Goal: Communication & Community: Answer question/provide support

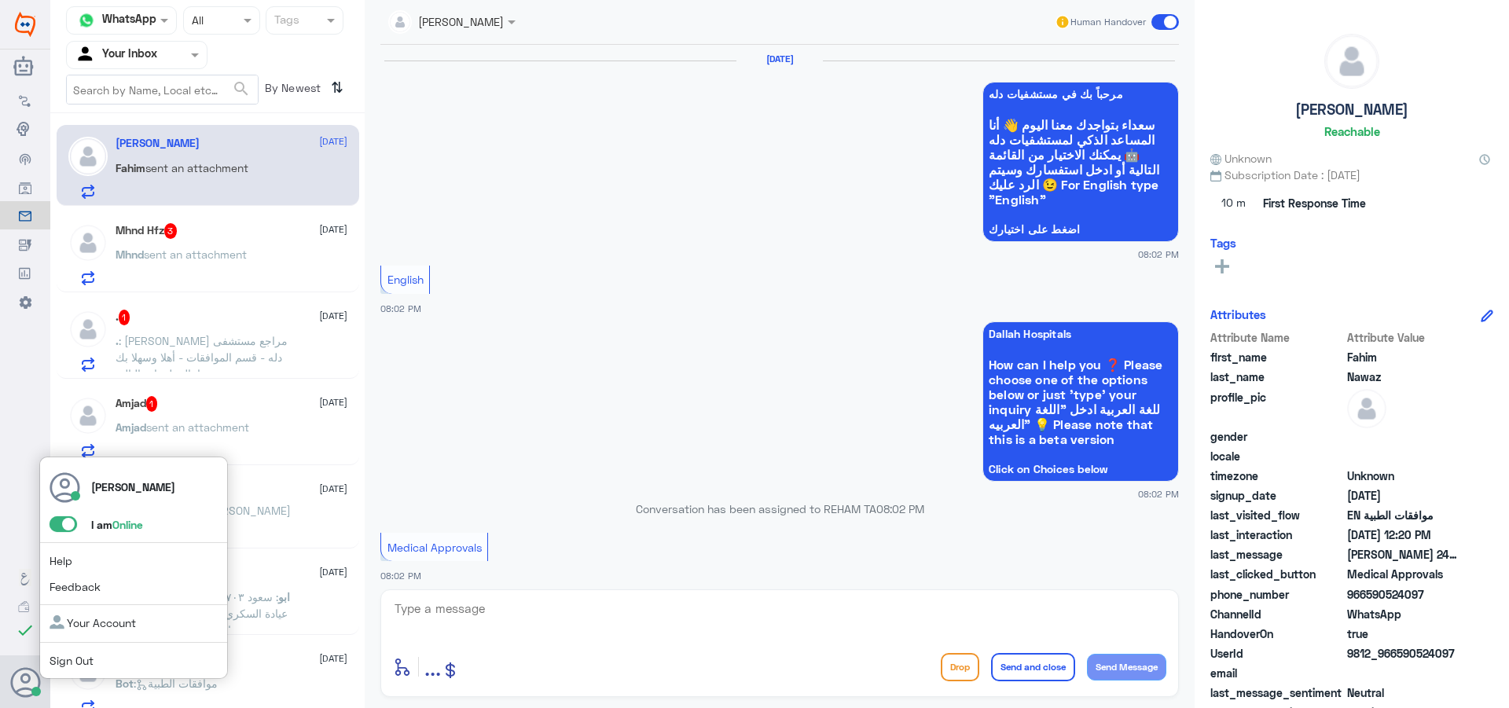
scroll to position [2099, 0]
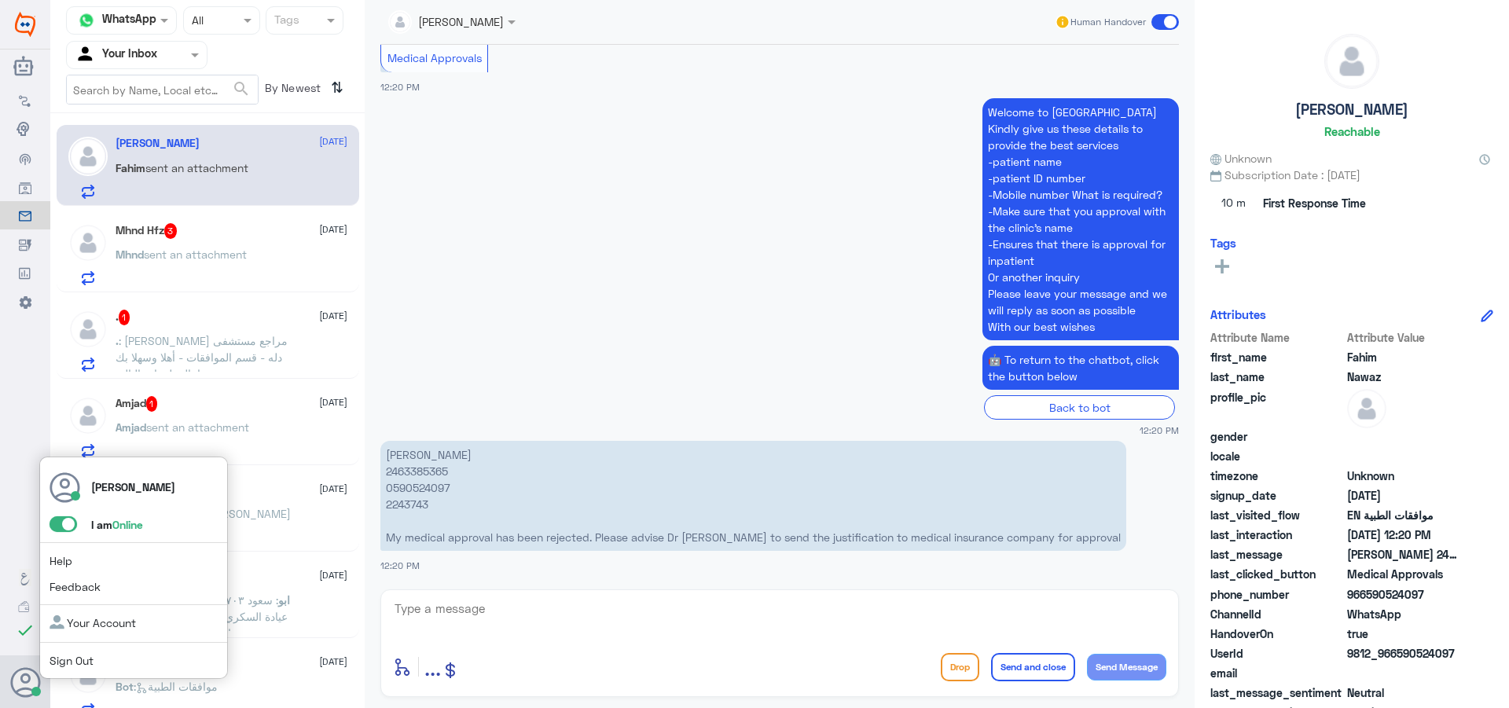
click at [73, 526] on span at bounding box center [64, 524] width 28 height 16
click at [0, 0] on input "checkbox" at bounding box center [0, 0] width 0 height 0
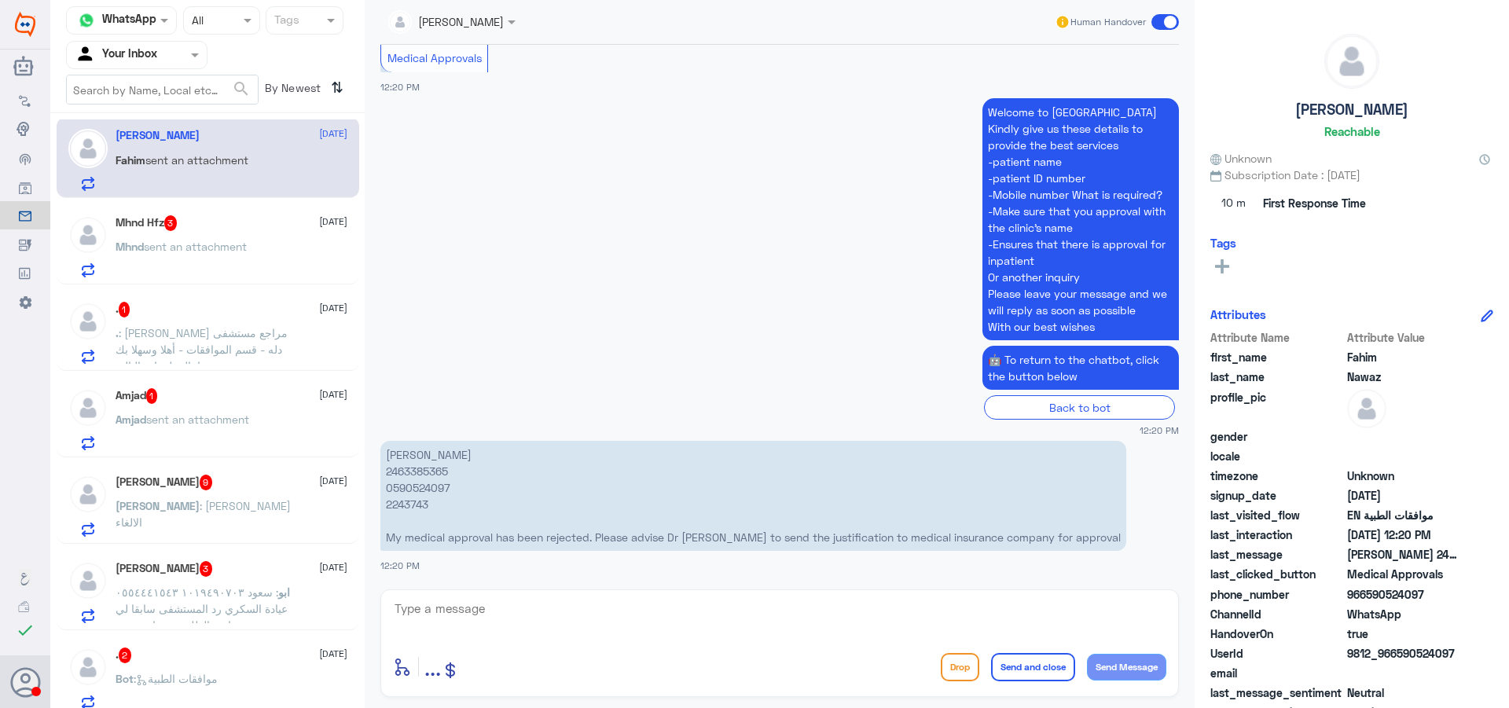
scroll to position [190, 0]
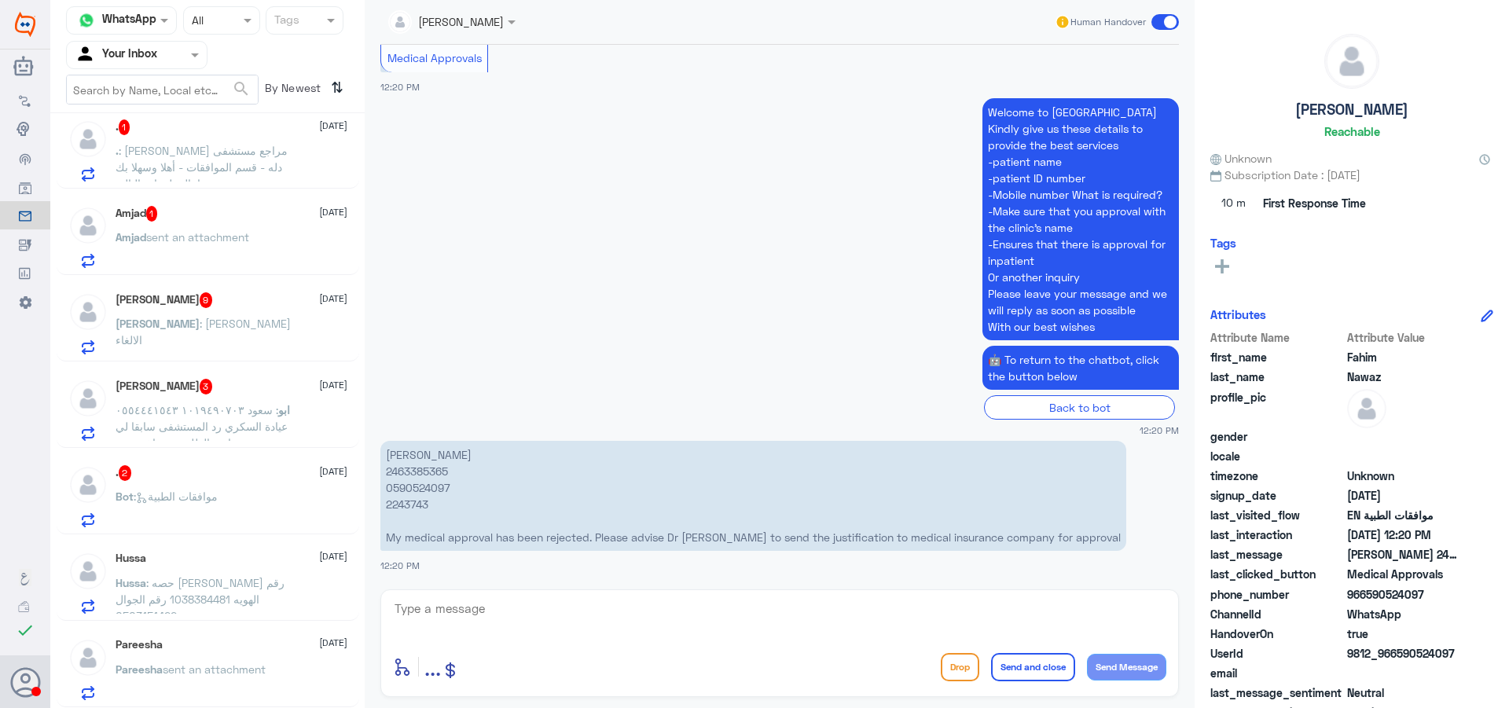
click at [236, 493] on div "Bot : موافقات الطبية" at bounding box center [232, 509] width 232 height 35
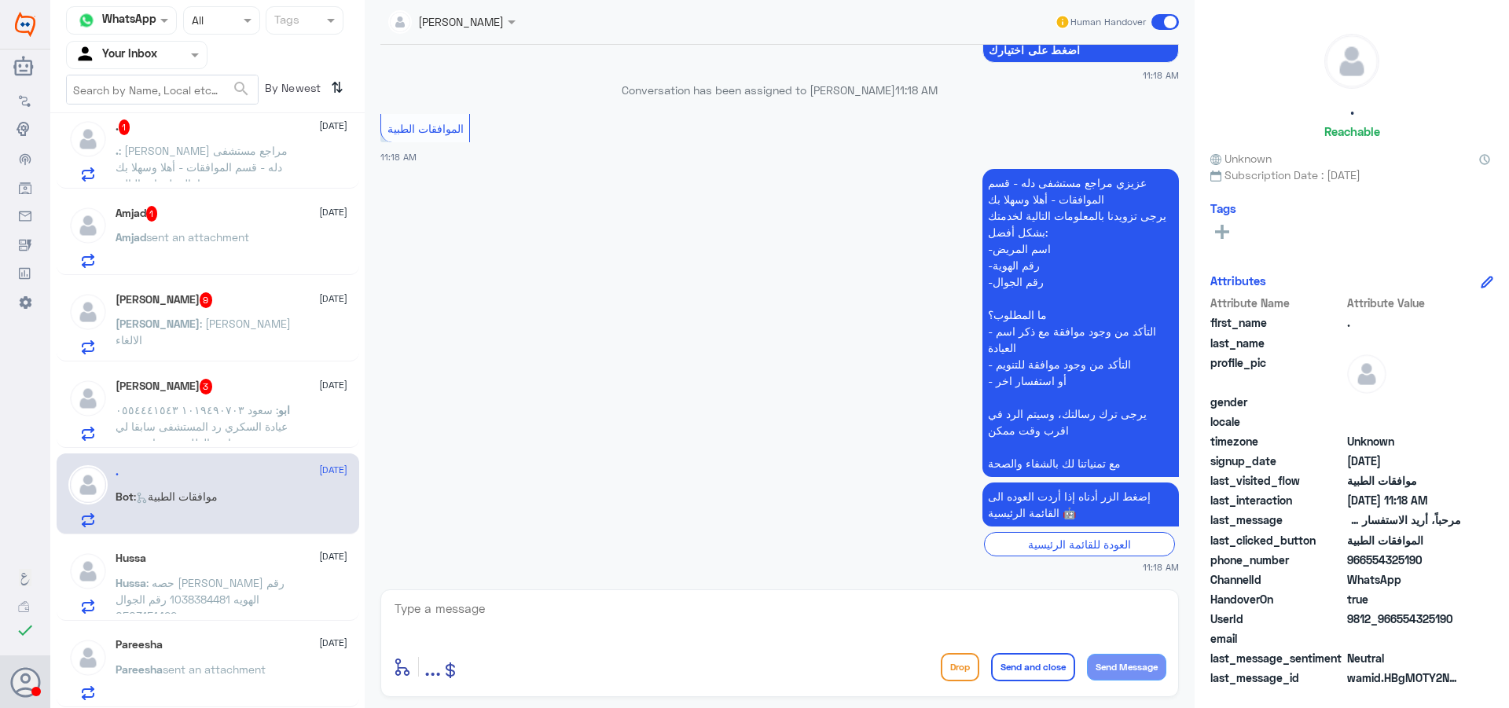
click at [739, 633] on textarea at bounding box center [779, 617] width 773 height 39
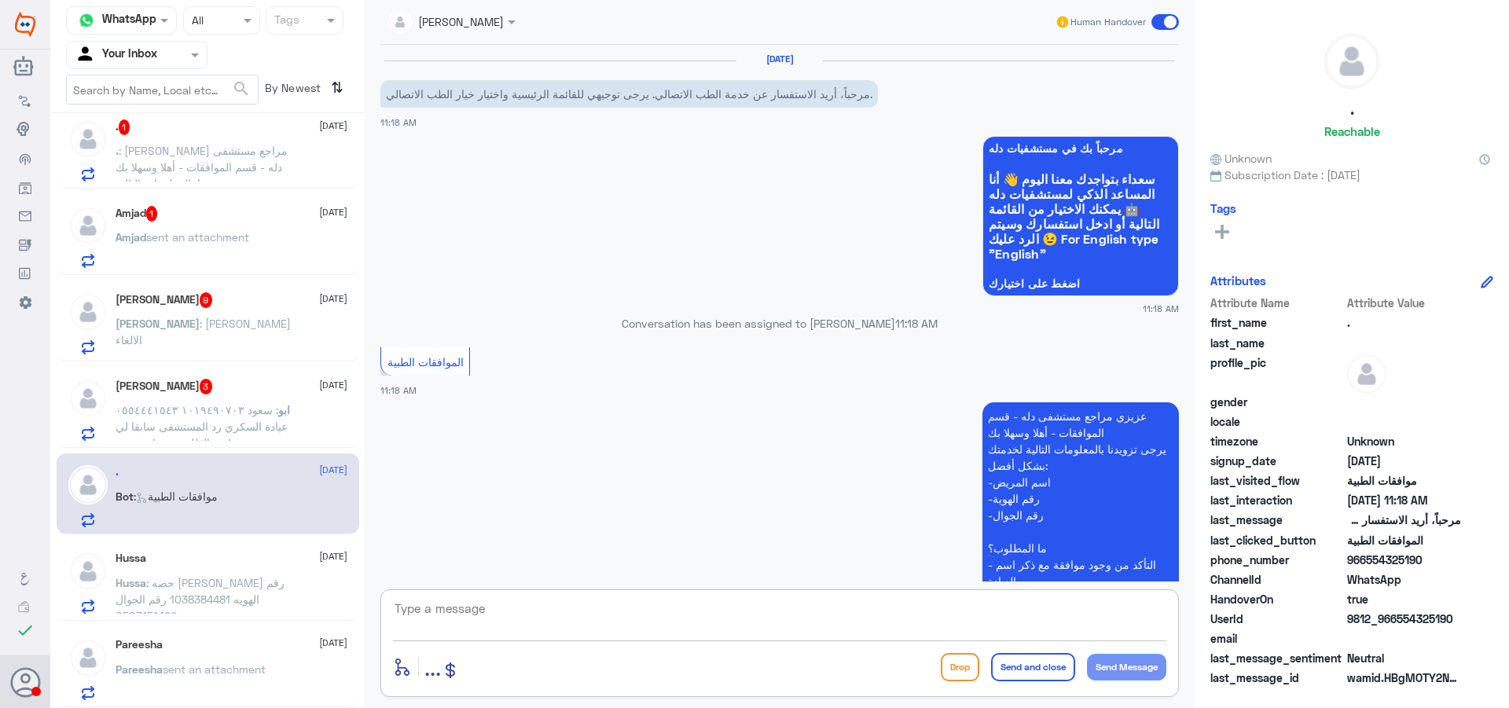
click at [1163, 24] on span at bounding box center [1165, 22] width 28 height 16
click at [0, 0] on input "checkbox" at bounding box center [0, 0] width 0 height 0
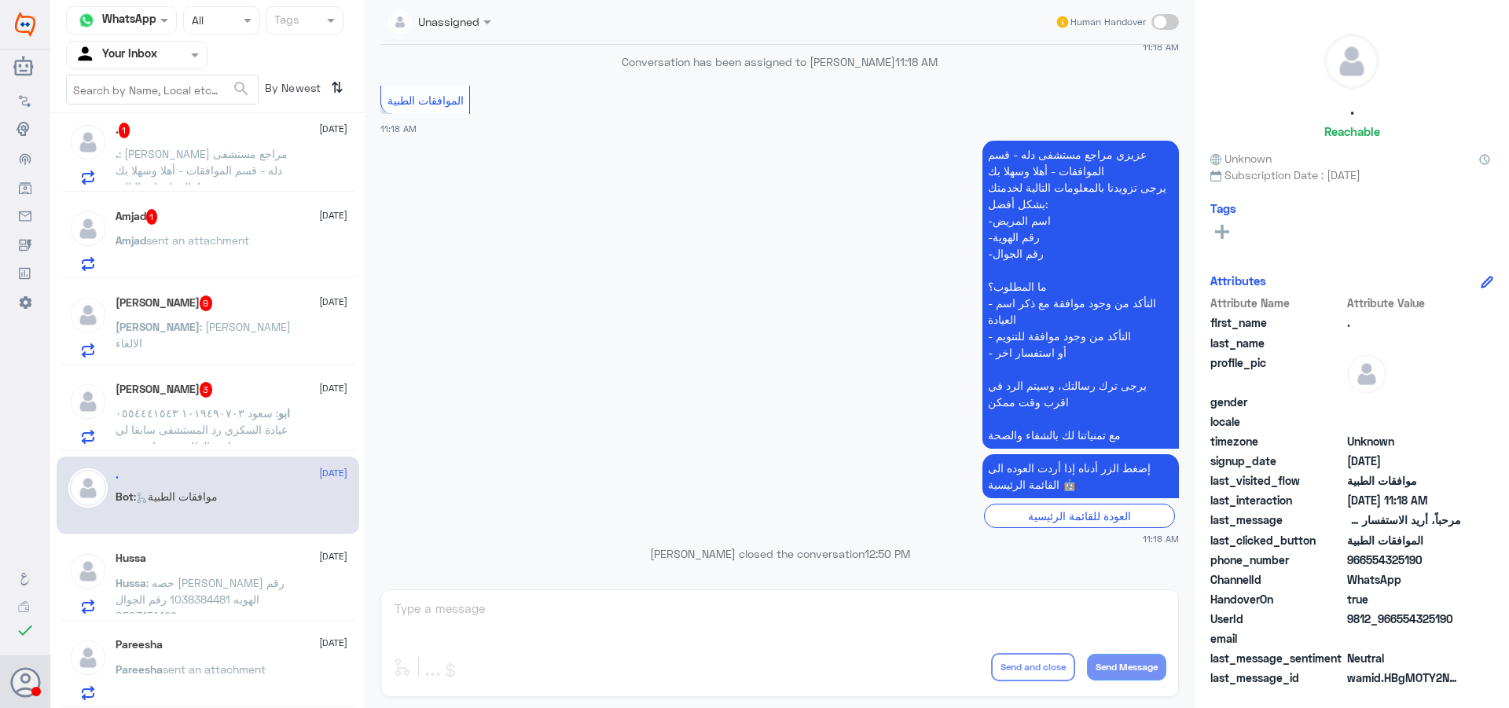
click at [232, 424] on span ": سعود ١٠١٩٤٩٠٧٠٣ ٠٥٥٤٤٤١٥٤٣ عيادة السكري رد المستشفى سابقا لي سيتم متابعه الطل…" at bounding box center [202, 445] width 172 height 79
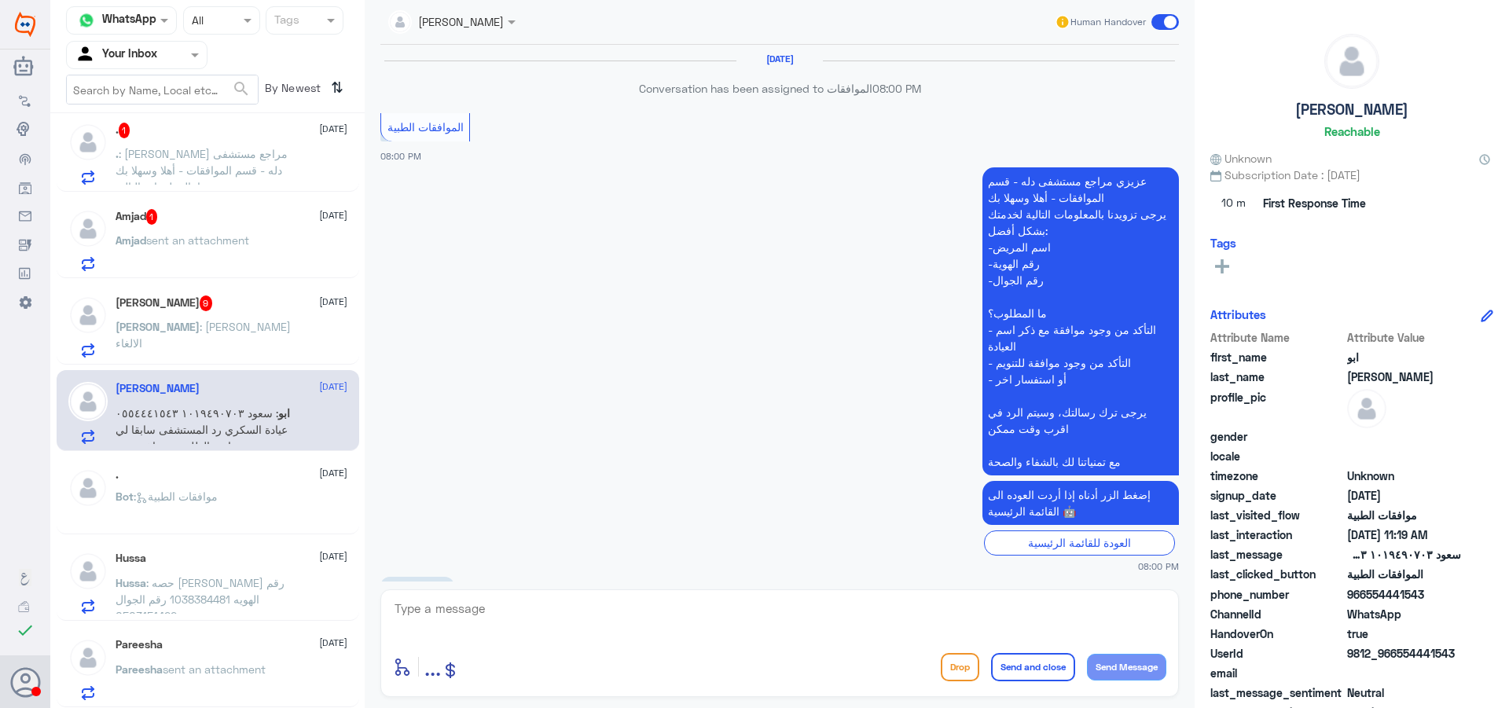
scroll to position [1598, 0]
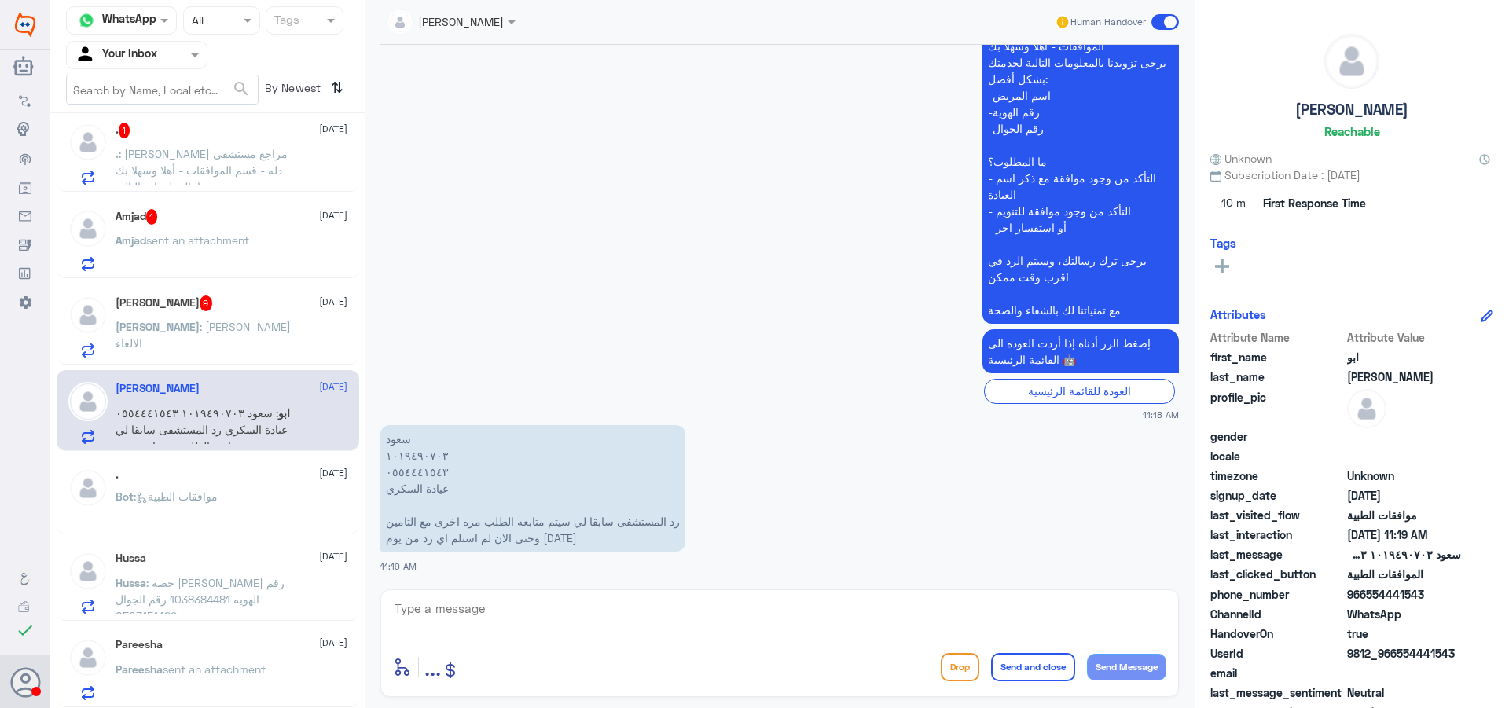
drag, startPoint x: 618, startPoint y: 589, endPoint x: 647, endPoint y: 625, distance: 45.3
click at [627, 602] on div "enter flow name ... Drop Send and close Send Message" at bounding box center [779, 643] width 798 height 108
click at [645, 625] on textarea at bounding box center [779, 617] width 773 height 39
type textarea "اهلا وسهلا"
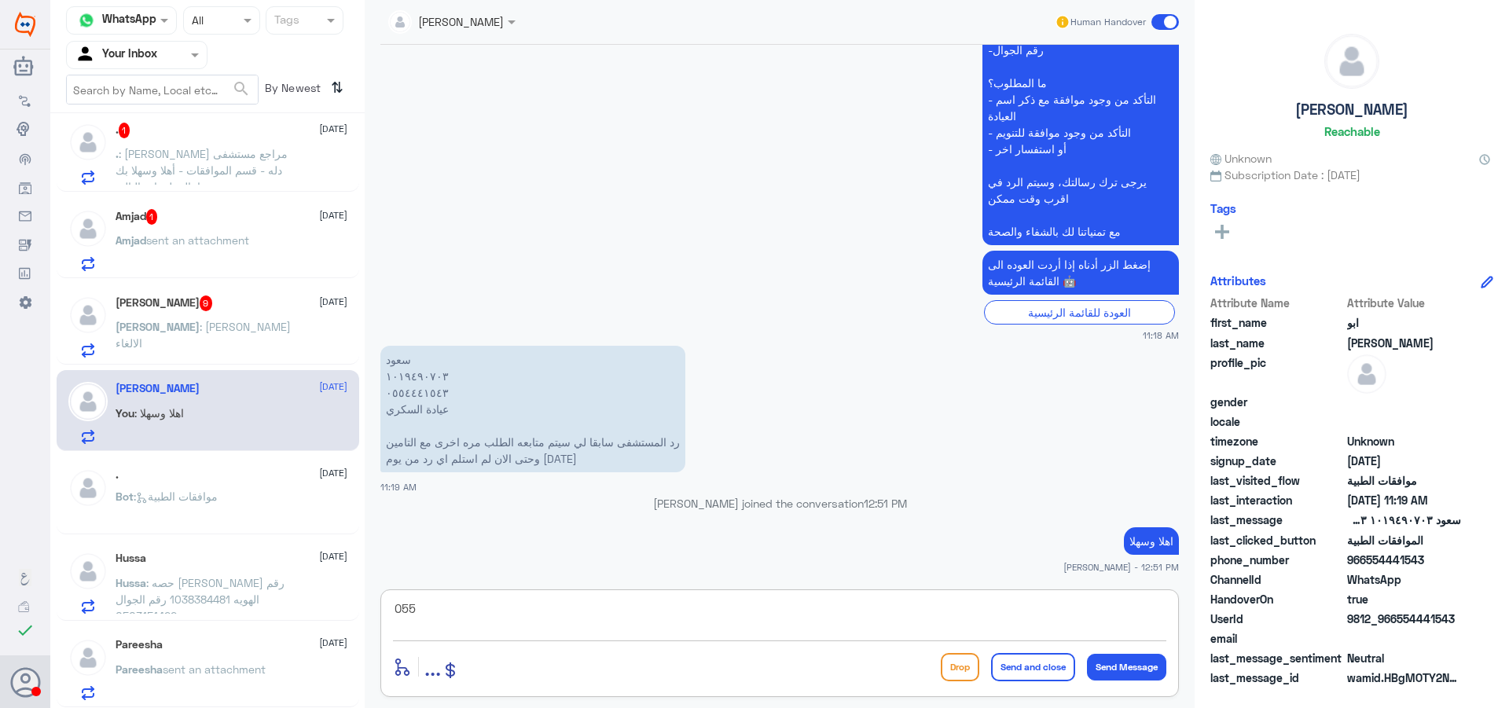
scroll to position [1645, 0]
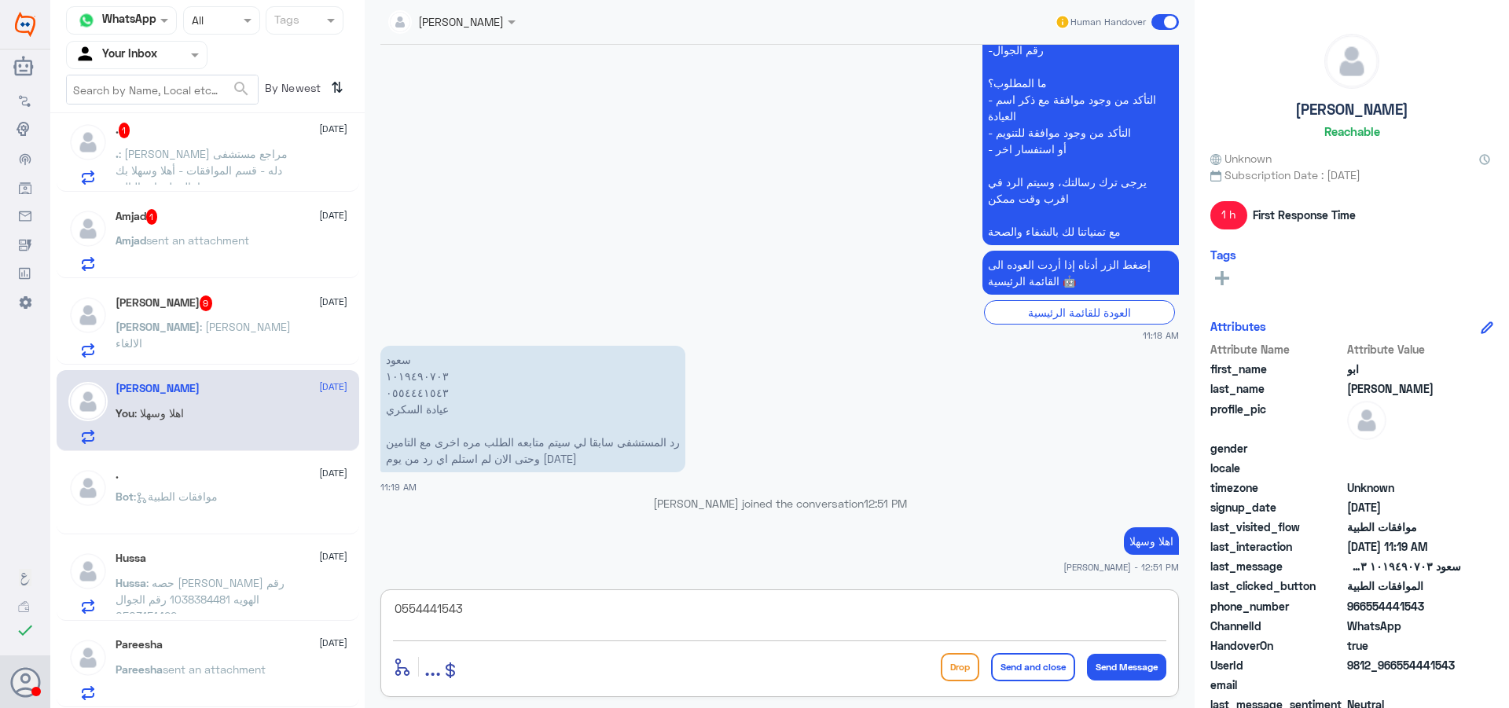
click at [427, 609] on textarea "0554441543" at bounding box center [779, 617] width 773 height 39
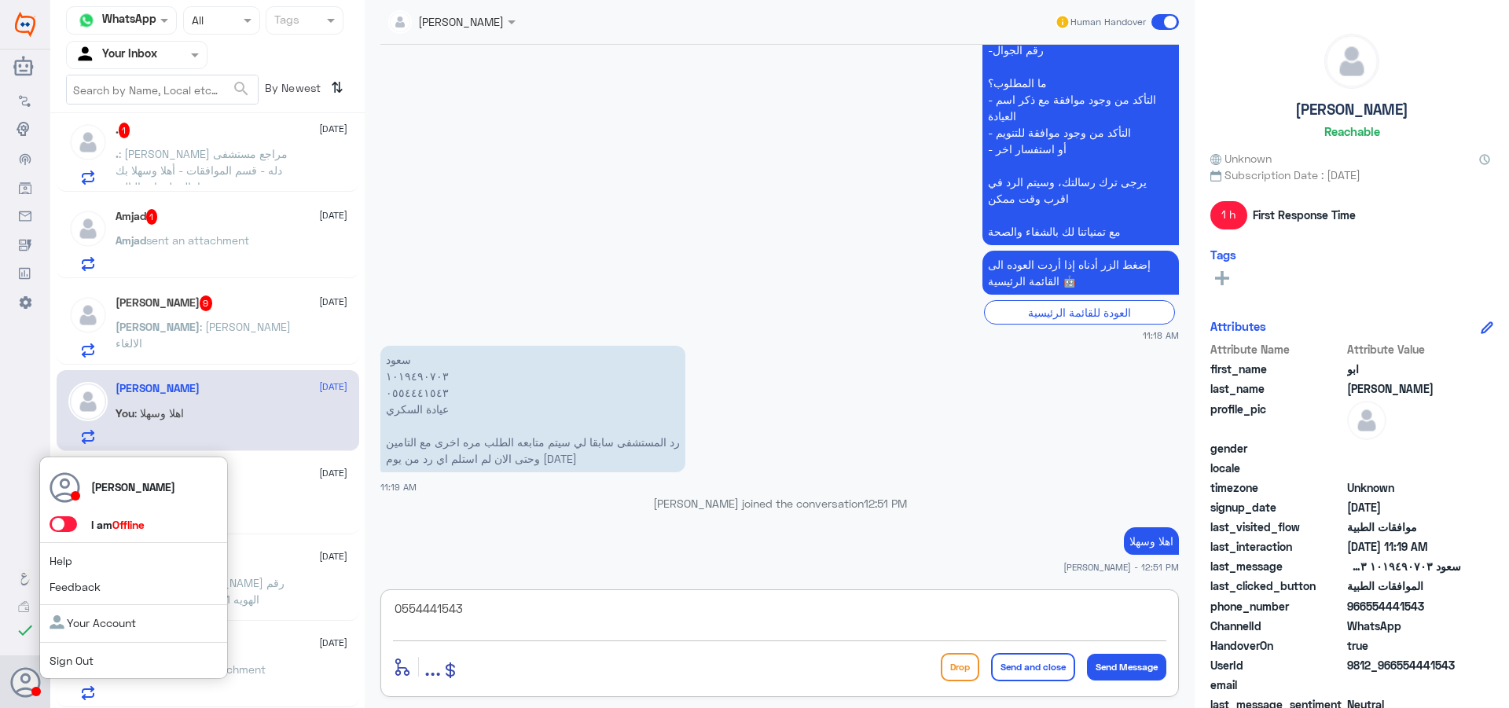
type textarea "0554441543"
click at [64, 529] on span at bounding box center [64, 524] width 28 height 16
click at [0, 0] on input "checkbox" at bounding box center [0, 0] width 0 height 0
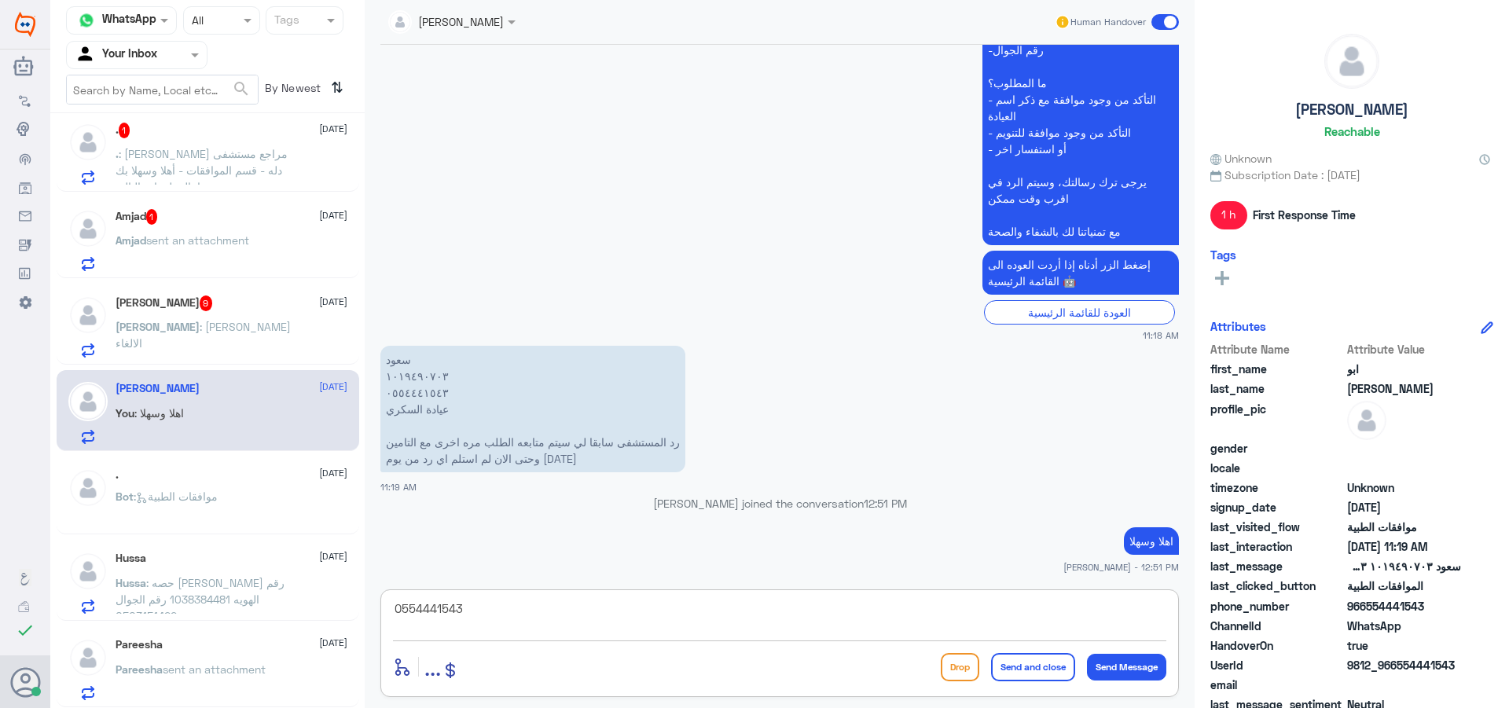
drag, startPoint x: 537, startPoint y: 618, endPoint x: 62, endPoint y: 563, distance: 478.5
click at [62, 563] on div "Channel WhatsApp Status × All Tags Agent Filter Your Inbox search By Newest ⇅ […" at bounding box center [779, 356] width 1458 height 713
click at [774, 635] on textarea at bounding box center [779, 617] width 773 height 39
type textarea "j"
type textarea "تم متابعة طلبك وهو تحت الاجراء الان"
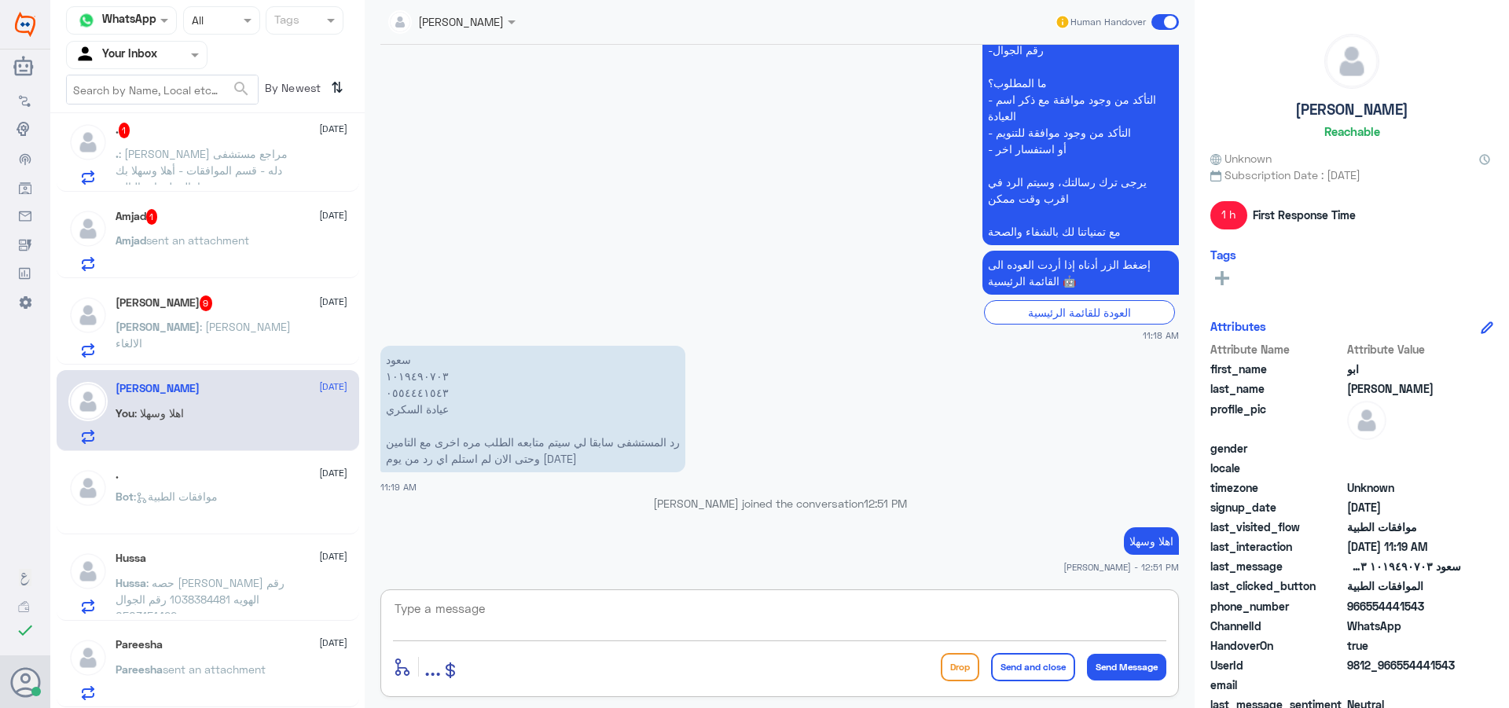
scroll to position [1695, 0]
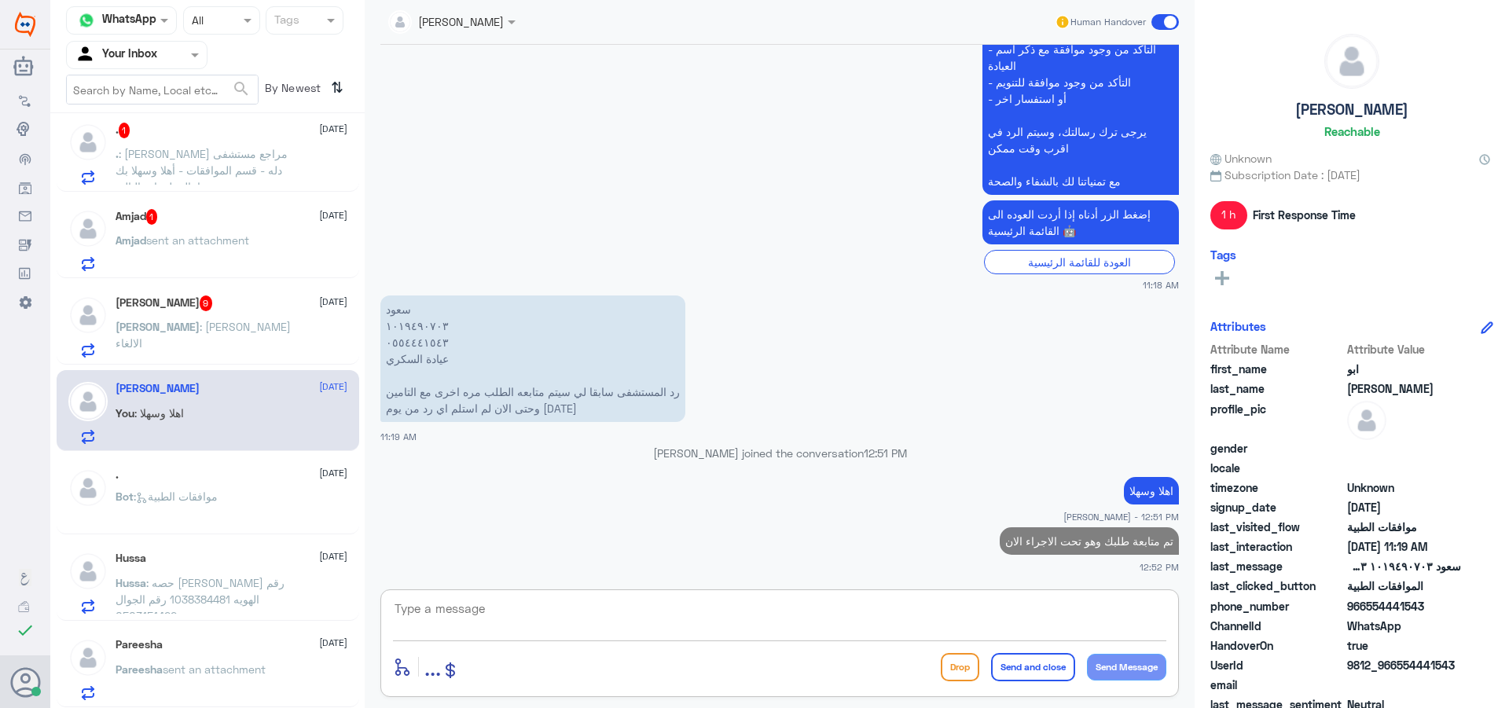
click at [235, 349] on div "[PERSON_NAME] : [PERSON_NAME] الالغاء" at bounding box center [232, 339] width 232 height 35
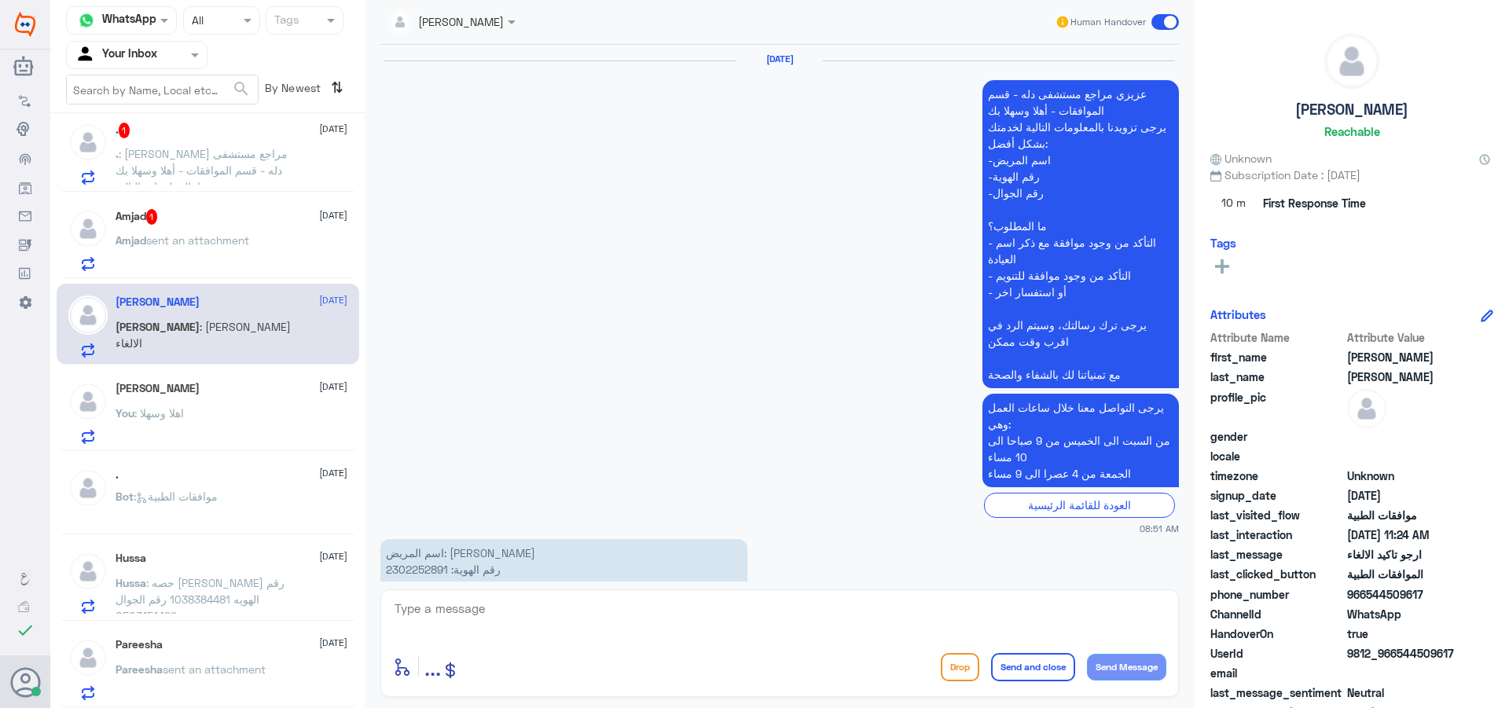
scroll to position [2077, 0]
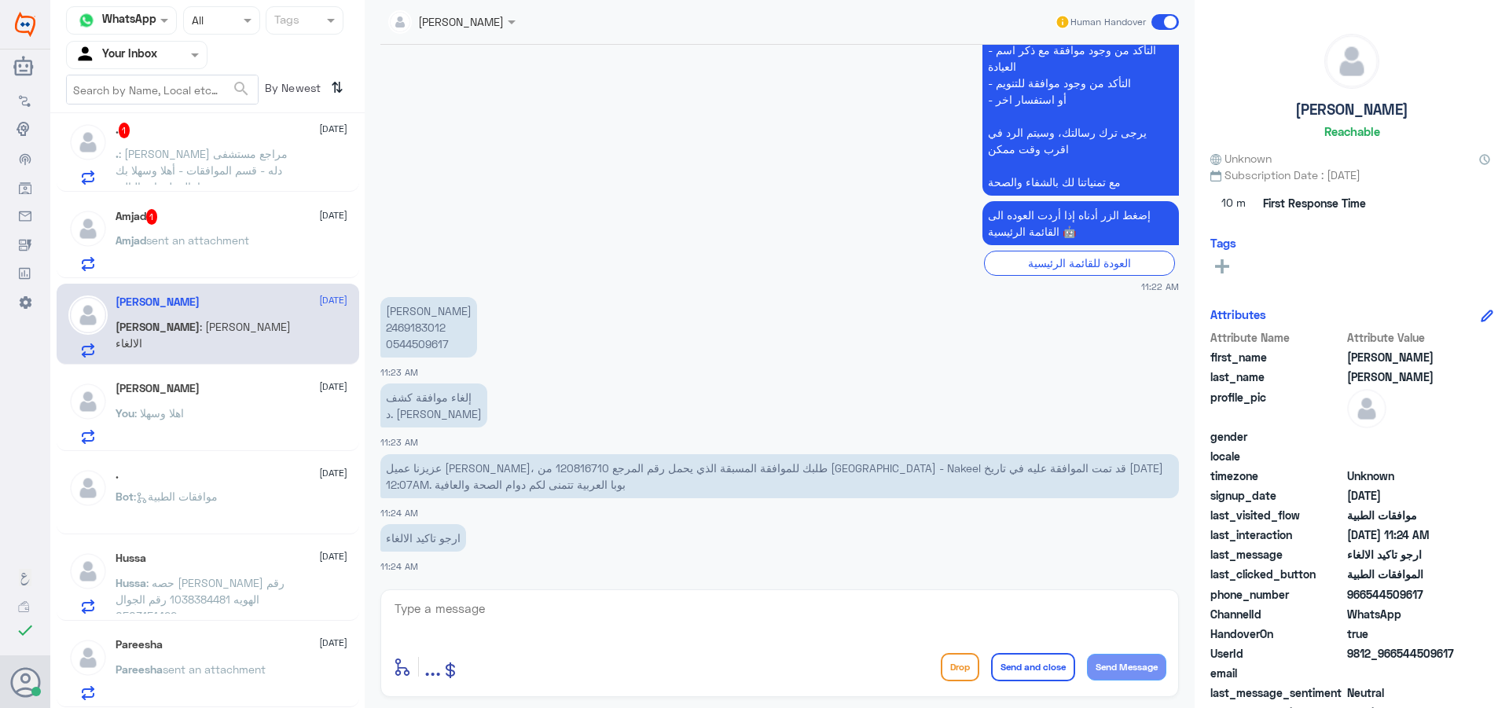
click at [408, 327] on p "[PERSON_NAME] 2469183012 0544509617" at bounding box center [428, 327] width 97 height 61
copy p "2469183012"
drag, startPoint x: 613, startPoint y: 597, endPoint x: 819, endPoint y: 686, distance: 224.2
click at [618, 607] on div "enter flow name ... Drop Send and close Send Message" at bounding box center [779, 643] width 798 height 108
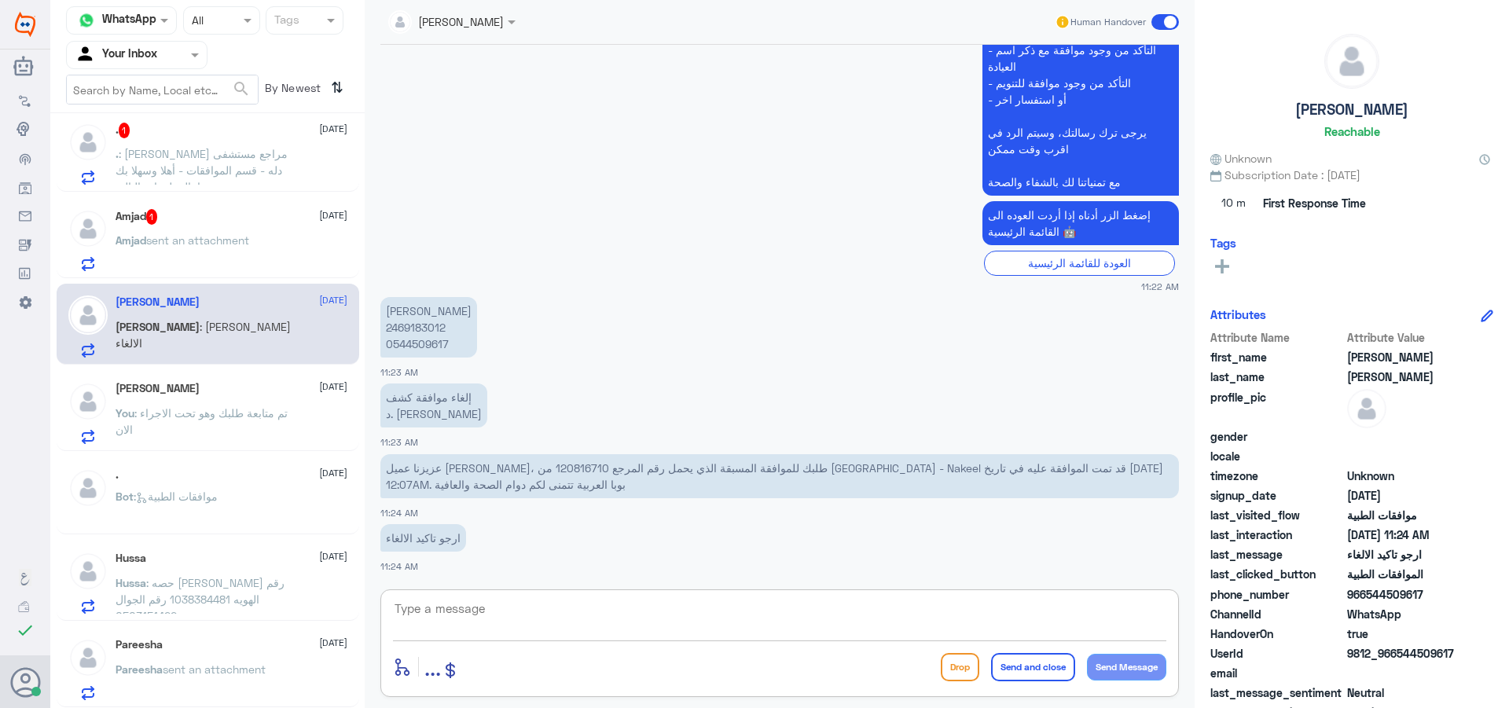
click at [536, 607] on textarea at bounding box center [779, 617] width 773 height 39
type textarea "تم الالغاء قدامك العافية"
click at [1054, 668] on button "Send and close" at bounding box center [1033, 667] width 84 height 28
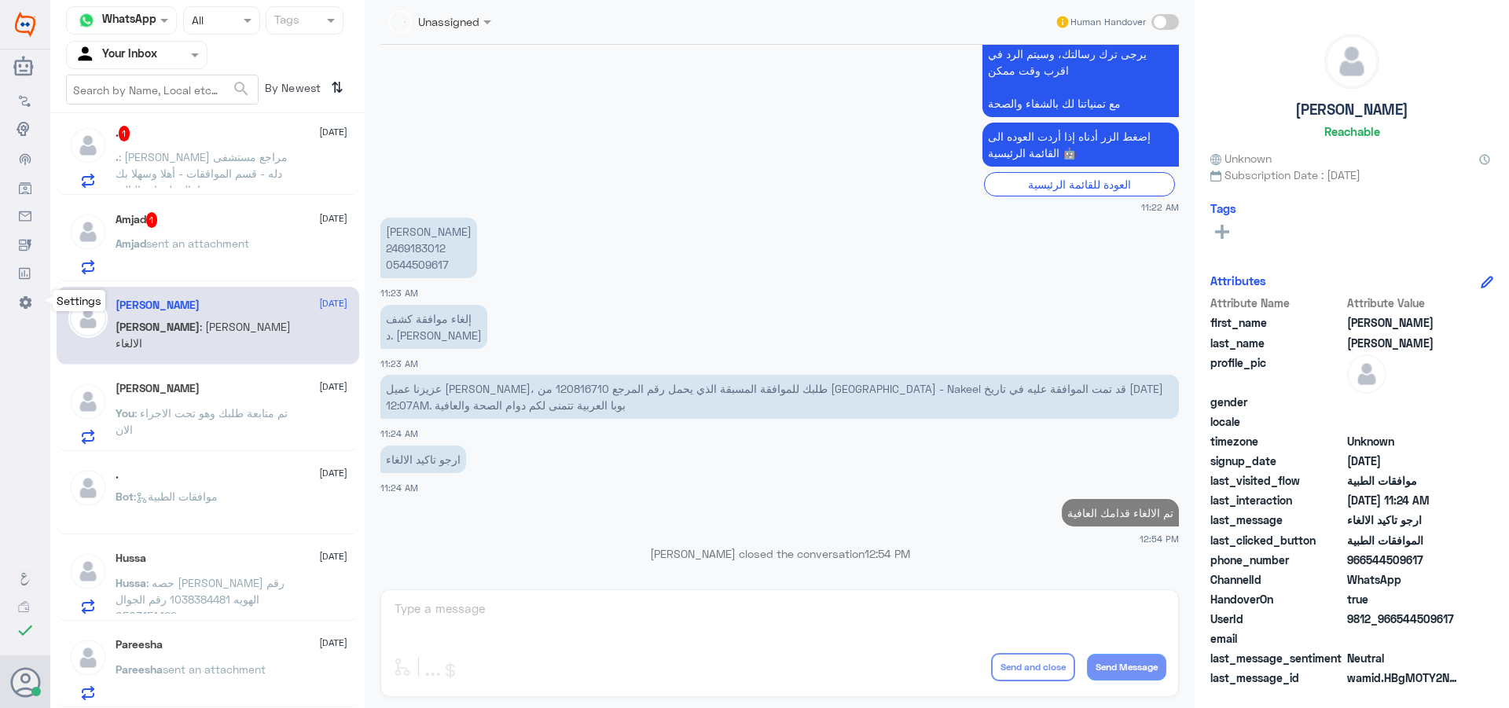
scroll to position [184, 0]
click at [219, 242] on span "sent an attachment" at bounding box center [197, 243] width 103 height 13
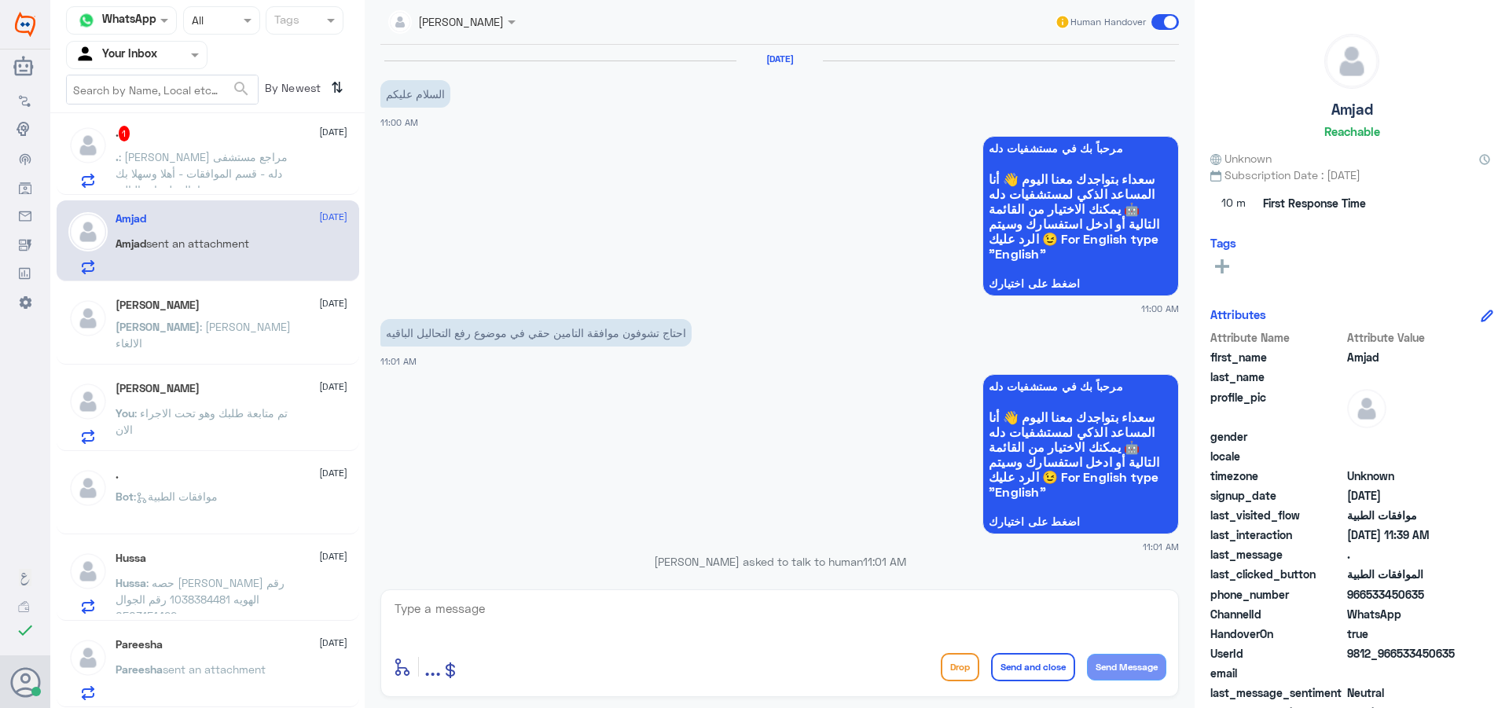
scroll to position [848, 0]
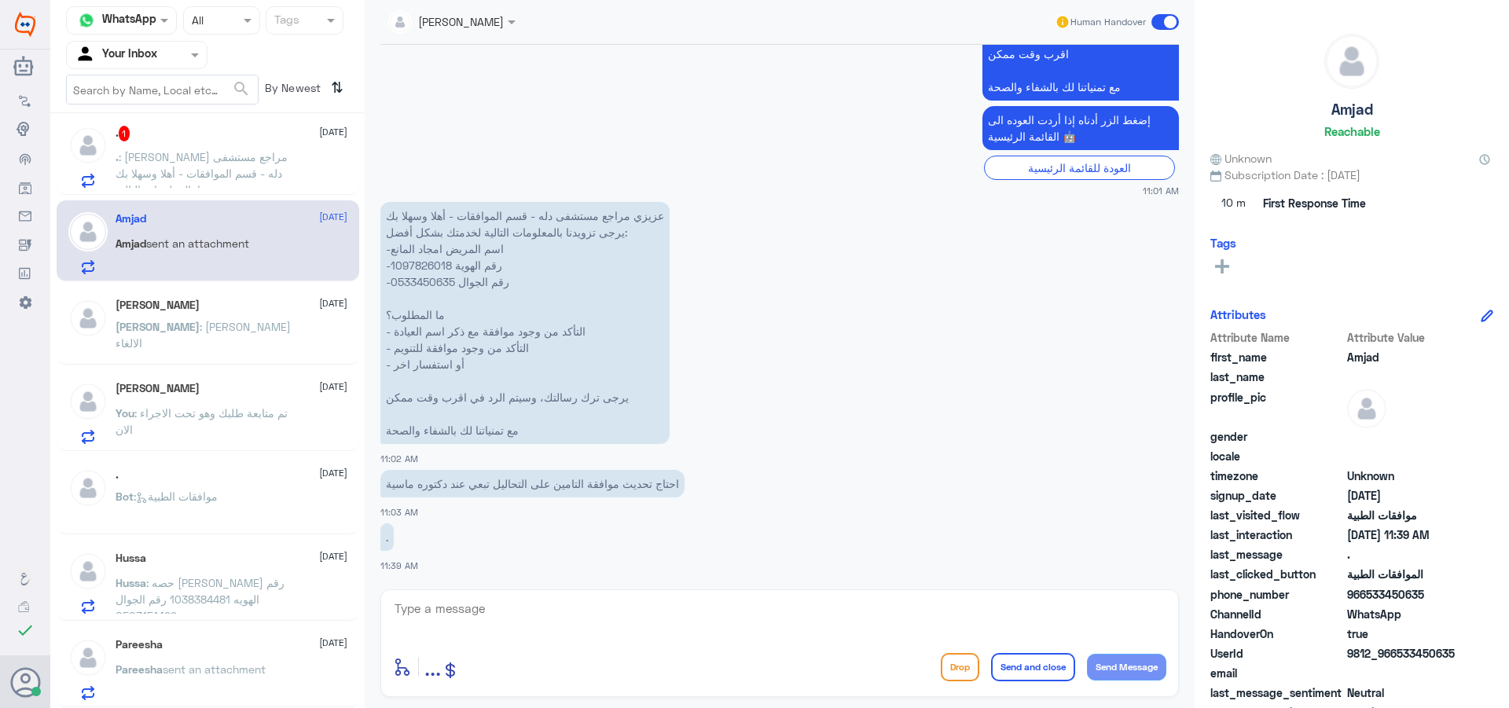
click at [519, 619] on textarea at bounding box center [779, 617] width 773 height 39
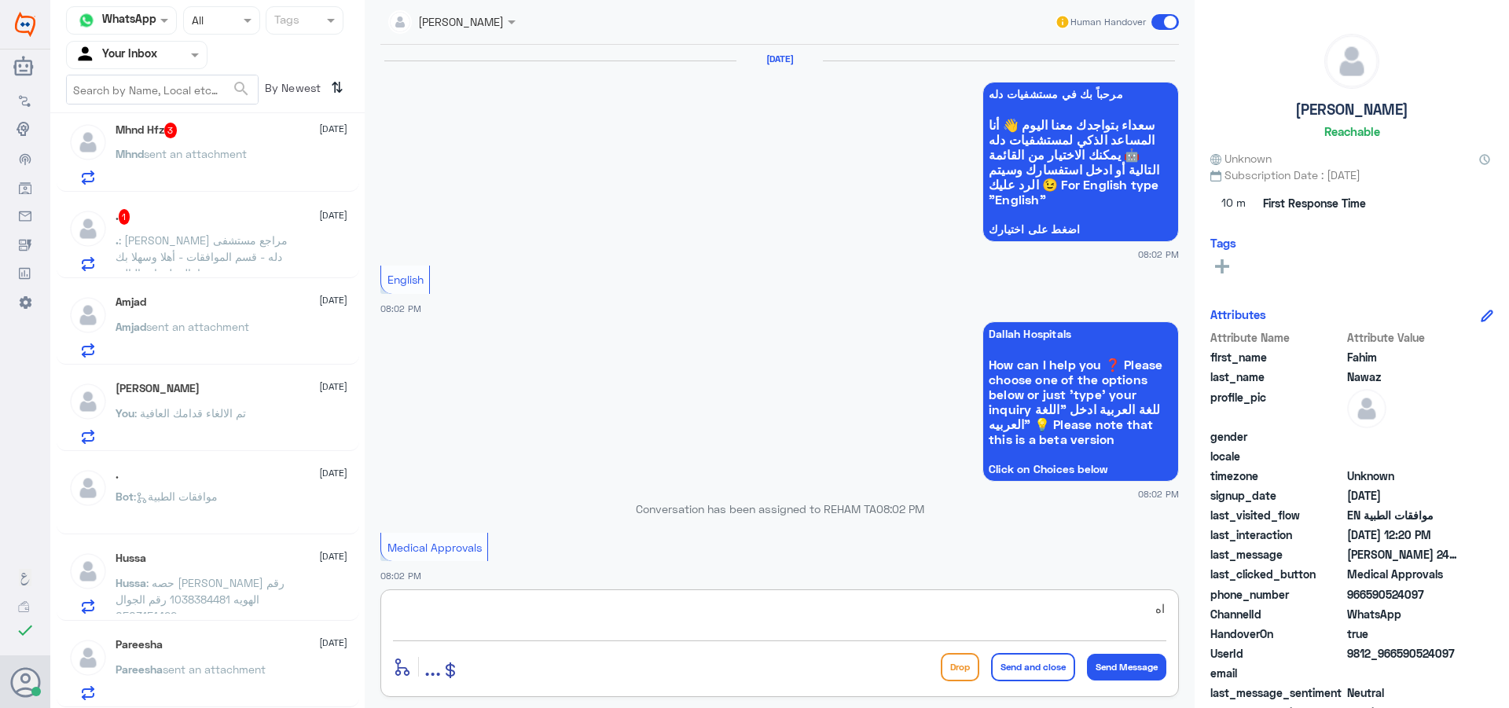
scroll to position [2099, 0]
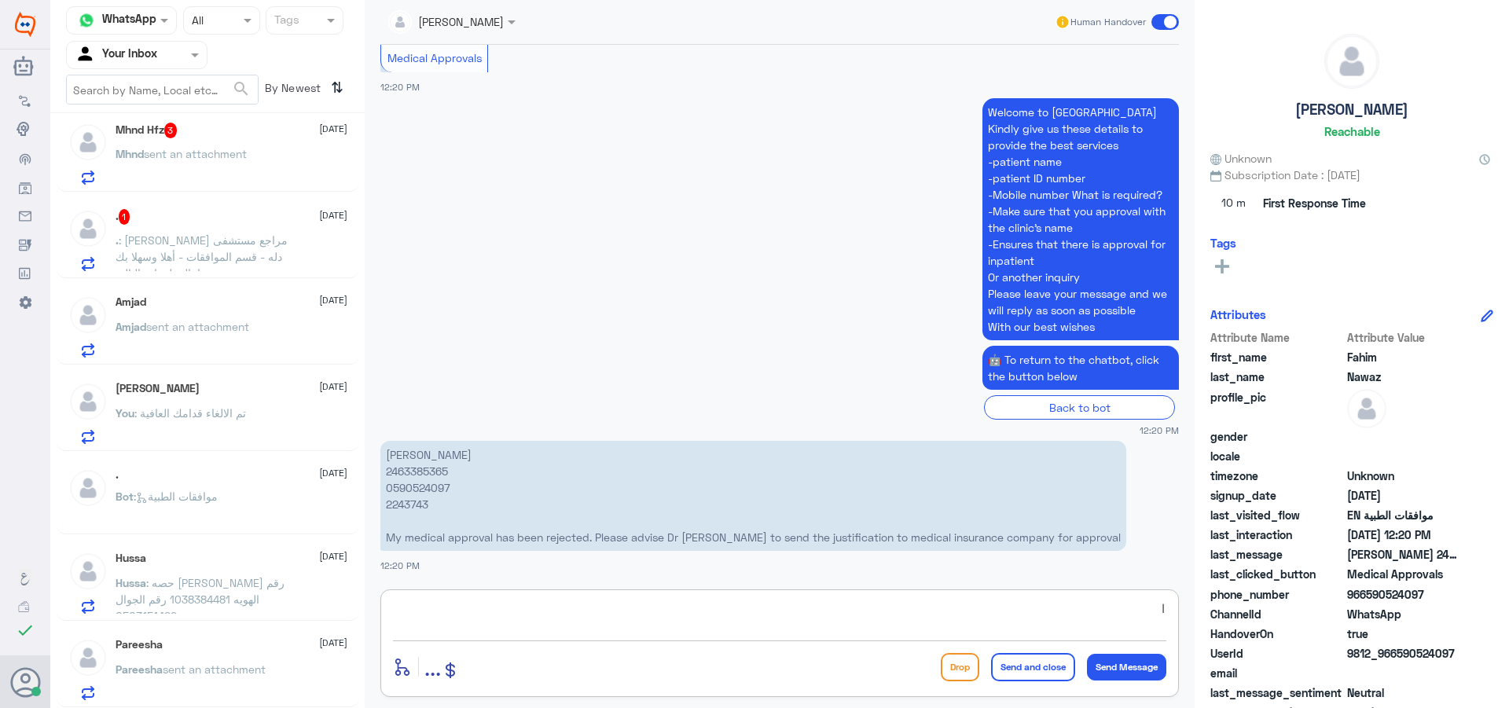
type textarea "ا"
click at [215, 304] on div "Amjad [DATE]" at bounding box center [232, 301] width 232 height 13
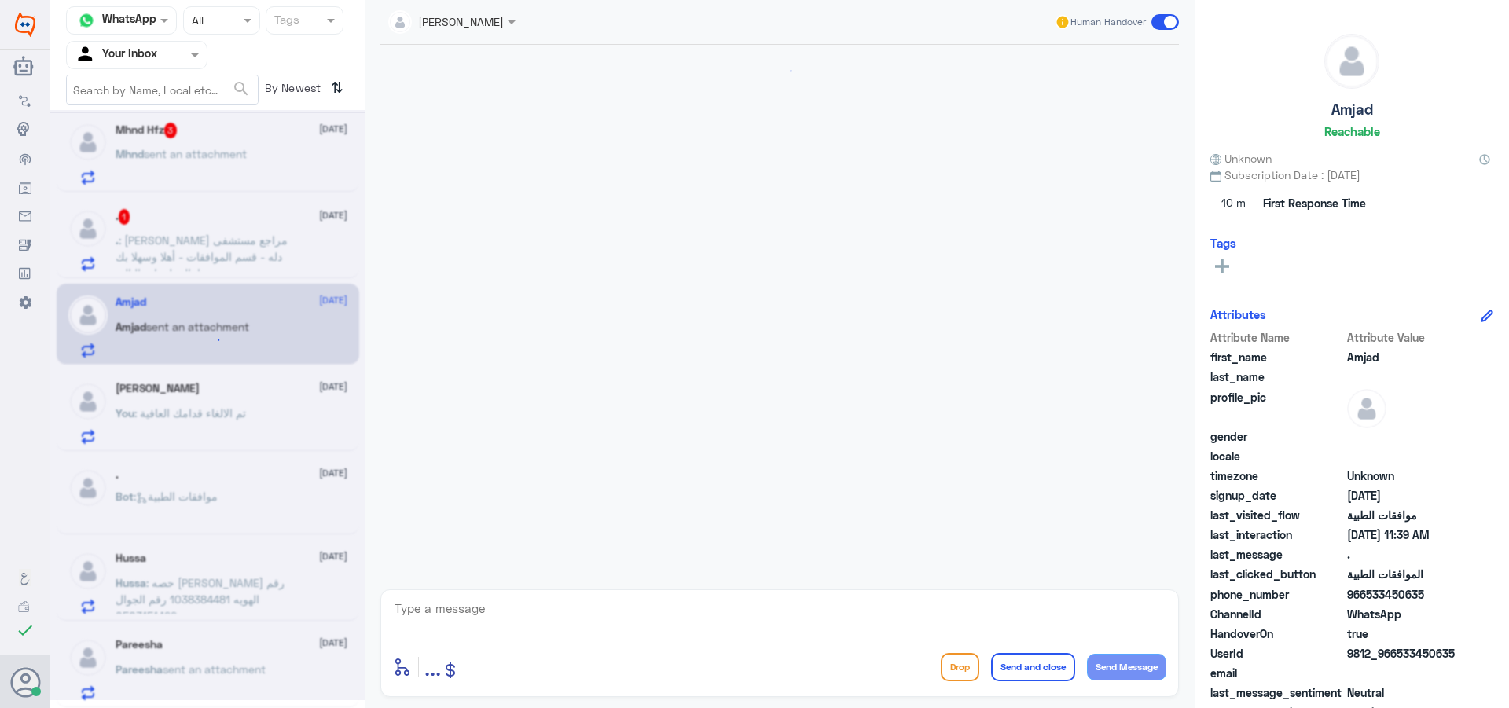
scroll to position [848, 0]
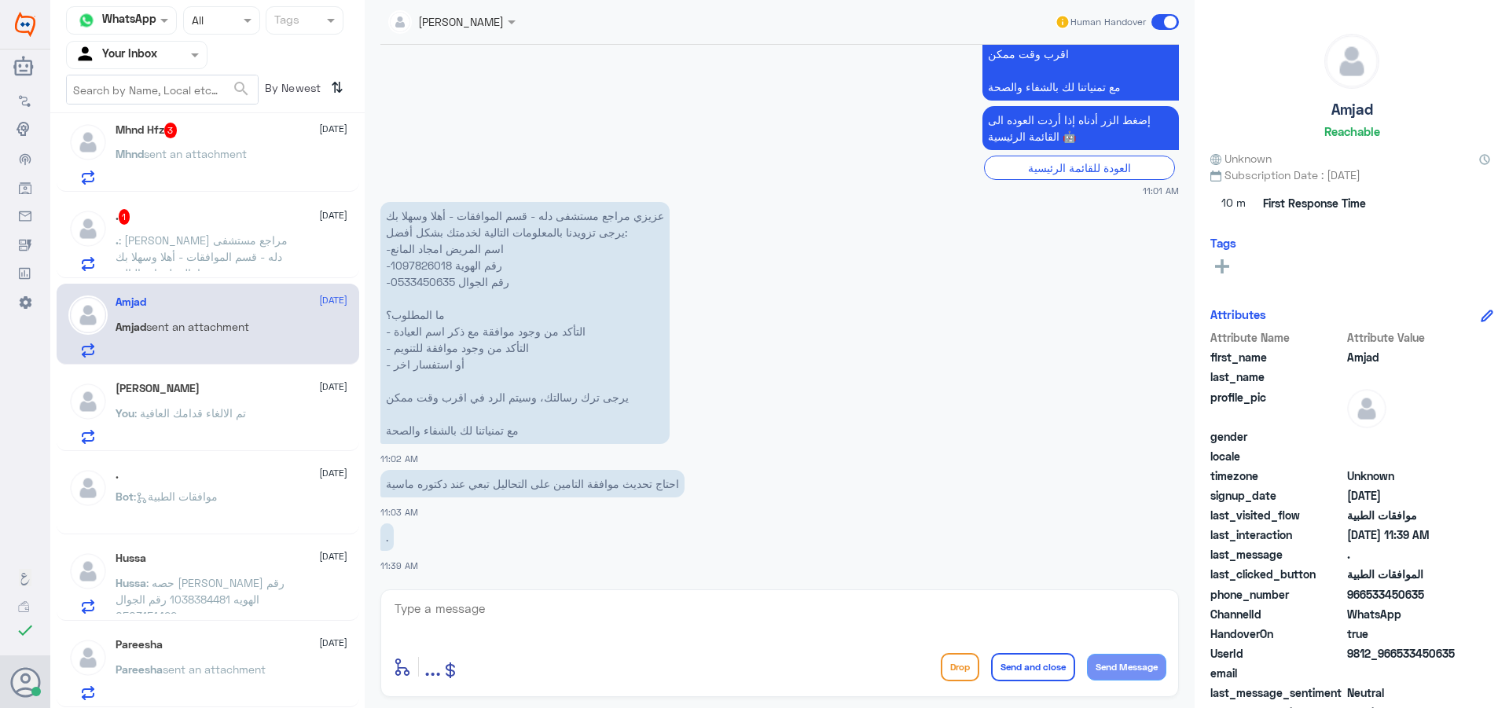
click at [515, 596] on div "enter flow name ... Drop Send and close Send Message" at bounding box center [779, 643] width 798 height 108
click at [541, 610] on textarea at bounding box center [779, 617] width 773 height 39
type textarea "اهلا وسهلا"
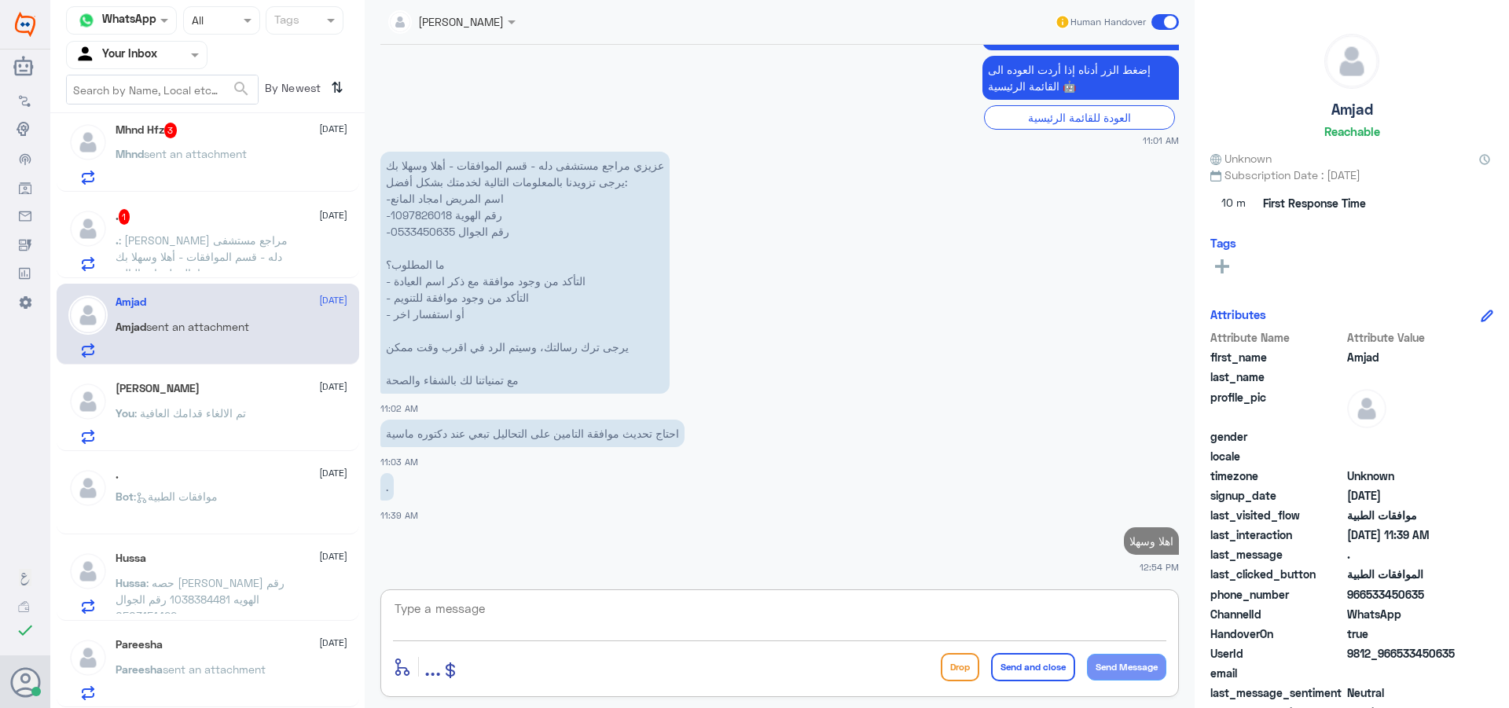
click at [196, 243] on span ": [PERSON_NAME] مراجع مستشفى دله - قسم الموافقات - أهلا وسهلا بك يرجى تزويدنا ب…" at bounding box center [202, 297] width 172 height 129
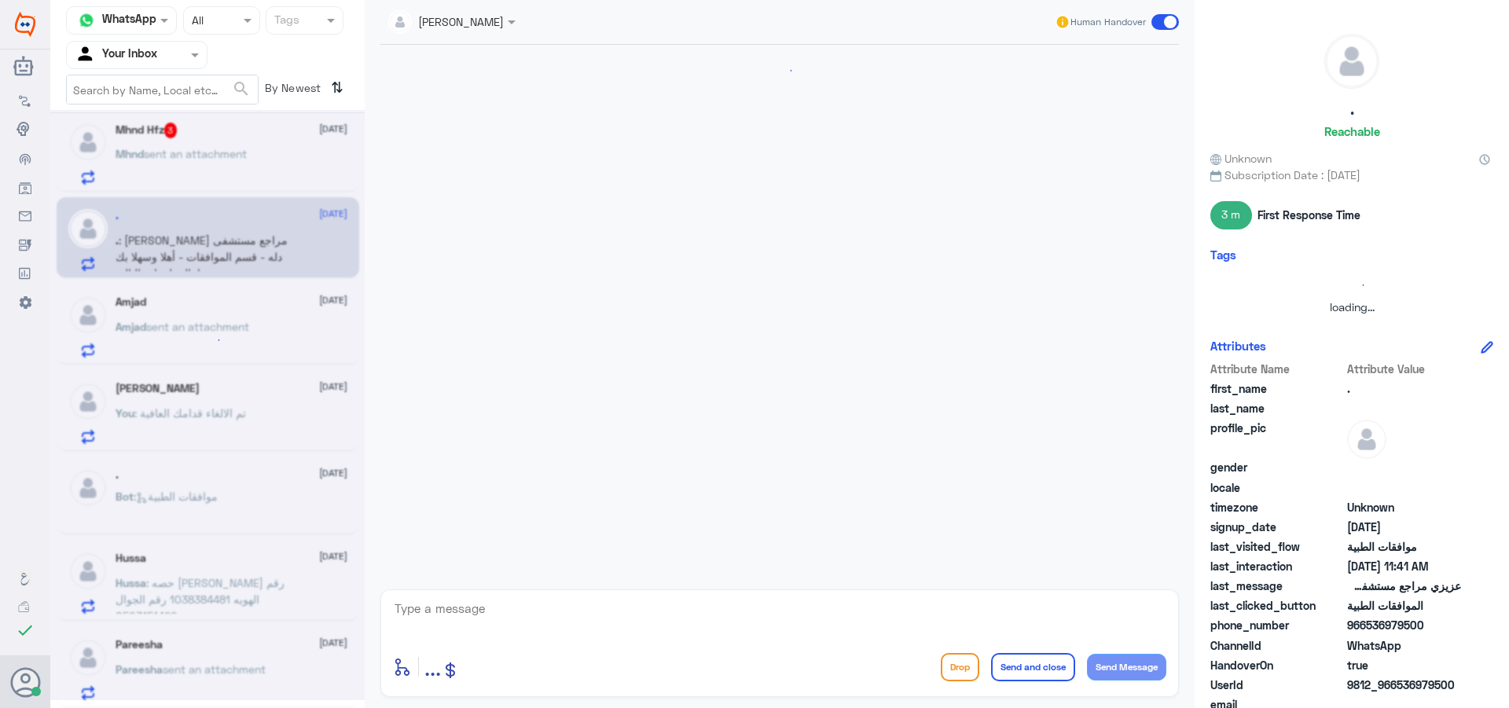
scroll to position [739, 0]
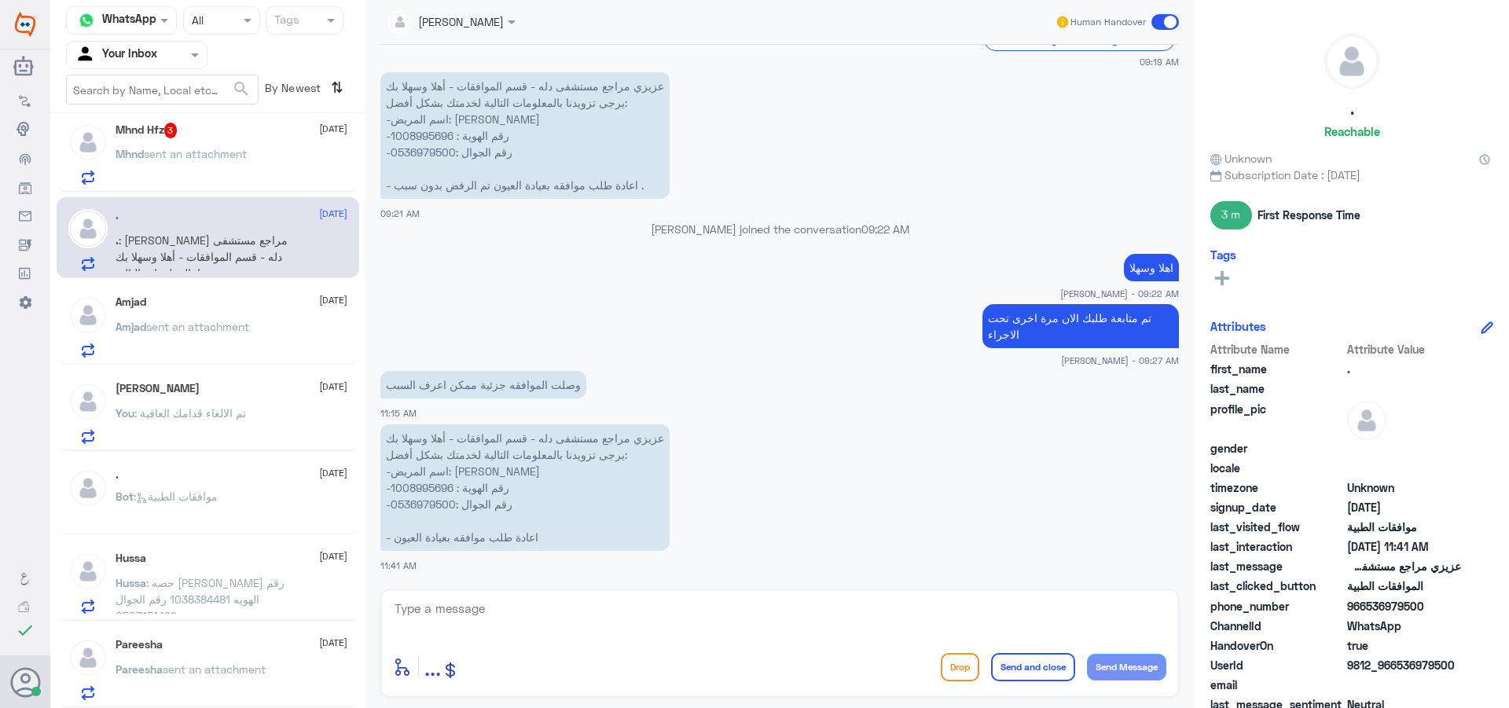
click at [219, 189] on div "Mhnd Hfz 3 [DATE][PERSON_NAME] sent an attachment" at bounding box center [208, 151] width 303 height 81
click at [245, 166] on p "Mhnd sent an attachment" at bounding box center [181, 164] width 131 height 39
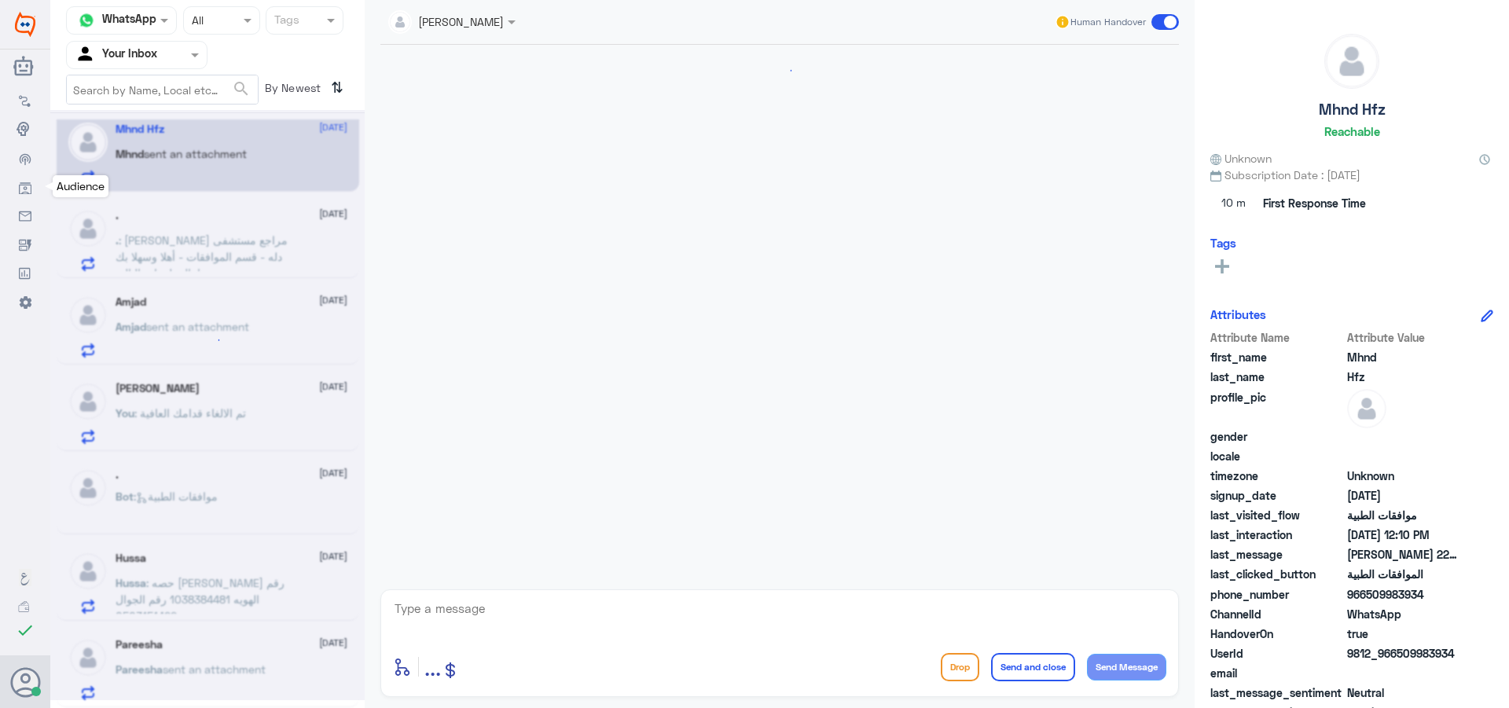
scroll to position [369, 0]
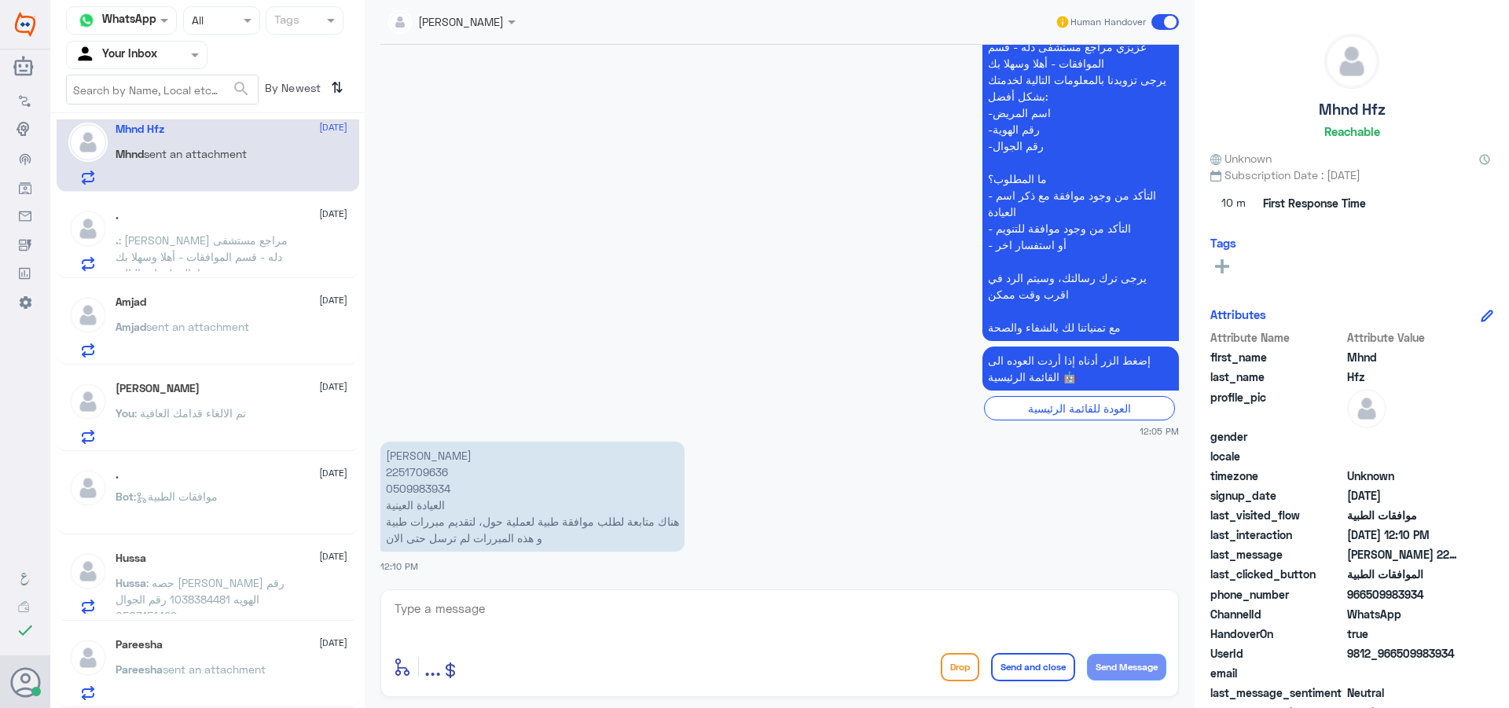
click at [217, 324] on span "sent an attachment" at bounding box center [197, 326] width 103 height 13
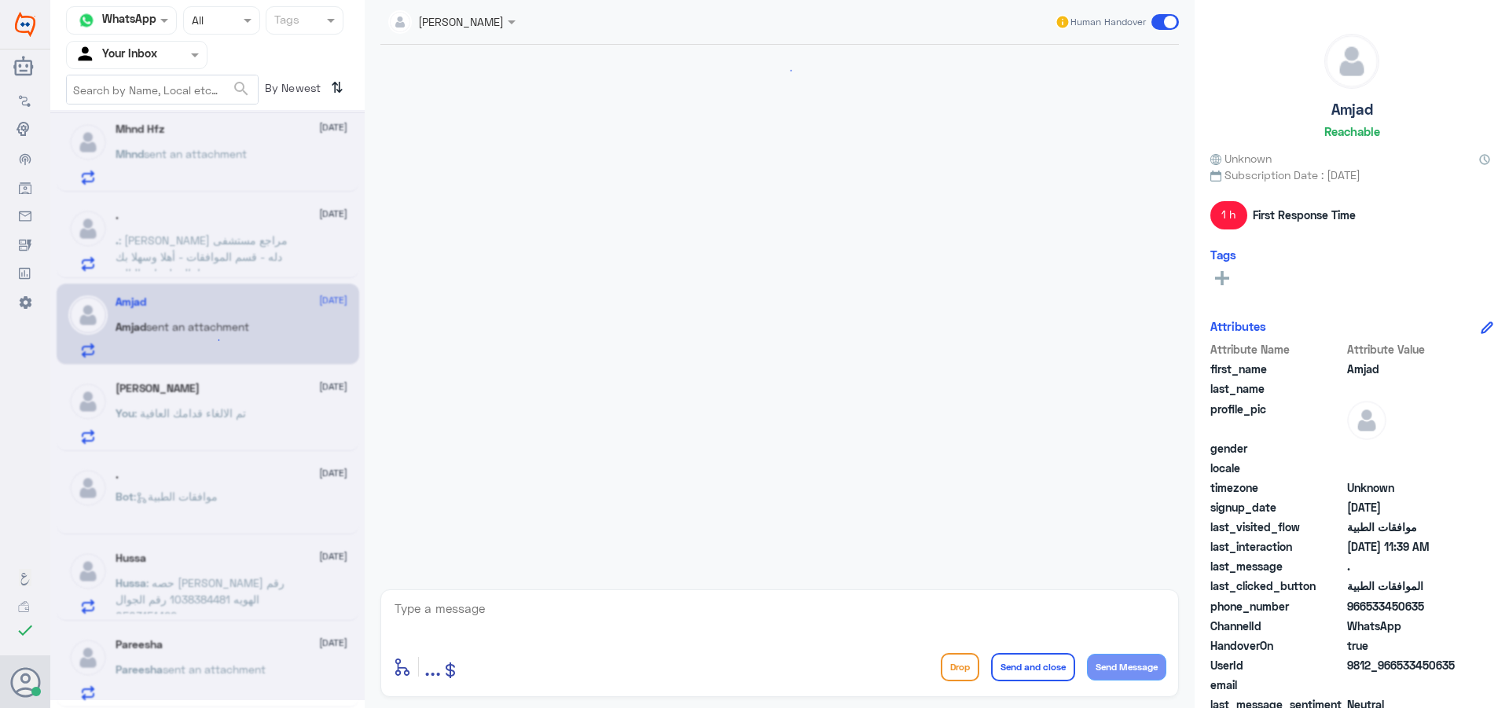
scroll to position [926, 0]
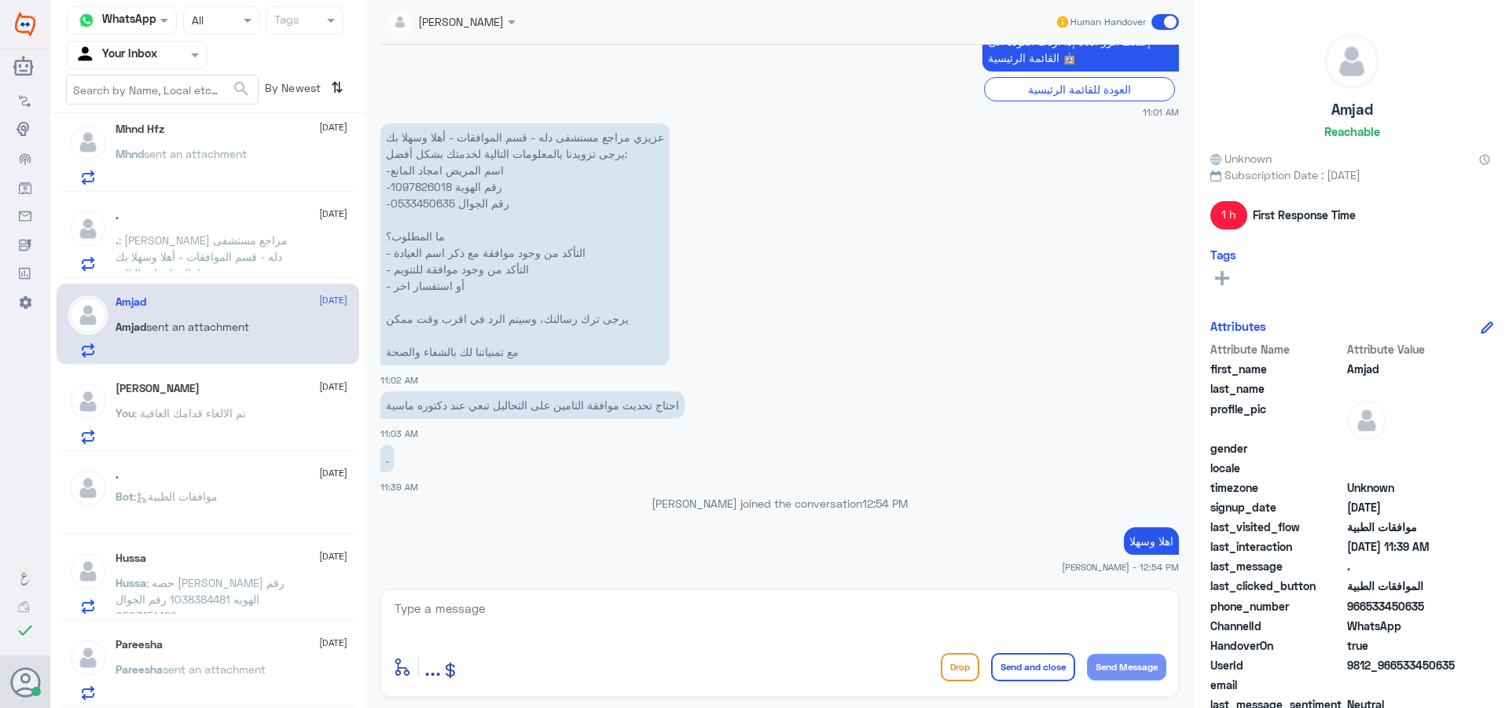
click at [425, 187] on p "عزيزي مراجع مستشفى دله - قسم الموافقات - أهلا وسهلا بك يرجى تزويدنا بالمعلومات …" at bounding box center [524, 244] width 289 height 242
copy p "1097826018"
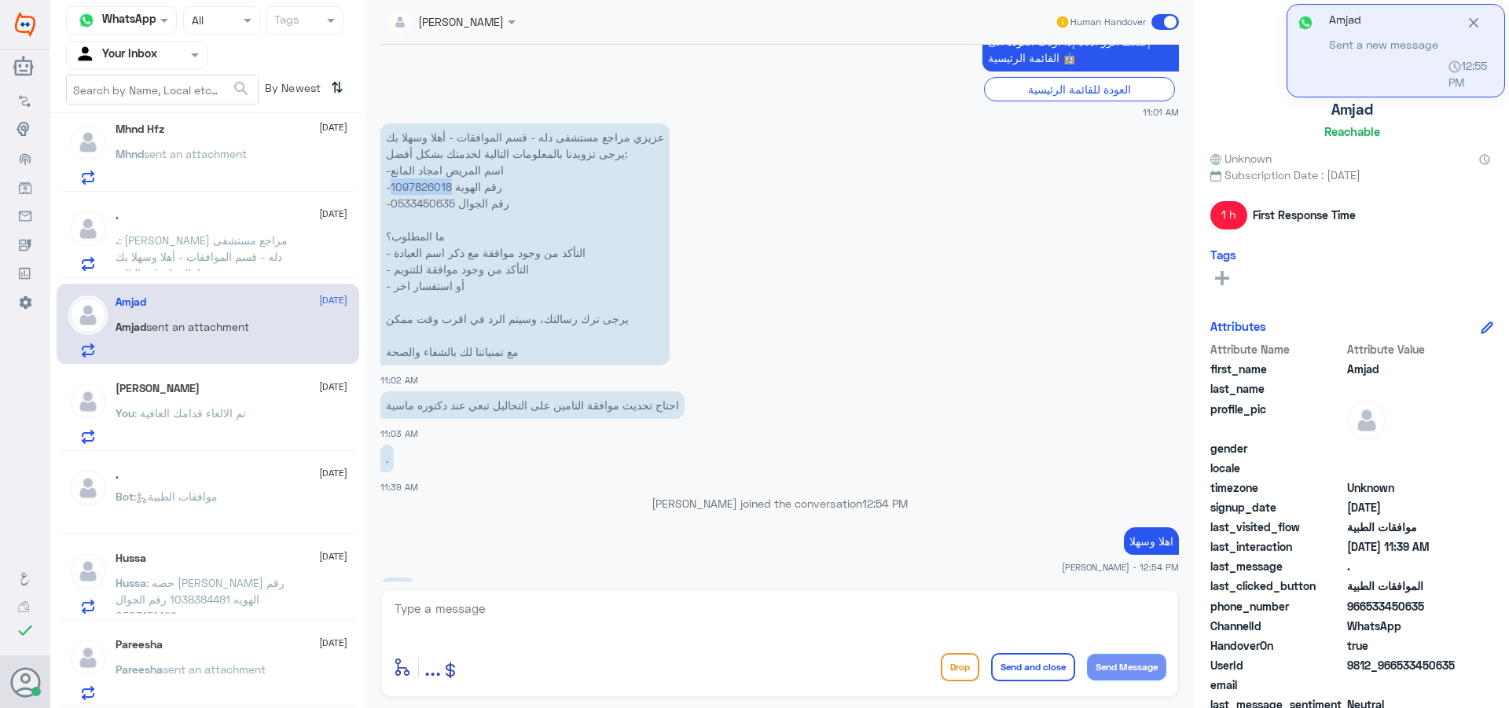
scroll to position [981, 0]
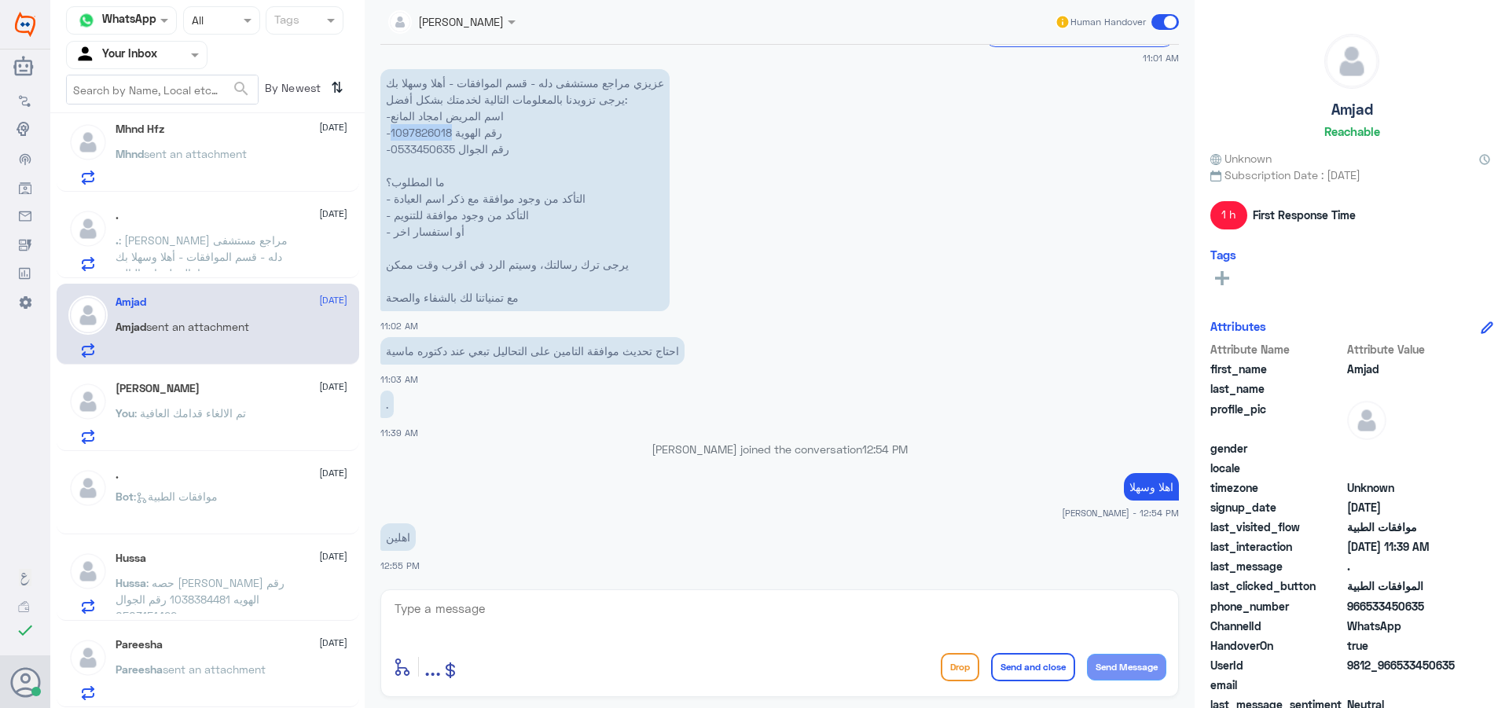
drag, startPoint x: 734, startPoint y: 596, endPoint x: 756, endPoint y: 614, distance: 29.0
click at [735, 601] on div "[PERSON_NAME] Human Handover [DATE] السلام عليكم 11:00 AM مرحباً بك في مستشفيات…" at bounding box center [780, 356] width 830 height 713
click at [667, 601] on textarea at bounding box center [779, 617] width 773 height 39
type textarea "تم متابعة طلبك تحت الاجراء الان"
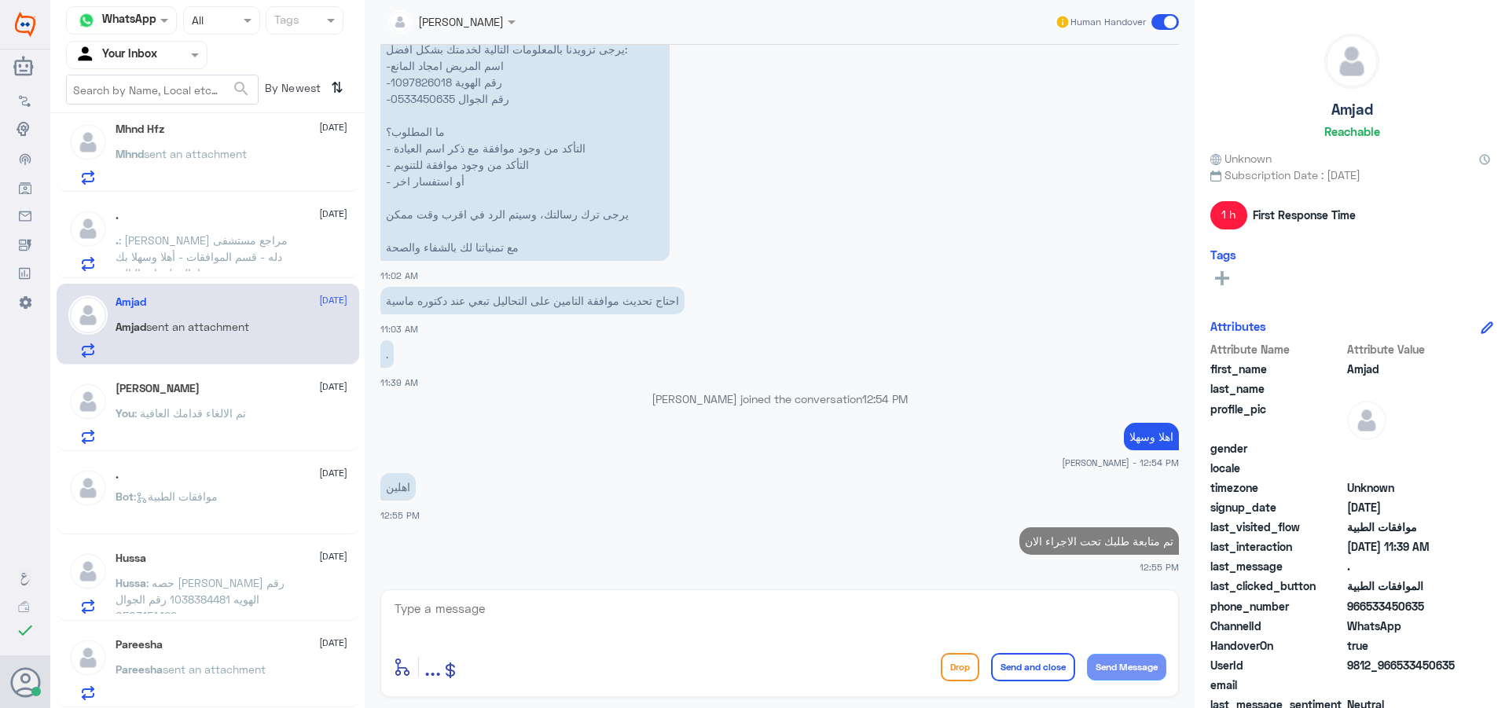
click at [194, 257] on span ": [PERSON_NAME] مراجع مستشفى دله - قسم الموافقات - أهلا وسهلا بك يرجى تزويدنا ب…" at bounding box center [202, 297] width 172 height 129
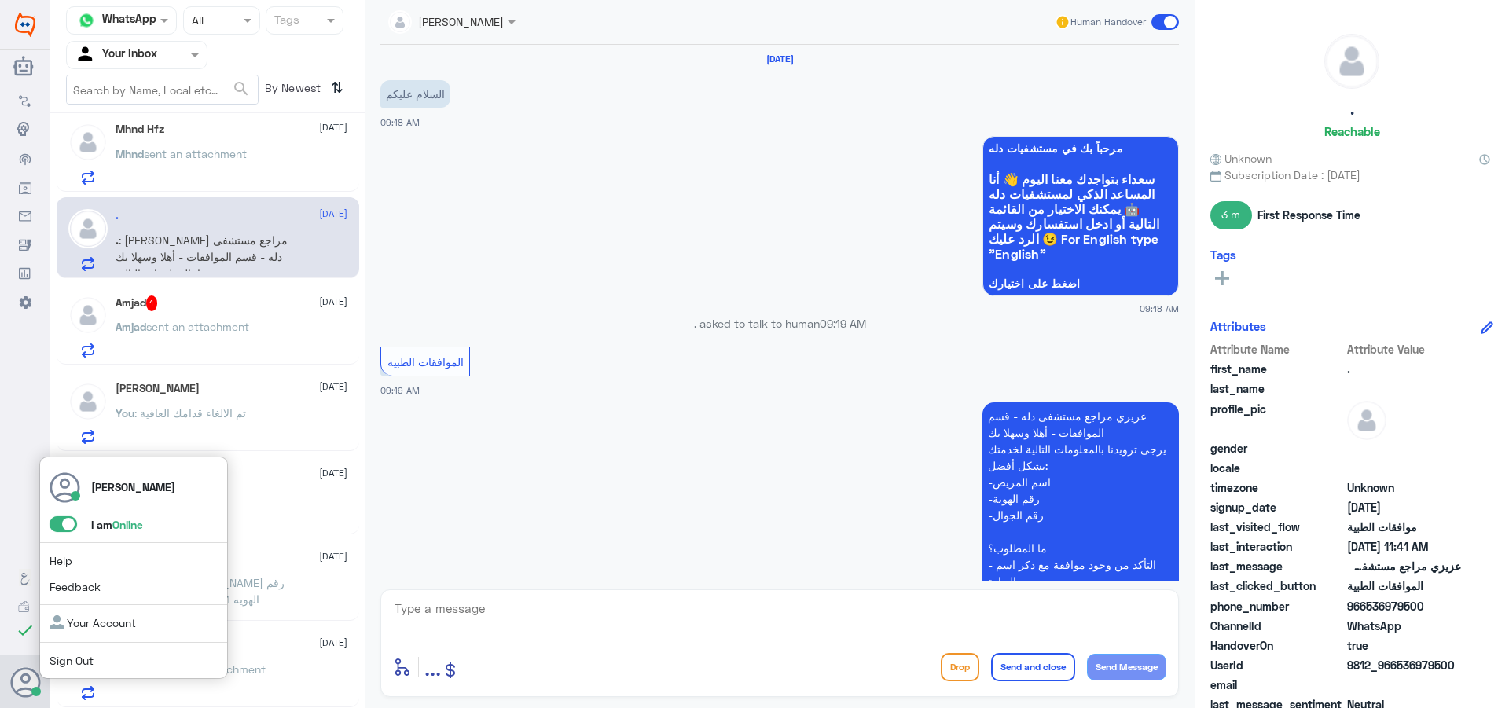
scroll to position [739, 0]
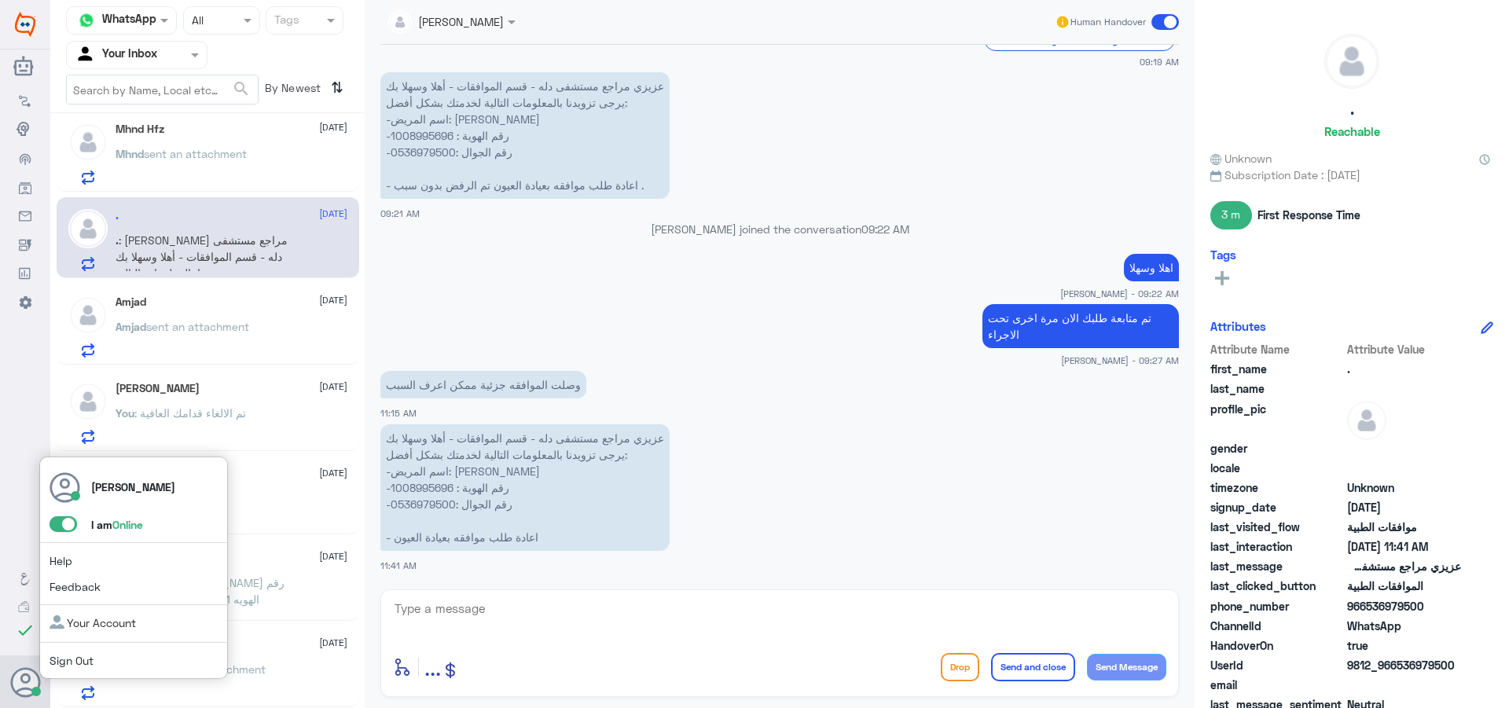
click at [54, 523] on span at bounding box center [64, 524] width 28 height 16
click at [0, 0] on input "checkbox" at bounding box center [0, 0] width 0 height 0
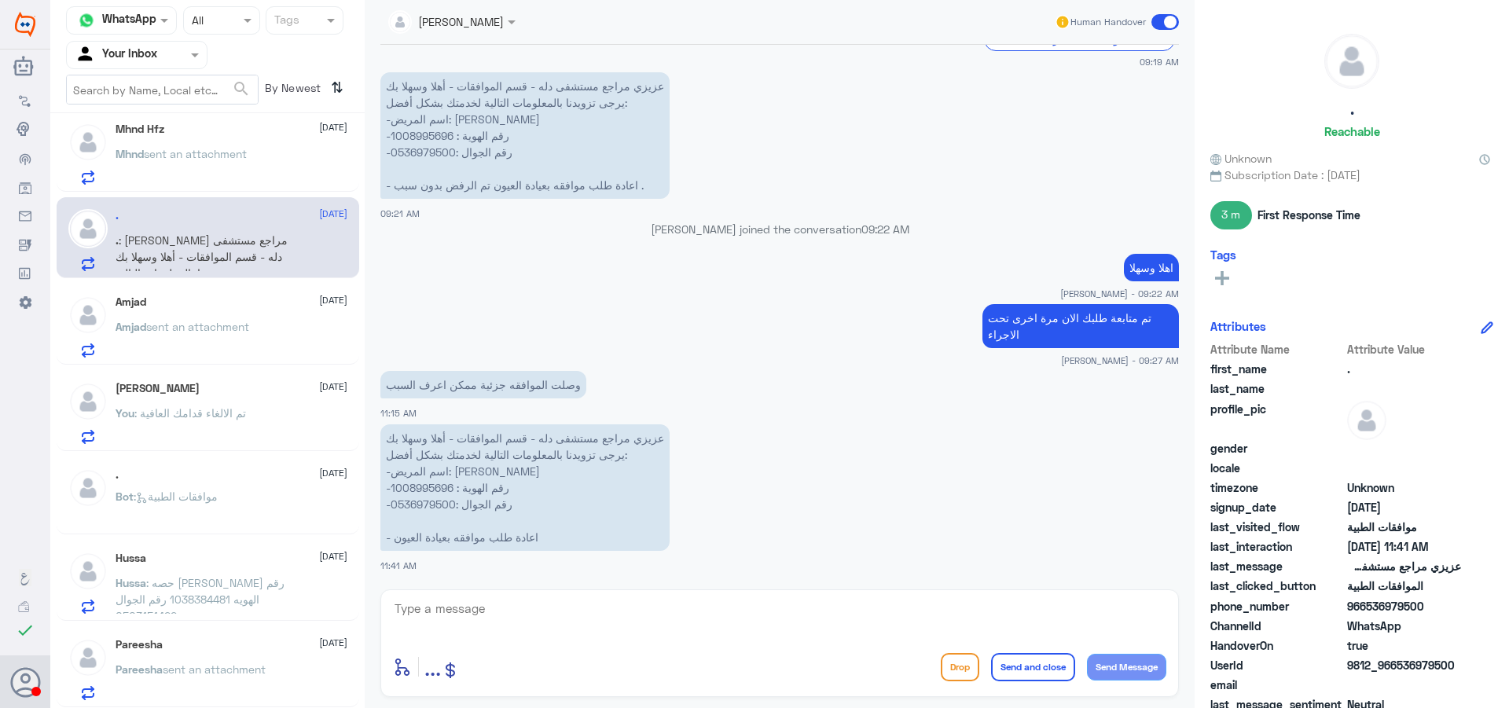
click at [431, 135] on p "عزيزي مراجع مستشفى دله - قسم الموافقات - أهلا وسهلا بك يرجى تزويدنا بالمعلومات …" at bounding box center [524, 135] width 289 height 127
drag, startPoint x: 431, startPoint y: 135, endPoint x: 460, endPoint y: 149, distance: 32.3
click at [428, 137] on p "عزيزي مراجع مستشفى دله - قسم الموافقات - أهلا وسهلا بك يرجى تزويدنا بالمعلومات …" at bounding box center [524, 135] width 289 height 127
copy p "1008995696"
click at [247, 169] on p "Mhnd sent an attachment" at bounding box center [181, 164] width 131 height 39
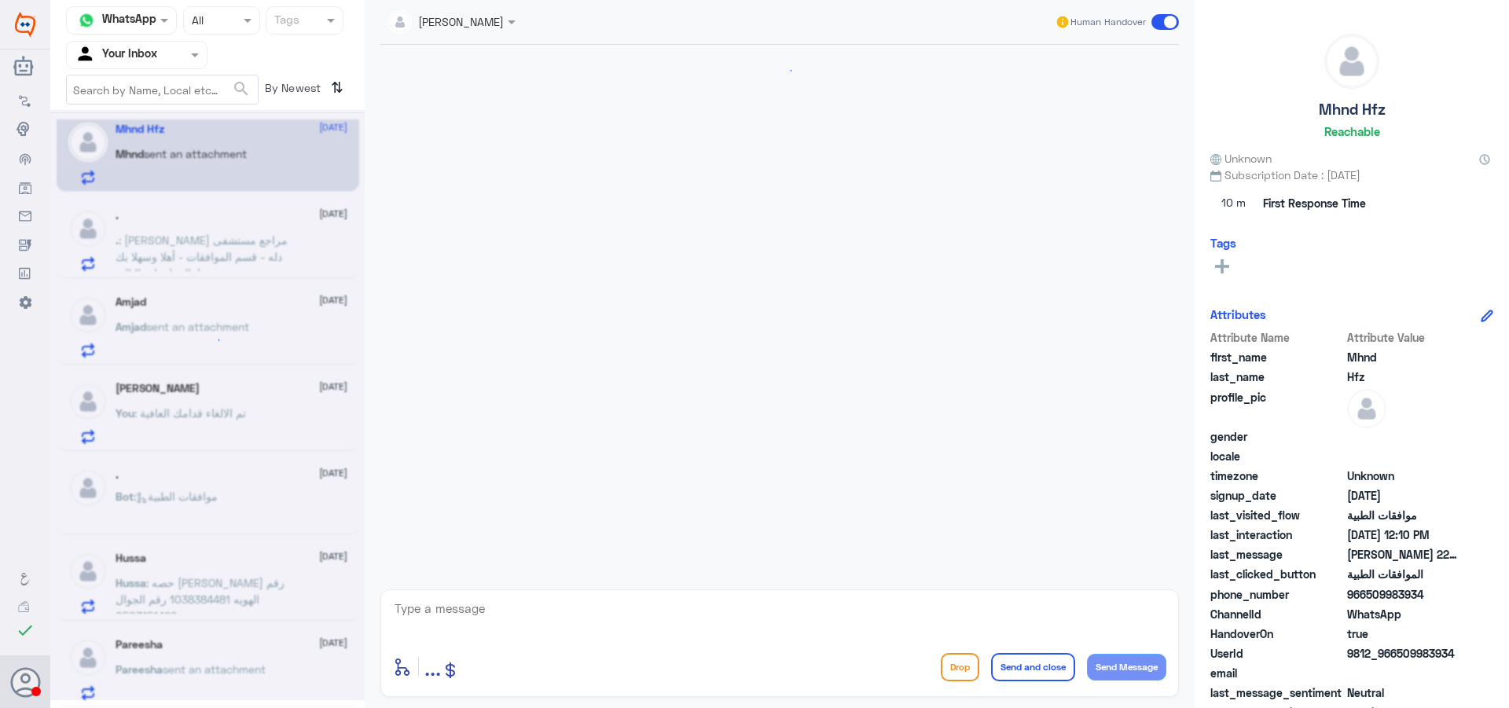
scroll to position [369, 0]
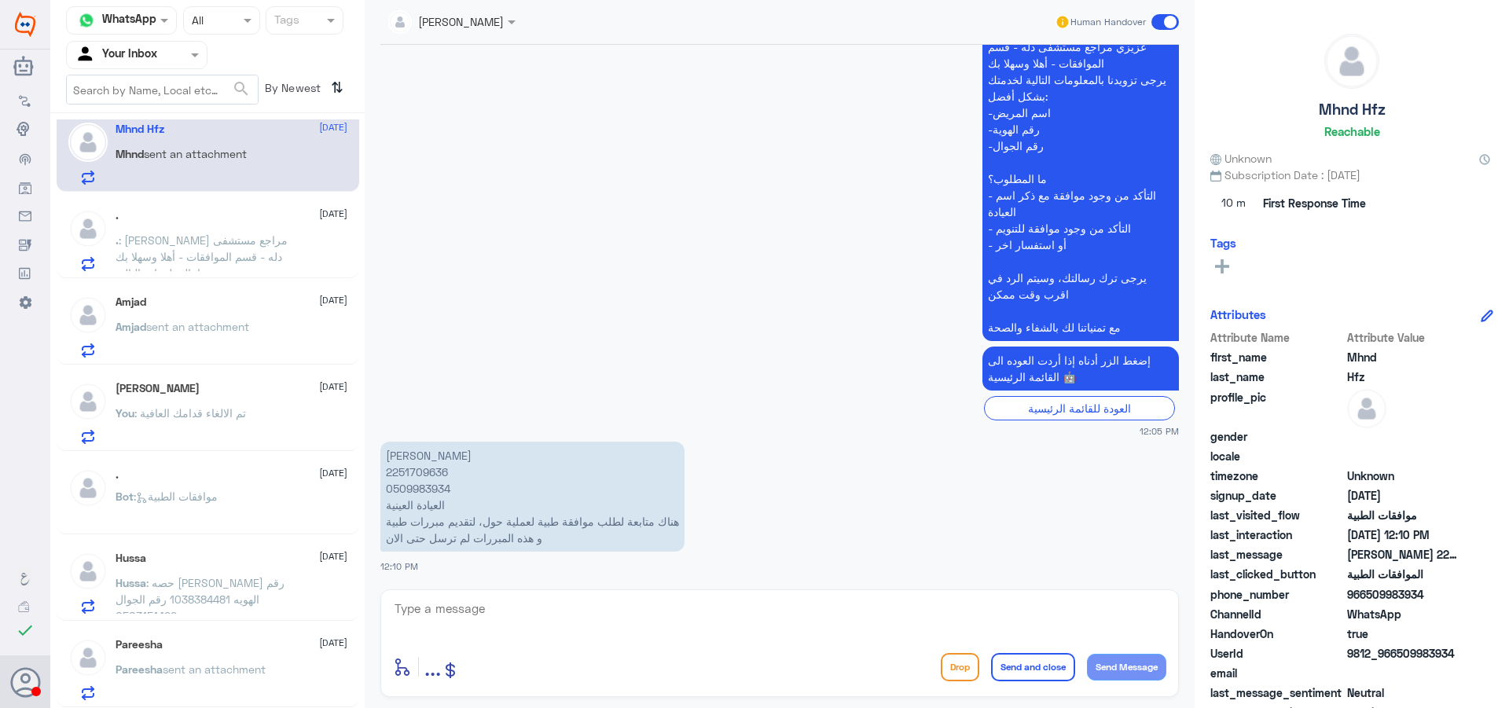
click at [247, 525] on div "Bot : موافقات الطبية" at bounding box center [232, 509] width 232 height 35
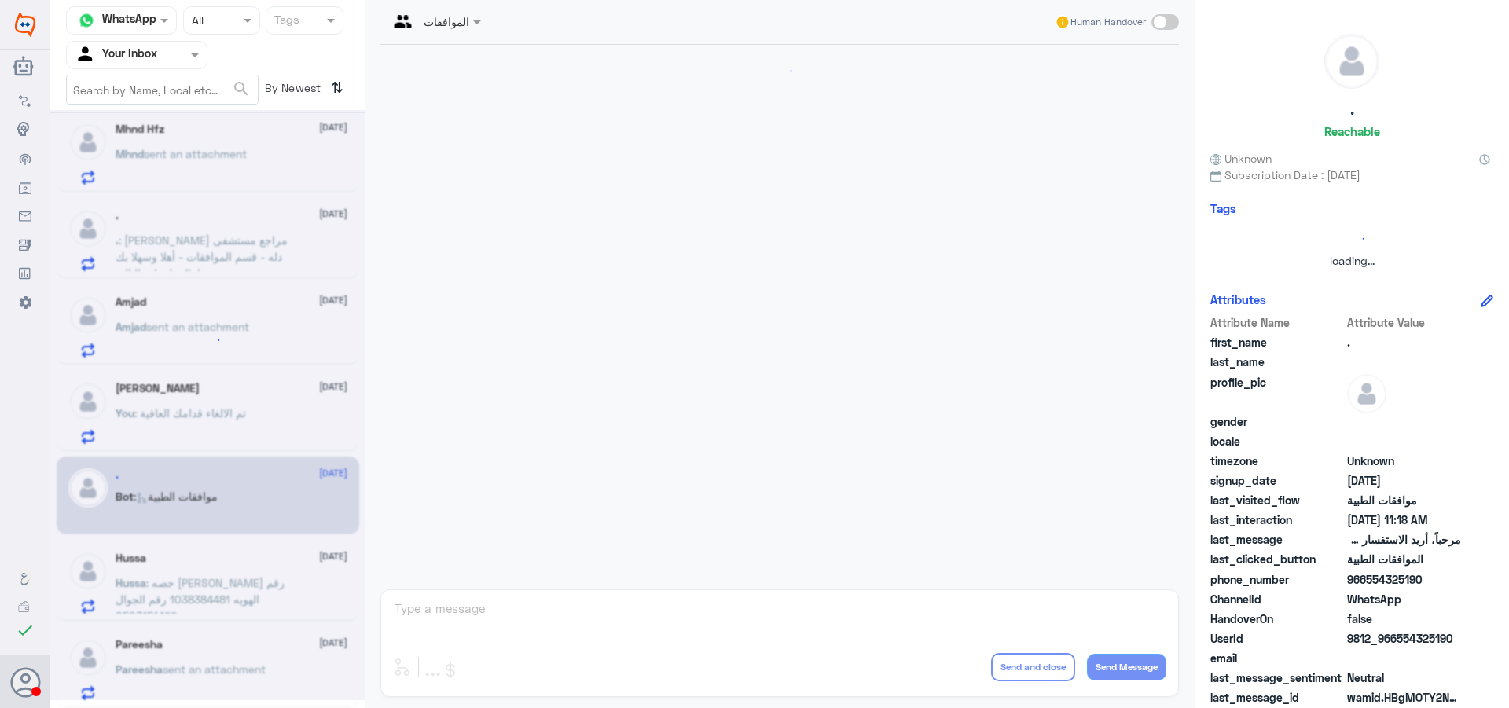
scroll to position [262, 0]
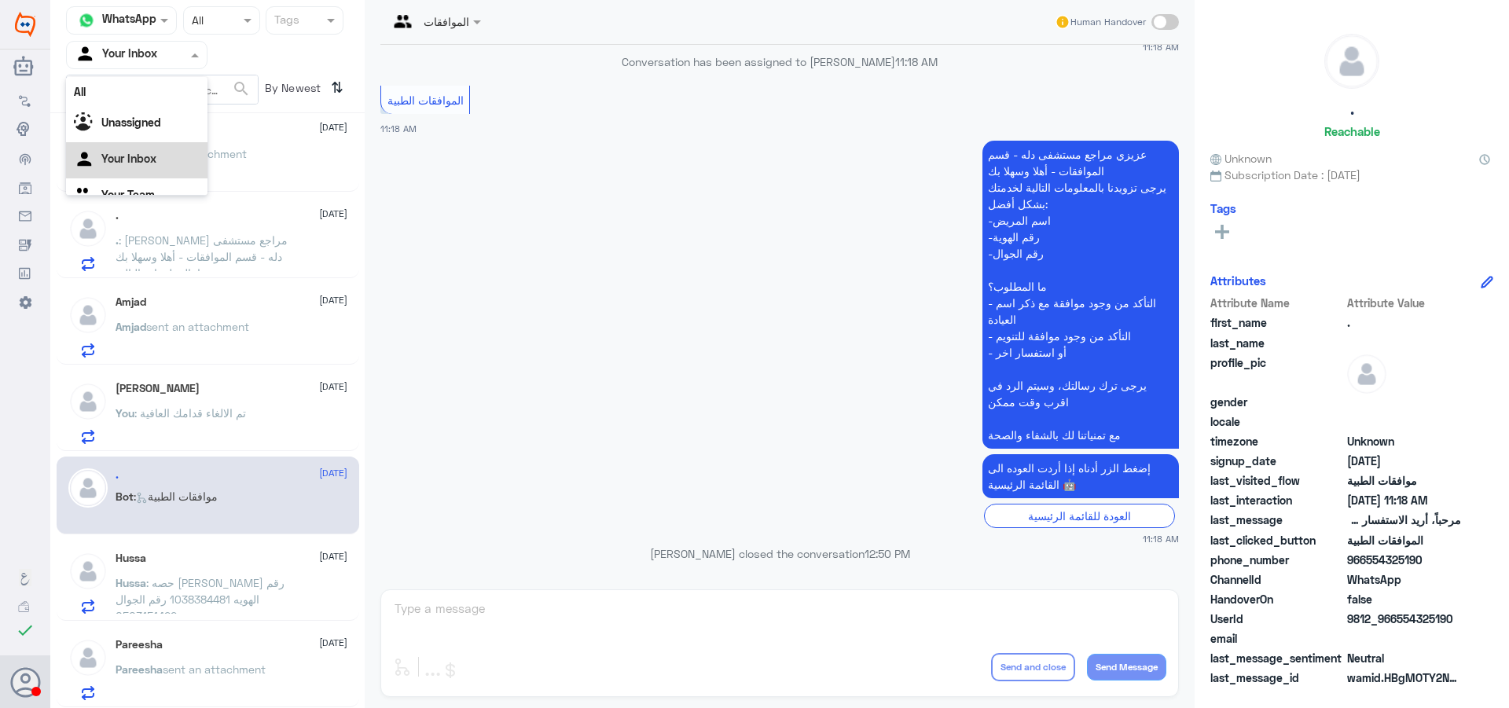
click at [183, 43] on div "Agent Filter Your Inbox" at bounding box center [127, 55] width 120 height 24
click at [146, 172] on Team "Your Team" at bounding box center [127, 174] width 53 height 13
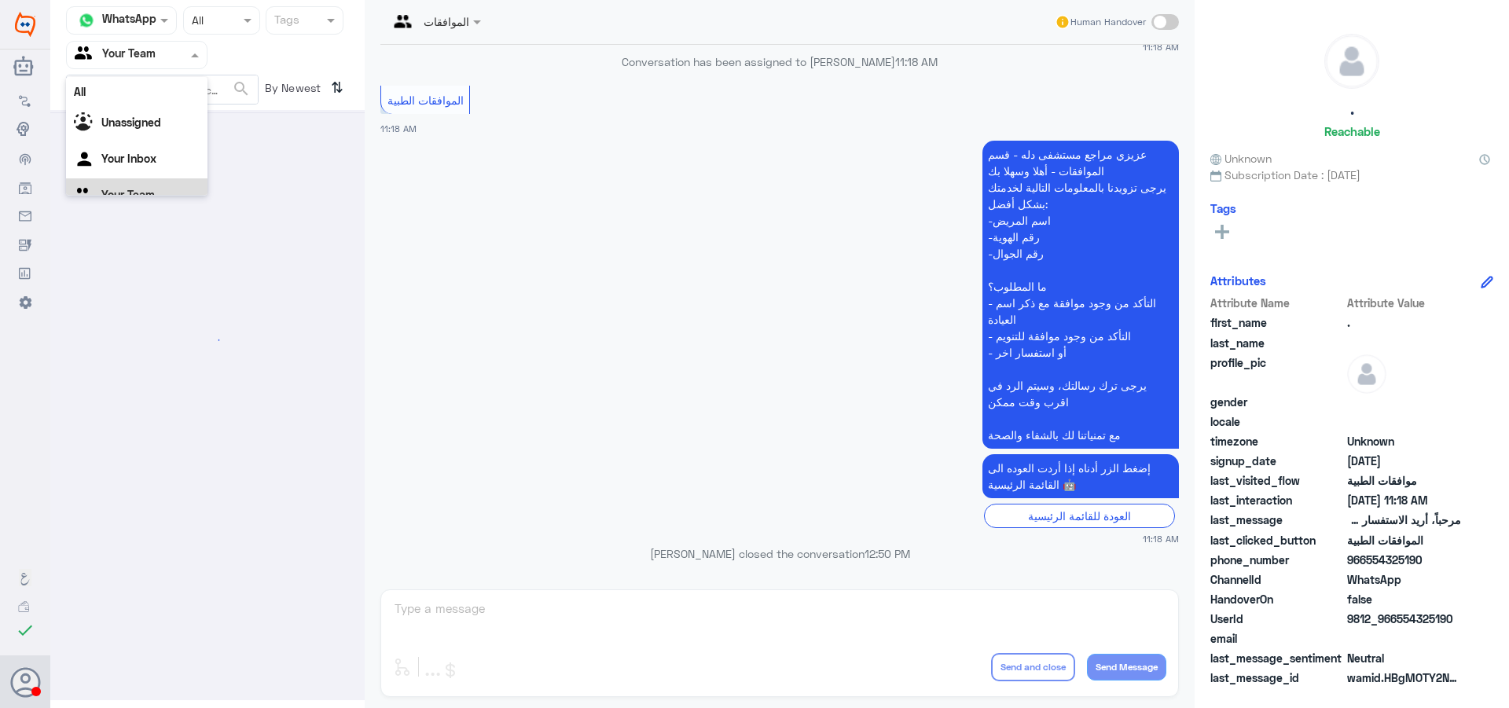
drag, startPoint x: 153, startPoint y: 48, endPoint x: 171, endPoint y: 86, distance: 42.2
click at [152, 48] on input "text" at bounding box center [118, 55] width 86 height 18
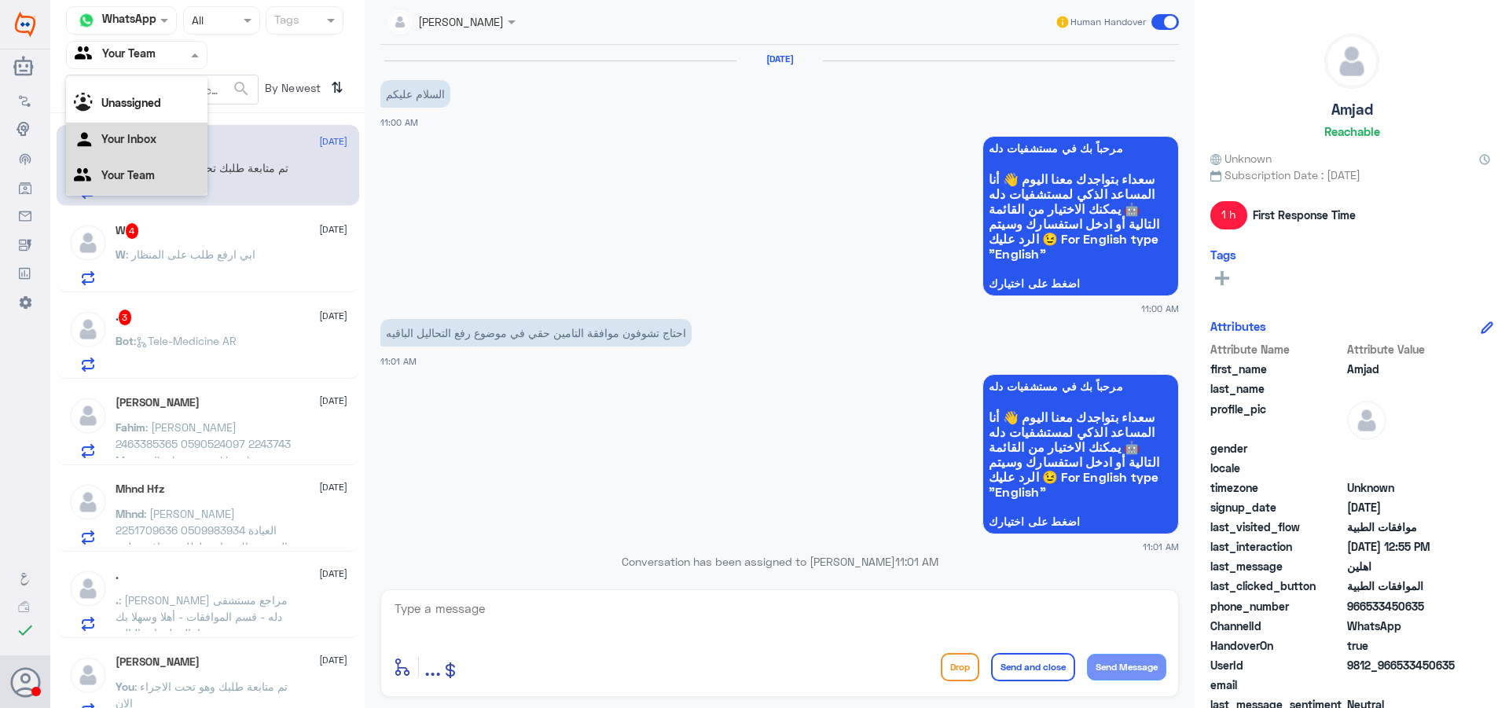
scroll to position [1031, 0]
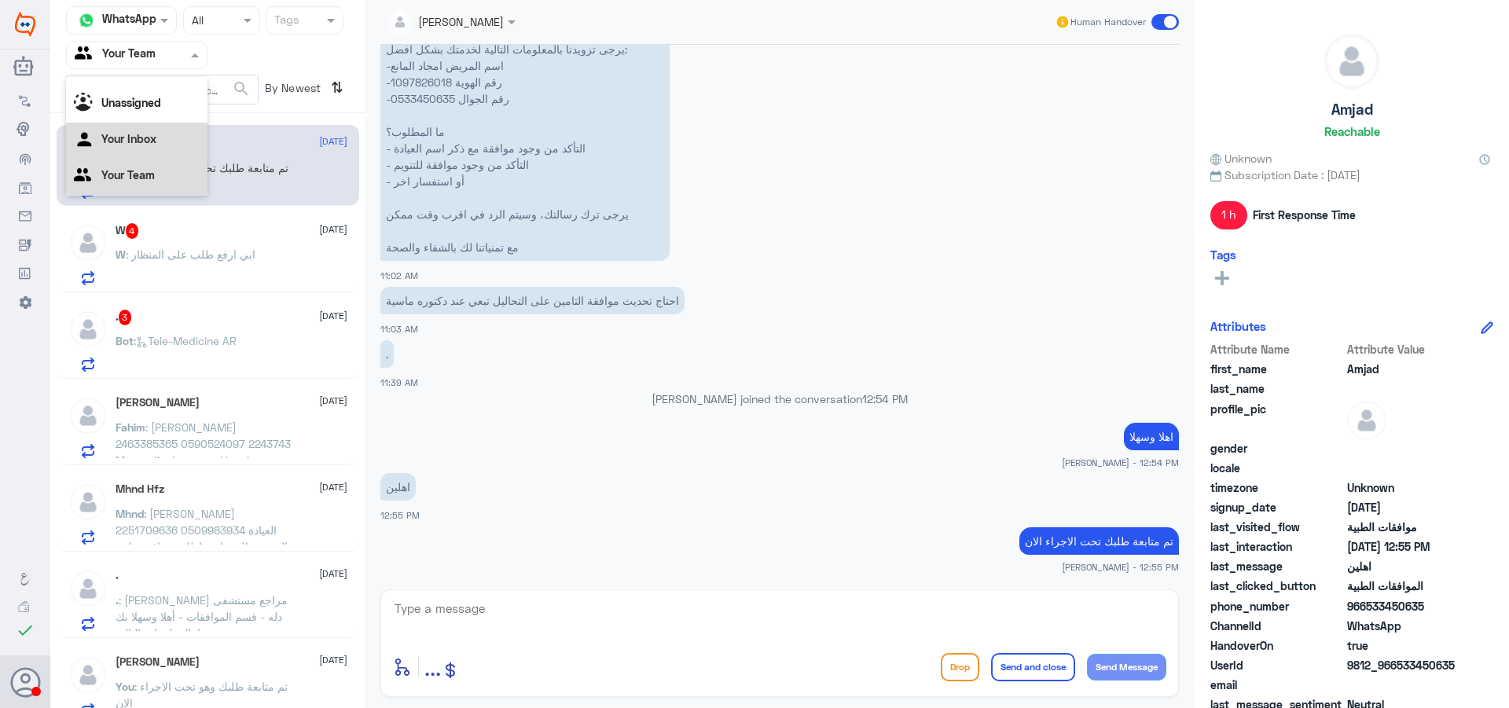
click at [172, 145] on div "Your Inbox" at bounding box center [136, 141] width 141 height 36
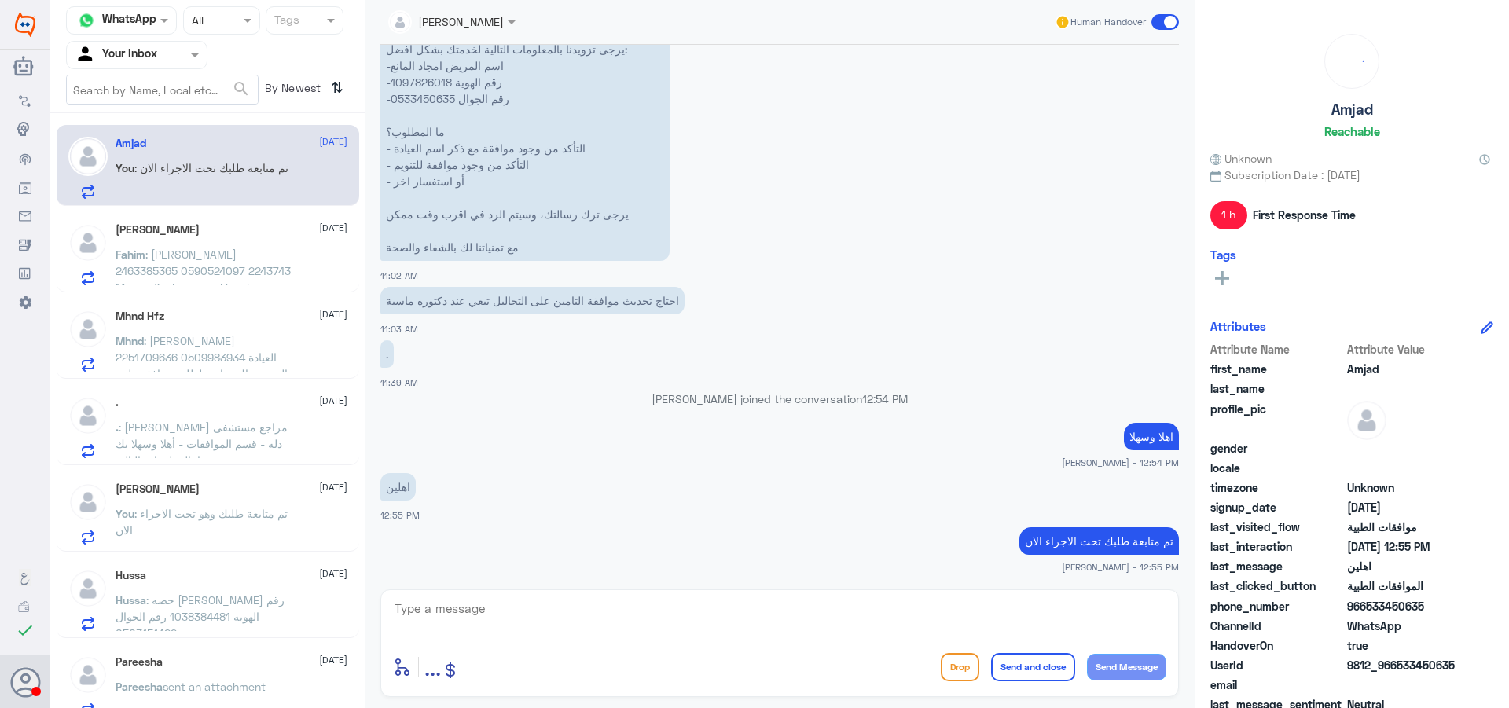
click at [233, 234] on div "[PERSON_NAME] [DATE]" at bounding box center [232, 229] width 232 height 13
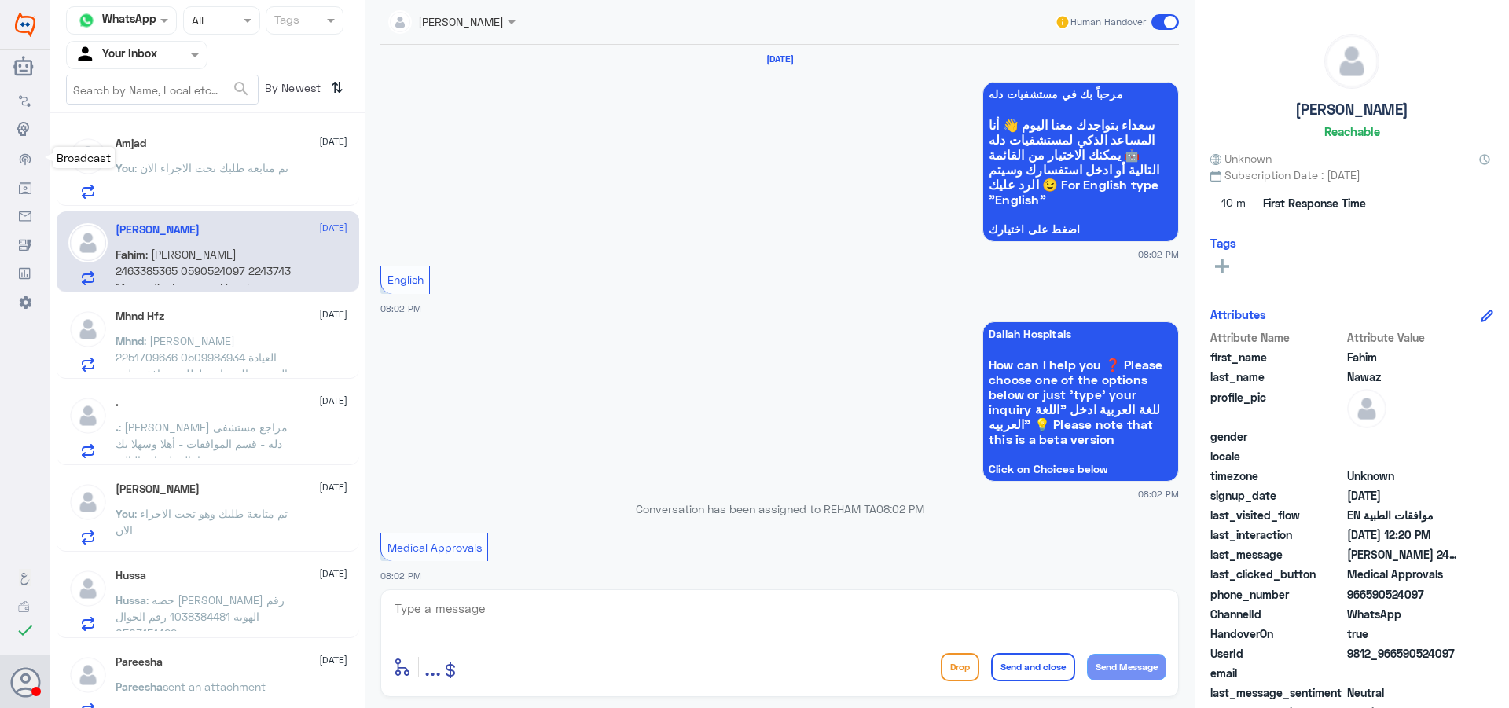
scroll to position [2099, 0]
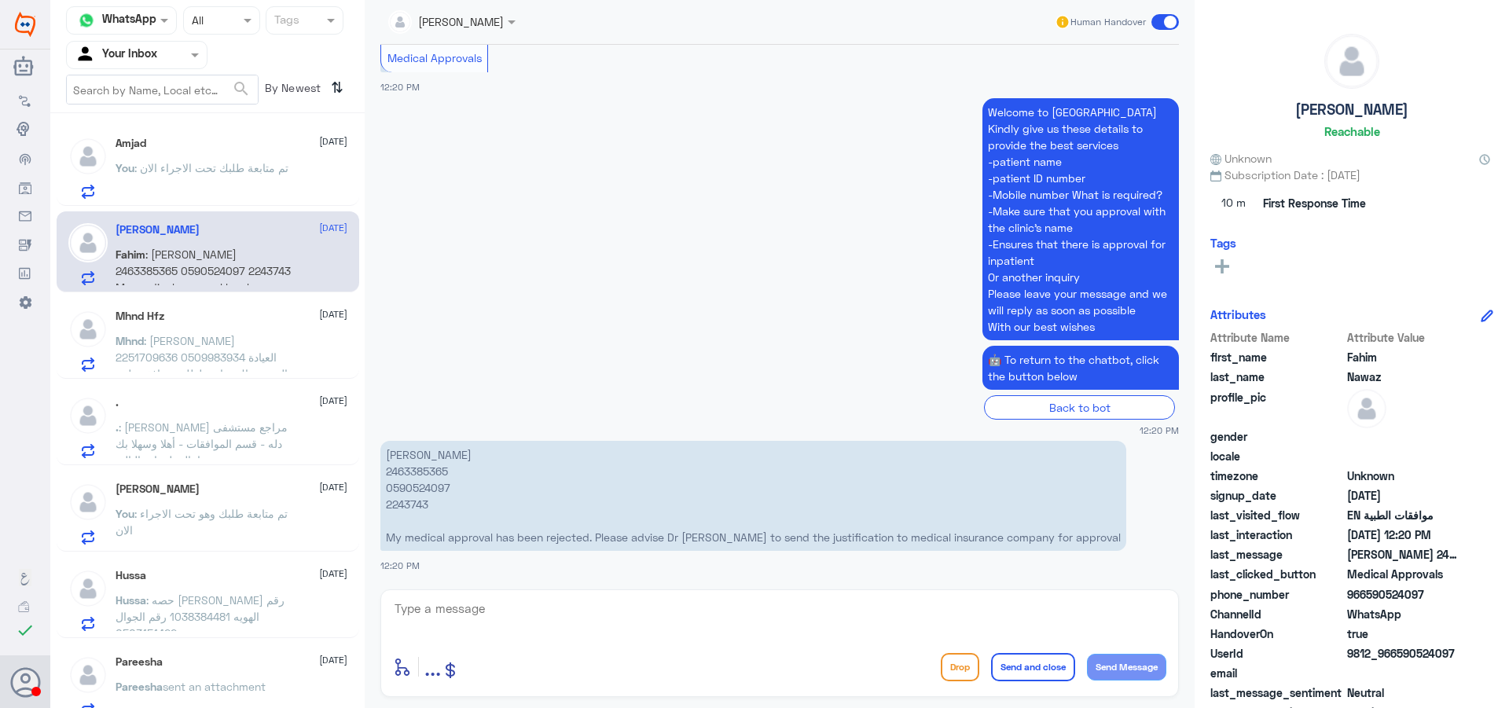
click at [475, 600] on textarea at bounding box center [779, 617] width 773 height 39
click at [499, 630] on textarea at bounding box center [779, 617] width 773 height 39
type textarea "ااهلا وسهلا"
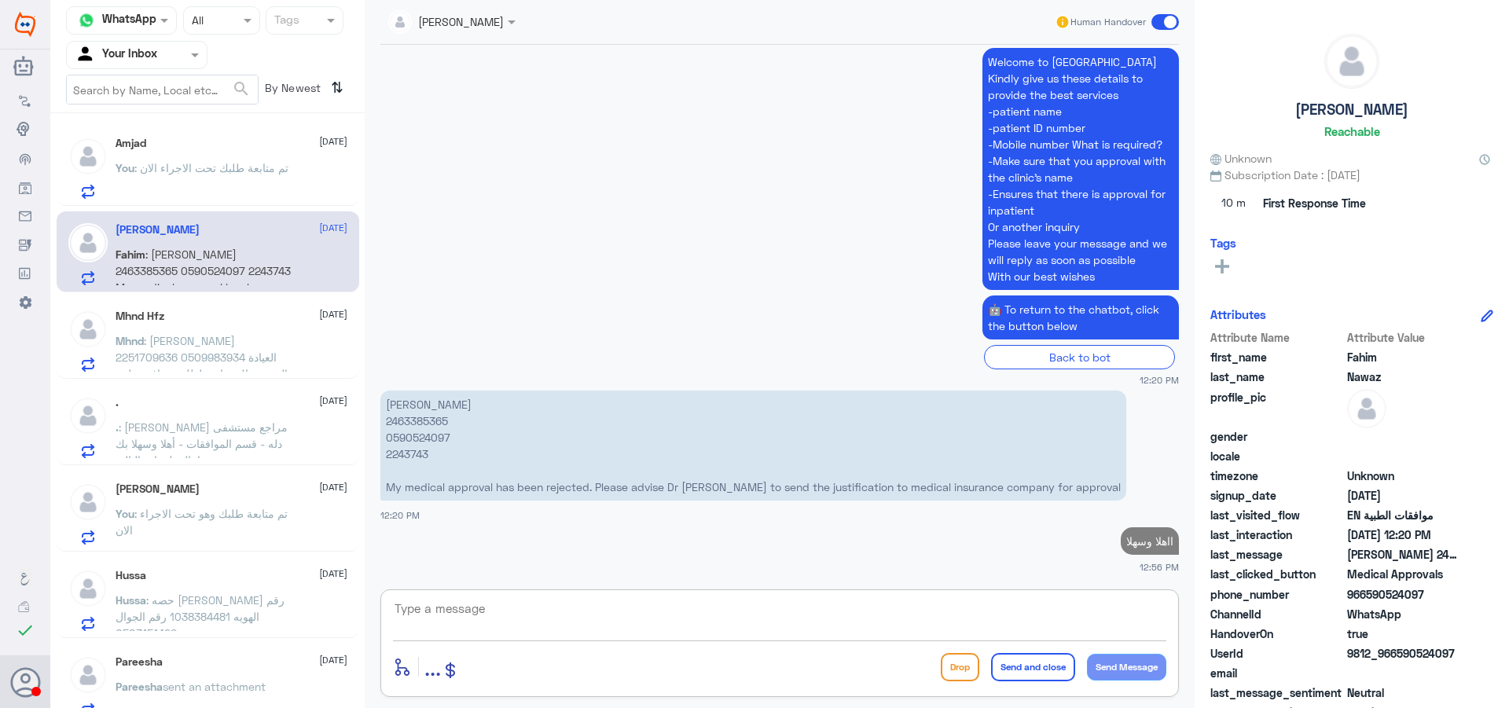
click at [424, 407] on p "[PERSON_NAME] 2463385365 0590524097 2243743 My medical approval has been reject…" at bounding box center [753, 446] width 746 height 110
copy p "2463385365"
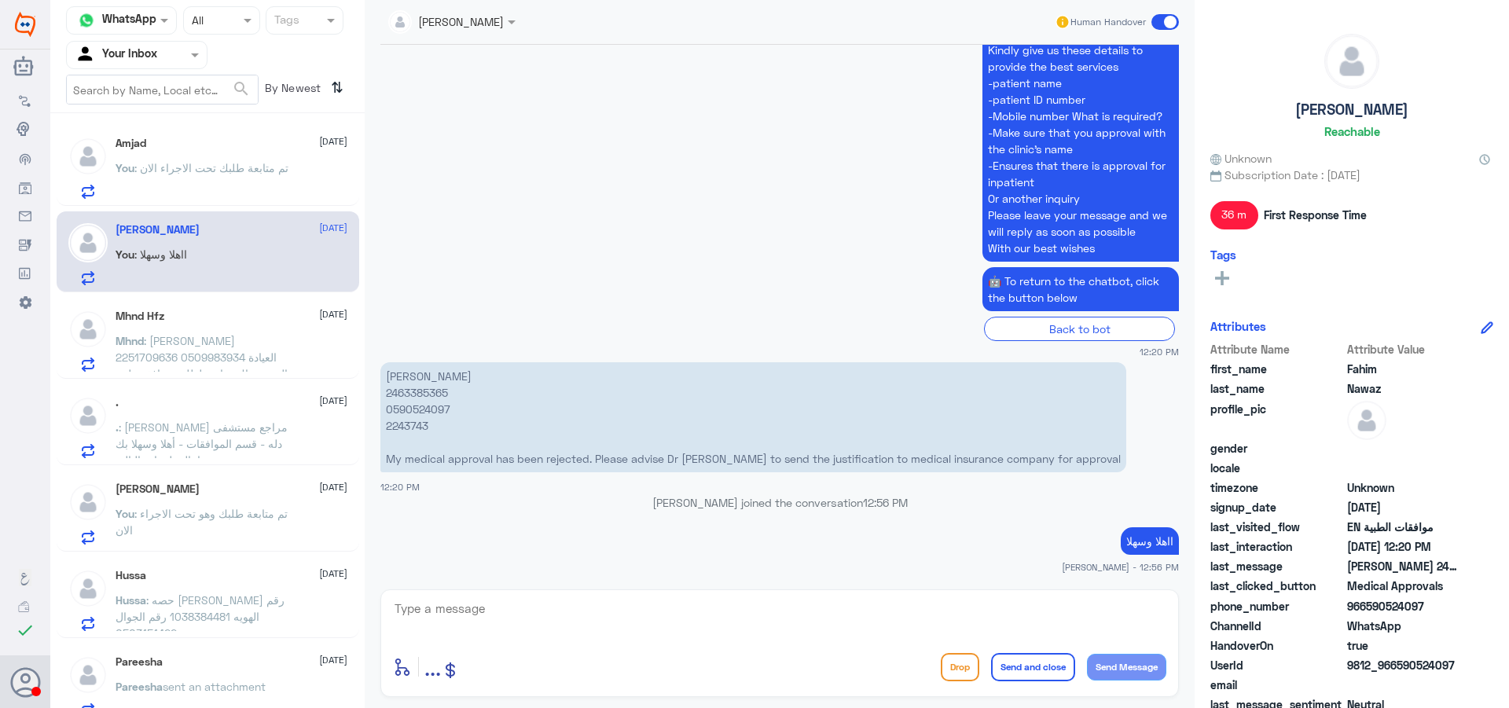
click at [410, 409] on p "[PERSON_NAME] 2463385365 0590524097 2243743 My medical approval has been reject…" at bounding box center [753, 417] width 746 height 110
copy p "2243743"
click at [516, 605] on textarea at bounding box center [779, 617] width 773 height 39
type textarea "ur request under process now"
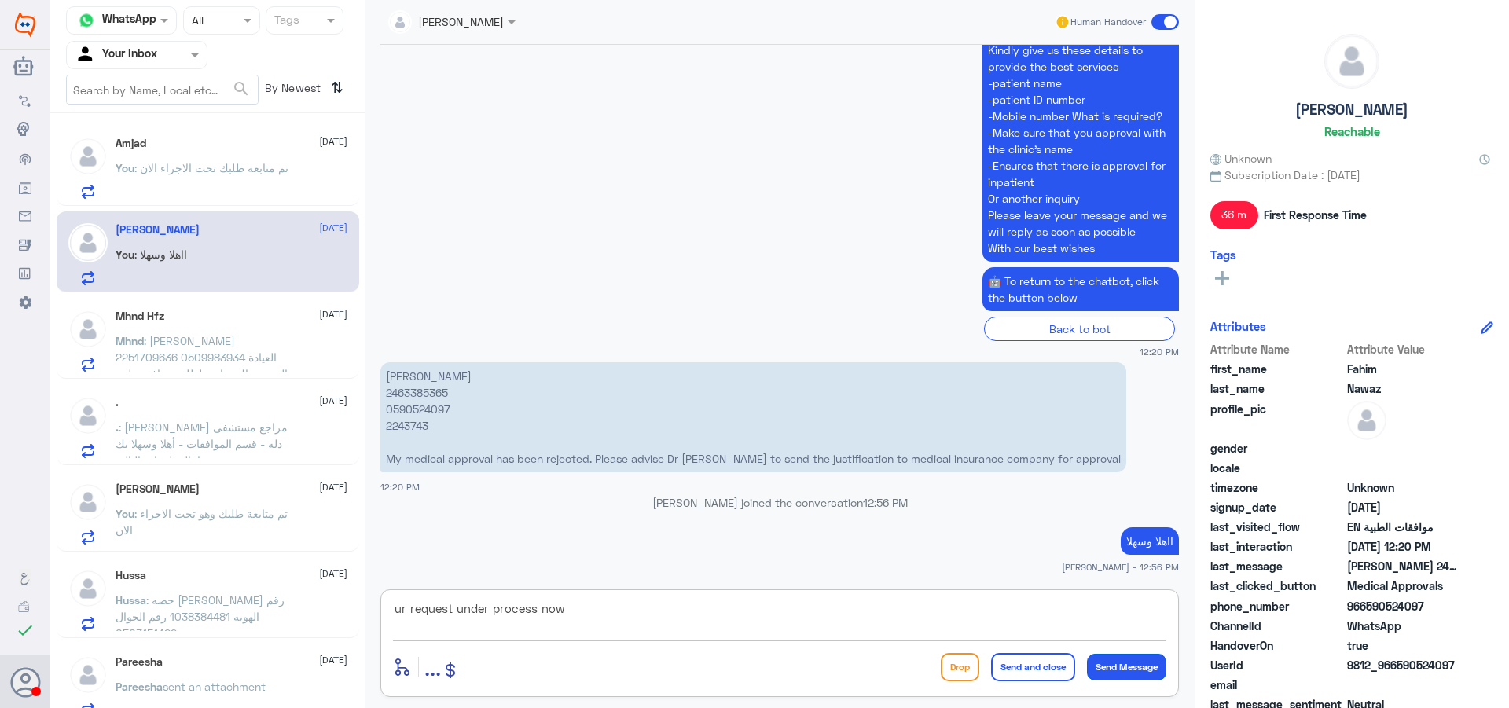
click at [1119, 673] on button "Send Message" at bounding box center [1126, 667] width 79 height 27
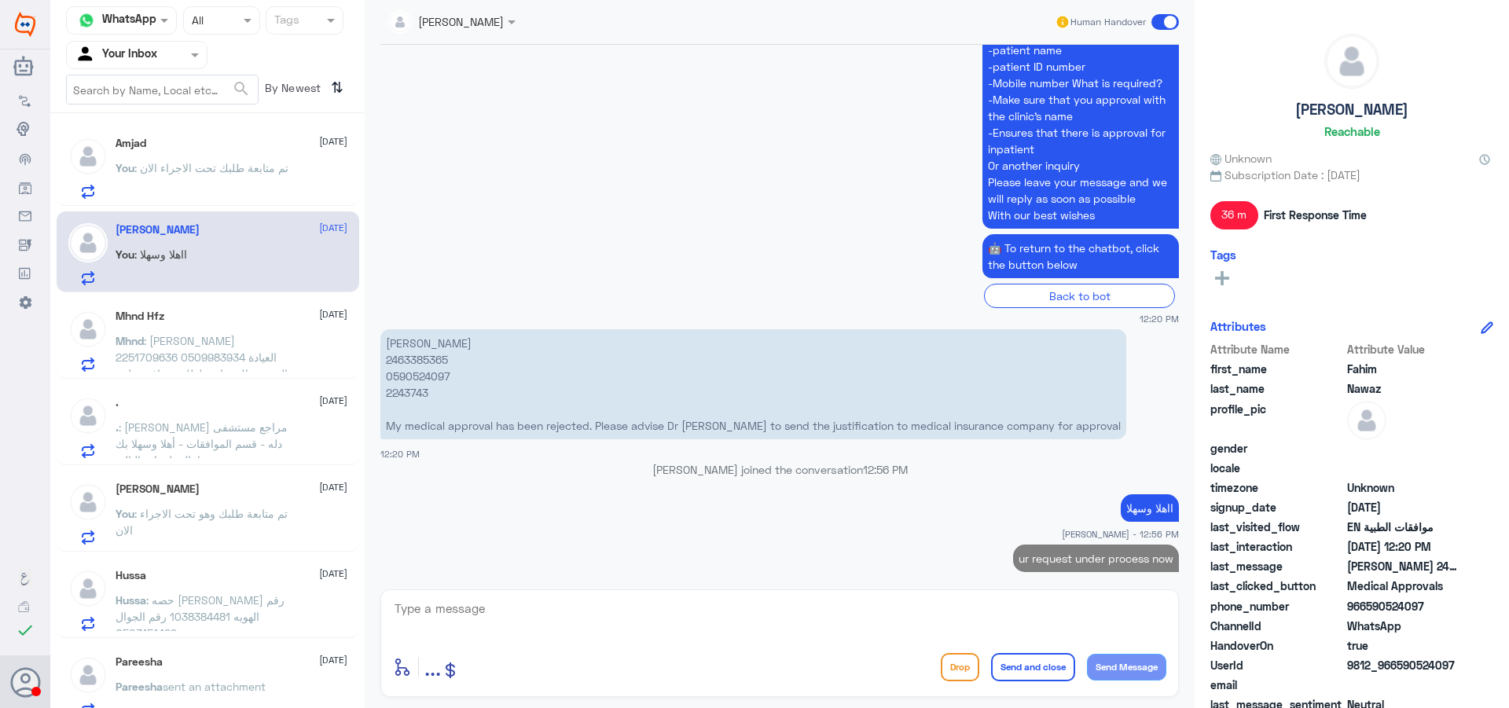
scroll to position [2199, 0]
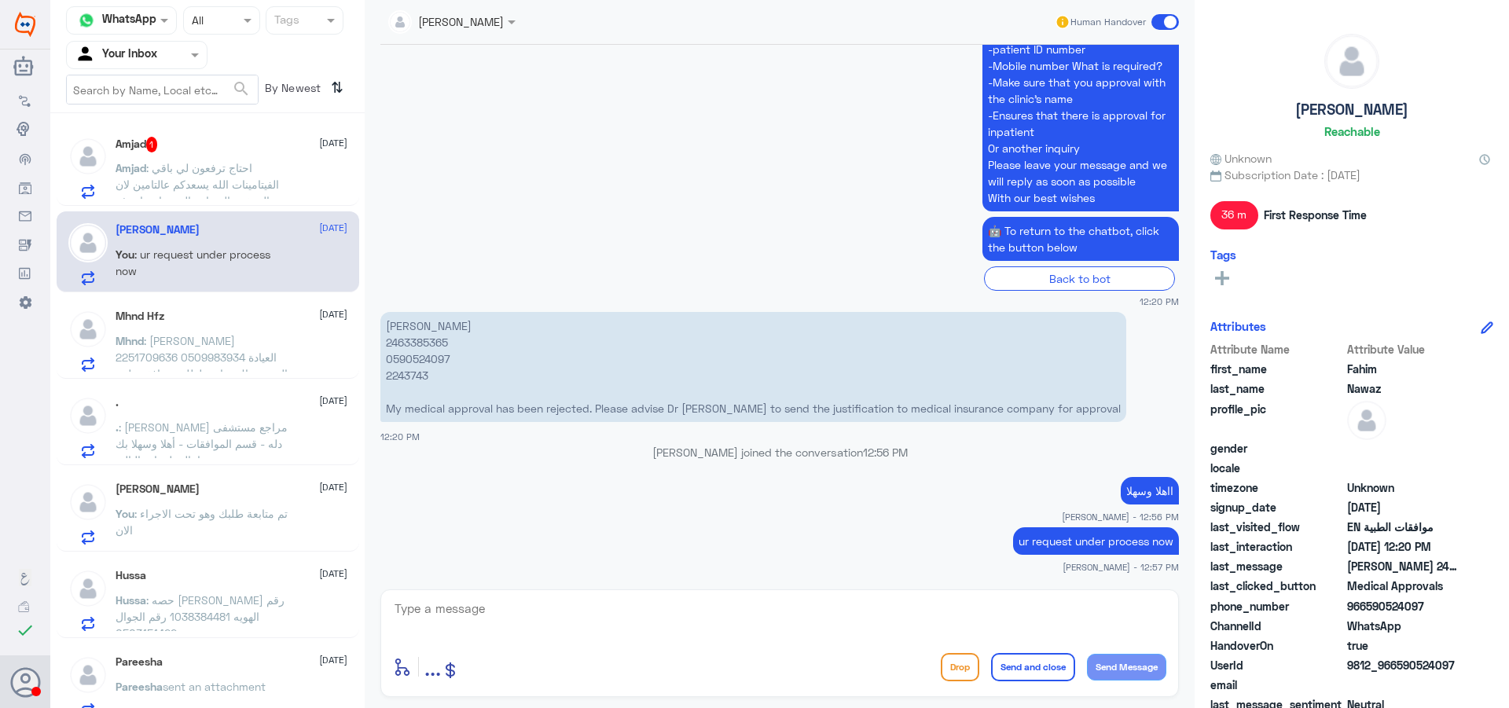
click at [244, 141] on div "Amjad 1 [DATE]" at bounding box center [232, 145] width 232 height 16
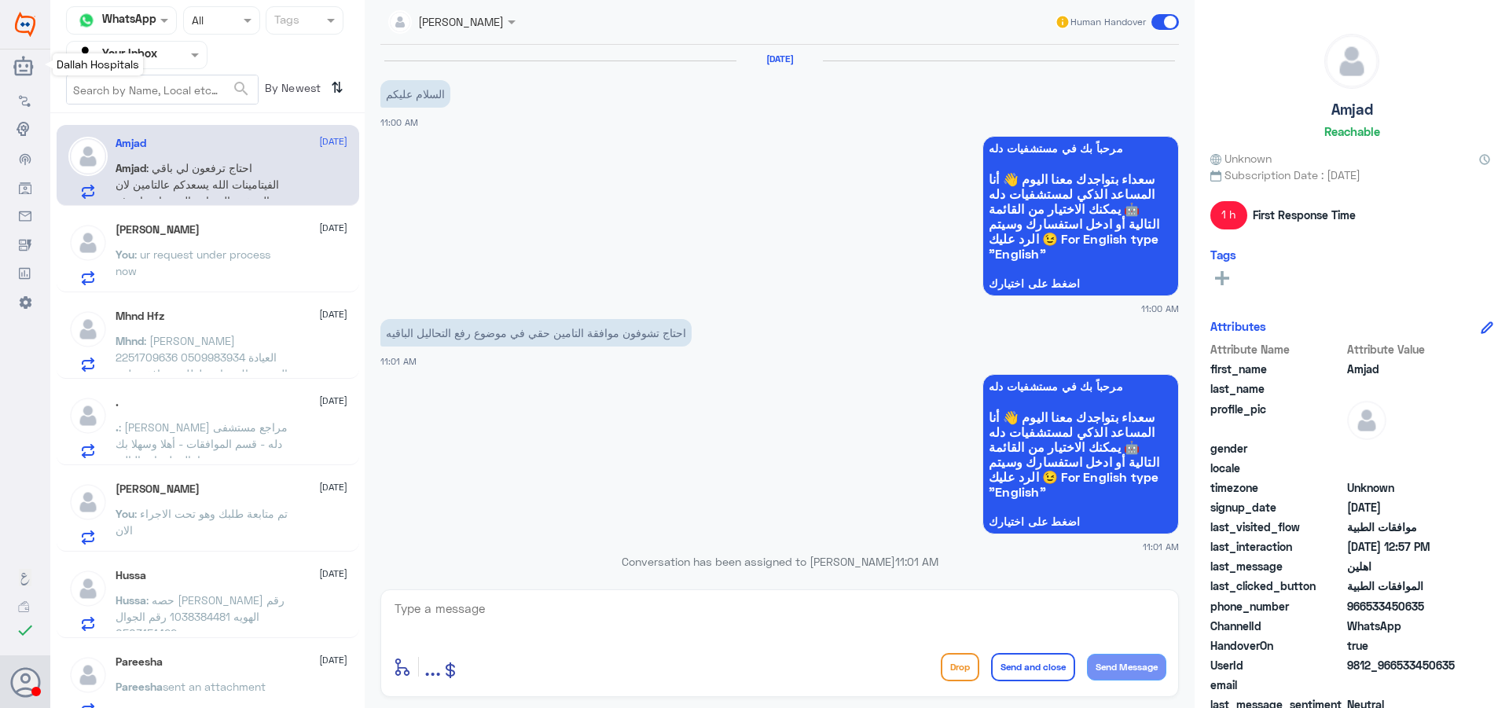
scroll to position [1084, 0]
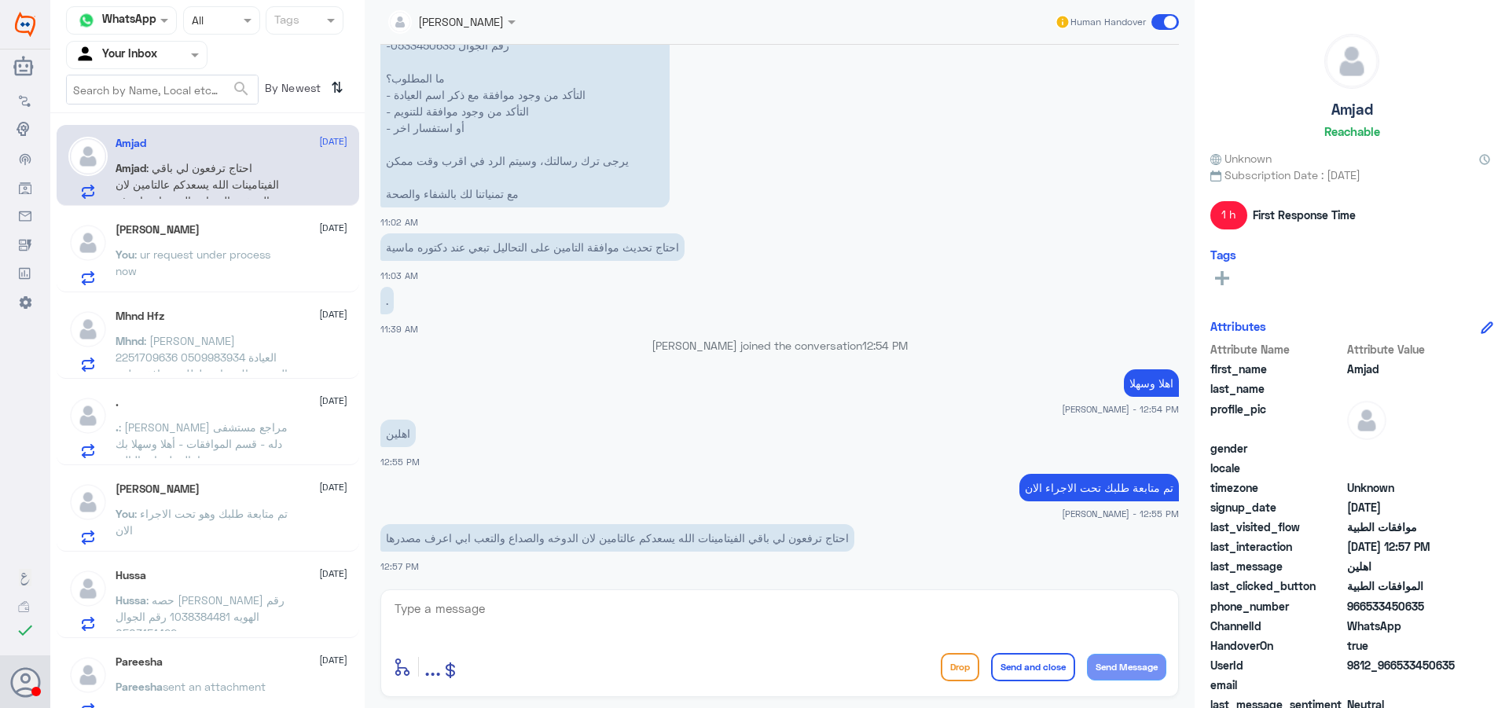
click at [757, 624] on textarea at bounding box center [779, 617] width 773 height 39
type textarea "[PERSON_NAME] ولا تحاليل"
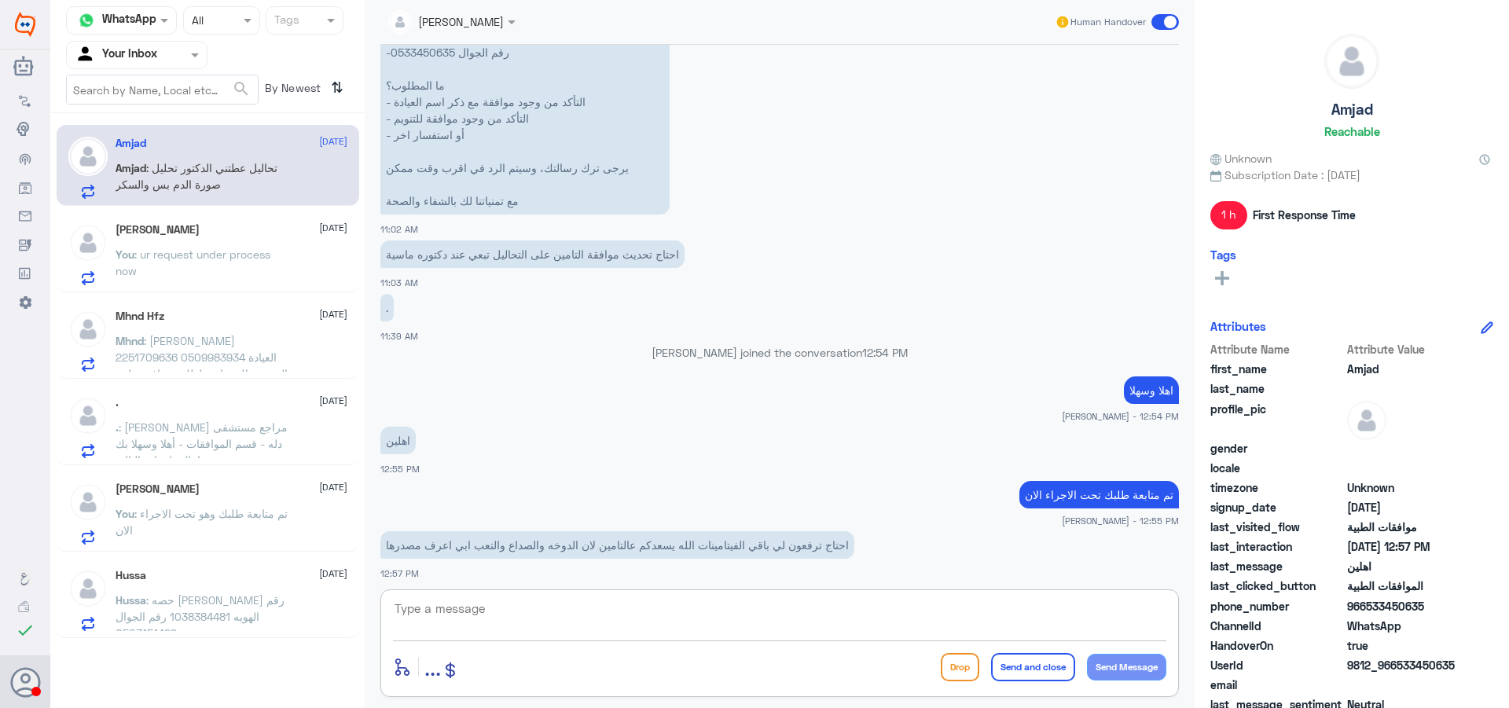
scroll to position [891, 0]
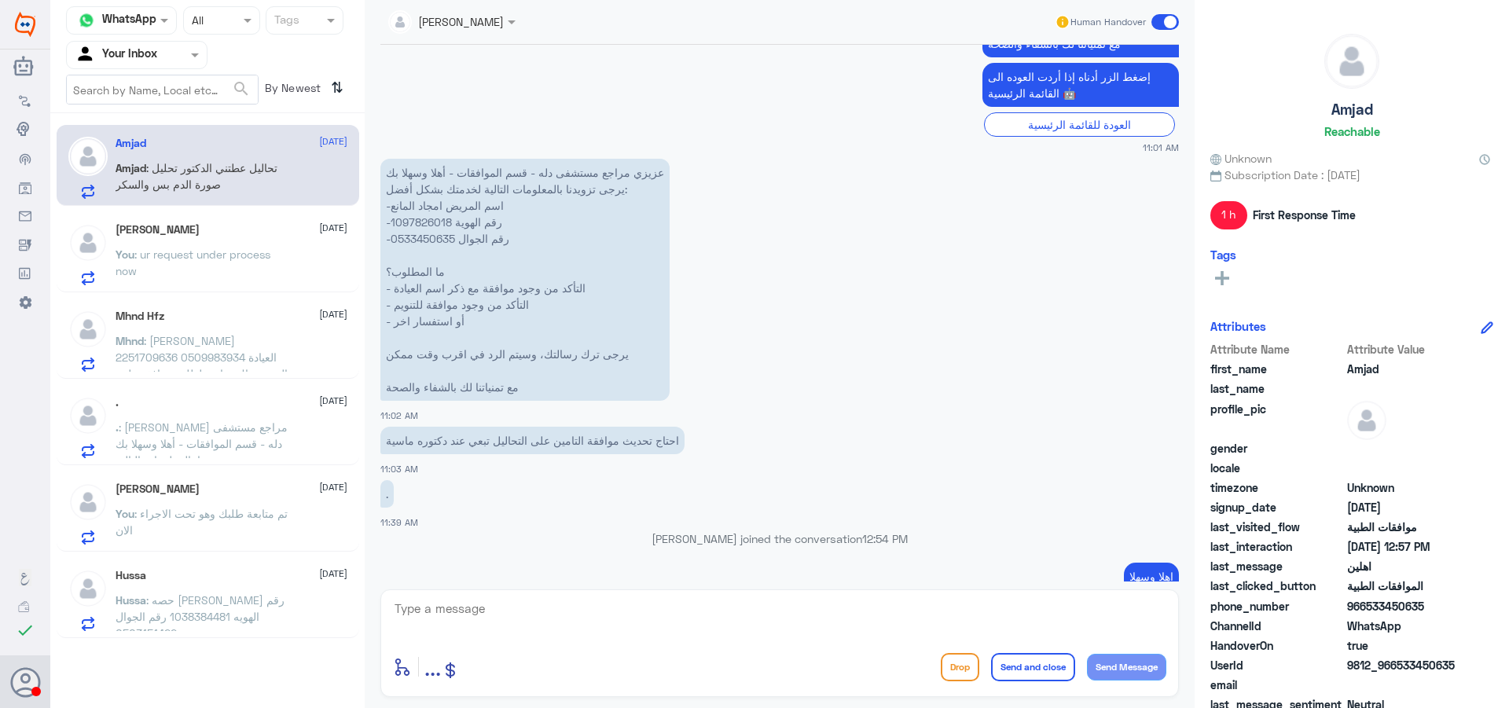
click at [420, 216] on p "عزيزي مراجع مستشفى دله - قسم الموافقات - أهلا وسهلا بك يرجى تزويدنا بالمعلومات …" at bounding box center [524, 280] width 289 height 242
copy p "1097826018"
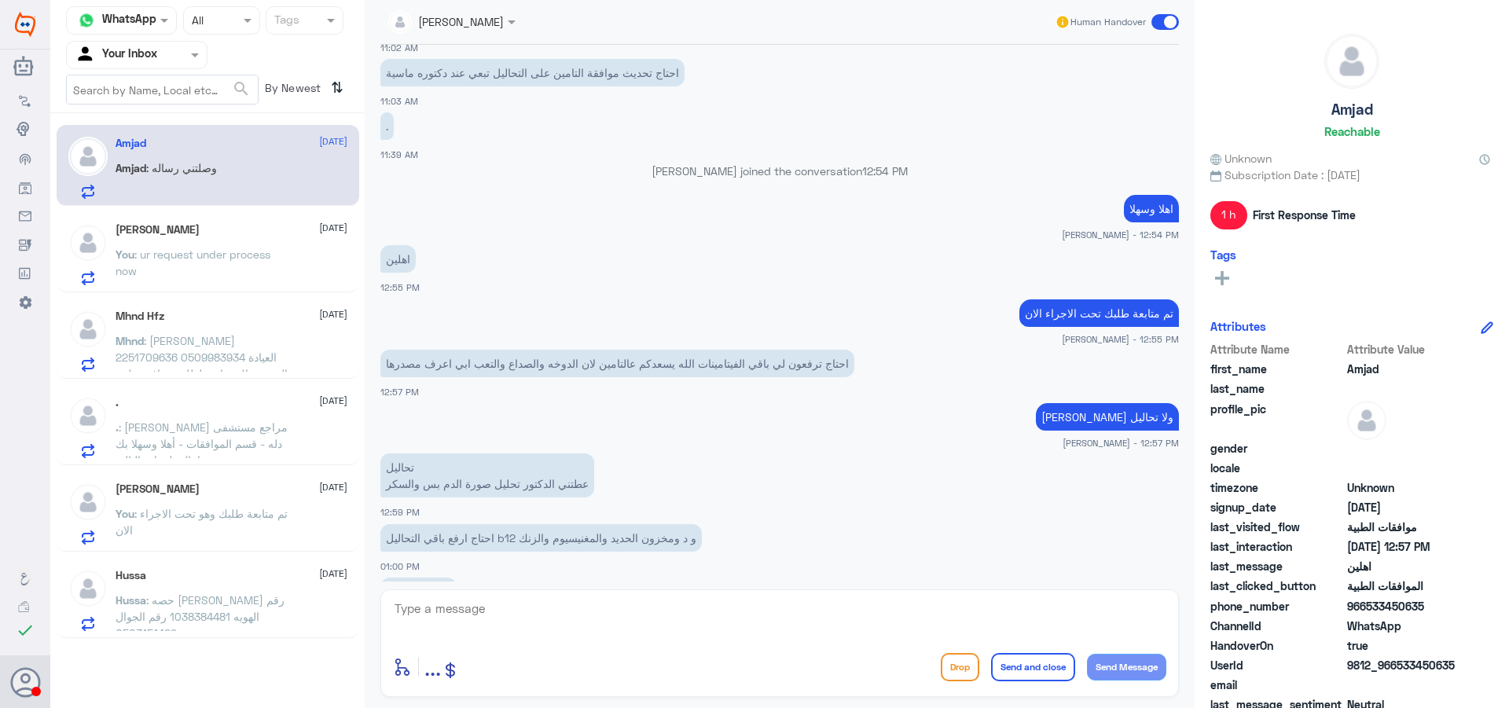
scroll to position [1312, 0]
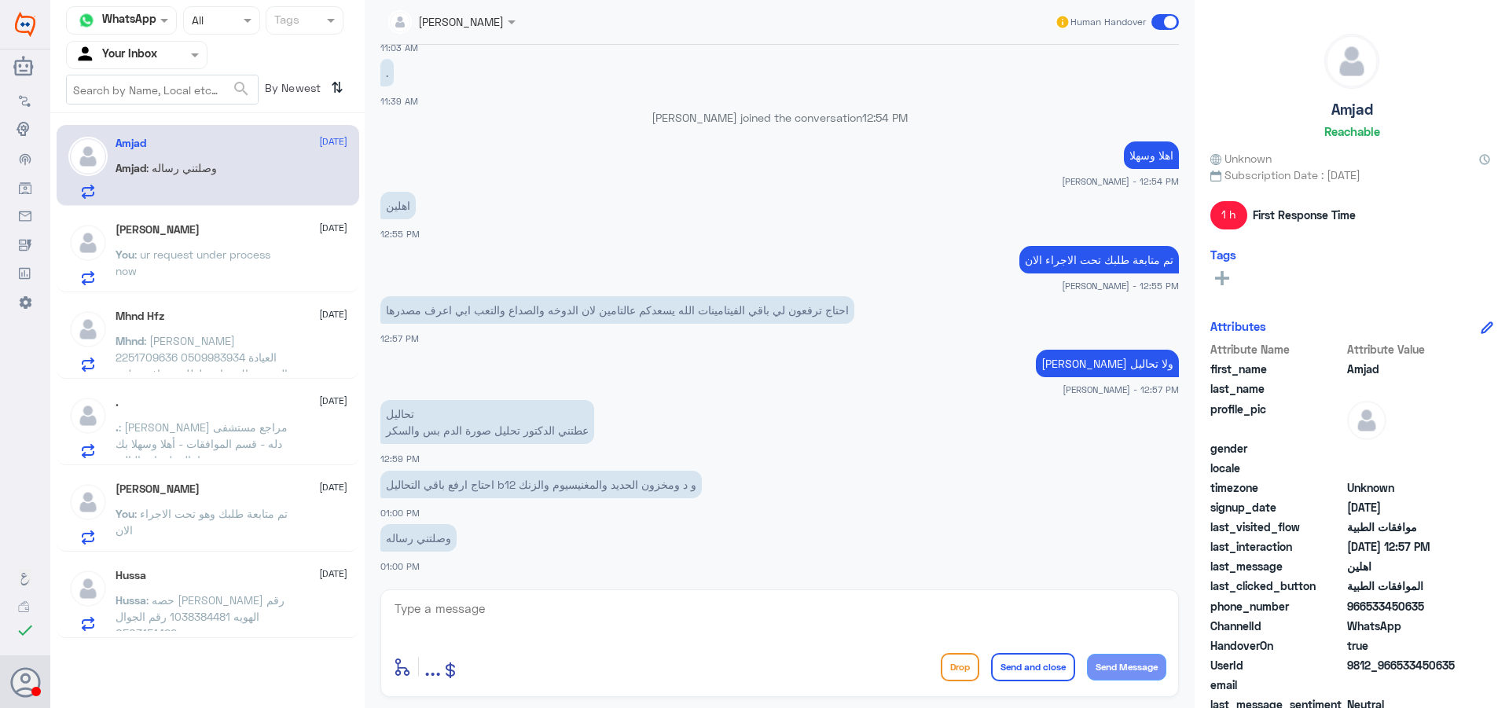
click at [557, 618] on textarea at bounding box center [779, 617] width 773 height 39
type textarea "لايمكن الرفع في الطبيبة لم تقدم بتقديم التحاليل في النظام"
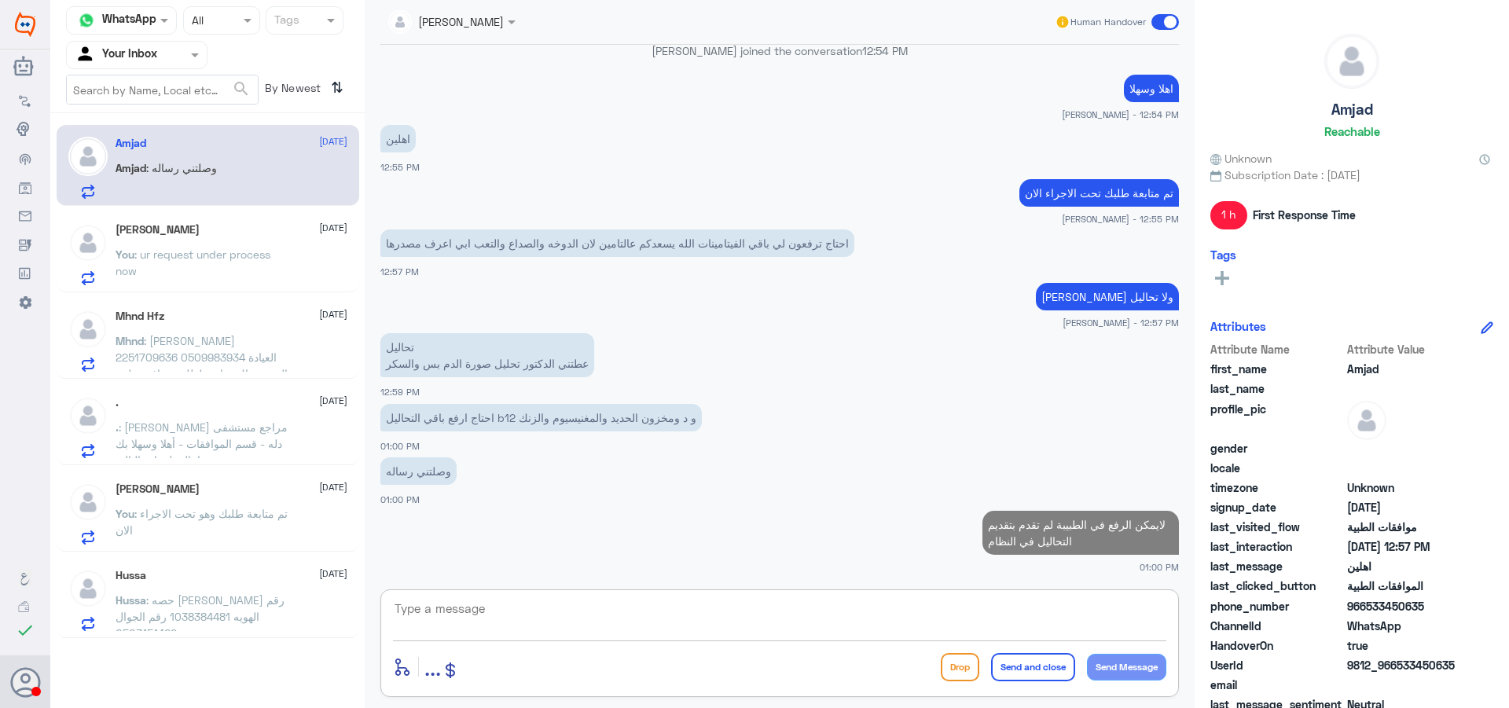
click at [138, 284] on p "You : ur request under process now" at bounding box center [204, 265] width 177 height 39
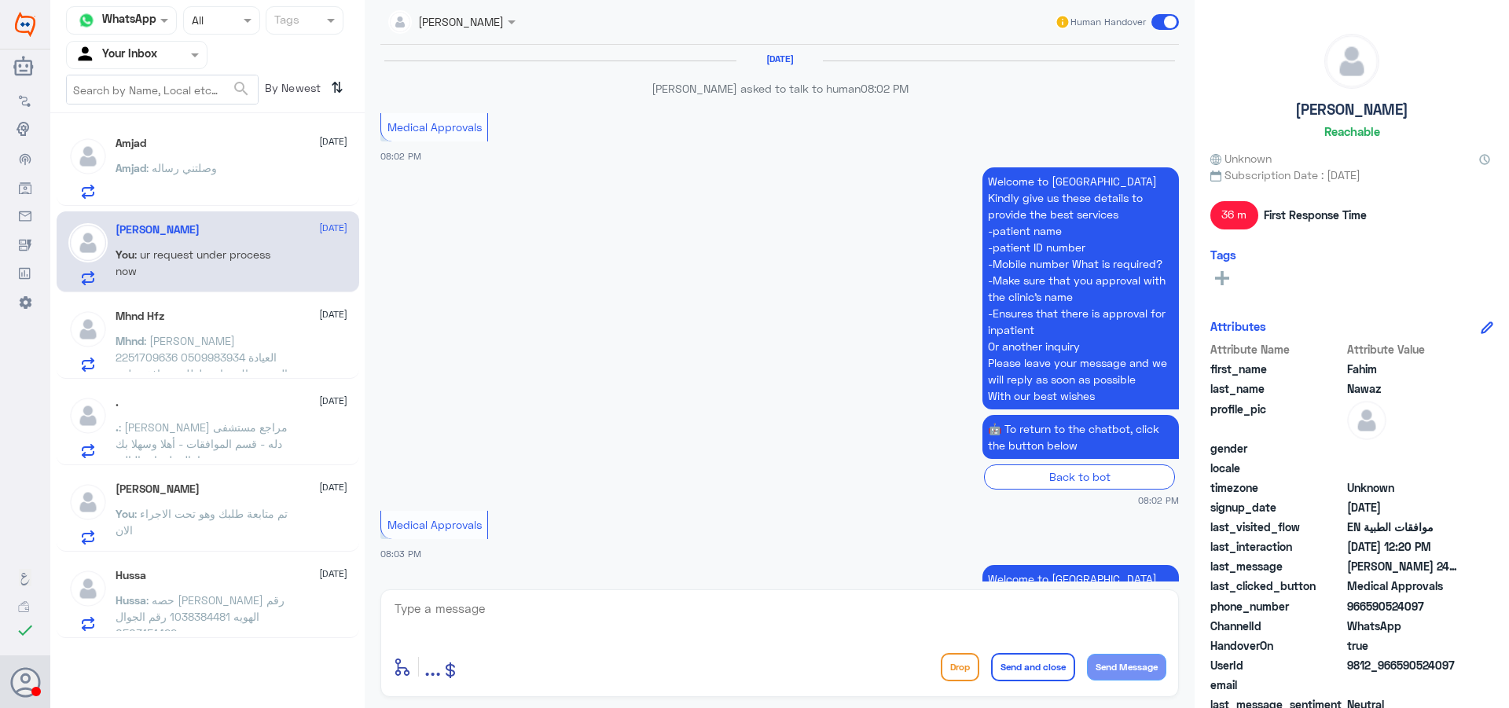
scroll to position [1808, 0]
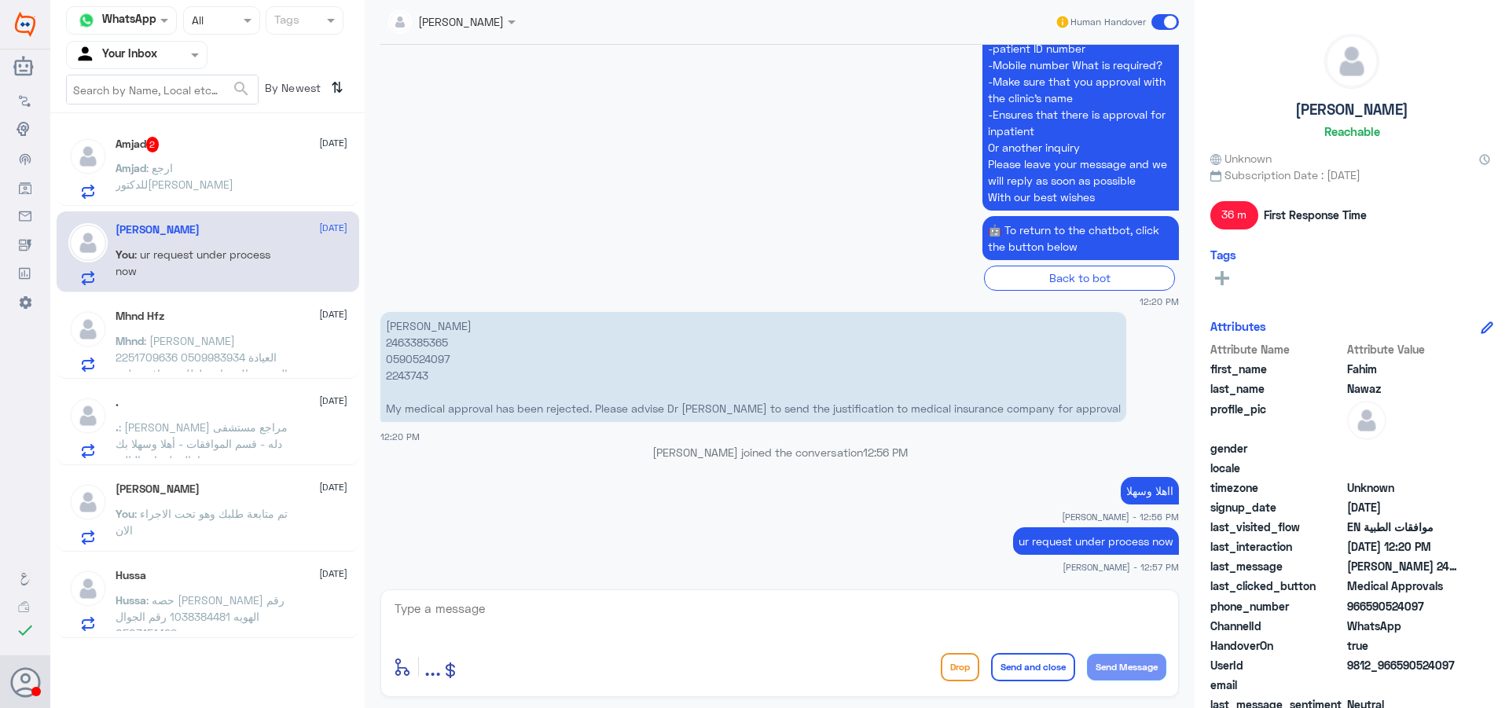
click at [180, 156] on div "Amjad 2 [DATE][PERSON_NAME] : ارجع للدكتور[PERSON_NAME]" at bounding box center [232, 168] width 232 height 62
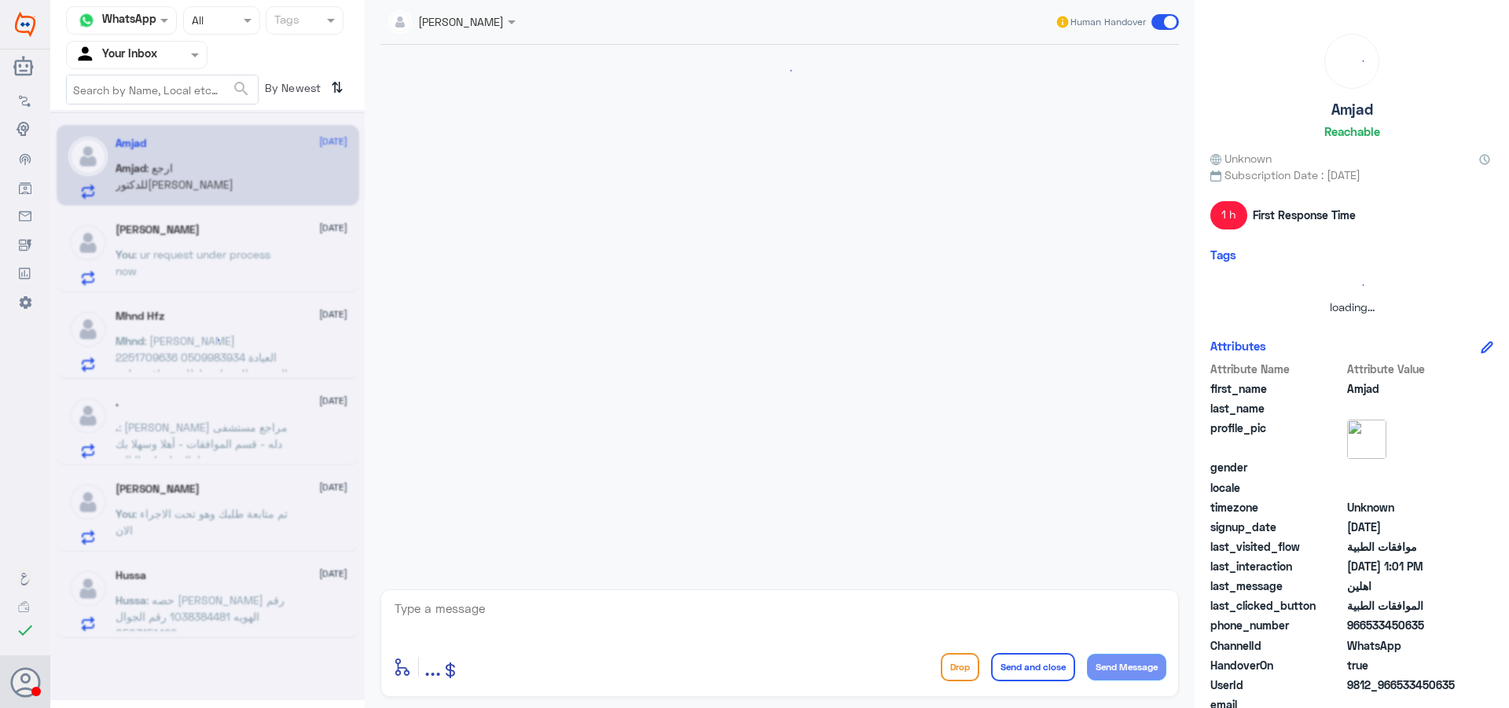
scroll to position [1194, 0]
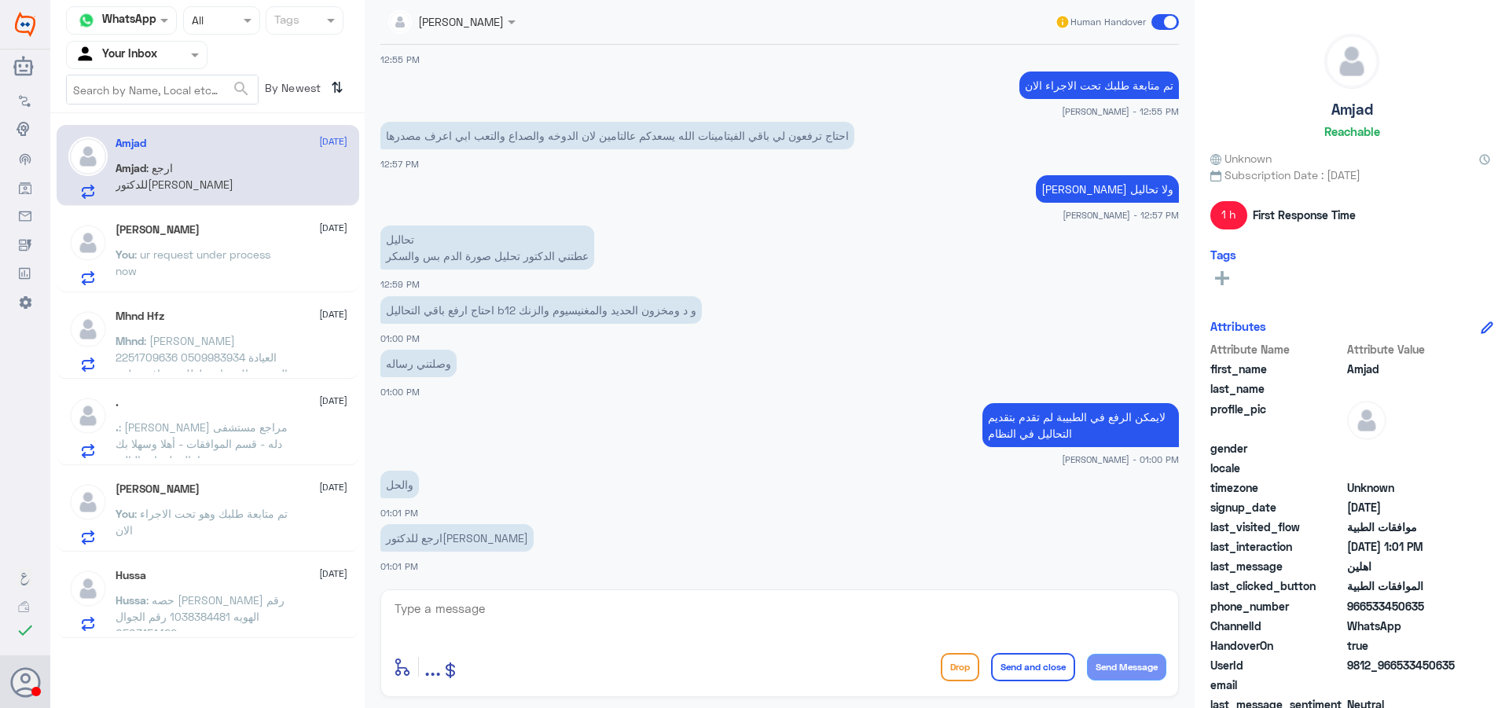
click at [699, 636] on div at bounding box center [779, 619] width 773 height 42
click at [825, 623] on textarea at bounding box center [779, 617] width 773 height 39
click at [1028, 614] on textarea "نعم من فضلك يرجى مراجعة ورفع جميع المطلوب" at bounding box center [779, 617] width 773 height 39
type textarea "نعم من فضلك يرجى مراجعة الطبيبة ورفع جميع المطلوب"
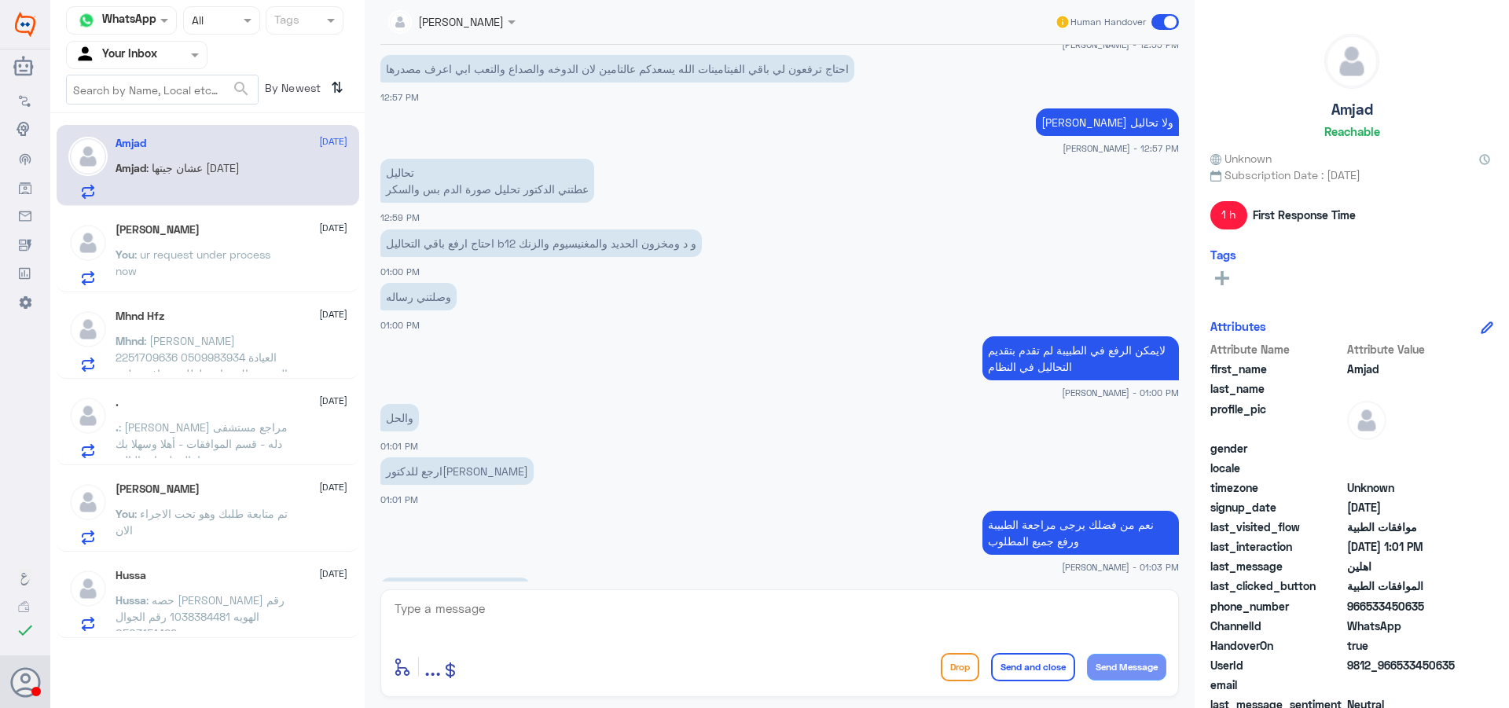
scroll to position [1530, 0]
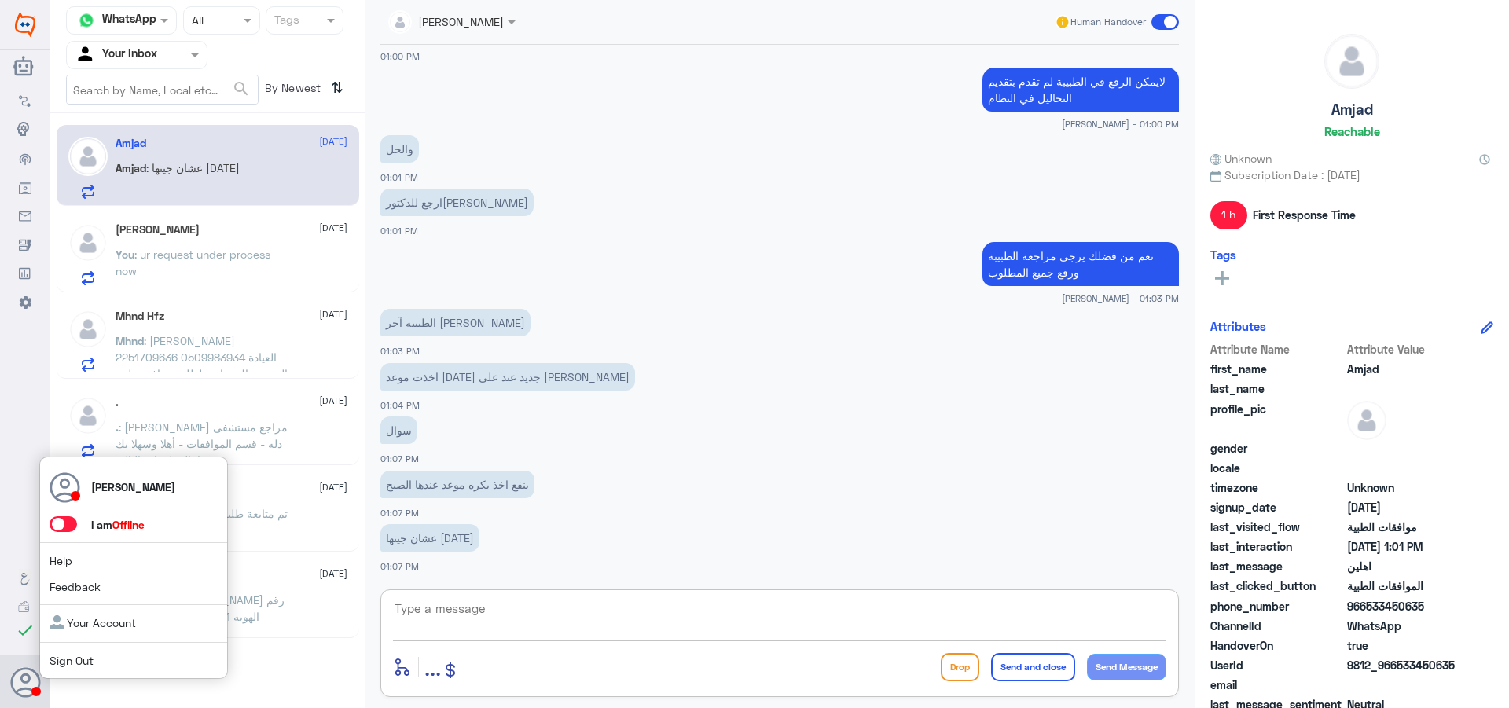
click at [61, 526] on span at bounding box center [64, 524] width 28 height 16
click at [0, 0] on input "checkbox" at bounding box center [0, 0] width 0 height 0
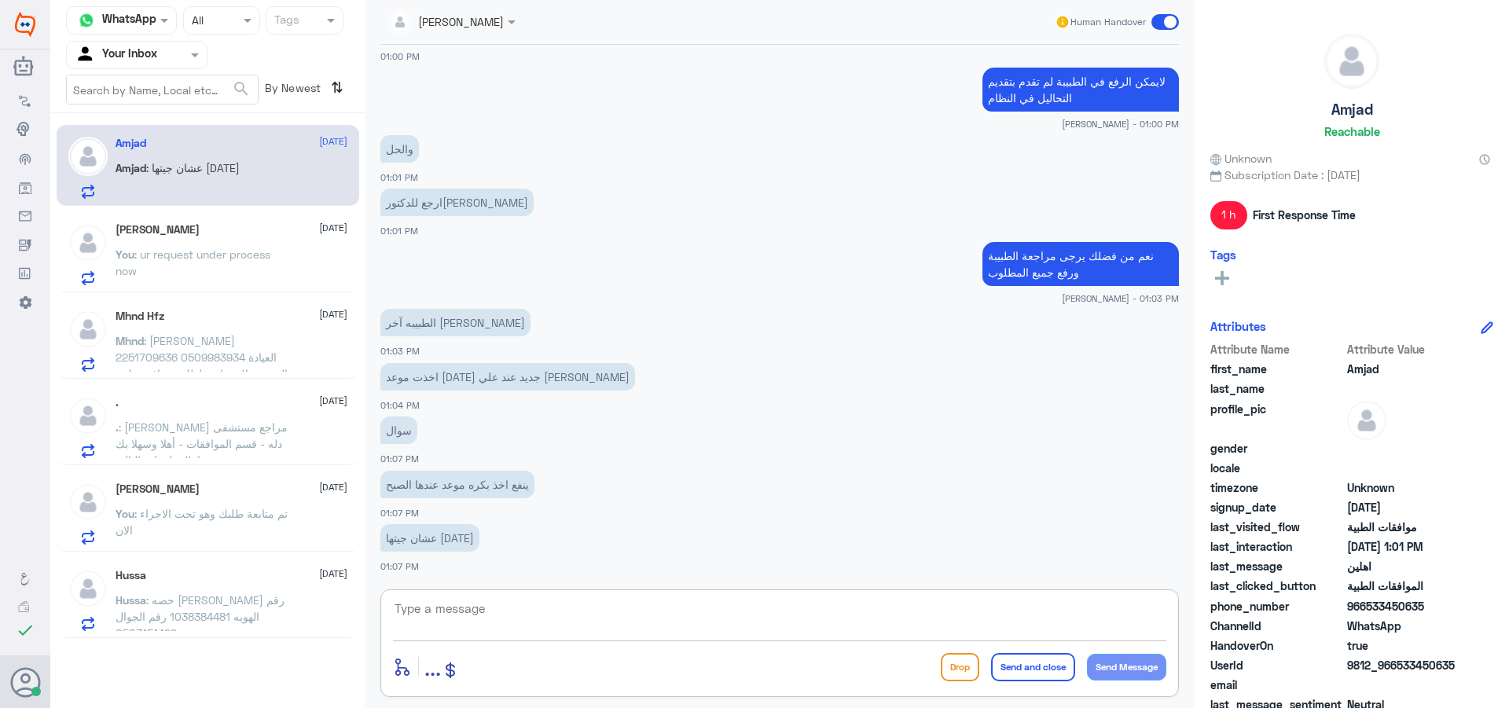
click at [477, 630] on textarea at bounding box center [779, 617] width 773 height 39
type textarea "h"
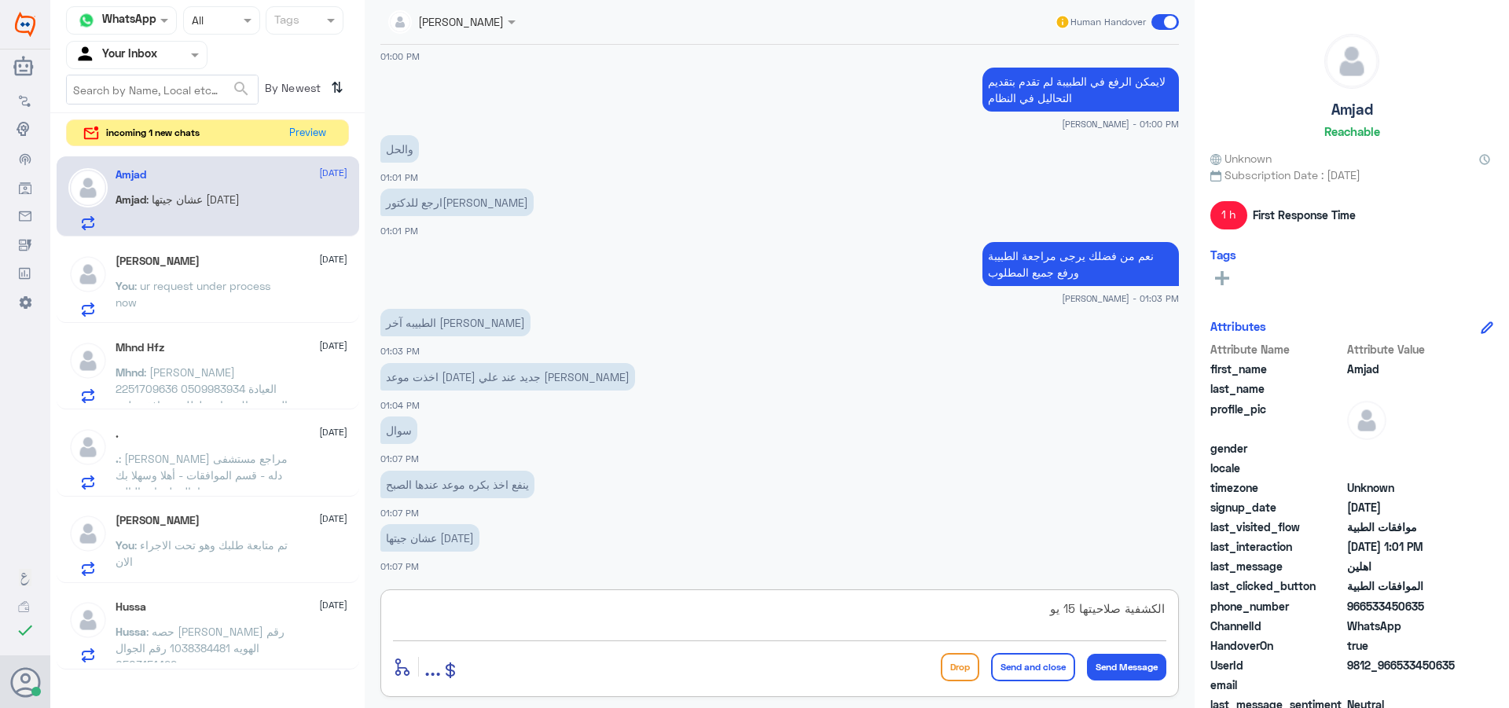
type textarea "الكشفية صلاحيتها 15 يوم"
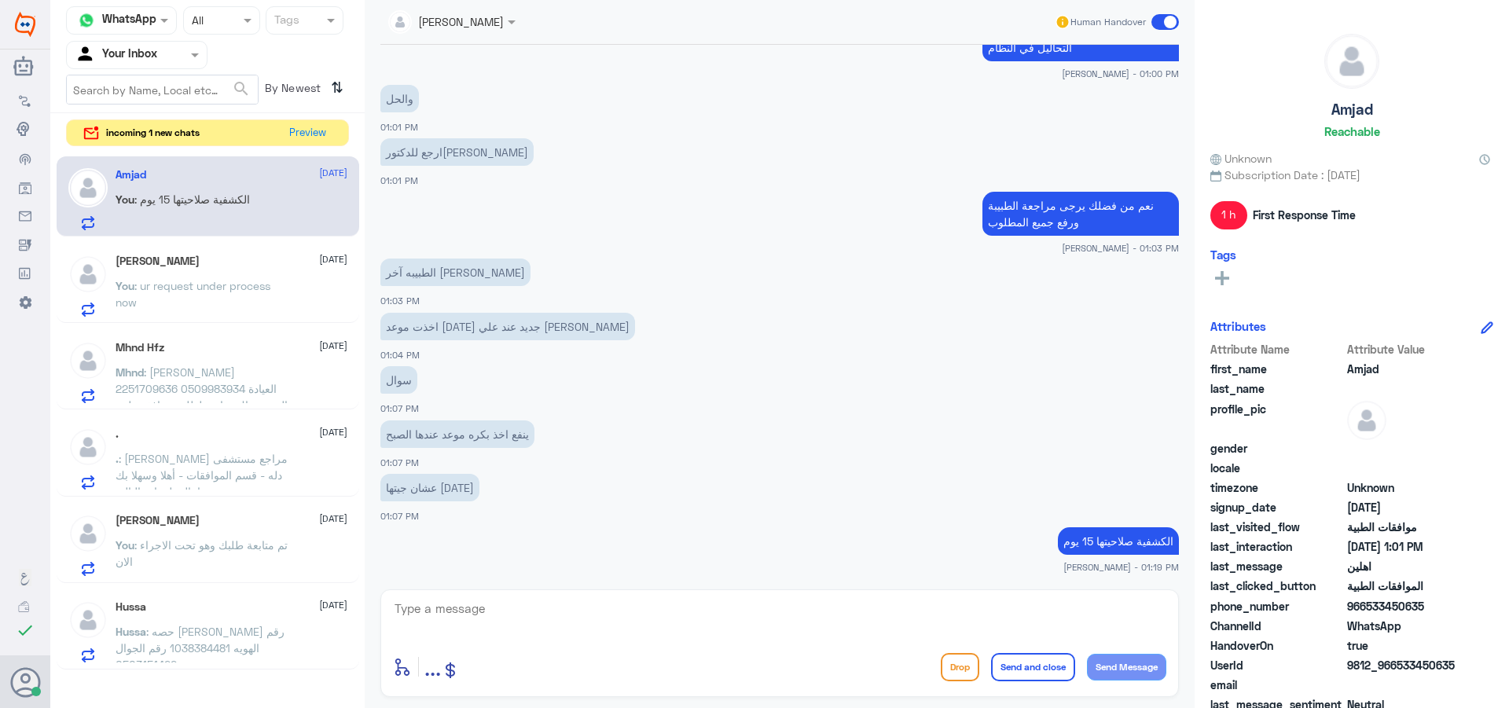
click at [273, 611] on div "Hussa [DATE]" at bounding box center [232, 606] width 232 height 13
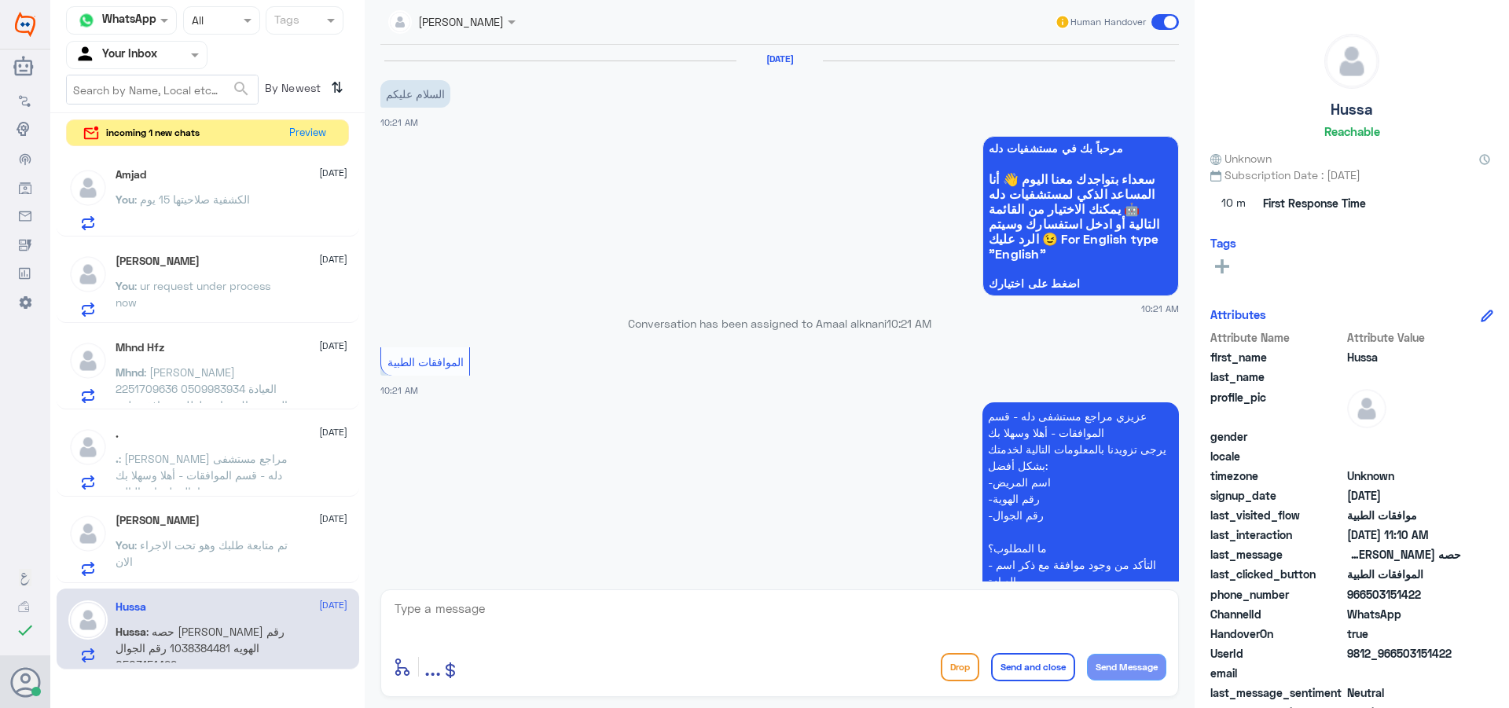
scroll to position [1486, 0]
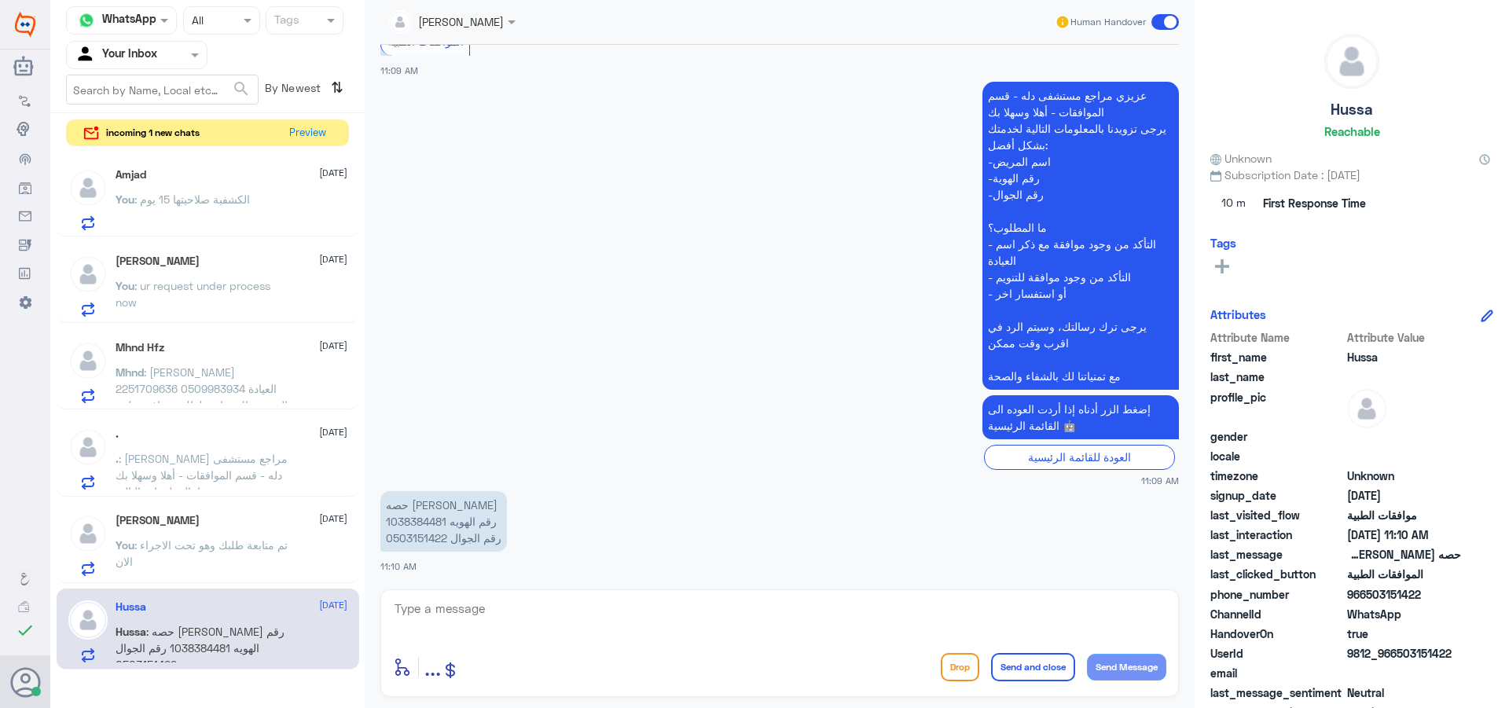
click at [515, 622] on textarea at bounding box center [779, 617] width 773 height 39
type textarea "اهلا وسهلا"
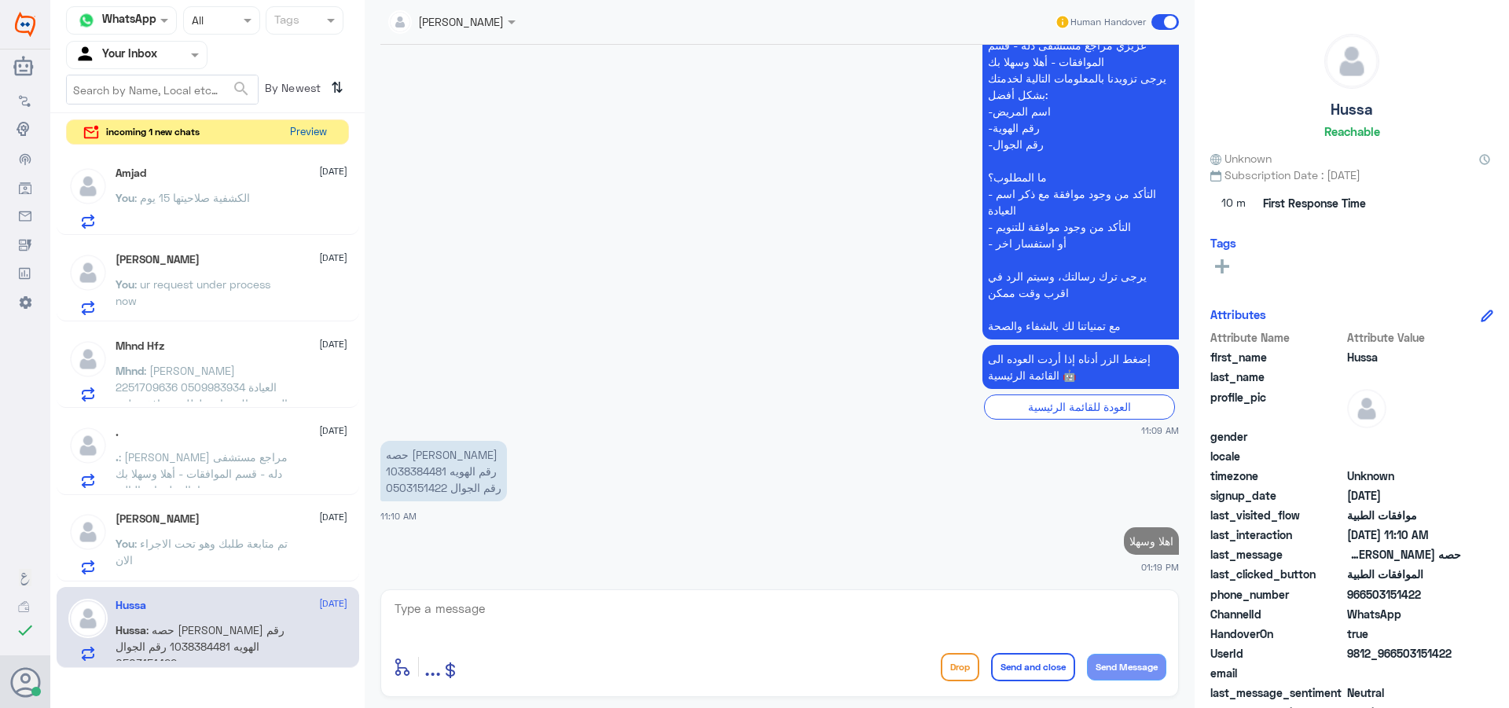
click at [305, 132] on button "Preview" at bounding box center [308, 132] width 49 height 24
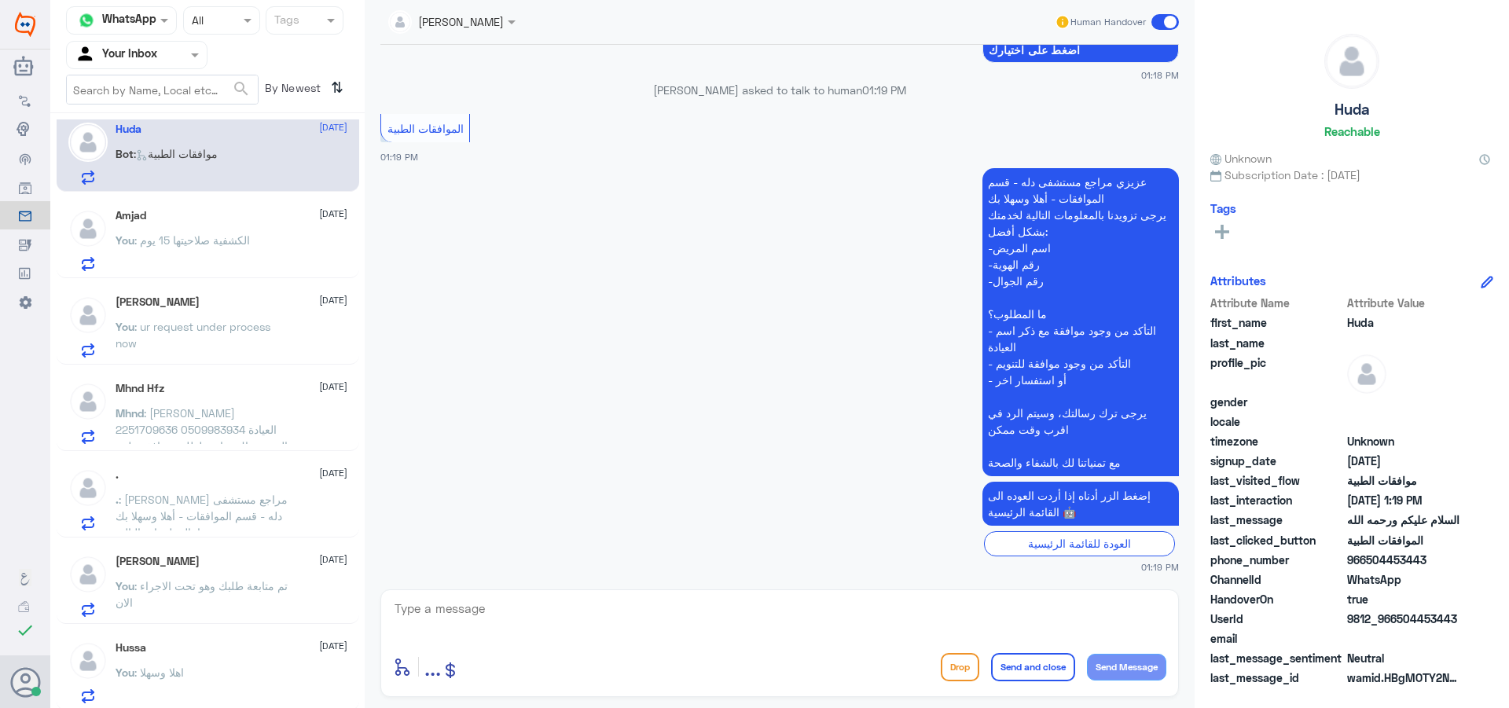
scroll to position [17, 0]
click at [174, 50] on div at bounding box center [137, 55] width 140 height 18
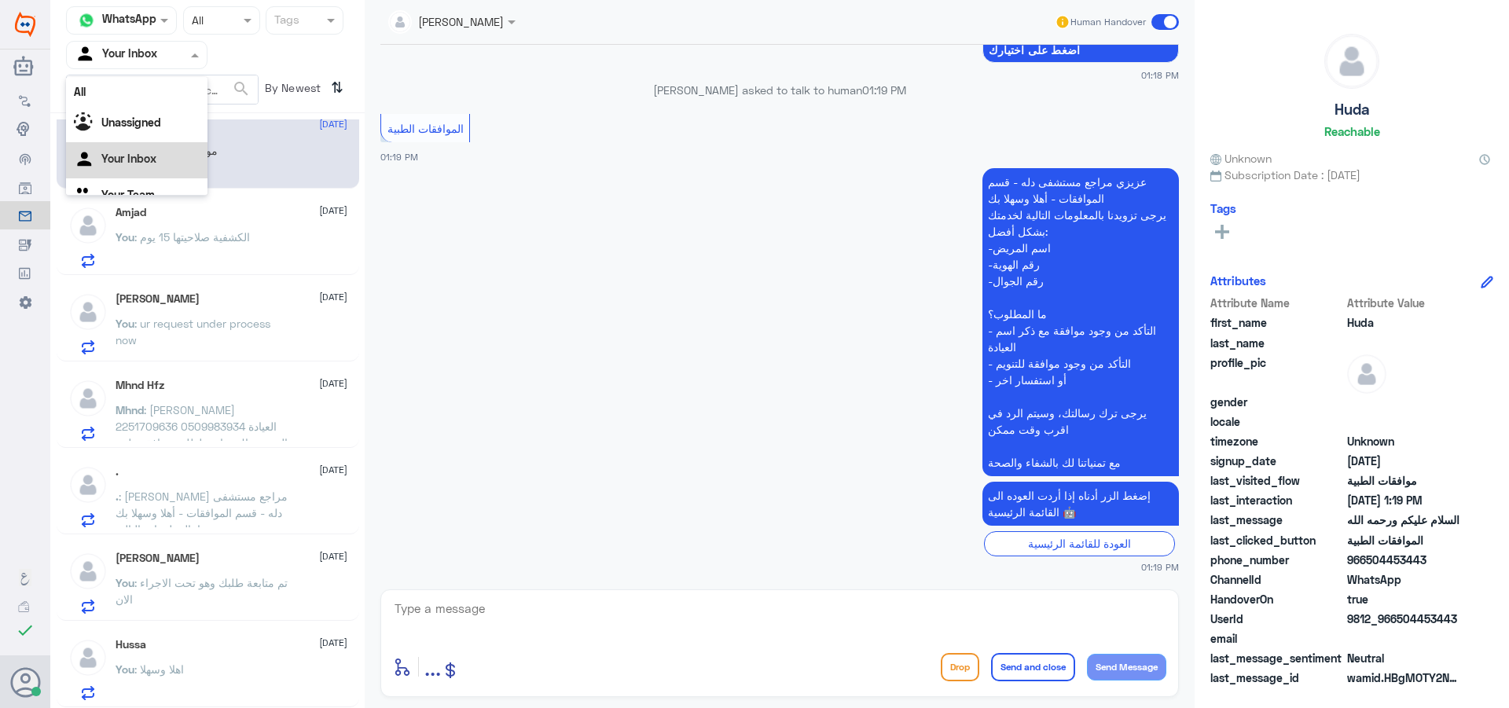
scroll to position [20, 0]
click at [180, 174] on div "Your Team" at bounding box center [136, 177] width 141 height 36
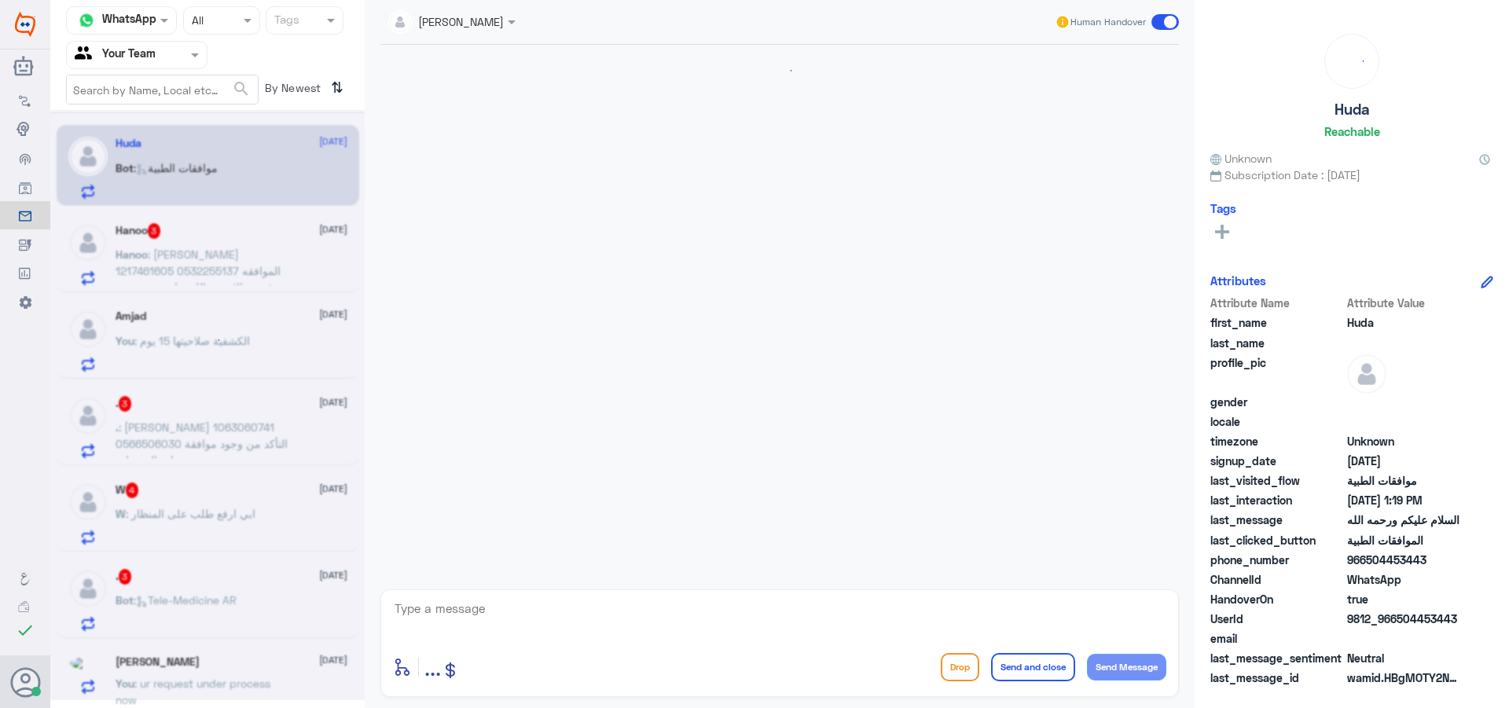
scroll to position [1700, 0]
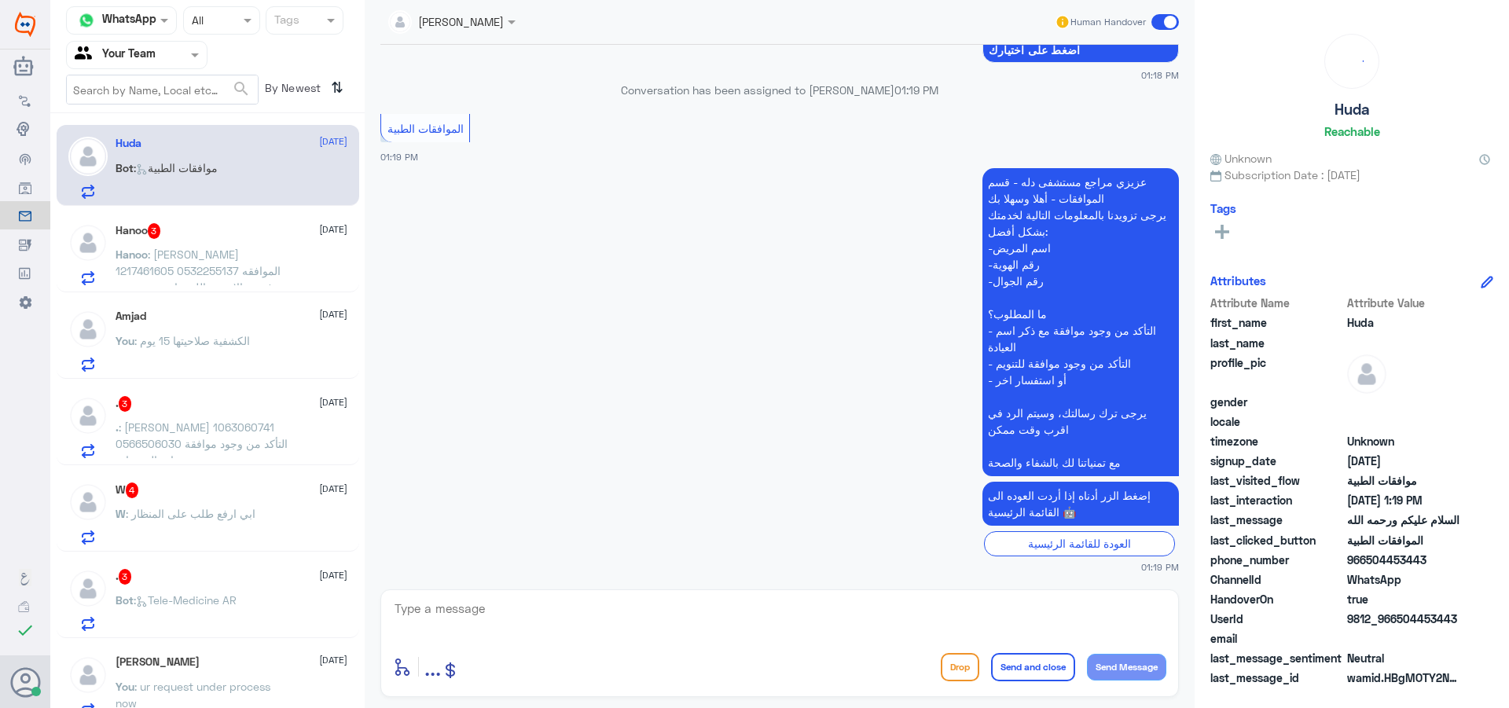
click at [263, 236] on div "Hanoo 3 [DATE]" at bounding box center [232, 231] width 232 height 16
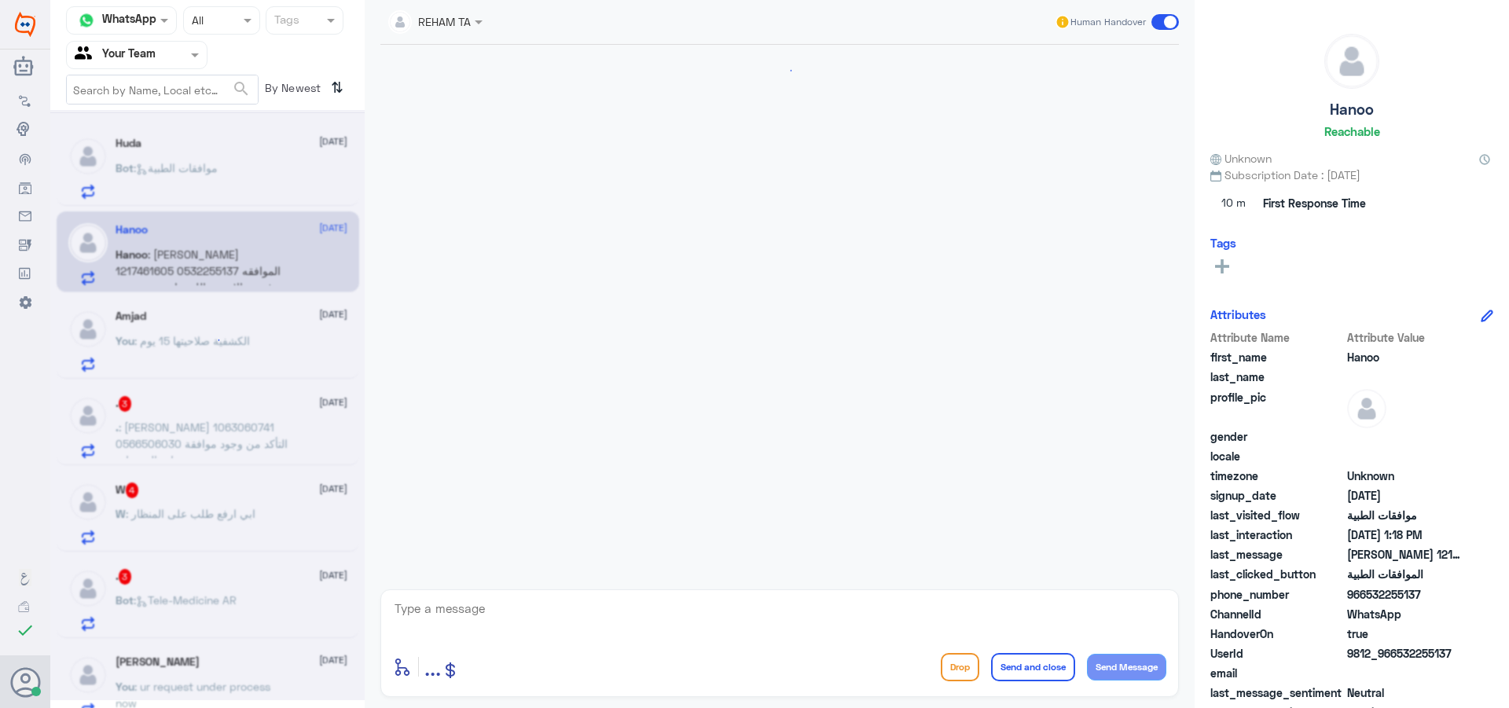
scroll to position [336, 0]
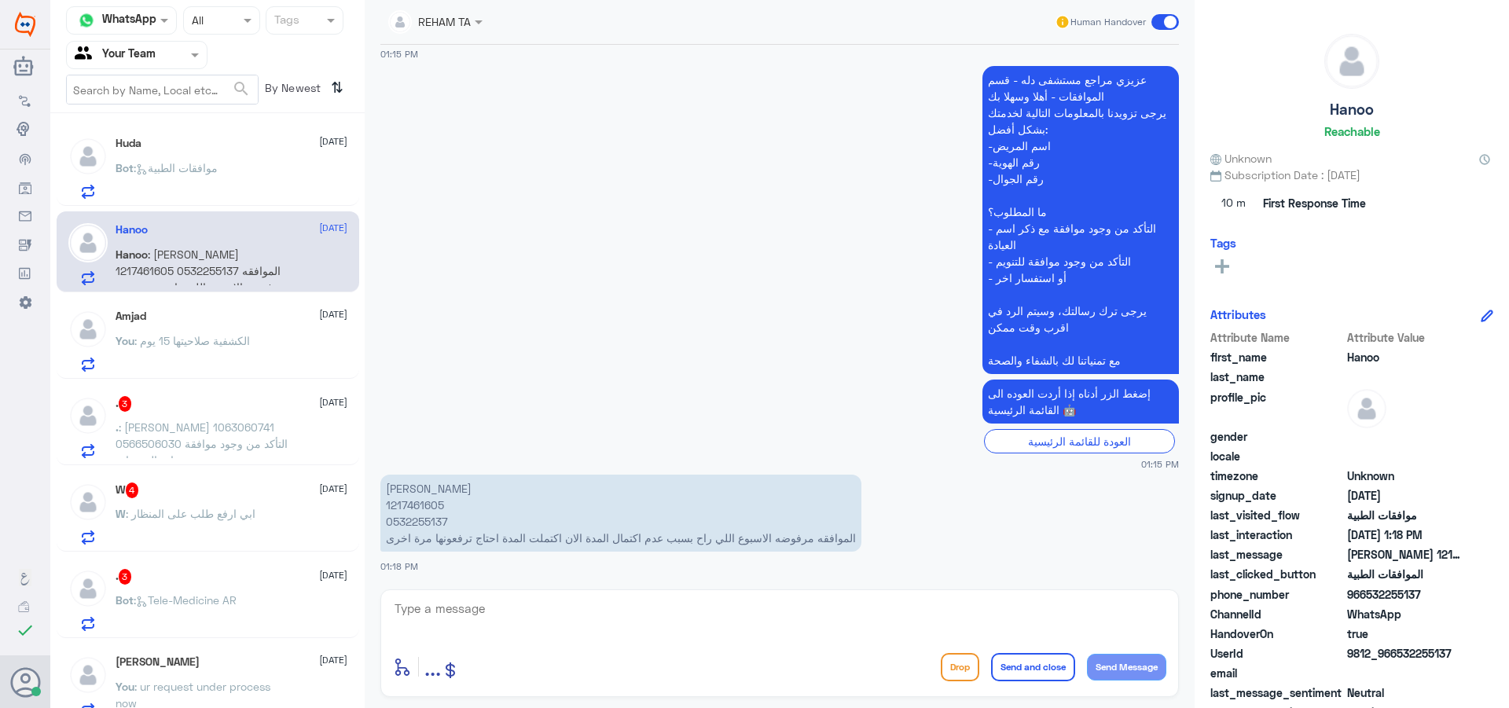
click at [273, 350] on div "You : الكشفية صلاحيتها 15 يوم" at bounding box center [232, 353] width 232 height 35
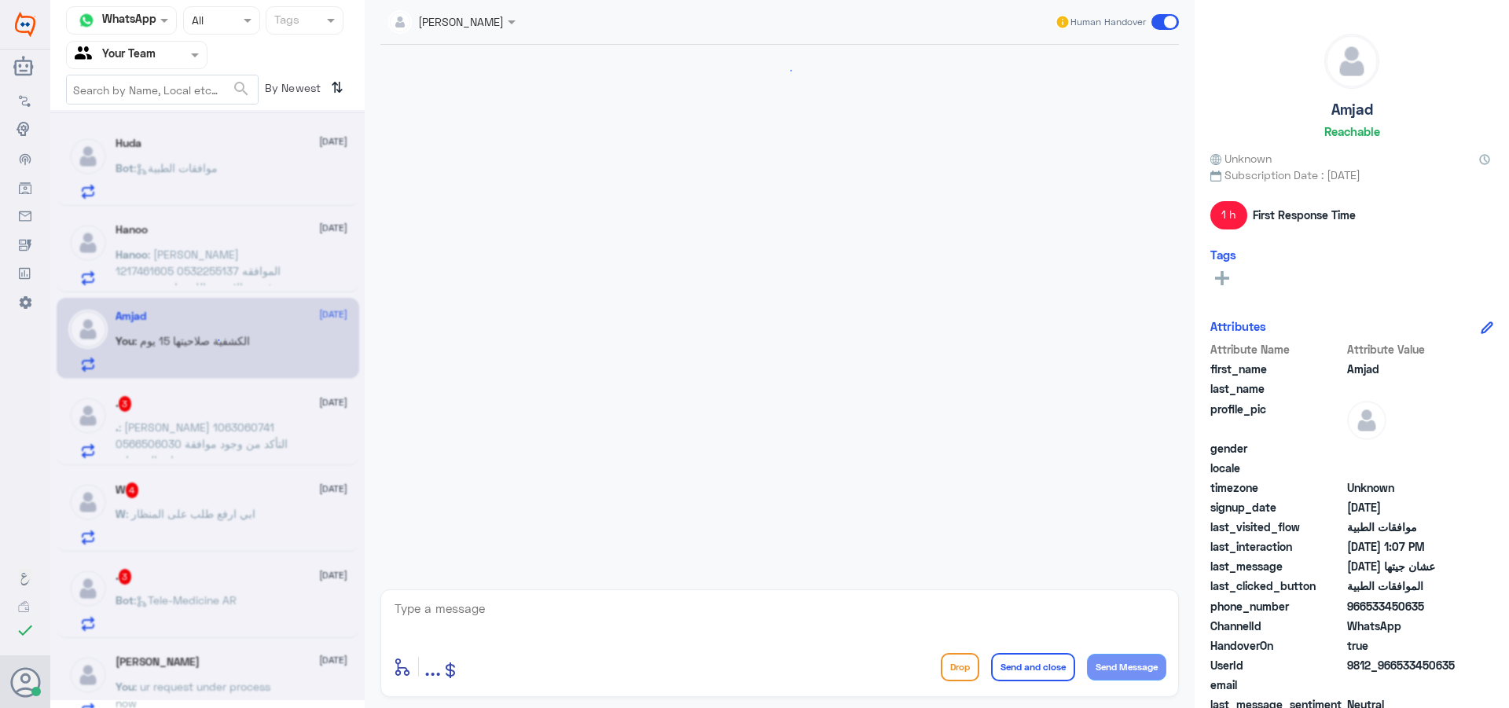
scroll to position [581, 0]
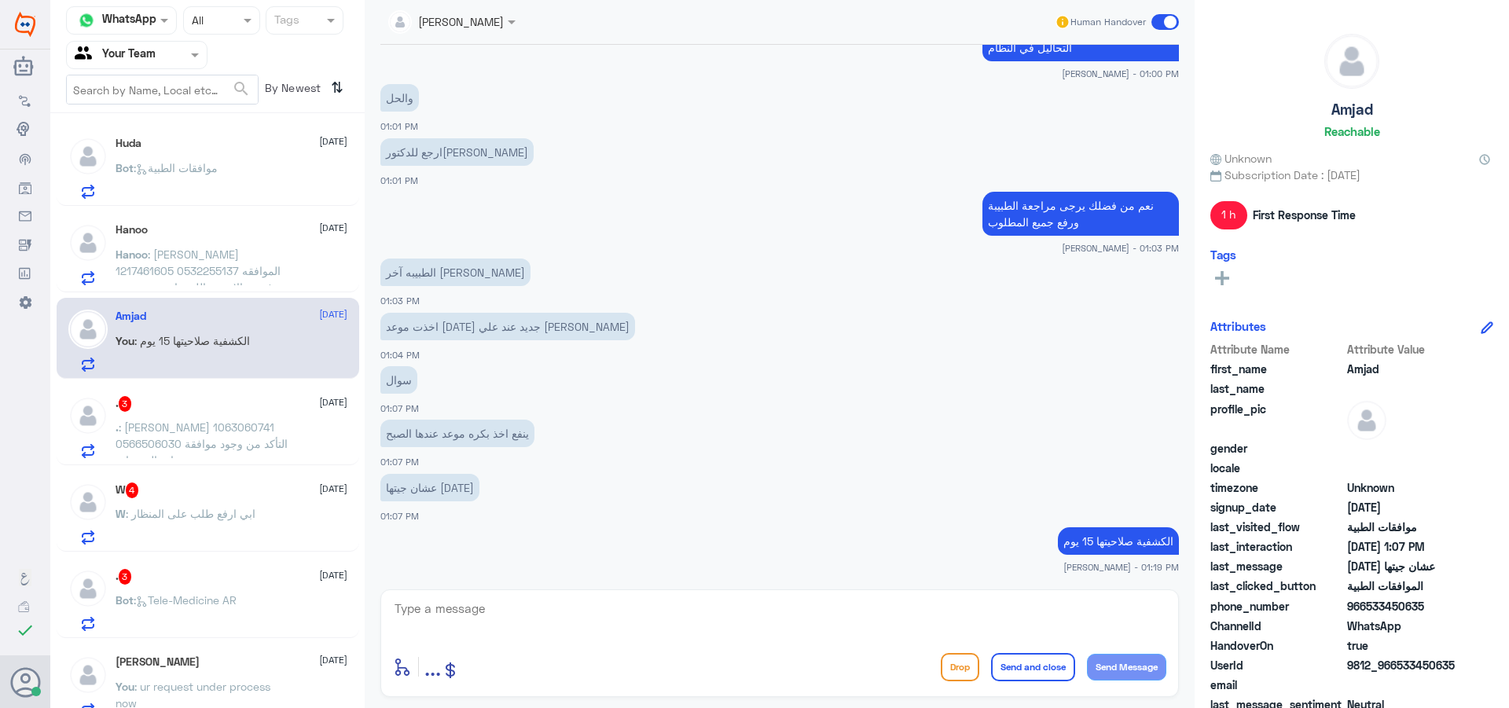
click at [279, 401] on div ". 3 [DATE]" at bounding box center [232, 404] width 232 height 16
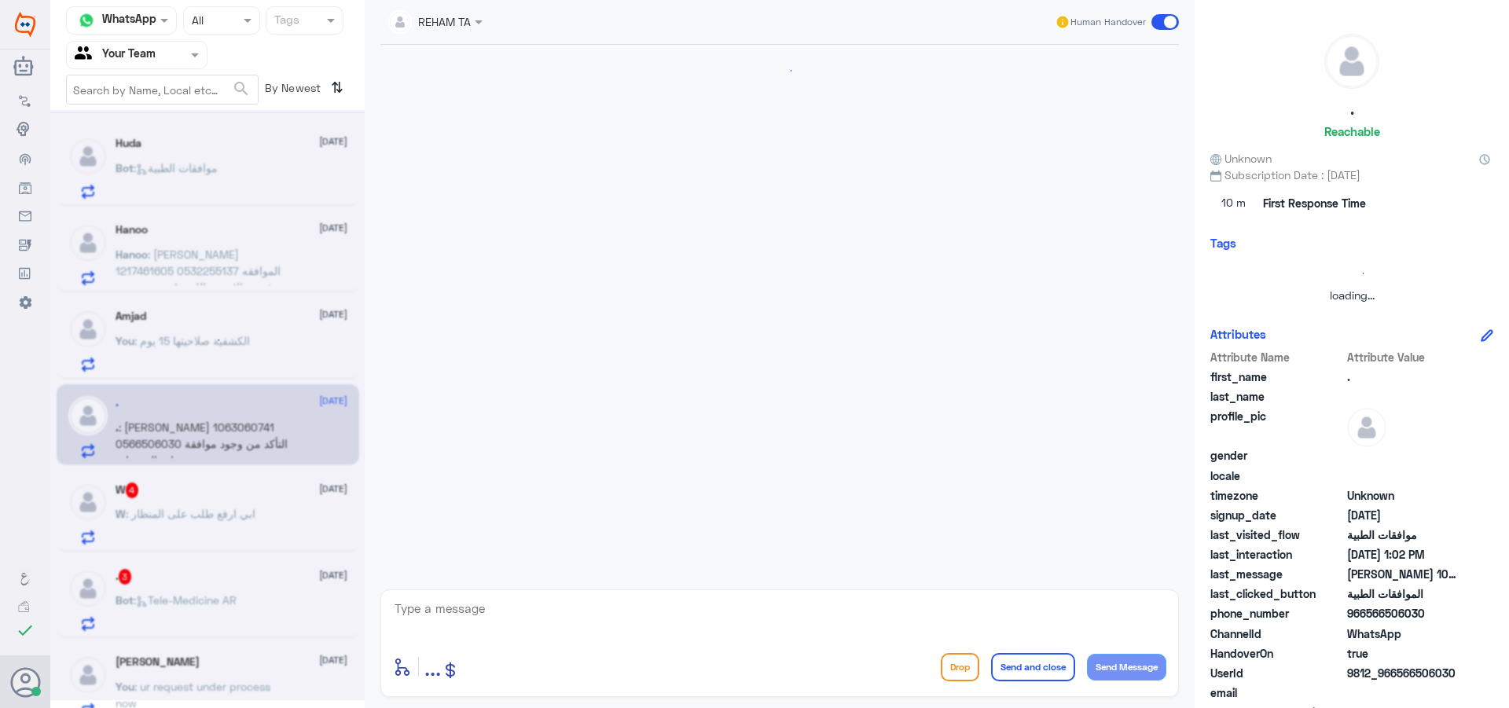
scroll to position [336, 0]
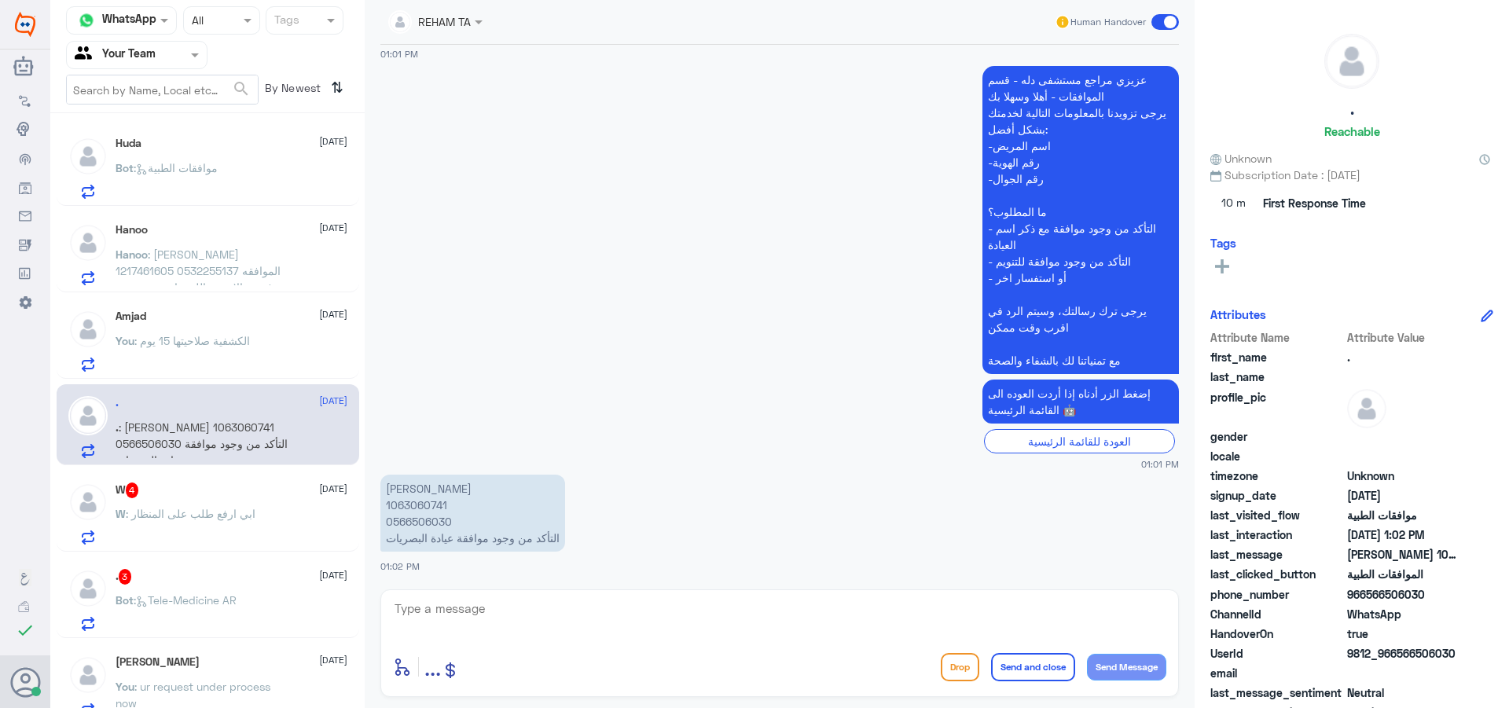
click at [270, 486] on div "W 4 [DATE]" at bounding box center [232, 490] width 232 height 16
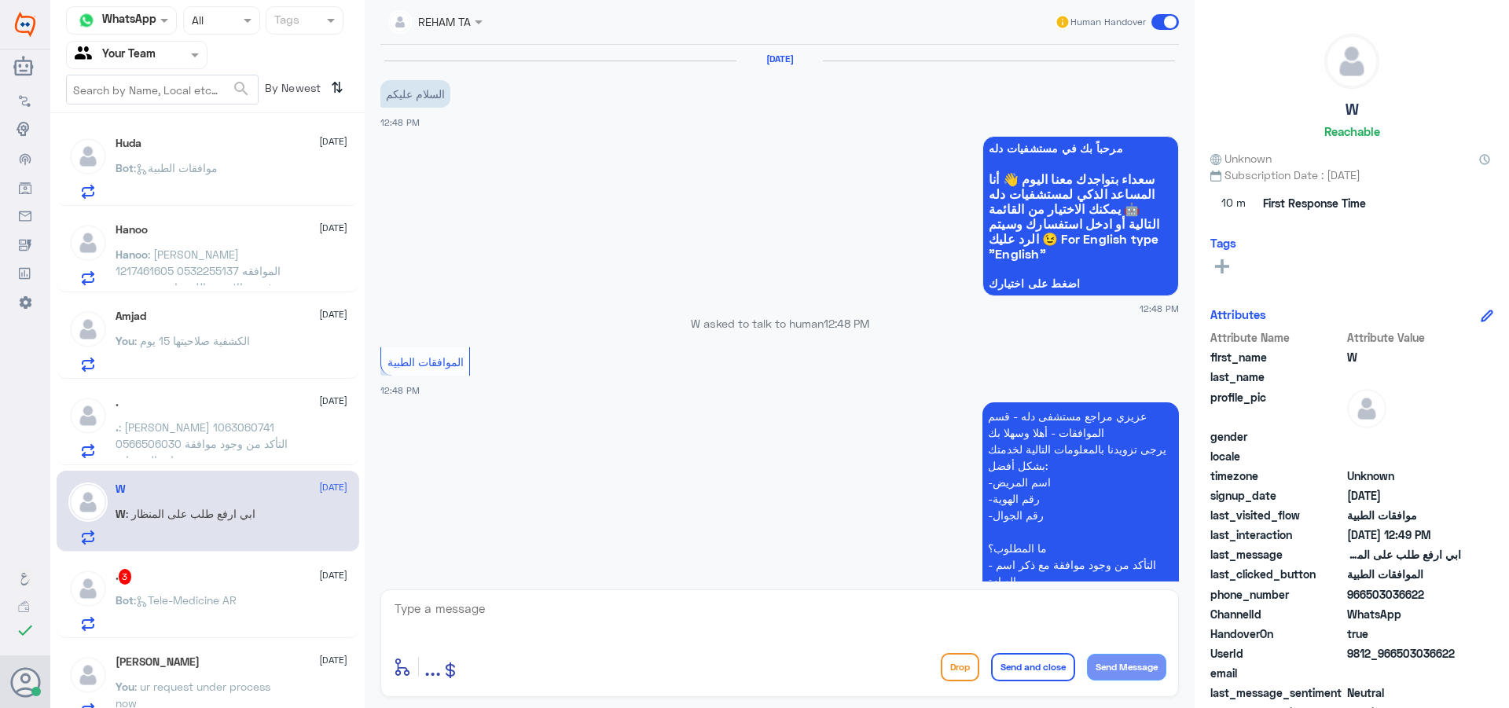
scroll to position [374, 0]
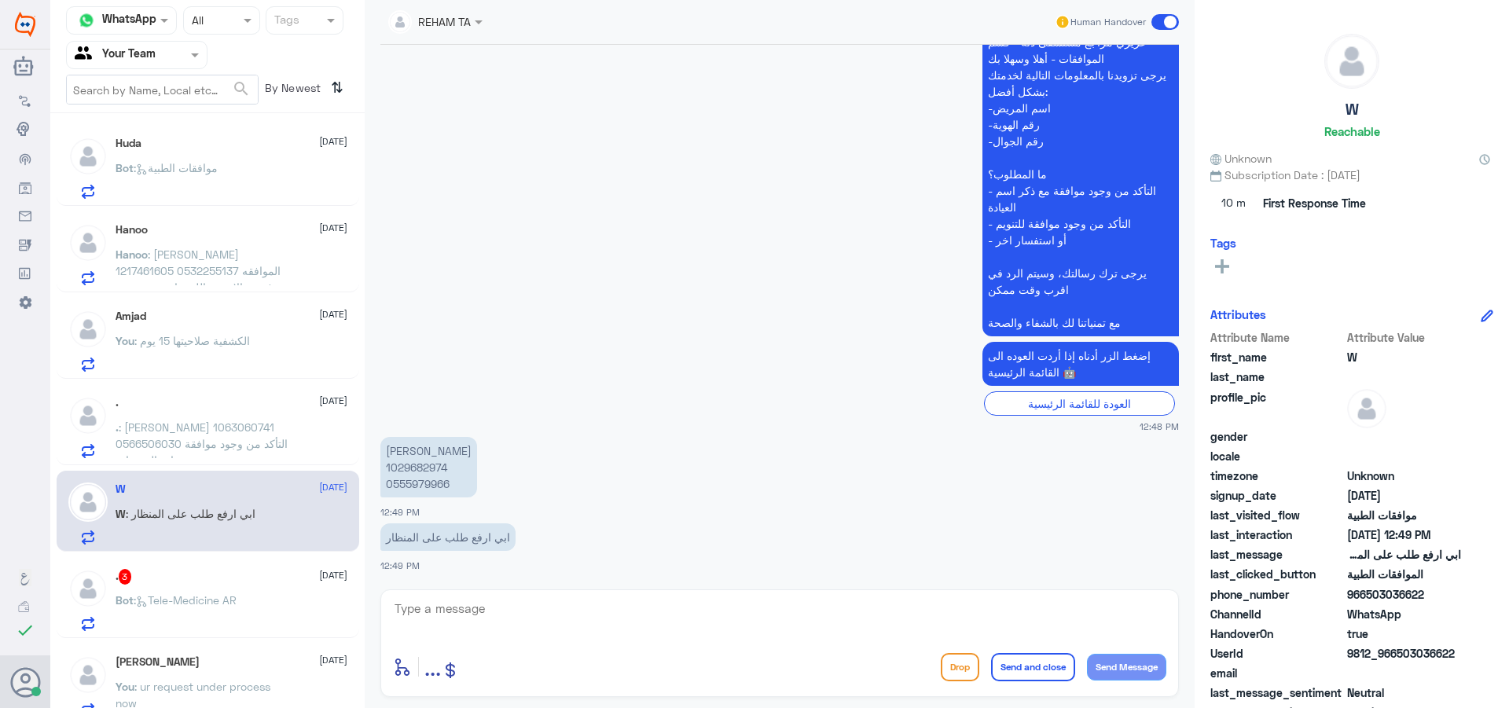
click at [211, 627] on p "Bot : Tele-Medicine AR" at bounding box center [176, 611] width 121 height 39
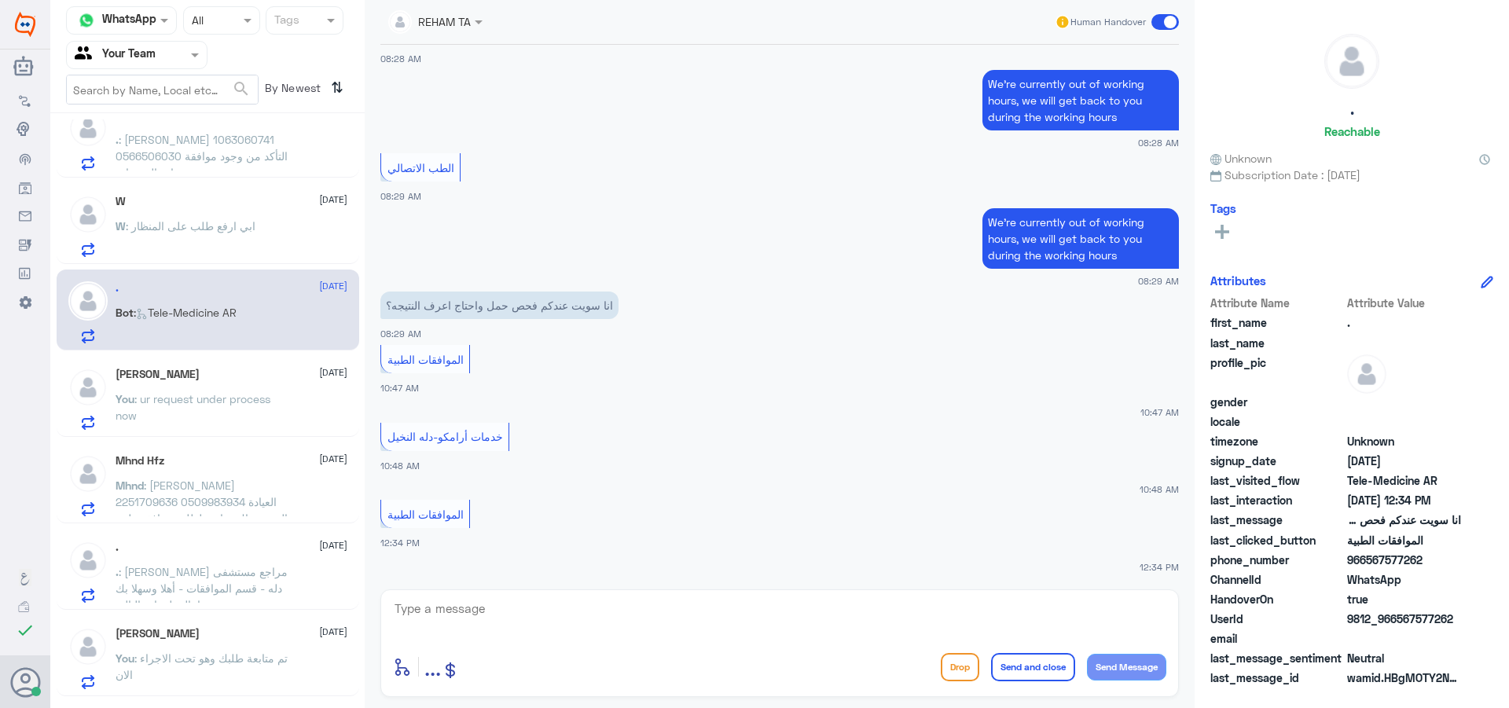
scroll to position [314, 0]
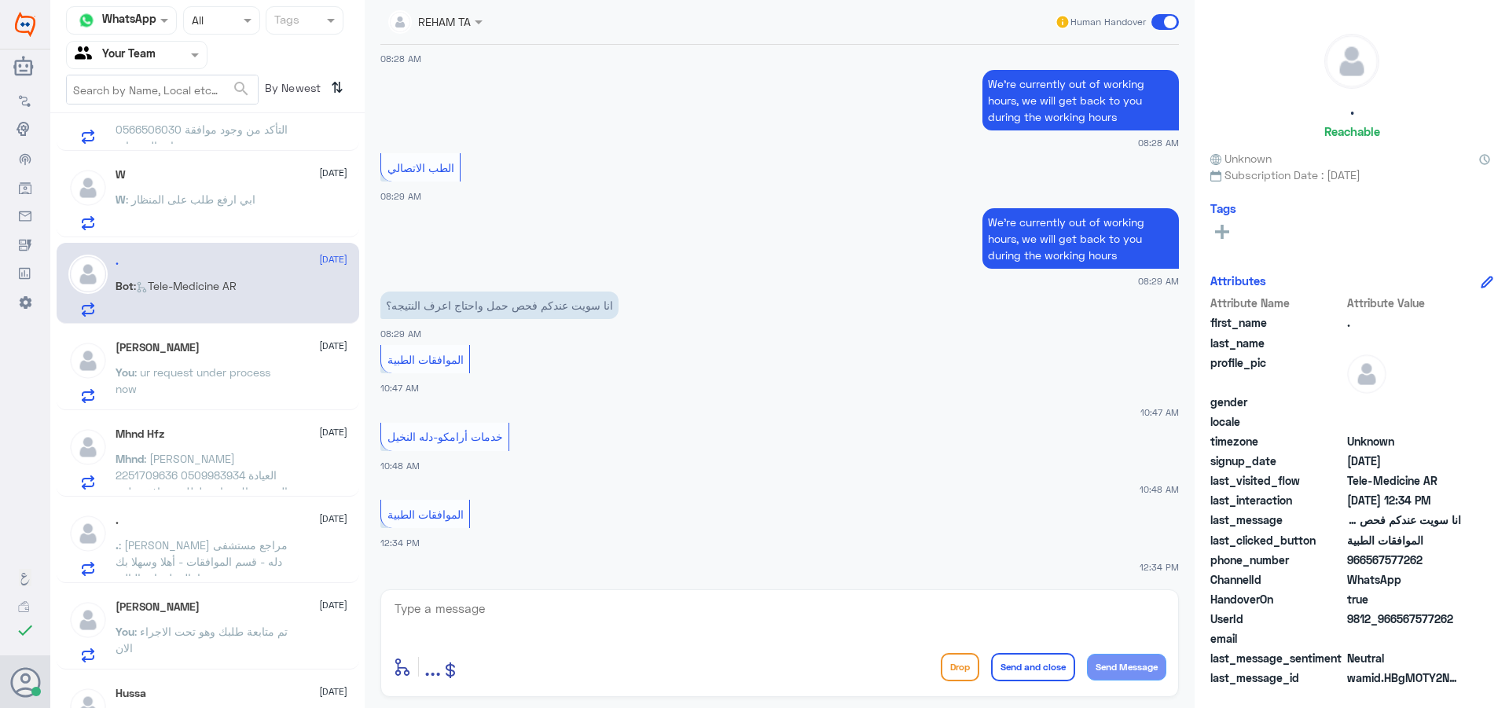
click at [232, 336] on div "[PERSON_NAME] [DATE] You : ur request under process now" at bounding box center [208, 369] width 303 height 81
click at [240, 365] on p "You : ur request under process now" at bounding box center [204, 383] width 177 height 39
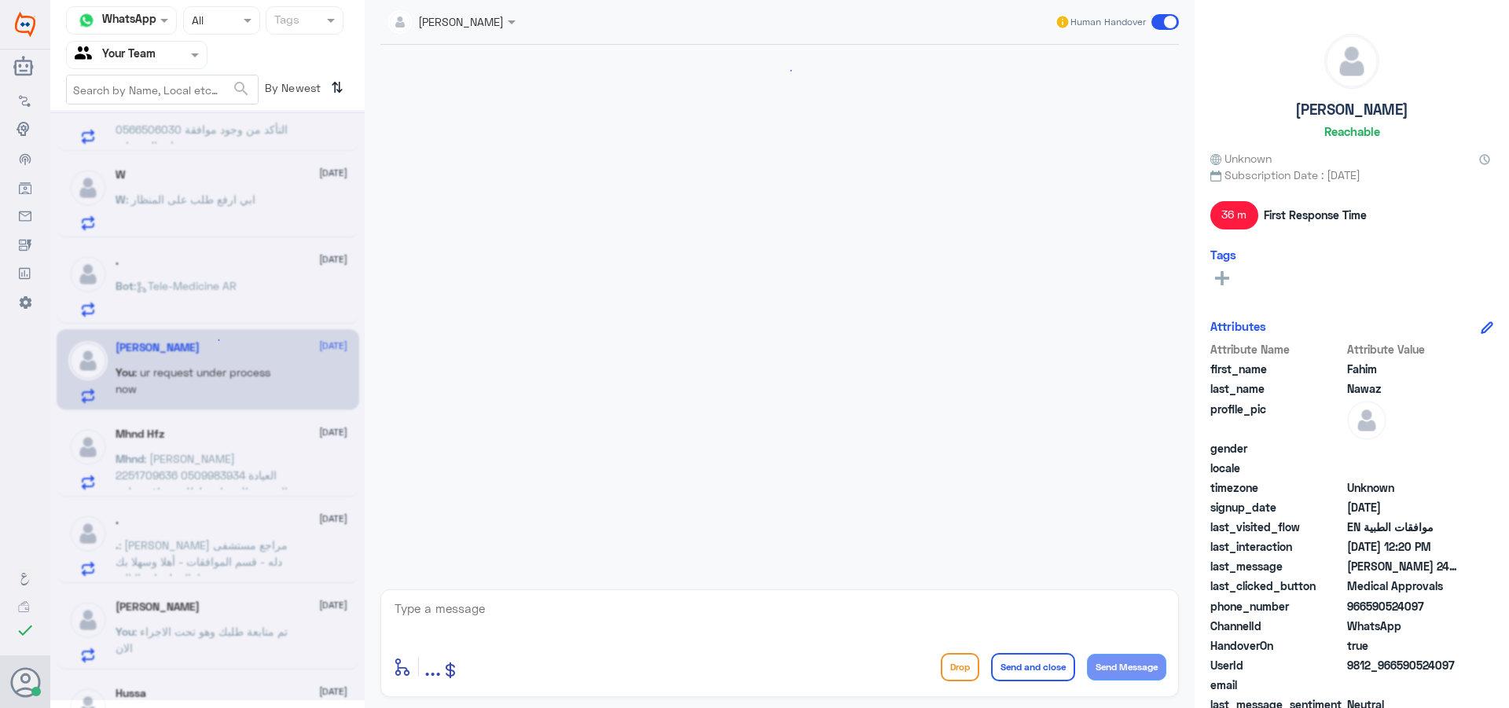
scroll to position [1808, 0]
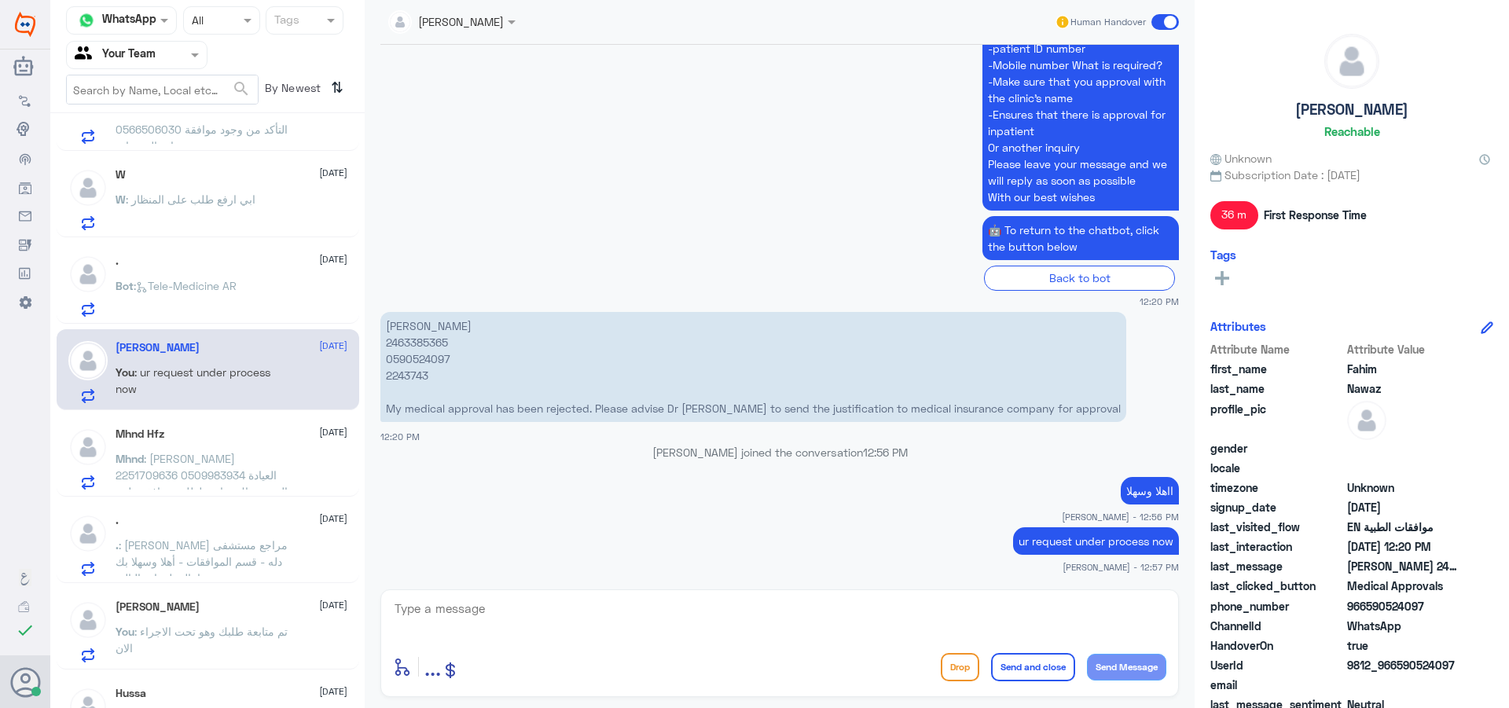
click at [225, 611] on div "[PERSON_NAME] [DATE]" at bounding box center [232, 606] width 232 height 13
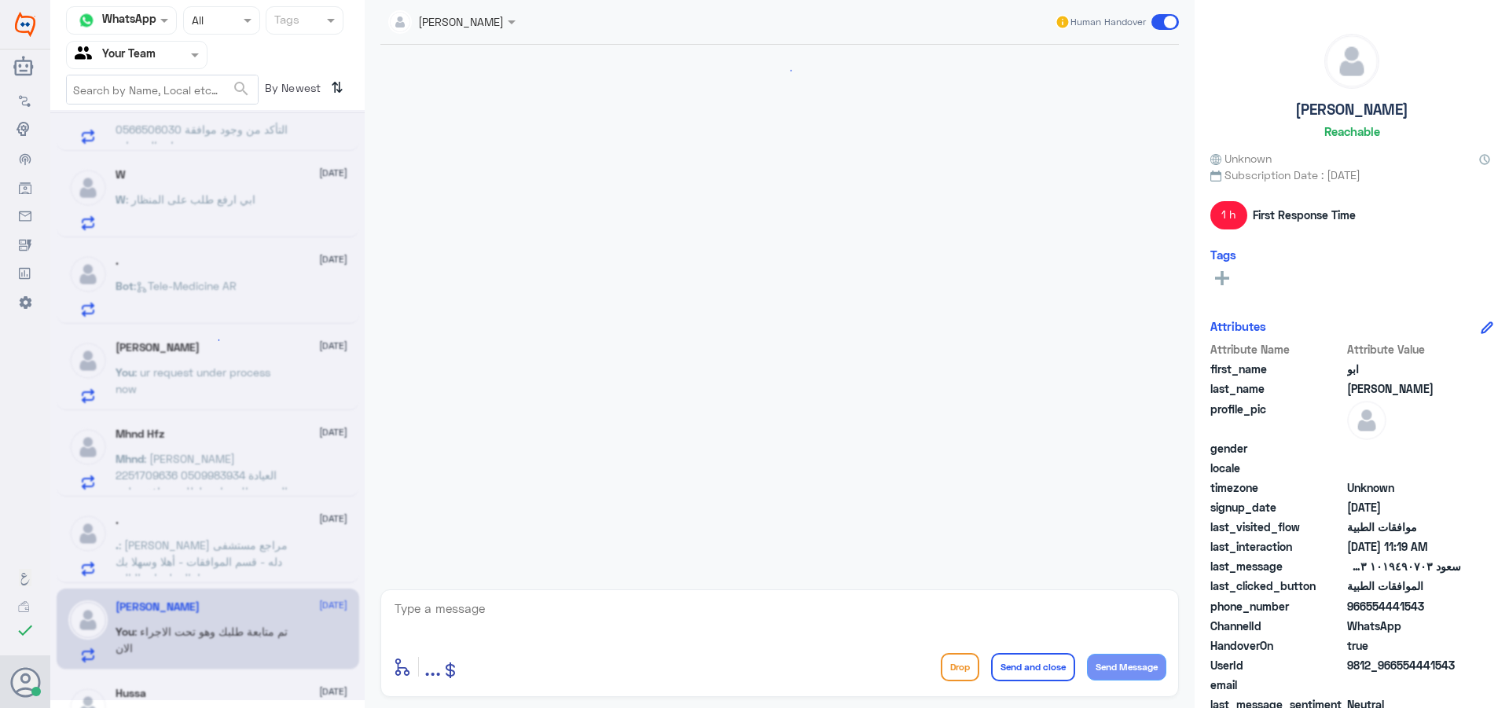
scroll to position [1641, 0]
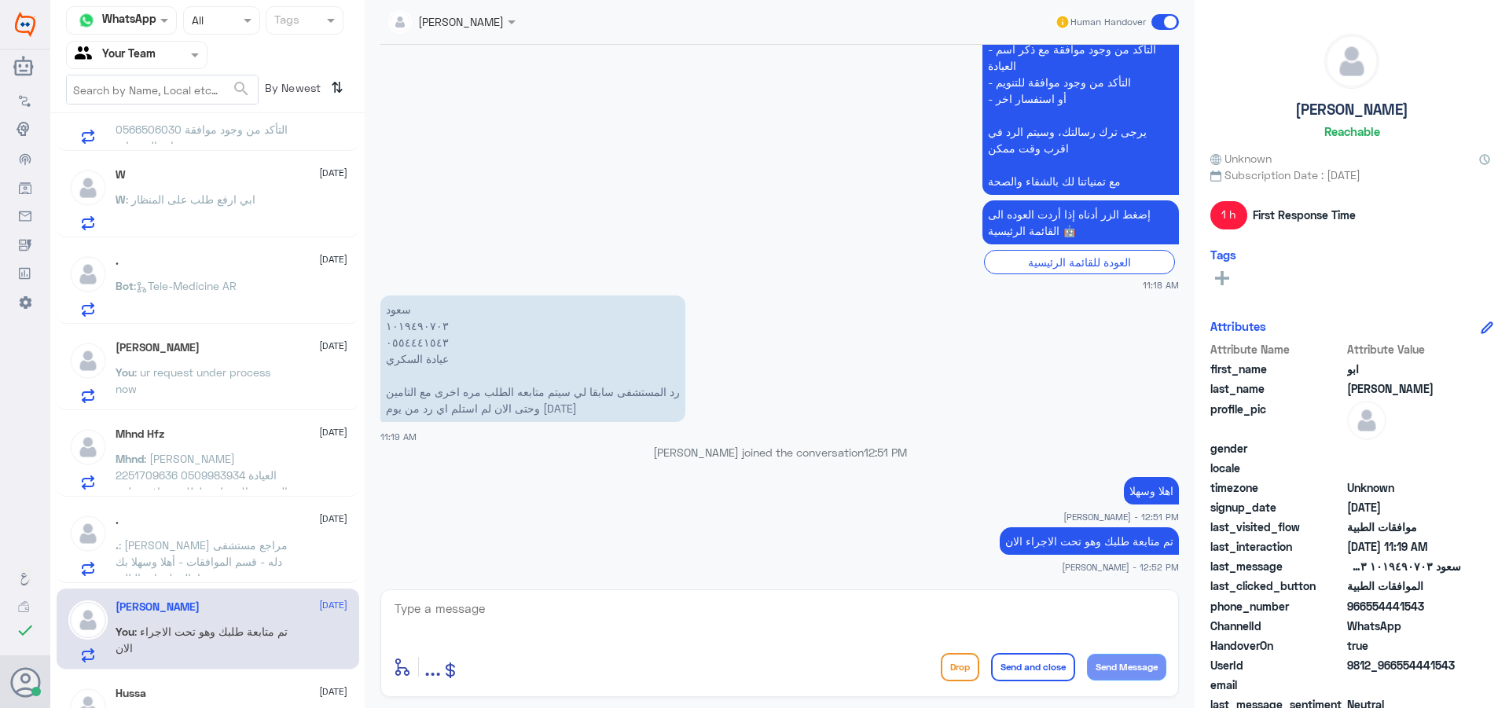
click at [141, 56] on input "text" at bounding box center [118, 55] width 86 height 18
click at [149, 142] on Inbox "Your Inbox" at bounding box center [128, 138] width 55 height 13
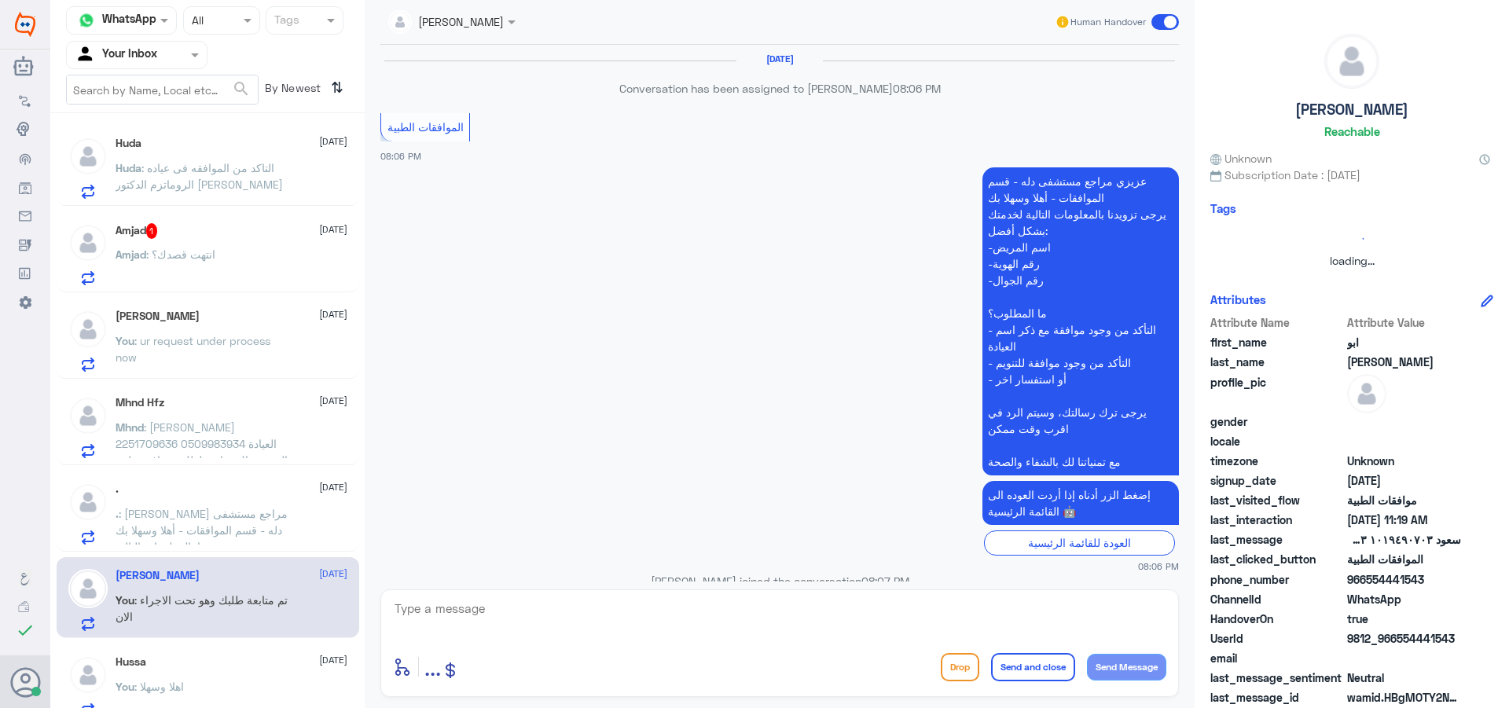
scroll to position [1572, 0]
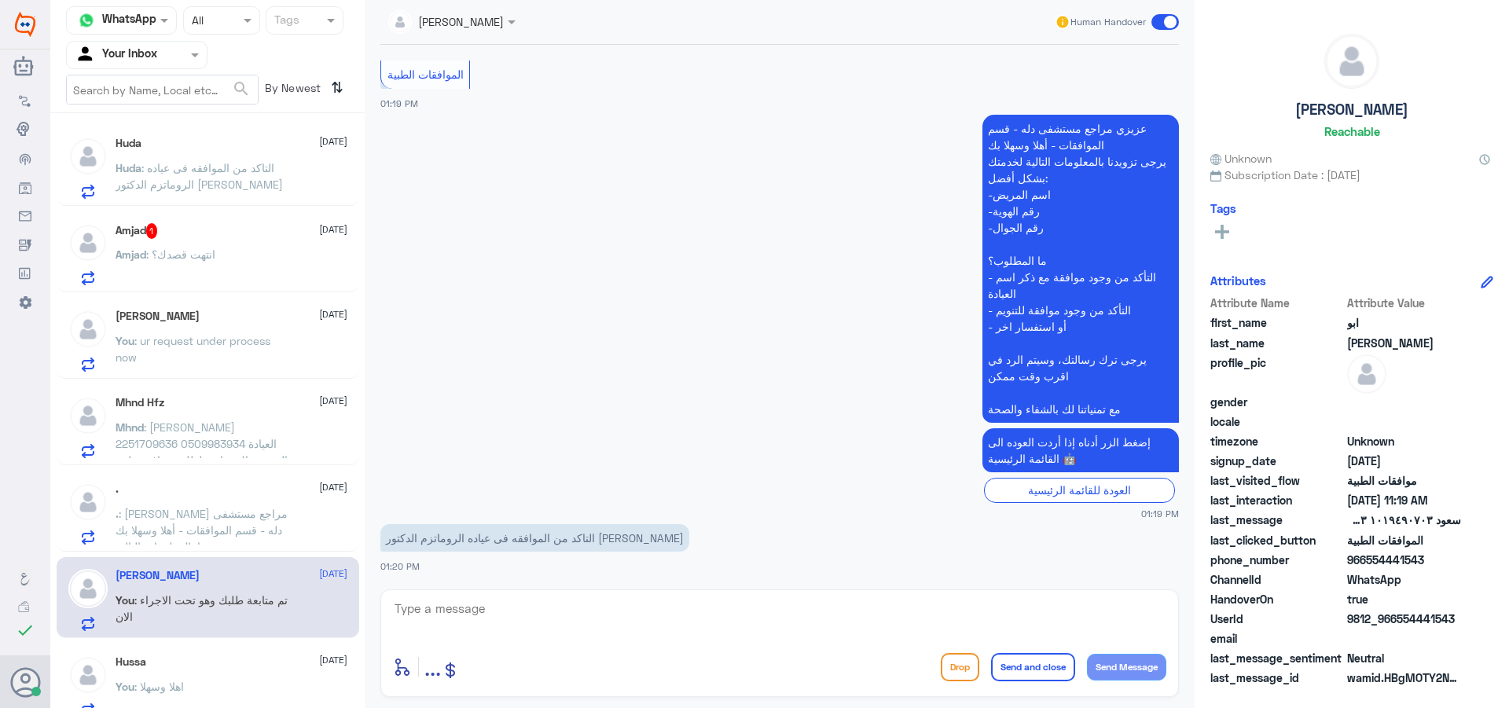
click at [236, 286] on div "Amjad 1 [DATE][PERSON_NAME] : انتهت قصدك؟" at bounding box center [208, 251] width 303 height 81
click at [222, 270] on div "Amjad : انتهت قصدك؟" at bounding box center [232, 267] width 232 height 35
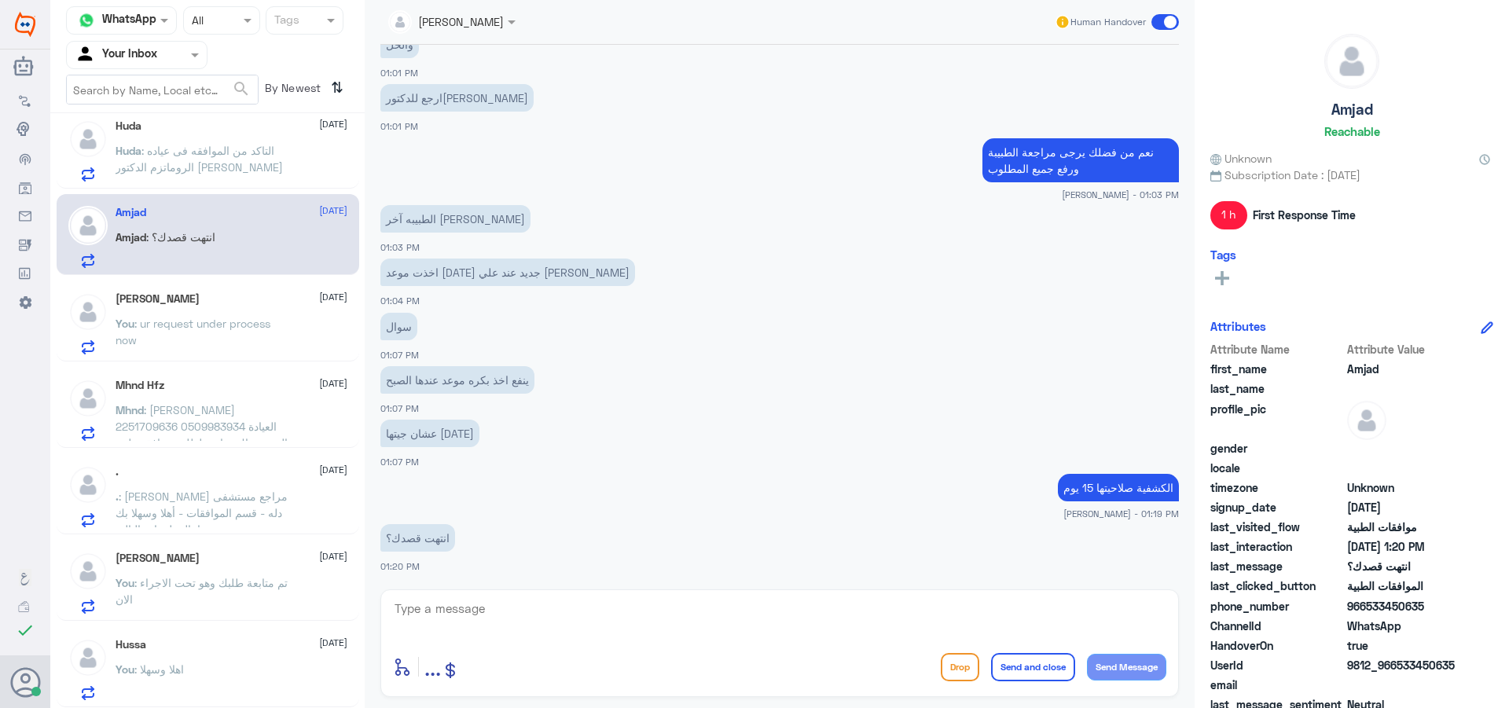
click at [229, 652] on div "Hussa [DATE] You : اهلا وسهلا" at bounding box center [232, 669] width 232 height 62
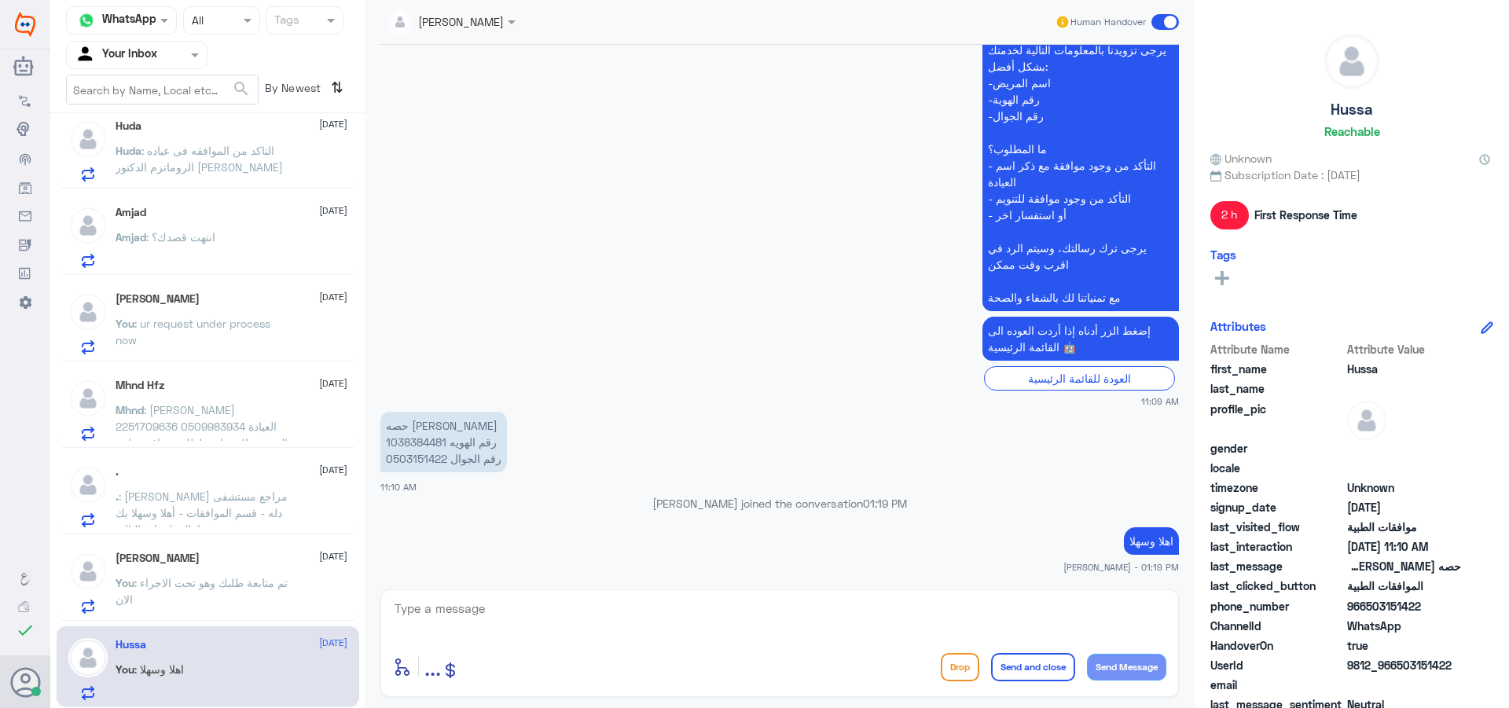
click at [421, 445] on p "حصه [PERSON_NAME] رقم الهويه 1038384481 رقم الجوال 0503151422" at bounding box center [443, 442] width 127 height 61
copy p "1038384481"
click at [699, 624] on textarea at bounding box center [779, 617] width 773 height 39
type textarea "'"
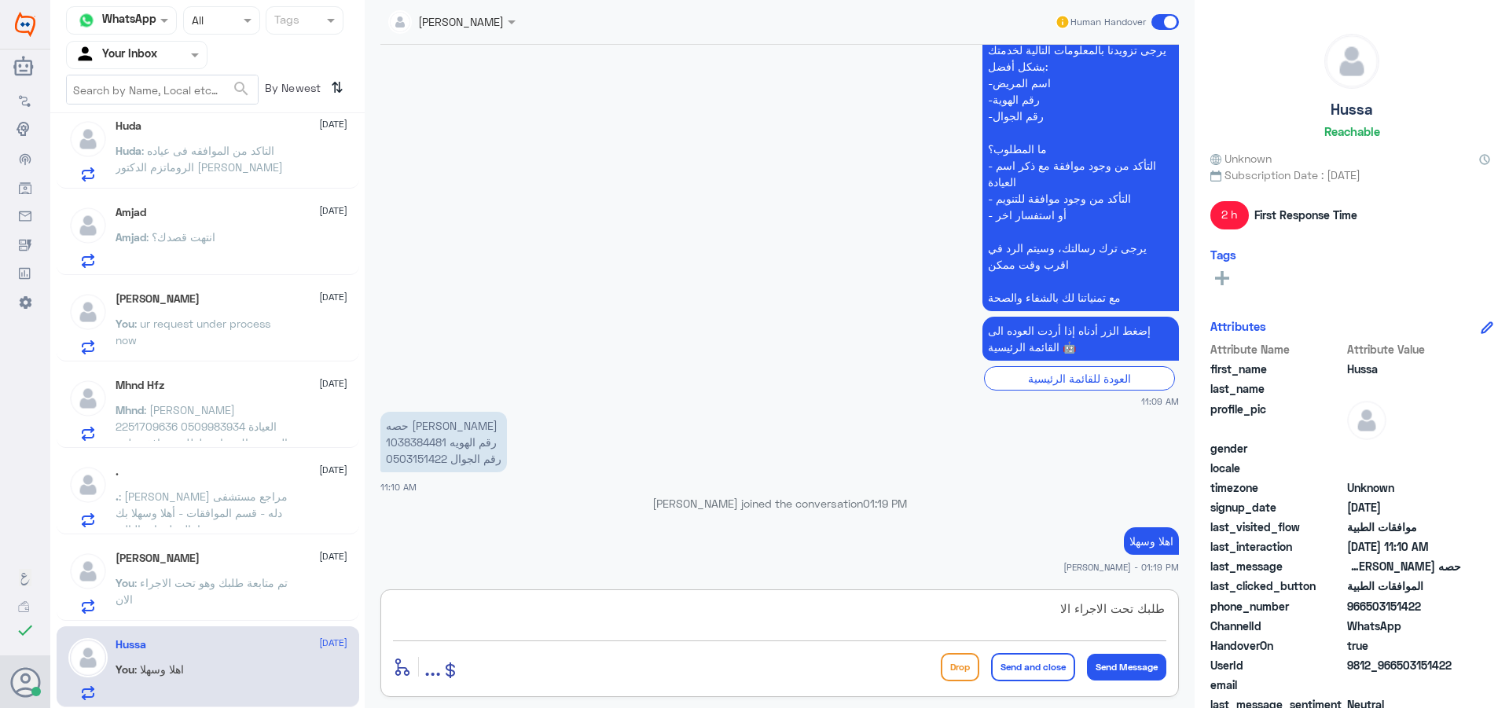
type textarea "طلبك تحت الاجراء الان"
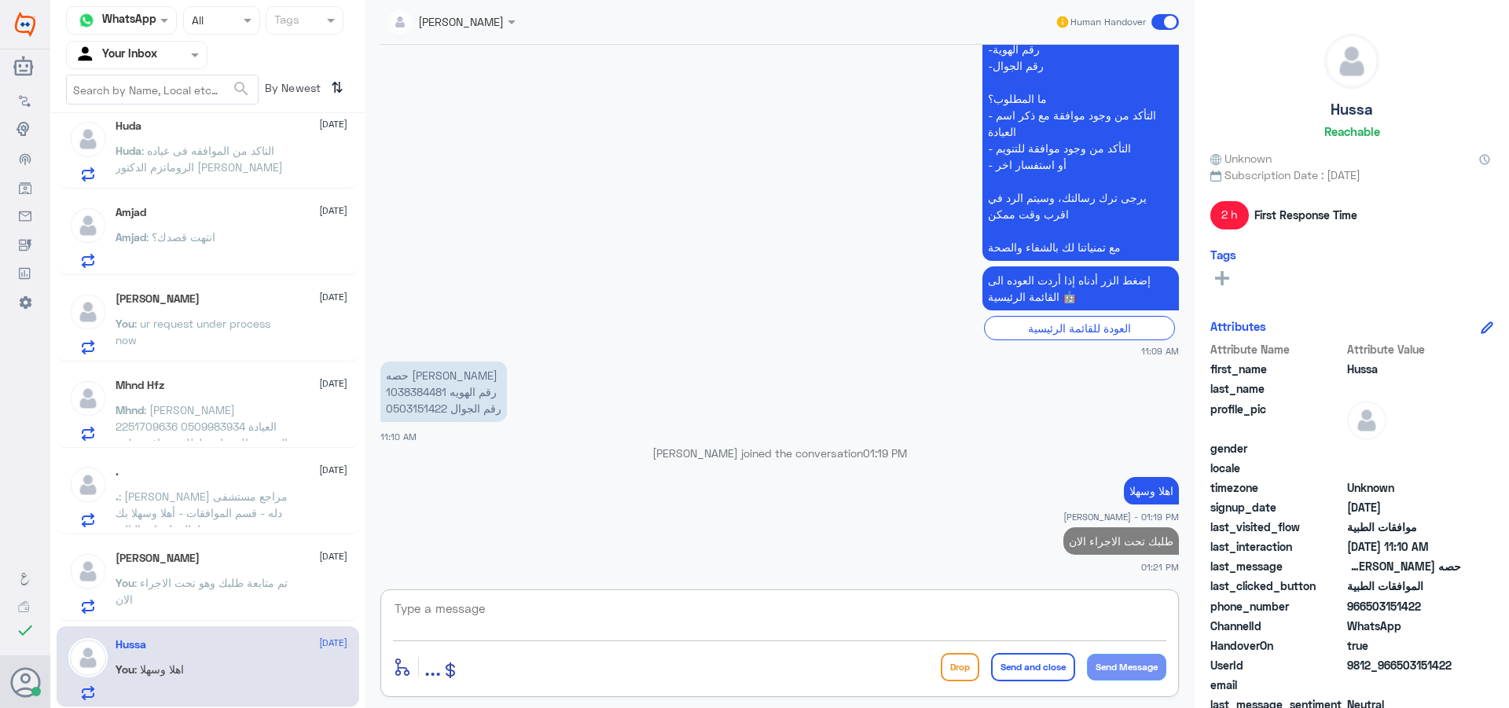
click at [225, 159] on p "Huda : التاكد من الموافقه فى عياده الروماتزم الدكتور [PERSON_NAME]" at bounding box center [204, 161] width 177 height 39
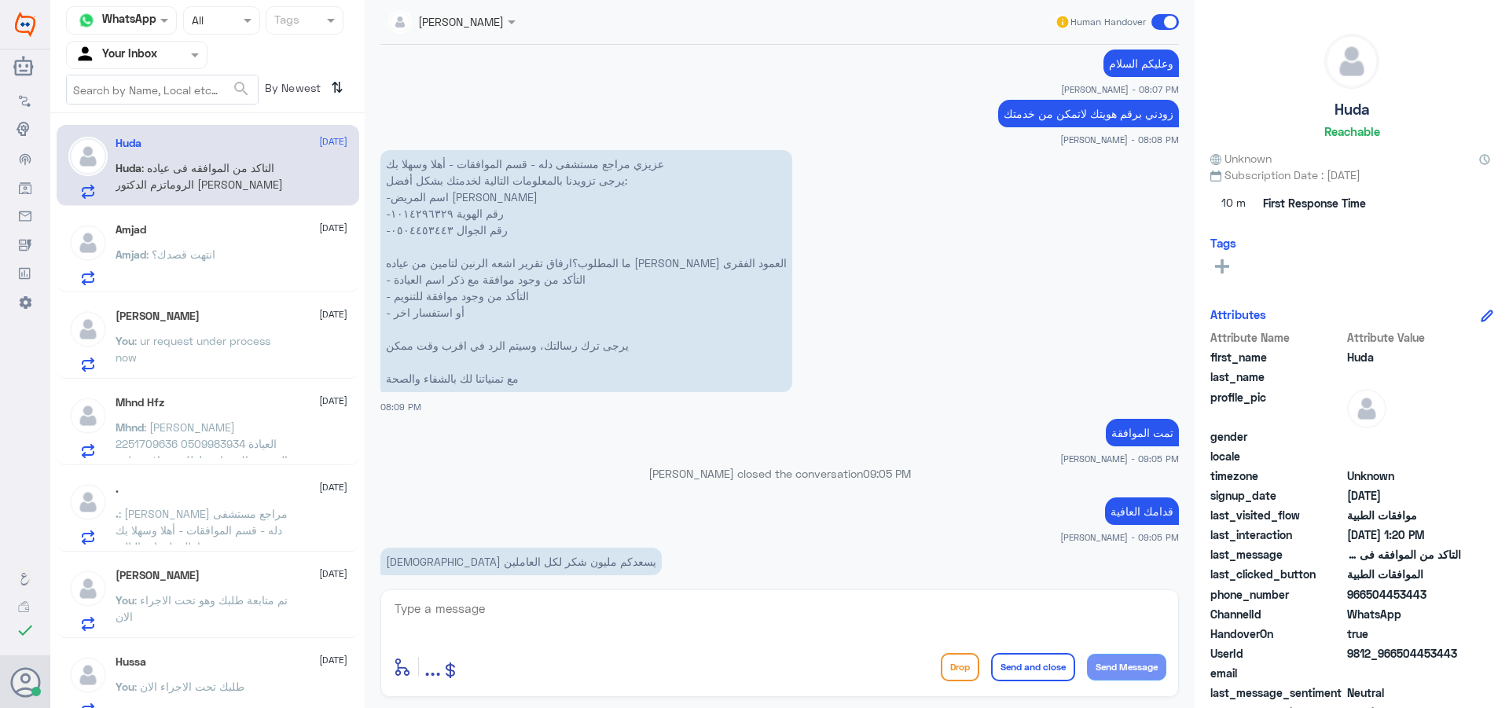
scroll to position [551, 0]
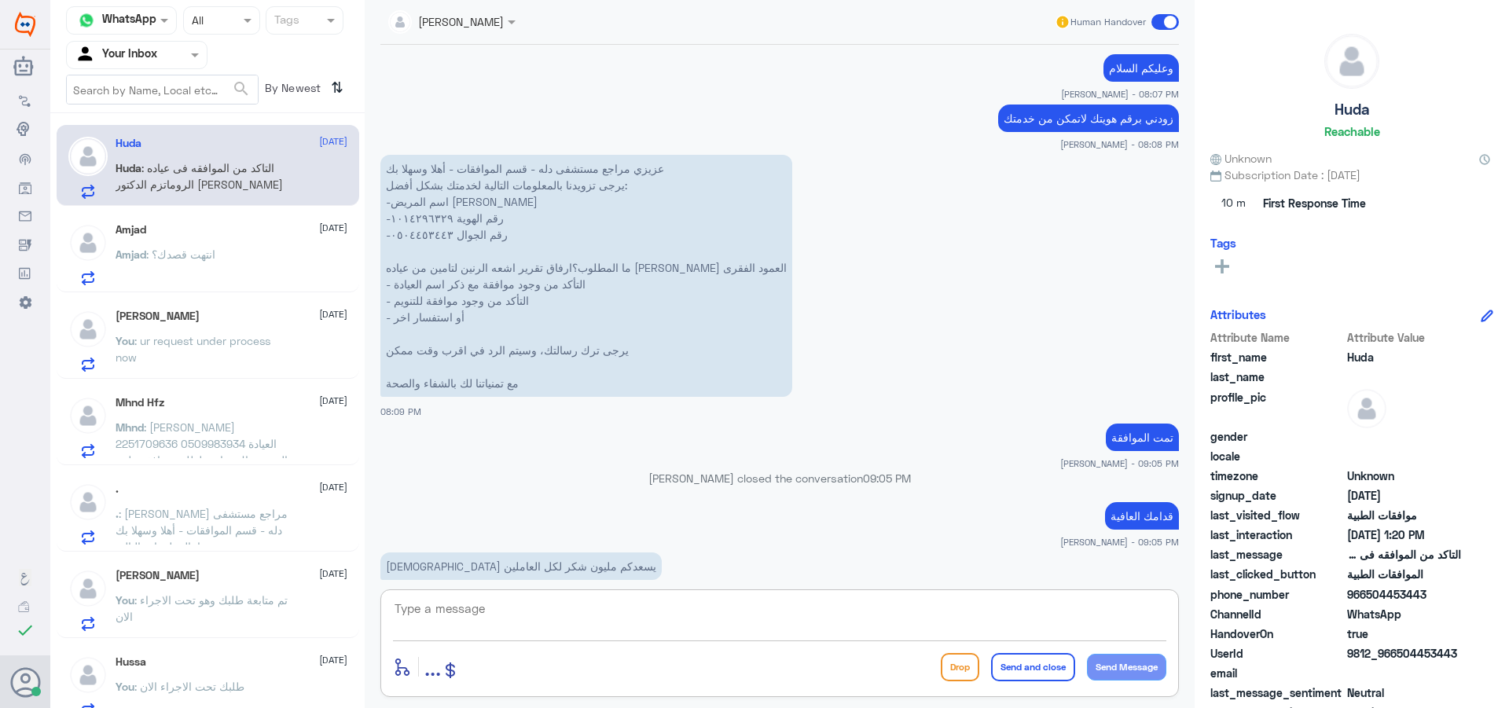
click at [489, 613] on textarea at bounding box center [779, 617] width 773 height 39
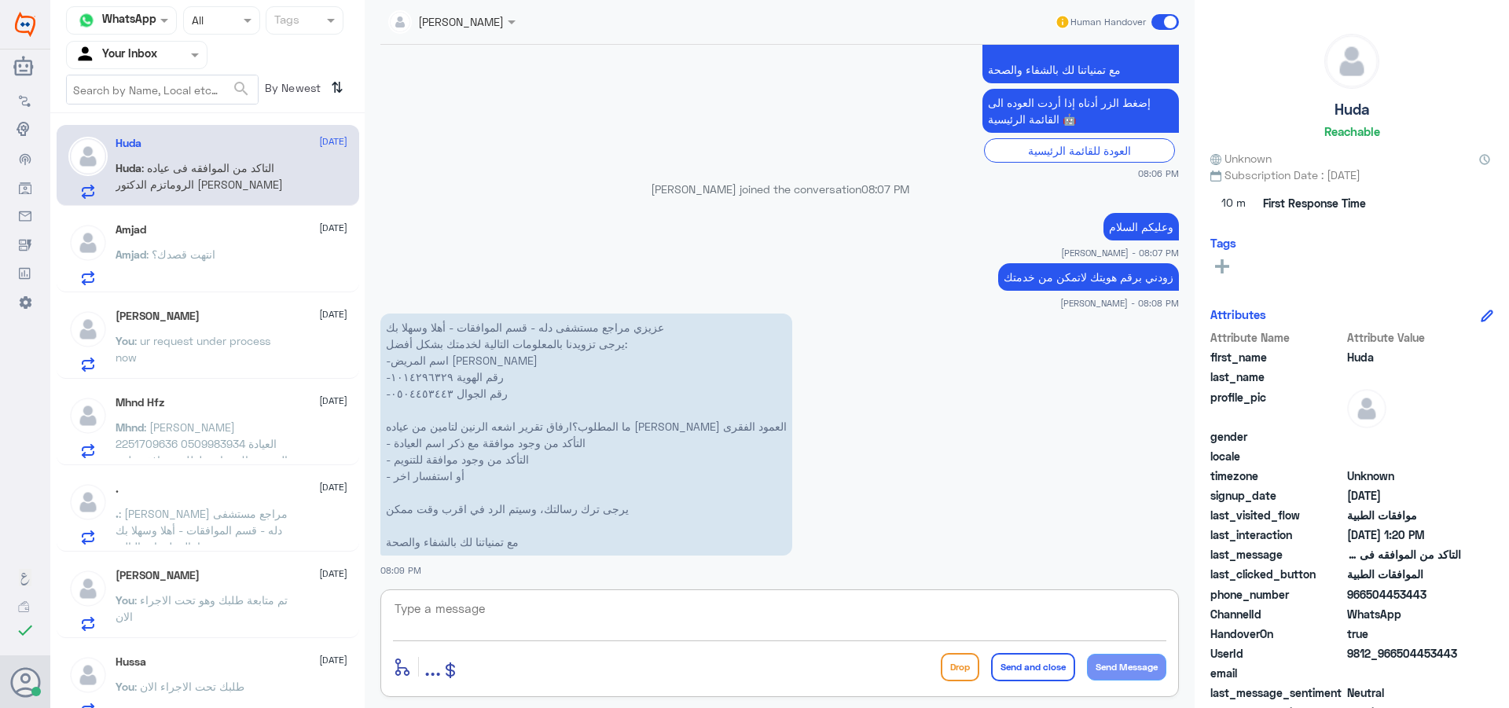
scroll to position [926, 0]
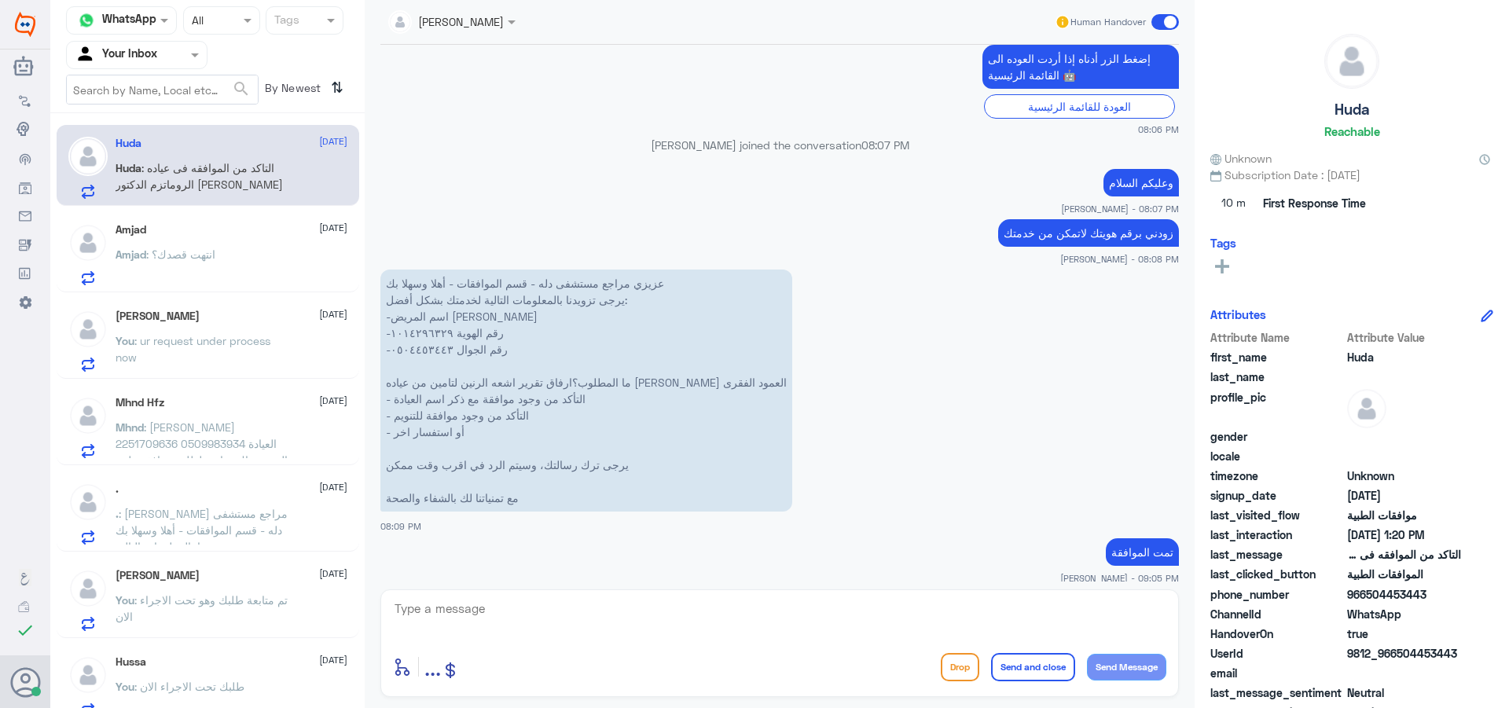
click at [579, 587] on div "[PERSON_NAME] Human Handover [DATE] السلام عليكم ورحمه الله وبركاته 08:04 PM مر…" at bounding box center [780, 356] width 830 height 713
click at [584, 614] on textarea at bounding box center [779, 617] width 773 height 39
click at [453, 608] on textarea "0504453443" at bounding box center [779, 617] width 773 height 39
type textarea "0504453443"
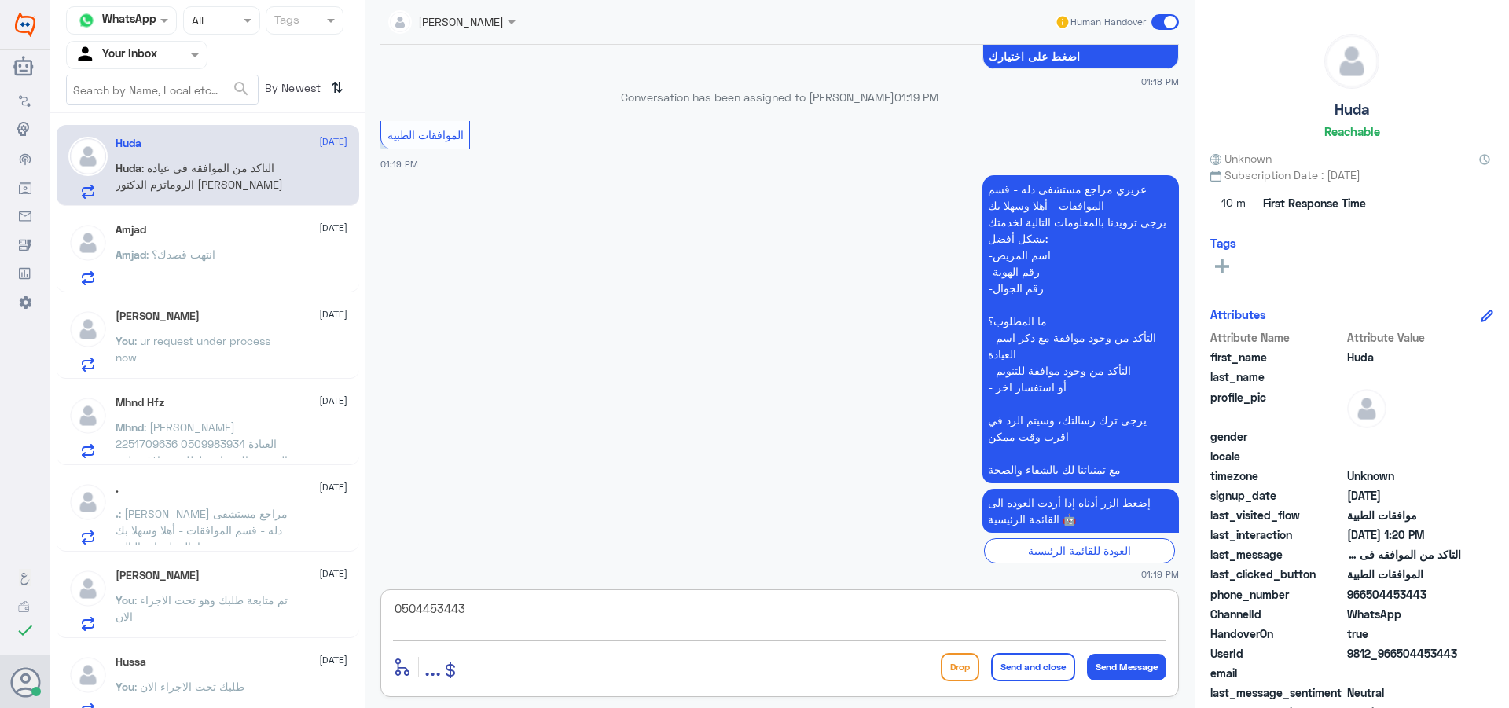
scroll to position [2062, 0]
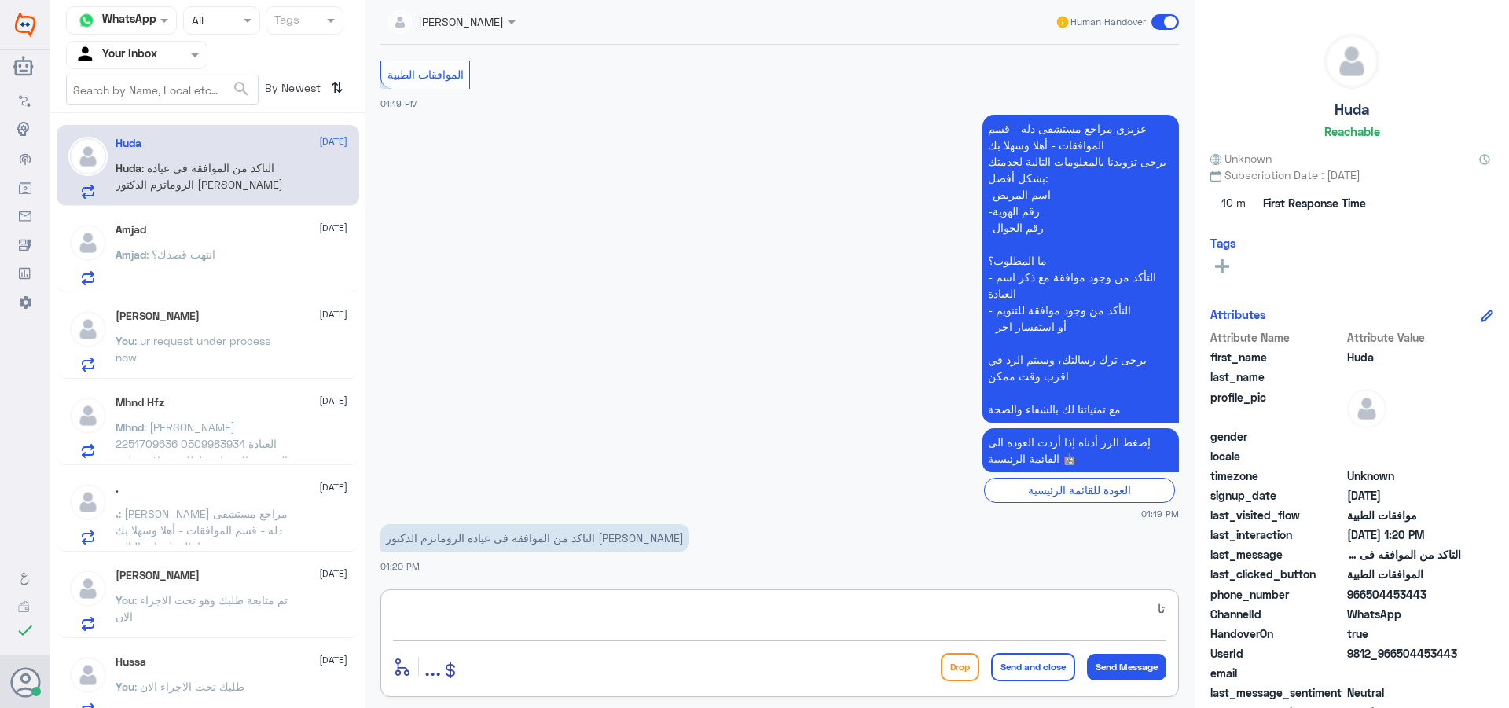
type textarea "ت"
type textarea "اهلا وسهلا"
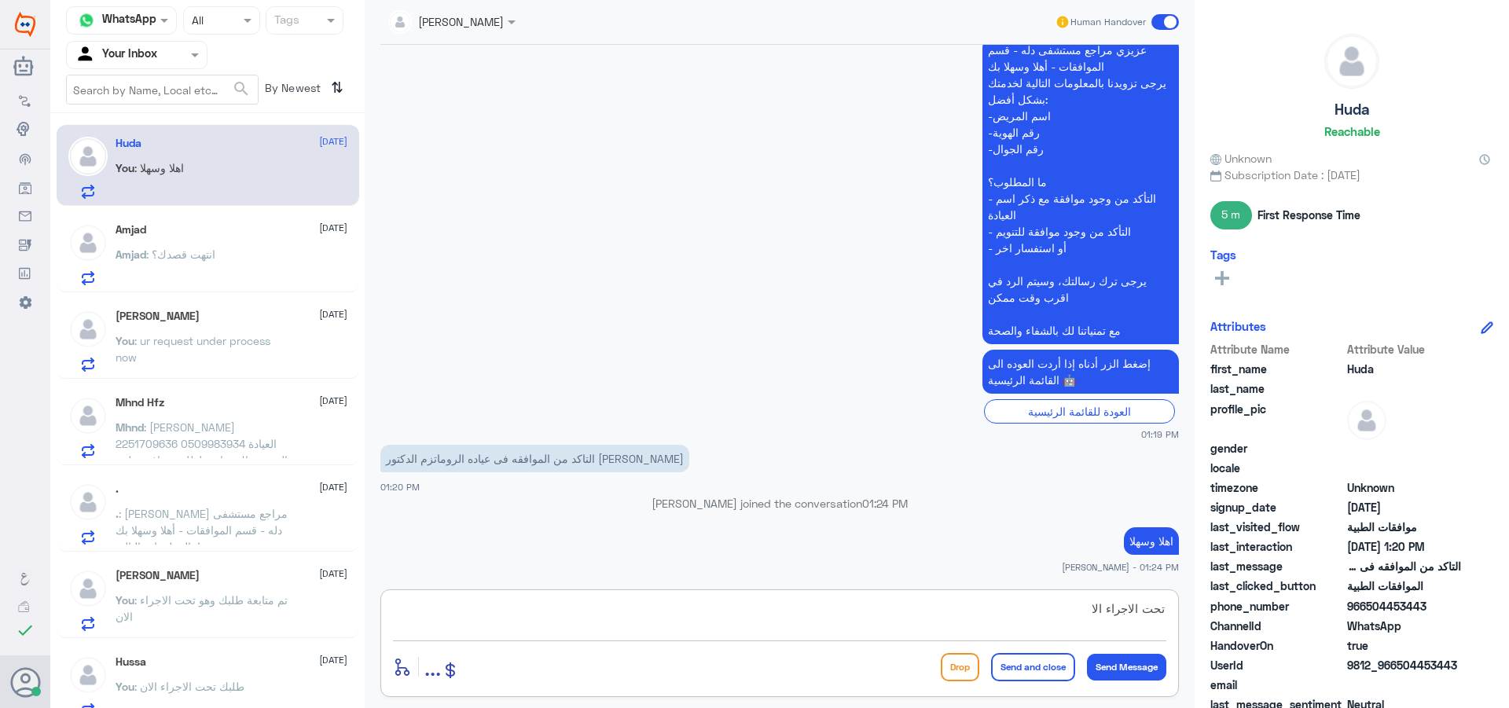
type textarea "تحت الاجراء الان"
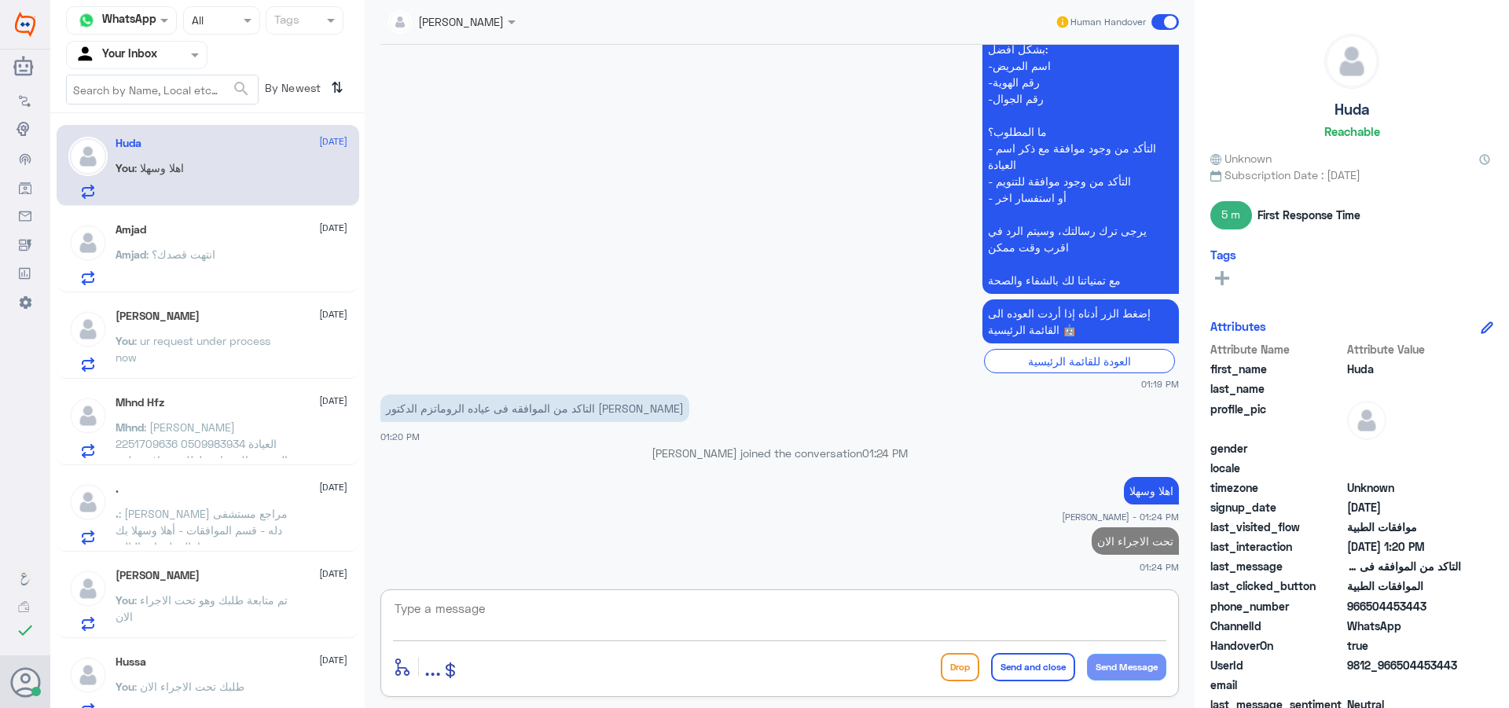
click at [182, 237] on div "Amjad [DATE][PERSON_NAME] : انتهت قصدك؟" at bounding box center [232, 254] width 232 height 62
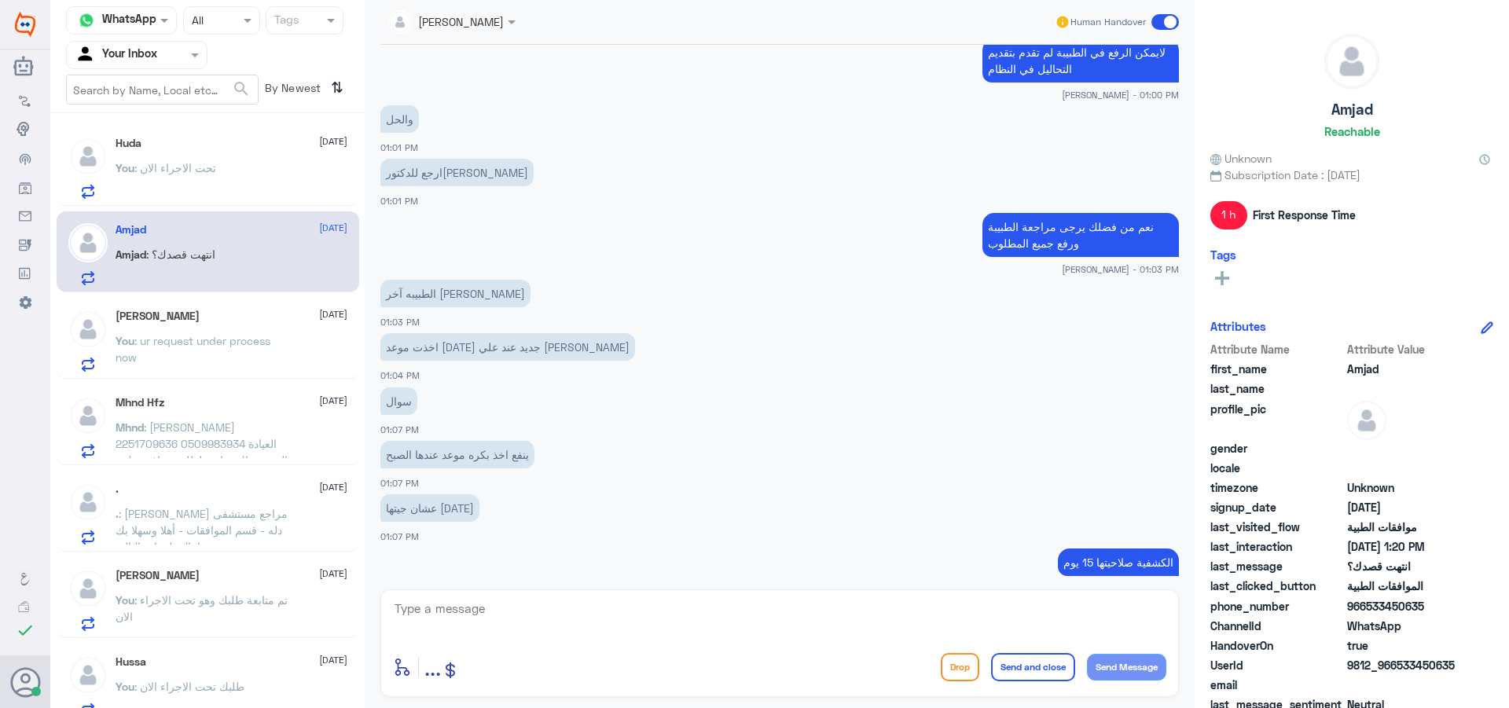
scroll to position [428, 0]
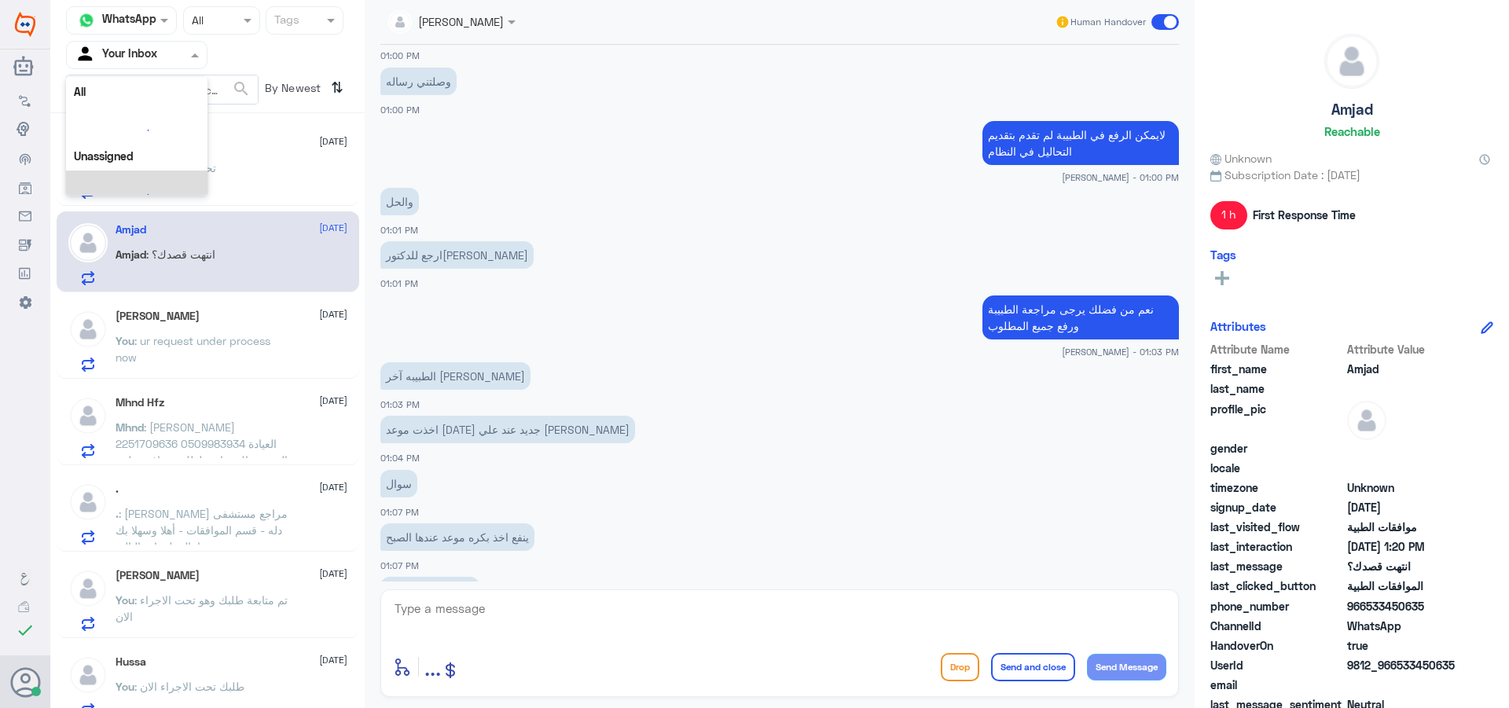
click at [164, 53] on div at bounding box center [137, 55] width 140 height 18
click at [139, 182] on Team "Your Team" at bounding box center [127, 174] width 53 height 13
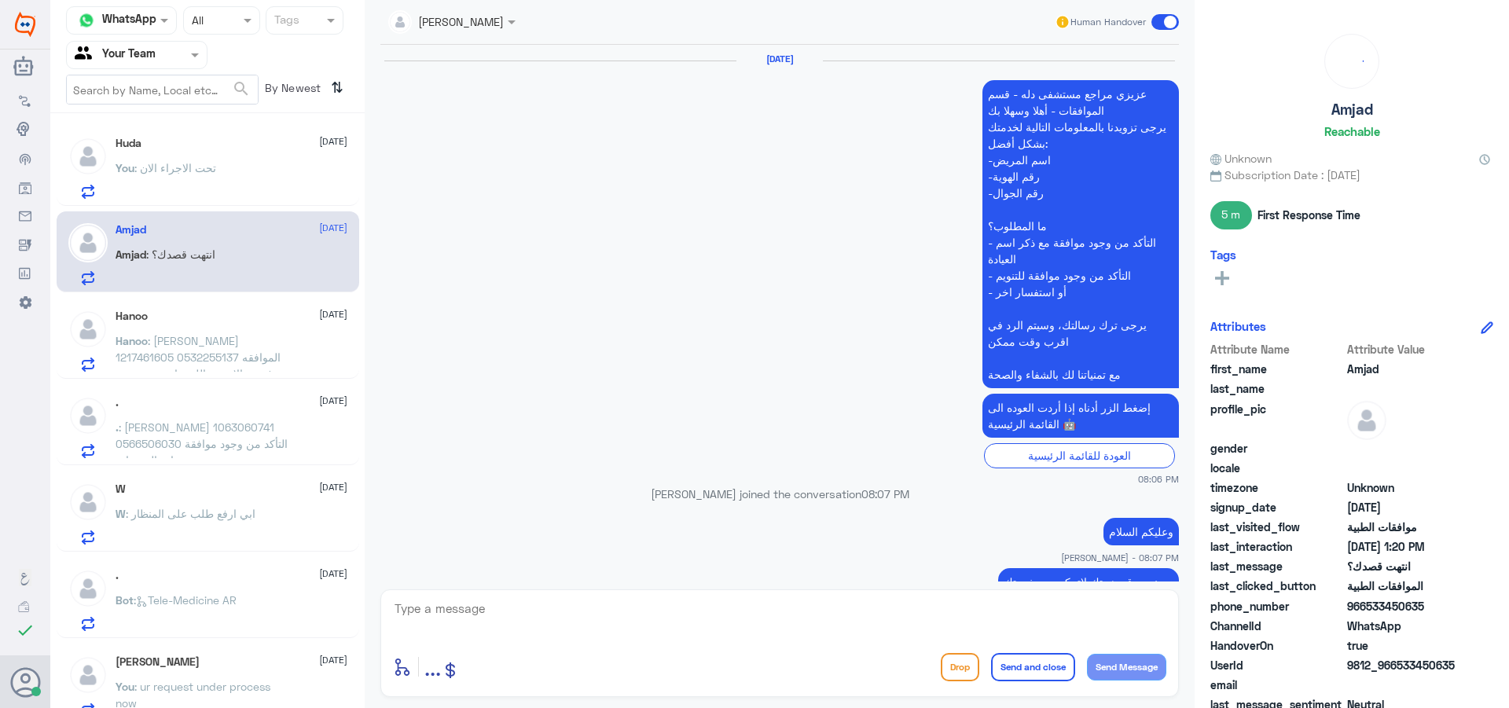
scroll to position [1615, 0]
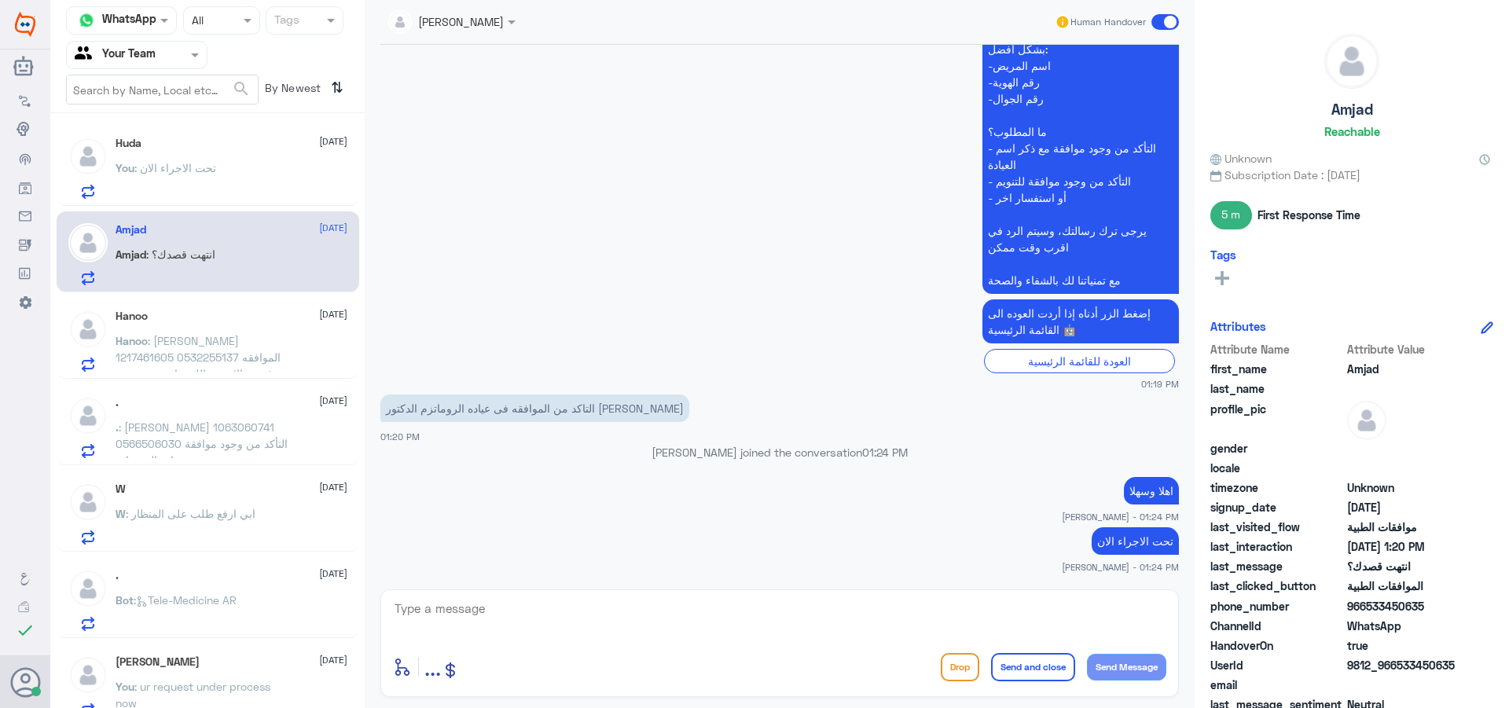
click at [262, 333] on p "Hanoo : [PERSON_NAME] 1217461605 0532255137 الموافقه مرفوضه الاسبوع اللي راح بس…" at bounding box center [204, 351] width 177 height 39
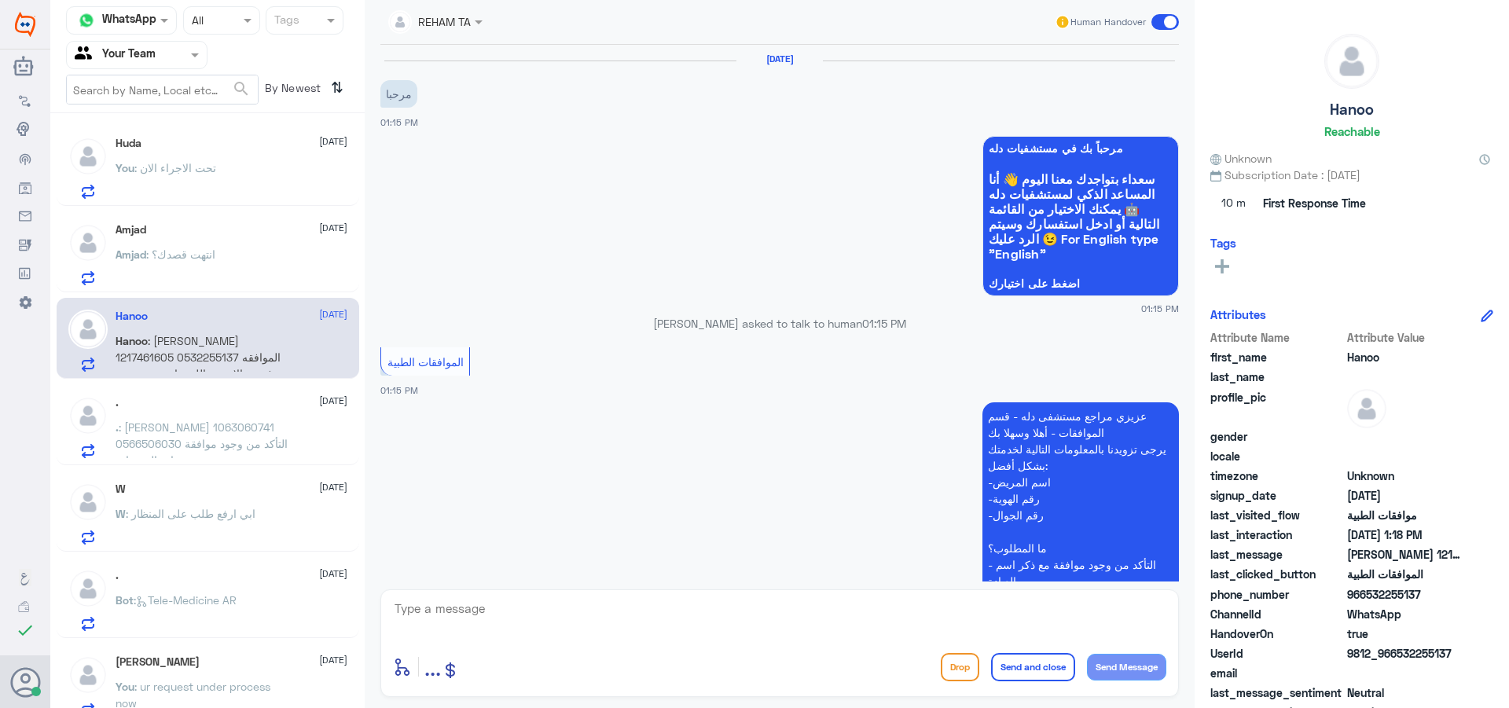
scroll to position [336, 0]
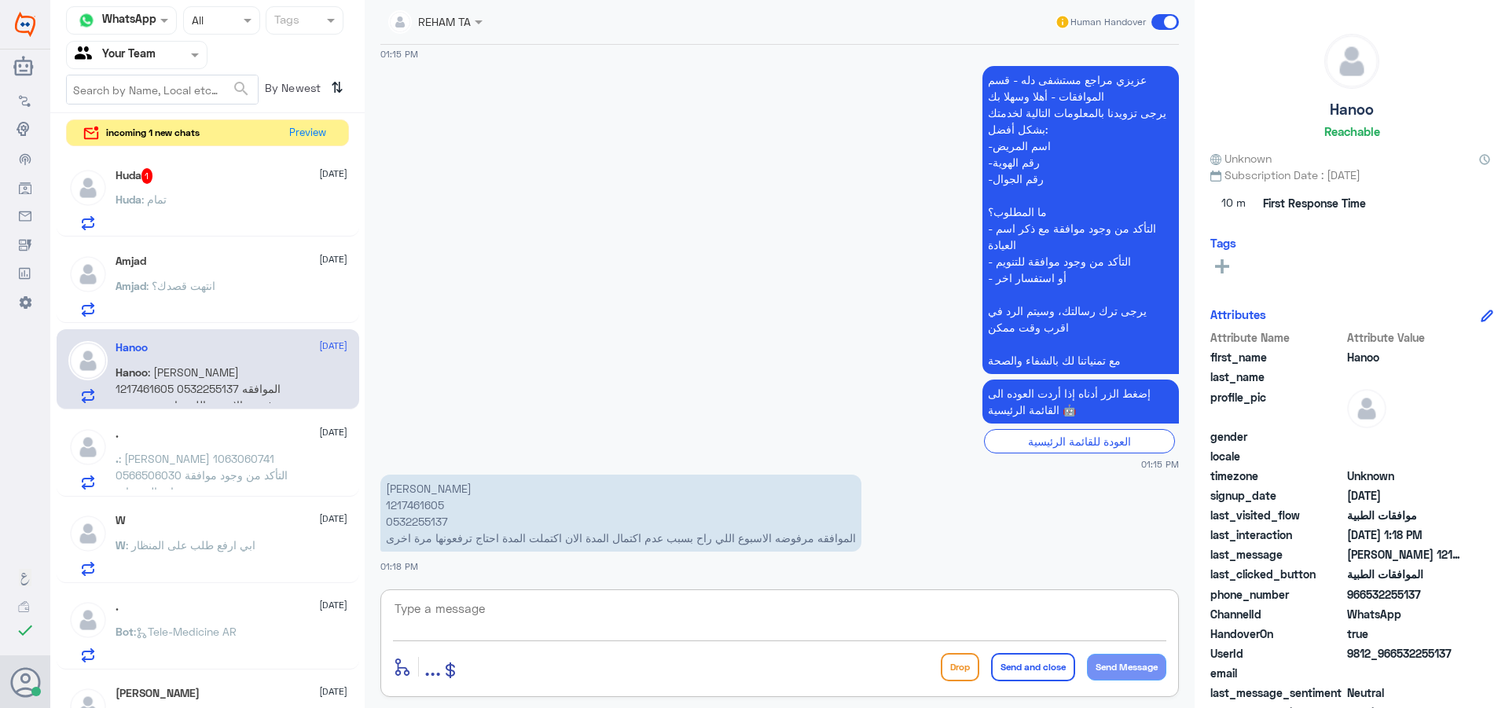
drag, startPoint x: 654, startPoint y: 633, endPoint x: 765, endPoint y: 673, distance: 118.6
click at [651, 635] on textarea at bounding box center [779, 617] width 773 height 39
type textarea "اهلا وسهلا"
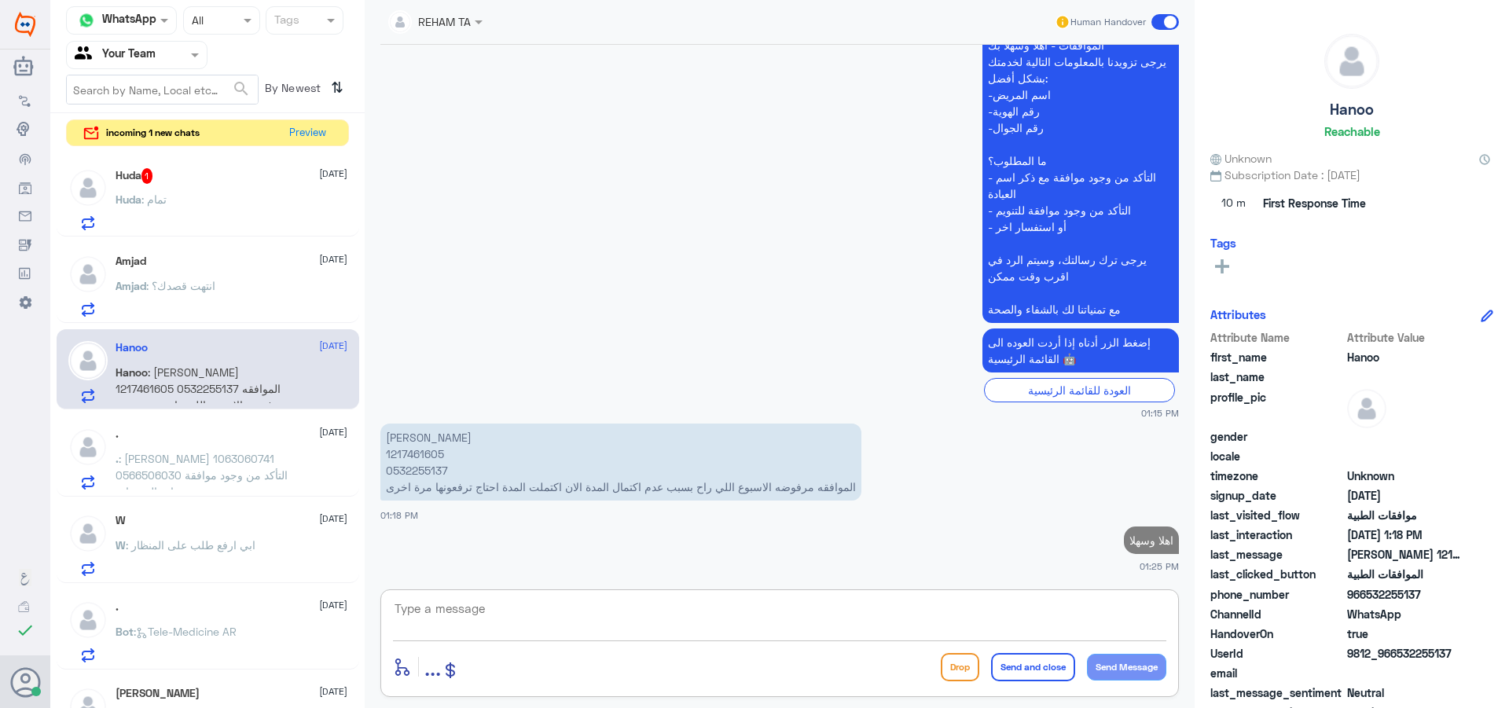
click at [416, 456] on p "[PERSON_NAME] 1217461605 0532255137 الموافقه مرفوضه الاسبوع اللي راح بسبب عدم ا…" at bounding box center [620, 462] width 481 height 77
copy p "1217461605"
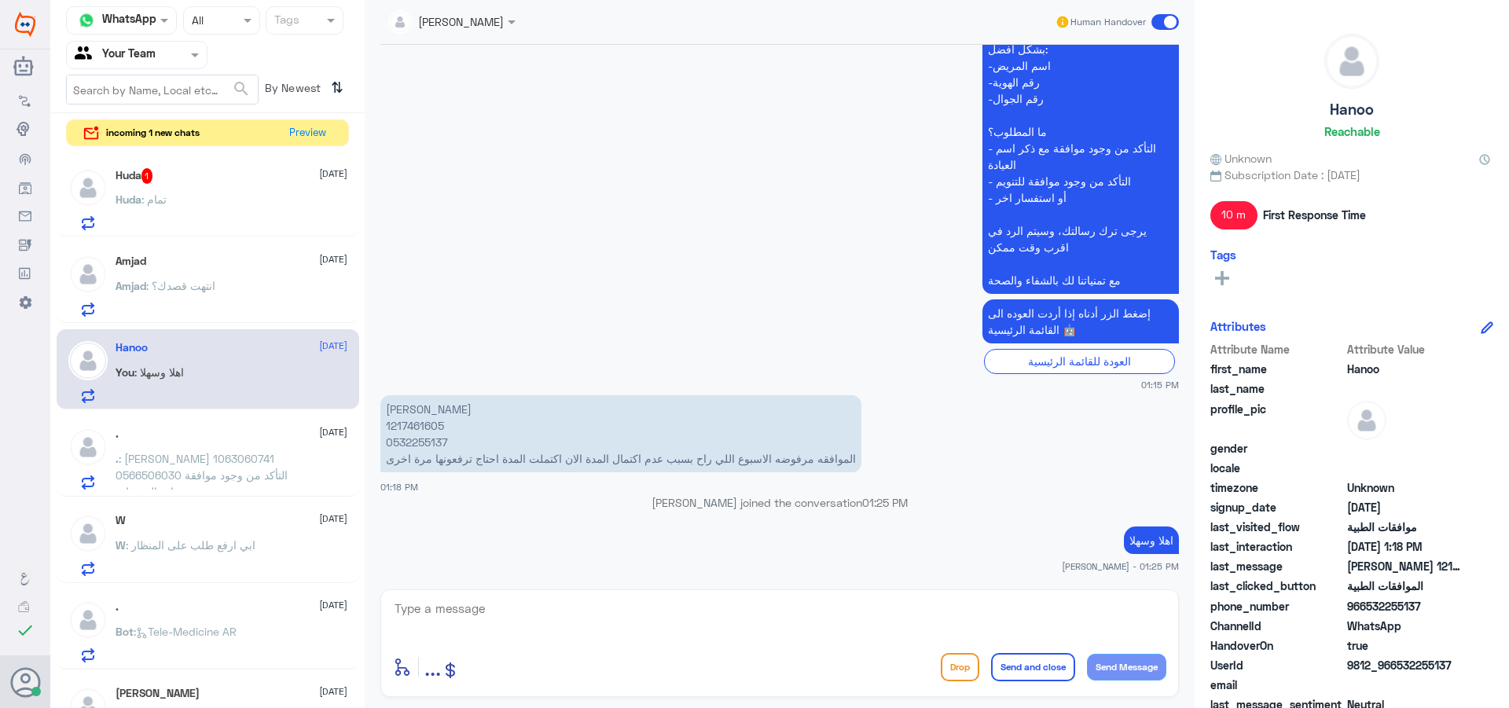
click at [725, 607] on textarea at bounding box center [779, 617] width 773 height 39
type textarea "j"
type textarea "تم الرفع"
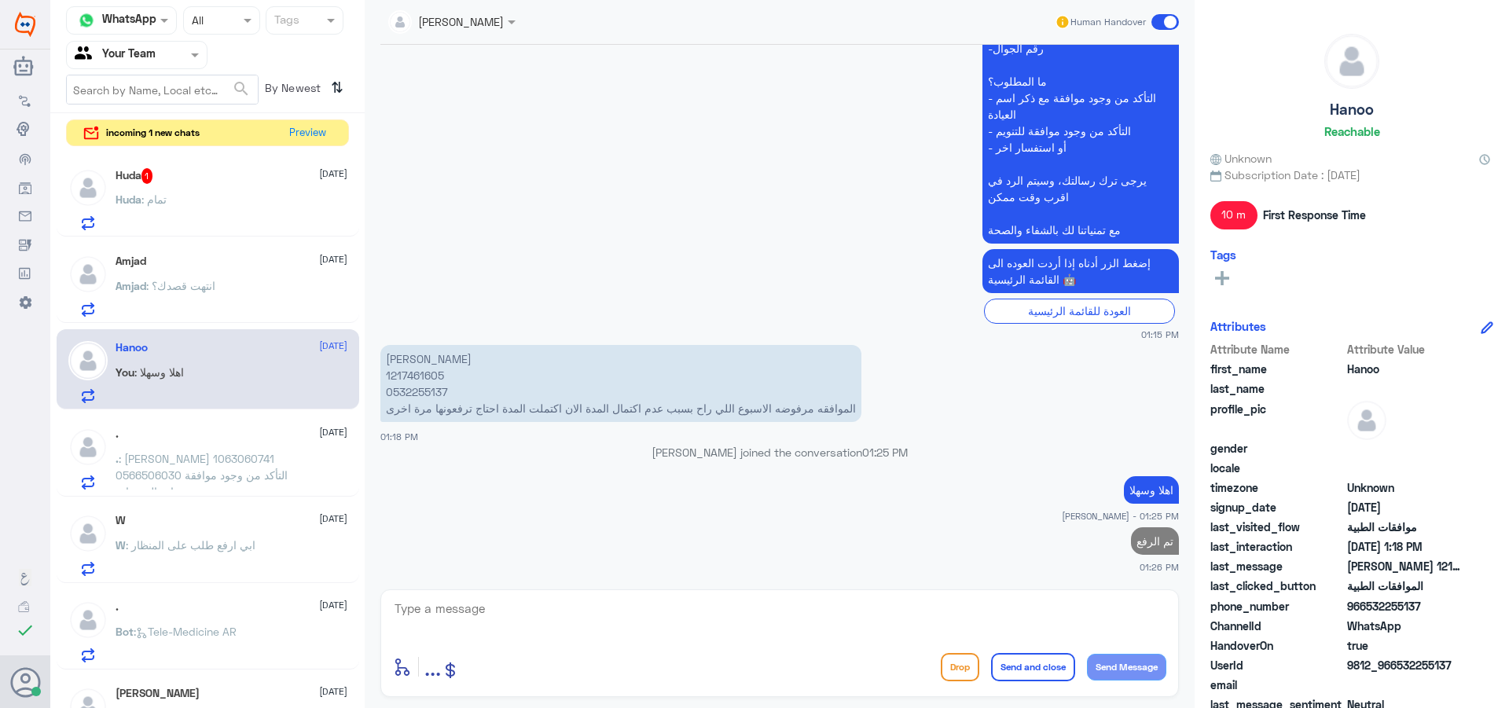
click at [218, 165] on div "Huda 1 [DATE] Huda : تمام" at bounding box center [208, 196] width 303 height 81
click at [311, 128] on button "Preview" at bounding box center [308, 132] width 49 height 24
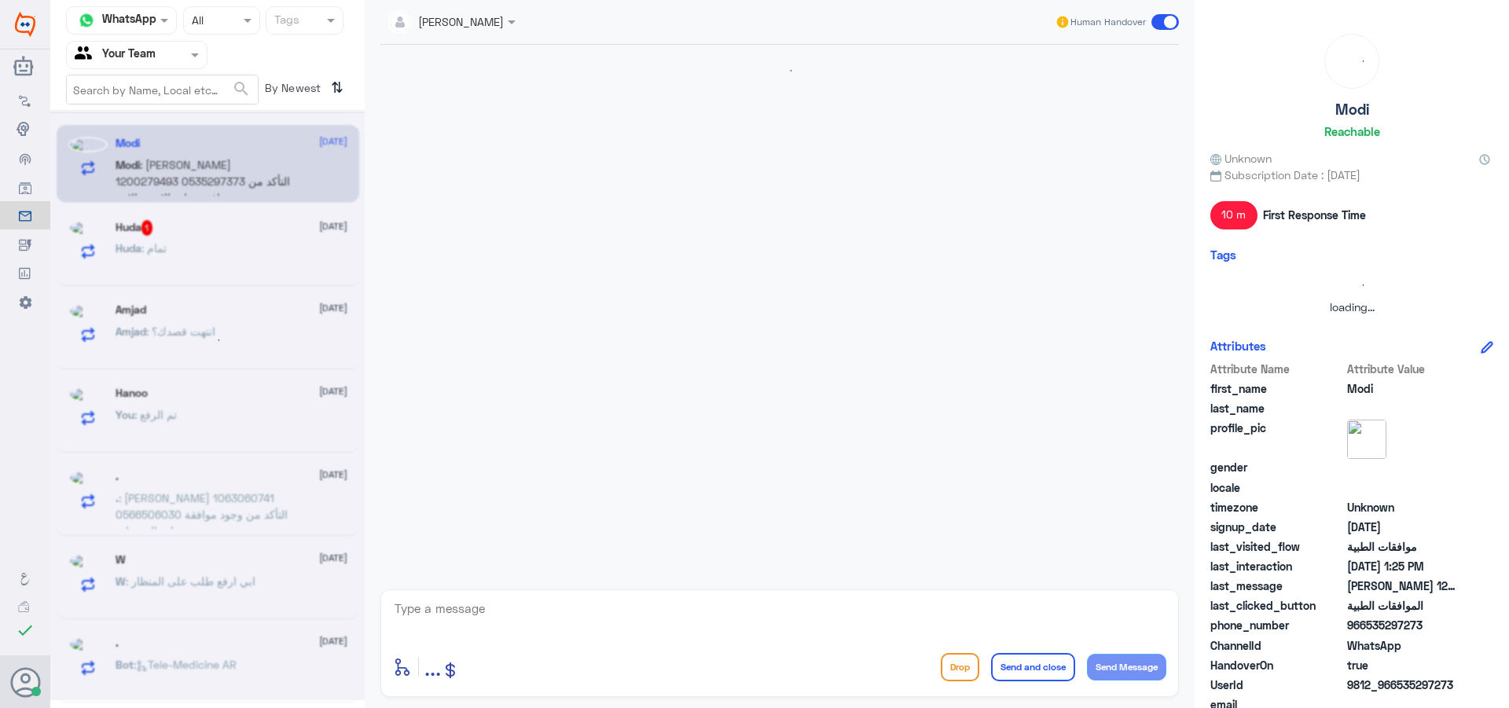
click at [222, 171] on div at bounding box center [207, 405] width 314 height 590
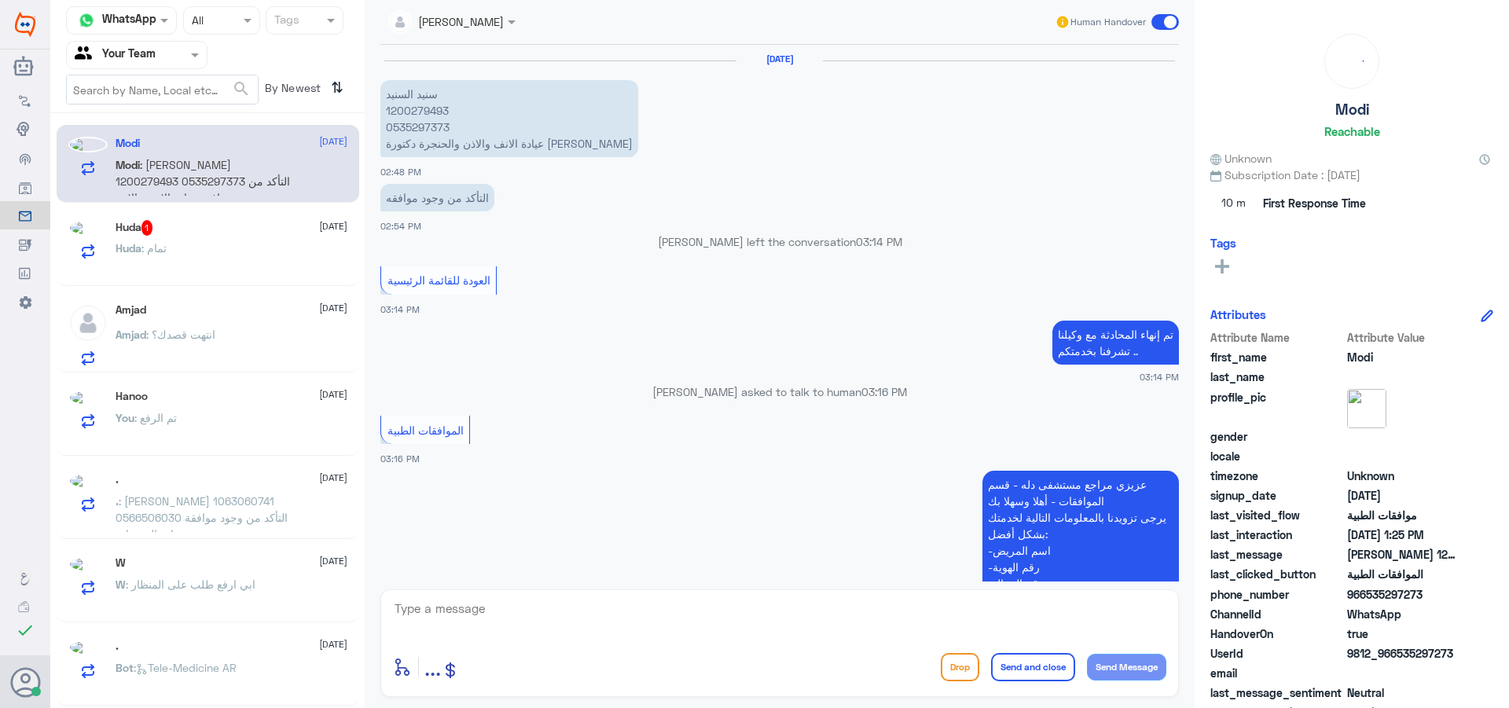
scroll to position [1526, 0]
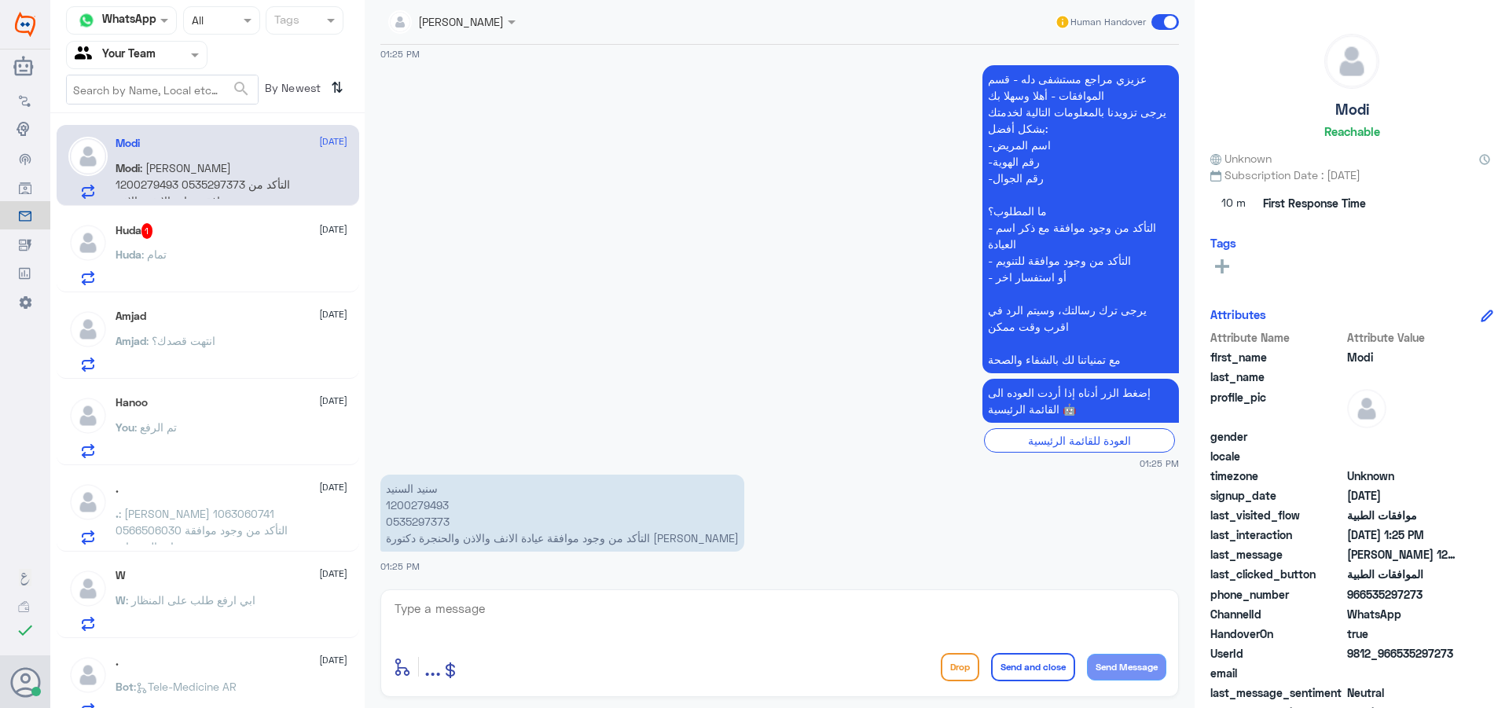
click at [244, 253] on div "Huda : تمام" at bounding box center [232, 267] width 232 height 35
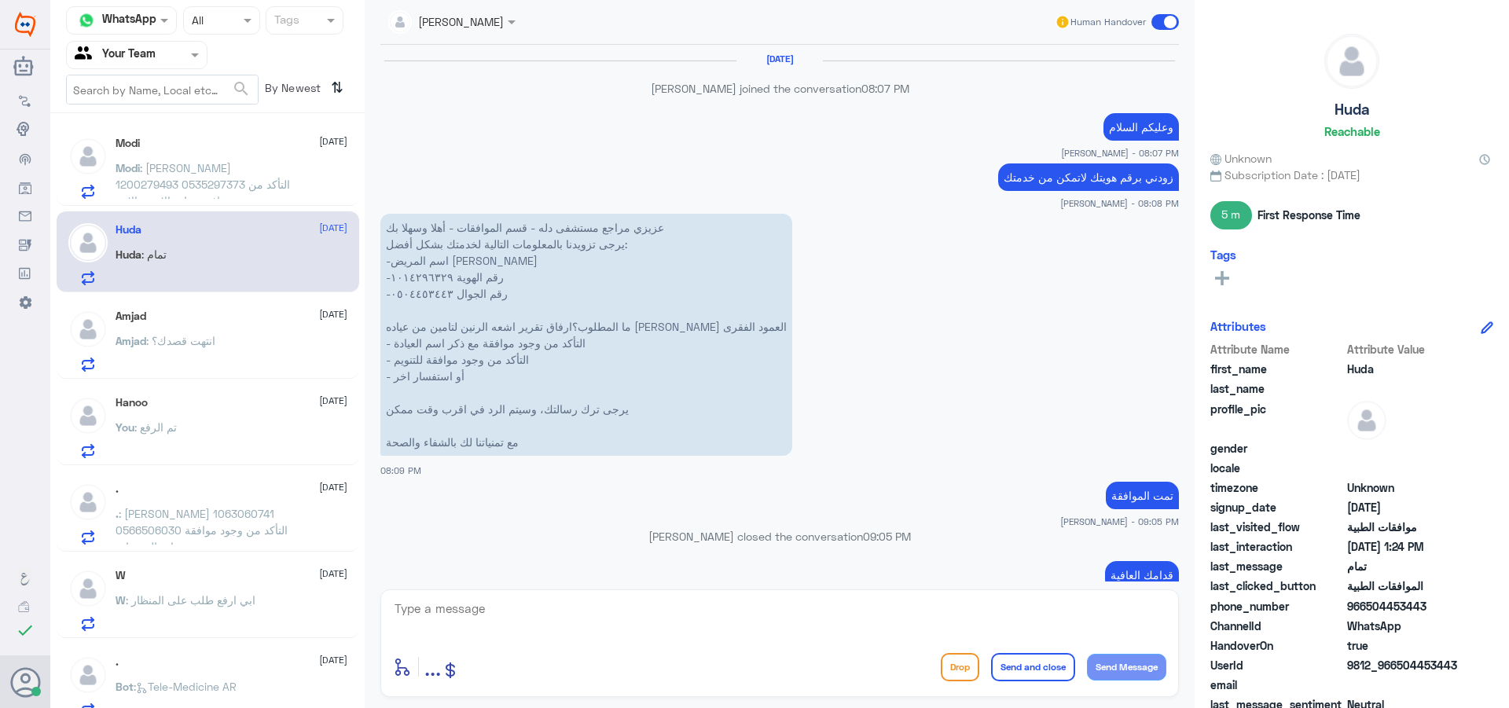
scroll to position [1263, 0]
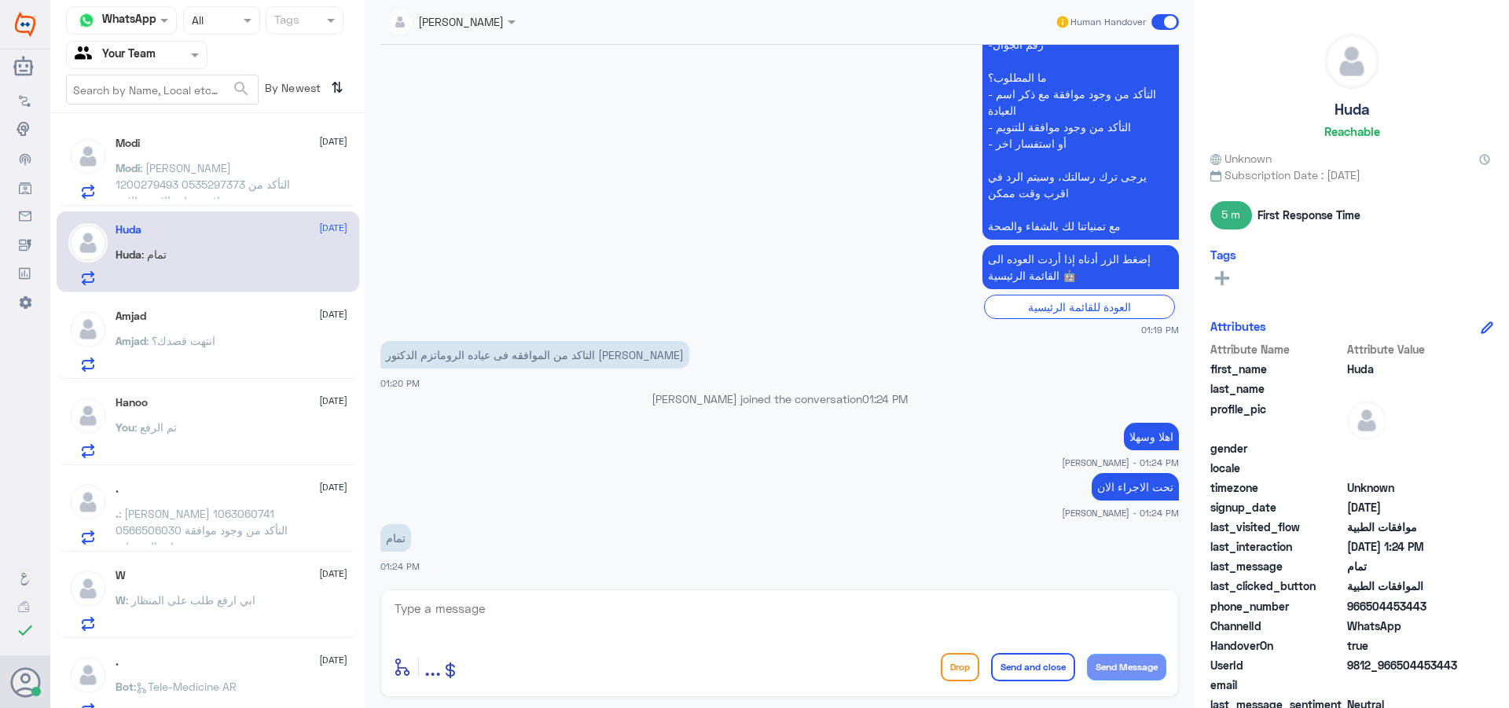
click at [215, 162] on span ": [PERSON_NAME] 1200279493 0535297373 التأكد من وجود موافقة عيادة الانف والاذن …" at bounding box center [203, 192] width 174 height 63
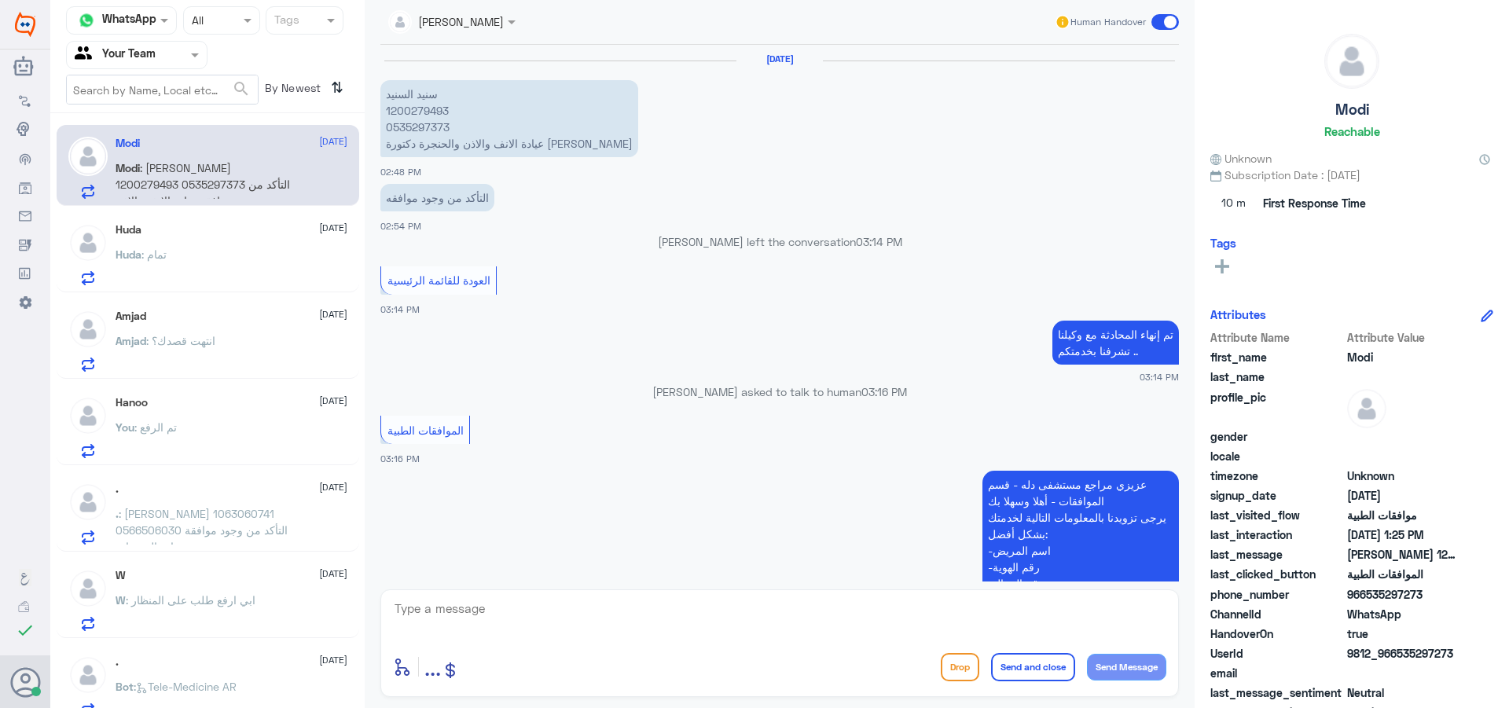
scroll to position [1526, 0]
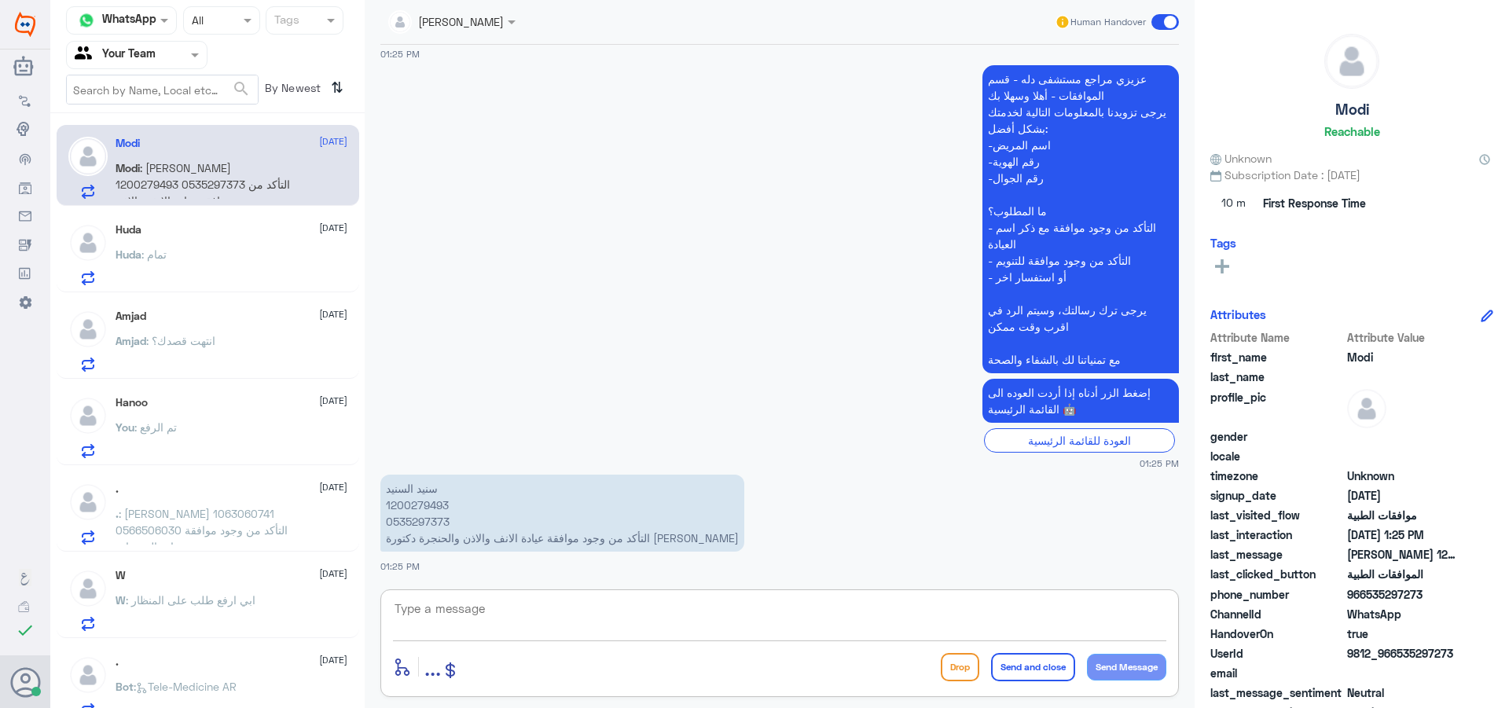
click at [523, 623] on textarea at bounding box center [779, 617] width 773 height 39
type textarea "اهلا وسهلا"
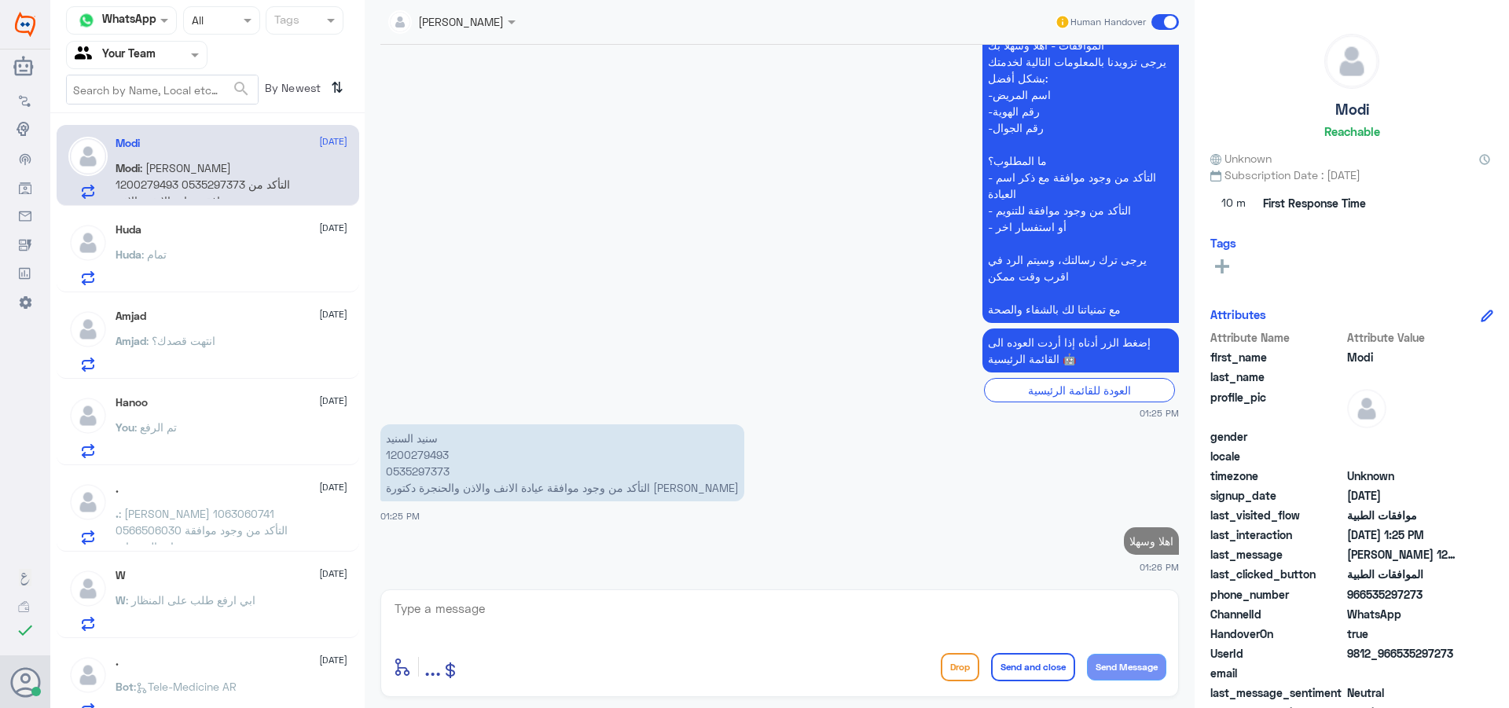
click at [427, 460] on p "[PERSON_NAME] 1200279493 0535297373 التأكد من وجود موافقة عيادة الانف والاذن وا…" at bounding box center [562, 462] width 364 height 77
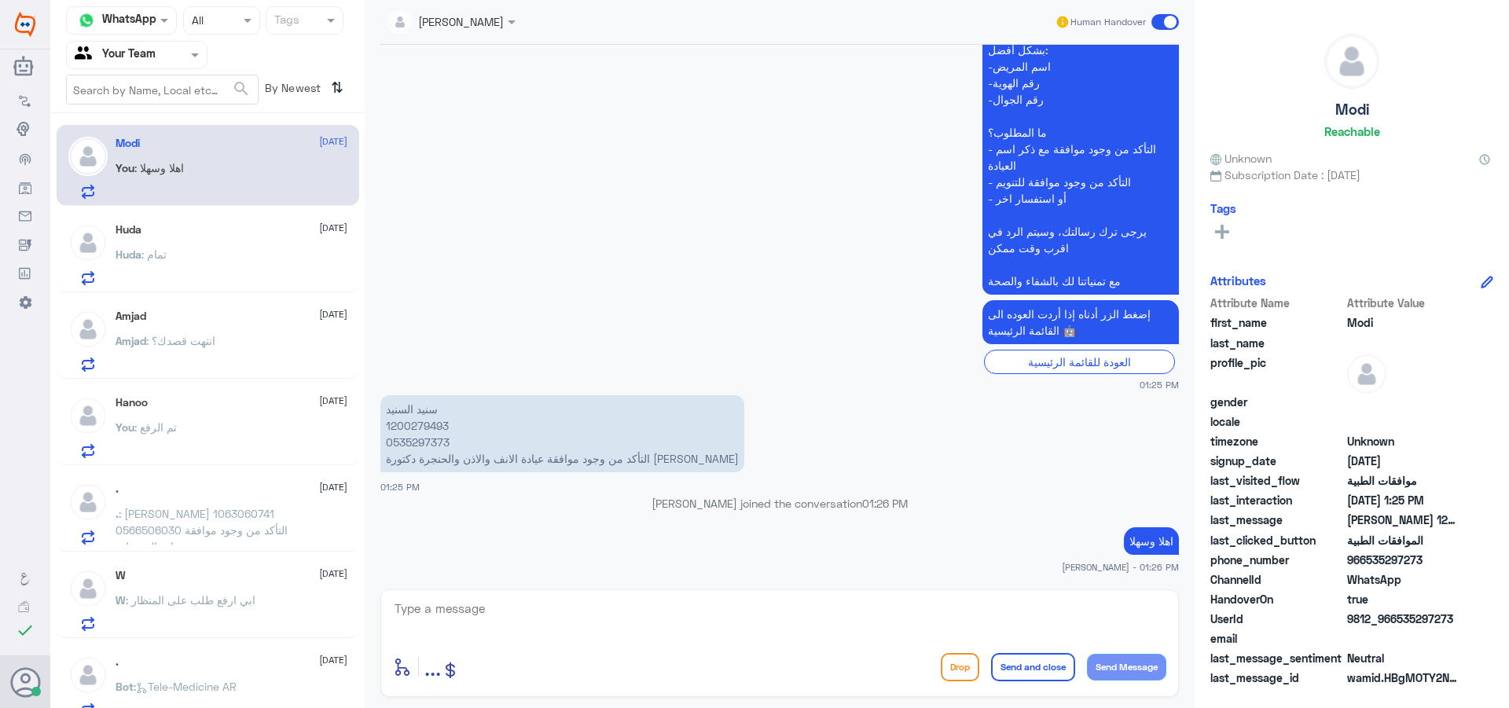
copy p "1200279493"
click at [402, 426] on p "[PERSON_NAME] 1200279493 0535297373 التأكد من وجود موافقة عيادة الانف والاذن وا…" at bounding box center [562, 433] width 364 height 77
copy p "1200279493"
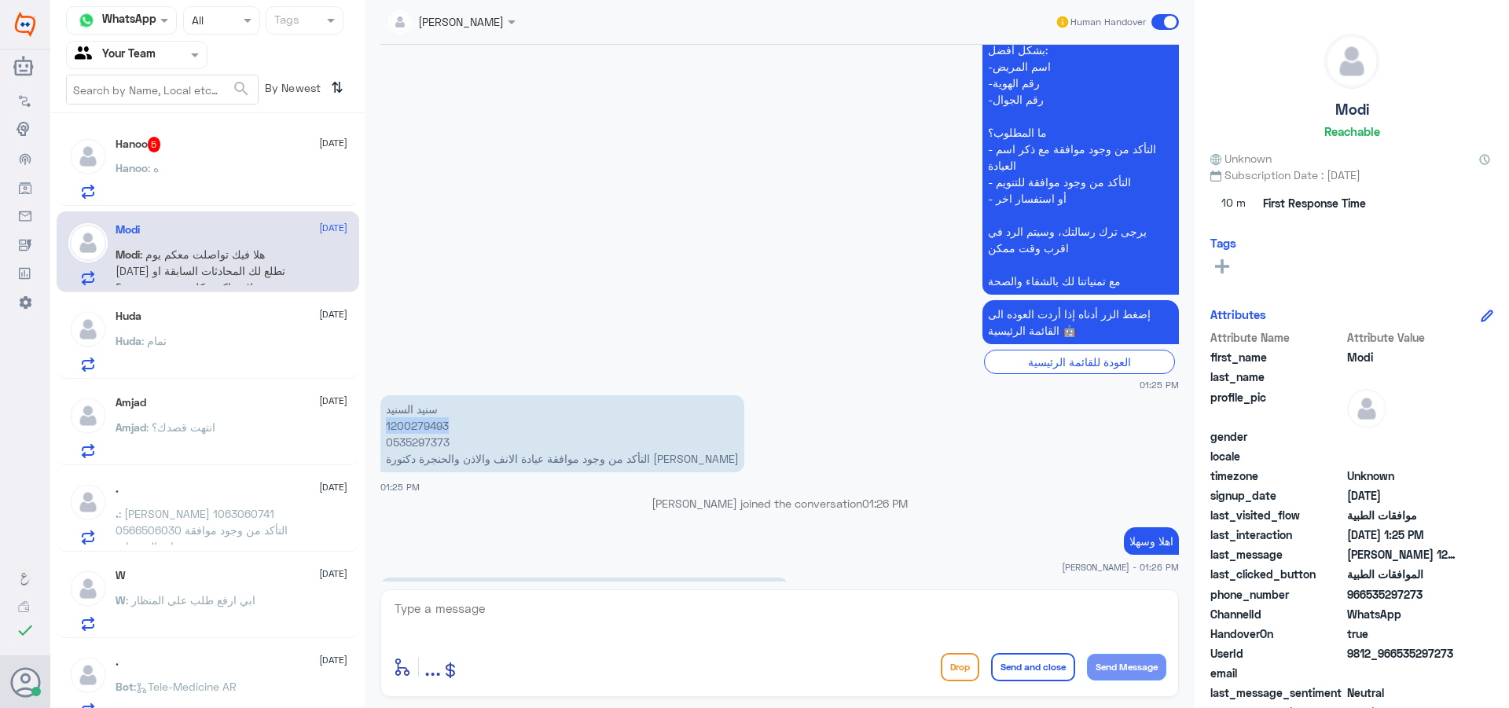
scroll to position [1646, 0]
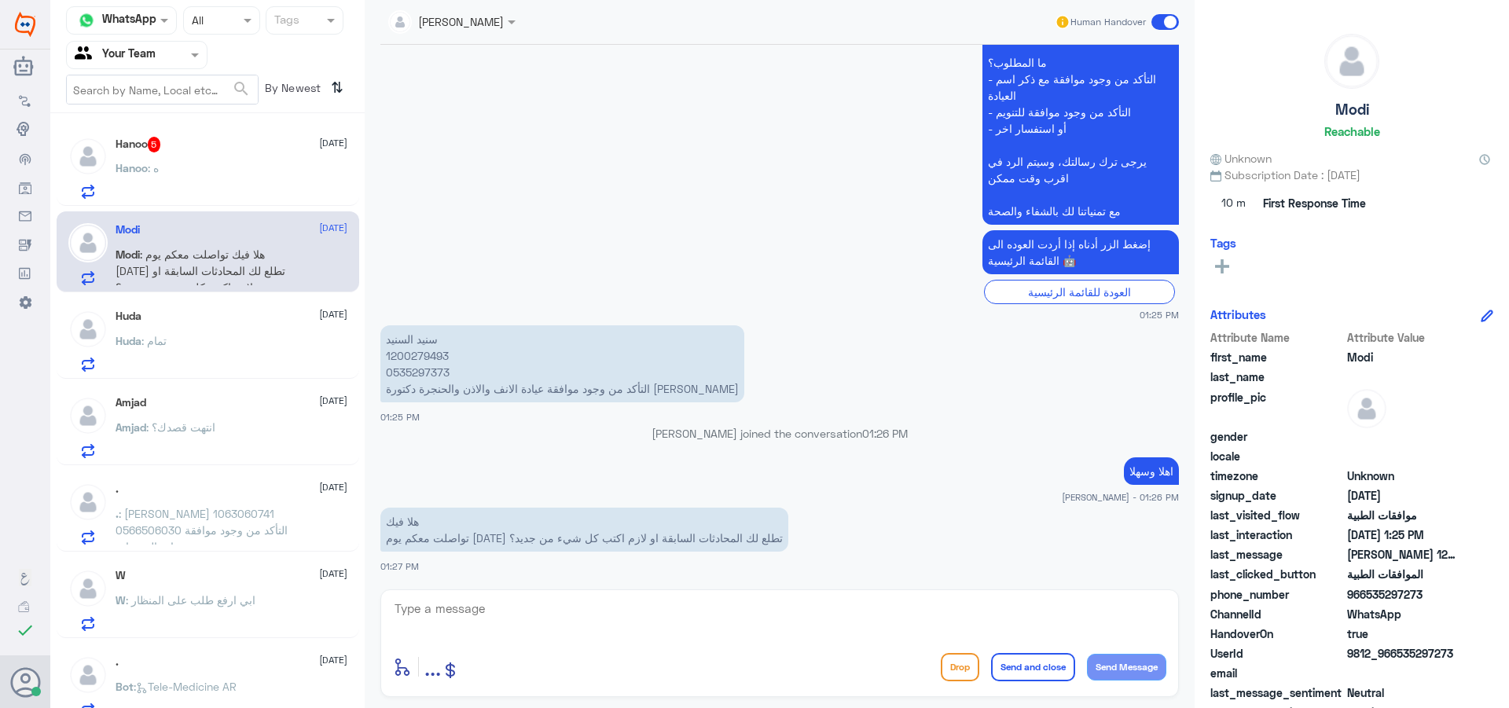
click at [545, 622] on textarea at bounding box center [779, 617] width 773 height 39
type textarea "j"
type textarea "تطلع"
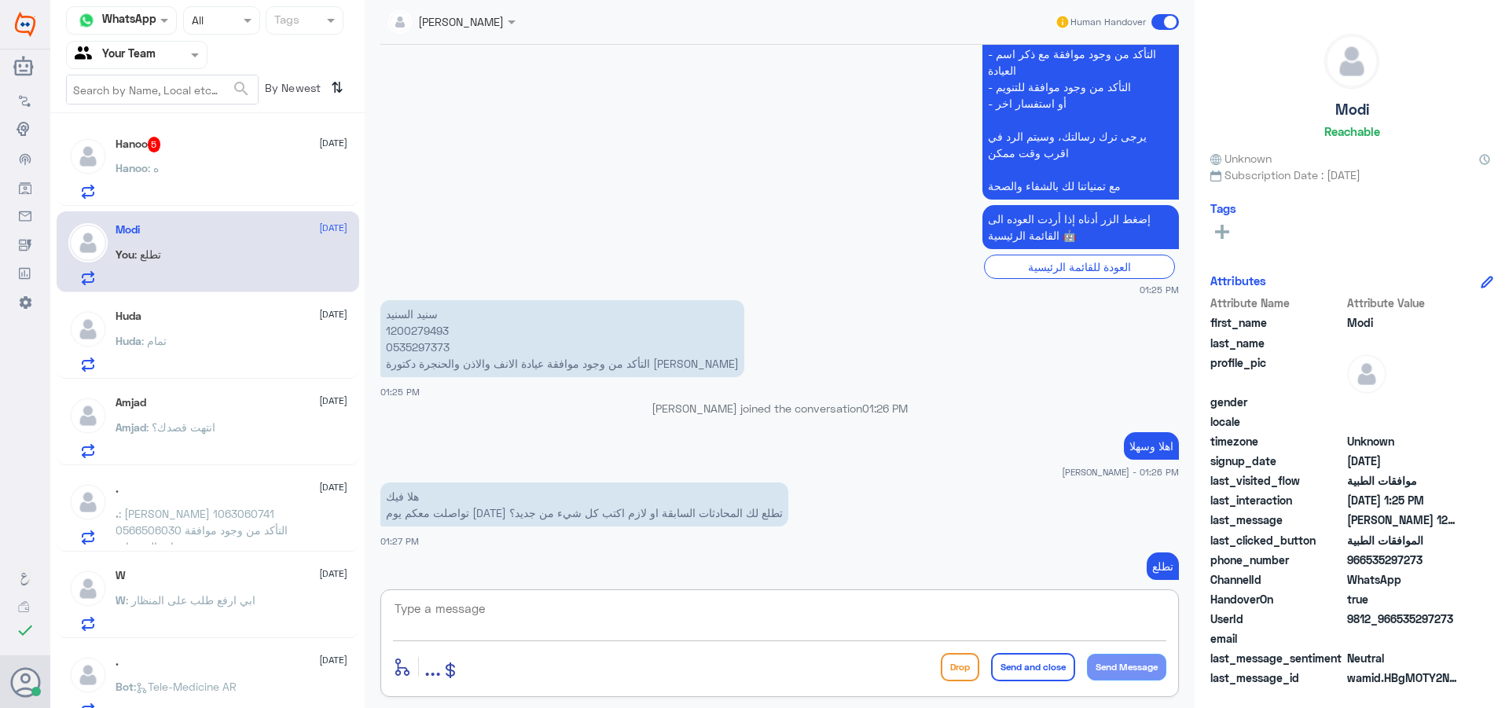
scroll to position [1697, 0]
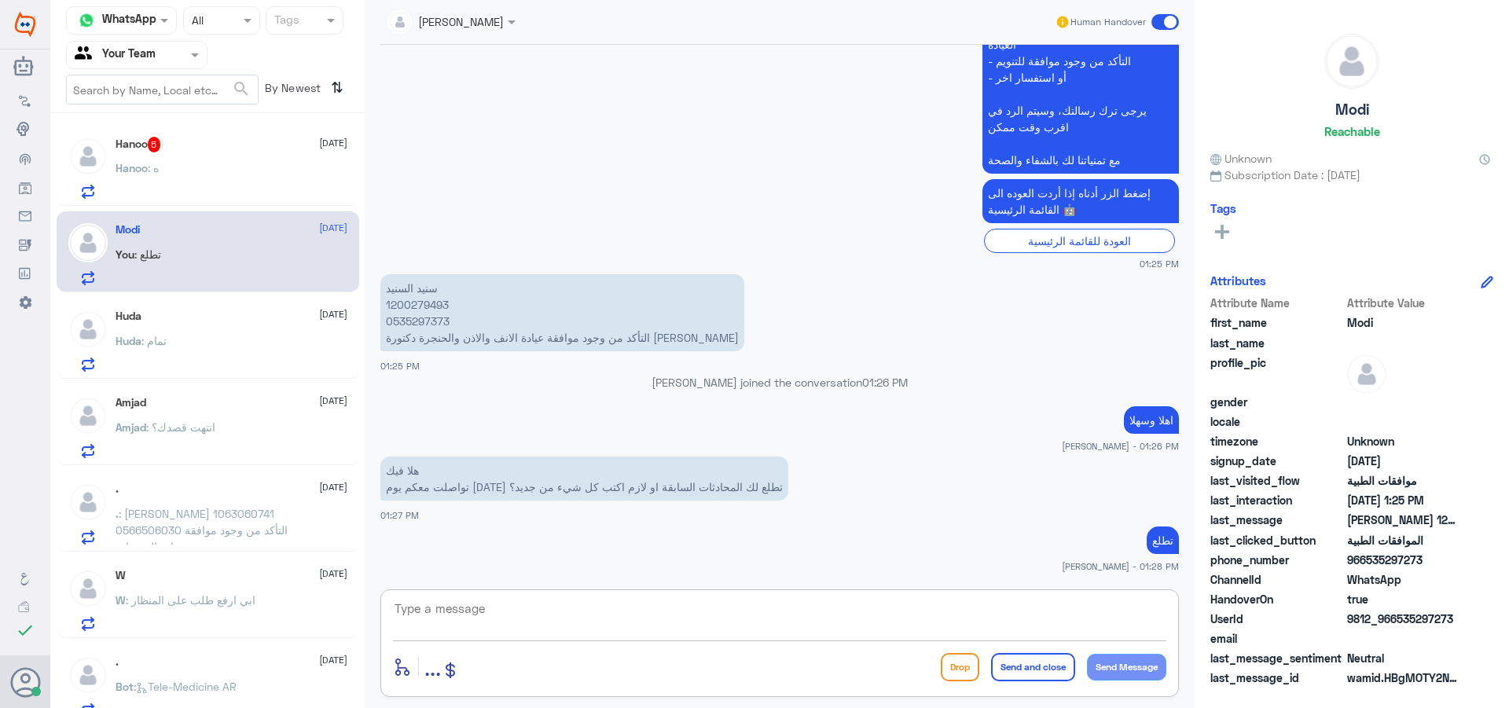
click at [402, 307] on p "[PERSON_NAME] 1200279493 0535297373 التأكد من وجود موافقة عيادة الانف والاذن وا…" at bounding box center [562, 312] width 364 height 77
click at [180, 162] on div "Hanoo 5 [DATE][PERSON_NAME] : ه" at bounding box center [232, 168] width 232 height 62
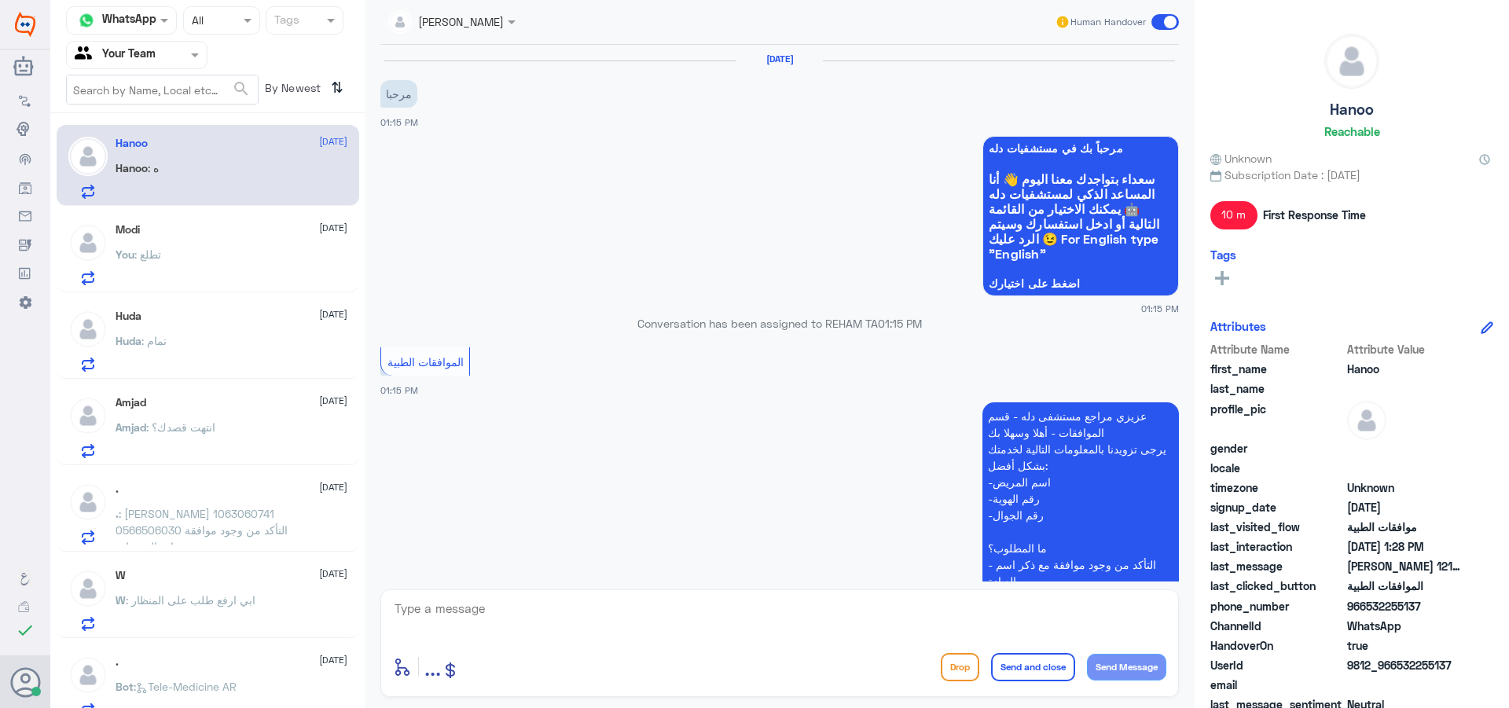
scroll to position [751, 0]
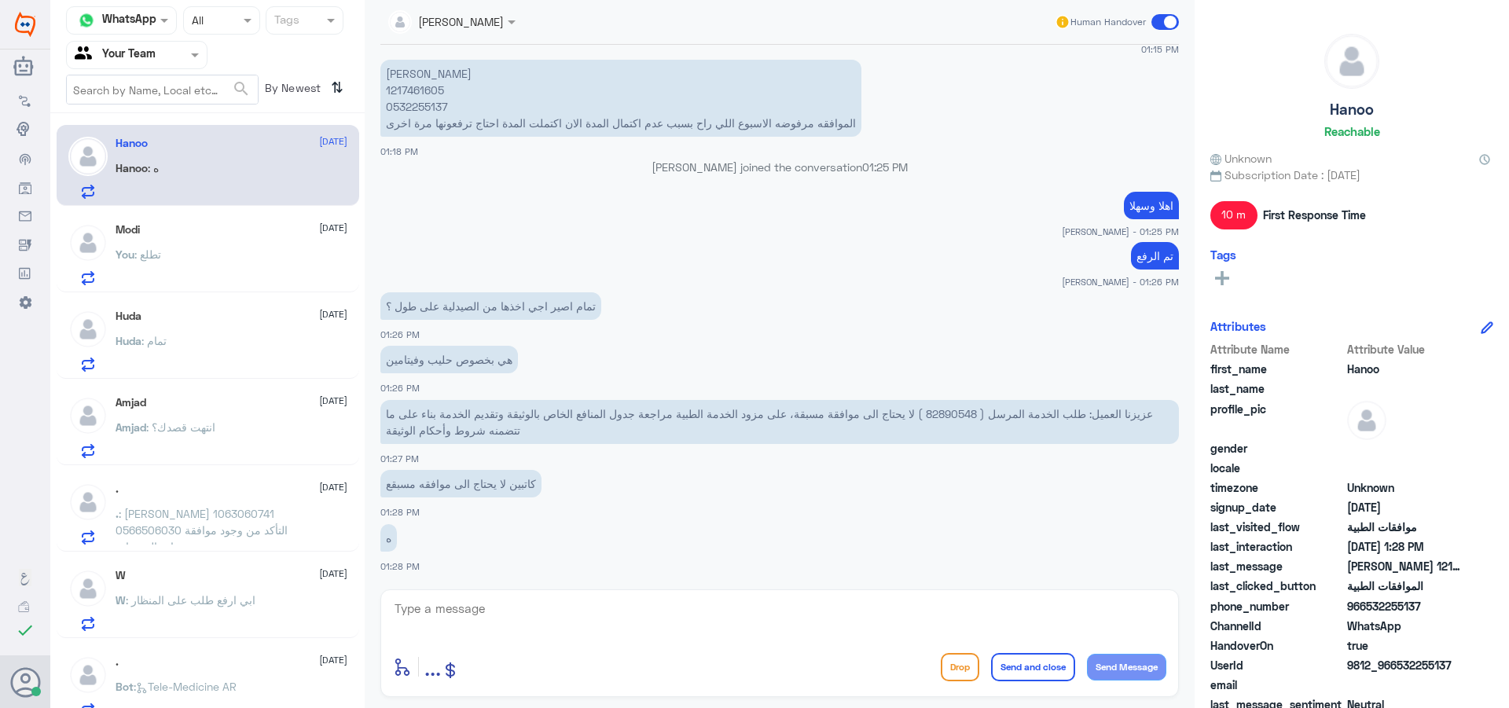
click at [961, 405] on p "عزيزنا العميل: طلب الخدمة المرسل ( 82890548 ) لا يحتاج الى موافقة مسبقة، على مز…" at bounding box center [779, 422] width 798 height 44
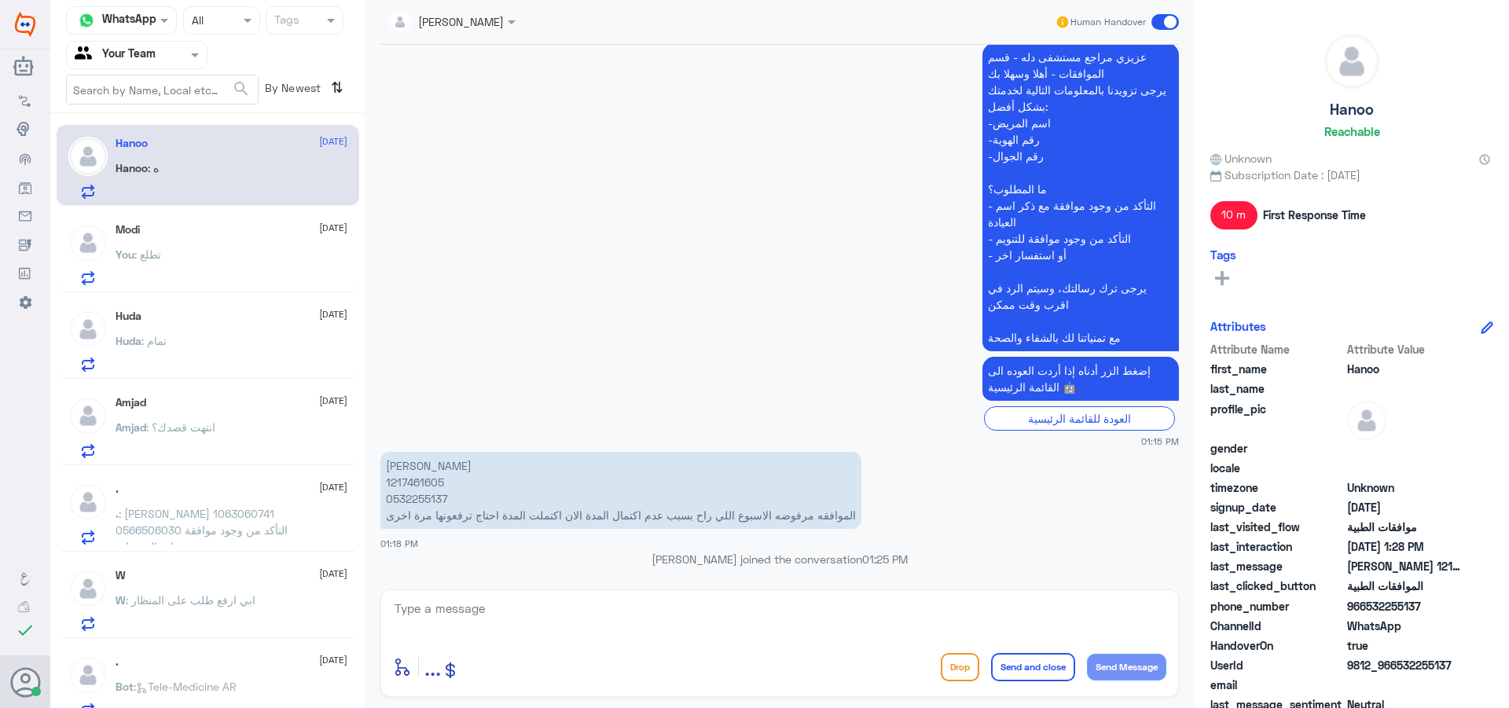
scroll to position [358, 0]
click at [413, 484] on p "[PERSON_NAME] 1217461605 0532255137 الموافقه مرفوضه الاسبوع اللي راح بسبب عدم ا…" at bounding box center [620, 491] width 481 height 77
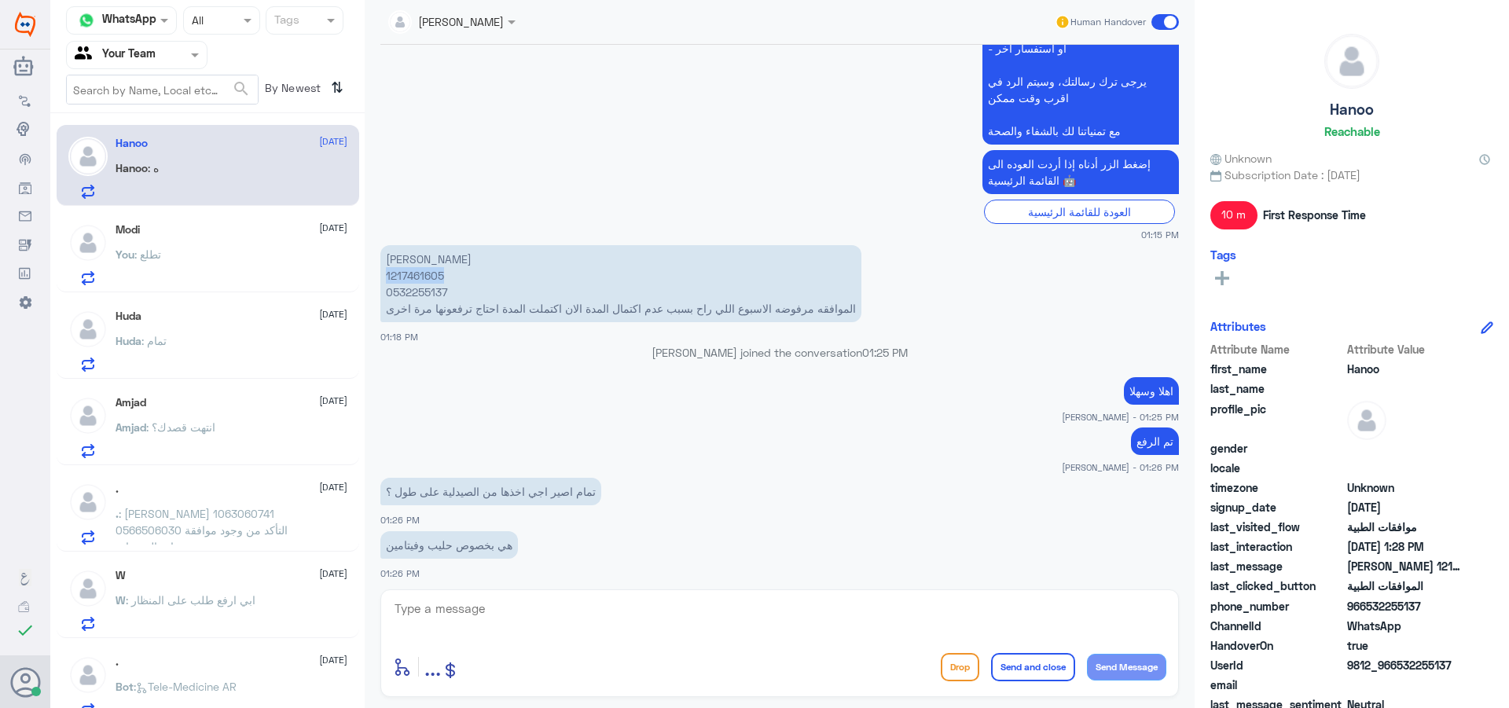
scroll to position [751, 0]
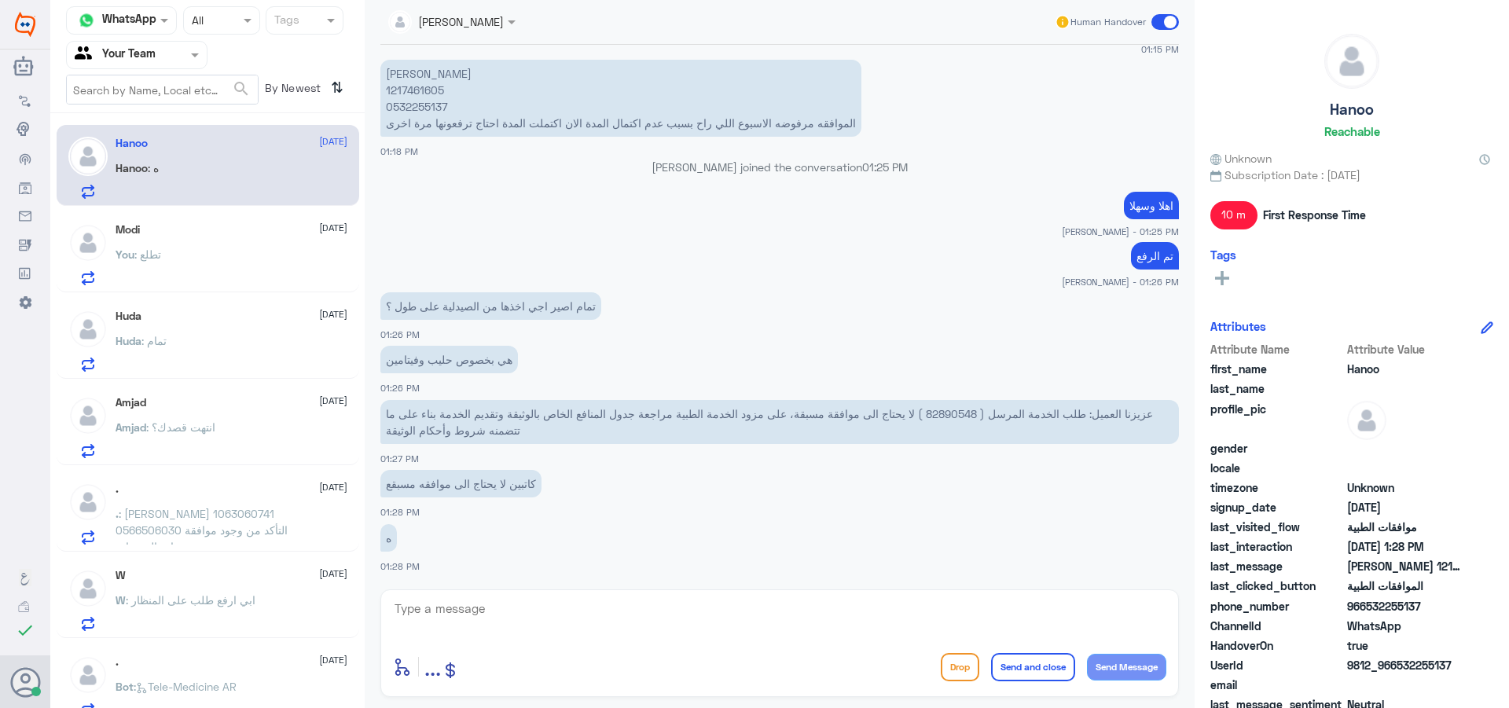
click at [554, 626] on textarea at bounding box center [779, 617] width 773 height 39
type textarea "b"
type textarea "لايوجد موافقة فيتامين فقط حليب"
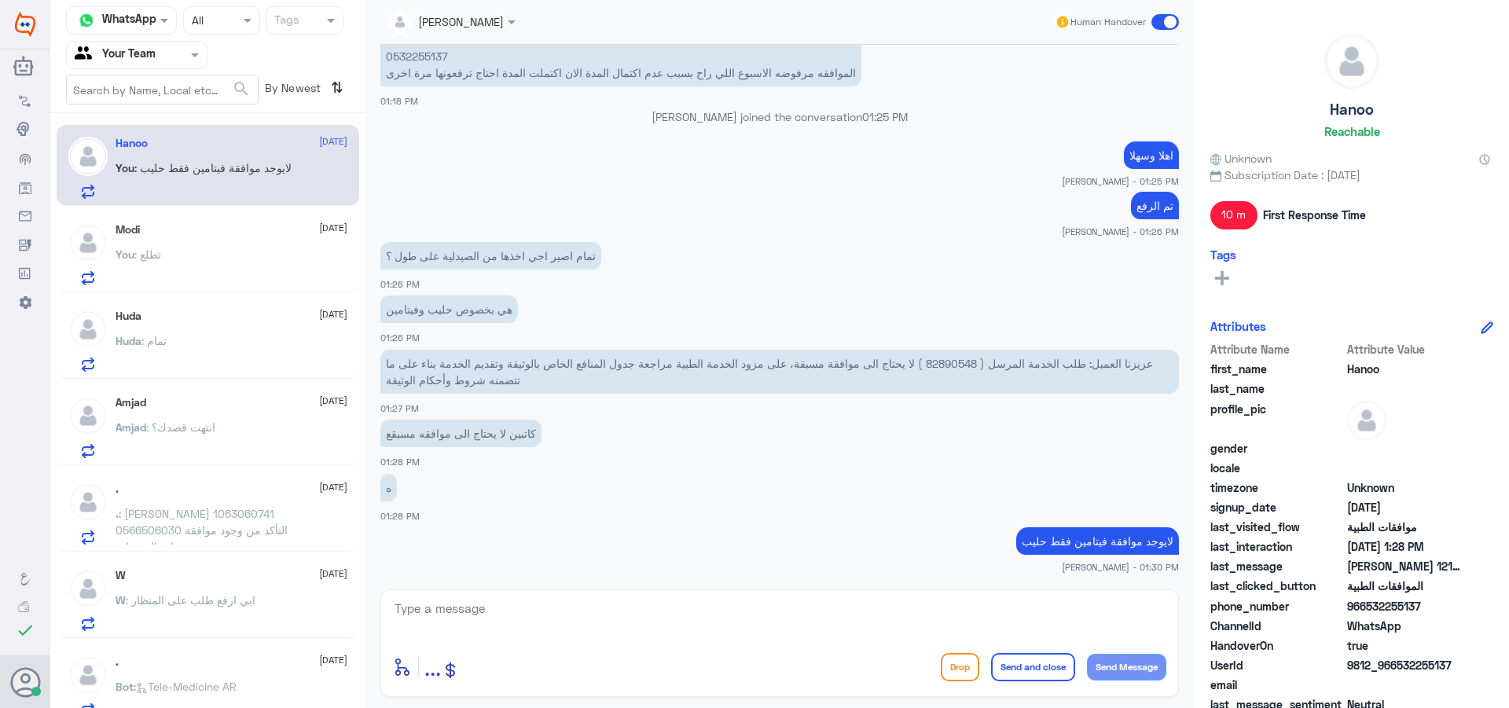
click at [207, 251] on div "You : تطلع" at bounding box center [232, 267] width 232 height 35
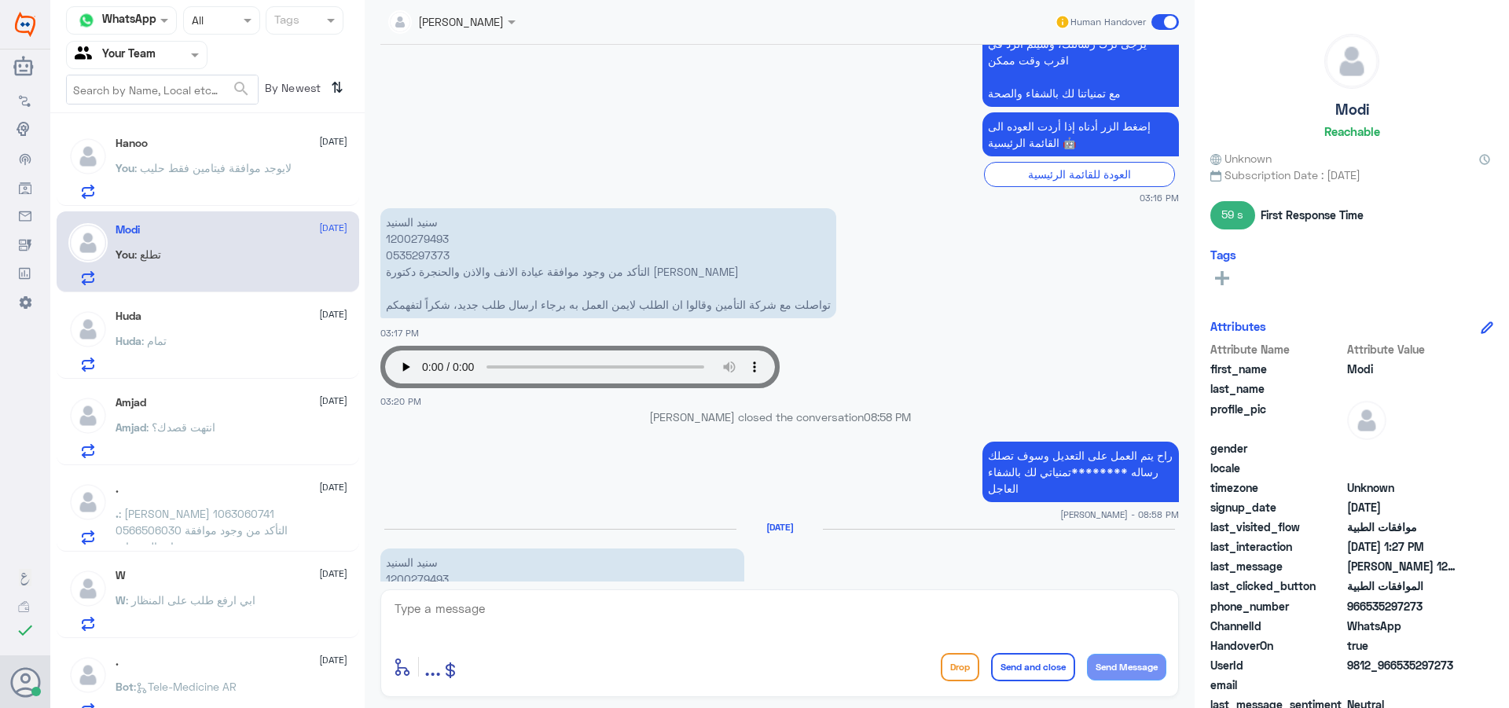
scroll to position [621, 0]
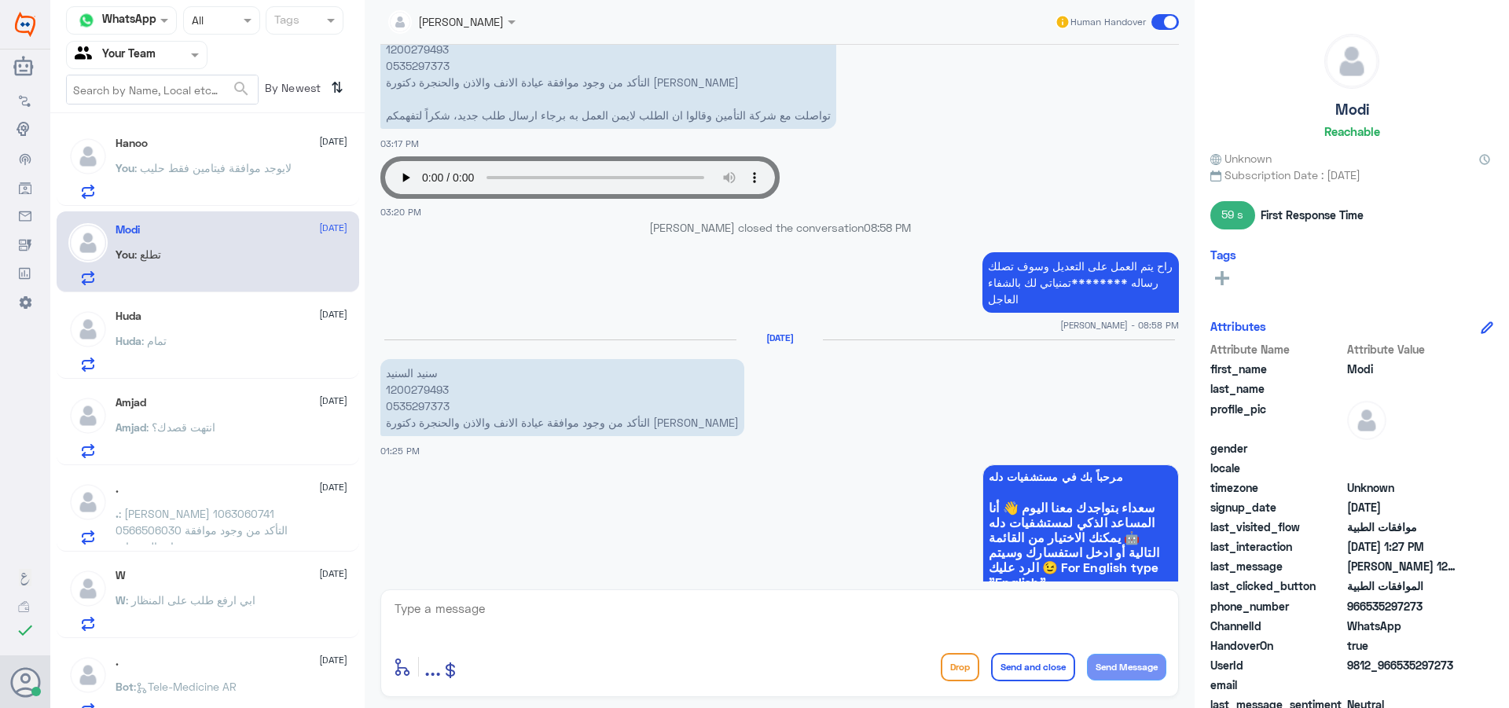
click at [423, 389] on p "[PERSON_NAME] 1200279493 0535297373 التأكد من وجود موافقة عيادة الانف والاذن وا…" at bounding box center [562, 397] width 364 height 77
click at [658, 644] on div "enter flow name ... Drop Send and close Send Message" at bounding box center [779, 643] width 798 height 108
drag, startPoint x: 642, startPoint y: 621, endPoint x: 658, endPoint y: 619, distance: 16.6
click at [641, 621] on textarea at bounding box center [779, 617] width 773 height 39
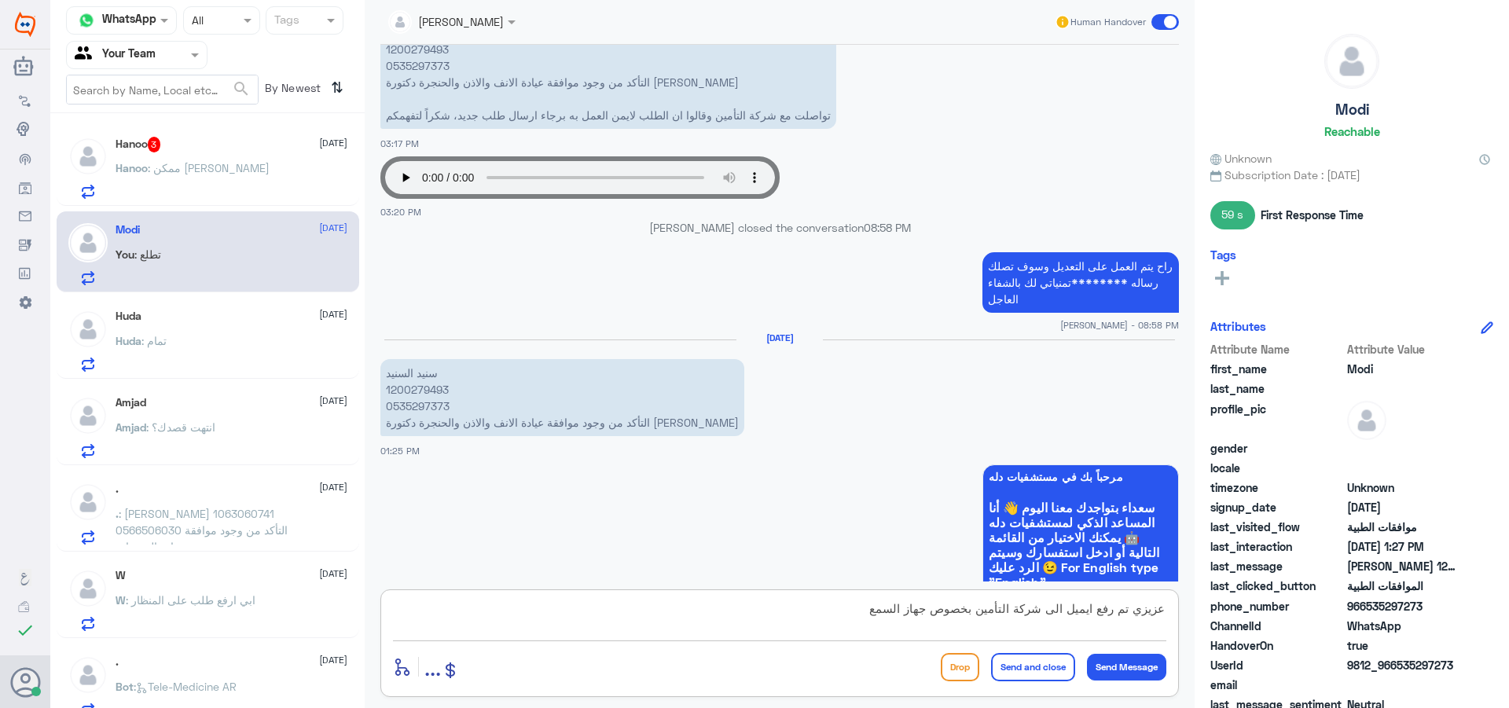
type textarea "عزيزي تم رفع ايميل الى شركة التأمين بخصوص جهاز السمع"
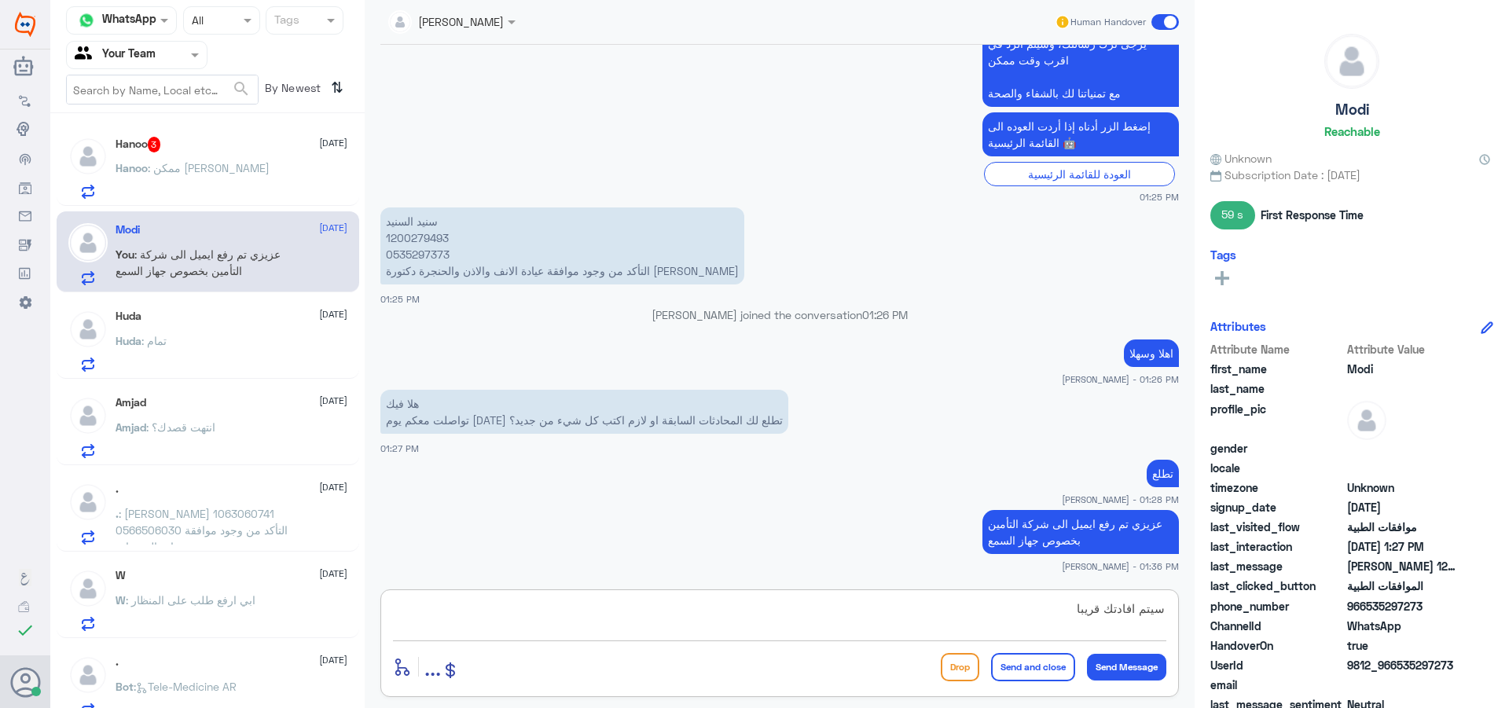
type textarea "سيتم افادتك قريبا"
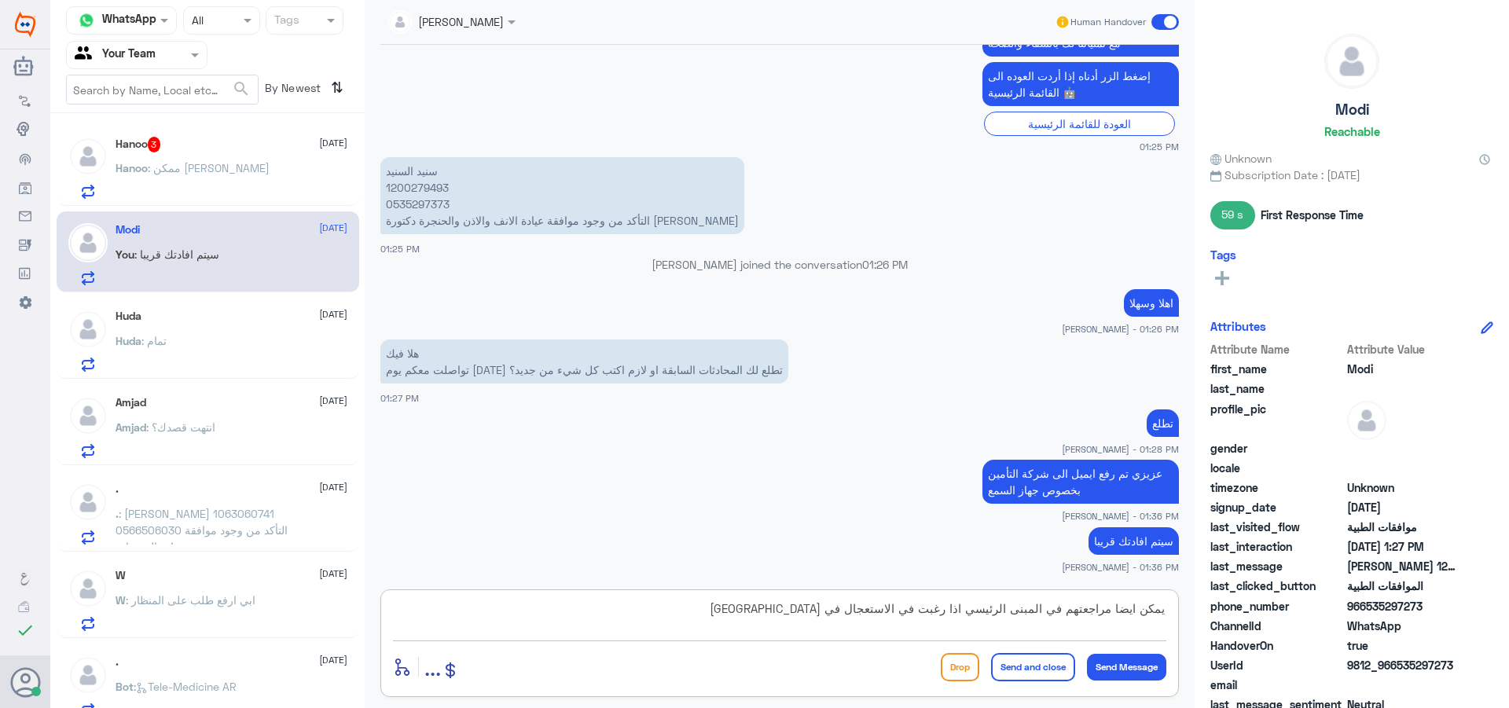
type textarea "يمكن ايضا مراجعتهم في المبنى الرئيسي اذا رغبت في الاستعجال في الرد"
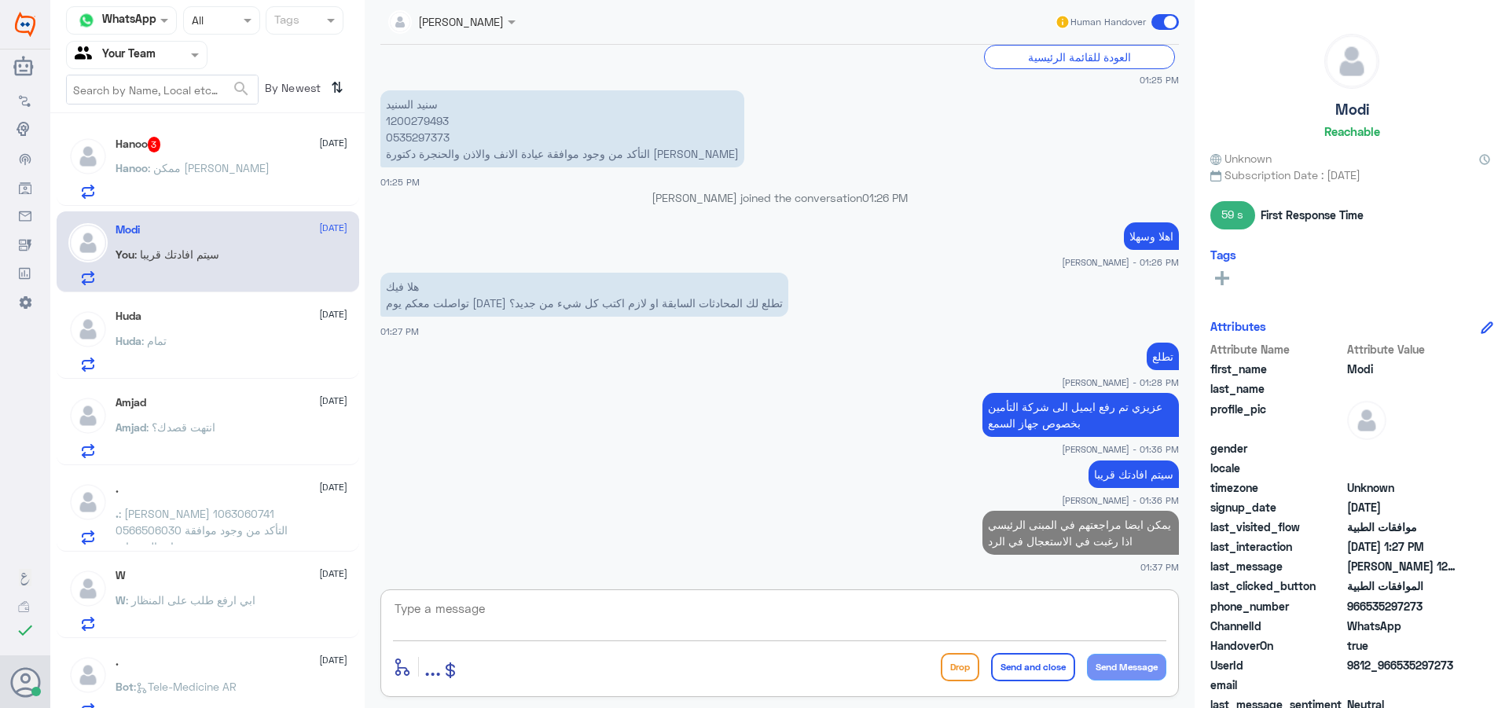
click at [288, 149] on div "Hanoo 3 [DATE]" at bounding box center [232, 145] width 232 height 16
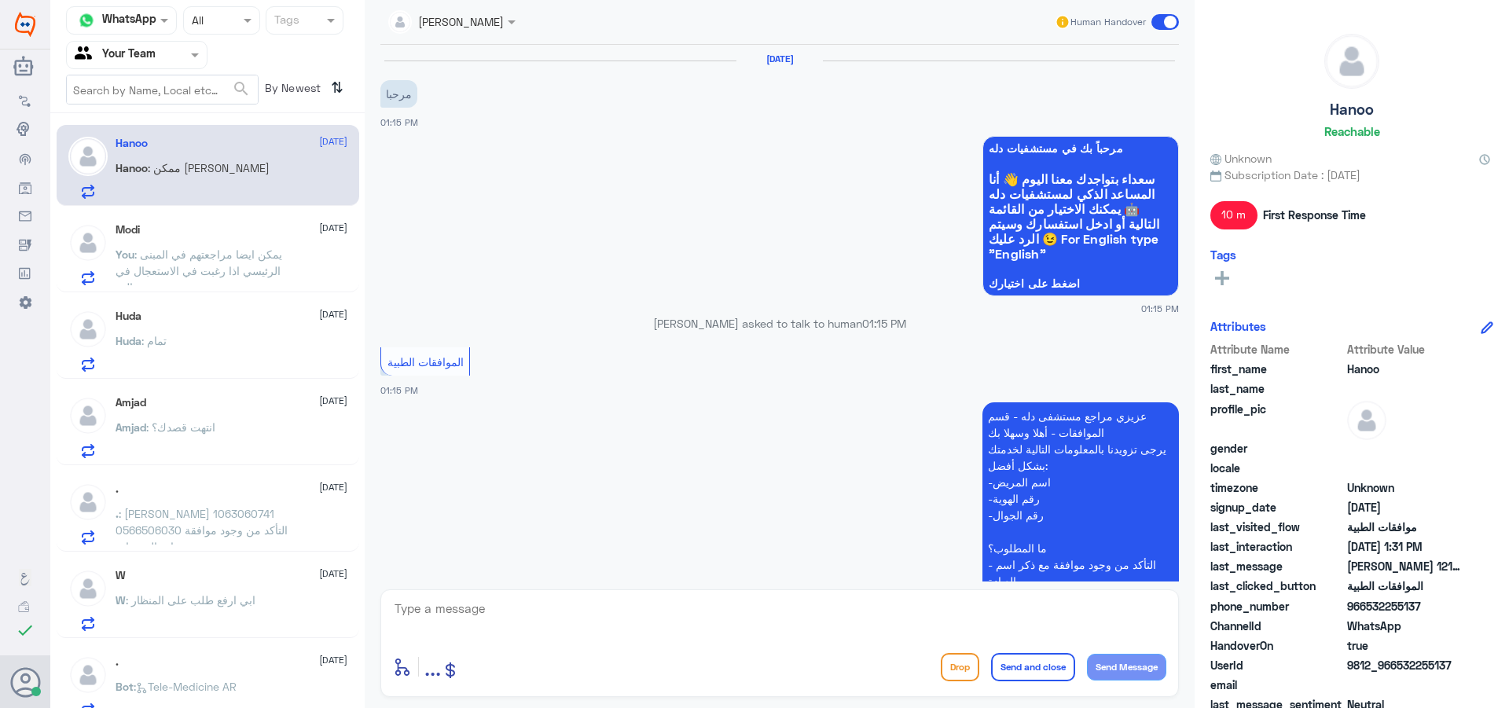
scroll to position [963, 0]
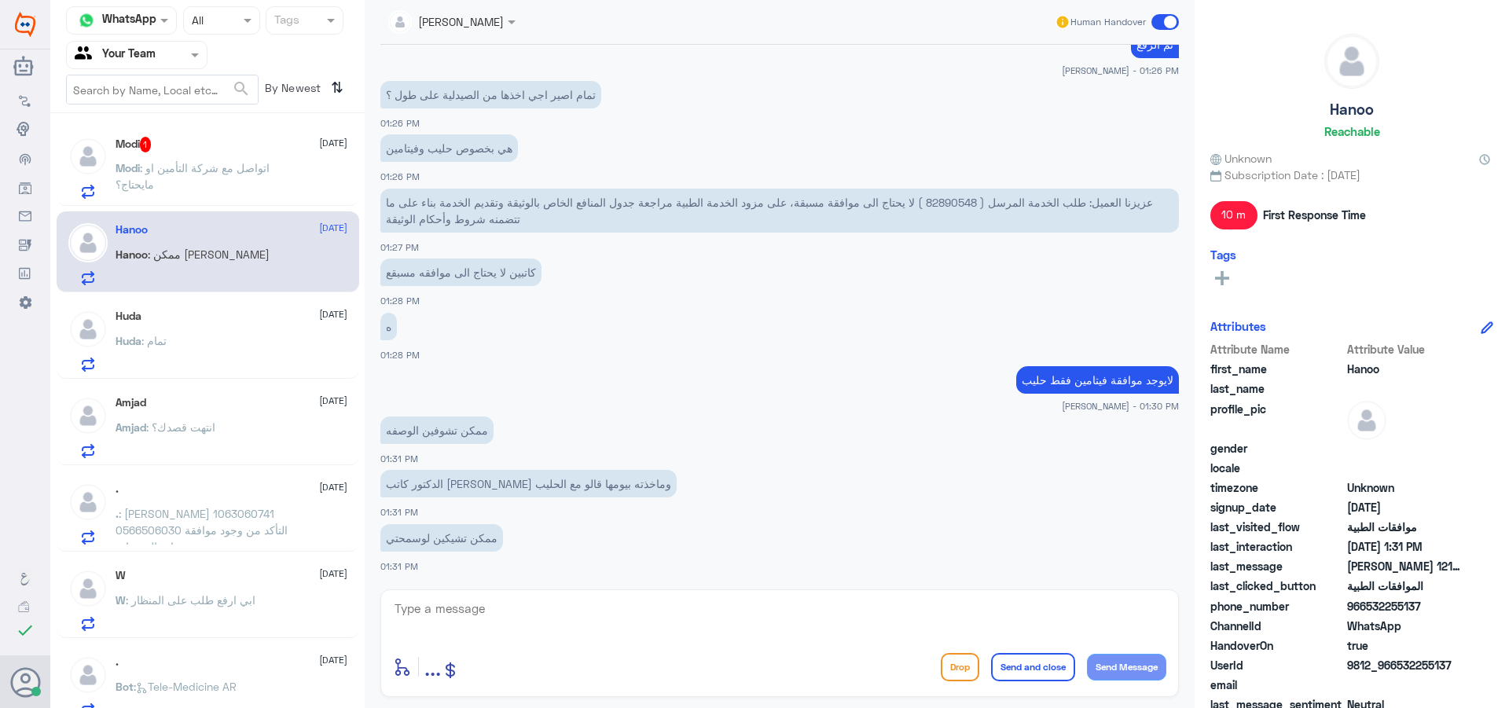
click at [196, 167] on span ": اتواصل مع شركة التأمين او مايحتاج؟" at bounding box center [193, 176] width 154 height 30
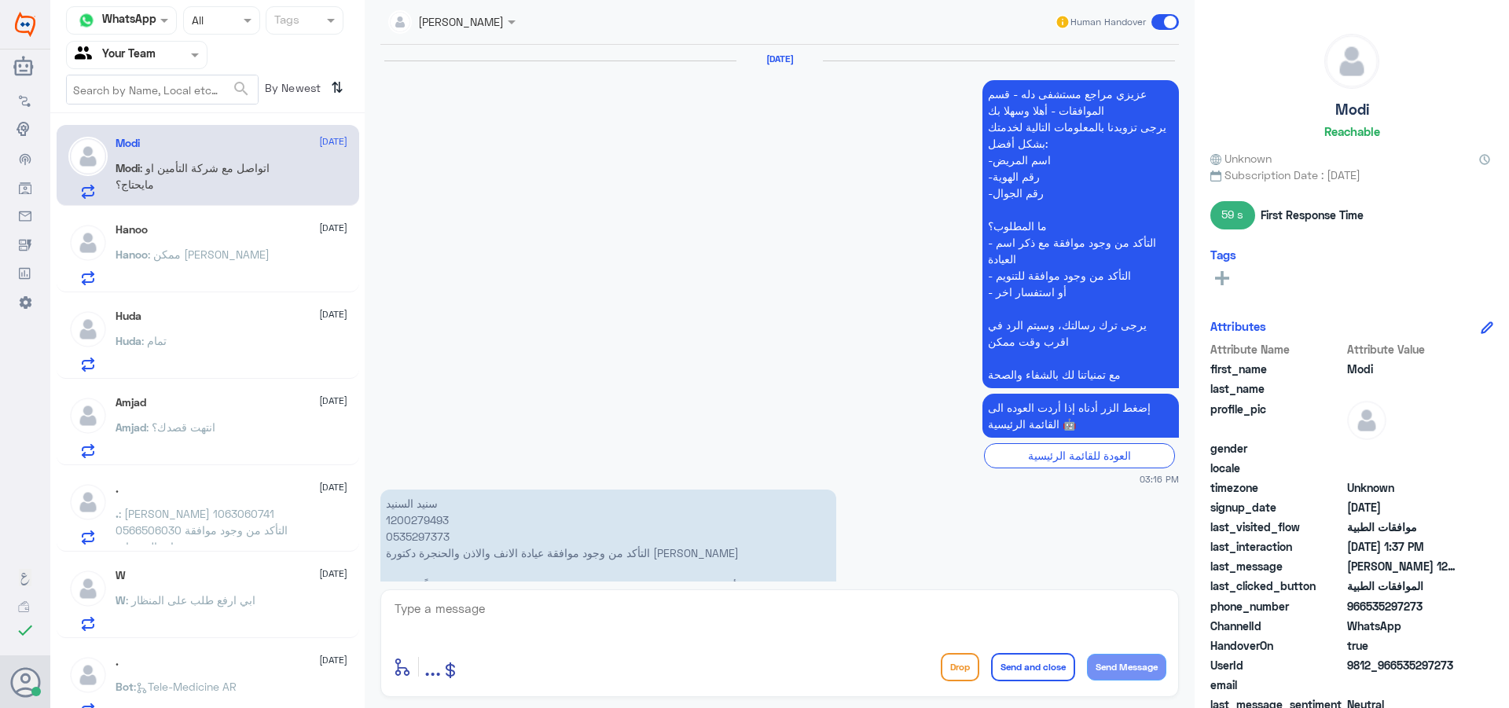
scroll to position [1573, 0]
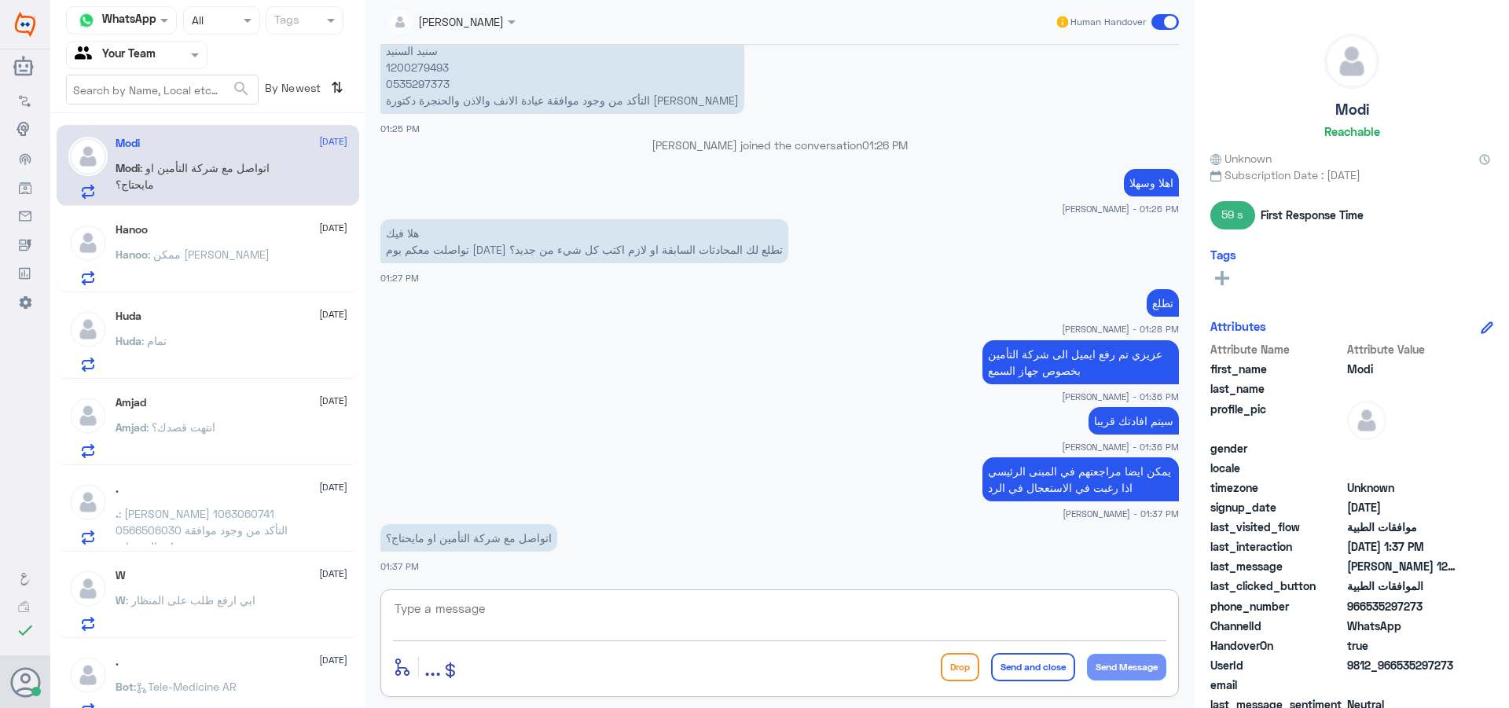
drag, startPoint x: 546, startPoint y: 621, endPoint x: 553, endPoint y: 628, distance: 10.0
click at [546, 622] on textarea at bounding box center [779, 617] width 773 height 39
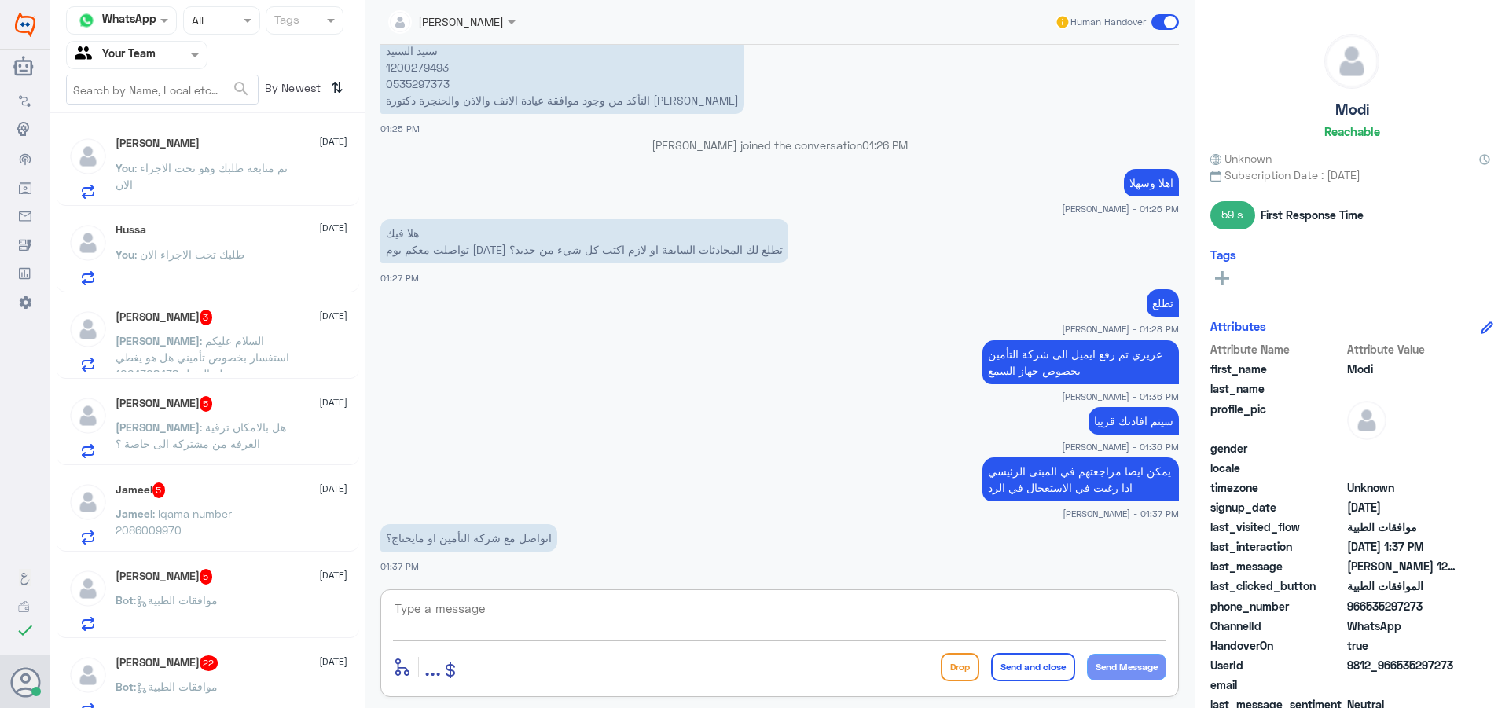
scroll to position [1141, 0]
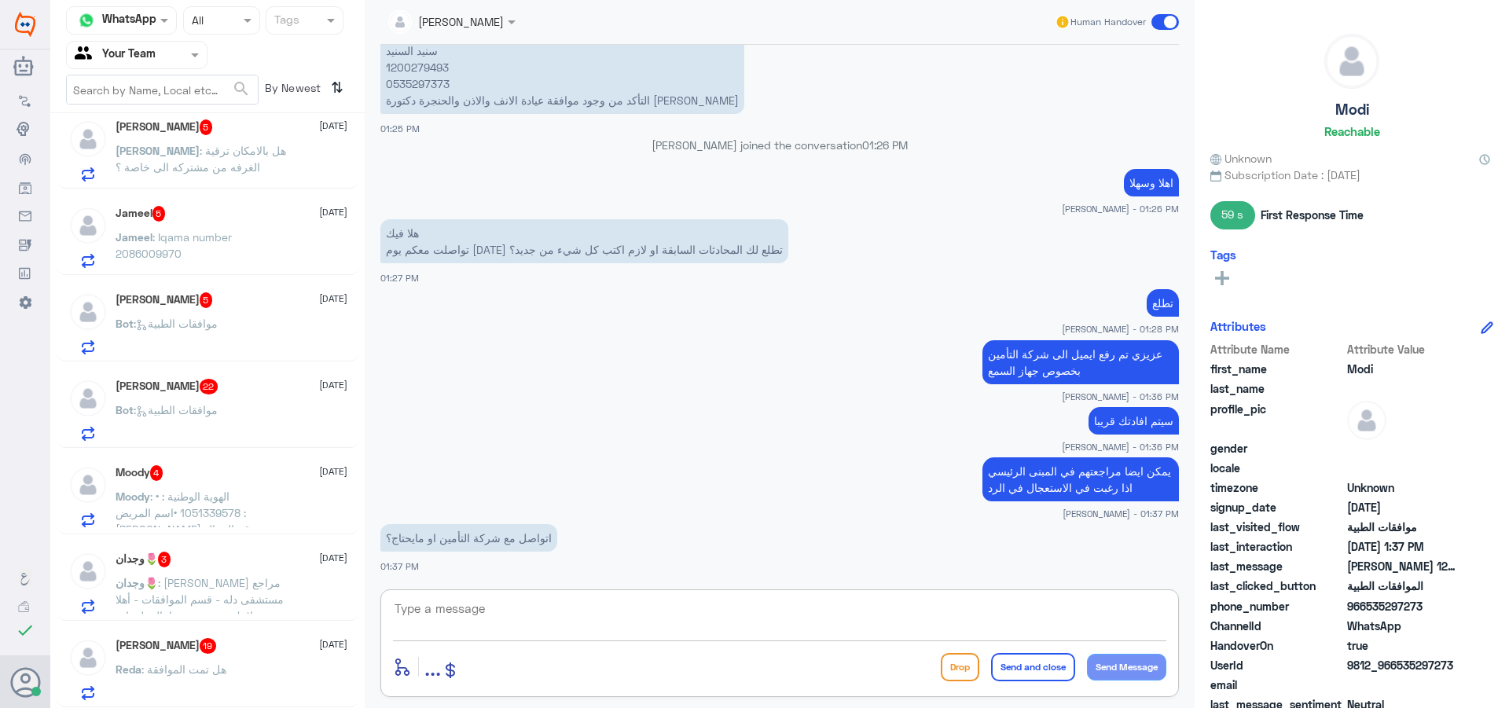
click at [205, 640] on h5 "[PERSON_NAME] 19" at bounding box center [166, 646] width 101 height 16
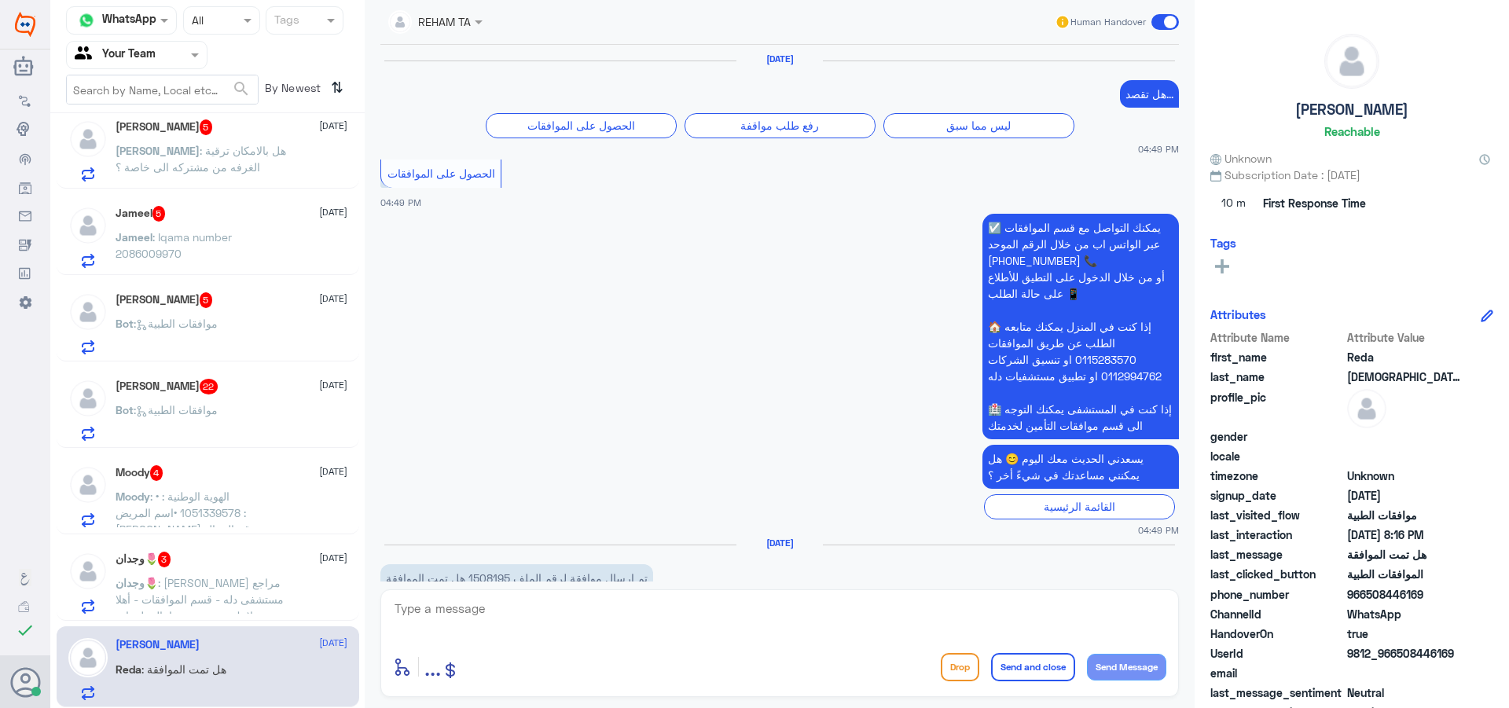
scroll to position [1810, 0]
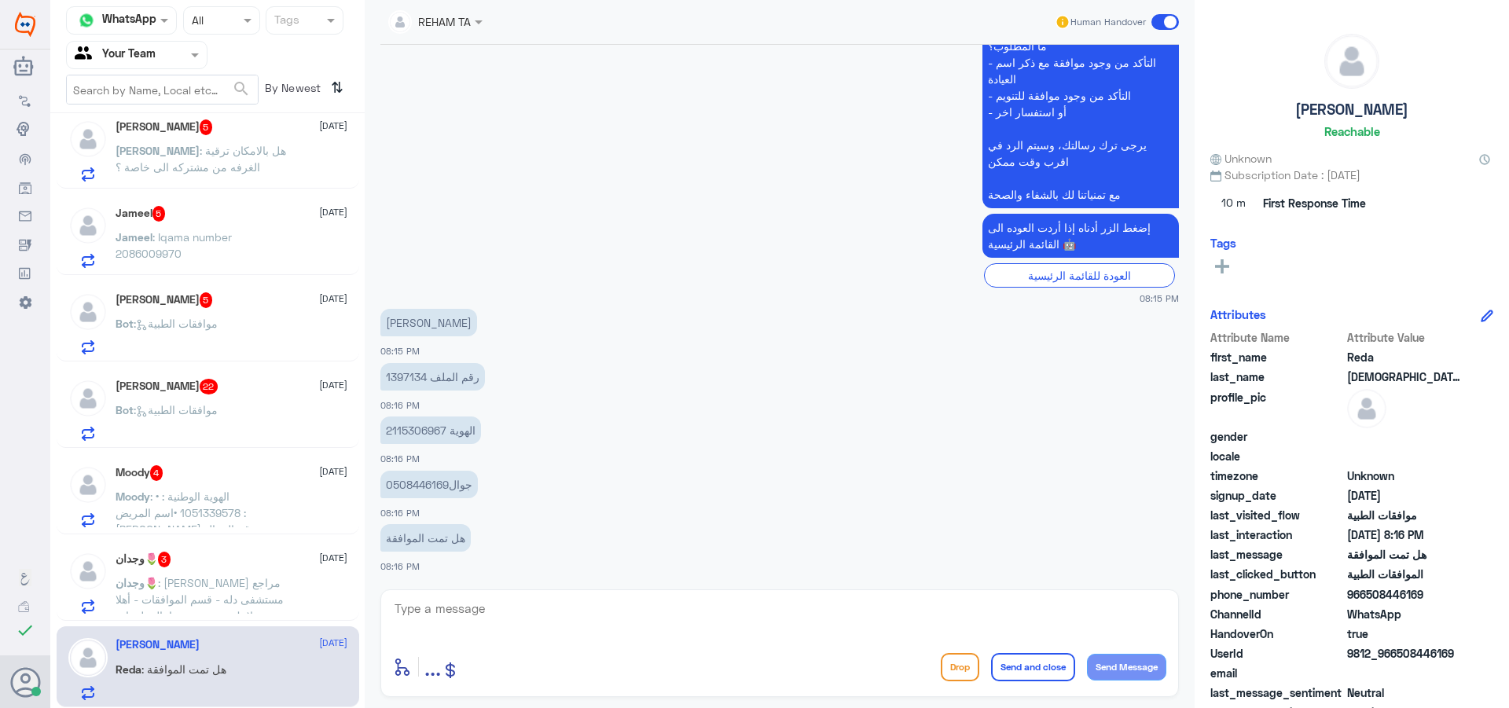
click at [567, 635] on textarea at bounding box center [779, 617] width 773 height 39
type textarea "H"
type textarea "اهلا وسهلا"
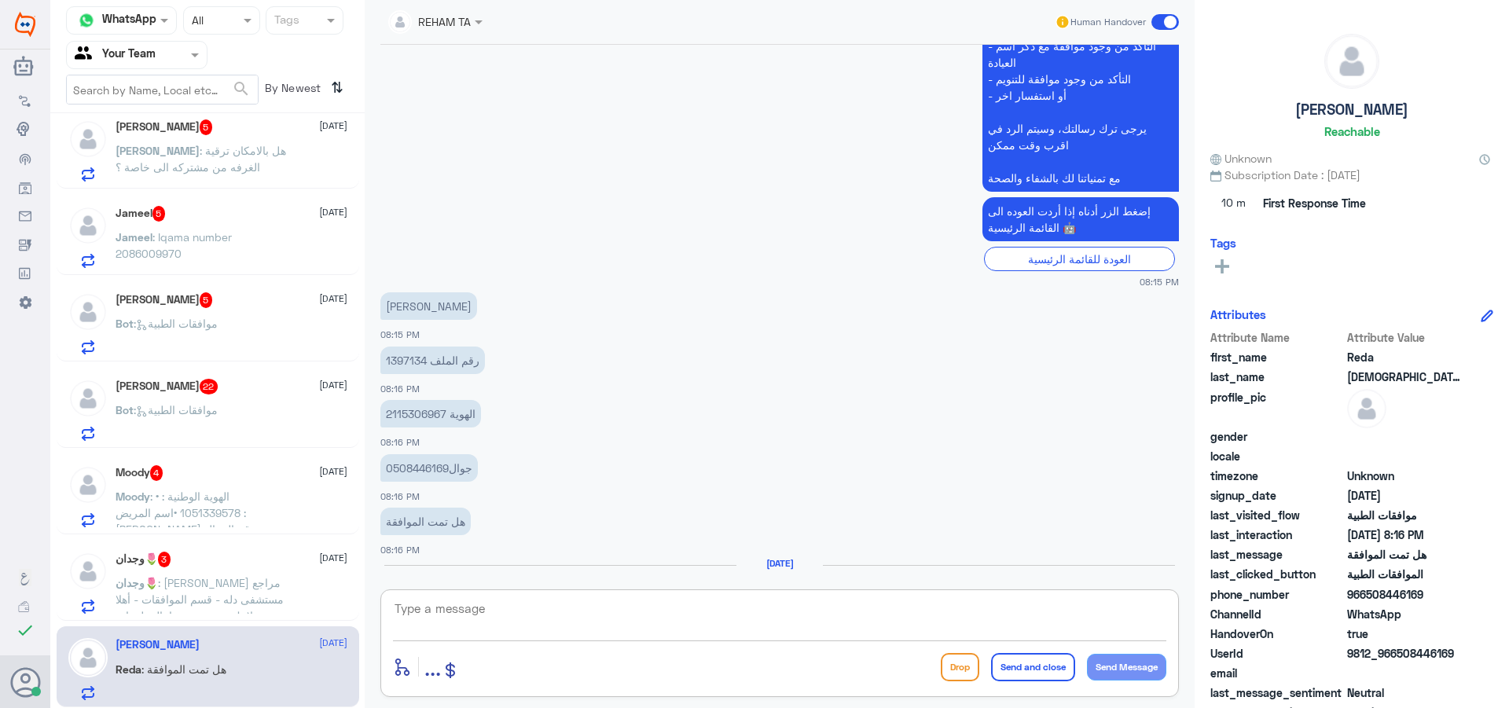
scroll to position [1885, 0]
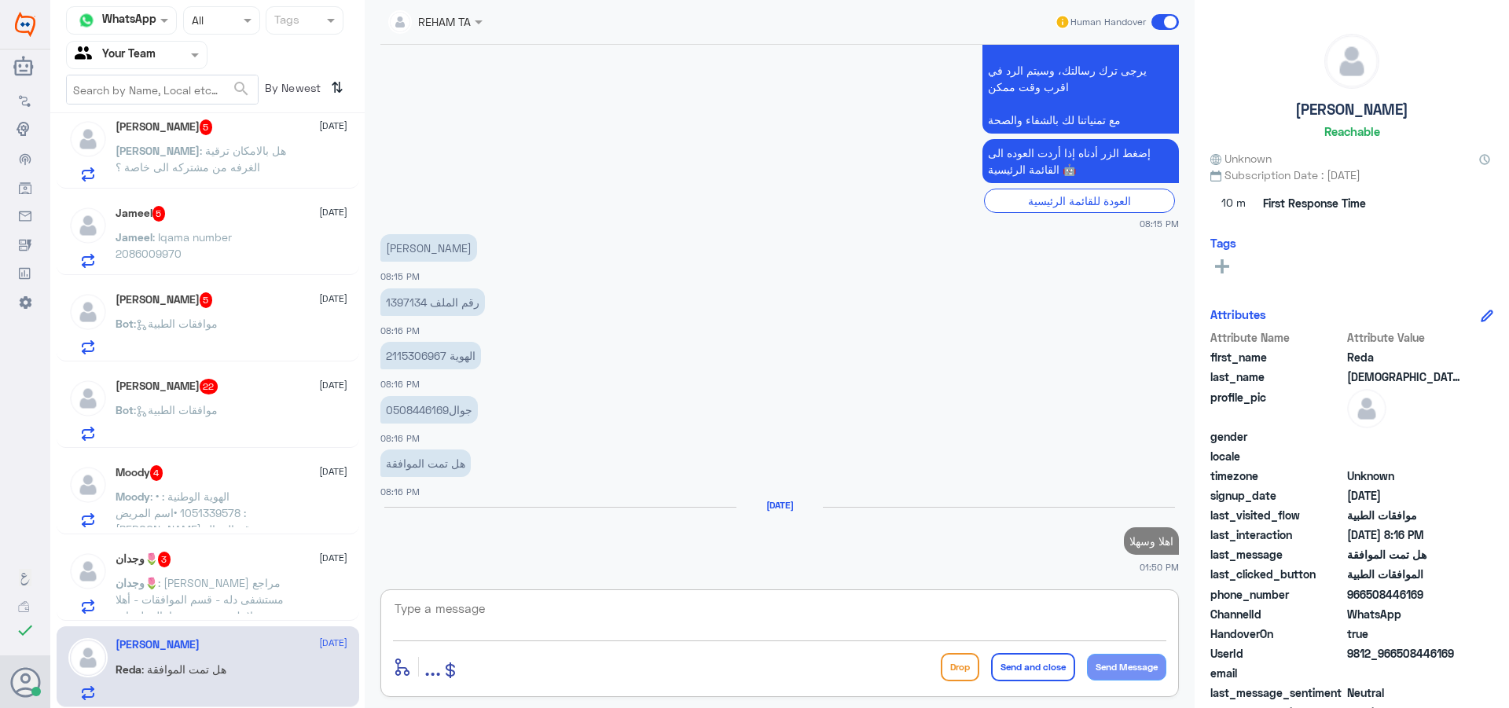
click at [409, 308] on p "رقم الملف 1397134" at bounding box center [432, 302] width 105 height 28
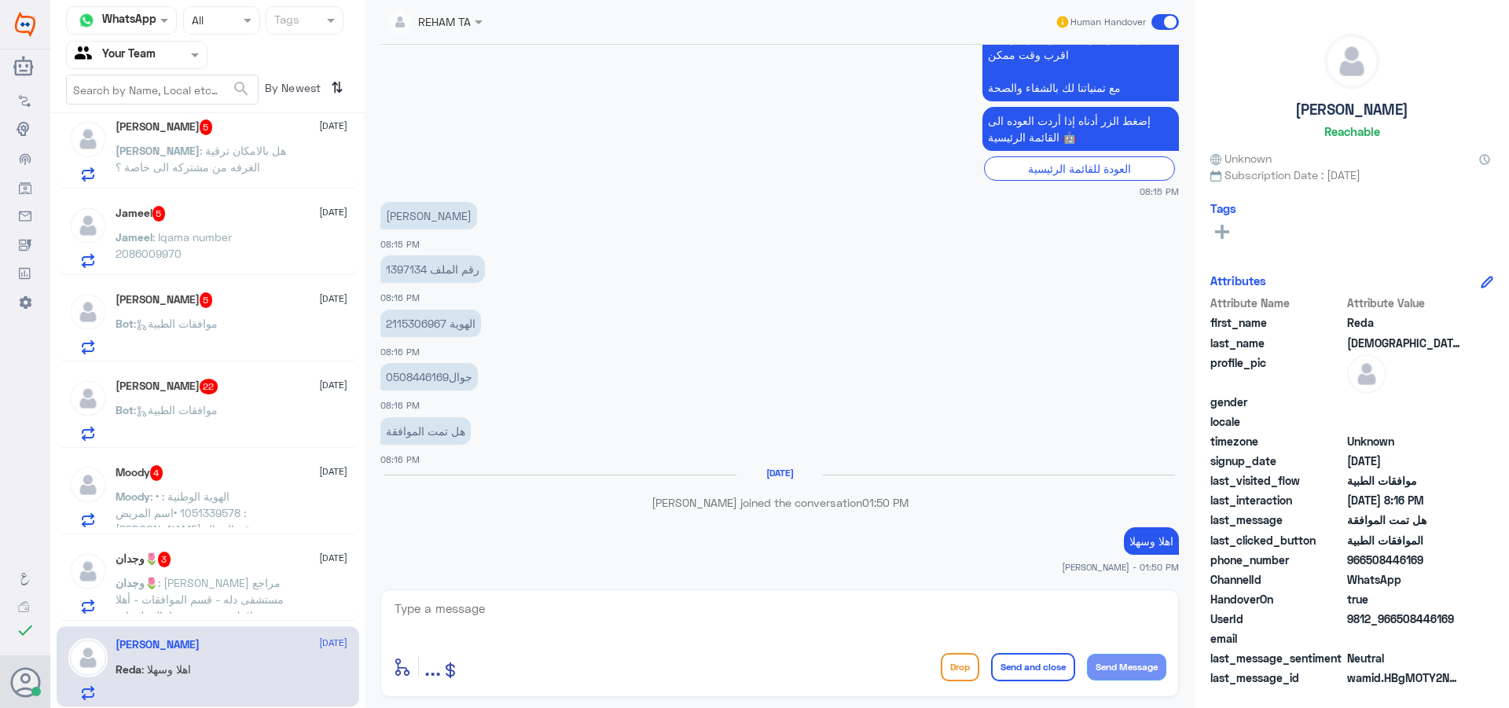
scroll to position [1889, 0]
click at [408, 269] on p "رقم الملف 1397134" at bounding box center [432, 269] width 105 height 28
click at [564, 628] on textarea at bounding box center [779, 617] width 773 height 39
type textarea "F"
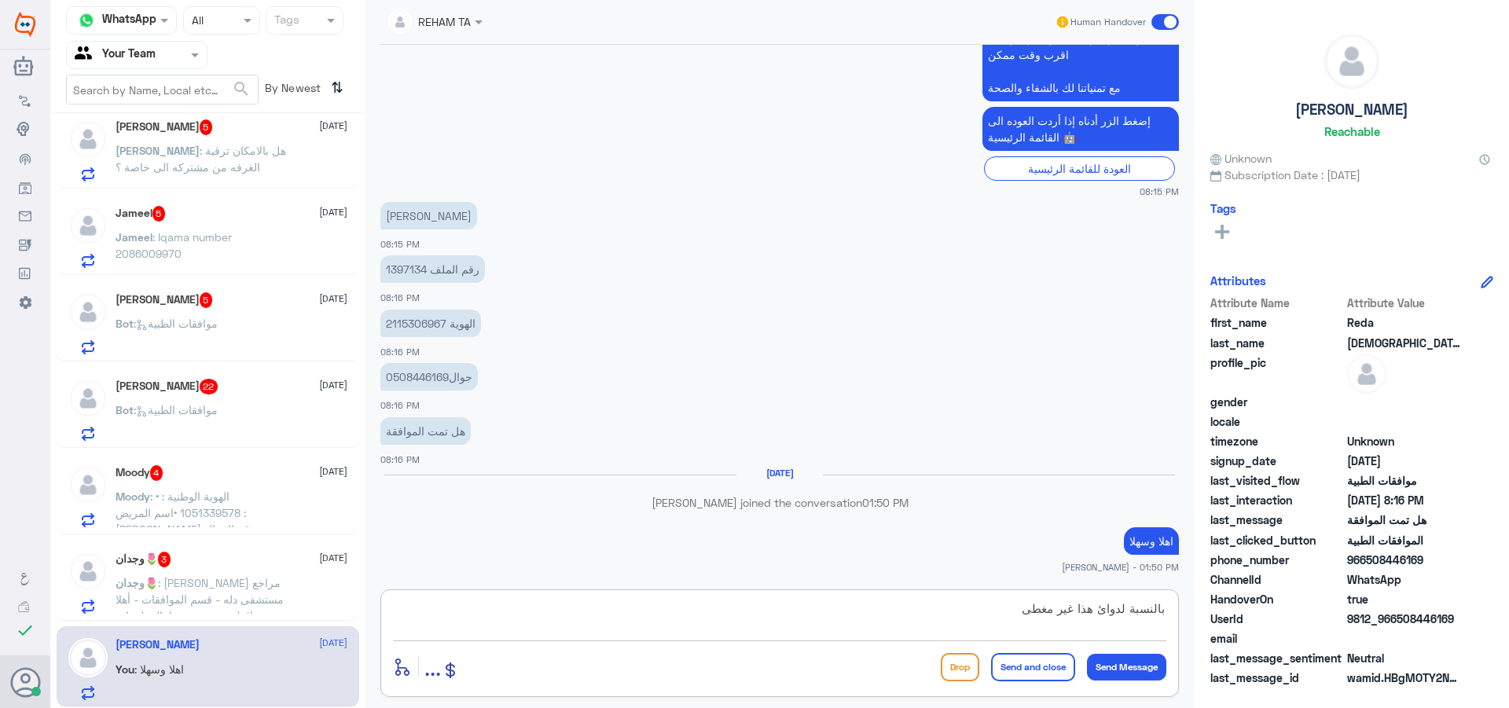
type textarea "بالنسبة لدوائ هذا غير مغطى"
click at [1029, 659] on button "Send and close" at bounding box center [1033, 667] width 84 height 28
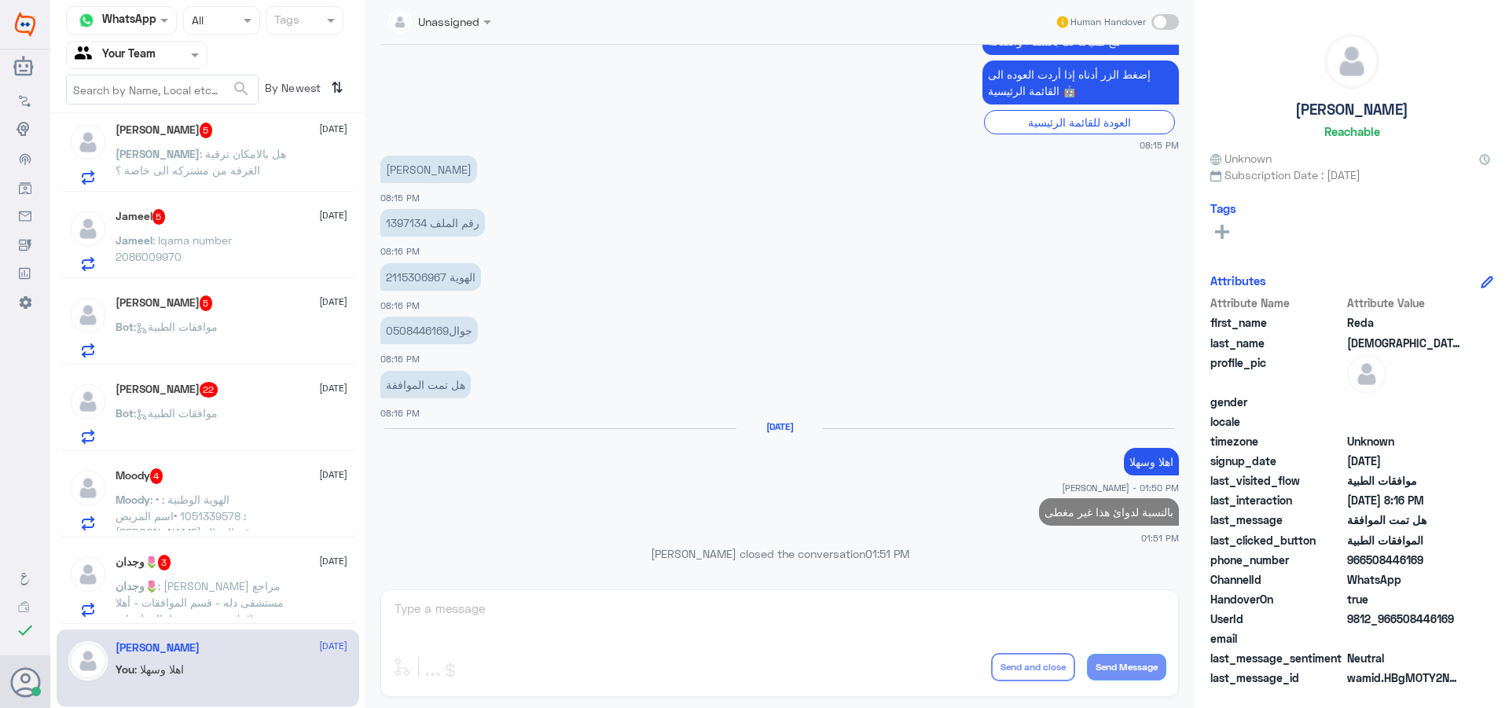
scroll to position [1935, 0]
click at [158, 592] on span "وجدان🌷" at bounding box center [137, 585] width 42 height 13
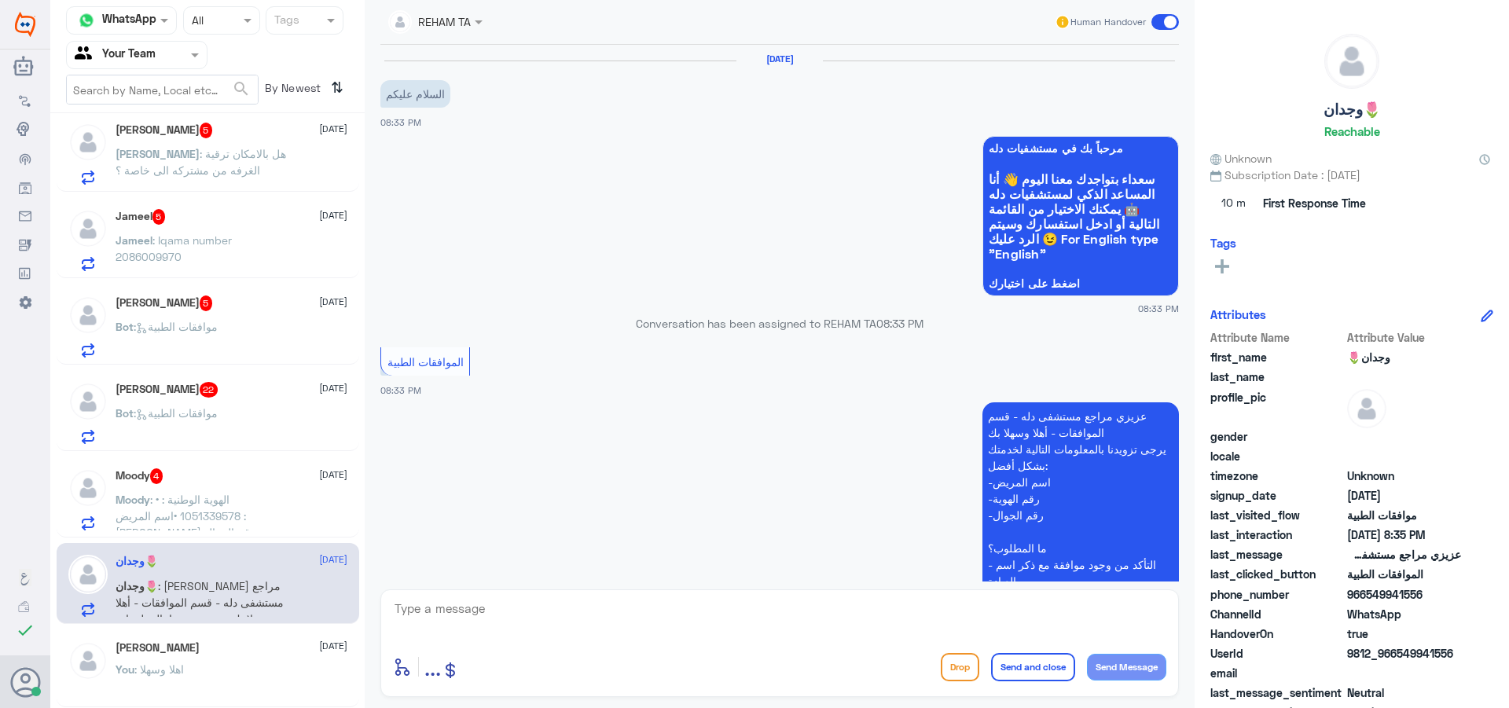
scroll to position [501, 0]
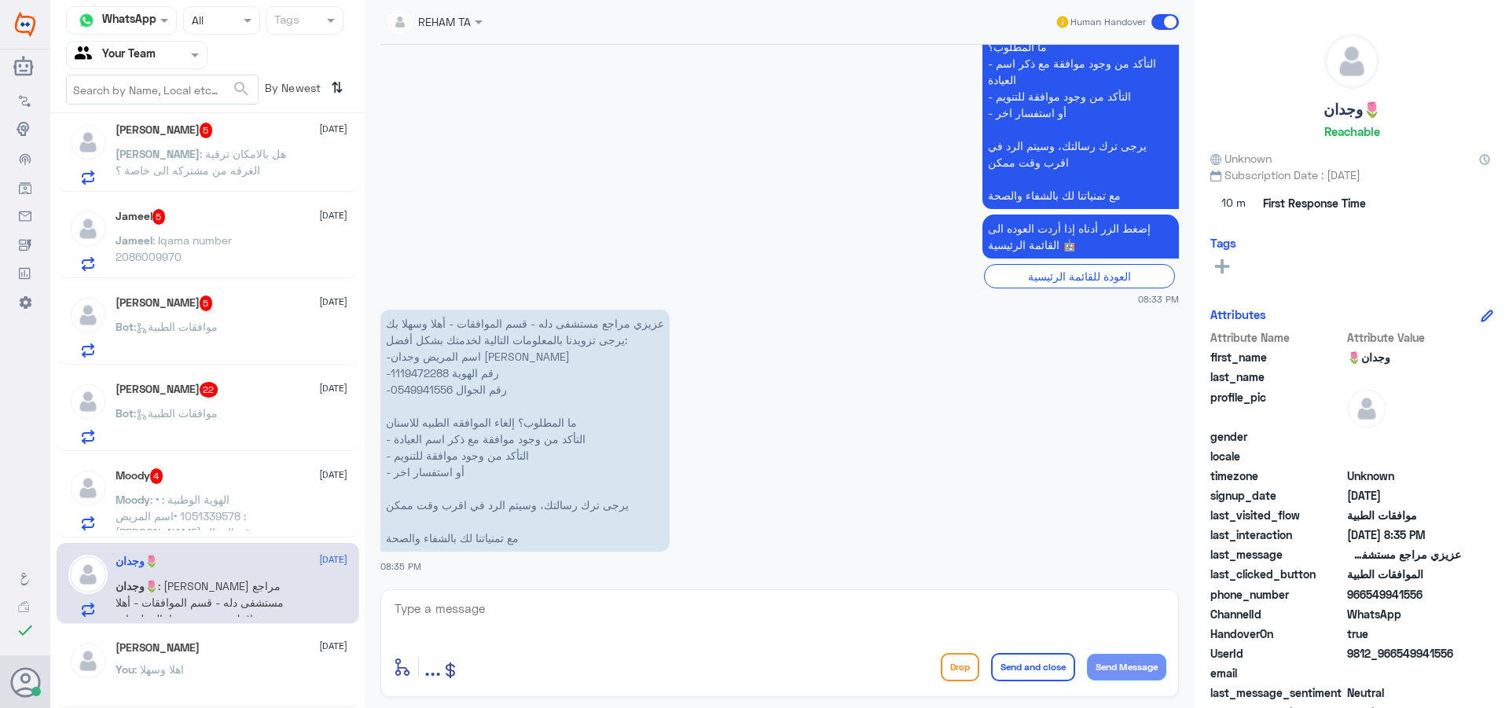
click at [588, 625] on textarea at bounding box center [779, 617] width 773 height 39
type textarea "اهلا وسهلا"
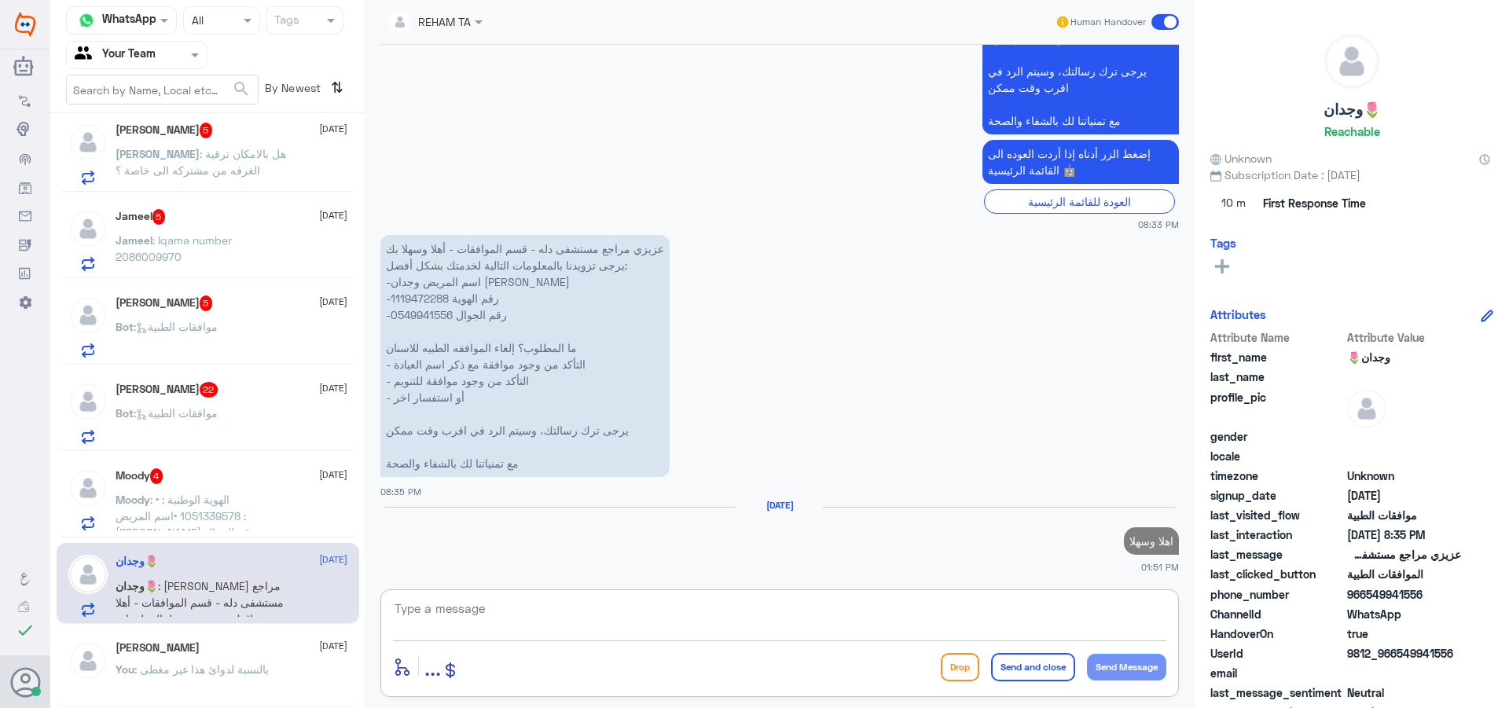
click at [424, 300] on p "عزيزي مراجع مستشفى دله - قسم الموافقات - أهلا وسهلا بك يرجى تزويدنا بالمعلومات …" at bounding box center [524, 356] width 289 height 242
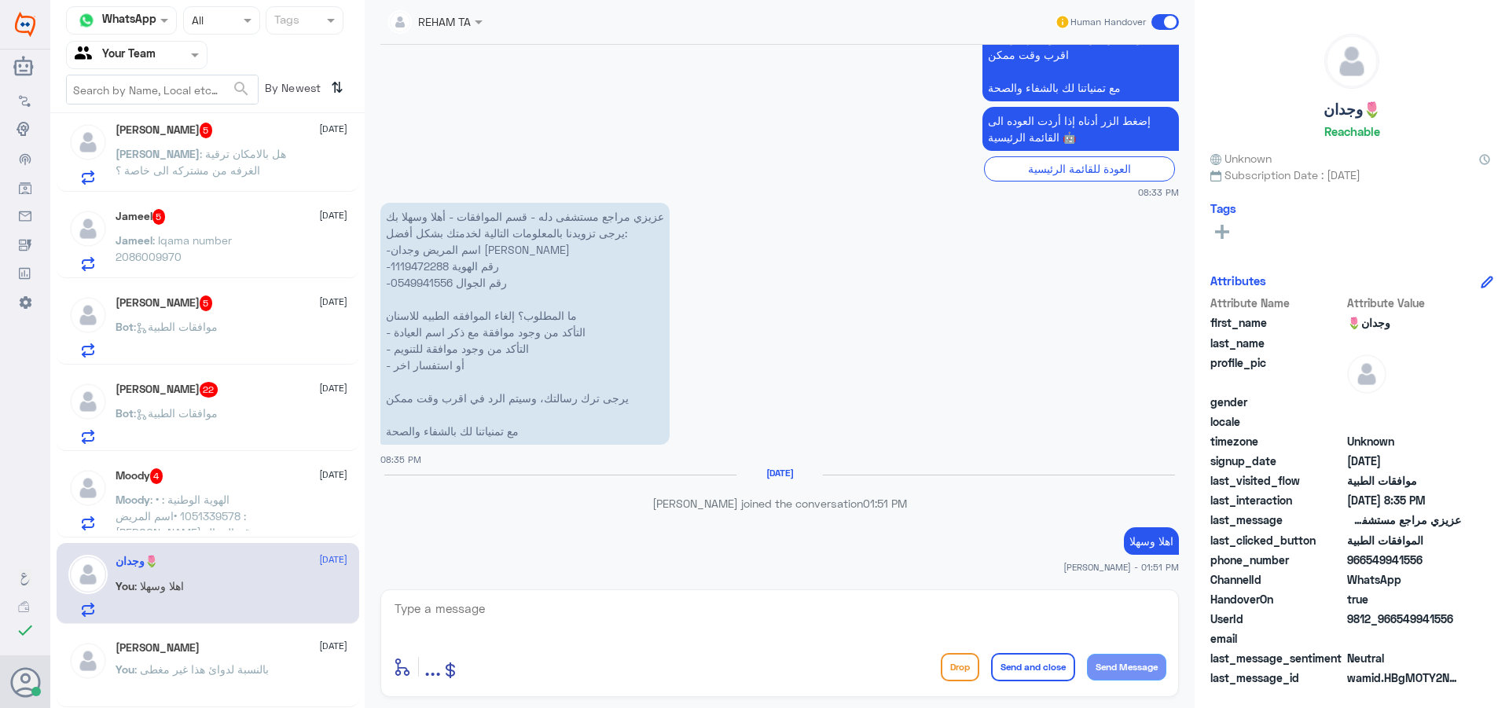
click at [419, 266] on p "عزيزي مراجع مستشفى دله - قسم الموافقات - أهلا وسهلا بك يرجى تزويدنا بالمعلومات …" at bounding box center [524, 324] width 289 height 242
click at [754, 636] on textarea at bounding box center [779, 617] width 773 height 39
click at [704, 617] on textarea at bounding box center [779, 617] width 773 height 39
type textarea ";"
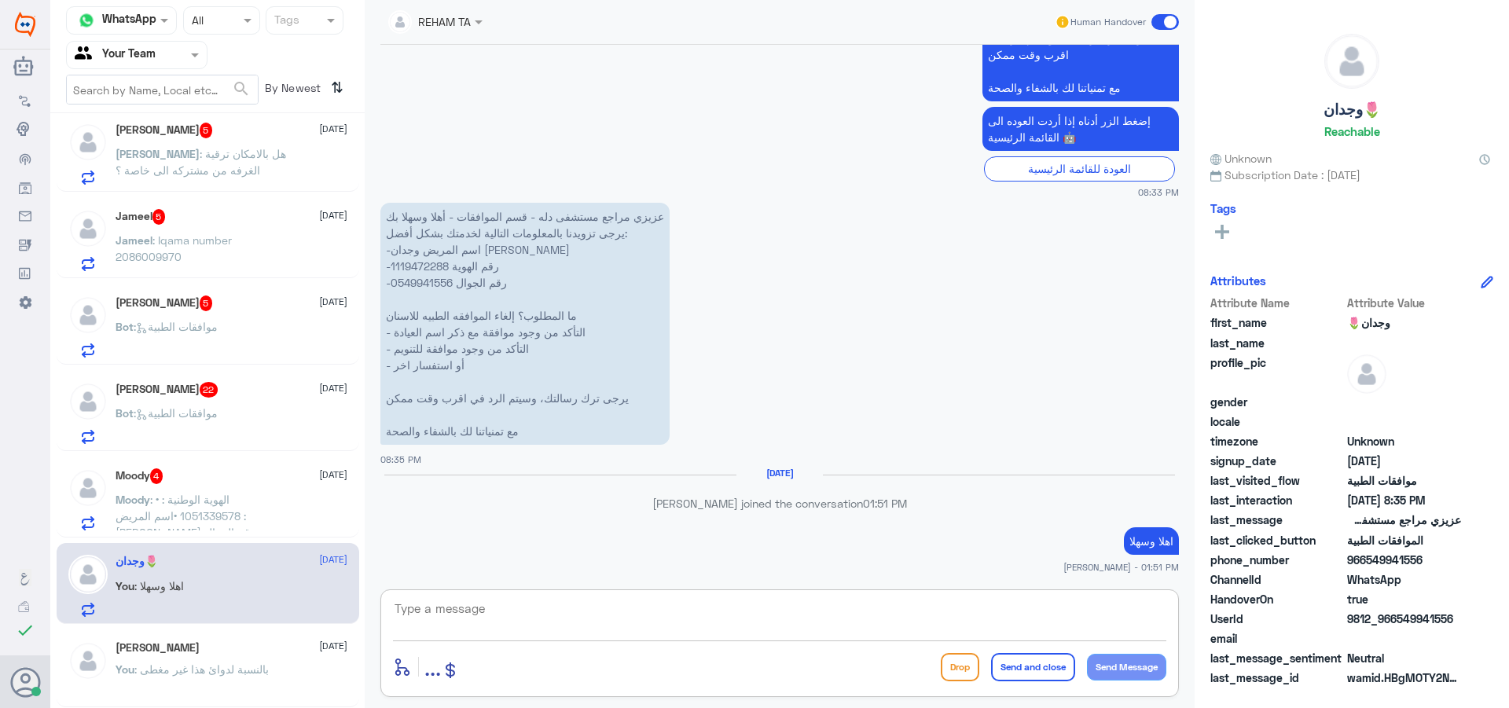
type textarea "ط"
type textarea "كيف اقدر اخدمك"
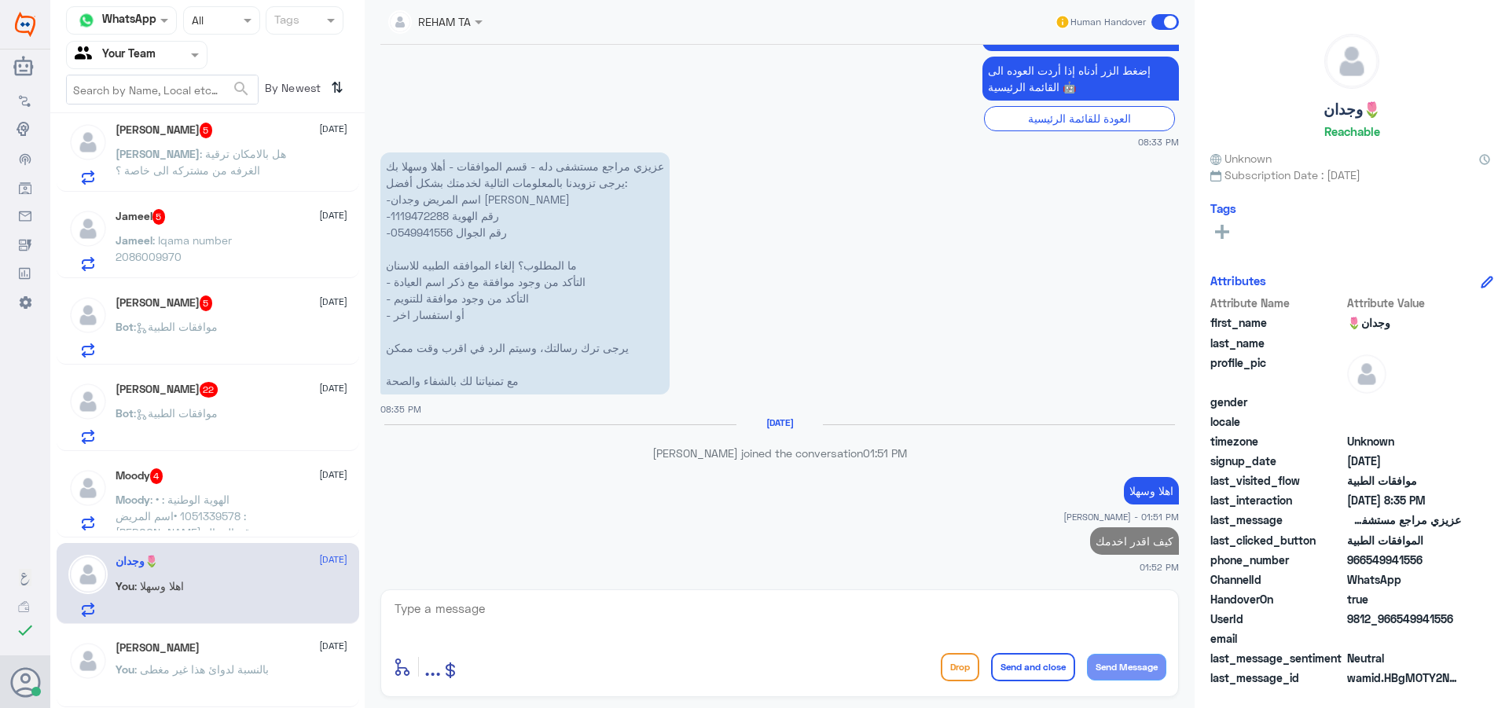
click at [255, 521] on span ": •⁠ ⁠الهوية الوطنية : 1051339578 •اسم المريض : [PERSON_NAME] رقم الجوال :٠٥٥٤١…" at bounding box center [186, 532] width 140 height 79
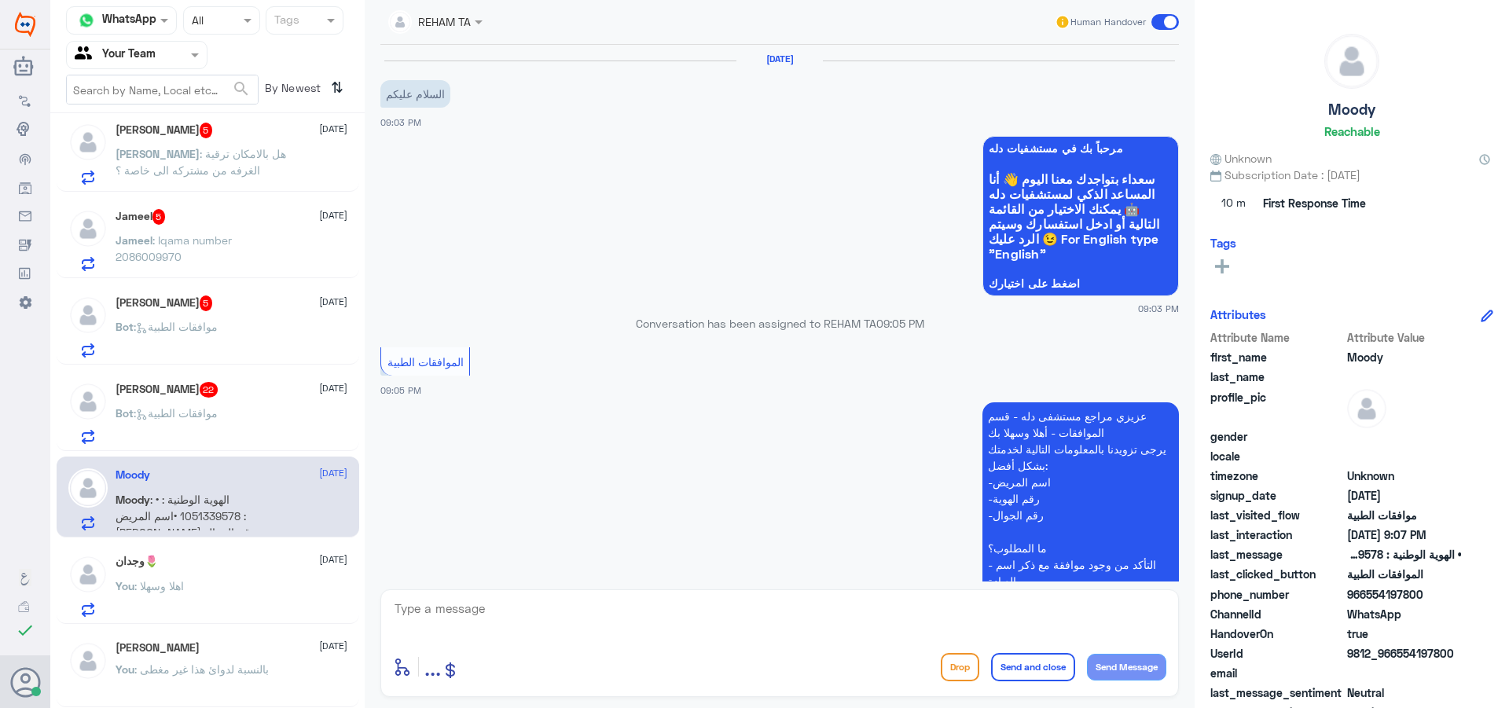
scroll to position [490, 0]
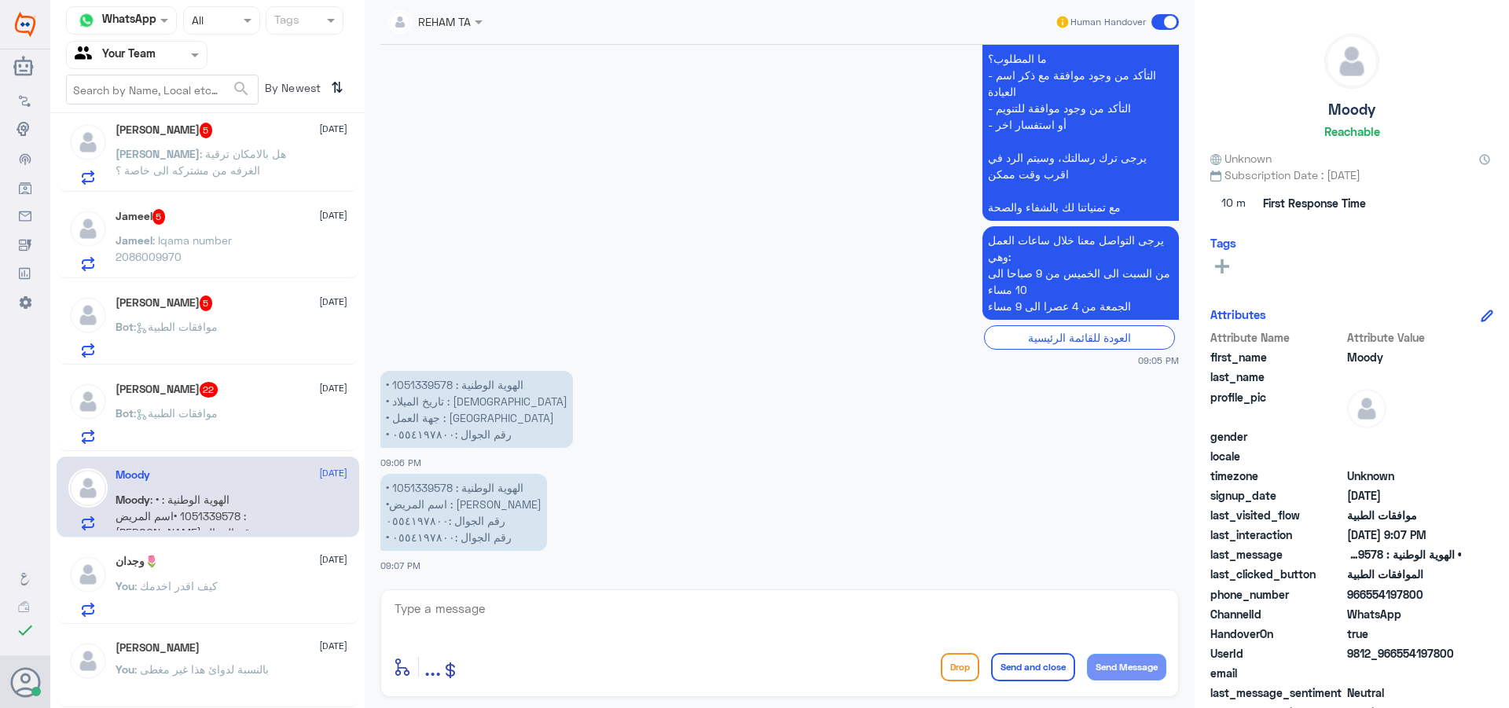
drag, startPoint x: 603, startPoint y: 659, endPoint x: 577, endPoint y: 633, distance: 37.2
click at [602, 658] on div "enter flow name ... Drop Send and close Send Message" at bounding box center [779, 666] width 773 height 35
click at [573, 622] on textarea at bounding box center [779, 617] width 773 height 39
type textarea "اهلا وسهلا"
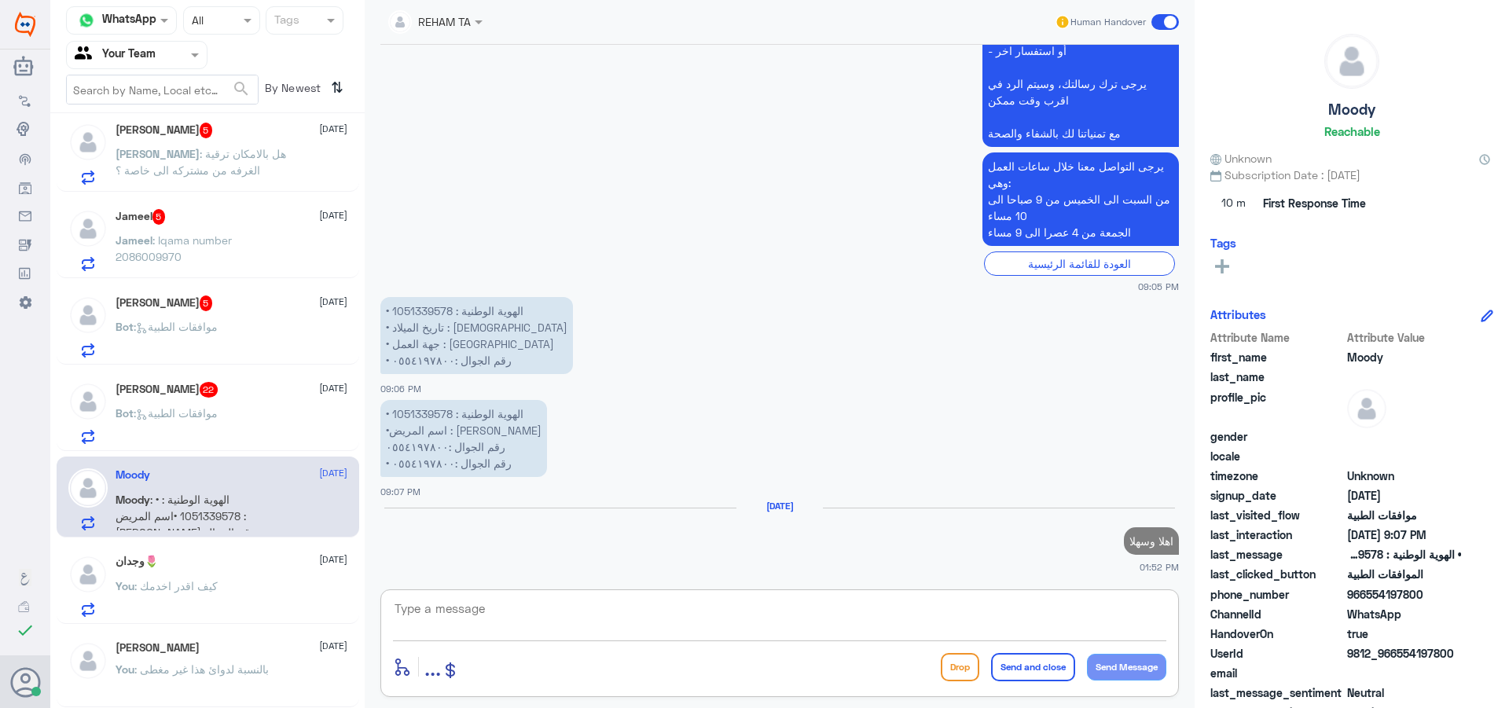
click at [424, 311] on div "[DATE] السلام عليكم 09:03 PM مرحباً بك في مستشفيات دله سعداء بتواجدك معنا [DATE…" at bounding box center [779, 313] width 814 height 537
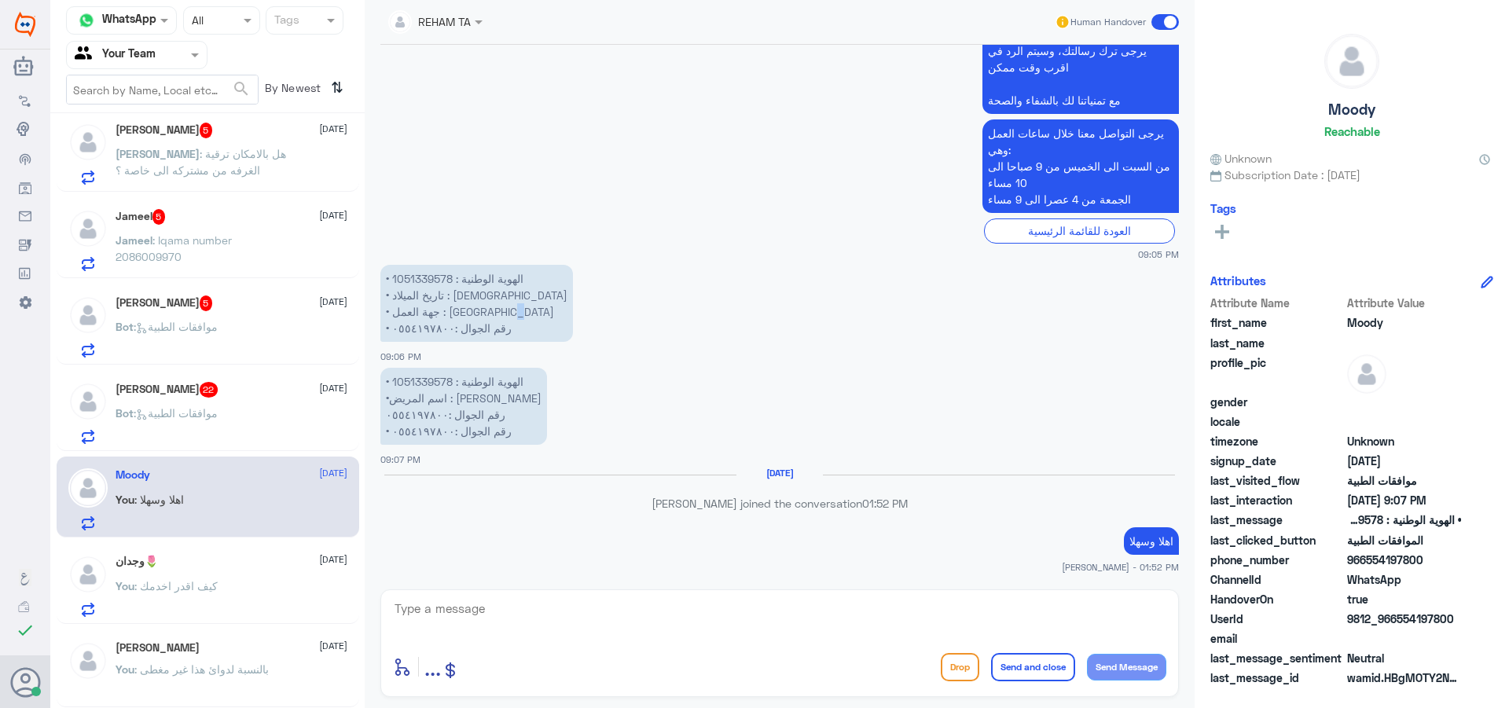
click at [424, 311] on p "•⁠ ⁠الهوية الوطنية : 1051339578 •⁠ ⁠تاريخ الميلاد : [DEMOGRAPHIC_DATA] •⁠ ⁠جهة …" at bounding box center [476, 303] width 193 height 77
click at [425, 281] on p "•⁠ ⁠الهوية الوطنية : 1051339578 •⁠ ⁠تاريخ الميلاد : [DEMOGRAPHIC_DATA] •⁠ ⁠جهة …" at bounding box center [476, 303] width 193 height 77
click at [145, 55] on input "text" at bounding box center [118, 55] width 86 height 18
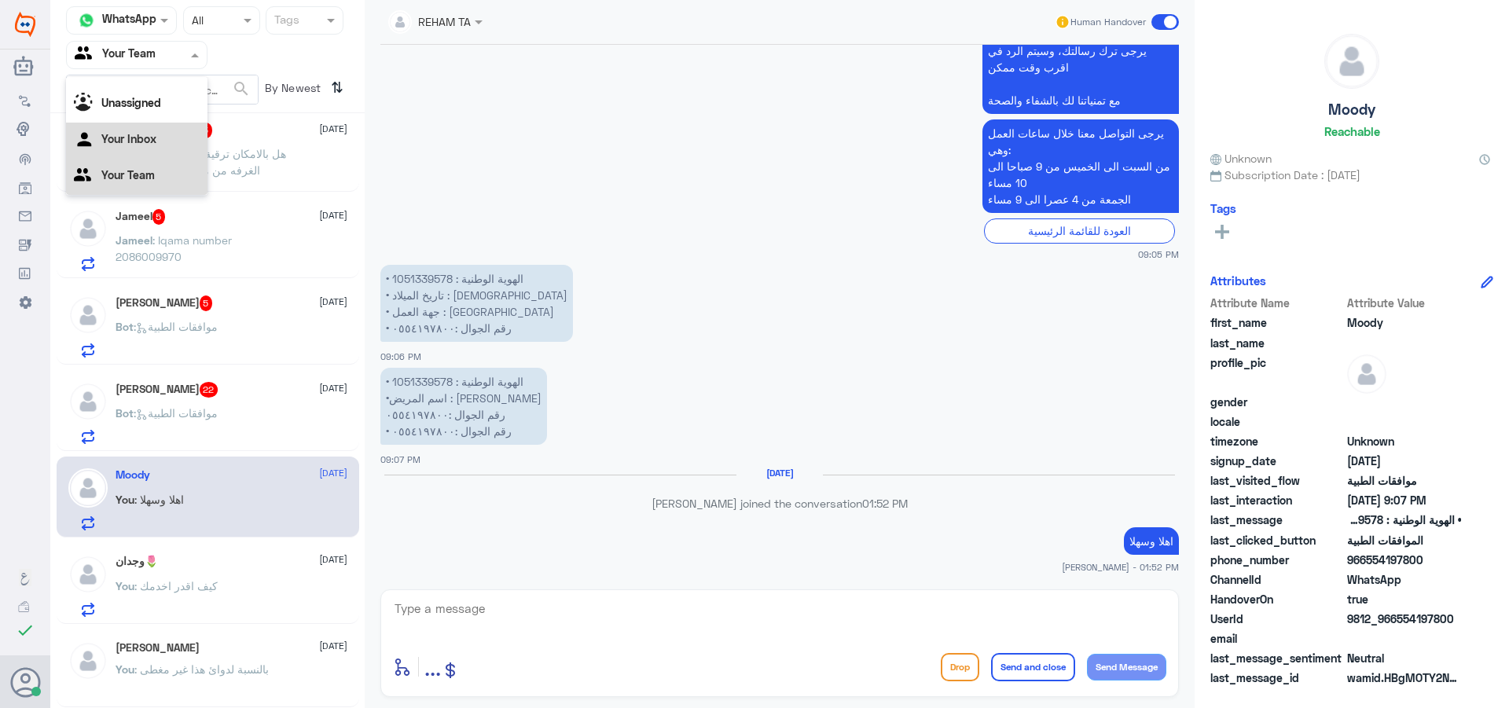
click at [151, 141] on Inbox "Your Inbox" at bounding box center [128, 138] width 55 height 13
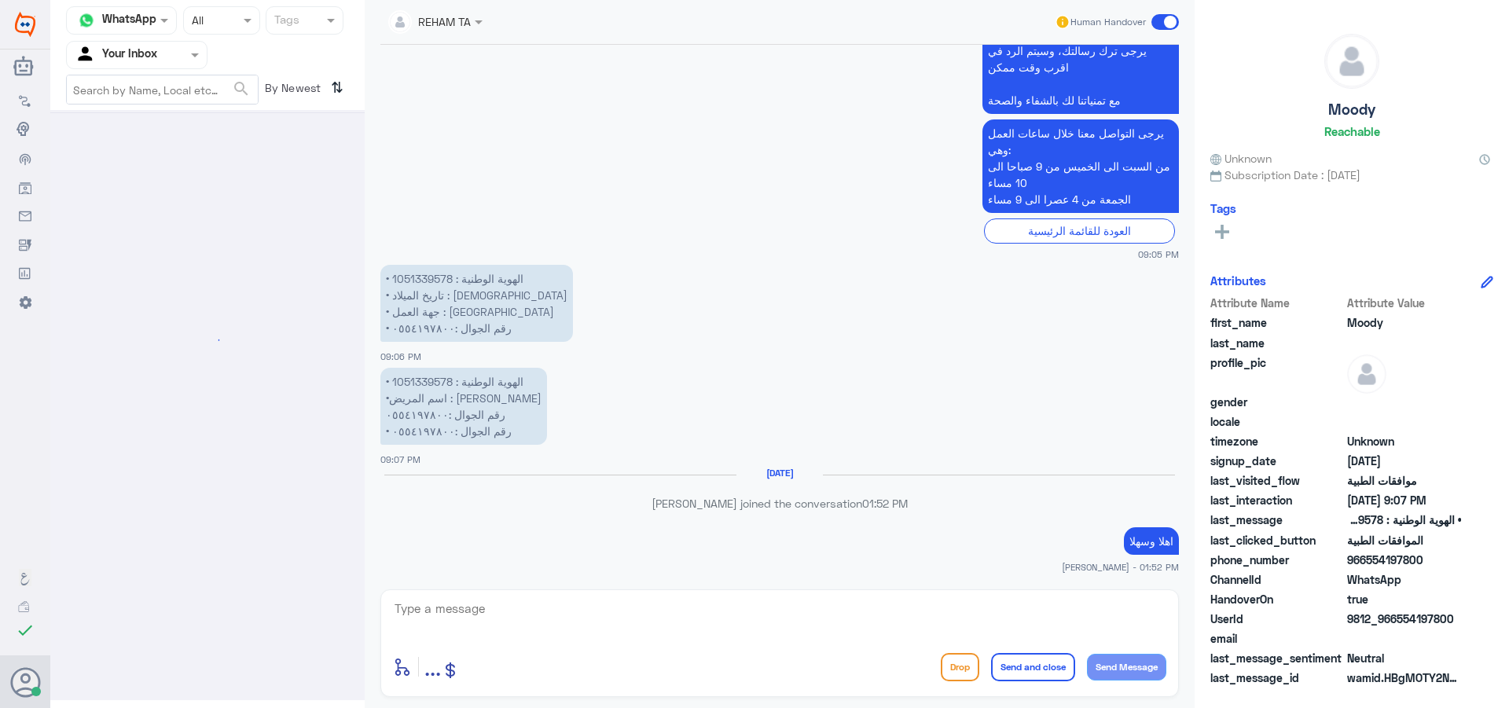
scroll to position [0, 0]
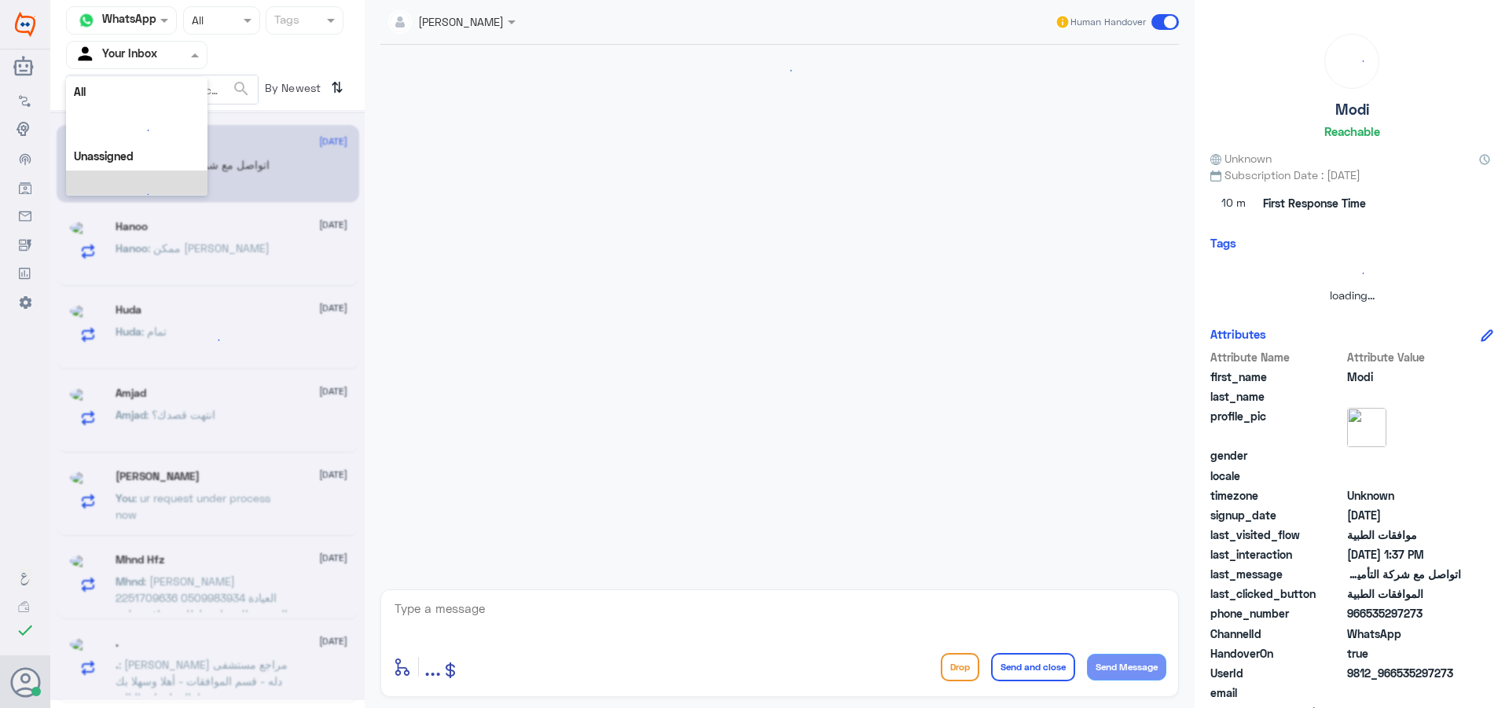
click at [148, 64] on div "Agent Filter Your Inbox" at bounding box center [127, 55] width 120 height 24
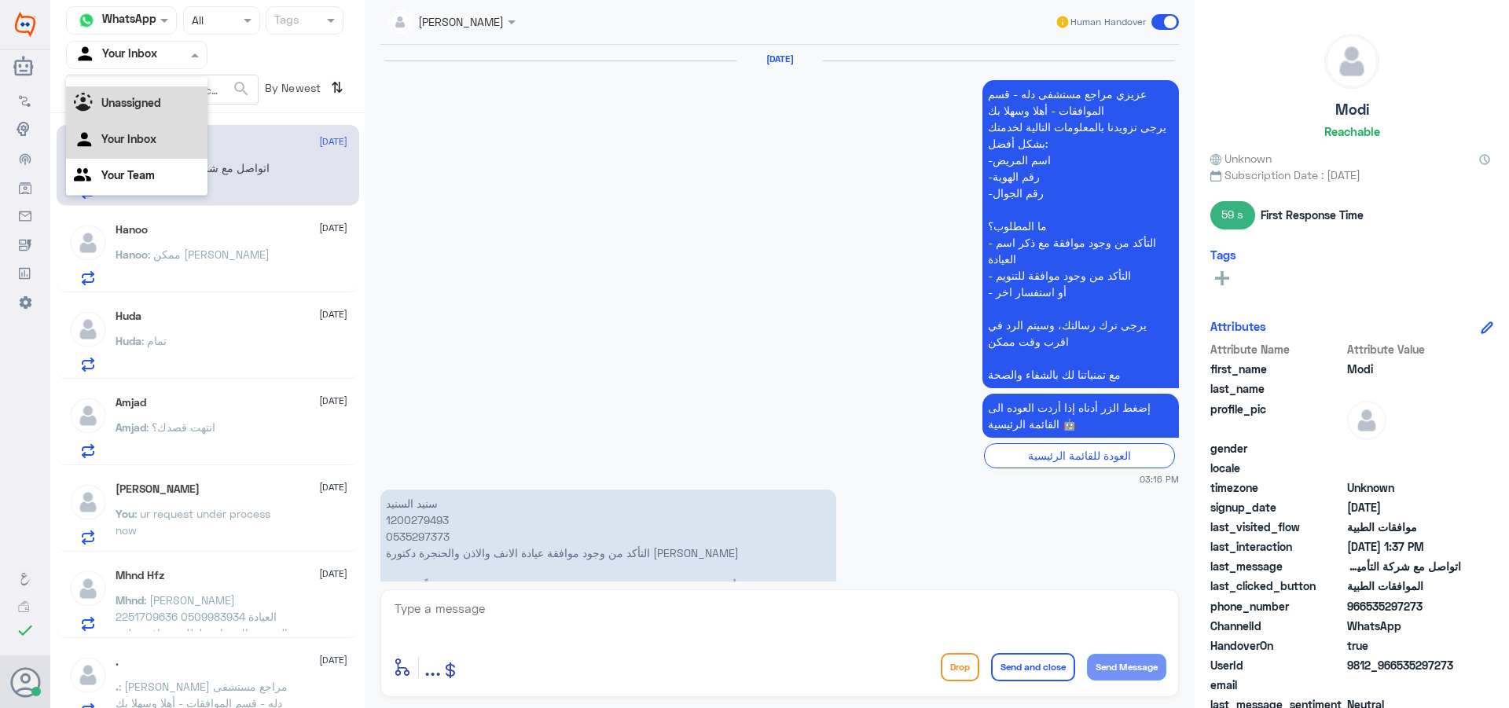
scroll to position [1573, 0]
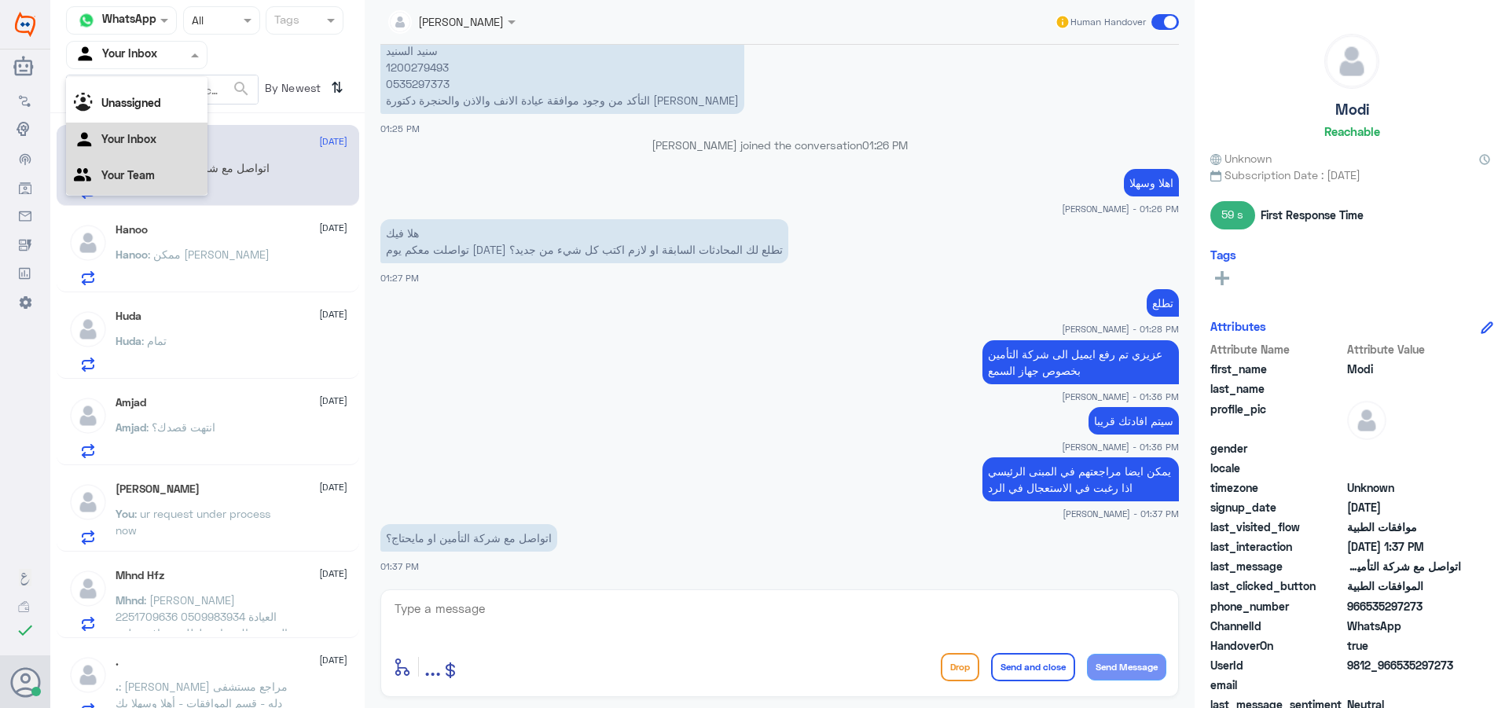
click at [145, 171] on Team "Your Team" at bounding box center [127, 174] width 53 height 13
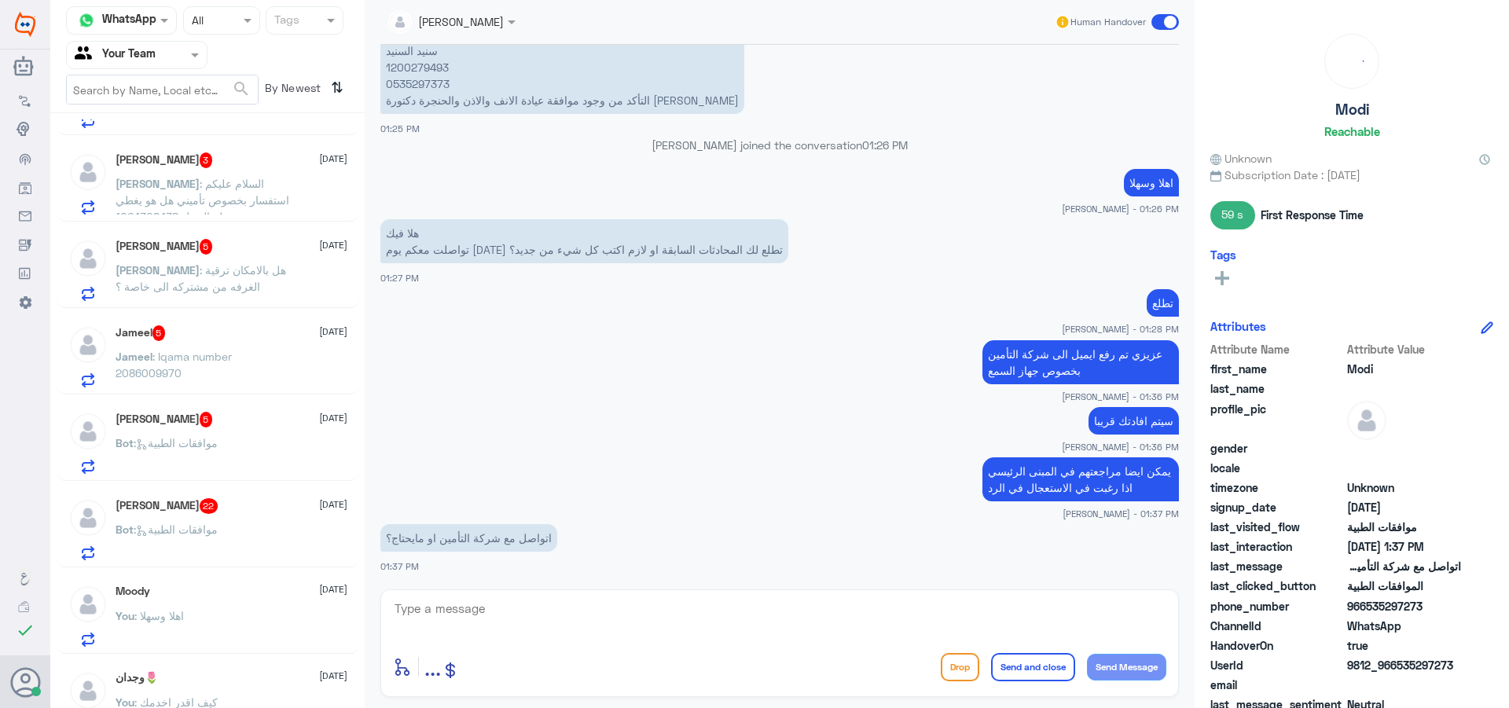
scroll to position [1141, 0]
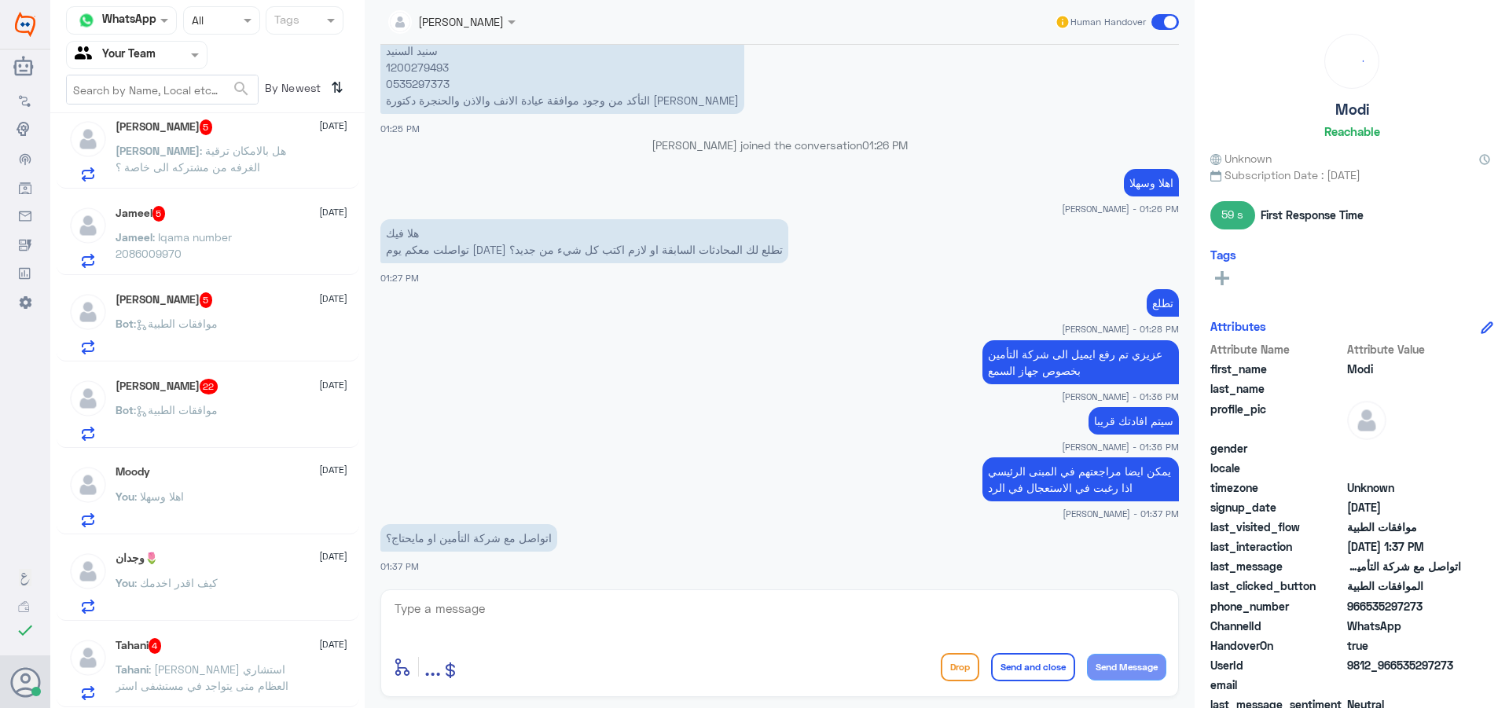
click at [188, 687] on span ": [PERSON_NAME] استشاري العظام متى يتواجد في مستشفى استر سند" at bounding box center [202, 685] width 173 height 46
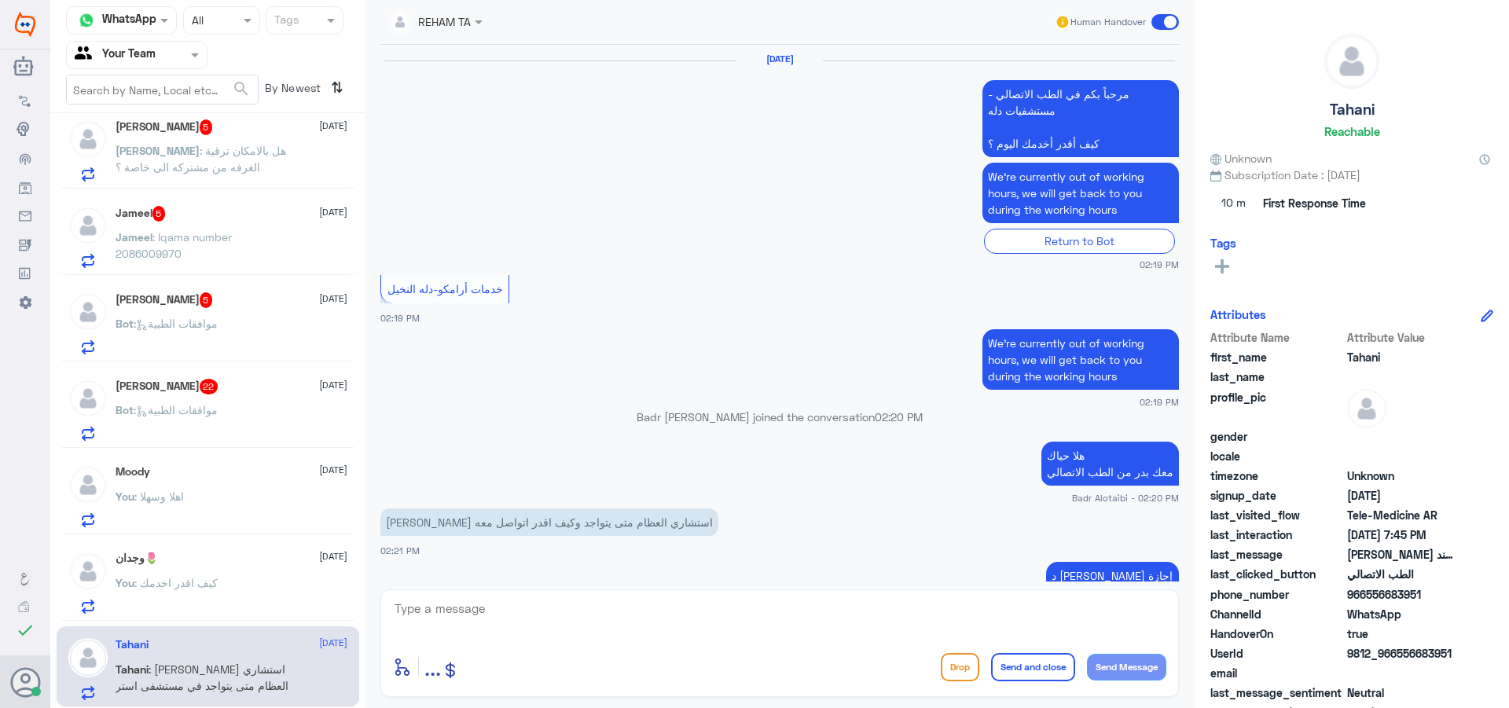
scroll to position [1327, 0]
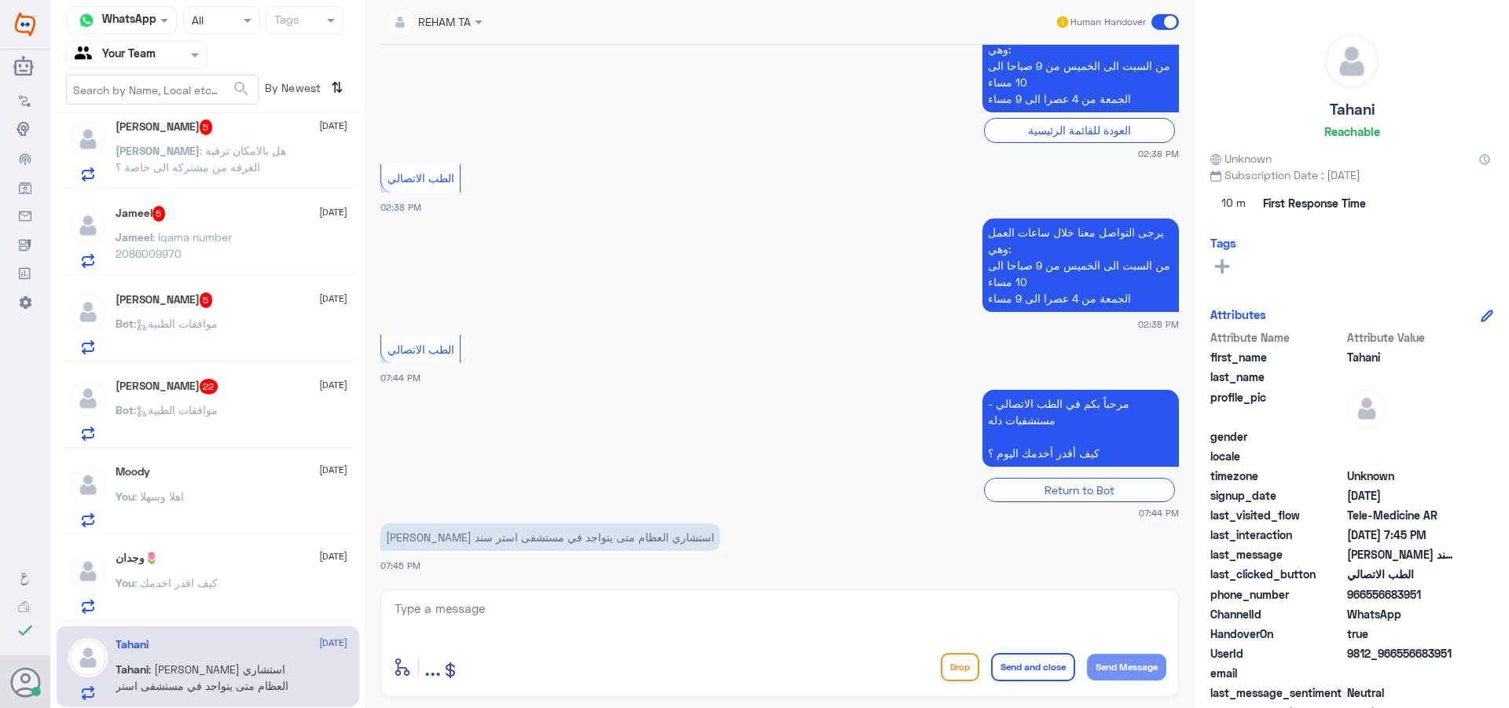
click at [1164, 27] on span at bounding box center [1165, 22] width 28 height 16
click at [0, 0] on input "checkbox" at bounding box center [0, 0] width 0 height 0
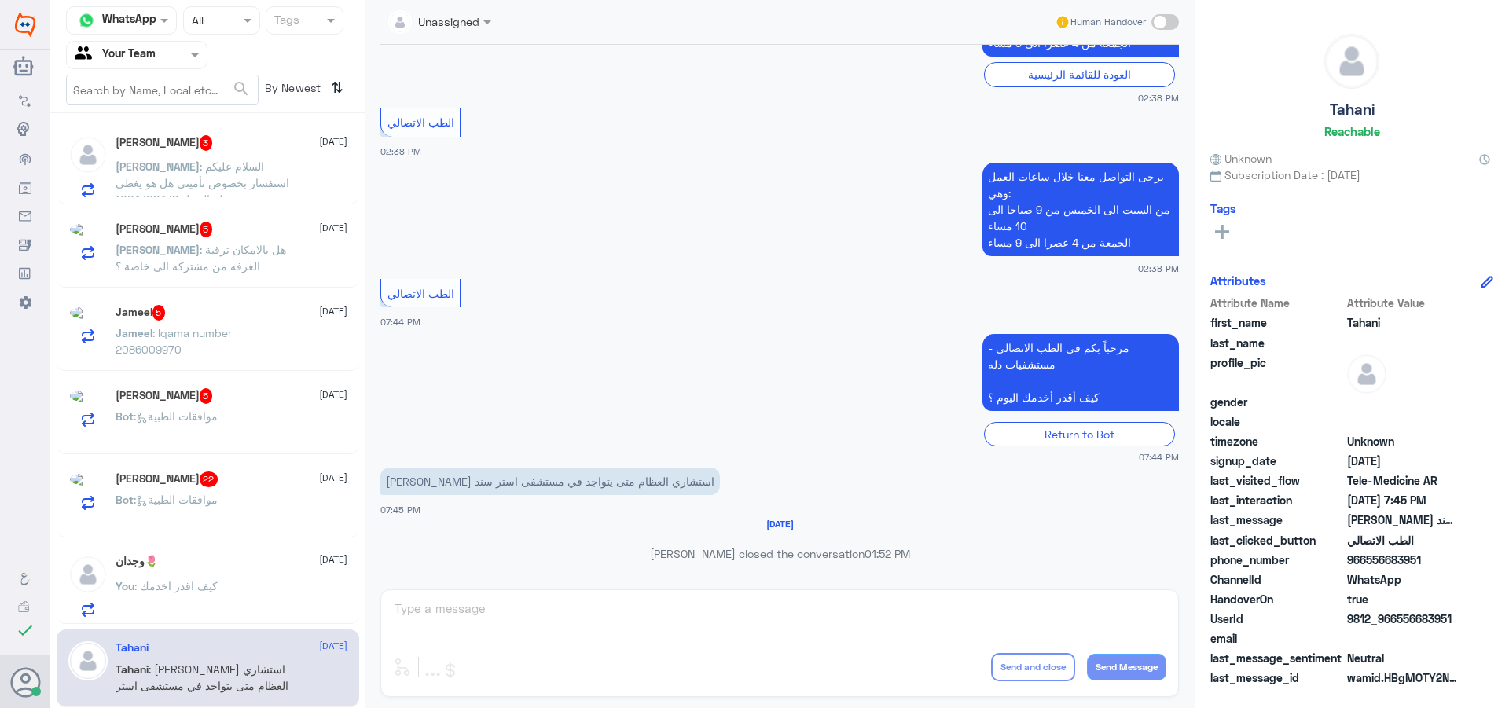
scroll to position [1138, 0]
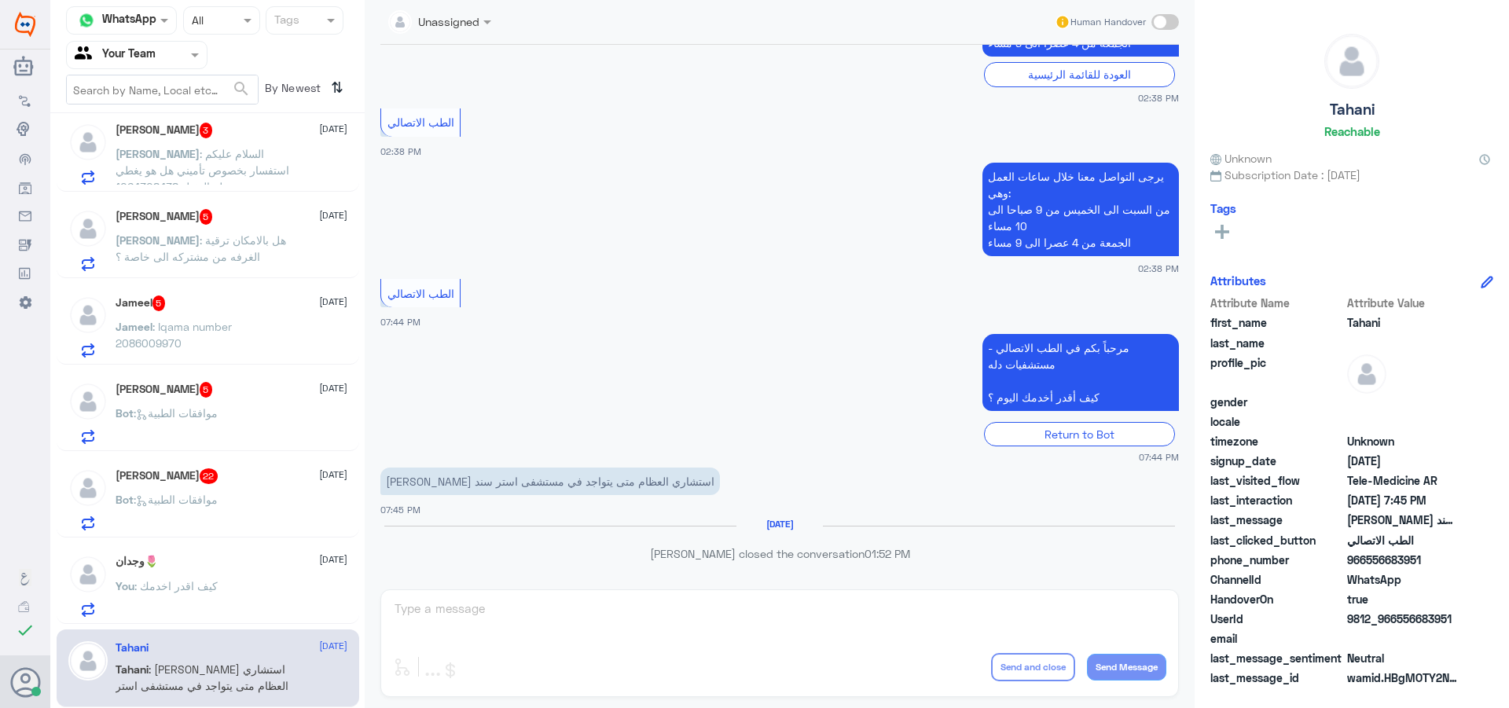
click at [523, 637] on div "Unassigned Human Handover [DATE] مرحباً بكم في الطب الاتصالي - مستشفيات دله كيف…" at bounding box center [780, 356] width 830 height 713
click at [208, 593] on p "You : كيف اقدر اخدمك" at bounding box center [167, 597] width 102 height 39
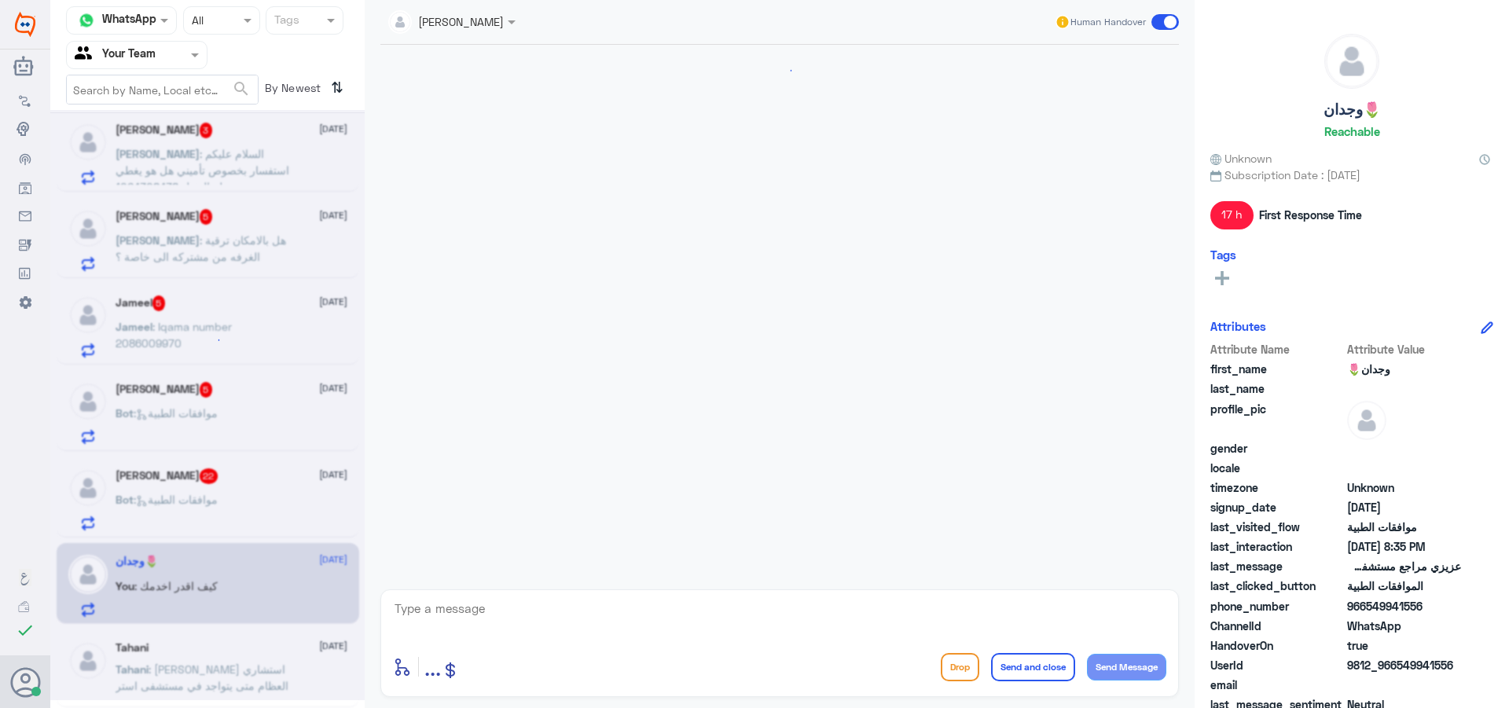
scroll to position [658, 0]
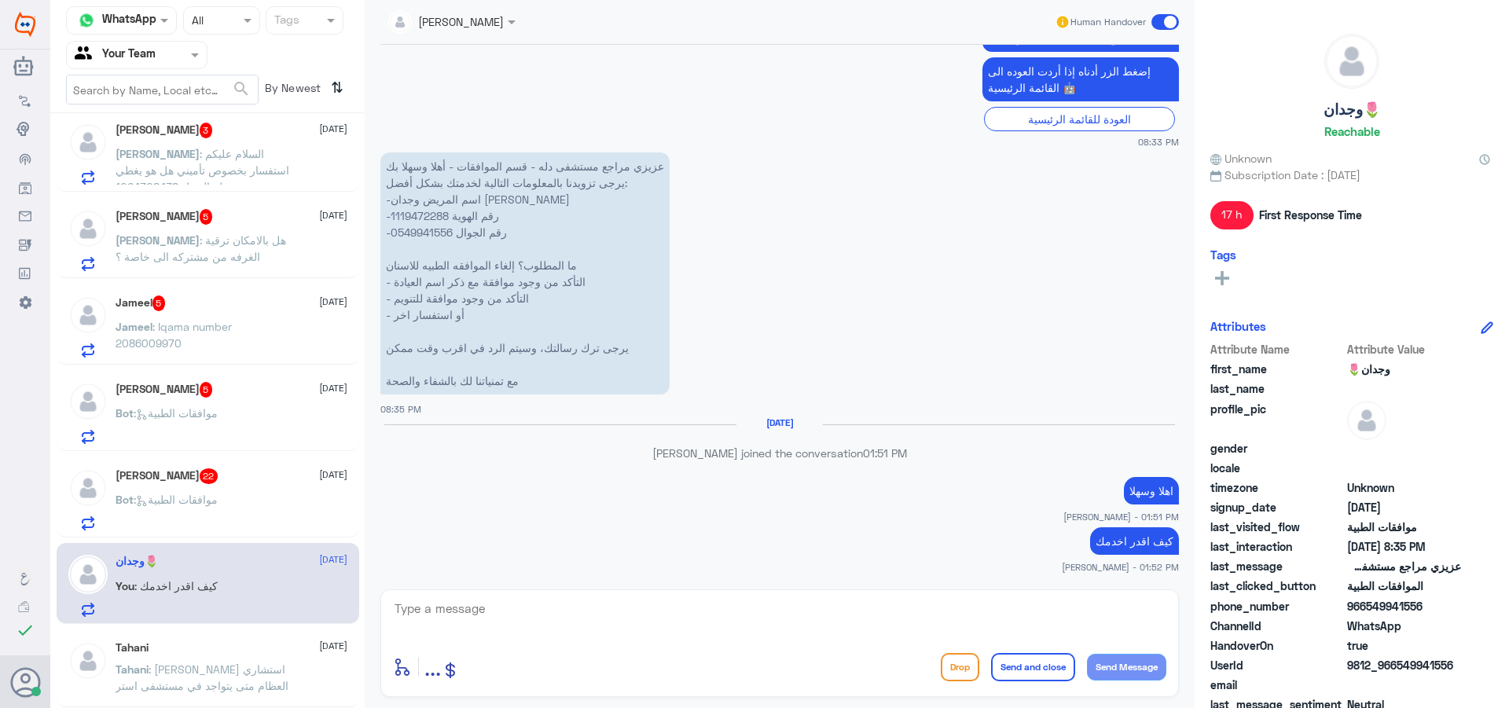
click at [255, 507] on div "Bot : موافقات الطبية" at bounding box center [232, 512] width 232 height 35
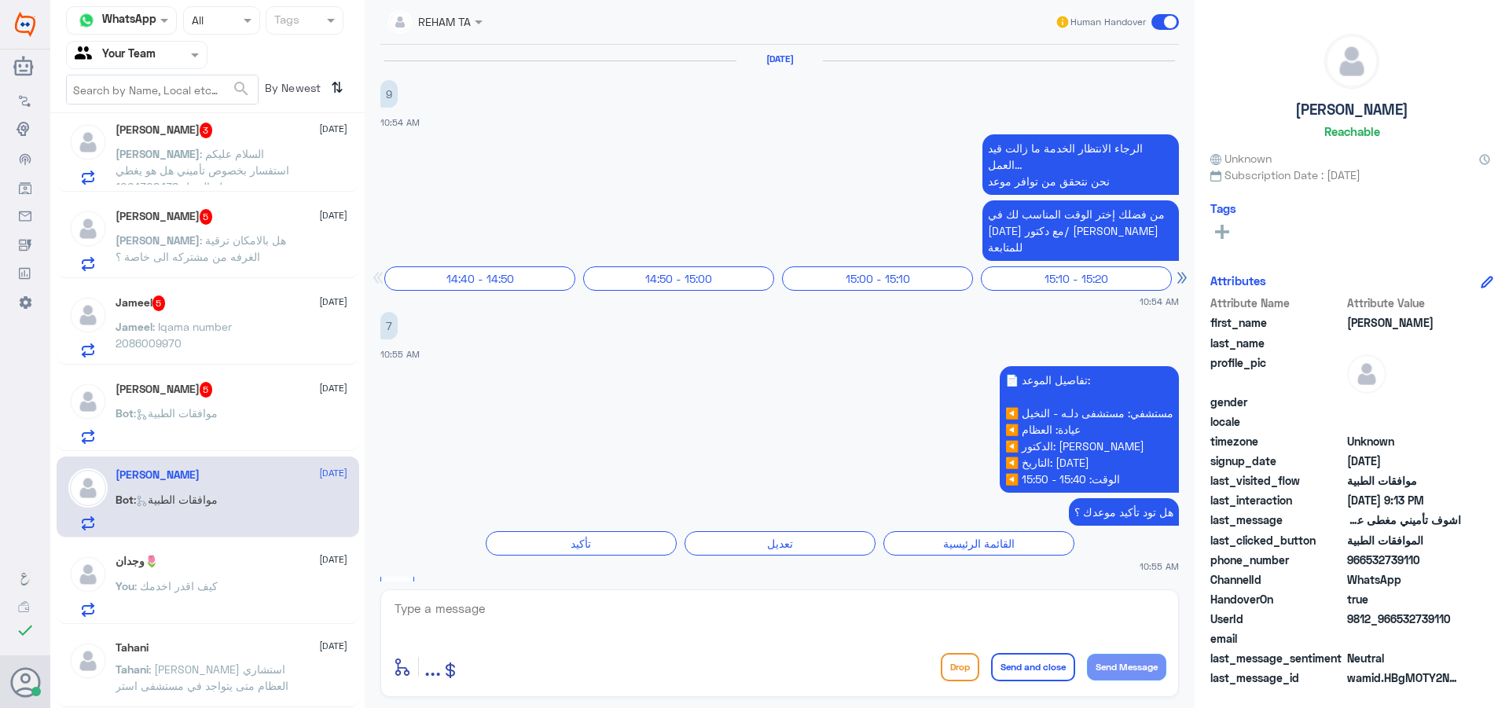
scroll to position [1813, 0]
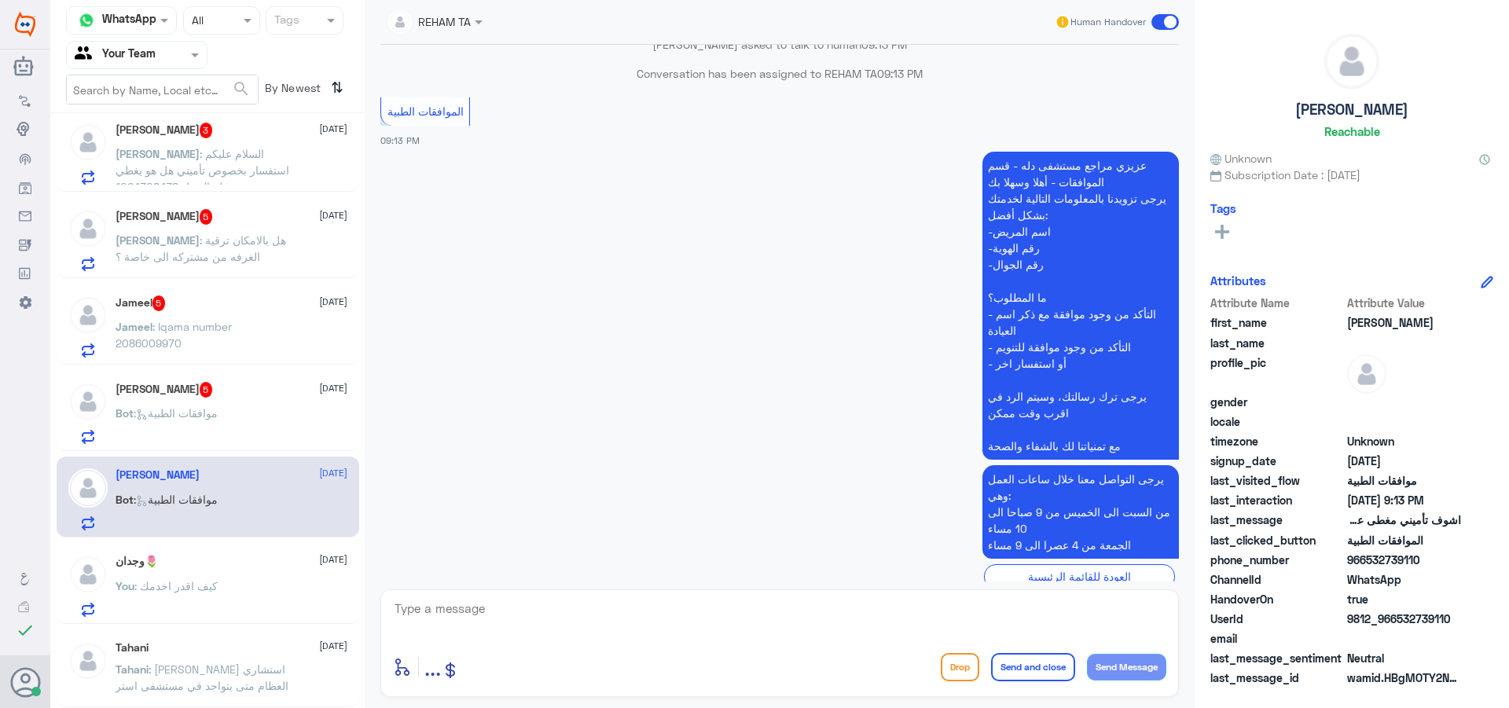
click at [236, 578] on div "وجدان🌷 [DATE] You : كيف اقدر اخدمك" at bounding box center [232, 586] width 232 height 62
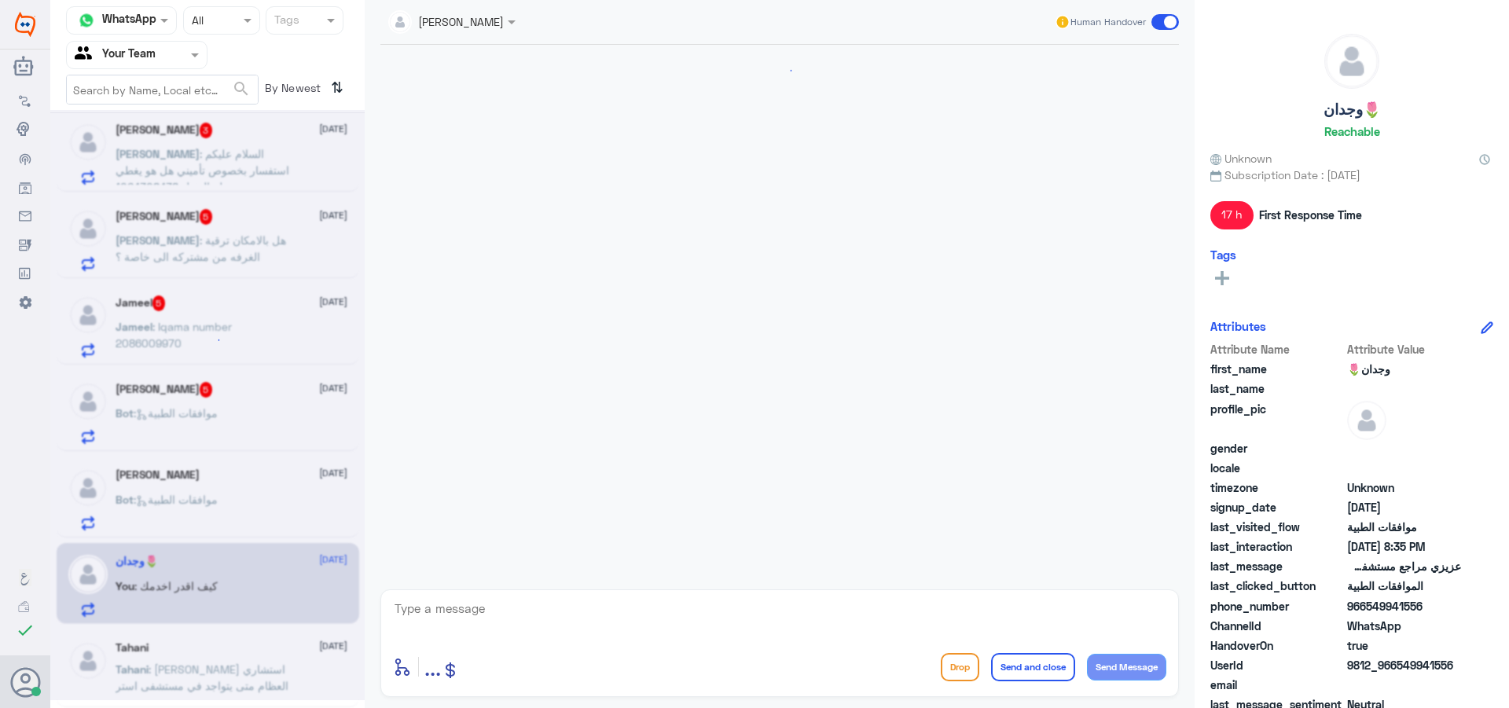
scroll to position [658, 0]
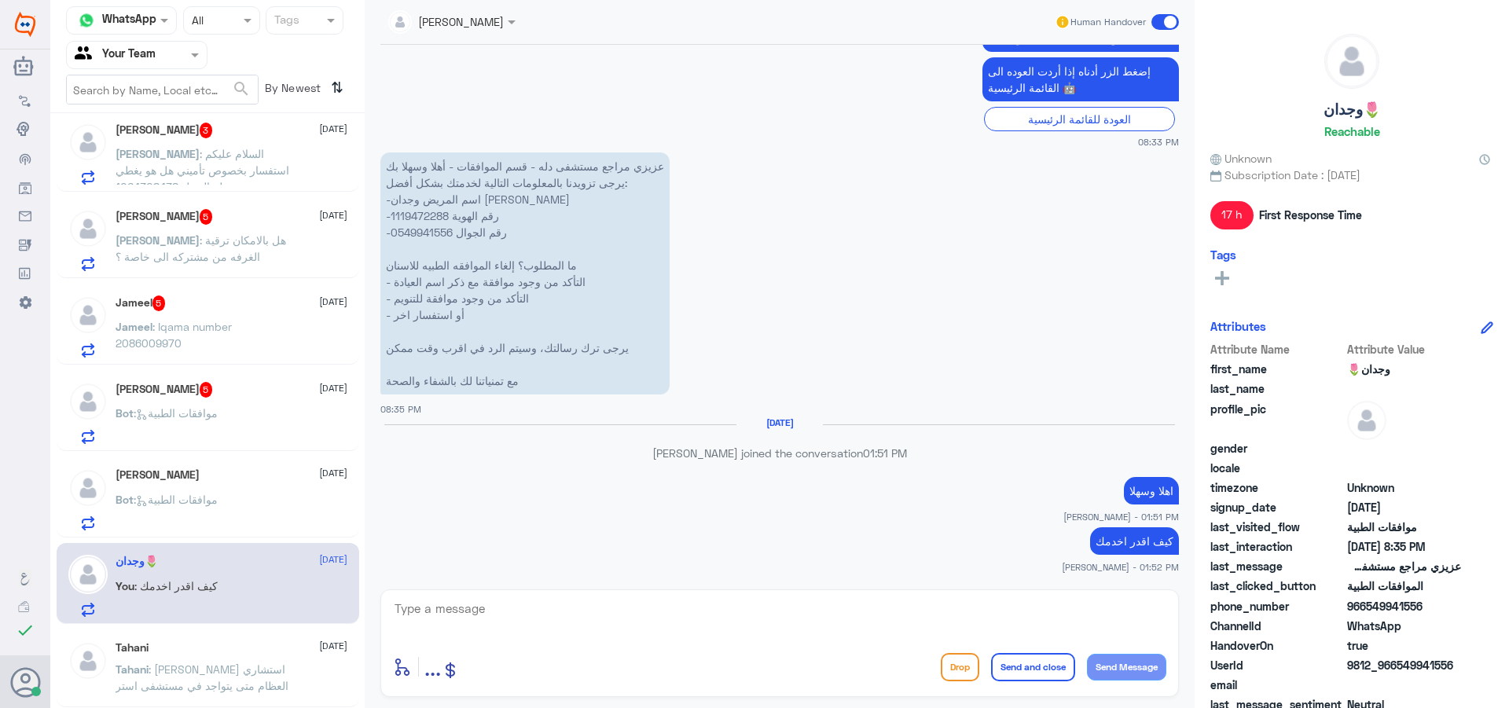
click at [235, 515] on div "Bot : موافقات الطبية" at bounding box center [232, 512] width 232 height 35
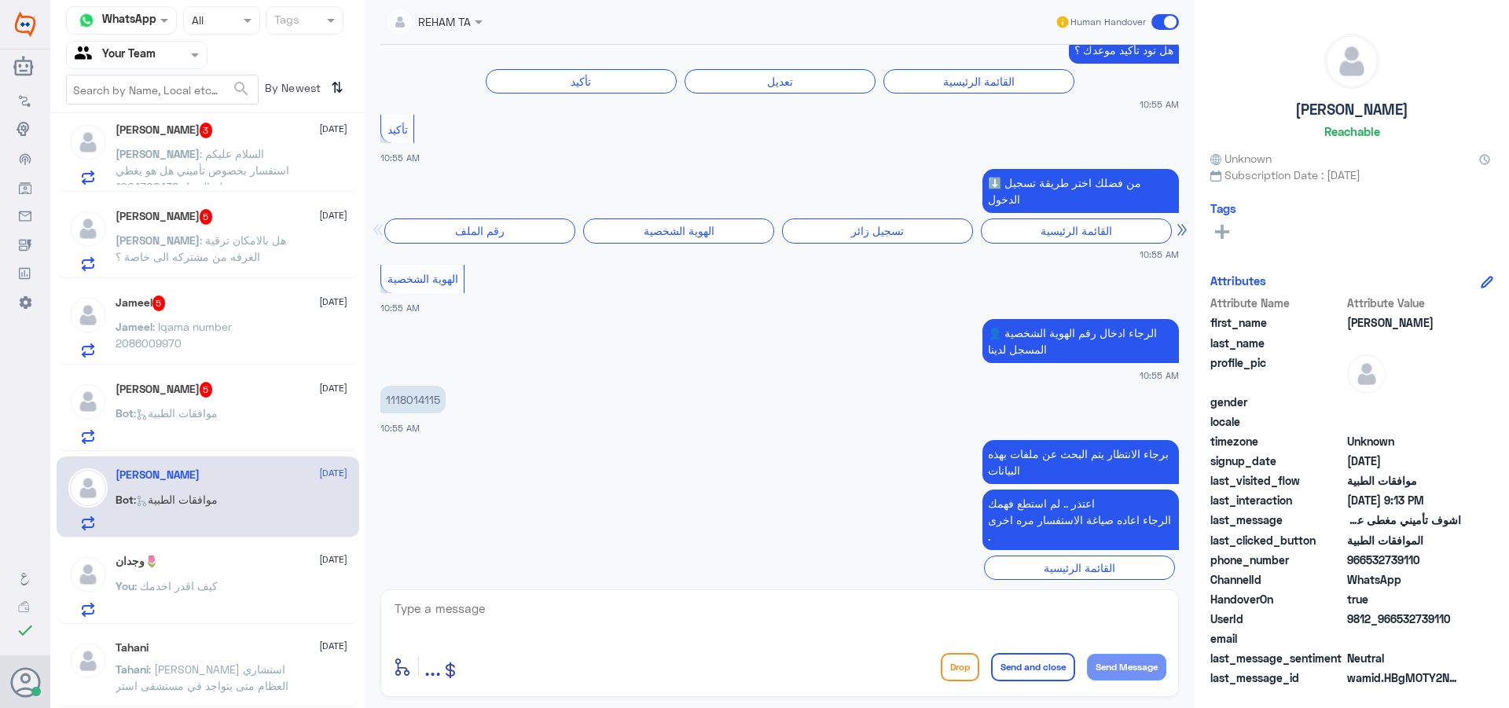
scroll to position [398, 0]
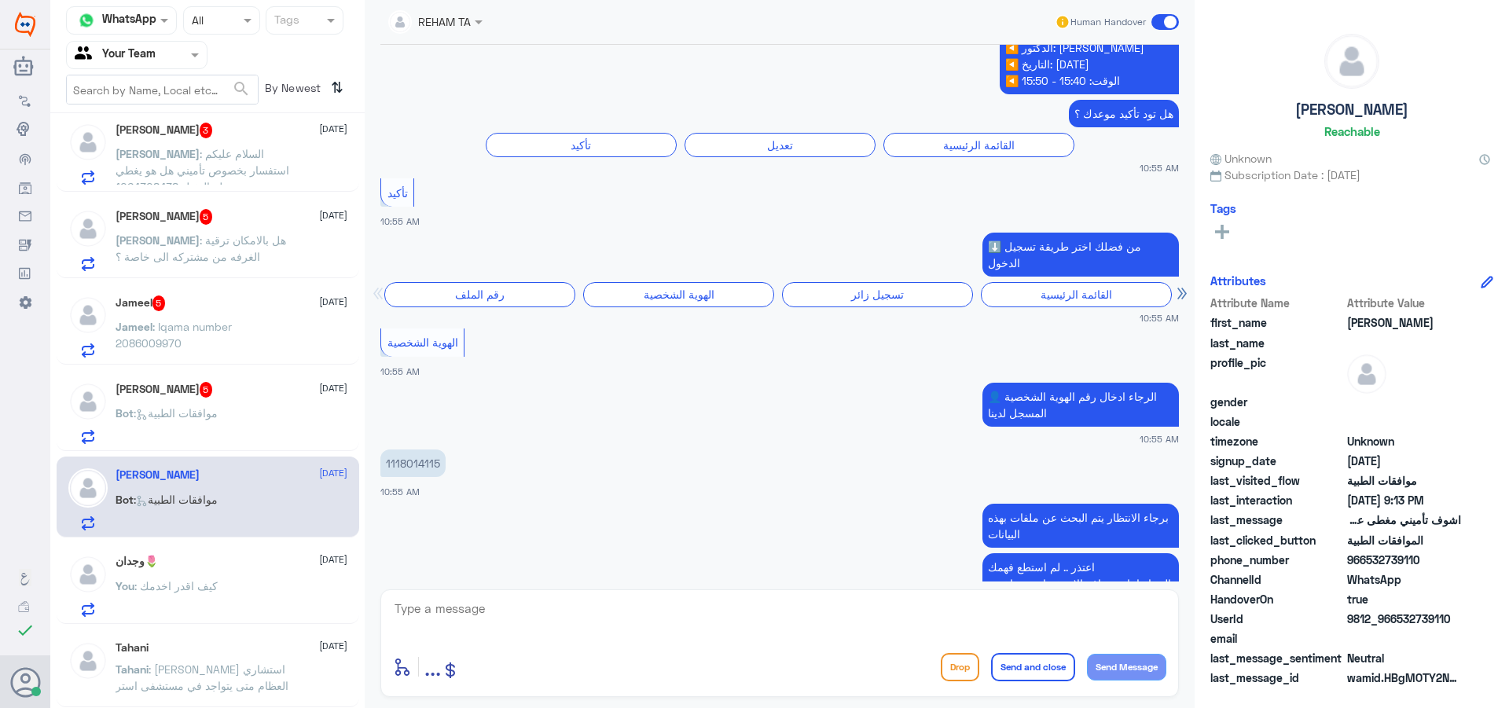
click at [417, 449] on p "1118014115" at bounding box center [412, 463] width 65 height 28
drag, startPoint x: 647, startPoint y: 599, endPoint x: 655, endPoint y: 607, distance: 11.1
click at [650, 605] on textarea at bounding box center [779, 617] width 773 height 39
click at [656, 607] on textarea at bounding box center [779, 617] width 773 height 39
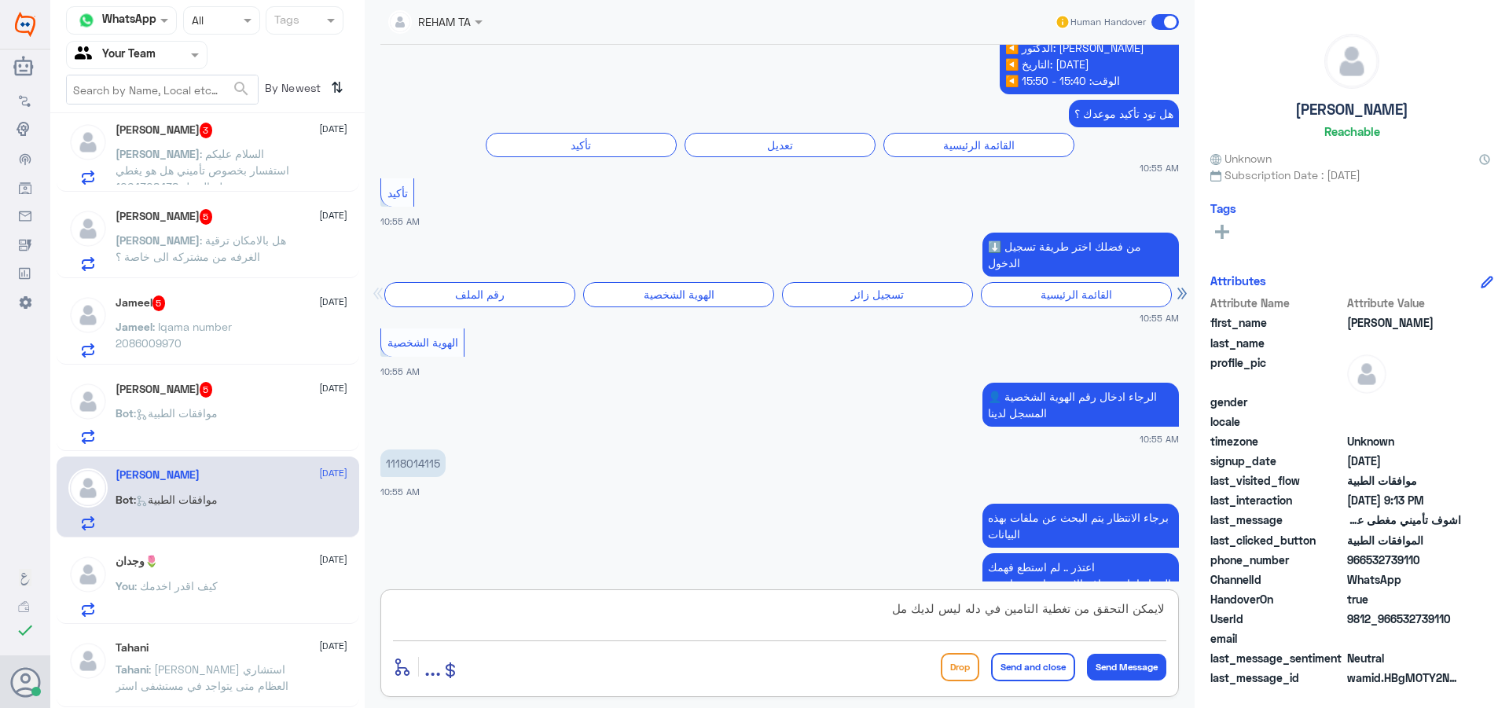
type textarea "لايمكن التحقق من تغطية التامين في دله ليس لديك ملف"
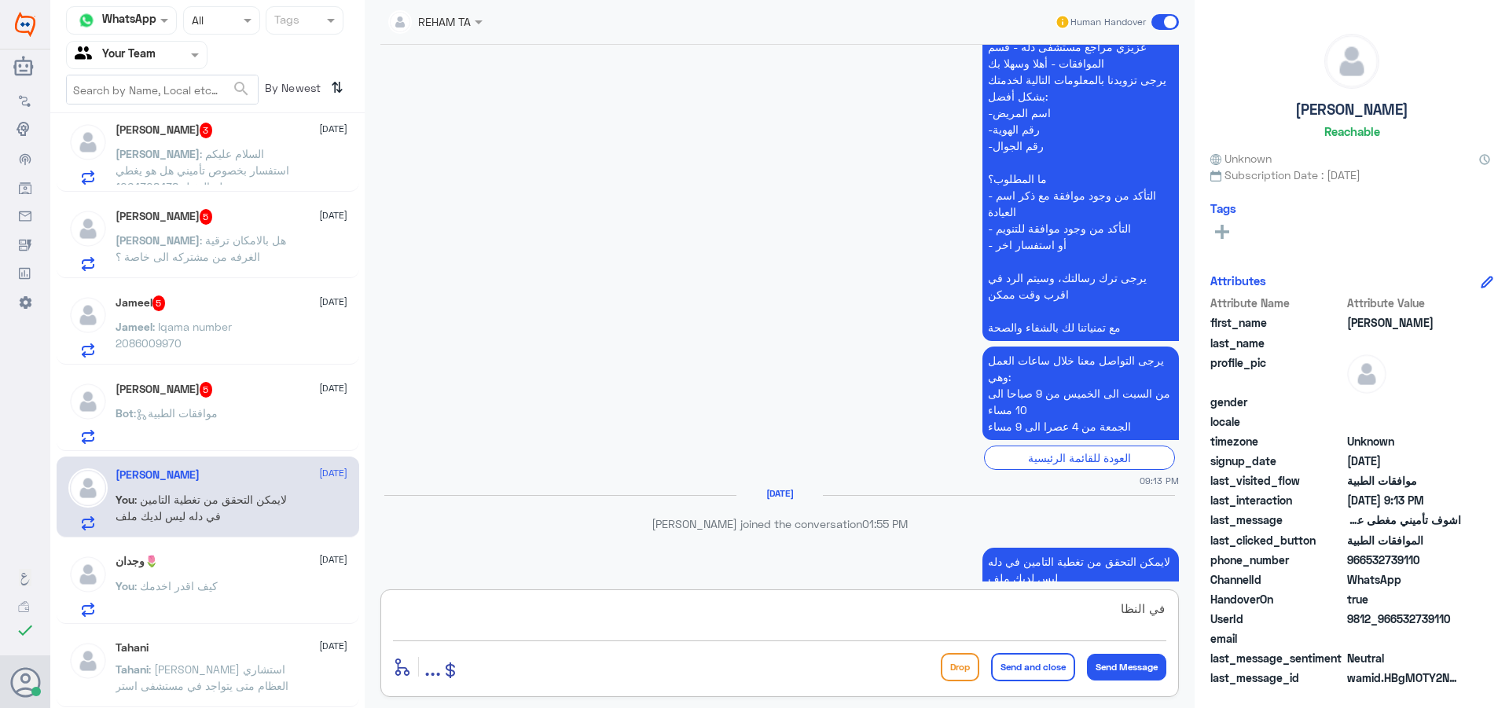
scroll to position [1907, 0]
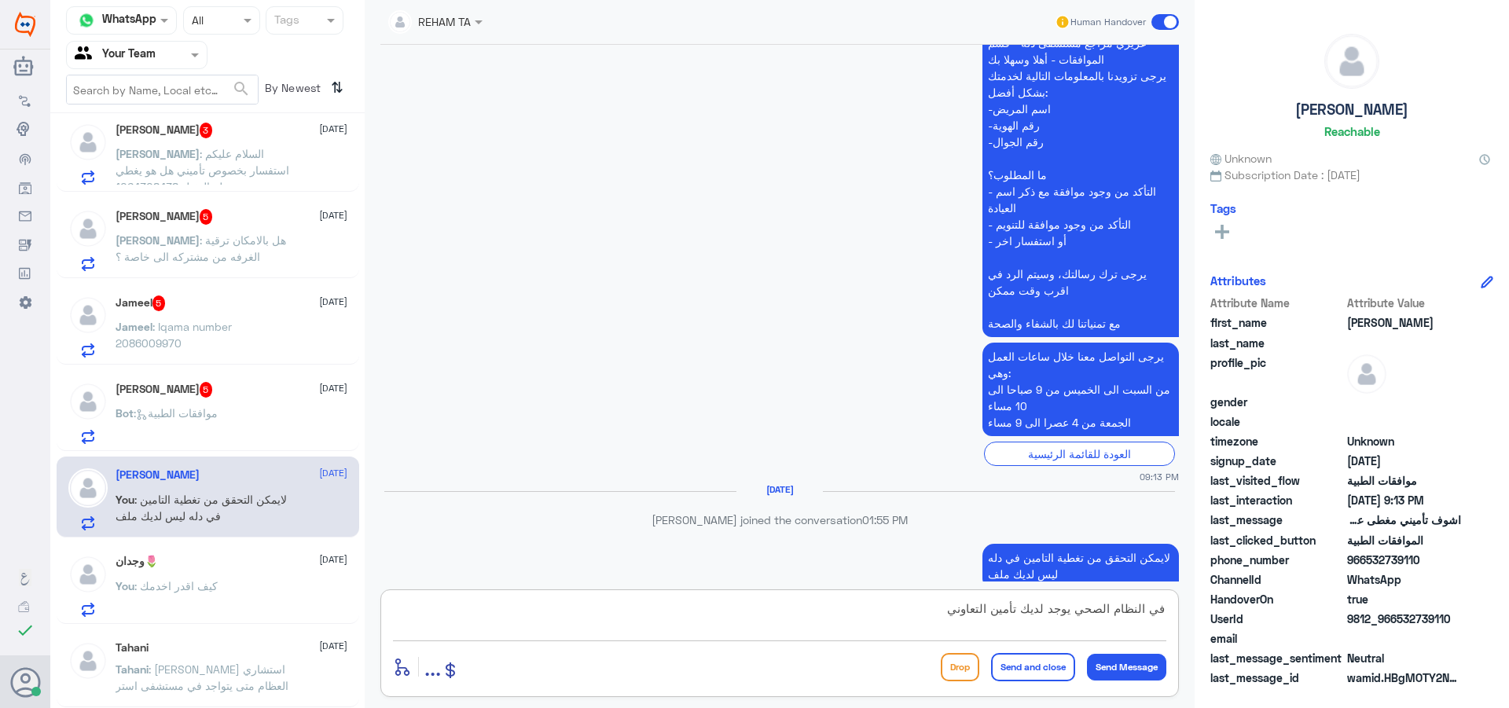
type textarea "في النظام الصحي يوجد لديك تأمين التعاونية"
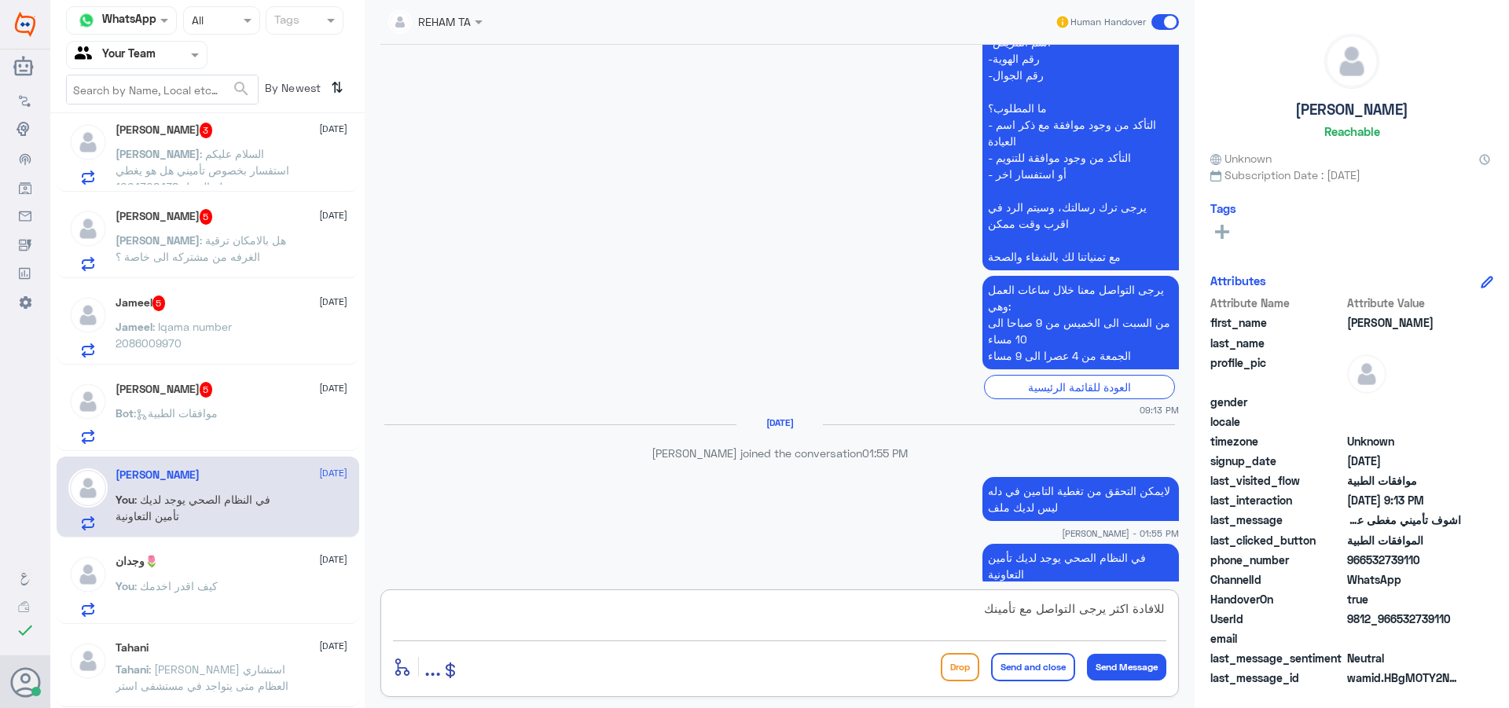
type textarea "للافادة اكثر يرجى التواصل مع تأمينك"
click at [1035, 674] on button "Send and close" at bounding box center [1033, 667] width 84 height 28
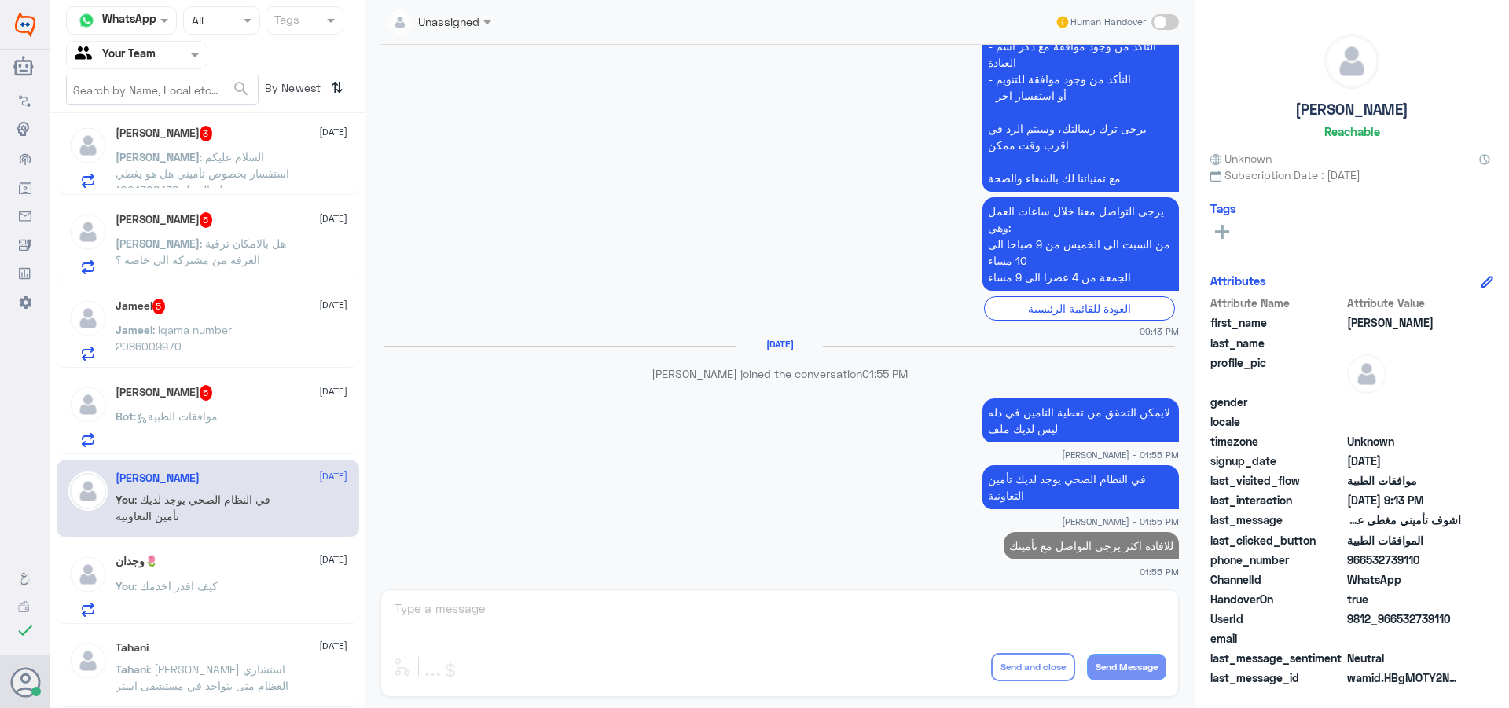
scroll to position [1135, 0]
click at [200, 387] on span "5" at bounding box center [206, 393] width 13 height 16
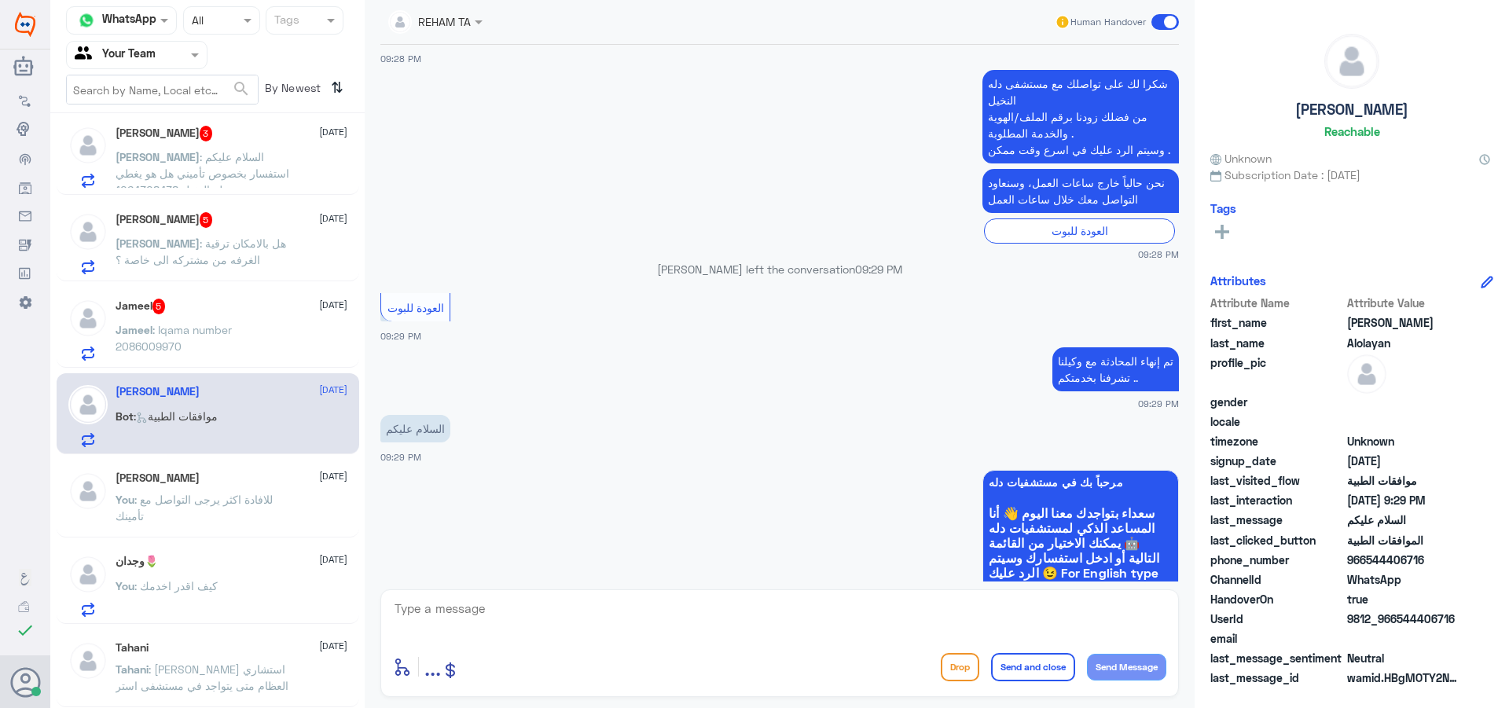
scroll to position [808, 0]
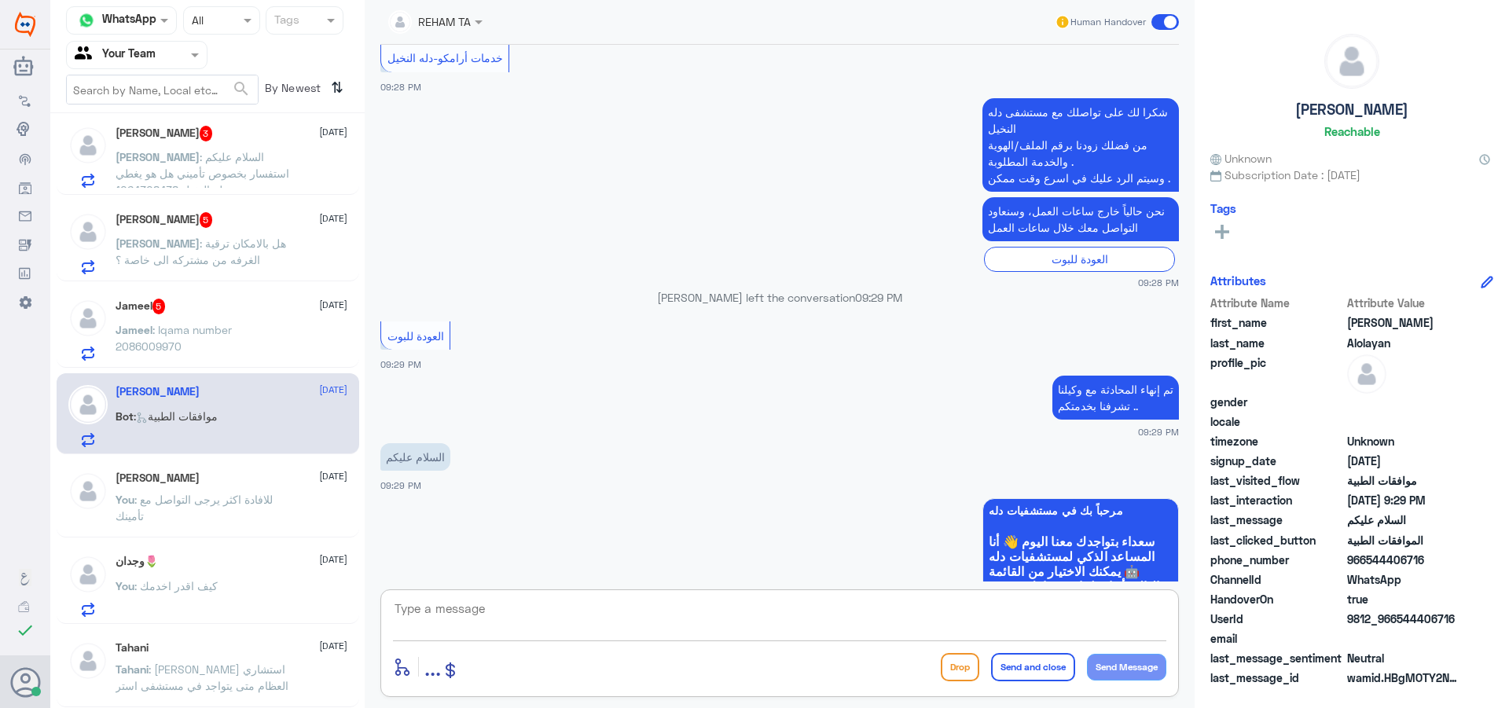
click at [618, 629] on textarea at bounding box center [779, 617] width 773 height 39
type textarea "وعليكم السلام"
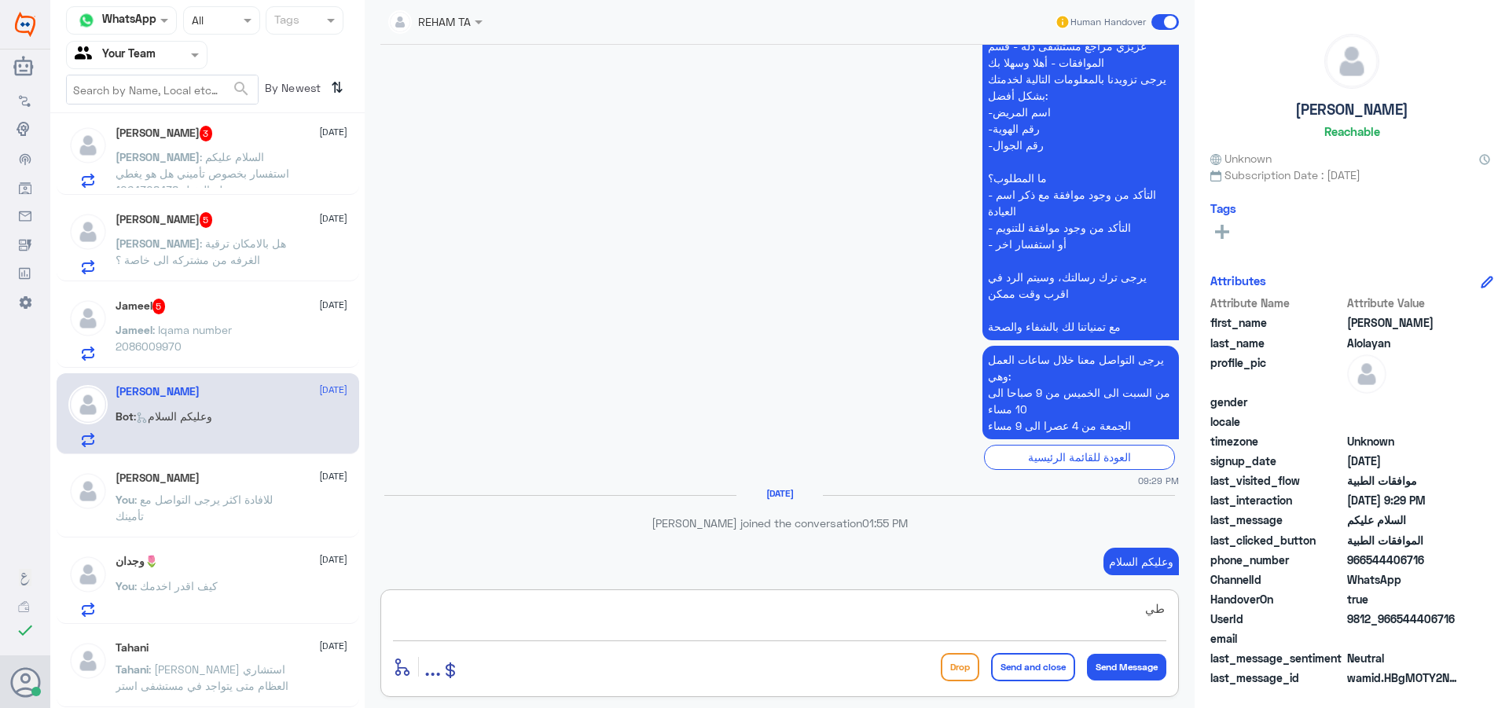
type textarea "ط"
type textarea "كيف اقدر اخدمك"
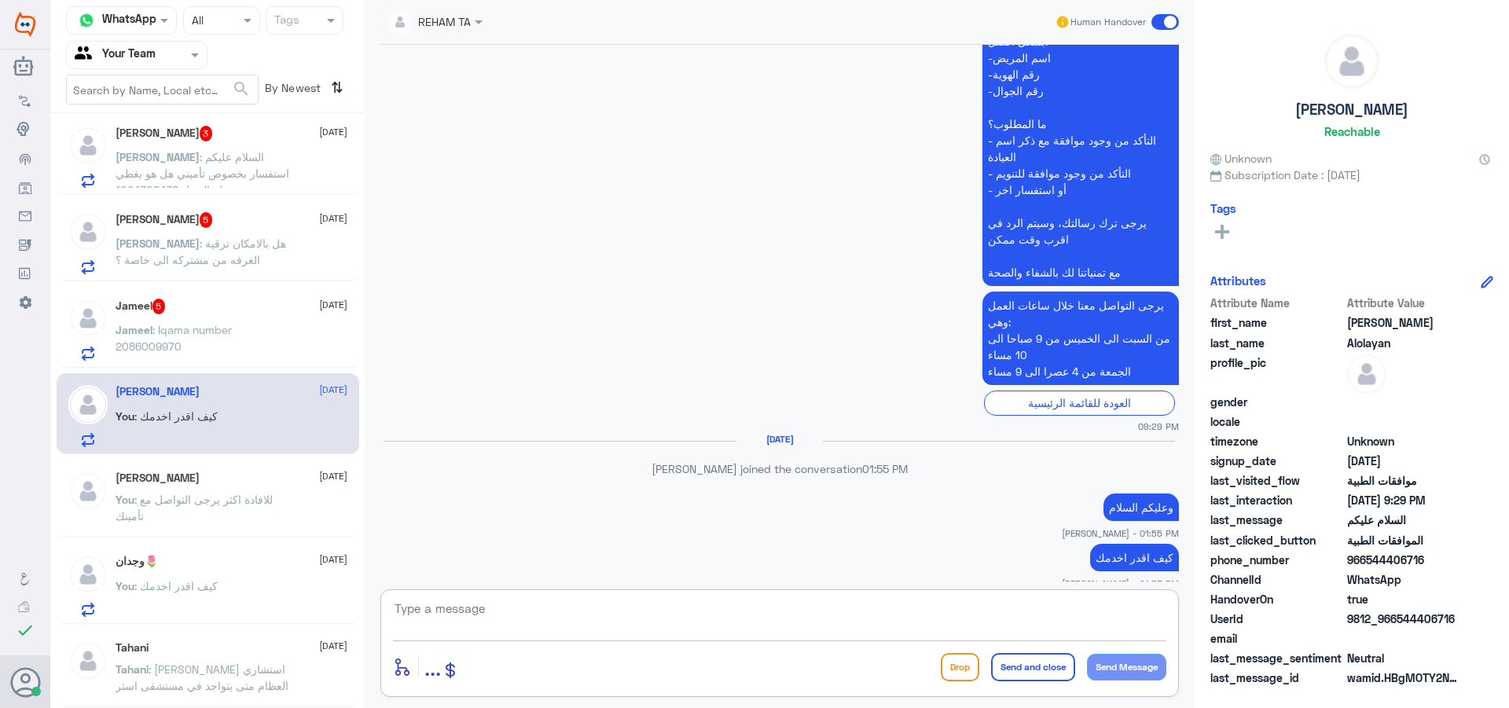
click at [198, 359] on p "Jameel : Iqama number 2086009970" at bounding box center [204, 340] width 177 height 39
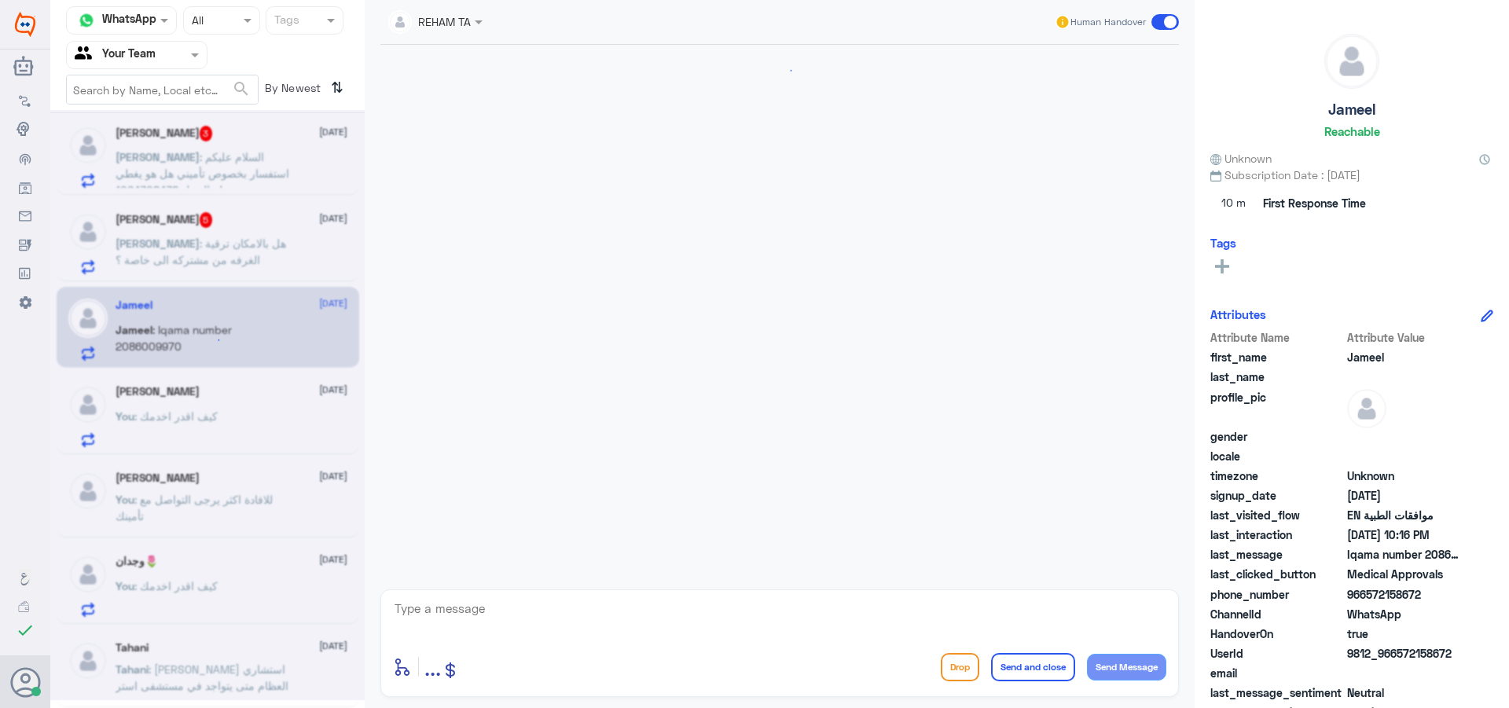
scroll to position [629, 0]
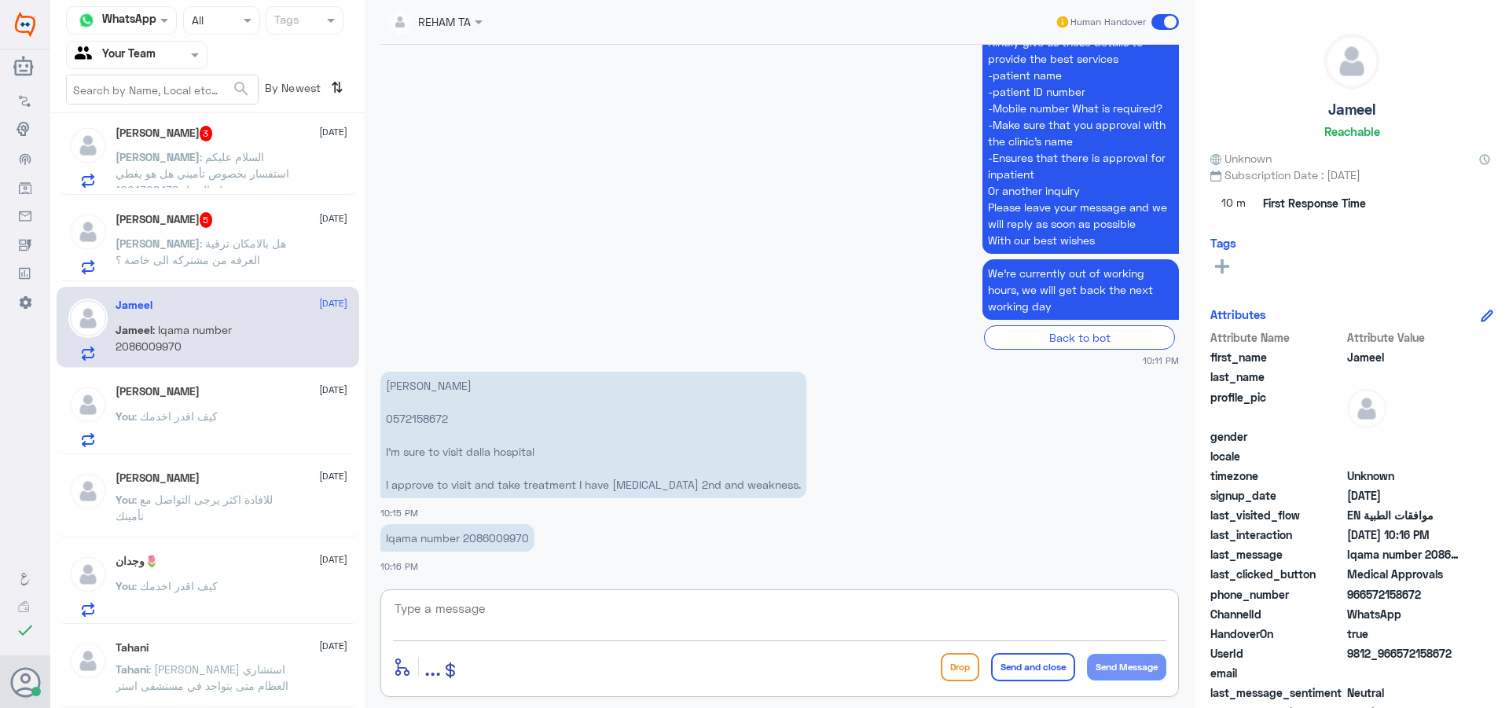
click at [542, 633] on textarea at bounding box center [779, 617] width 773 height 39
click at [636, 622] on textarea at bounding box center [779, 617] width 773 height 39
type textarea "ا"
type textarea "HELLO"
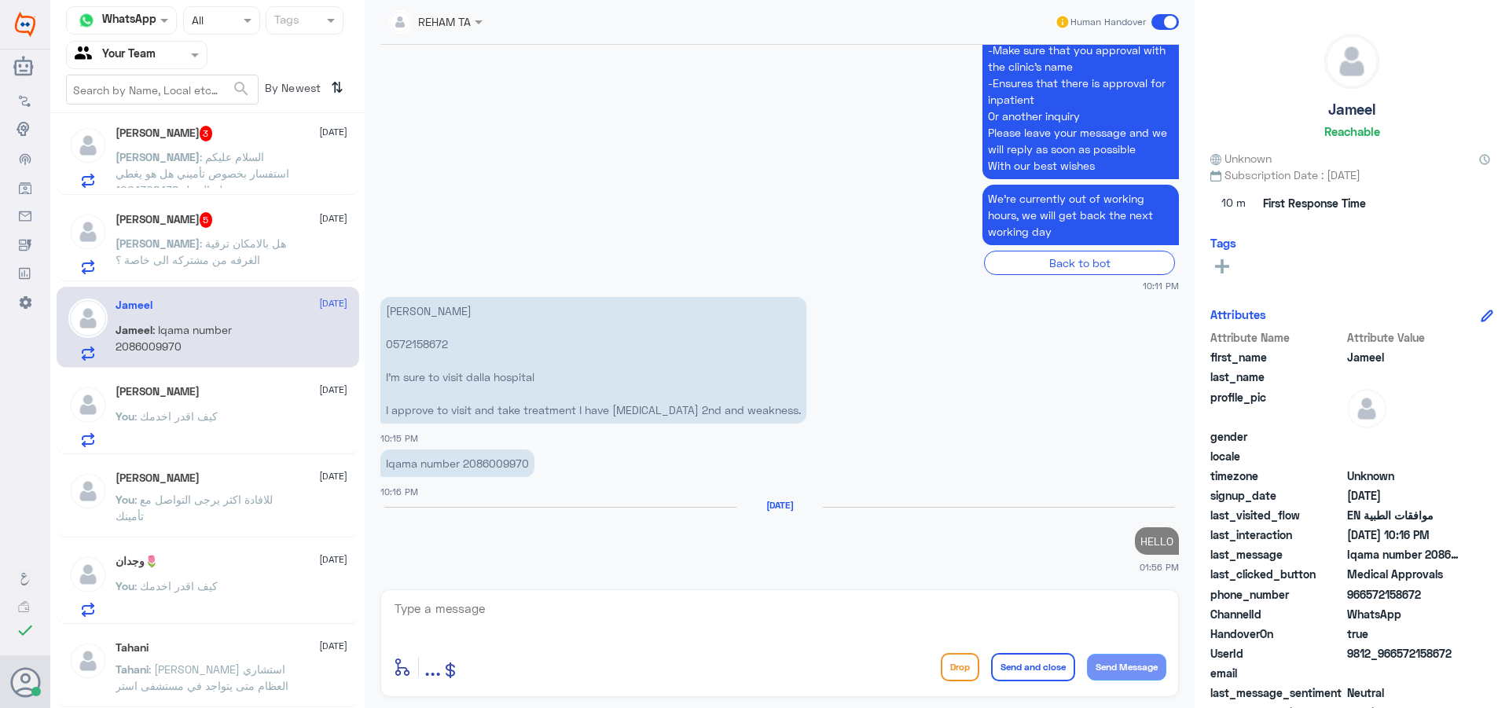
drag, startPoint x: 519, startPoint y: 397, endPoint x: 507, endPoint y: 456, distance: 60.1
click at [507, 456] on p "Iqama number 2086009970" at bounding box center [457, 463] width 154 height 28
click at [507, 464] on p "Iqama number 2086009970" at bounding box center [457, 463] width 154 height 28
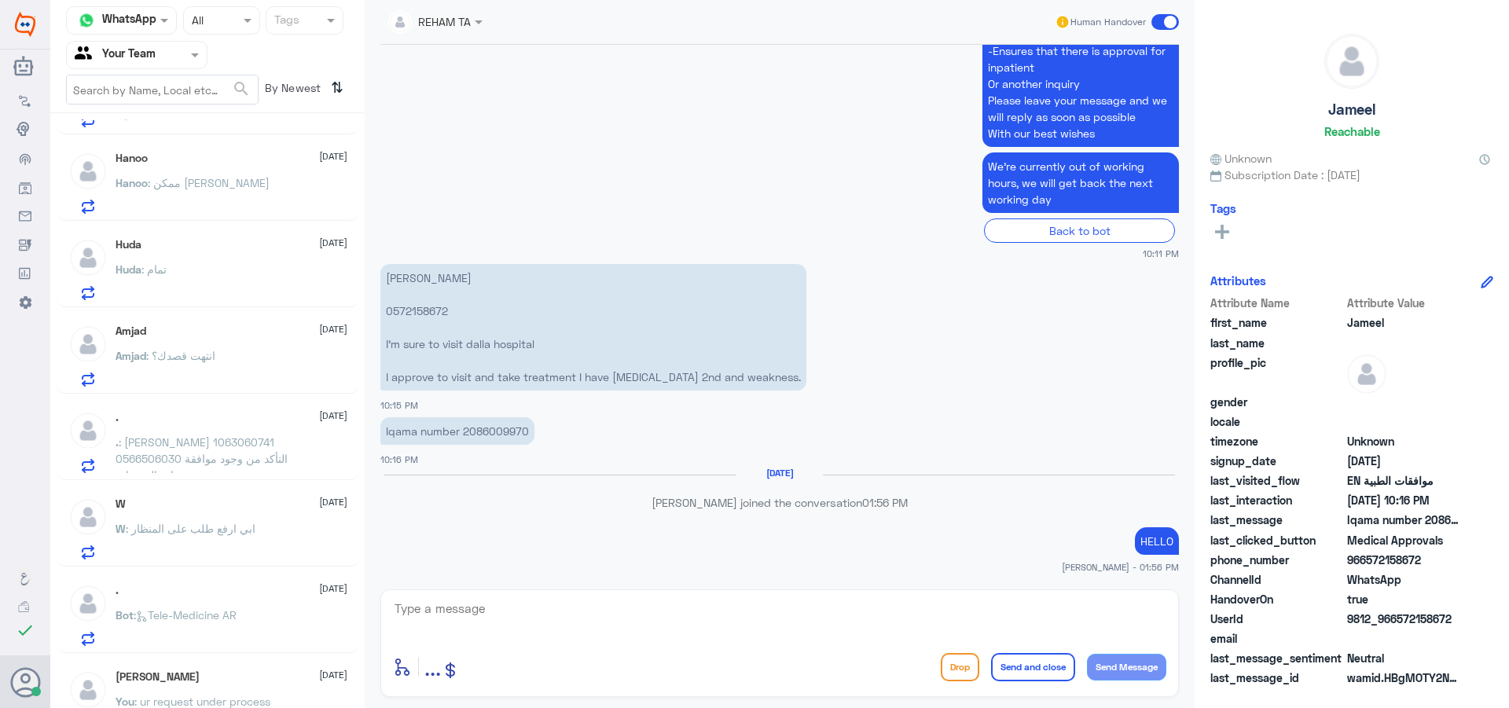
scroll to position [0, 0]
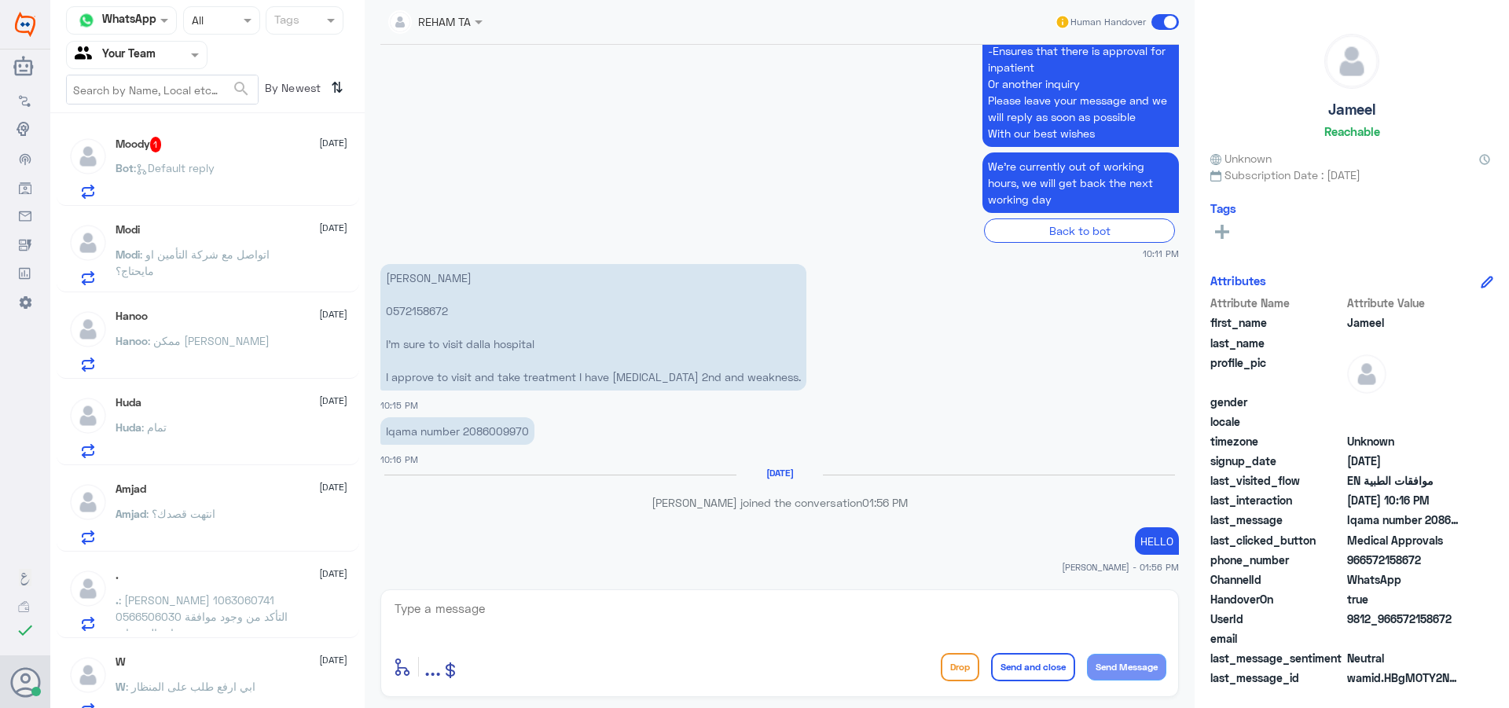
click at [207, 139] on div "Moody 1 [DATE]" at bounding box center [232, 145] width 232 height 16
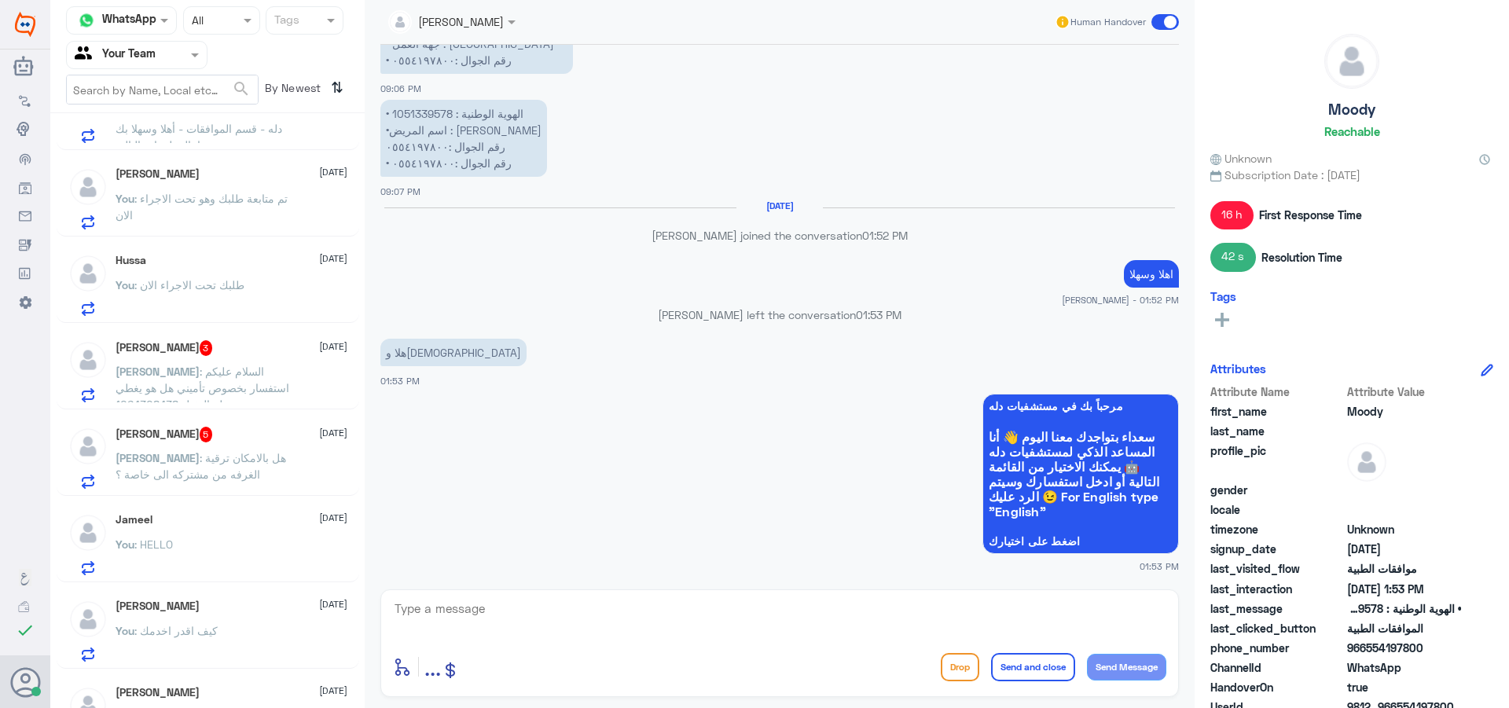
scroll to position [926, 0]
click at [251, 541] on div "You : HELLO" at bounding box center [232, 551] width 232 height 35
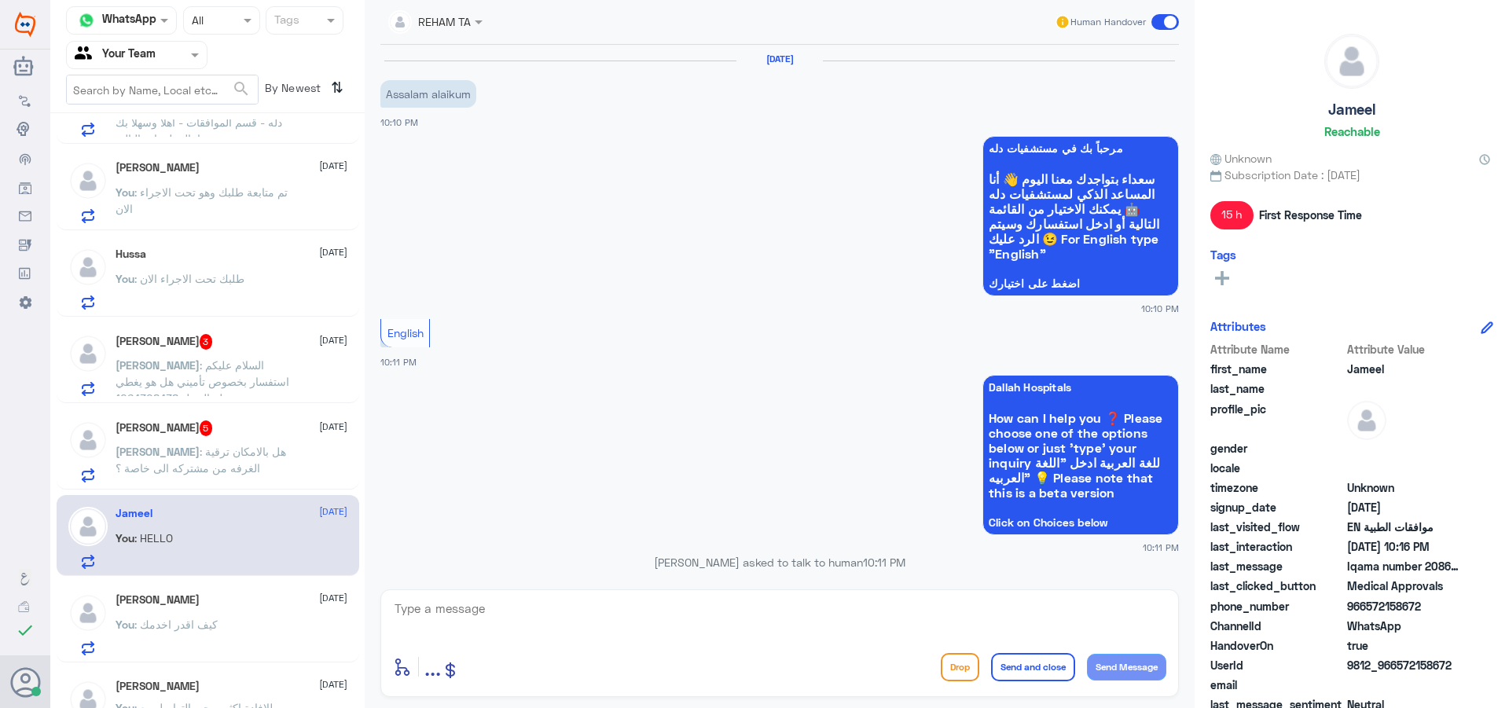
scroll to position [736, 0]
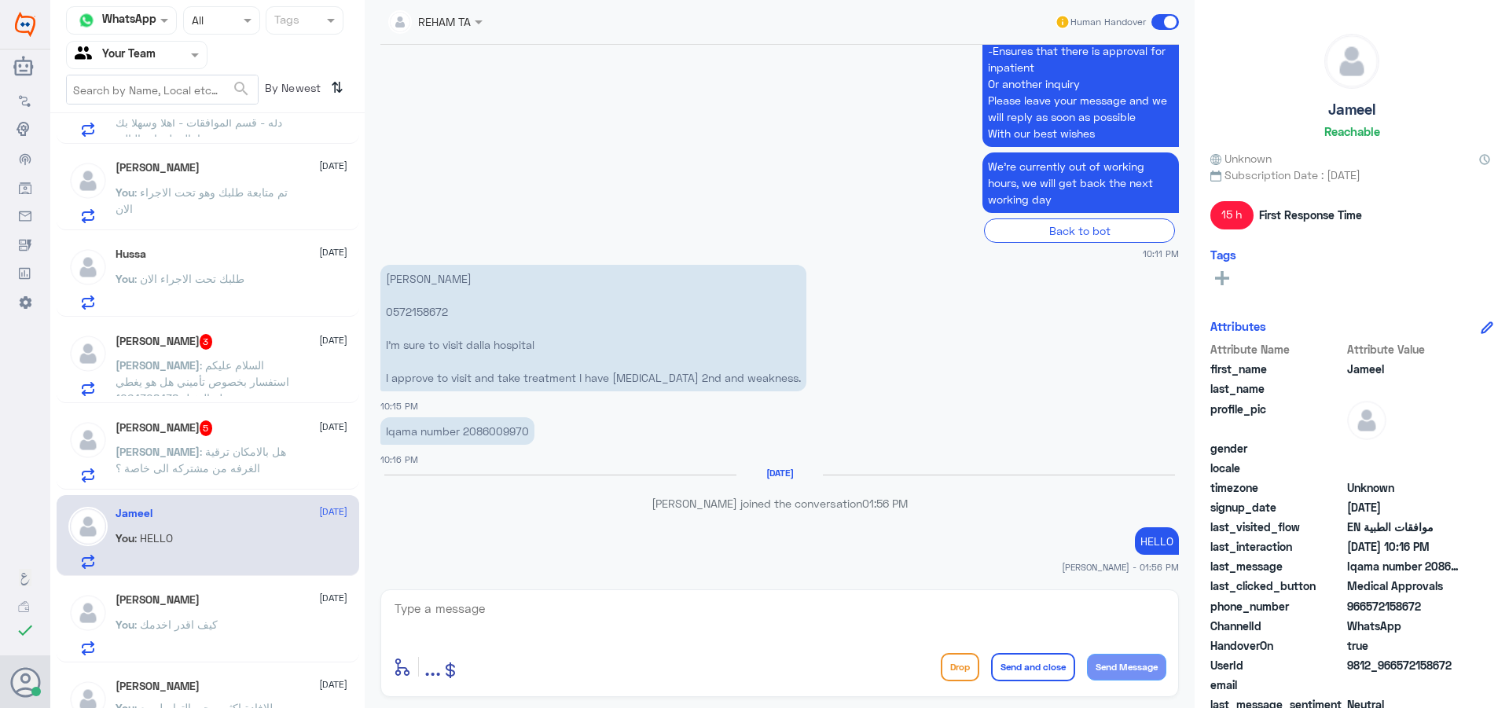
click at [492, 428] on p "Iqama number 2086009970" at bounding box center [457, 431] width 154 height 28
click at [411, 303] on p "[PERSON_NAME] 0572158672 I'm sure to visit dalla hospital I approve to visit an…" at bounding box center [593, 328] width 426 height 127
click at [412, 310] on p "[PERSON_NAME] 0572158672 I'm sure to visit dalla hospital I approve to visit an…" at bounding box center [593, 328] width 426 height 127
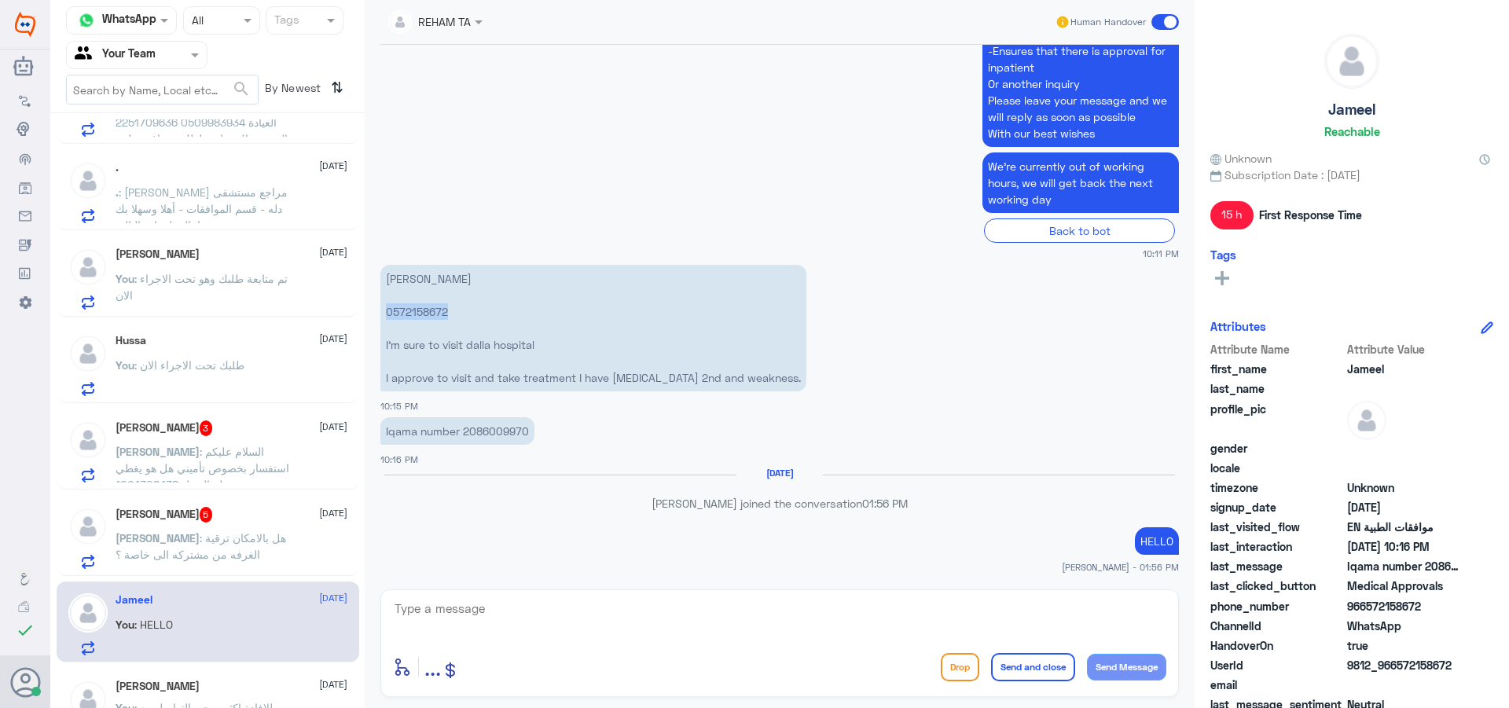
click at [512, 600] on textarea at bounding box center [779, 617] width 773 height 39
type textarea "U ARE IN [GEOGRAPHIC_DATA] KINDLY CONTACT THEM"
drag, startPoint x: 1043, startPoint y: 666, endPoint x: 937, endPoint y: 613, distance: 118.8
click at [1043, 666] on button "Send and close" at bounding box center [1033, 667] width 84 height 28
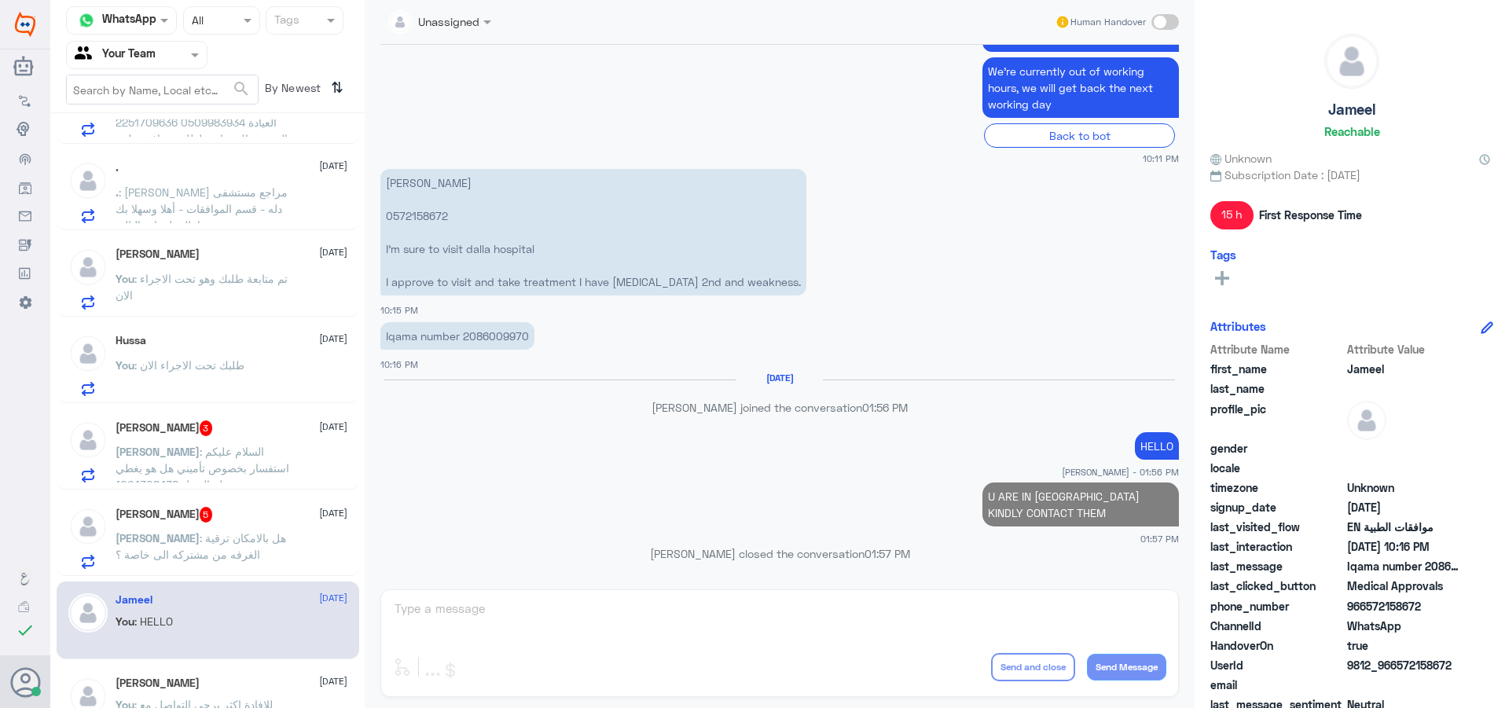
click at [268, 531] on p "[PERSON_NAME] : هل بالامكان ترقية الغرفه من مشتركه الى خاصة ؟" at bounding box center [204, 549] width 177 height 39
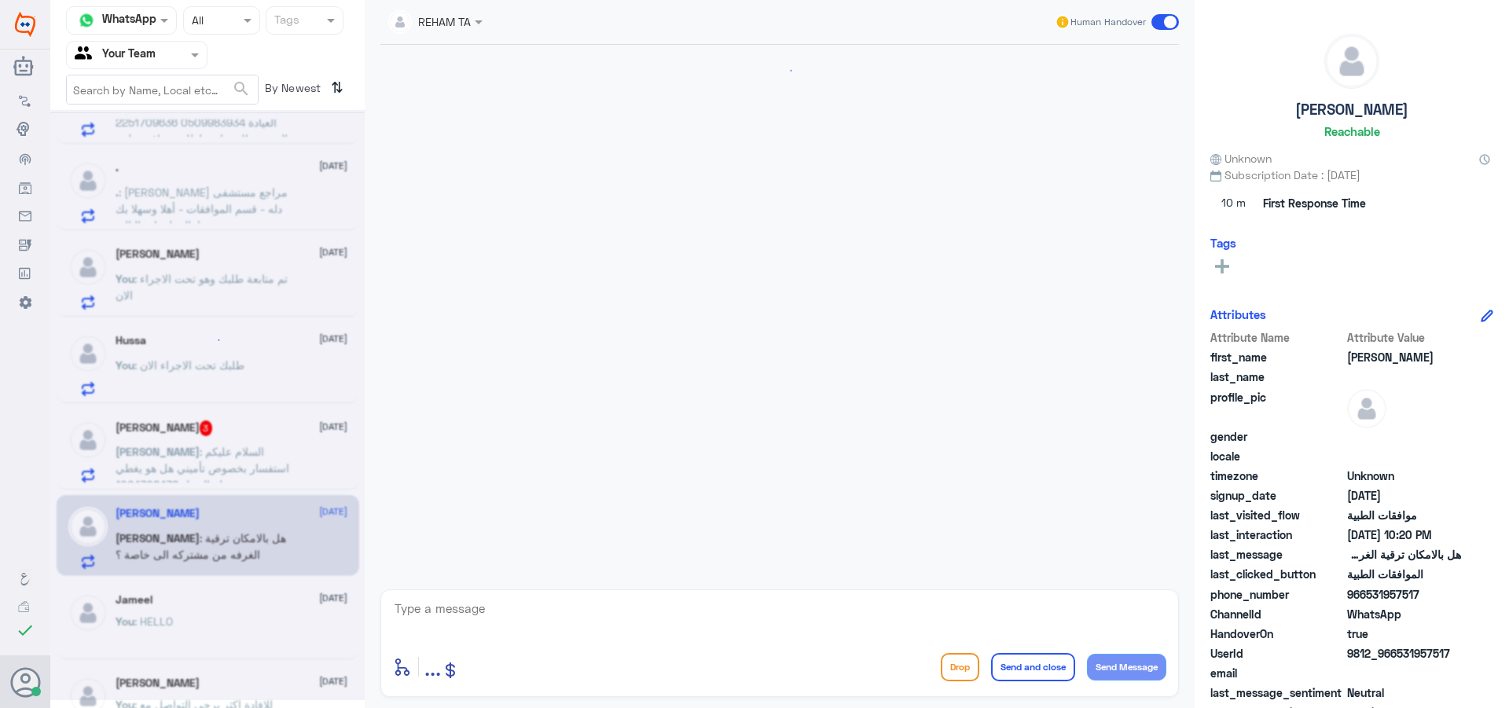
scroll to position [444, 0]
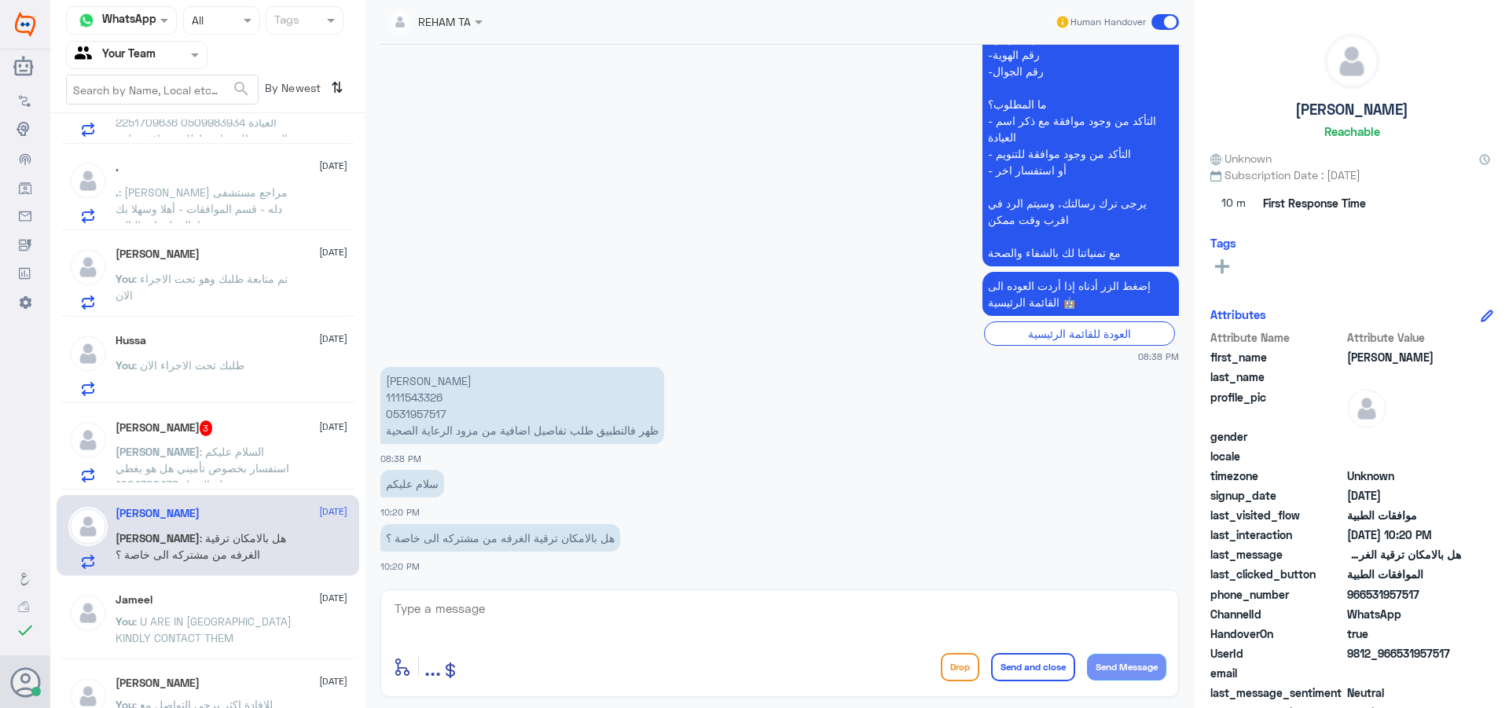
click at [1167, 19] on span at bounding box center [1165, 22] width 28 height 16
click at [0, 0] on input "checkbox" at bounding box center [0, 0] width 0 height 0
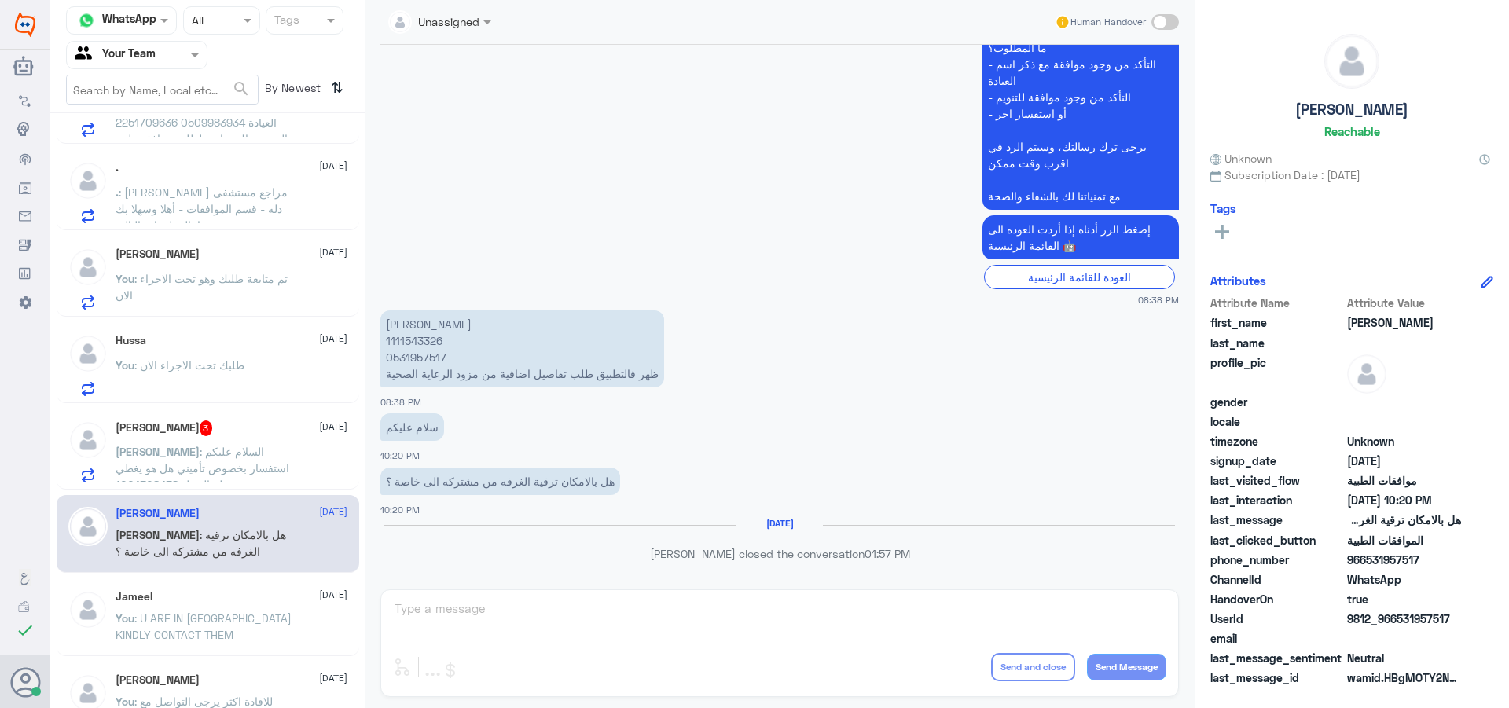
click at [233, 470] on span ": السلام عليكم استفسار بخصوص تأميني هل هو يغطي دله النخيل 1064308438" at bounding box center [203, 468] width 174 height 46
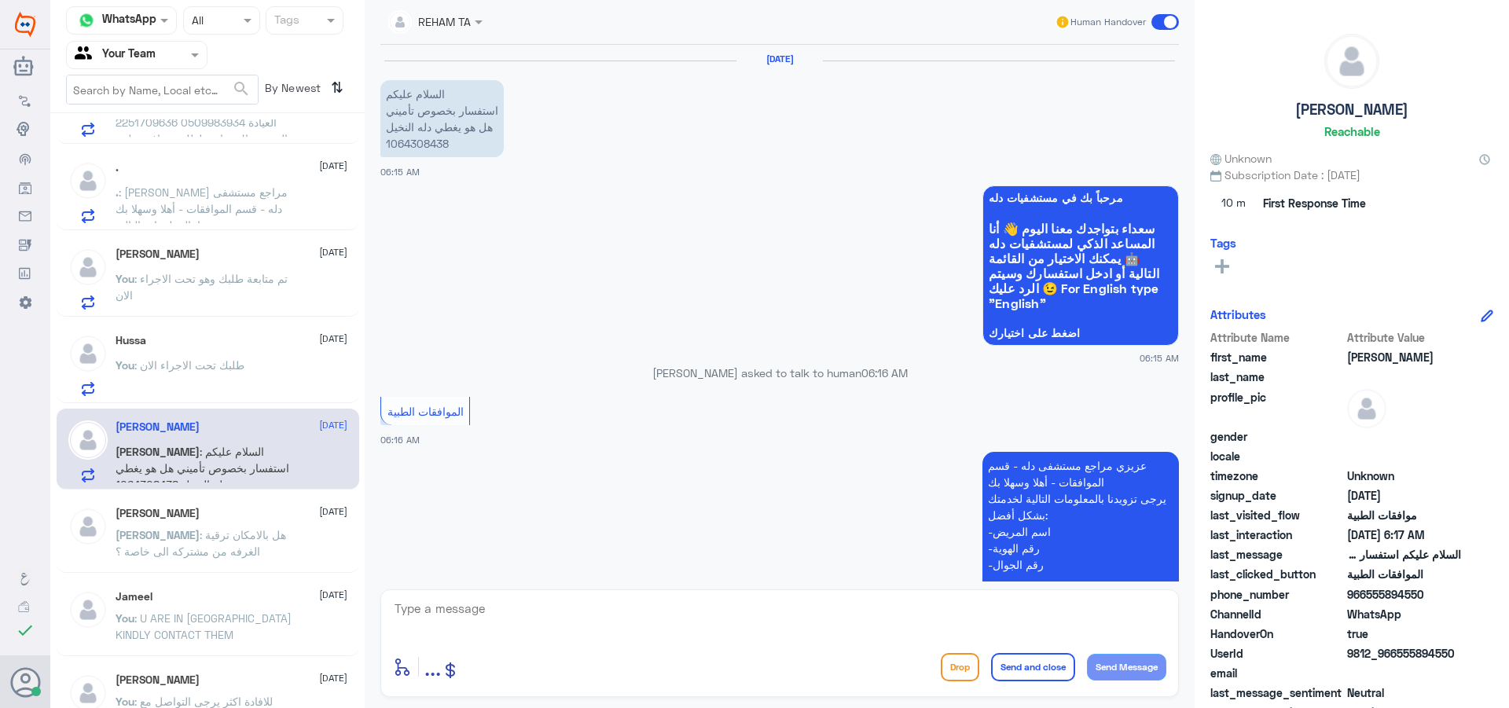
scroll to position [435, 0]
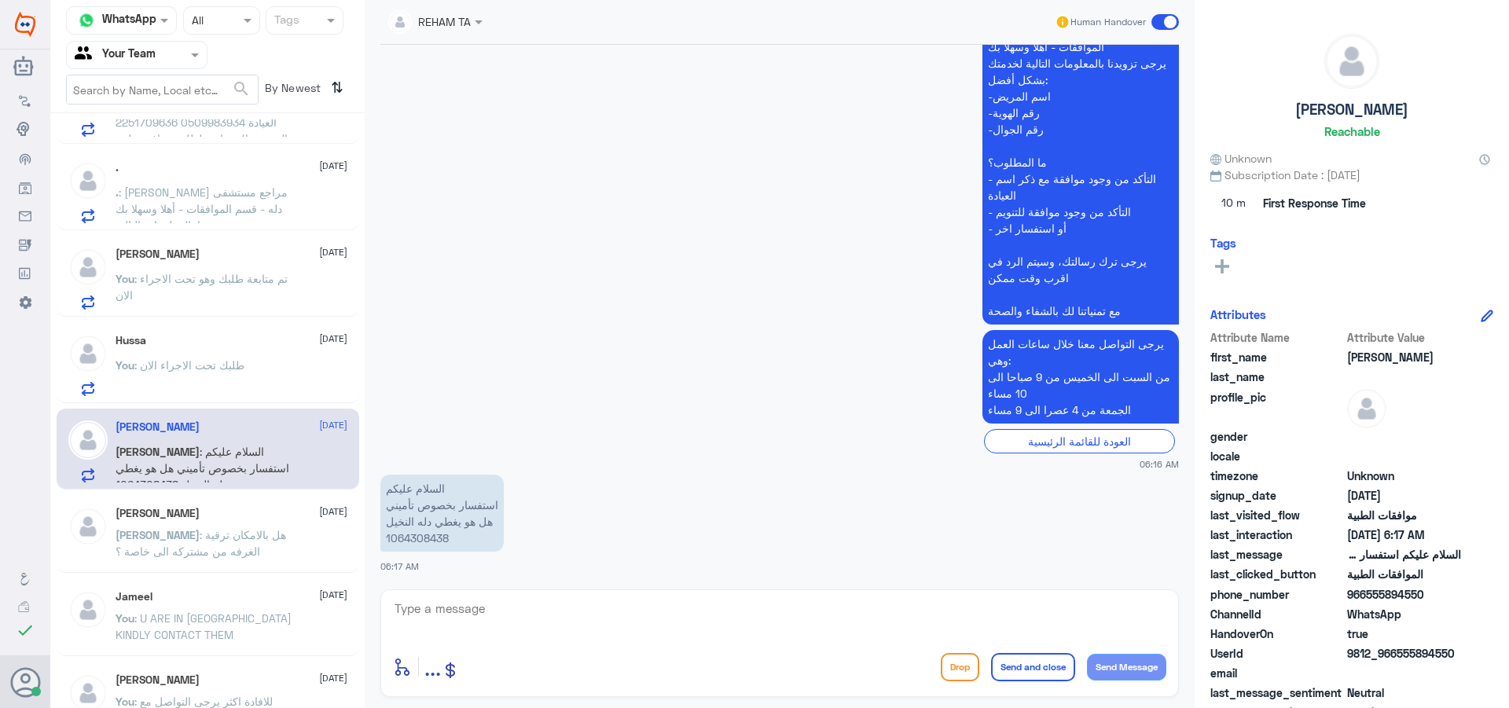
click at [433, 541] on p "السلام عليكم استفسار بخصوص تأميني هل هو يغطي دله النخيل 1064308438" at bounding box center [441, 513] width 123 height 77
click at [421, 543] on p "السلام عليكم استفسار بخصوص تأميني هل هو يغطي دله النخيل 1064308438" at bounding box center [441, 513] width 123 height 77
click at [423, 542] on p "السلام عليكم استفسار بخصوص تأميني هل هو يغطي دله النخيل 1064308438" at bounding box center [441, 513] width 123 height 77
click at [467, 629] on textarea at bounding box center [779, 617] width 773 height 39
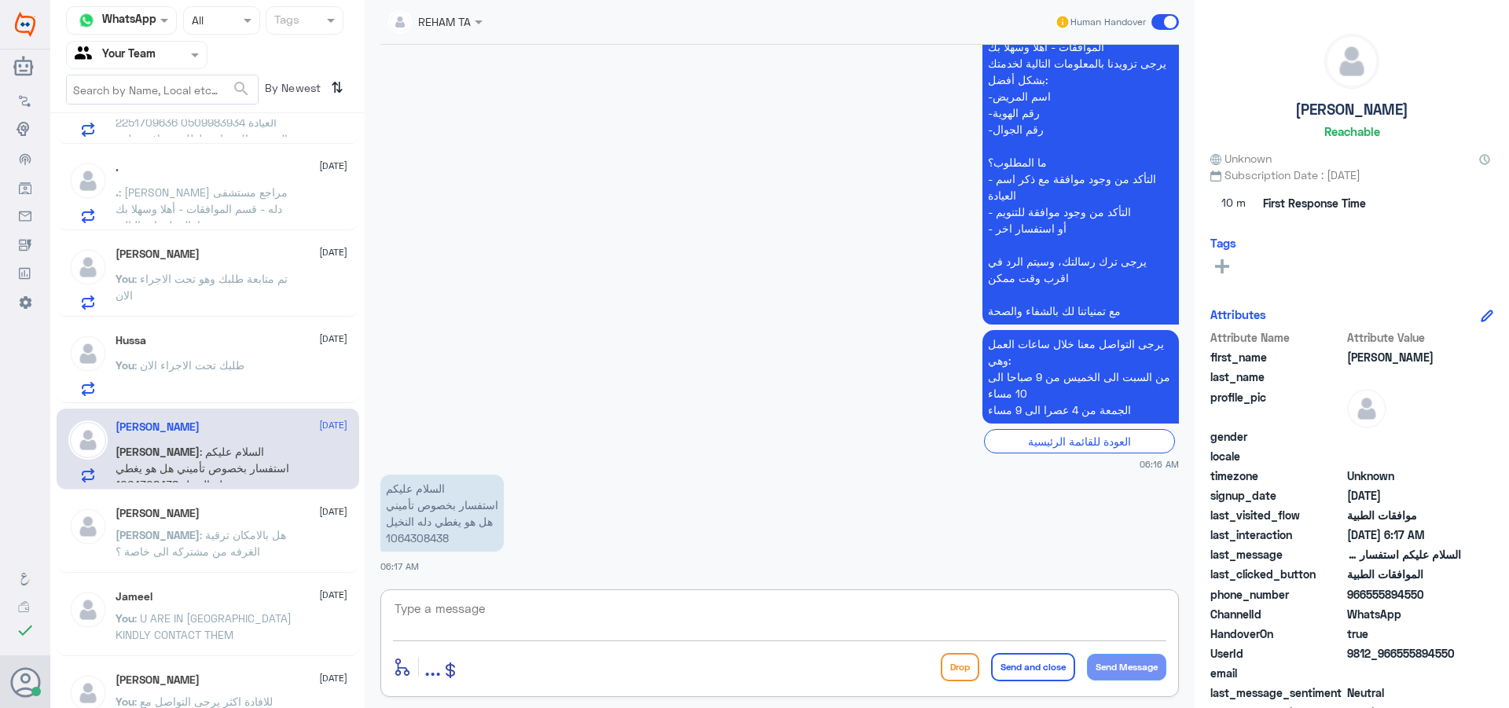
click at [479, 604] on textarea at bounding box center [779, 617] width 773 height 39
type textarea "هل لديك ملف في دله"
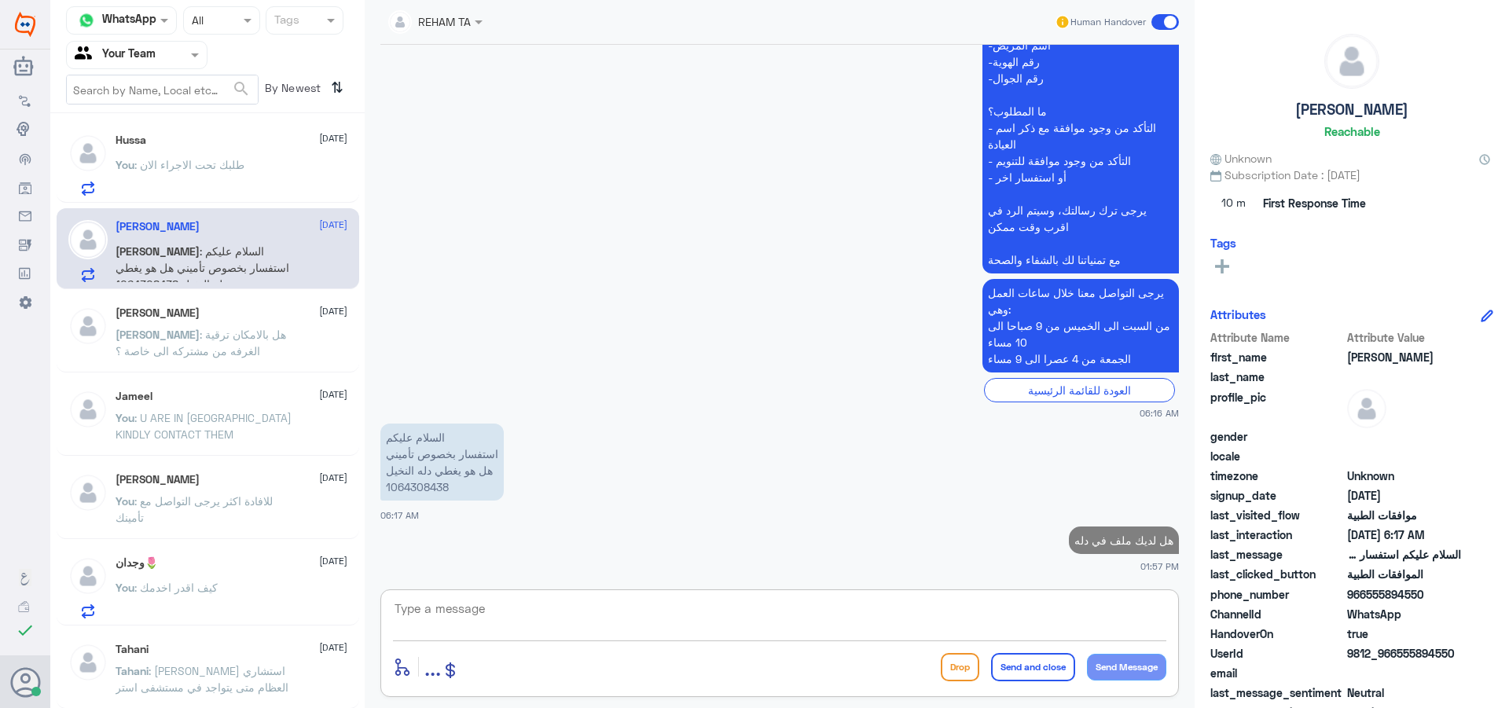
scroll to position [1128, 0]
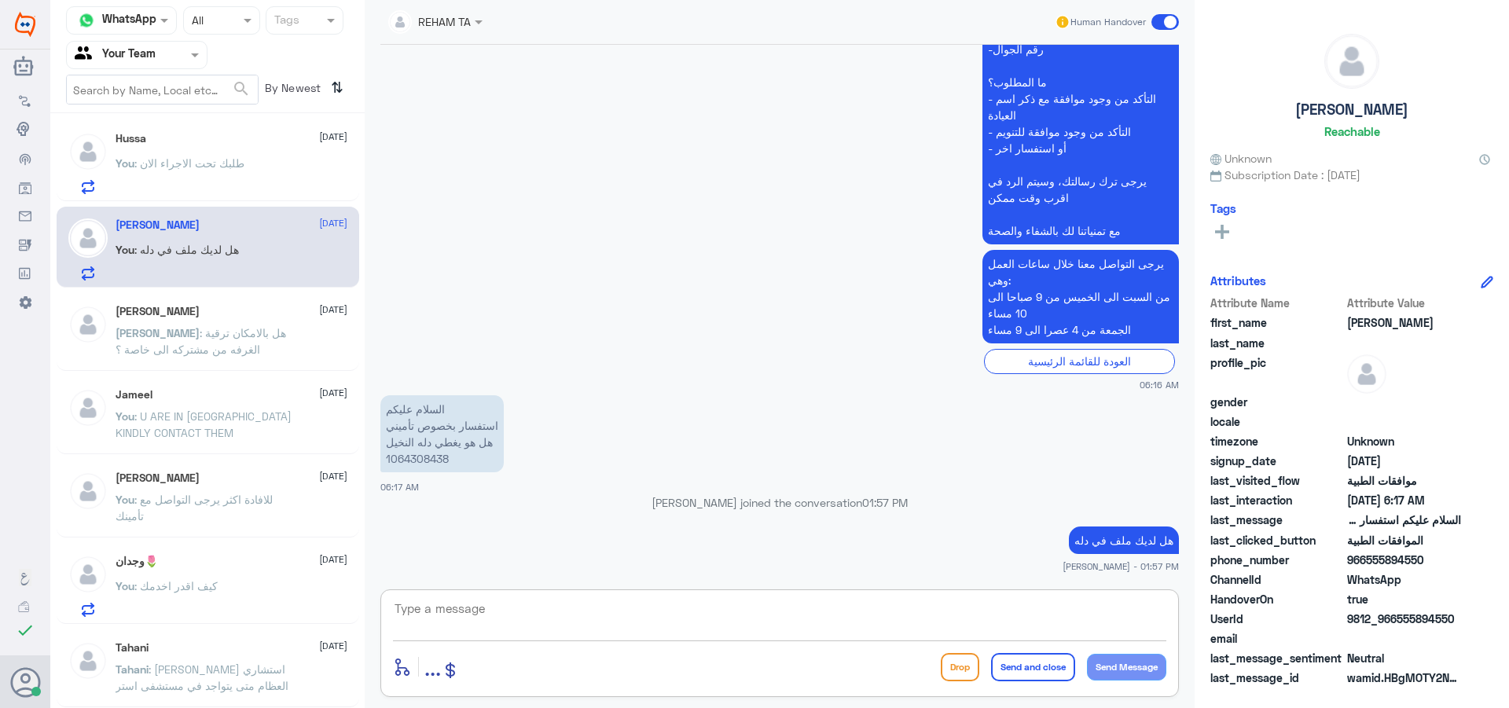
click at [286, 523] on p "You : للافادة اكثر يرجى التواصل مع تأمينك" at bounding box center [204, 510] width 177 height 39
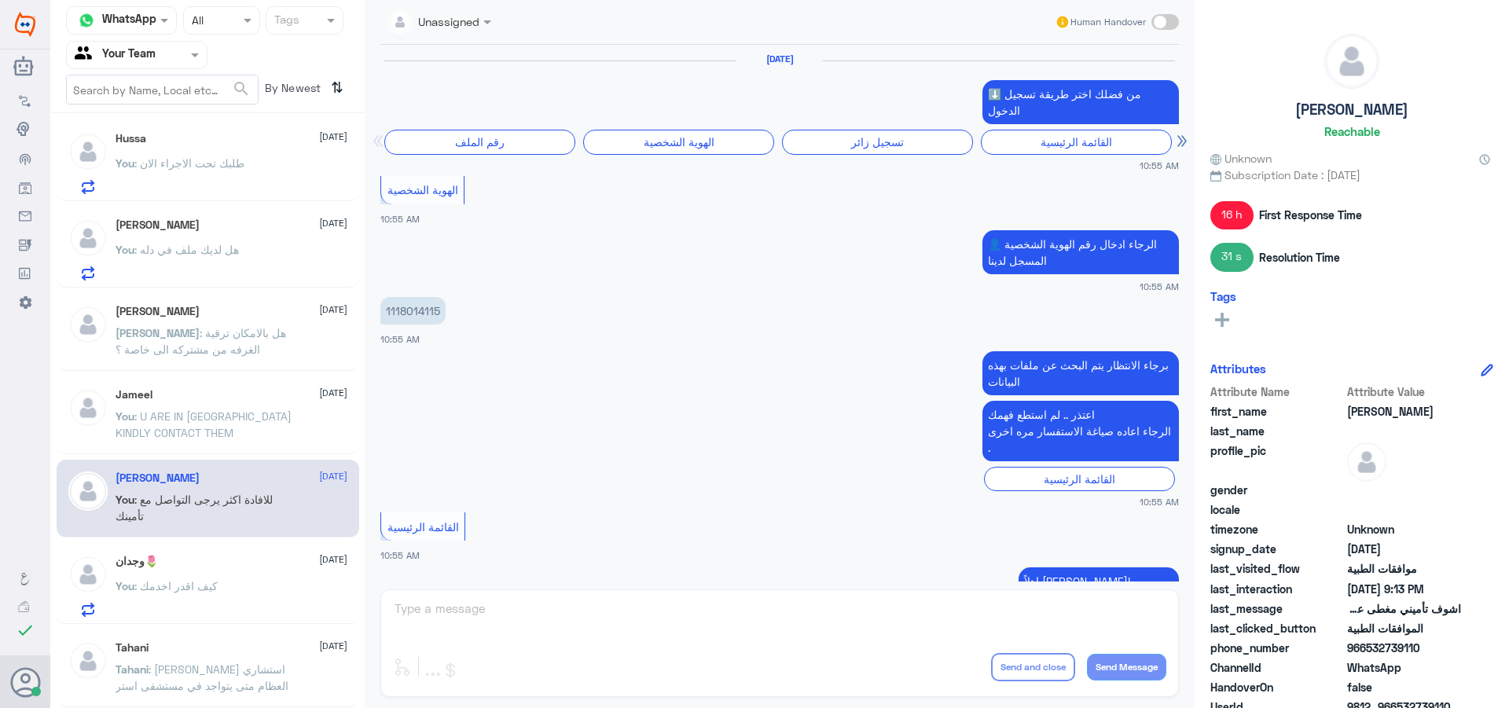
scroll to position [1531, 0]
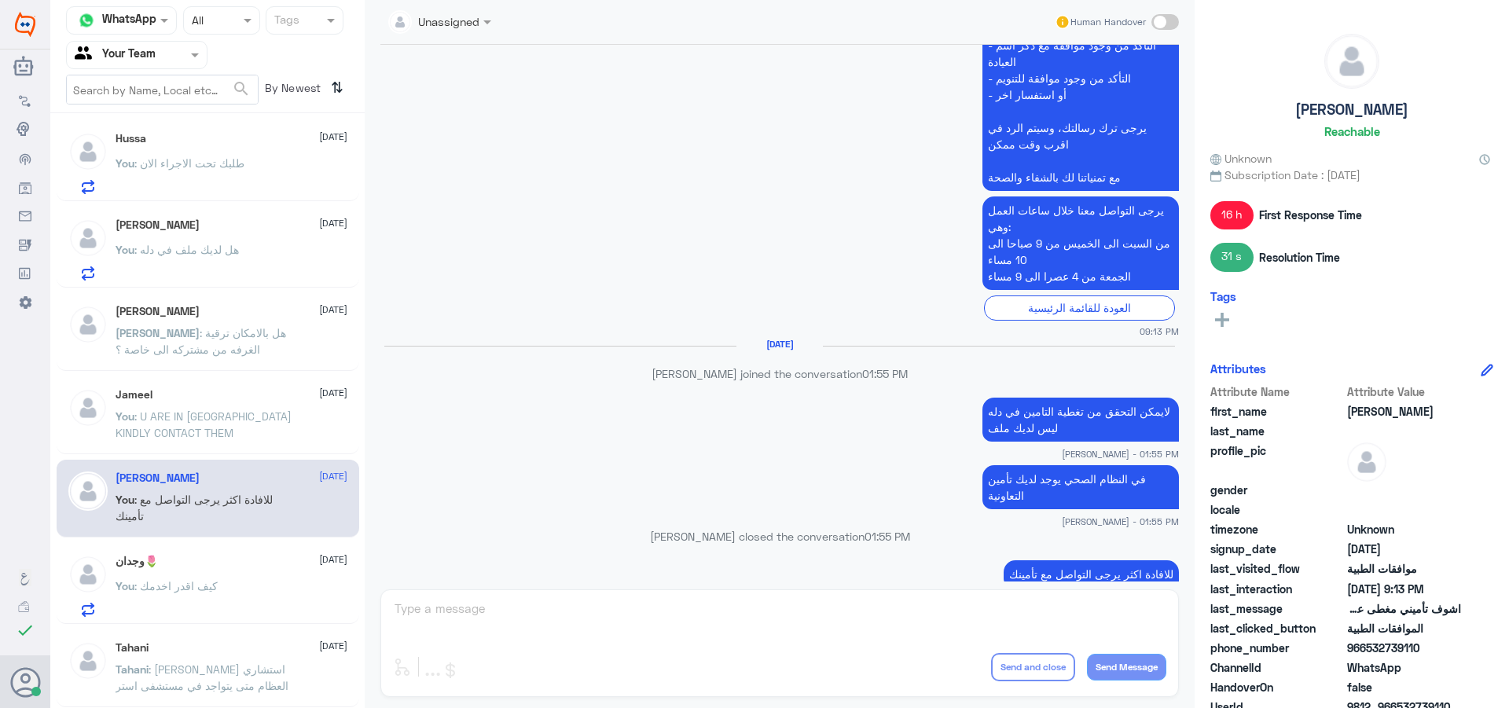
click at [1063, 465] on p "في النظام الصحي يوجد لديك تأمين التعاونية" at bounding box center [1080, 487] width 196 height 44
click at [1064, 465] on p "في النظام الصحي يوجد لديك تأمين التعاونية" at bounding box center [1080, 487] width 196 height 44
click at [1071, 560] on p "للافادة اكثر يرجى التواصل مع تأمينك" at bounding box center [1090, 574] width 175 height 28
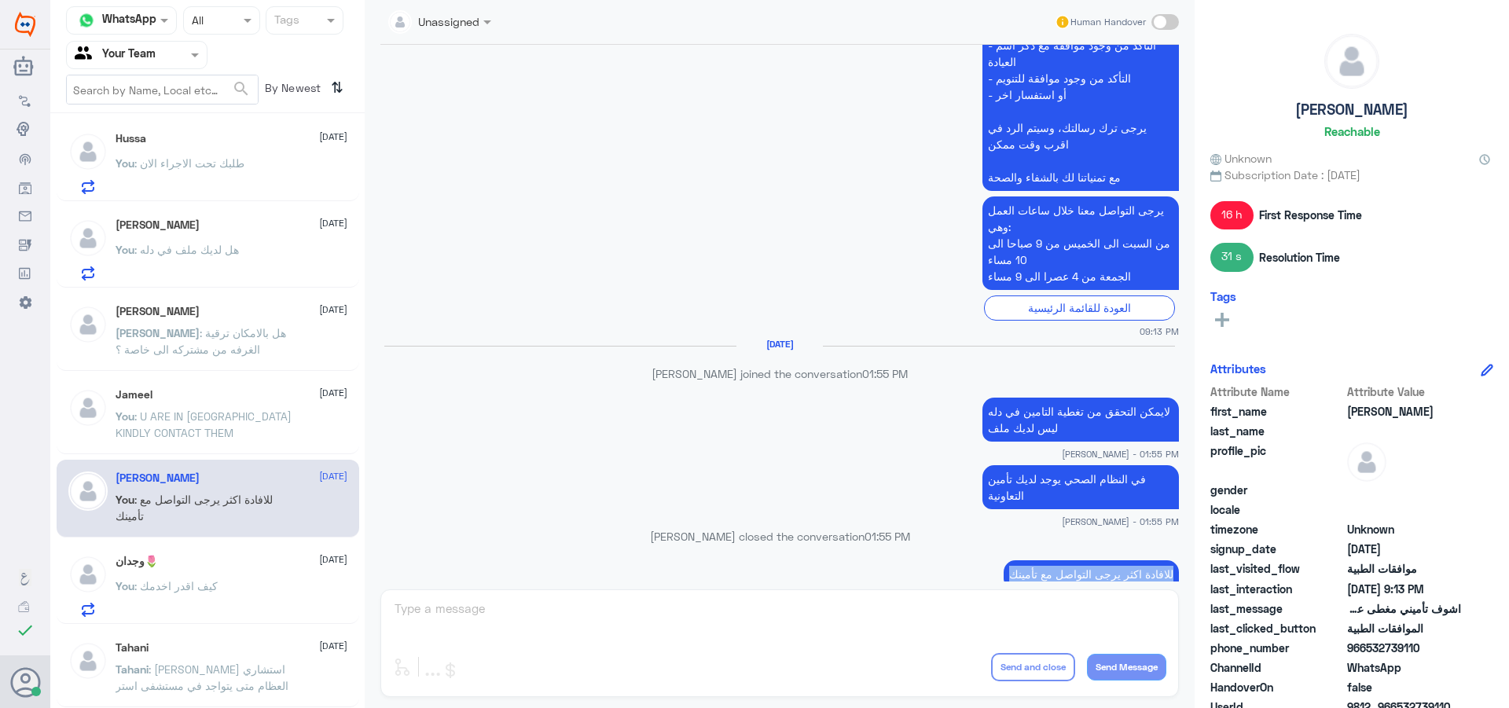
click at [1071, 560] on p "للافادة اكثر يرجى التواصل مع تأمينك" at bounding box center [1090, 574] width 175 height 28
click at [232, 270] on p "You : هل لديك ملف في دله" at bounding box center [177, 260] width 123 height 39
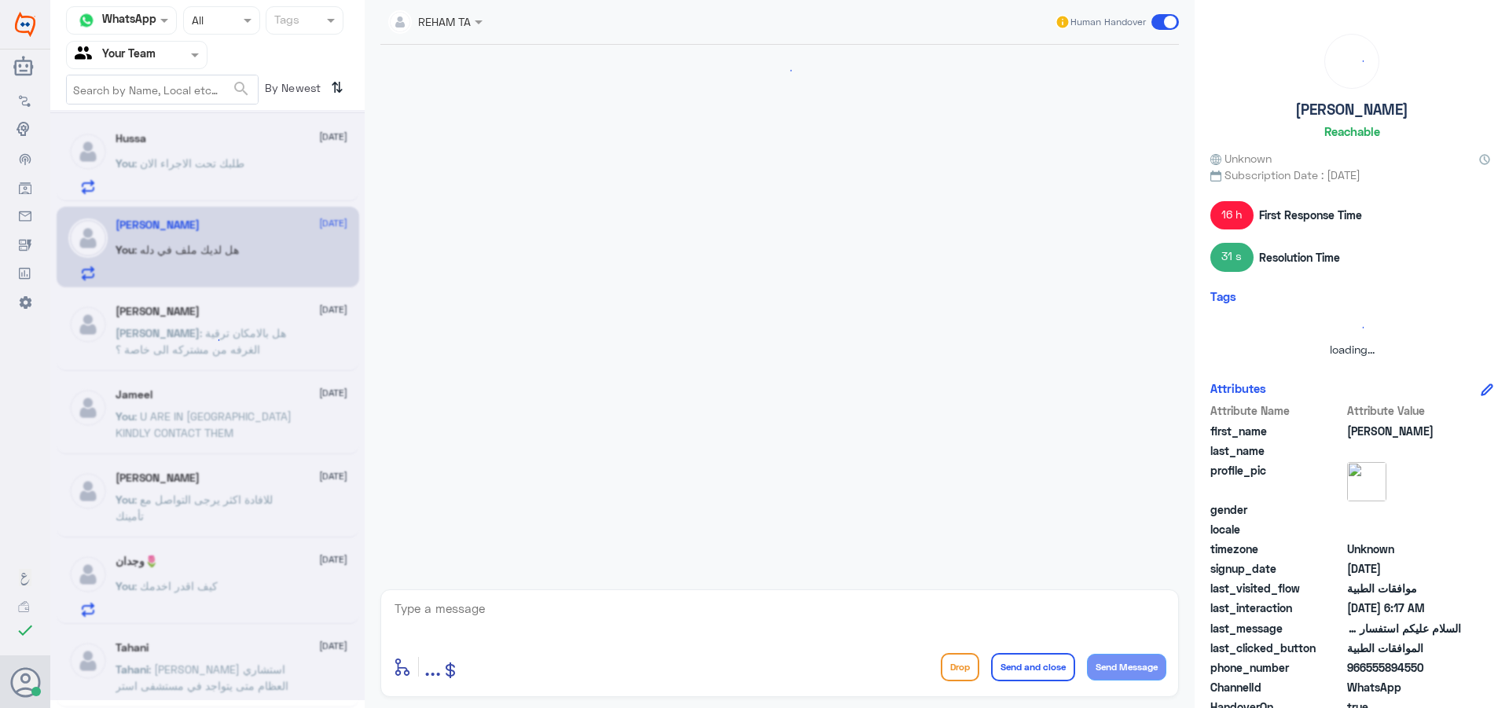
scroll to position [515, 0]
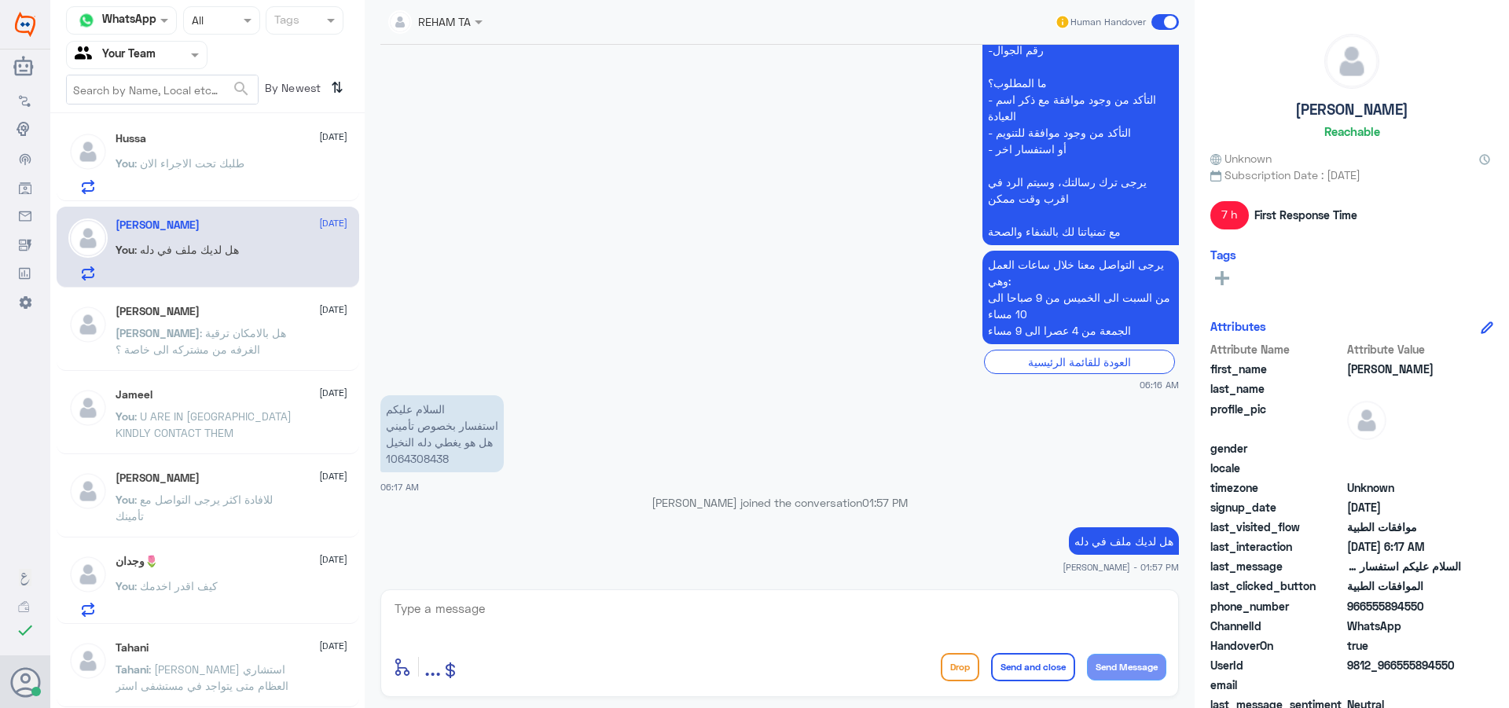
click at [466, 622] on textarea at bounding box center [779, 617] width 773 height 39
paste textarea "للافادة اكثر يرجى التواصل مع تأمينك"
type textarea "للافادة اكثر يرجى التواصل مع تأمينك"
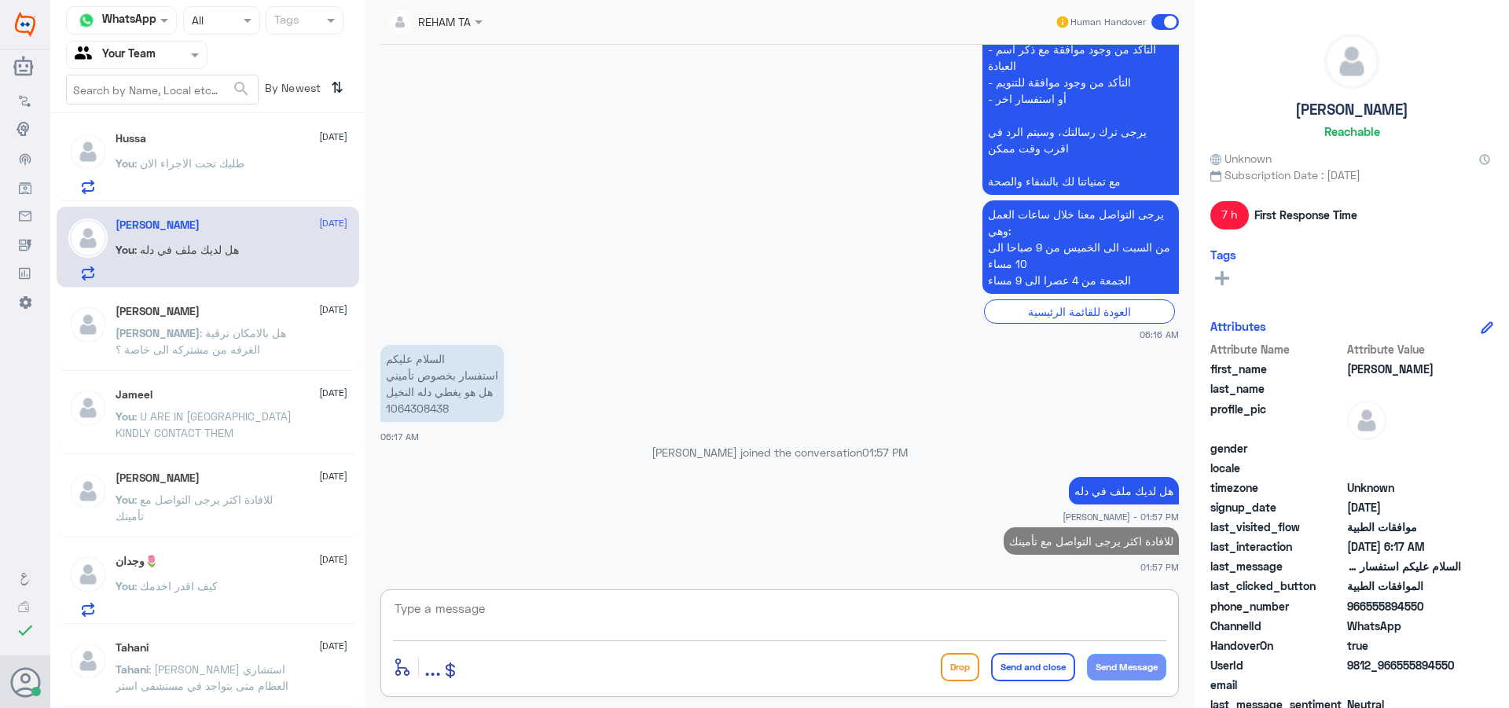
click at [243, 511] on p "You : للافادة اكثر يرجى التواصل مع تأمينك" at bounding box center [204, 510] width 177 height 39
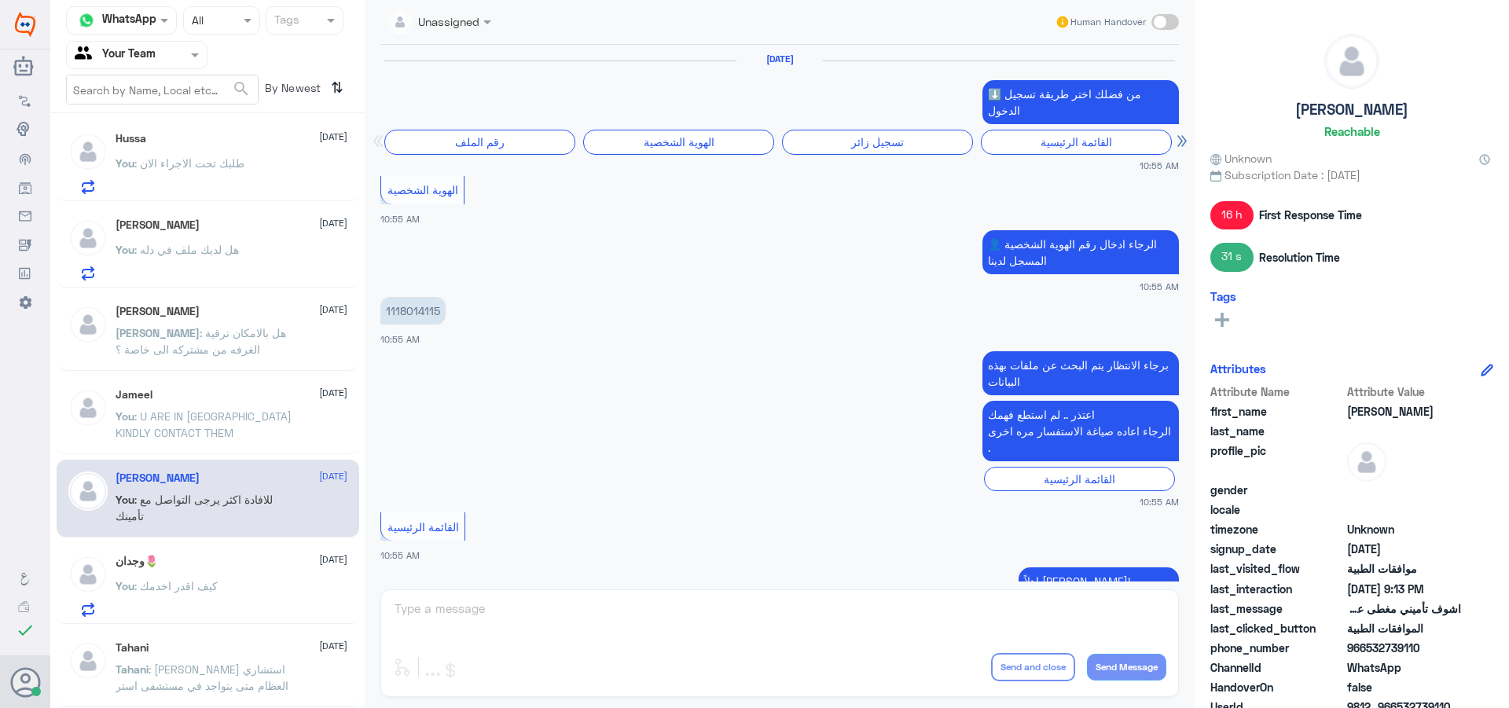
scroll to position [1531, 0]
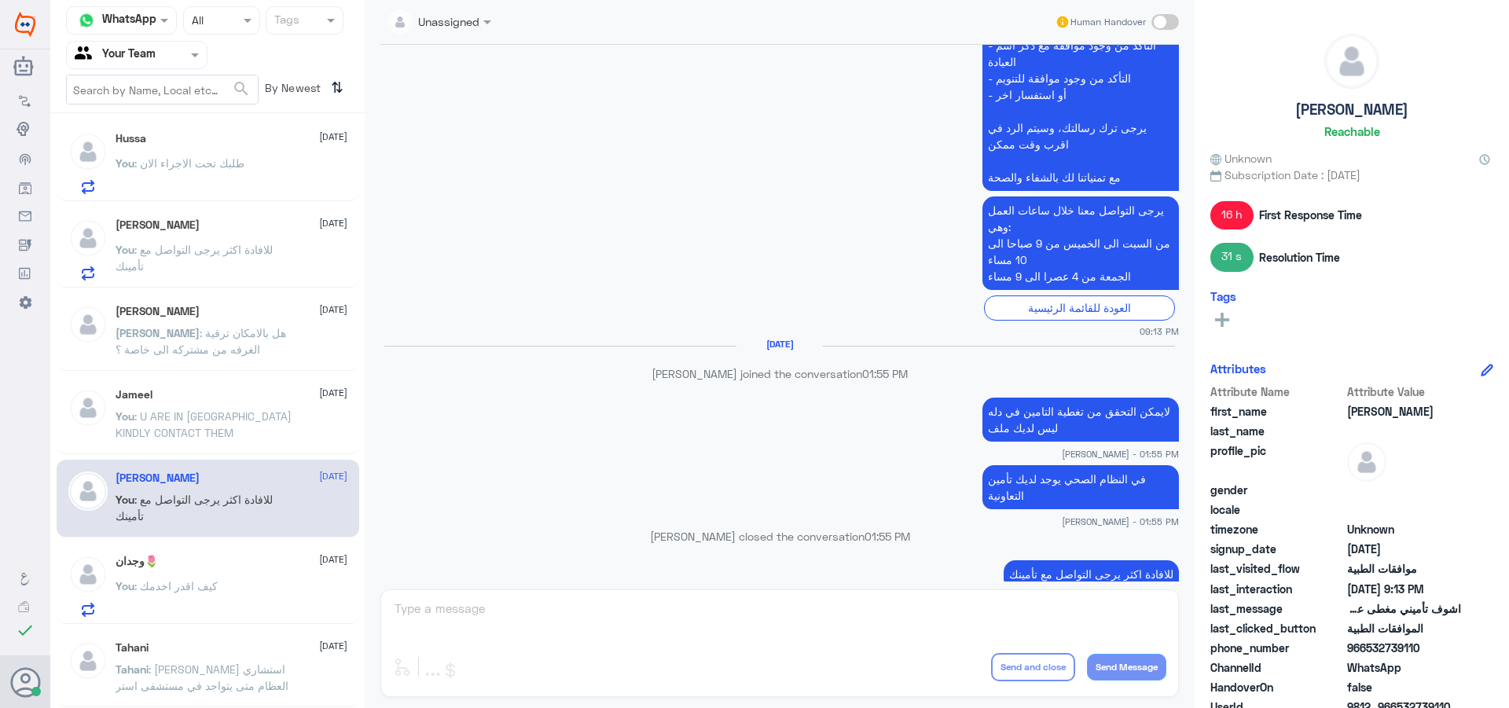
click at [1062, 398] on p "لايمكن التحقق من تغطية التامين في دله ليس لديك ملف" at bounding box center [1080, 420] width 196 height 44
click at [187, 337] on span ": هل بالامكان ترقية الغرفه من مشتركه الى خاصة ؟" at bounding box center [201, 341] width 171 height 30
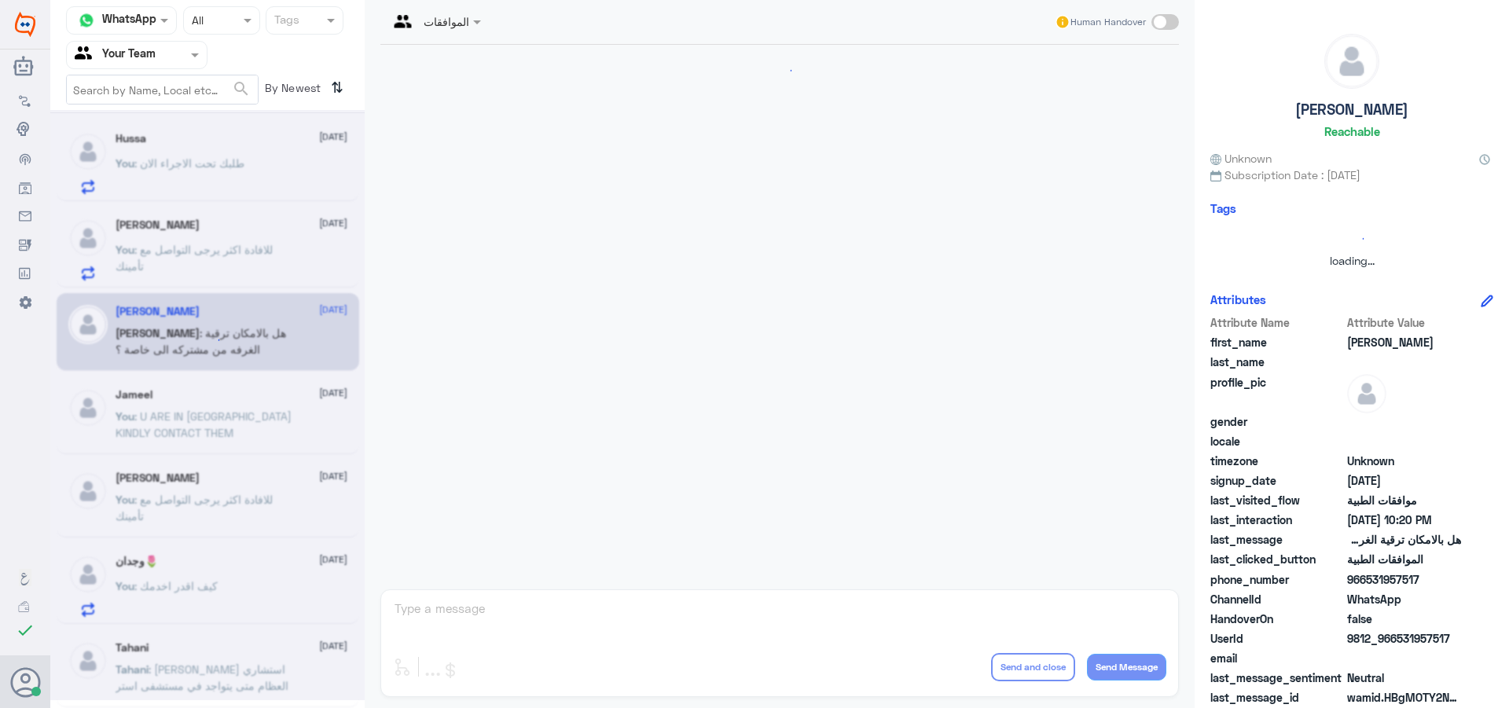
scroll to position [501, 0]
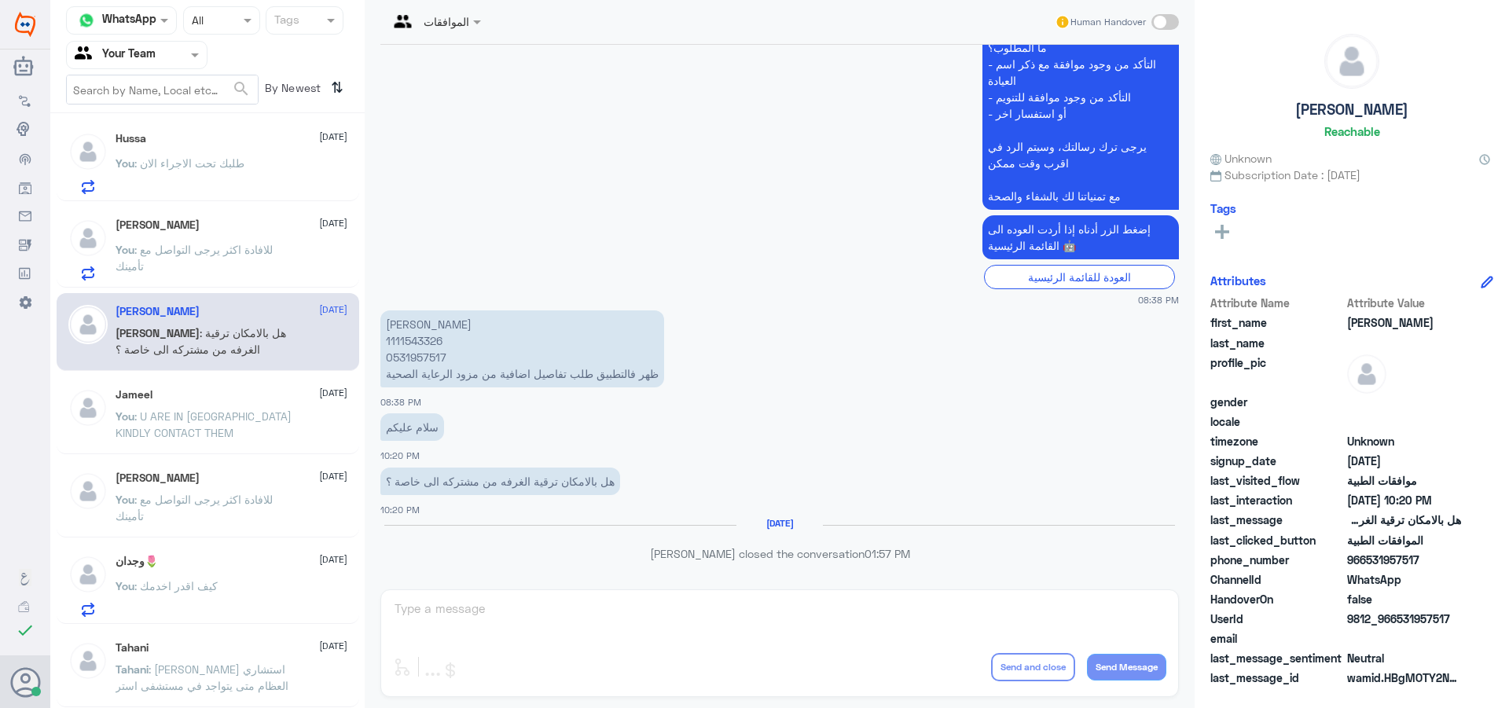
click at [246, 273] on p "You : للافادة اكثر يرجى التواصل مع تأمينك" at bounding box center [204, 260] width 177 height 39
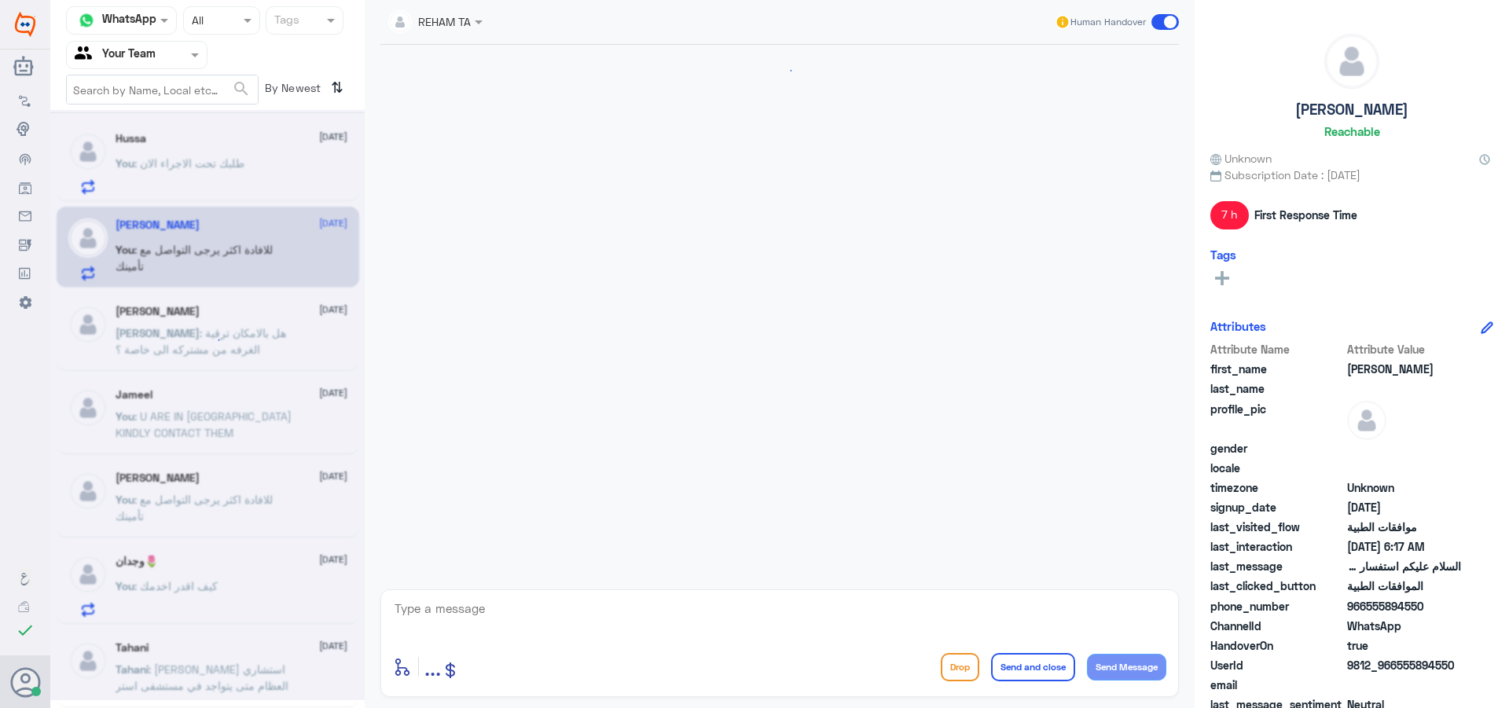
scroll to position [565, 0]
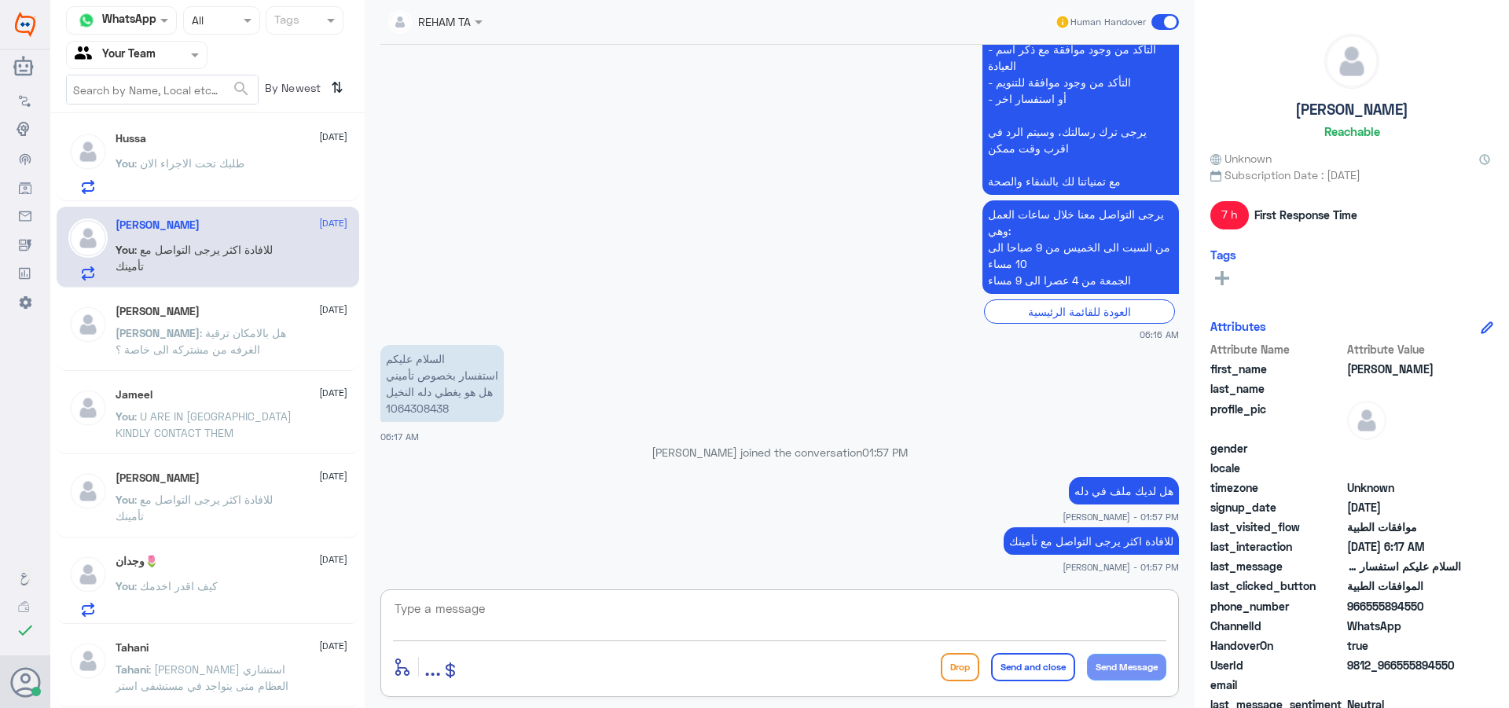
click at [519, 617] on textarea at bounding box center [779, 617] width 773 height 39
paste textarea "لايمكن التحقق من تغطية التامين في دله ليس لديك ملف"
type textarea "لايمكن التحقق من تغطية التامين في دله ليس لديك ملف"
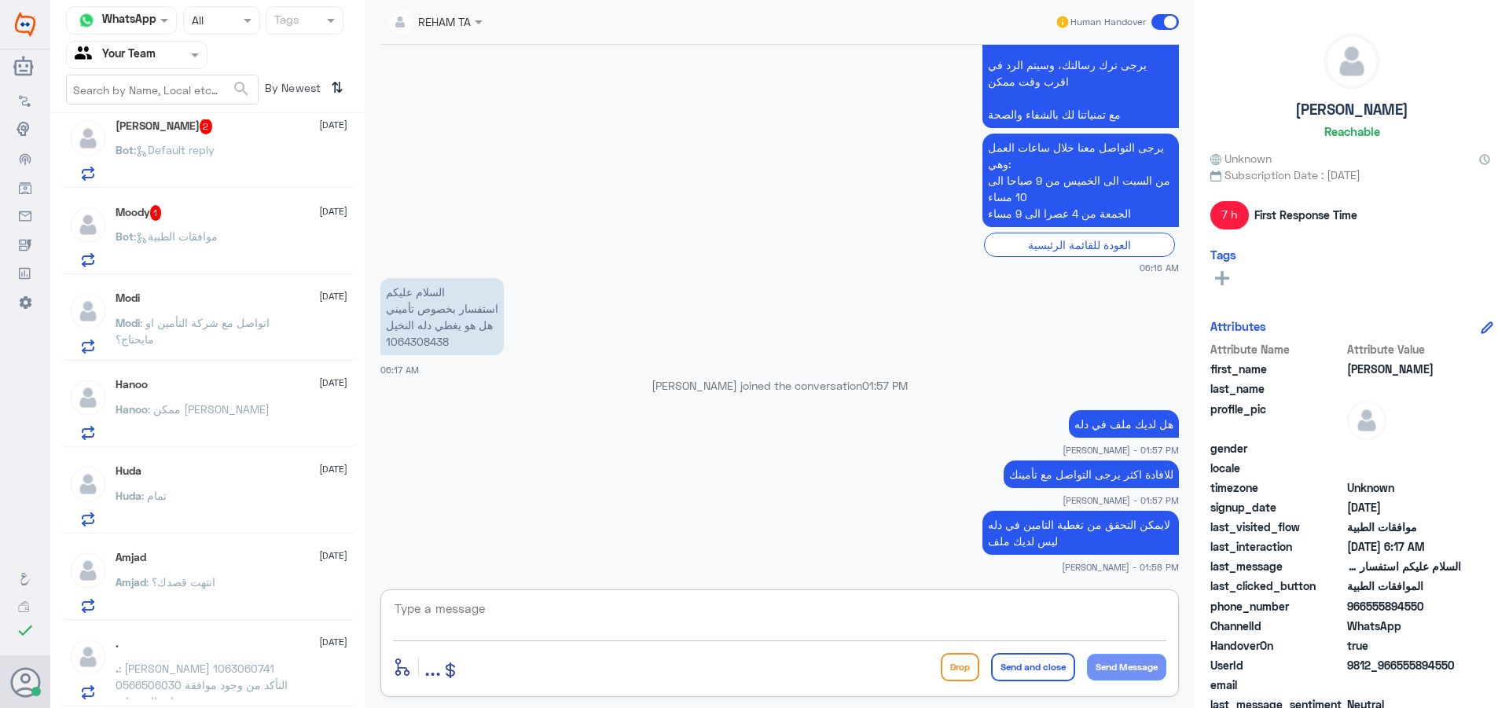
scroll to position [0, 0]
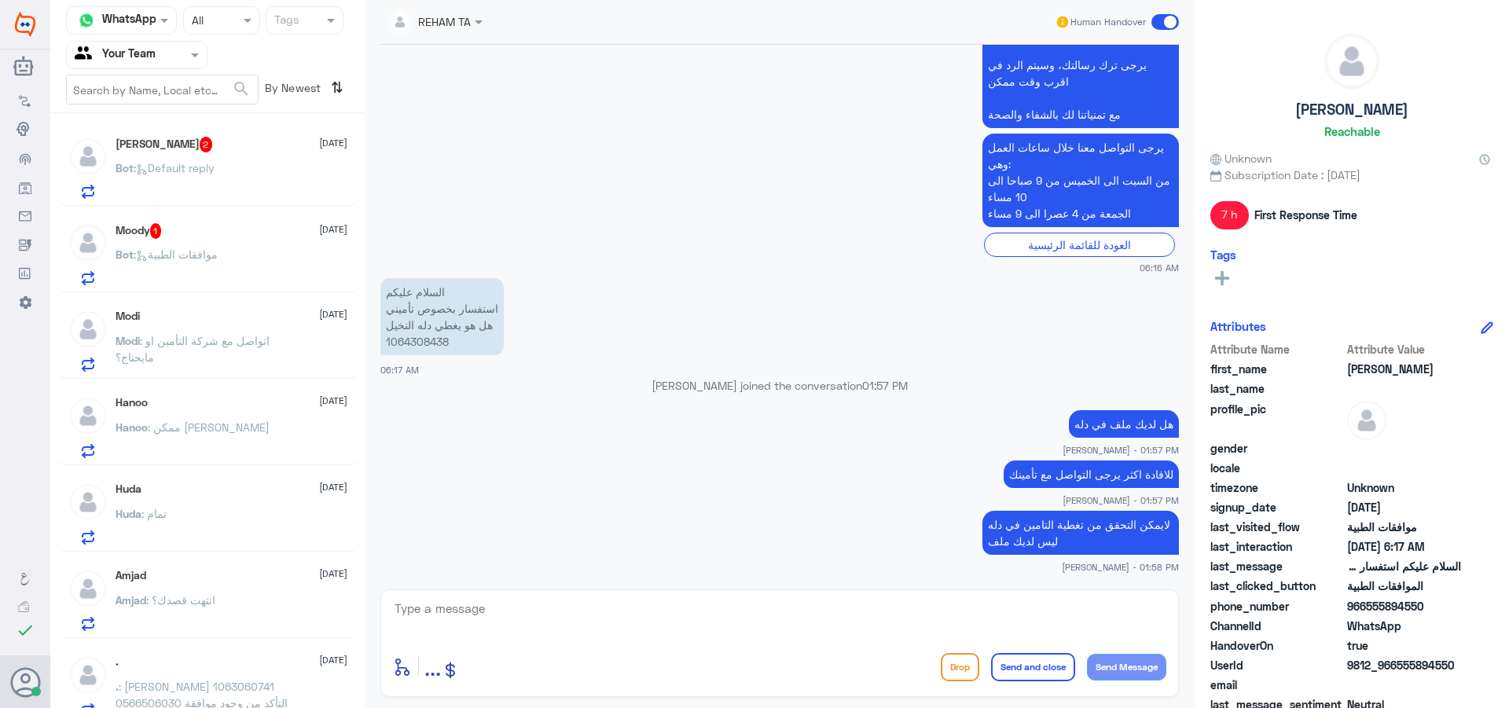
click at [259, 249] on div "Moody 1 [DATE] Bot : موافقات الطبية" at bounding box center [232, 254] width 232 height 62
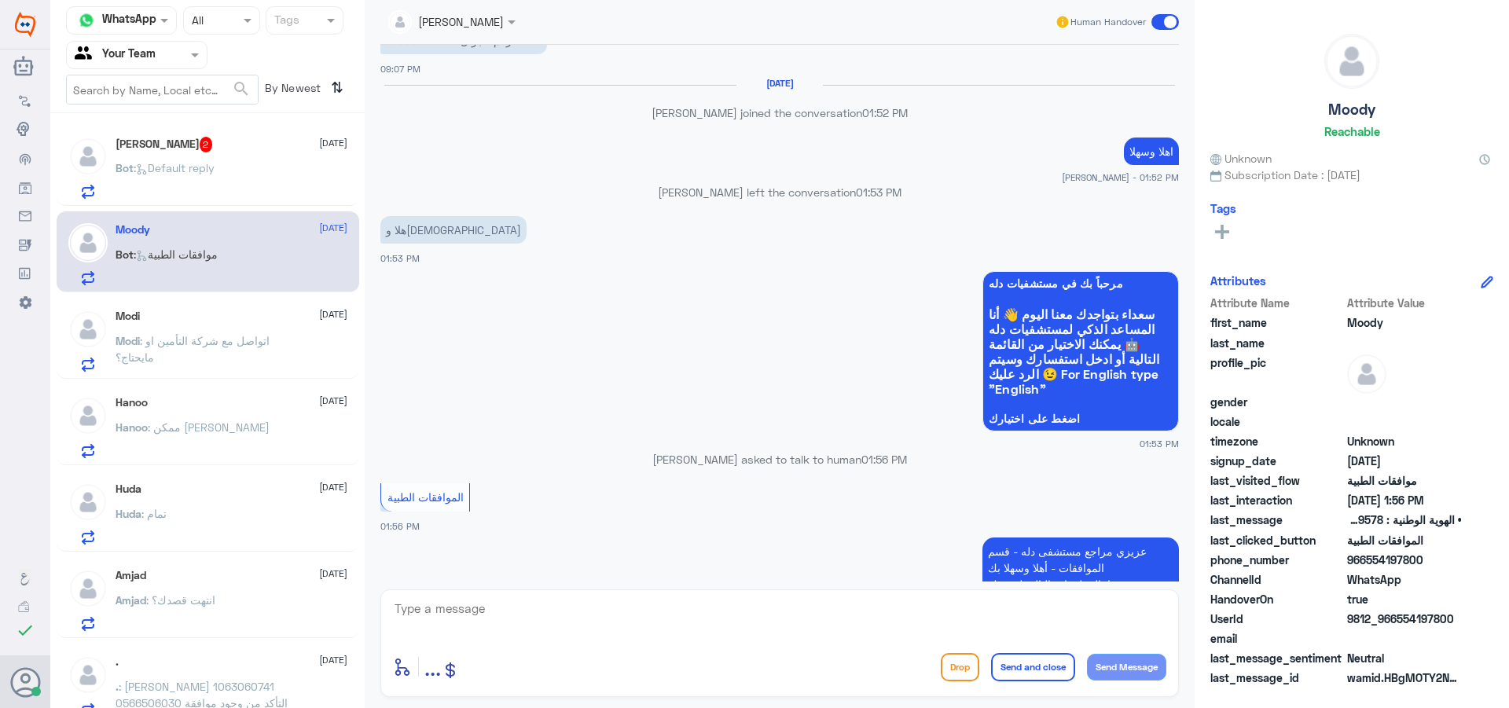
scroll to position [963, 0]
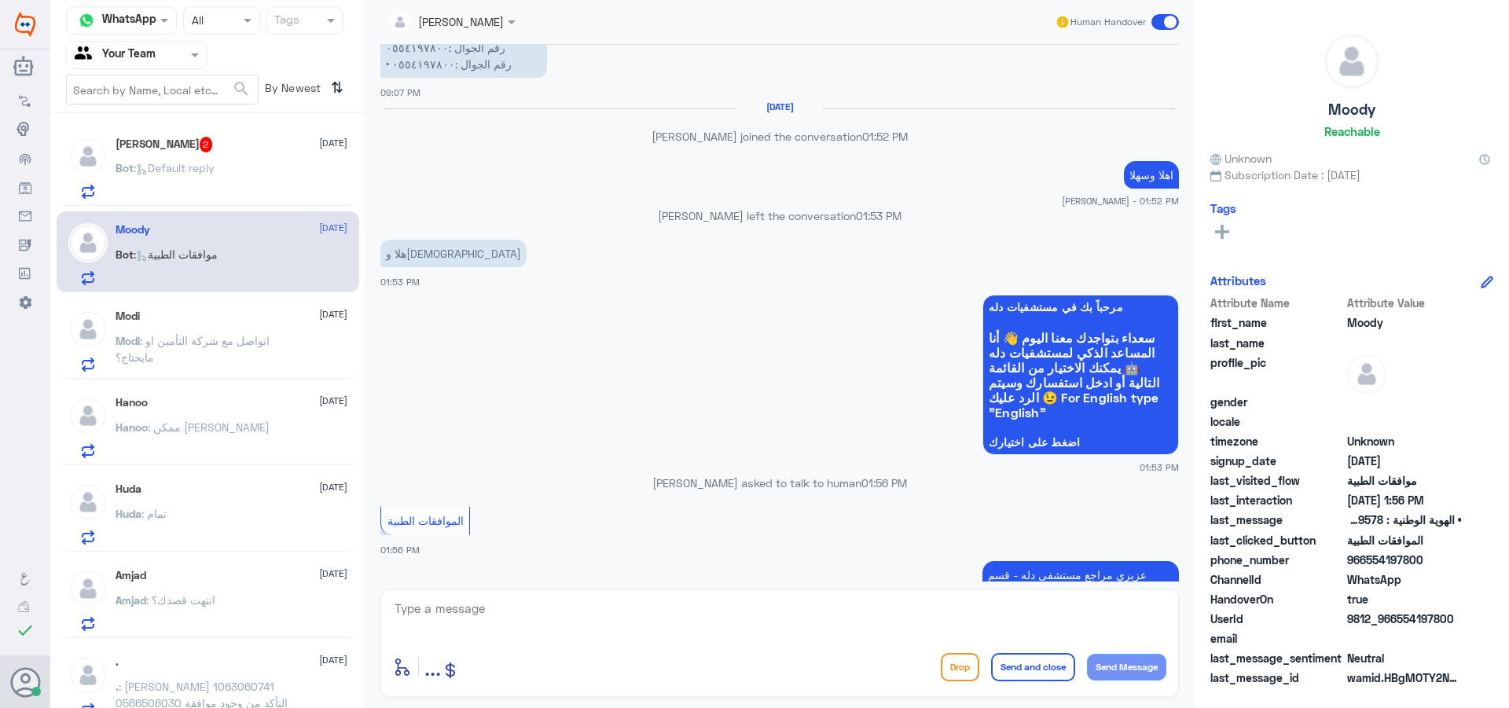
click at [688, 598] on textarea at bounding box center [779, 617] width 773 height 39
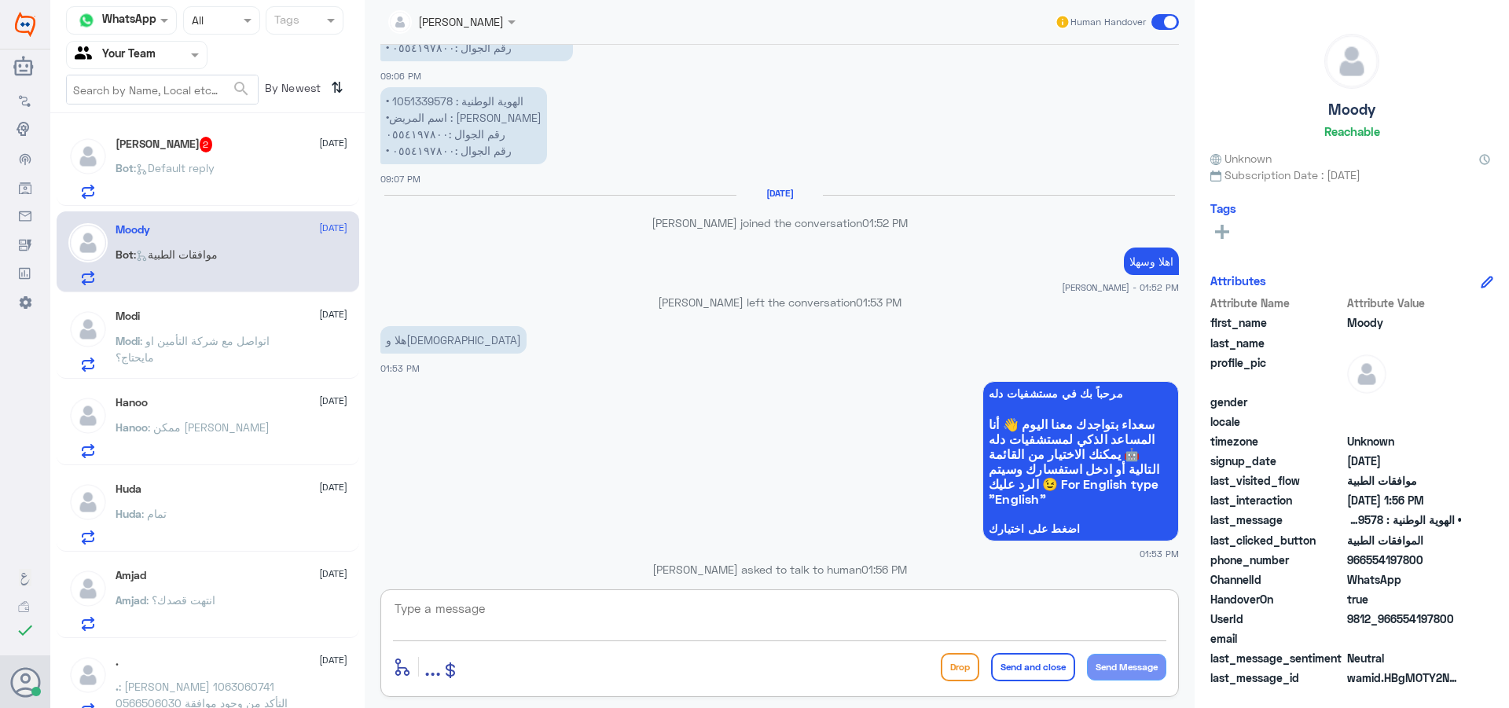
scroll to position [727, 0]
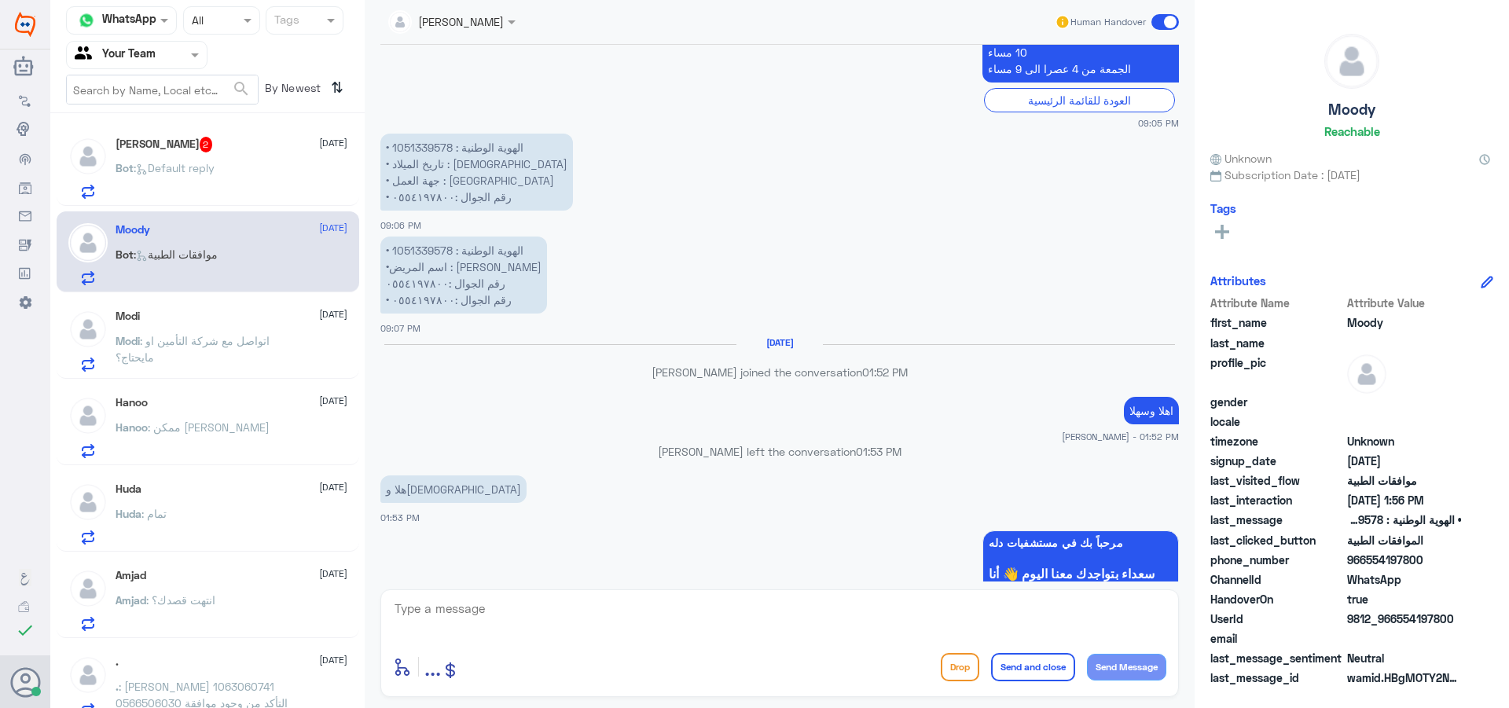
click at [641, 666] on div "enter flow name ... Drop Send and close Send Message" at bounding box center [779, 666] width 773 height 35
click at [506, 626] on textarea at bounding box center [779, 617] width 773 height 39
type textarea "ي"
type textarea "كيف اقدر اخدمك"
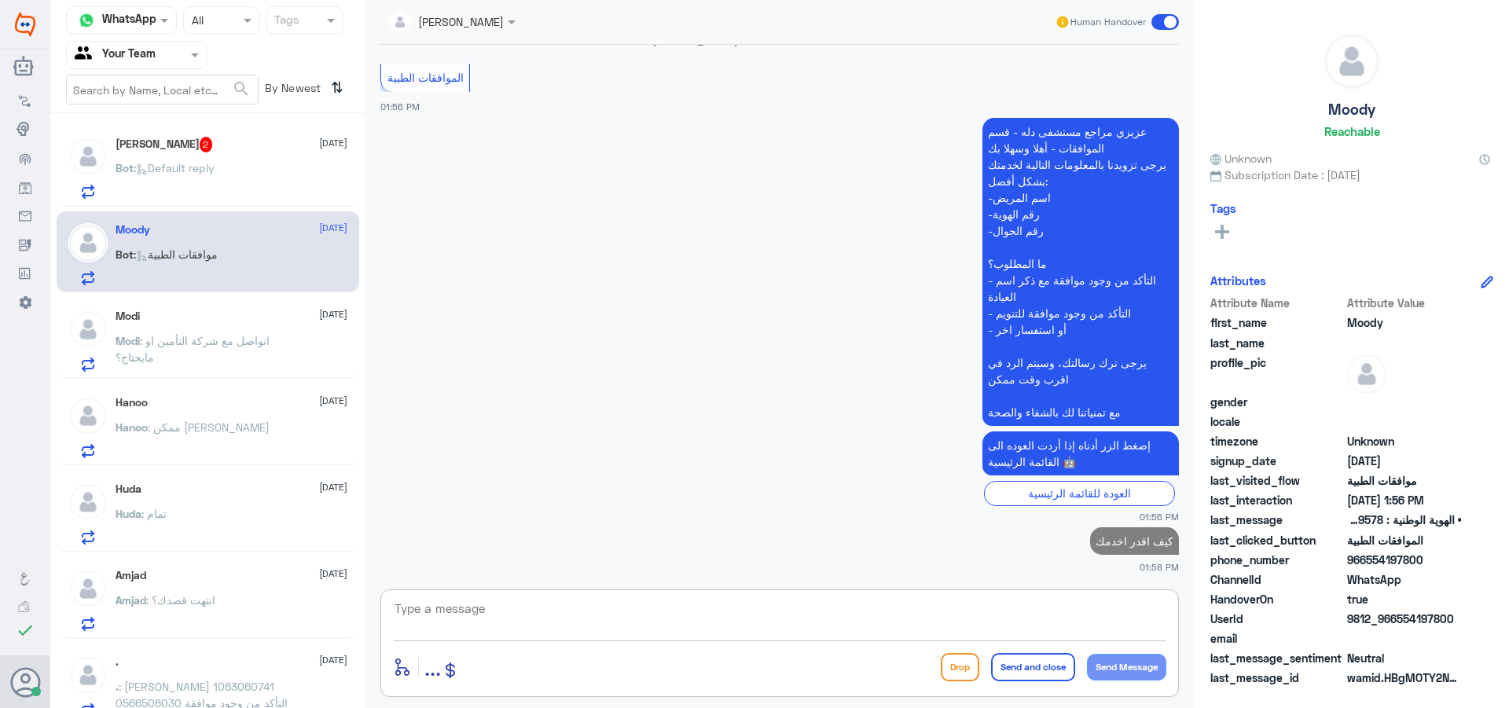
drag, startPoint x: 281, startPoint y: 123, endPoint x: 279, endPoint y: 143, distance: 20.5
click at [279, 133] on div "[PERSON_NAME] 2 [DATE] Bot : Default reply [PERSON_NAME] [DATE] Bot : موافقات ا…" at bounding box center [207, 416] width 314 height 594
click at [284, 160] on div "[PERSON_NAME] 2 [DATE] Bot : Default reply" at bounding box center [232, 168] width 232 height 62
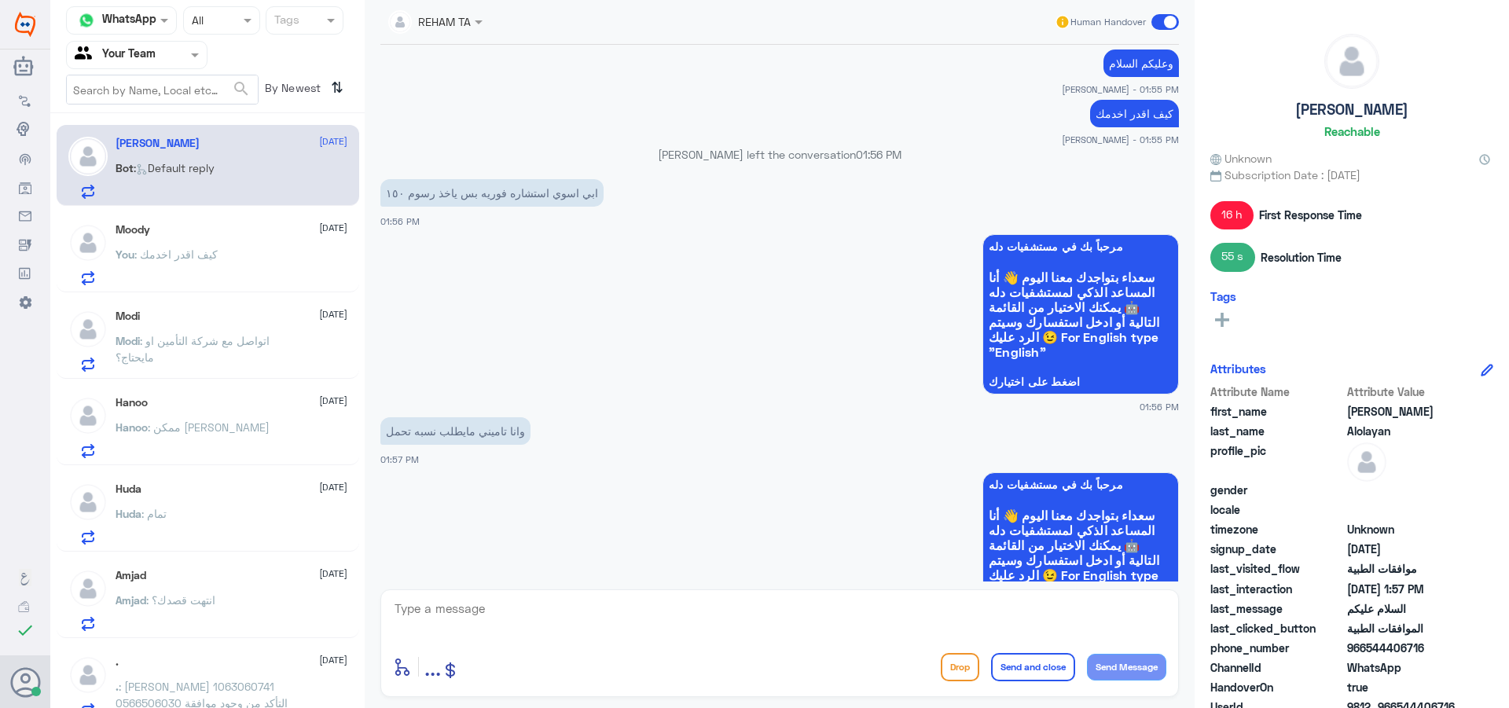
scroll to position [1632, 0]
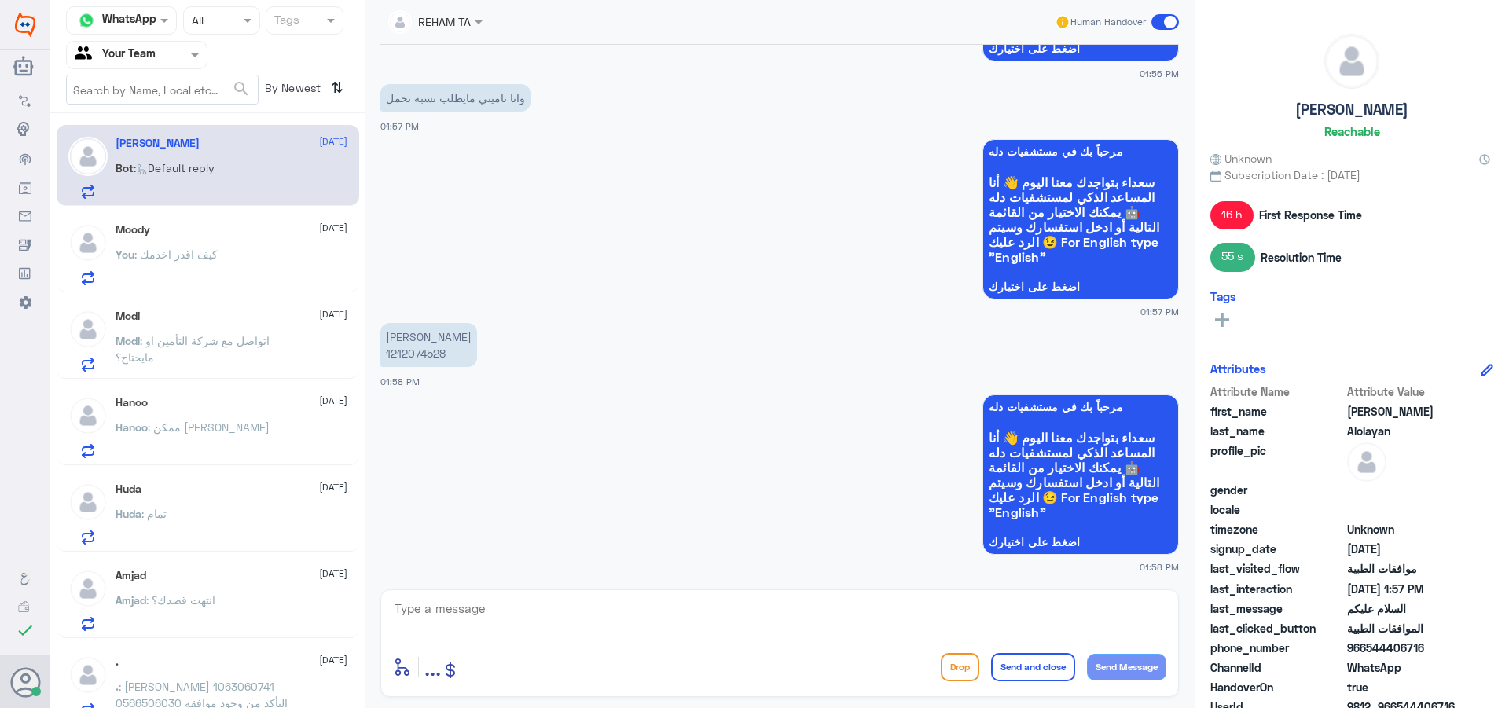
click at [409, 356] on p "[PERSON_NAME] 1212074528" at bounding box center [428, 345] width 97 height 44
click at [493, 627] on textarea at bounding box center [779, 617] width 773 height 39
type textarea "D"
type textarea "يرجى توضيح الزيارة للافادة فيما يخص الوثيقة"
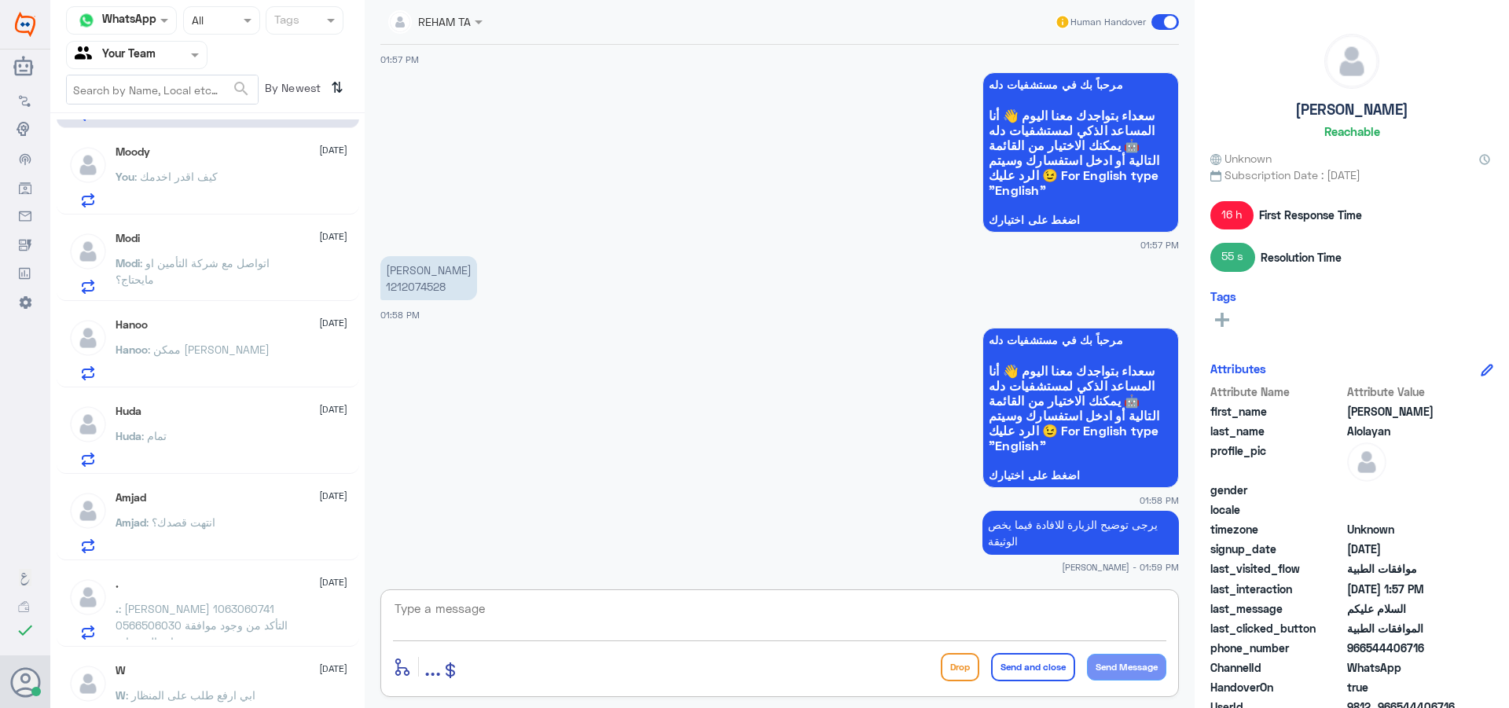
scroll to position [157, 0]
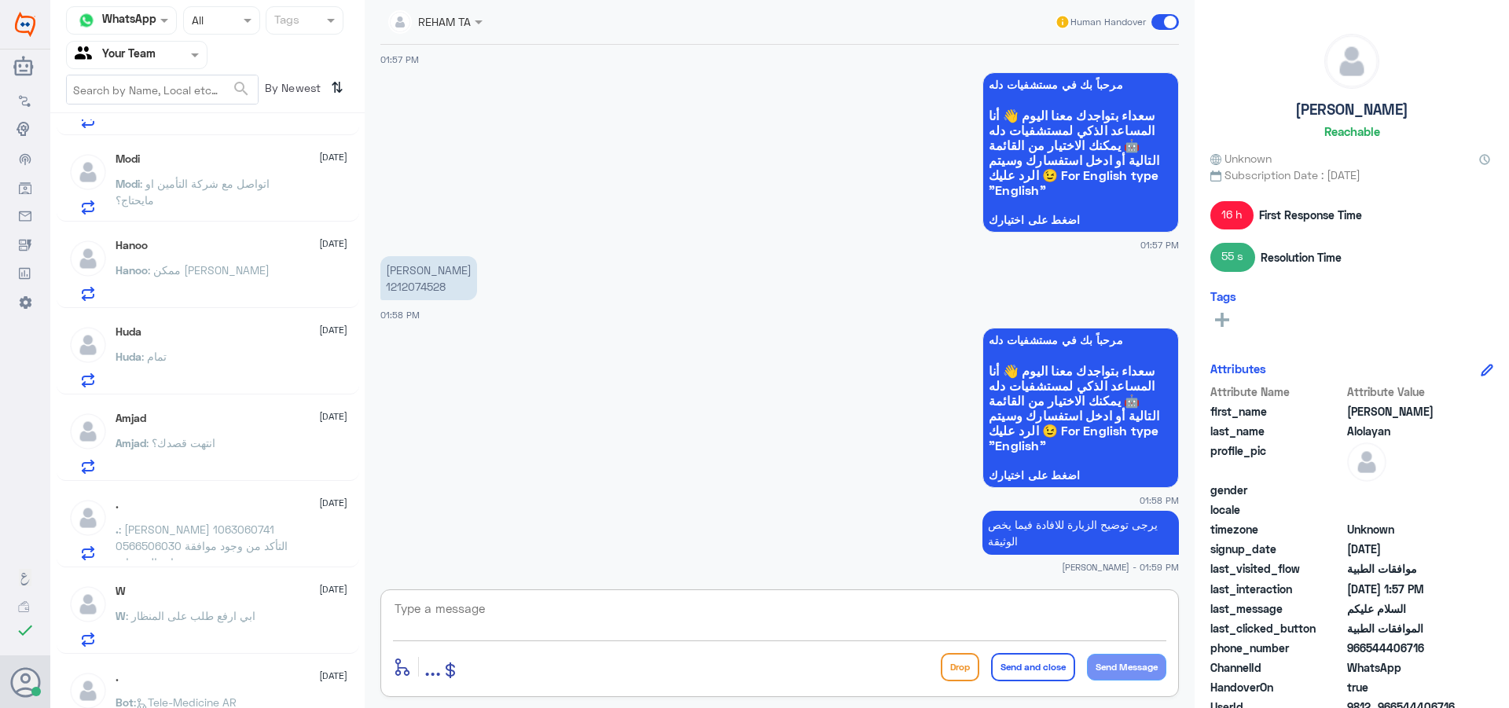
click at [240, 526] on span ": [PERSON_NAME] 1063060741 0566506030 التأكد من وجود موافقة عيادة البصريات" at bounding box center [202, 546] width 172 height 46
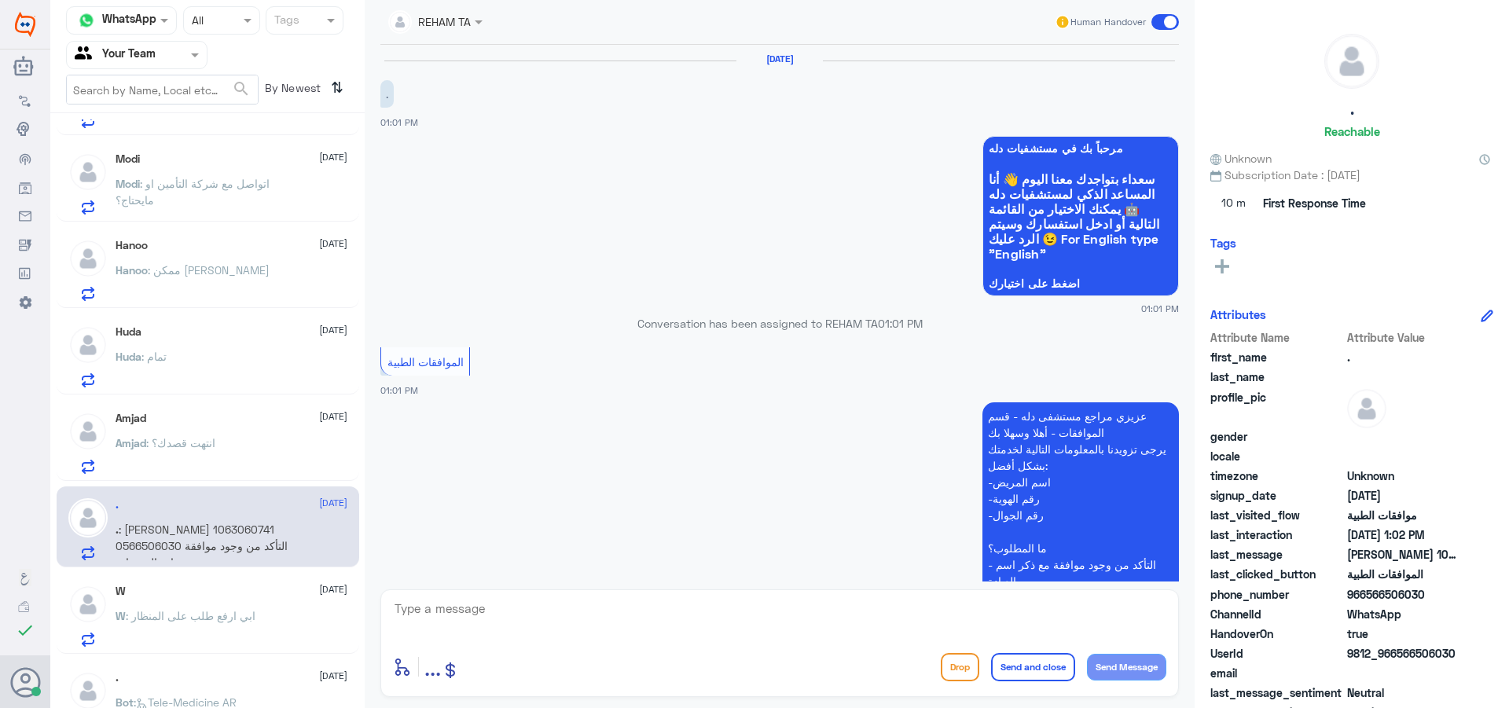
scroll to position [336, 0]
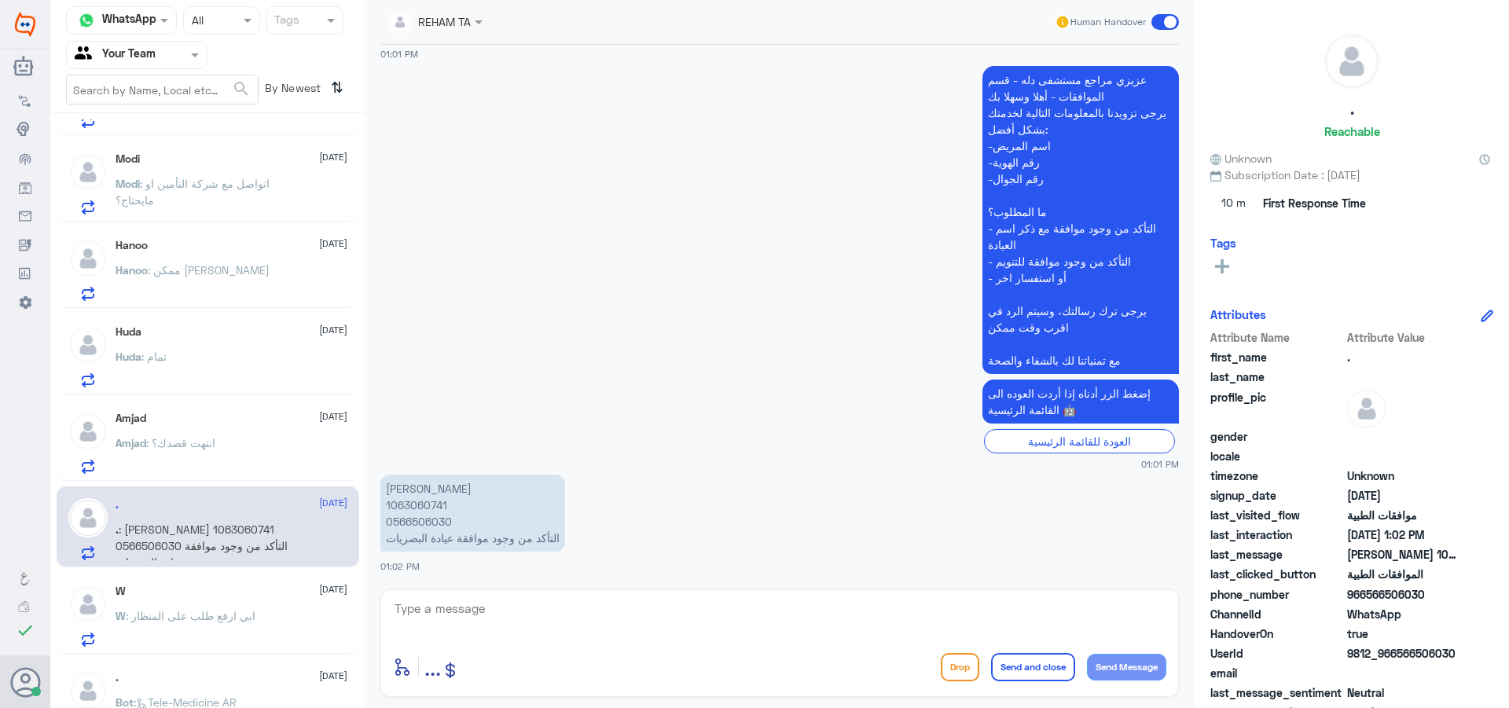
click at [584, 622] on textarea at bounding box center [779, 617] width 773 height 39
type textarea "H"
type textarea "اهلا وسه"
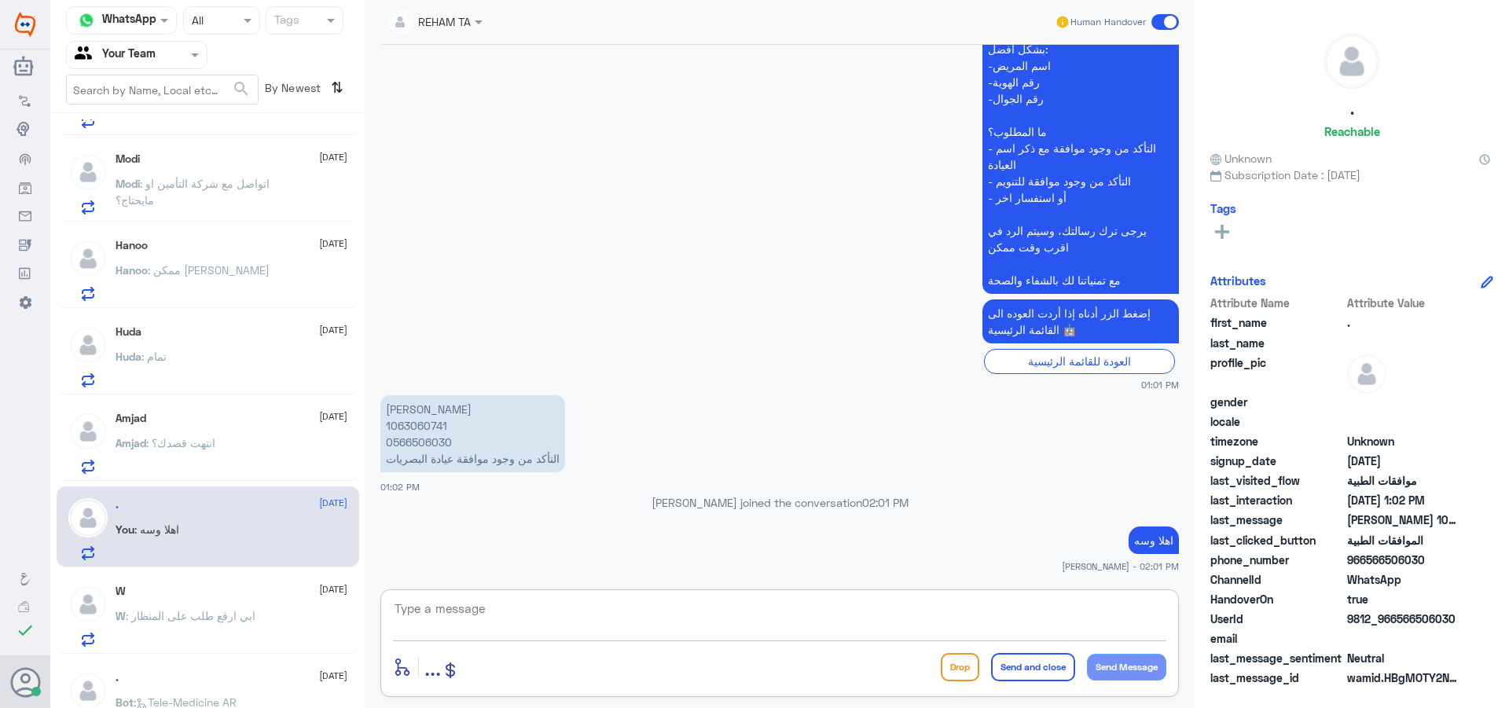
click at [410, 426] on p "[PERSON_NAME] 1063060741 0566506030 التأكد من وجود موافقة عيادة البصريات" at bounding box center [472, 433] width 185 height 77
click at [215, 613] on span ": ابي ارفع طلب على المنظار" at bounding box center [191, 615] width 130 height 13
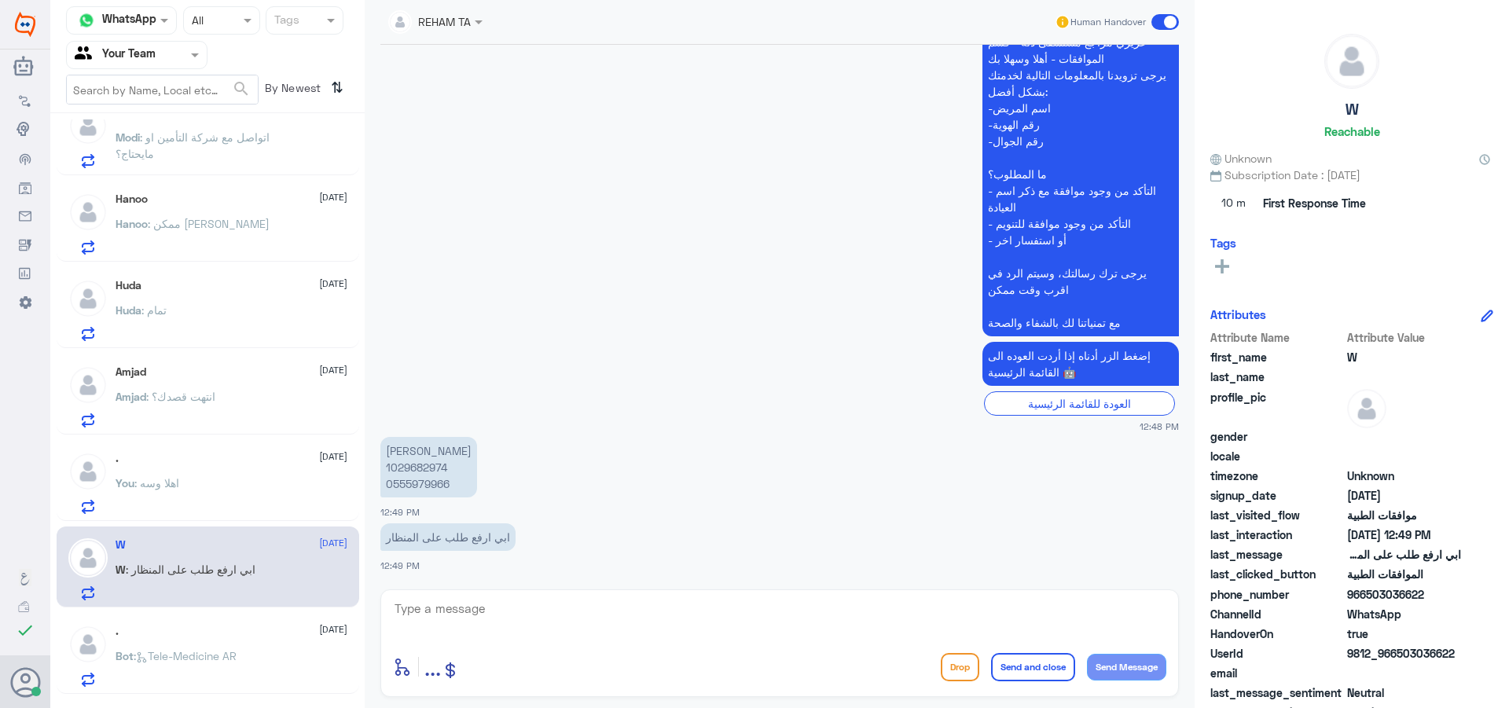
scroll to position [471, 0]
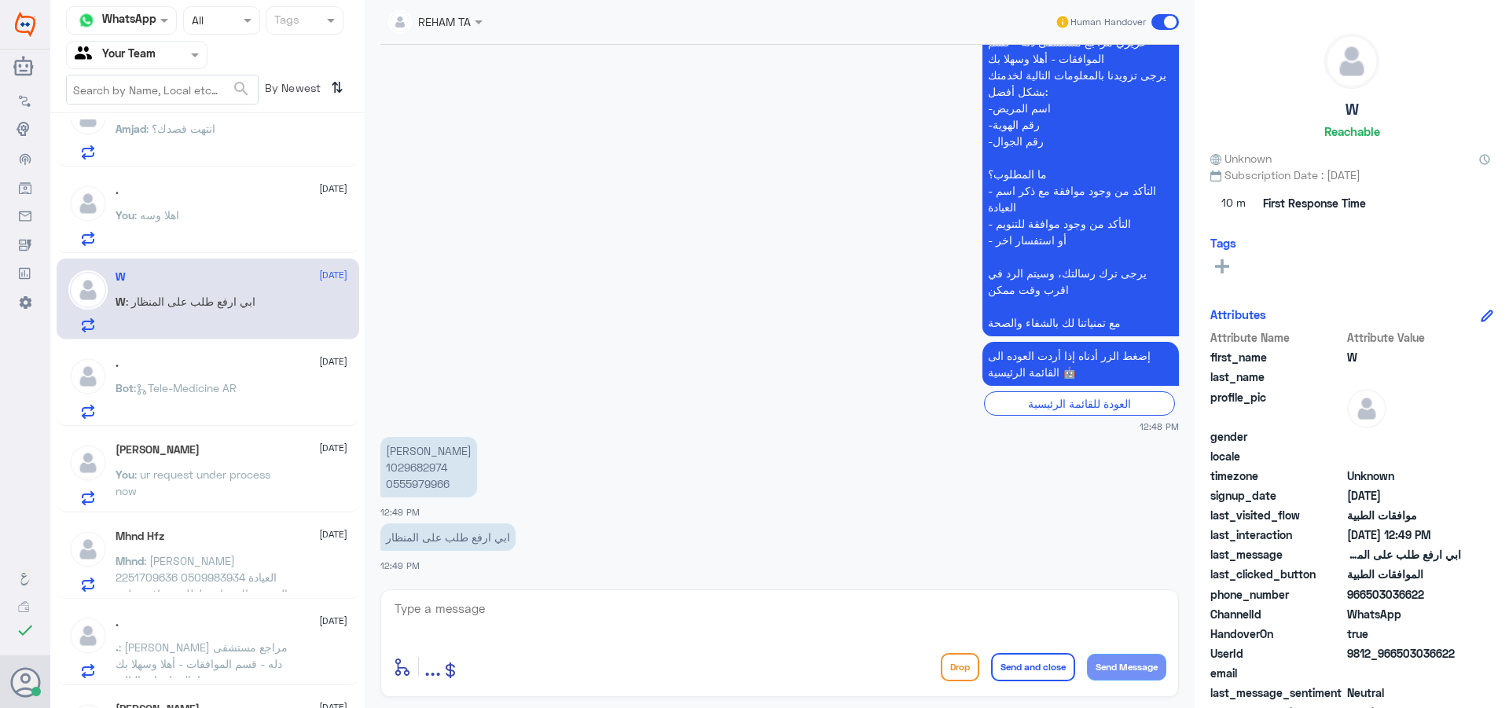
click at [247, 383] on div ". [DATE] Bot : Tele-Medicine AR" at bounding box center [232, 388] width 232 height 62
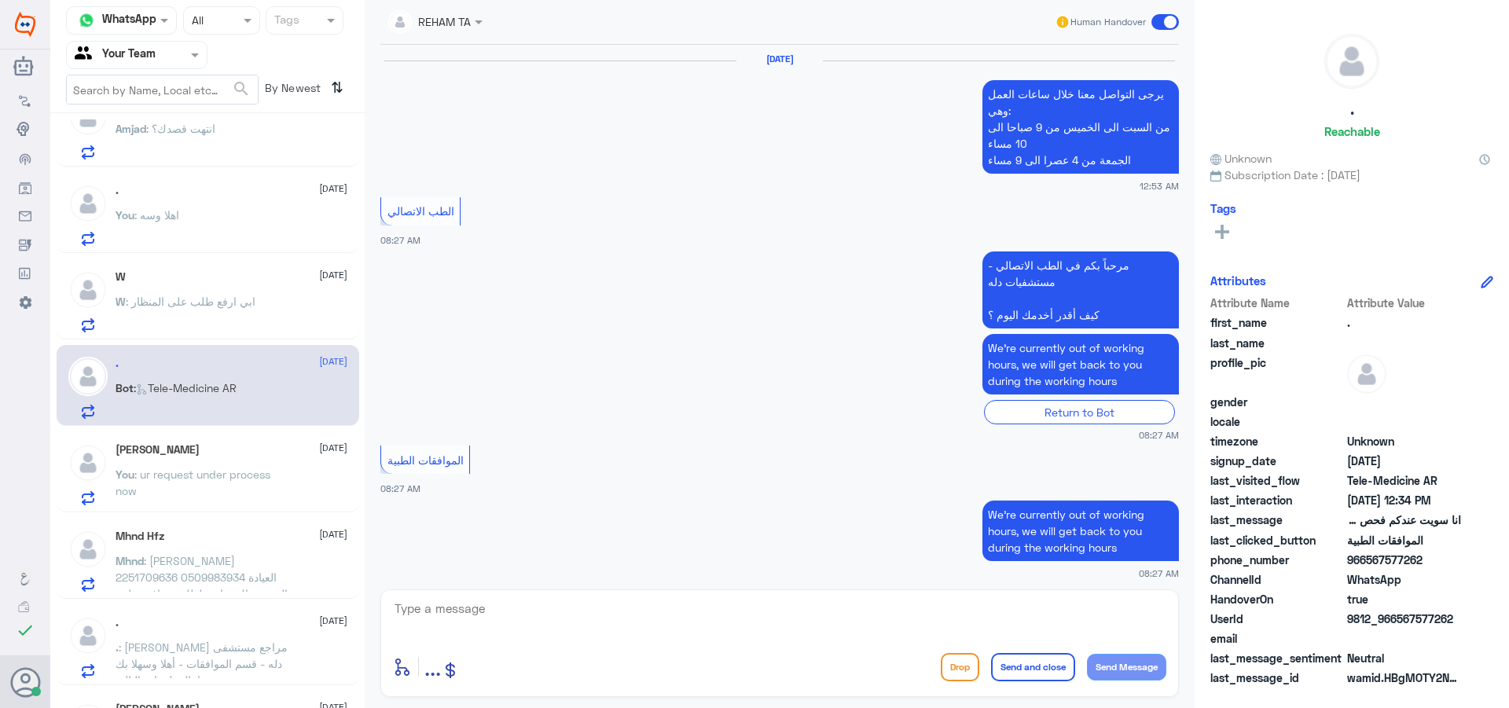
scroll to position [844, 0]
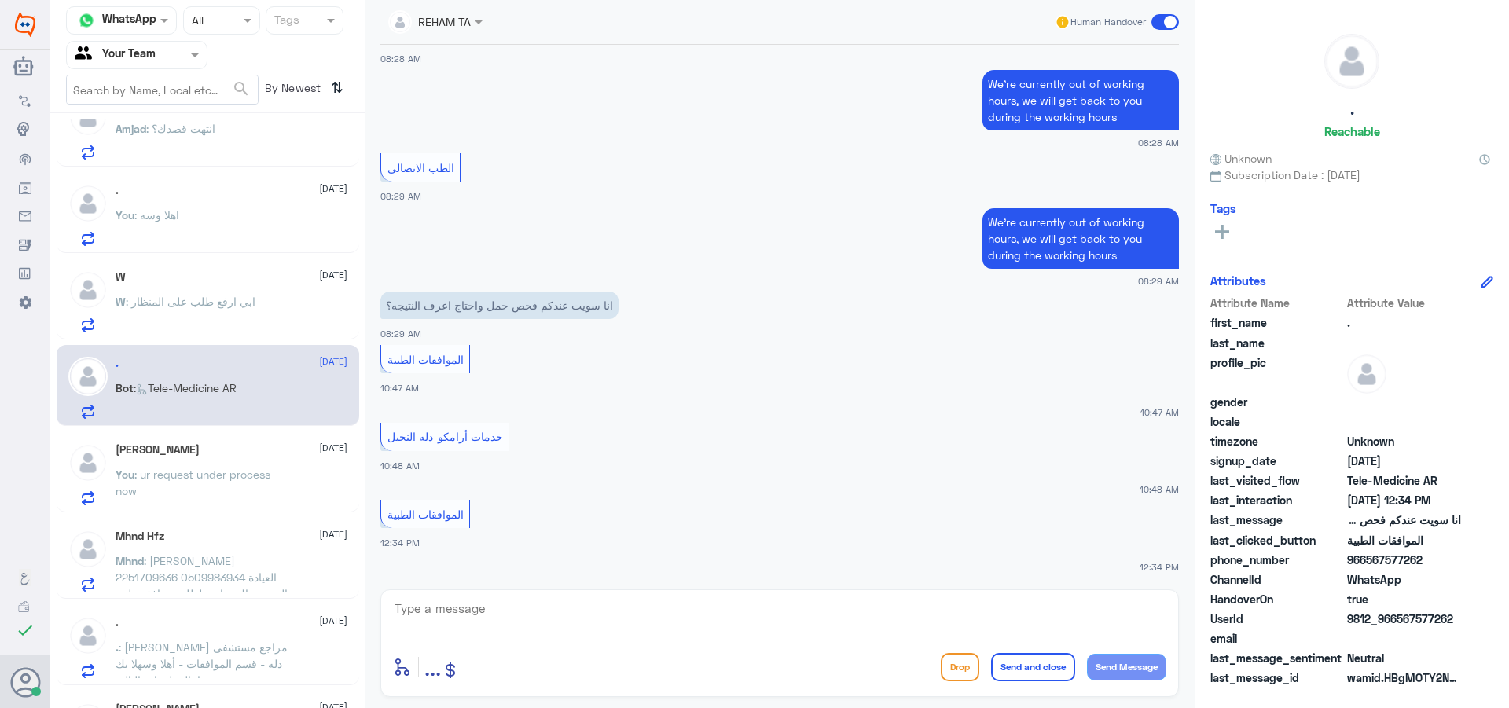
click at [1165, 22] on span at bounding box center [1165, 22] width 28 height 16
click at [0, 0] on input "checkbox" at bounding box center [0, 0] width 0 height 0
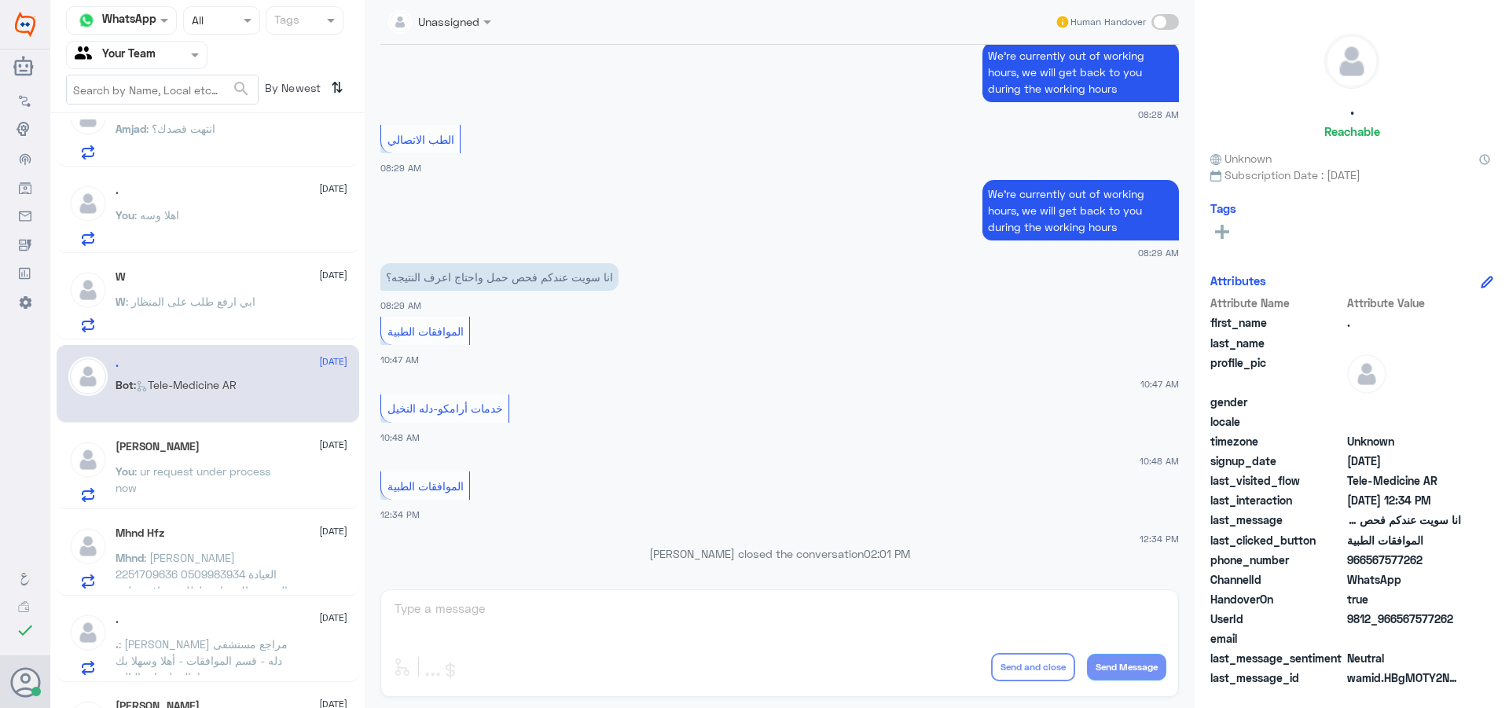
click at [249, 495] on p "You : ur request under process now" at bounding box center [204, 482] width 177 height 39
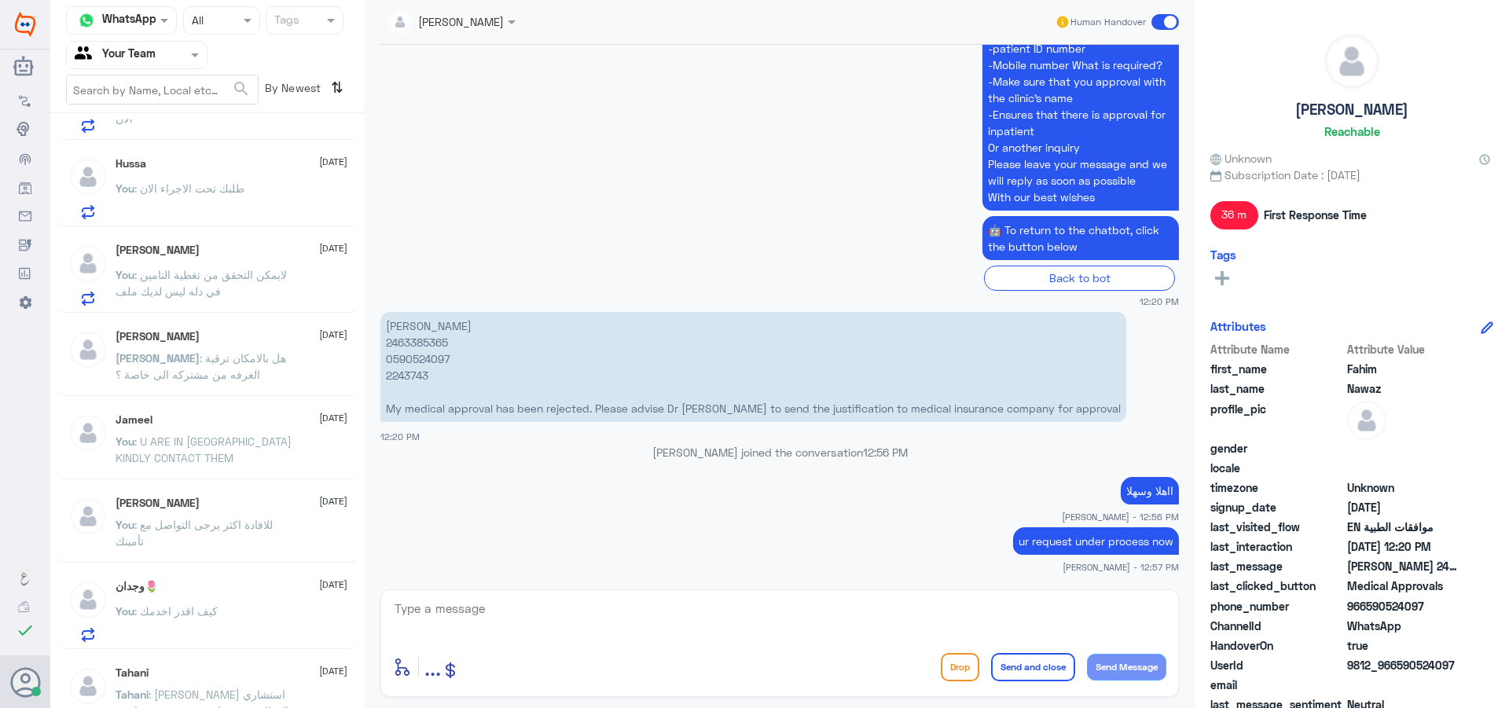
scroll to position [1125, 0]
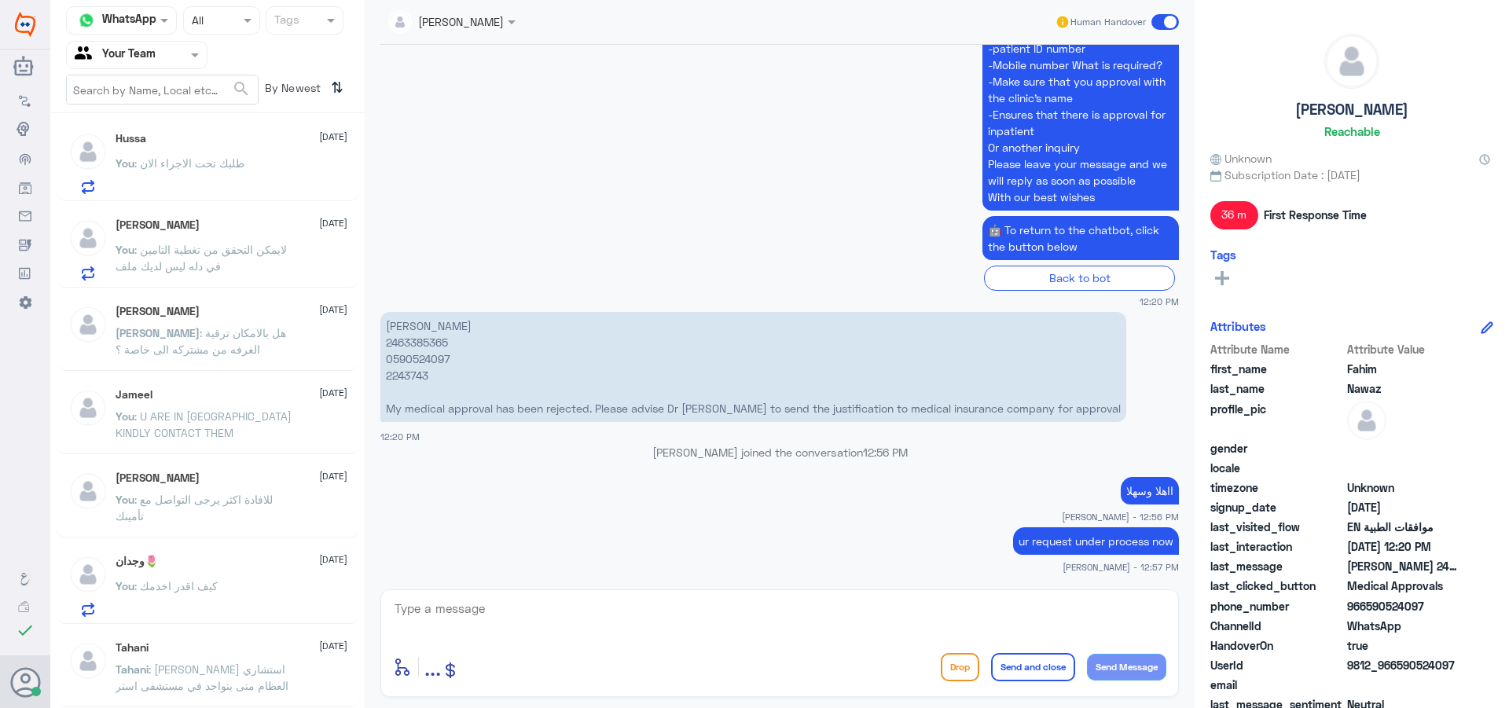
click at [240, 673] on span ": [PERSON_NAME] استشاري العظام متى يتواجد في مستشفى استر سند" at bounding box center [202, 685] width 173 height 46
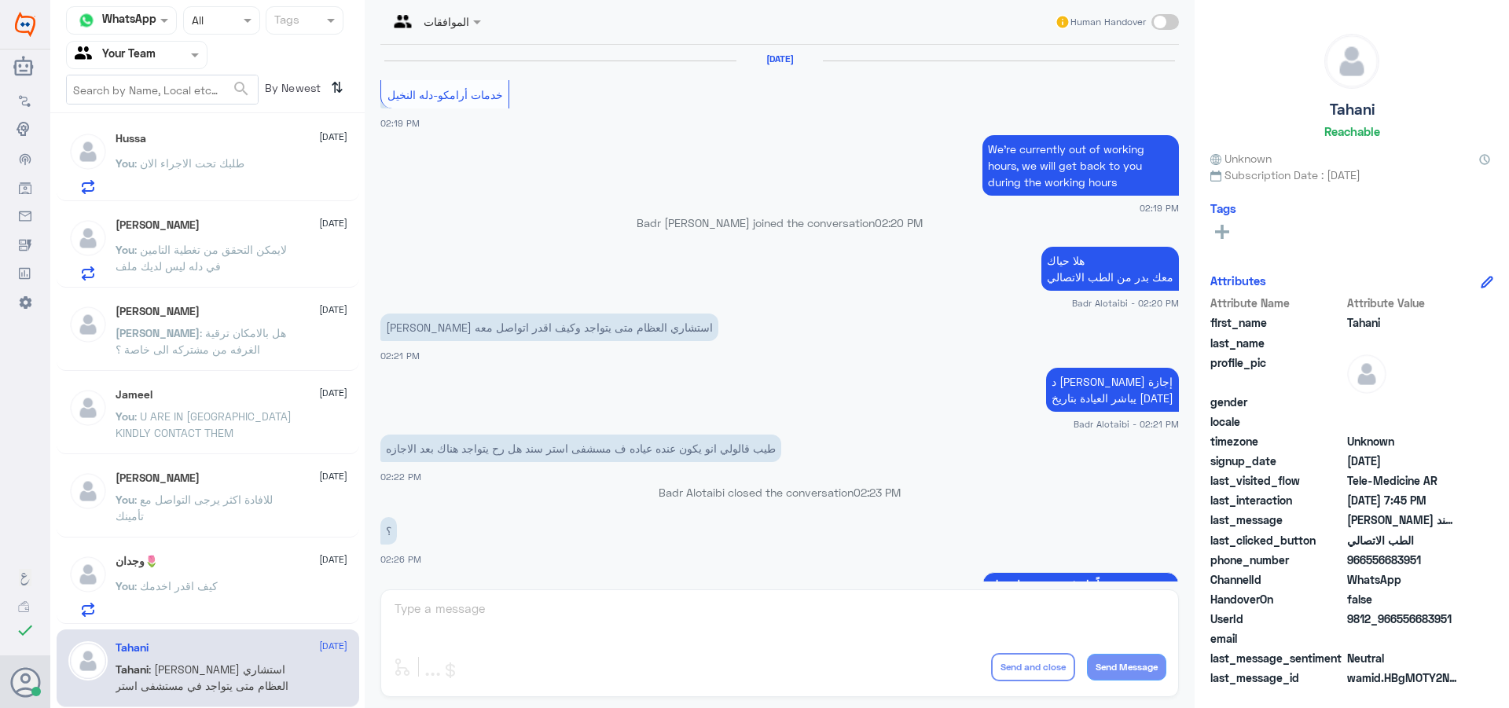
scroll to position [1189, 0]
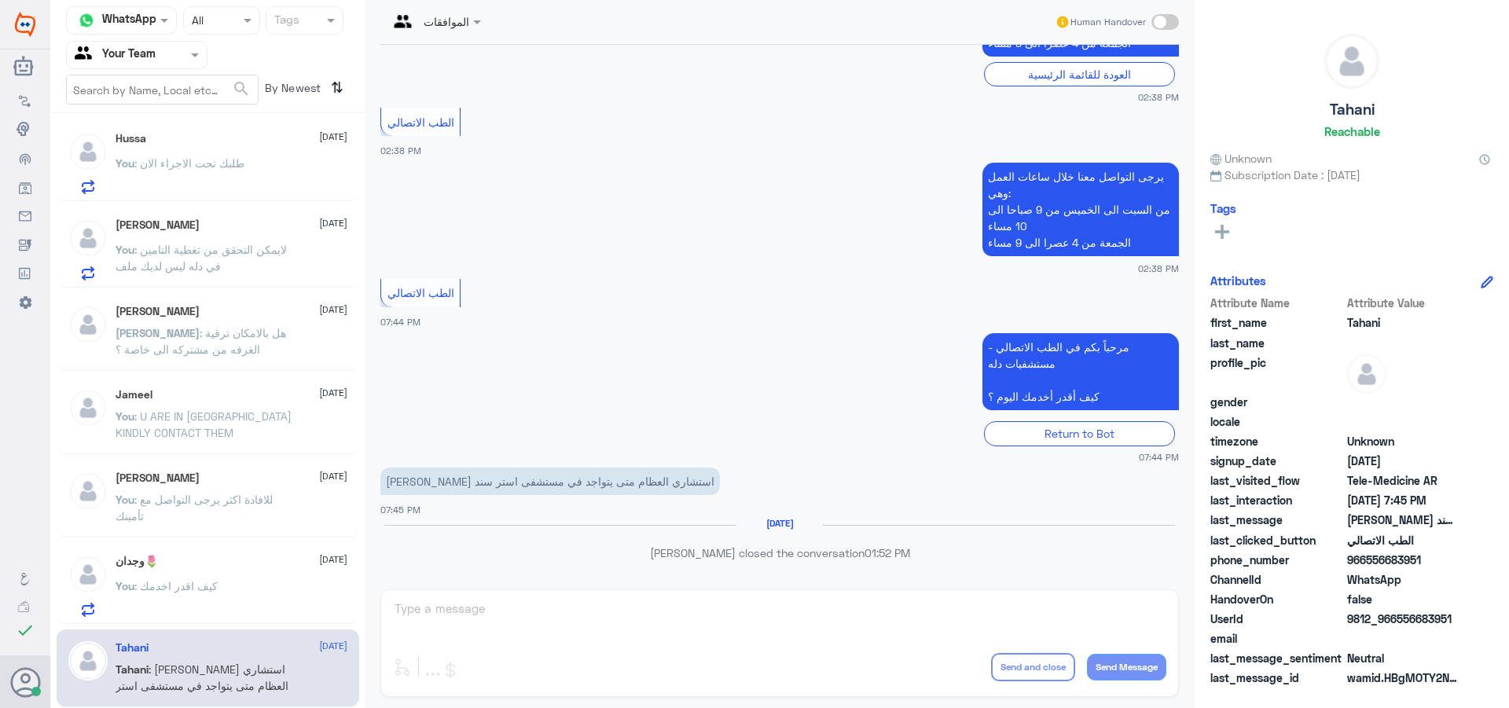
click at [167, 66] on div "Agent Filter Your Team" at bounding box center [127, 55] width 120 height 24
click at [174, 134] on div "Your Inbox" at bounding box center [136, 141] width 141 height 36
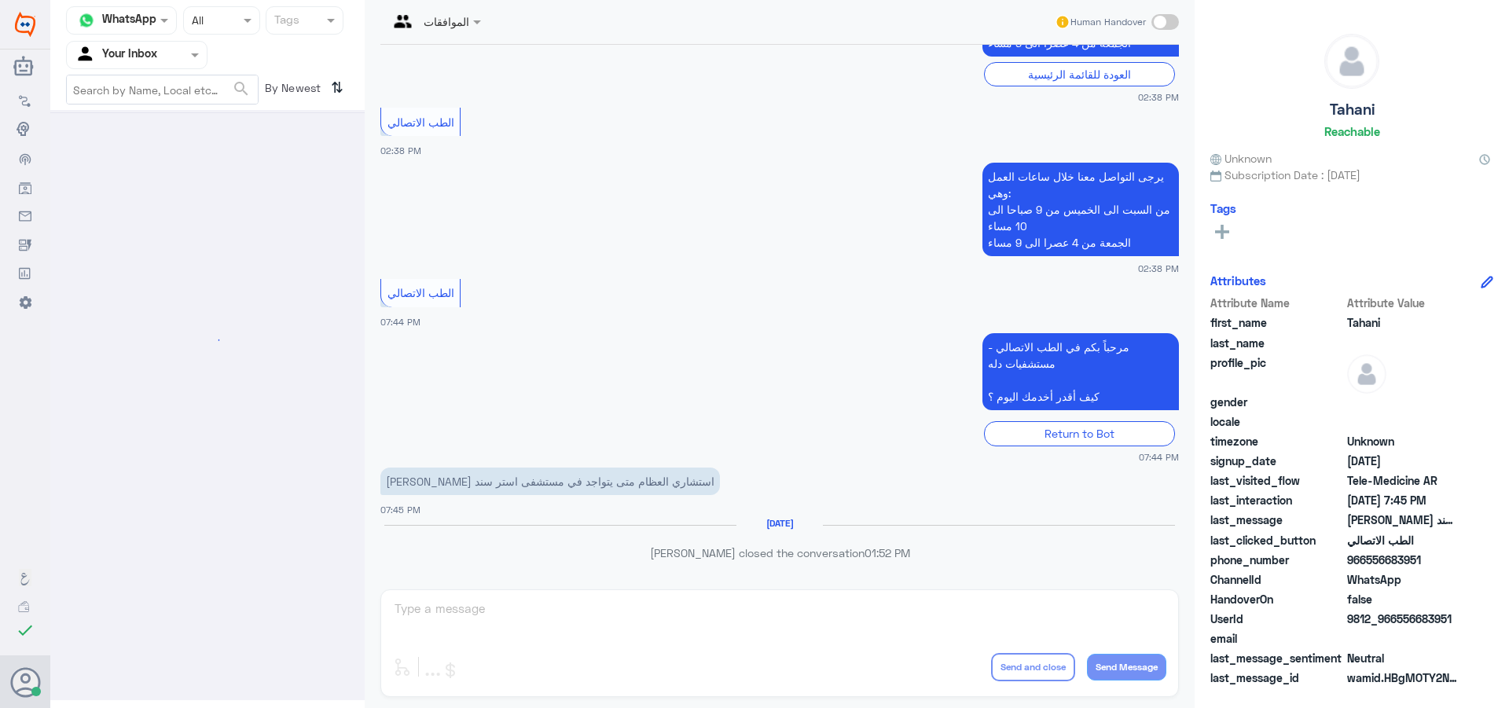
click at [162, 62] on div at bounding box center [137, 55] width 140 height 18
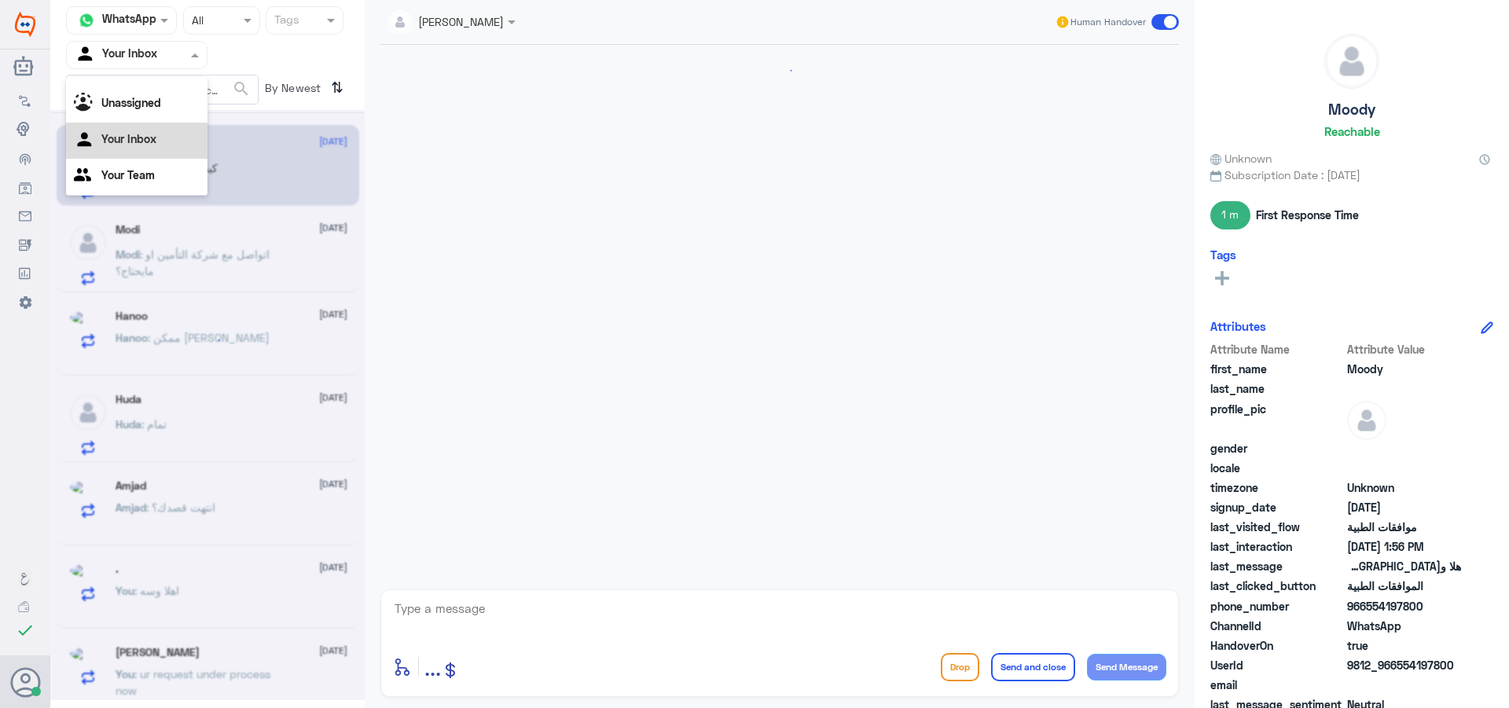
scroll to position [1434, 0]
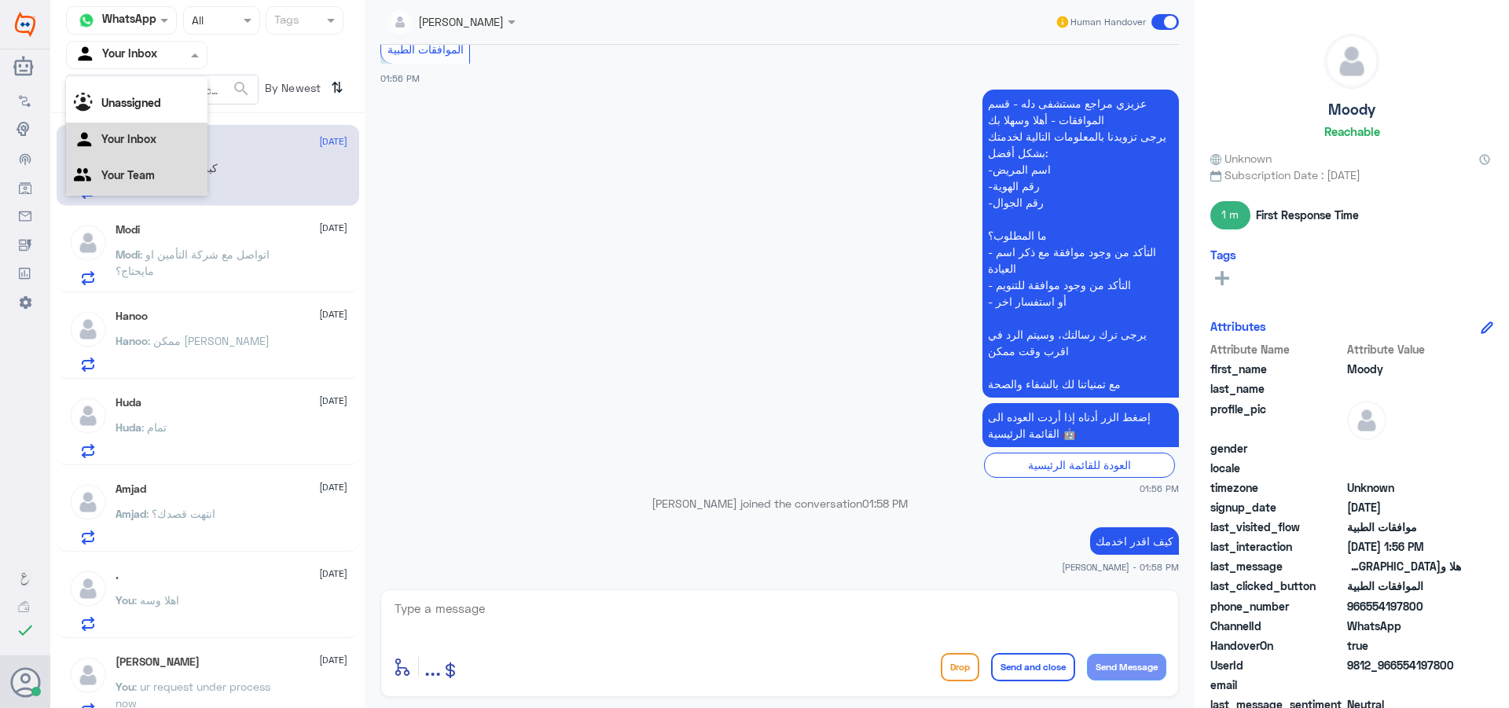
click at [160, 173] on div "Your Team" at bounding box center [136, 177] width 141 height 36
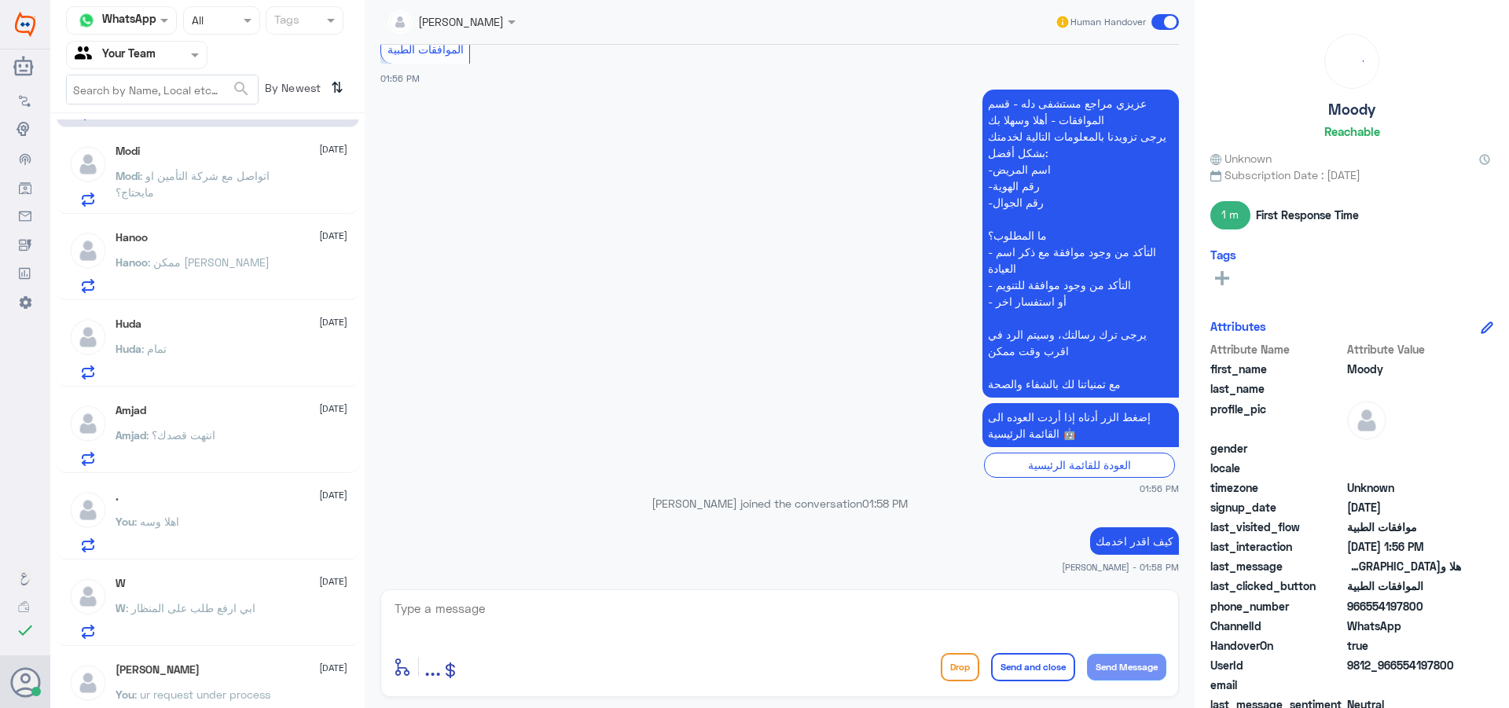
scroll to position [0, 0]
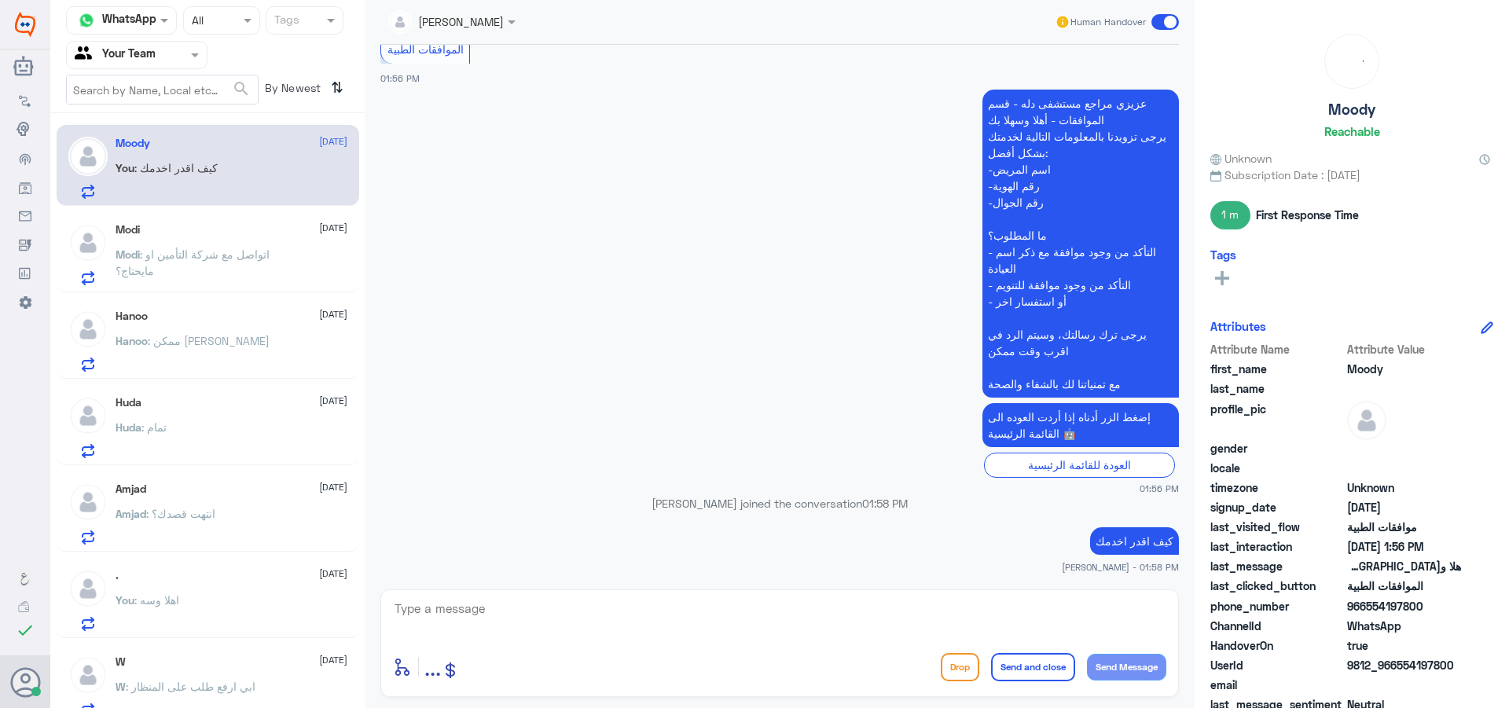
click at [548, 618] on textarea at bounding box center [779, 617] width 773 height 39
click at [179, 611] on p "You : اهلا وسه" at bounding box center [148, 611] width 64 height 39
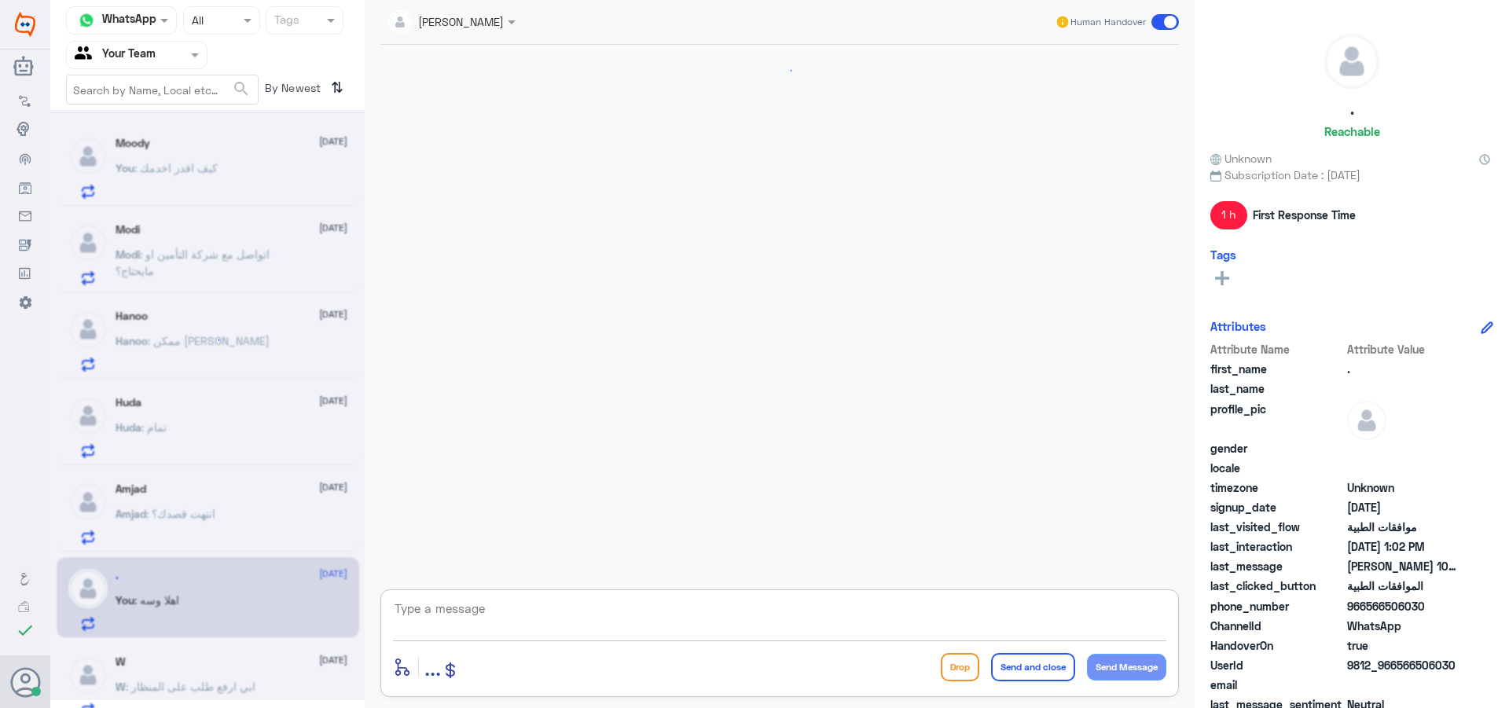
drag, startPoint x: 553, startPoint y: 604, endPoint x: 571, endPoint y: 610, distance: 18.9
click at [554, 604] on textarea at bounding box center [779, 617] width 773 height 39
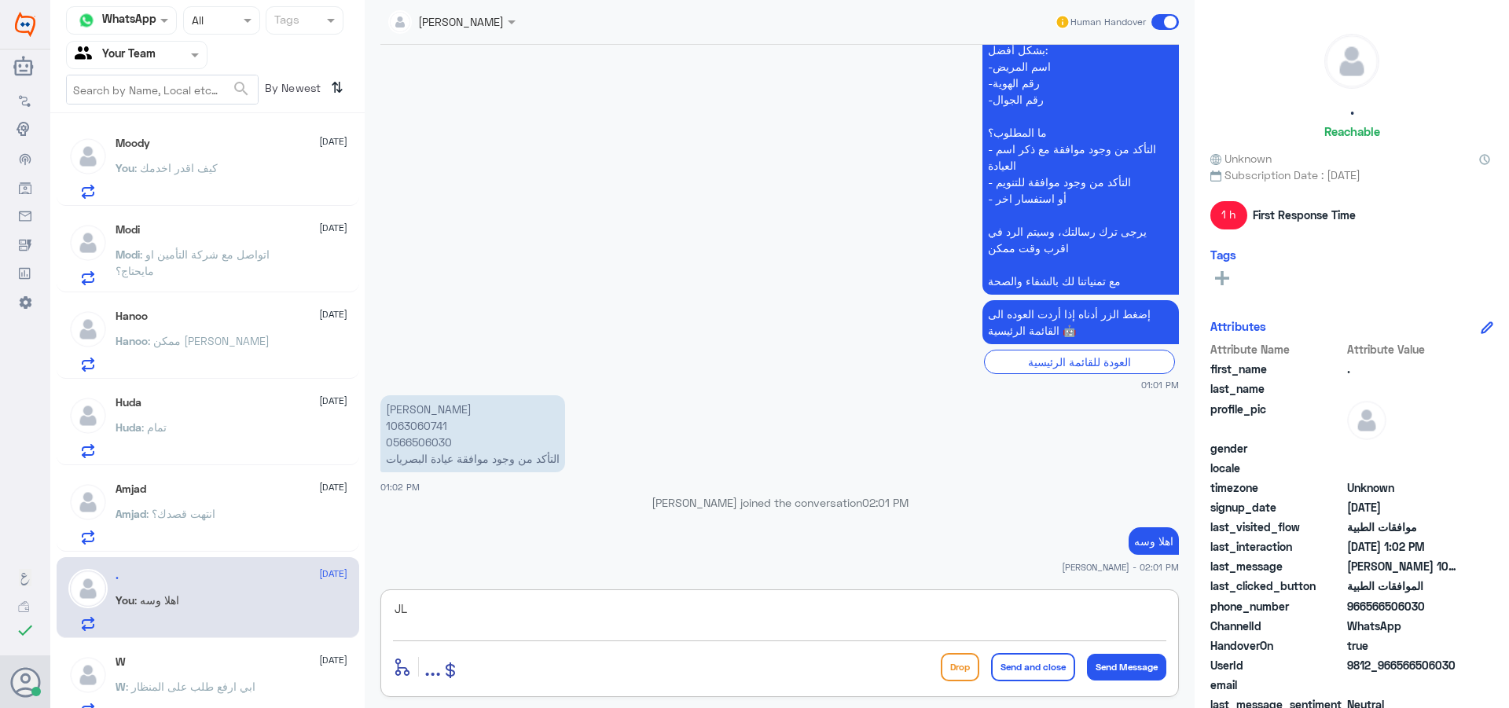
type textarea "J"
type textarea "تمت الموافقة"
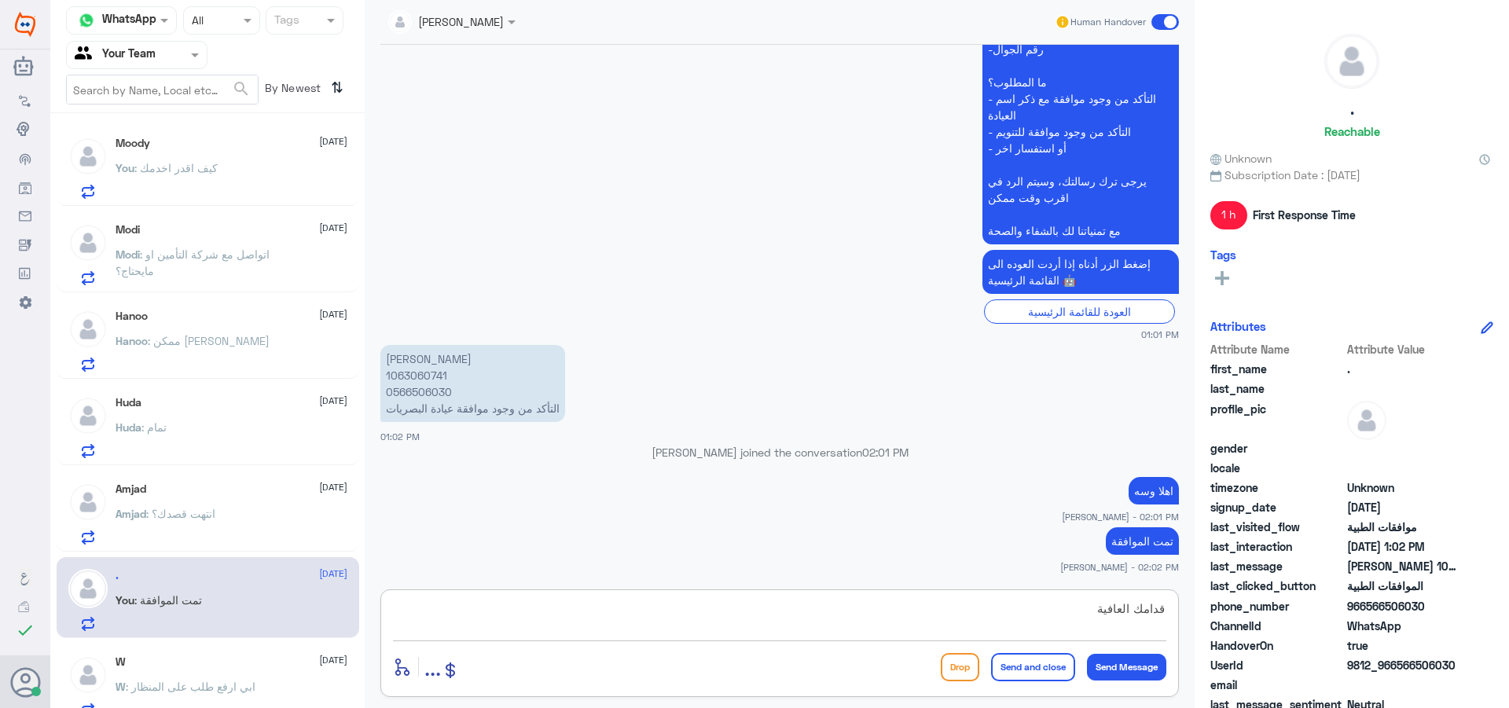
type textarea "قدامك العافية"
click at [1028, 666] on button "Send and close" at bounding box center [1033, 667] width 84 height 28
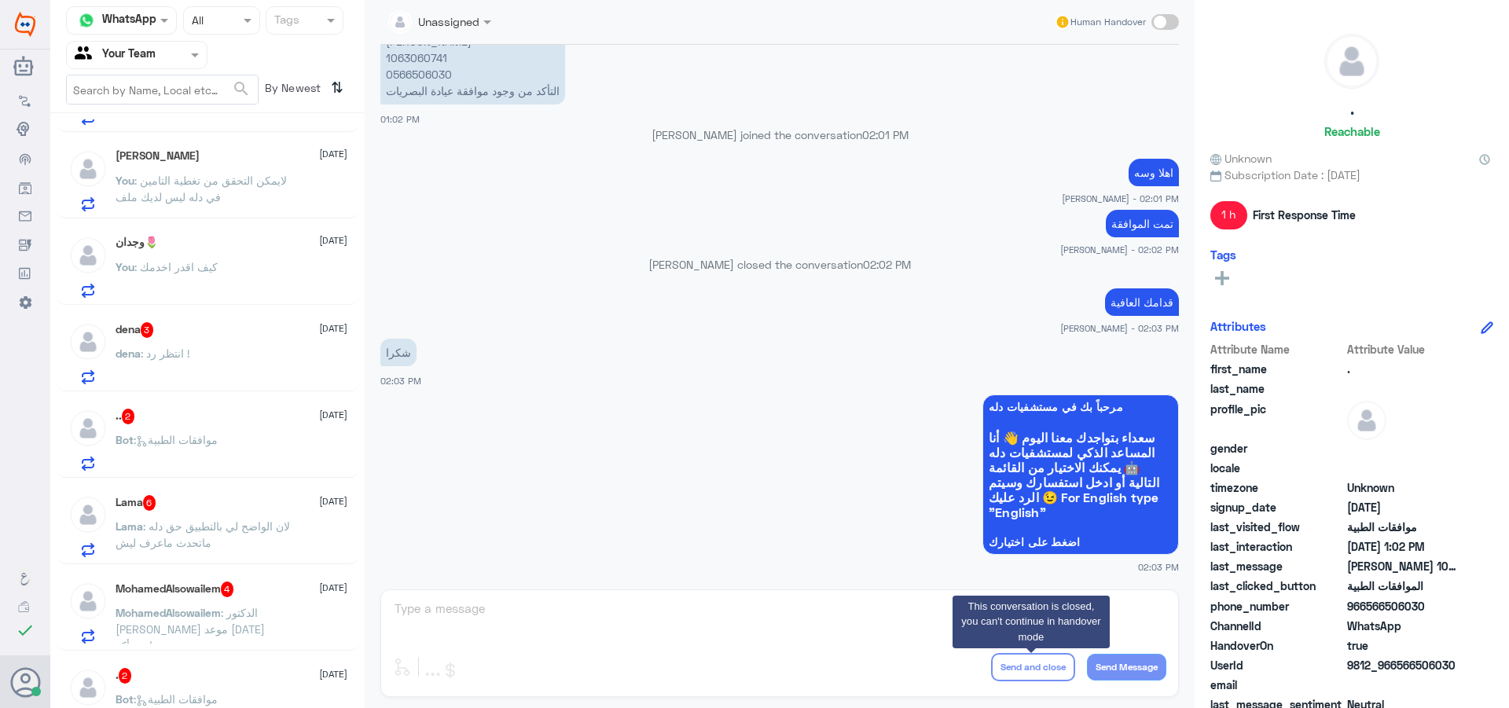
scroll to position [1138, 0]
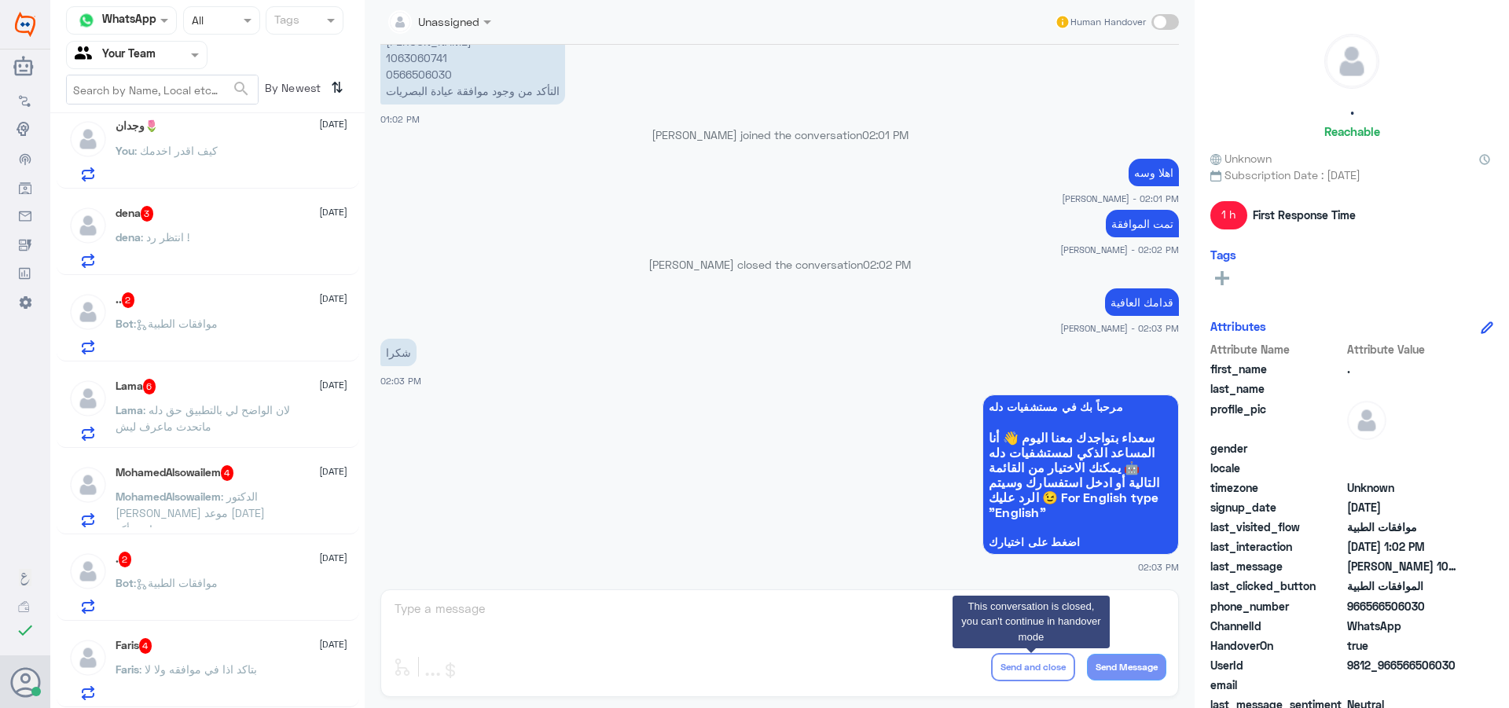
click at [257, 666] on span ": بتاكد اذا في موافقه ولا لا" at bounding box center [198, 668] width 118 height 13
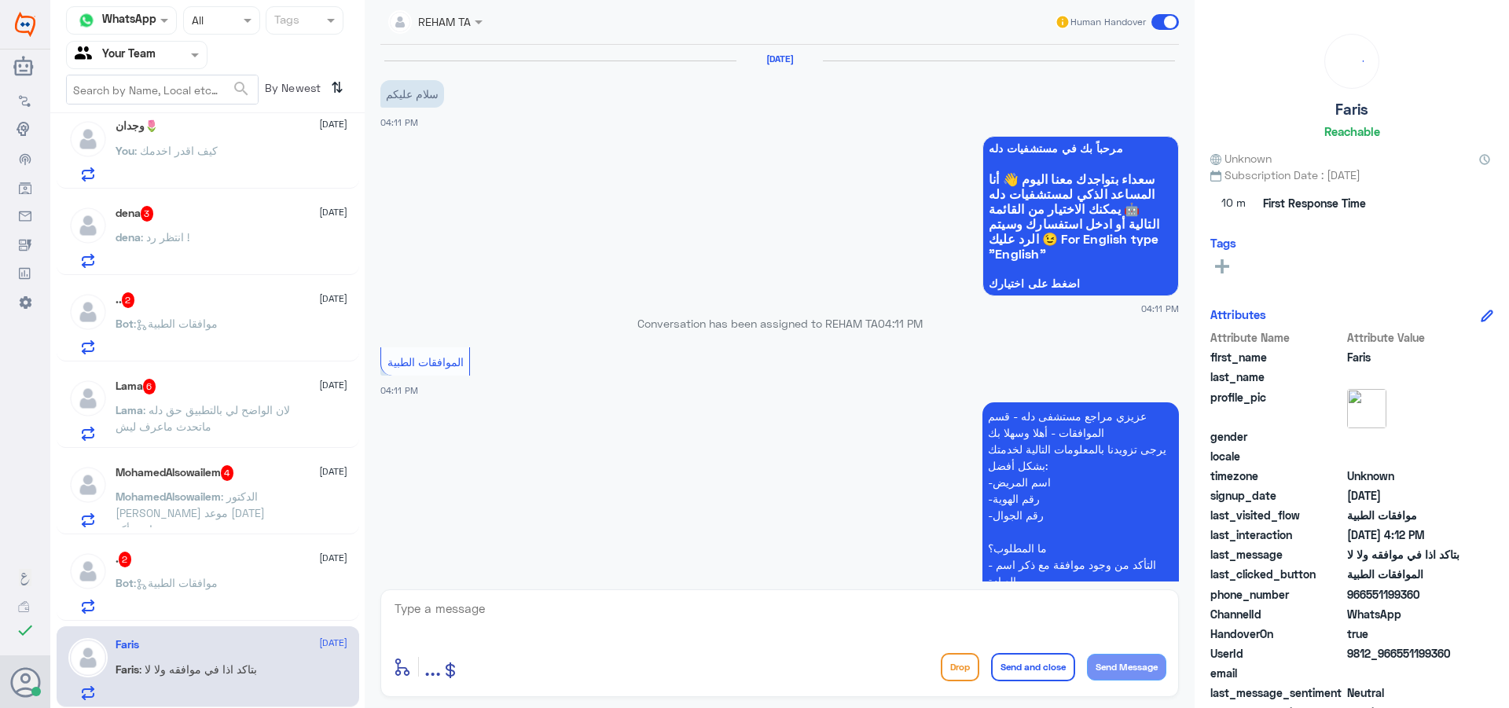
scroll to position [407, 0]
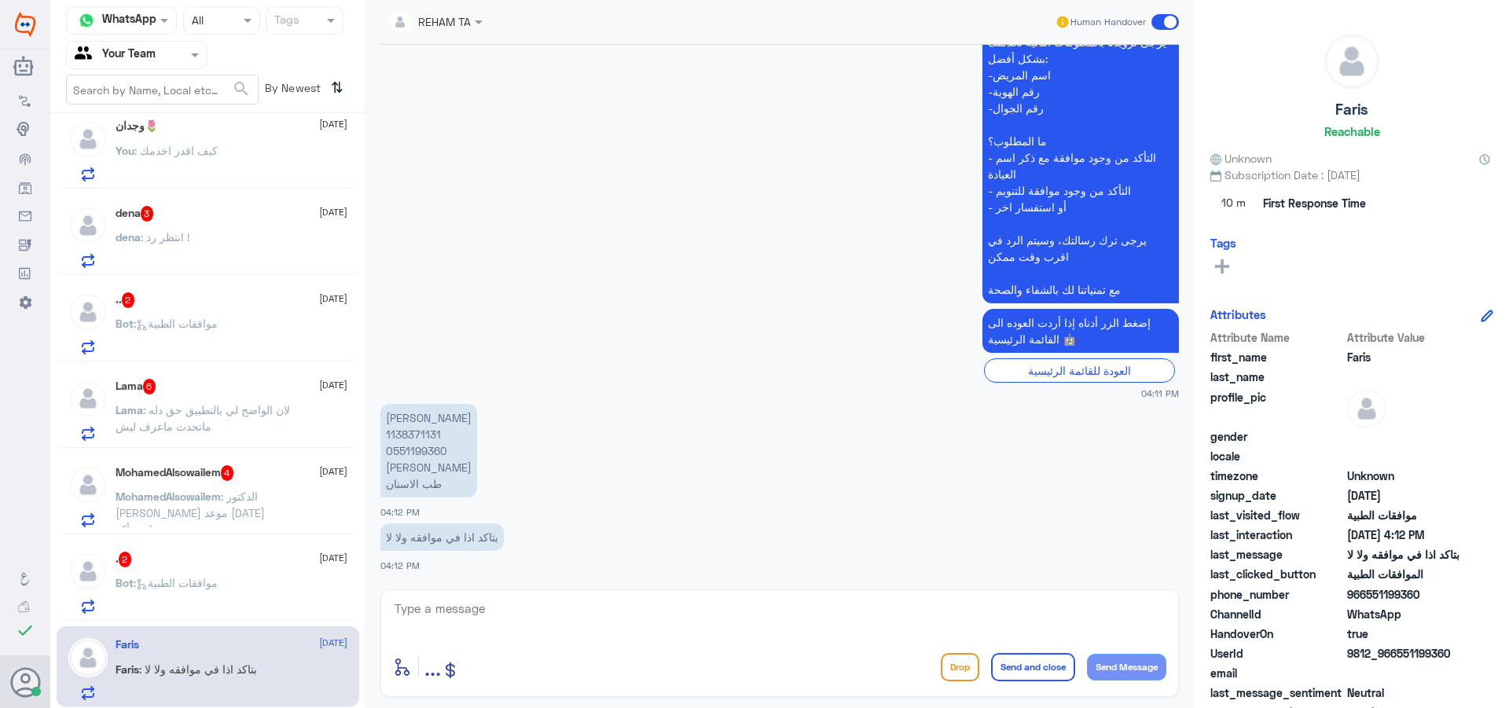
click at [240, 542] on div ". 2 [DATE] Bot : موافقات الطبية" at bounding box center [208, 580] width 303 height 81
click at [236, 569] on div ". 2 [DATE] Bot : موافقات الطبية" at bounding box center [232, 583] width 232 height 62
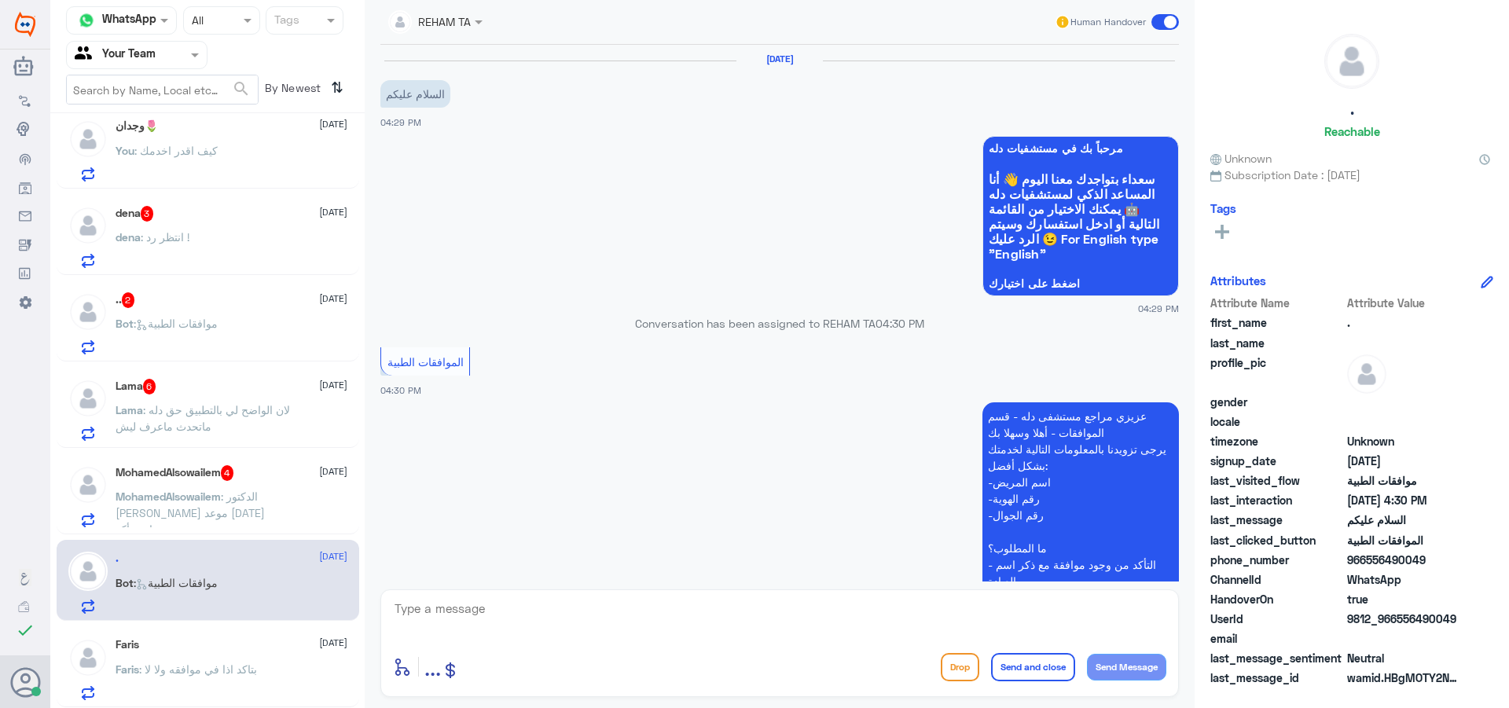
scroll to position [233, 0]
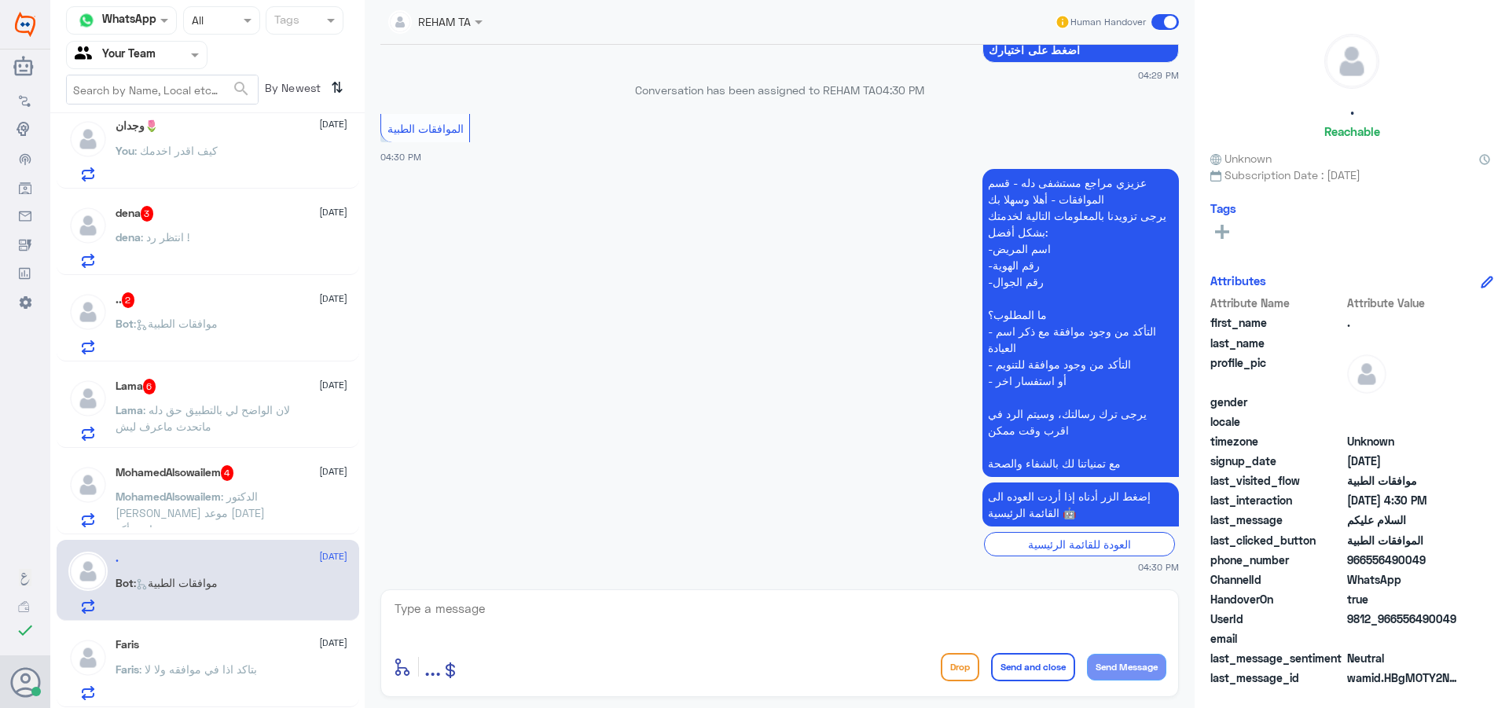
click at [280, 449] on div "Moody [DATE] You : كيف اقدر اخدمك Modi [DATE] Modi : اتواصل مع شركة التأمين او …" at bounding box center [207, 416] width 314 height 594
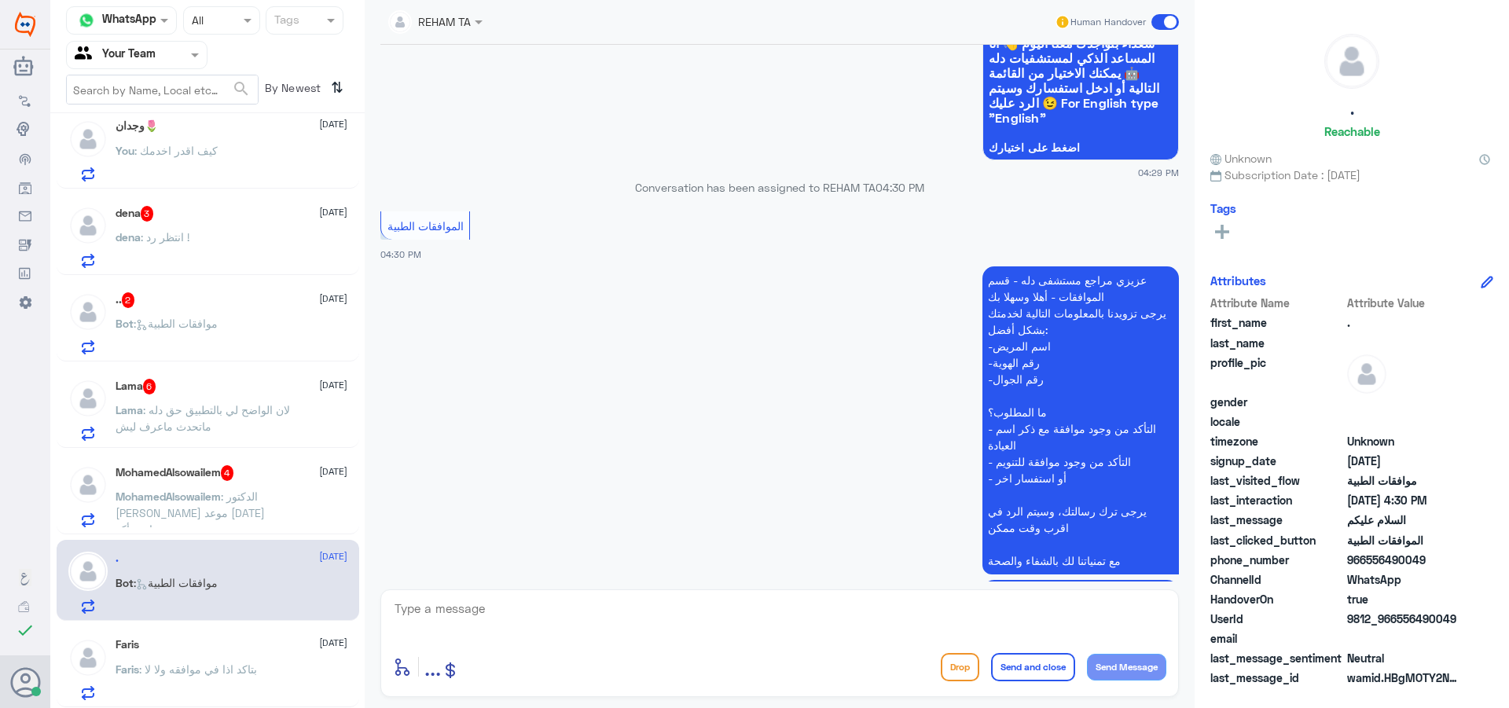
scroll to position [0, 0]
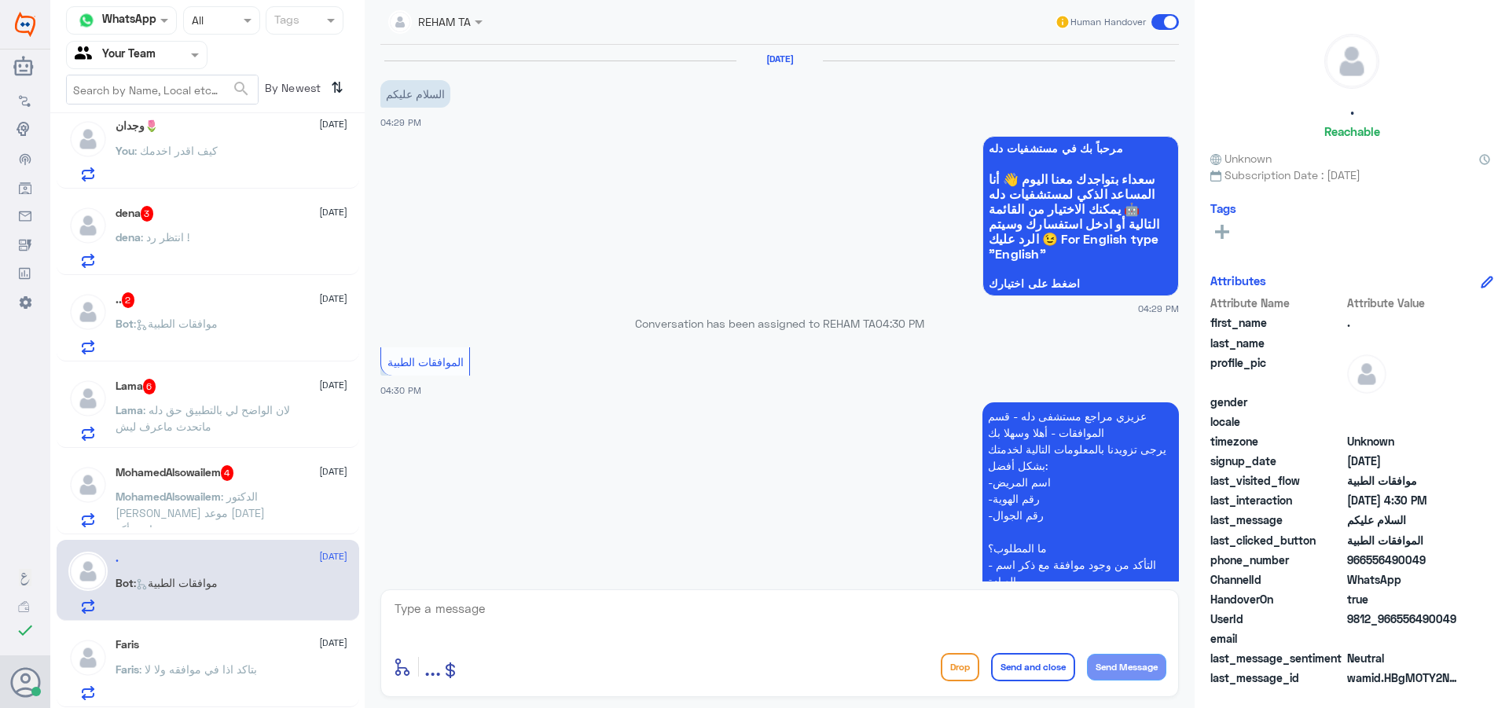
click at [574, 629] on textarea at bounding box center [779, 617] width 773 height 39
type textarea "وعليكم السلام"
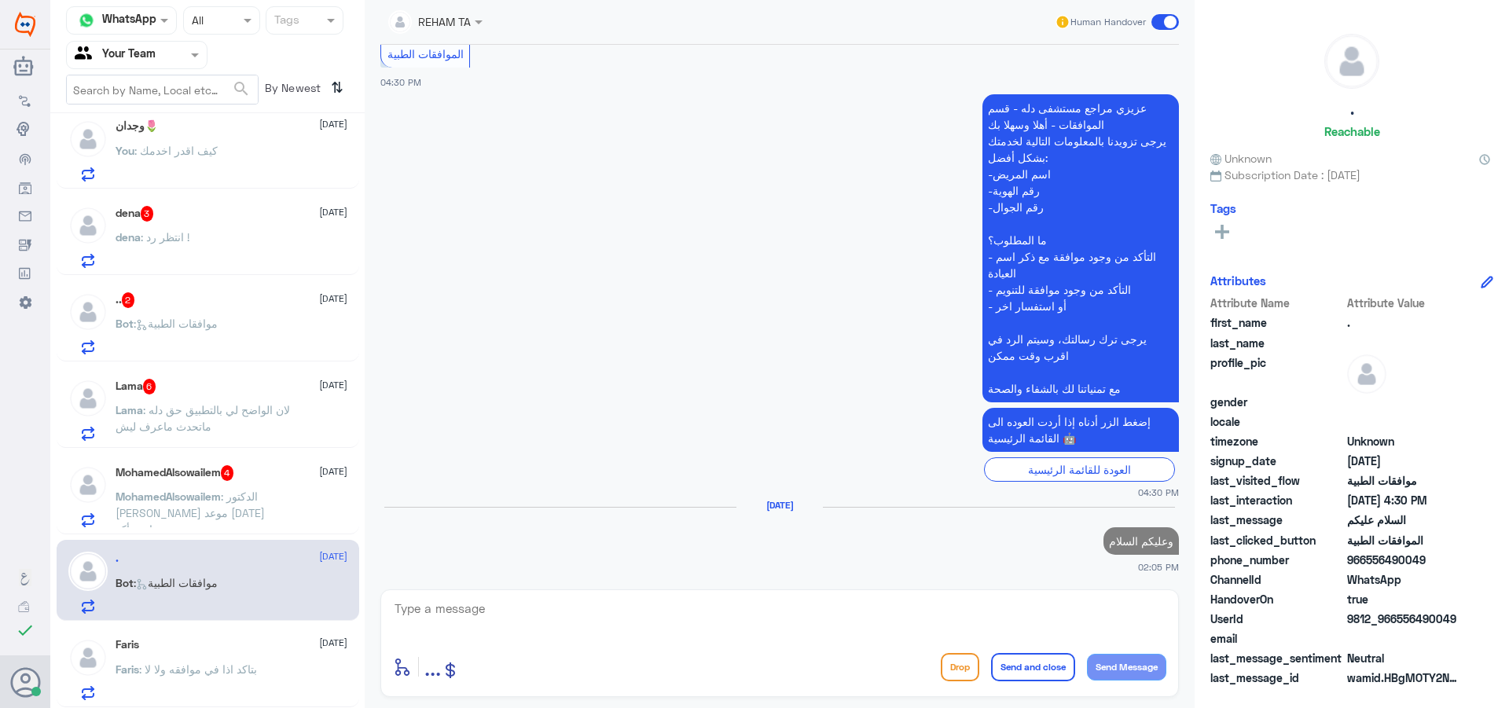
click at [205, 690] on p "Faris : بتاكد اذا في موافقه ولا لا" at bounding box center [186, 680] width 141 height 39
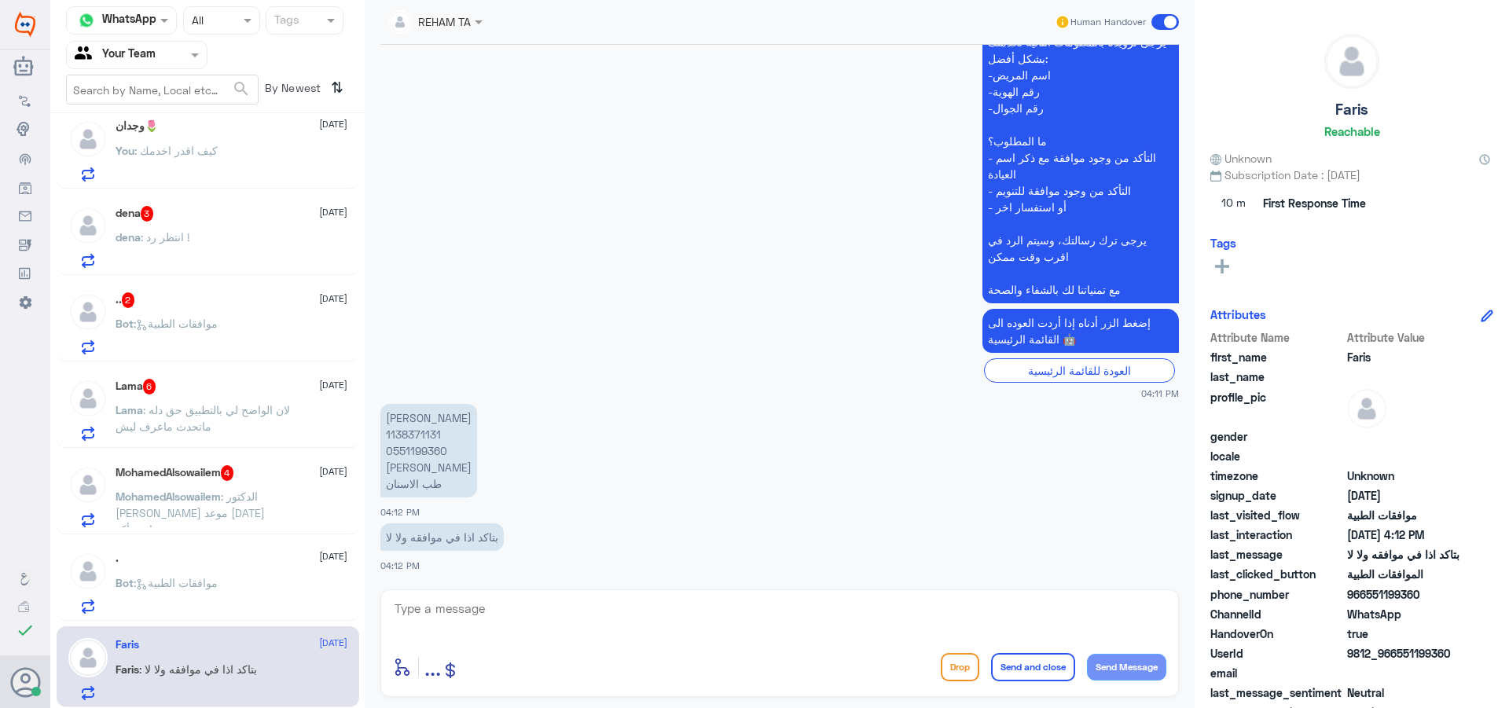
scroll to position [1138, 0]
click at [415, 436] on p "[PERSON_NAME] 1138371131 0551199360 [PERSON_NAME] طب الاسنان" at bounding box center [428, 451] width 97 height 94
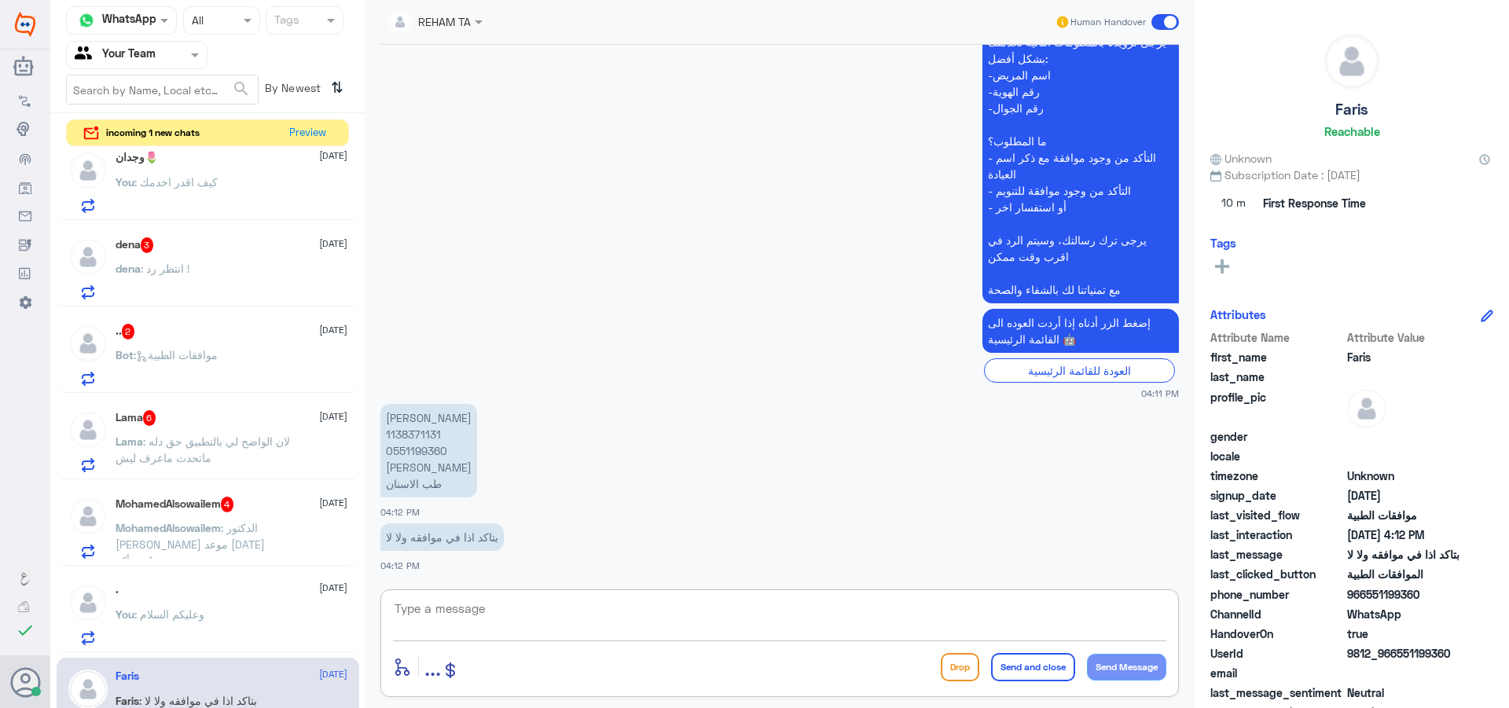
drag, startPoint x: 538, startPoint y: 597, endPoint x: 592, endPoint y: 640, distance: 68.2
click at [543, 611] on textarea at bounding box center [779, 617] width 773 height 39
type textarea "مرفوضة بعد المتابعة باشعة الاسنان"
click at [1051, 663] on button "Send and close" at bounding box center [1033, 667] width 84 height 28
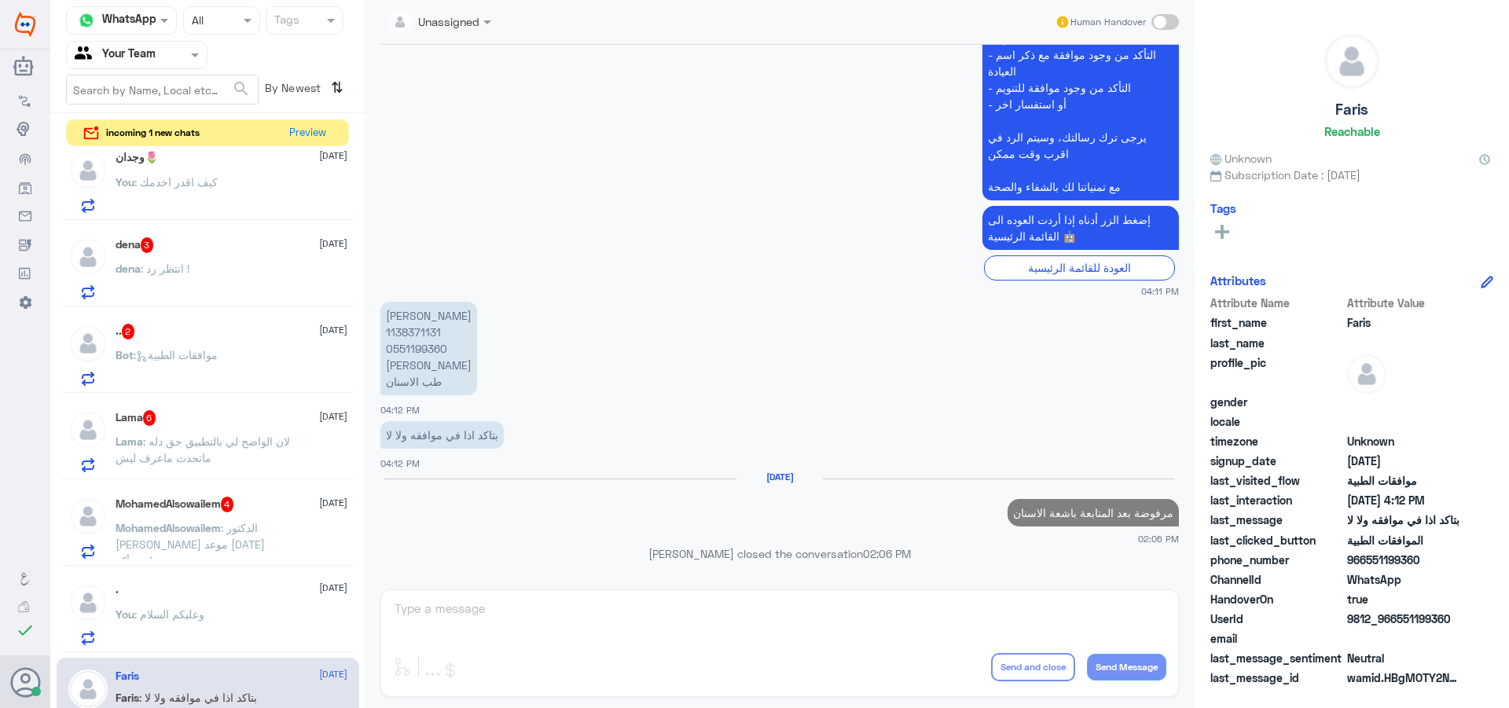
click at [238, 524] on span ": الدكتور [PERSON_NAME] موعد [DATE] وحاب نتأكد" at bounding box center [190, 544] width 149 height 46
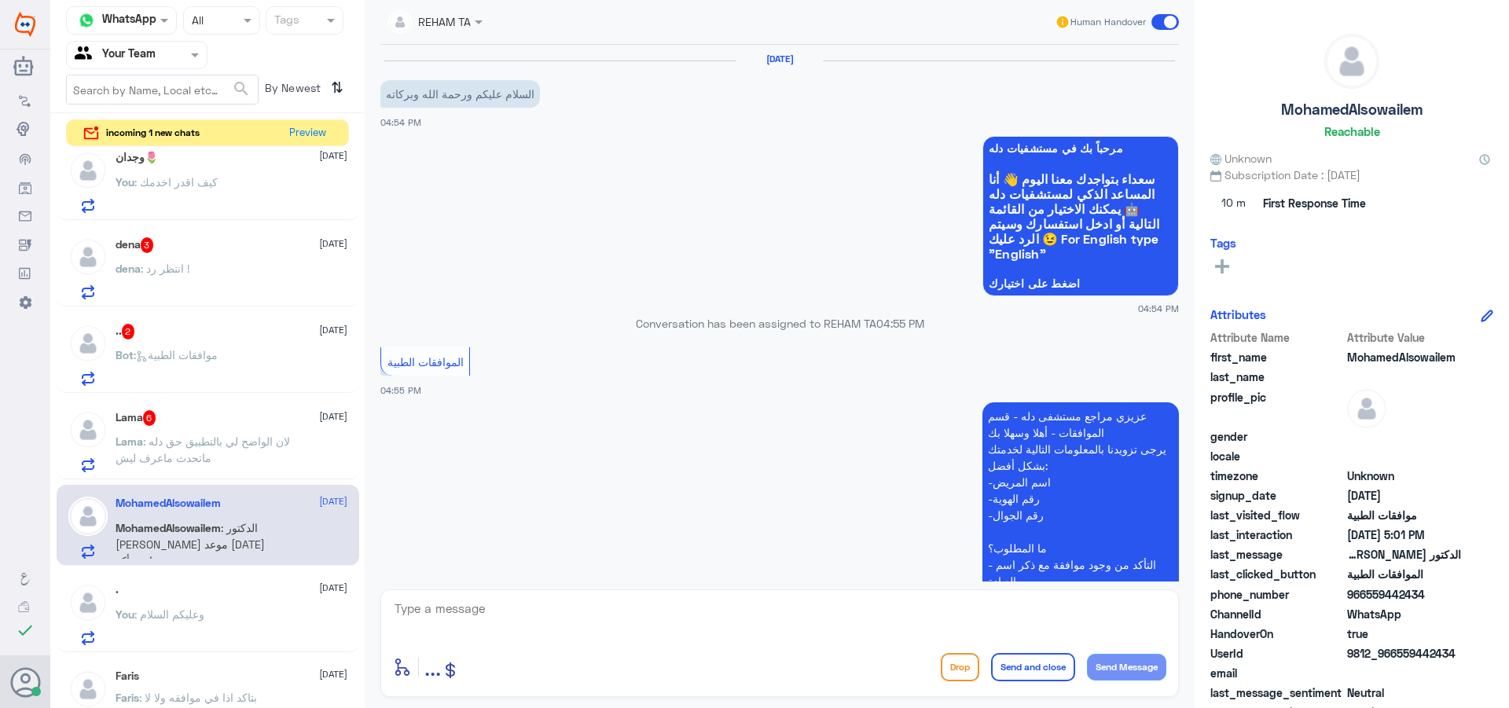
scroll to position [424, 0]
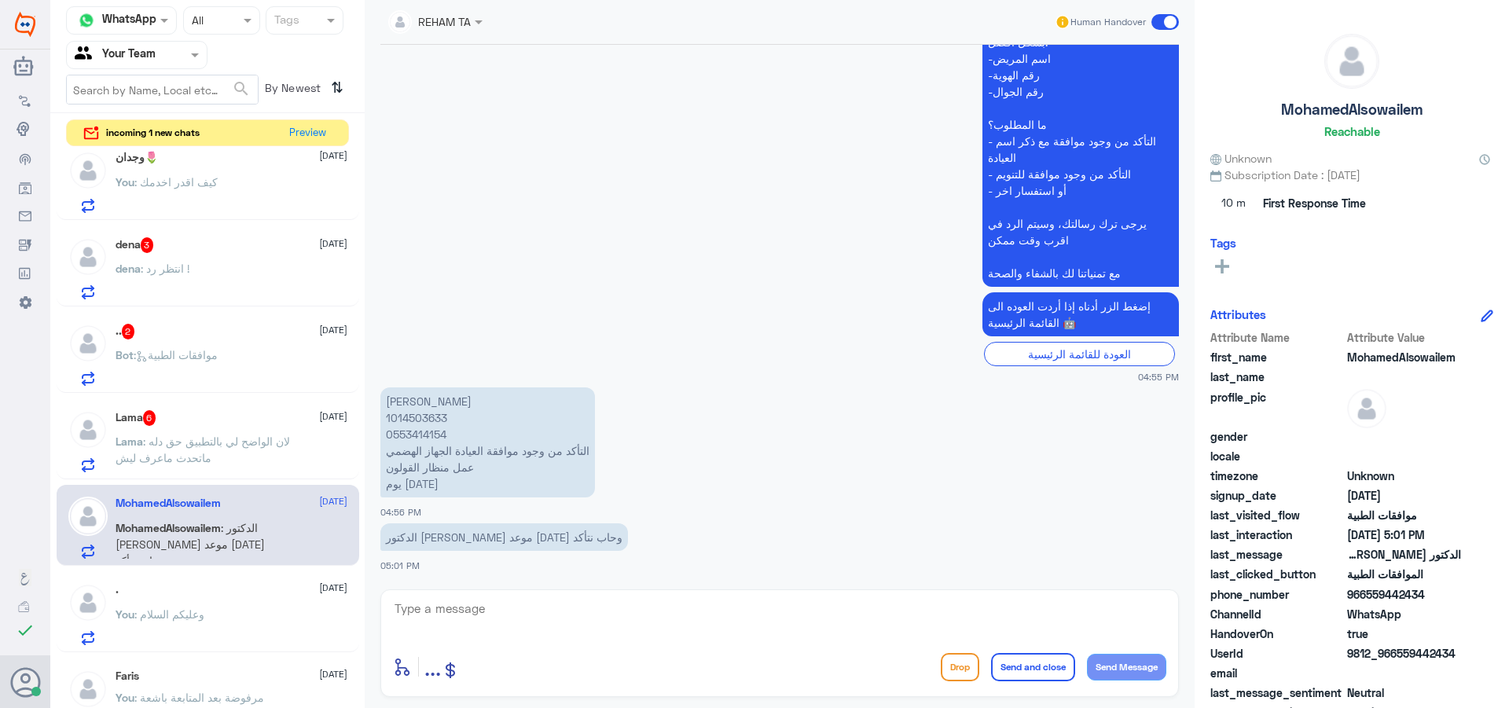
click at [415, 420] on p "[PERSON_NAME] 1014503633 0553414154 التأكد من وجود موافقة العيادة الجهاز الهضمي…" at bounding box center [487, 442] width 215 height 110
click at [1168, 17] on span at bounding box center [1165, 22] width 28 height 16
click at [0, 0] on input "checkbox" at bounding box center [0, 0] width 0 height 0
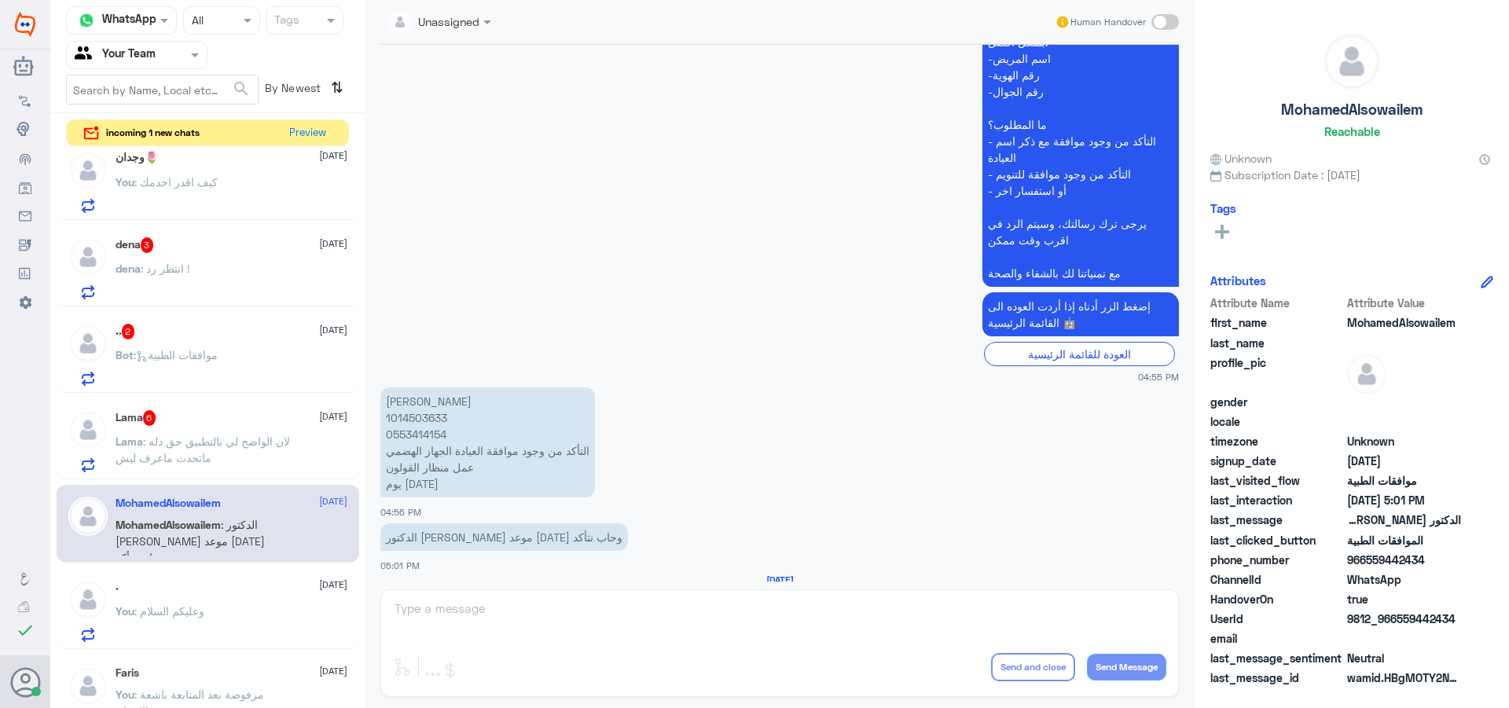
scroll to position [480, 0]
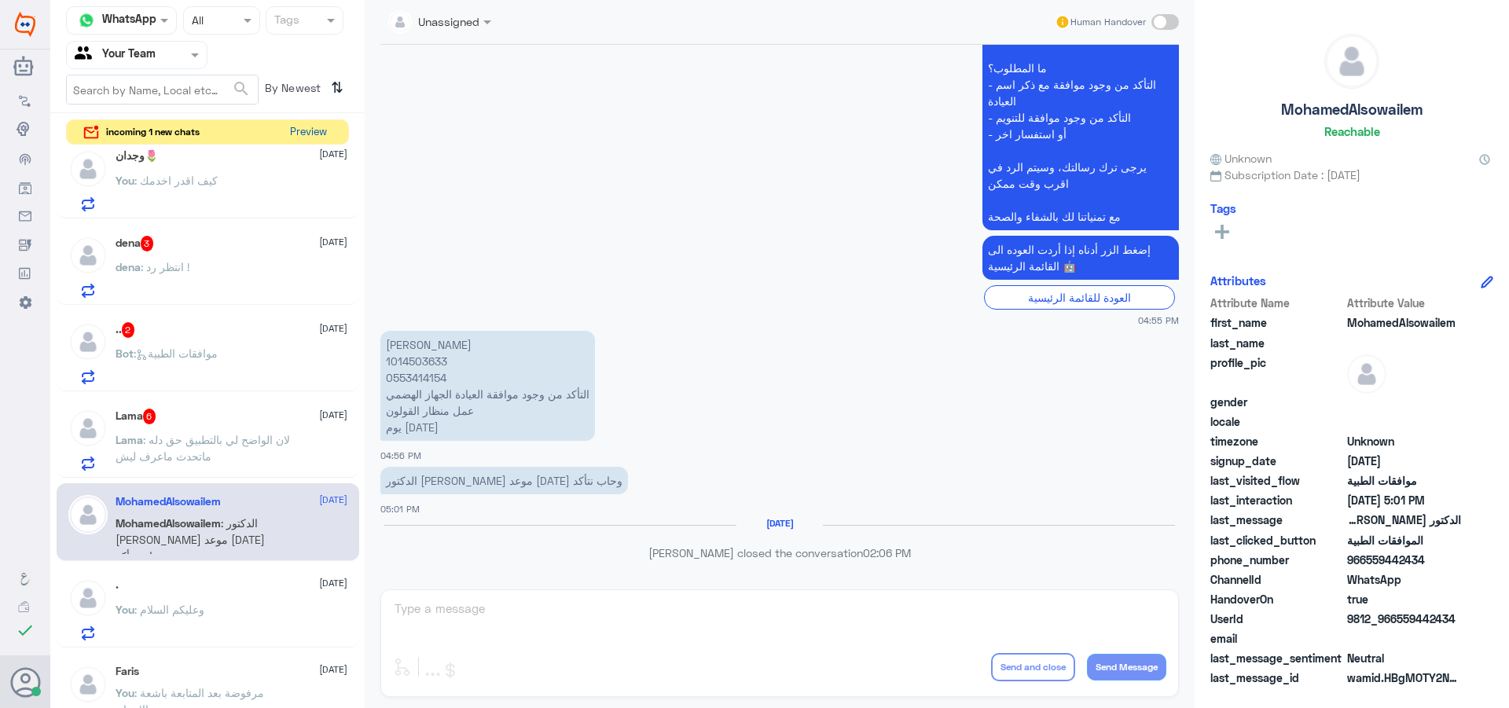
click at [289, 127] on button "Preview" at bounding box center [308, 132] width 49 height 24
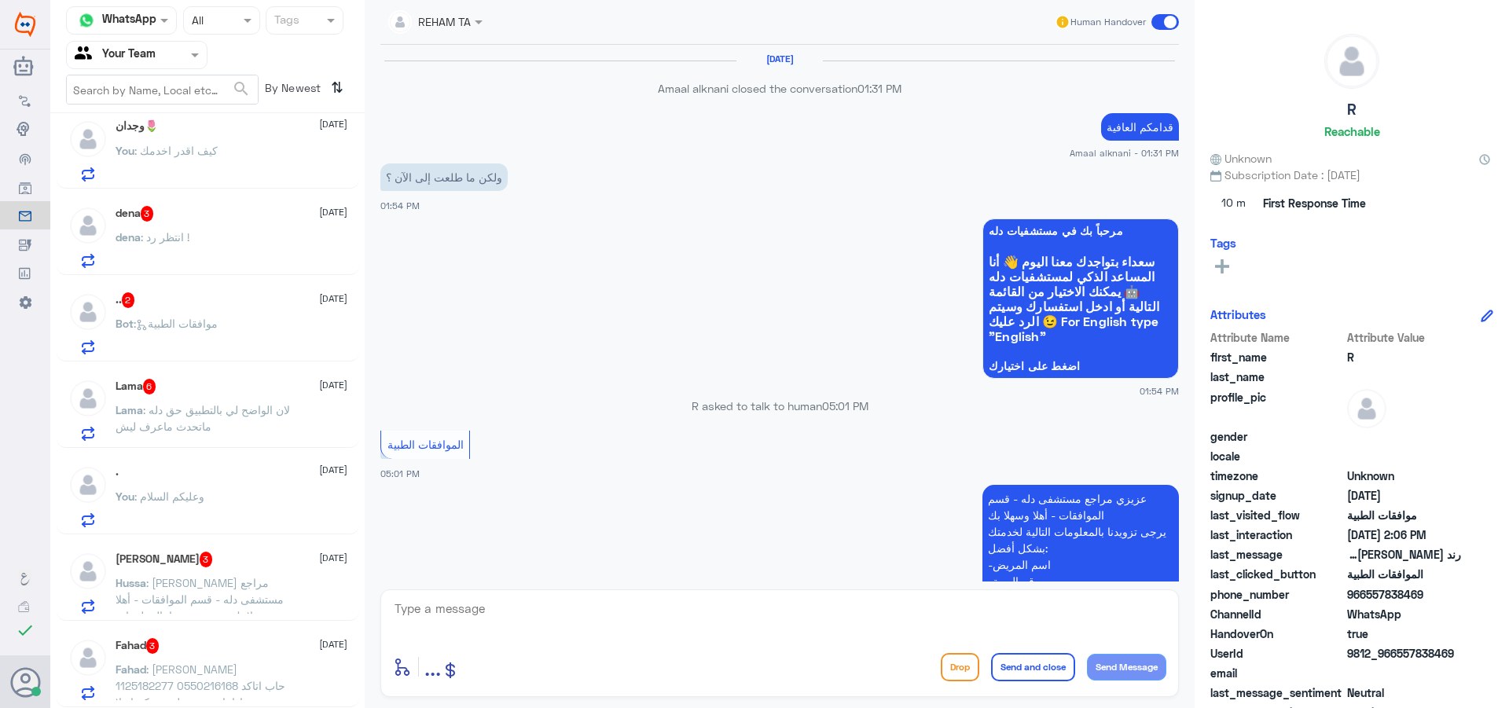
scroll to position [1410, 0]
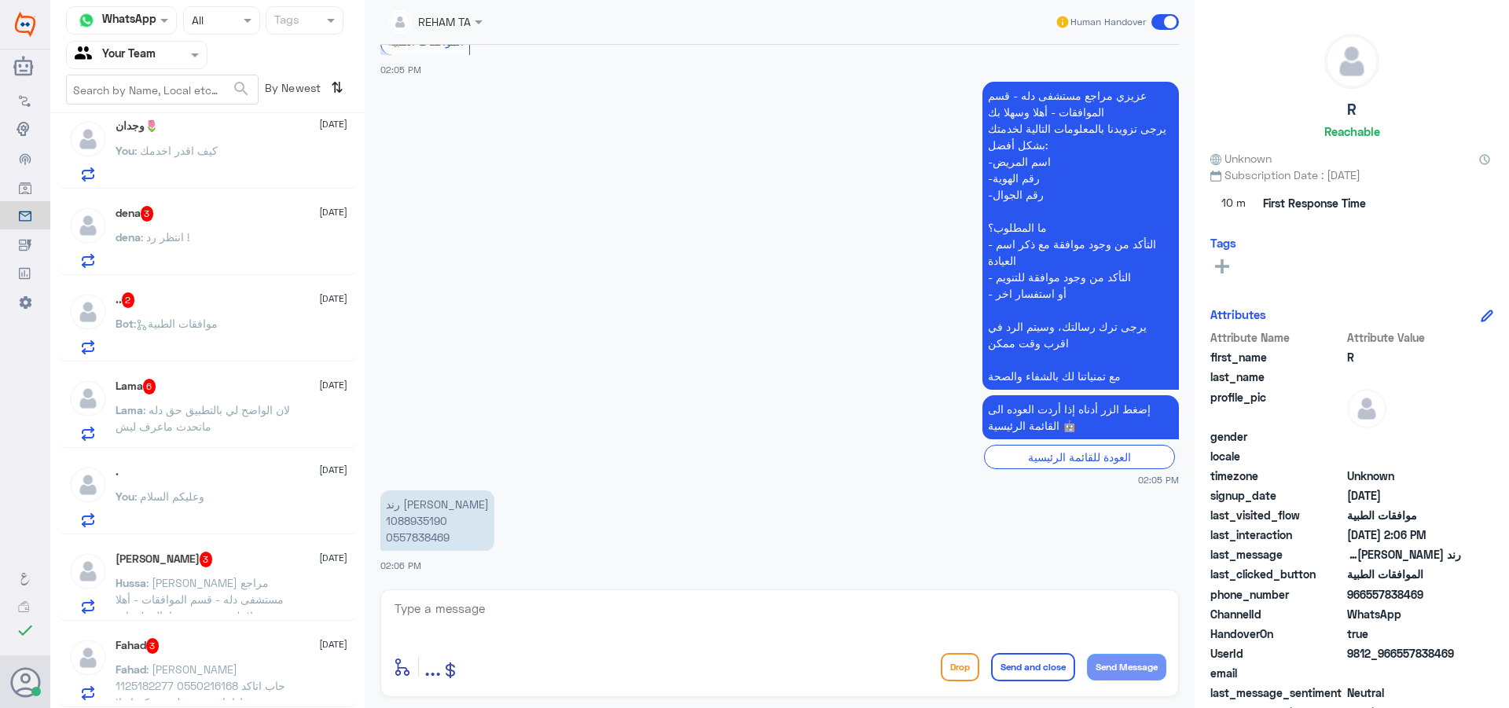
click at [256, 214] on div "dena 3 [DATE]" at bounding box center [232, 214] width 232 height 16
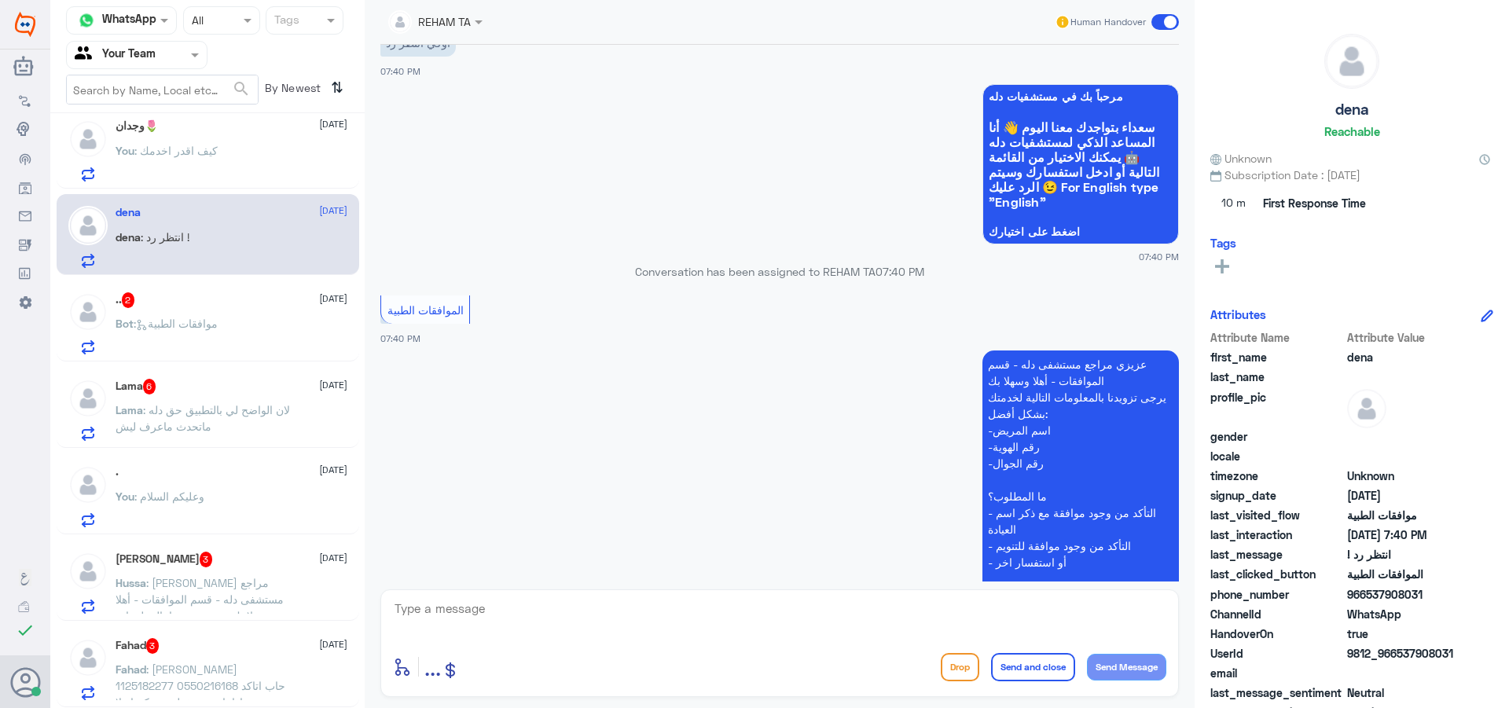
scroll to position [1353, 0]
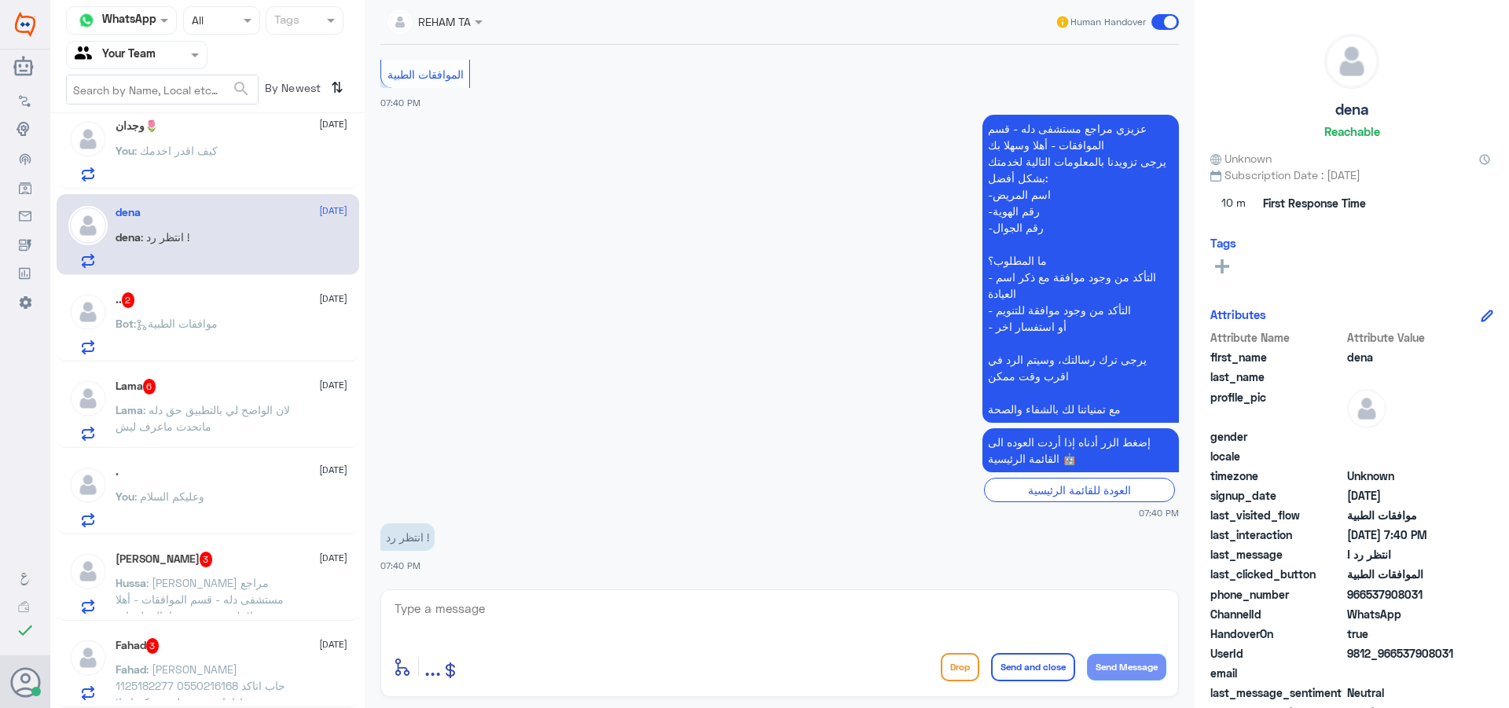
click at [460, 28] on div at bounding box center [435, 21] width 110 height 18
click at [506, 64] on div "Unassigned" at bounding box center [457, 59] width 138 height 28
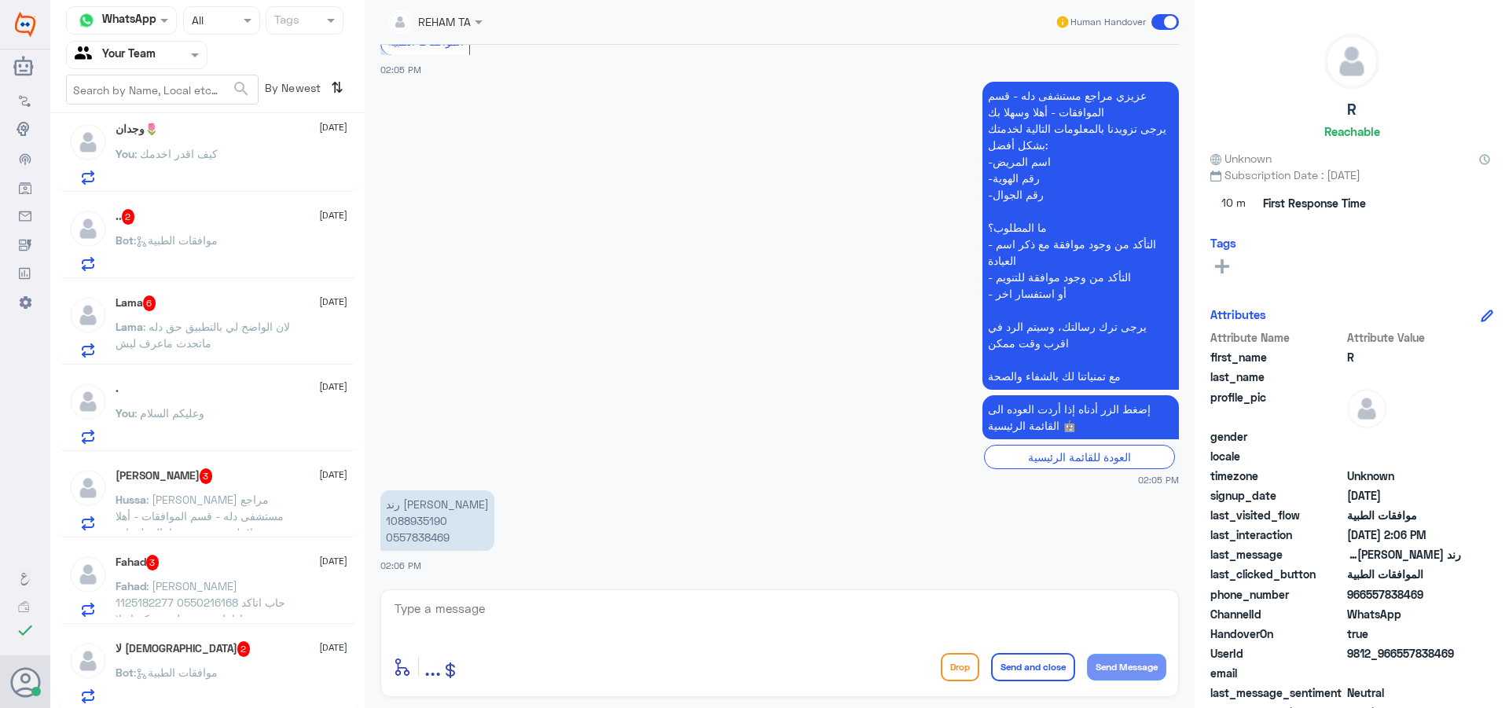
scroll to position [1141, 0]
click at [194, 695] on p "Bot : موافقات الطبية" at bounding box center [167, 680] width 102 height 39
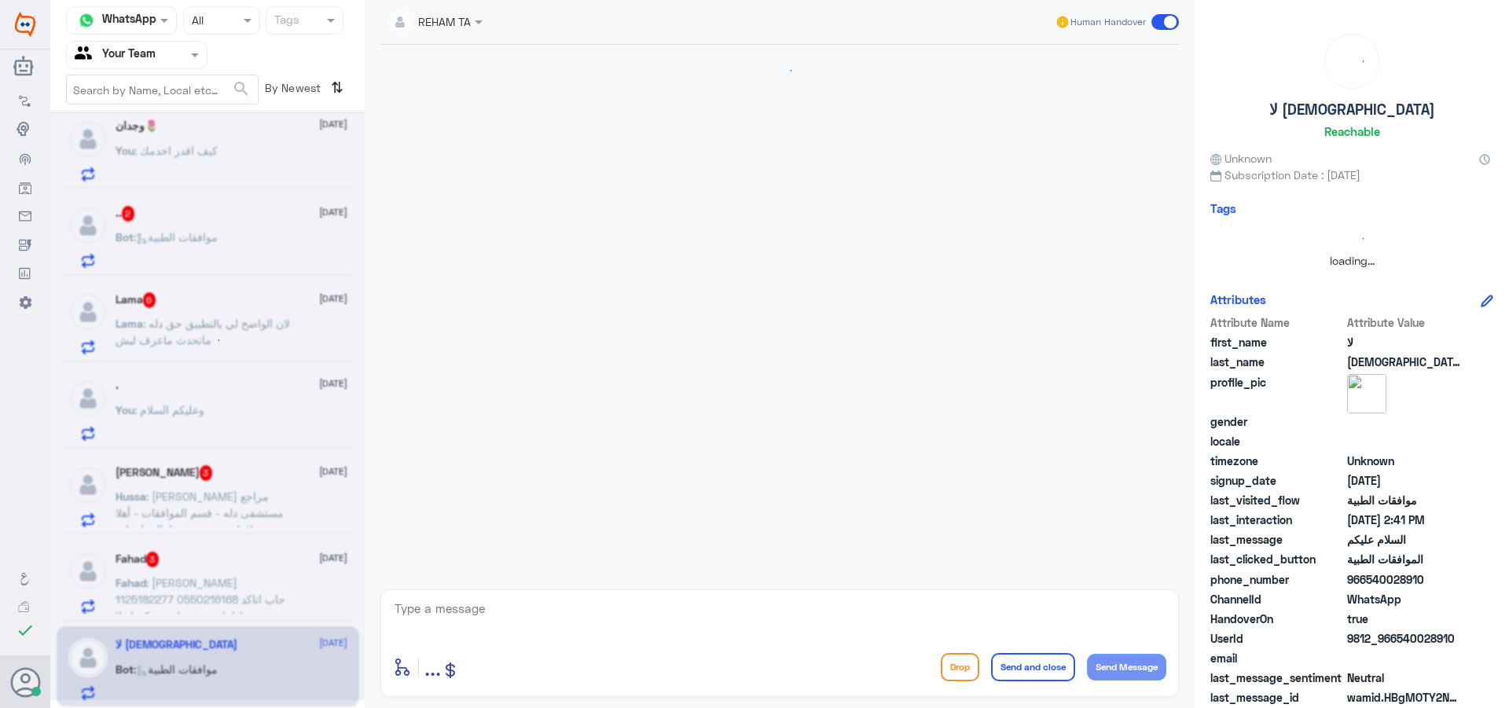
click at [216, 673] on div at bounding box center [207, 405] width 314 height 590
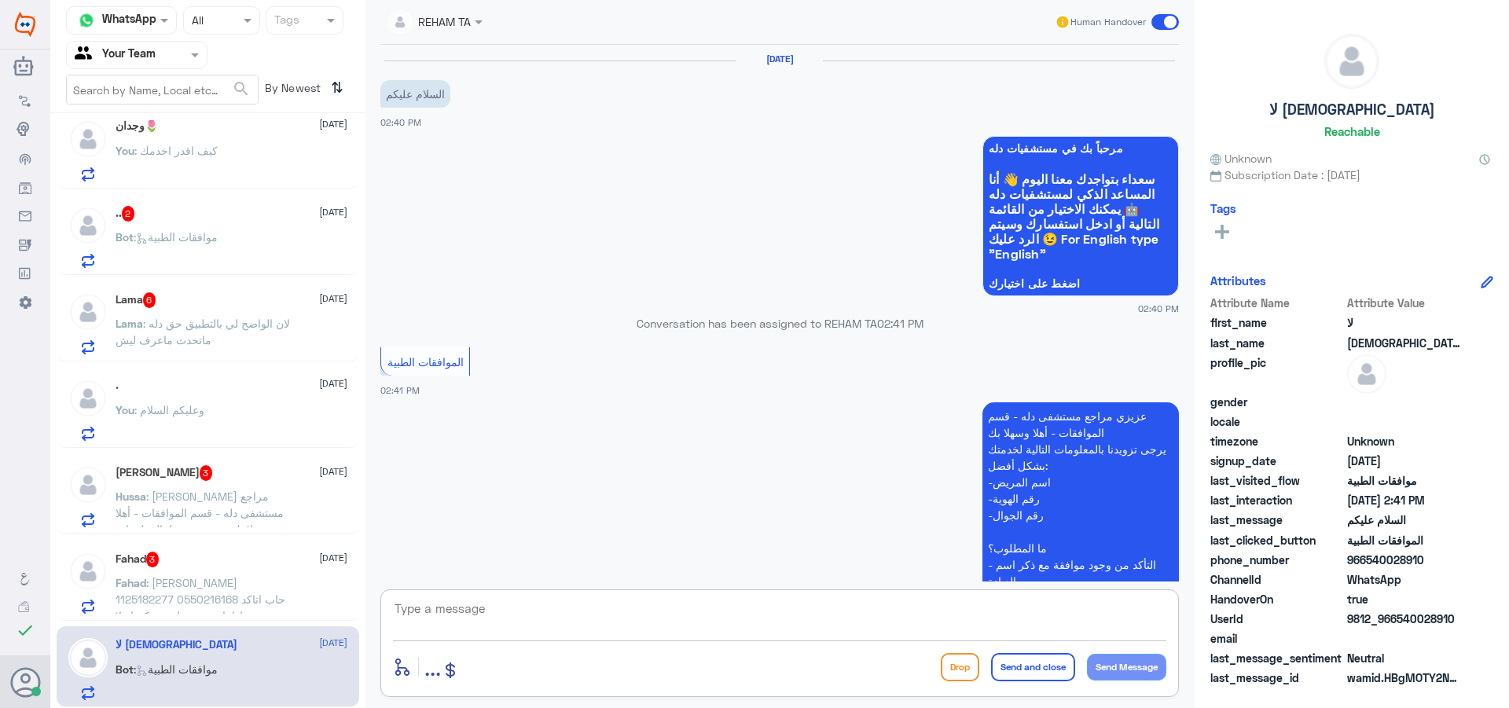
click at [653, 626] on textarea at bounding box center [779, 617] width 773 height 39
type textarea "وعليكم السلام"
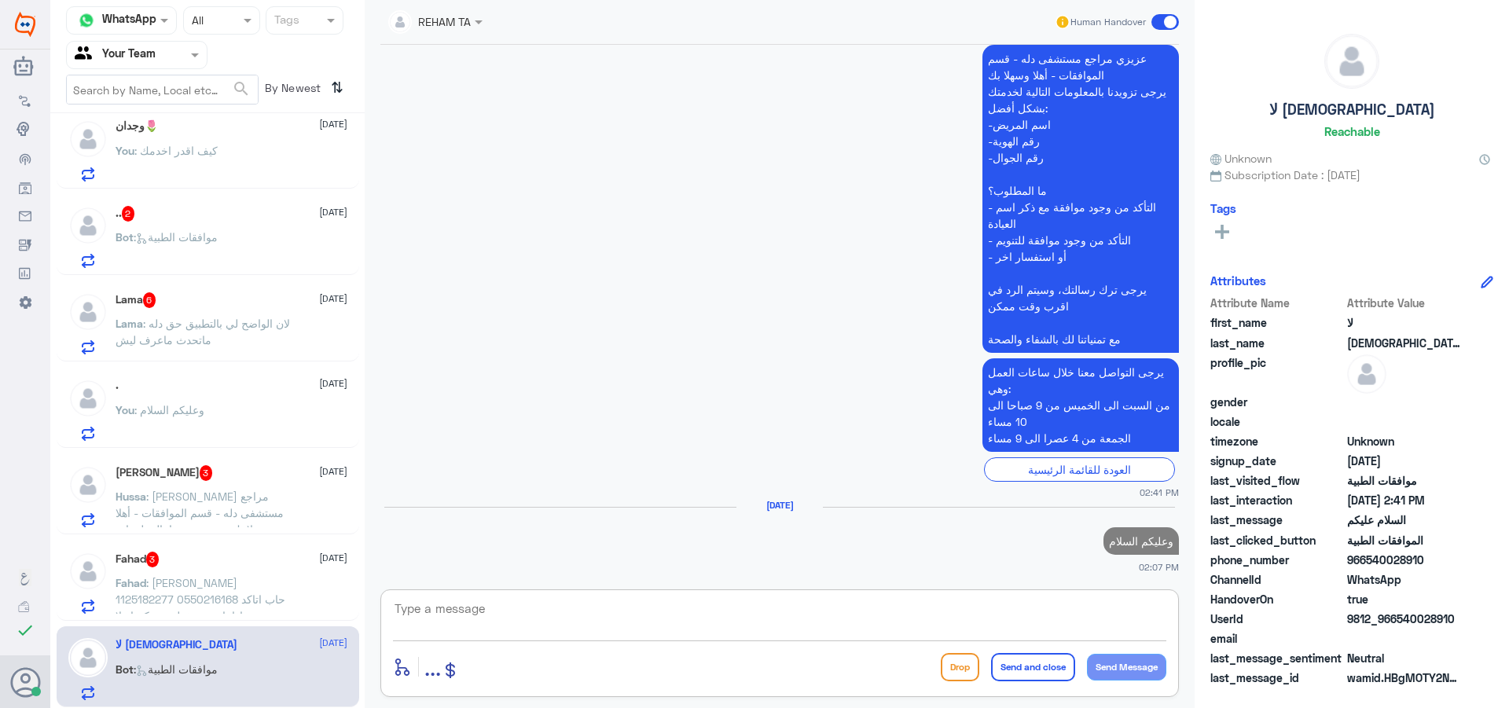
click at [241, 596] on span ": [PERSON_NAME] 1125182277 0550216168 حاب اتاكد اذا تاميني مغطى عندكم او لا" at bounding box center [201, 599] width 170 height 46
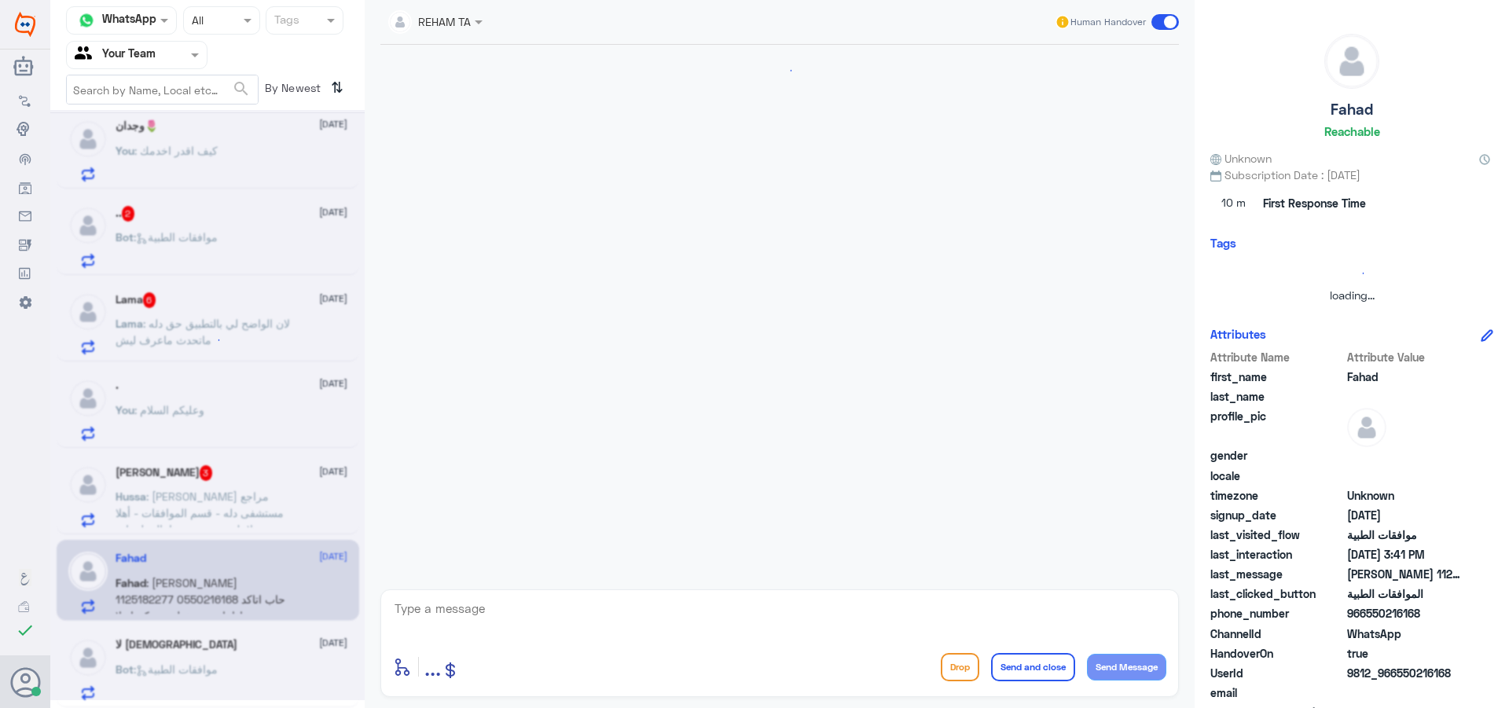
scroll to position [402, 0]
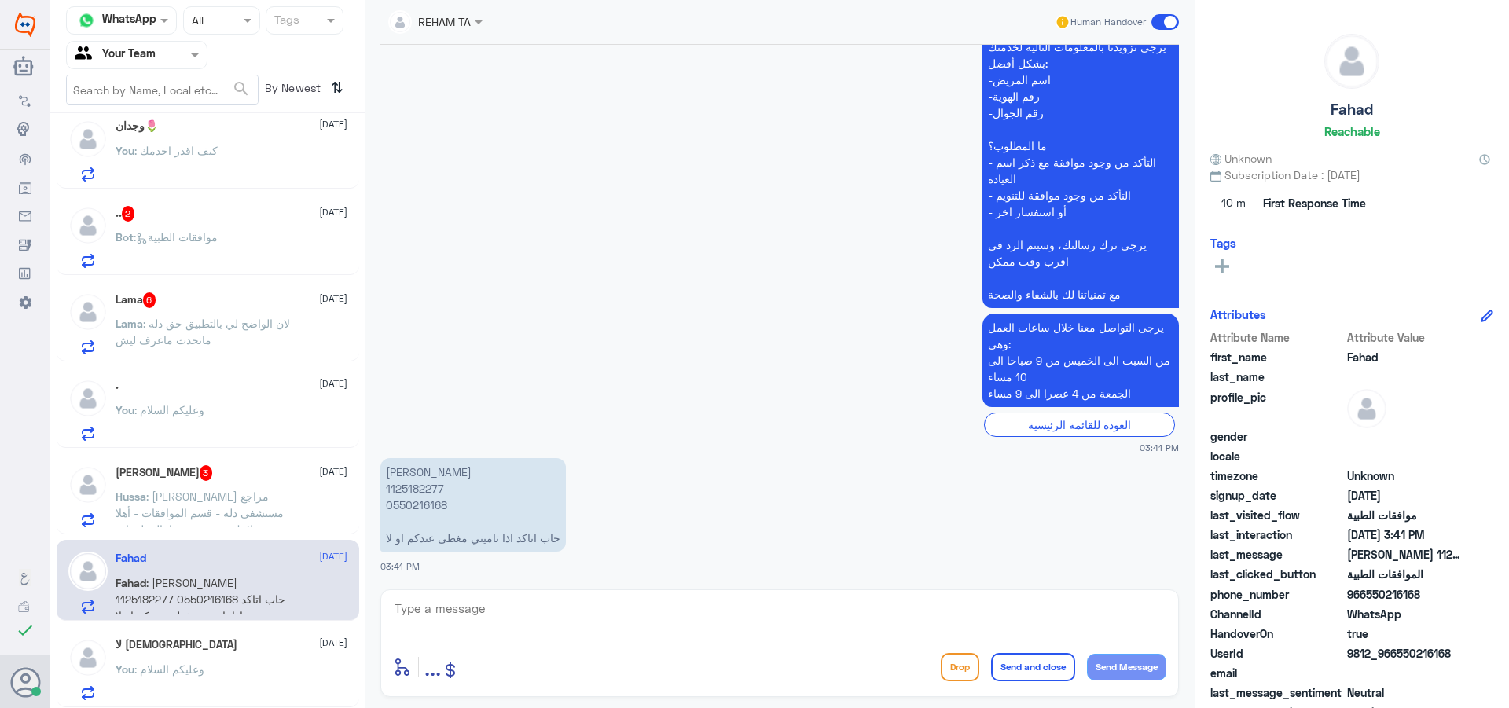
click at [1165, 24] on span at bounding box center [1165, 22] width 28 height 16
click at [0, 0] on input "checkbox" at bounding box center [0, 0] width 0 height 0
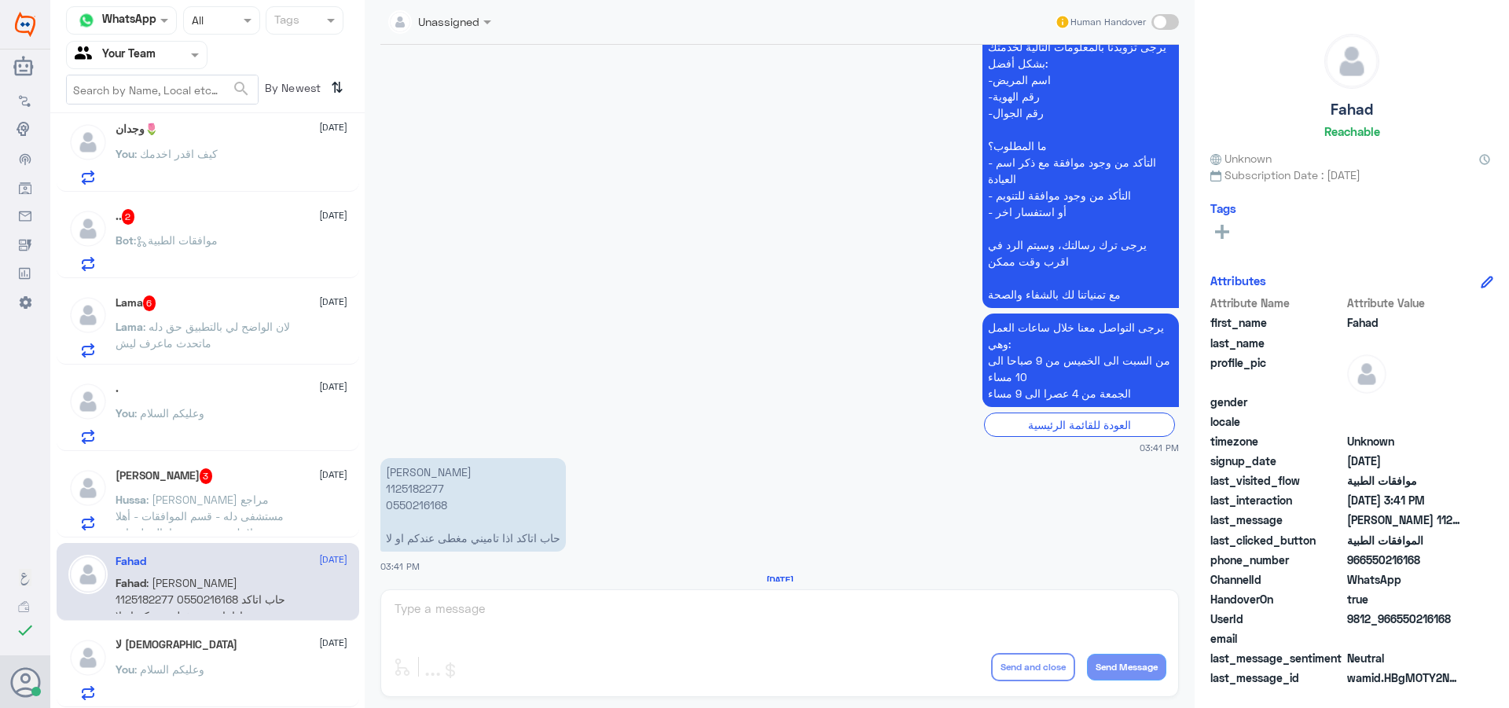
scroll to position [1138, 0]
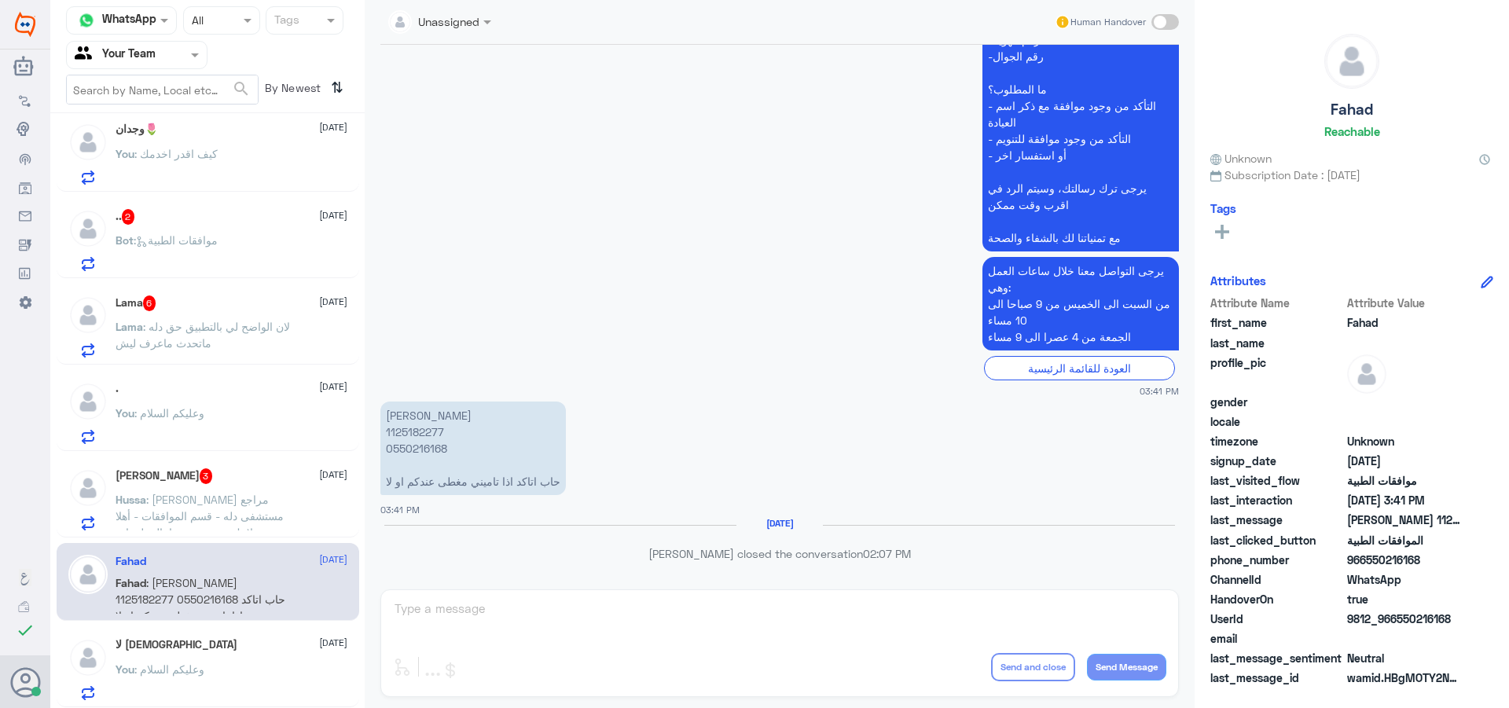
click at [187, 531] on div "[PERSON_NAME] 3 [DATE] Hussa : [PERSON_NAME] مراجع مستشفى دله - قسم الموافقات -…" at bounding box center [208, 497] width 303 height 81
click at [198, 513] on span ": [PERSON_NAME] مراجع مستشفى دله - قسم الموافقات - أهلا وسهلا بك يرجى تزويدنا ب…" at bounding box center [200, 565] width 168 height 145
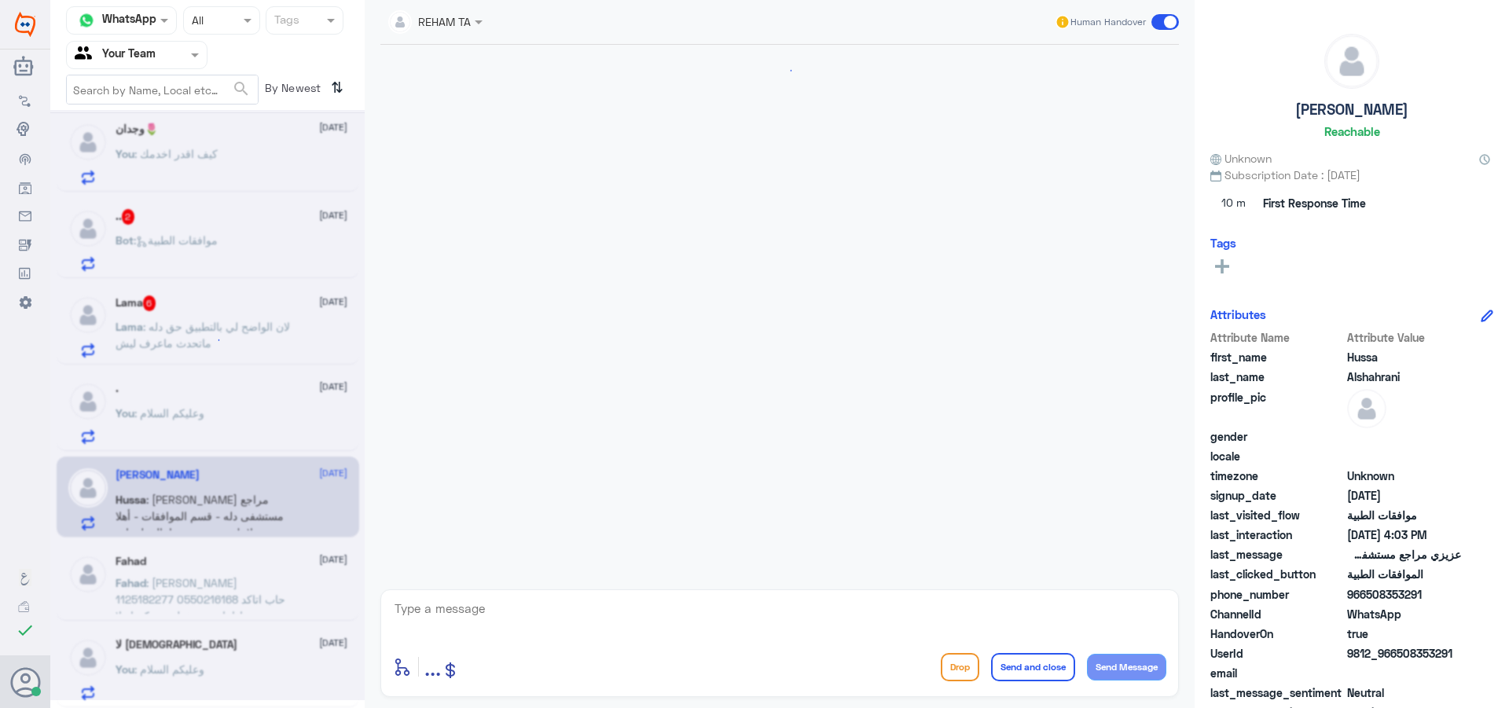
scroll to position [1915, 0]
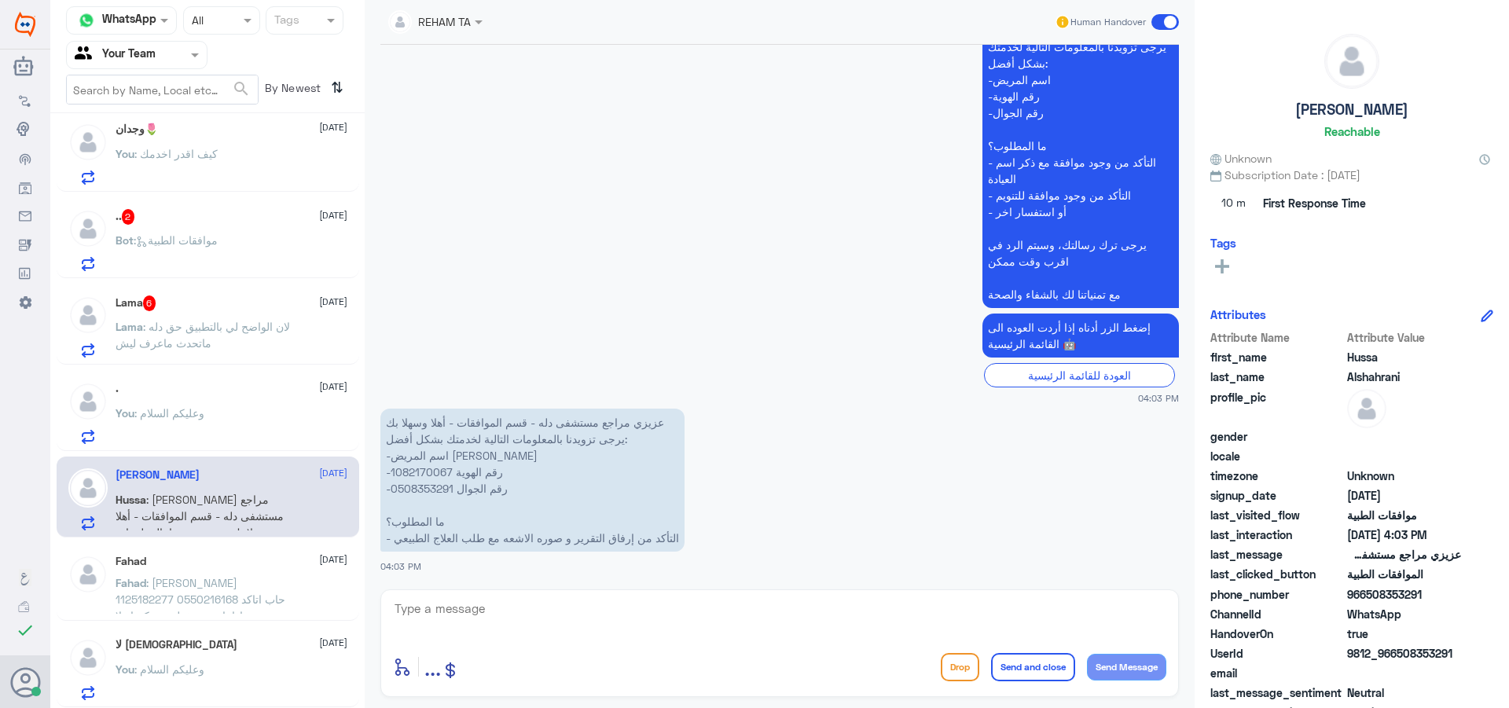
drag, startPoint x: 556, startPoint y: 618, endPoint x: 615, endPoint y: 653, distance: 69.0
click at [556, 618] on textarea at bounding box center [779, 617] width 773 height 39
type textarea "اهلا وسهلا"
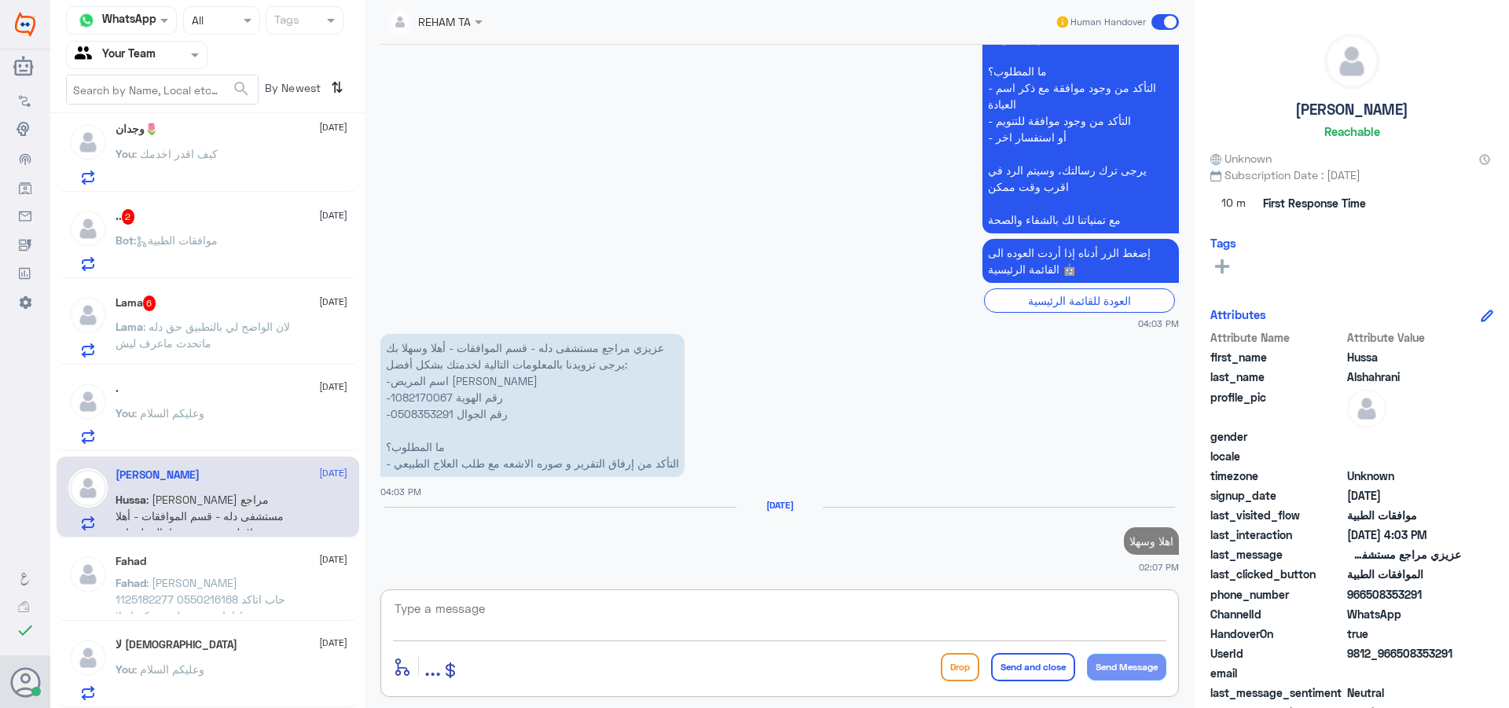
click at [423, 398] on p "عزيزي مراجع مستشفى دله - قسم الموافقات - أهلا وسهلا بك يرجى تزويدنا بالمعلومات …" at bounding box center [532, 405] width 304 height 143
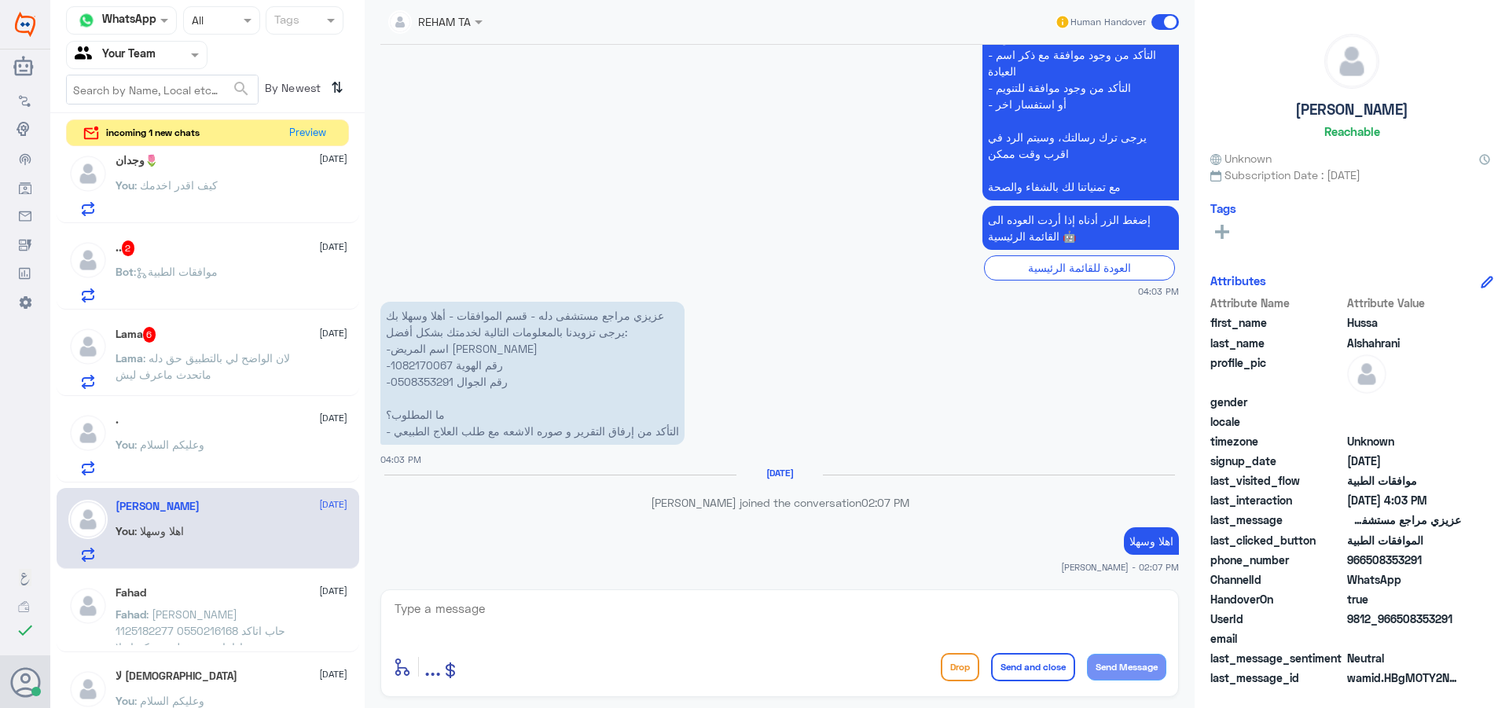
scroll to position [1141, 0]
click at [426, 364] on p "عزيزي مراجع مستشفى دله - قسم الموافقات - أهلا وسهلا بك يرجى تزويدنا بالمعلومات …" at bounding box center [532, 373] width 304 height 143
click at [730, 618] on textarea at bounding box center [779, 617] width 773 height 39
type textarea "H"
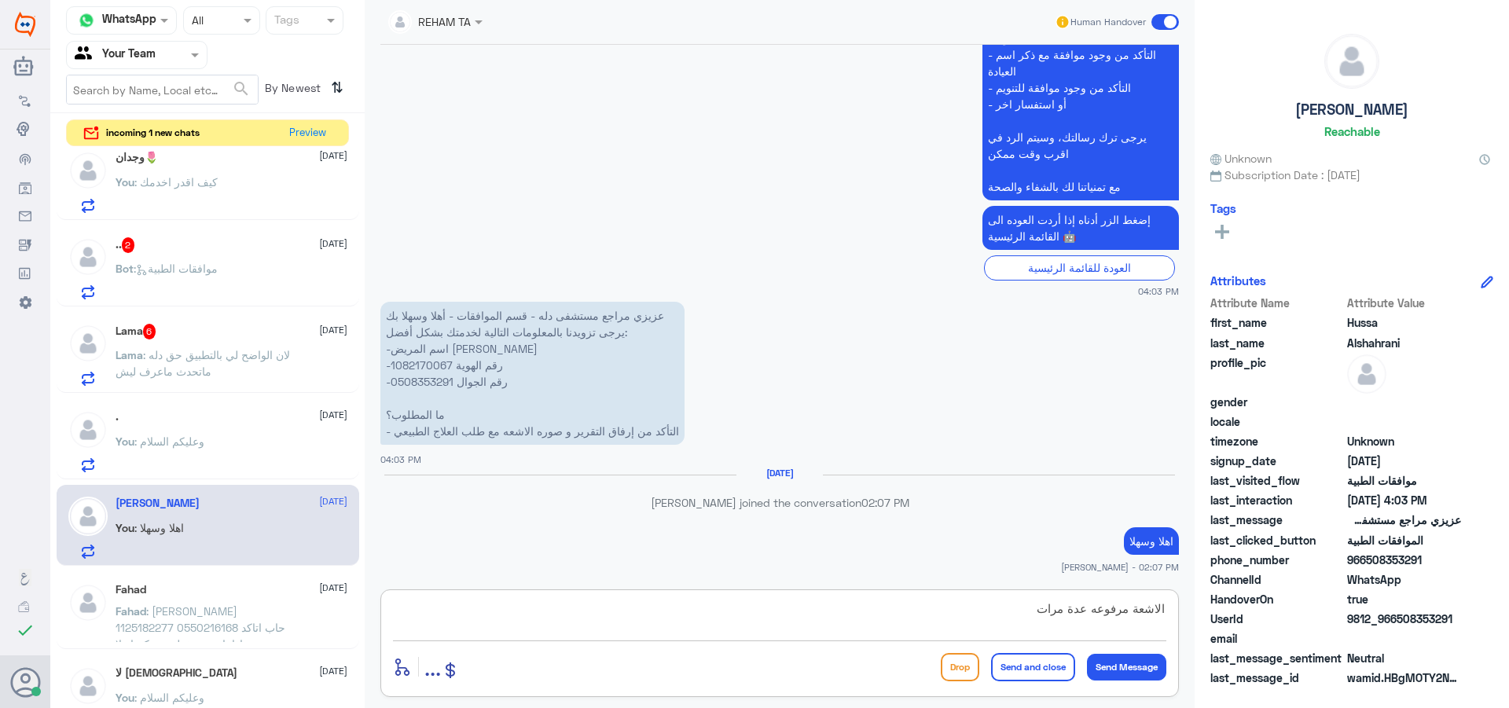
type textarea "الاشعة مرفوعه عدة مرات"
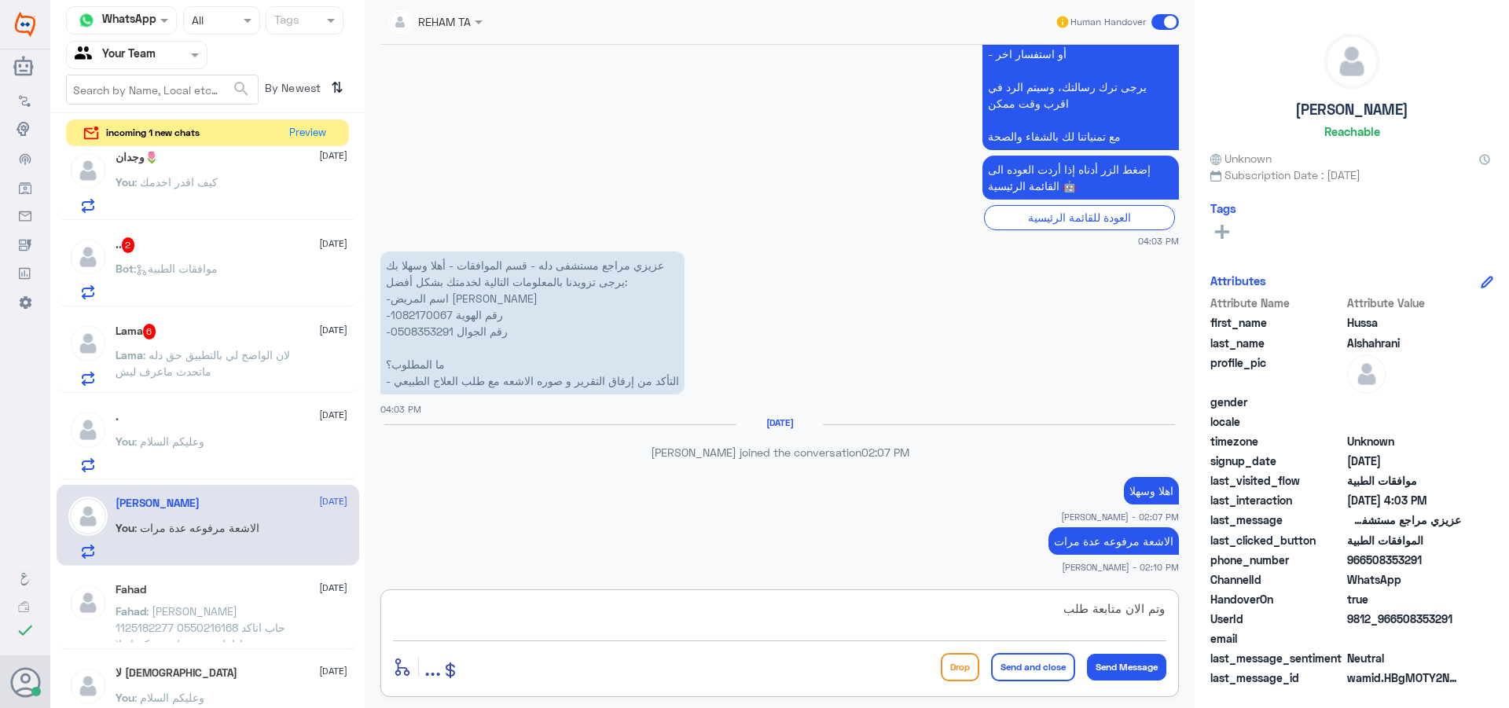
type textarea "وتم الان متابعة طلبك"
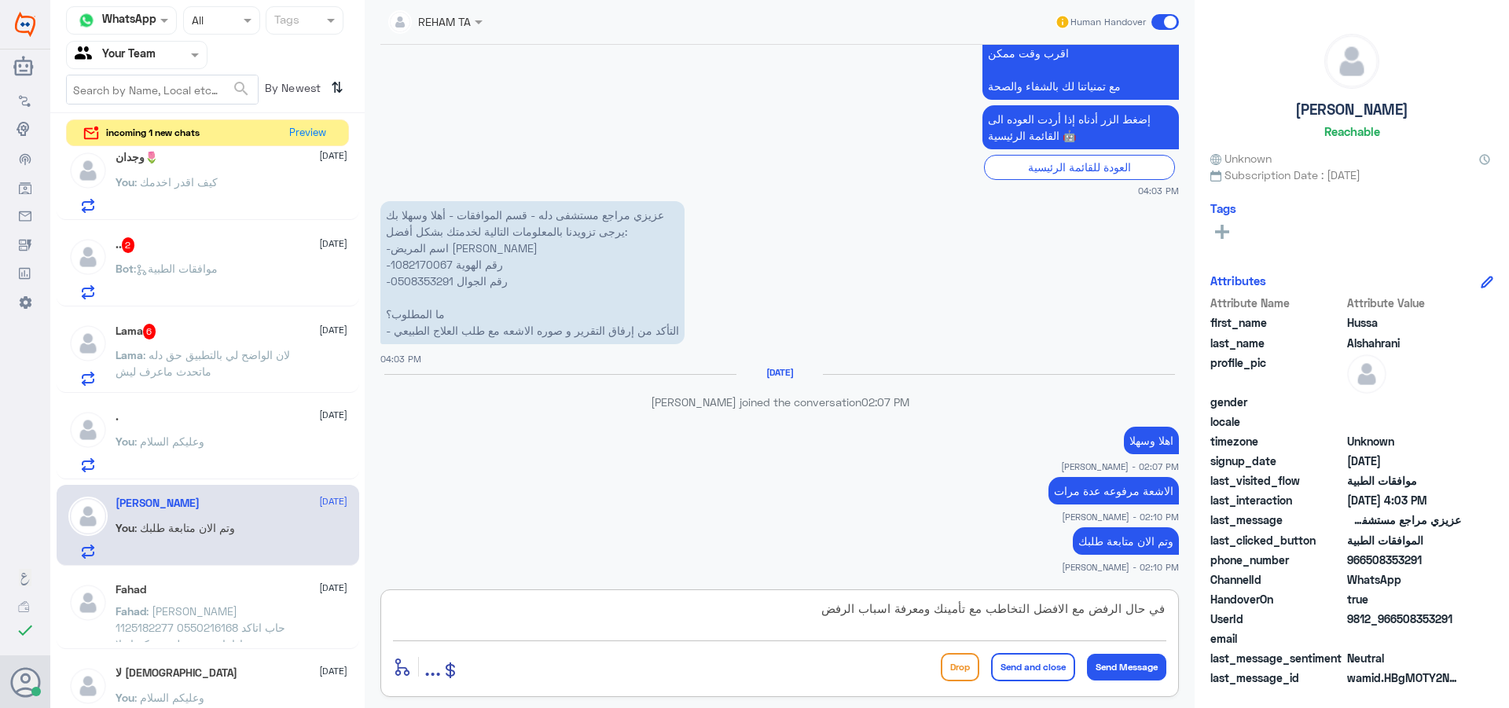
type textarea "في حال الرفض مع الافضل التخاطب مع تأمينك ومعرفة اسباب الرفض"
click at [1038, 672] on button "Send and close" at bounding box center [1033, 667] width 84 height 28
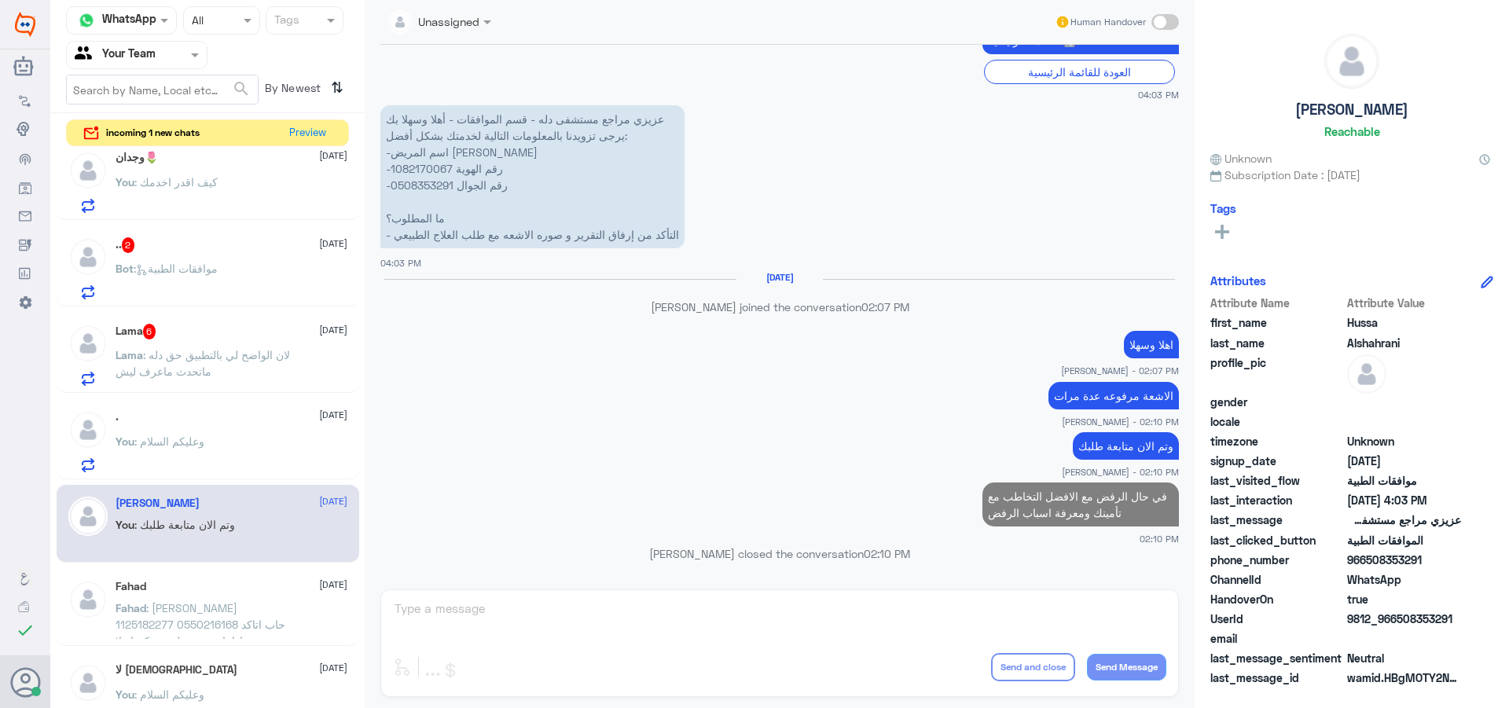
click at [212, 361] on span ": لان الواضح لي بالتطبيق حق دله ماتحدث ماعرف ليش" at bounding box center [203, 363] width 174 height 30
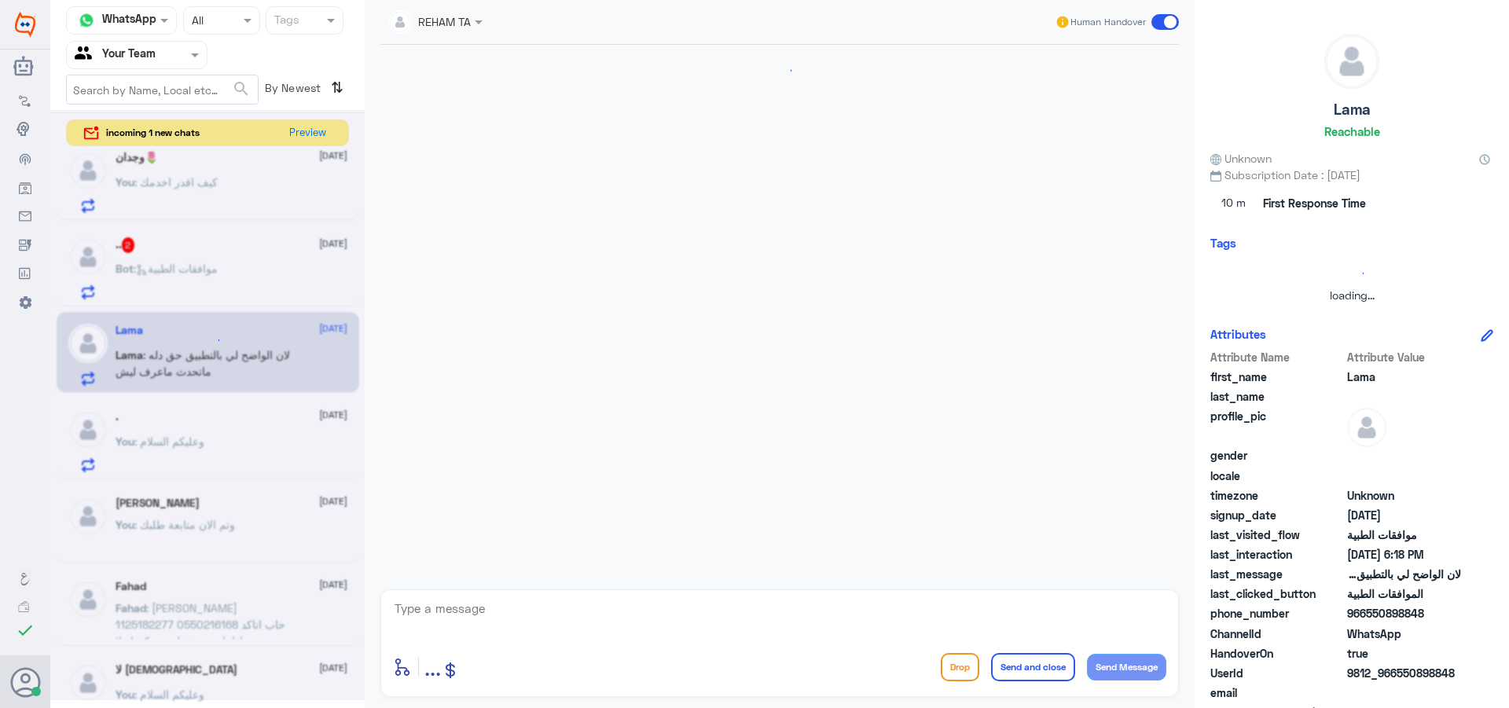
scroll to position [498, 0]
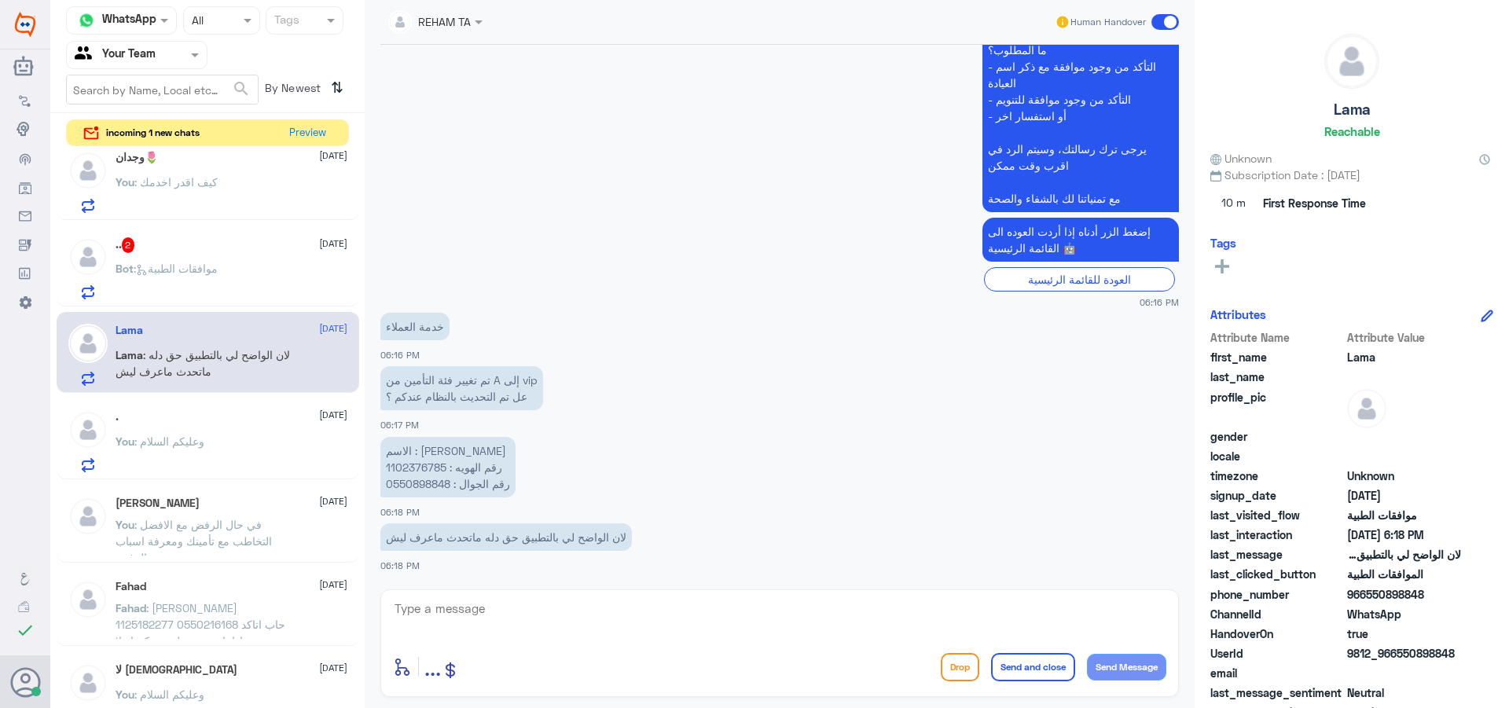
click at [1158, 21] on span at bounding box center [1165, 22] width 28 height 16
click at [0, 0] on input "checkbox" at bounding box center [0, 0] width 0 height 0
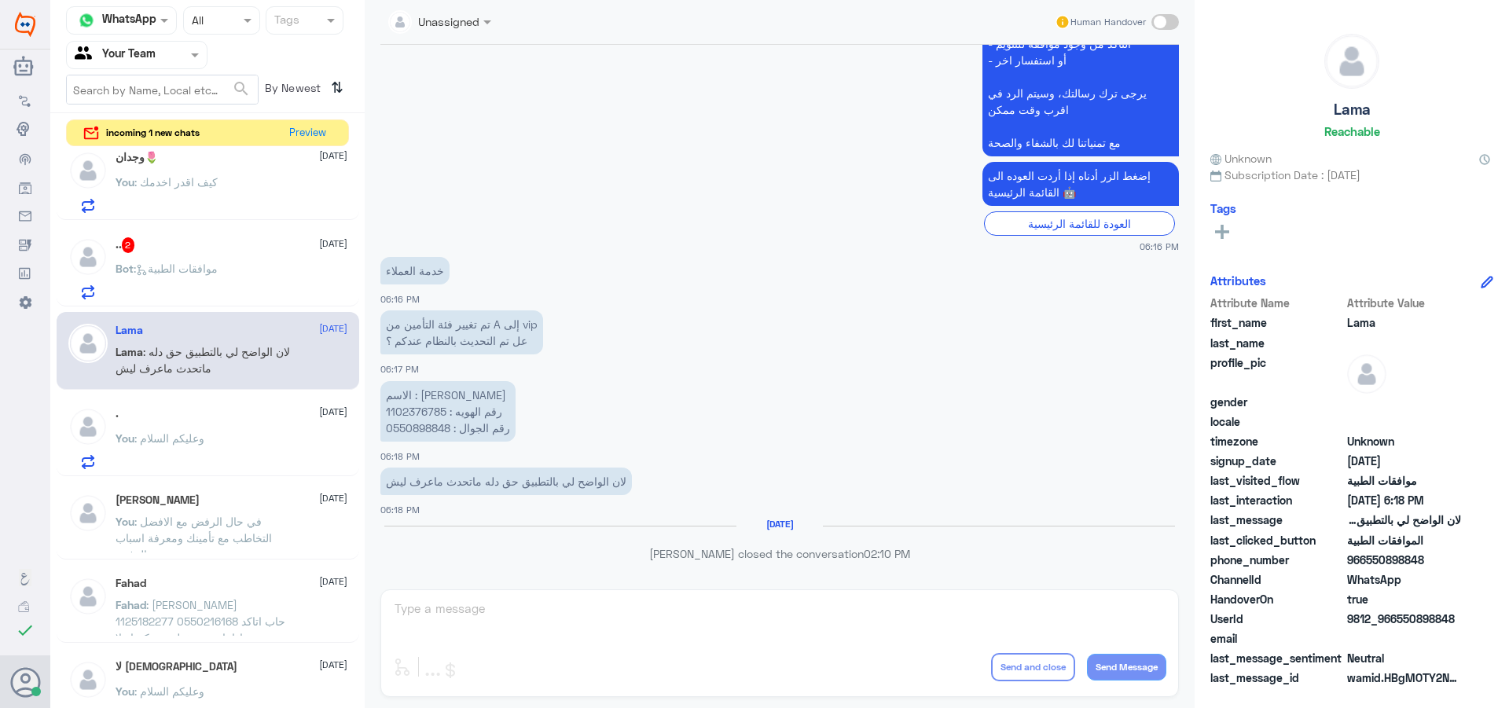
click at [191, 286] on p "Bot : موافقات الطبية" at bounding box center [167, 279] width 102 height 39
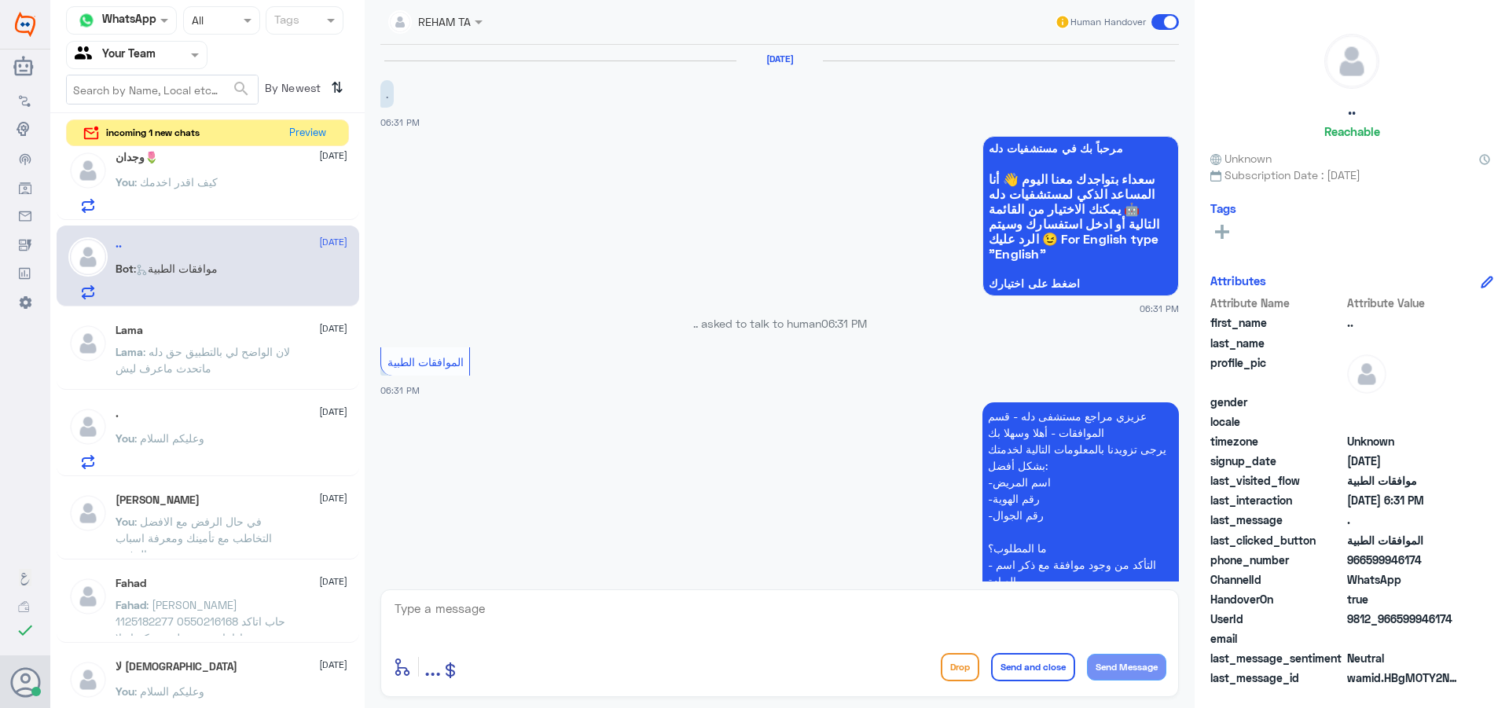
click at [1171, 19] on span at bounding box center [1165, 22] width 28 height 16
click at [0, 0] on input "checkbox" at bounding box center [0, 0] width 0 height 0
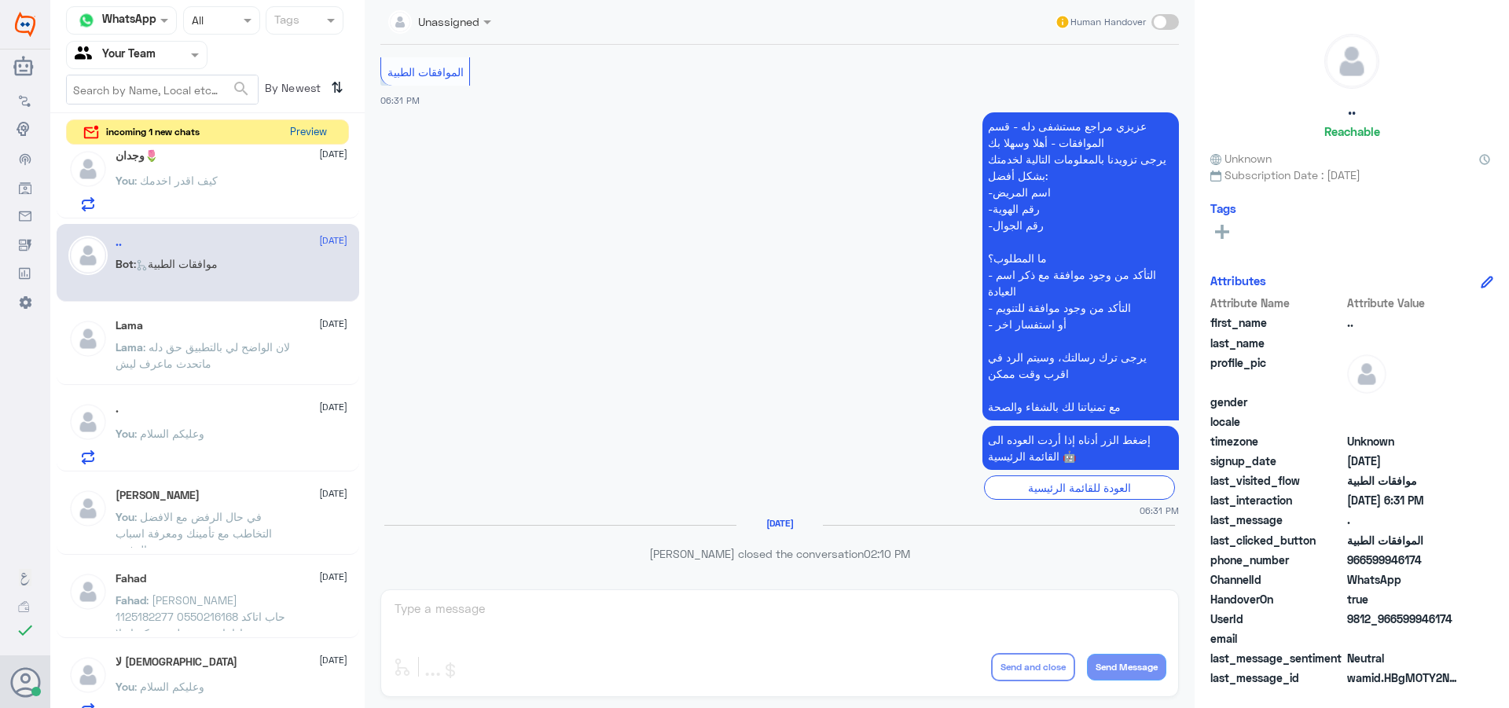
click at [294, 133] on button "Preview" at bounding box center [308, 132] width 49 height 24
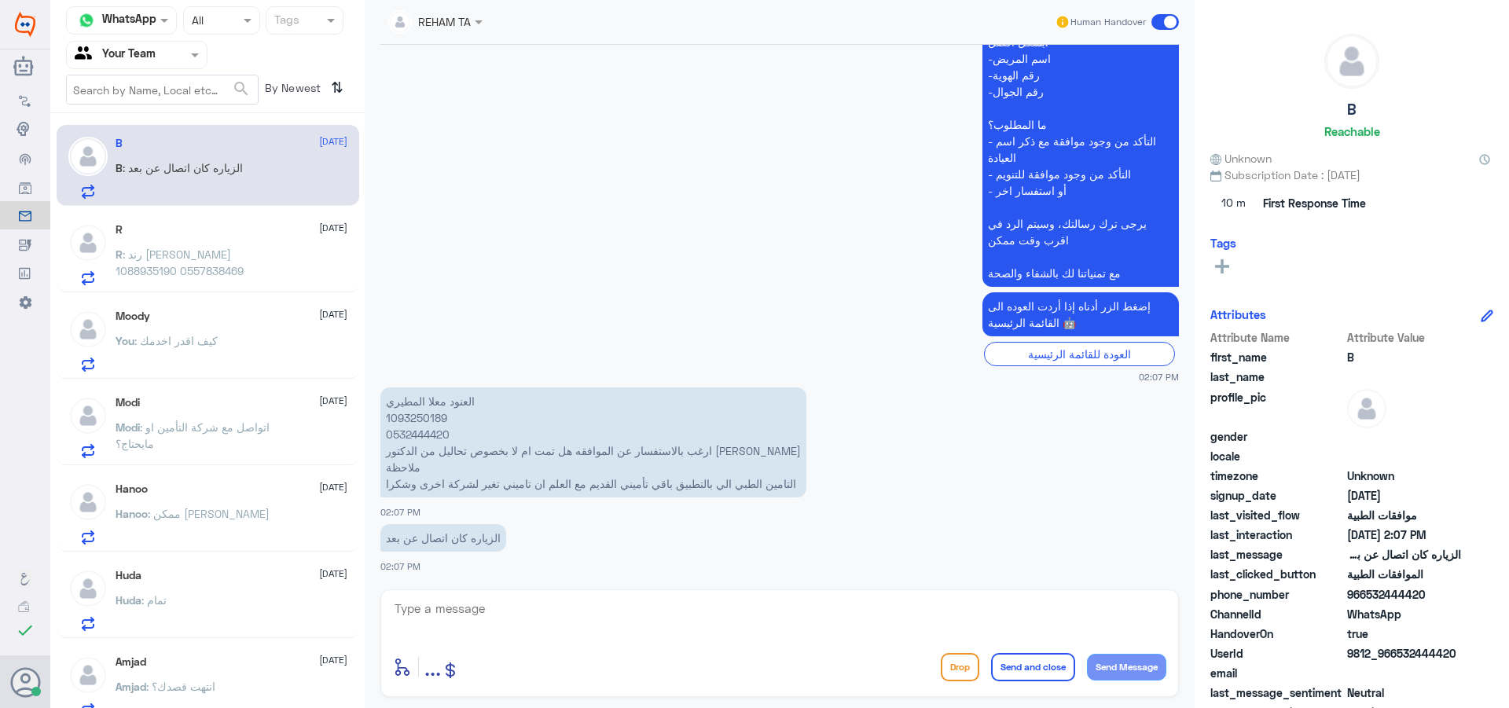
click at [424, 422] on p "العنود [PERSON_NAME] 1093250189 0532444420 ارغب بالاستفسار عن الموافقه هل تمت ا…" at bounding box center [593, 442] width 426 height 110
click at [624, 653] on div "enter flow name ... Drop Send and close Send Message" at bounding box center [779, 666] width 773 height 35
click at [650, 609] on textarea at bounding box center [779, 617] width 773 height 39
type textarea "ا"
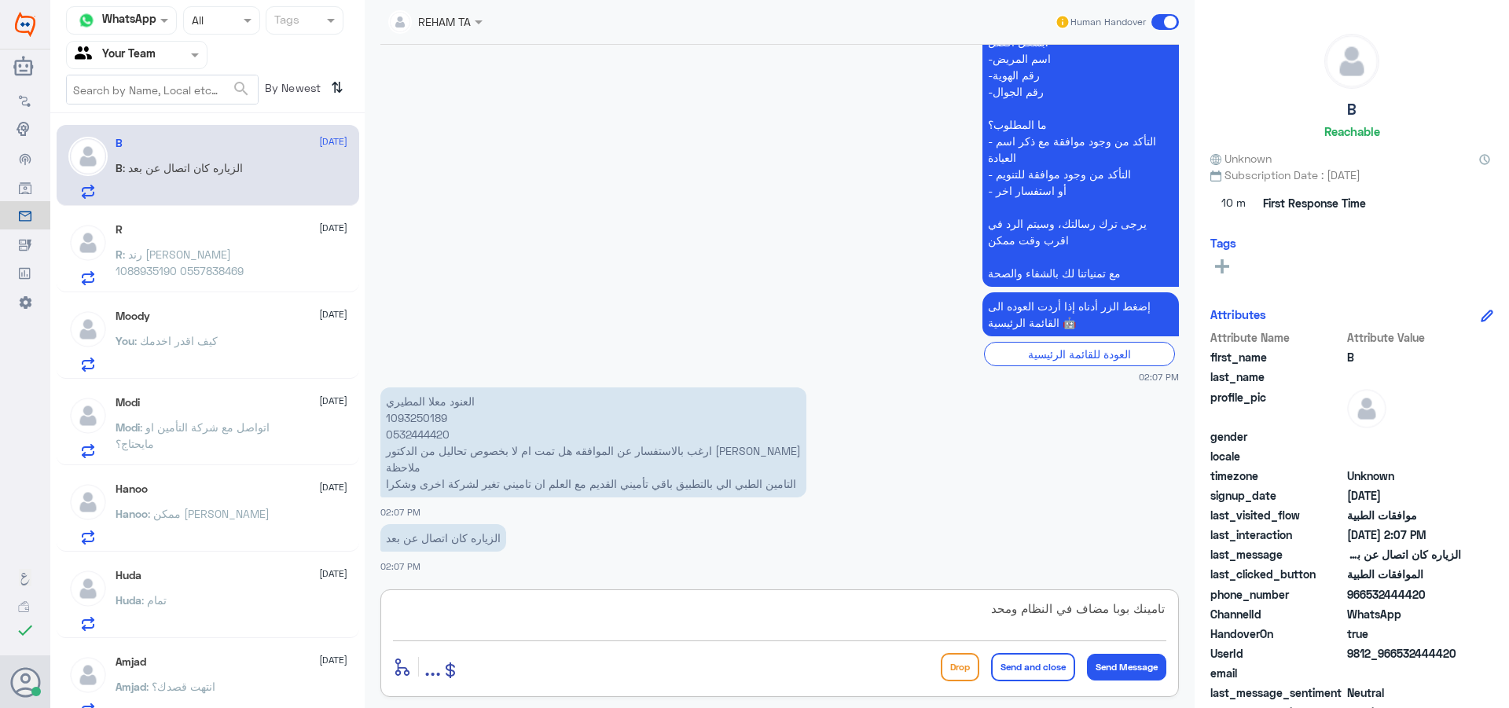
type textarea "تامينك بوبا مضاف في النظام ومحدث"
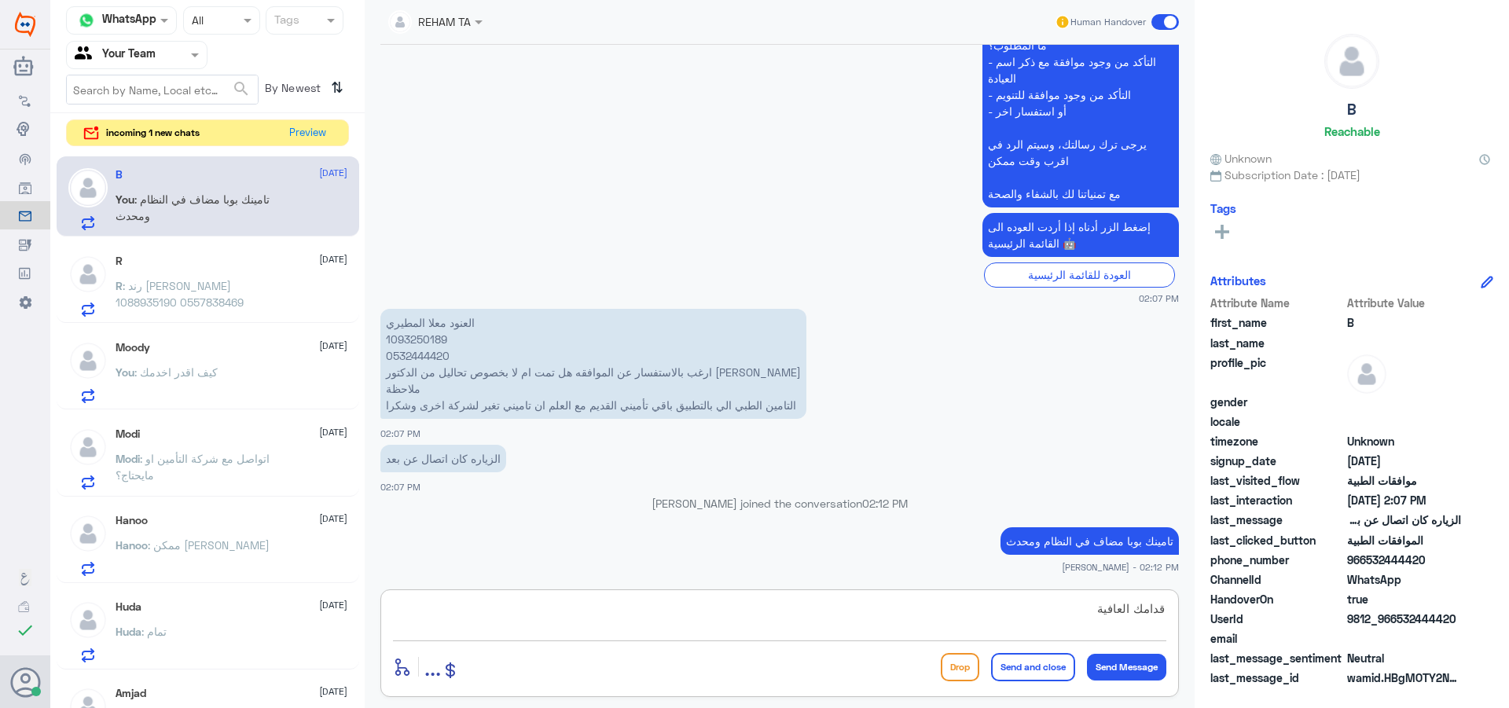
type textarea "قدامك العافية"
click at [1058, 657] on button "Send and close" at bounding box center [1033, 667] width 84 height 28
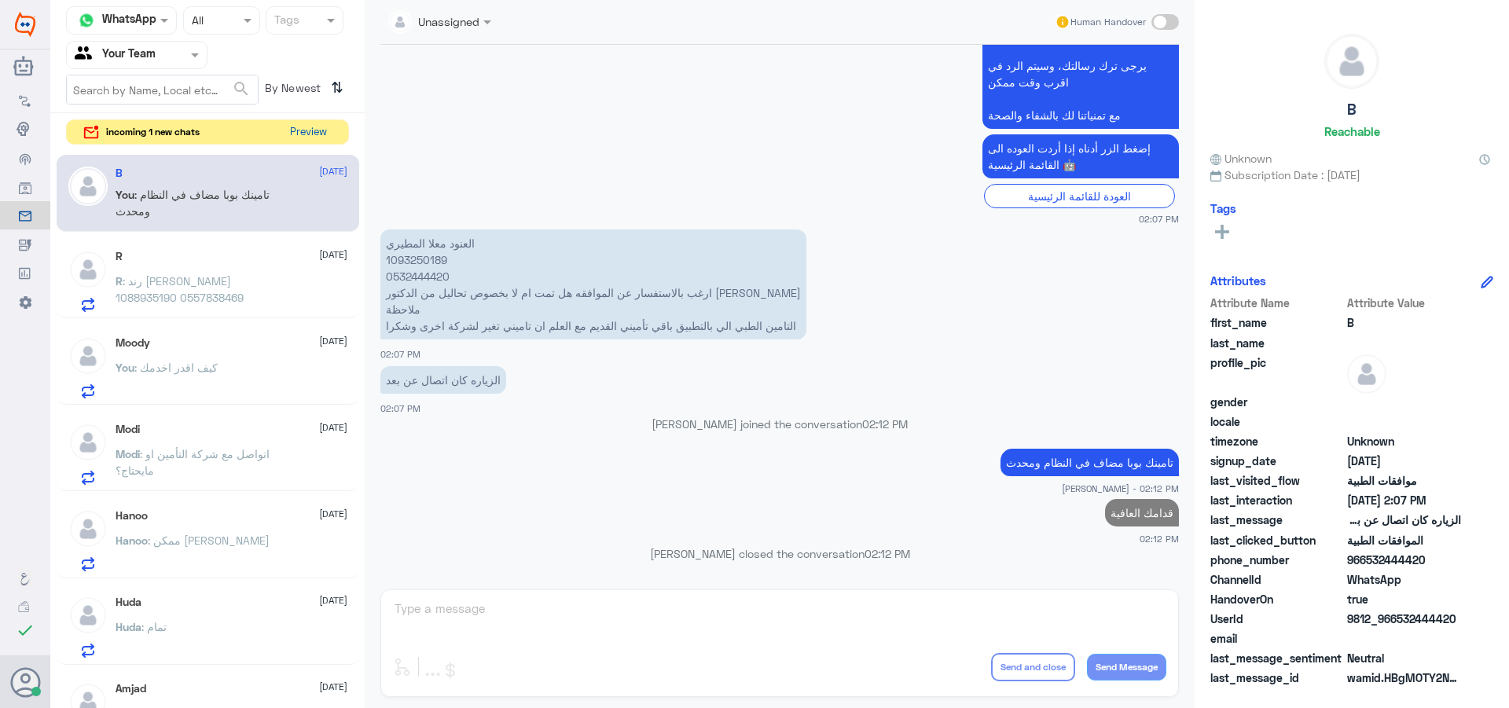
click at [317, 123] on button "Preview" at bounding box center [308, 132] width 49 height 24
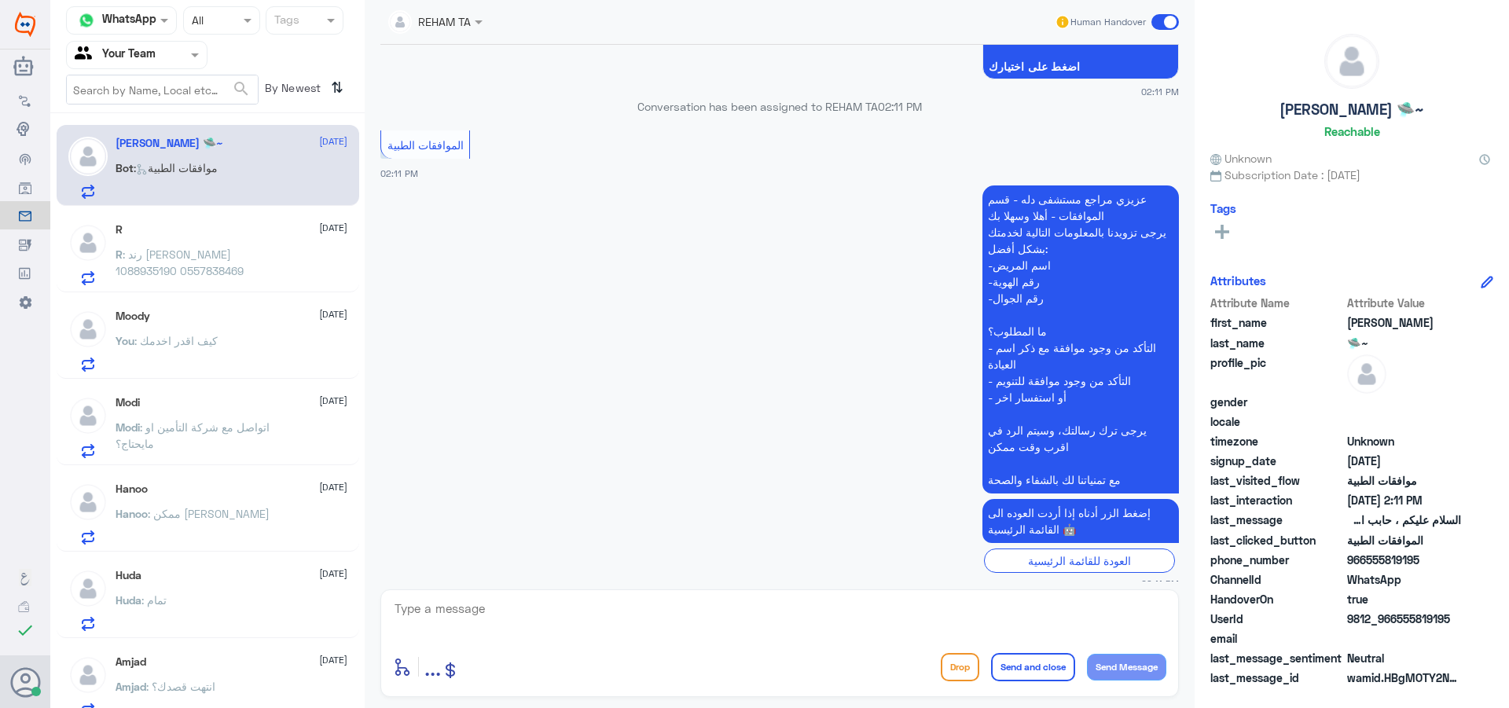
scroll to position [385, 0]
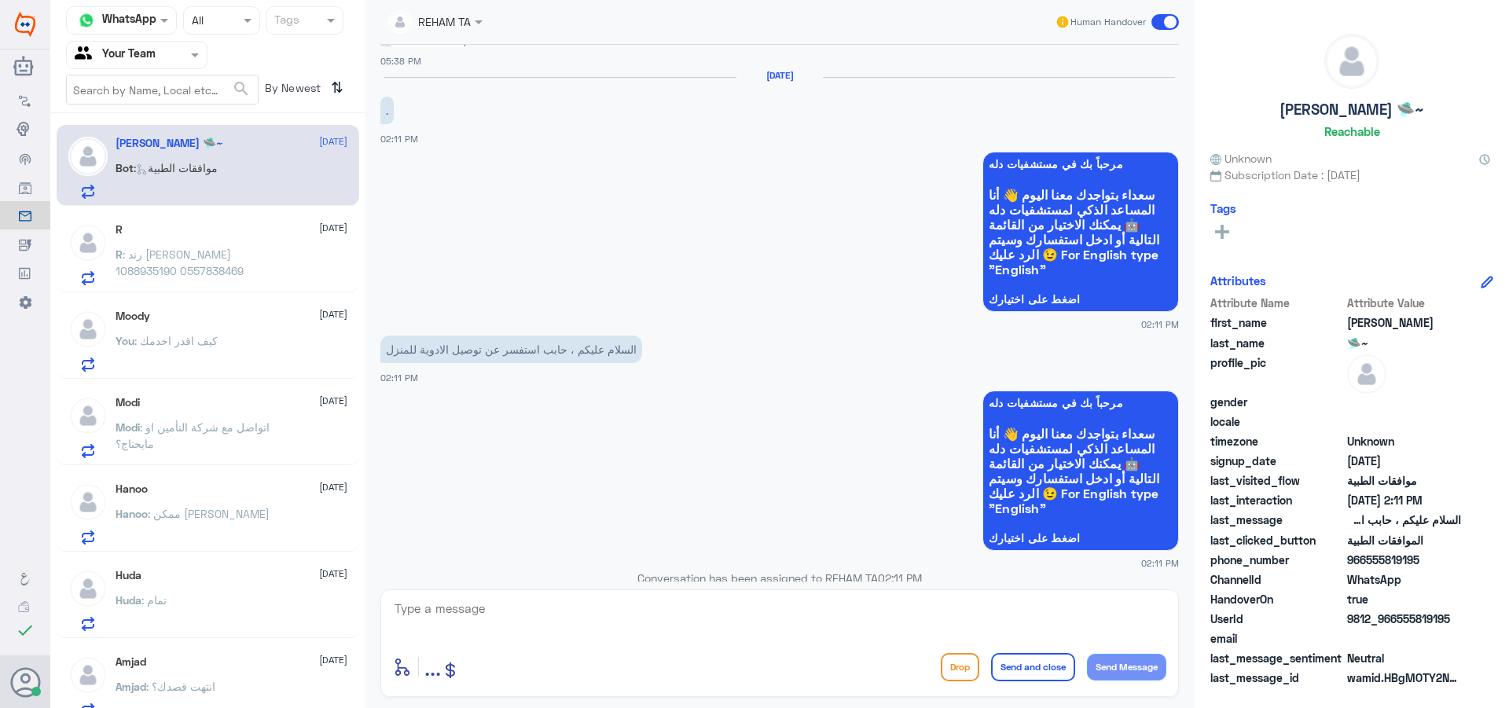
click at [1158, 20] on span at bounding box center [1165, 22] width 28 height 16
click at [0, 0] on input "checkbox" at bounding box center [0, 0] width 0 height 0
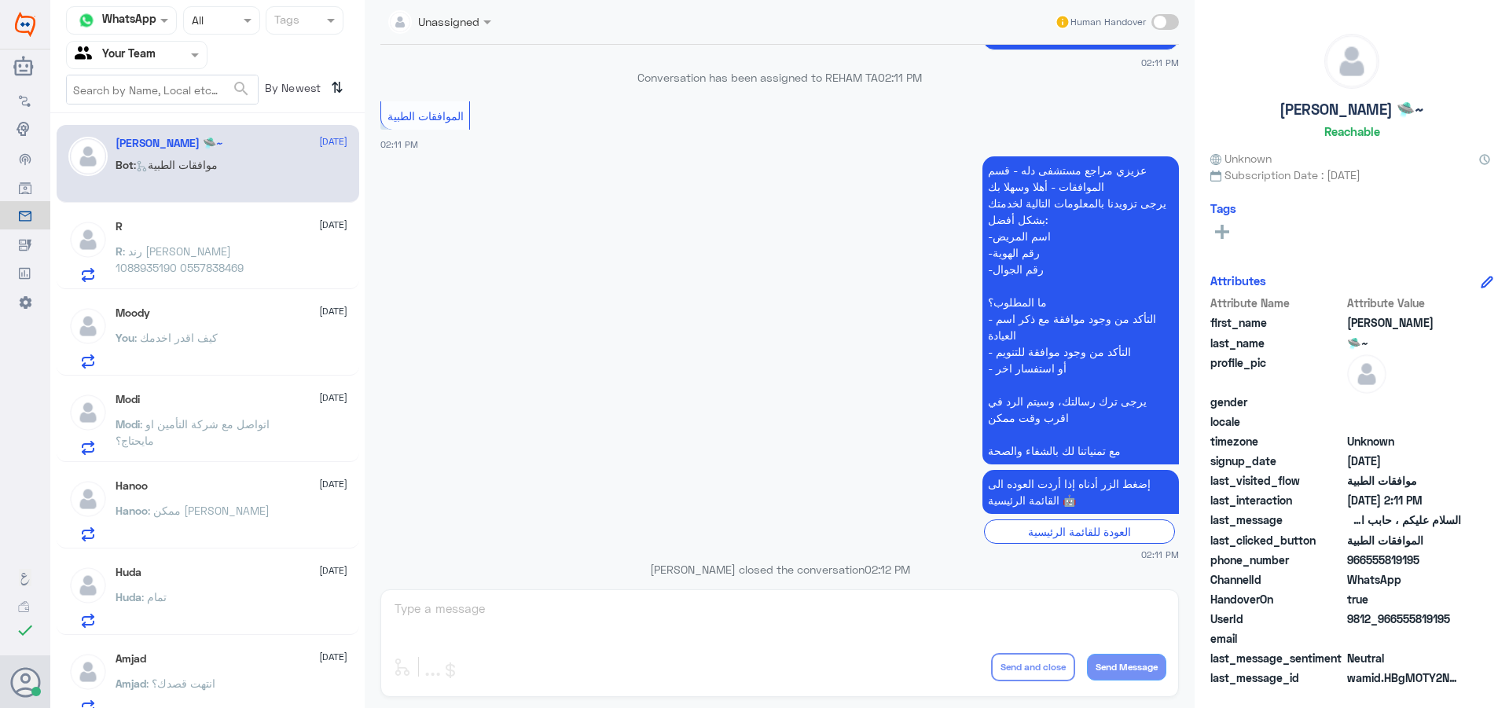
click at [193, 278] on p "R : رند [PERSON_NAME] 1088935190 0557838469" at bounding box center [204, 262] width 177 height 39
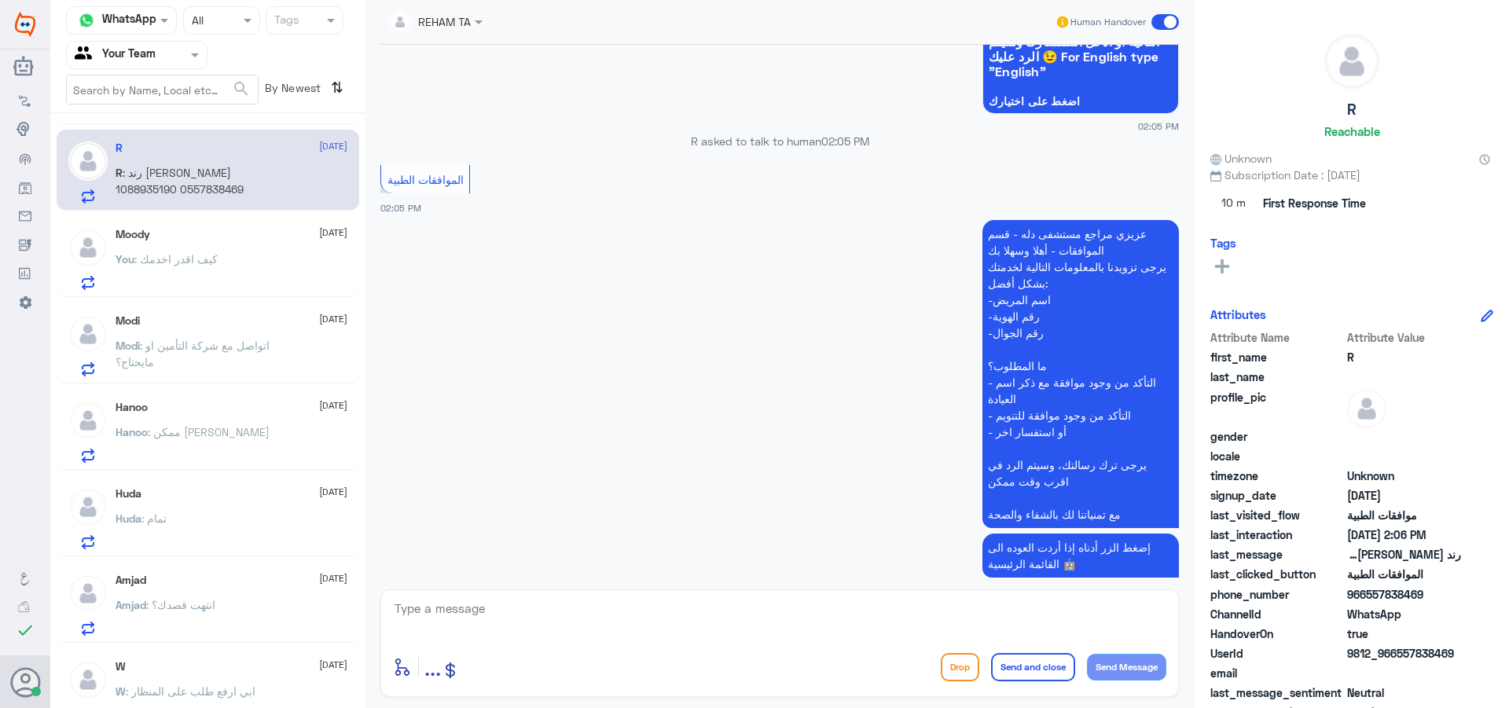
scroll to position [1410, 0]
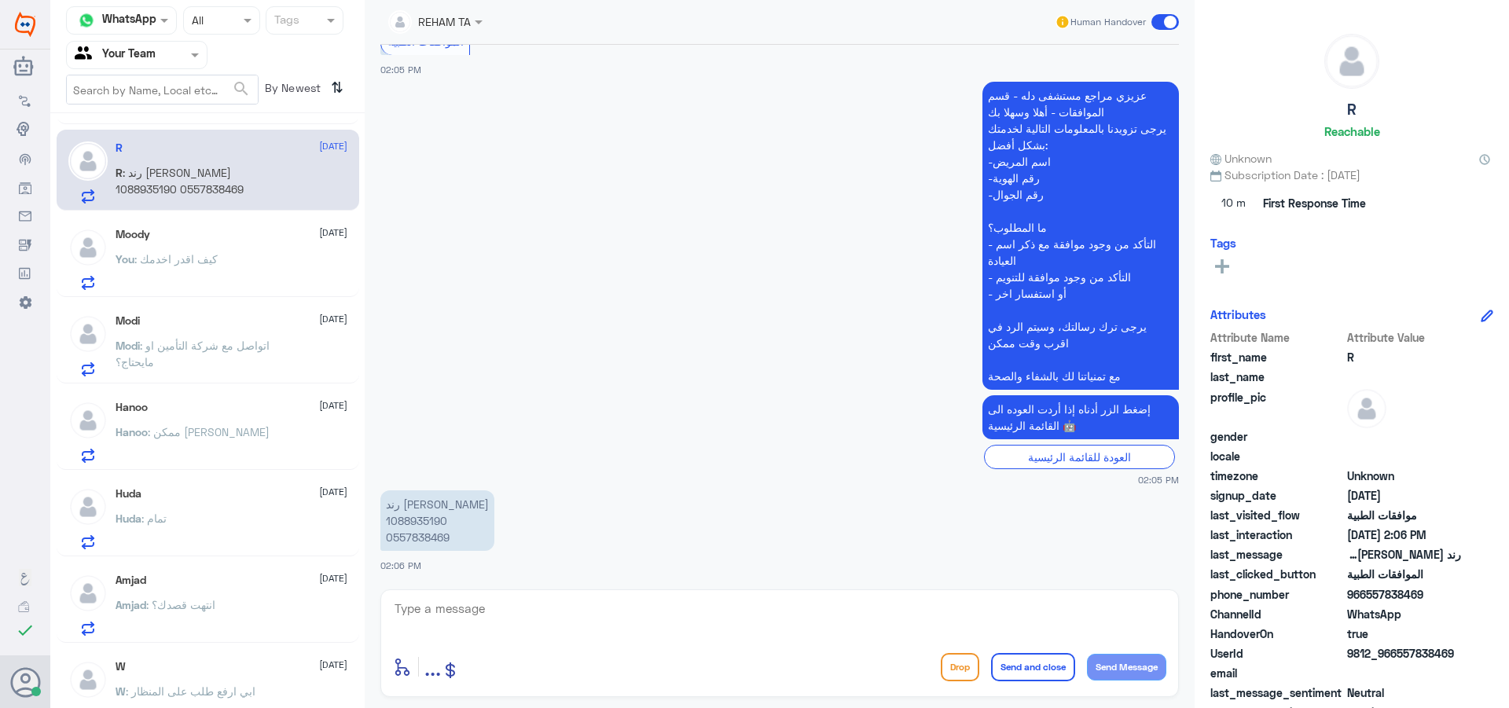
click at [599, 602] on textarea at bounding box center [779, 617] width 773 height 39
type textarea "اهلا وسهلا"
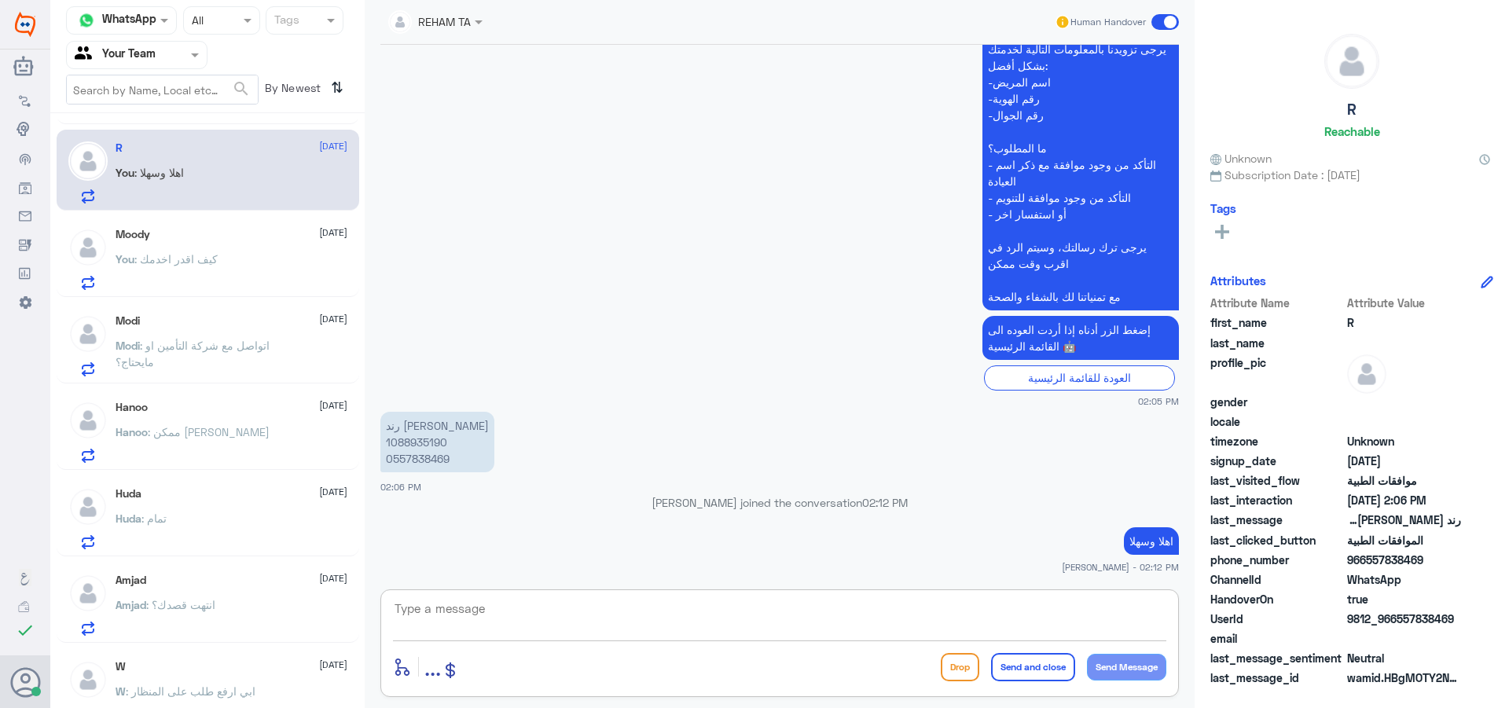
scroll to position [1457, 0]
type textarea "كيف اقدر اخدمك"
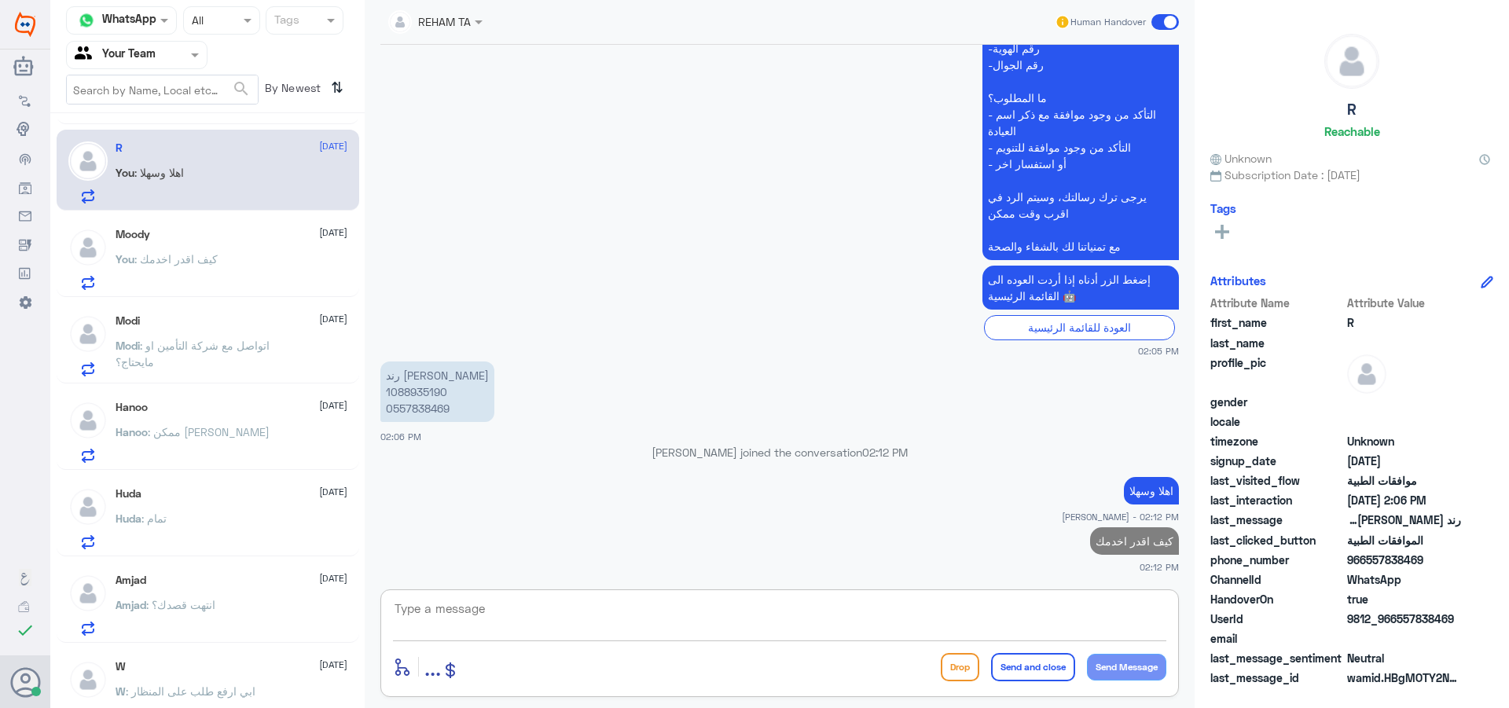
click at [145, 605] on span "Amjad" at bounding box center [131, 604] width 31 height 13
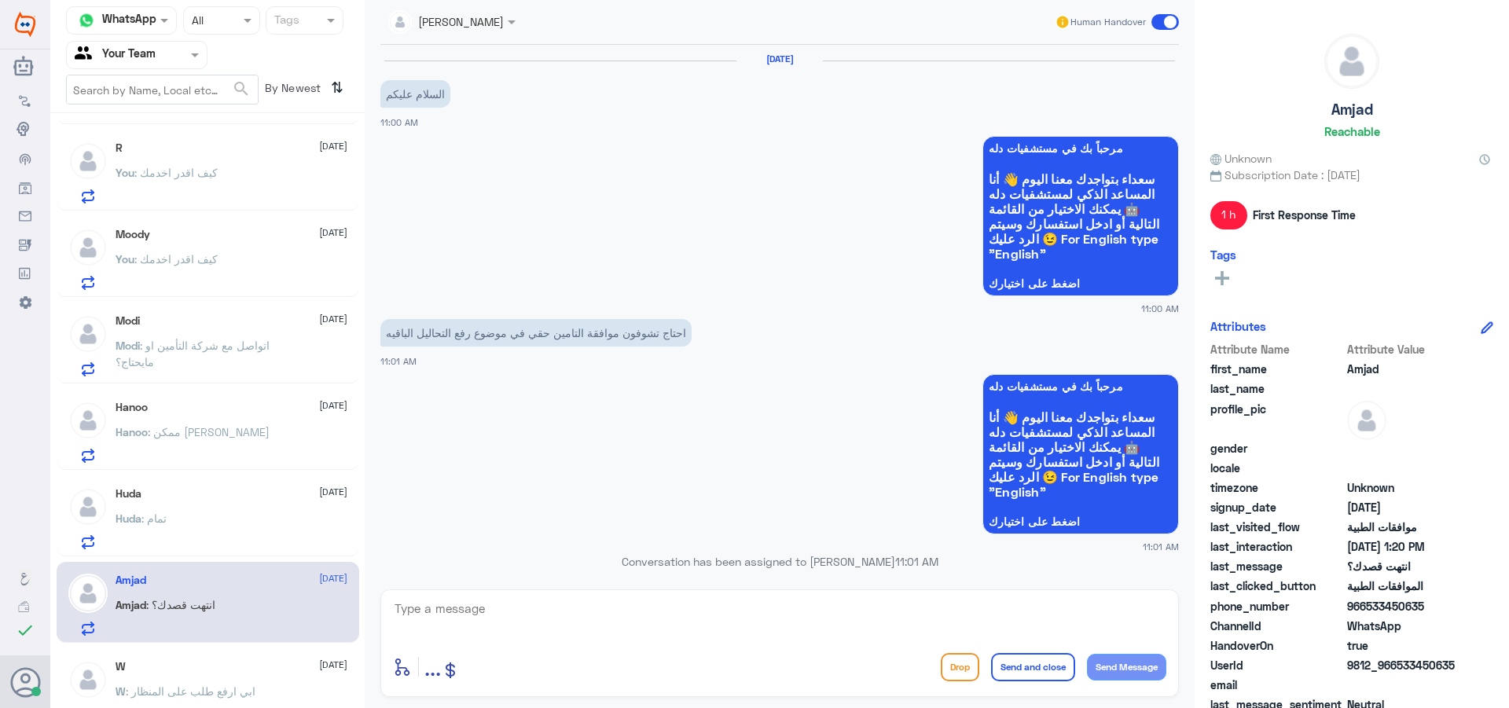
scroll to position [1306, 0]
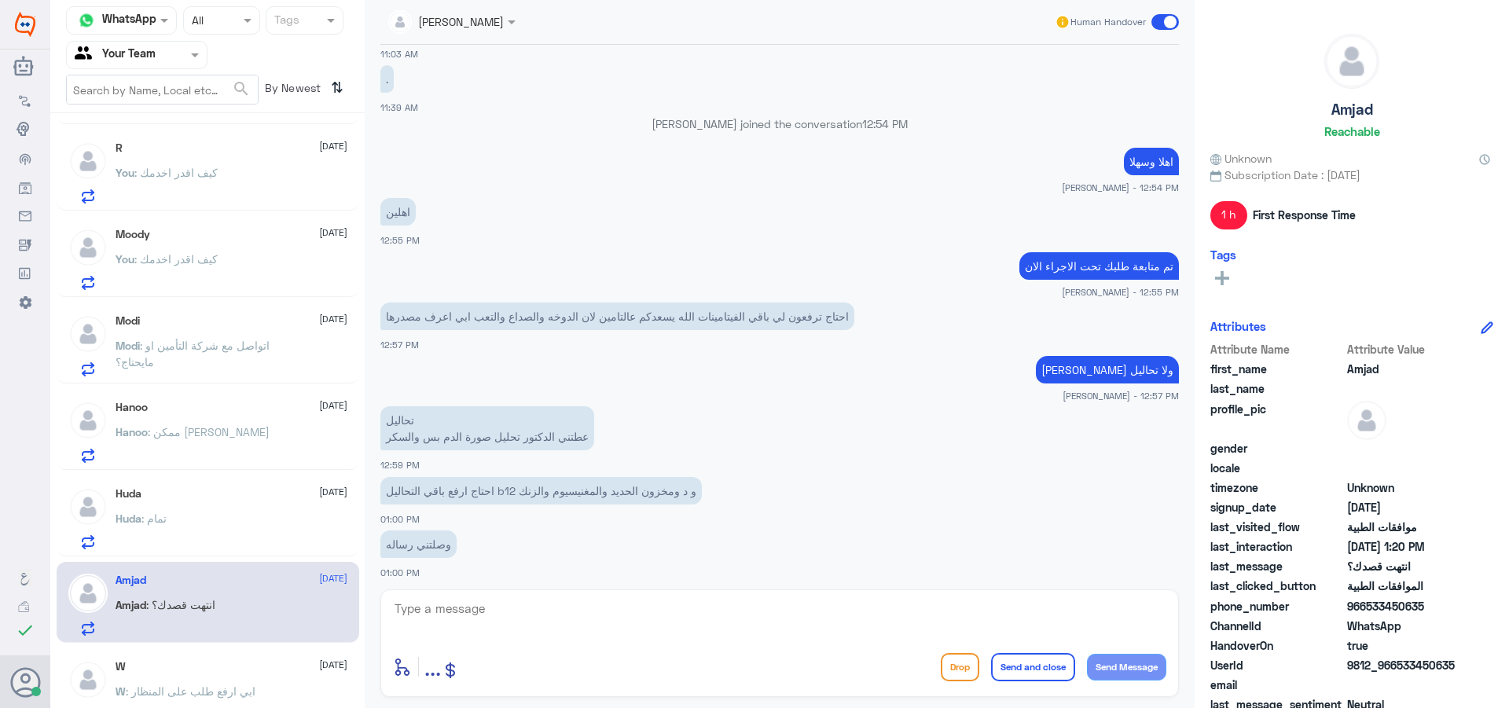
click at [1168, 19] on span at bounding box center [1165, 22] width 28 height 16
click at [0, 0] on input "checkbox" at bounding box center [0, 0] width 0 height 0
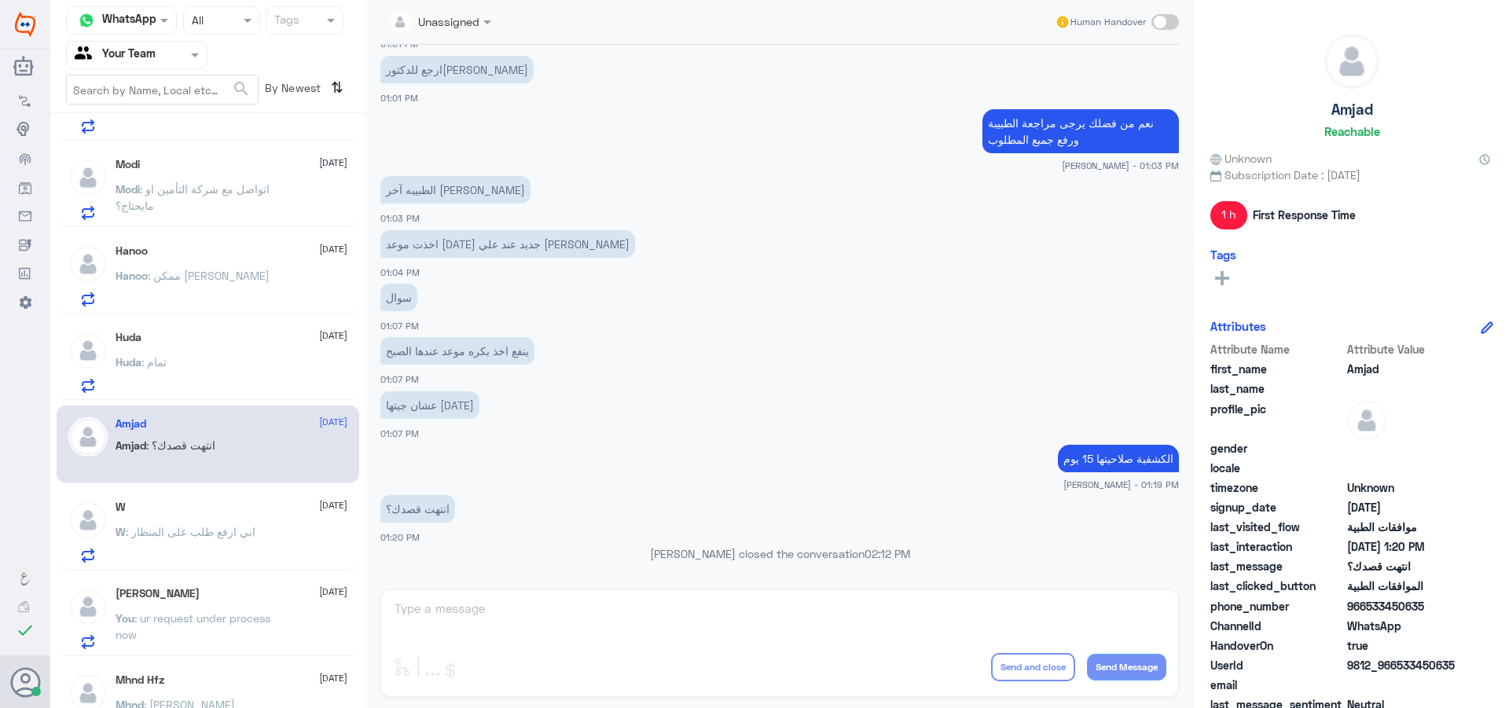
scroll to position [236, 0]
click at [195, 353] on div "Huda [DATE] Huda : تمام" at bounding box center [232, 361] width 232 height 62
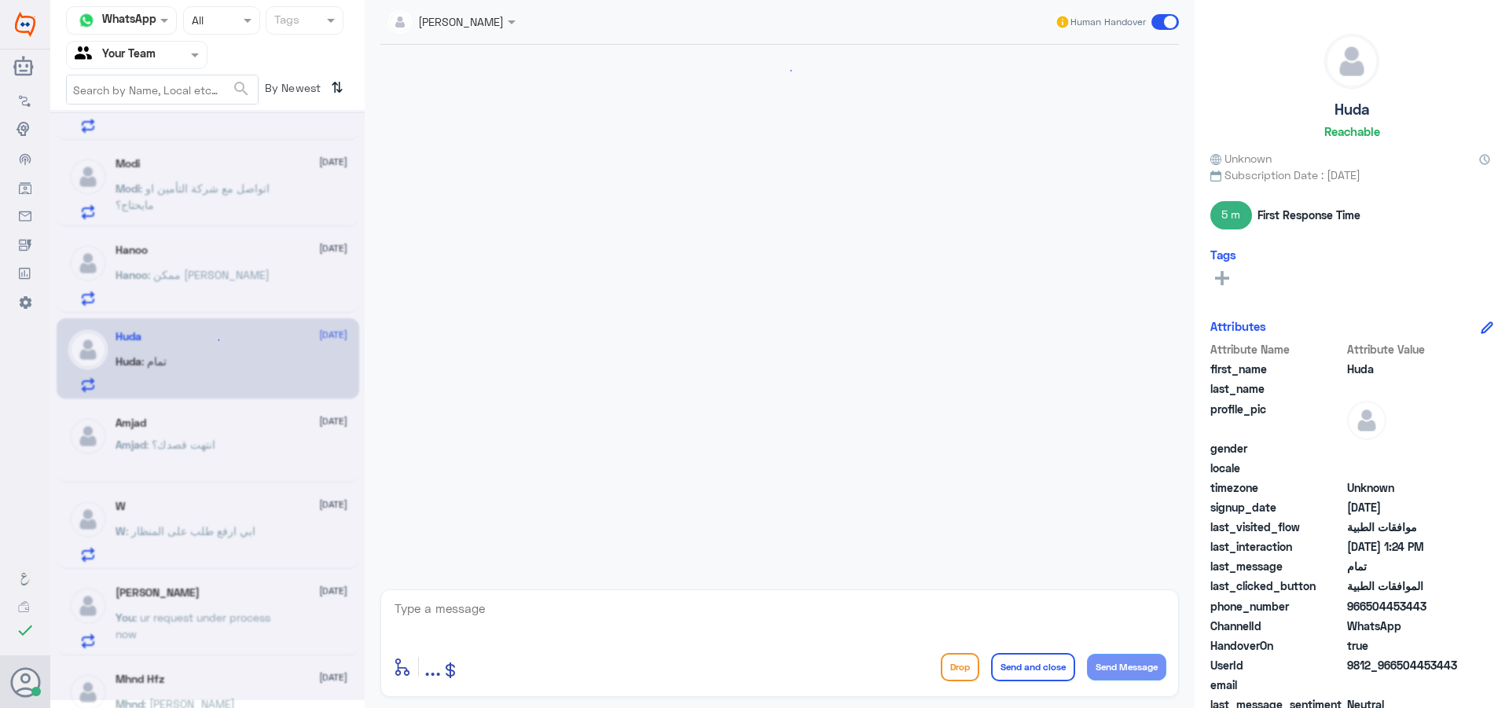
scroll to position [1263, 0]
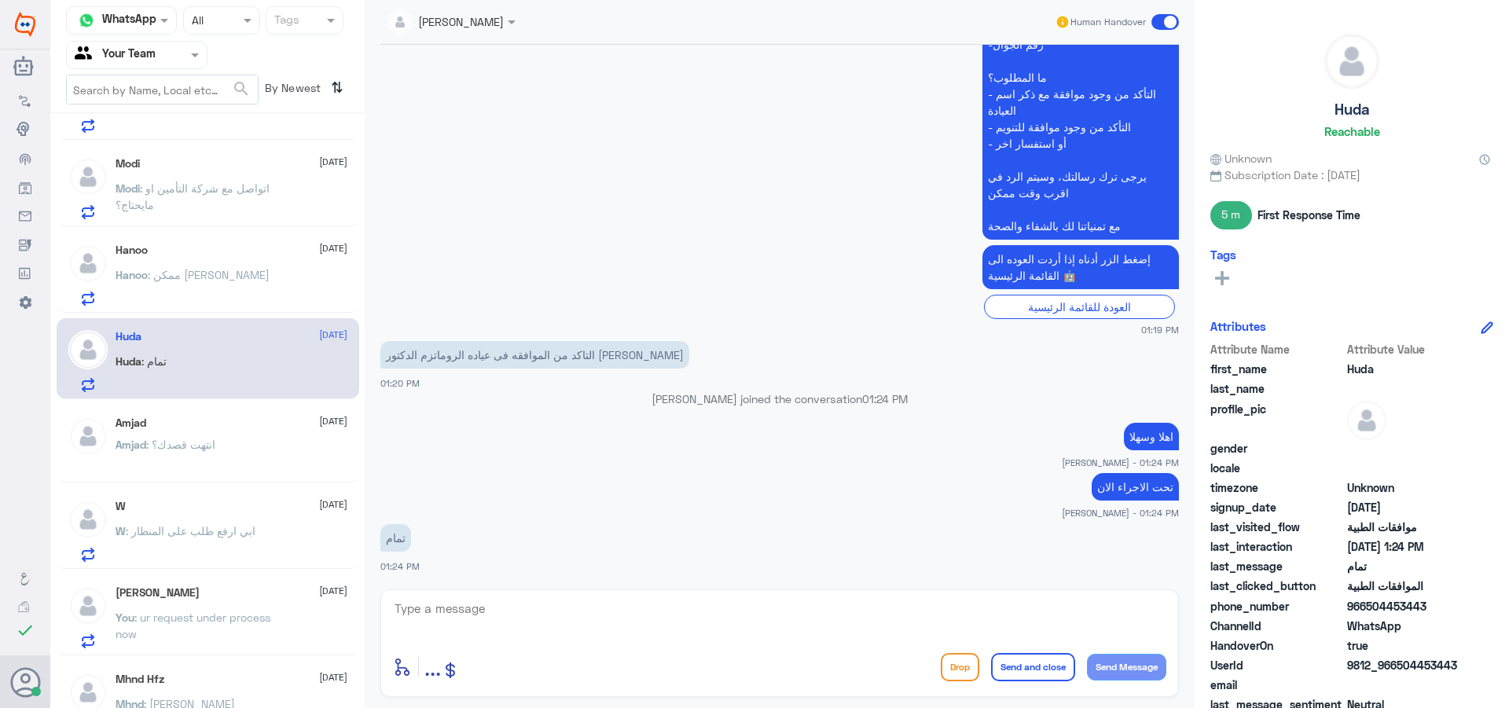
click at [222, 515] on div "W [DATE] W : ابي ارفع طلب على المنظار" at bounding box center [232, 531] width 232 height 62
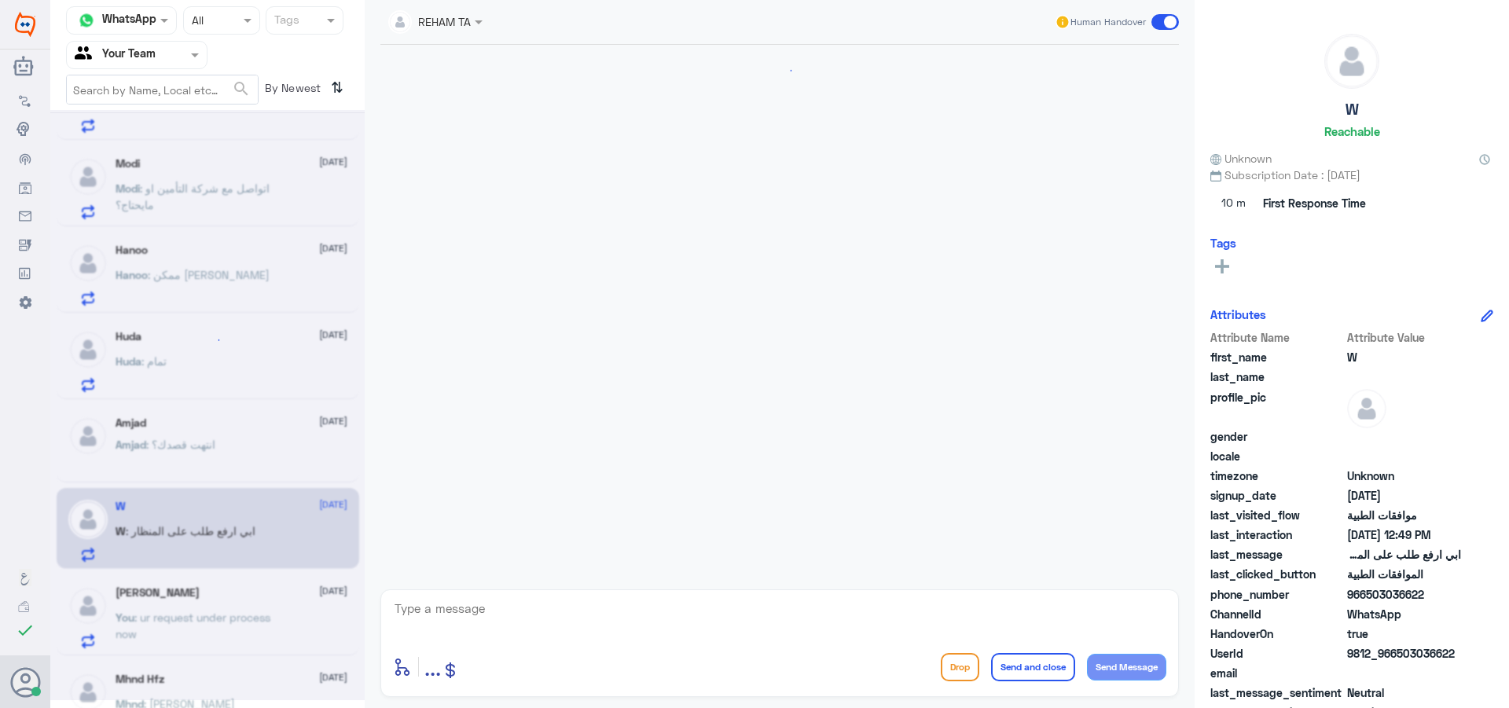
scroll to position [374, 0]
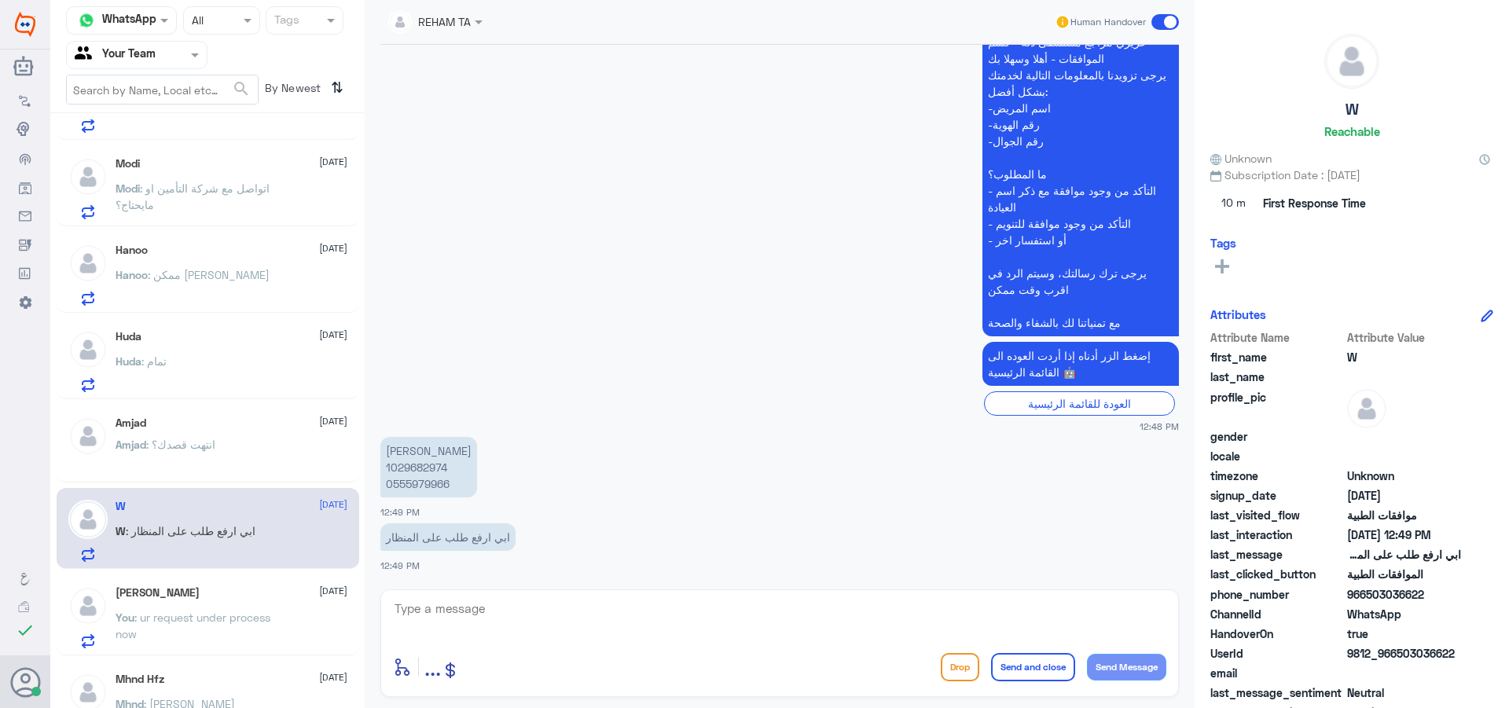
click at [416, 468] on p "[PERSON_NAME] 1029682974 0555979966" at bounding box center [428, 467] width 97 height 61
click at [430, 479] on p "[PERSON_NAME] 1029682974 0555979966" at bounding box center [428, 467] width 97 height 61
click at [570, 614] on textarea at bounding box center [779, 617] width 773 height 39
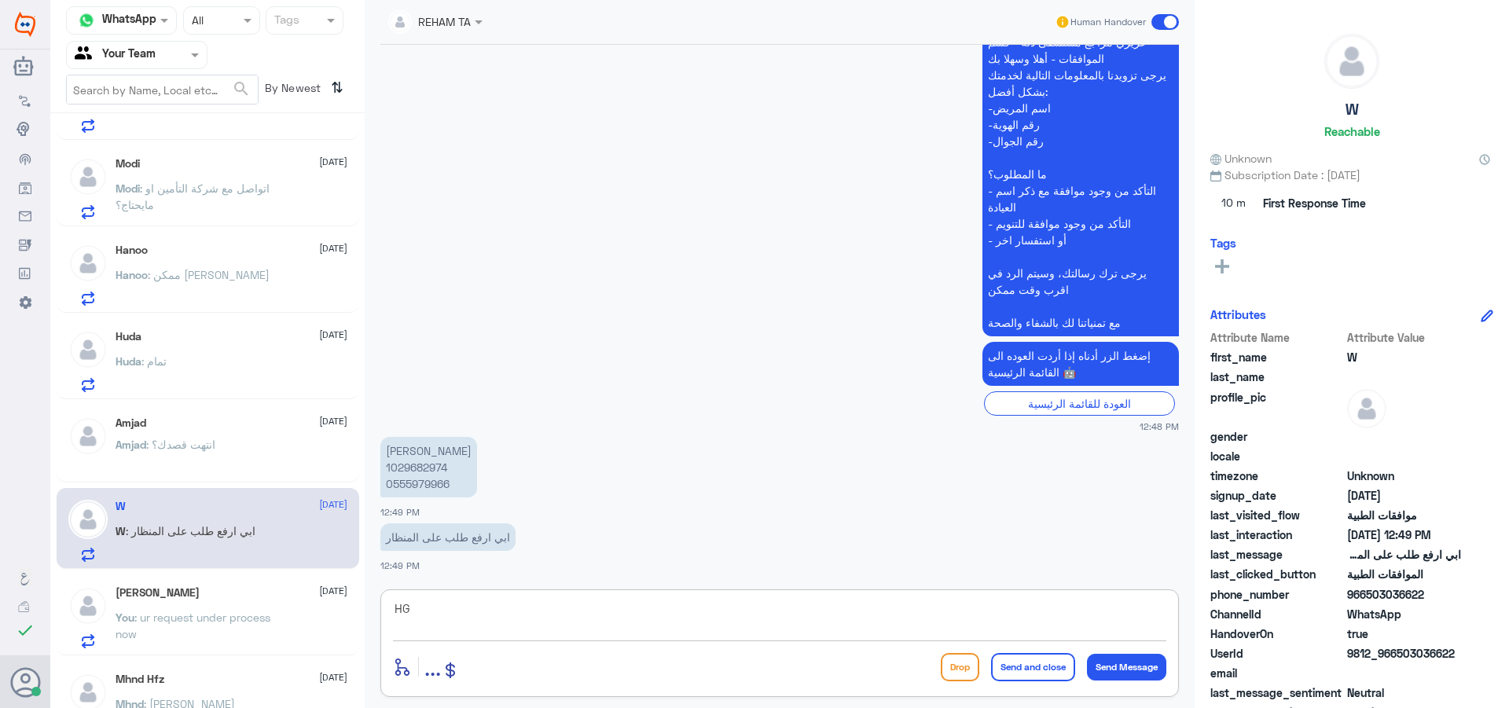
type textarea "H"
type textarea "طبيبك لم يقدم في النظام منظار يرجى زيارته لتقديم الخدمة في النظام"
click at [1021, 662] on button "Send and close" at bounding box center [1033, 667] width 84 height 28
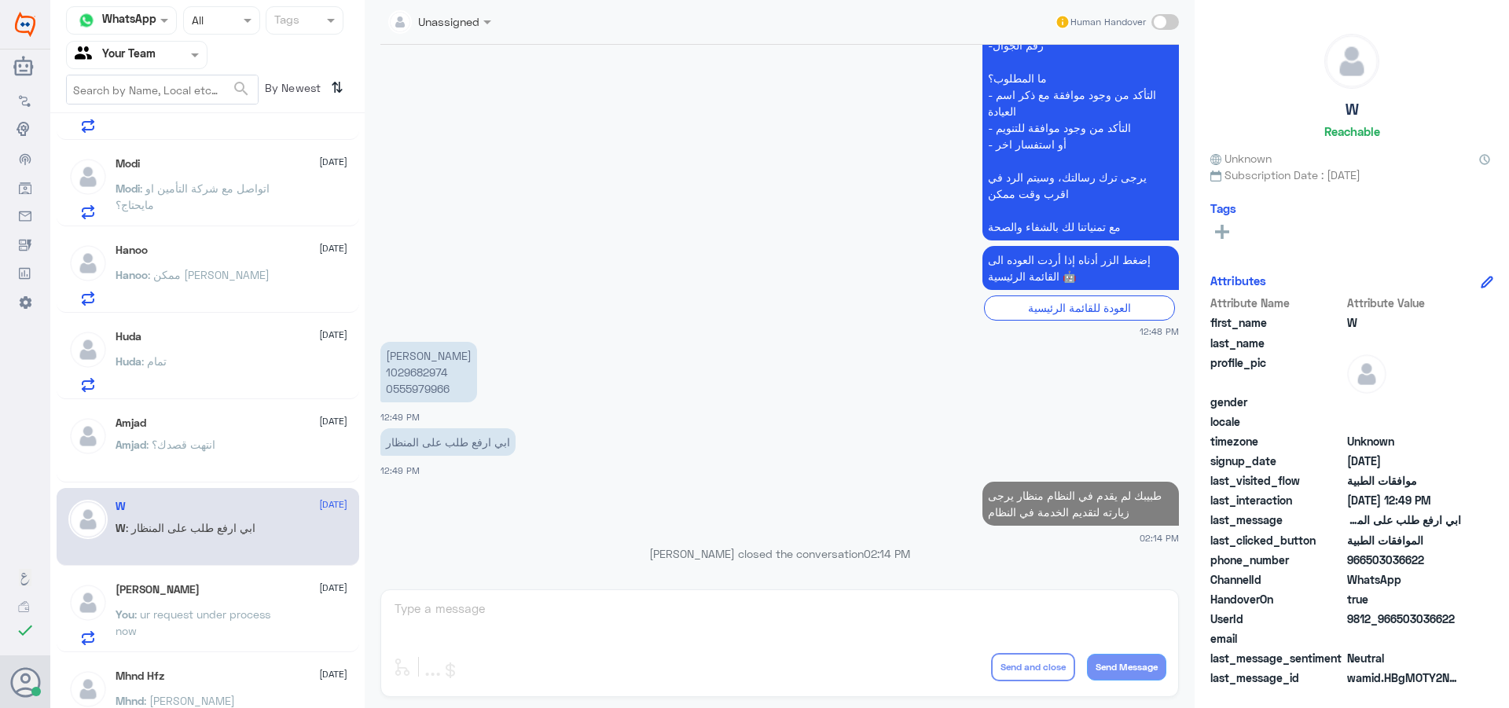
click at [126, 52] on input "text" at bounding box center [118, 55] width 86 height 18
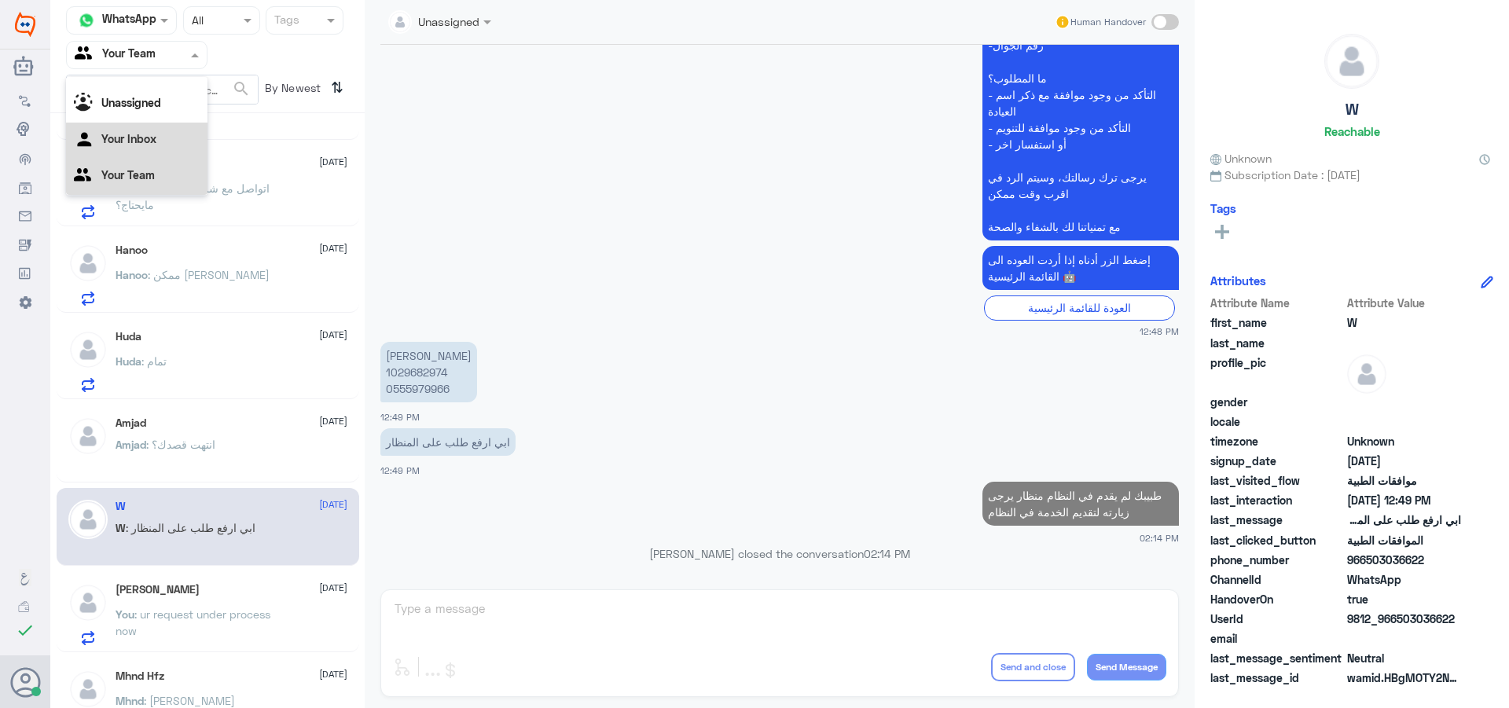
click at [151, 145] on Inbox "Your Inbox" at bounding box center [128, 138] width 55 height 13
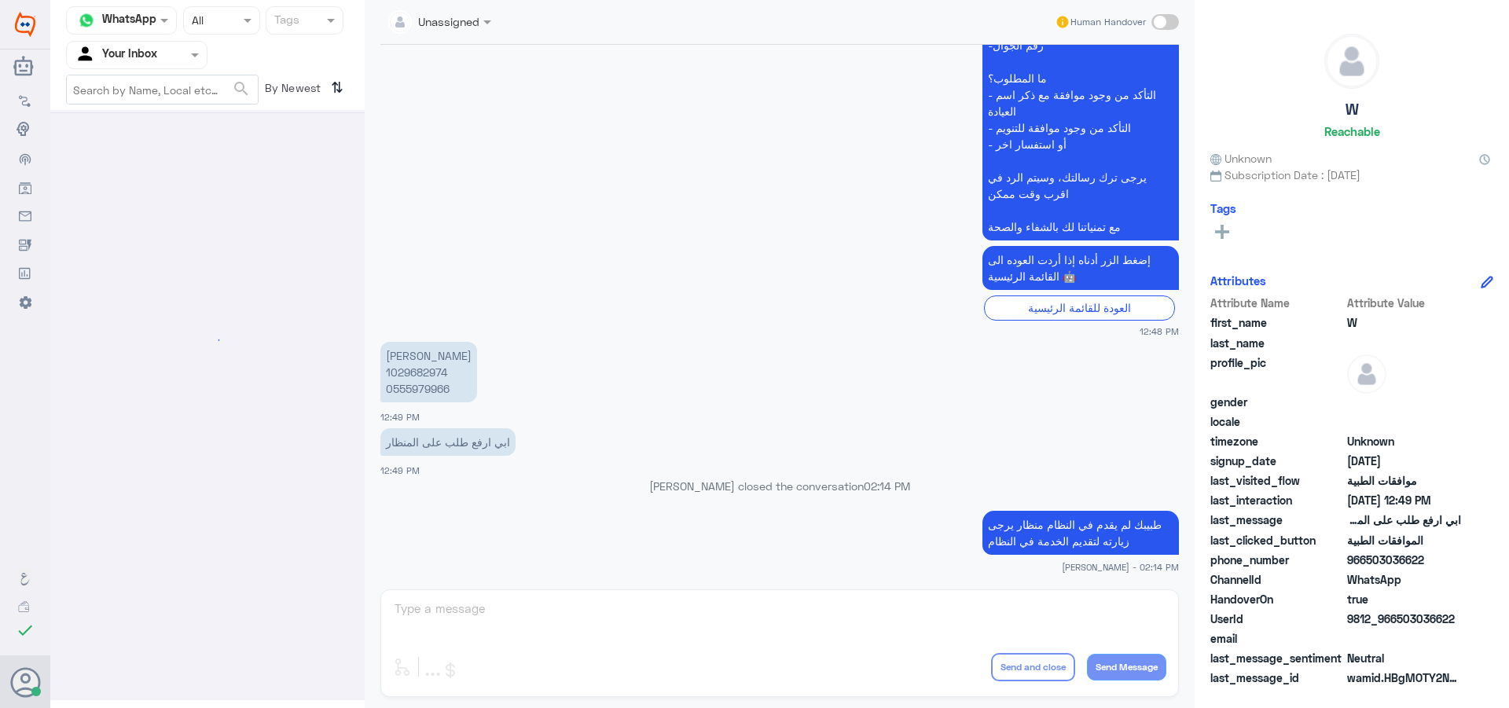
scroll to position [0, 0]
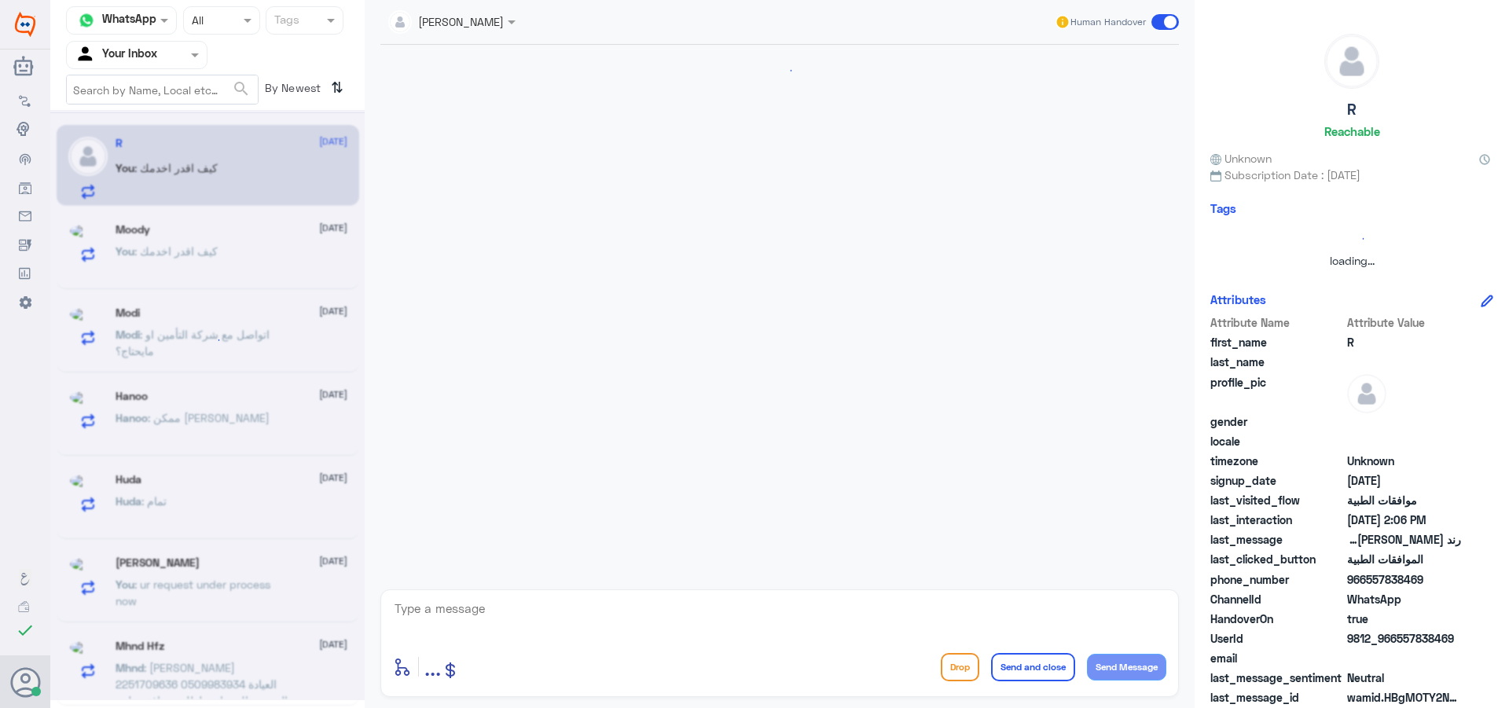
click at [186, 56] on div at bounding box center [137, 55] width 140 height 18
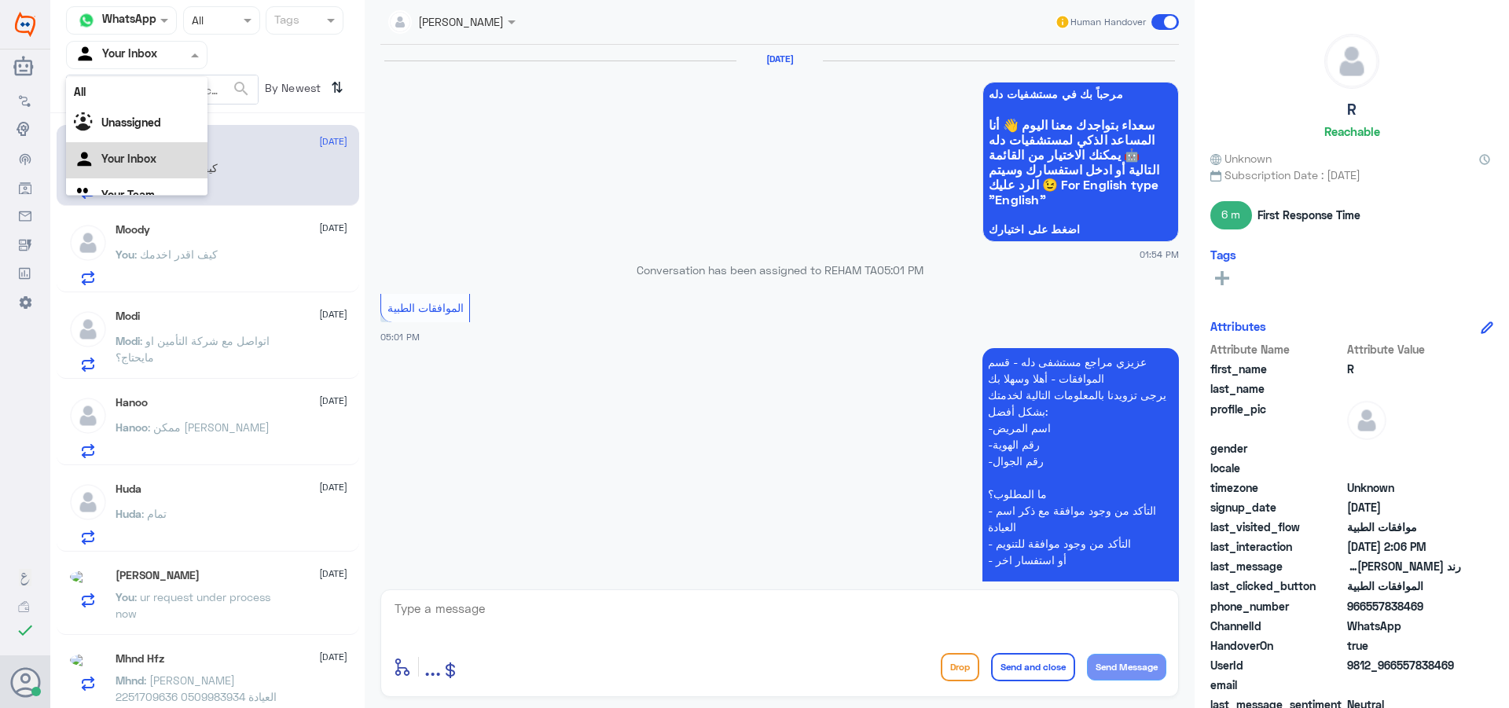
scroll to position [20, 0]
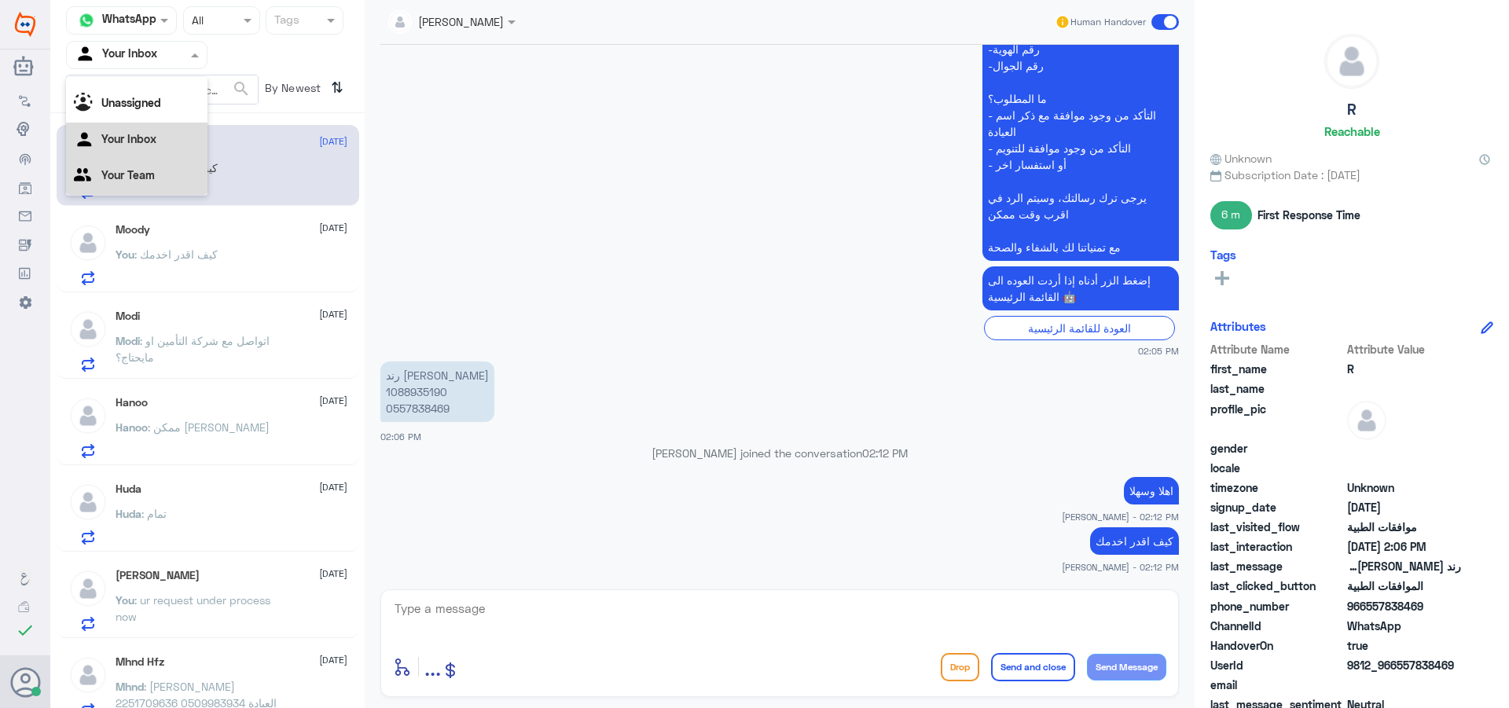
click at [156, 189] on div "Your Team" at bounding box center [136, 177] width 141 height 36
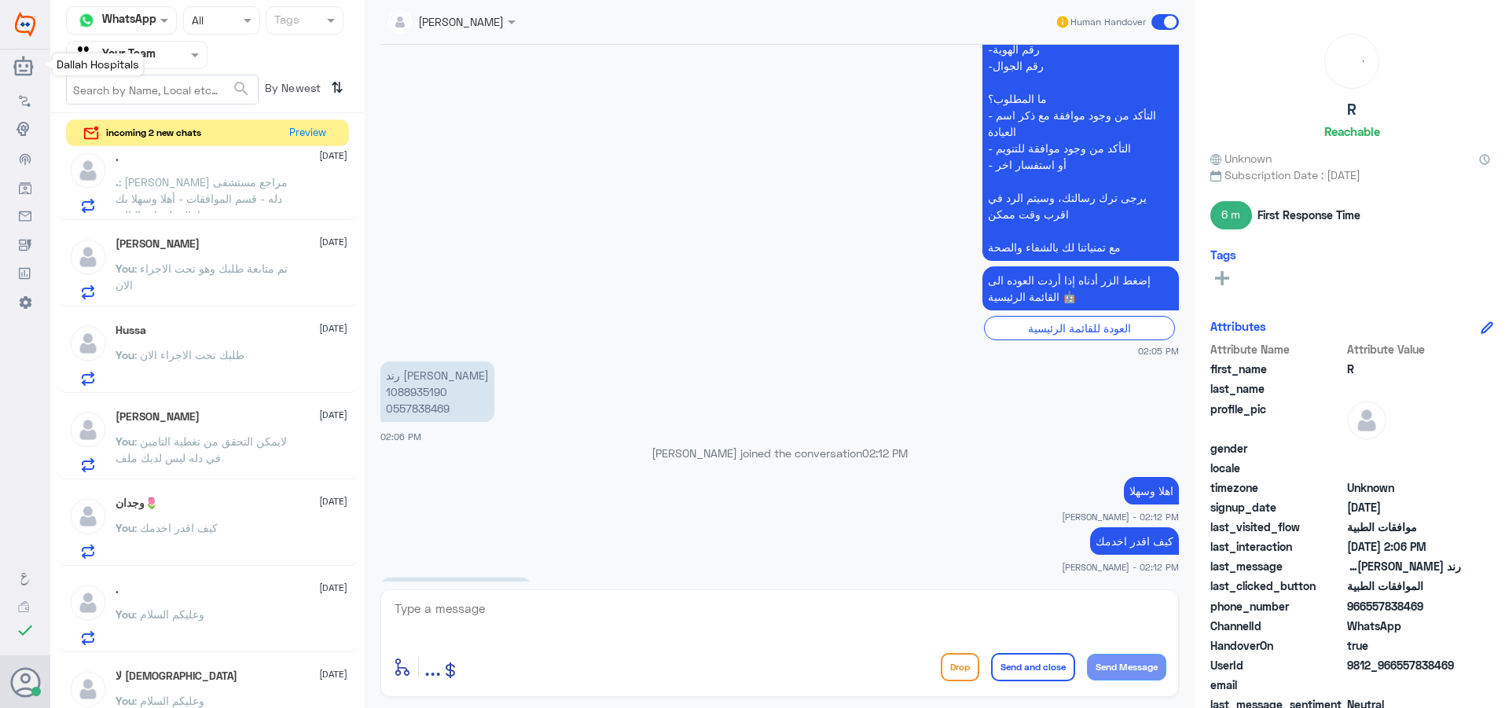
scroll to position [1634, 0]
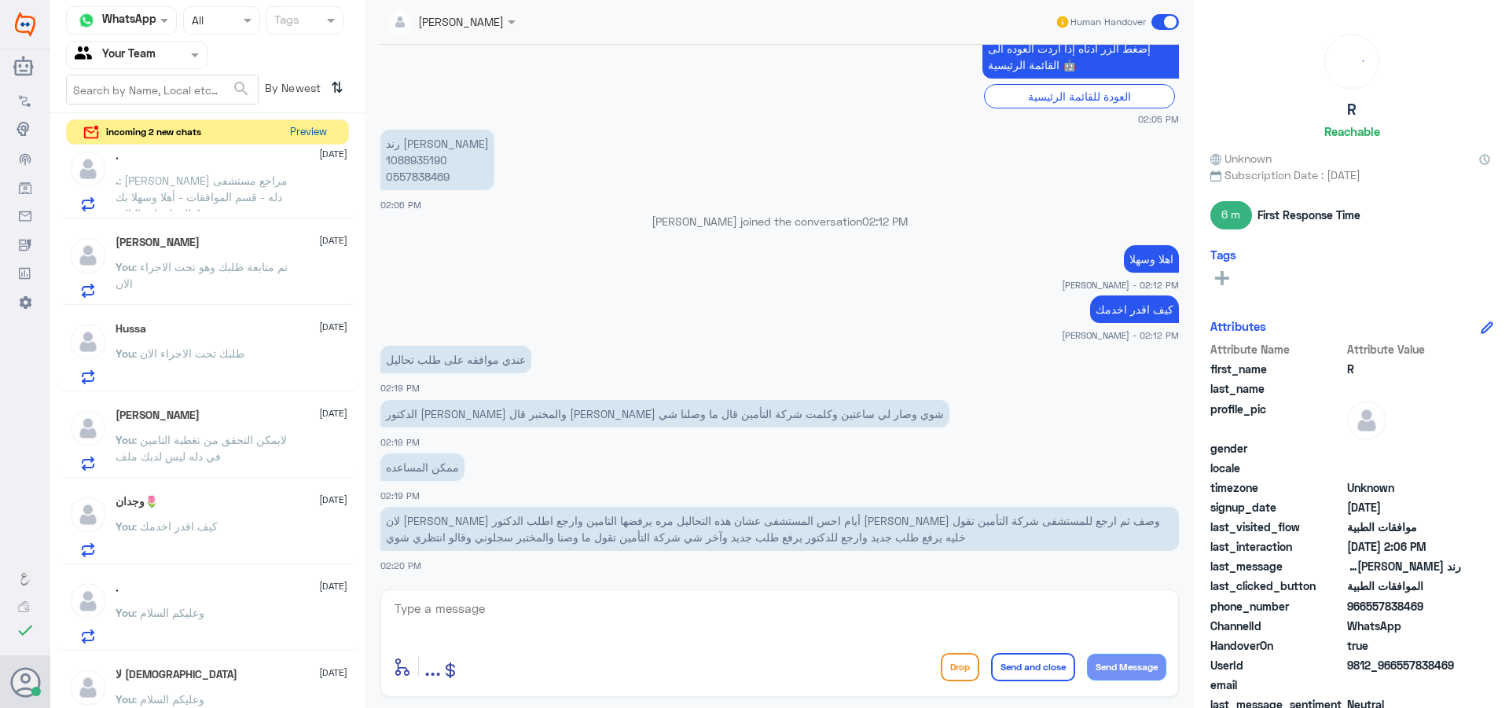
click at [308, 137] on button "Preview" at bounding box center [308, 132] width 49 height 24
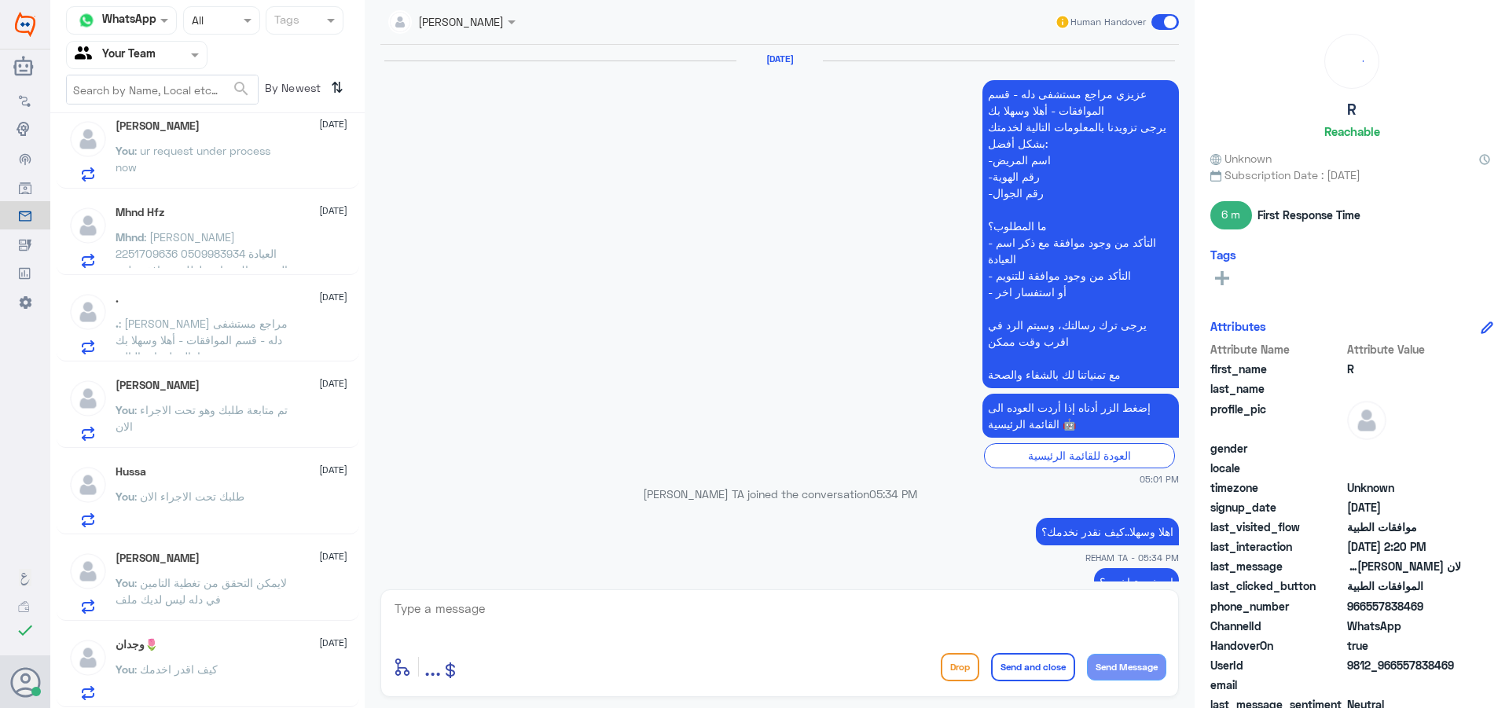
scroll to position [1366, 0]
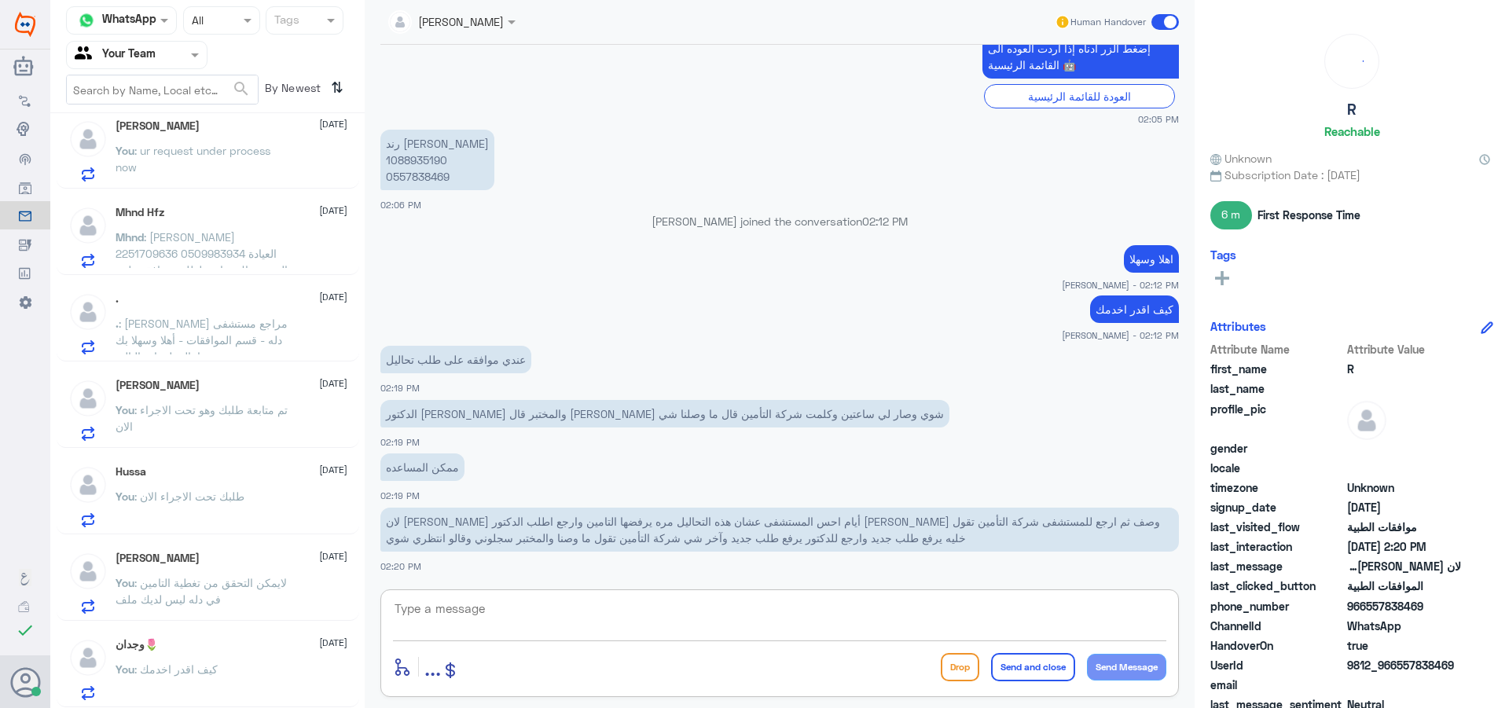
click at [699, 630] on textarea at bounding box center [779, 617] width 773 height 39
click at [423, 157] on p "رند [PERSON_NAME] 1088935190 0557838469" at bounding box center [437, 160] width 114 height 61
click at [472, 622] on textarea at bounding box center [779, 617] width 773 height 39
type textarea "Y"
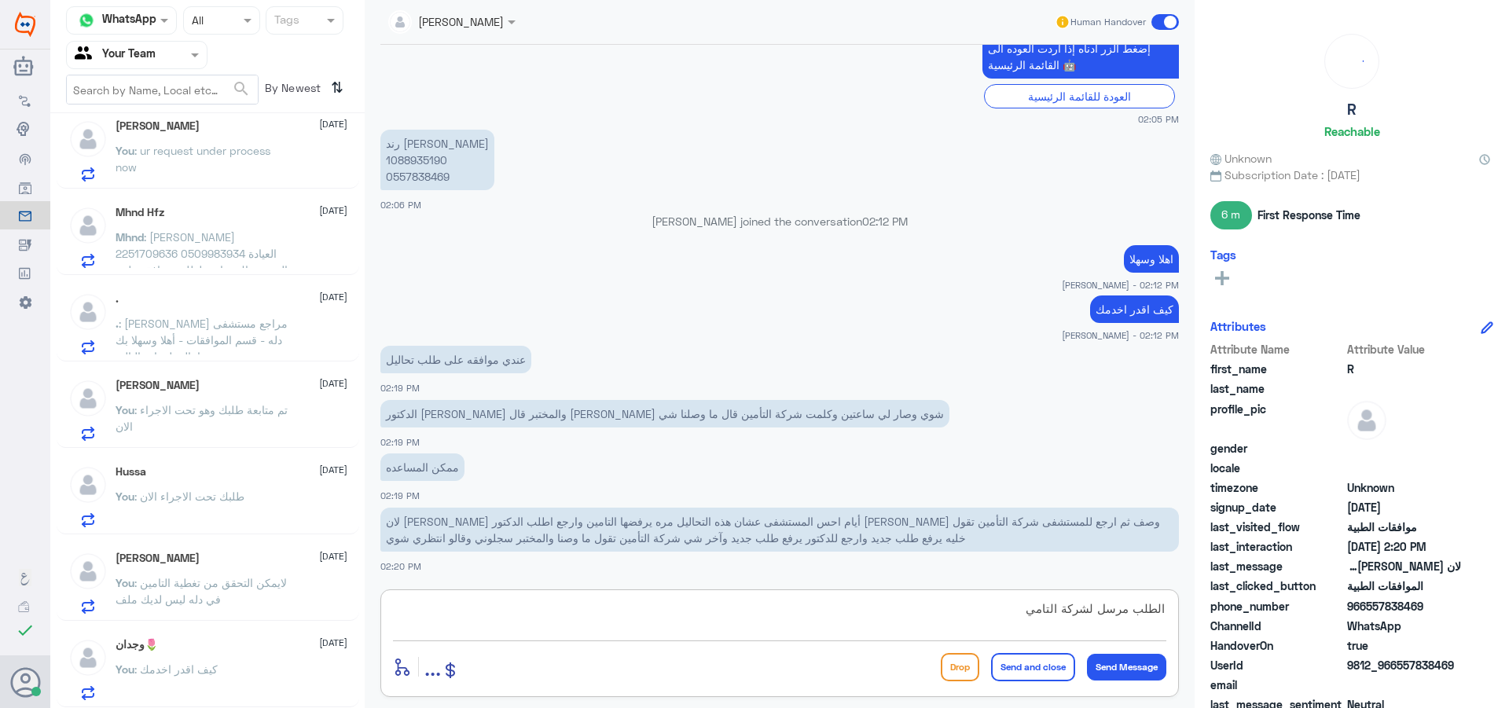
type textarea "الطلب مرسل لشركة التامين"
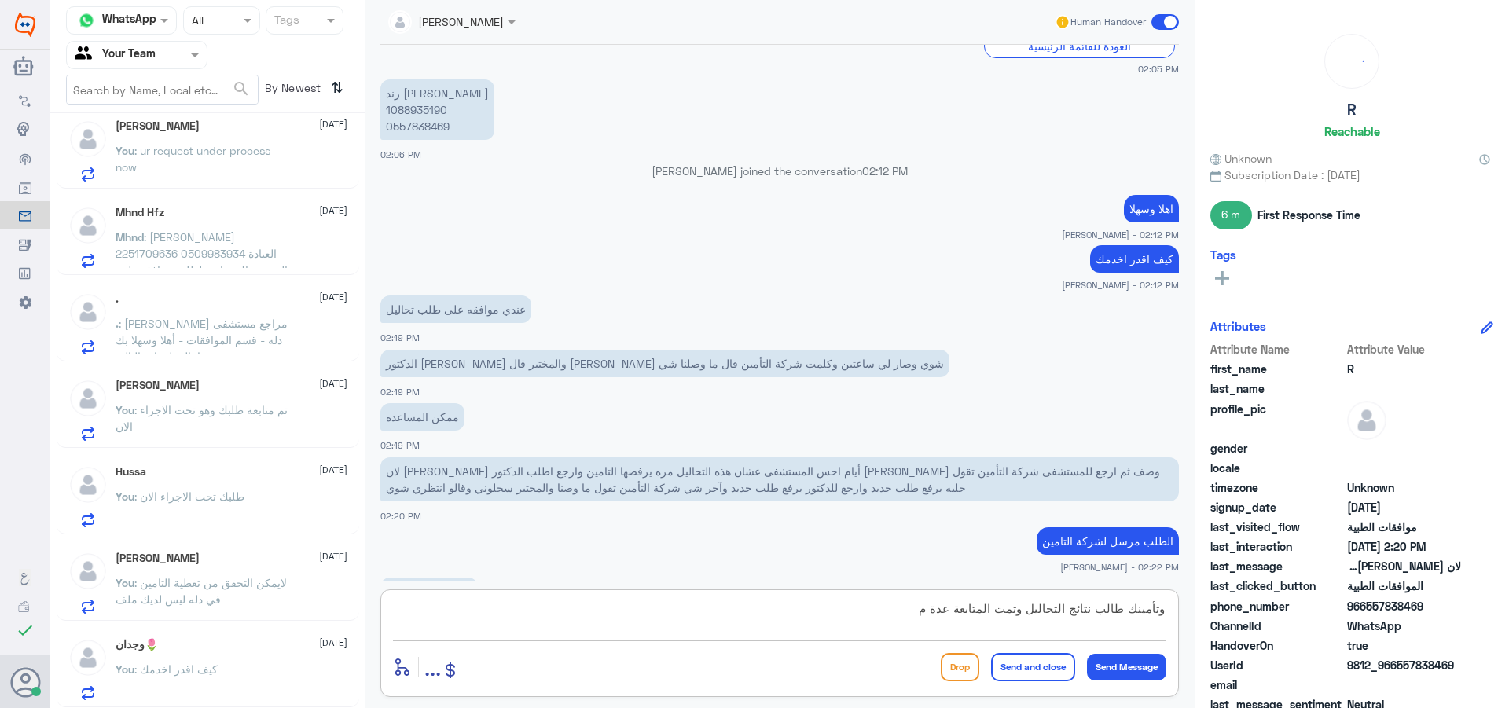
scroll to position [1470, 0]
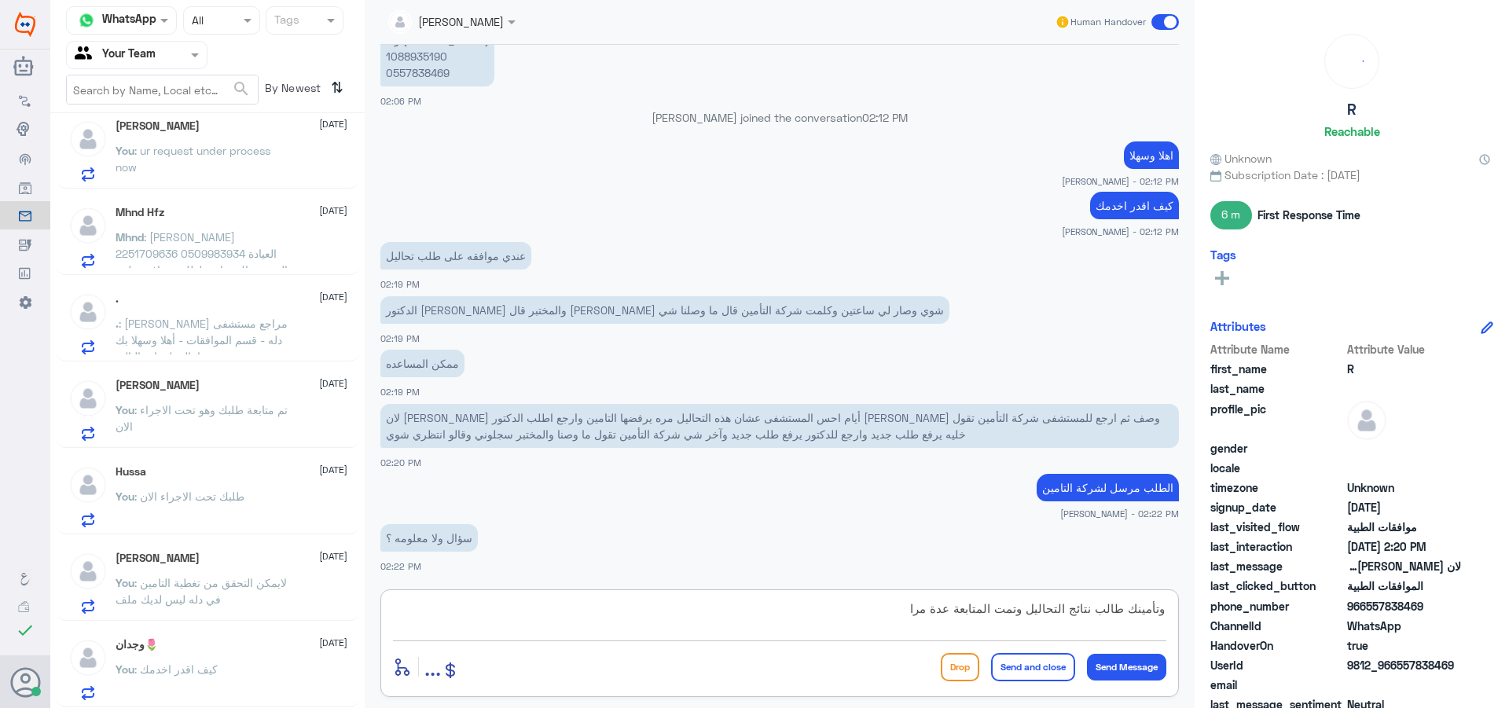
type textarea "وتأمينك طالب نتائج التحاليل وتمت المتابعة عدة مرات"
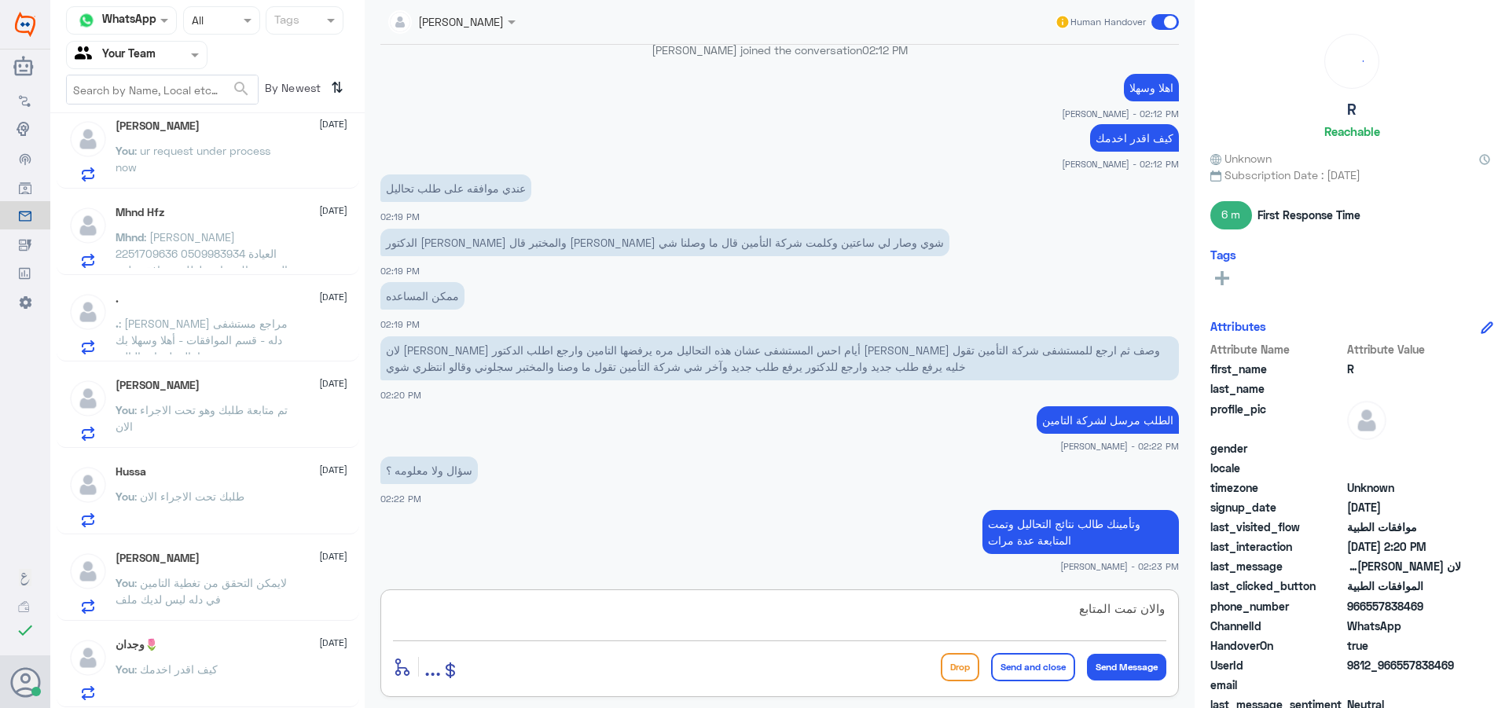
type textarea "والان تمت المتابعة"
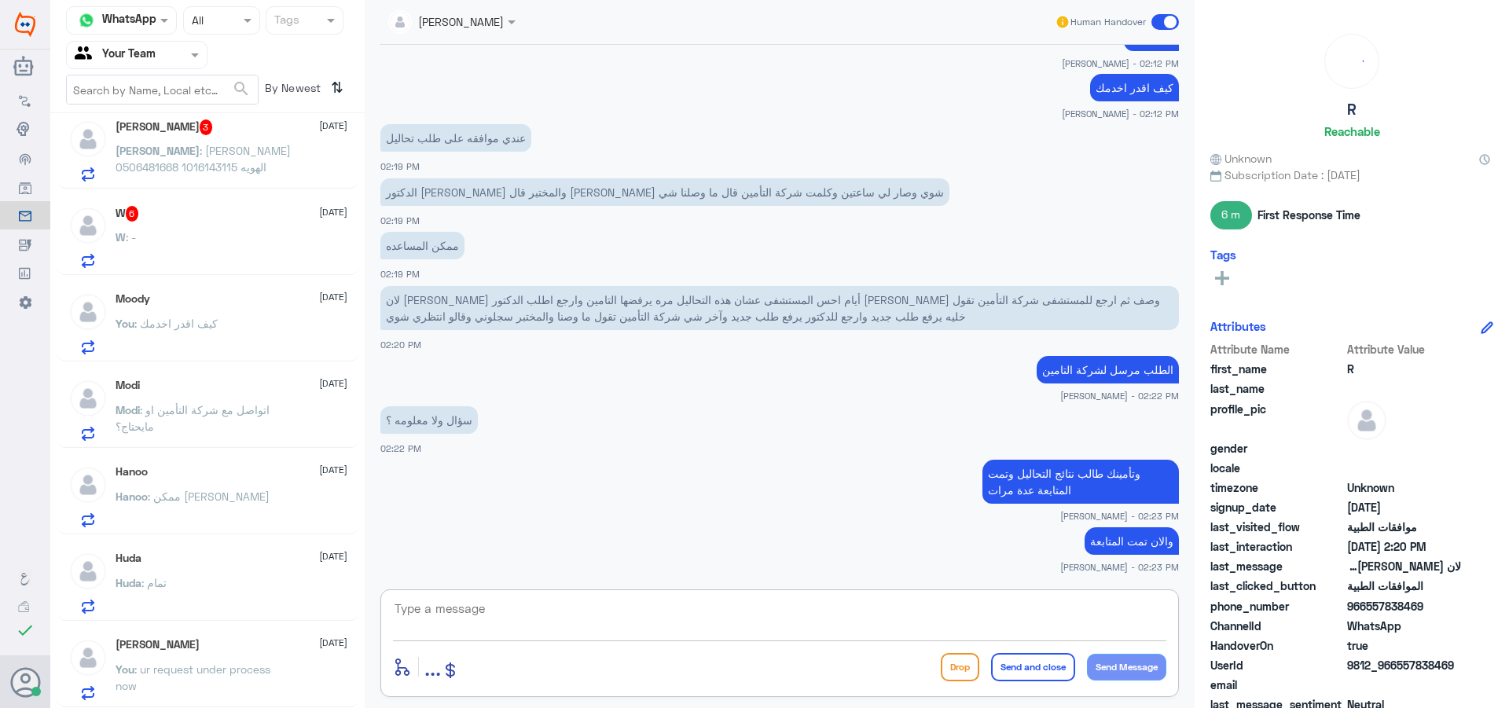
scroll to position [0, 0]
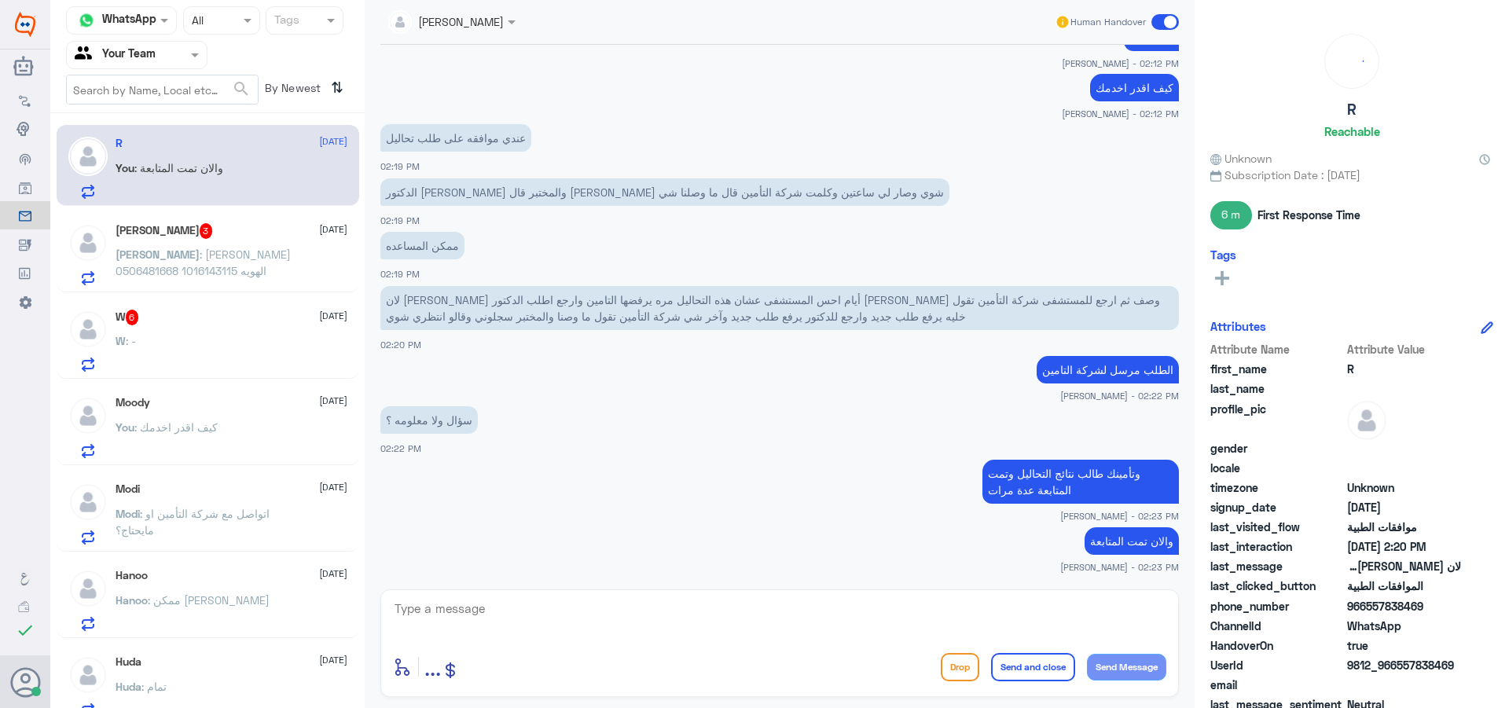
click at [200, 273] on span ": [PERSON_NAME] الهويه 1016143115 0506481668" at bounding box center [203, 263] width 175 height 30
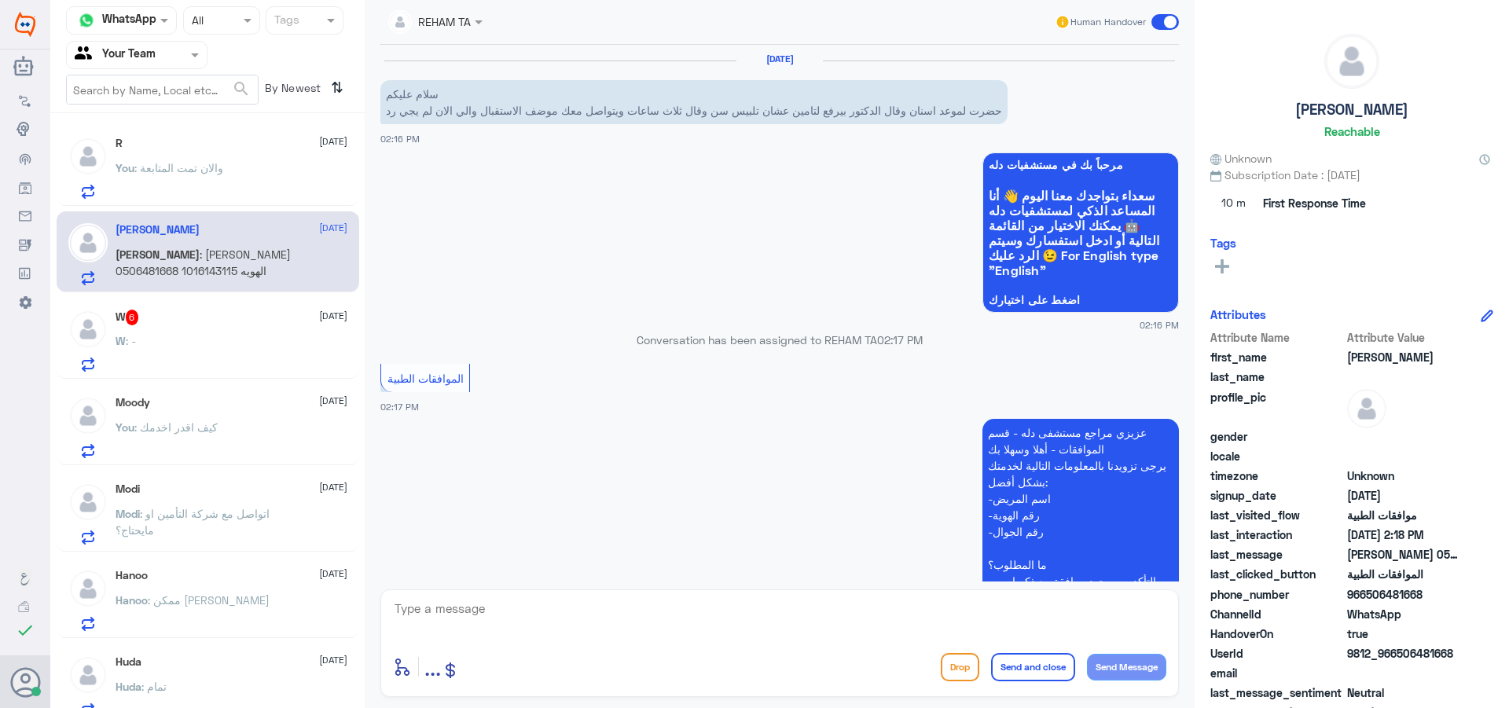
scroll to position [336, 0]
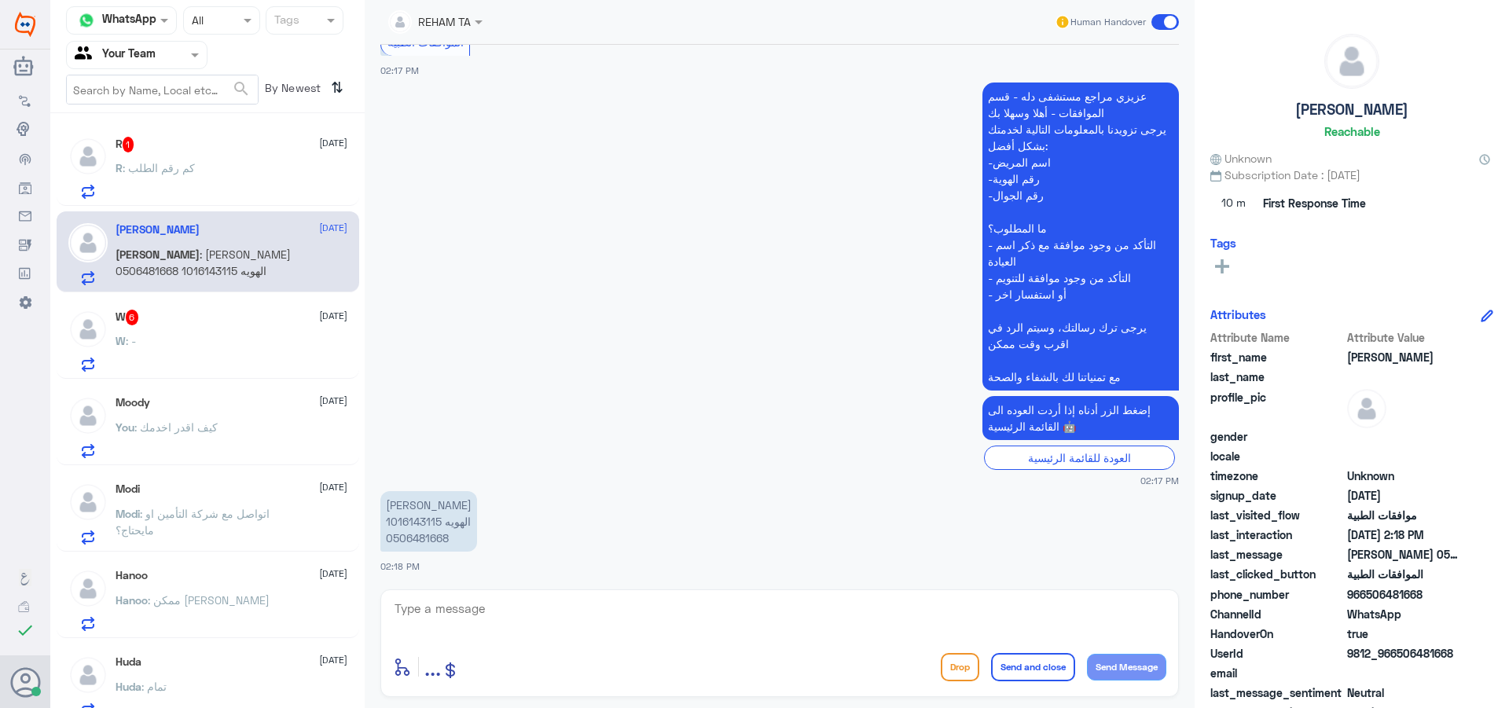
click at [247, 354] on div "W : -" at bounding box center [232, 353] width 232 height 35
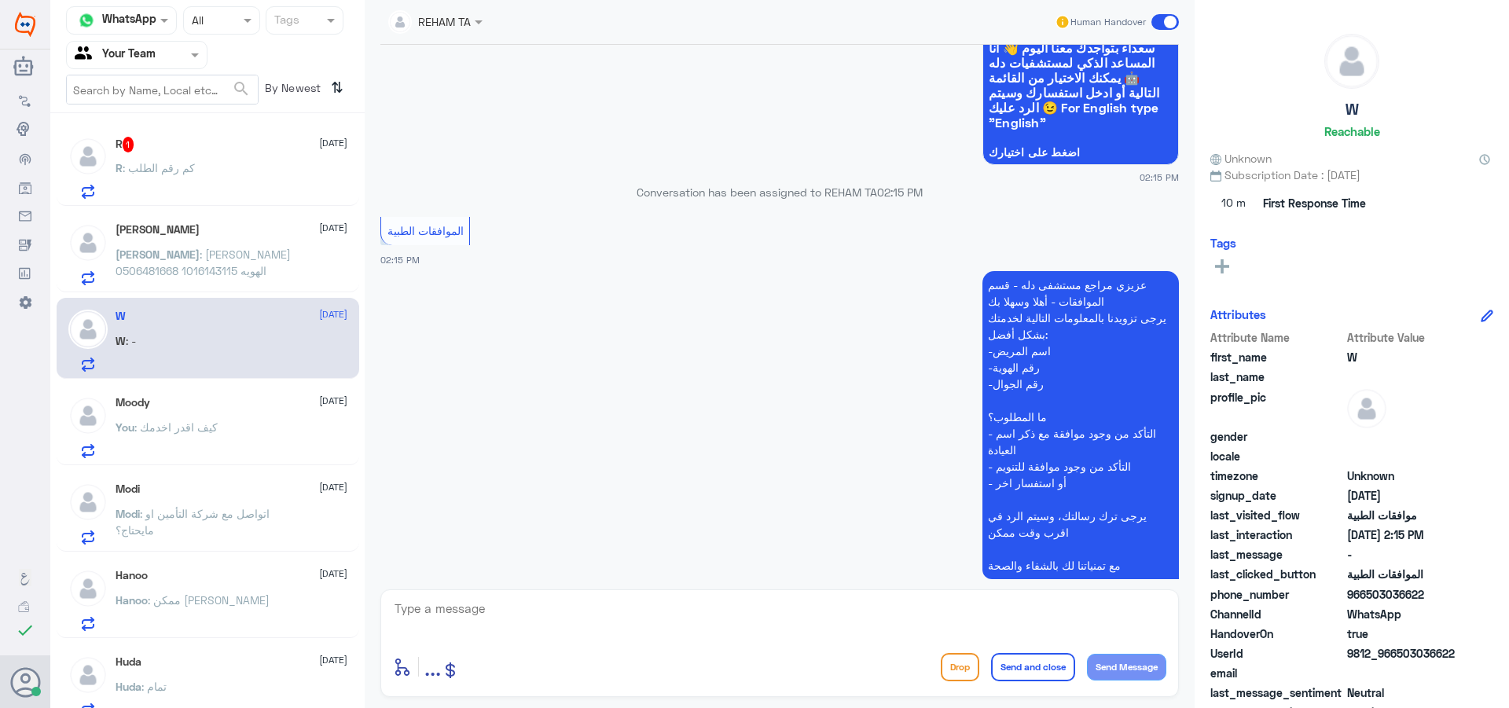
scroll to position [1600, 0]
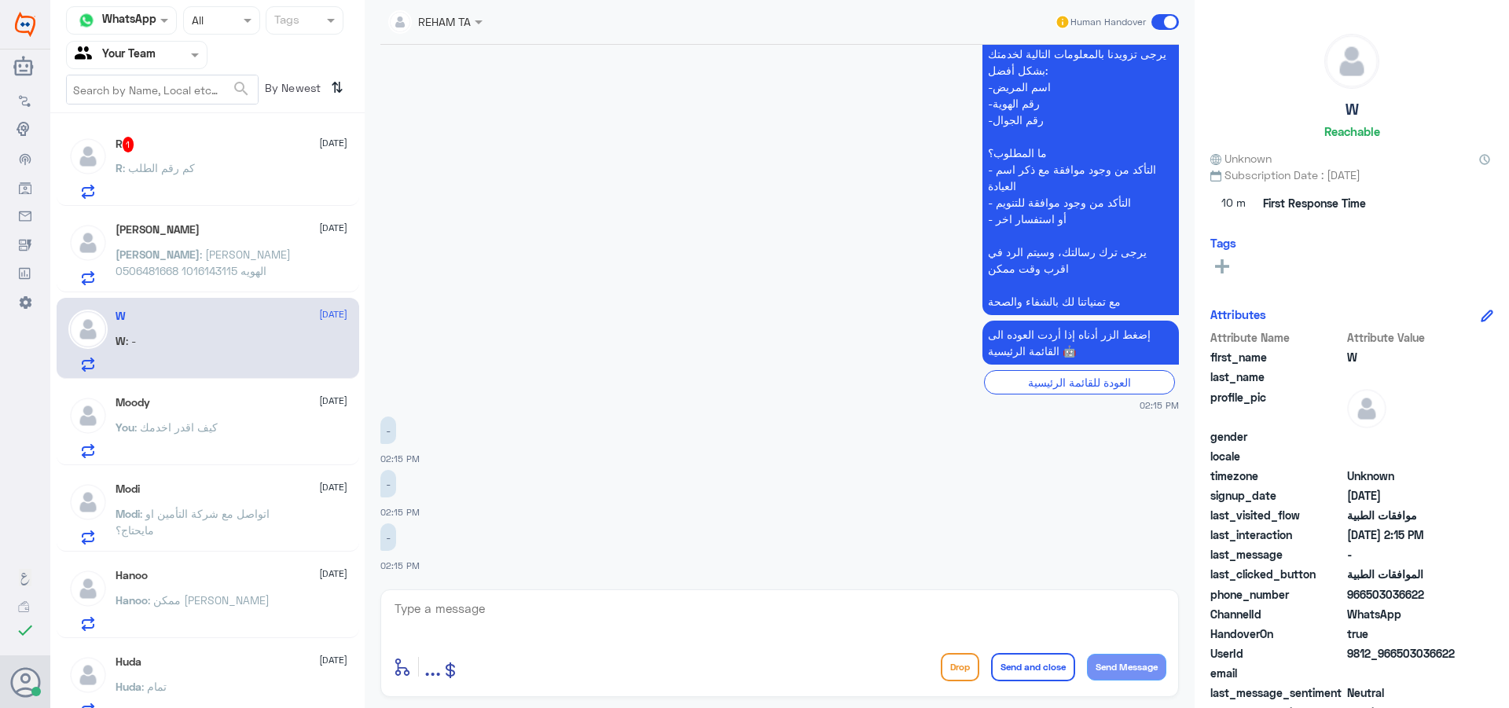
click at [212, 253] on span ": [PERSON_NAME] الهويه 1016143115 0506481668" at bounding box center [203, 263] width 175 height 30
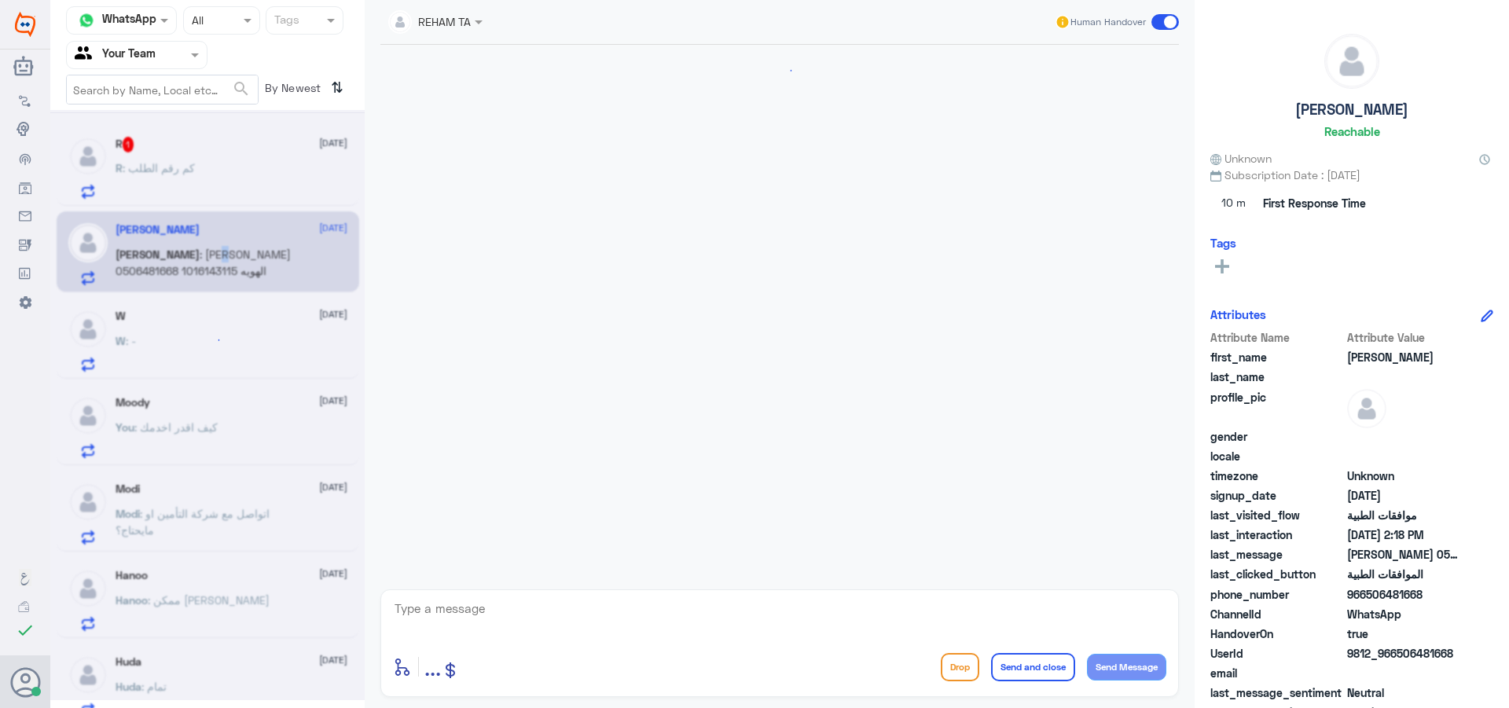
scroll to position [336, 0]
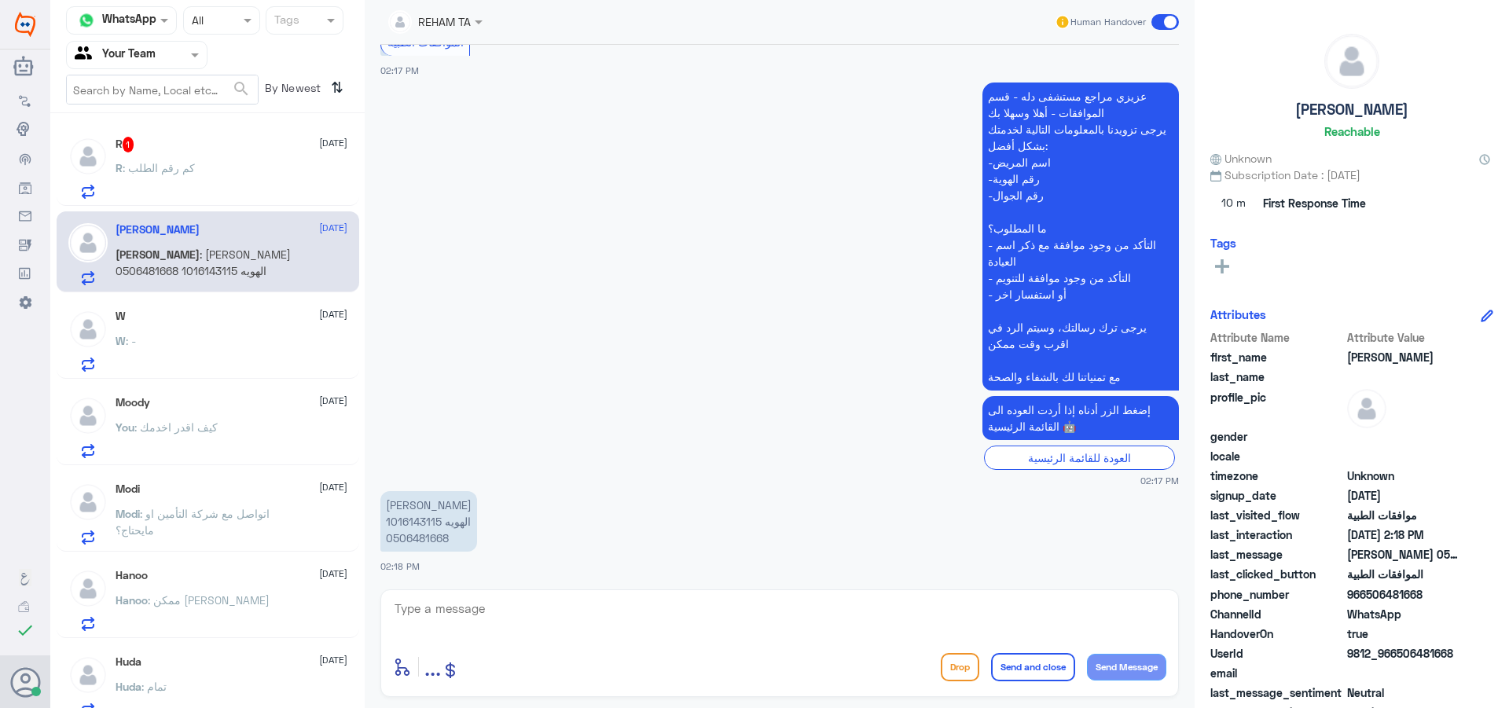
click at [269, 342] on div "W : -" at bounding box center [232, 353] width 232 height 35
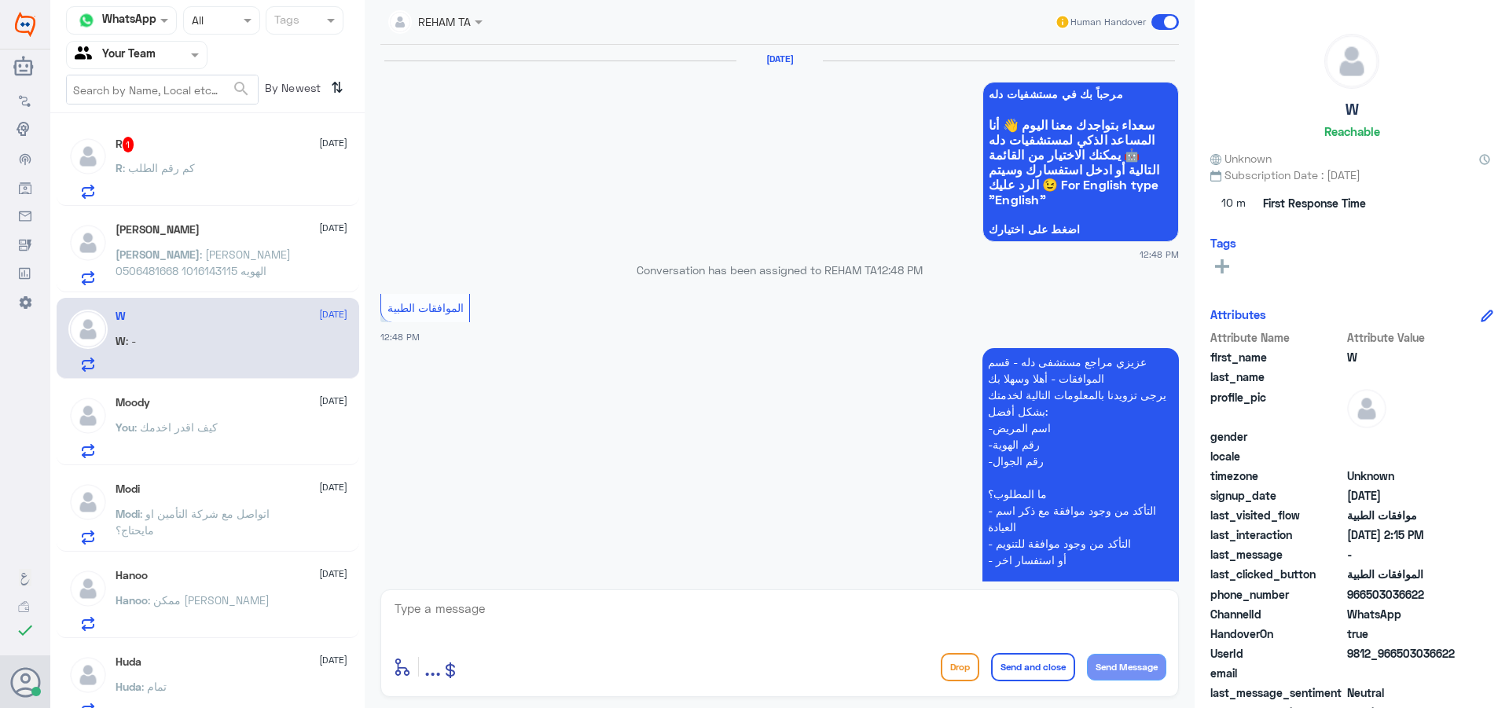
scroll to position [1546, 0]
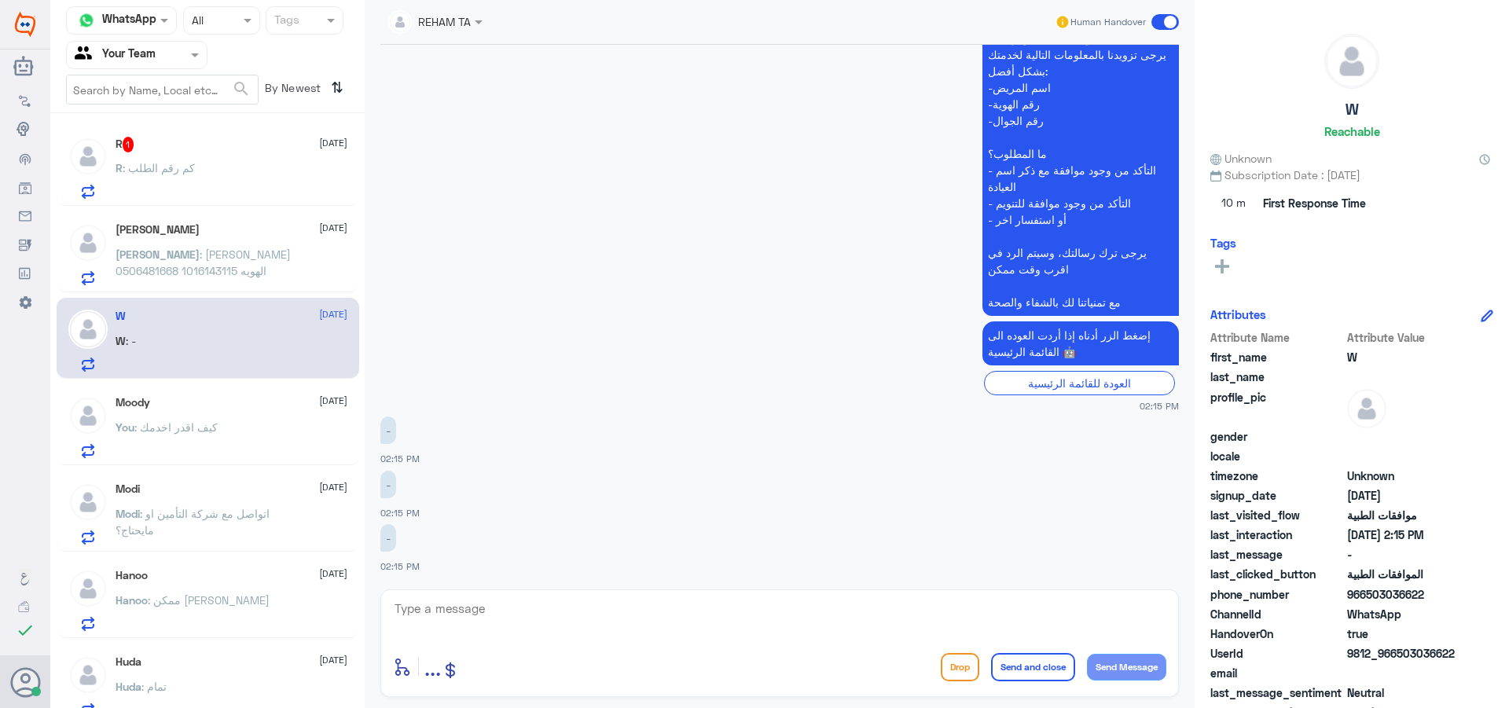
click at [730, 623] on textarea at bounding box center [779, 617] width 773 height 39
click at [721, 622] on textarea at bounding box center [779, 617] width 773 height 39
click at [218, 187] on div "R : كم رقم الطلب" at bounding box center [232, 180] width 232 height 35
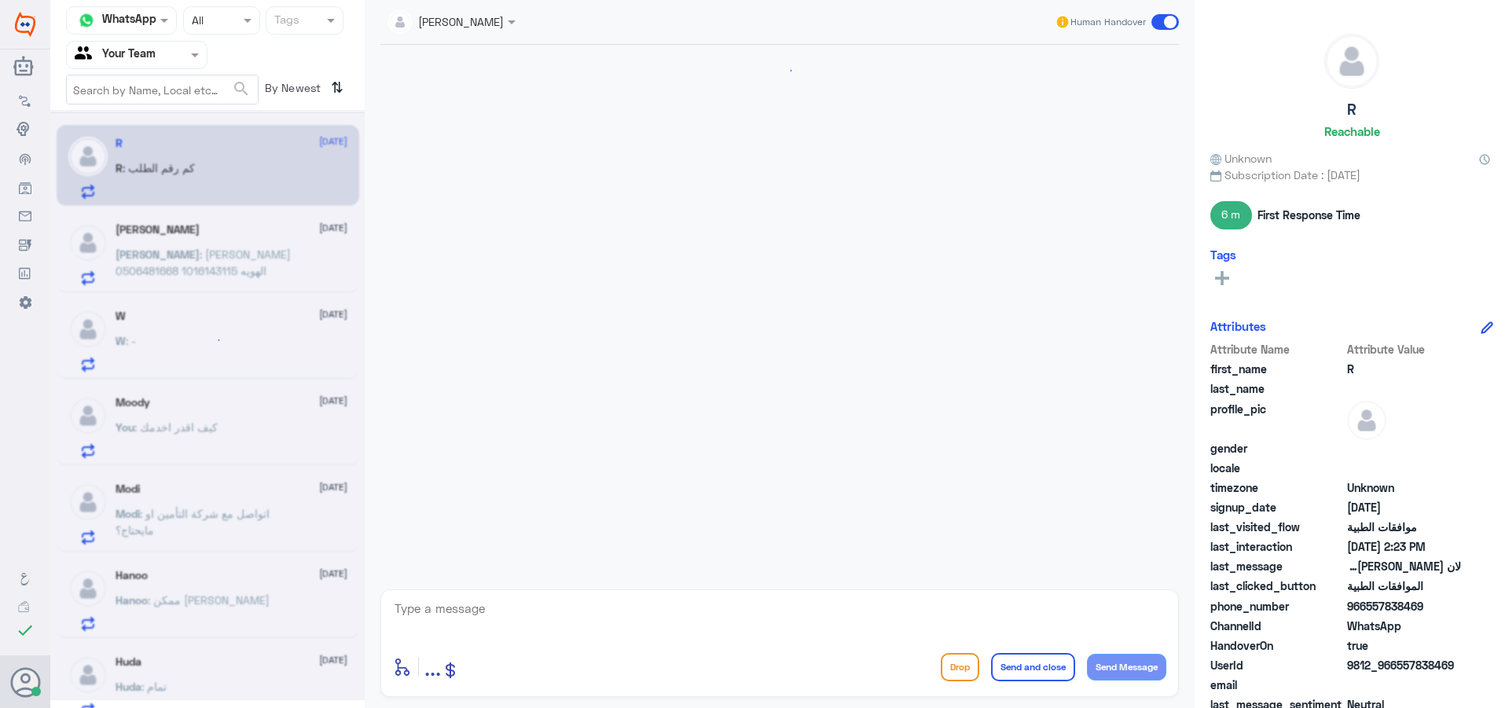
scroll to position [1047, 0]
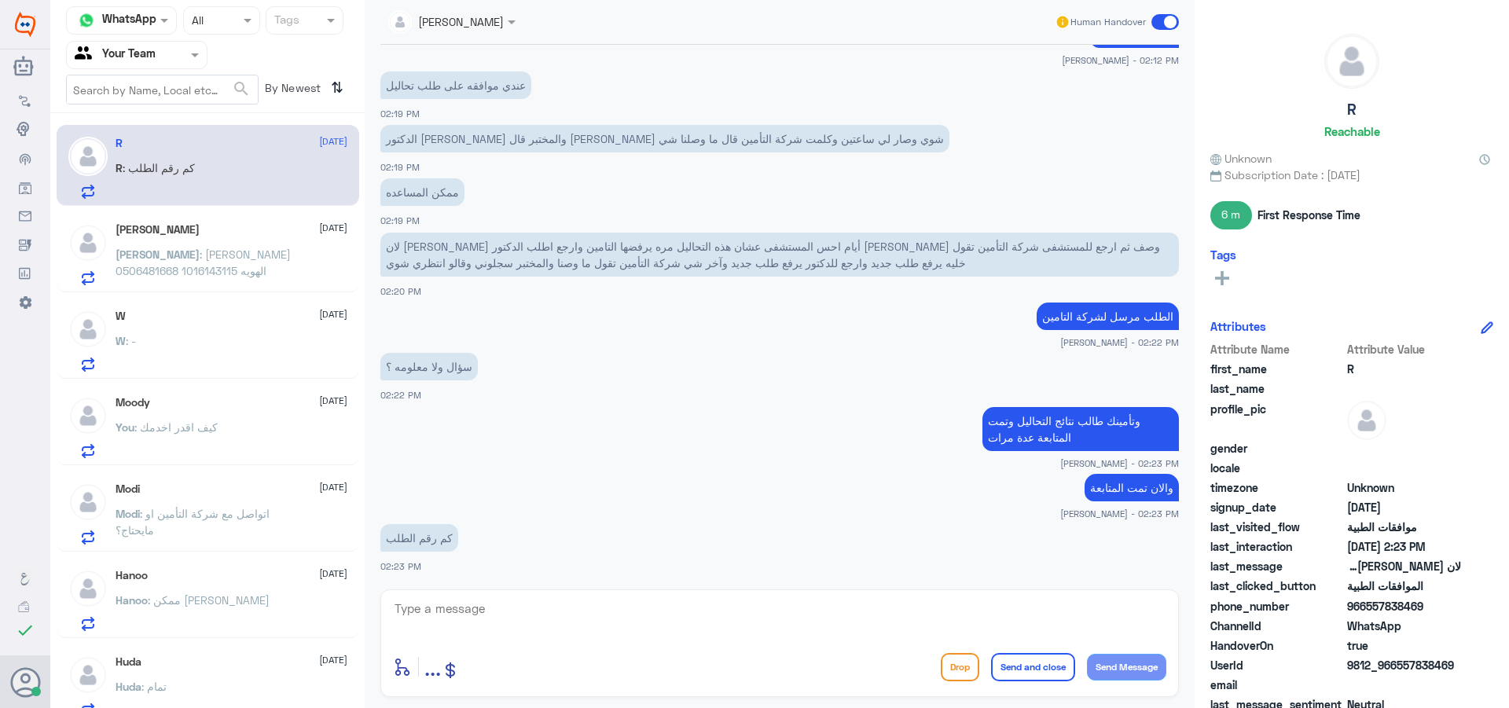
click at [225, 375] on div "W [DATE] W : -" at bounding box center [208, 338] width 303 height 81
click at [225, 342] on div "W : -" at bounding box center [232, 353] width 232 height 35
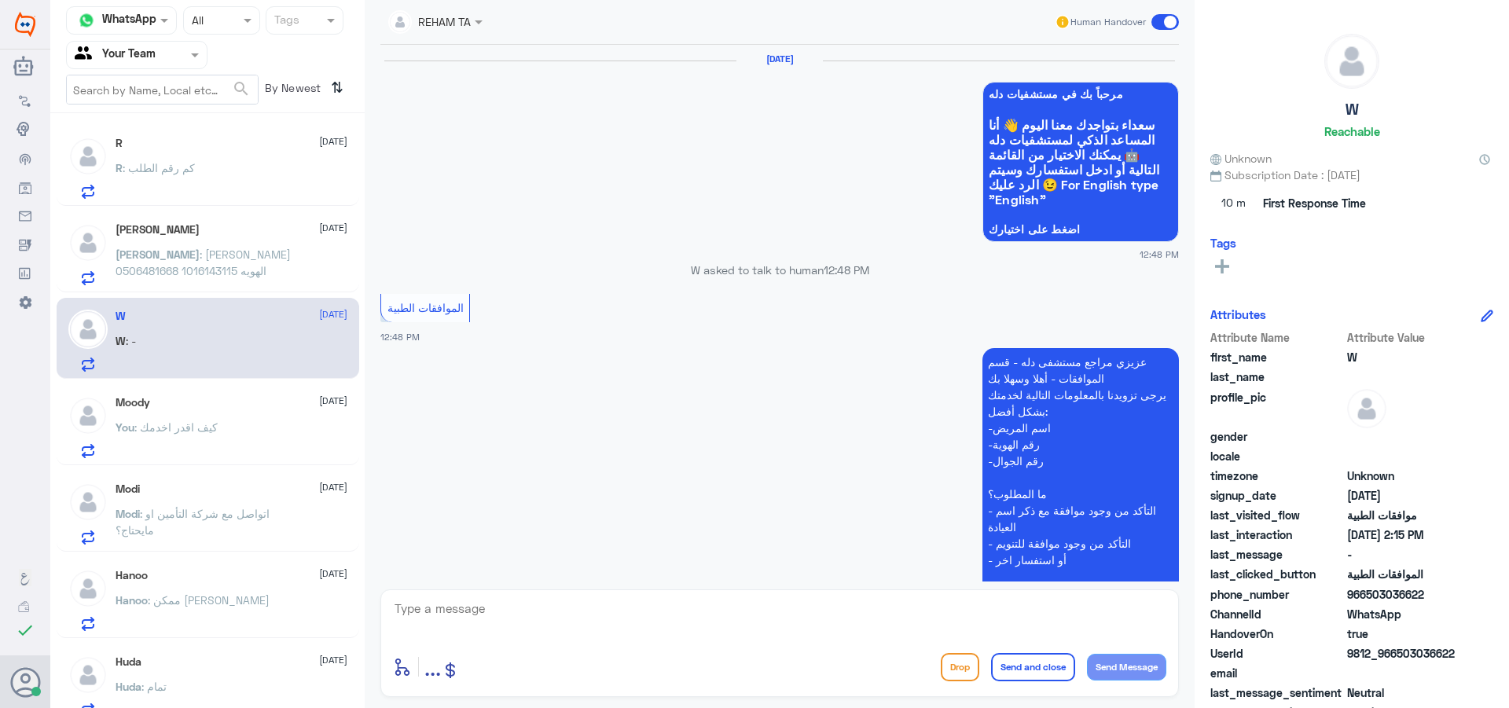
scroll to position [1546, 0]
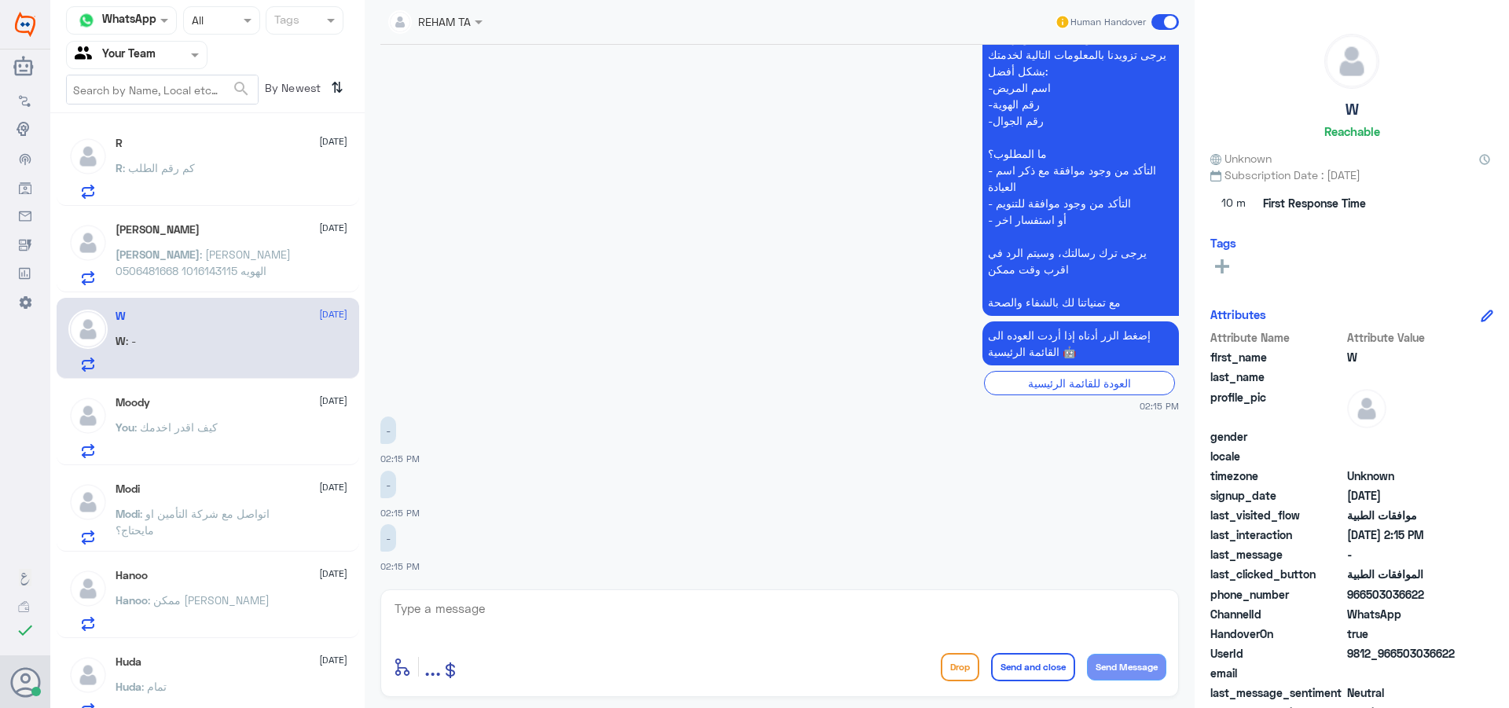
click at [147, 250] on span ": [PERSON_NAME] الهويه 1016143115 0506481668" at bounding box center [203, 263] width 175 height 30
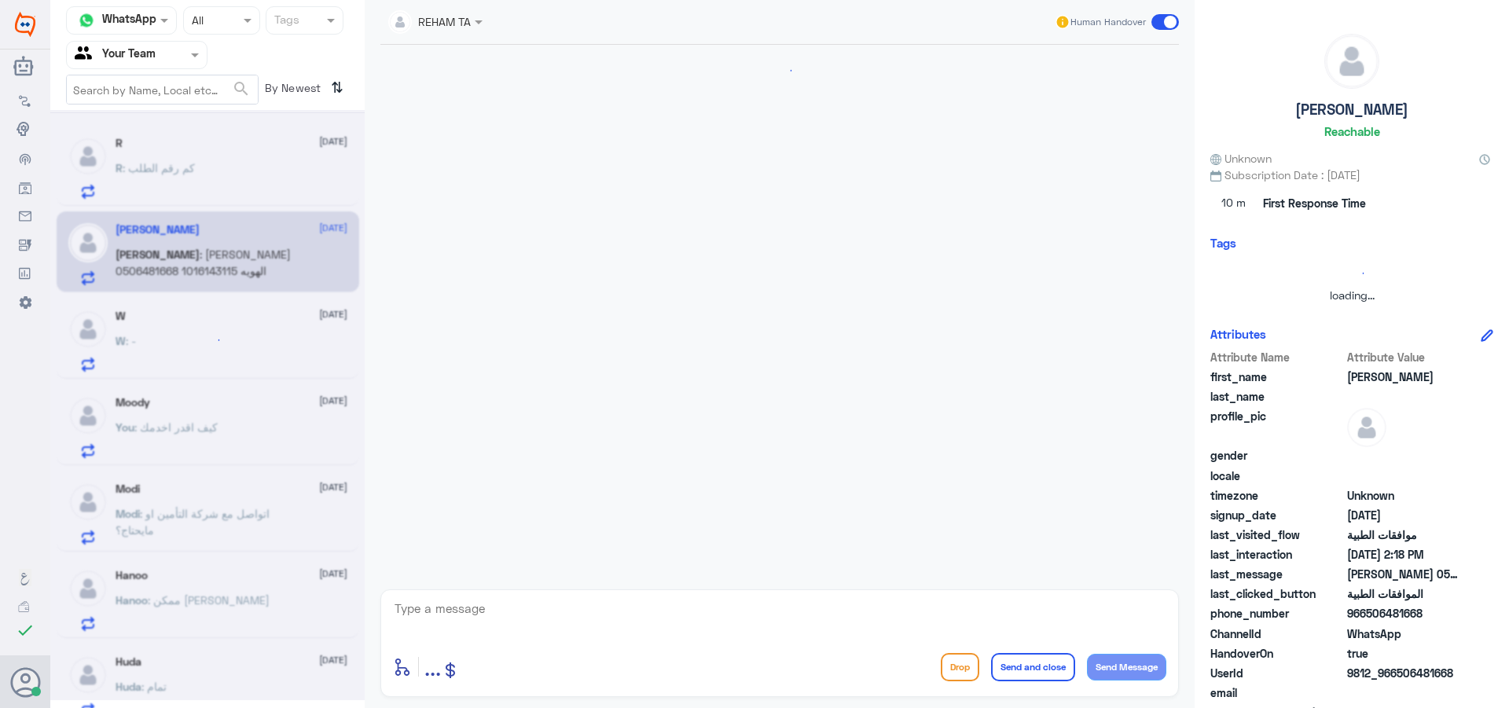
scroll to position [336, 0]
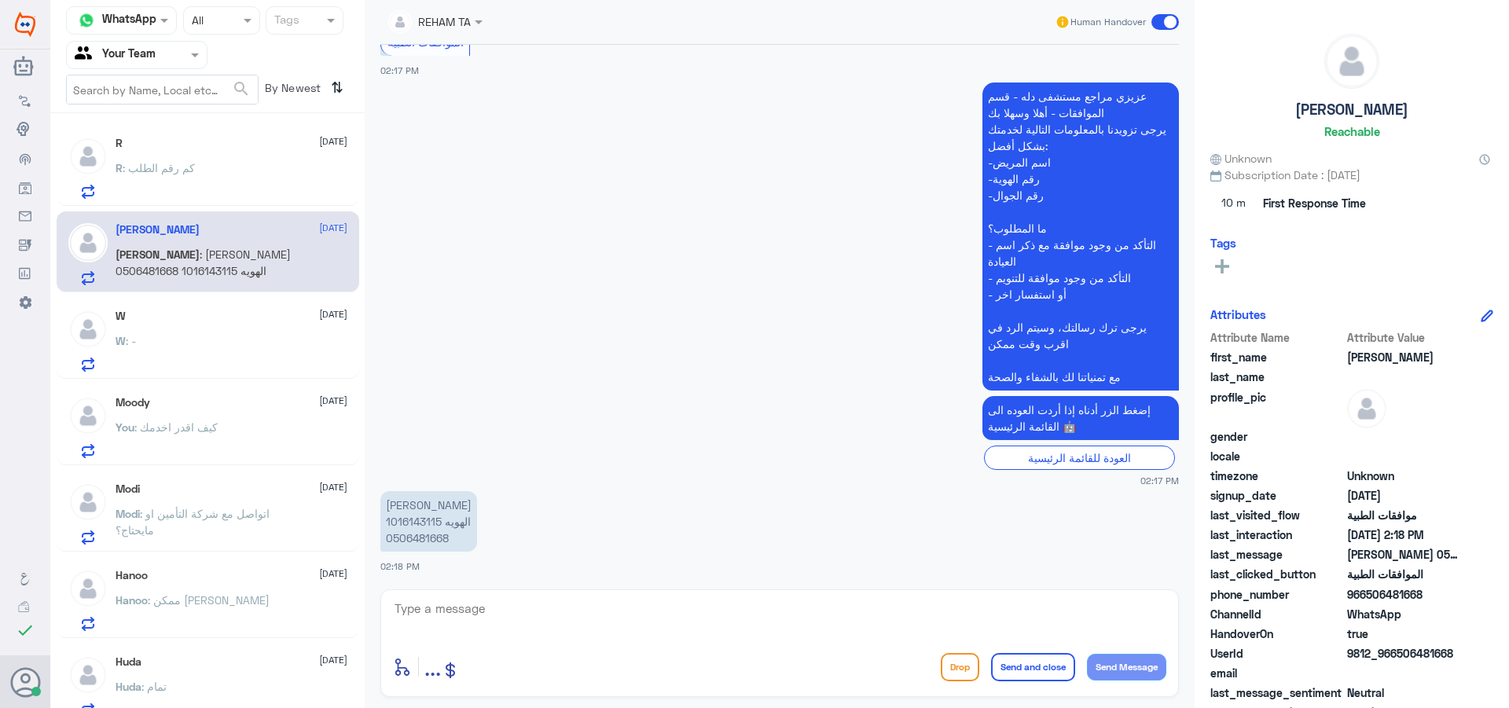
click at [230, 586] on div "Hanoo [DATE][PERSON_NAME] : ممكن تشيكين لوسمحتي" at bounding box center [232, 600] width 232 height 62
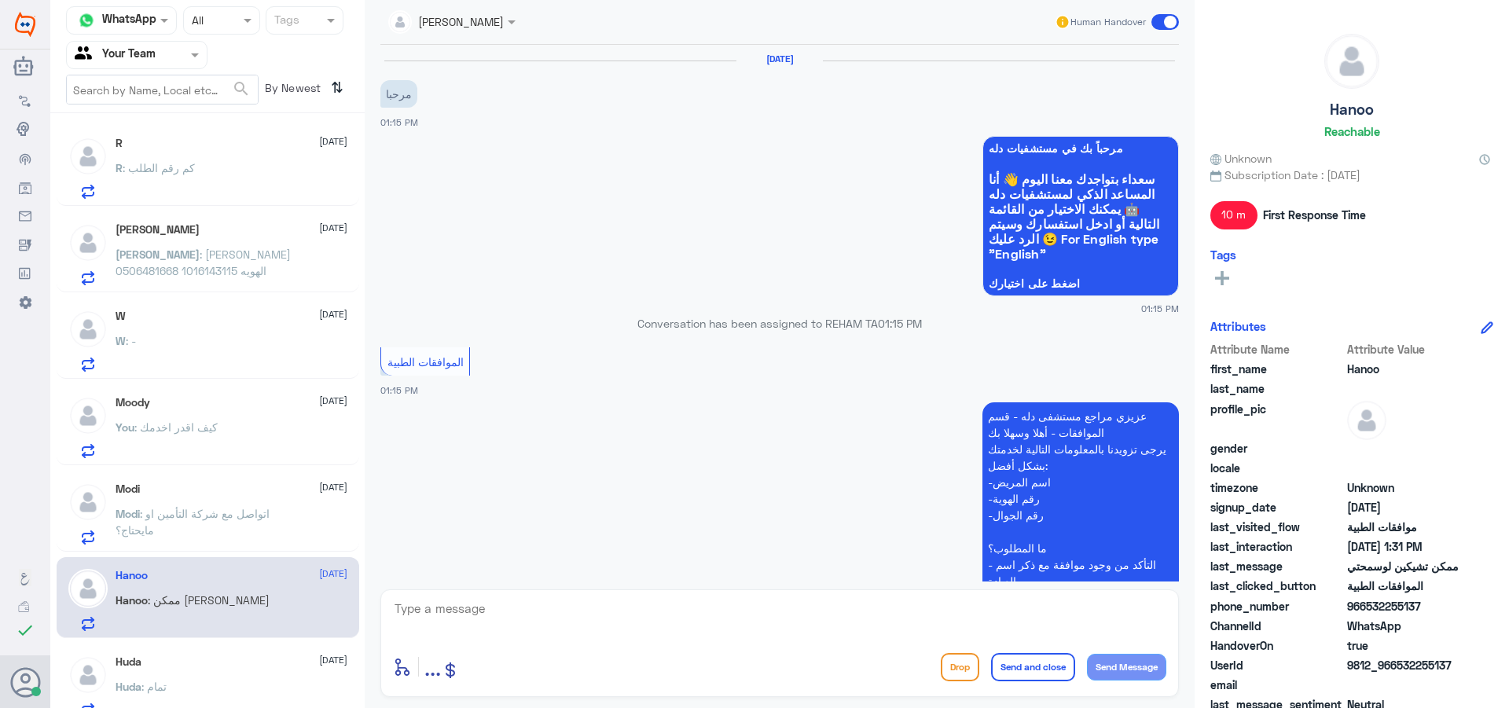
scroll to position [963, 0]
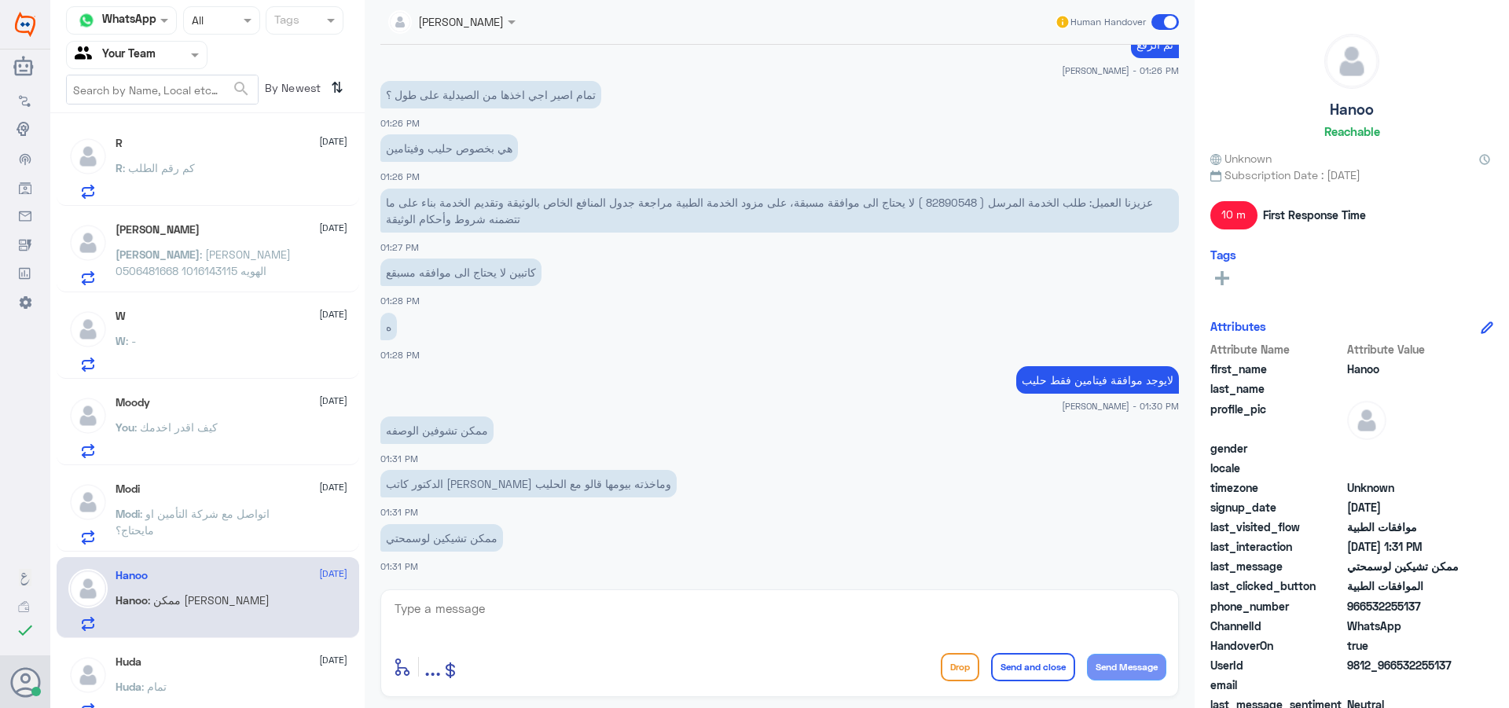
click at [275, 526] on p "Modi : اتواصل مع شركة التأمين او مايحتاج؟" at bounding box center [204, 524] width 177 height 39
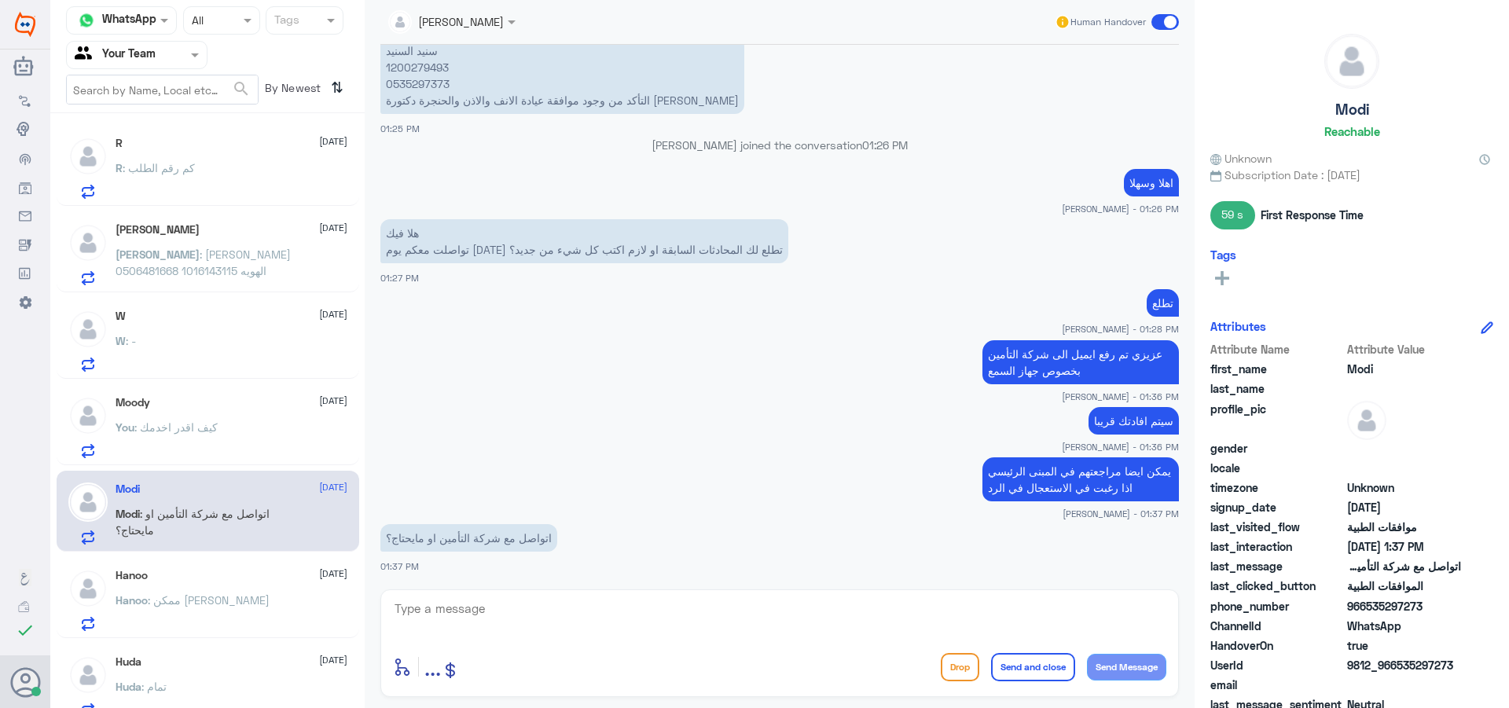
click at [1131, 179] on p "اهلا وسهلا" at bounding box center [1151, 183] width 55 height 28
click at [200, 324] on div "W [DATE] W : -" at bounding box center [232, 341] width 232 height 62
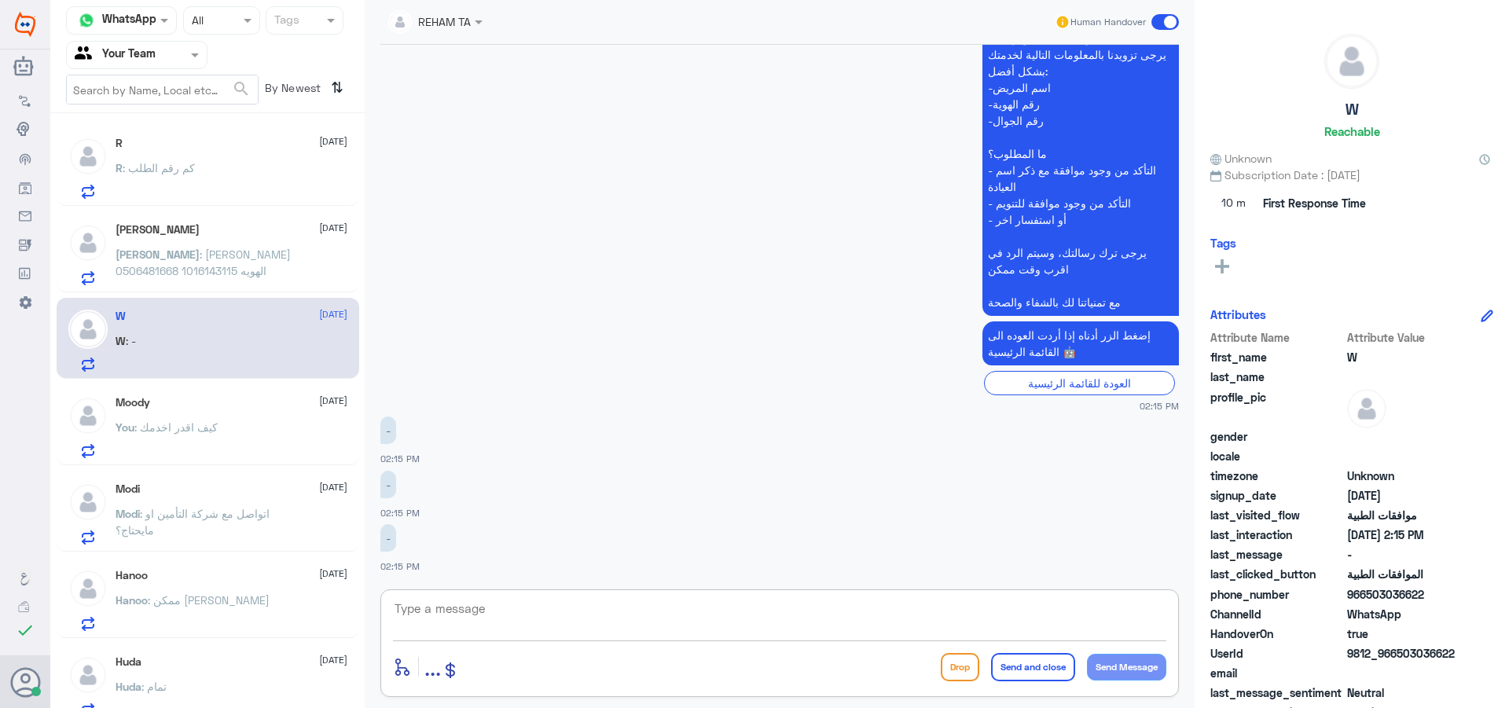
click at [602, 616] on textarea at bounding box center [779, 617] width 773 height 39
paste textarea "اهلا وسهلا"
type textarea "اهلا وسهلا"
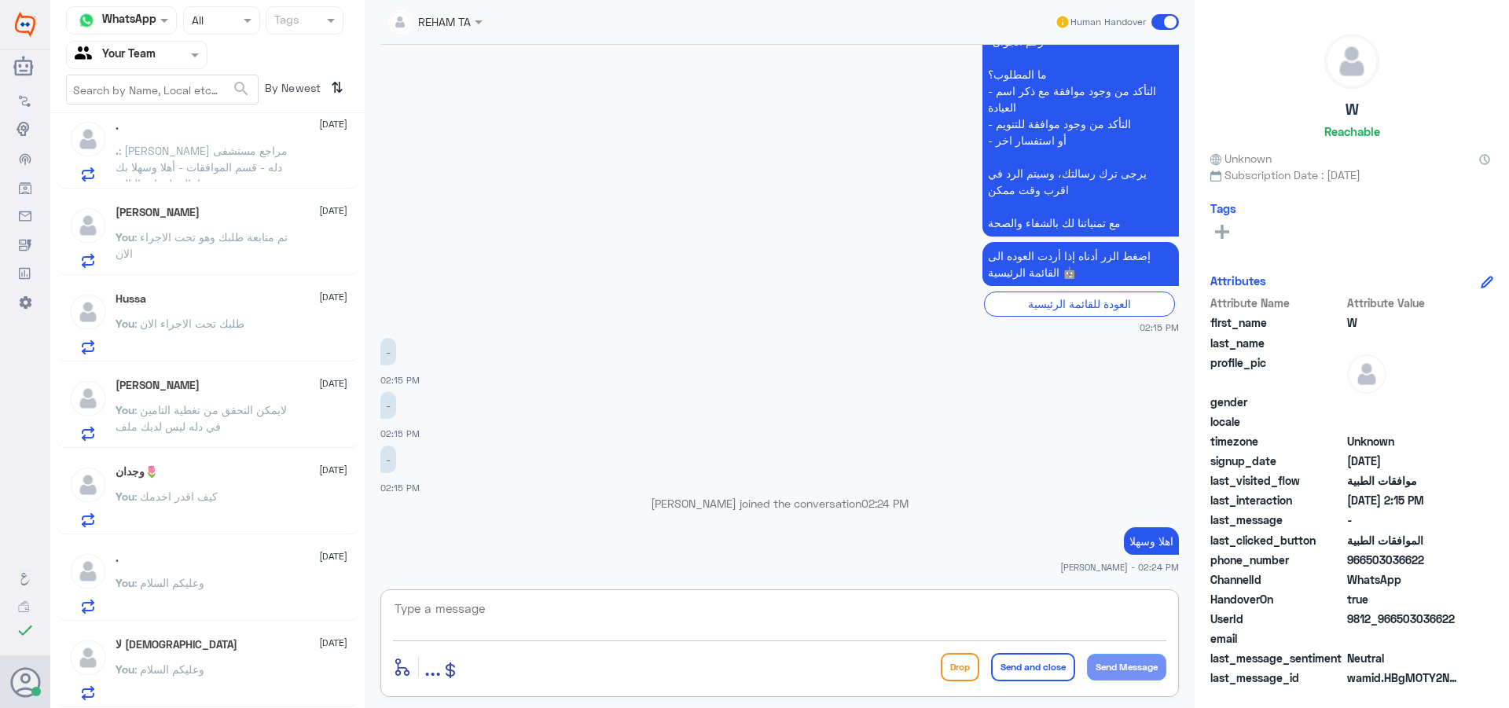
click at [217, 497] on span ": كيف اقدر اخدمك" at bounding box center [175, 496] width 83 height 13
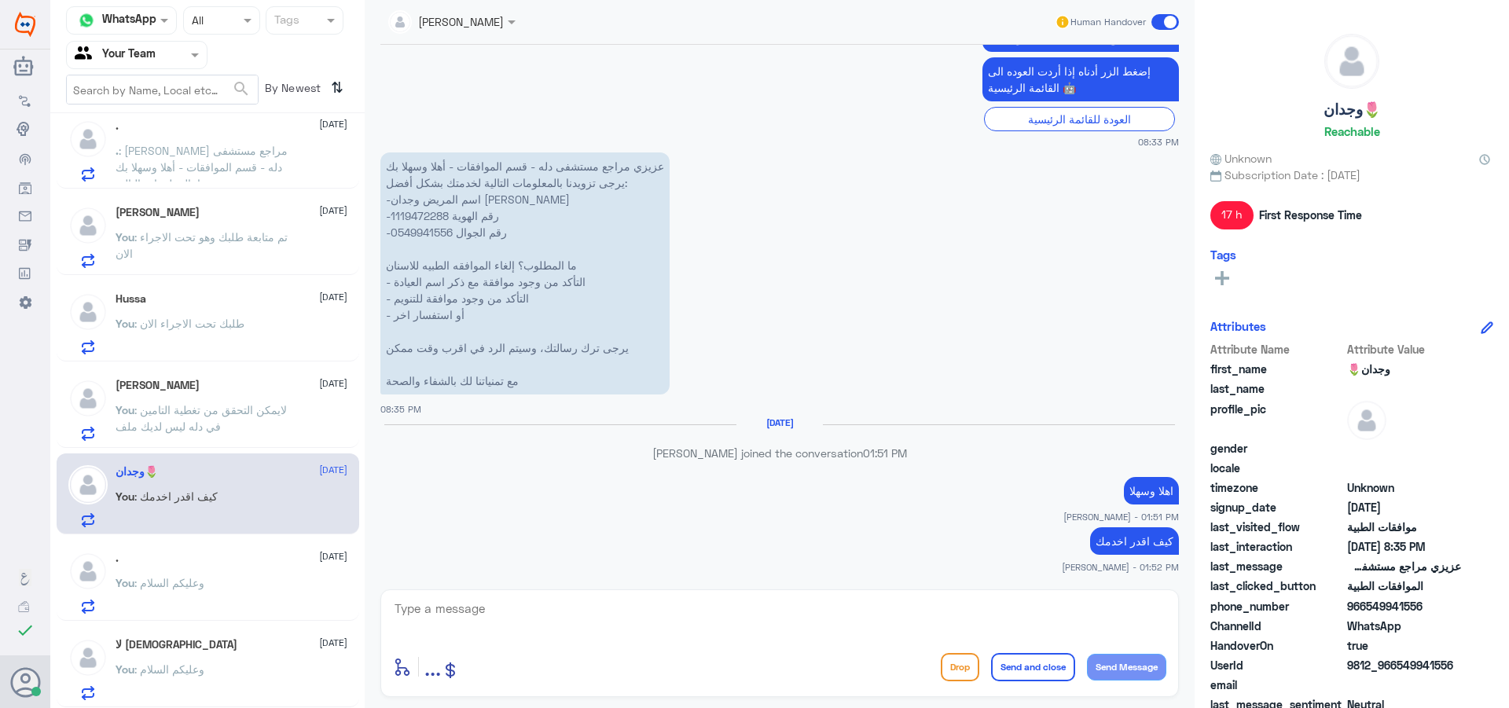
click at [1134, 537] on p "كيف اقدر اخدمك" at bounding box center [1134, 541] width 89 height 28
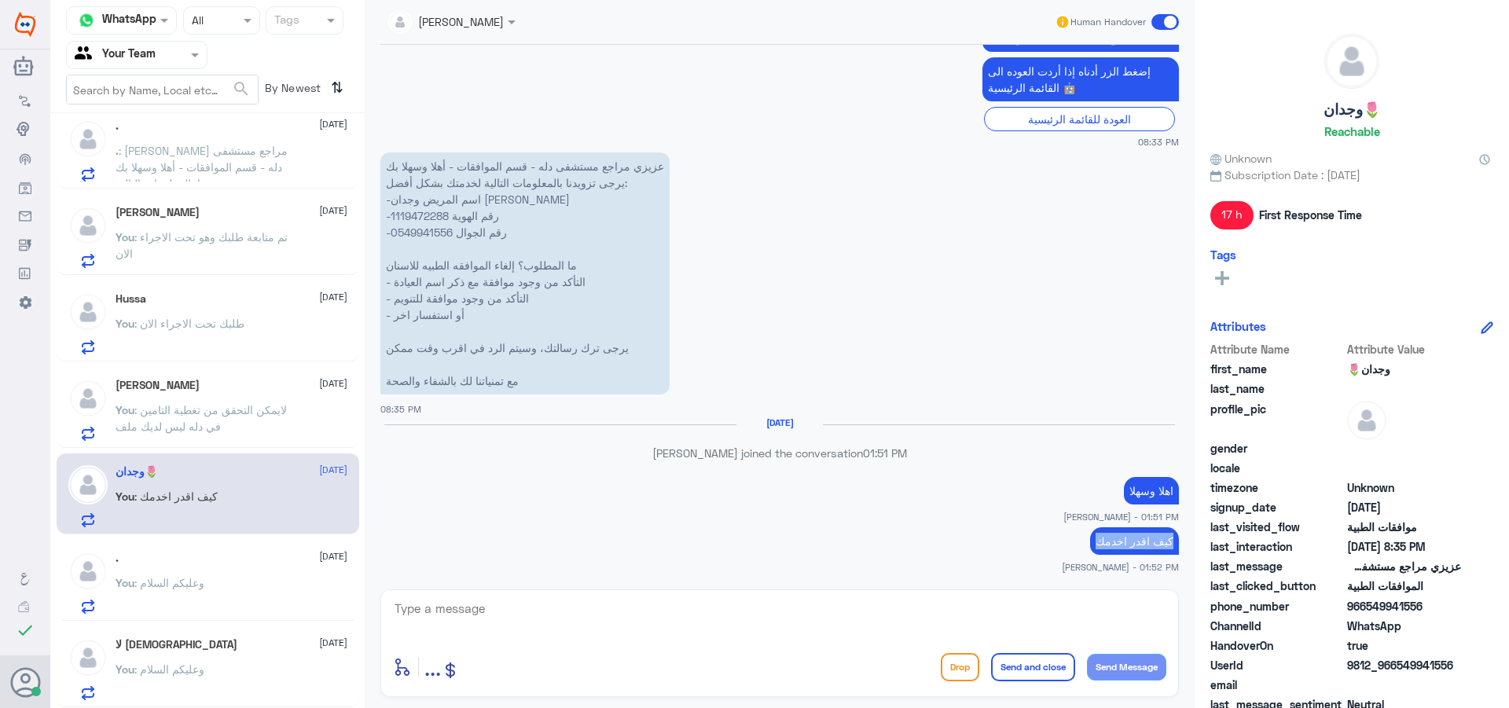
click at [1134, 537] on p "كيف اقدر اخدمك" at bounding box center [1134, 541] width 89 height 28
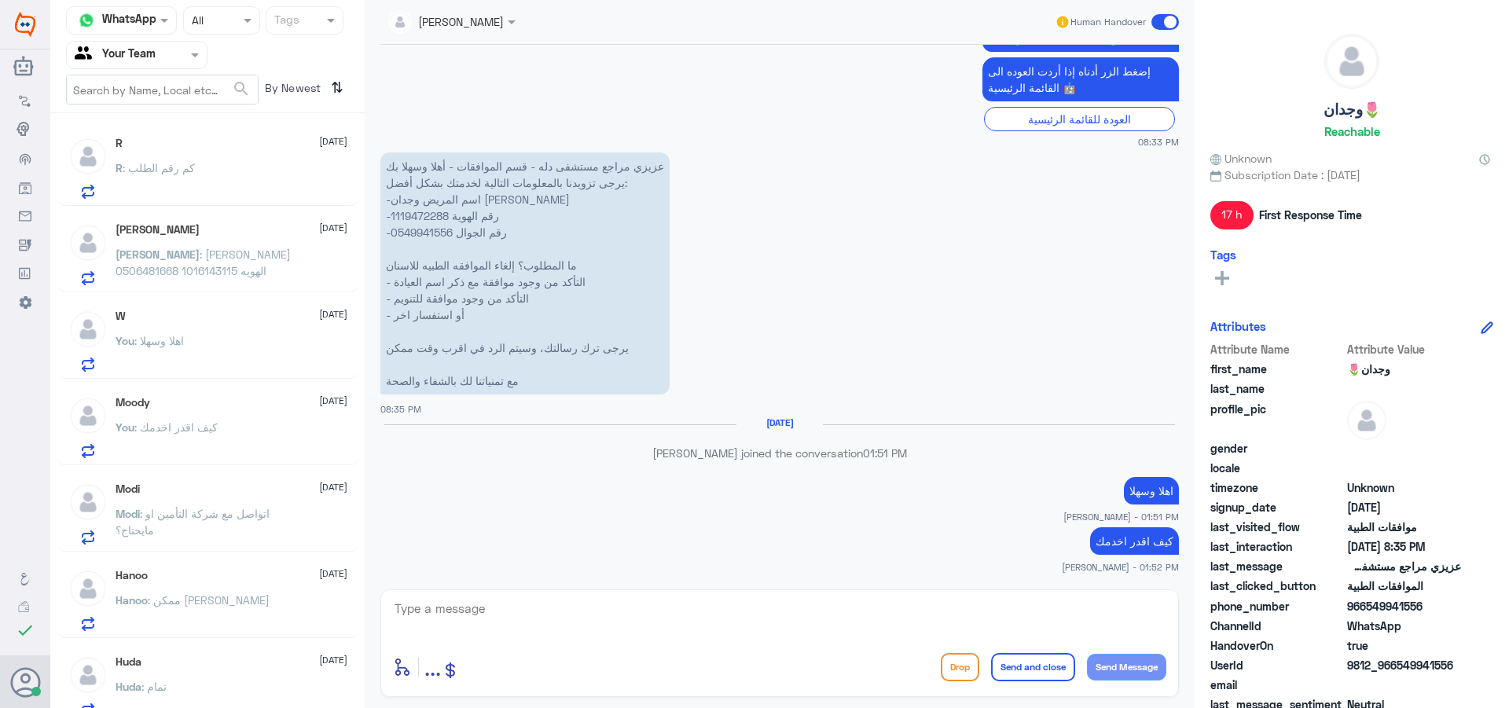
click at [189, 320] on div "W [DATE]" at bounding box center [232, 316] width 232 height 13
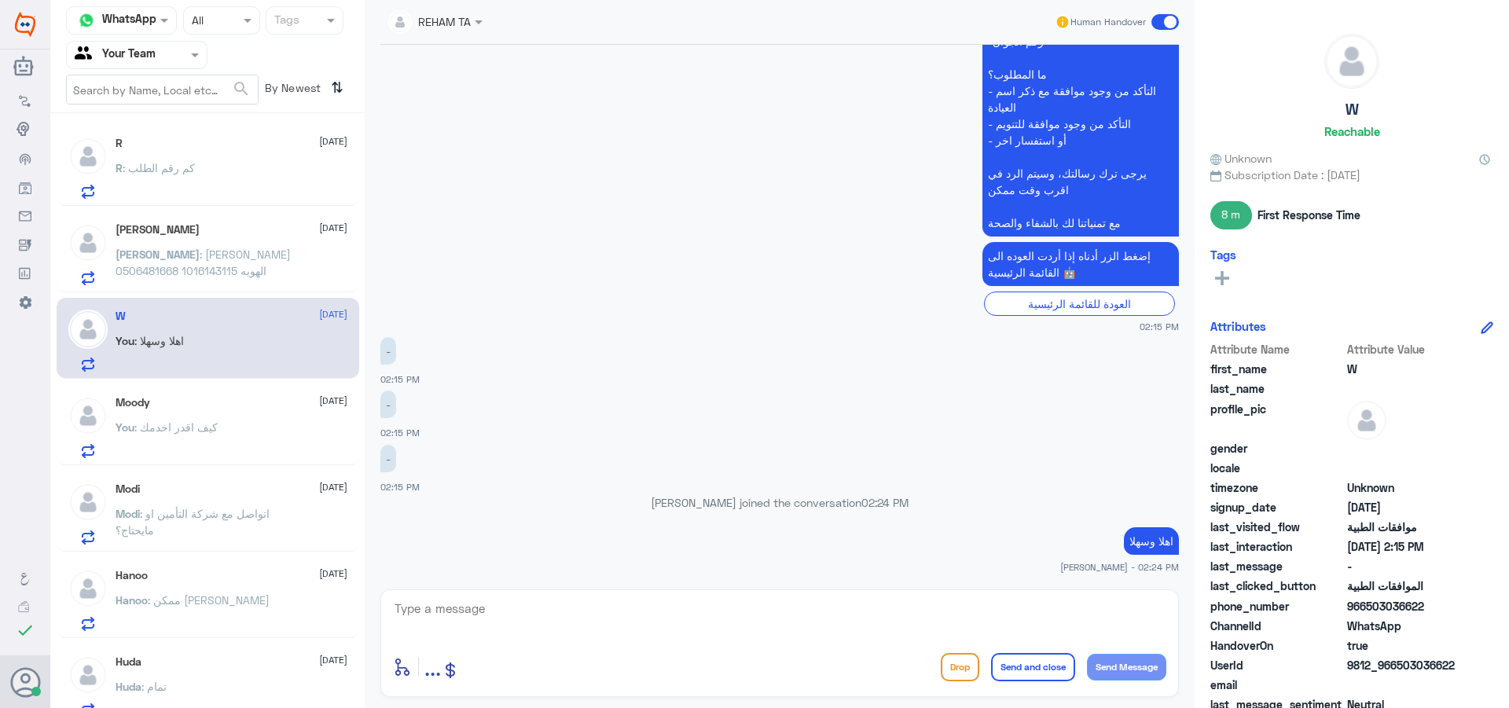
click at [262, 282] on p "[PERSON_NAME] : [PERSON_NAME] الهويه 1016143115 0506481668" at bounding box center [204, 265] width 177 height 39
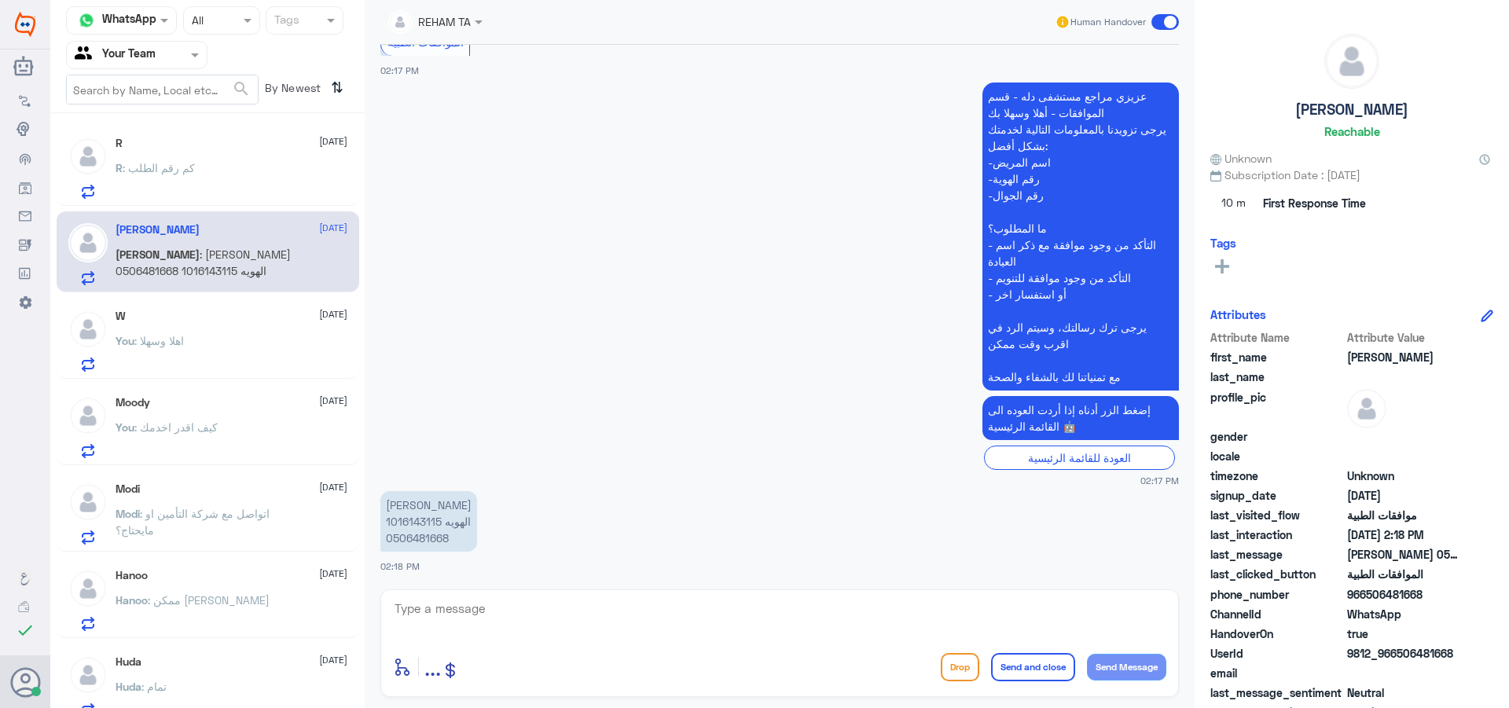
click at [254, 355] on div "You : اهلا وسهلا" at bounding box center [232, 353] width 232 height 35
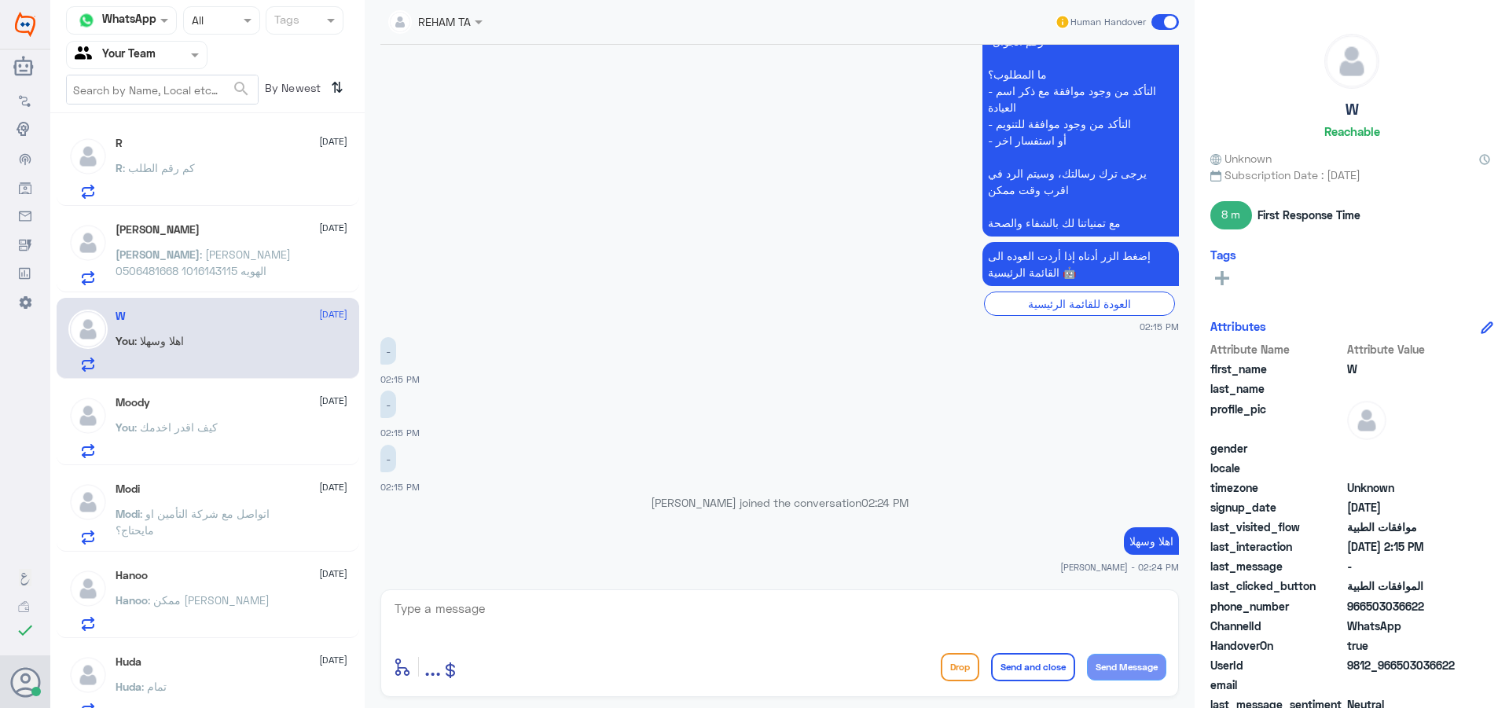
click at [581, 629] on textarea at bounding box center [779, 617] width 773 height 39
paste textarea "كيف اقدر اخدمك"
type textarea "كيف اقدر اخدمك"
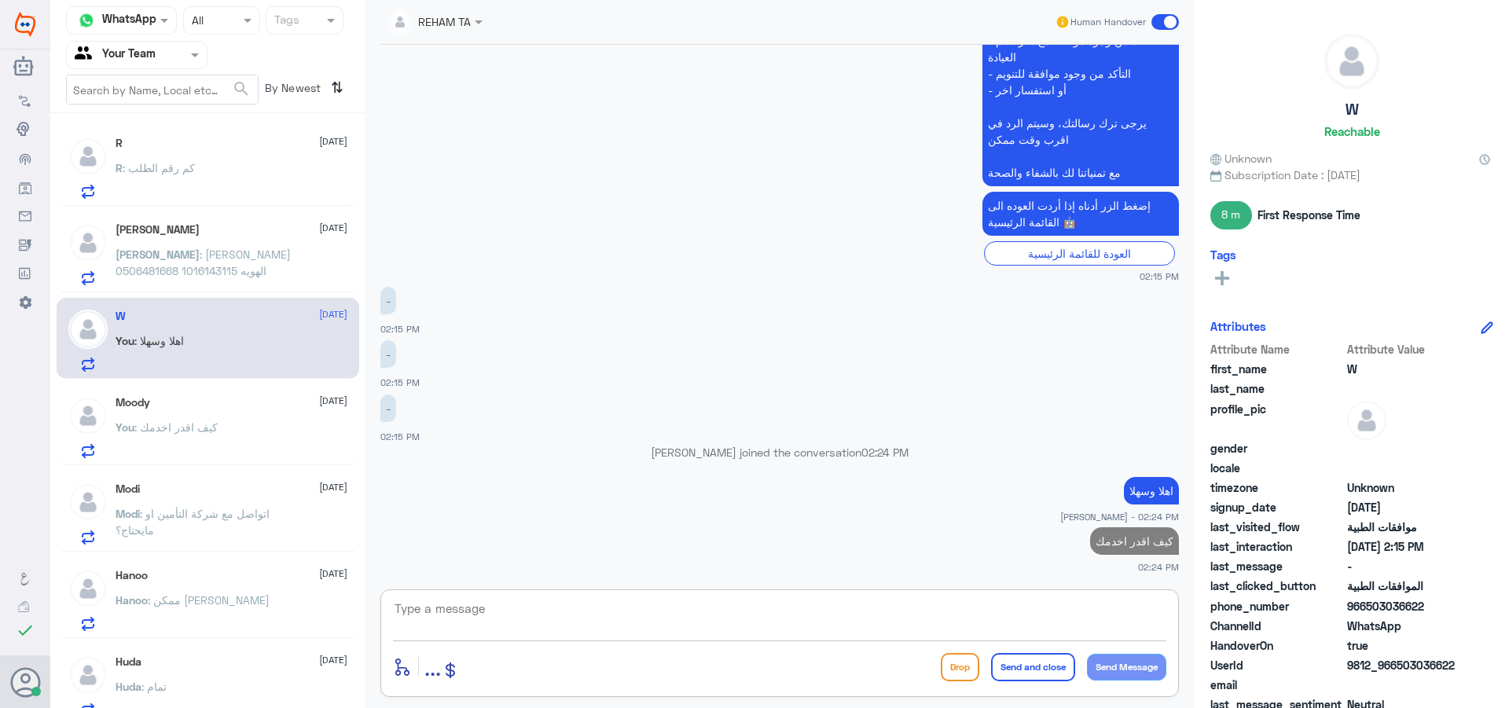
click at [113, 241] on div "[PERSON_NAME] [DATE][PERSON_NAME] : [PERSON_NAME] 1016143115 0506481668" at bounding box center [207, 254] width 279 height 62
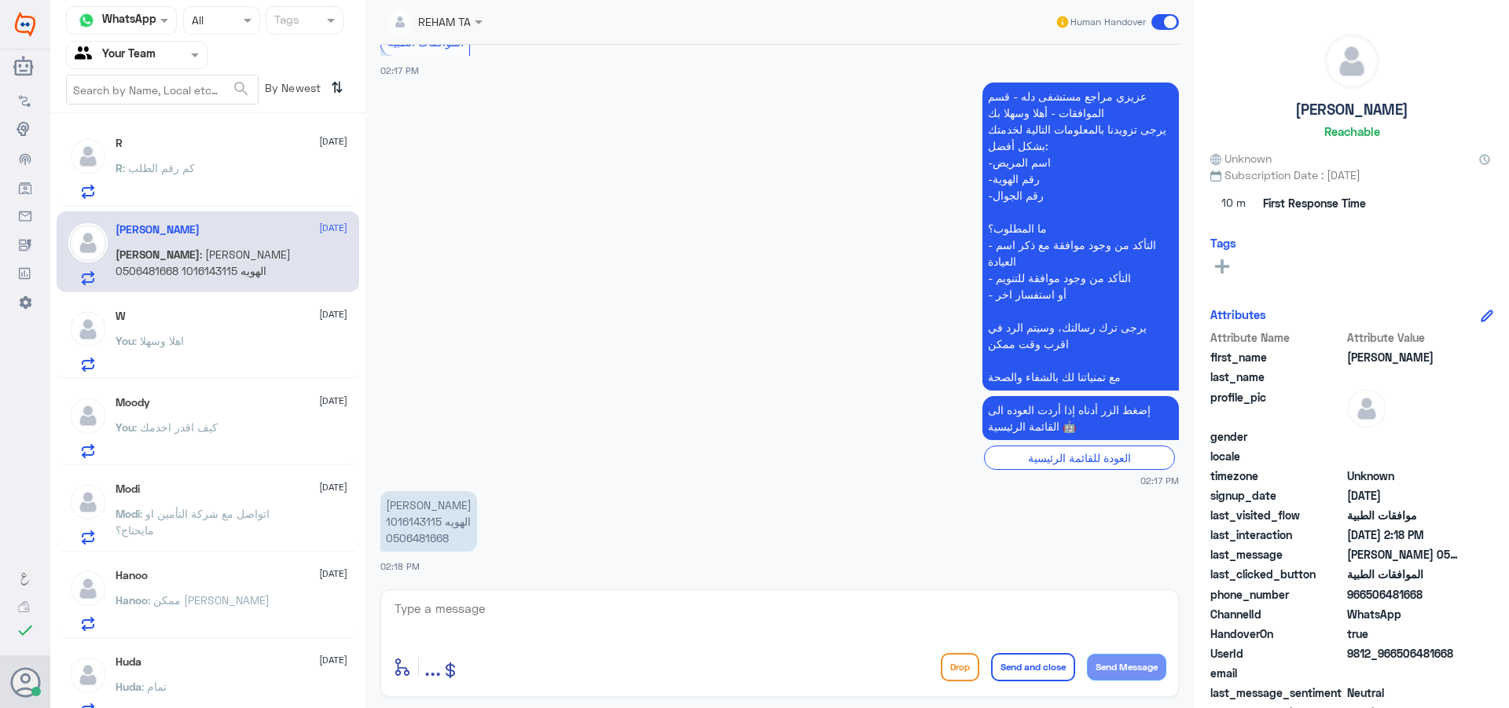
click at [501, 637] on div at bounding box center [779, 619] width 773 height 42
click at [528, 617] on textarea at bounding box center [779, 617] width 773 height 39
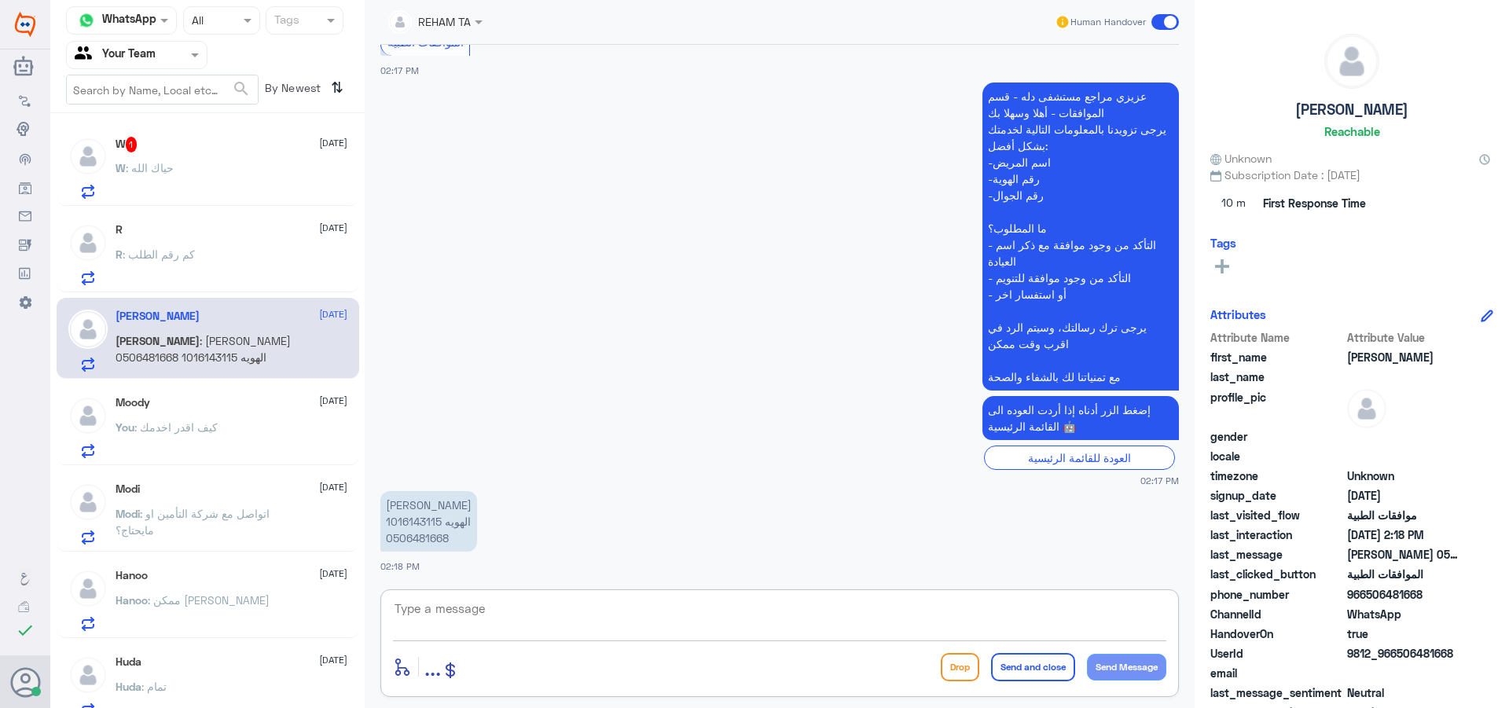
paste textarea "كيف اقدر اخدمك"
type textarea "كيف اقدر اخدمك"
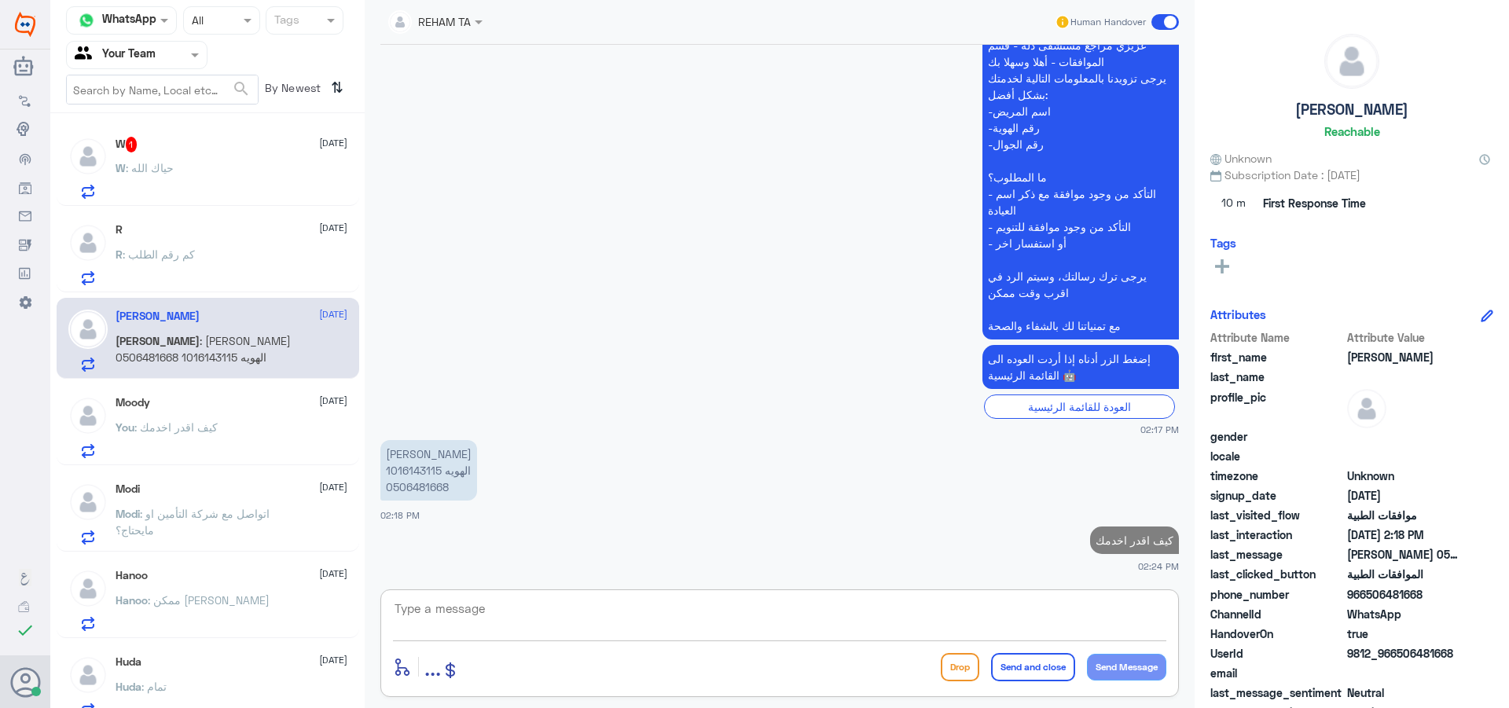
click at [193, 193] on div "W : حياك الله" at bounding box center [232, 180] width 232 height 35
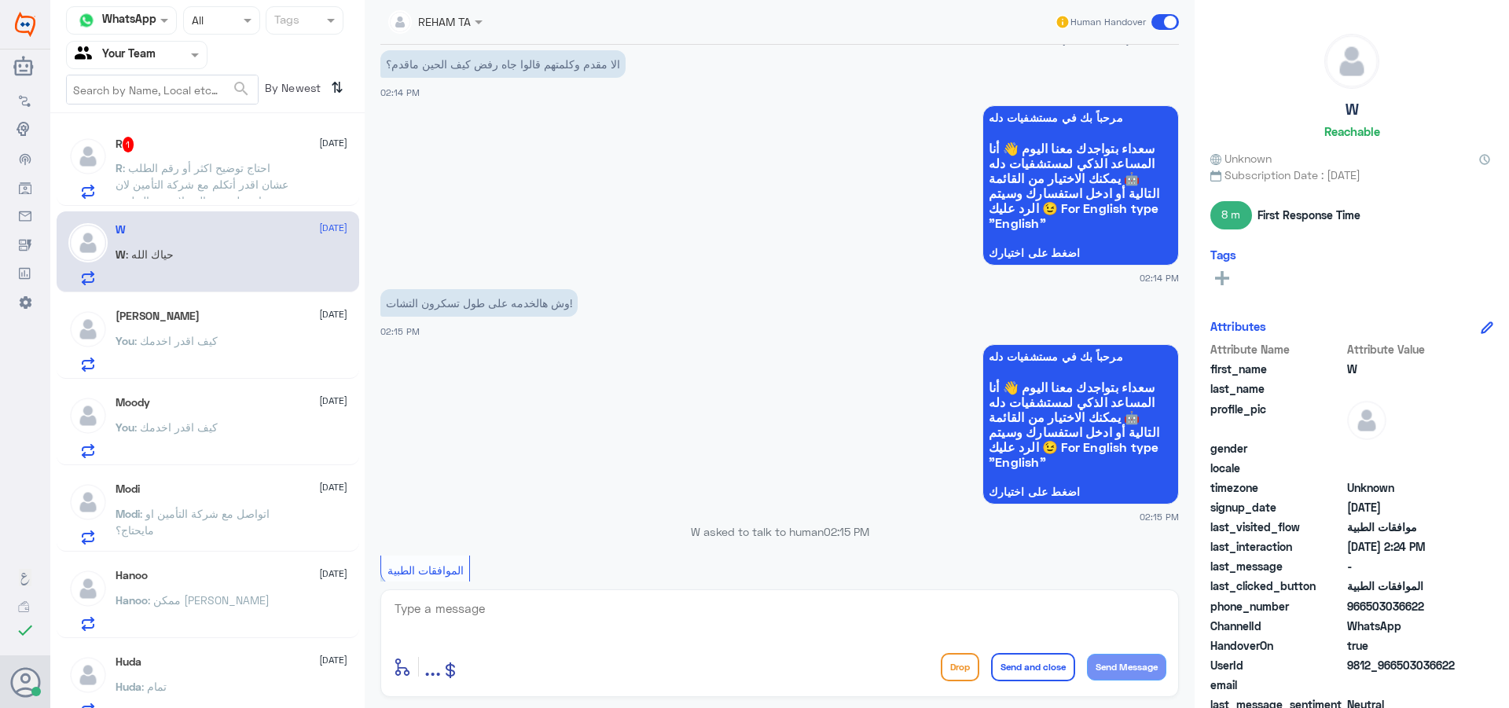
click at [220, 173] on span ": احتاج توضيح اكثر أو رقم الطلب عشان اقدر أتكلم مع شركة التأمين لان ما وصلني رس…" at bounding box center [202, 184] width 173 height 46
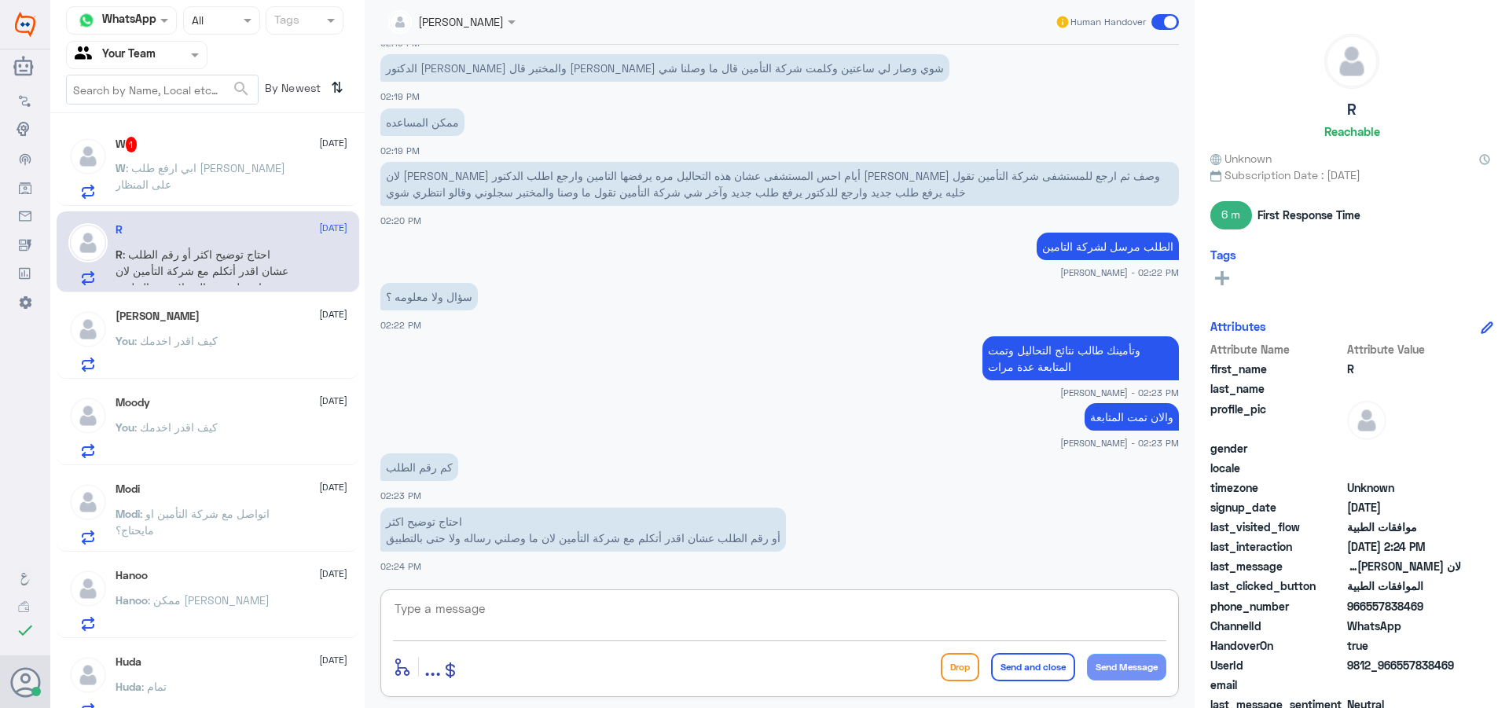
click at [613, 620] on textarea at bounding box center [779, 617] width 773 height 39
paste textarea "1001237962"
type textarea "1001237962"
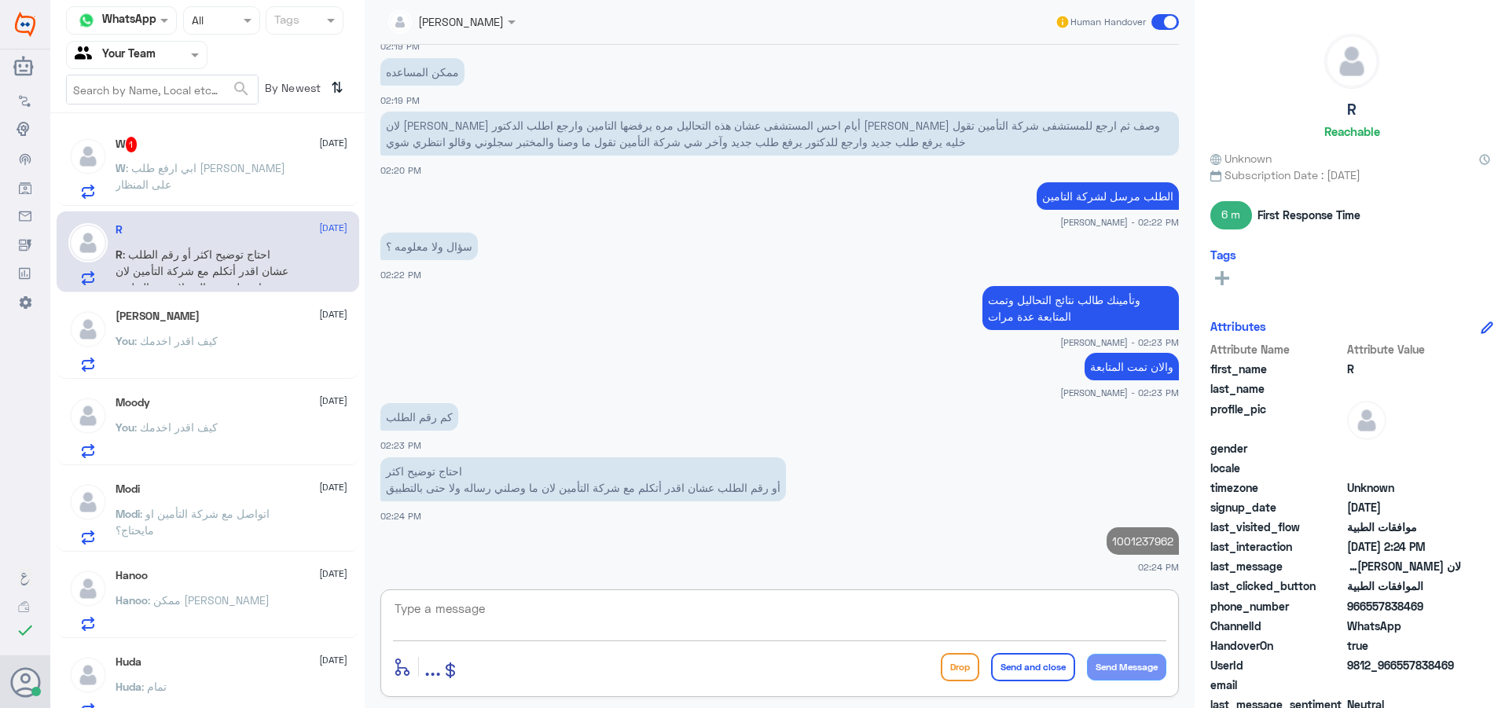
click at [223, 189] on p "W : ابي ارفع طلب [PERSON_NAME] على المنظار" at bounding box center [204, 179] width 177 height 39
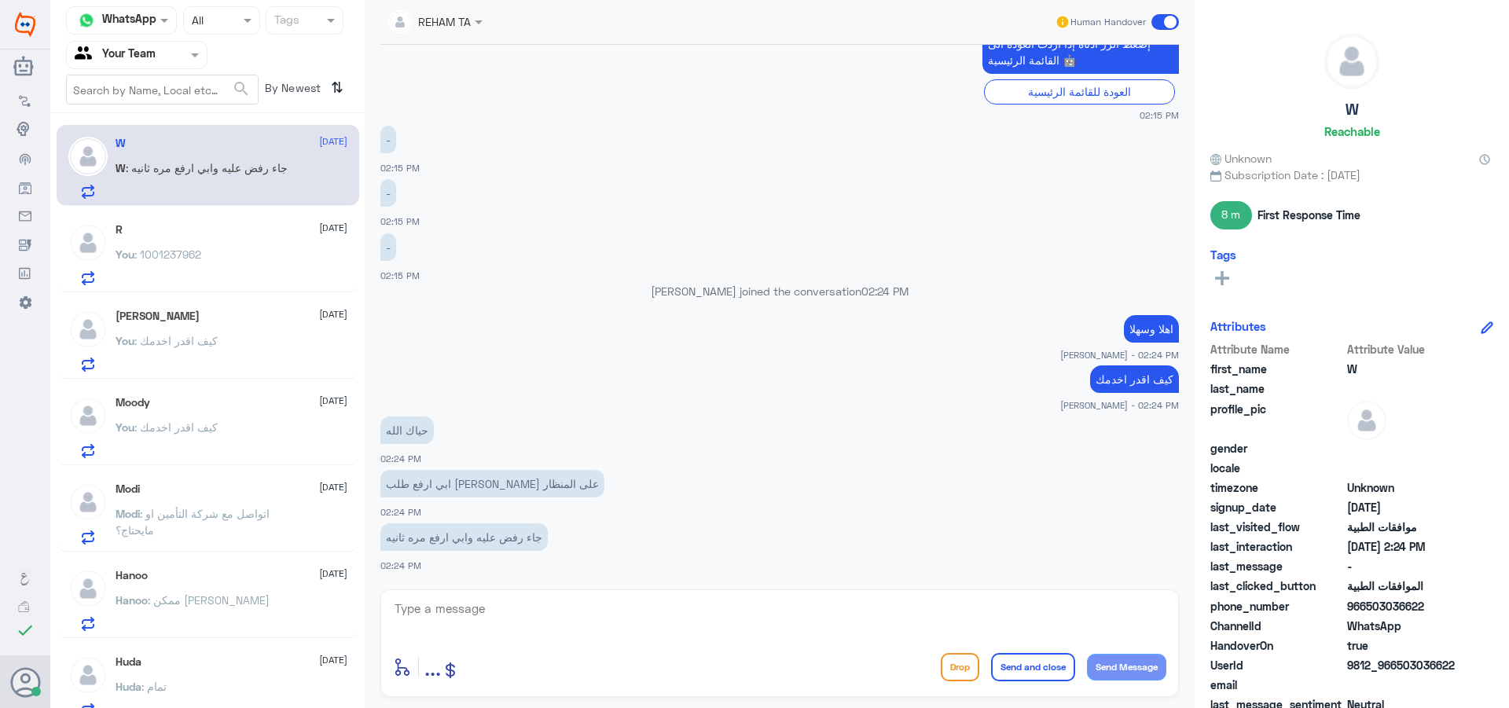
click at [561, 613] on textarea at bounding box center [779, 617] width 773 height 39
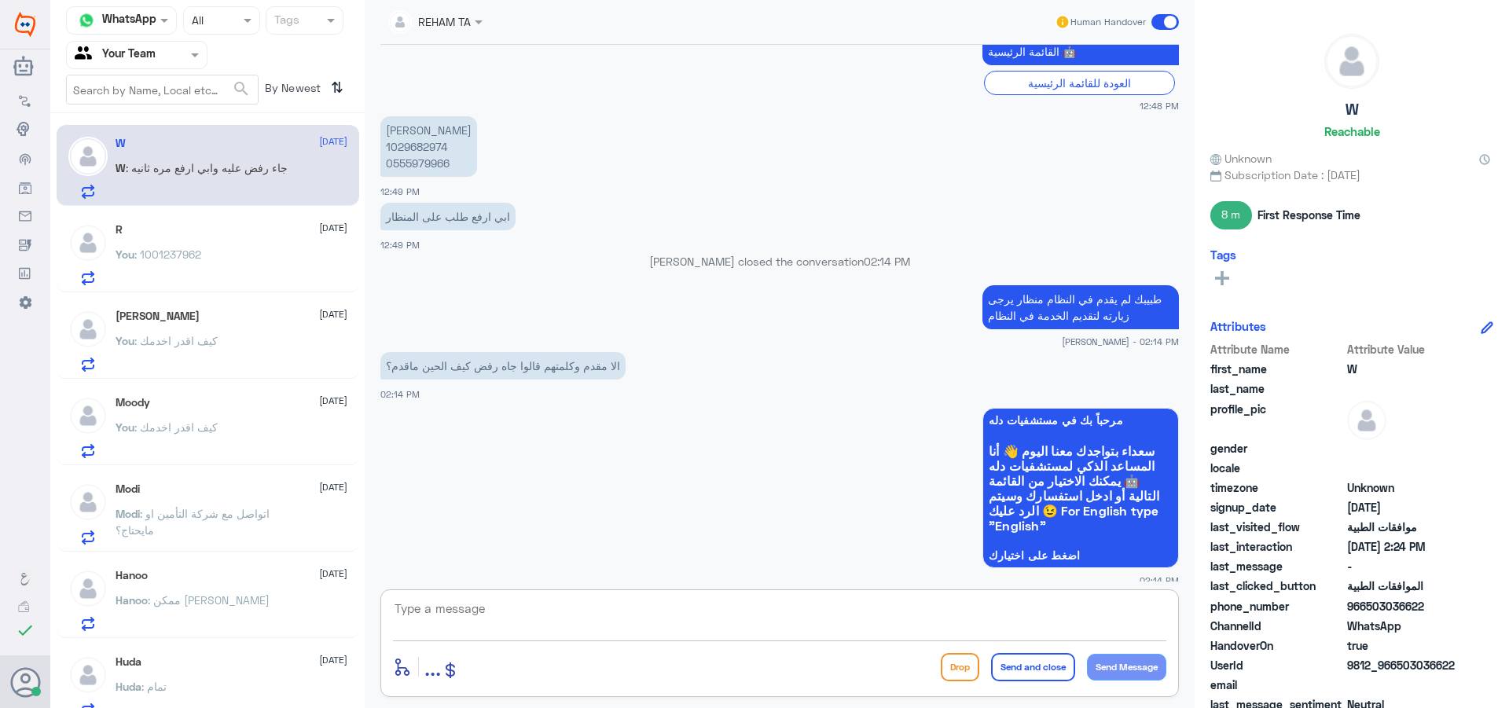
click at [413, 141] on p "[PERSON_NAME] 1029682974 0555979966" at bounding box center [428, 146] width 97 height 61
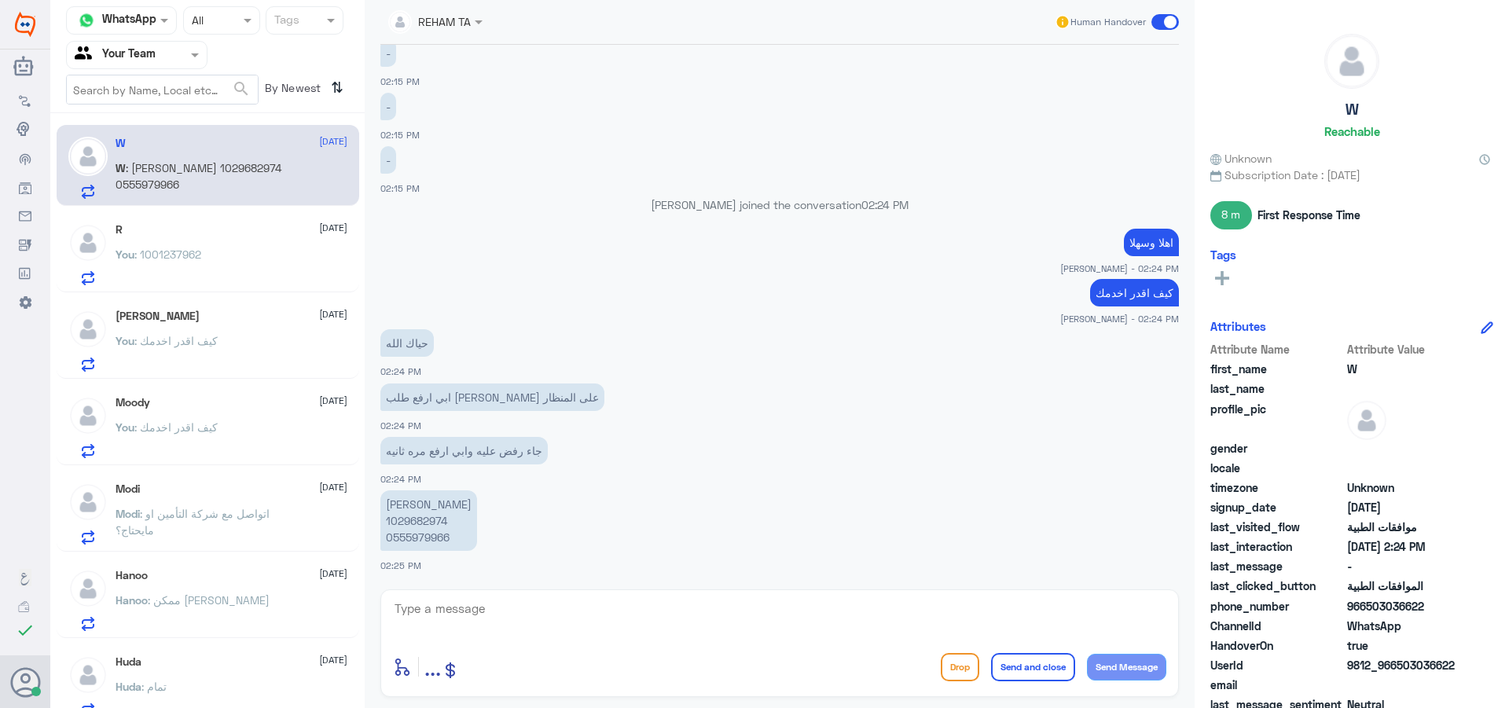
click at [570, 622] on textarea at bounding box center [779, 617] width 773 height 39
click at [413, 533] on p "[PERSON_NAME] 1029682974 0555979966" at bounding box center [428, 520] width 97 height 61
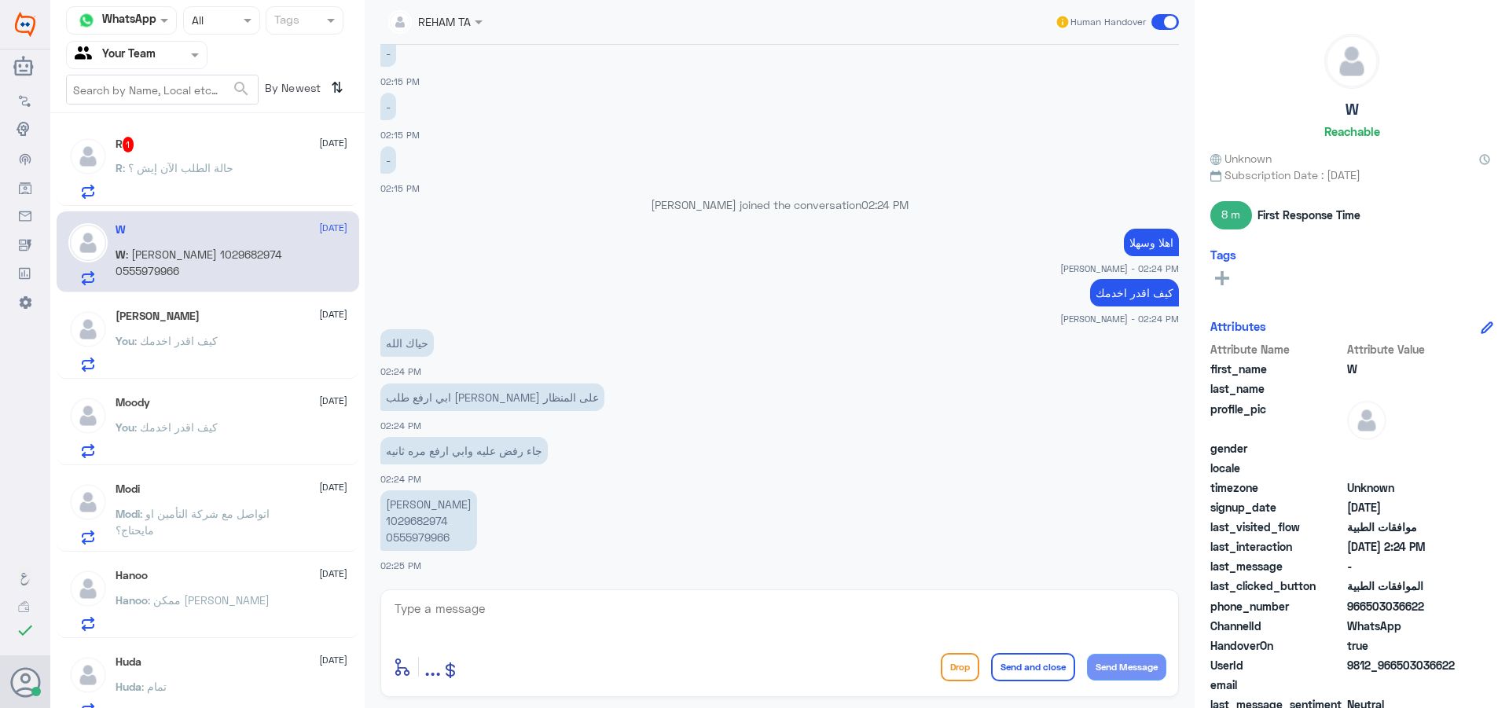
click at [244, 166] on div "R : حالة الطلب الآن إيش ؟" at bounding box center [232, 180] width 232 height 35
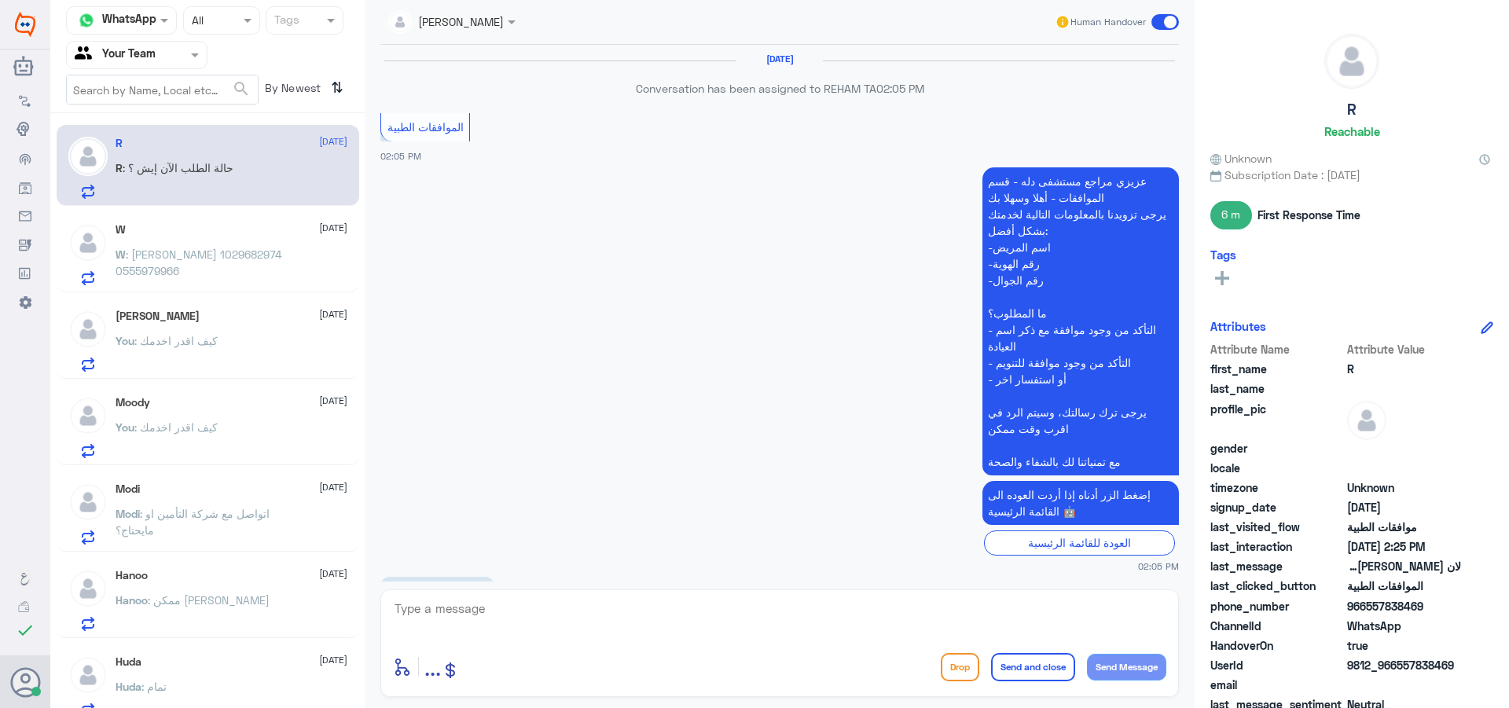
scroll to position [896, 0]
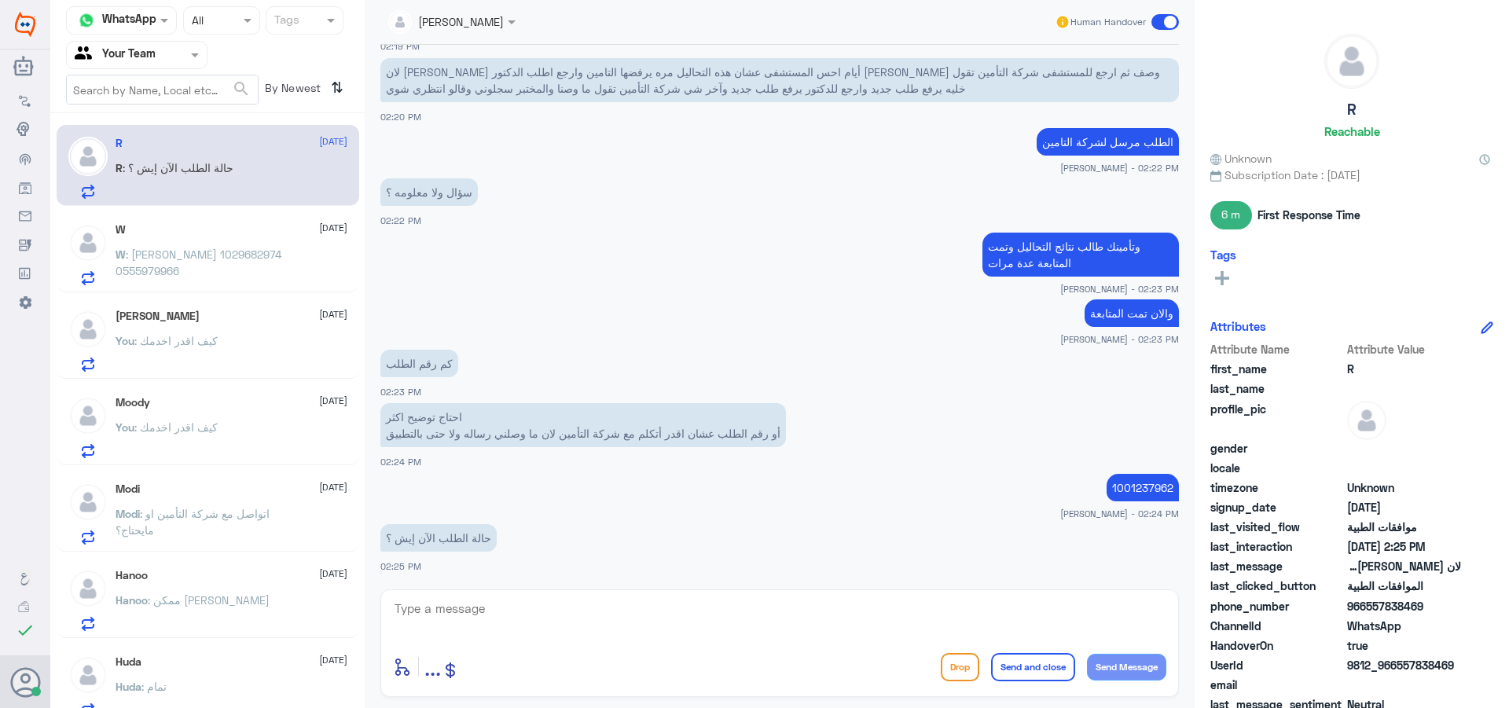
click at [281, 259] on span ": [PERSON_NAME] 1029682974 0555979966" at bounding box center [199, 263] width 166 height 30
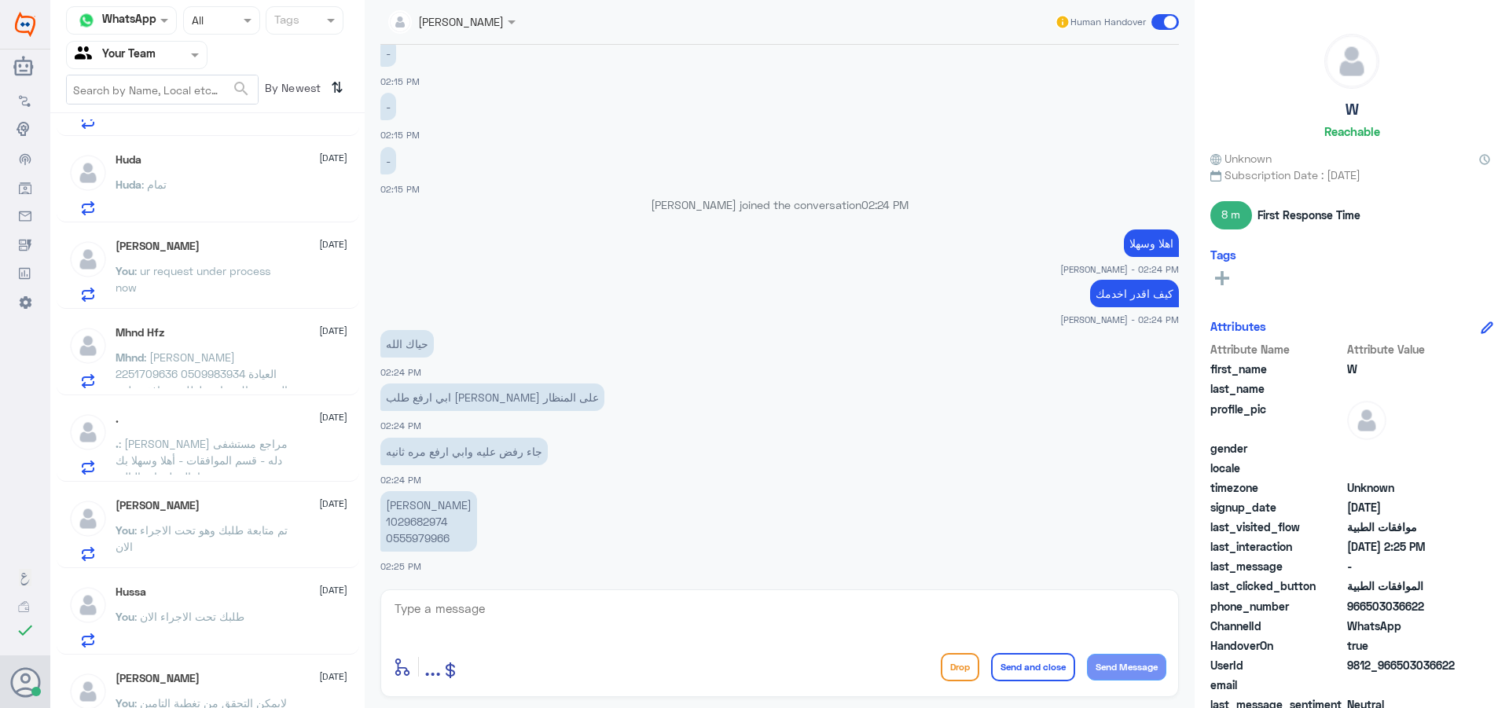
scroll to position [481, 0]
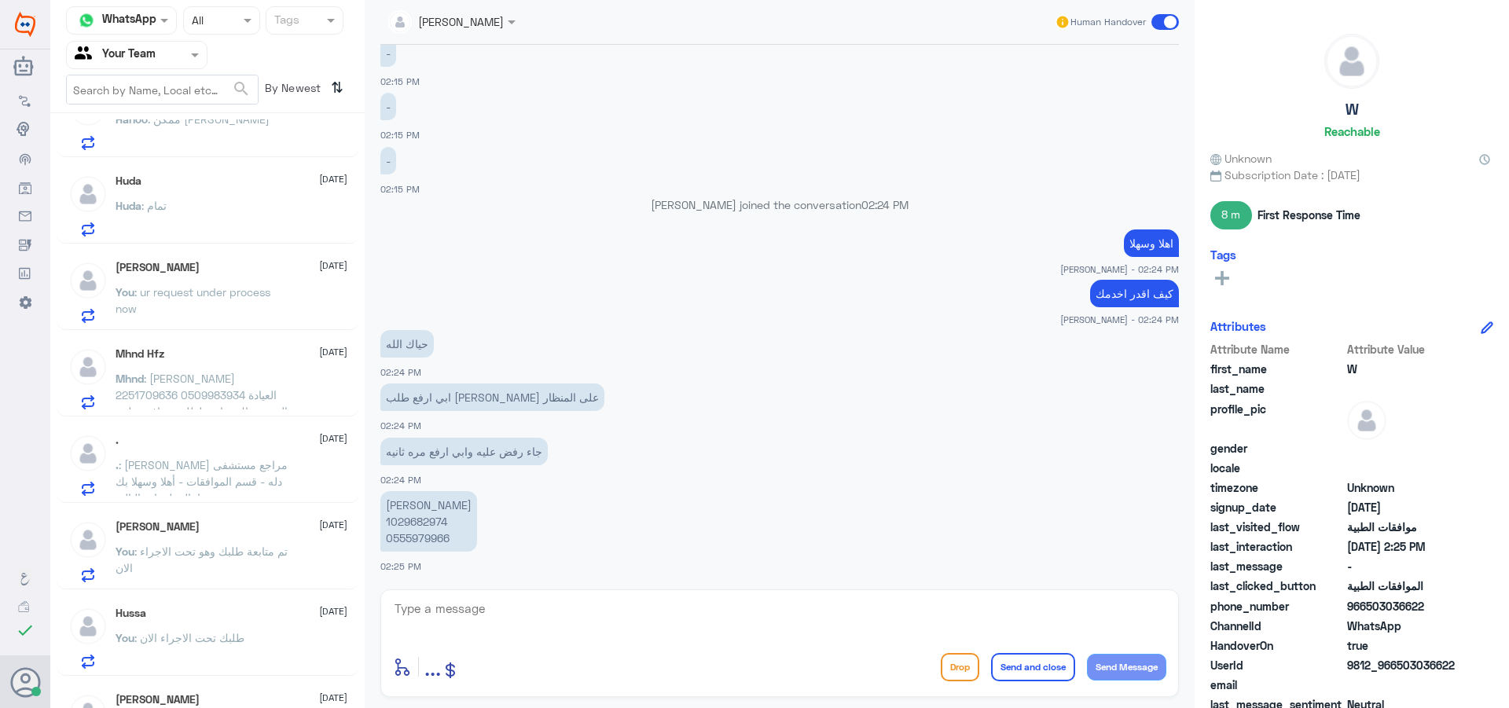
click at [243, 450] on div ". [DATE] . : [PERSON_NAME] مراجع مستشفى دله - قسم الموافقات - أهلا وسهلا بك يرج…" at bounding box center [232, 465] width 232 height 62
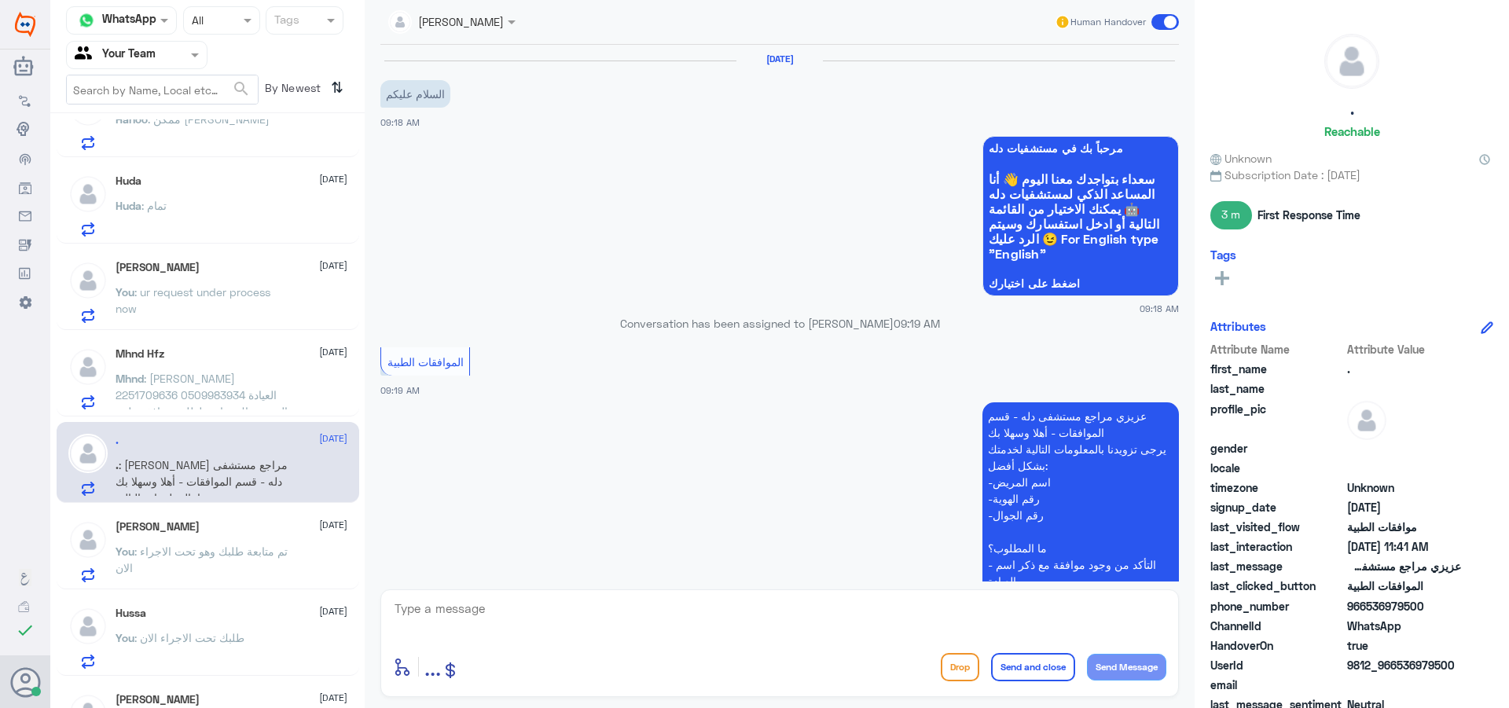
scroll to position [739, 0]
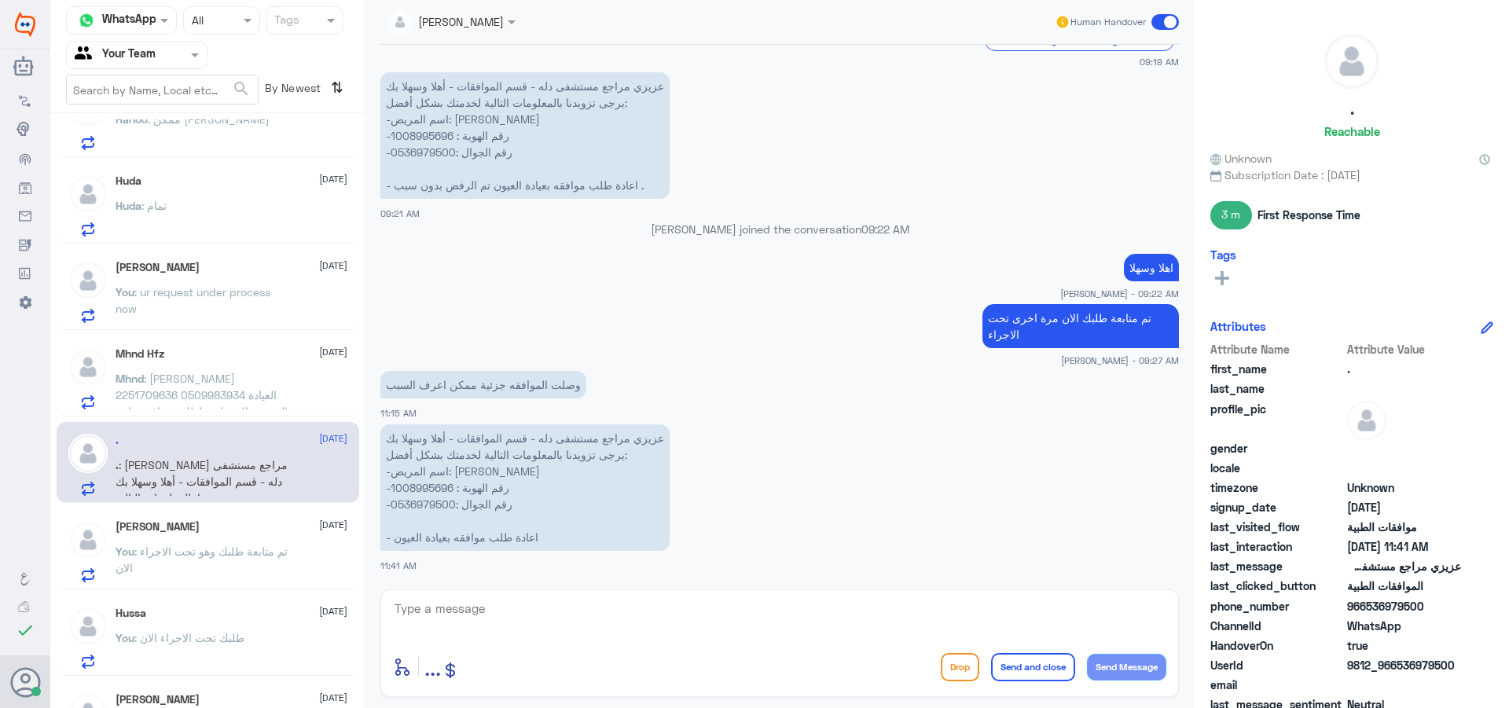
click at [1164, 10] on div "Human Handover" at bounding box center [1116, 22] width 125 height 28
click at [1164, 17] on span at bounding box center [1165, 22] width 28 height 16
click at [0, 0] on input "checkbox" at bounding box center [0, 0] width 0 height 0
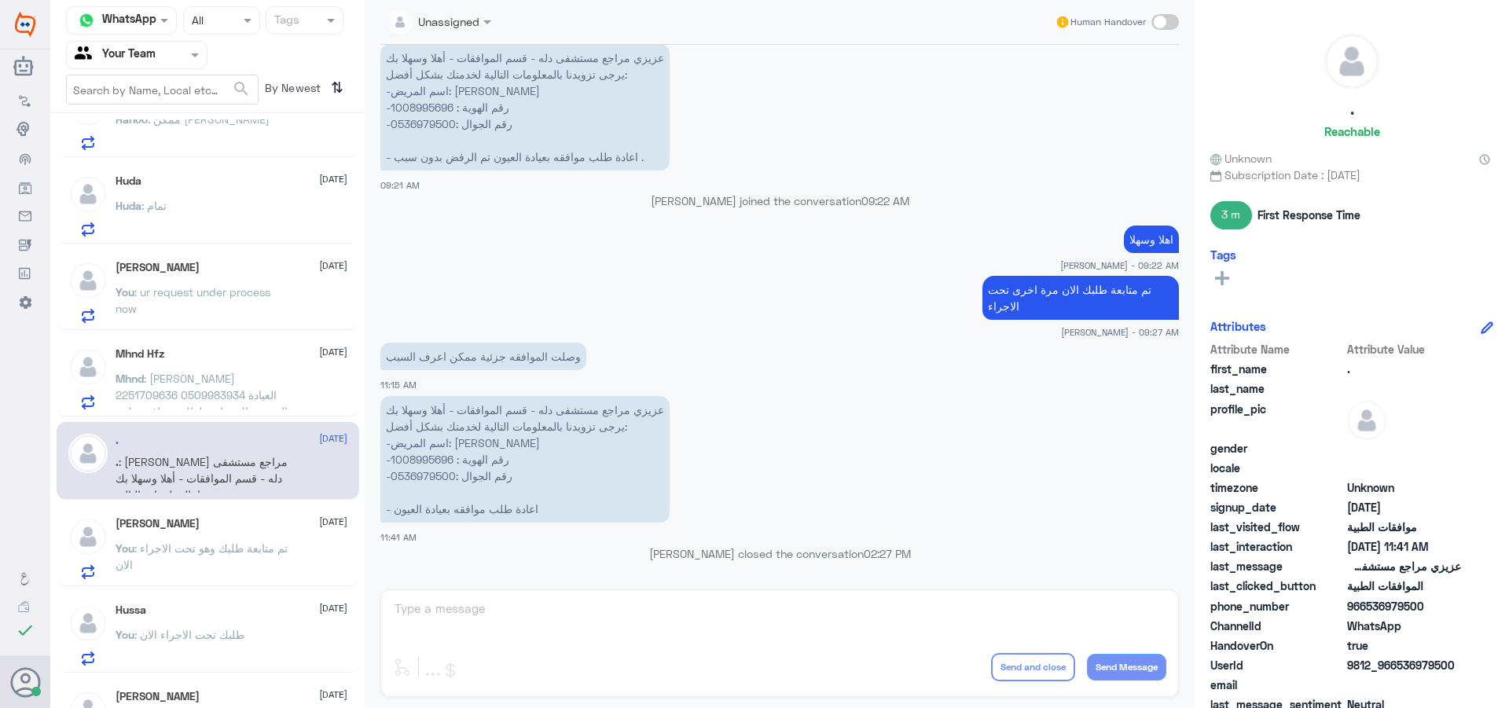
click at [224, 385] on span ": [PERSON_NAME] 2251709636 0509983934 العيادة العينية هناك متابعة لطلب موافقة ط…" at bounding box center [204, 411] width 177 height 79
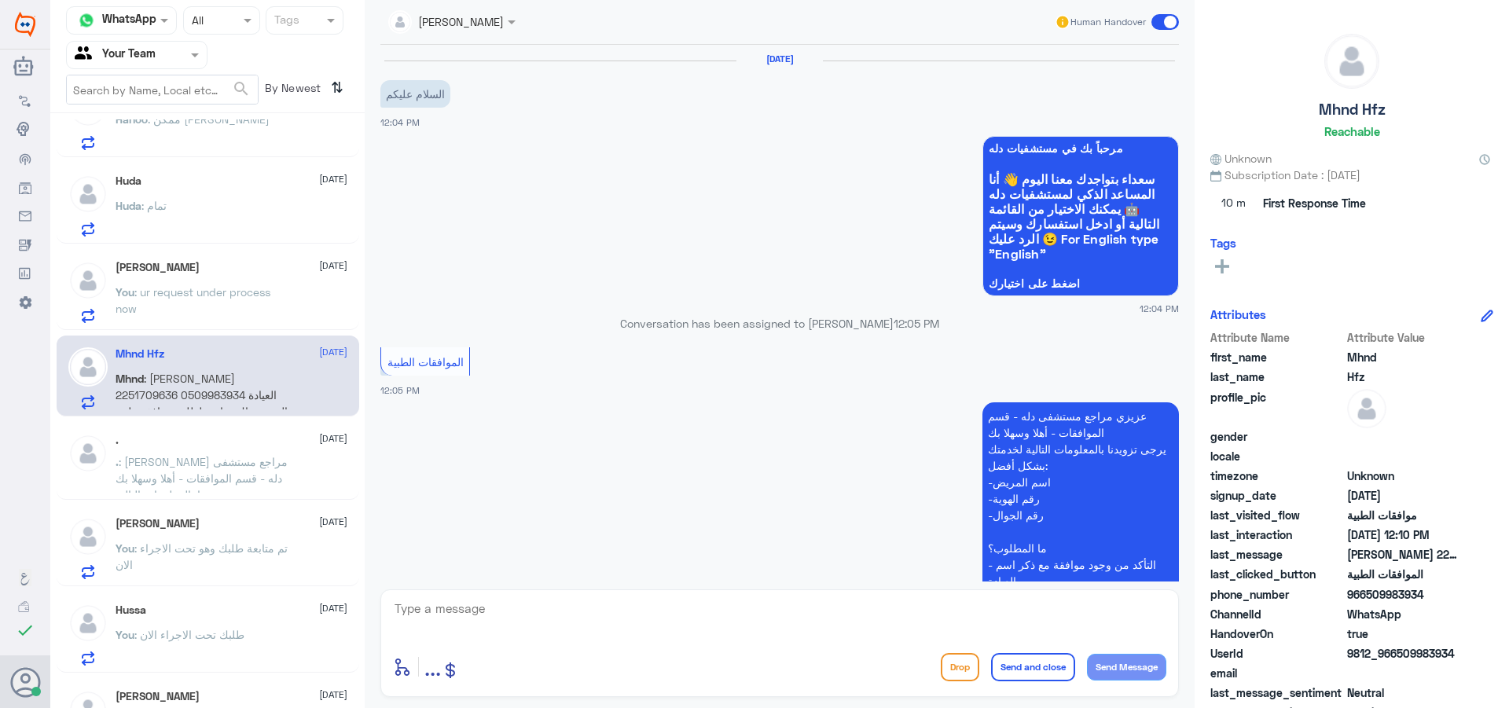
scroll to position [369, 0]
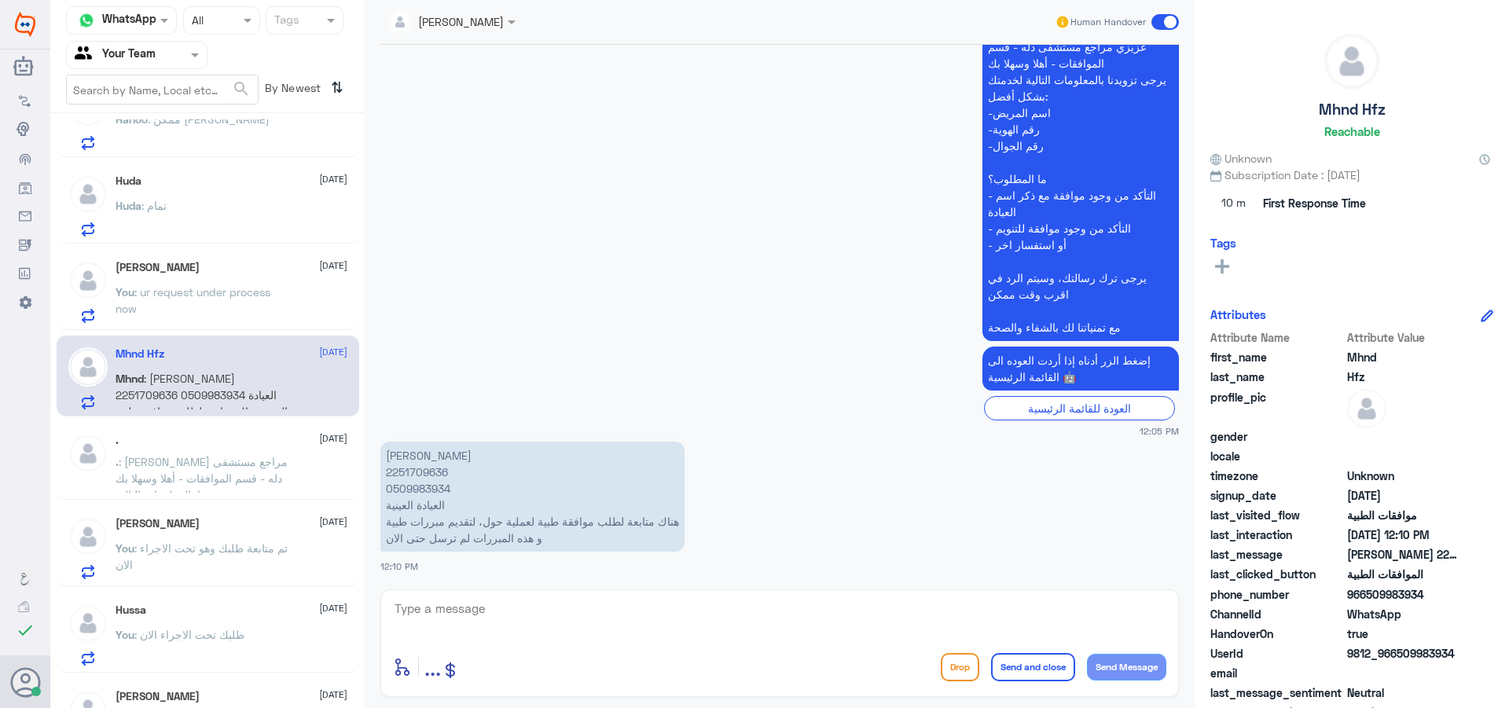
click at [406, 465] on p "[PERSON_NAME] 2251709636 0509983934 العيادة العينية هناك متابعة لطلب موافقة طبي…" at bounding box center [532, 497] width 304 height 110
click at [622, 625] on textarea at bounding box center [779, 617] width 773 height 39
type textarea "حسب ردهم غير مغطى"
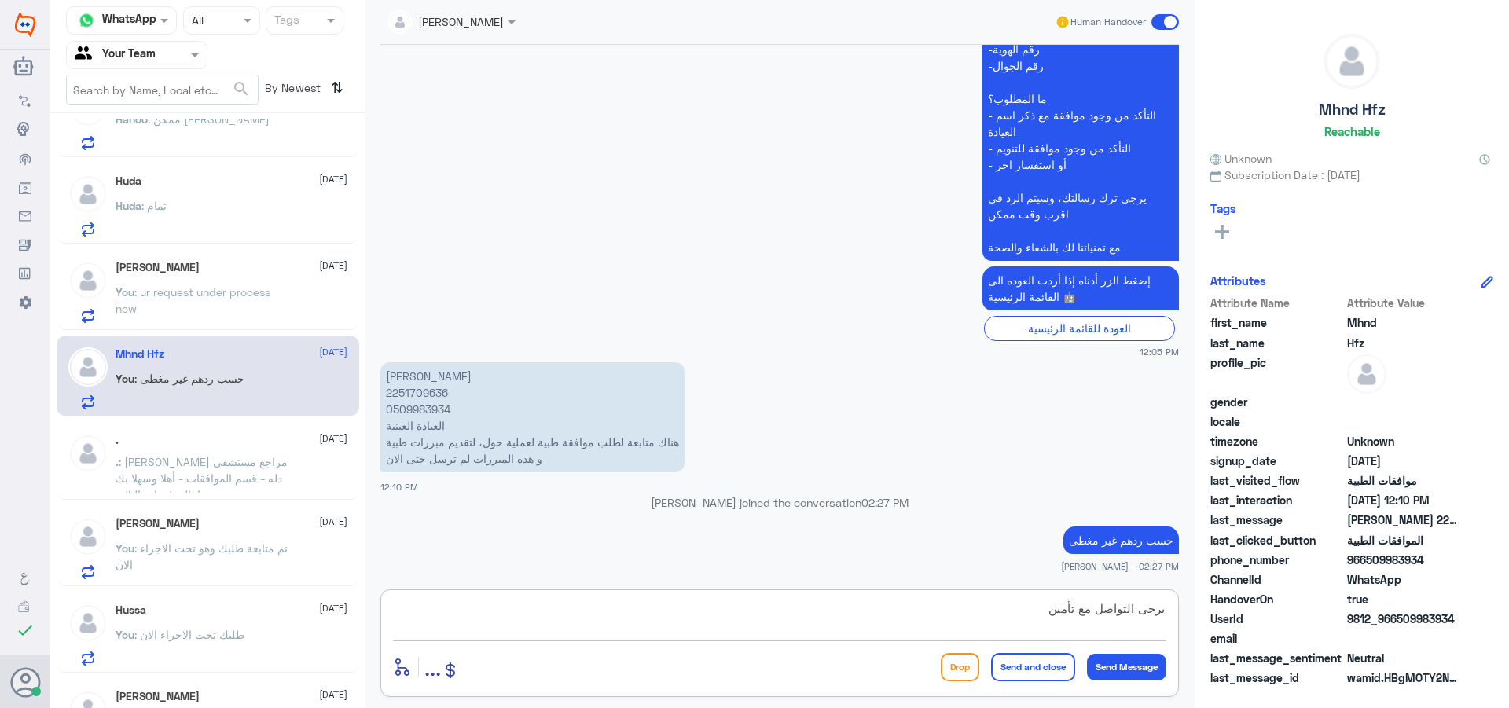
type textarea "يرجى التواصل مع تأمينك"
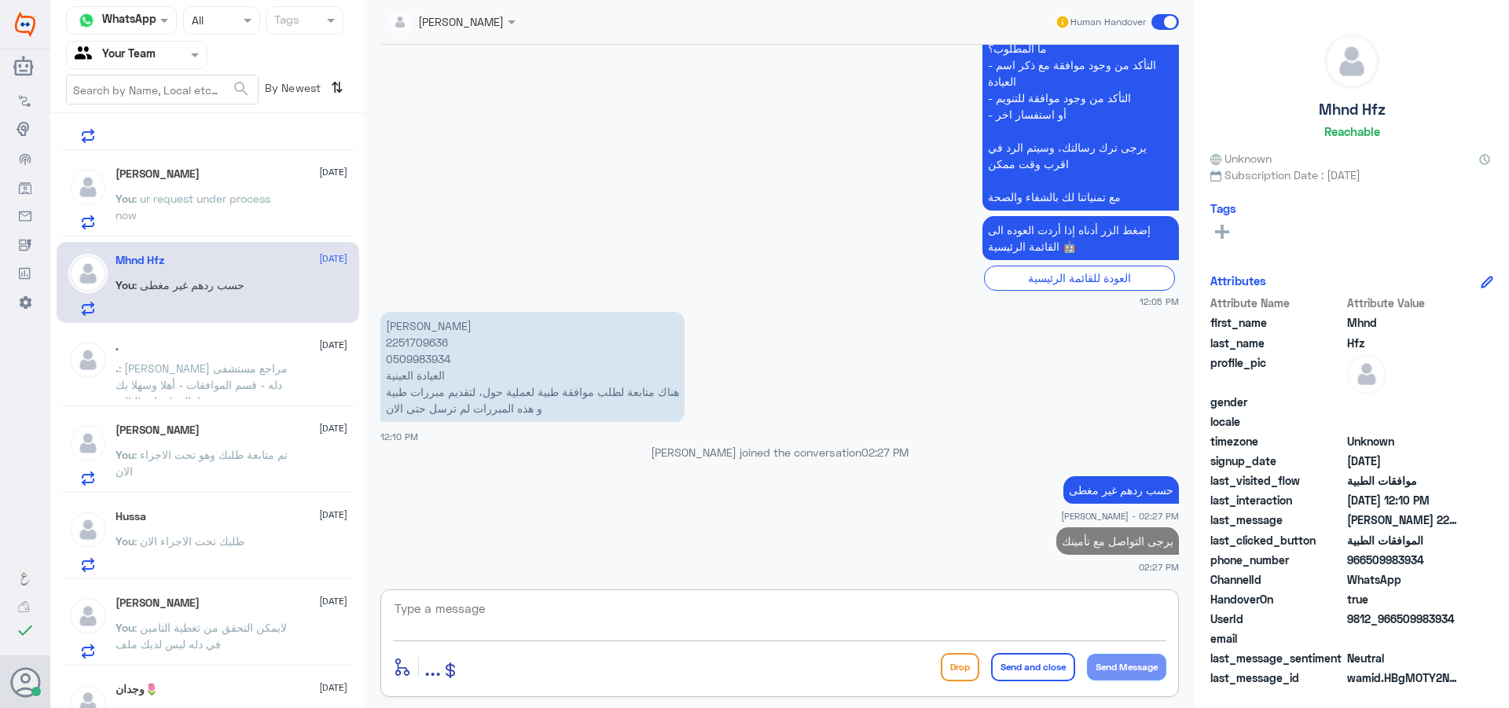
scroll to position [717, 0]
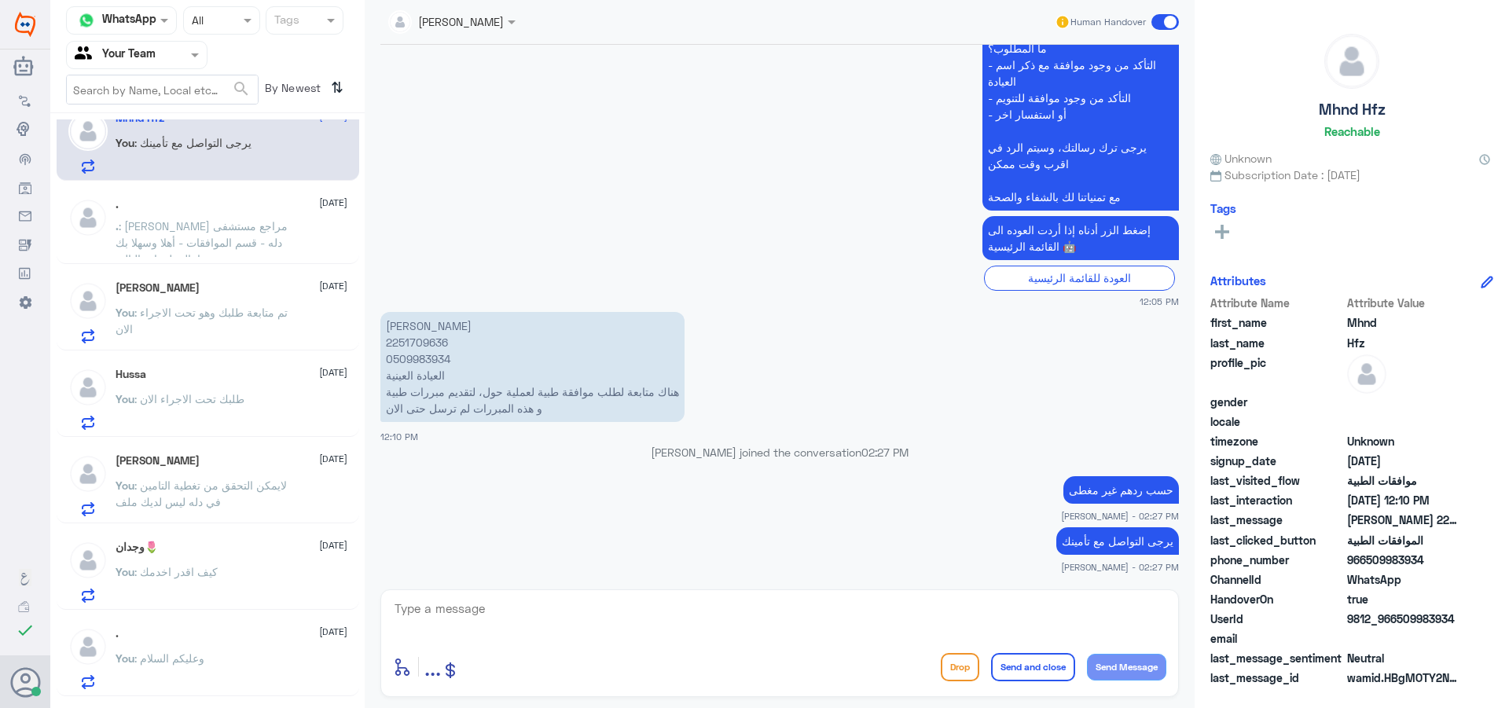
click at [218, 233] on p ". : [PERSON_NAME] مراجع مستشفى دله - قسم الموافقات - أهلا وسهلا بك يرجى تزويدنا…" at bounding box center [204, 237] width 177 height 39
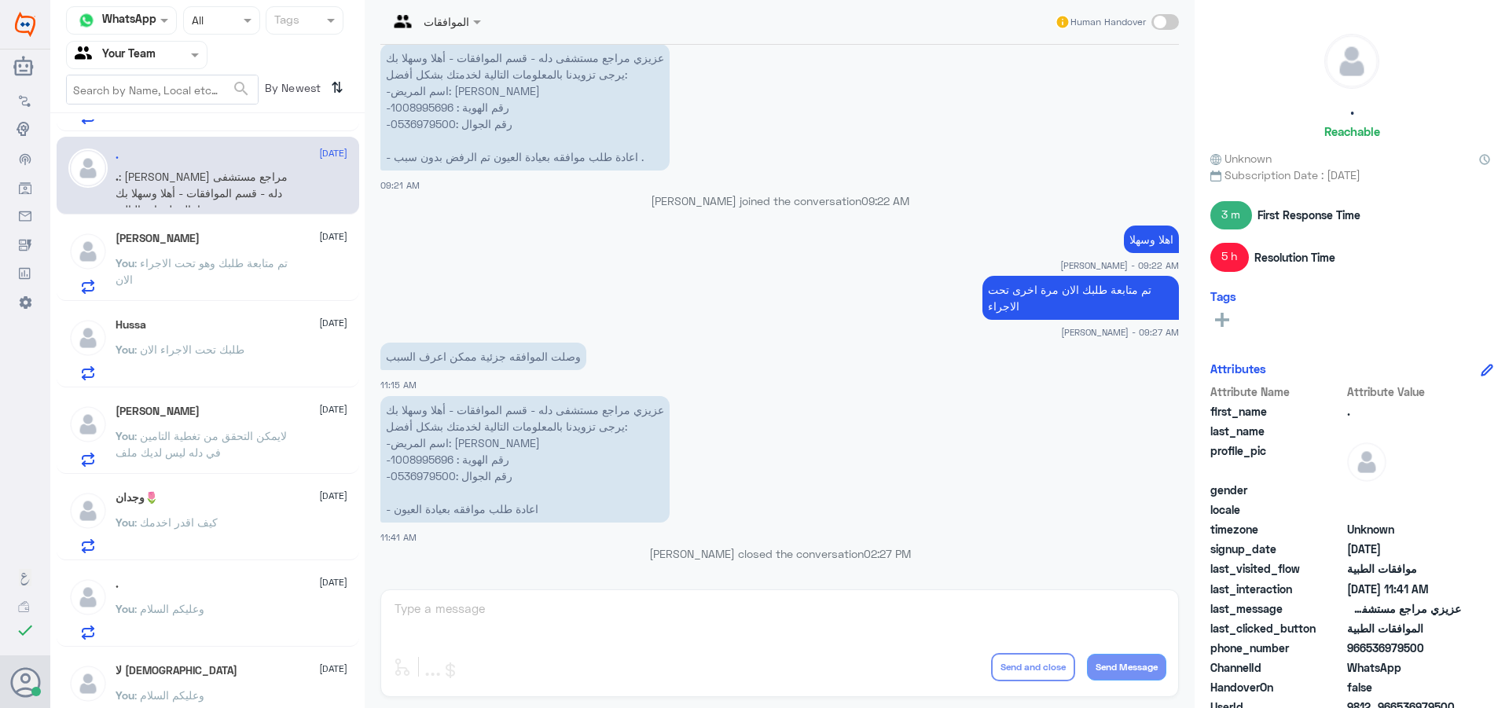
scroll to position [792, 0]
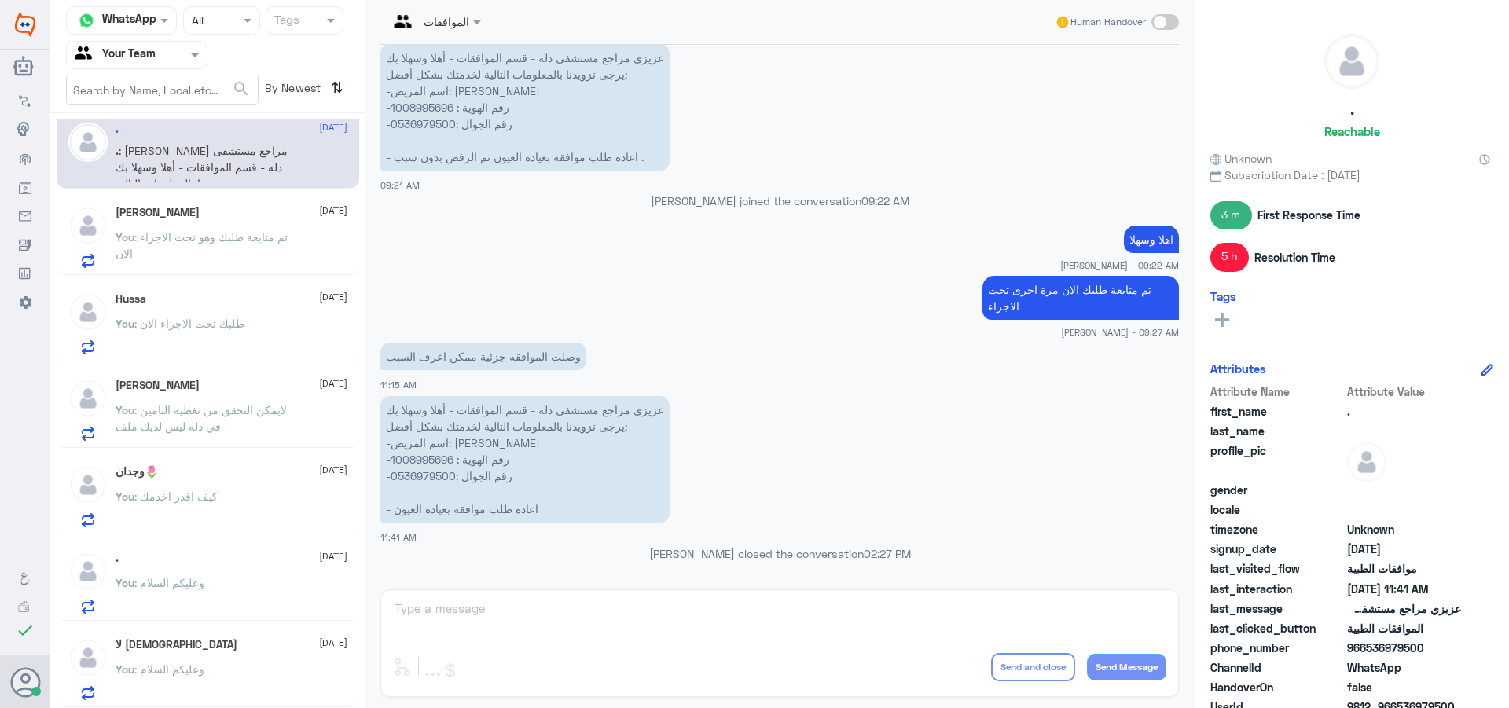
click at [207, 651] on div "لا [DEMOGRAPHIC_DATA] [DATE]" at bounding box center [232, 644] width 232 height 13
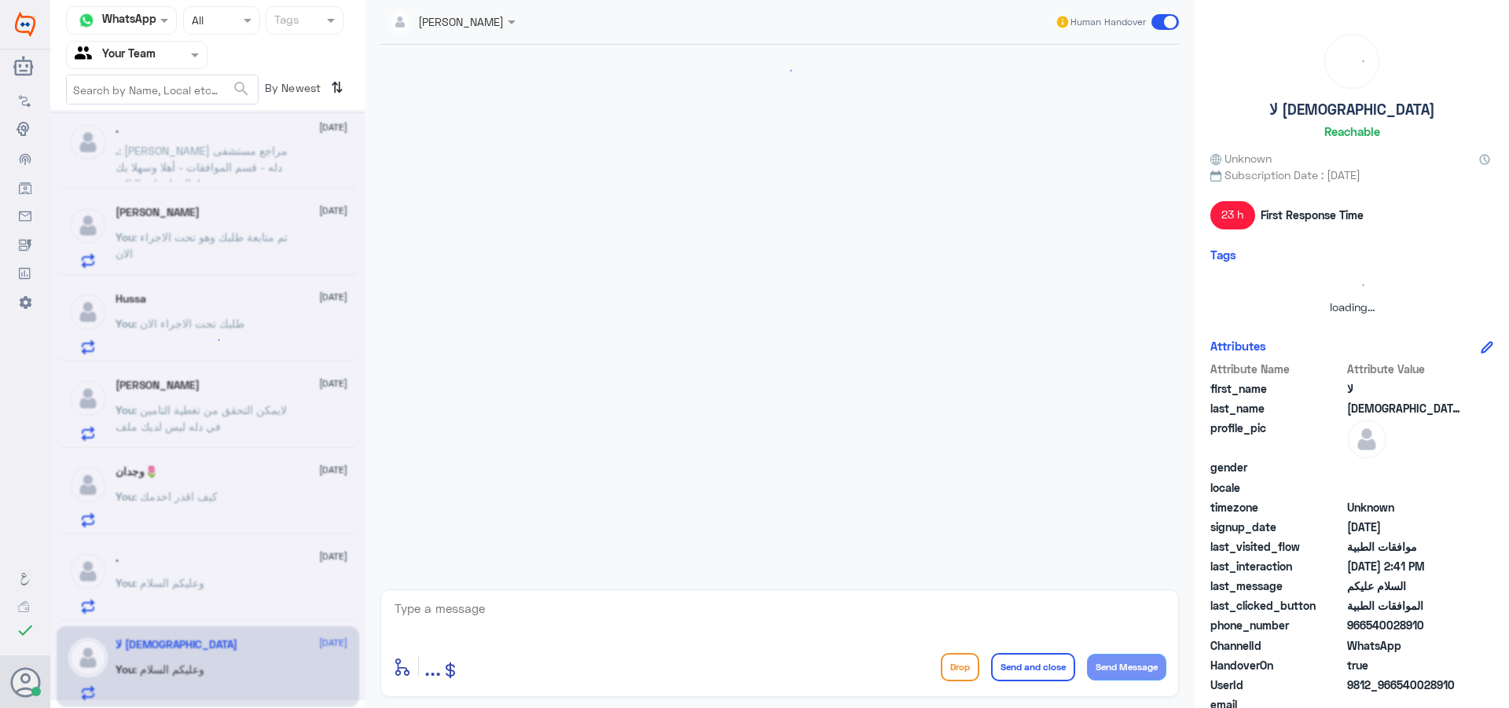
scroll to position [390, 0]
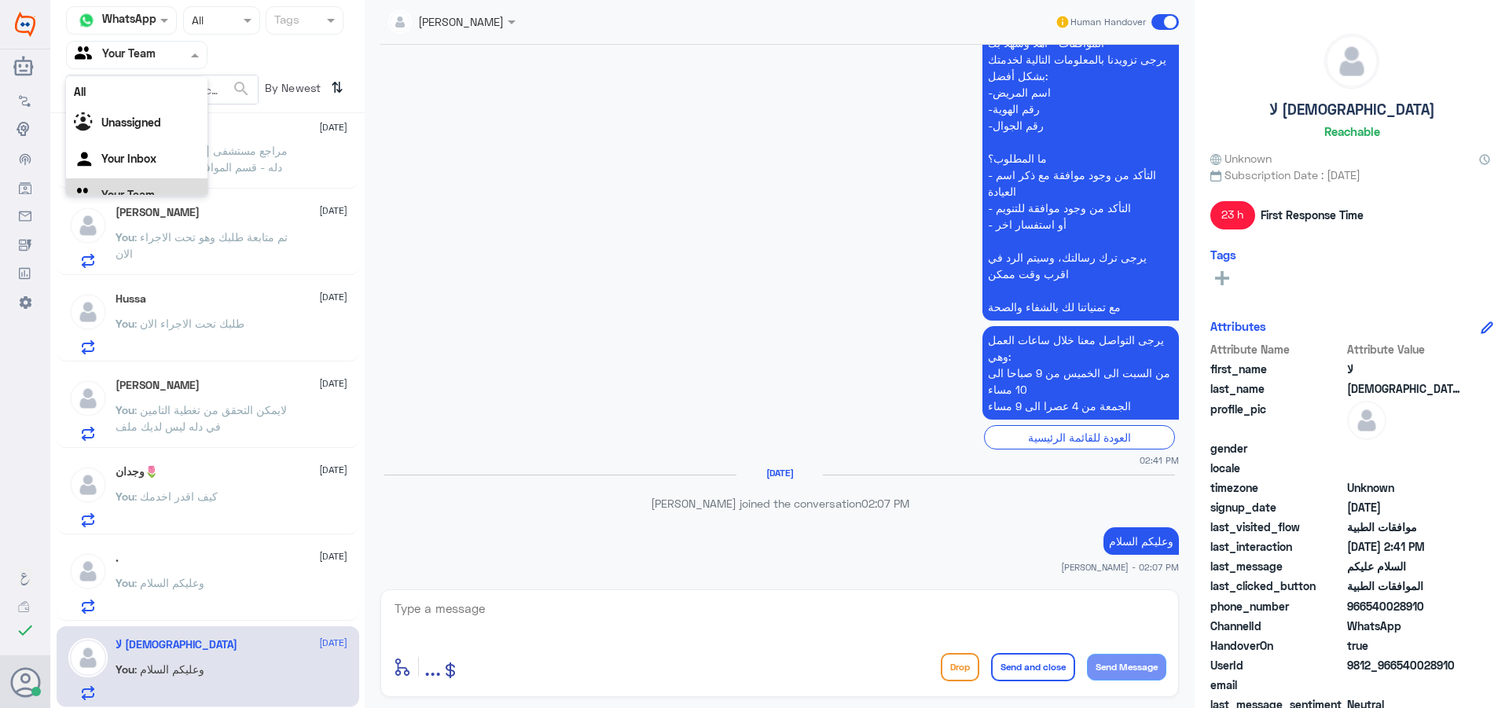
click at [134, 68] on div "Agent Filter Your Team" at bounding box center [136, 55] width 141 height 28
click at [166, 140] on div "Your Inbox" at bounding box center [136, 141] width 141 height 36
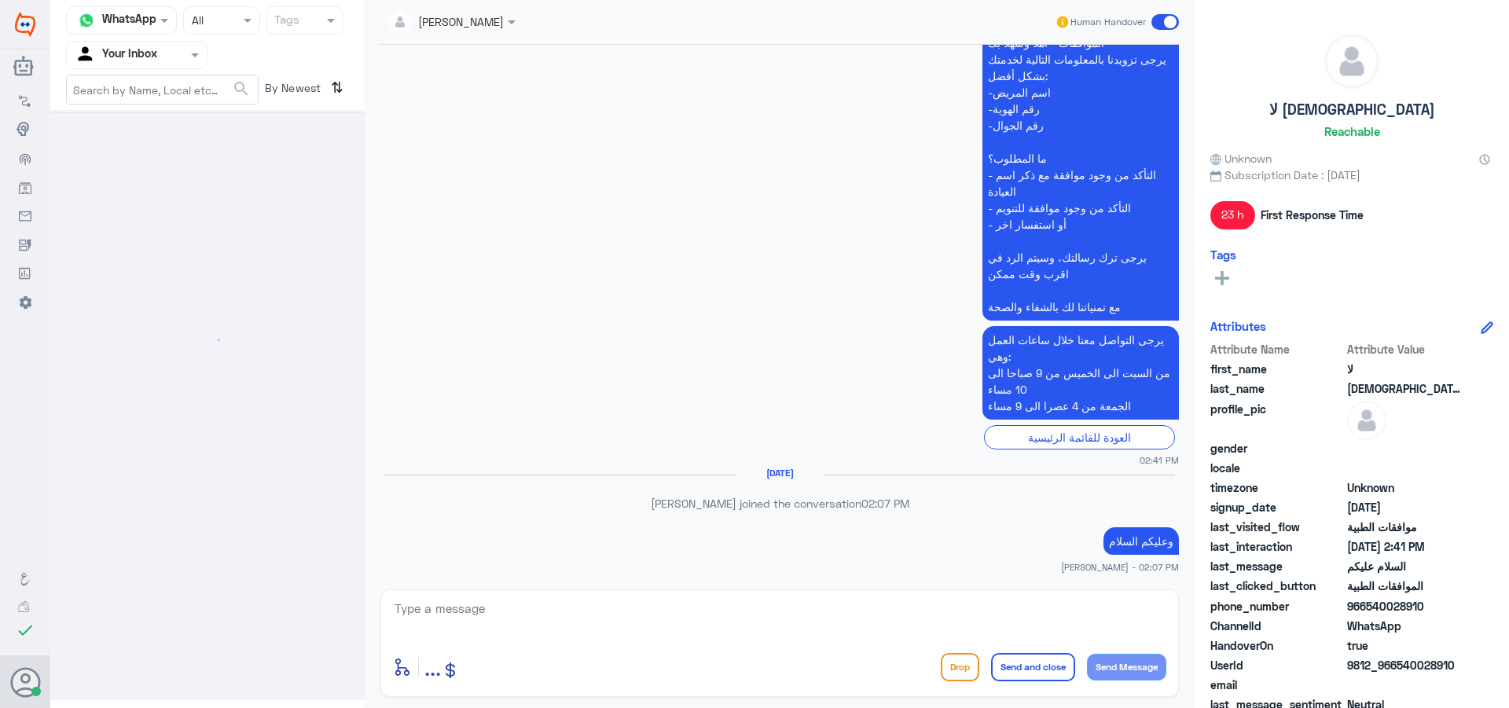
click at [156, 53] on input "text" at bounding box center [118, 55] width 86 height 18
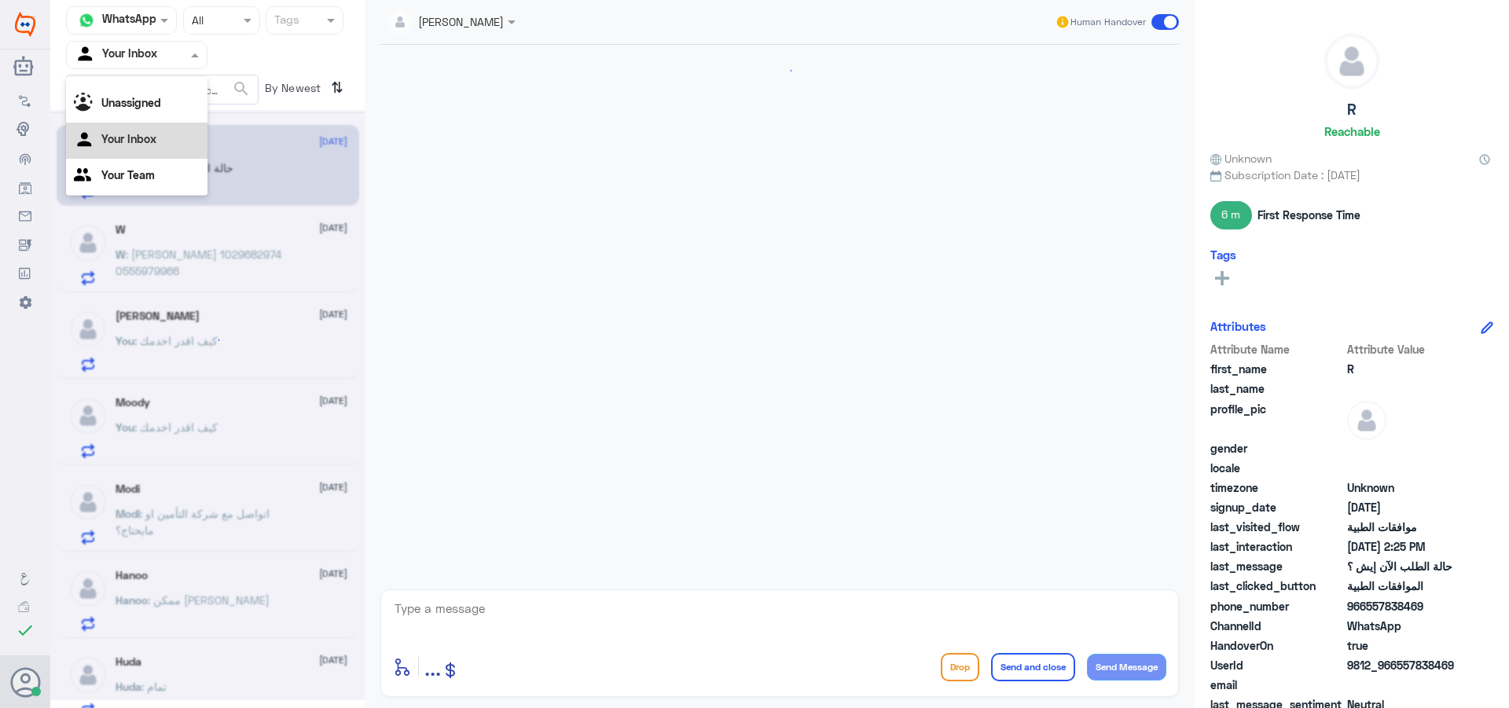
scroll to position [896, 0]
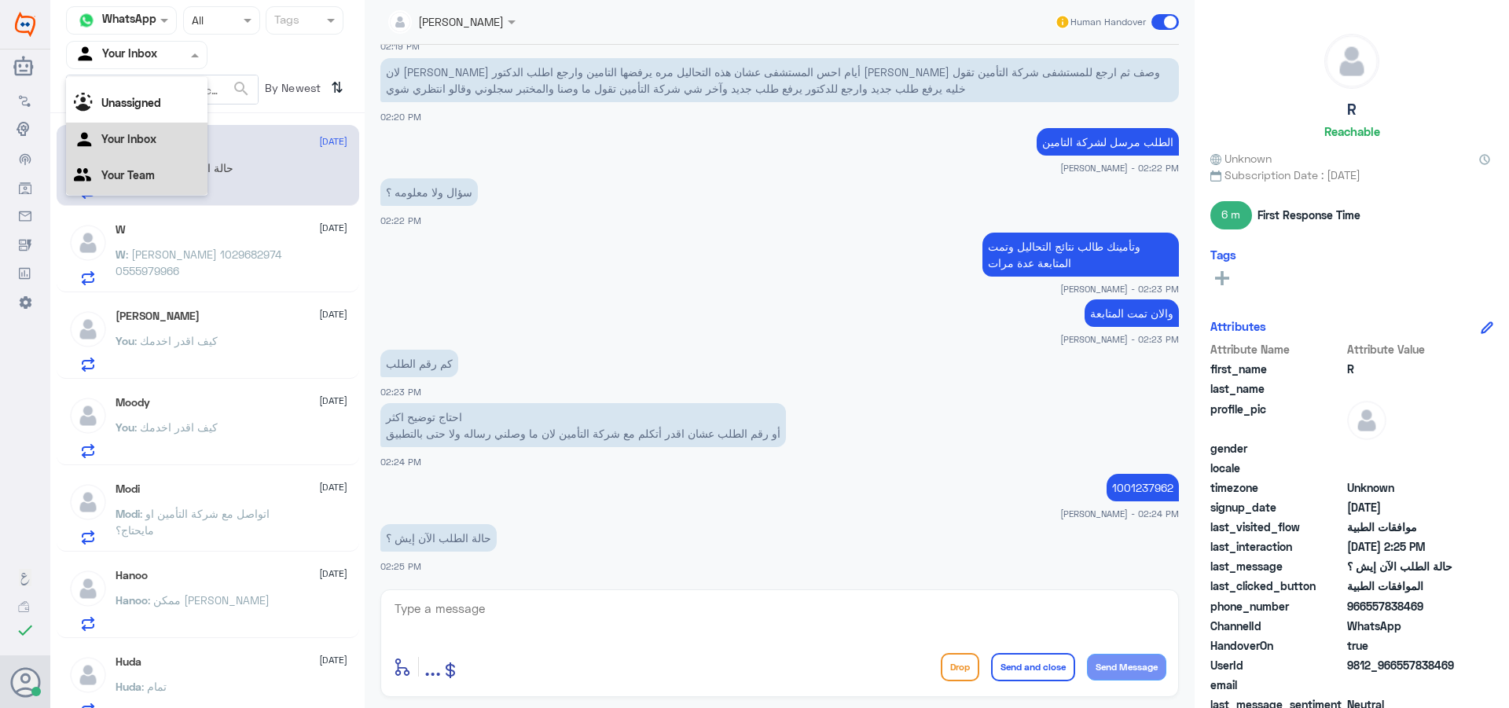
click at [149, 193] on div "Your Team" at bounding box center [136, 177] width 141 height 36
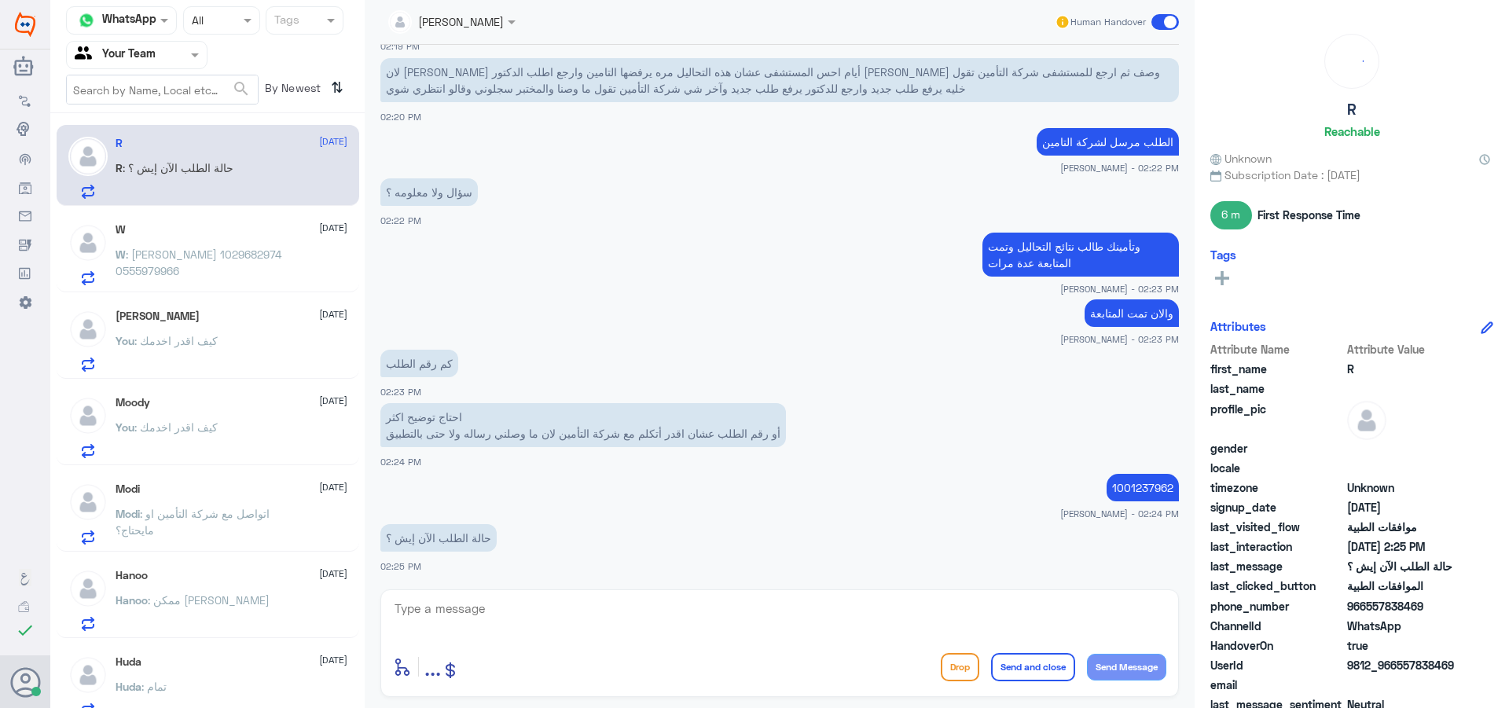
click at [695, 642] on div "enter flow name ... Drop Send and close Send Message" at bounding box center [779, 643] width 798 height 108
drag, startPoint x: 723, startPoint y: 618, endPoint x: 733, endPoint y: 629, distance: 15.0
click at [727, 624] on textarea at bounding box center [779, 617] width 773 height 39
type textarea "تحت الاجراء"
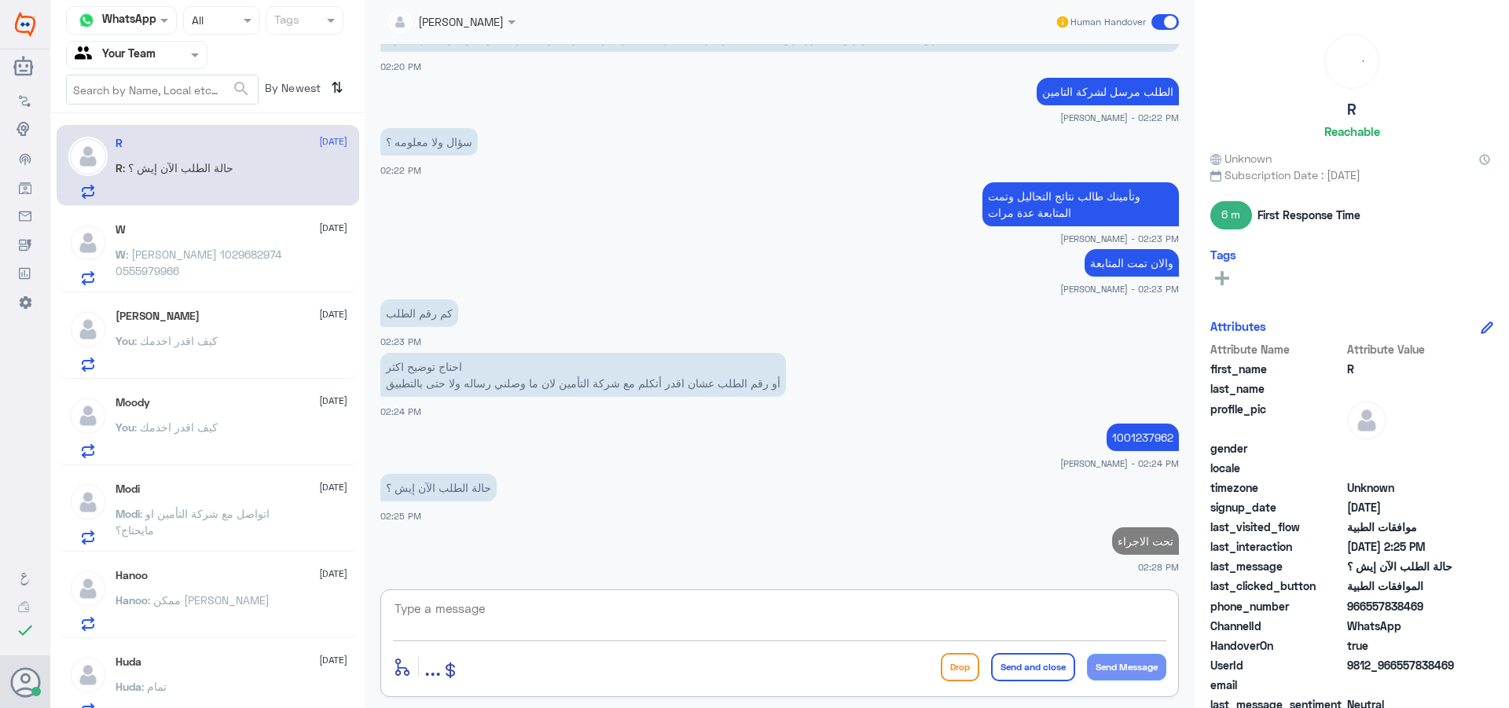
click at [173, 229] on div "W [DATE]" at bounding box center [232, 229] width 232 height 13
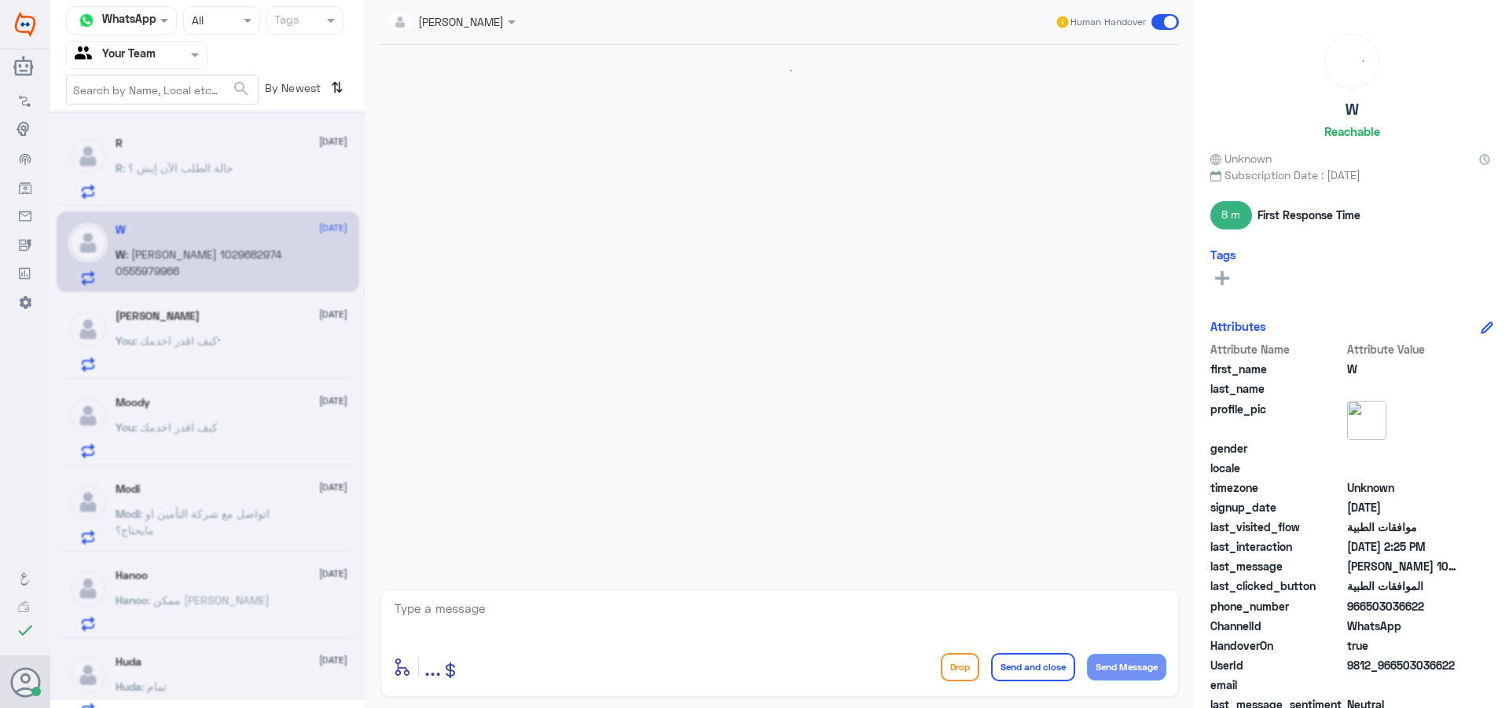
scroll to position [1109, 0]
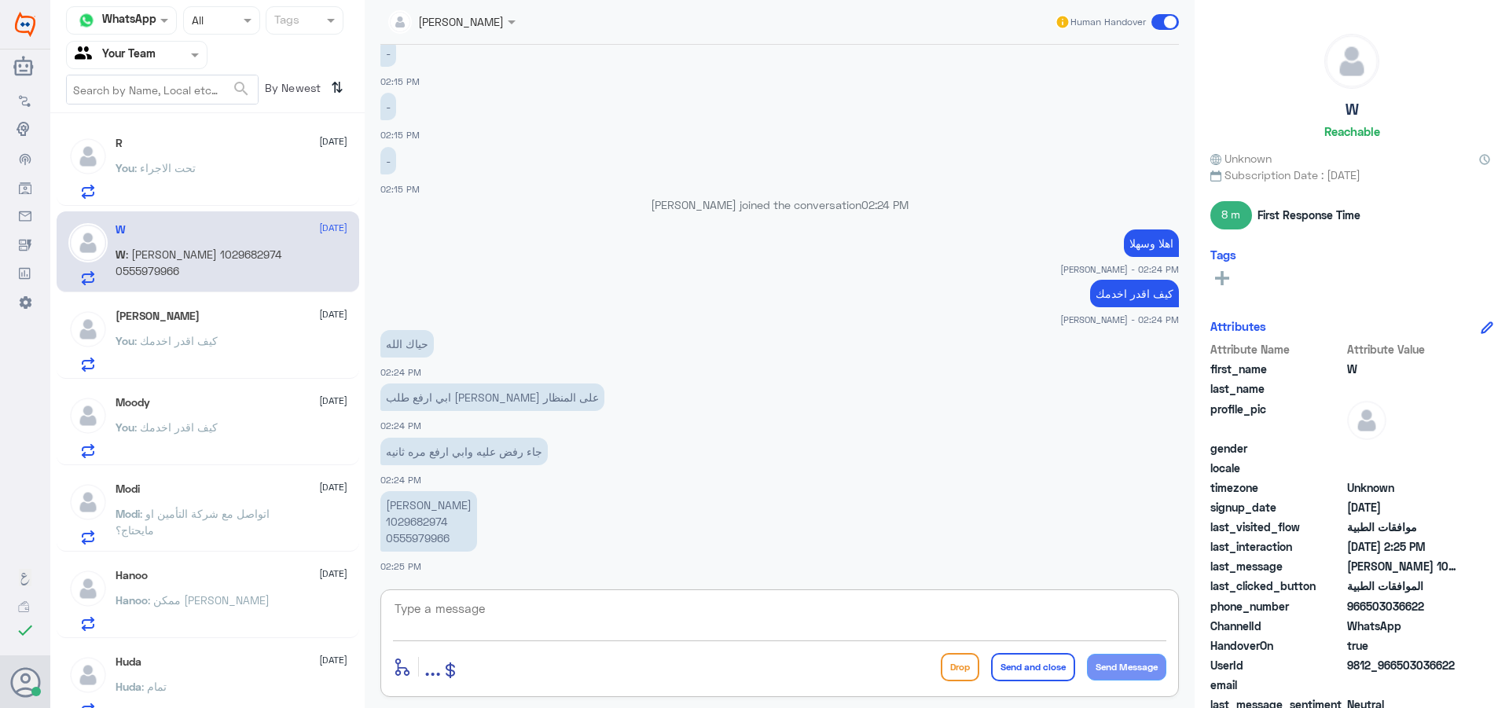
click at [523, 629] on textarea at bounding box center [779, 617] width 773 height 39
click at [405, 520] on p "[PERSON_NAME] 1029682974 0555979966" at bounding box center [428, 521] width 97 height 61
click at [411, 534] on p "[PERSON_NAME] 1029682974 0555979966" at bounding box center [428, 521] width 97 height 61
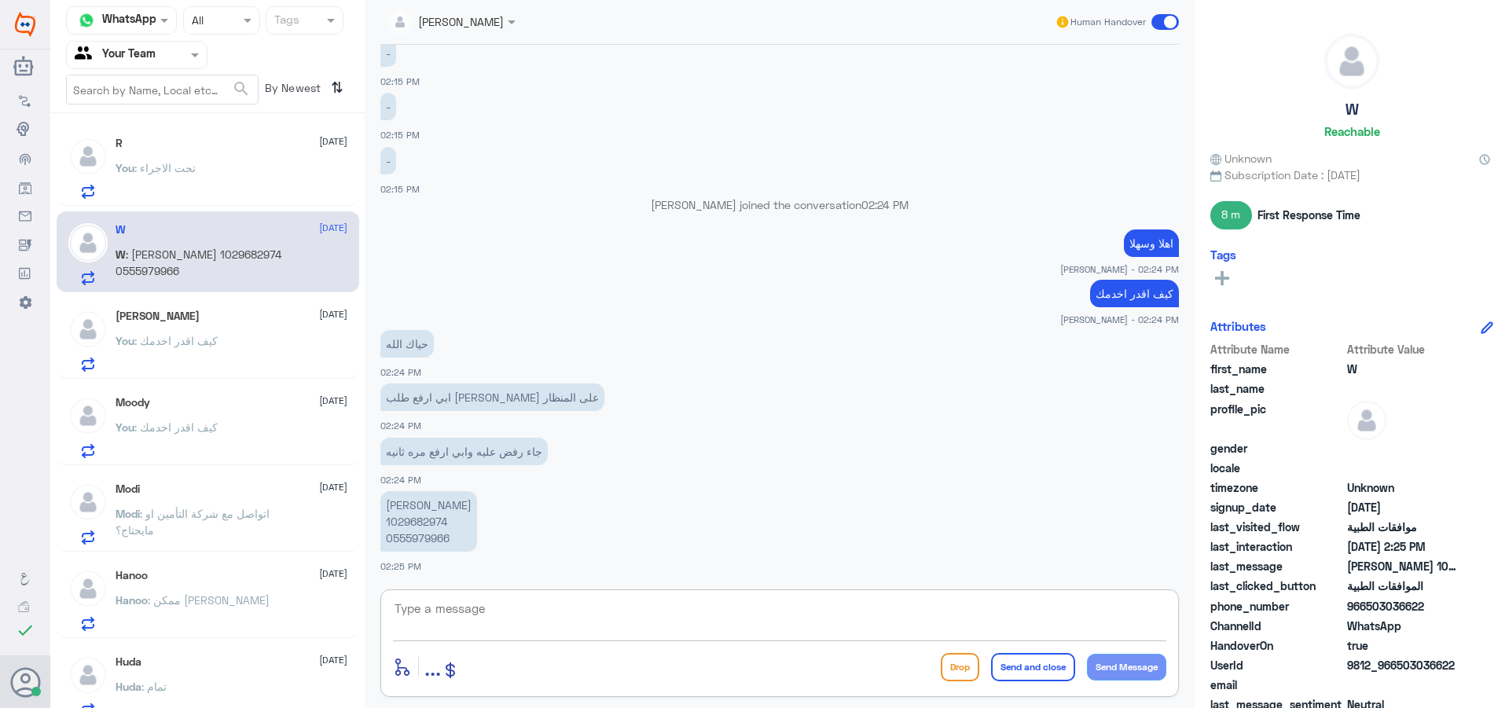
click at [722, 629] on textarea at bounding box center [779, 617] width 773 height 39
type textarea "J"
type textarea "تم متابعة طلبك ورفع الاشعة للصدر"
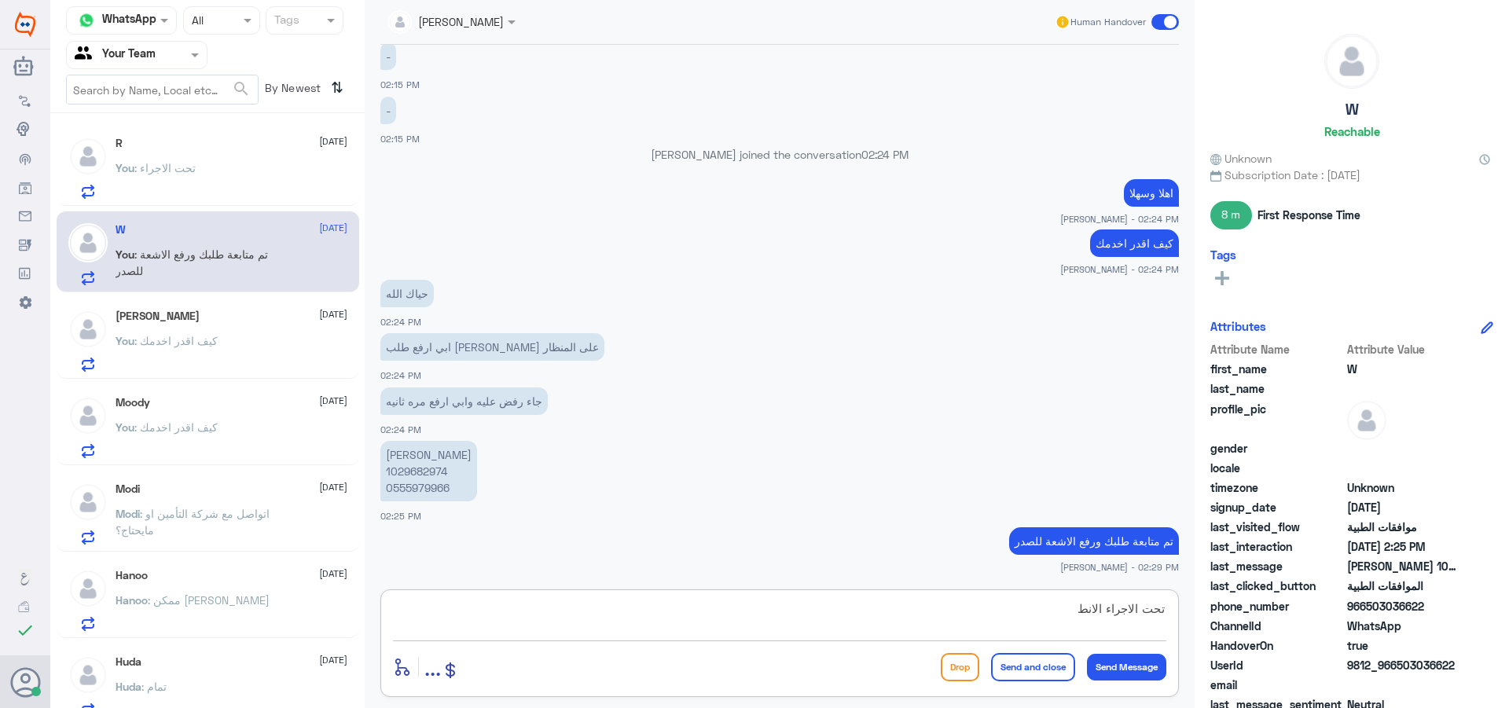
type textarea "تحت الاجراء الان"
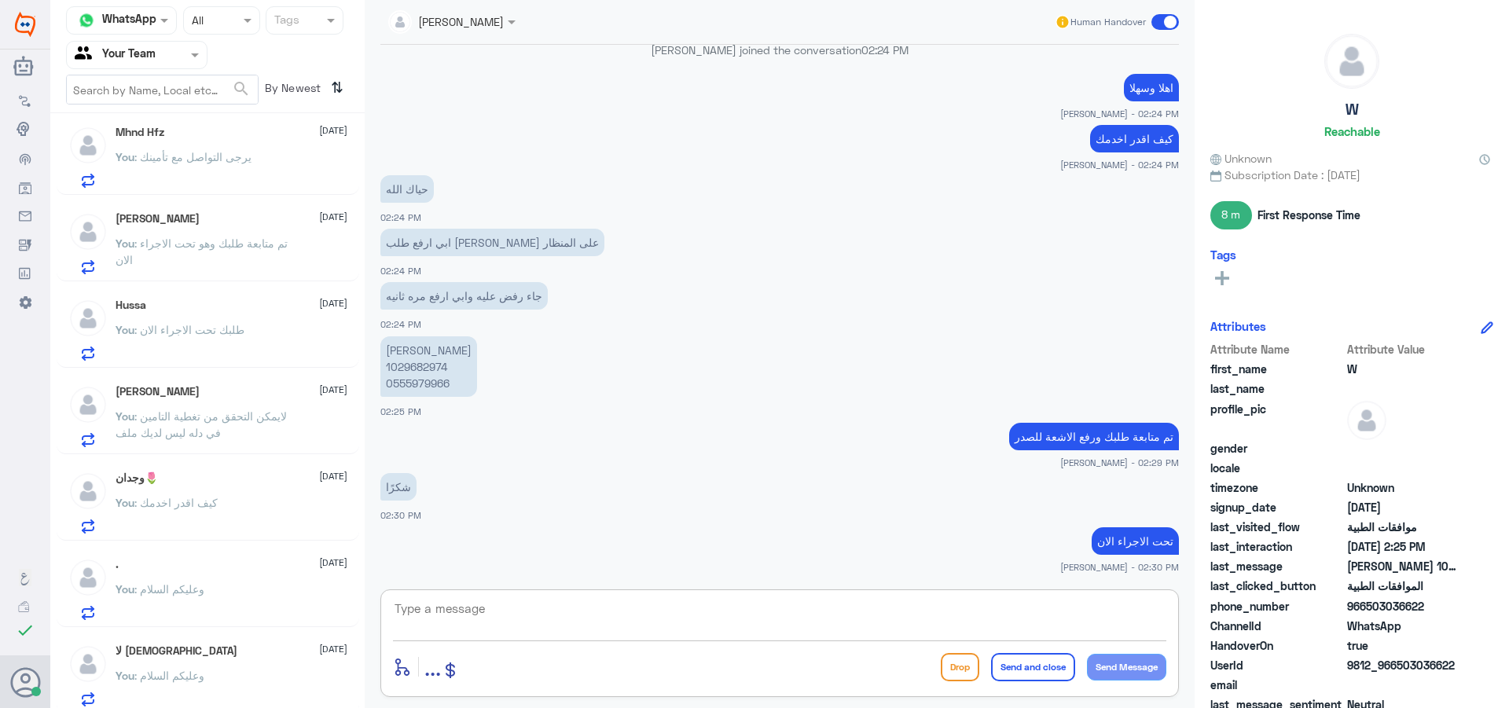
scroll to position [709, 0]
click at [233, 574] on div ". [DATE] You : وعليكم السلام" at bounding box center [232, 583] width 232 height 62
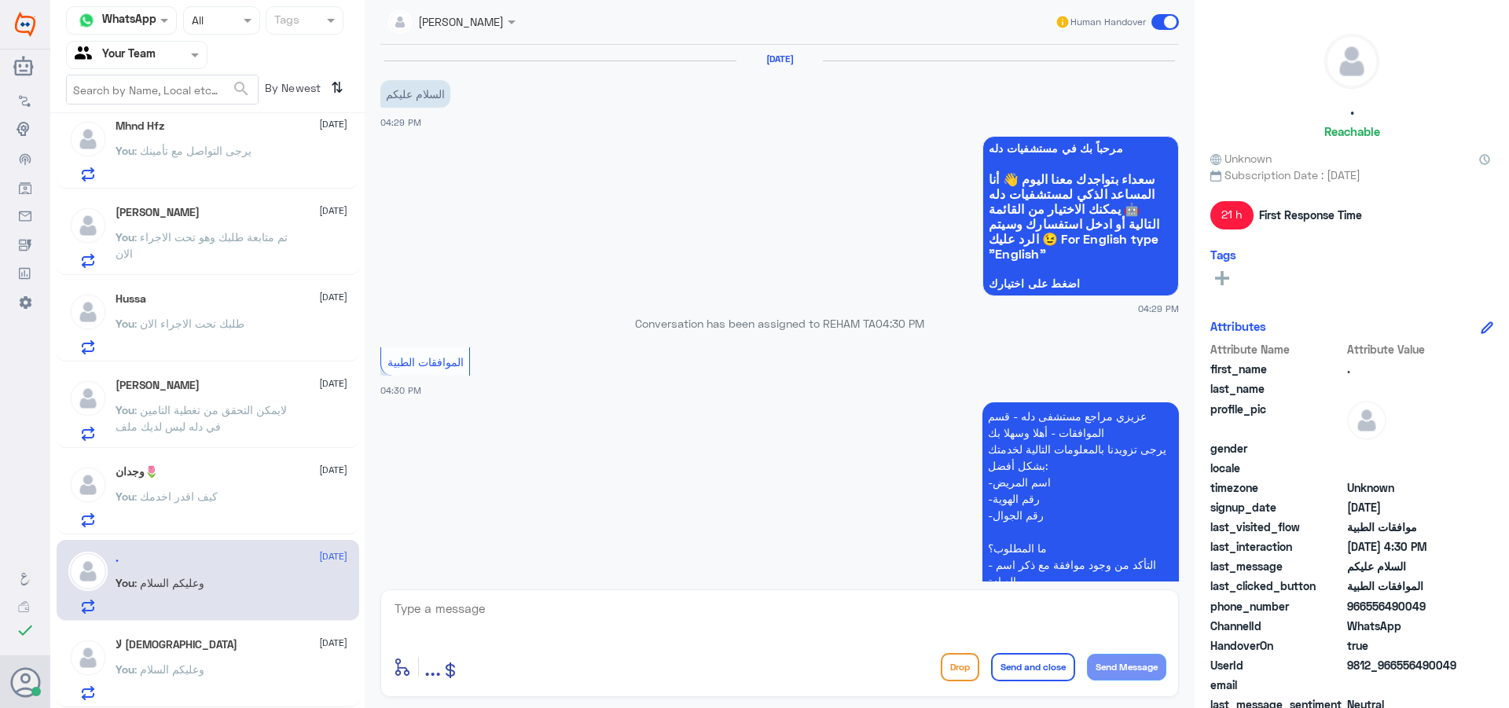
click at [1164, 13] on div "Human Handover" at bounding box center [1116, 22] width 125 height 28
click at [269, 665] on div "You : وعليكم السلام" at bounding box center [232, 682] width 232 height 35
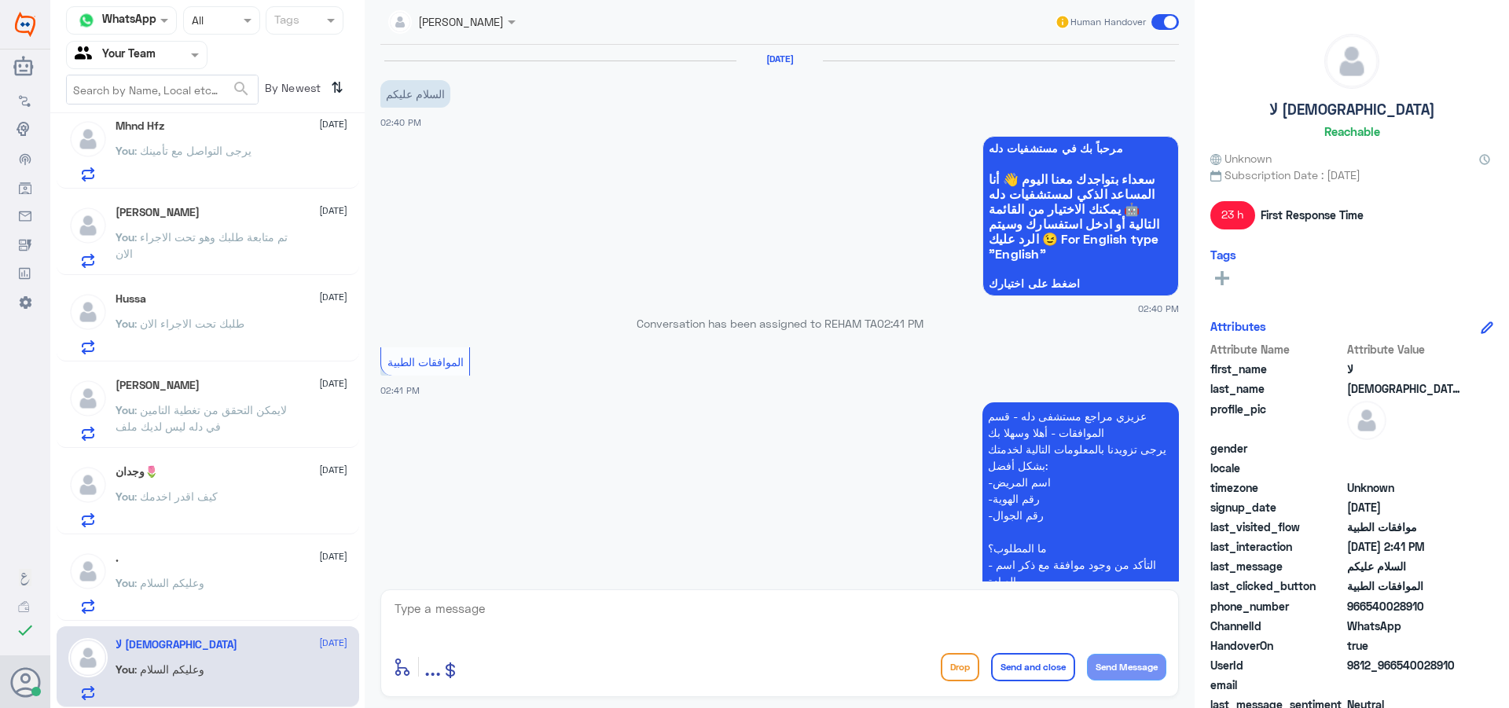
scroll to position [390, 0]
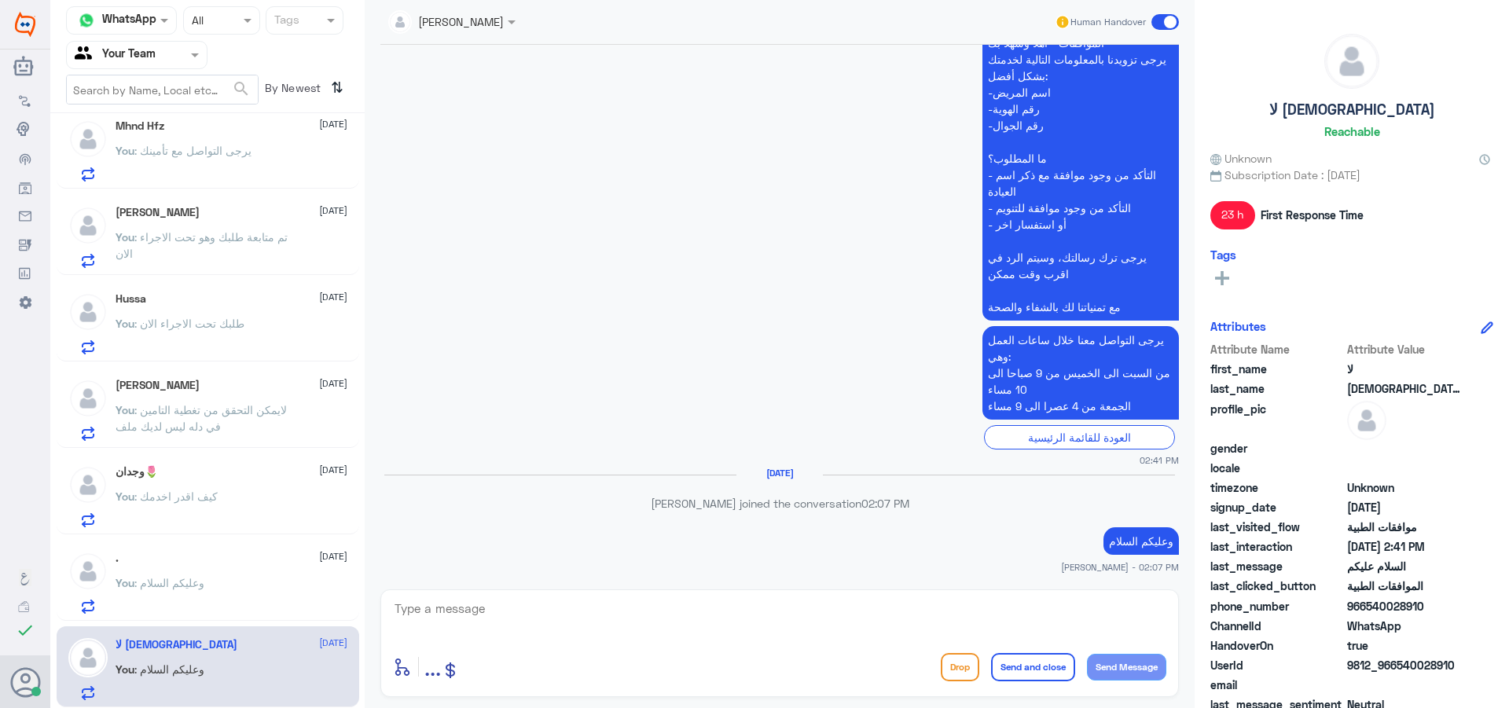
click at [1164, 16] on span at bounding box center [1165, 22] width 28 height 16
click at [0, 0] on input "checkbox" at bounding box center [0, 0] width 0 height 0
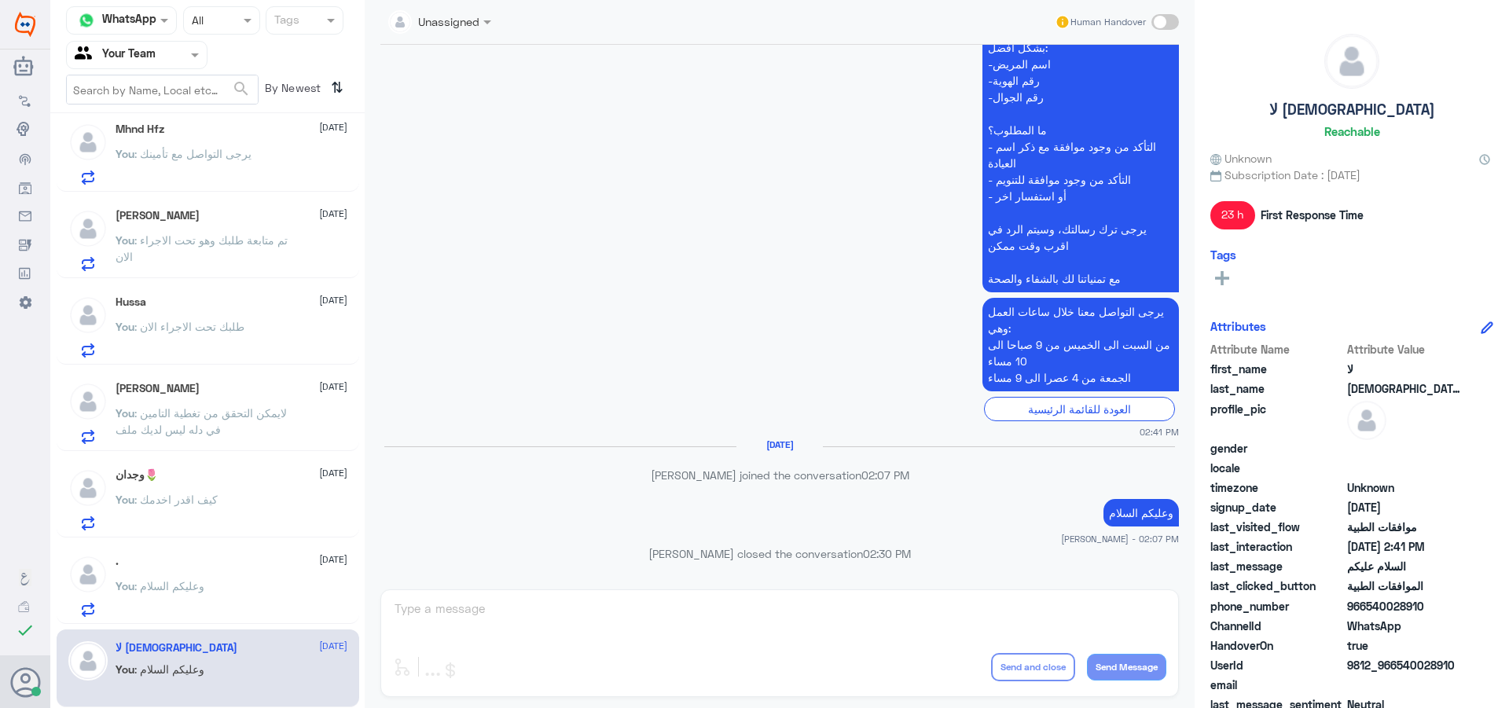
click at [269, 579] on div ". [DATE] You : وعليكم السلام" at bounding box center [232, 586] width 232 height 62
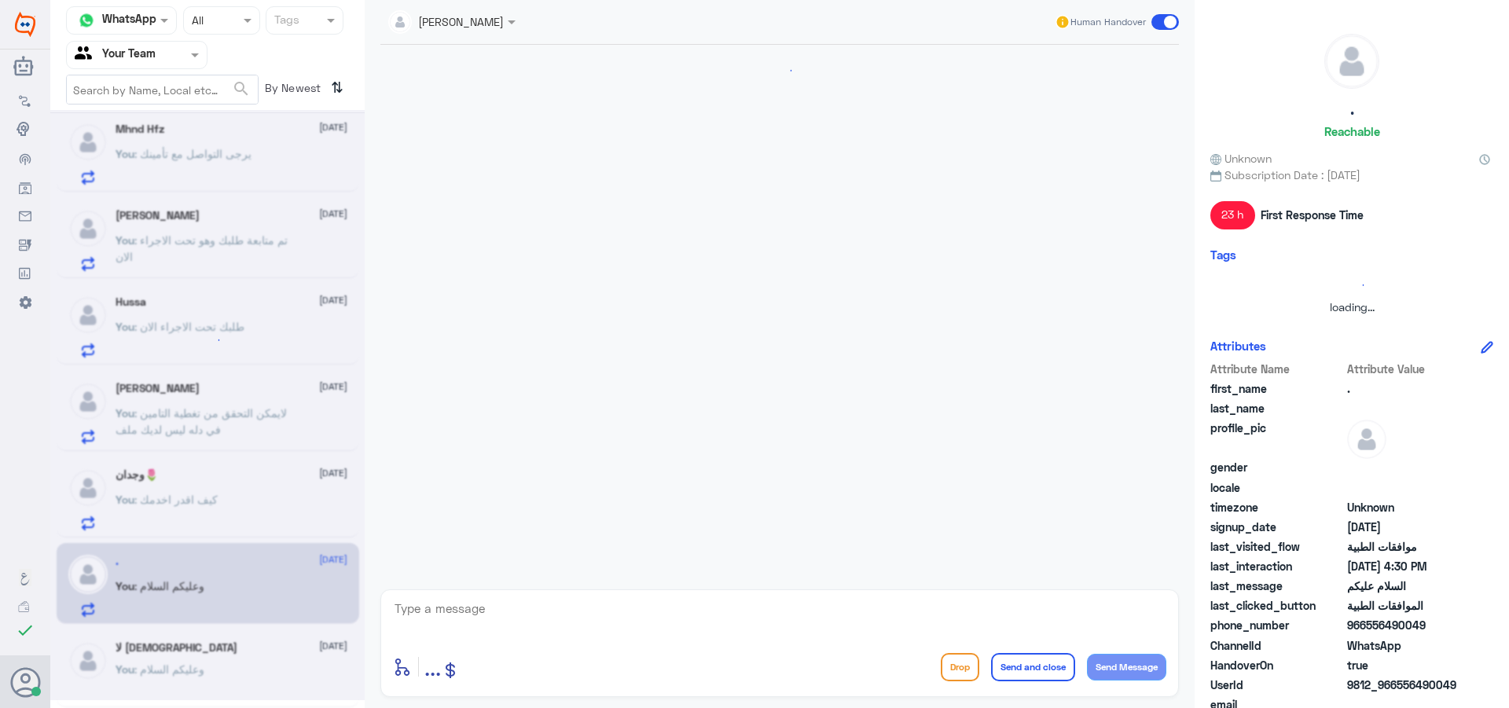
scroll to position [340, 0]
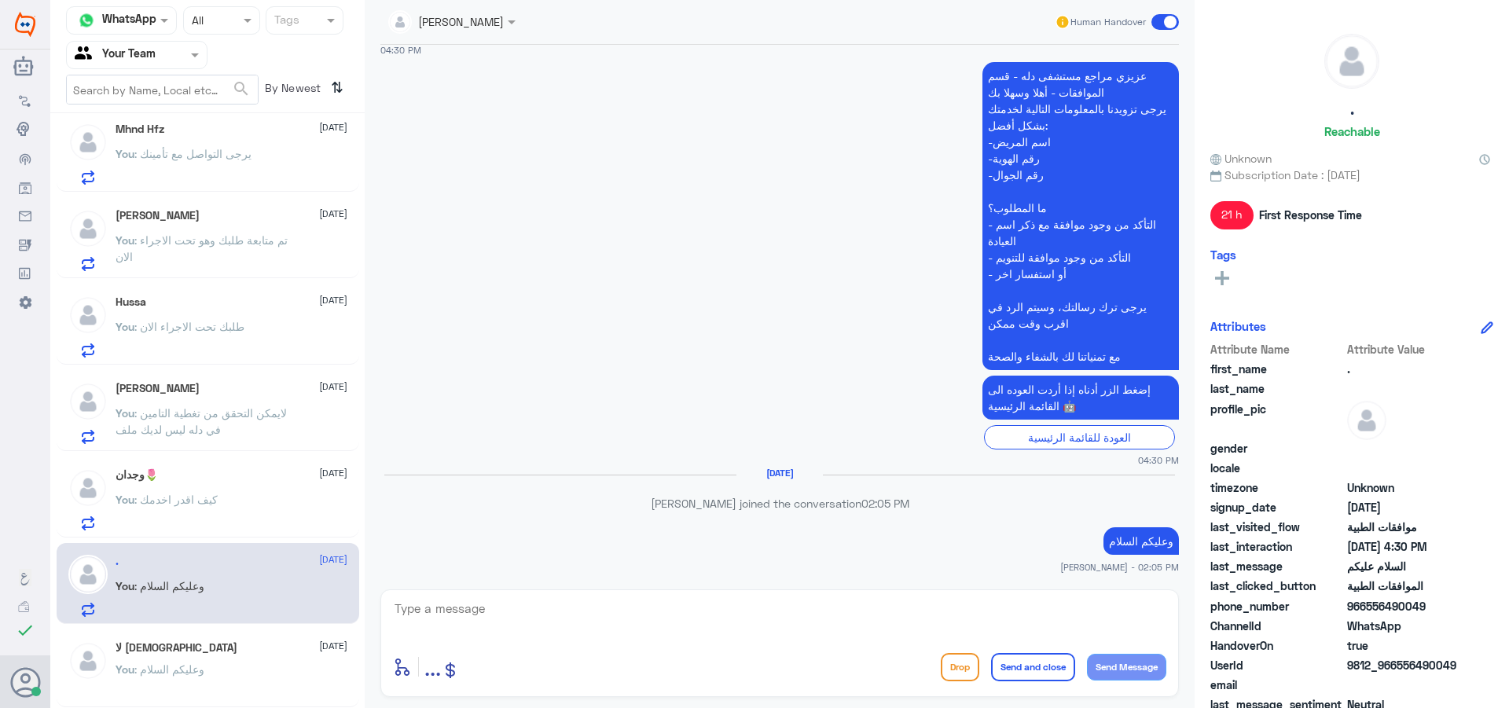
click at [1157, 17] on span at bounding box center [1165, 22] width 28 height 16
click at [0, 0] on input "checkbox" at bounding box center [0, 0] width 0 height 0
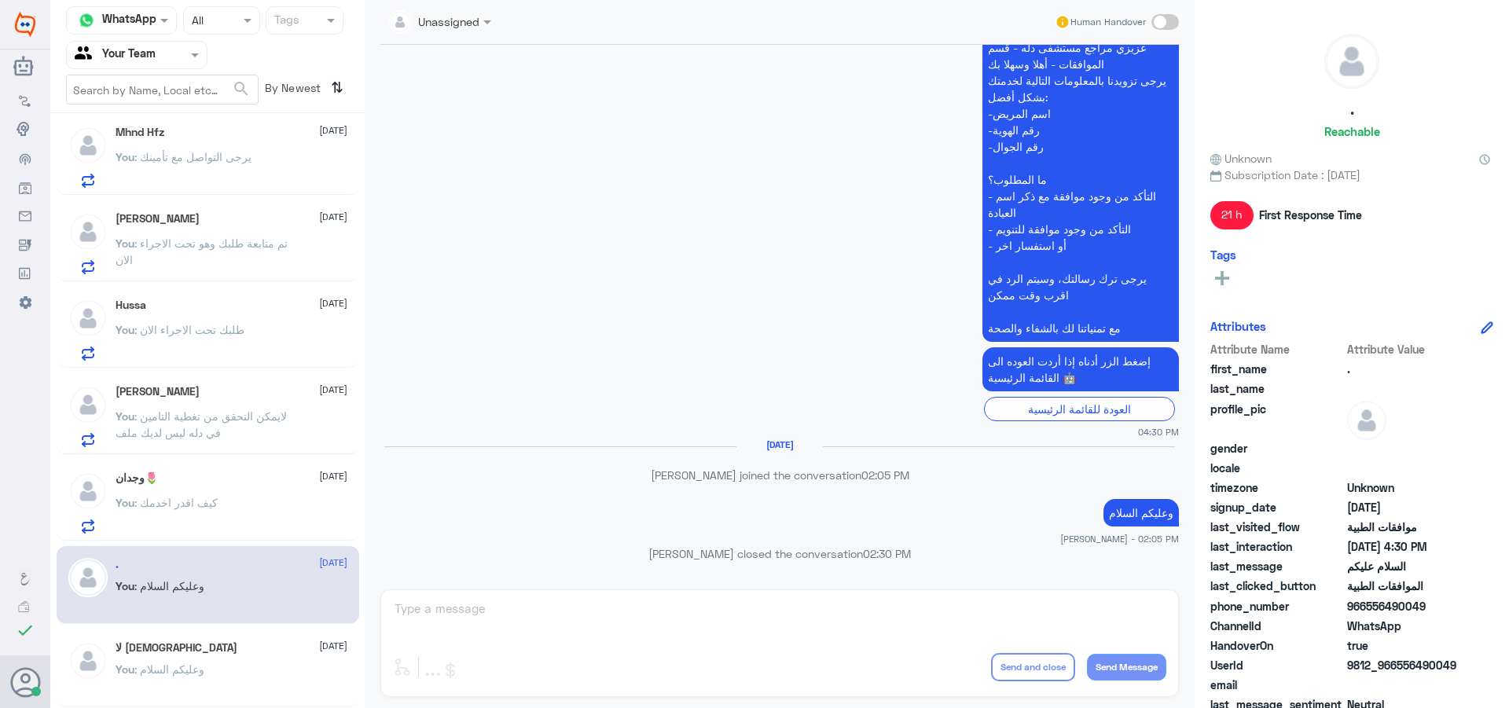
click at [208, 504] on span ": كيف اقدر اخدمك" at bounding box center [175, 502] width 83 height 13
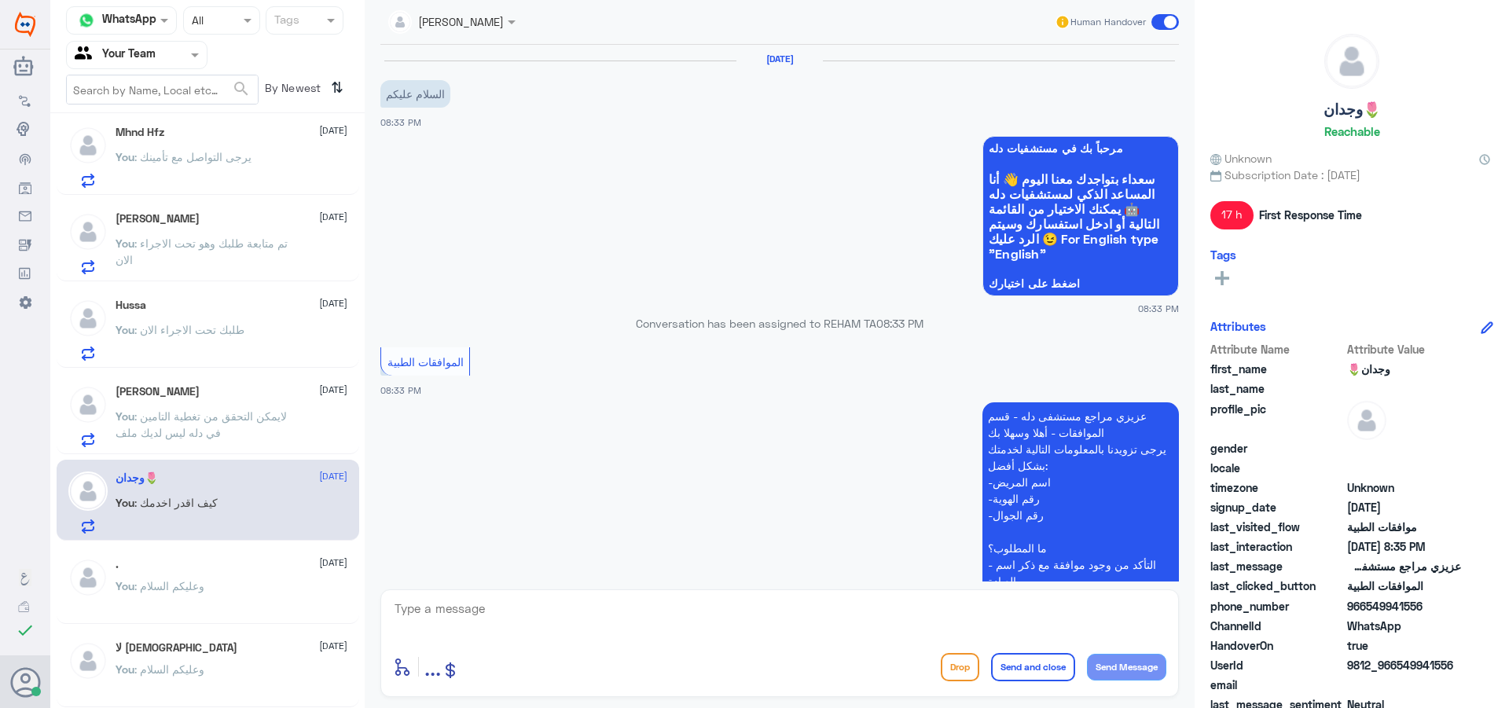
scroll to position [658, 0]
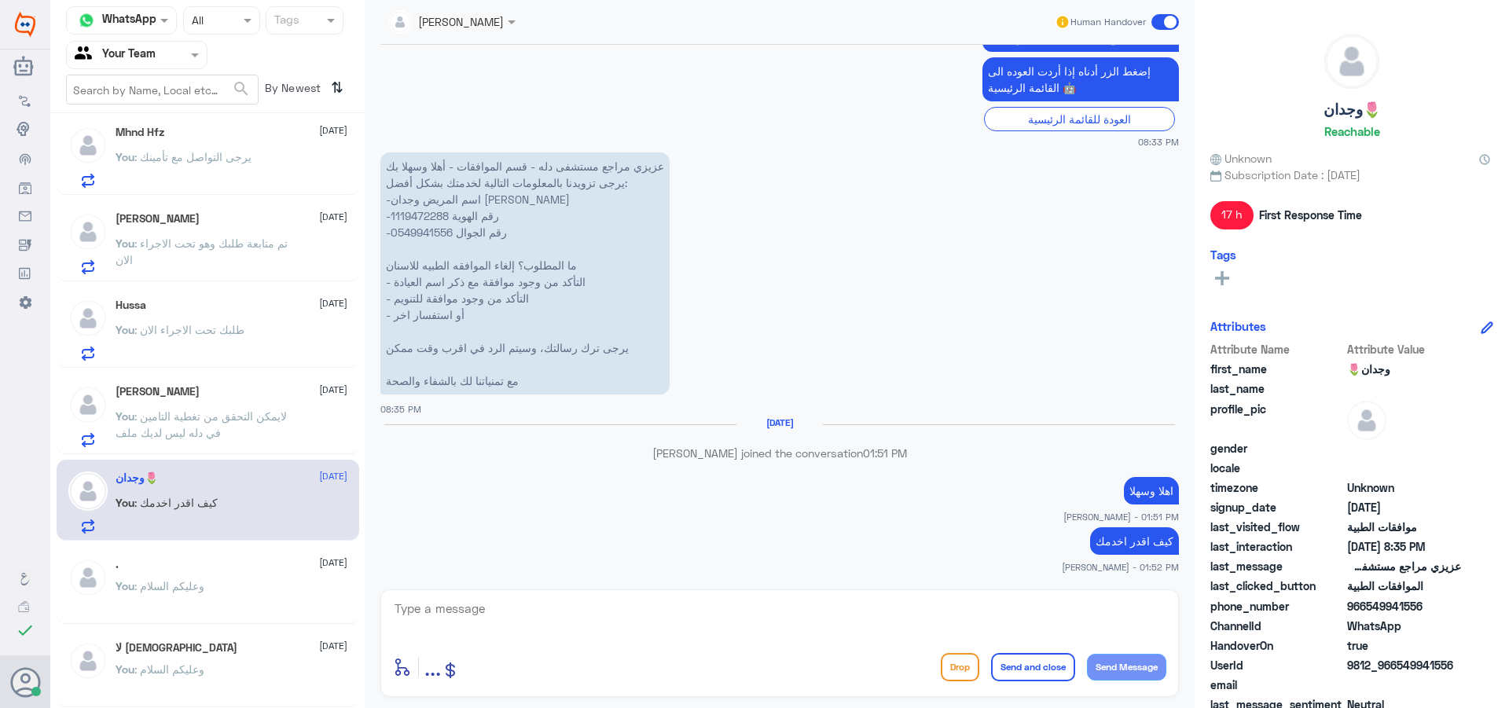
click at [434, 215] on p "عزيزي مراجع مستشفى دله - قسم الموافقات - أهلا وسهلا بك يرجى تزويدنا بالمعلومات …" at bounding box center [524, 273] width 289 height 242
click at [428, 221] on p "عزيزي مراجع مستشفى دله - قسم الموافقات - أهلا وسهلا بك يرجى تزويدنا بالمعلومات …" at bounding box center [524, 273] width 289 height 242
click at [429, 221] on p "عزيزي مراجع مستشفى دله - قسم الموافقات - أهلا وسهلا بك يرجى تزويدنا بالمعلومات …" at bounding box center [524, 273] width 289 height 242
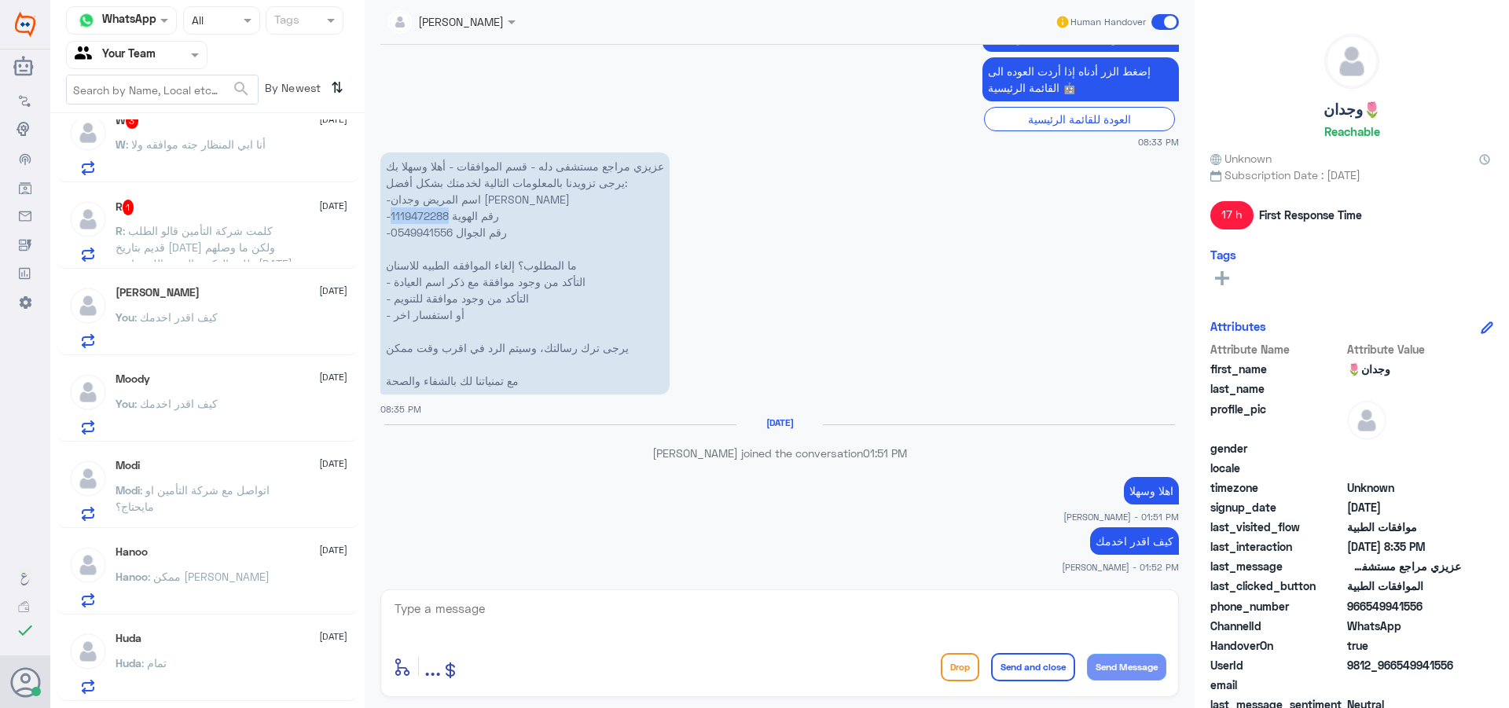
scroll to position [0, 0]
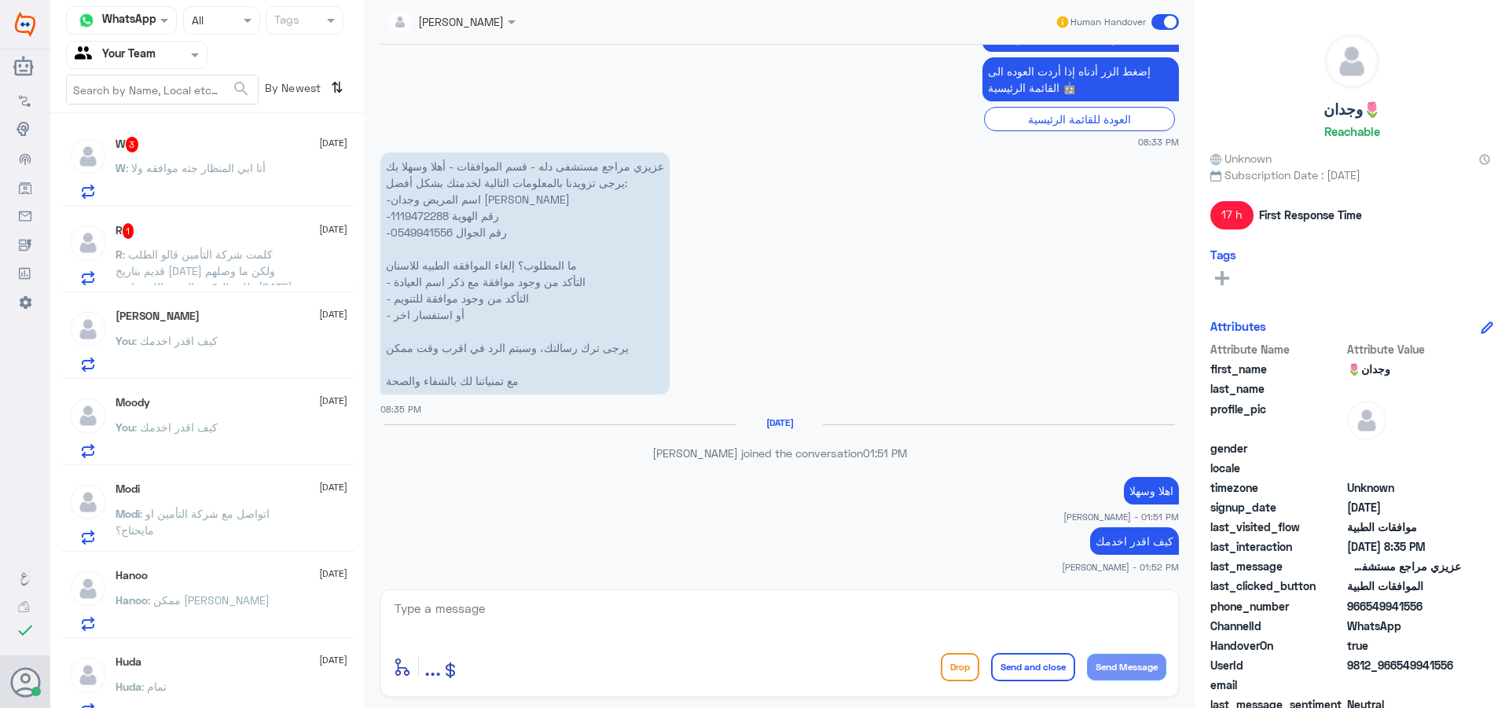
click at [234, 260] on span ": كلمت شركة التأمين قالو الطلب قديم بتاريخ [DATE] ولكن ما وصلهم طلب الدكتور الج…" at bounding box center [204, 271] width 177 height 46
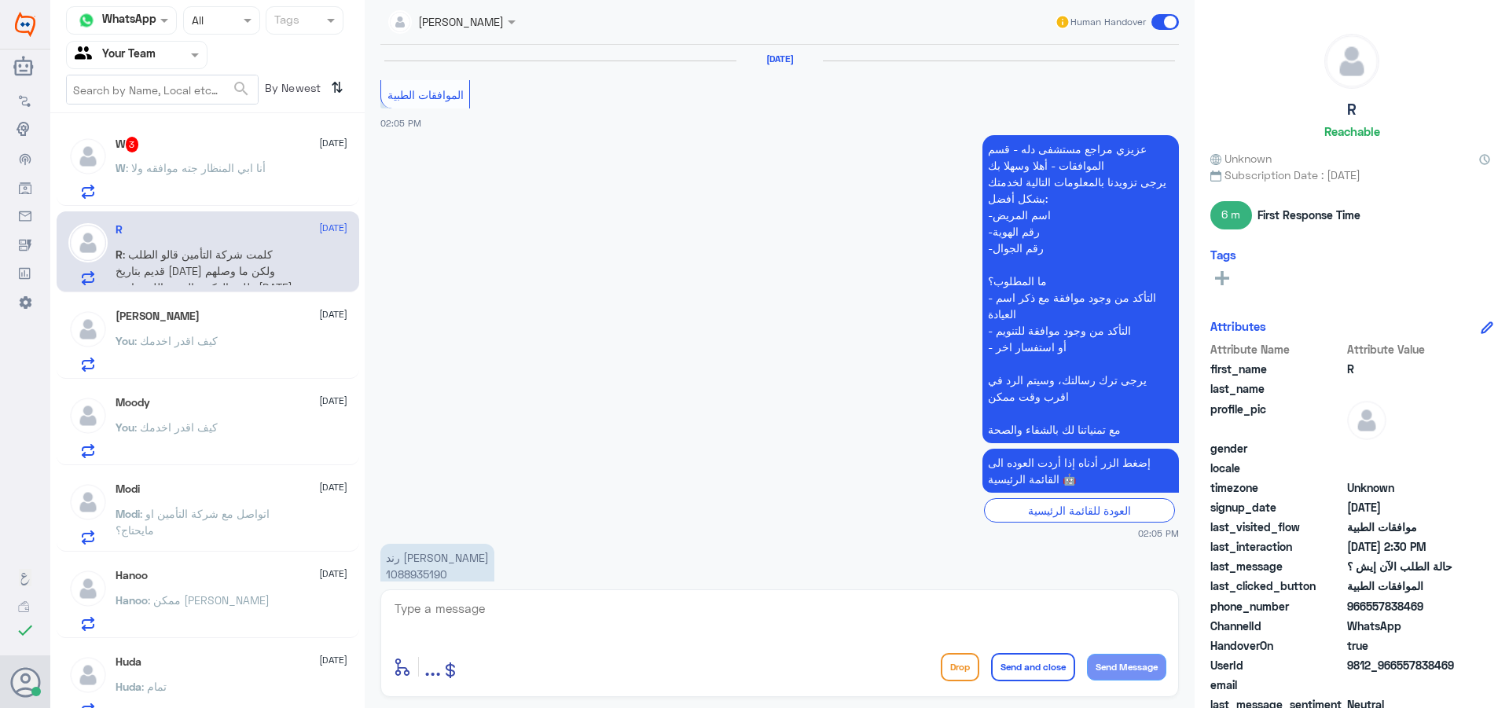
scroll to position [984, 0]
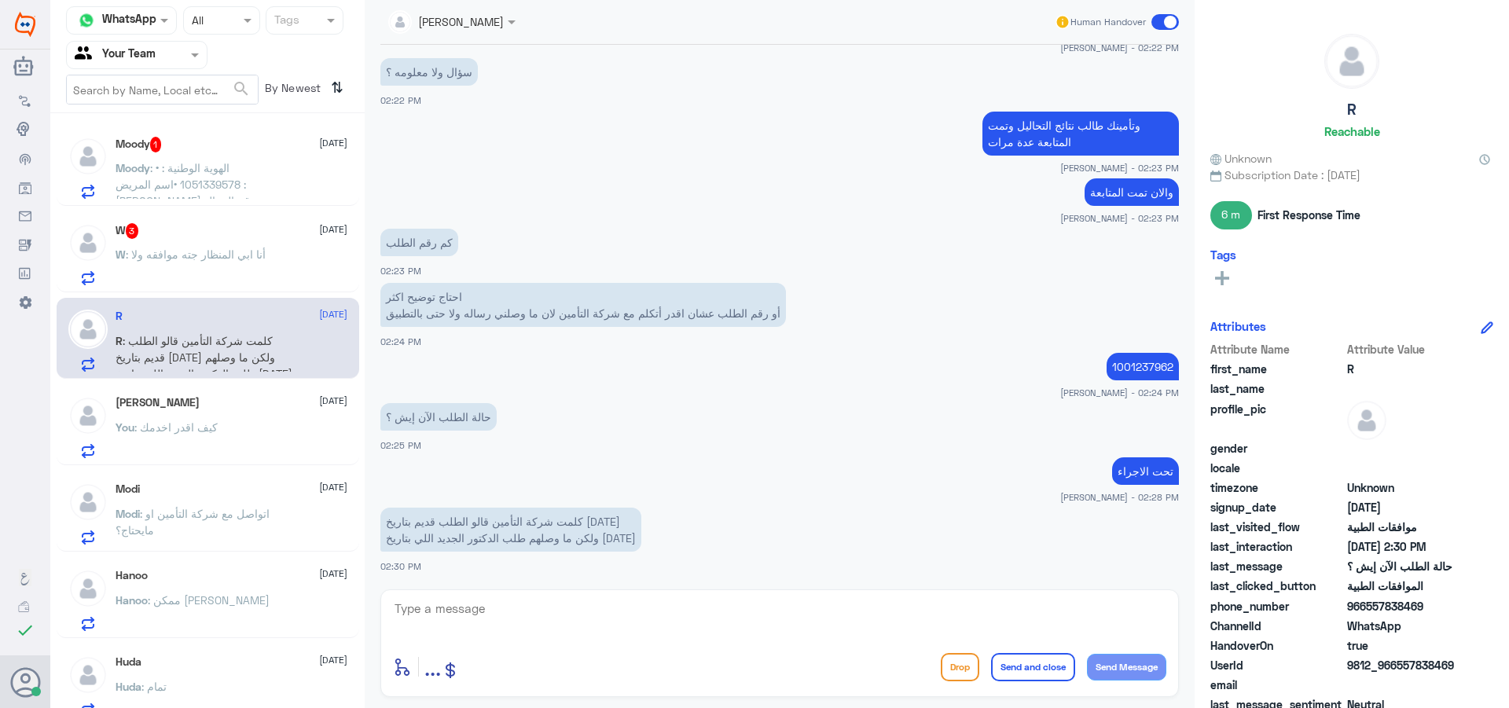
click at [482, 625] on textarea at bounding box center [779, 617] width 773 height 39
type textarea "ايش علاقة التاريخ ؟"
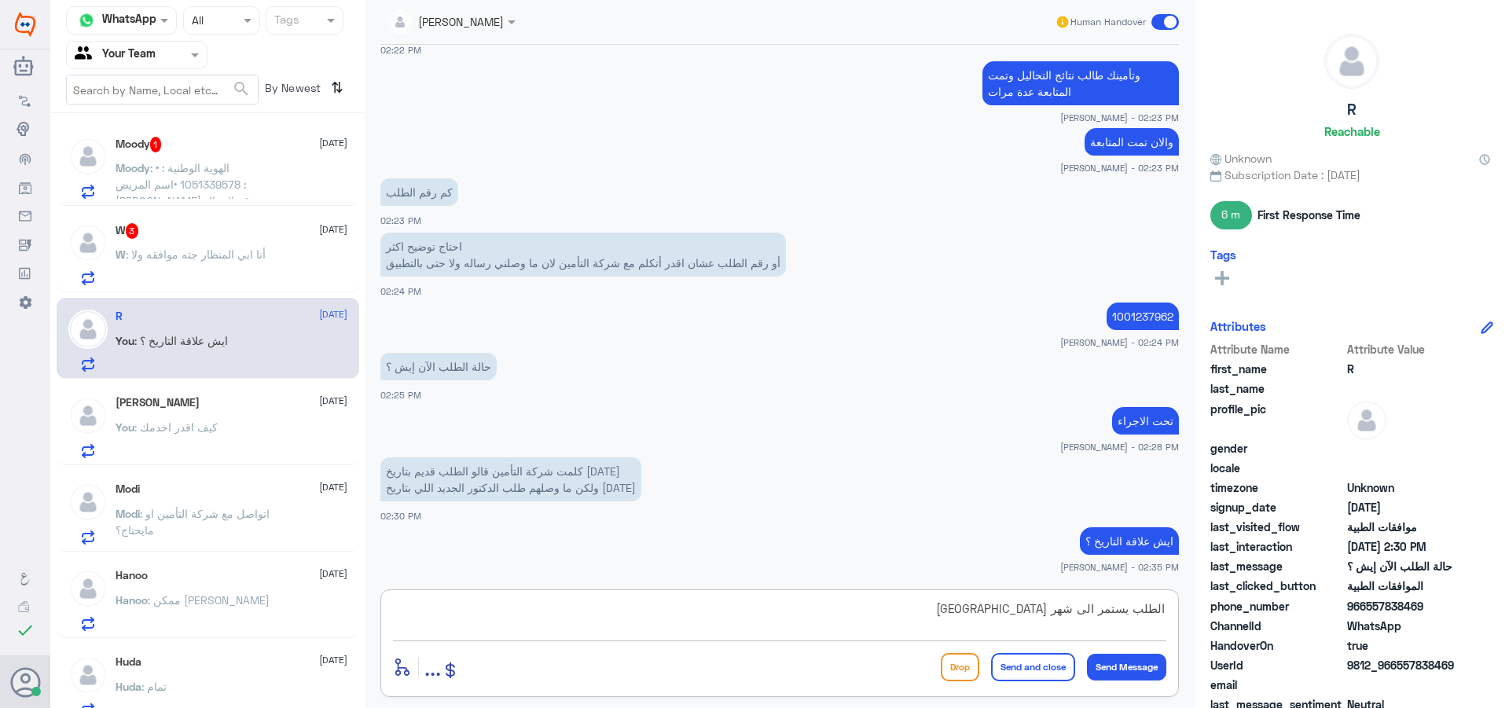
type textarea "الطلب يستمر الى شهر صلاحيته"
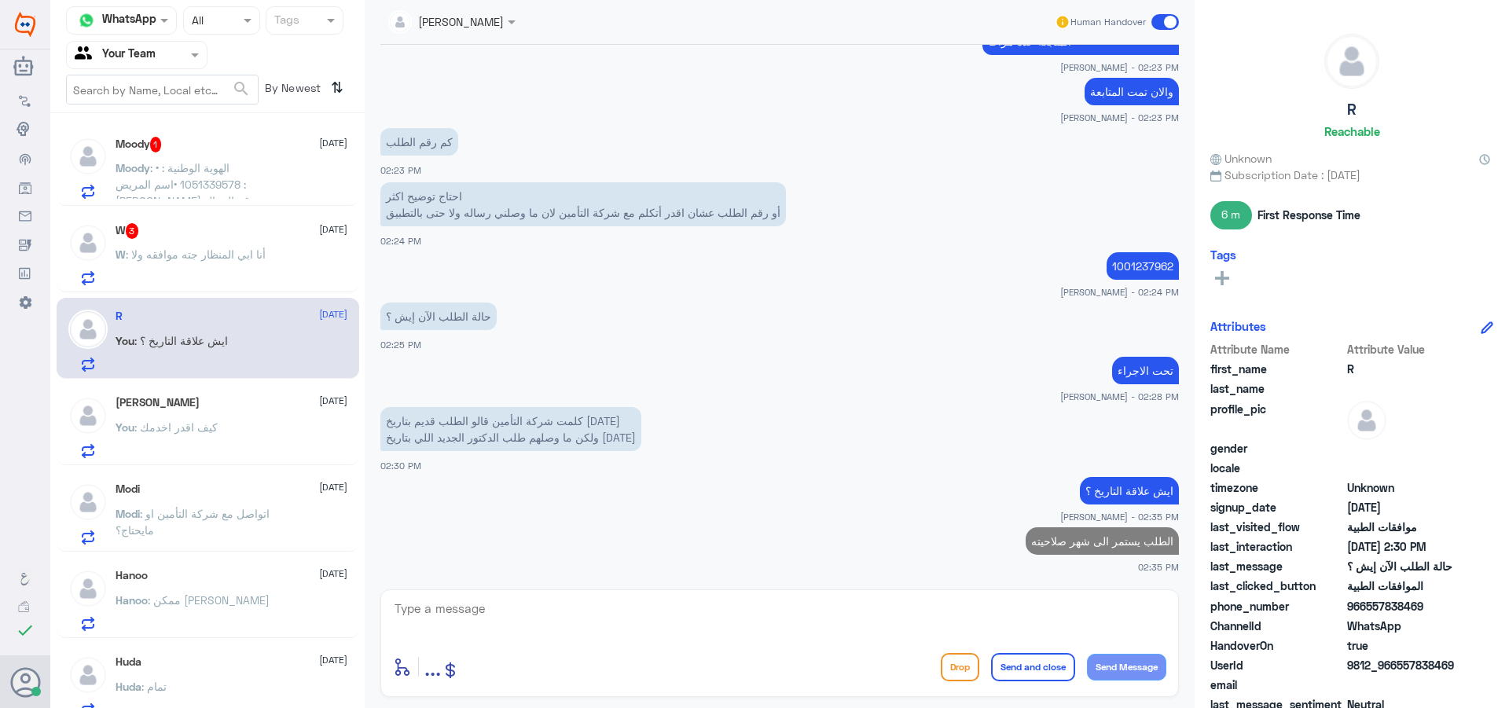
click at [287, 287] on div "W 3 [DATE] W : أنا ابي المنظار جته موافقه ولا" at bounding box center [208, 251] width 303 height 81
click at [270, 256] on div "W : أنا ابي المنظار جته موافقه ولا" at bounding box center [232, 267] width 232 height 35
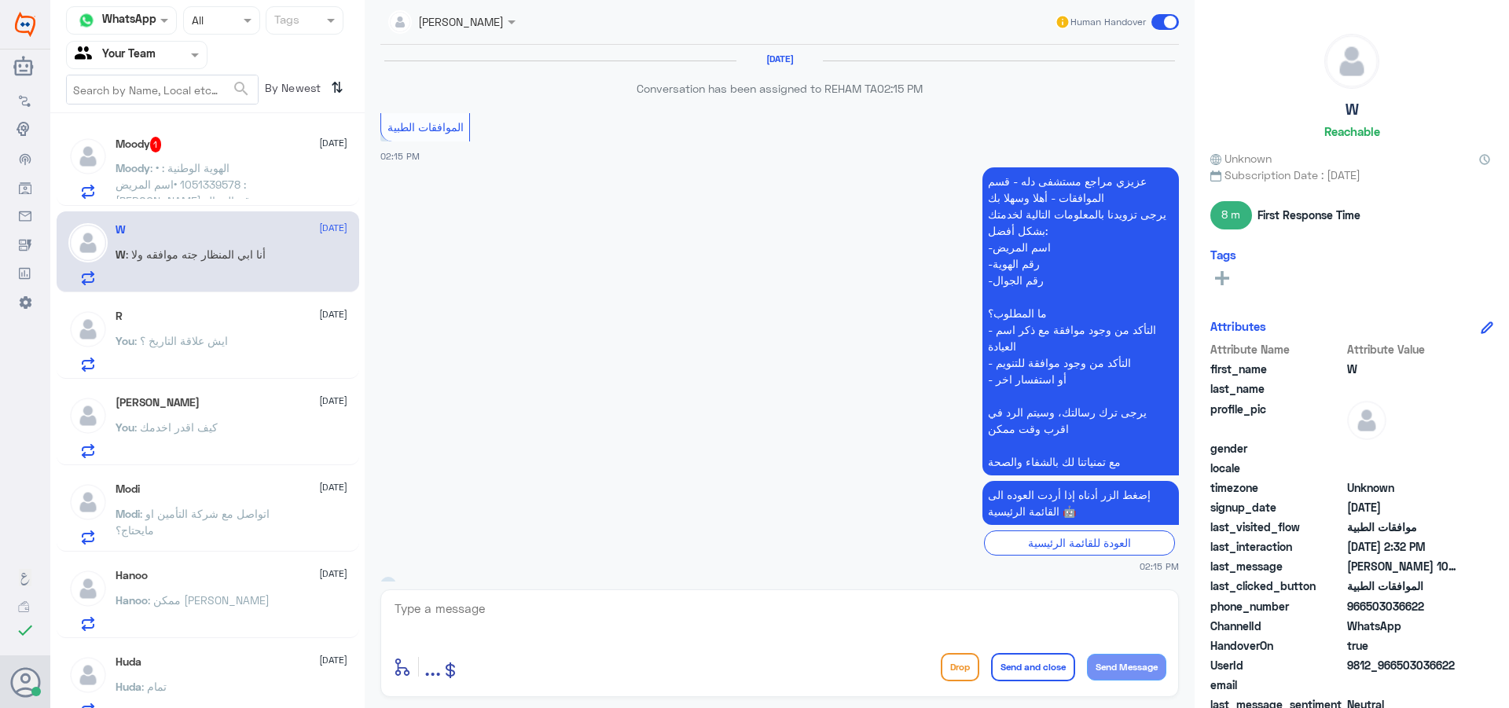
scroll to position [853, 0]
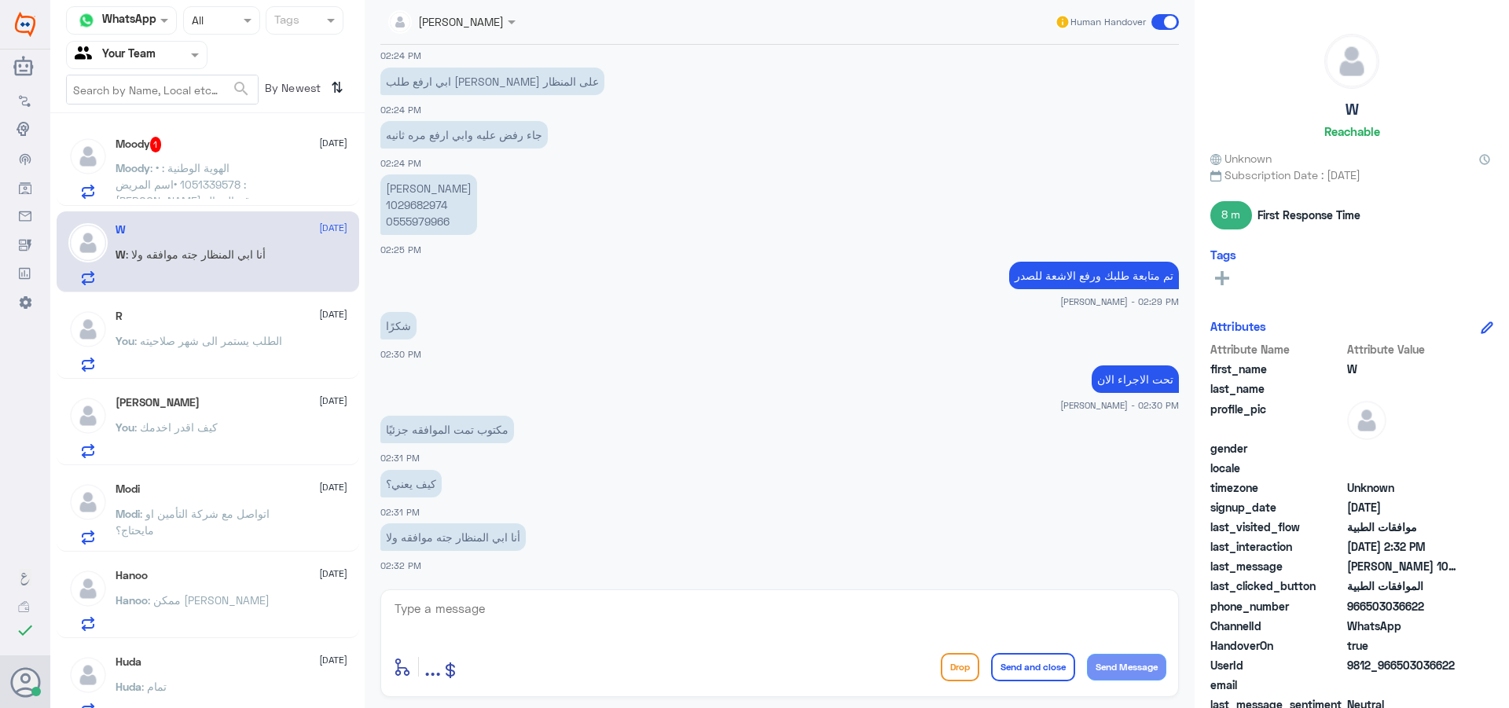
click at [427, 210] on p "[PERSON_NAME] 1029682974 0555979966" at bounding box center [428, 204] width 97 height 61
click at [421, 222] on p "[PERSON_NAME] 1029682974 0555979966" at bounding box center [428, 204] width 97 height 61
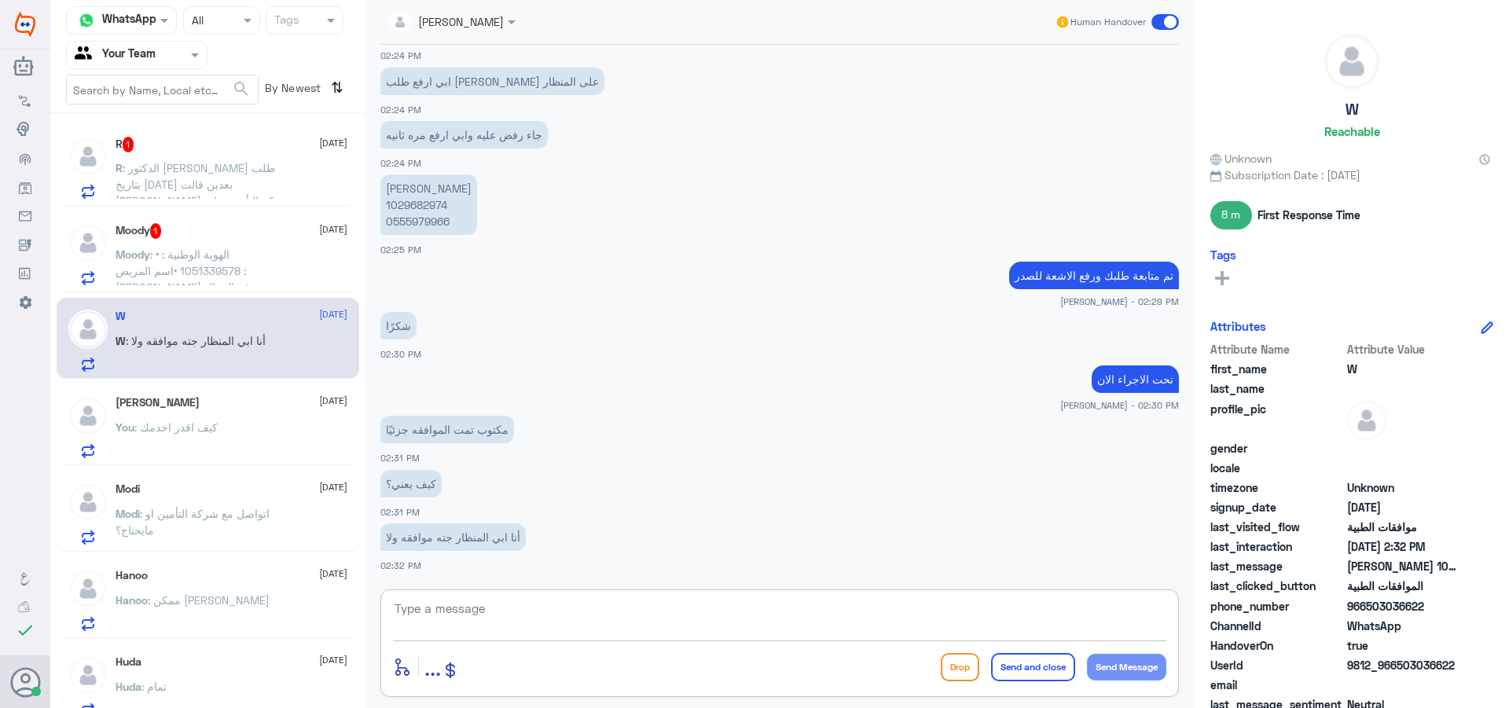
click at [541, 618] on textarea at bounding box center [779, 617] width 773 height 39
type textarea "مرفوض يرجى التواصل مع [PERSON_NAME]"
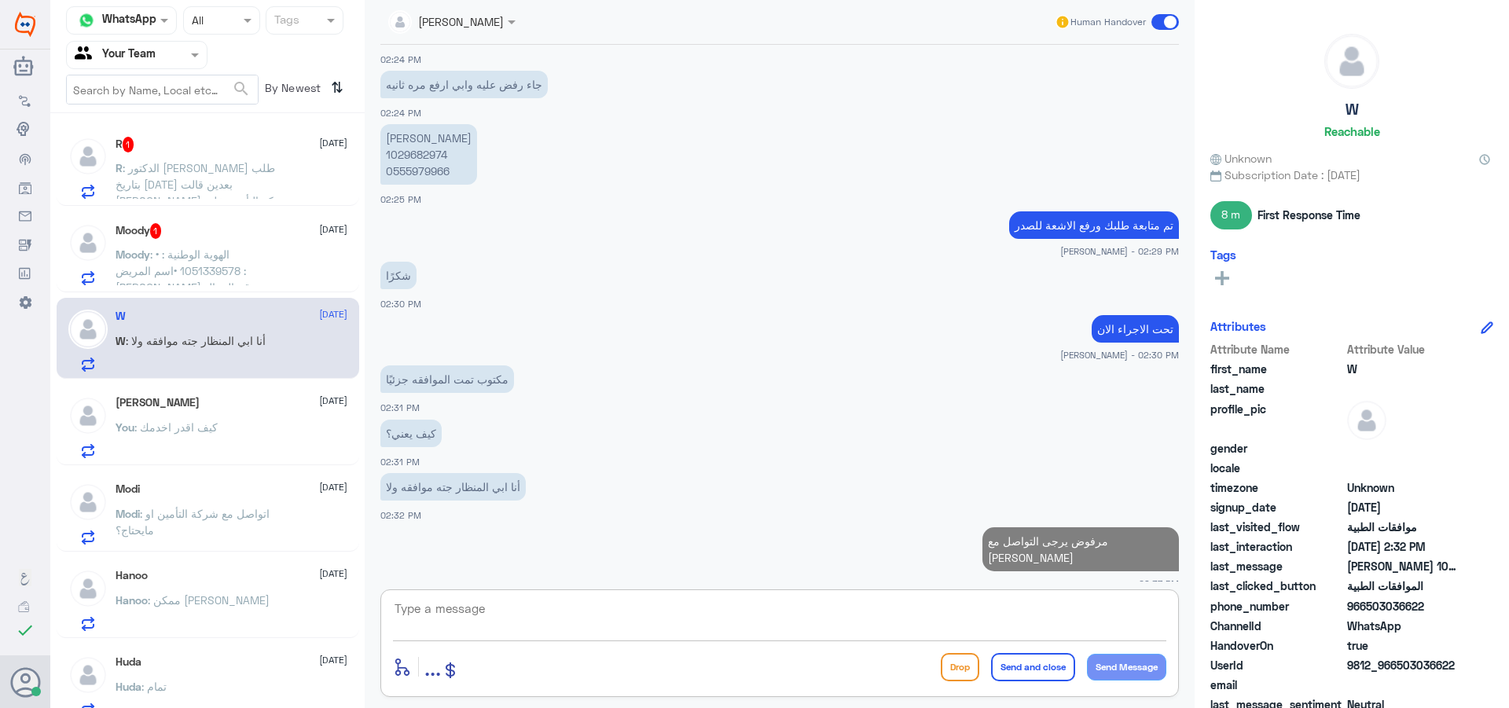
click at [223, 275] on span ": •⁠ ⁠الهوية الوطنية : 1051339578 •اسم المريض : [PERSON_NAME] رقم الجوال :٠٥٥٤١…" at bounding box center [204, 296] width 177 height 96
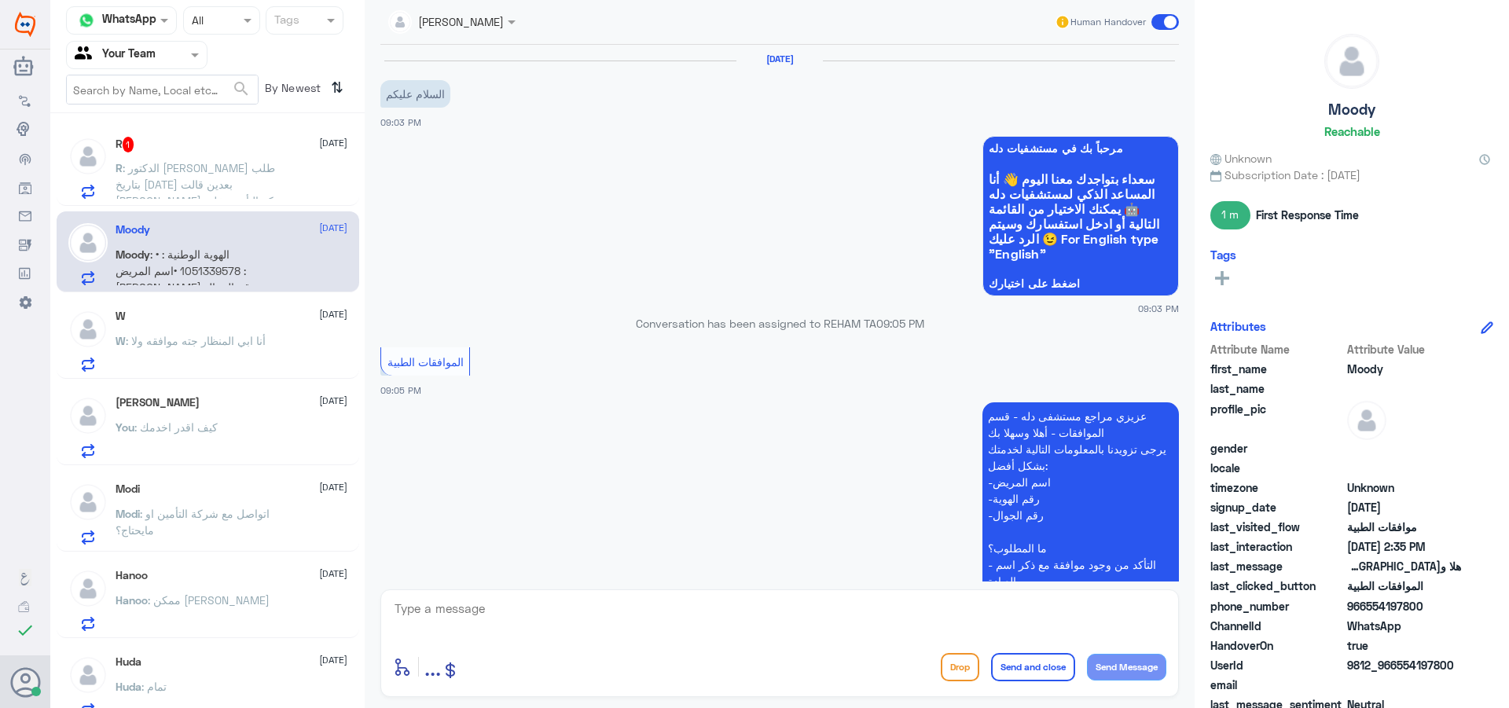
scroll to position [1554, 0]
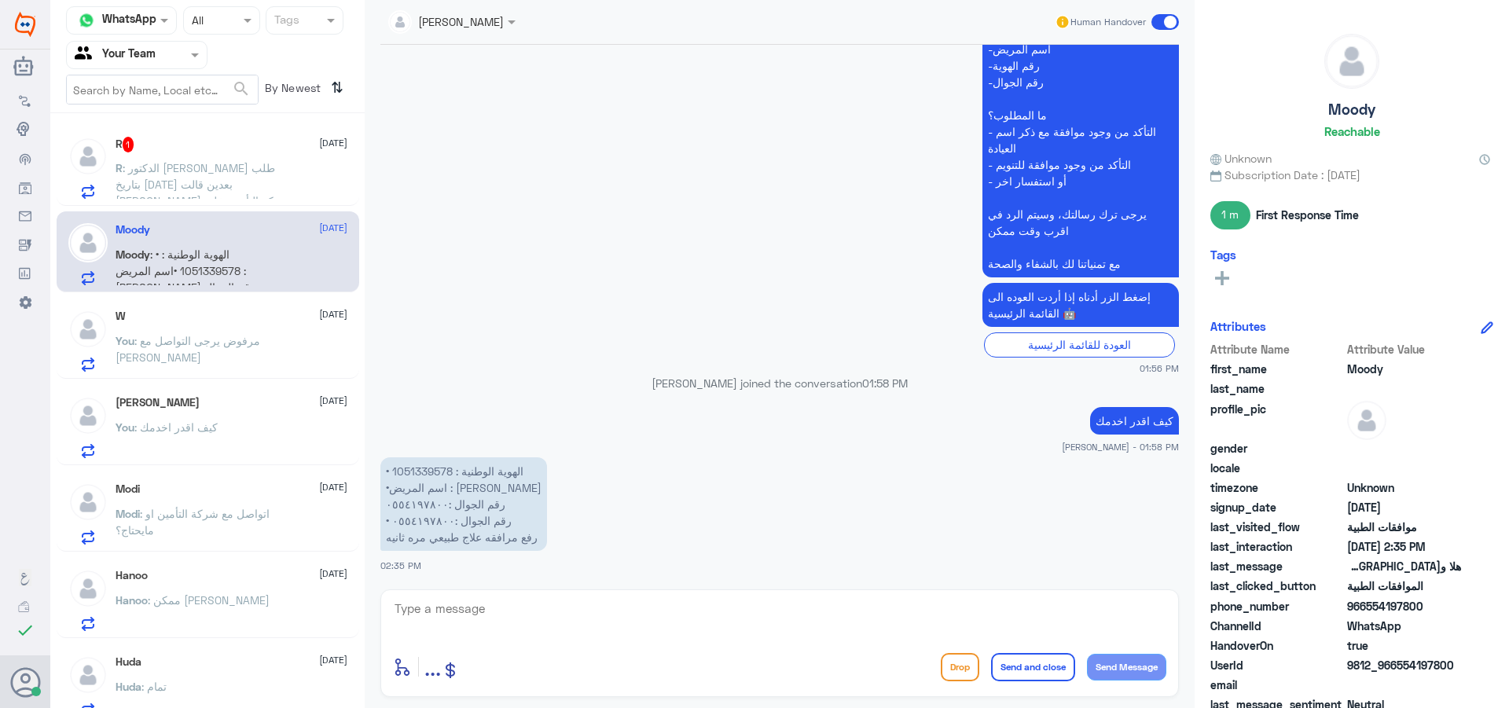
click at [409, 464] on p "•⁠ ⁠الهوية الوطنية : 1051339578 •اسم المريض : [PERSON_NAME] رقم الجوال :٠٥٥٤١٩٧…" at bounding box center [463, 504] width 167 height 94
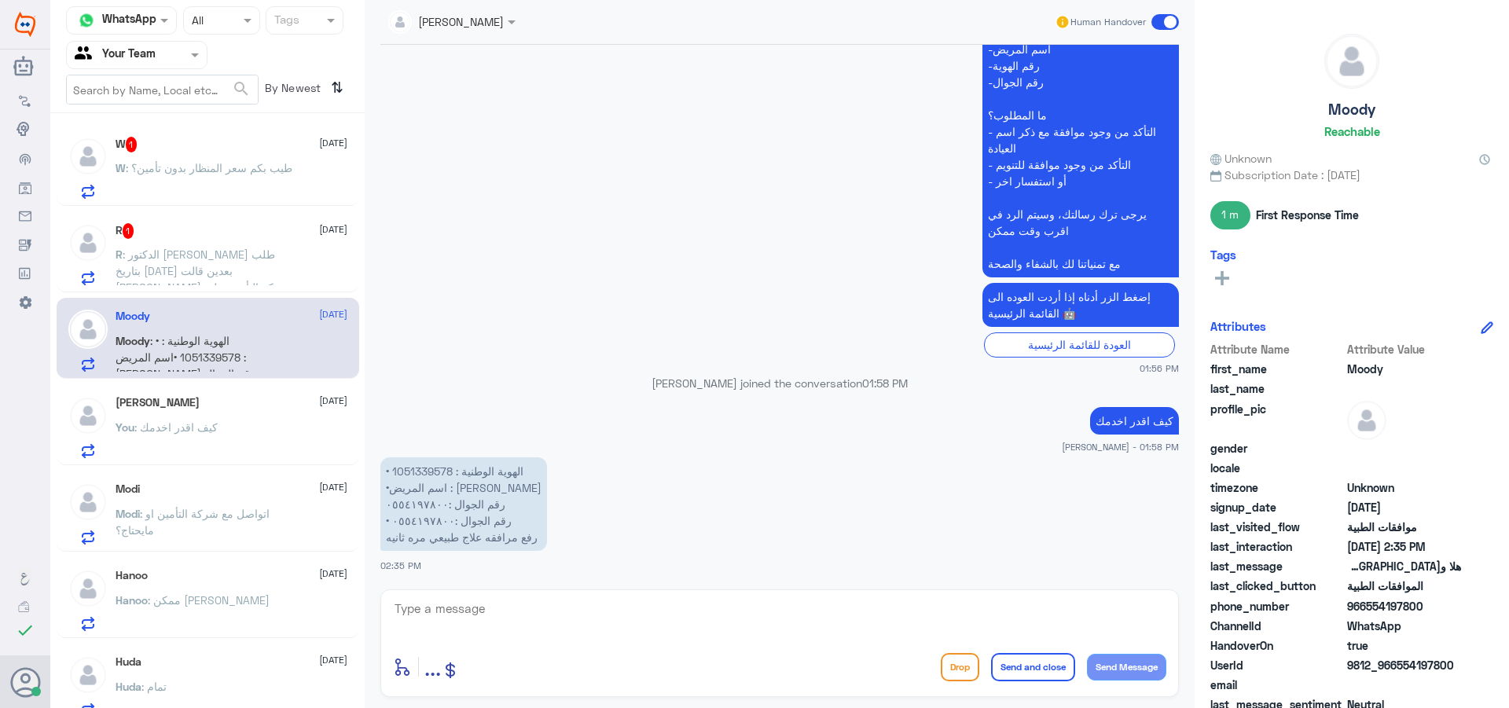
click at [1158, 20] on span at bounding box center [1165, 22] width 28 height 16
click at [0, 0] on input "checkbox" at bounding box center [0, 0] width 0 height 0
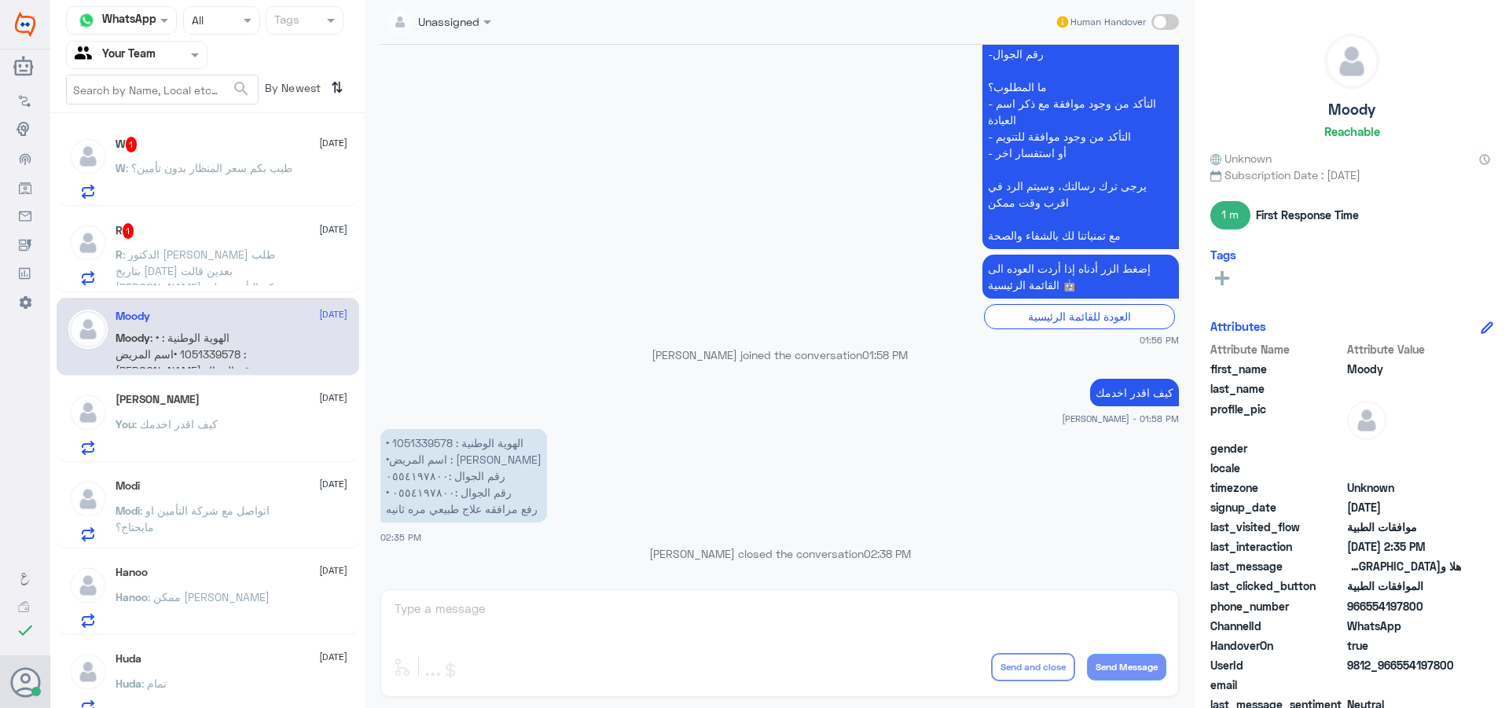
click at [1156, 19] on span at bounding box center [1165, 22] width 28 height 16
click at [0, 0] on input "checkbox" at bounding box center [0, 0] width 0 height 0
click at [457, 13] on div at bounding box center [439, 21] width 119 height 18
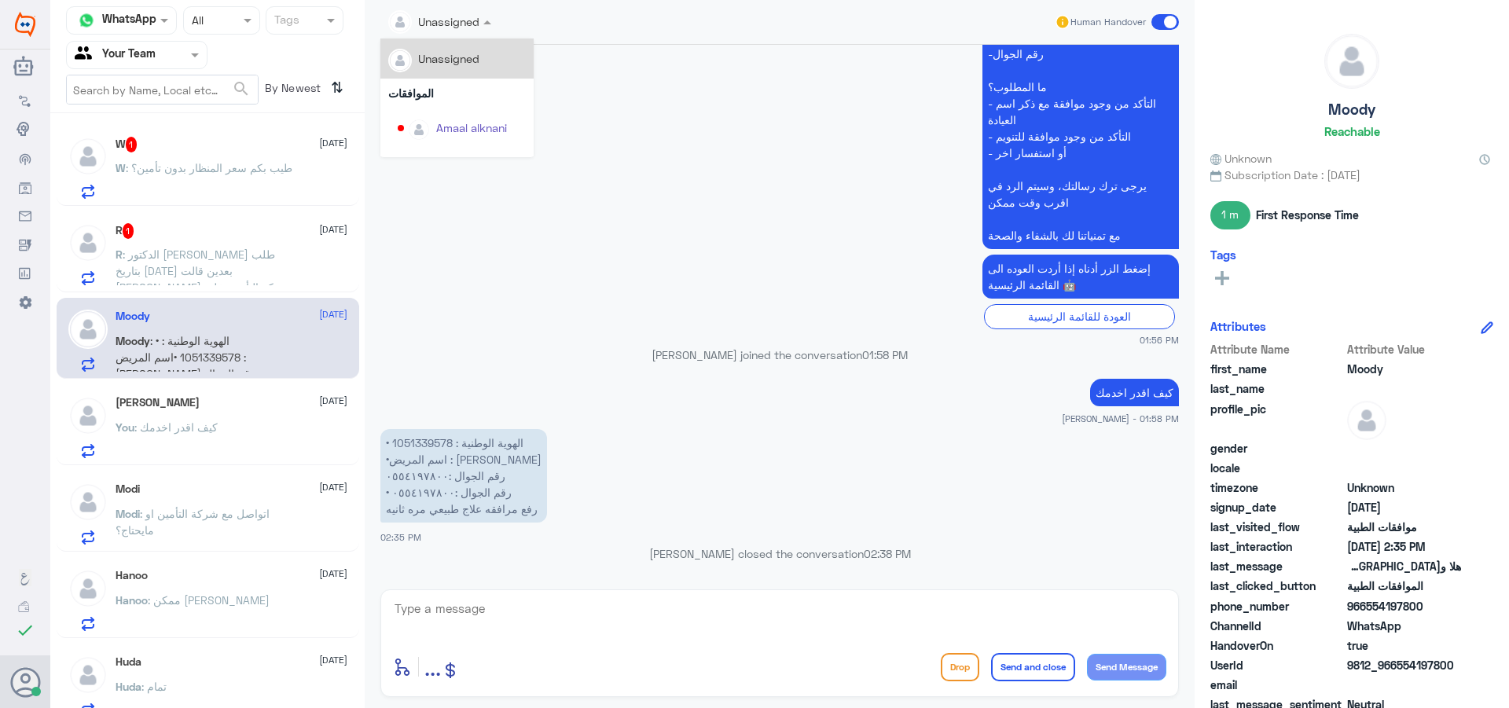
click at [479, 50] on div "Unassigned" at bounding box center [448, 58] width 61 height 17
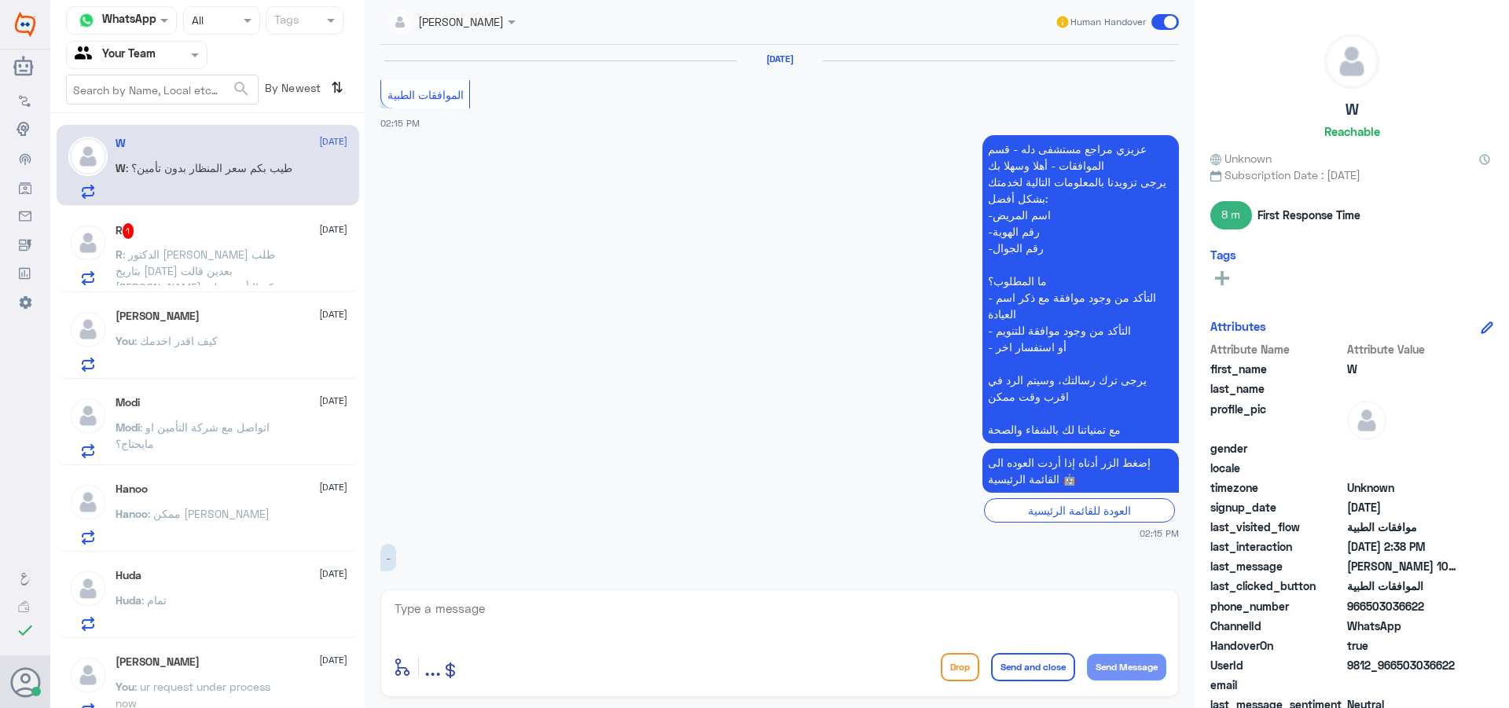
scroll to position [925, 0]
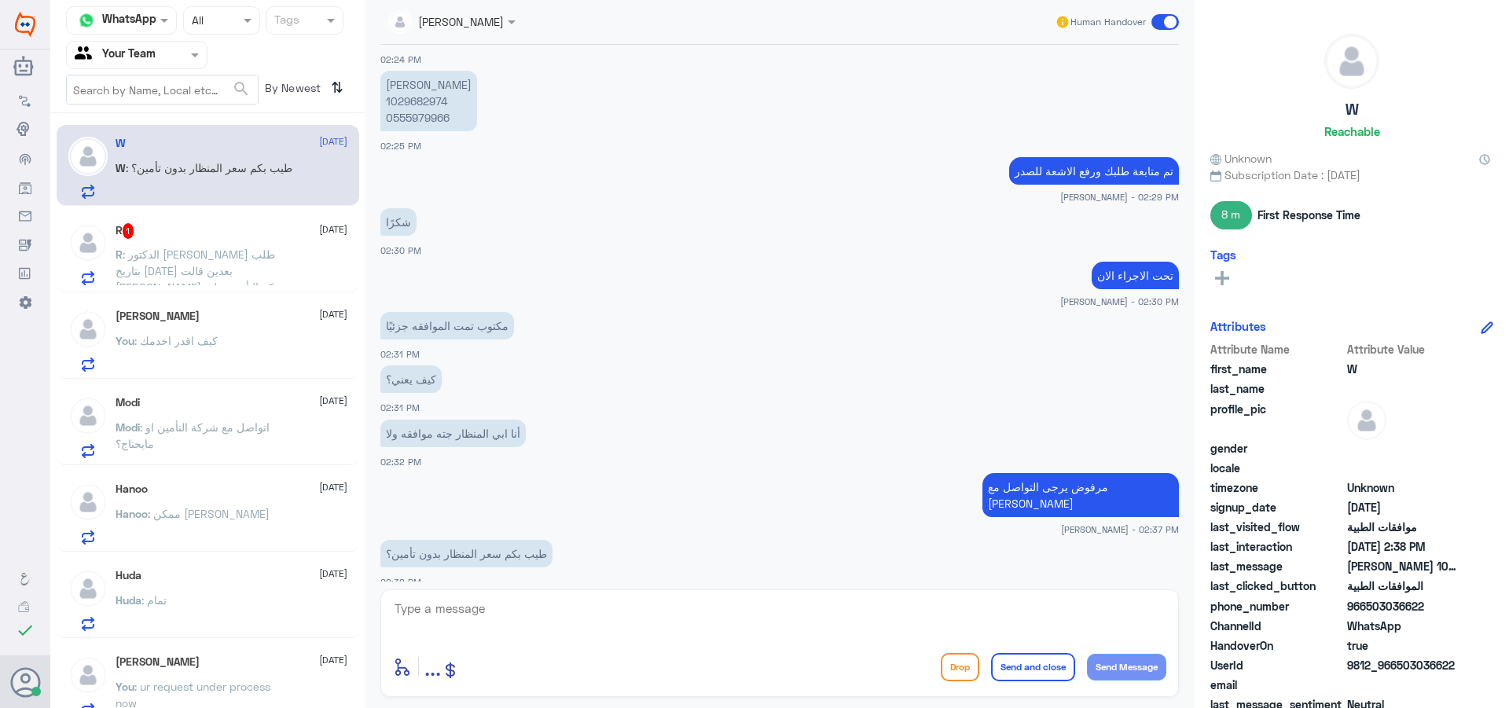
click at [235, 275] on span ": الدكتور [PERSON_NAME] طلب بتاريخ [DATE] بعدين قالت [PERSON_NAME] شركة التأمين…" at bounding box center [203, 304] width 174 height 112
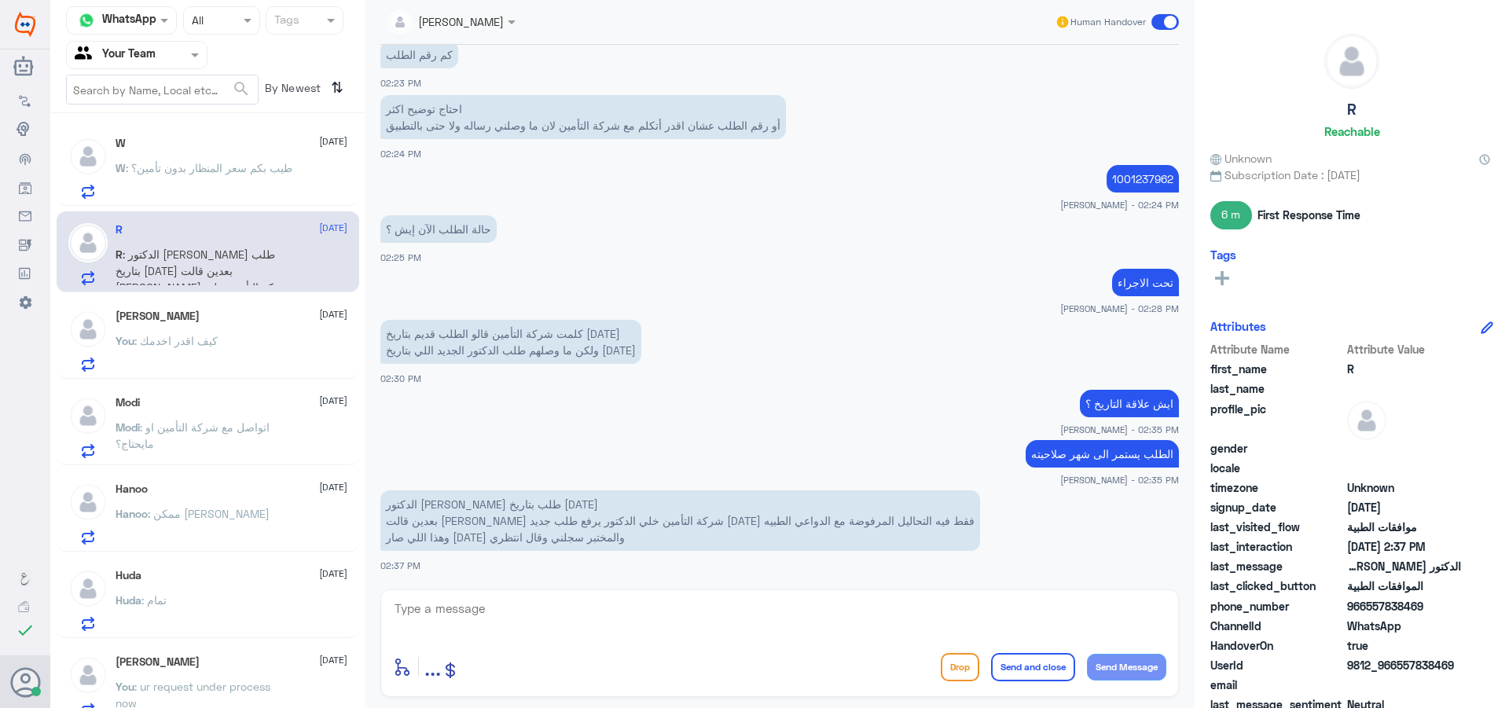
scroll to position [695, 0]
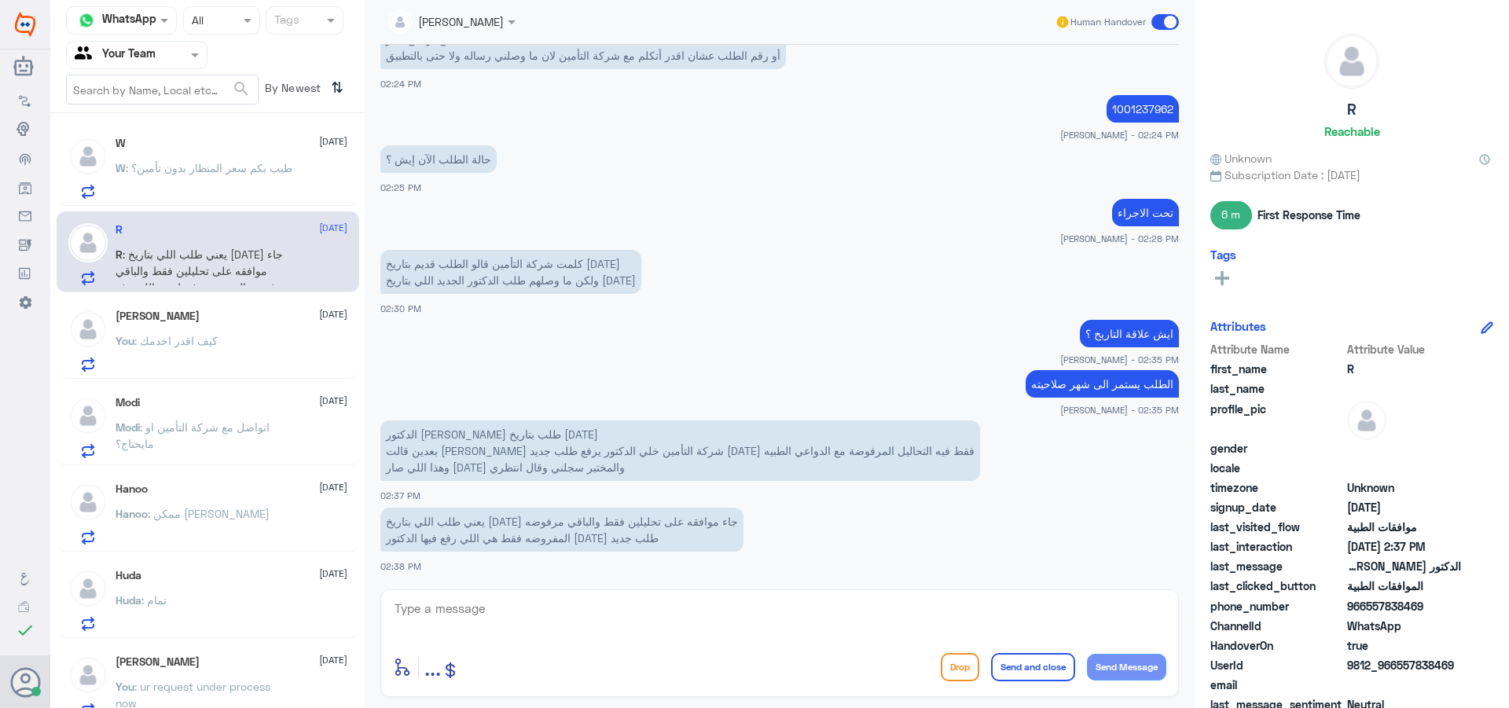
click at [264, 178] on p "W : طيب بكم سعر المنظار بدون تأمين؟" at bounding box center [204, 179] width 177 height 39
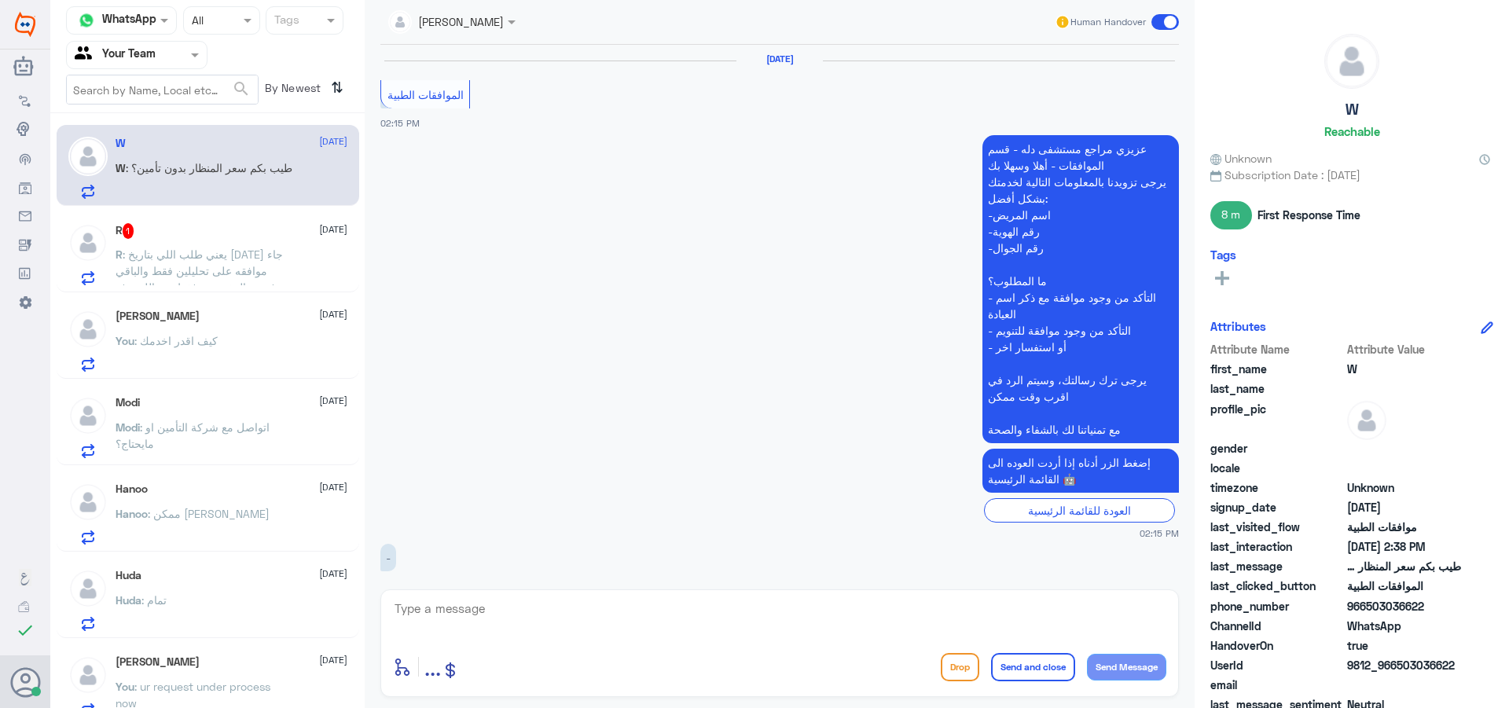
scroll to position [925, 0]
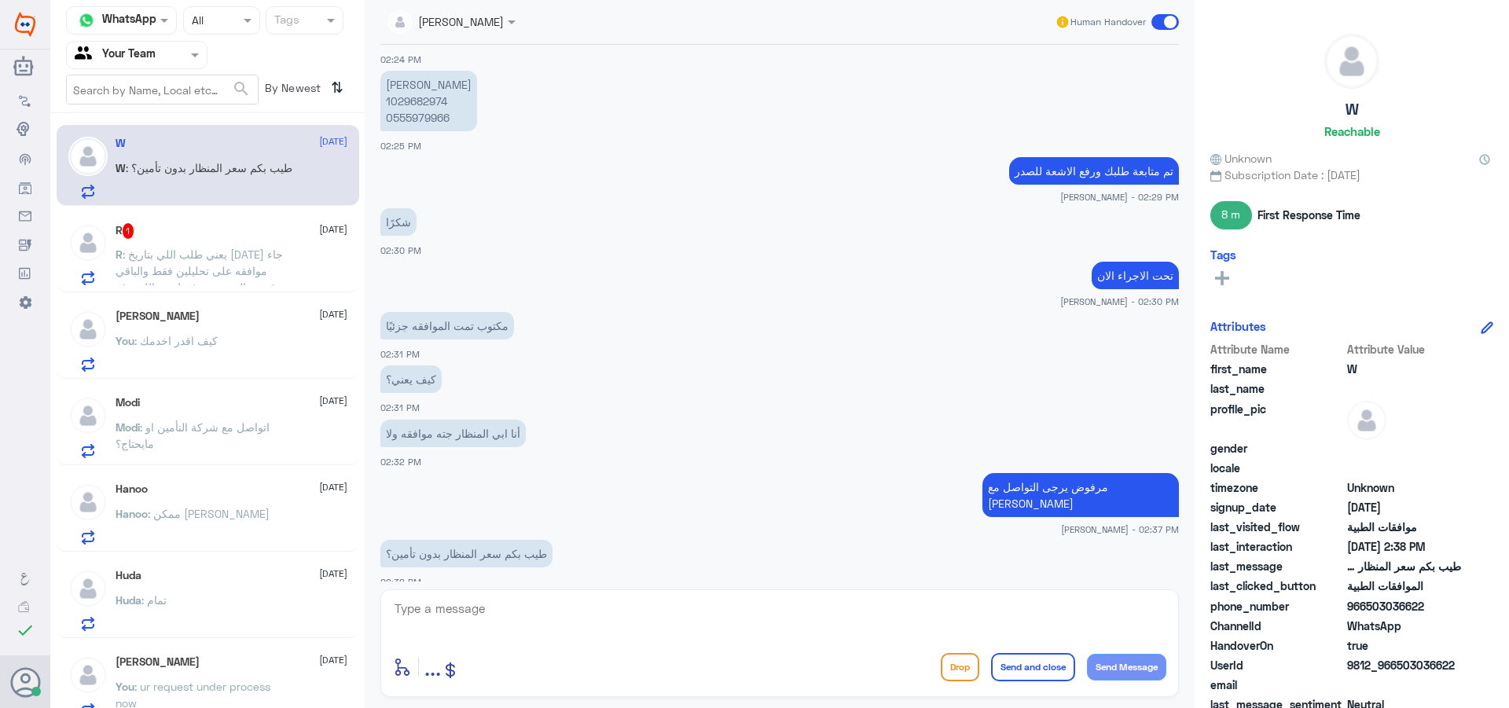
click at [266, 282] on span ": يعني طلب اللي بتاريخ [DATE] جاء موافقه على تحليلين فقط والباقي مرفوضه المفروض…" at bounding box center [202, 279] width 173 height 63
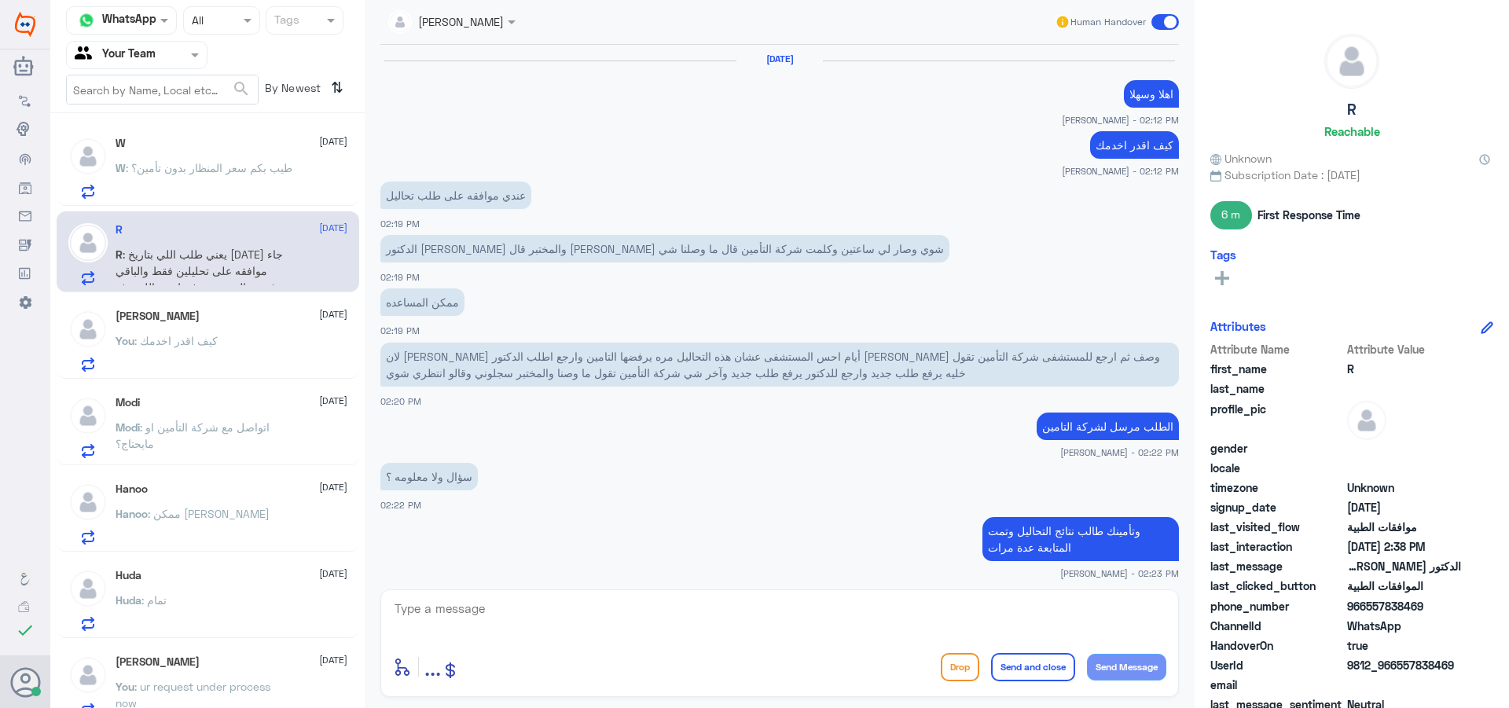
scroll to position [663, 0]
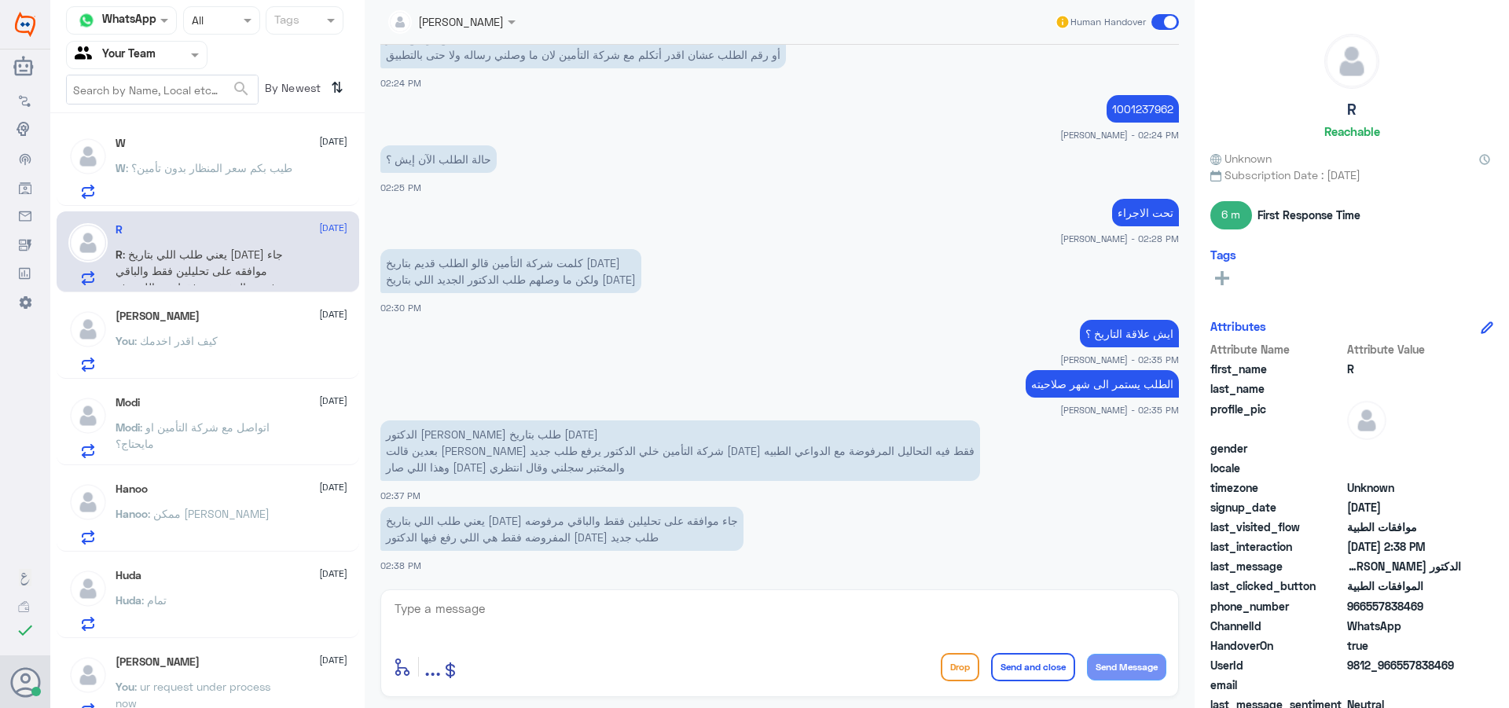
click at [261, 193] on p "W : طيب بكم سعر المنظار بدون تأمين؟" at bounding box center [204, 179] width 177 height 39
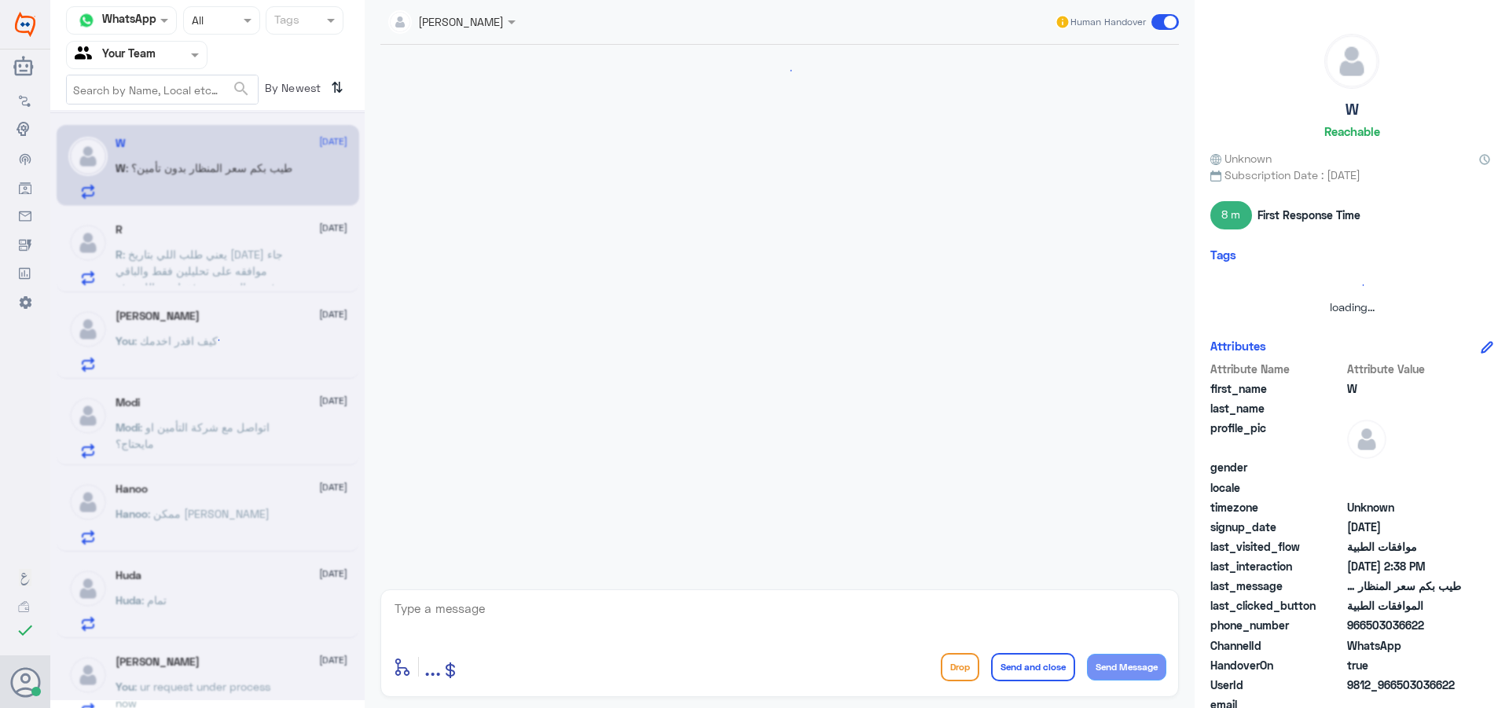
scroll to position [925, 0]
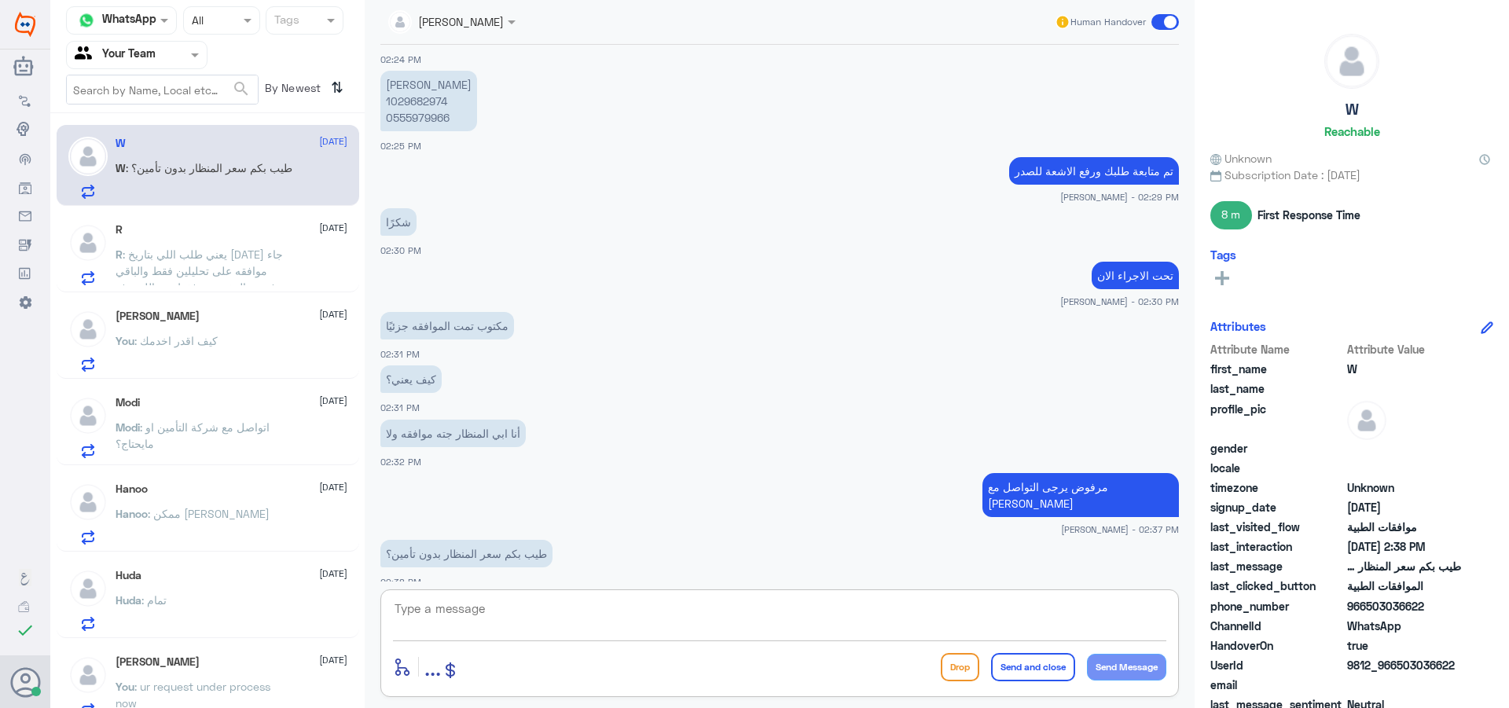
drag, startPoint x: 427, startPoint y: 636, endPoint x: 484, endPoint y: 659, distance: 61.3
click at [484, 659] on div "enter flow name ... Drop Send and close Send Message" at bounding box center [779, 643] width 798 height 108
click at [496, 629] on textarea at bounding box center [779, 617] width 773 height 39
type textarea "S"
click at [626, 622] on textarea at bounding box center [779, 617] width 773 height 39
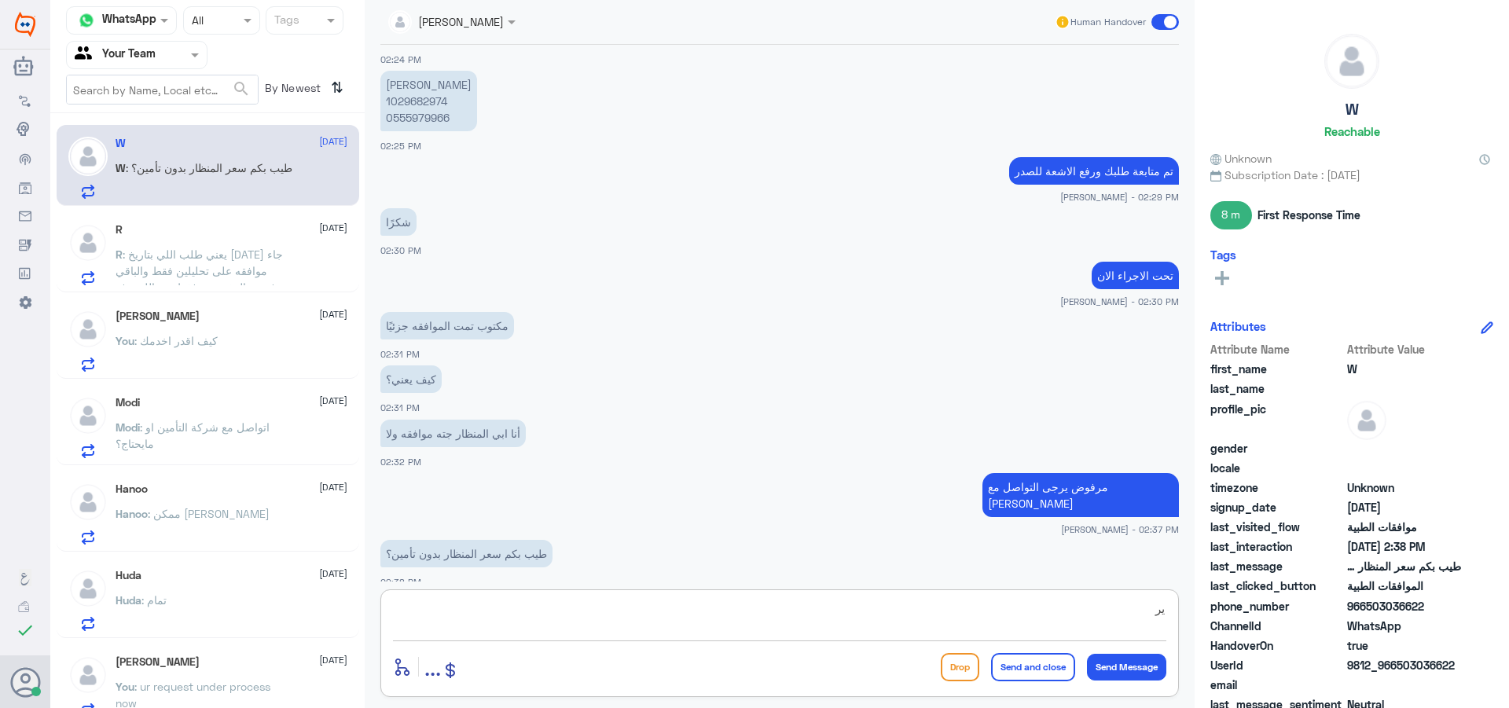
type textarea "ي"
type textarea "ا"
type textarea "الاسعار تتضح لدى الاستقبال"
click at [1038, 669] on button "Send and close" at bounding box center [1033, 667] width 84 height 28
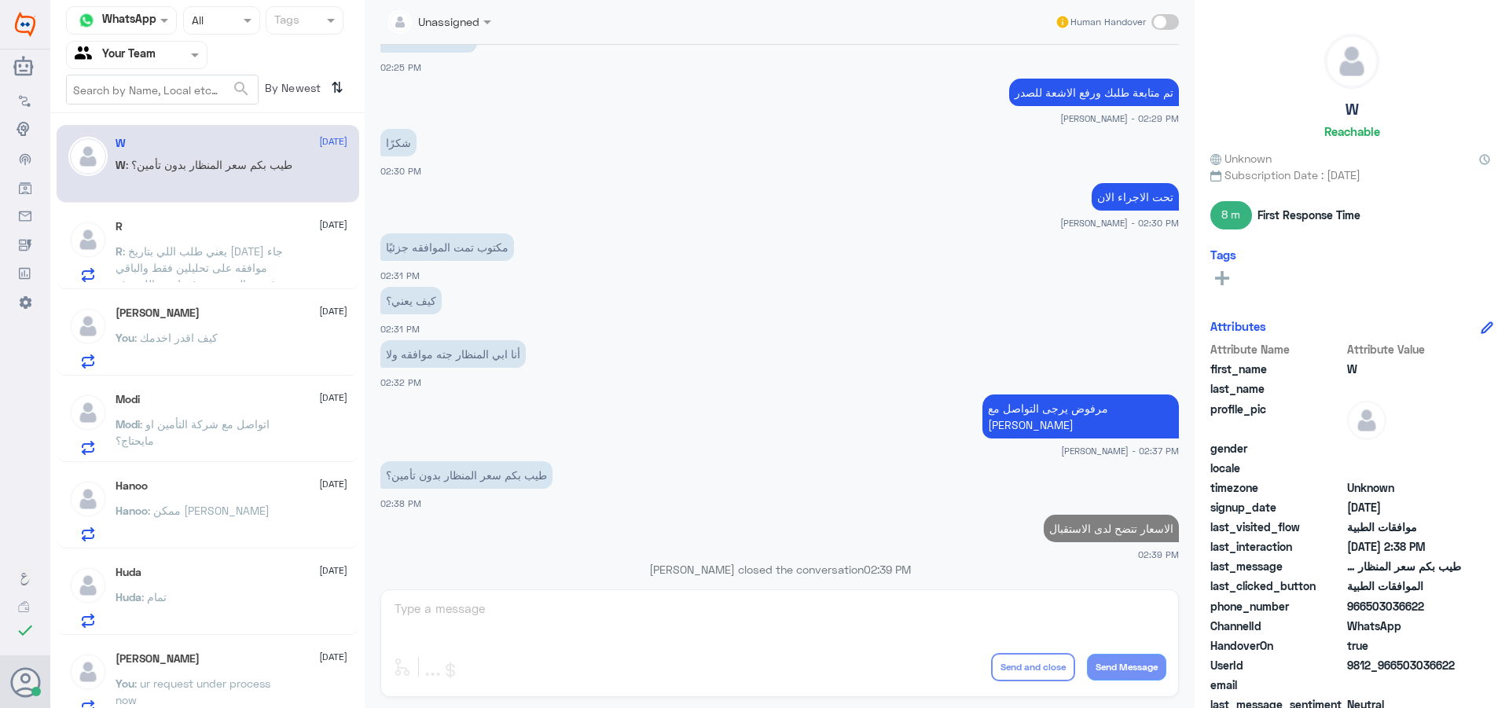
click at [216, 275] on p "R : يعني طلب اللي بتاريخ [DATE] جاء موافقه على تحليلين فقط والباقي مرفوضه المفر…" at bounding box center [204, 262] width 177 height 39
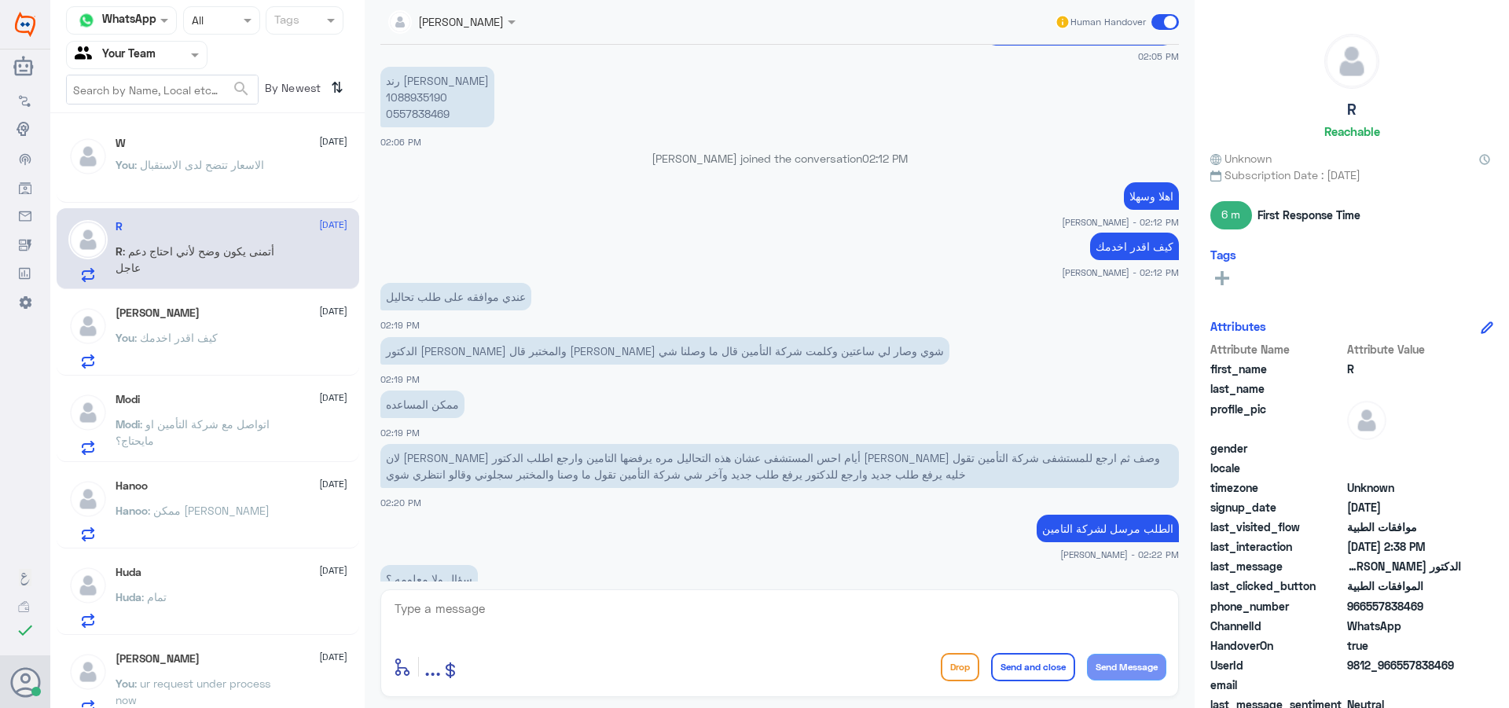
scroll to position [1685, 0]
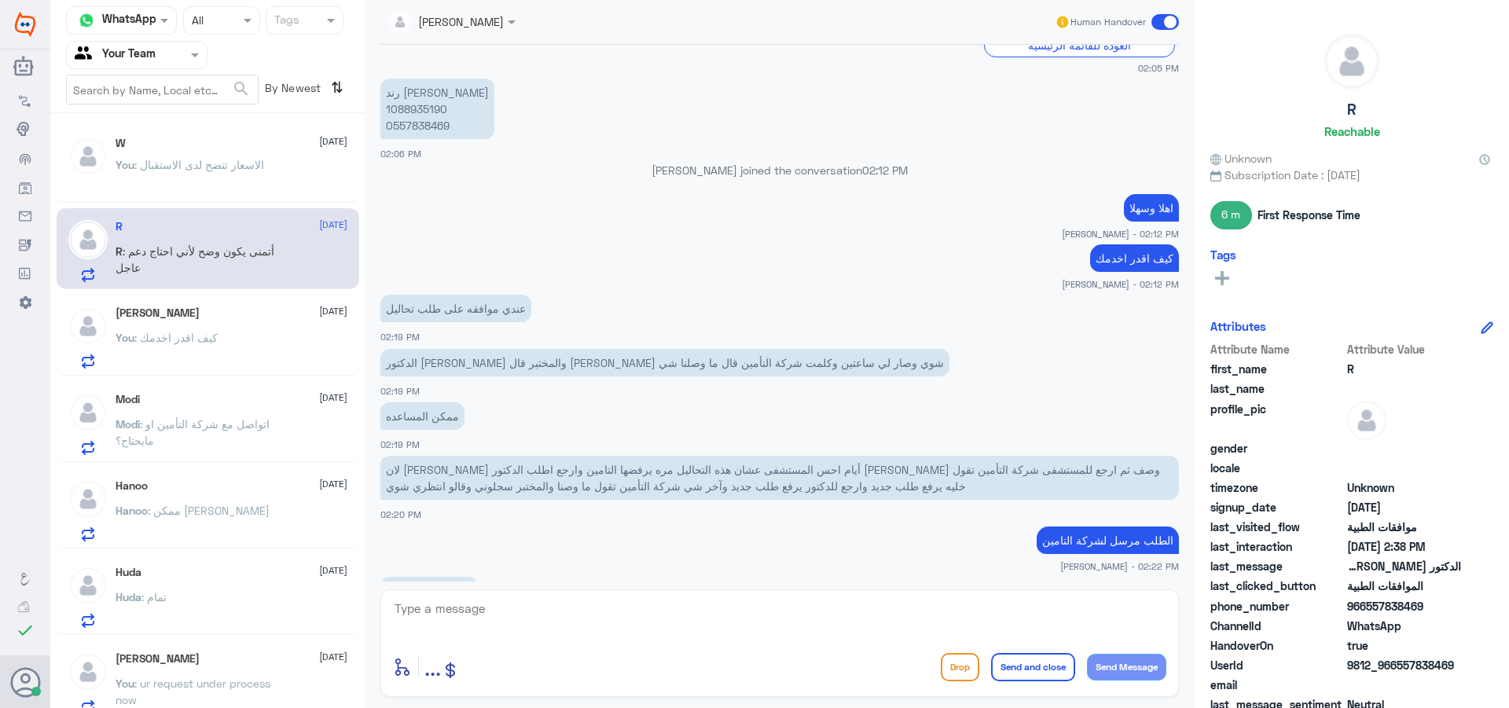
click at [419, 110] on p "رند [PERSON_NAME] 1088935190 0557838469" at bounding box center [437, 109] width 114 height 61
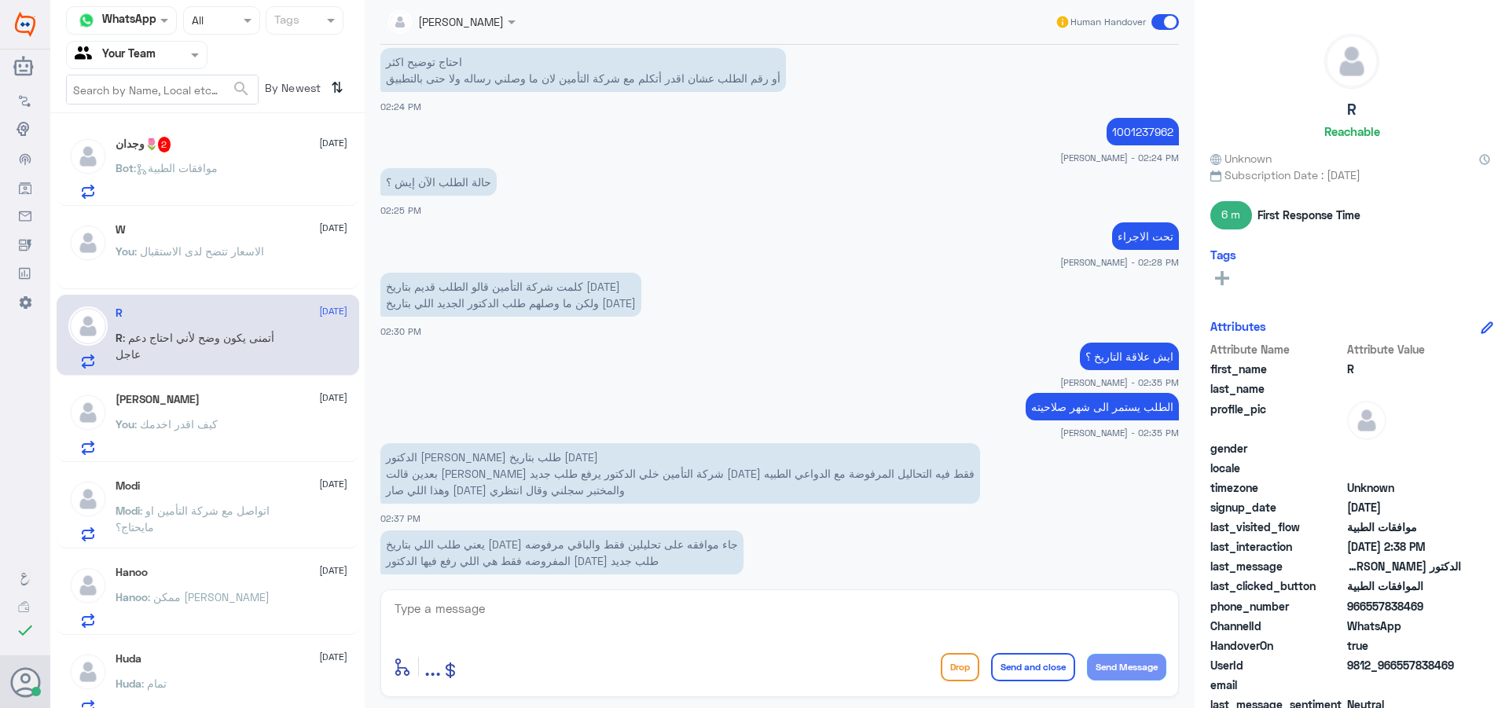
scroll to position [2569, 0]
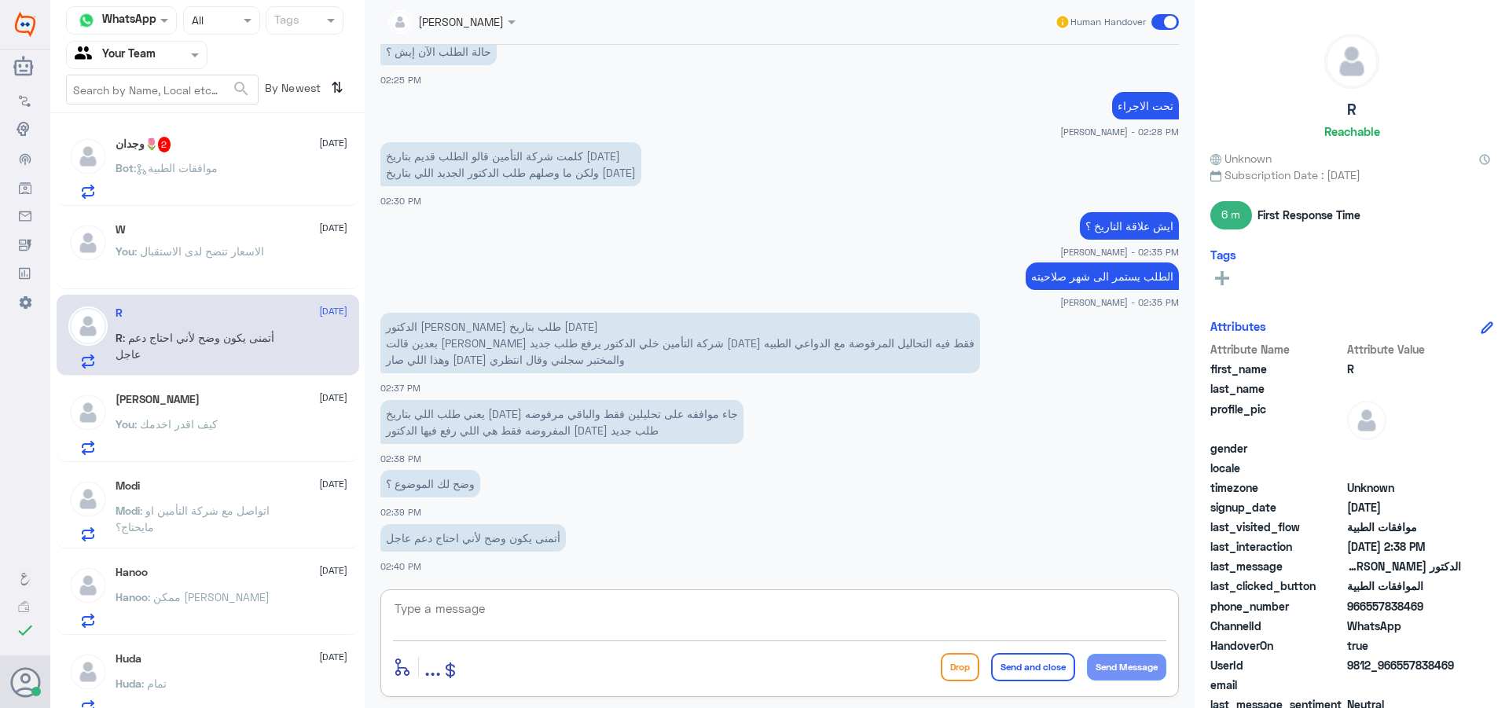
click at [508, 633] on textarea at bounding box center [779, 617] width 773 height 39
type textarea "تم رفع التحاليل المرفوضة"
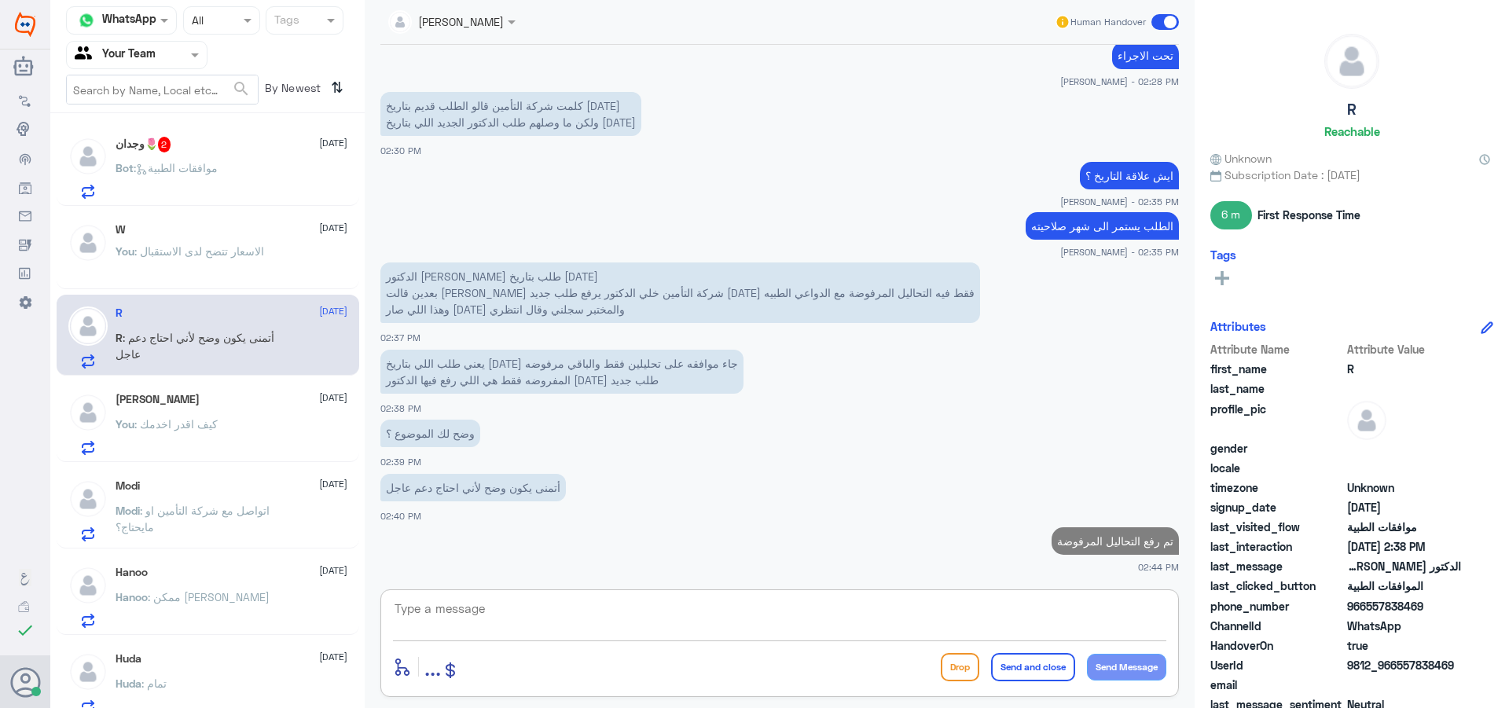
click at [266, 185] on div "Bot : موافقات الطبية" at bounding box center [232, 180] width 232 height 35
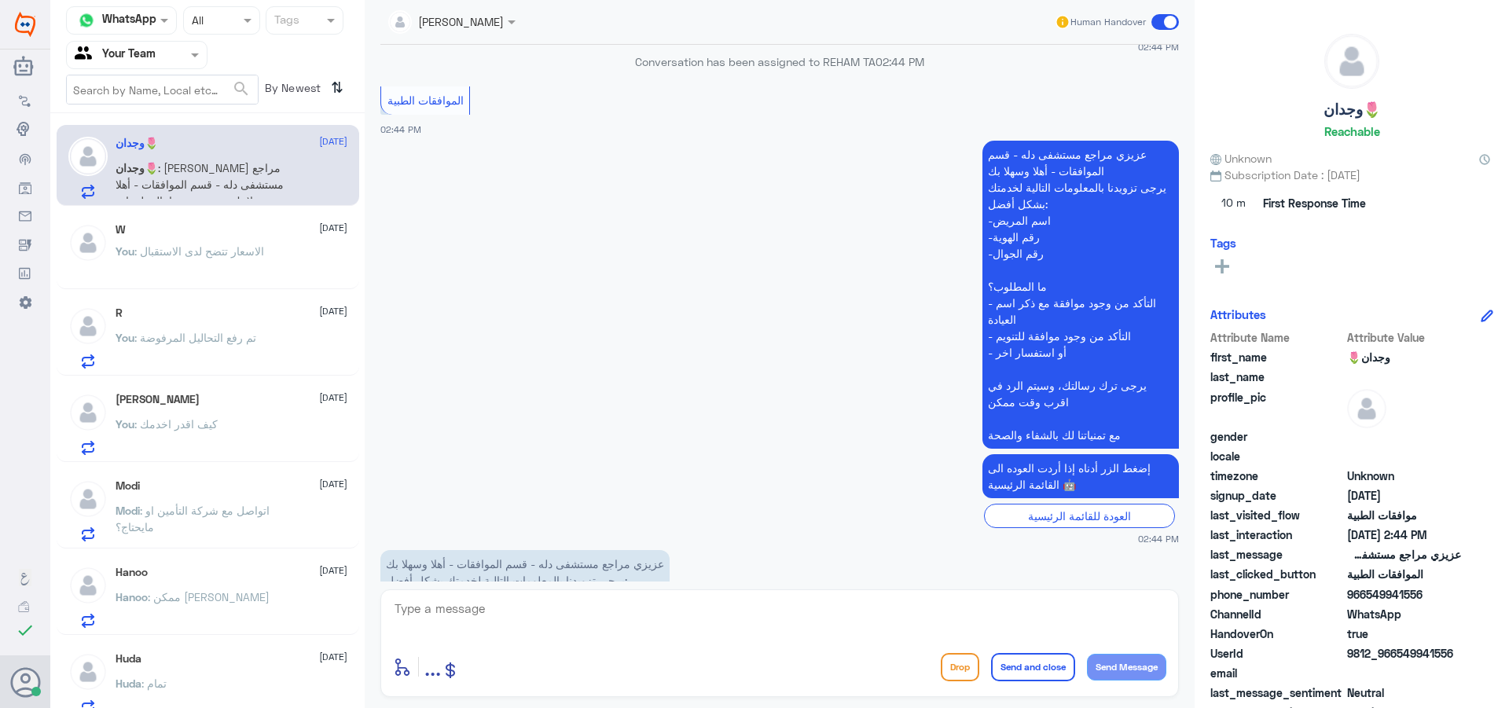
scroll to position [1450, 0]
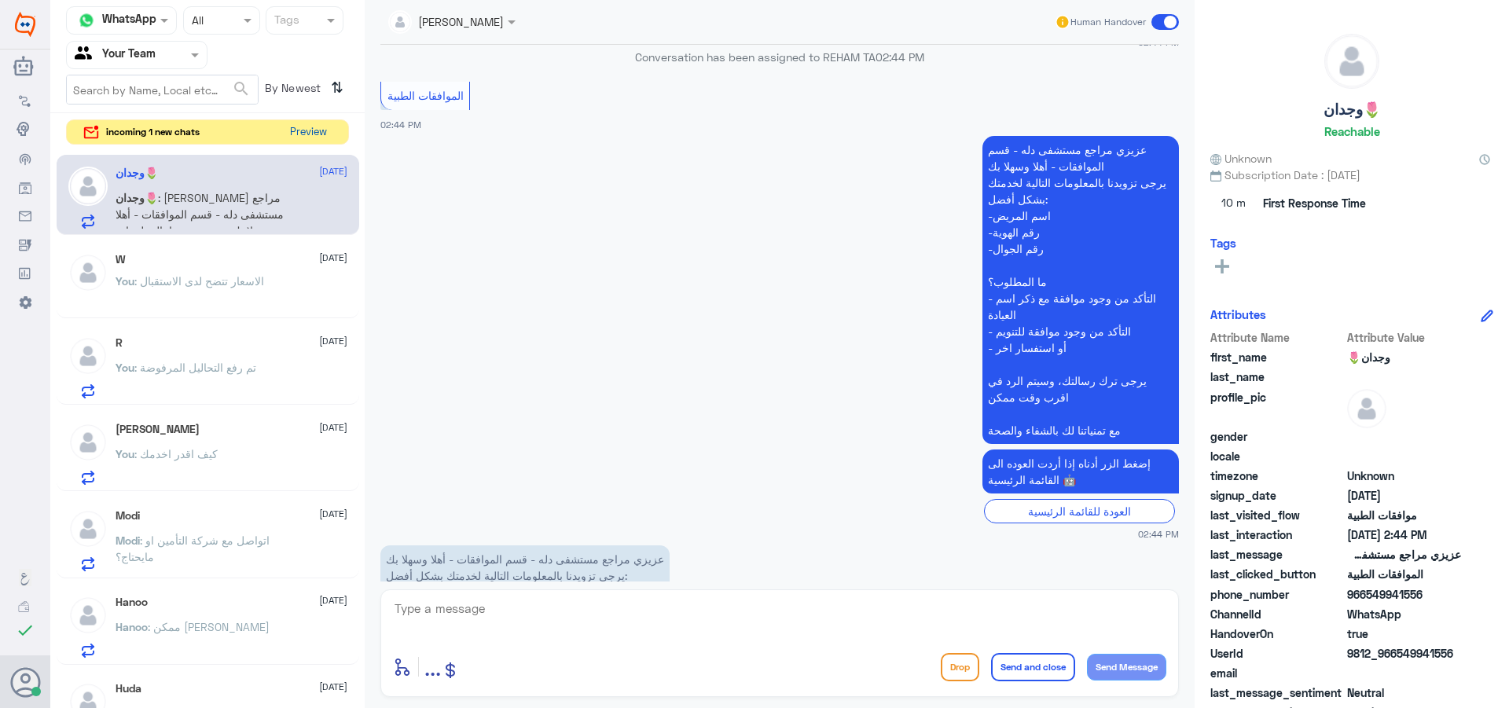
click at [324, 142] on button "Preview" at bounding box center [308, 132] width 49 height 24
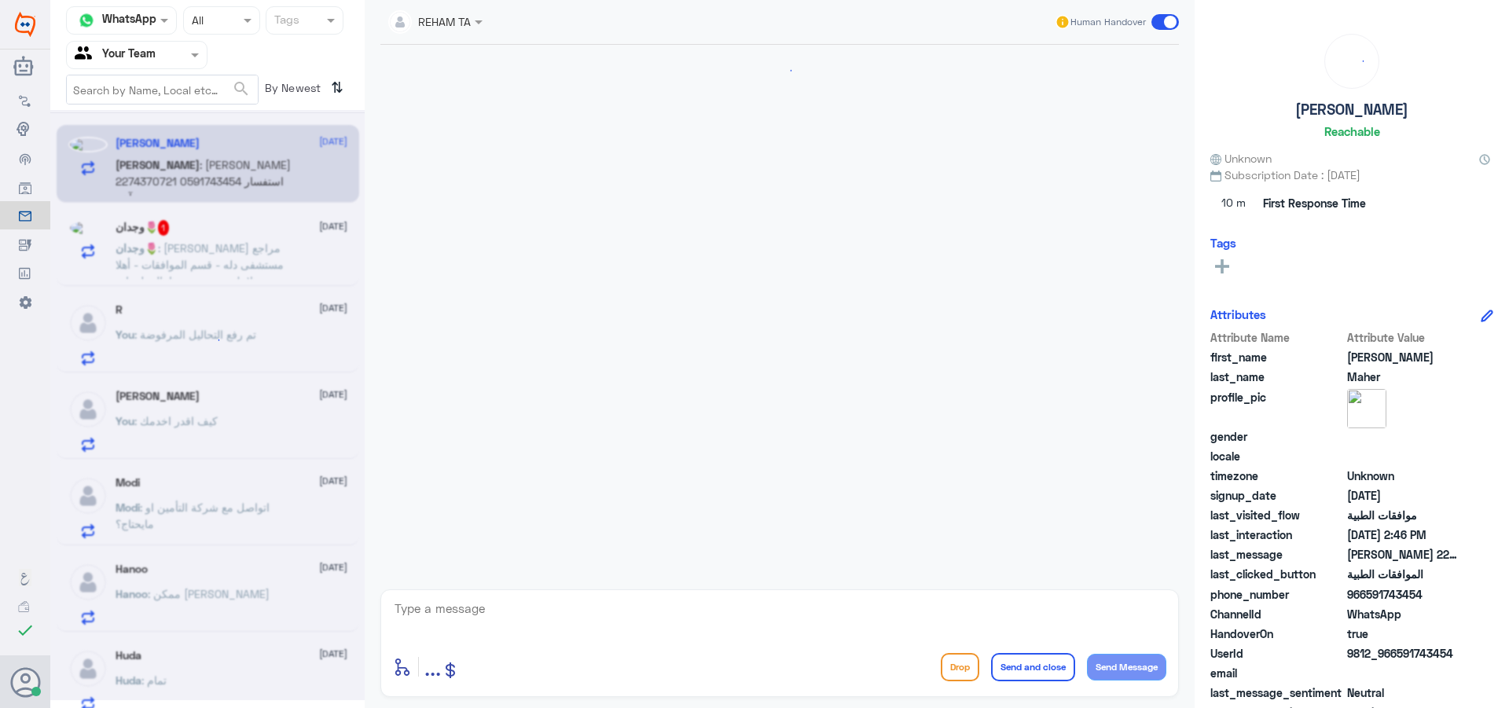
scroll to position [353, 0]
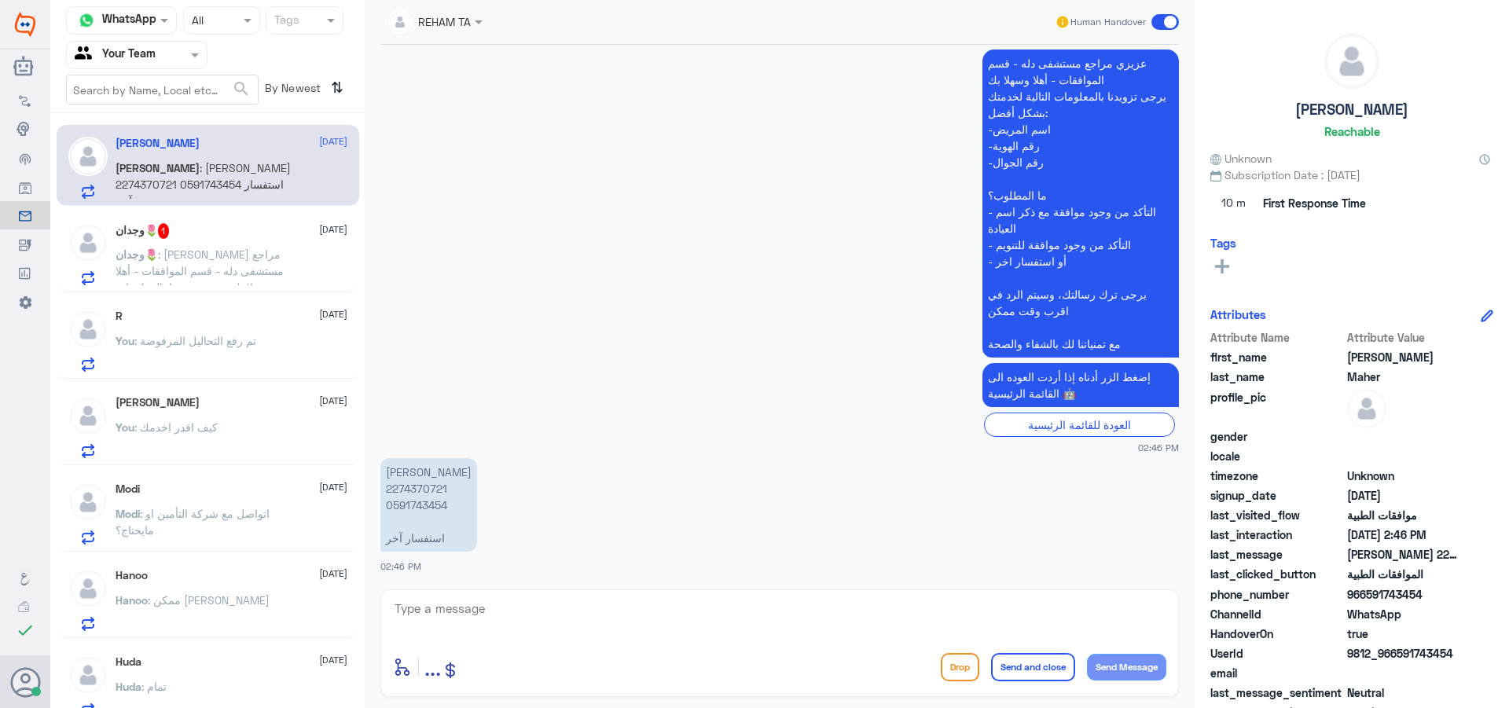
click at [193, 284] on span ": [PERSON_NAME] مراجع مستشفى دله - قسم الموافقات - أهلا وسهلا بك يرجى تزويدنا ب…" at bounding box center [202, 353] width 172 height 211
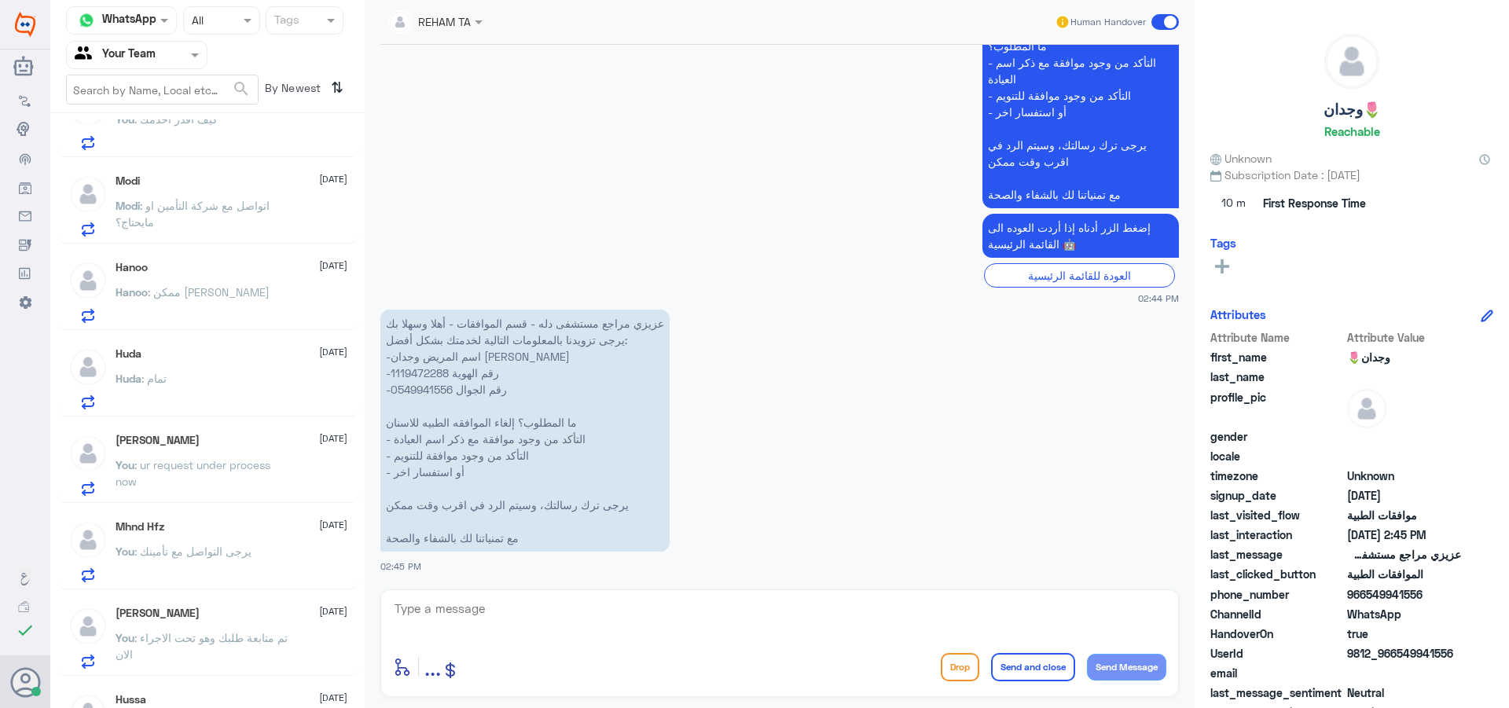
scroll to position [314, 0]
click at [226, 271] on div "Hanoo [DATE][PERSON_NAME] : ممكن تشيكين لوسمحتي" at bounding box center [232, 286] width 232 height 62
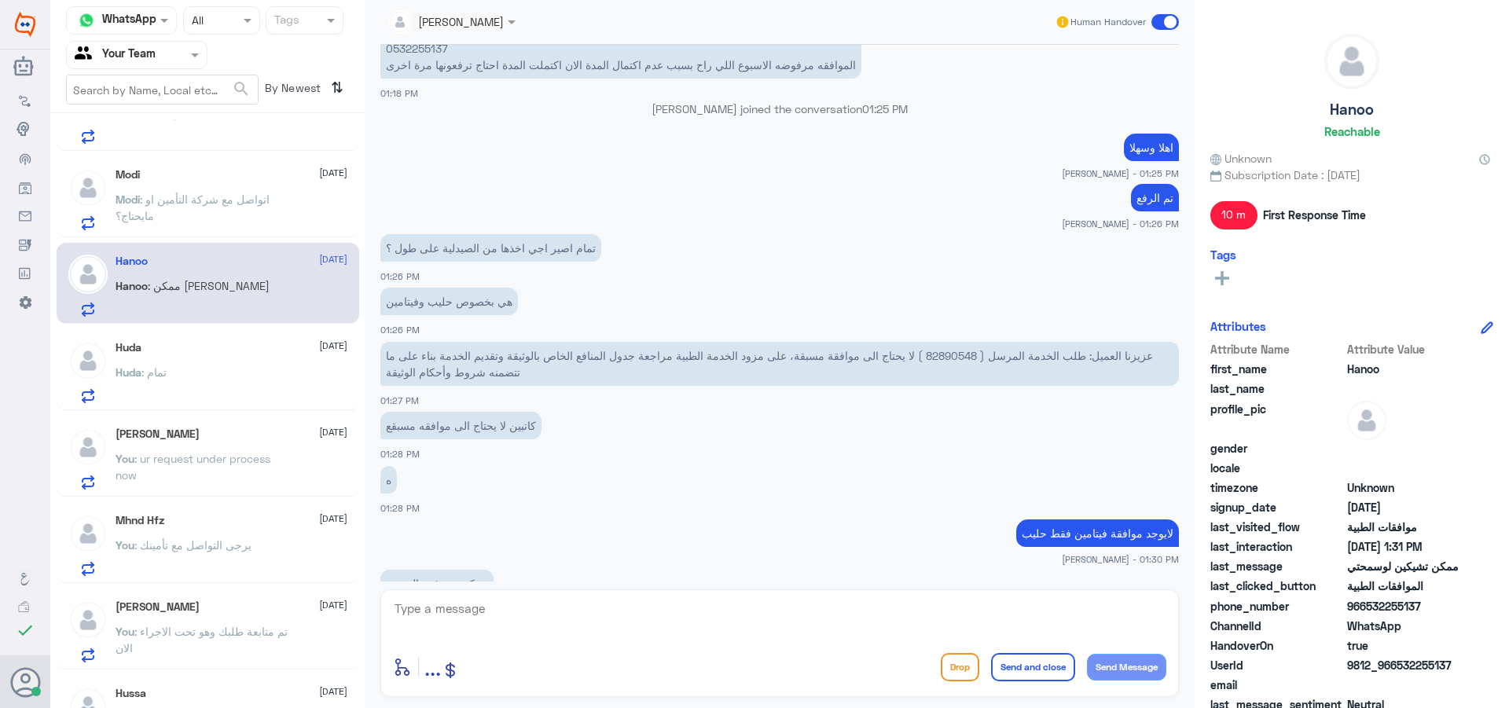
scroll to position [648, 0]
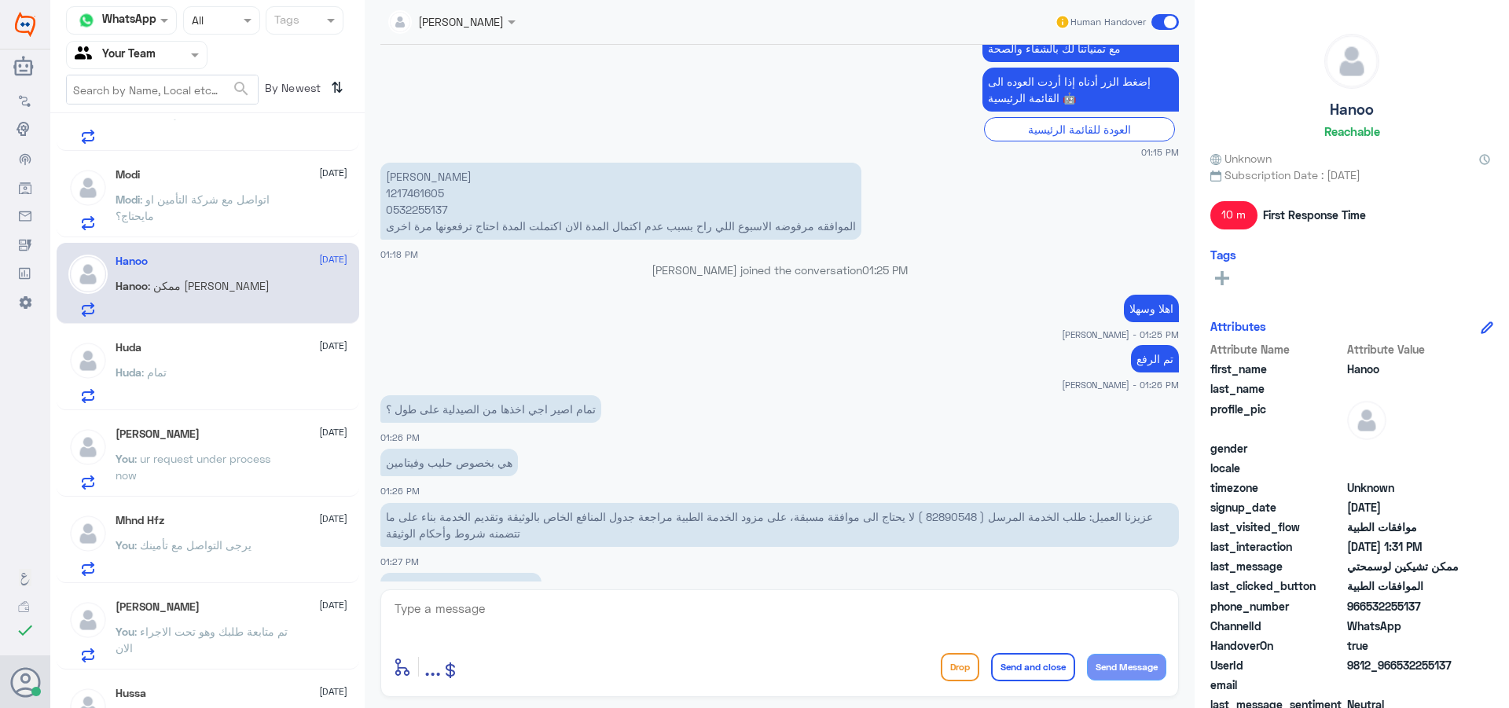
click at [416, 193] on p "[PERSON_NAME] 1217461605 0532255137 الموافقه مرفوضه الاسبوع اللي راح بسبب عدم ا…" at bounding box center [620, 201] width 481 height 77
drag, startPoint x: 707, startPoint y: 610, endPoint x: 720, endPoint y: 620, distance: 16.2
click at [710, 611] on textarea at bounding box center [779, 617] width 773 height 39
type textarea "تمت الموافقة"
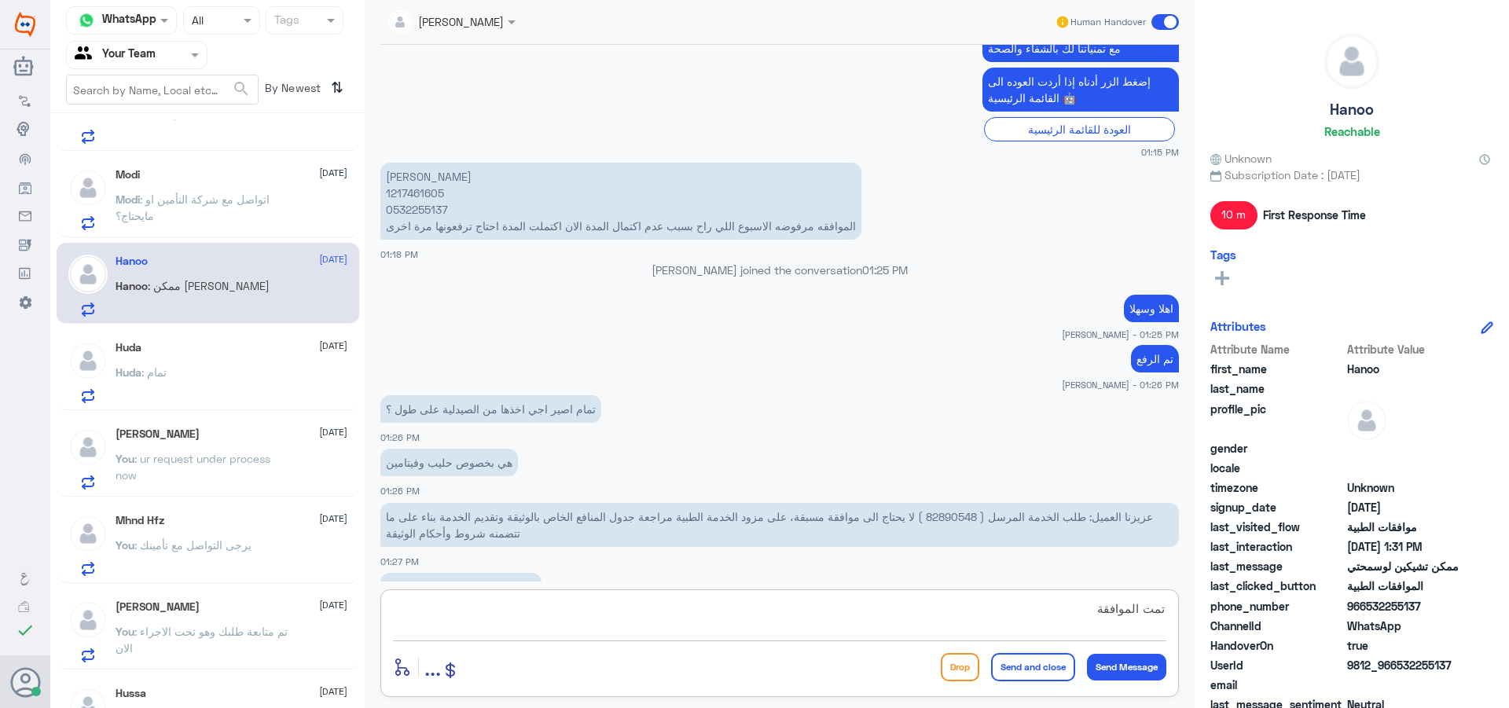
click at [1016, 674] on button "Send and close" at bounding box center [1033, 667] width 84 height 28
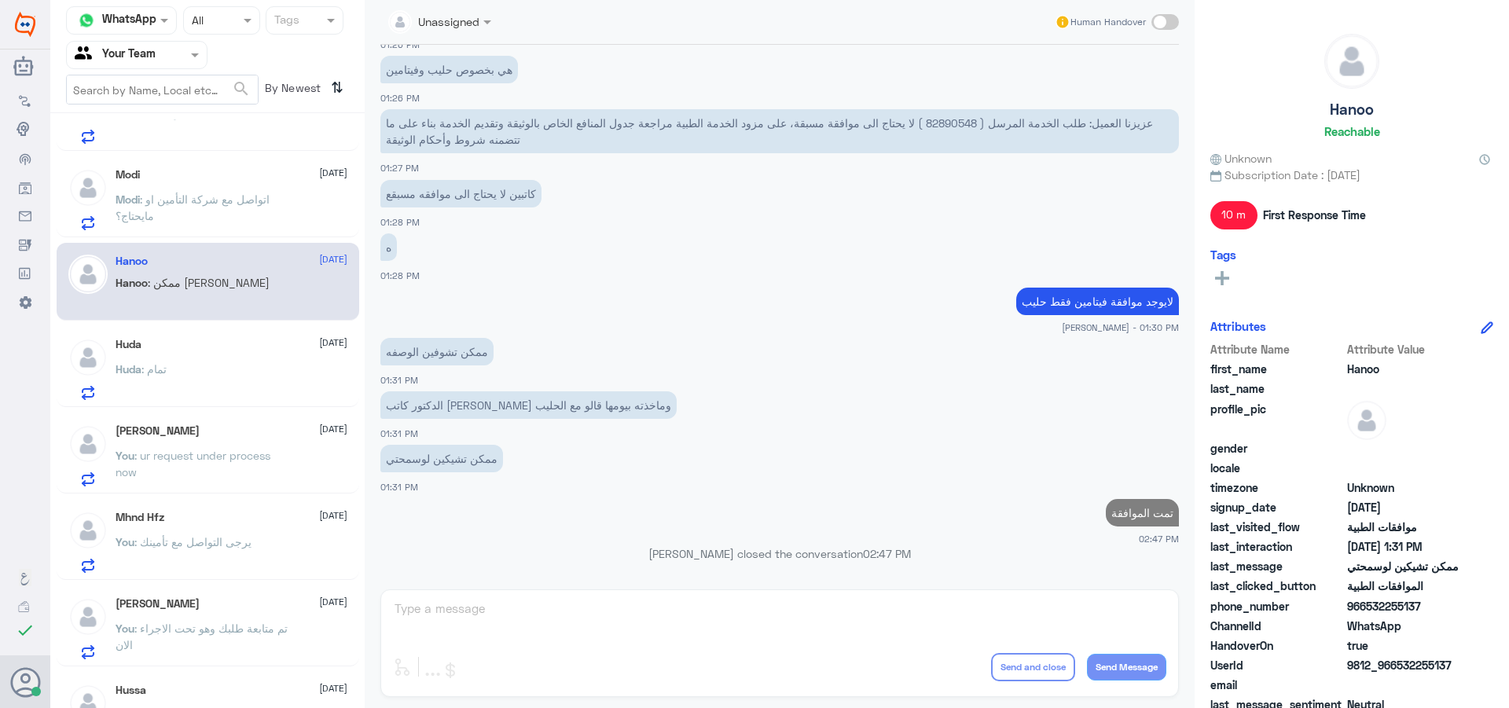
click at [239, 173] on div "Modi [DATE]" at bounding box center [232, 174] width 232 height 13
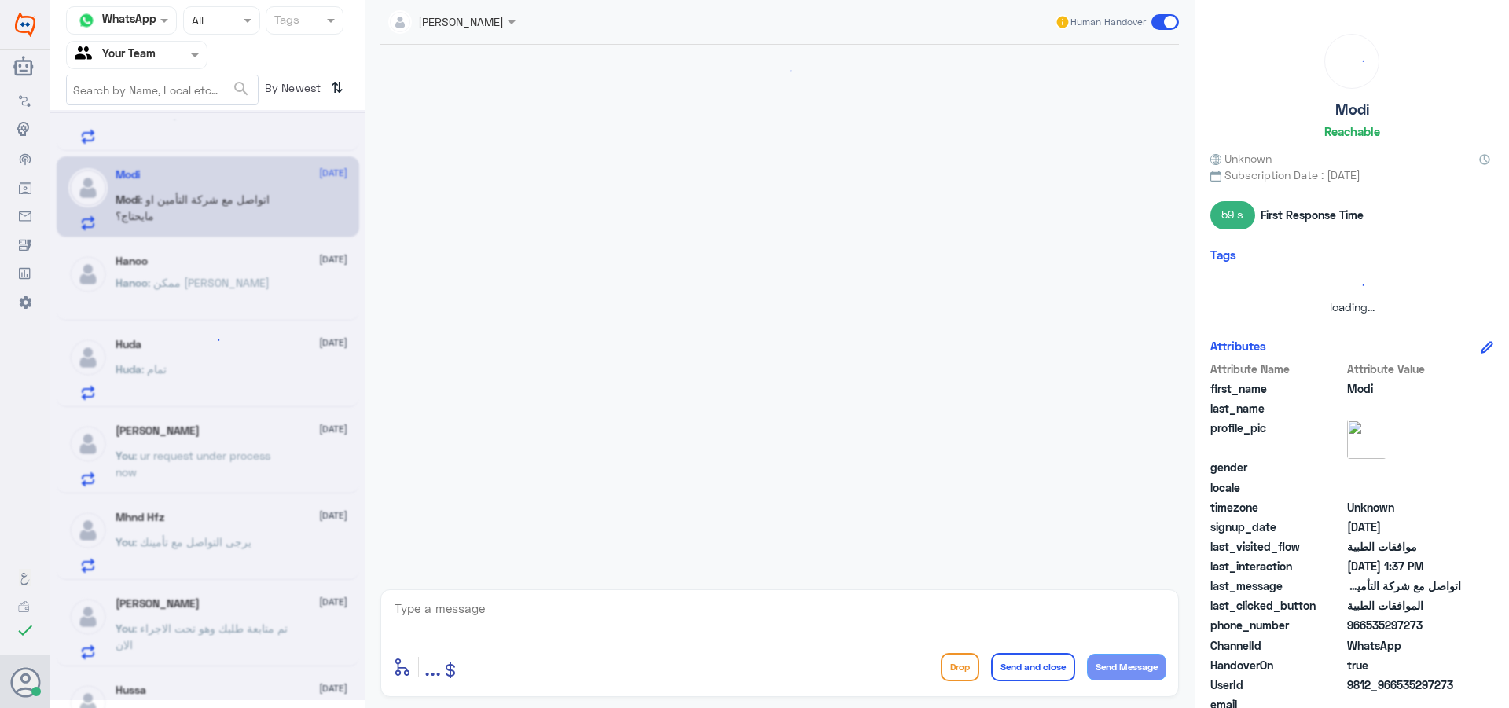
scroll to position [1573, 0]
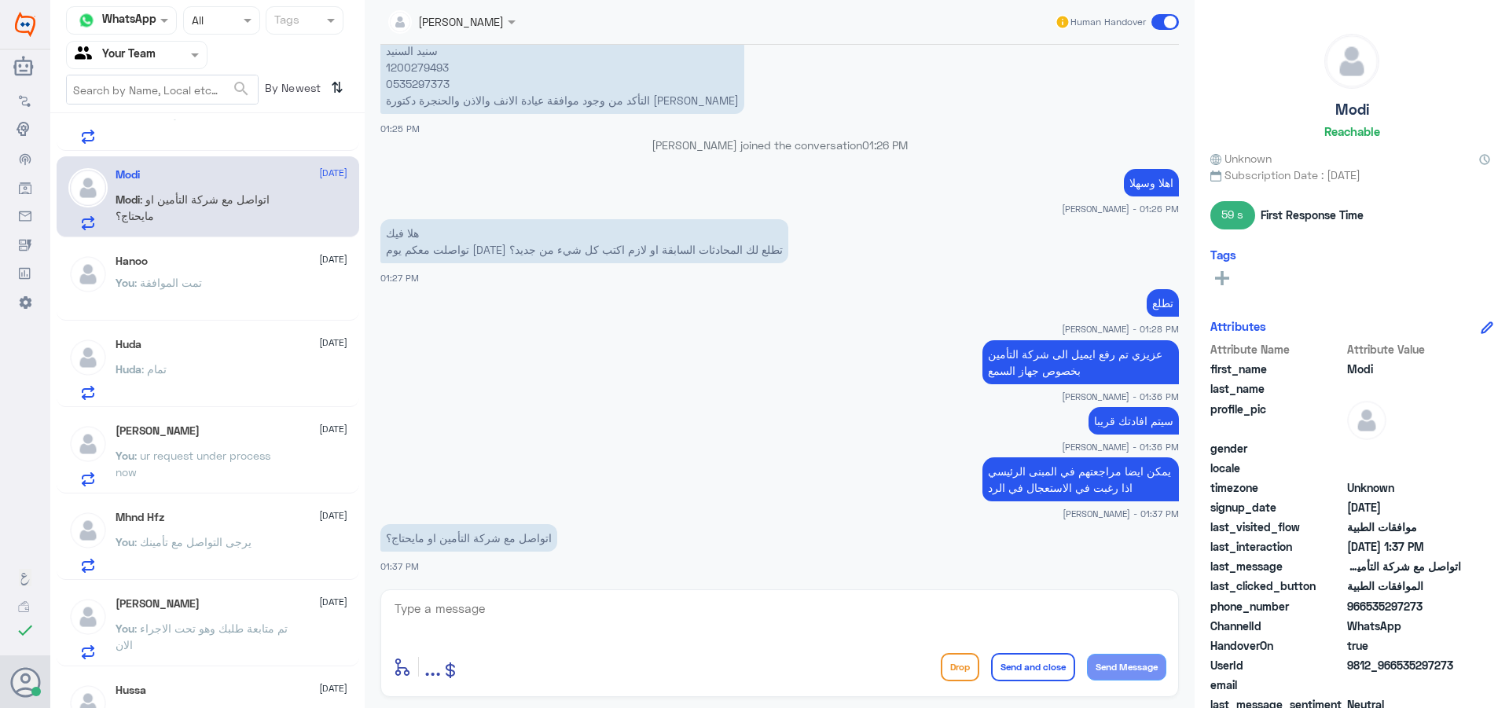
click at [1163, 18] on span at bounding box center [1165, 22] width 28 height 16
click at [0, 0] on input "checkbox" at bounding box center [0, 0] width 0 height 0
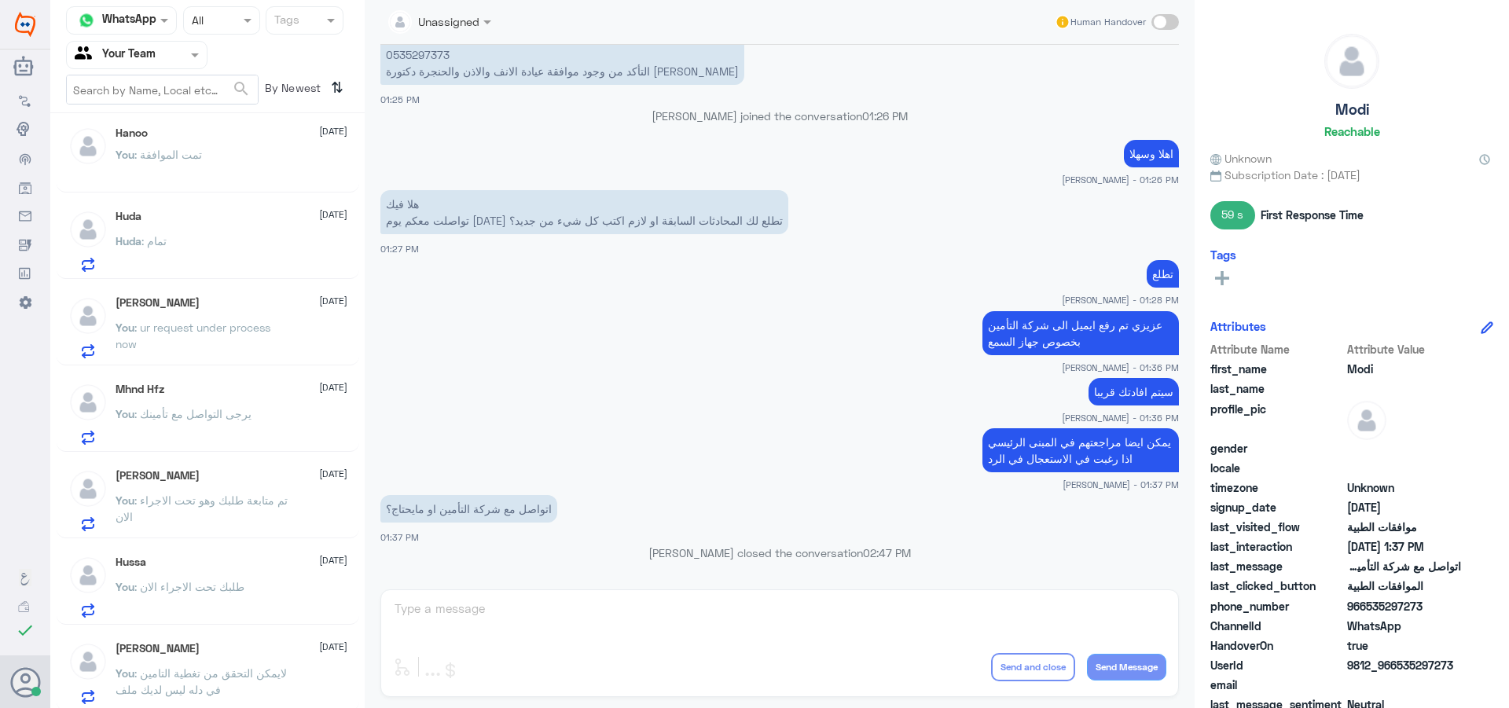
scroll to position [443, 0]
click at [204, 688] on span ": لايمكن التحقق من تغطية التامين في دله ليس لديك ملف" at bounding box center [201, 677] width 171 height 30
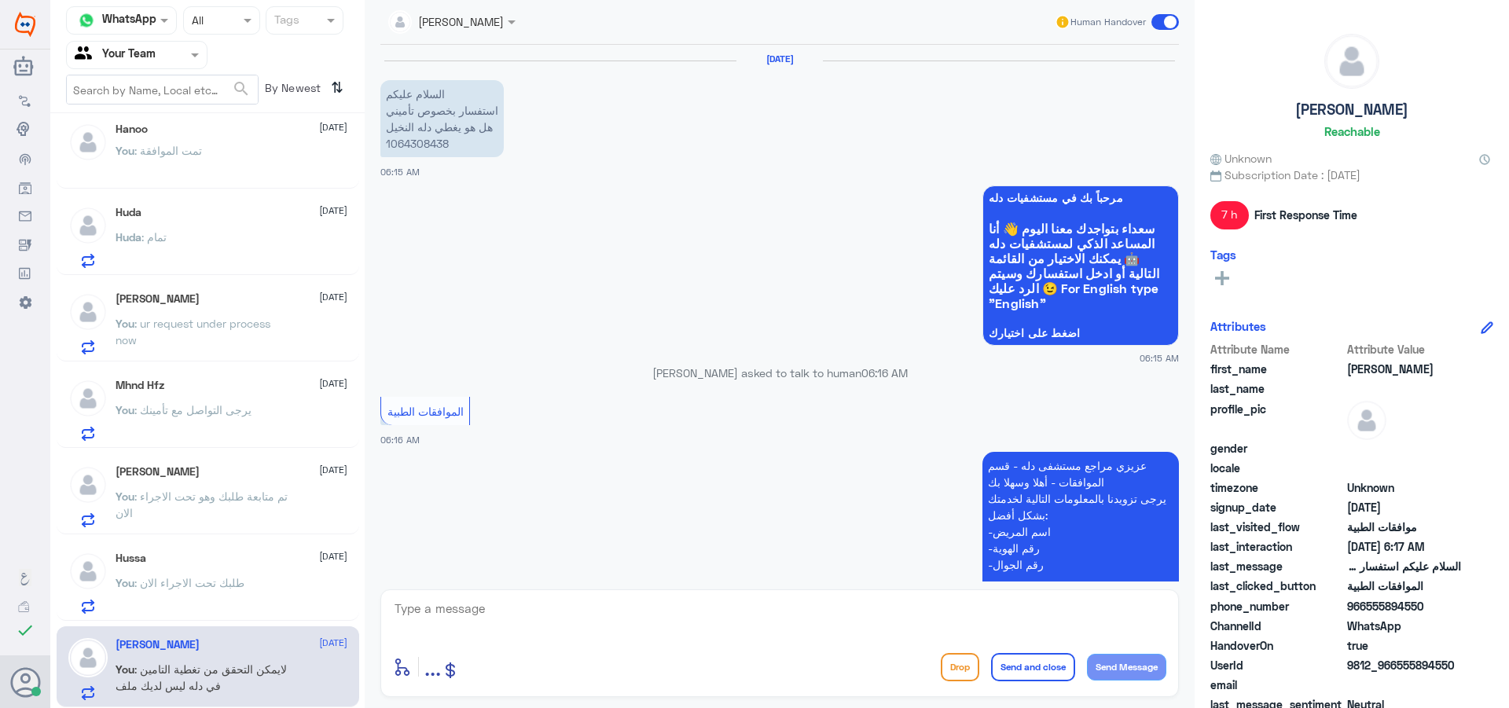
scroll to position [632, 0]
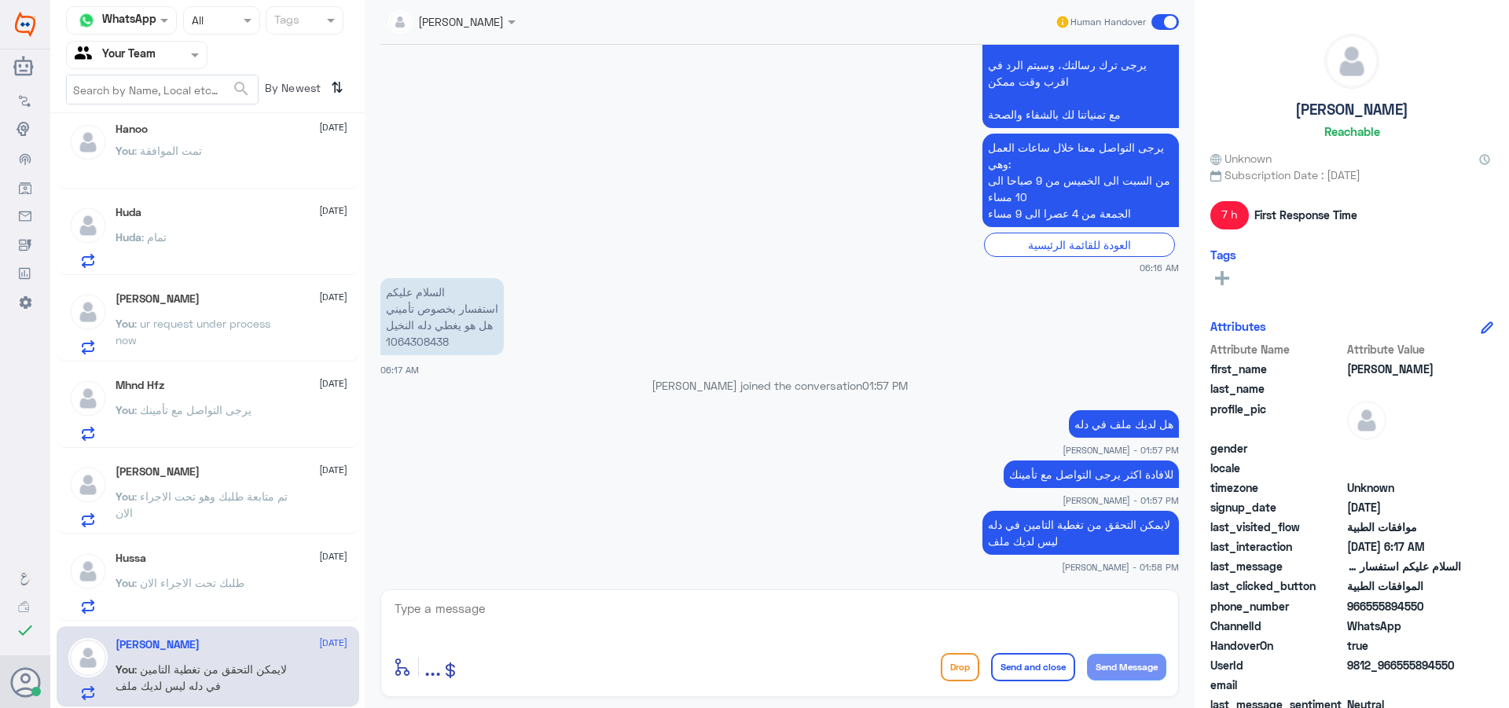
click at [1164, 23] on span at bounding box center [1165, 22] width 28 height 16
click at [0, 0] on input "checkbox" at bounding box center [0, 0] width 0 height 0
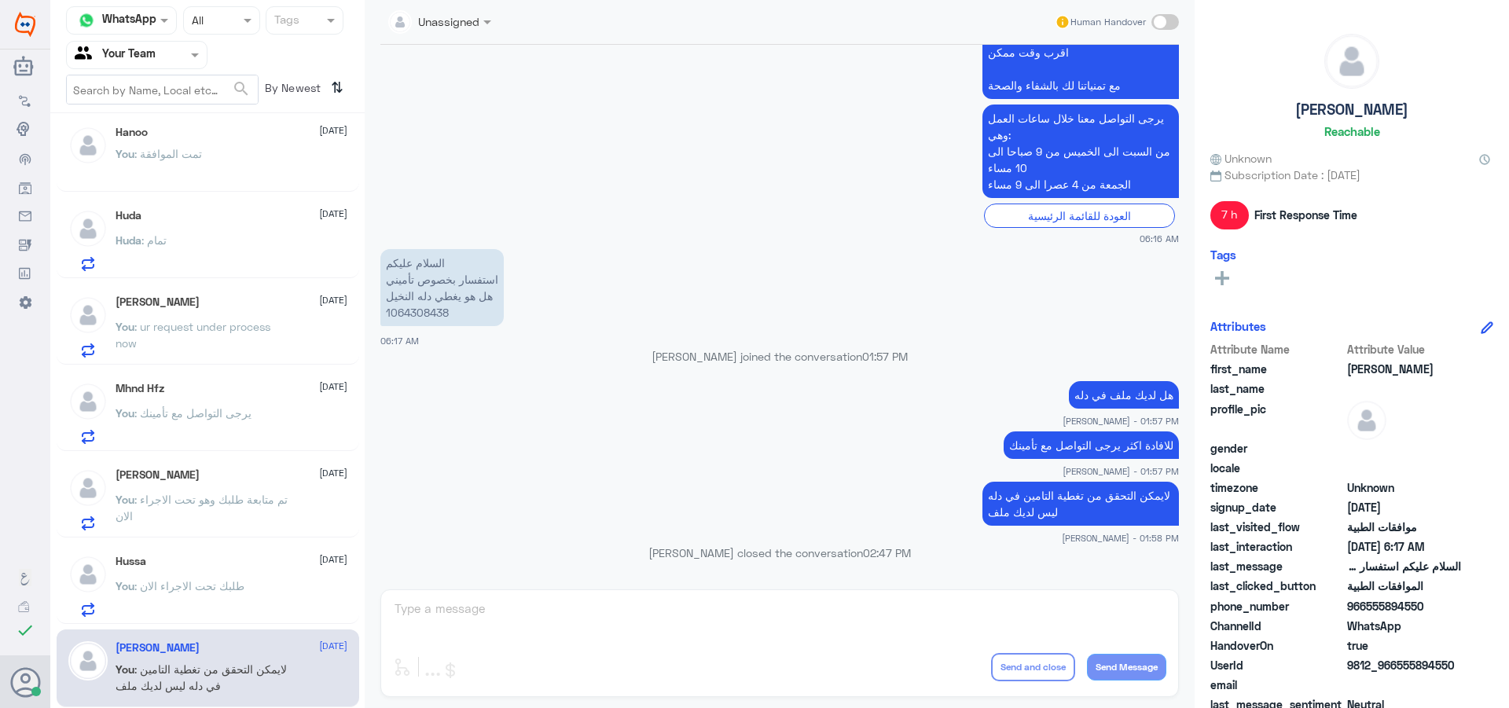
click at [158, 602] on p "You : طلبك تحت الاجراء الان" at bounding box center [180, 597] width 129 height 39
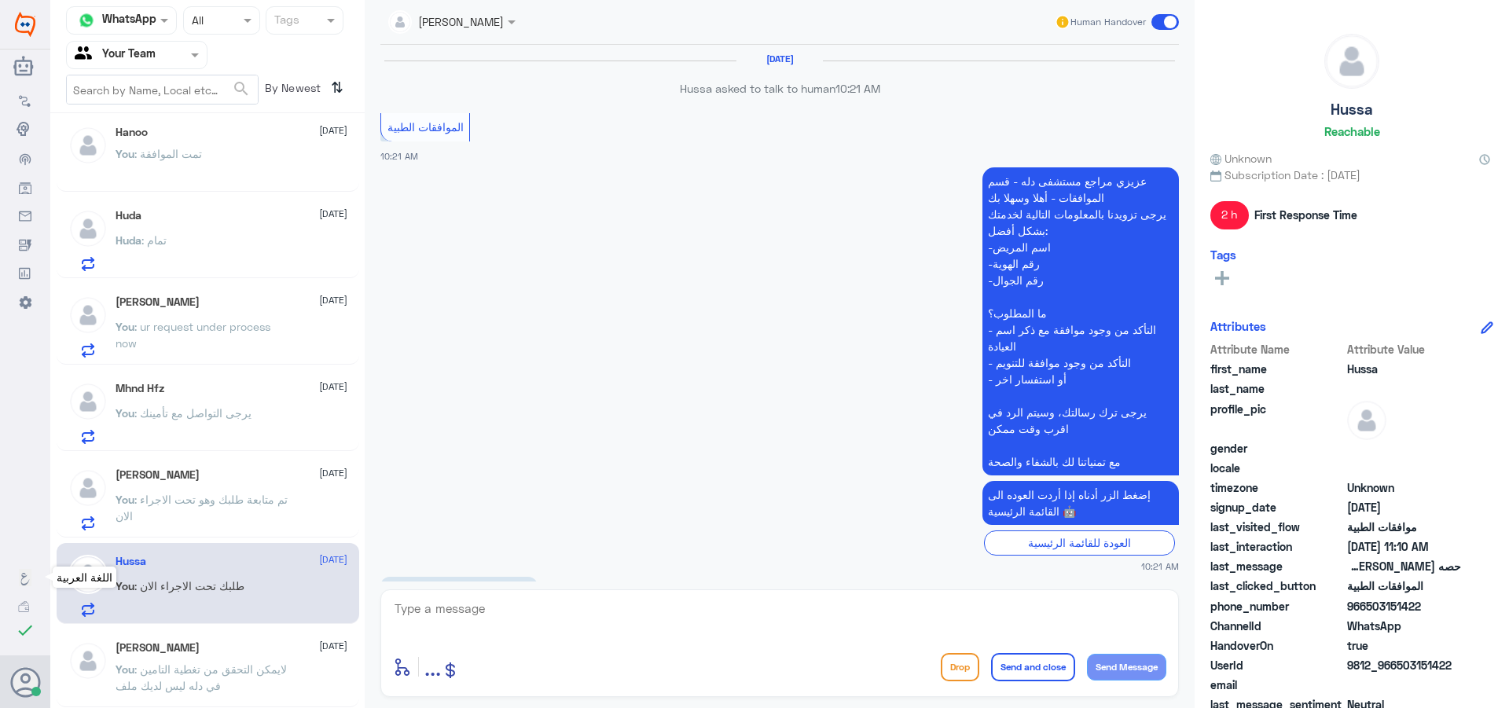
scroll to position [1381, 0]
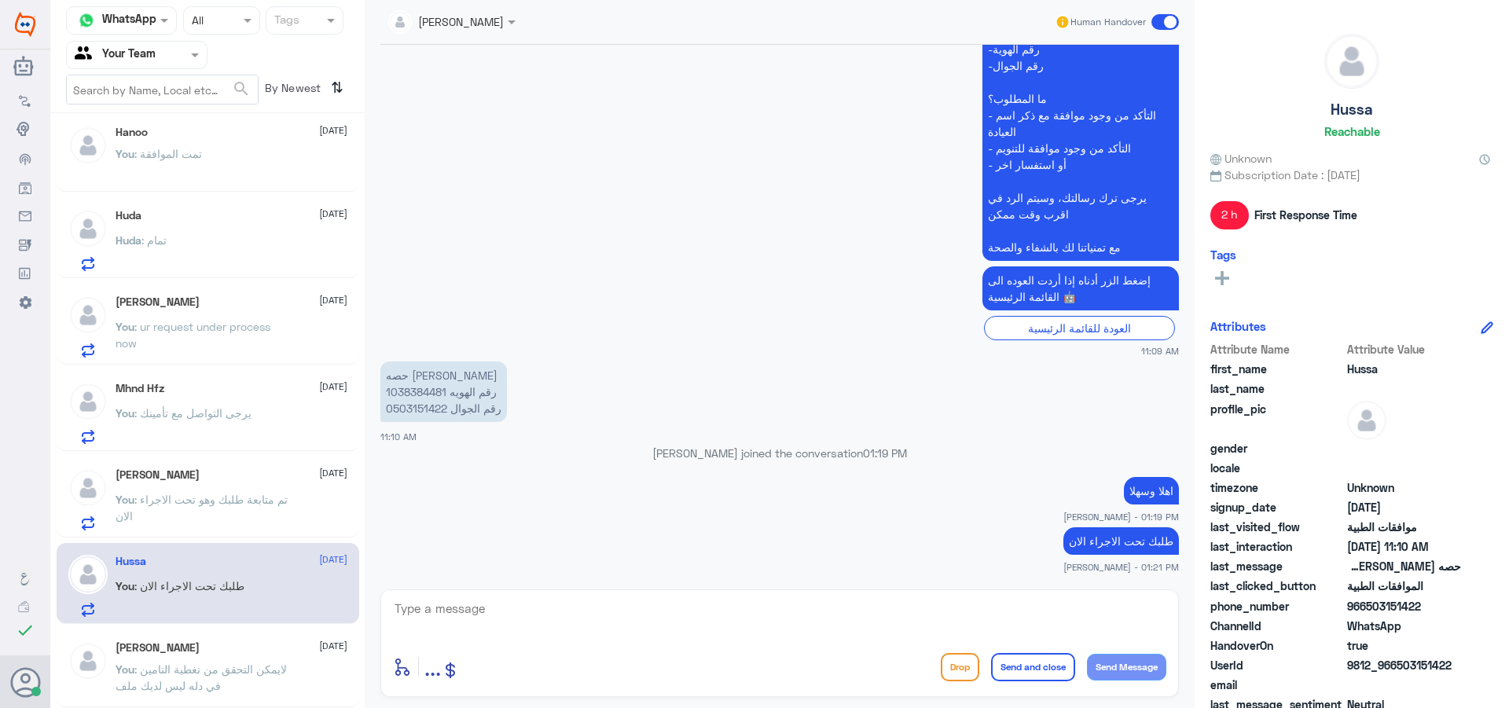
click at [1168, 16] on span at bounding box center [1165, 22] width 28 height 16
click at [0, 0] on input "checkbox" at bounding box center [0, 0] width 0 height 0
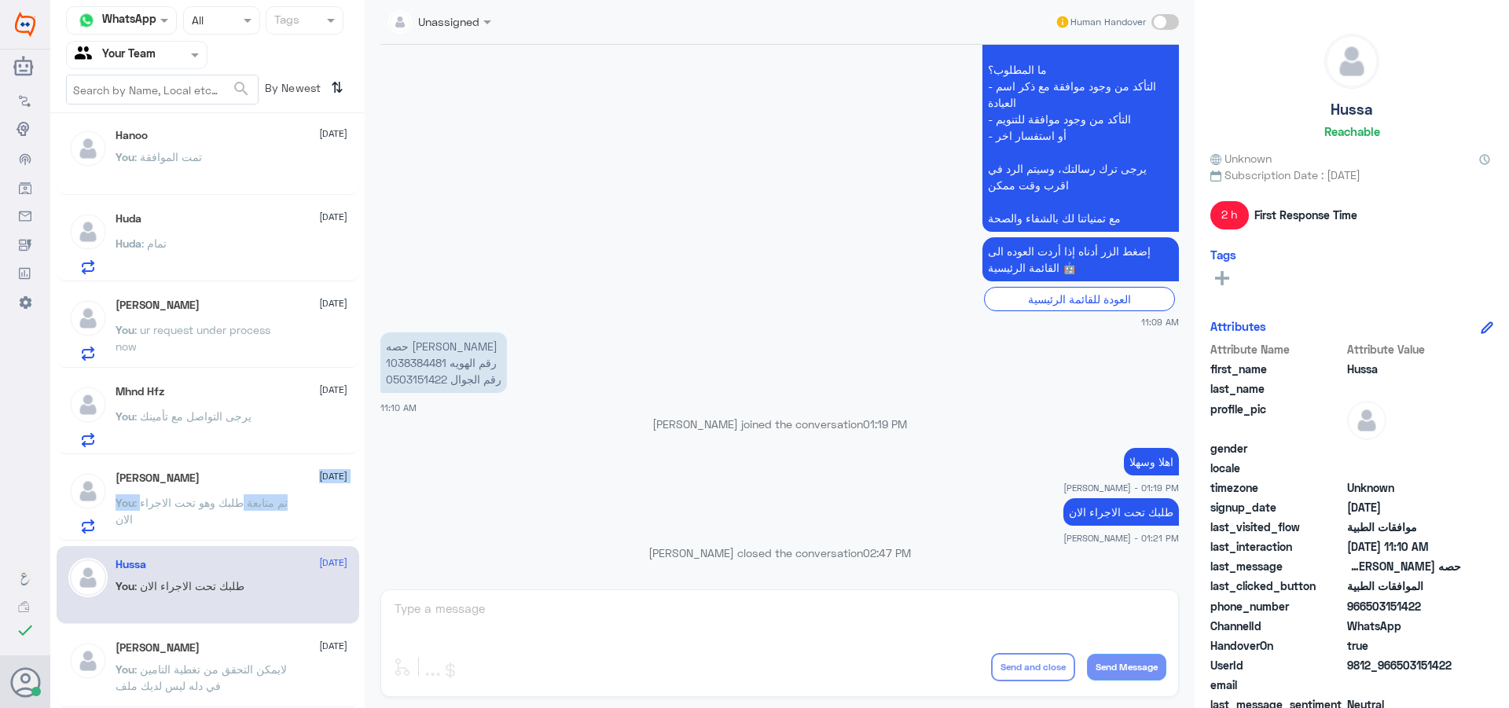
click at [243, 492] on div "[PERSON_NAME] [DATE] You : تم متابعة طلبك وهو تحت الاجراء الان" at bounding box center [232, 502] width 232 height 62
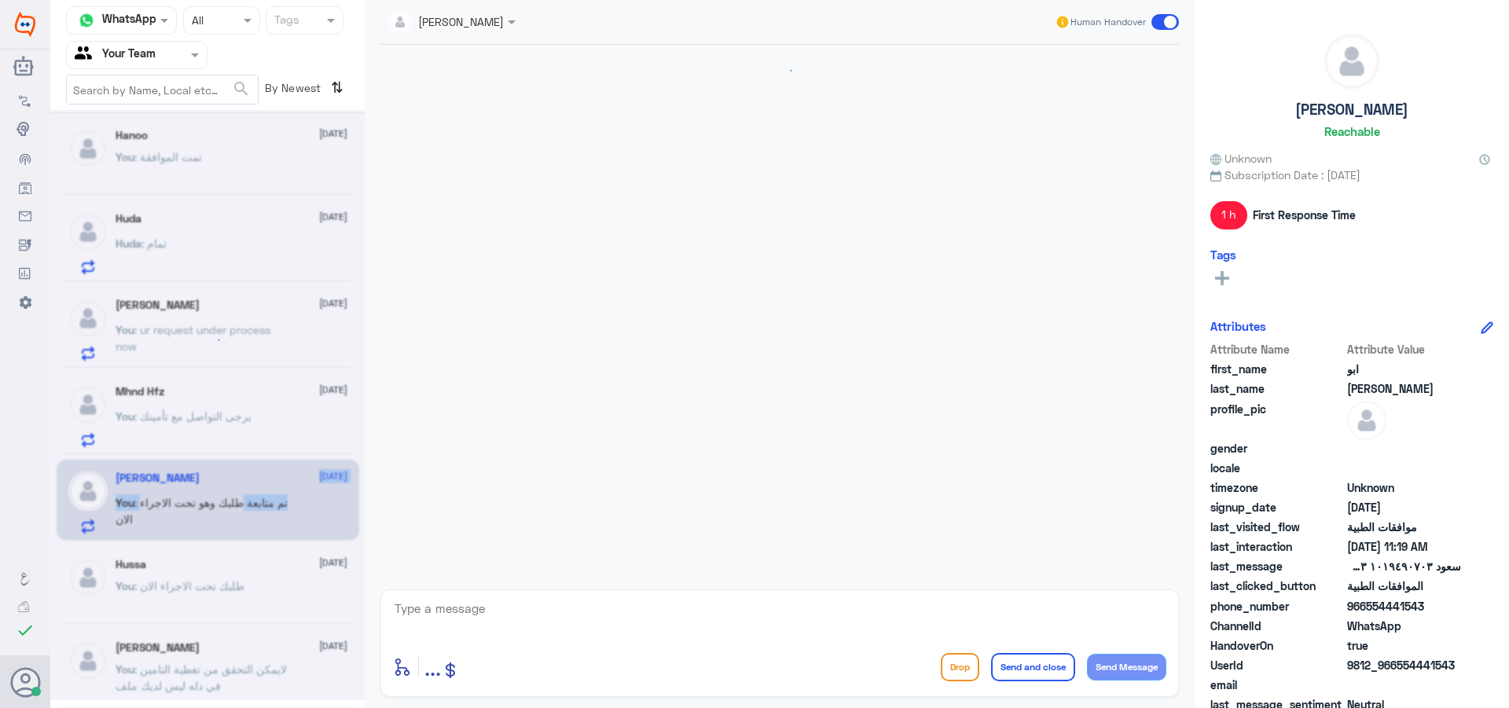
scroll to position [1641, 0]
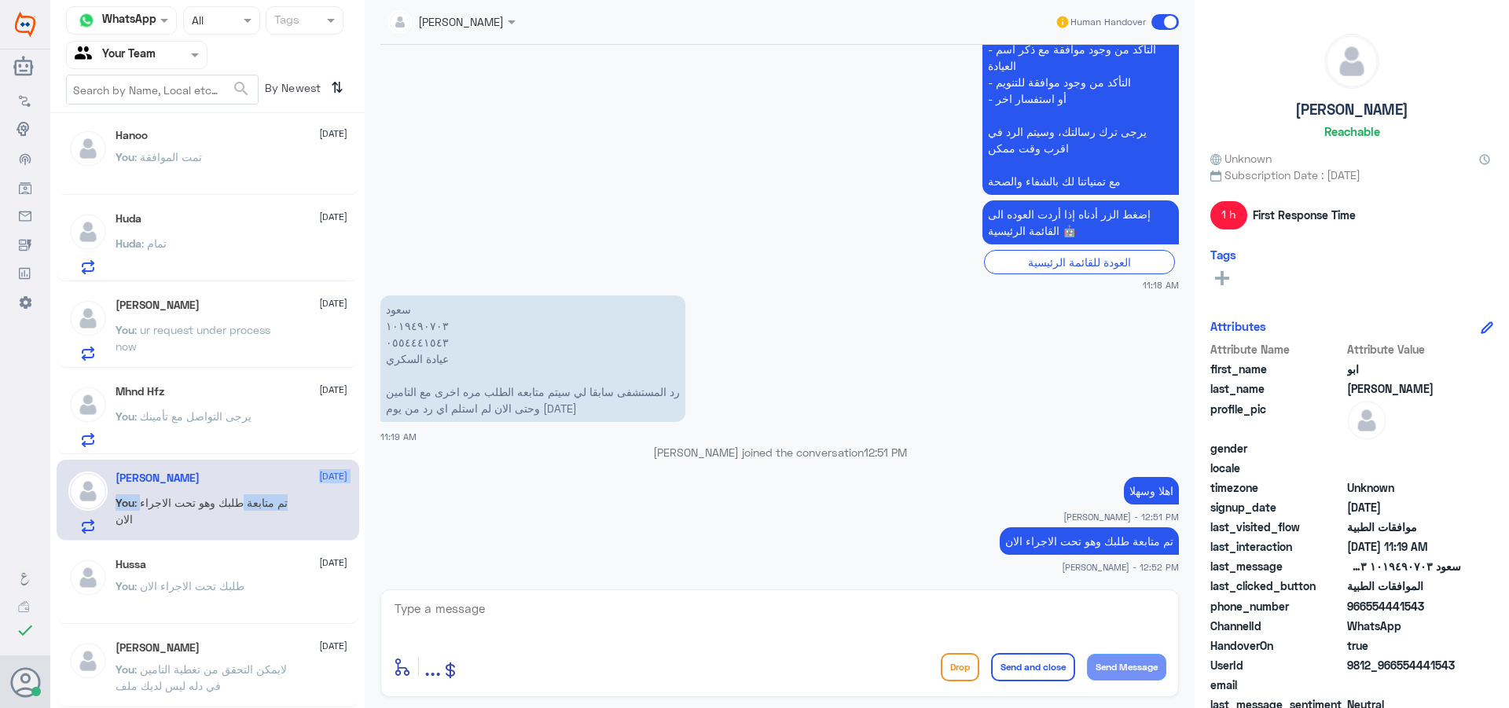
click at [1160, 17] on span at bounding box center [1165, 22] width 28 height 16
click at [0, 0] on input "checkbox" at bounding box center [0, 0] width 0 height 0
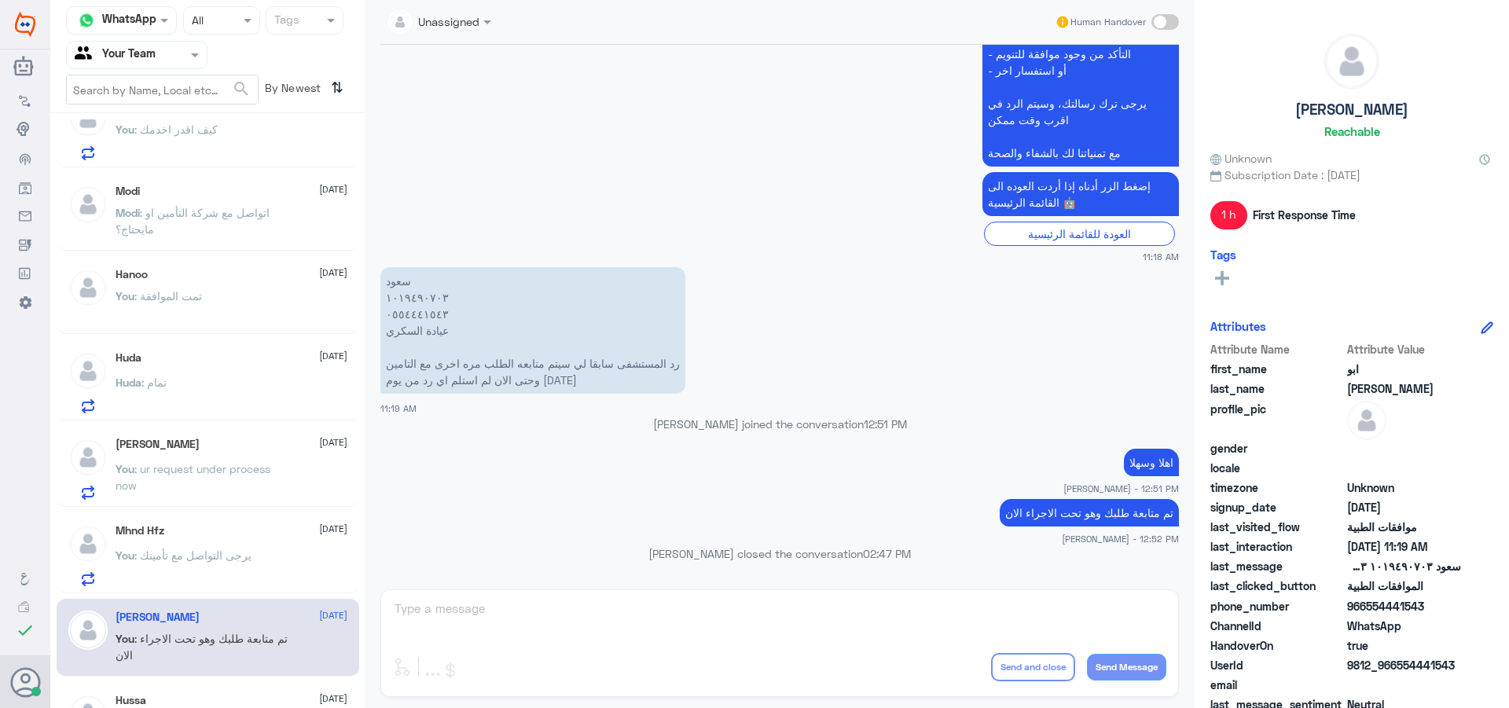
scroll to position [277, 0]
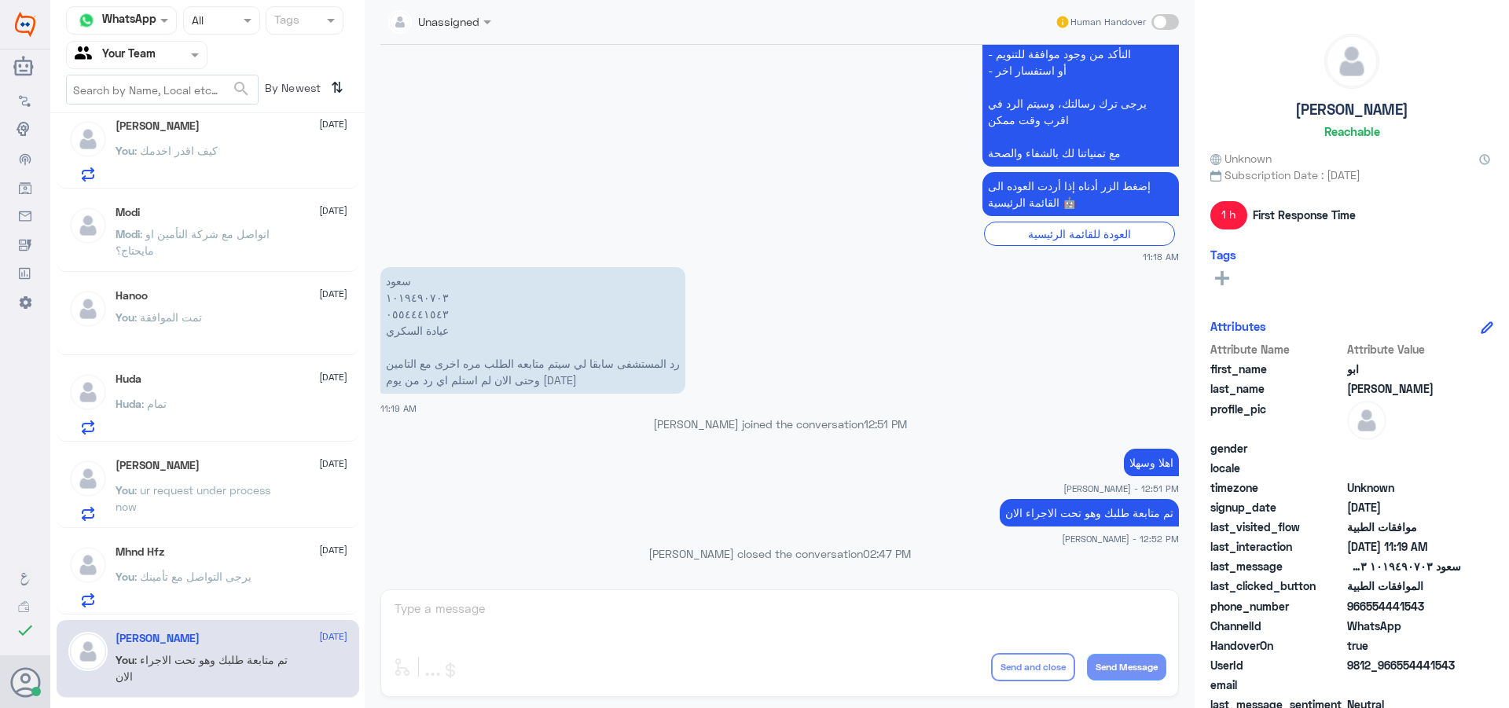
click at [248, 598] on p "You : يرجى التواصل مع تأمينك" at bounding box center [184, 587] width 136 height 39
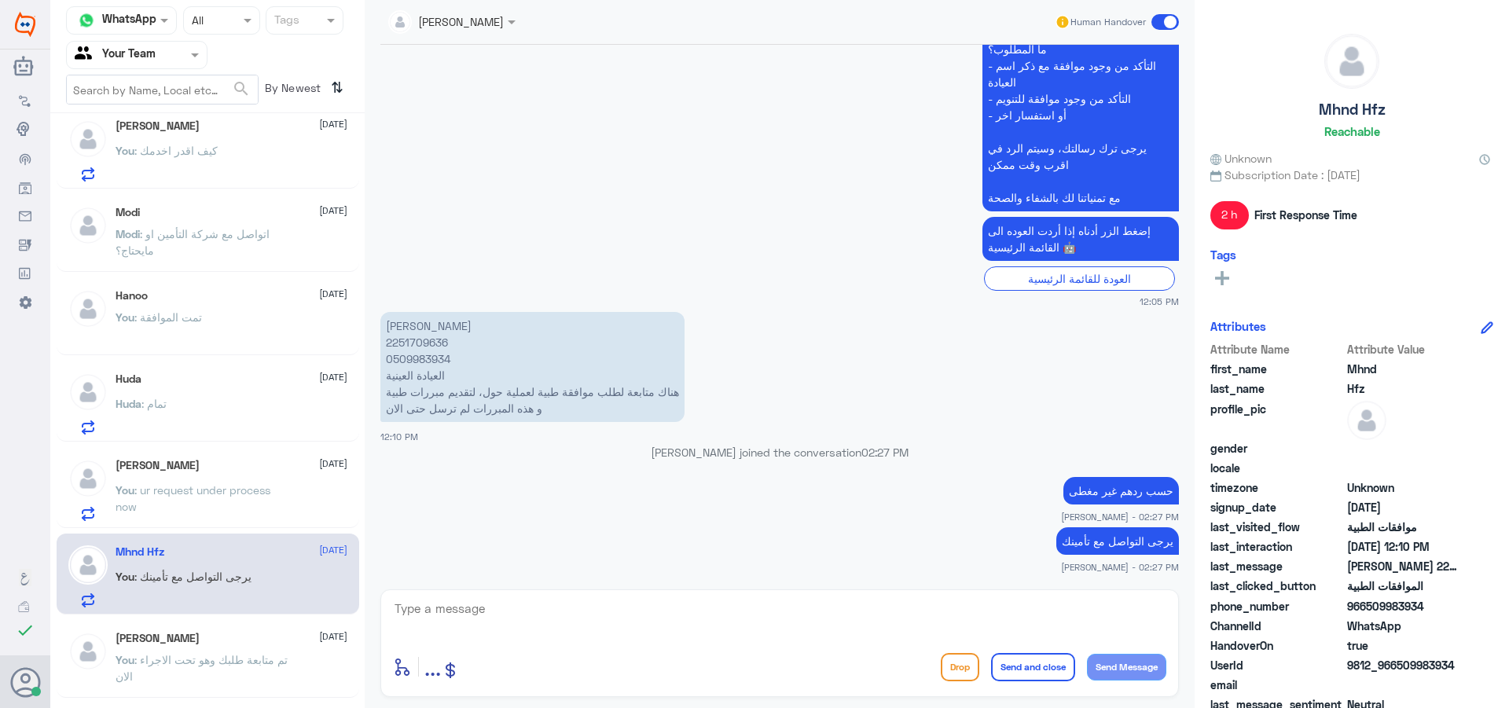
click at [1165, 22] on span at bounding box center [1165, 22] width 28 height 16
click at [0, 0] on input "checkbox" at bounding box center [0, 0] width 0 height 0
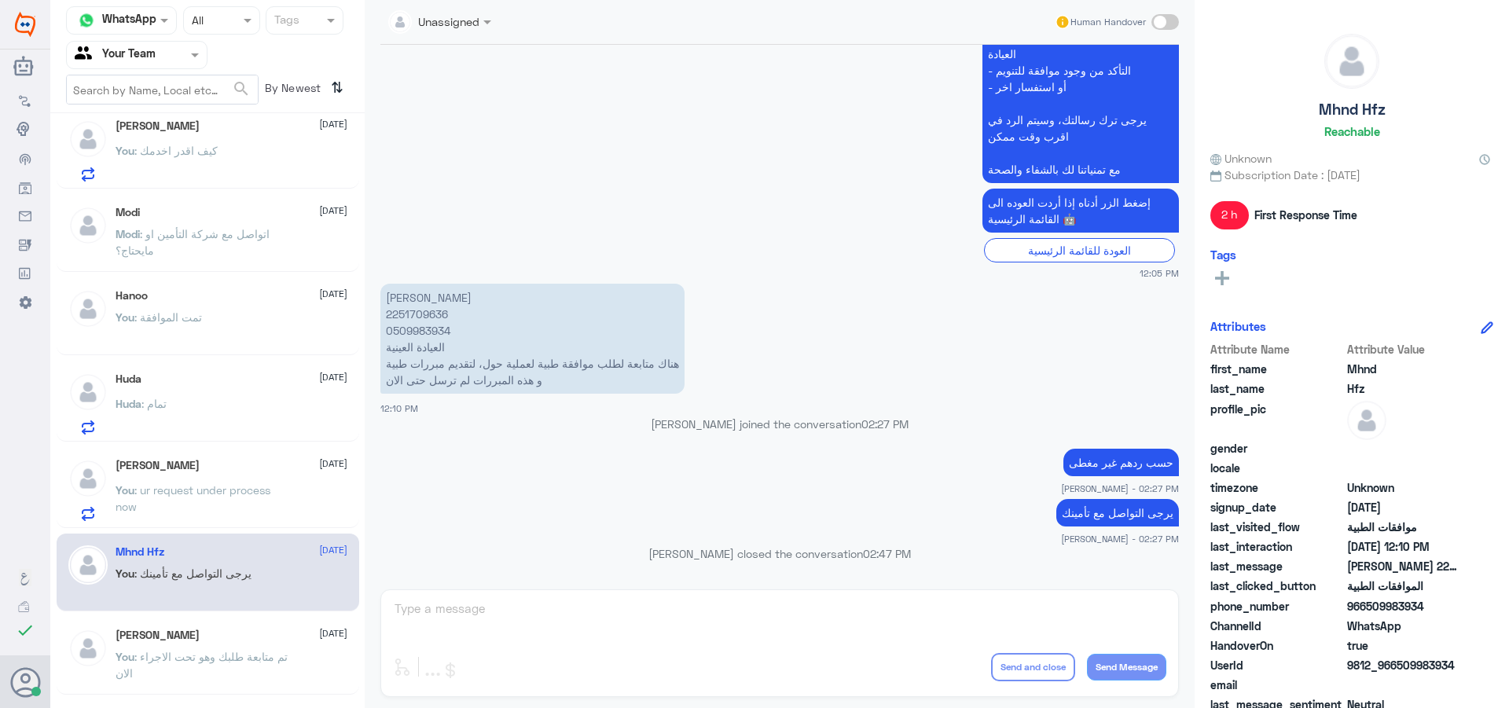
click at [187, 420] on div "Huda : تمام" at bounding box center [232, 416] width 232 height 35
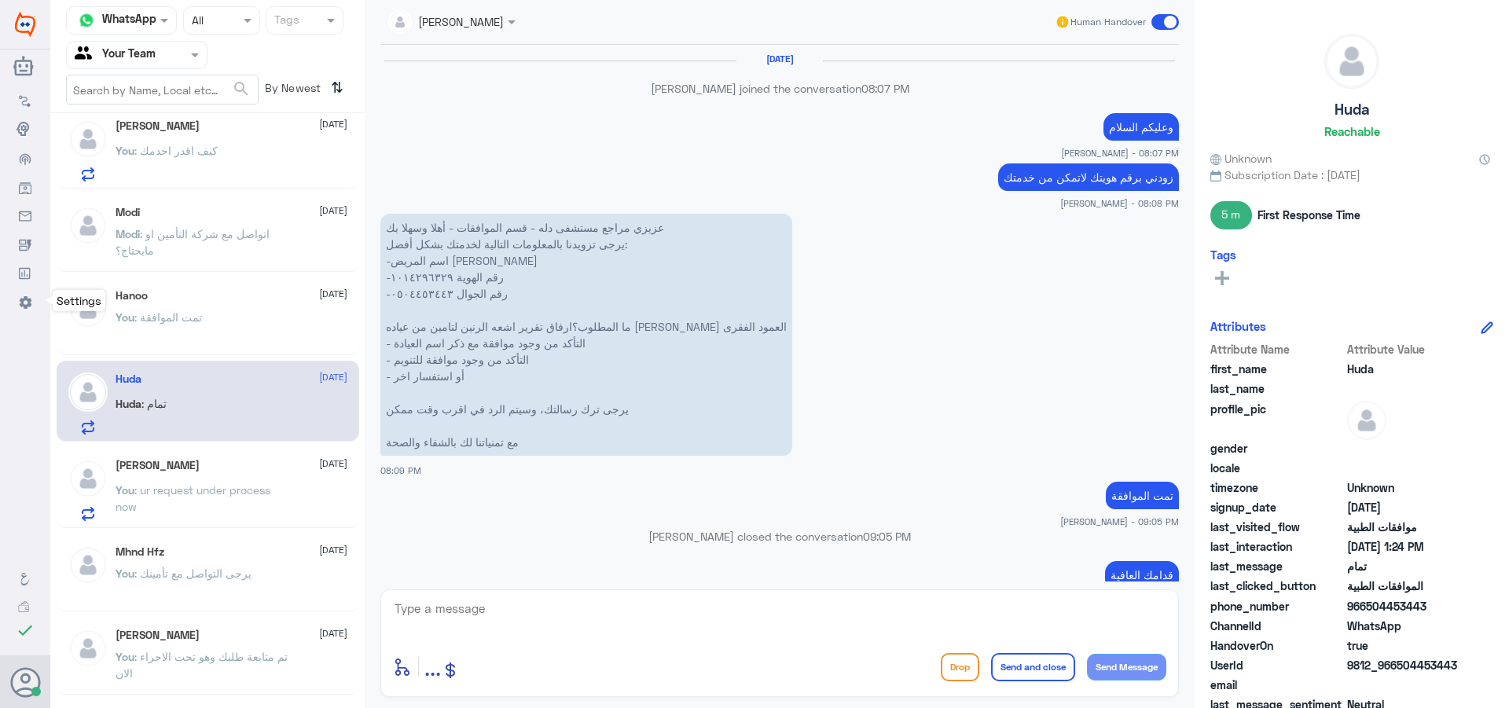
scroll to position [1263, 0]
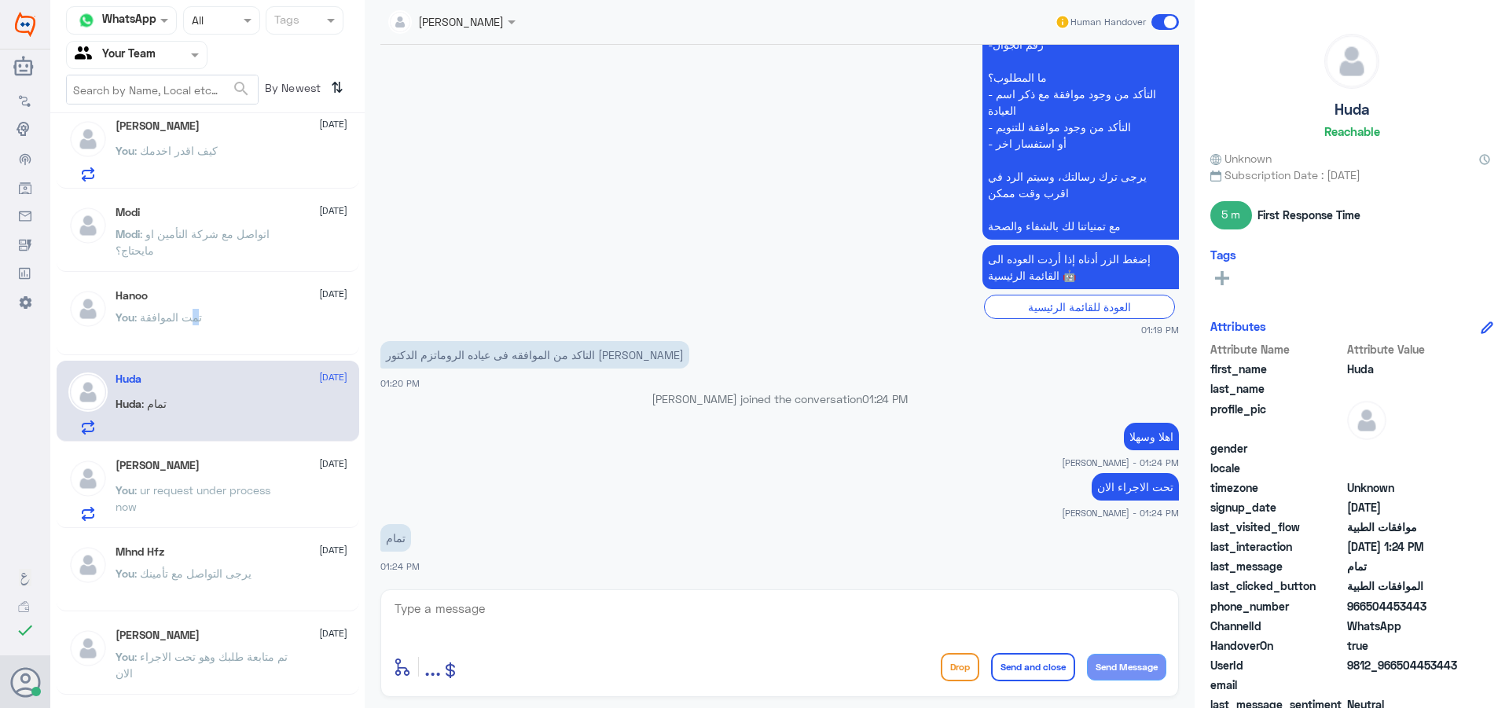
click at [200, 338] on p "You : تمت الموافقة" at bounding box center [159, 328] width 86 height 39
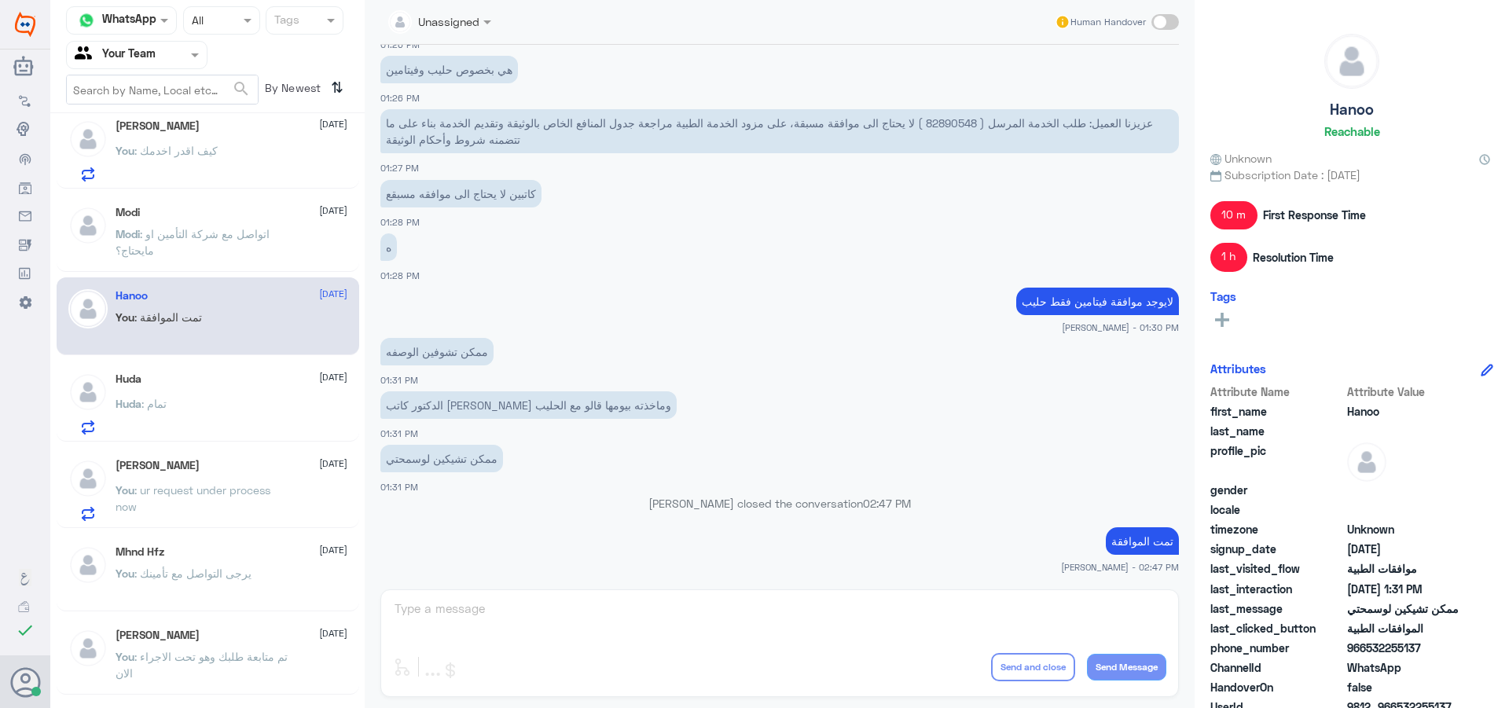
click at [261, 214] on div "Modi [DATE]" at bounding box center [232, 212] width 232 height 13
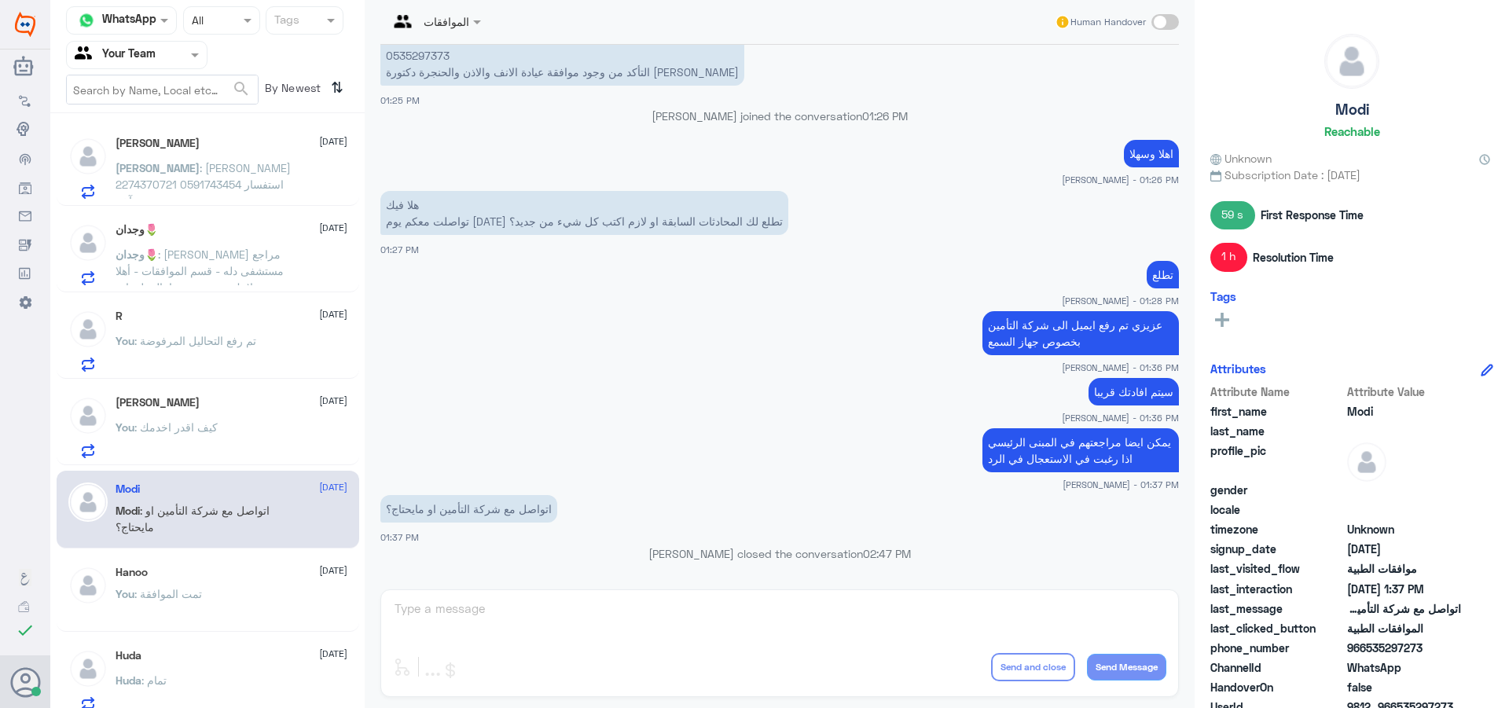
click at [152, 56] on input "text" at bounding box center [118, 55] width 86 height 18
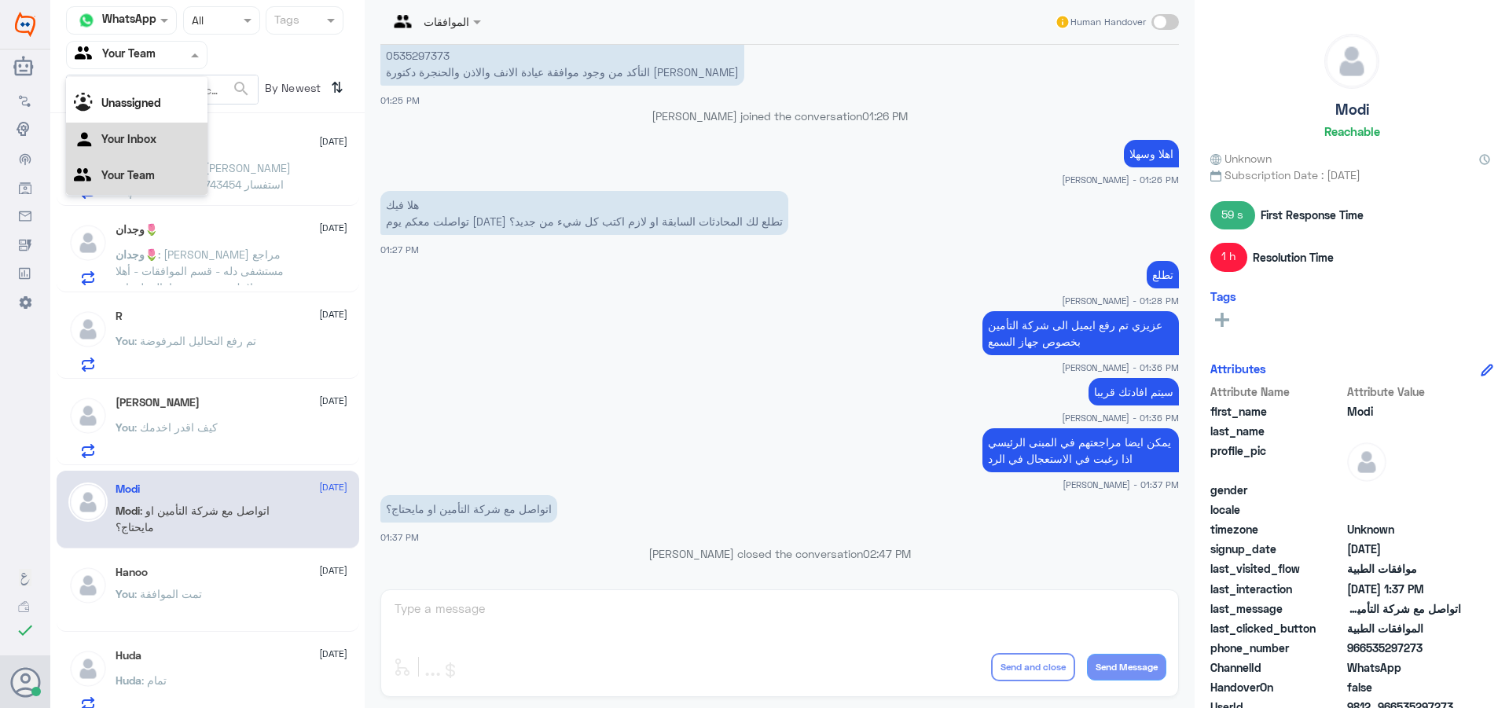
click at [163, 148] on div "Your Inbox" at bounding box center [136, 141] width 141 height 36
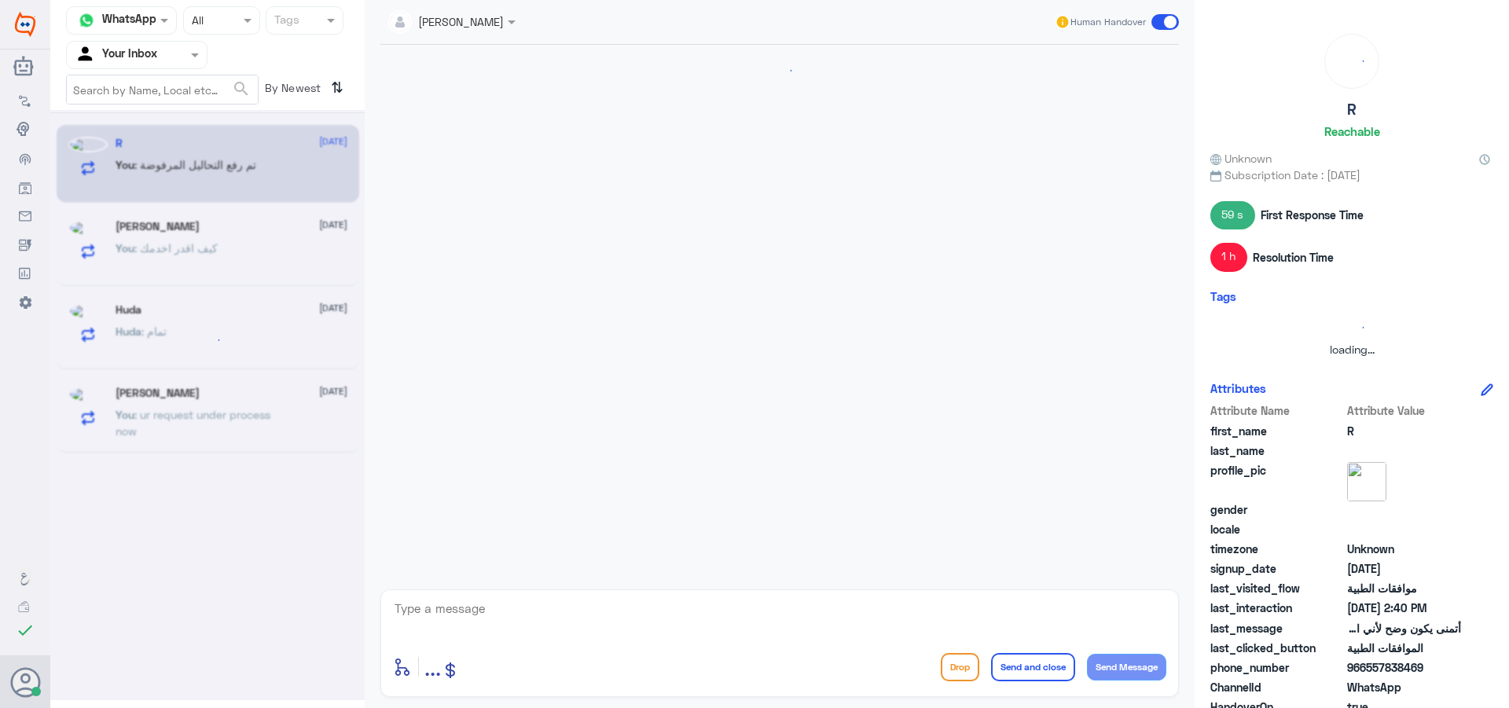
scroll to position [0, 0]
click at [152, 57] on input "text" at bounding box center [118, 55] width 86 height 18
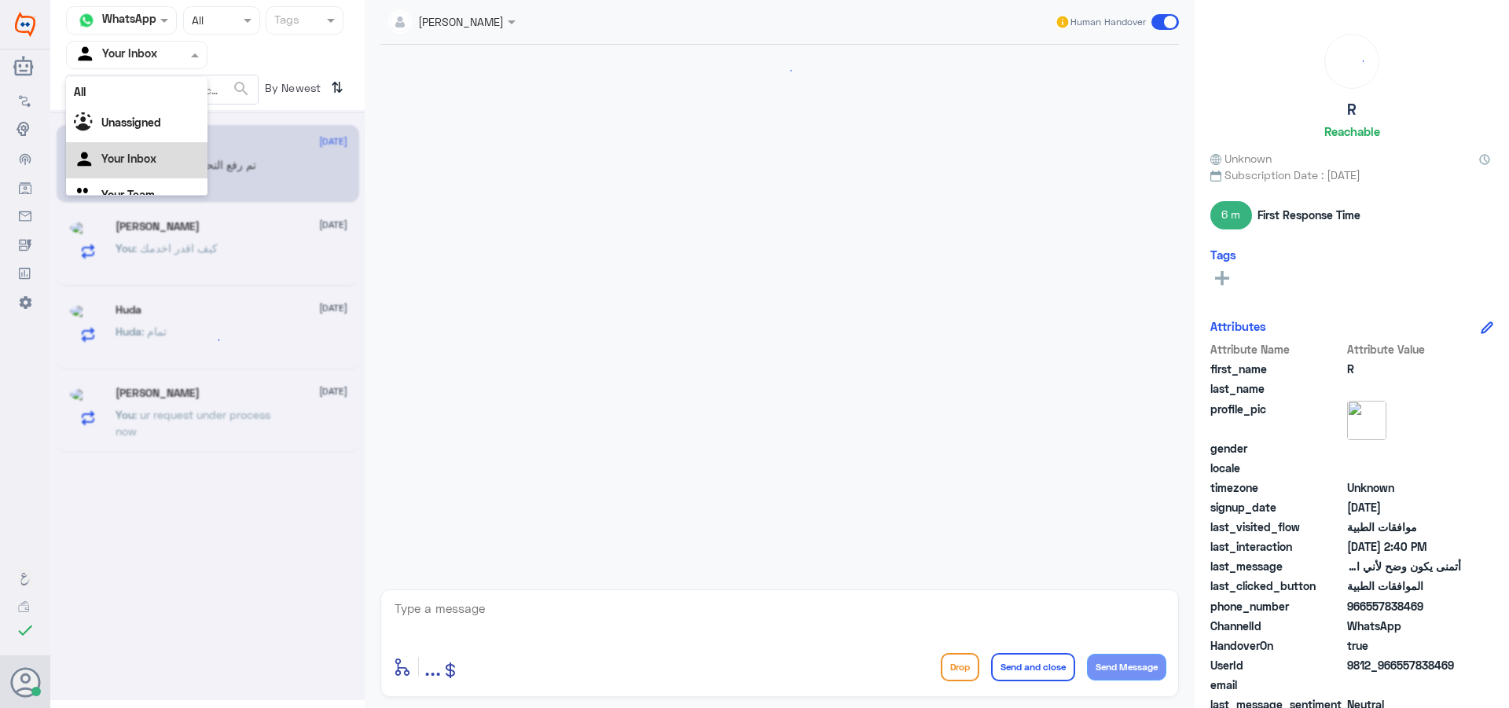
scroll to position [20, 0]
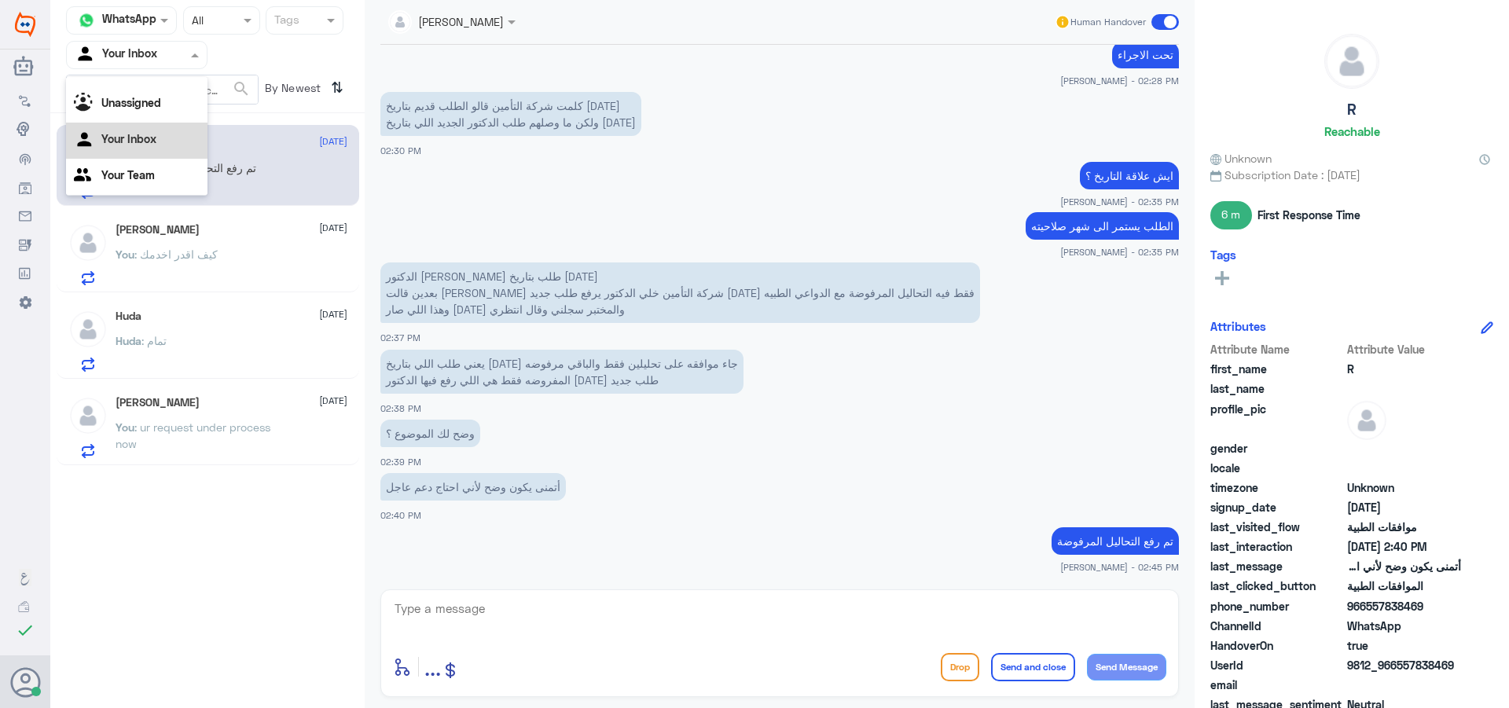
click at [162, 172] on div "Your Team" at bounding box center [136, 177] width 141 height 36
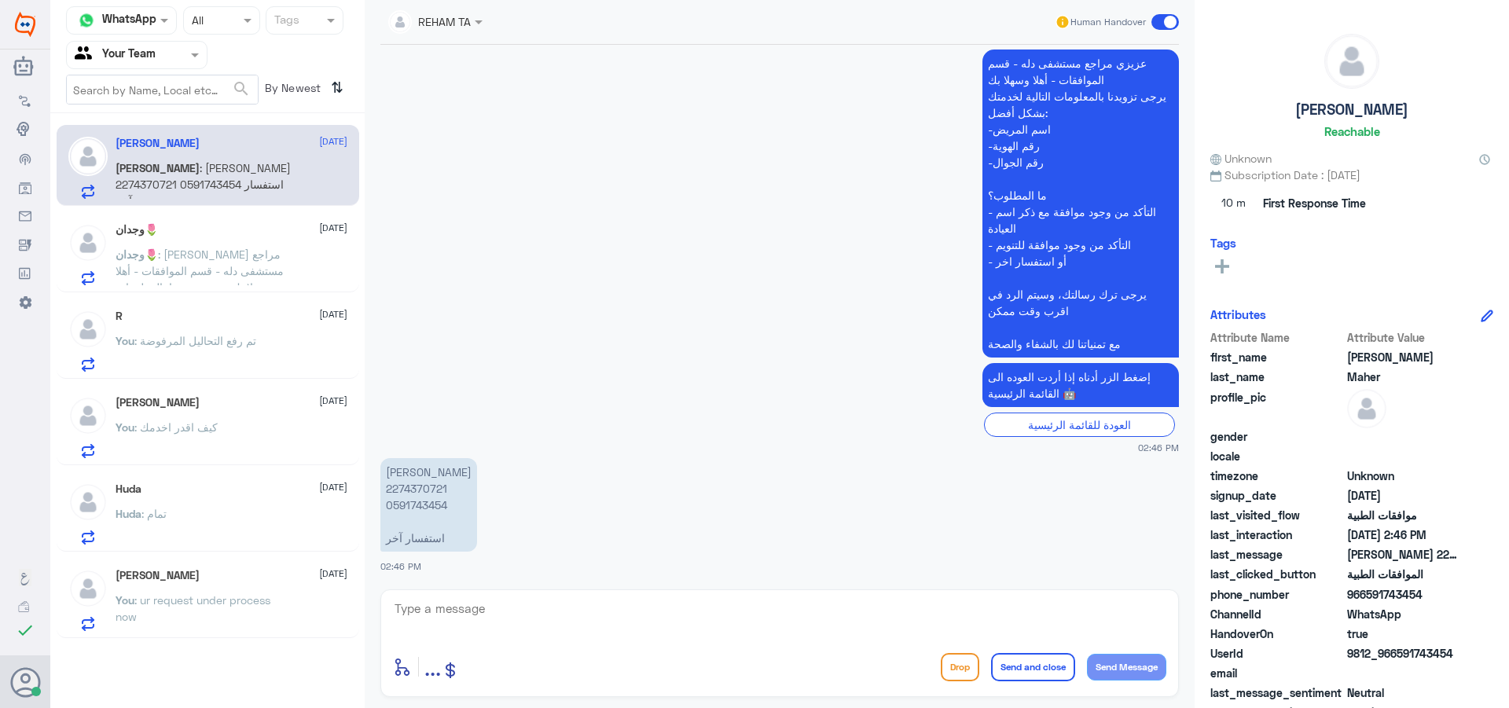
click at [276, 261] on p "وجدان🌷 : [PERSON_NAME] مراجع مستشفى دله - قسم الموافقات - أهلا وسهلا بك يرجى تز…" at bounding box center [204, 265] width 177 height 39
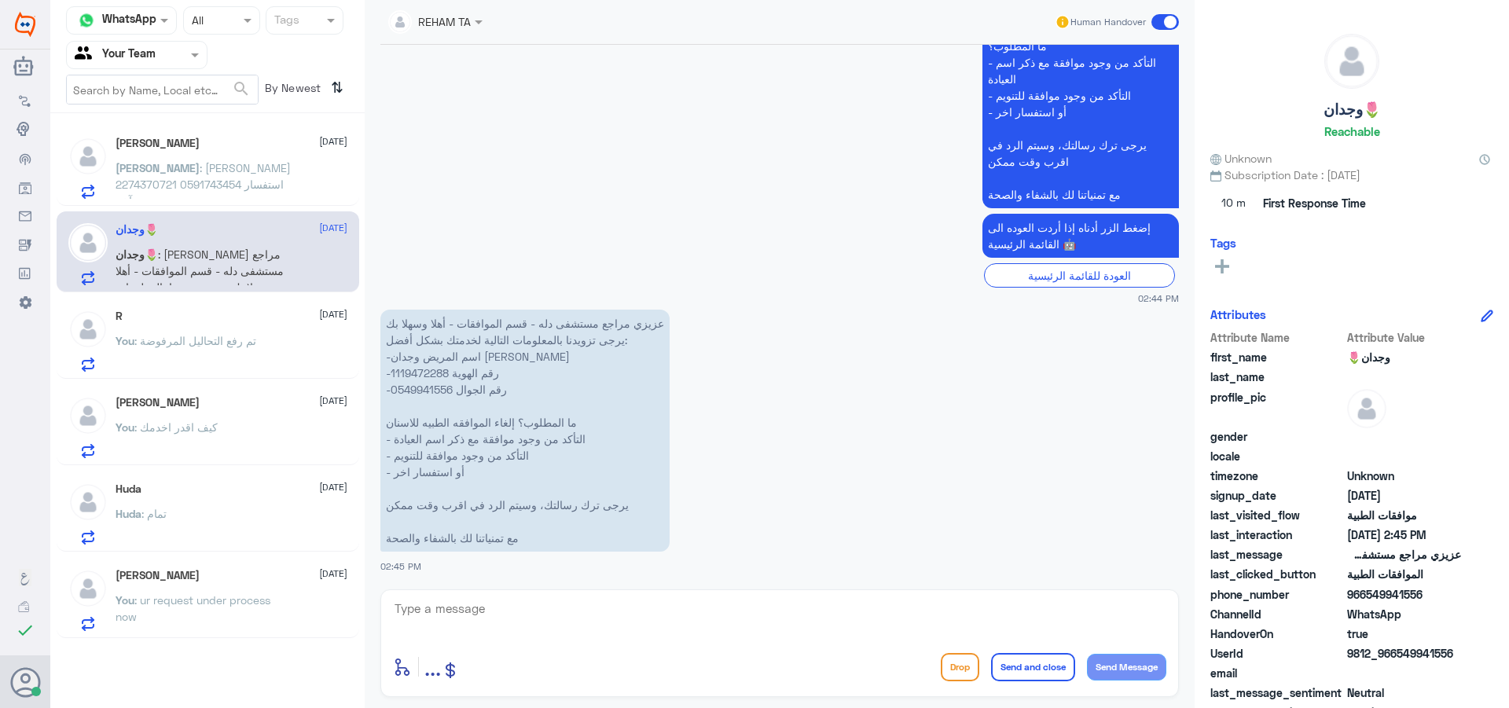
click at [616, 630] on textarea at bounding box center [779, 617] width 773 height 39
type textarea "اهلا وسهلا"
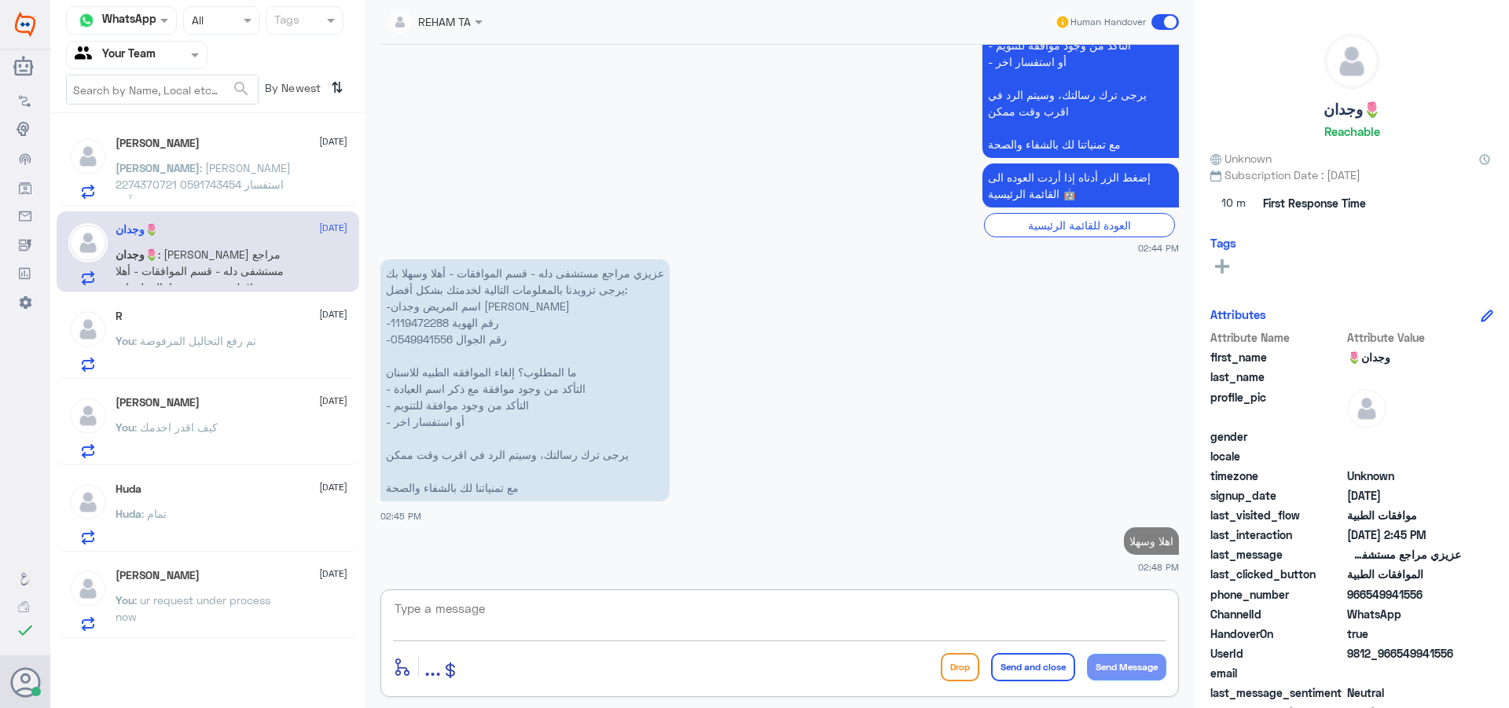
click at [409, 325] on p "عزيزي مراجع مستشفى دله - قسم الموافقات - أهلا وسهلا بك يرجى تزويدنا بالمعلومات …" at bounding box center [524, 380] width 289 height 242
click at [982, 158] on p "عزيزي مراجع مستشفى دله - قسم الموافقات - أهلا وسهلا بك يرجى تزويدنا بالمعلومات …" at bounding box center [1080, 4] width 196 height 308
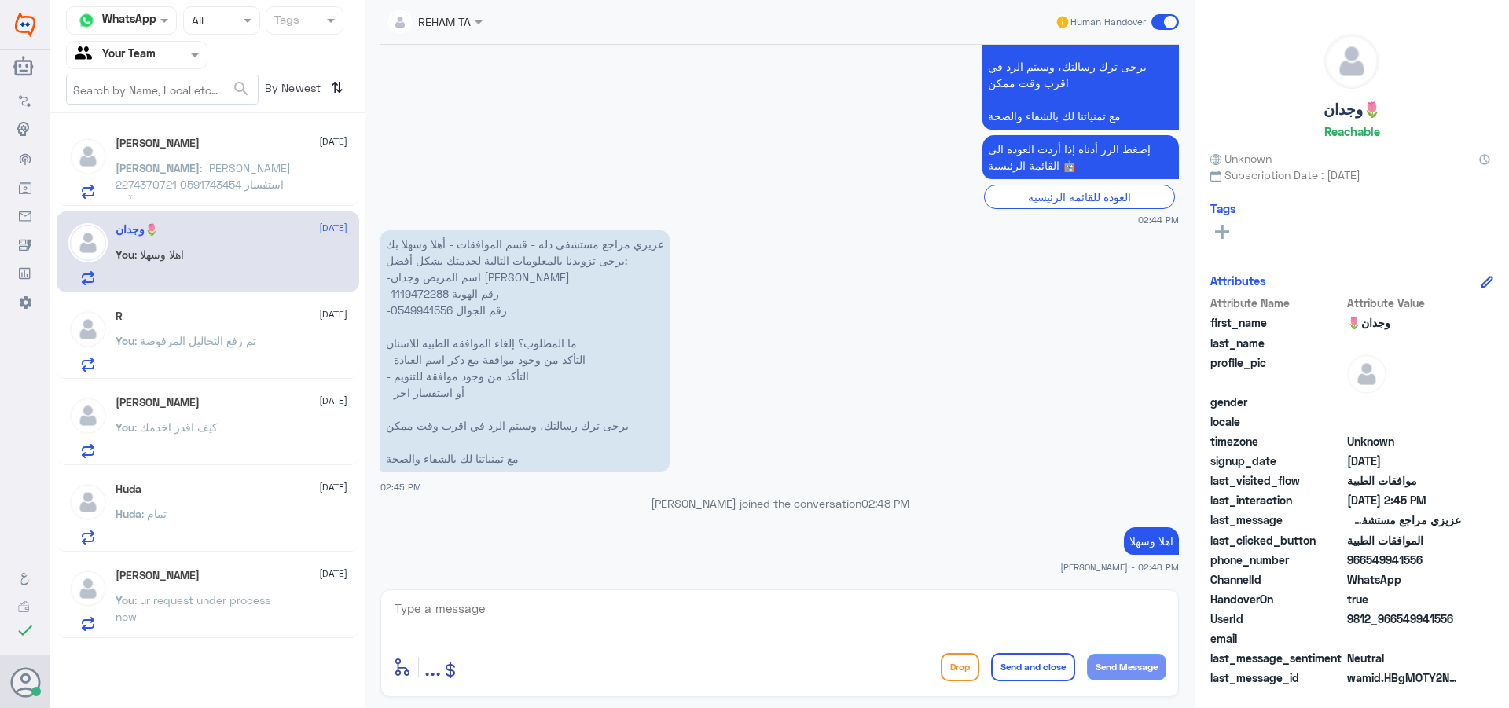
click at [435, 309] on p "عزيزي مراجع مستشفى دله - قسم الموافقات - أهلا وسهلا بك يرجى تزويدنا بالمعلومات …" at bounding box center [524, 351] width 289 height 242
click at [1167, 23] on span at bounding box center [1165, 22] width 28 height 16
click at [0, 0] on input "checkbox" at bounding box center [0, 0] width 0 height 0
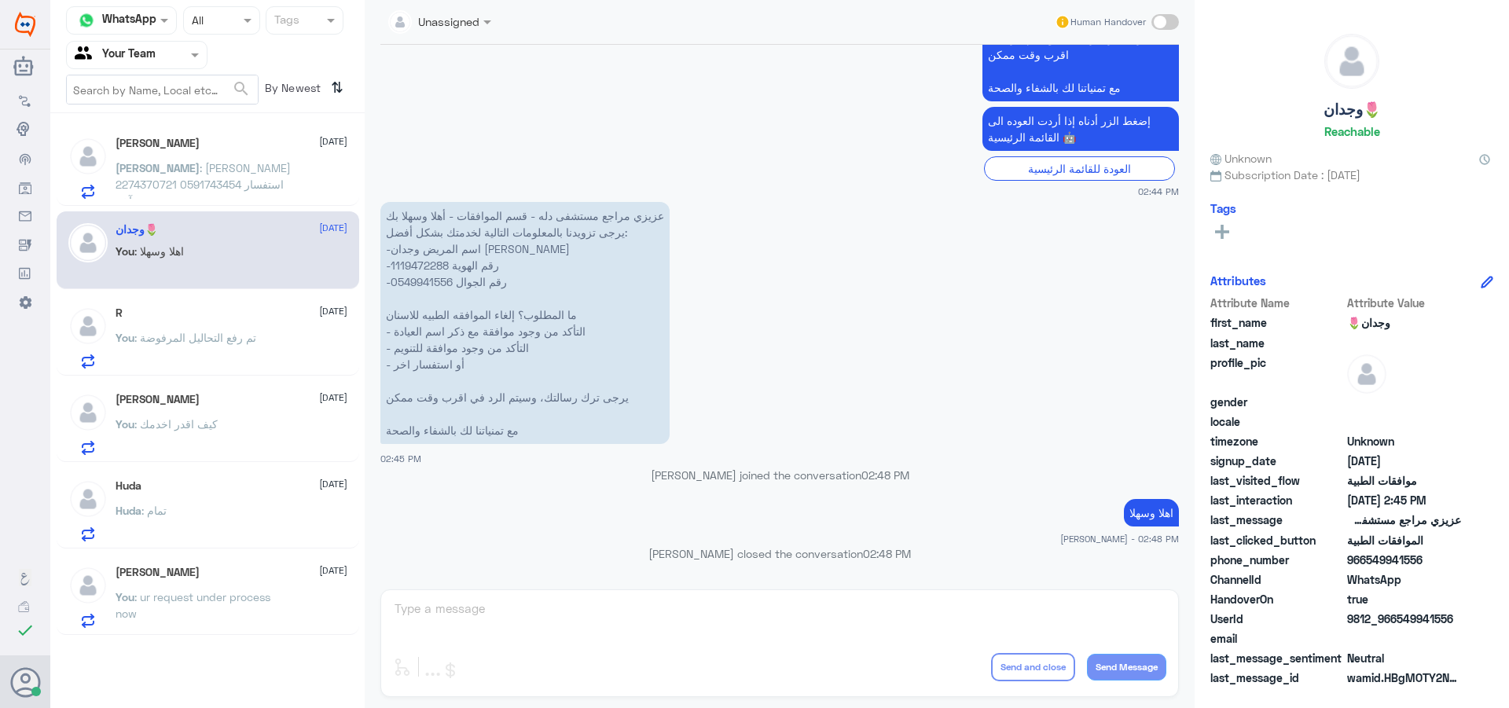
click at [211, 185] on span ": [PERSON_NAME] 2274370721 0591743454 استفسار آخر" at bounding box center [203, 184] width 175 height 46
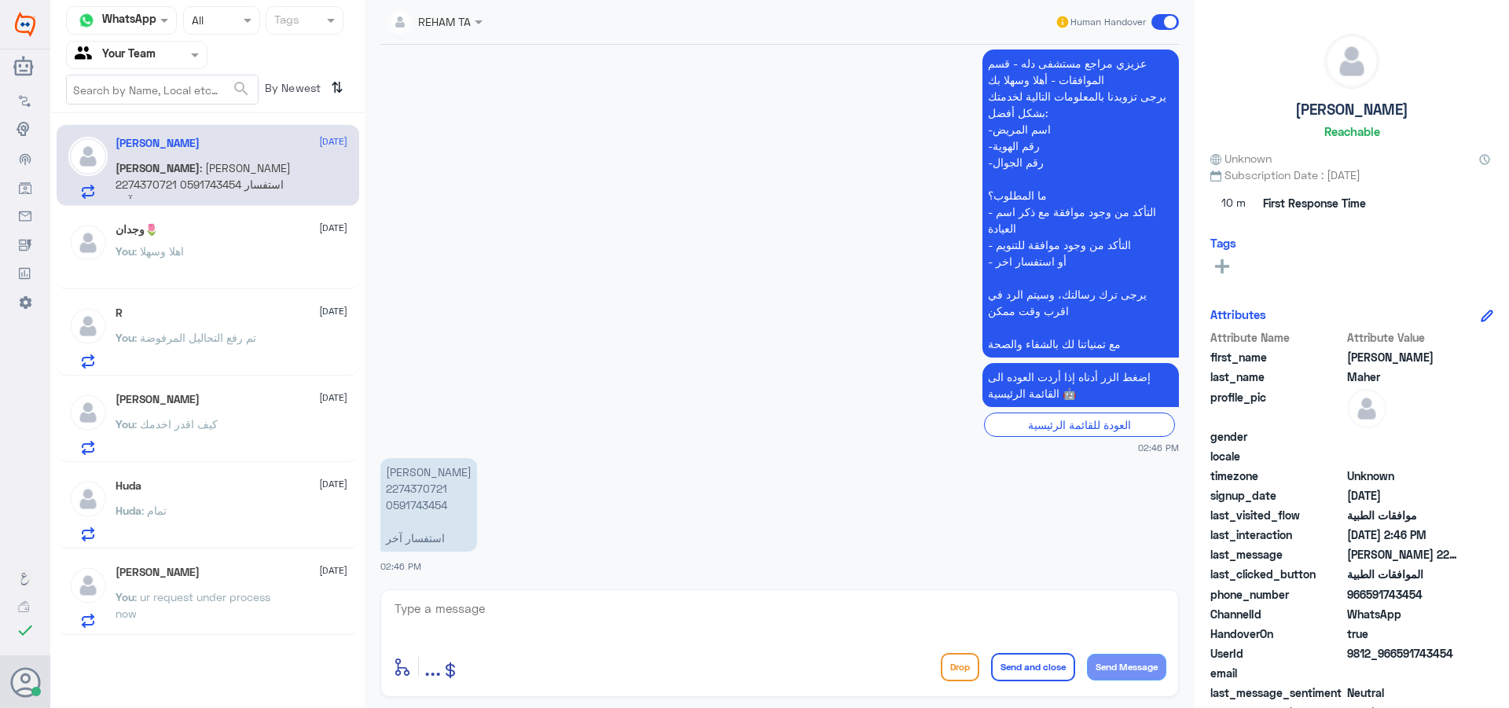
click at [429, 508] on p "[PERSON_NAME] 2274370721 0591743454 استفسار آخر" at bounding box center [428, 505] width 97 height 94
click at [429, 488] on p "[PERSON_NAME] 2274370721 0591743454 استفسار آخر" at bounding box center [428, 505] width 97 height 94
click at [501, 604] on textarea at bounding box center [779, 617] width 773 height 39
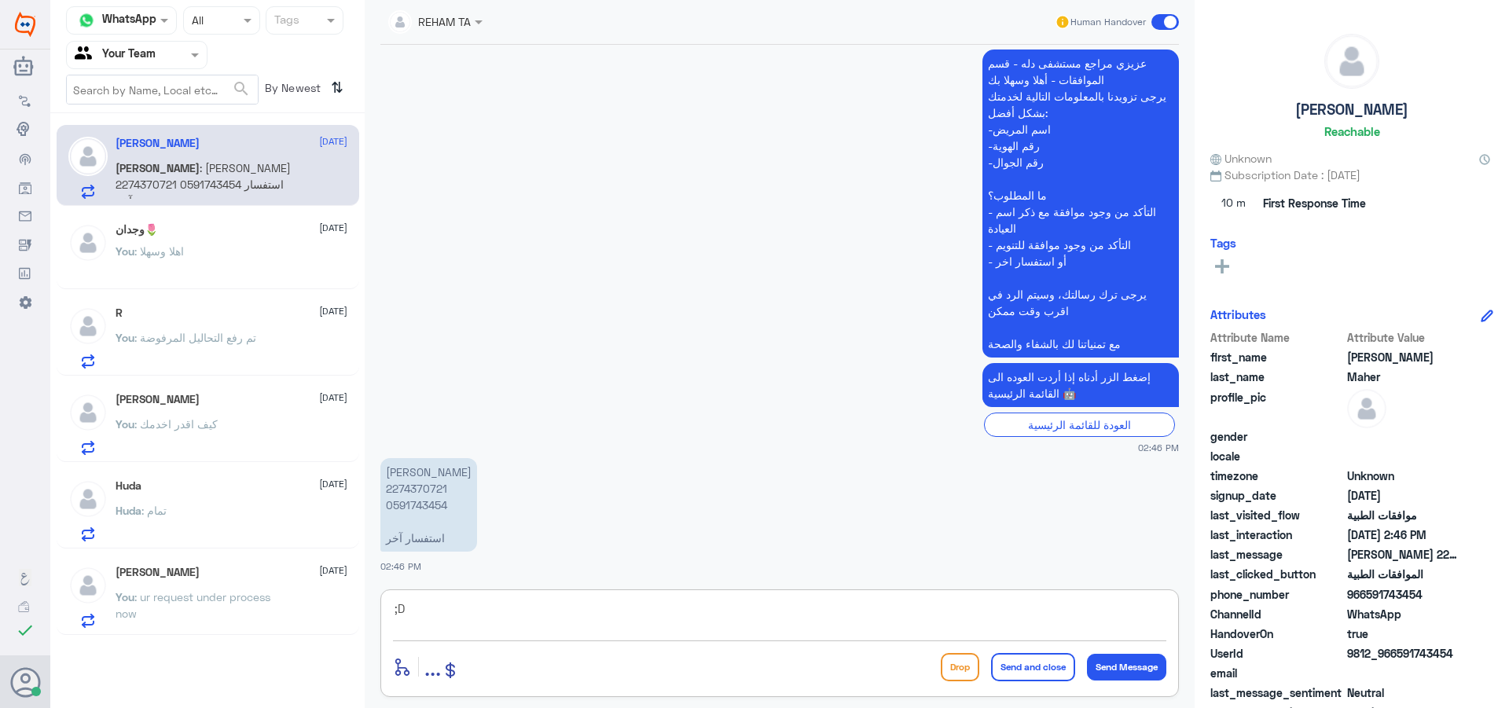
type textarea ";"
type textarea "كيف اقدر اخدمك"
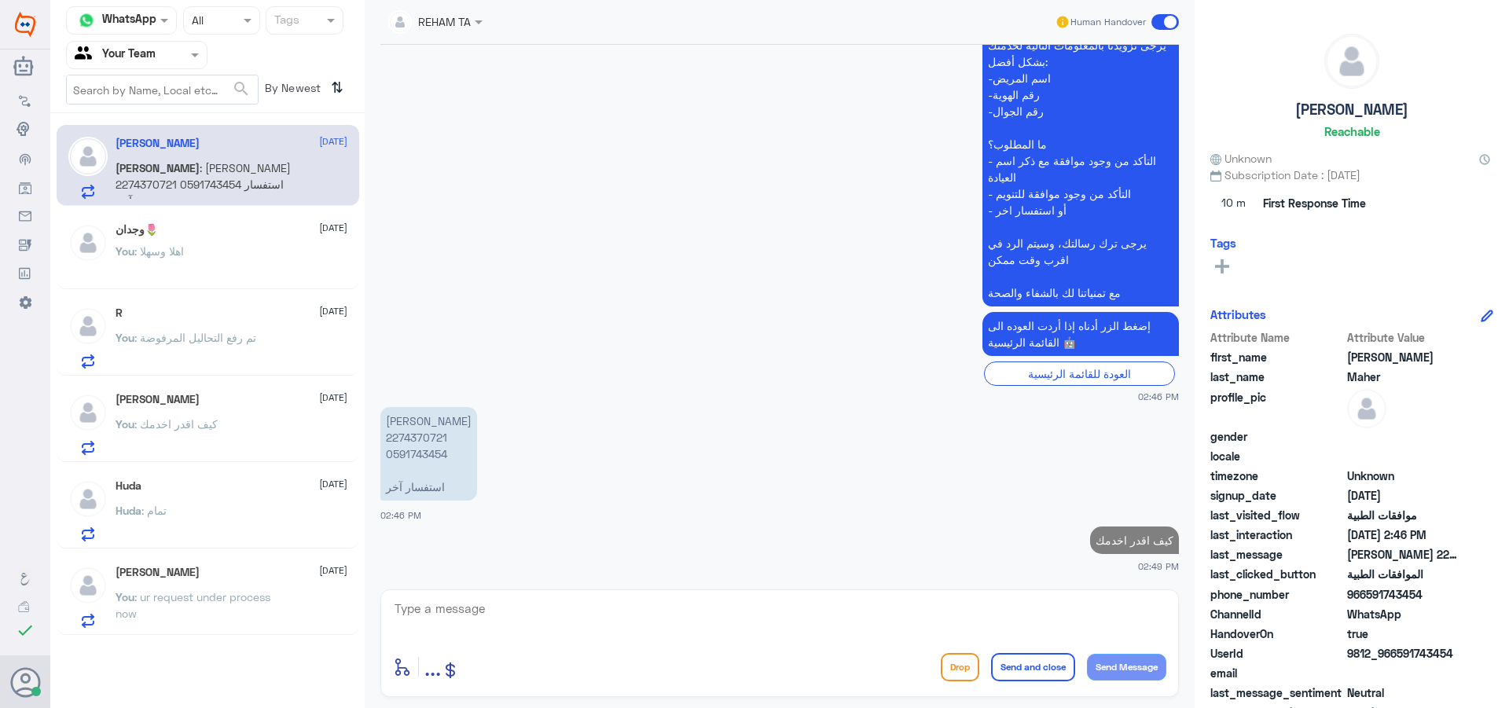
click at [226, 591] on span ": ur request under process now" at bounding box center [193, 605] width 155 height 30
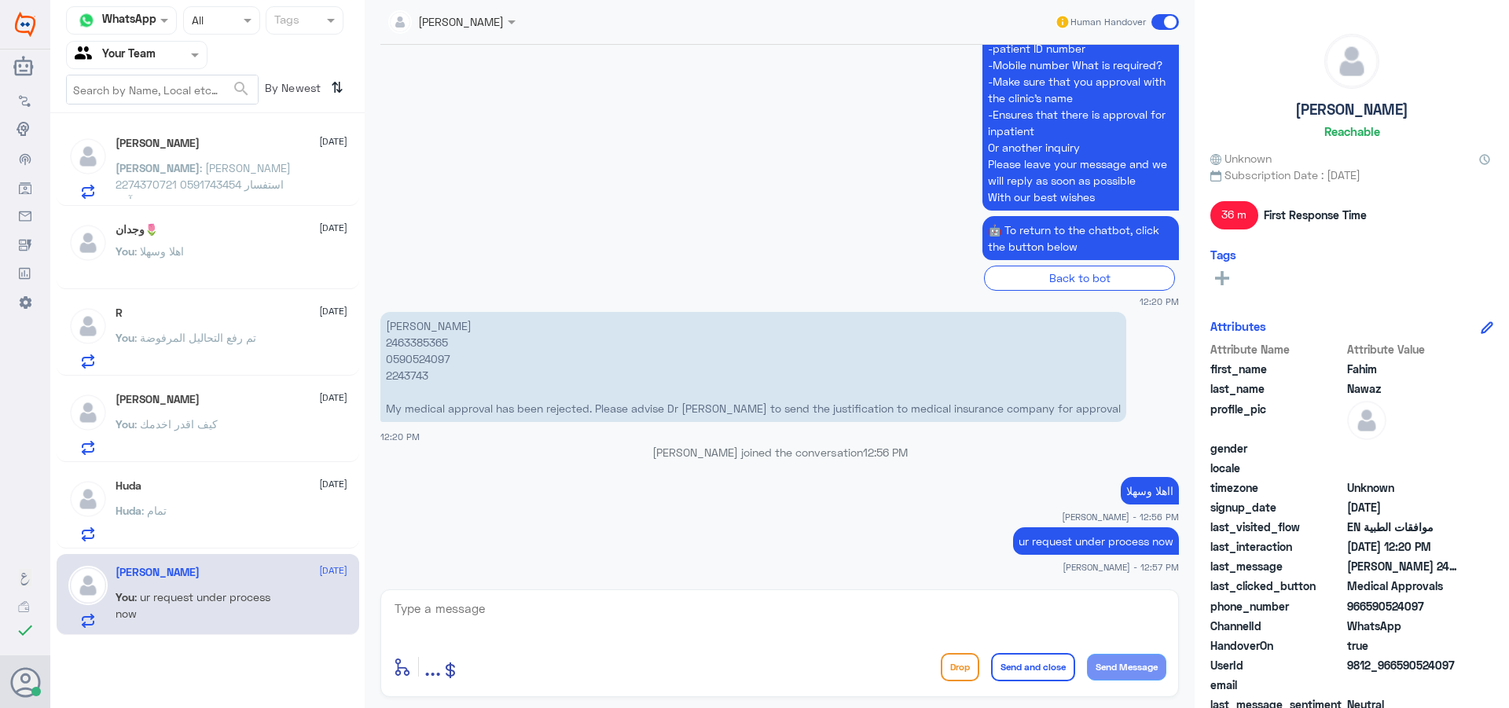
click at [1168, 24] on span at bounding box center [1165, 22] width 28 height 16
click at [0, 0] on input "checkbox" at bounding box center [0, 0] width 0 height 0
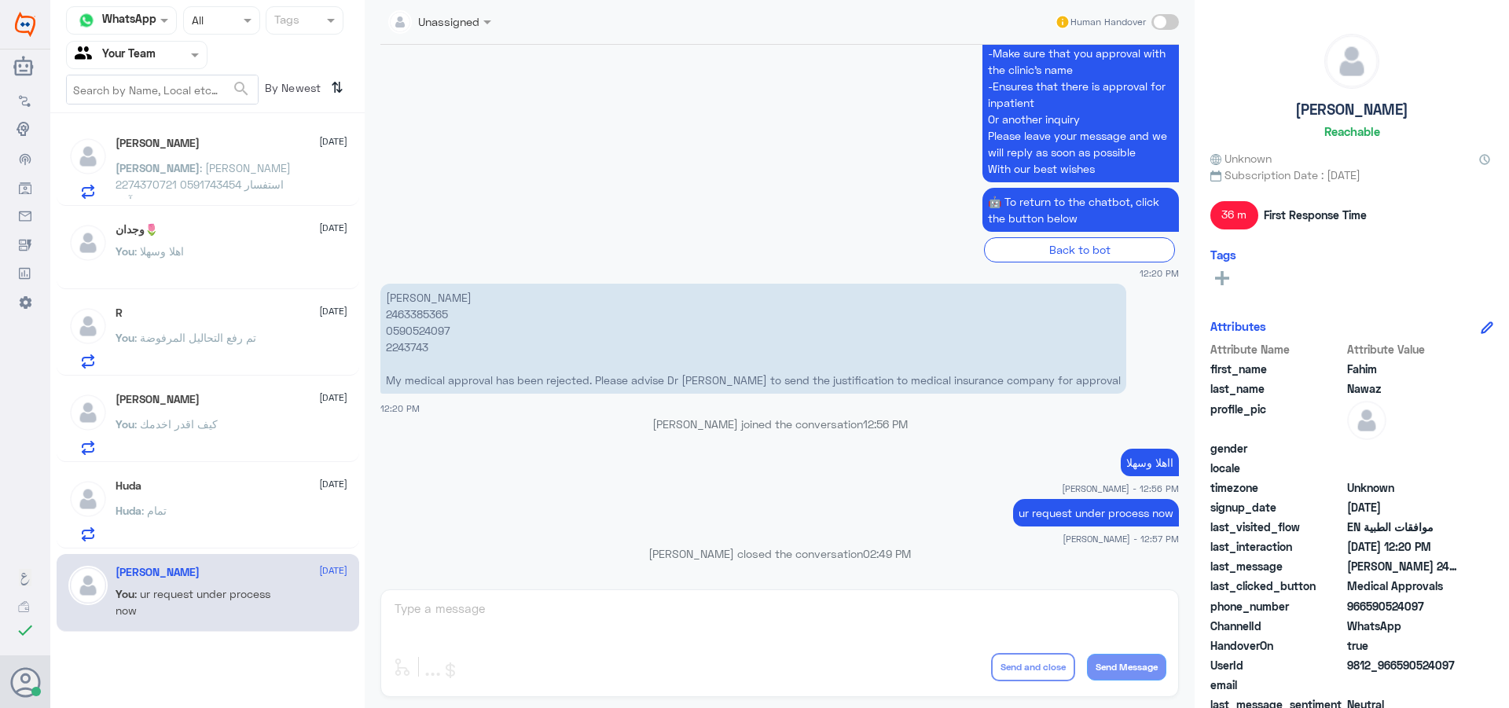
scroll to position [1836, 0]
click at [166, 65] on div "Agent Filter Your Team" at bounding box center [127, 55] width 120 height 24
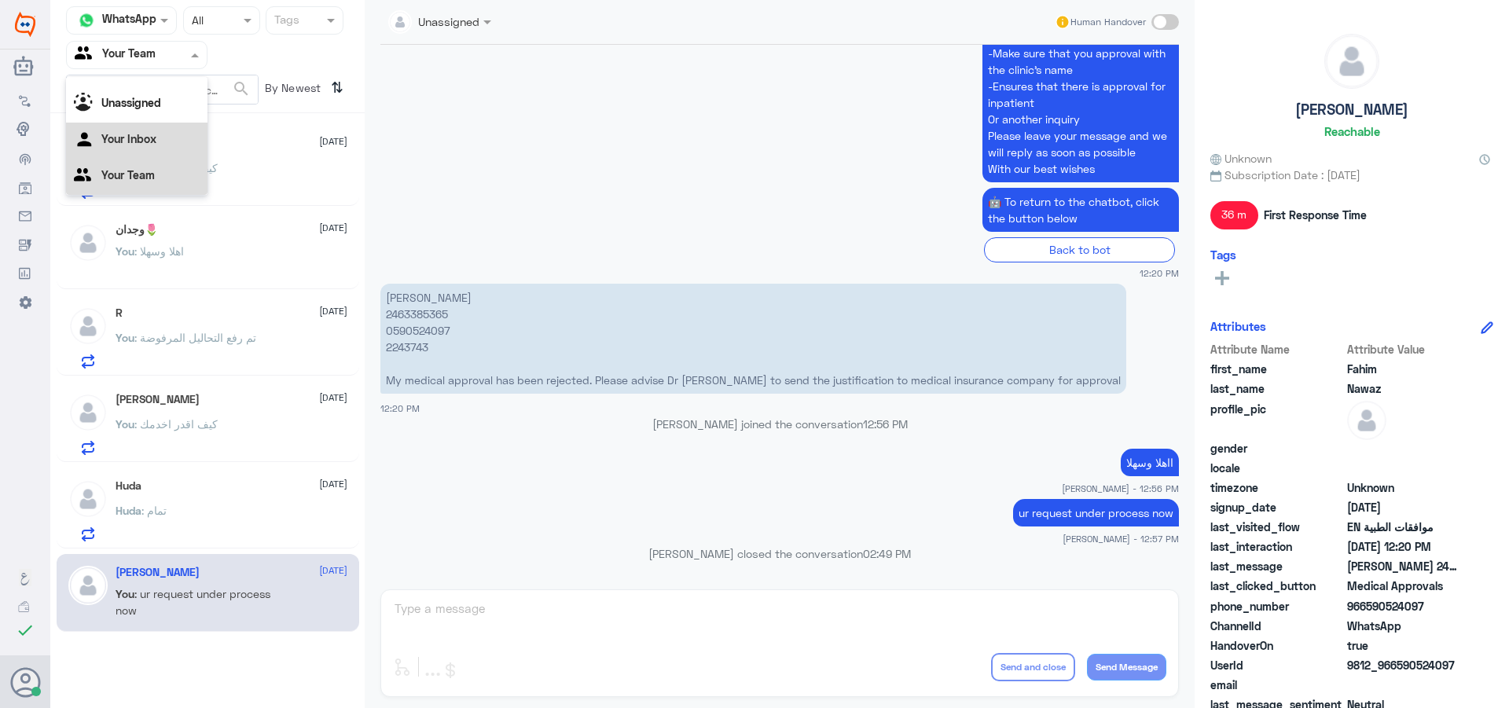
click at [145, 138] on Inbox "Your Inbox" at bounding box center [128, 138] width 55 height 13
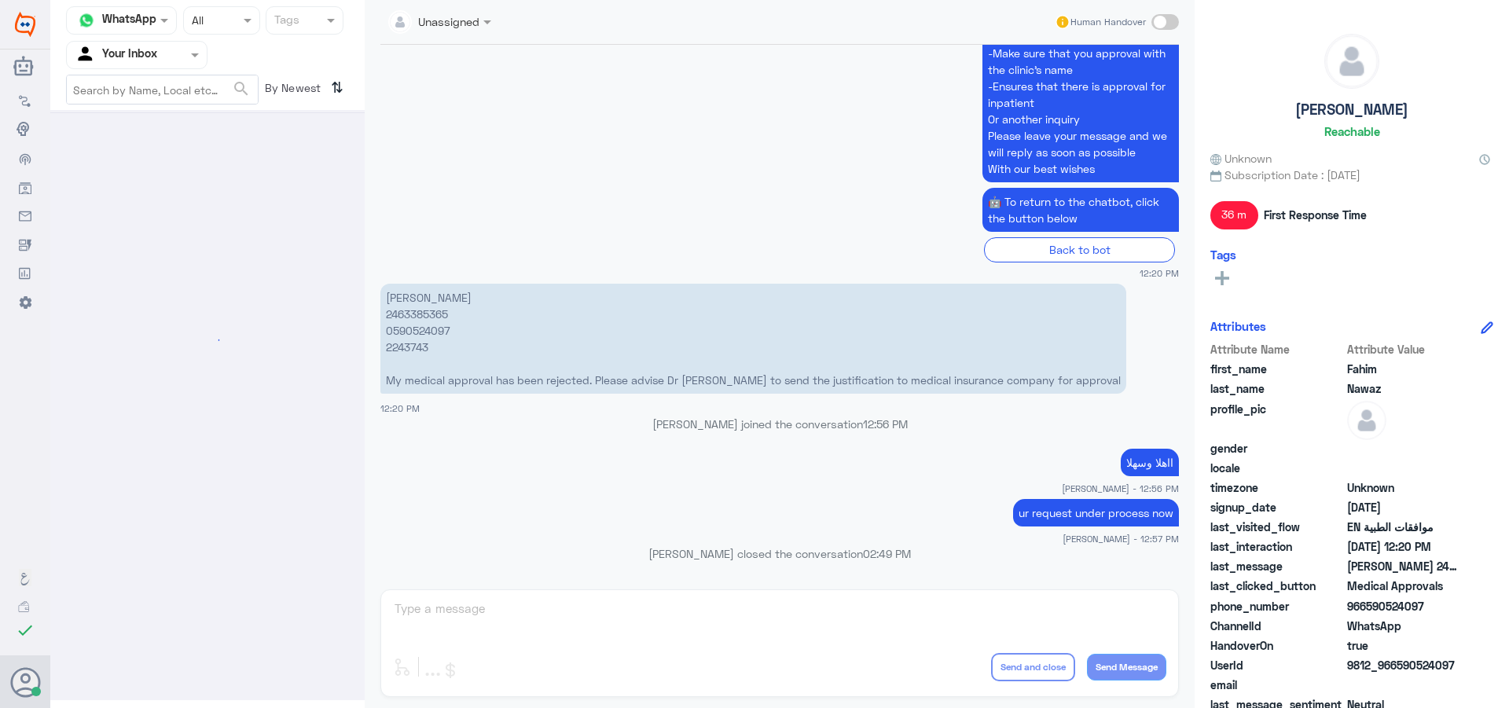
scroll to position [0, 0]
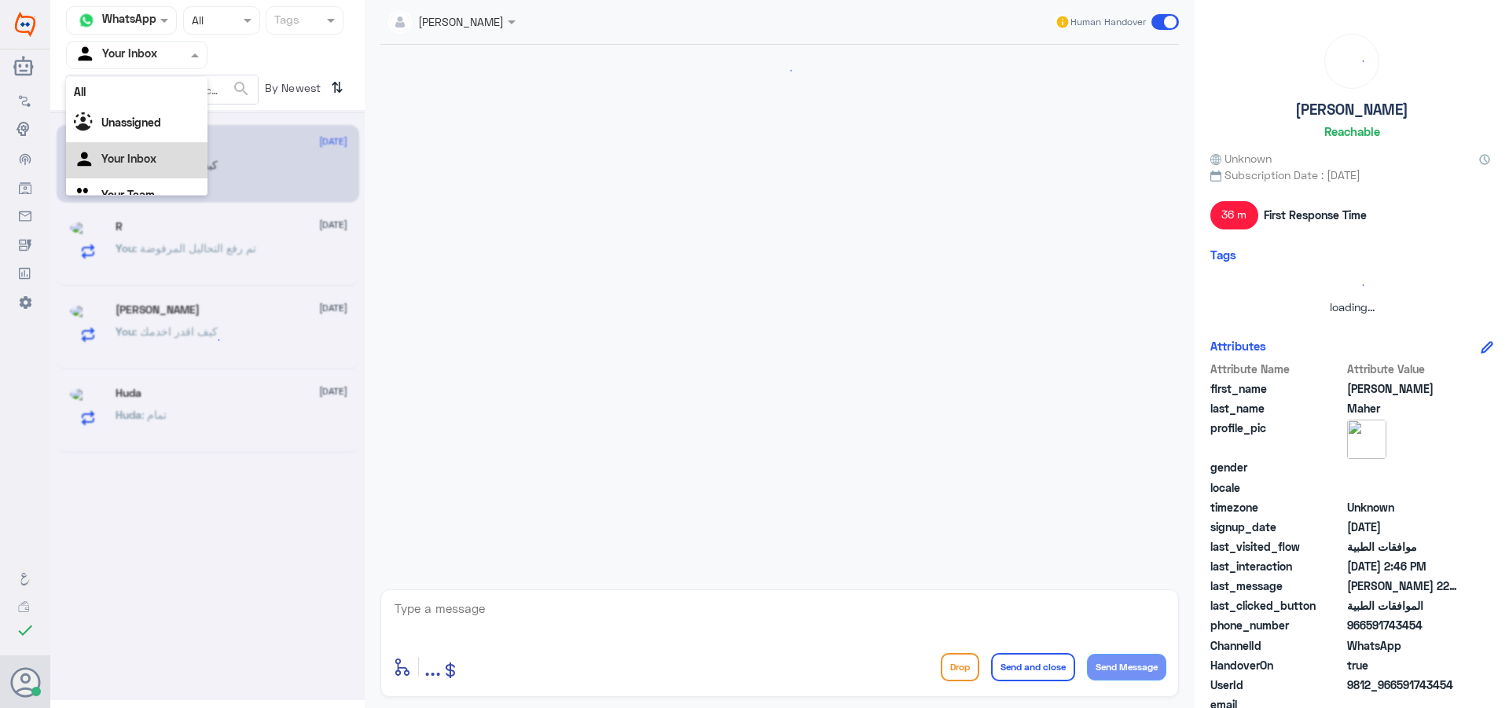
click at [158, 56] on input "text" at bounding box center [118, 55] width 86 height 18
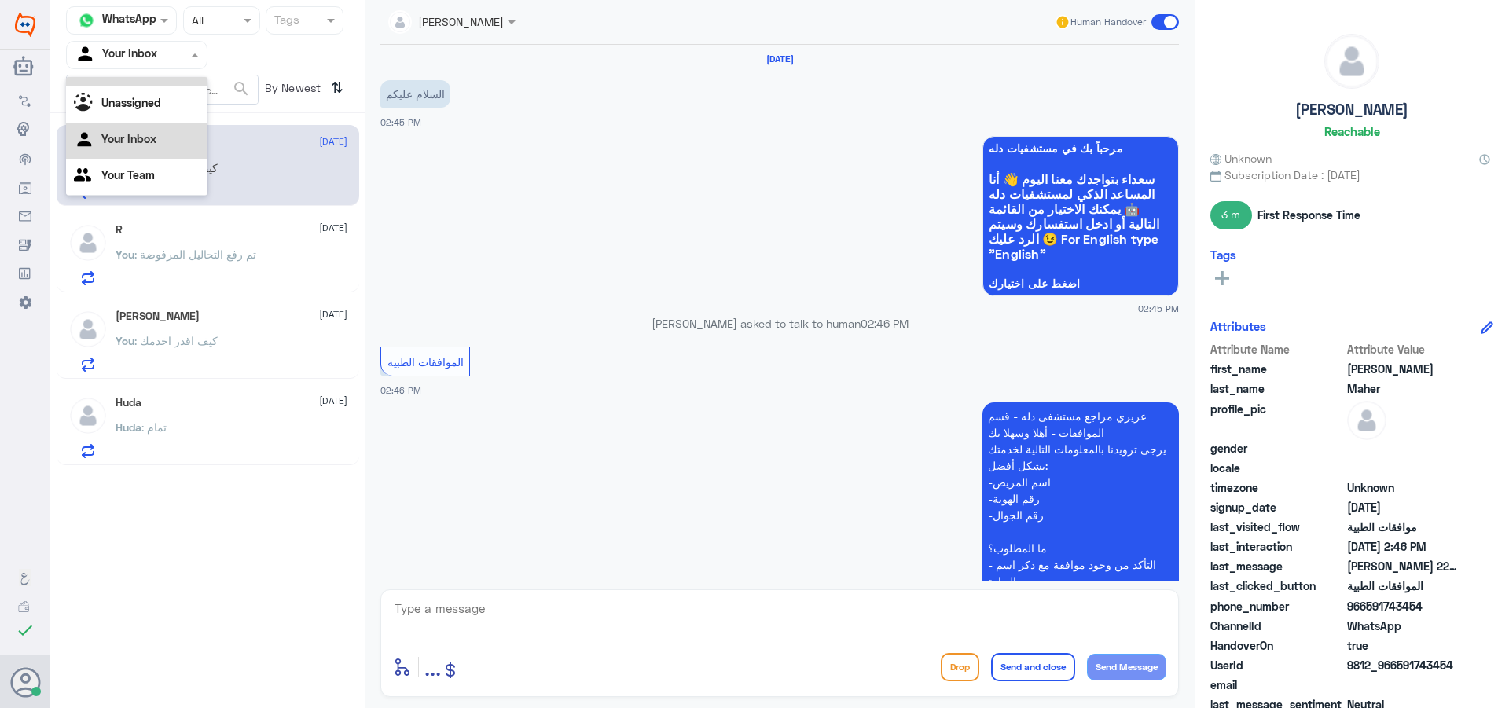
scroll to position [432, 0]
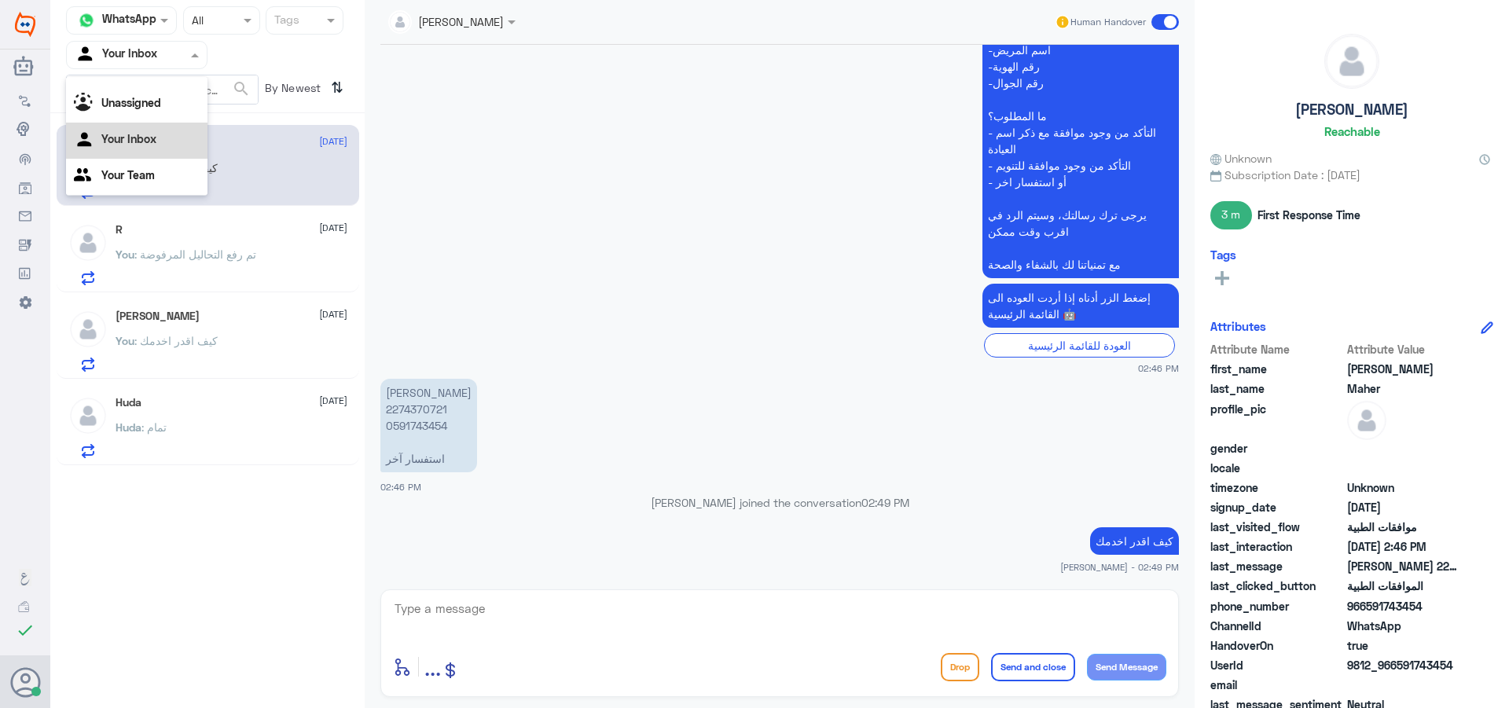
click at [145, 171] on Team "Your Team" at bounding box center [127, 174] width 53 height 13
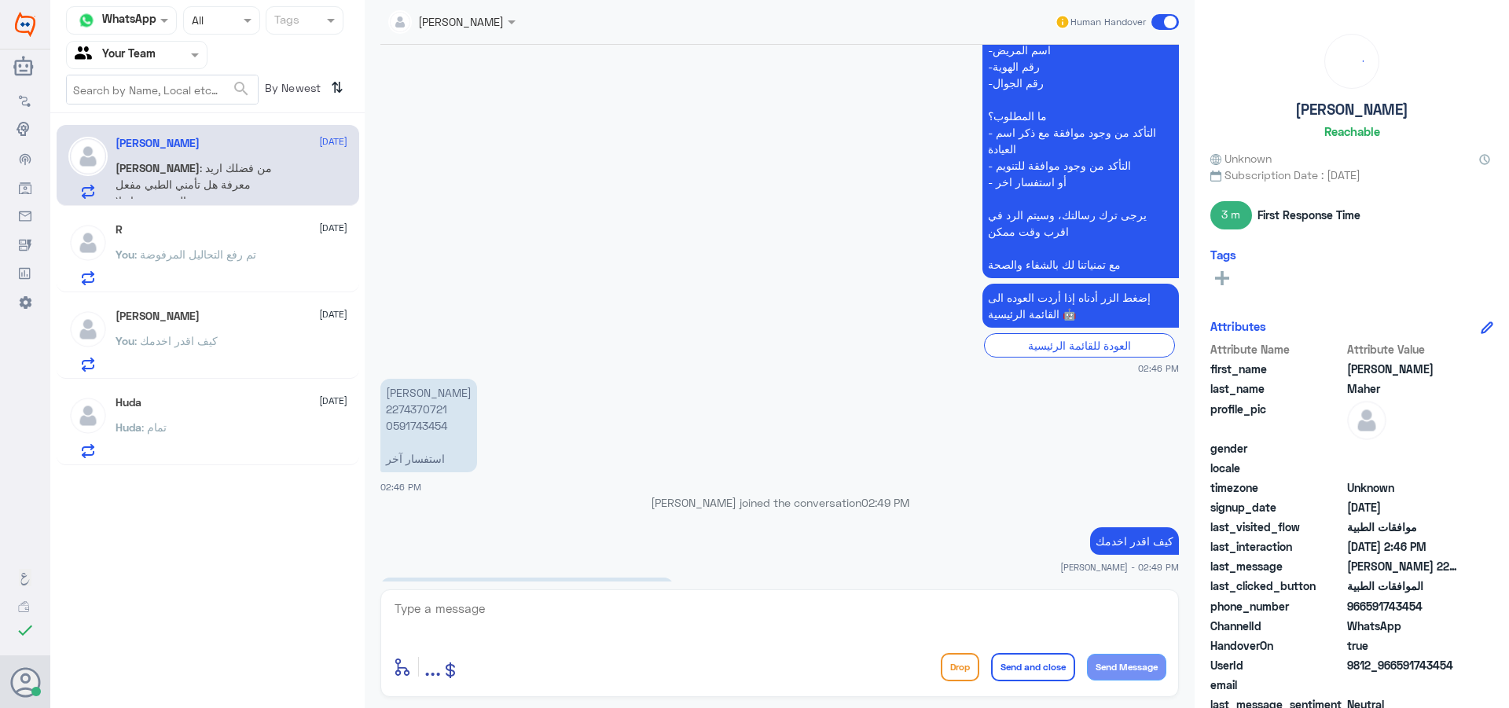
scroll to position [486, 0]
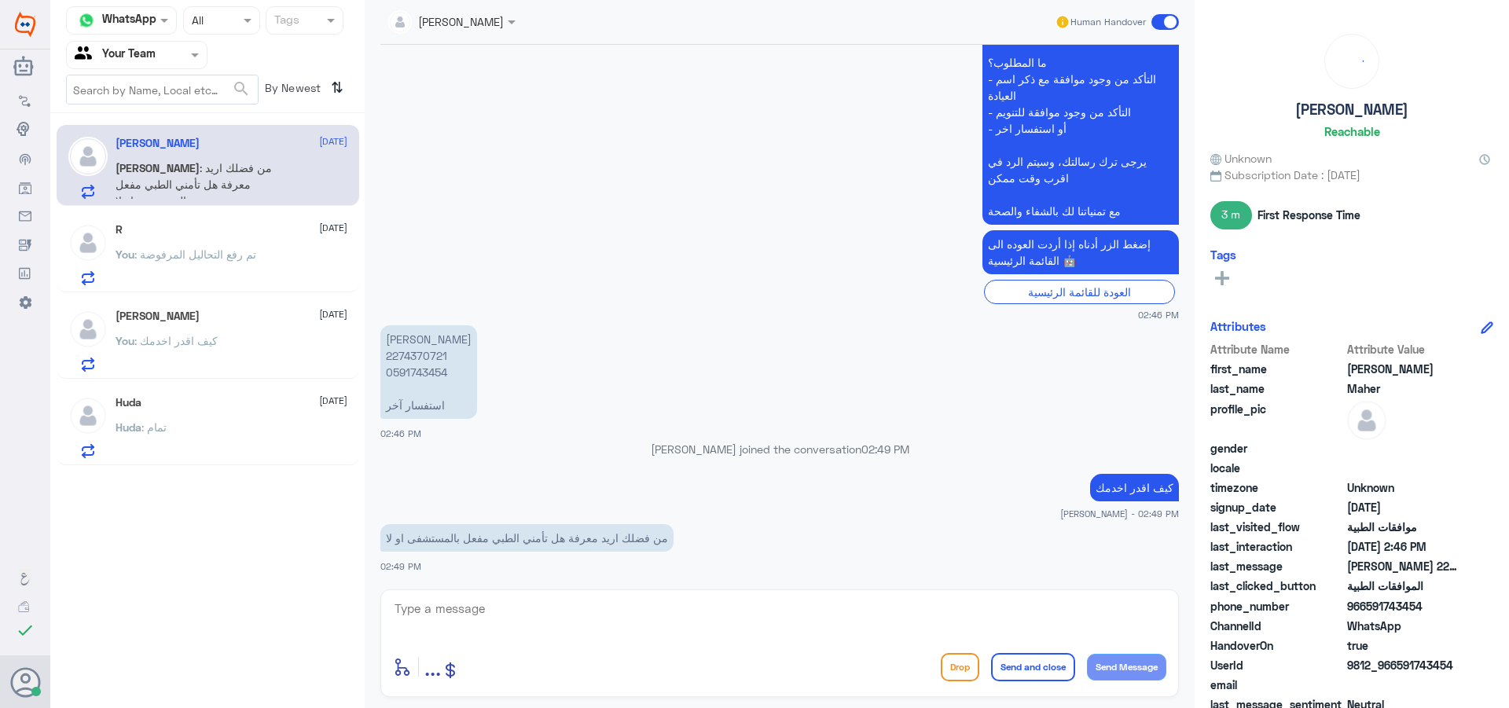
click at [430, 354] on p "[PERSON_NAME] 2274370721 0591743454 استفسار آخر" at bounding box center [428, 372] width 97 height 94
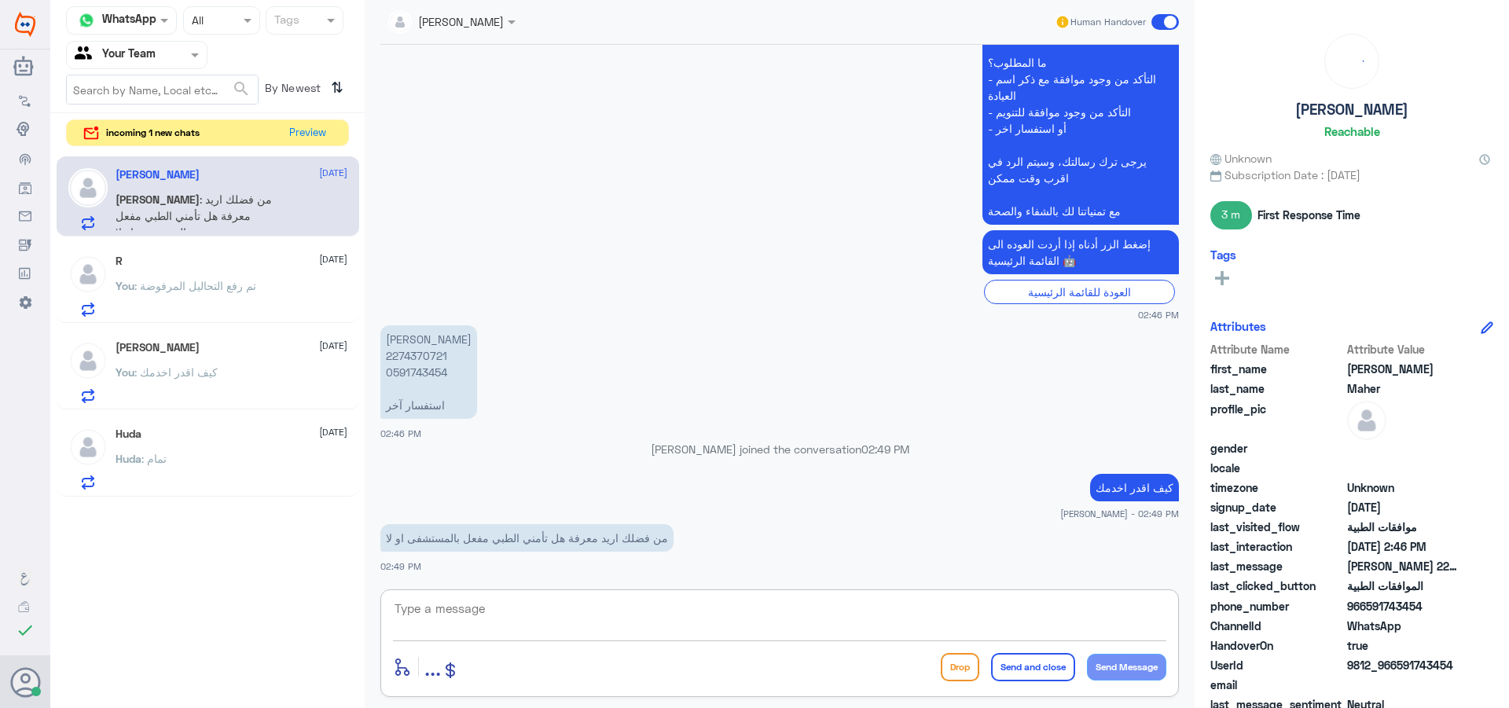
click at [459, 619] on textarea at bounding box center [779, 617] width 773 height 39
type textarea "تأمينك غير مغطى في دله"
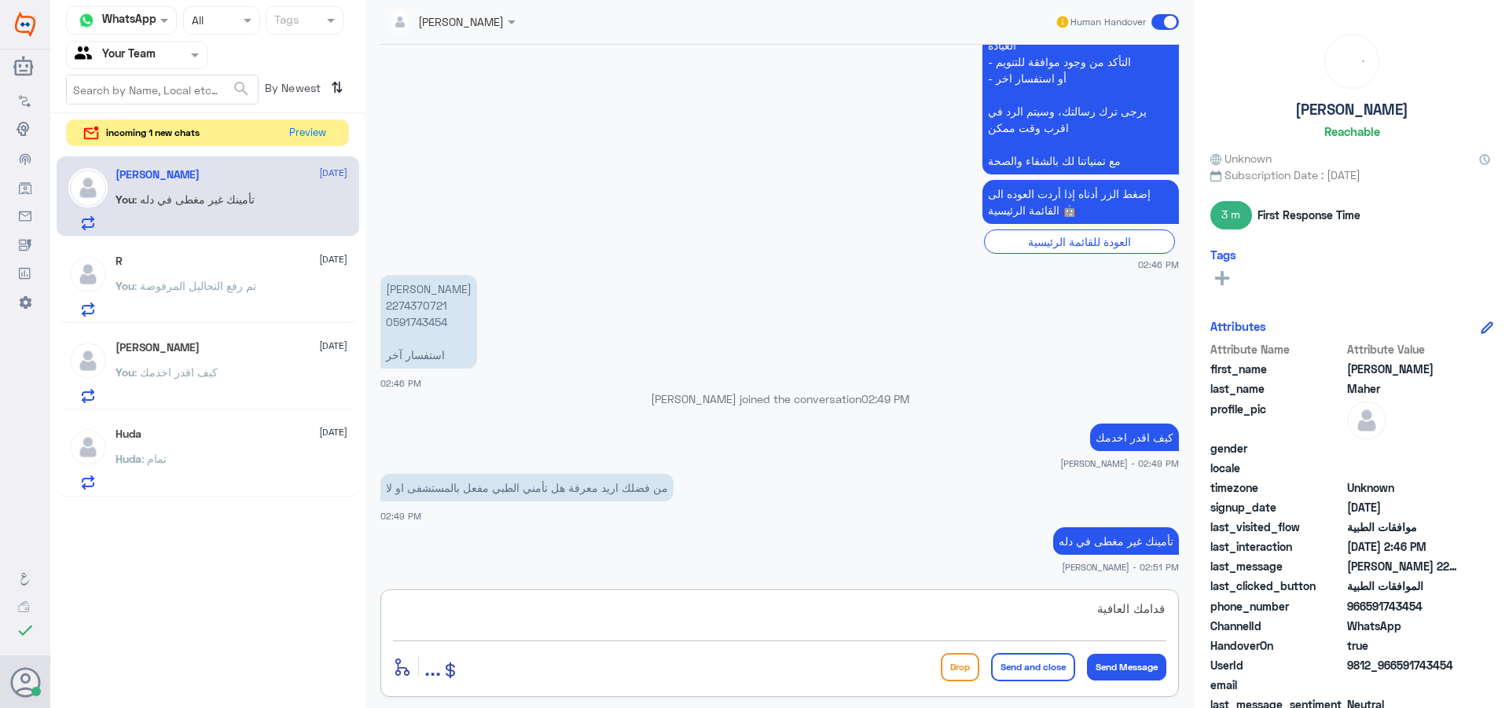
type textarea "قدامك العافية"
click at [1003, 659] on button "Send and close" at bounding box center [1033, 667] width 84 height 28
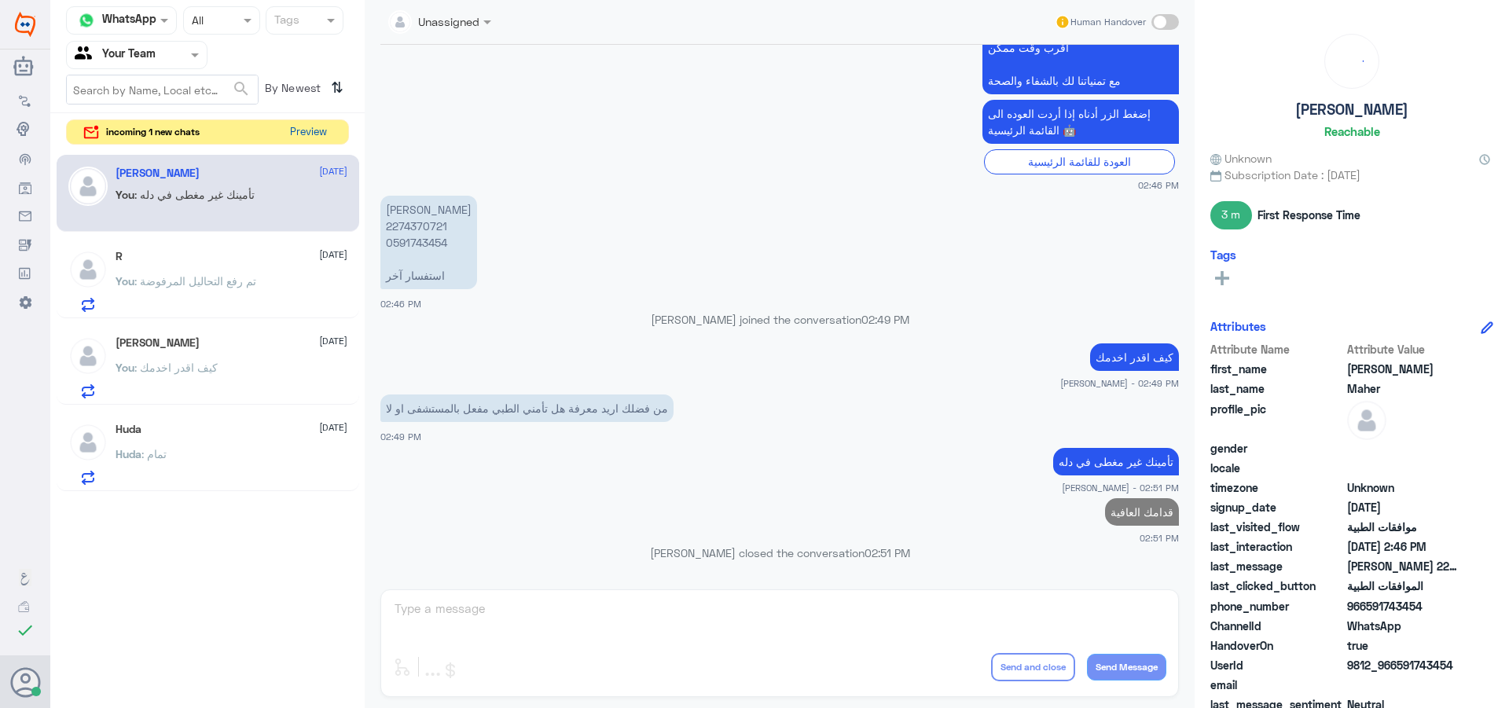
click at [309, 134] on button "Preview" at bounding box center [308, 132] width 49 height 24
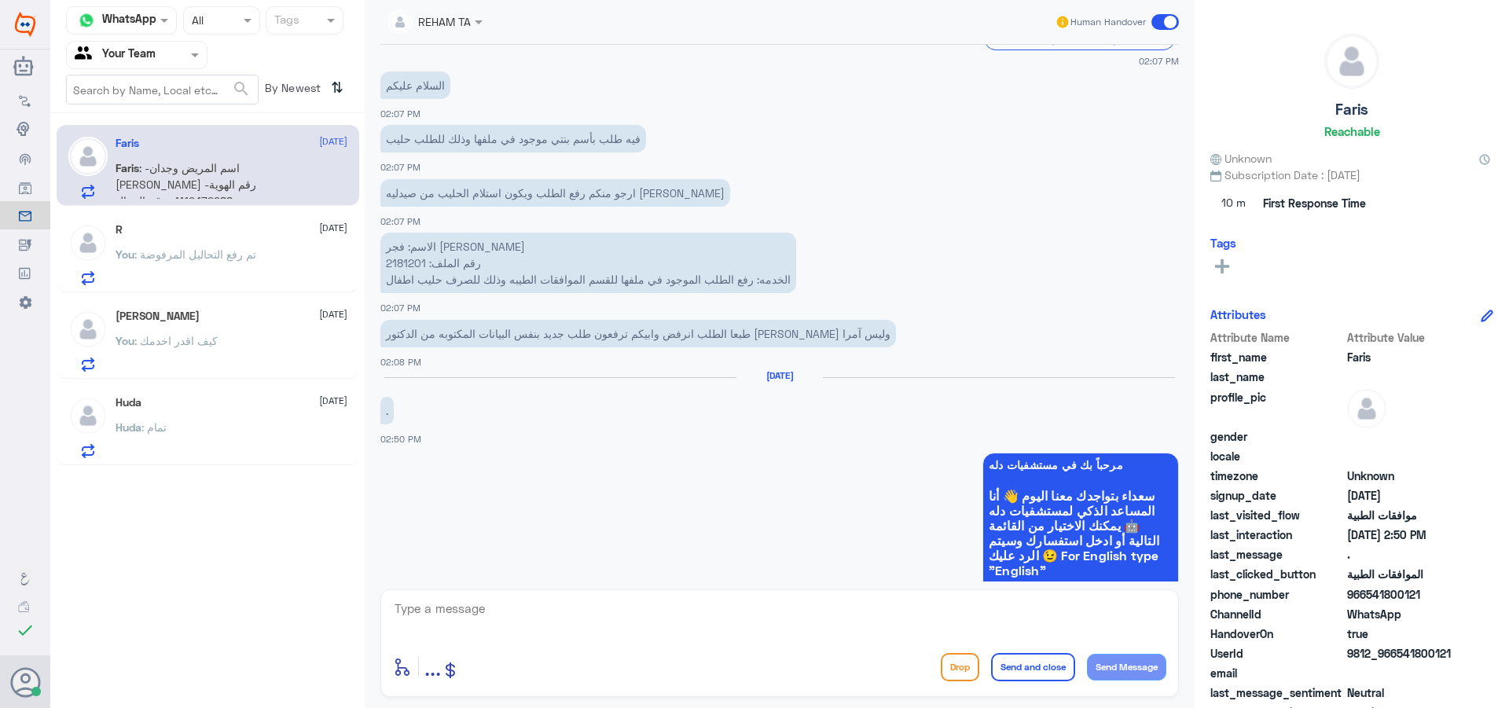
scroll to position [1409, 0]
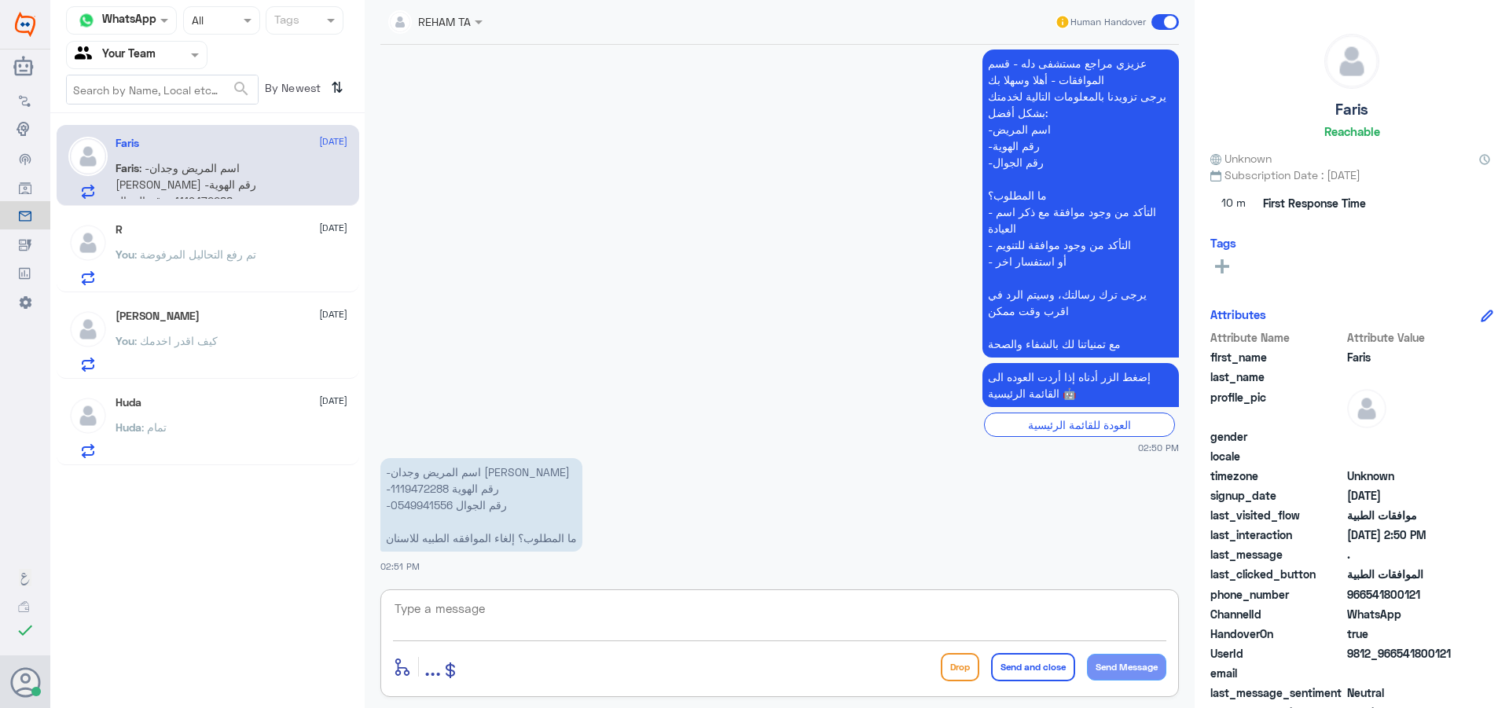
click at [524, 618] on textarea at bounding box center [779, 617] width 773 height 39
type textarea "اهلا وسهلا"
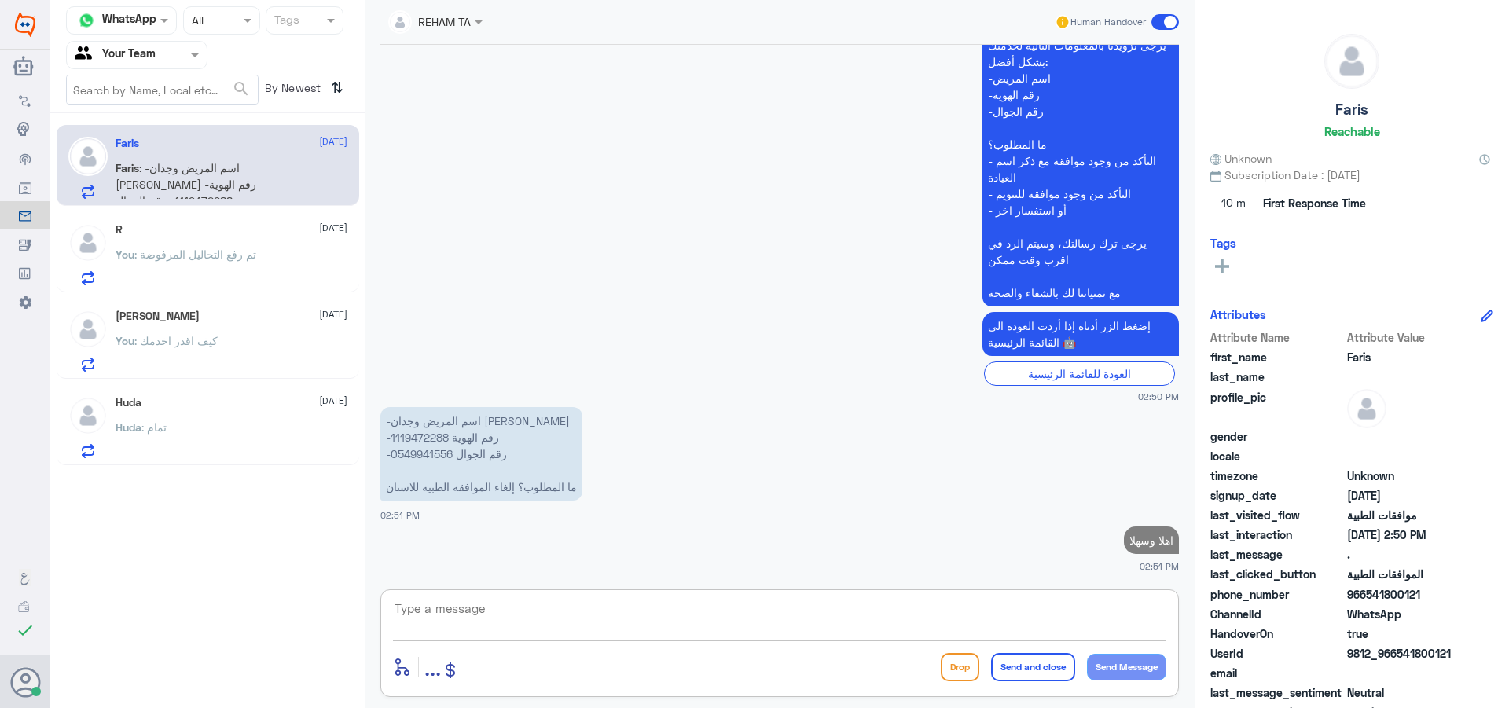
click at [421, 428] on p "-اسم المريض وجدان [PERSON_NAME] -رقم الهوية 1119472288 -رقم الجوال 0549941556 م…" at bounding box center [481, 454] width 202 height 94
click at [421, 429] on p "-اسم المريض وجدان [PERSON_NAME] -رقم الهوية 1119472288 -رقم الجوال 0549941556 م…" at bounding box center [481, 454] width 202 height 94
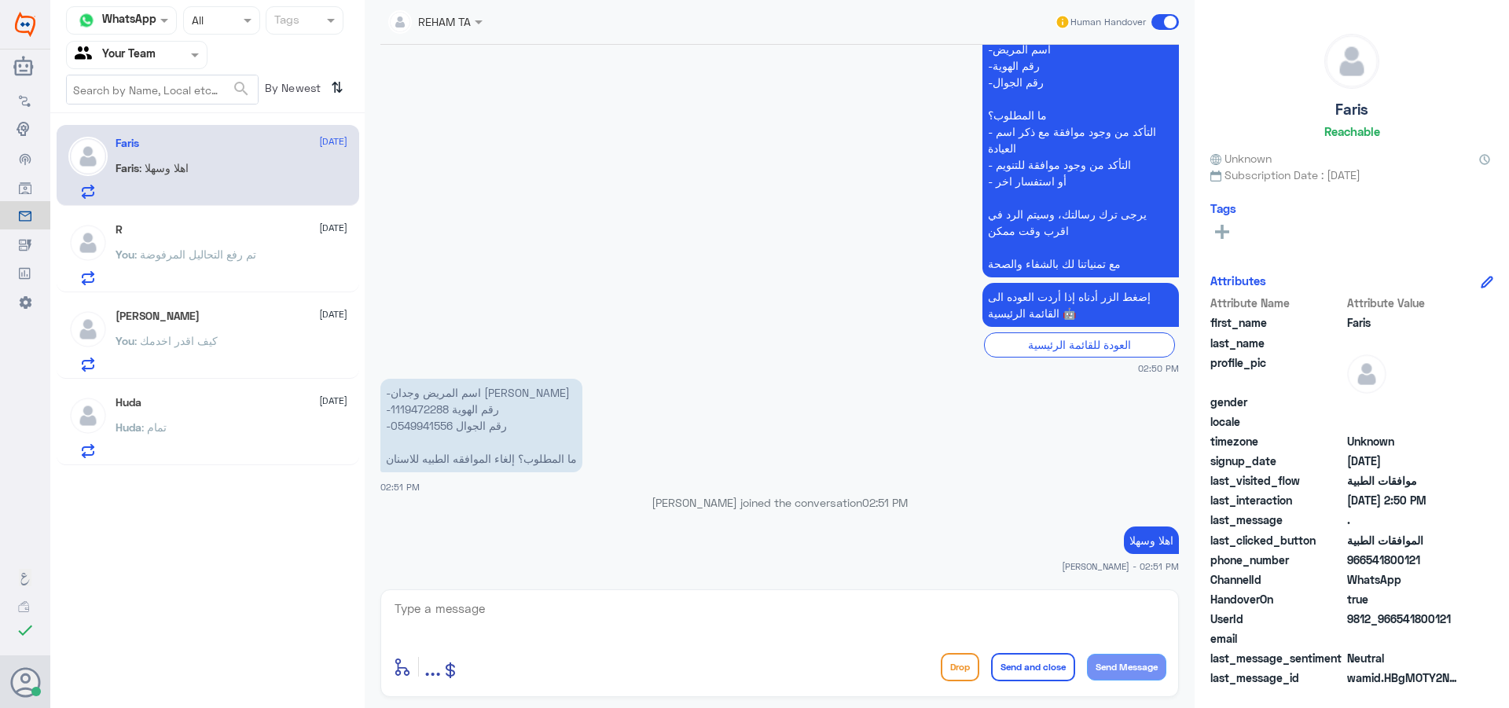
click at [417, 435] on p "-اسم المريض وجدان [PERSON_NAME] -رقم الهوية 1119472288 -رقم الجوال 0549941556 م…" at bounding box center [481, 426] width 202 height 94
click at [423, 408] on p "-اسم المريض وجدان [PERSON_NAME] -رقم الهوية 1119472288 -رقم الجوال 0549941556 م…" at bounding box center [481, 426] width 202 height 94
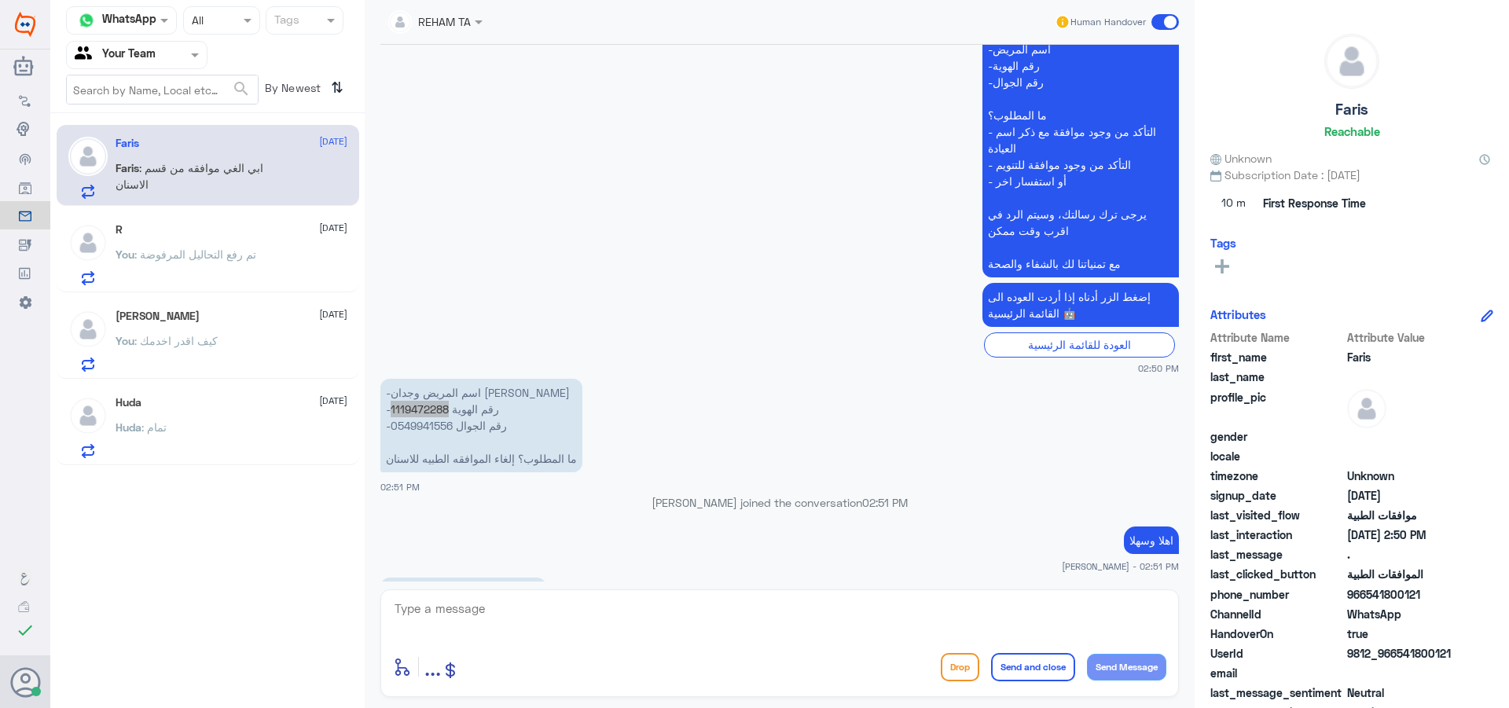
scroll to position [1513, 0]
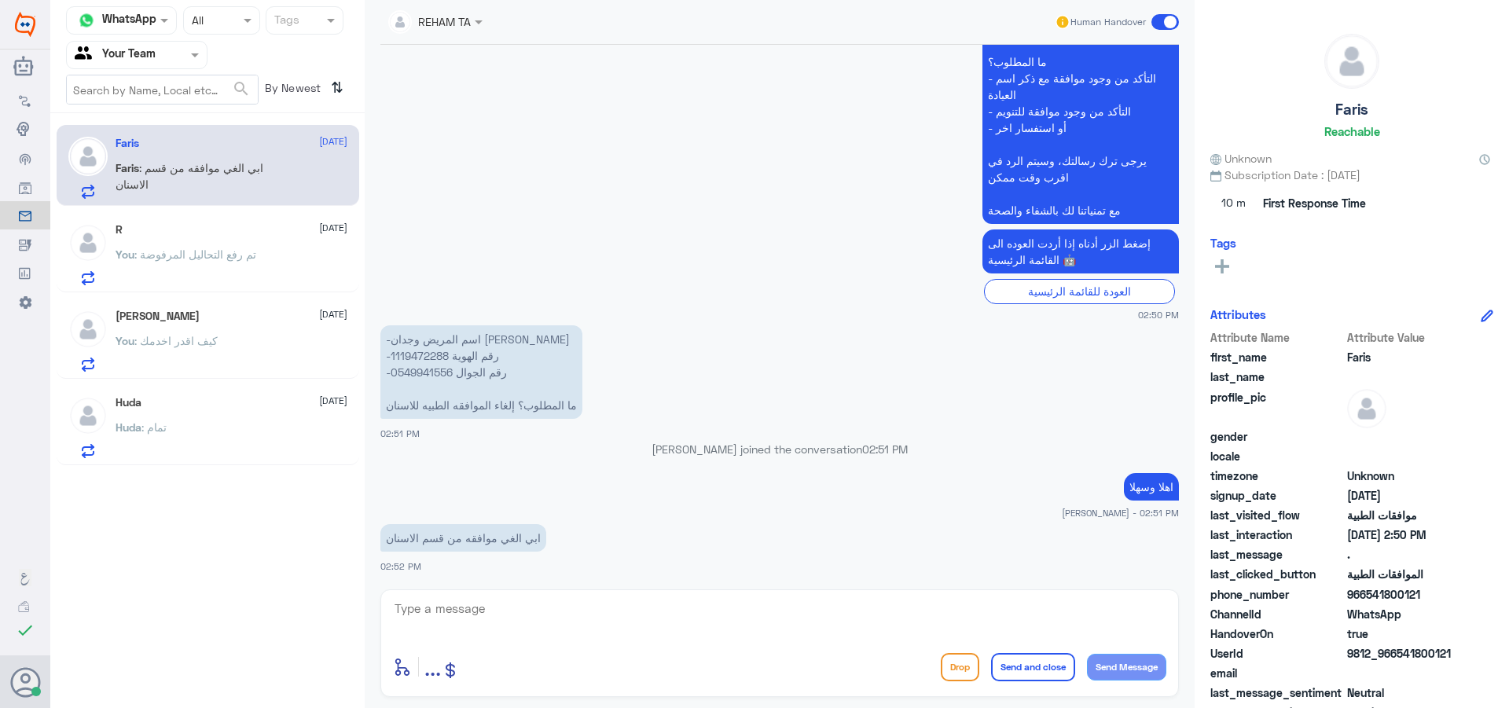
click at [546, 611] on textarea at bounding box center [779, 617] width 773 height 39
type textarea "O"
type textarea "خلع تنويم"
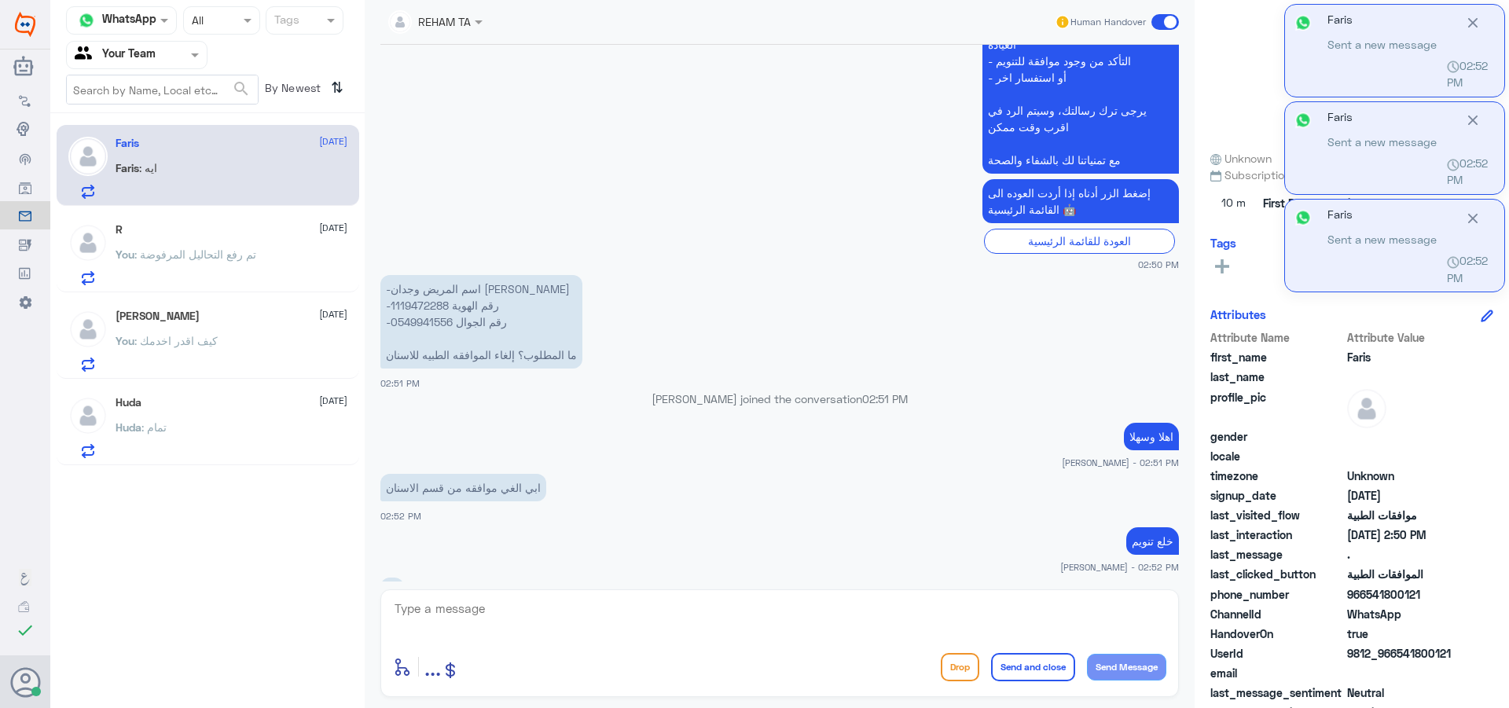
scroll to position [1617, 0]
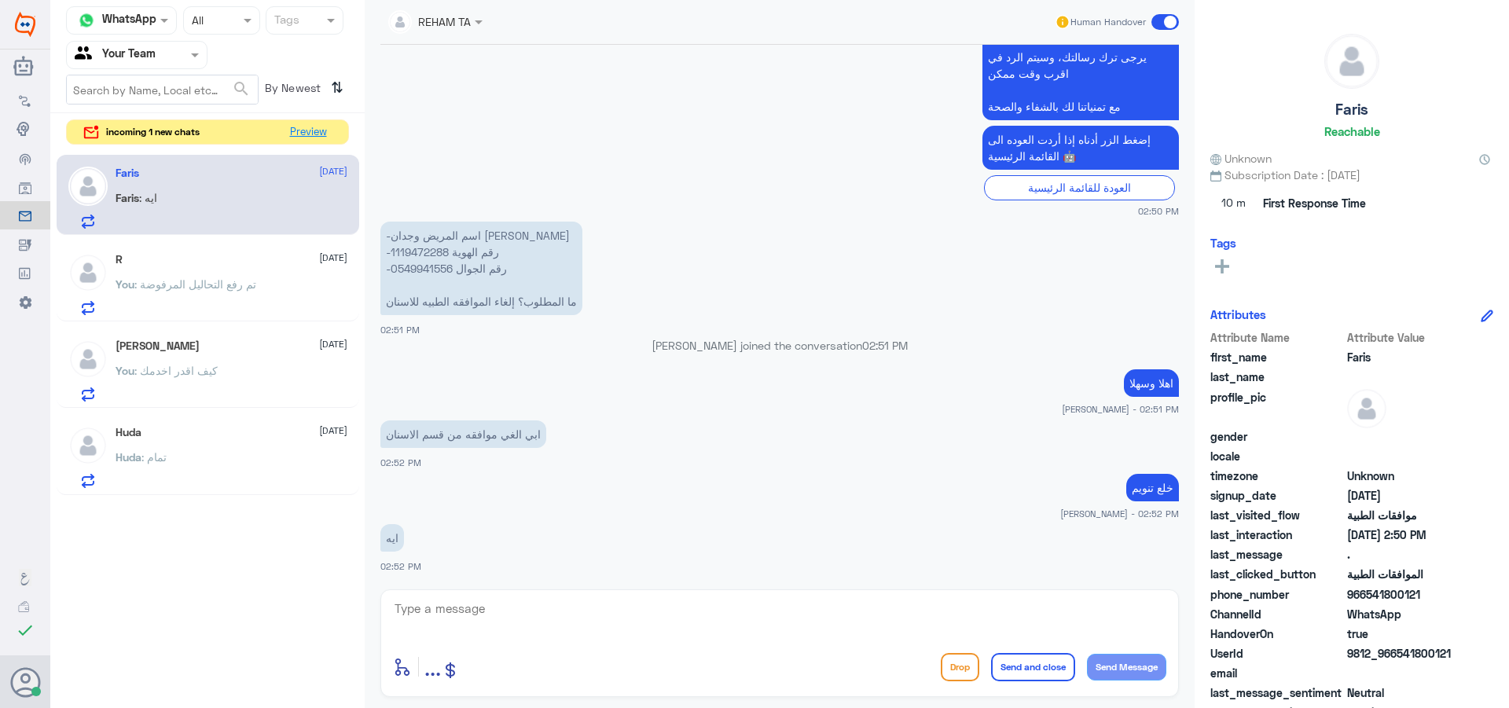
click at [320, 145] on div "incoming 1 new chats Preview" at bounding box center [207, 132] width 283 height 26
click at [292, 130] on button "Preview" at bounding box center [308, 132] width 49 height 24
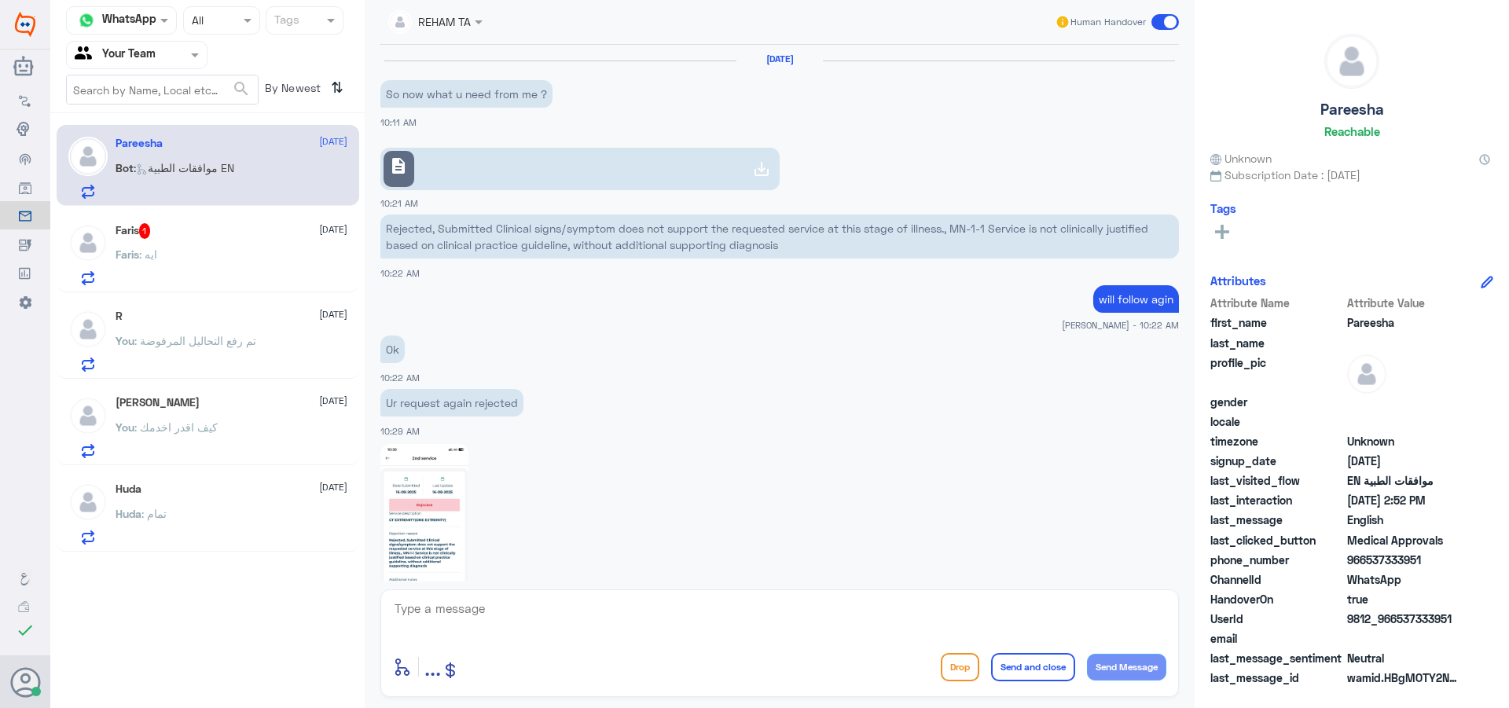
scroll to position [1491, 0]
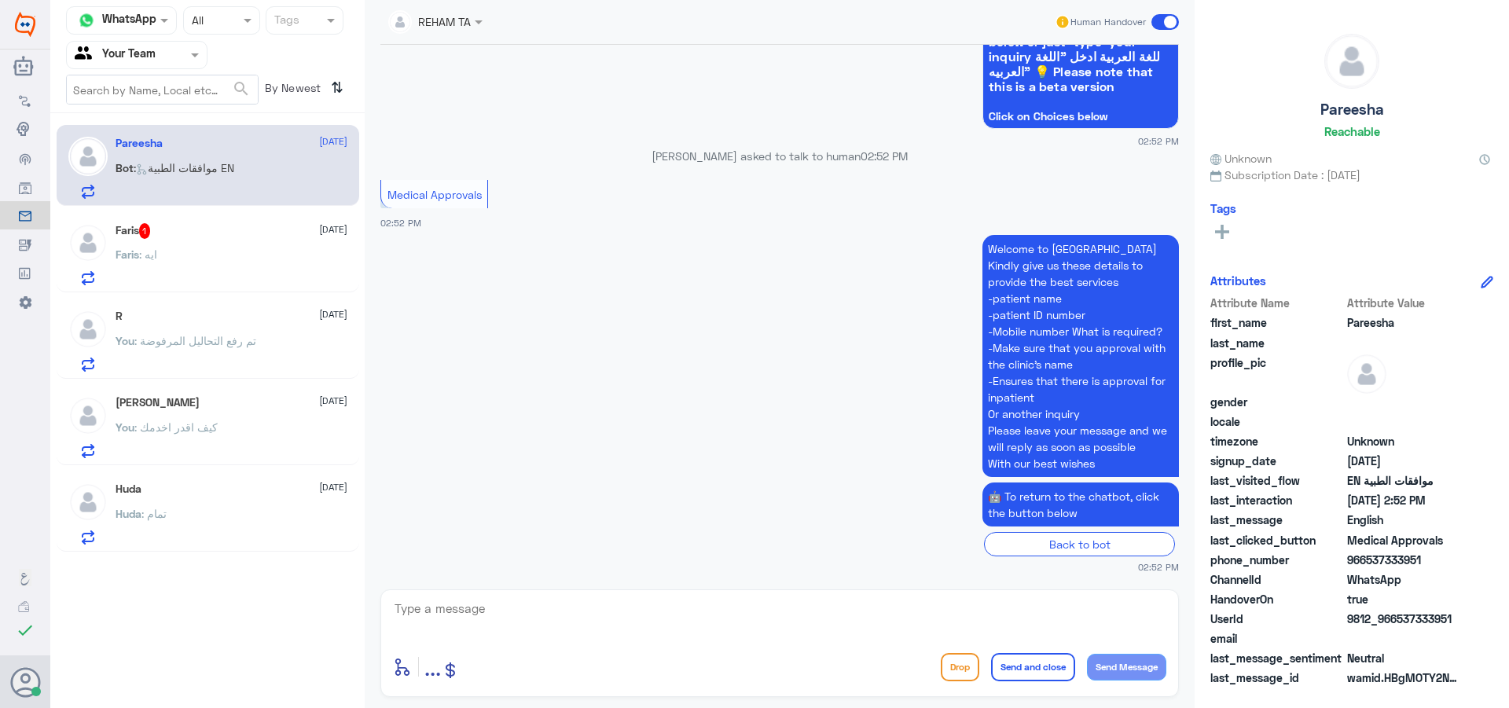
click at [283, 267] on div "Faris : ايه" at bounding box center [232, 267] width 232 height 35
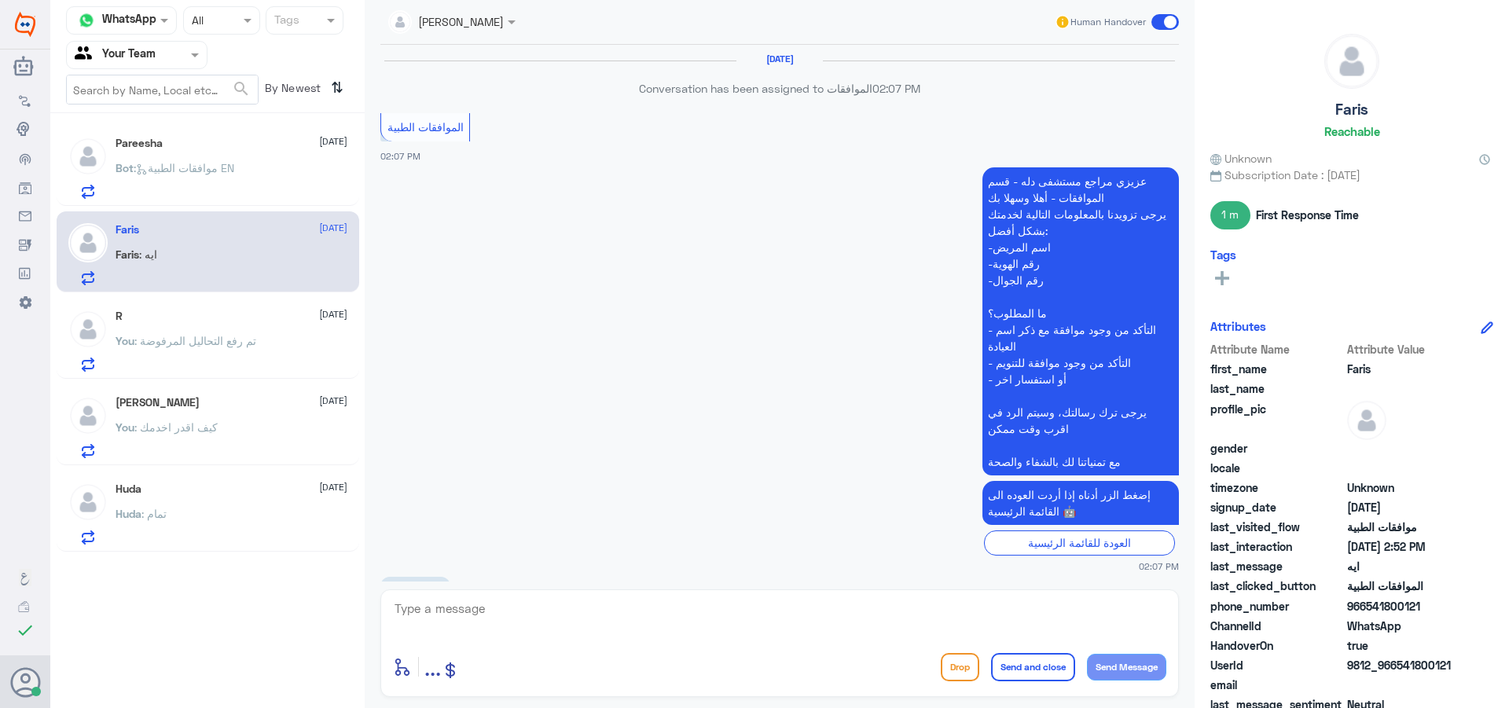
scroll to position [1411, 0]
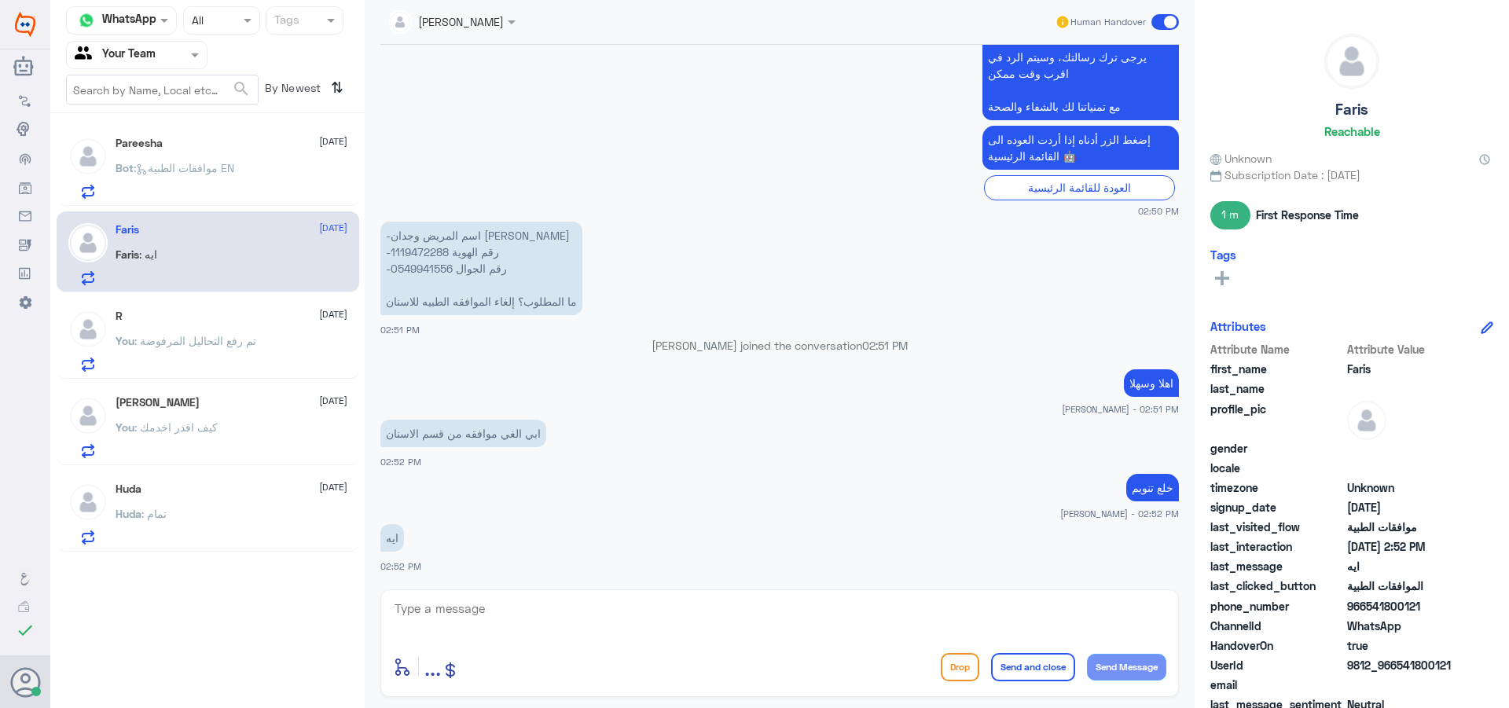
click at [537, 641] on div "enter flow name ... Drop Send and close Send Message" at bounding box center [779, 643] width 798 height 108
click at [542, 621] on textarea at bounding box center [779, 617] width 773 height 39
type textarea "["
type textarea "جاري العمل"
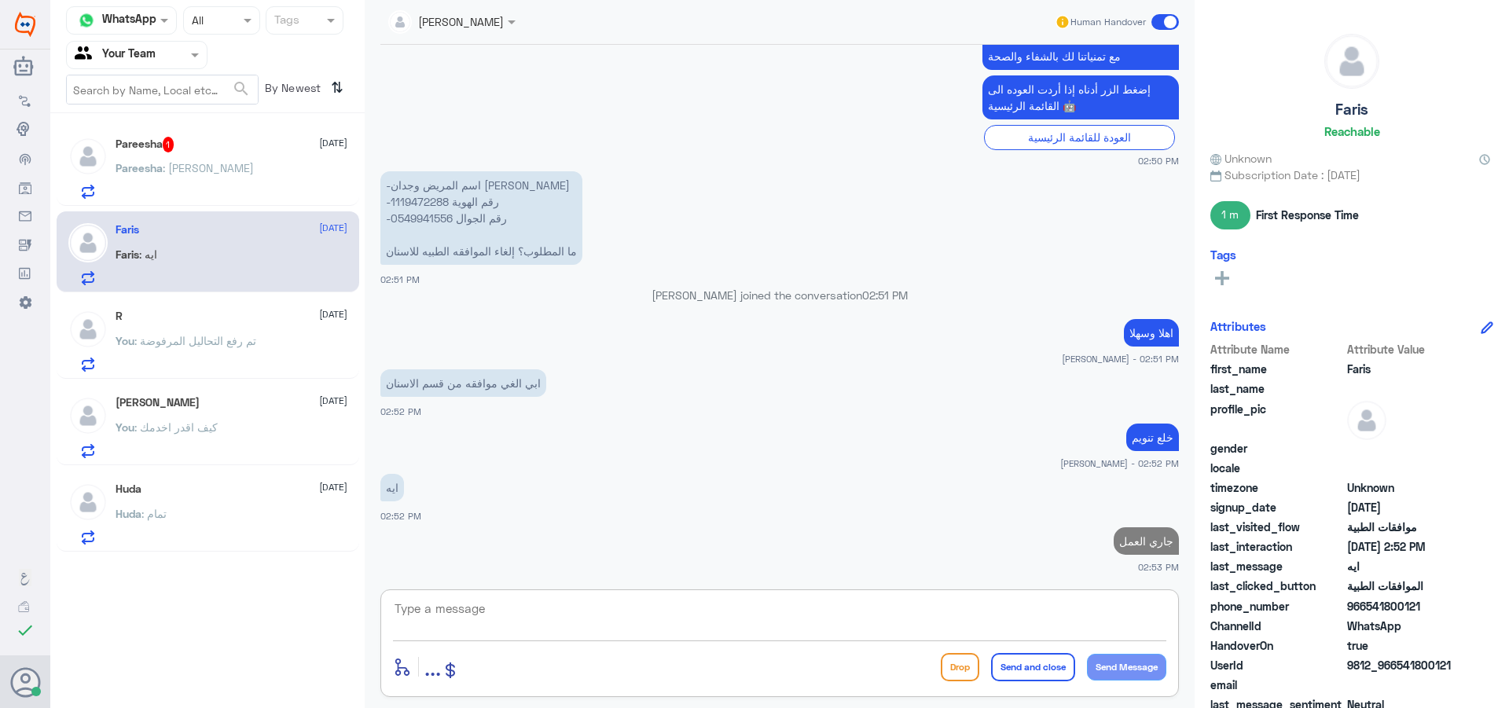
drag, startPoint x: 219, startPoint y: 208, endPoint x: 222, endPoint y: 200, distance: 8.2
click at [221, 206] on div "Pareesha 1 [DATE][PERSON_NAME] : [PERSON_NAME] [DATE][PERSON_NAME] : ايه R [DAT…" at bounding box center [207, 338] width 314 height 438
click at [232, 157] on div "Pareesha 1 [DATE][PERSON_NAME] : [PERSON_NAME]" at bounding box center [232, 168] width 232 height 62
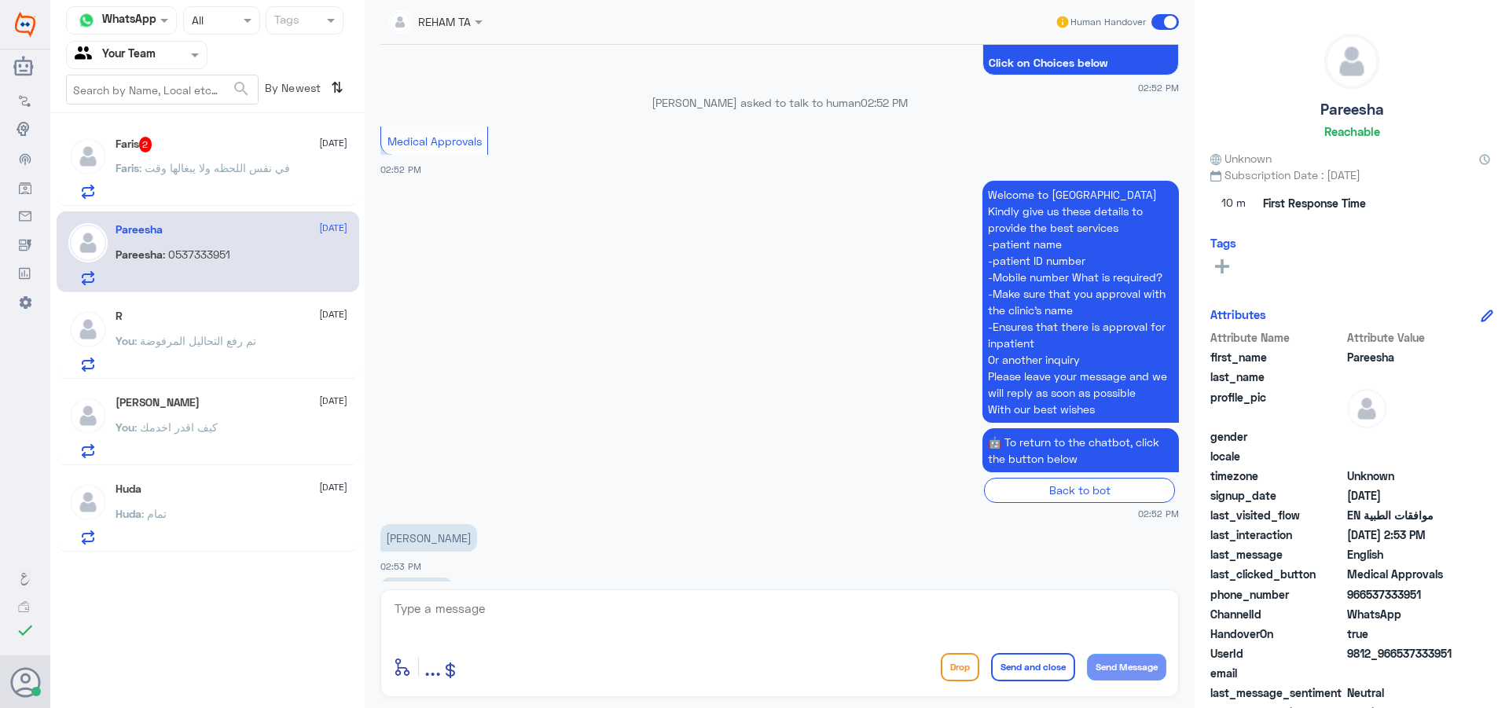
scroll to position [1599, 0]
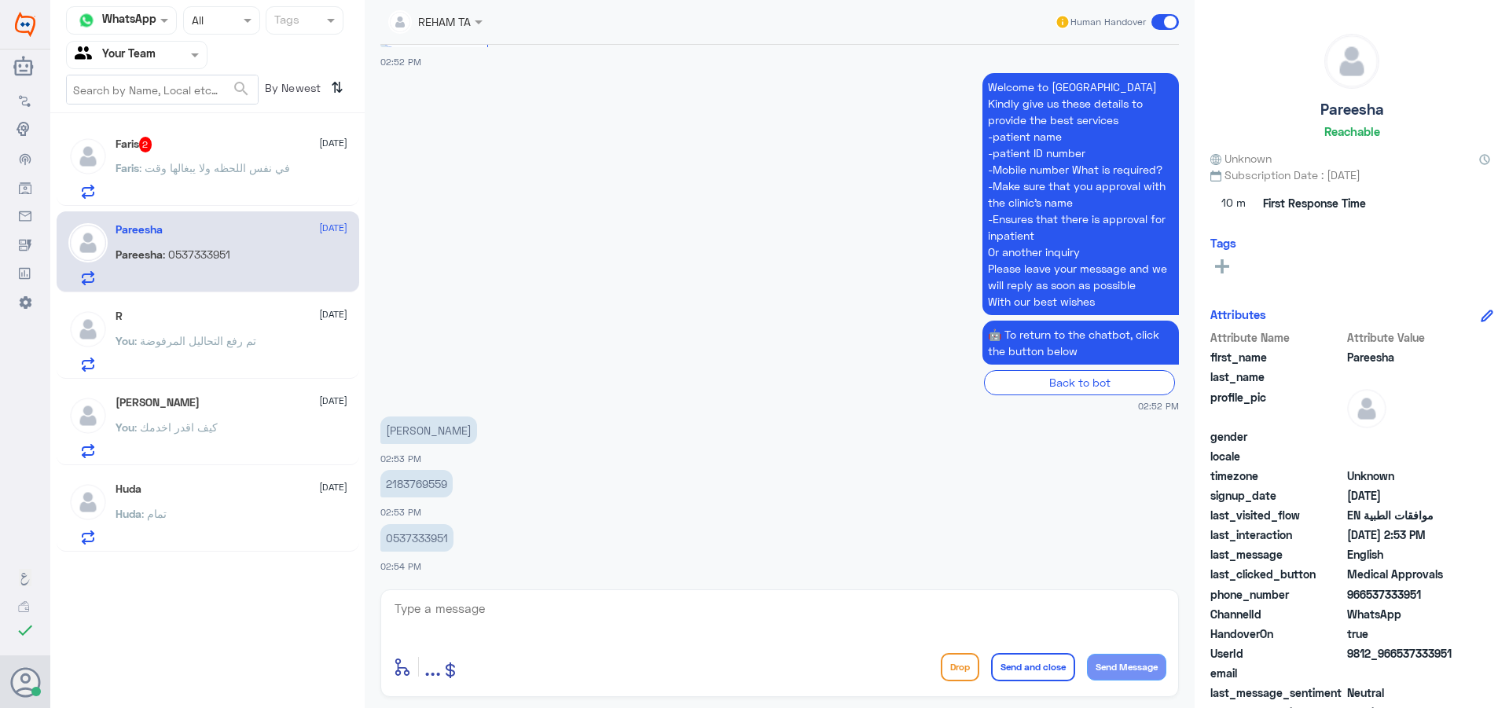
click at [259, 148] on div "Faris 2 [DATE] Faris : في نفس اللحظه ولا يبغالها وقت" at bounding box center [208, 165] width 303 height 81
drag, startPoint x: 284, startPoint y: 173, endPoint x: 284, endPoint y: 181, distance: 7.9
click at [284, 181] on p "Faris : في نفس اللحظه ولا يبغالها وقت" at bounding box center [203, 179] width 174 height 39
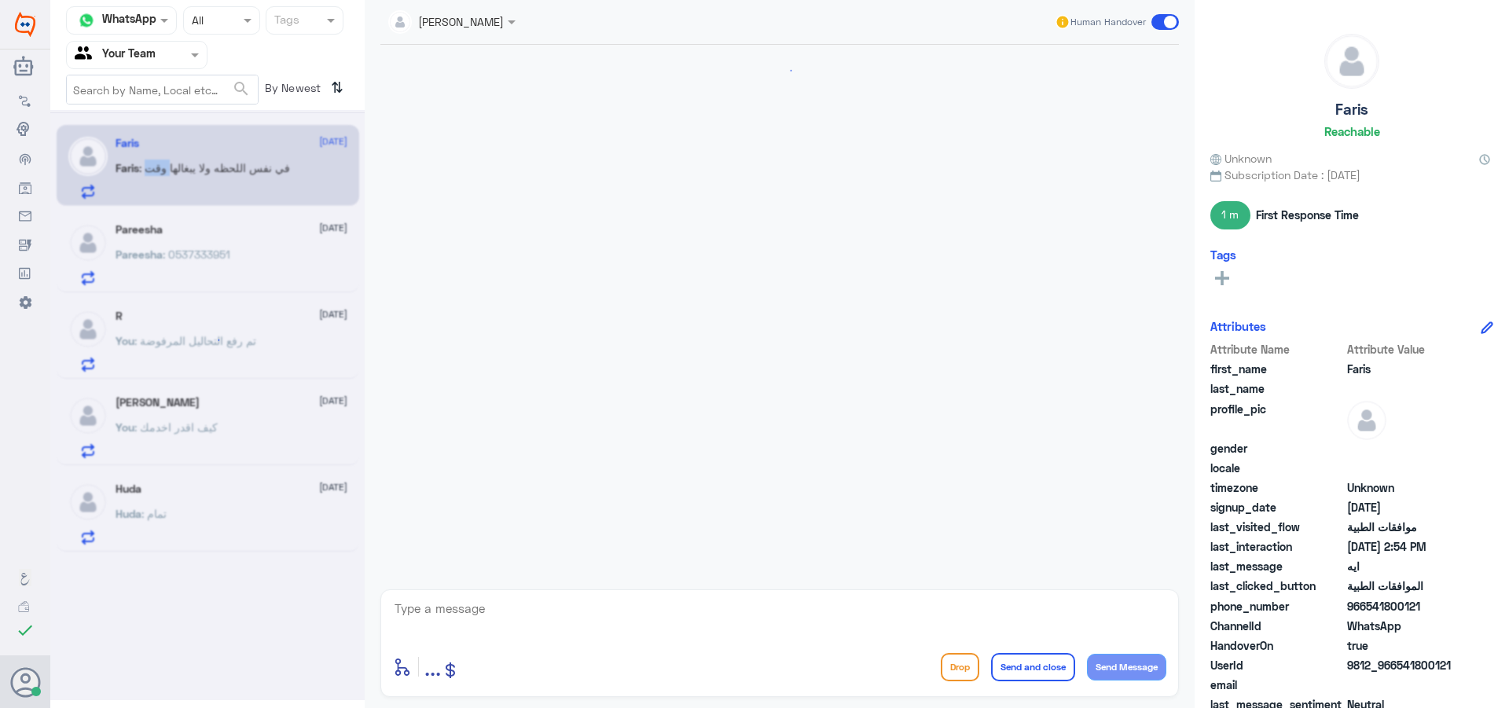
scroll to position [1073, 0]
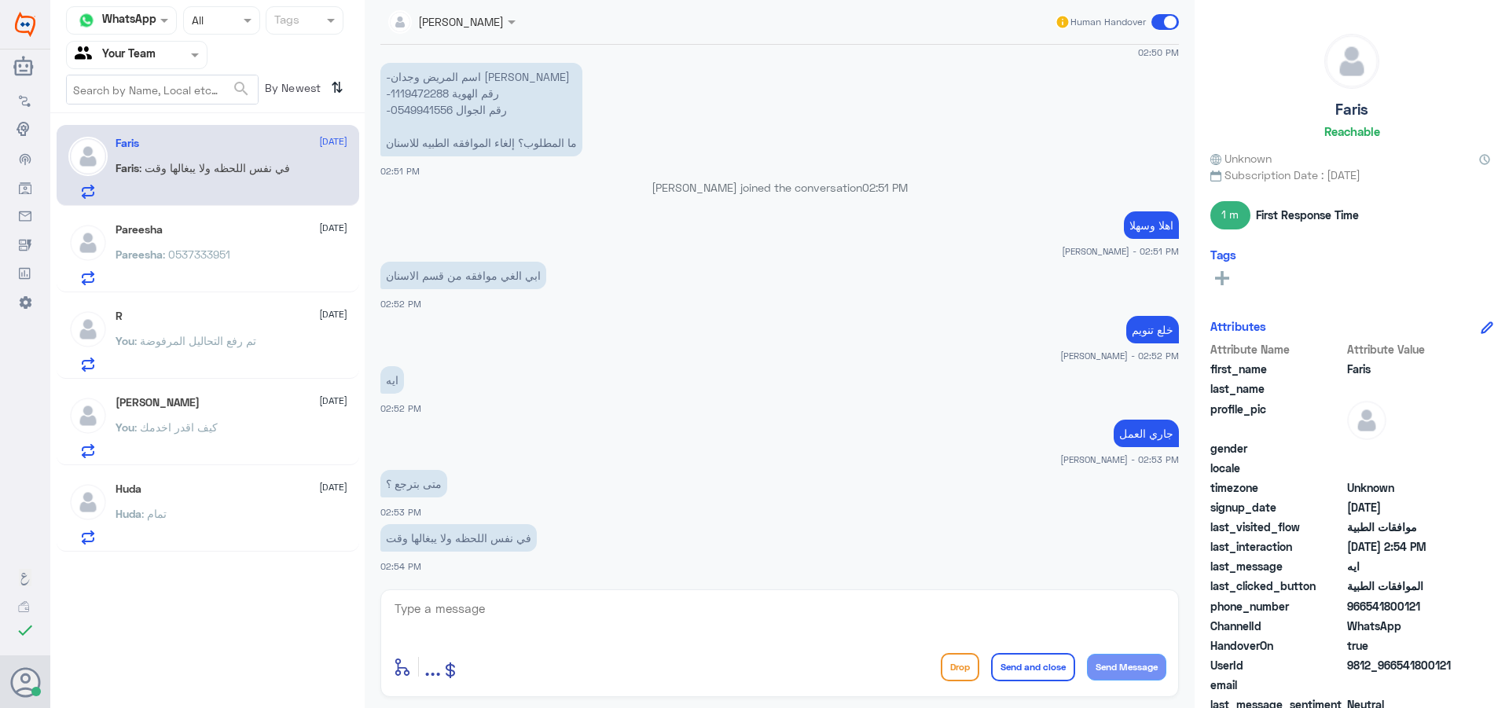
click at [215, 526] on div "Huda : تمام" at bounding box center [232, 526] width 232 height 35
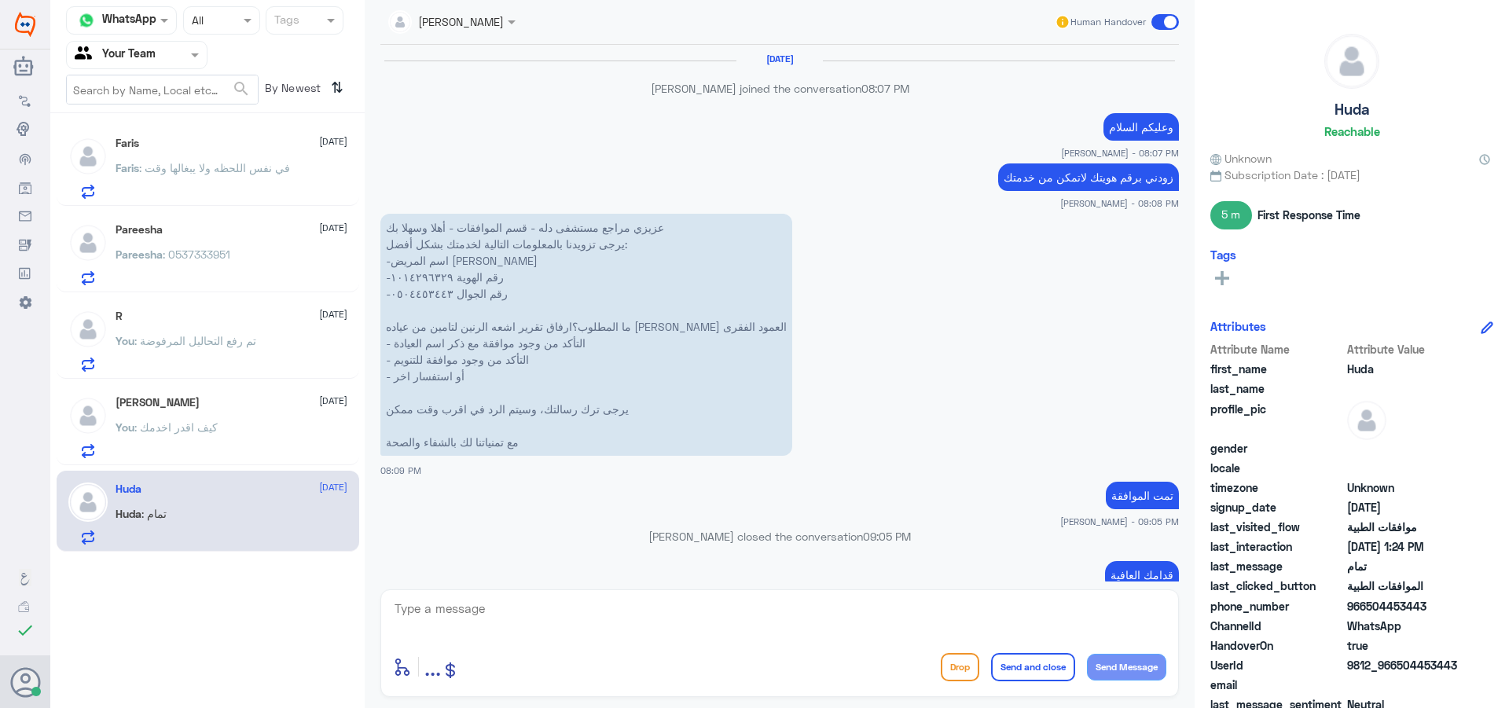
scroll to position [1263, 0]
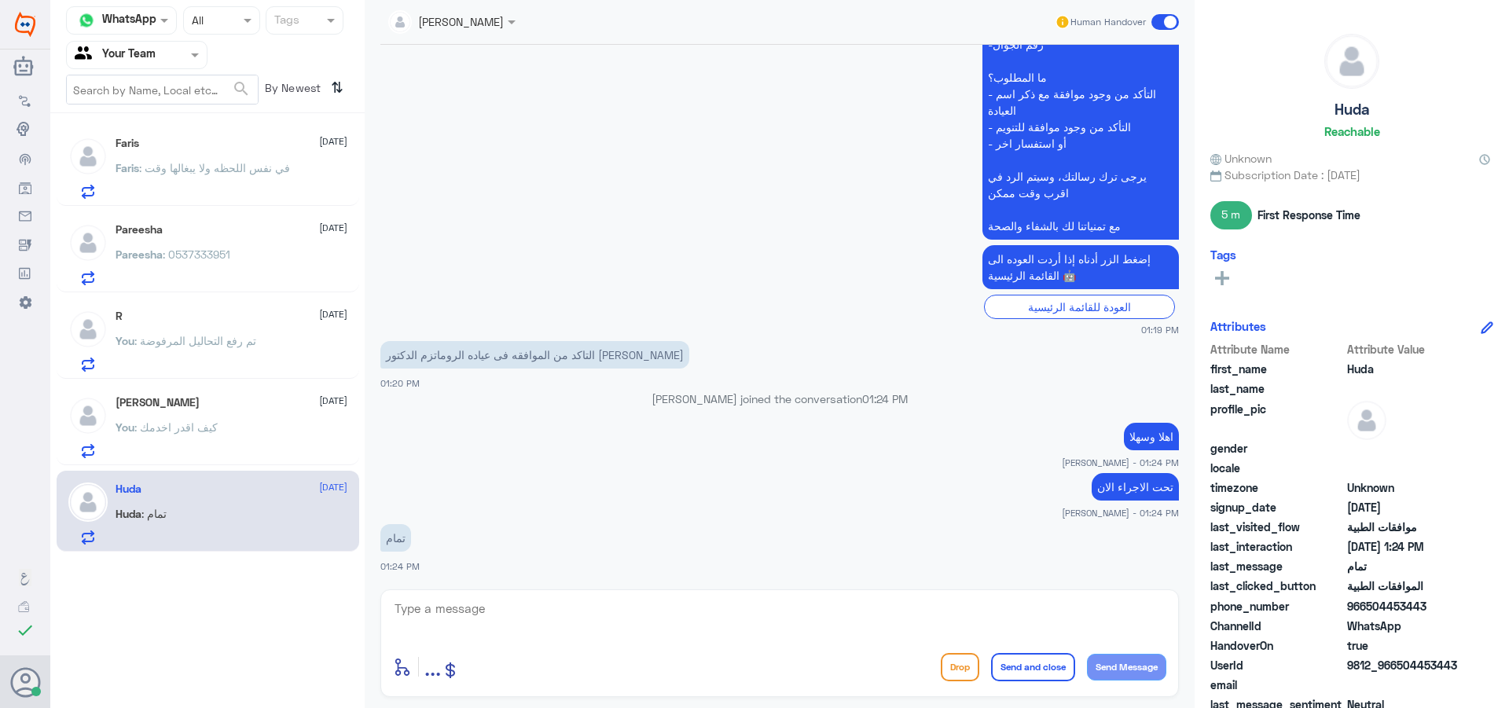
click at [240, 420] on div "[PERSON_NAME] [DATE] You : كيف اقدر اخدمك" at bounding box center [232, 427] width 232 height 62
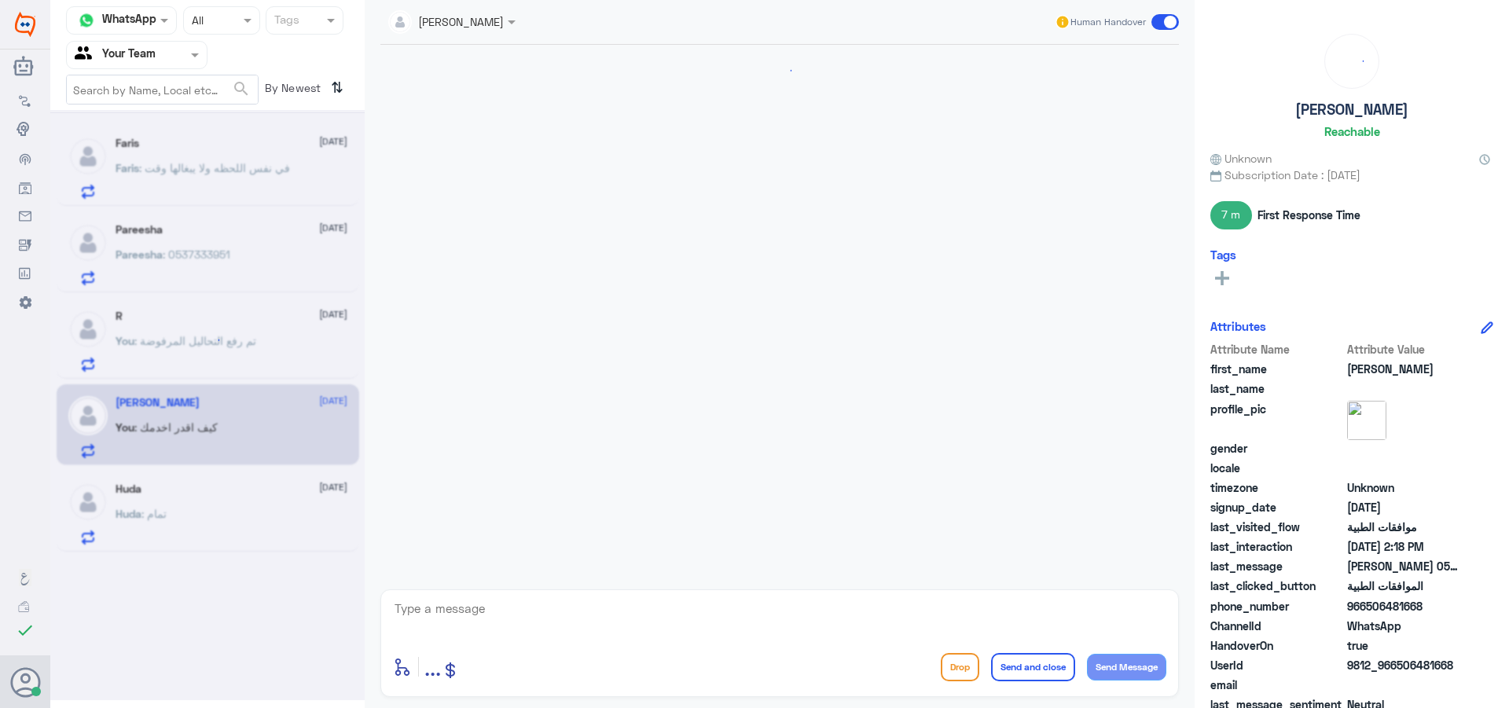
scroll to position [416, 0]
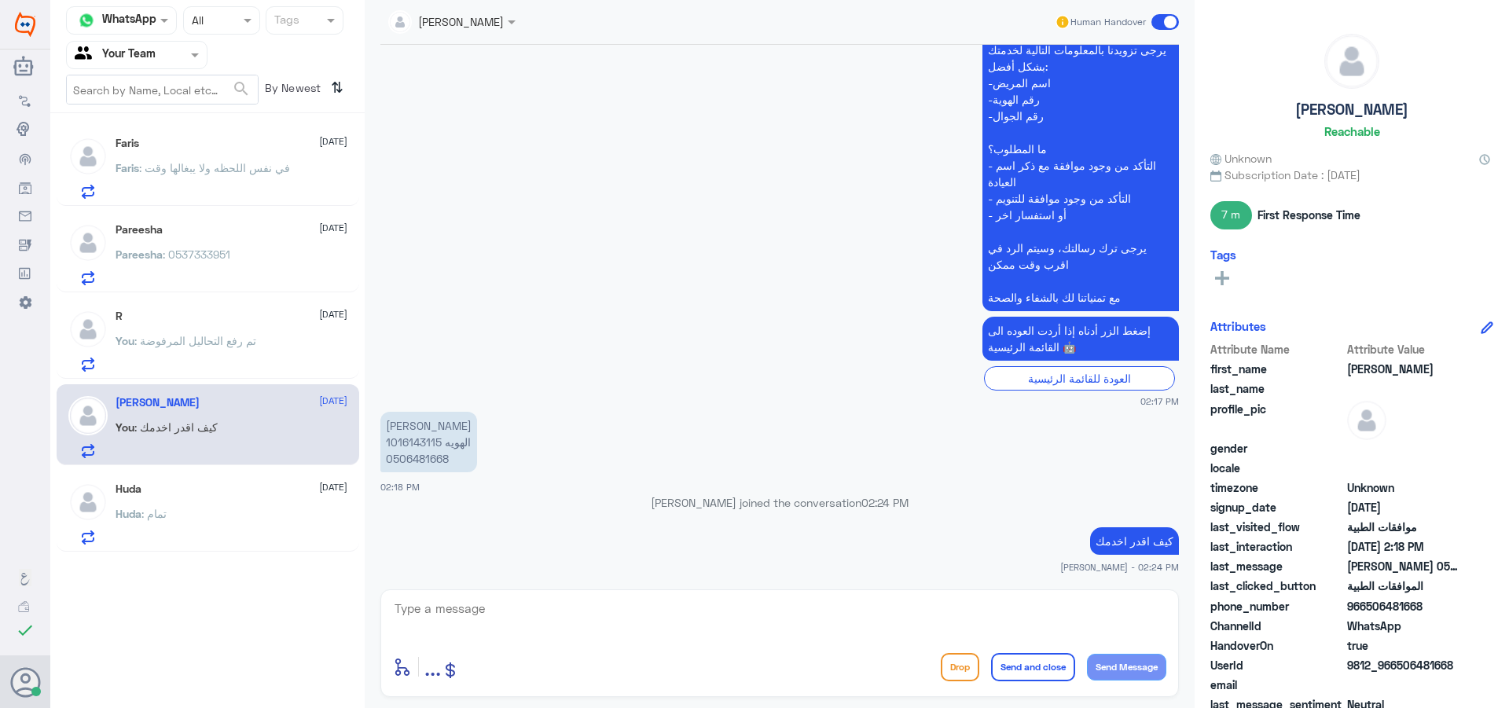
click at [235, 249] on div "Pareesha [DATE] Pareesha : 0537333951" at bounding box center [232, 254] width 232 height 62
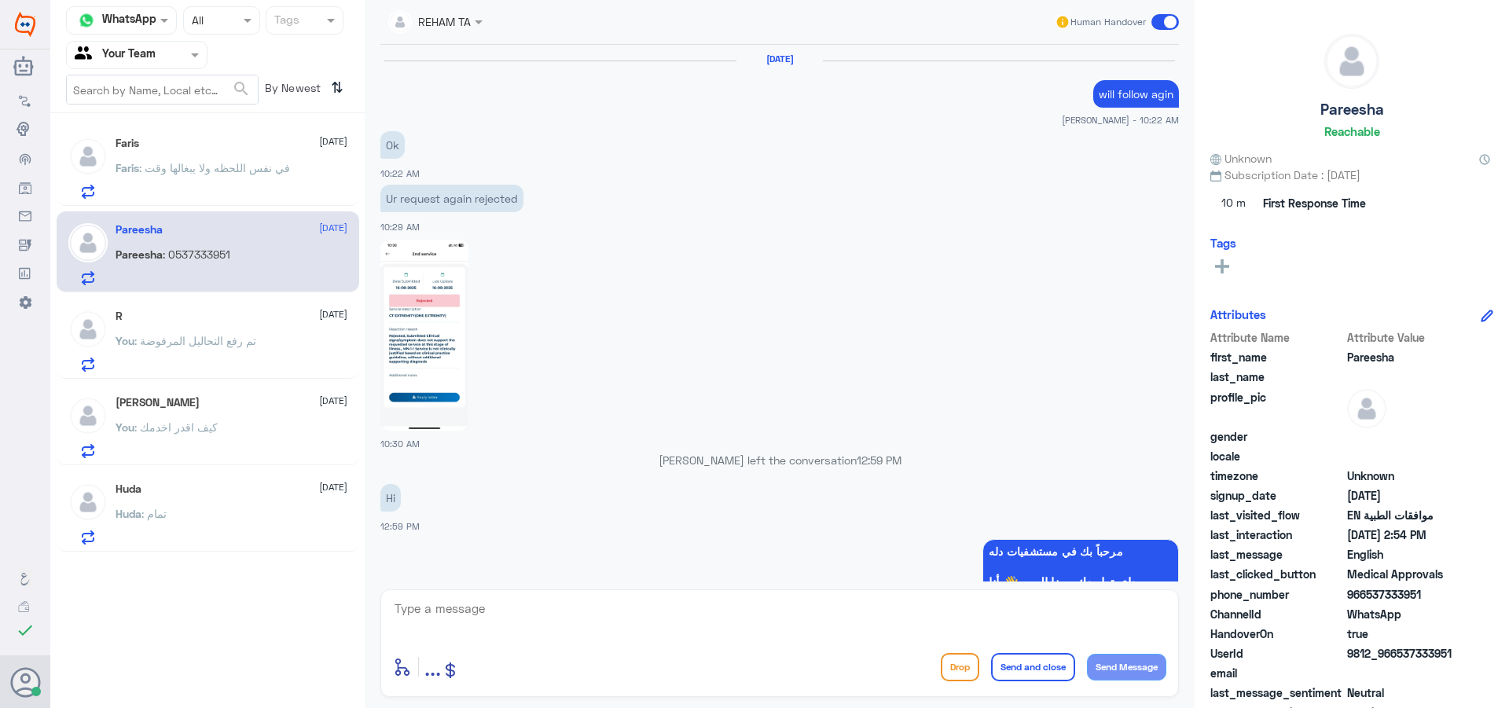
scroll to position [1448, 0]
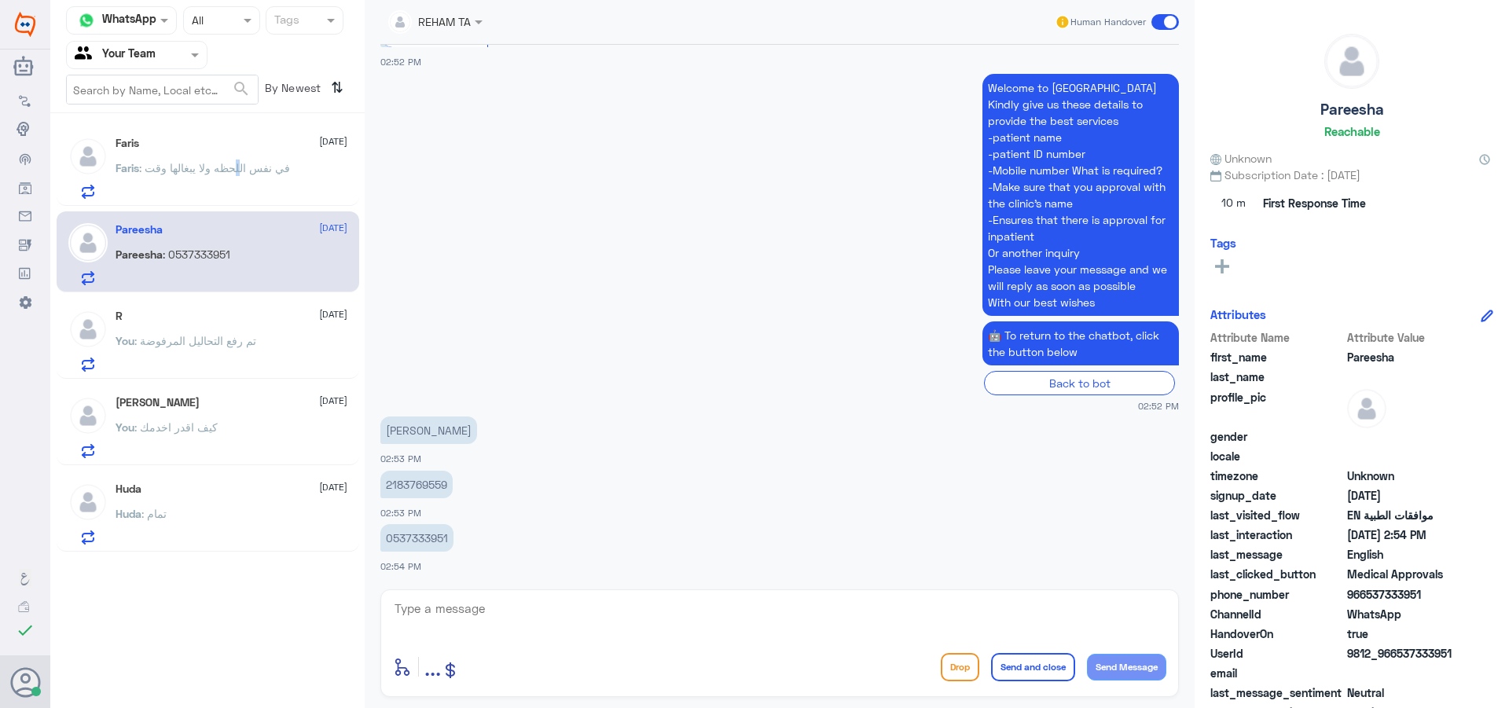
click at [218, 166] on span ": في نفس اللحظه ولا يبغالها وقت" at bounding box center [214, 167] width 151 height 13
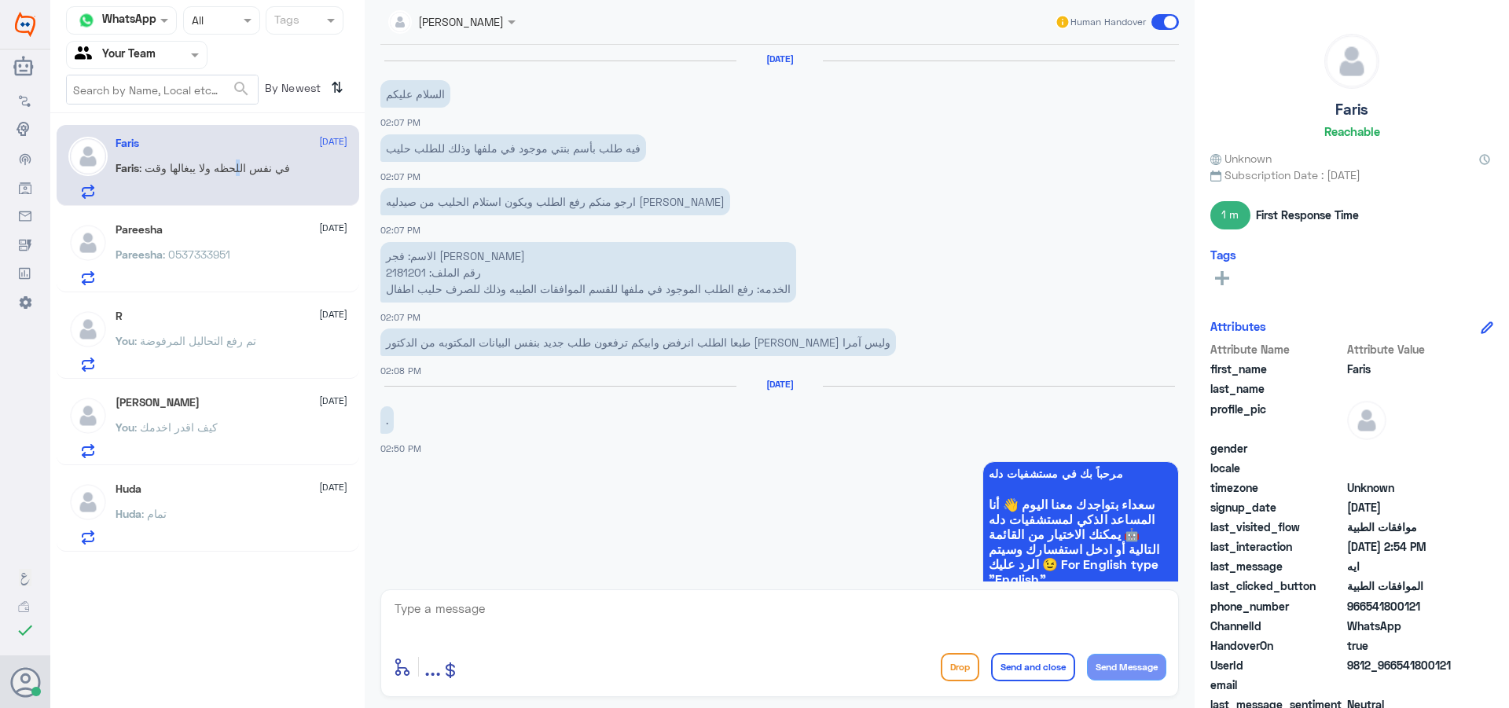
scroll to position [1073, 0]
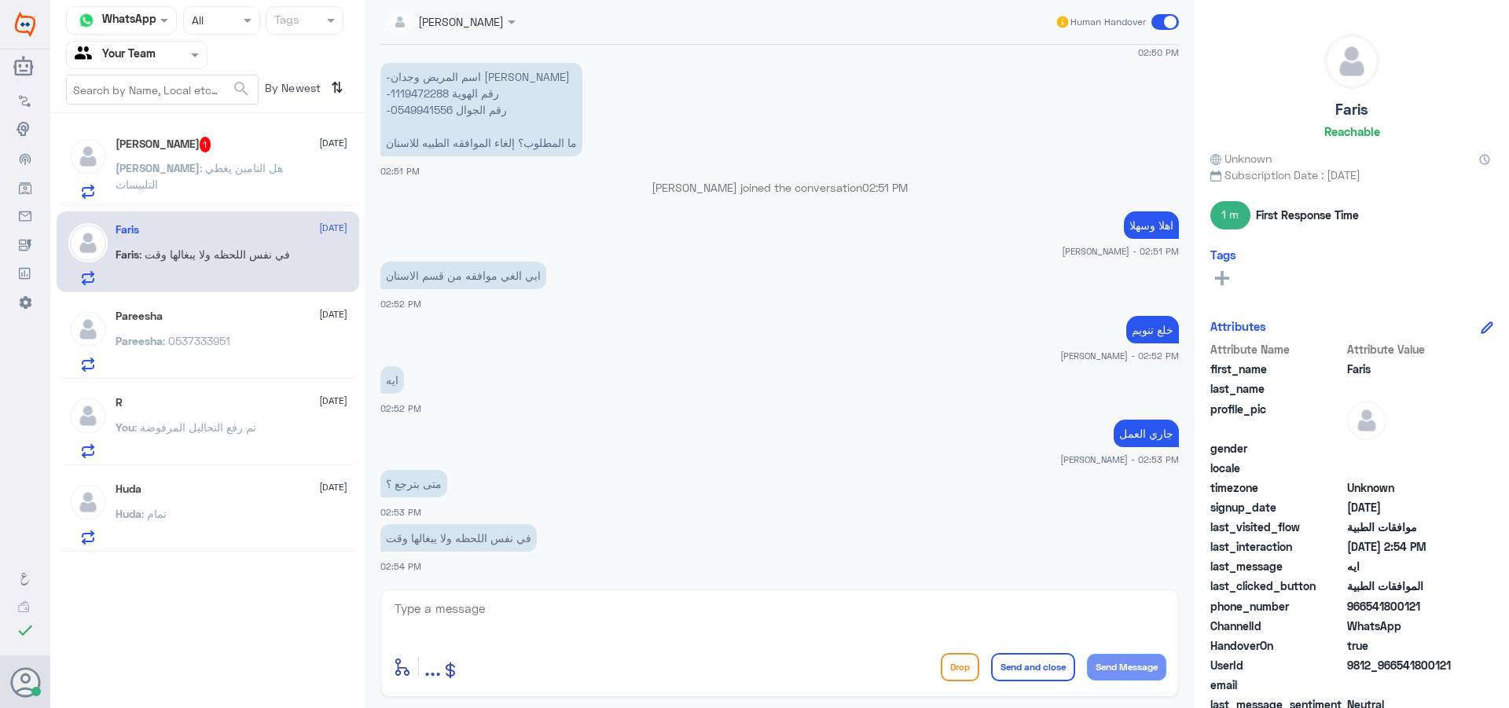
click at [236, 163] on span ": هل التامين يغطي التلبيسات" at bounding box center [199, 176] width 167 height 30
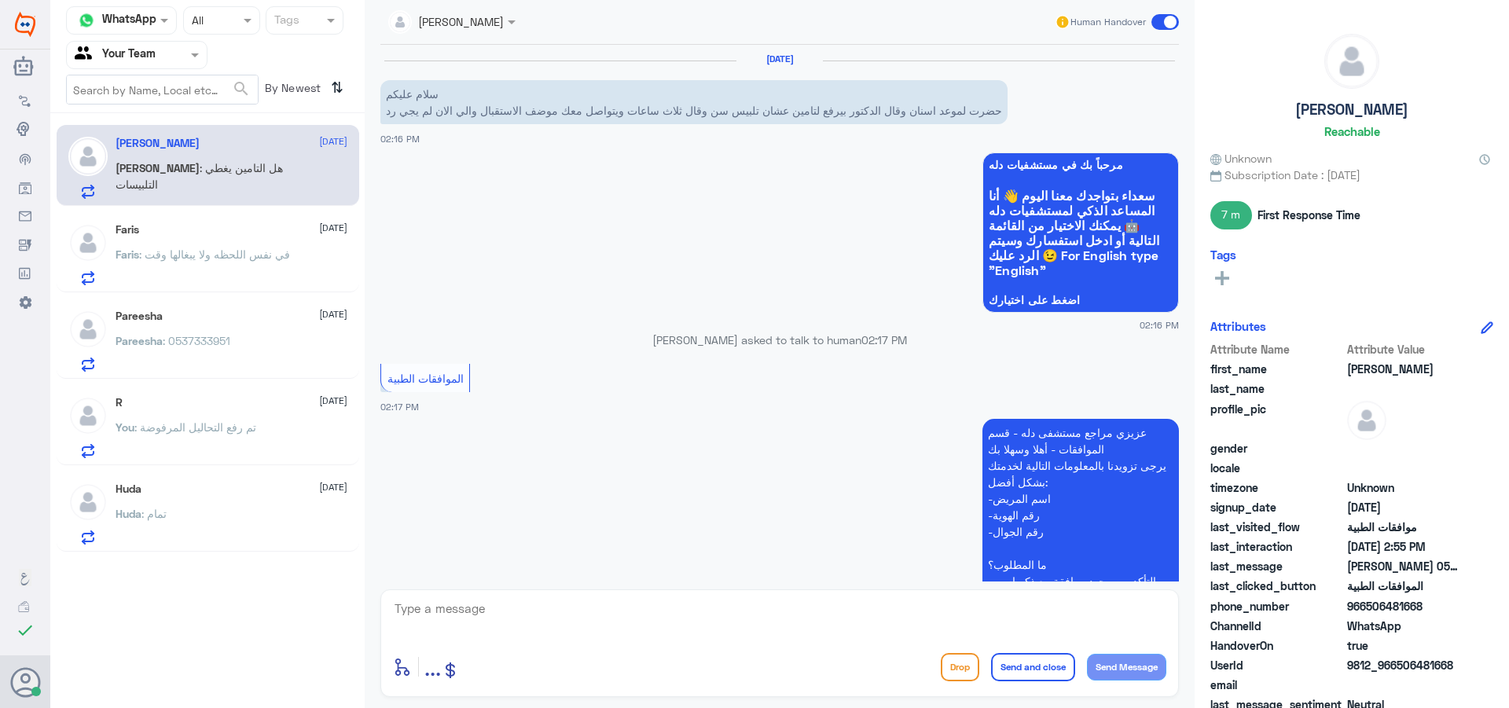
scroll to position [469, 0]
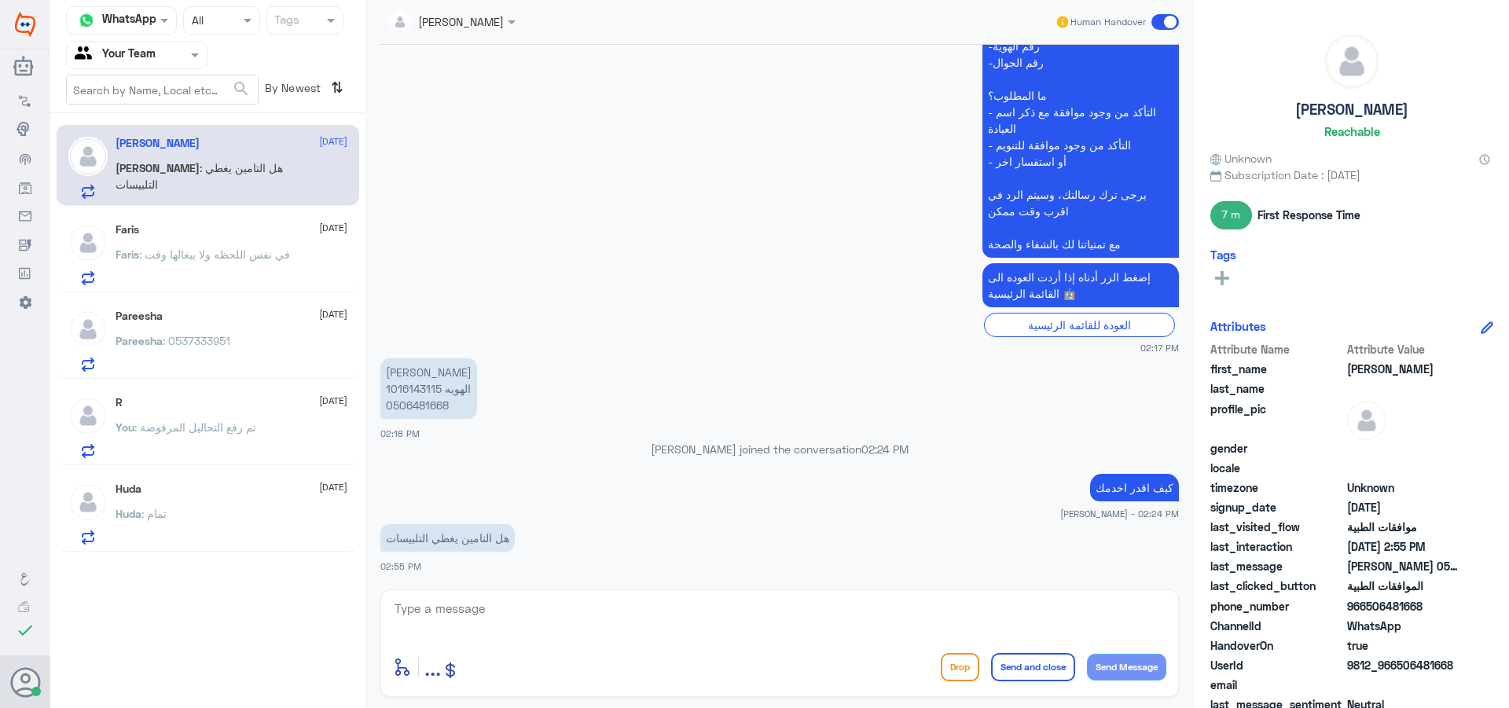
click at [776, 648] on div "enter flow name ... Drop Send and close Send Message" at bounding box center [779, 643] width 798 height 108
click at [602, 611] on textarea at bounding box center [779, 617] width 773 height 39
click at [1013, 605] on textarea at bounding box center [779, 617] width 773 height 39
type textarea "ي"
type textarea "غالبا لايغطى"
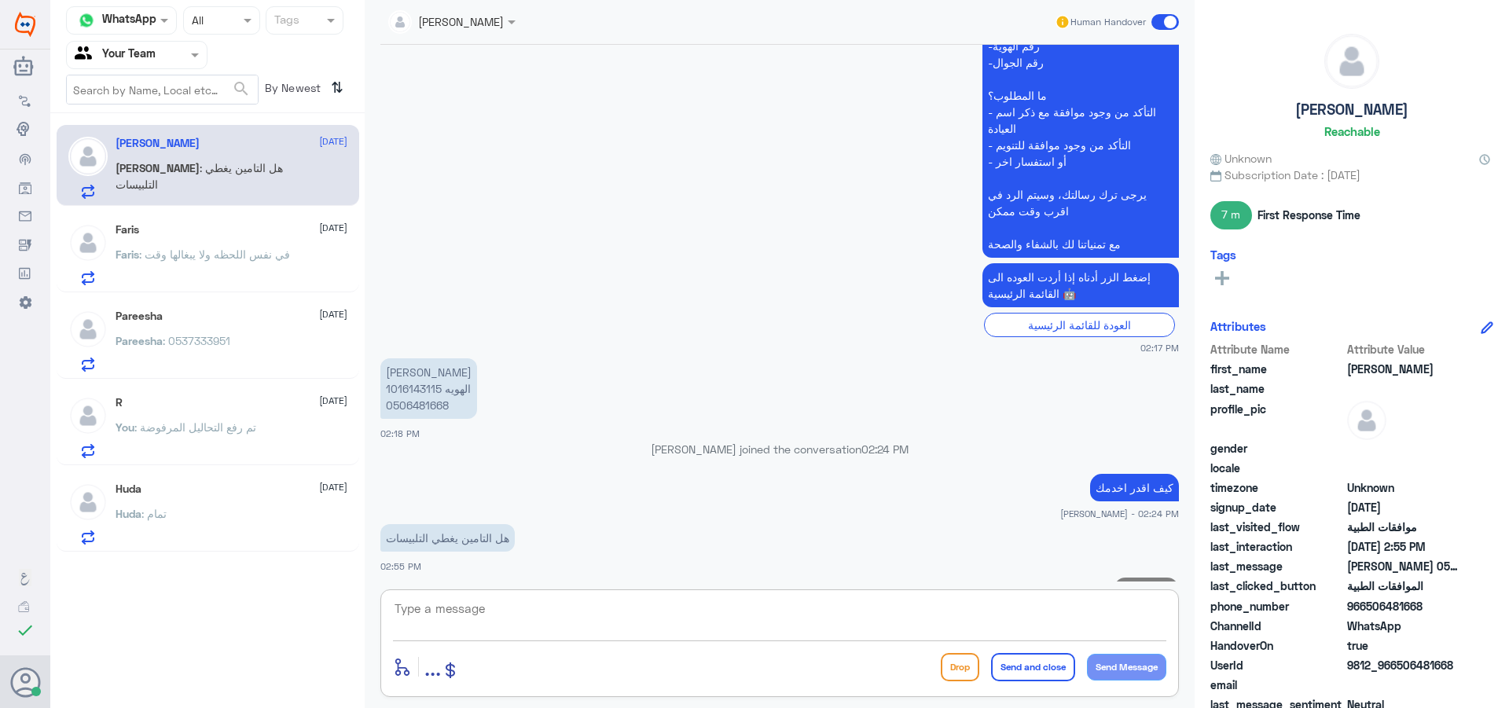
scroll to position [519, 0]
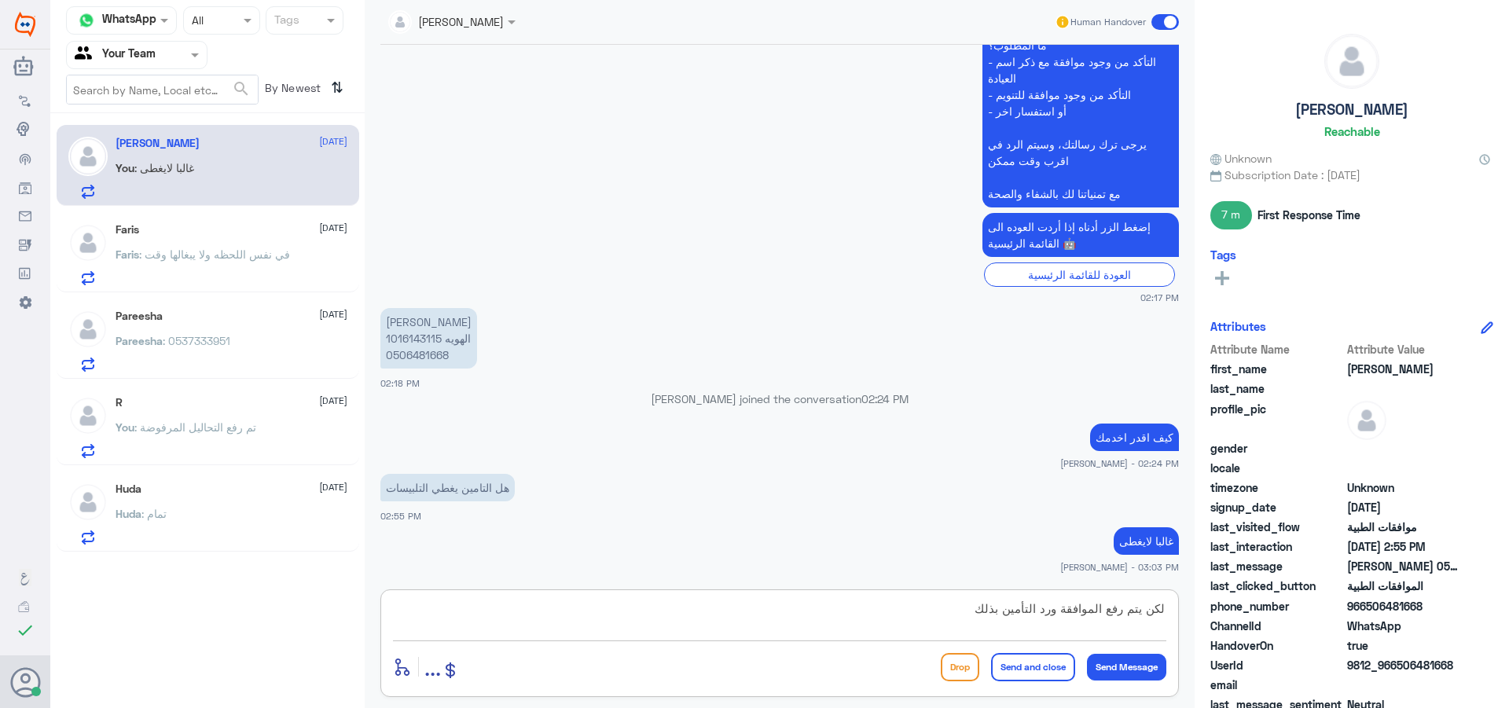
type textarea "لكن يتم رفع الموافقة ورد التأمين بذلك"
click at [1025, 665] on button "Send and close" at bounding box center [1033, 667] width 84 height 28
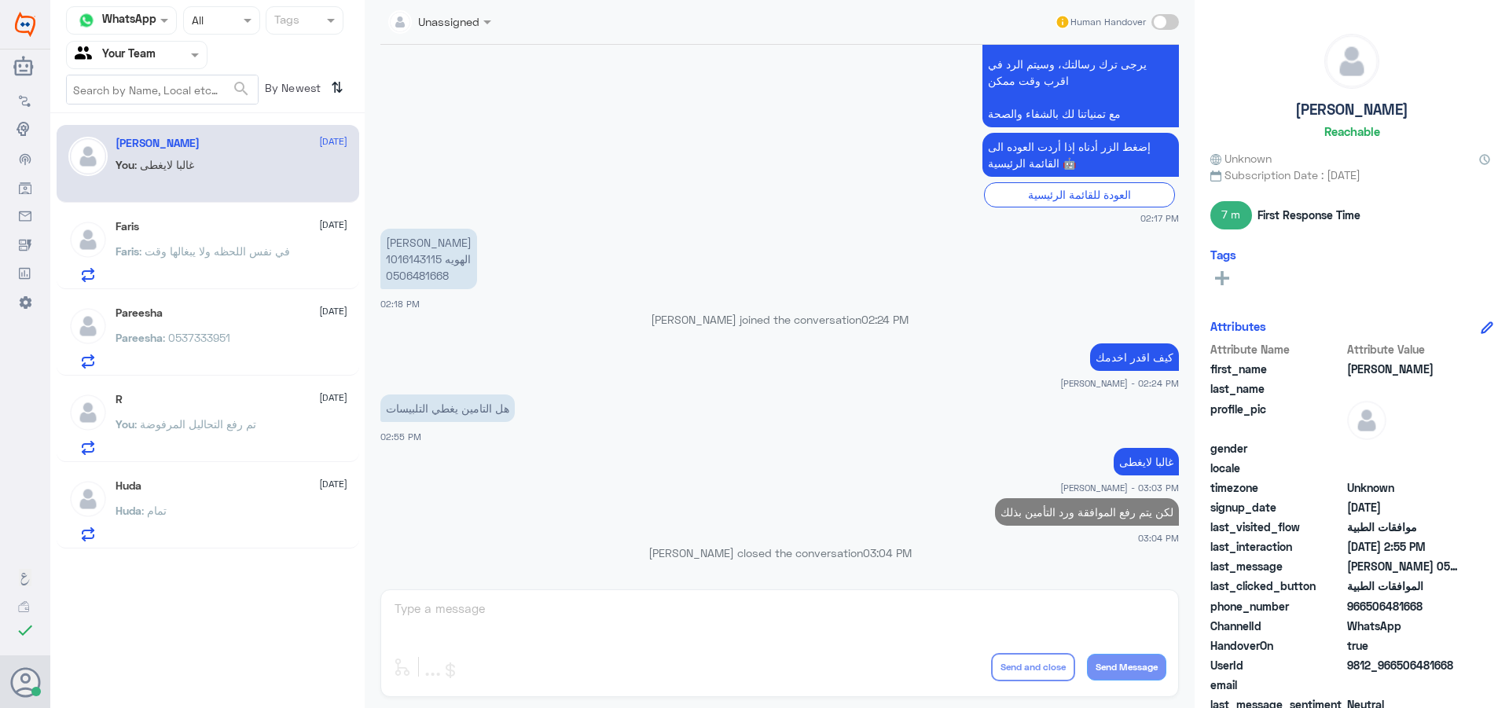
click at [201, 244] on span ": في نفس اللحظه ولا يبغالها وقت" at bounding box center [214, 250] width 151 height 13
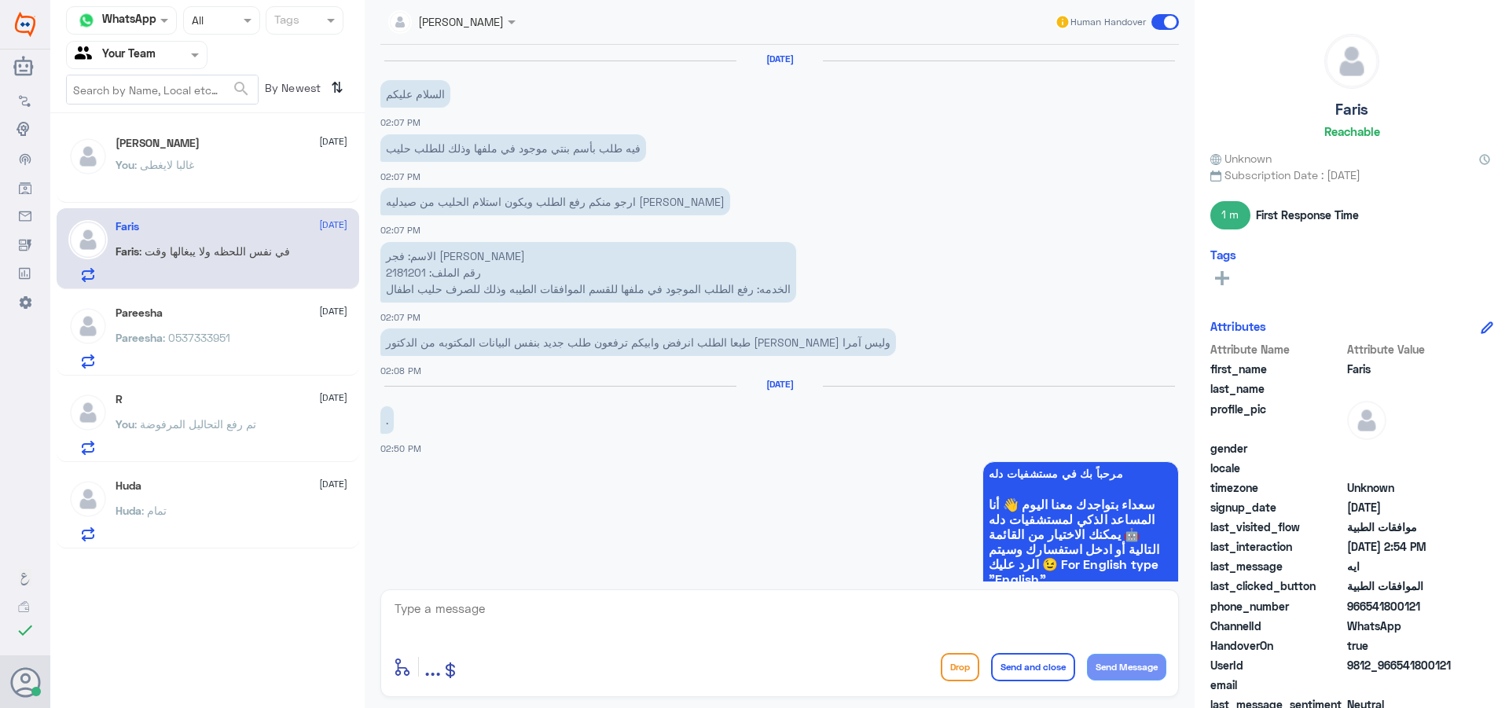
scroll to position [1073, 0]
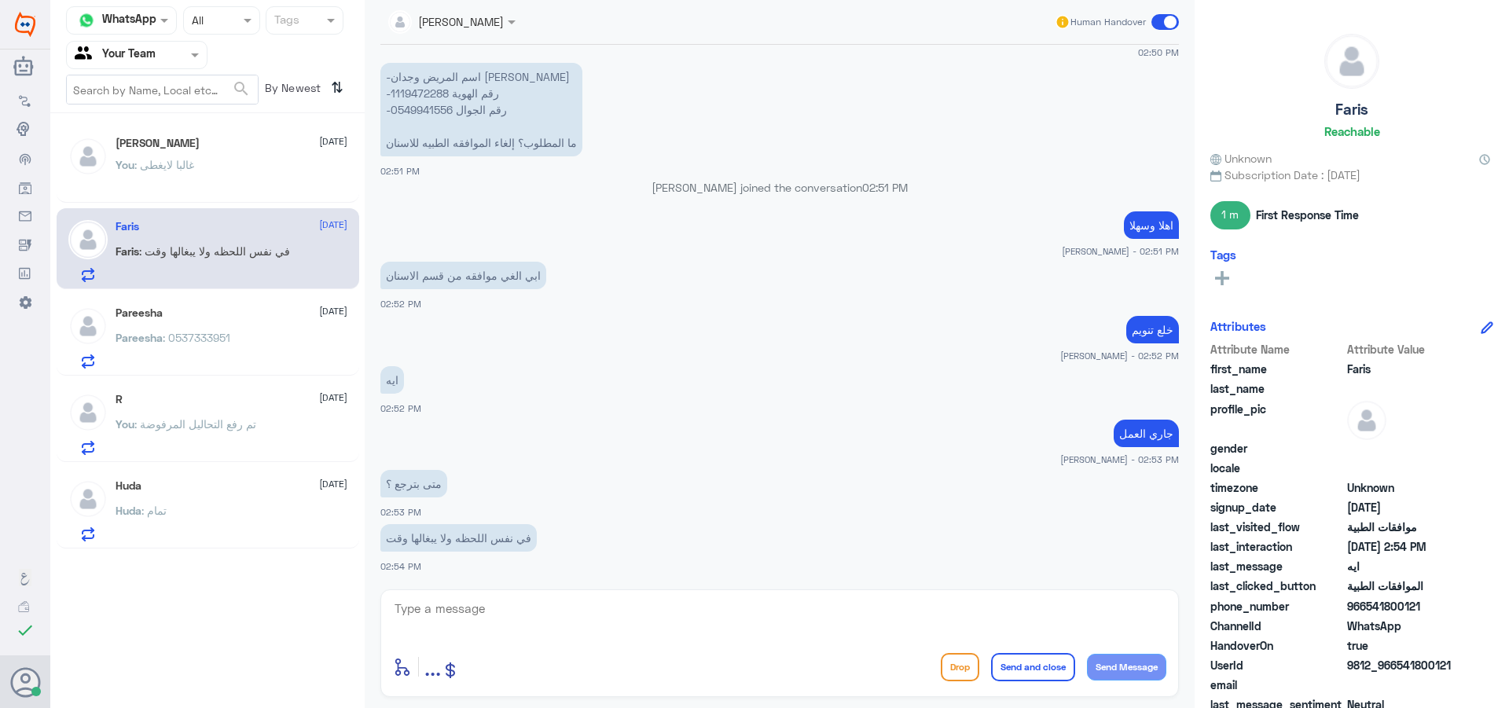
click at [1177, 23] on span at bounding box center [1165, 22] width 28 height 16
click at [0, 0] on input "checkbox" at bounding box center [0, 0] width 0 height 0
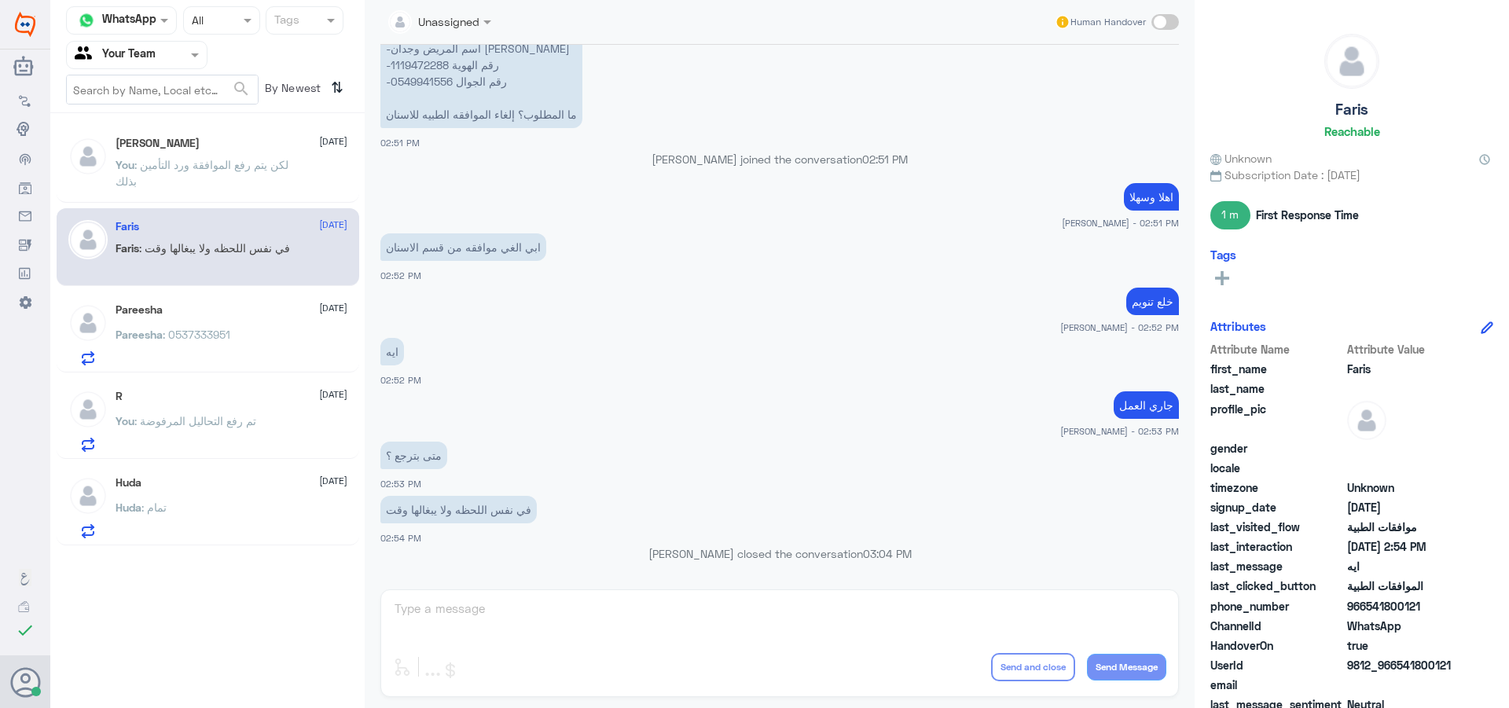
click at [224, 335] on span ": 0537333951" at bounding box center [197, 334] width 68 height 13
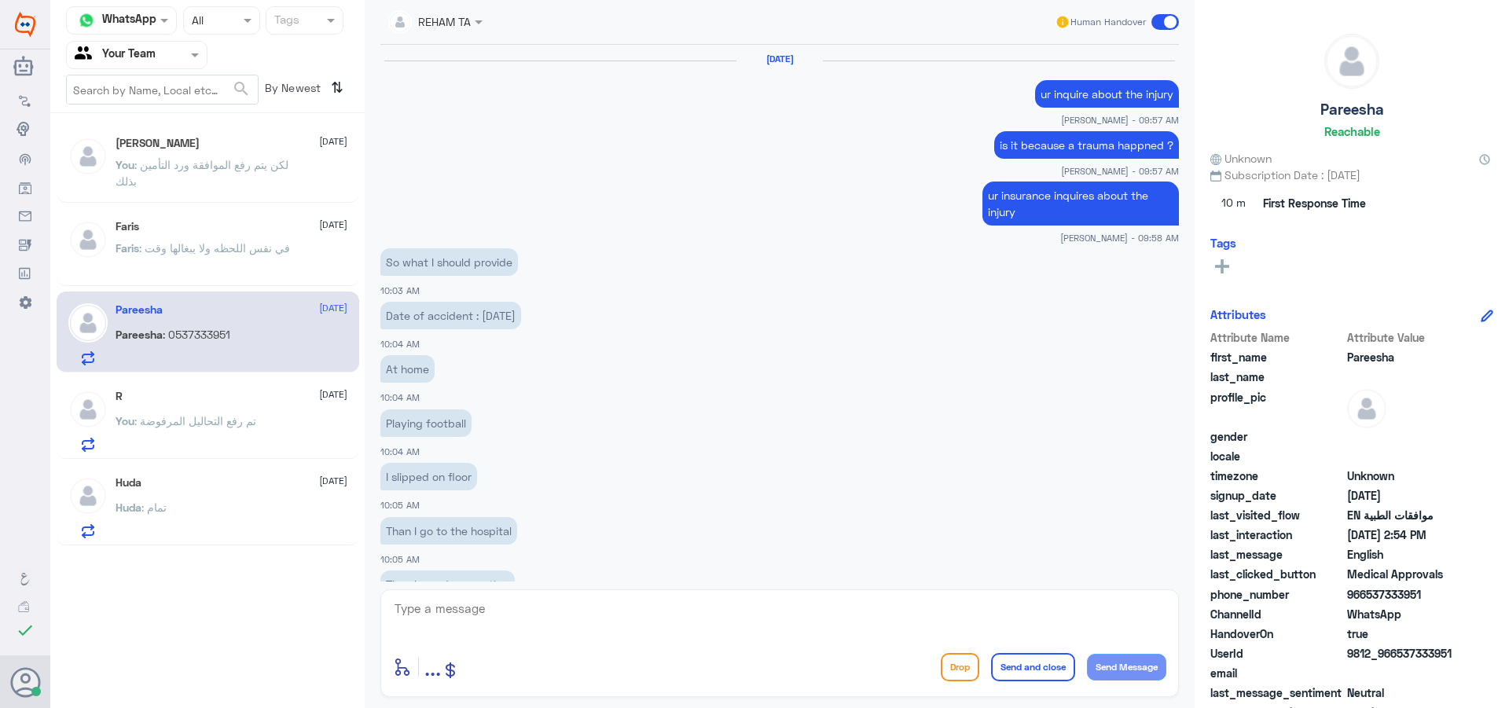
scroll to position [1166, 0]
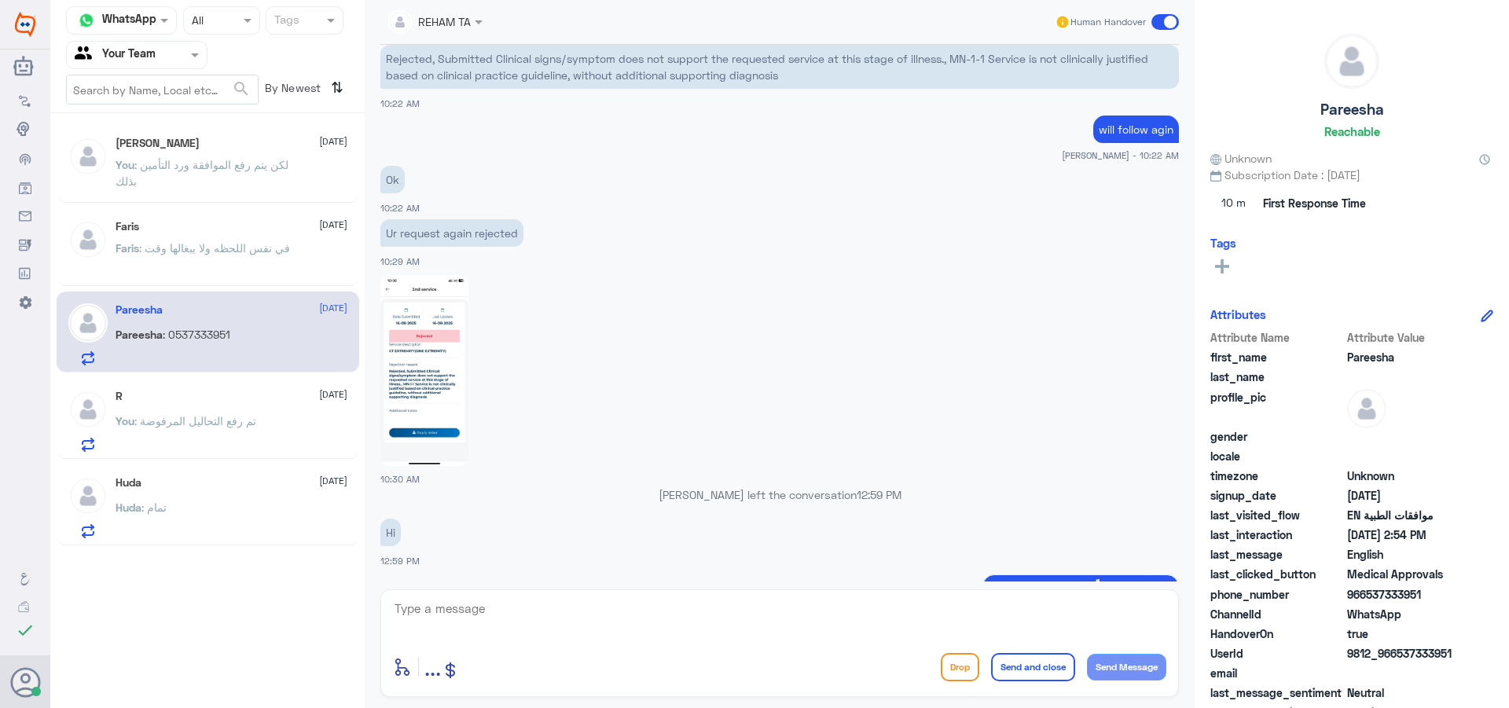
click at [1167, 22] on span at bounding box center [1165, 22] width 28 height 16
click at [0, 0] on input "checkbox" at bounding box center [0, 0] width 0 height 0
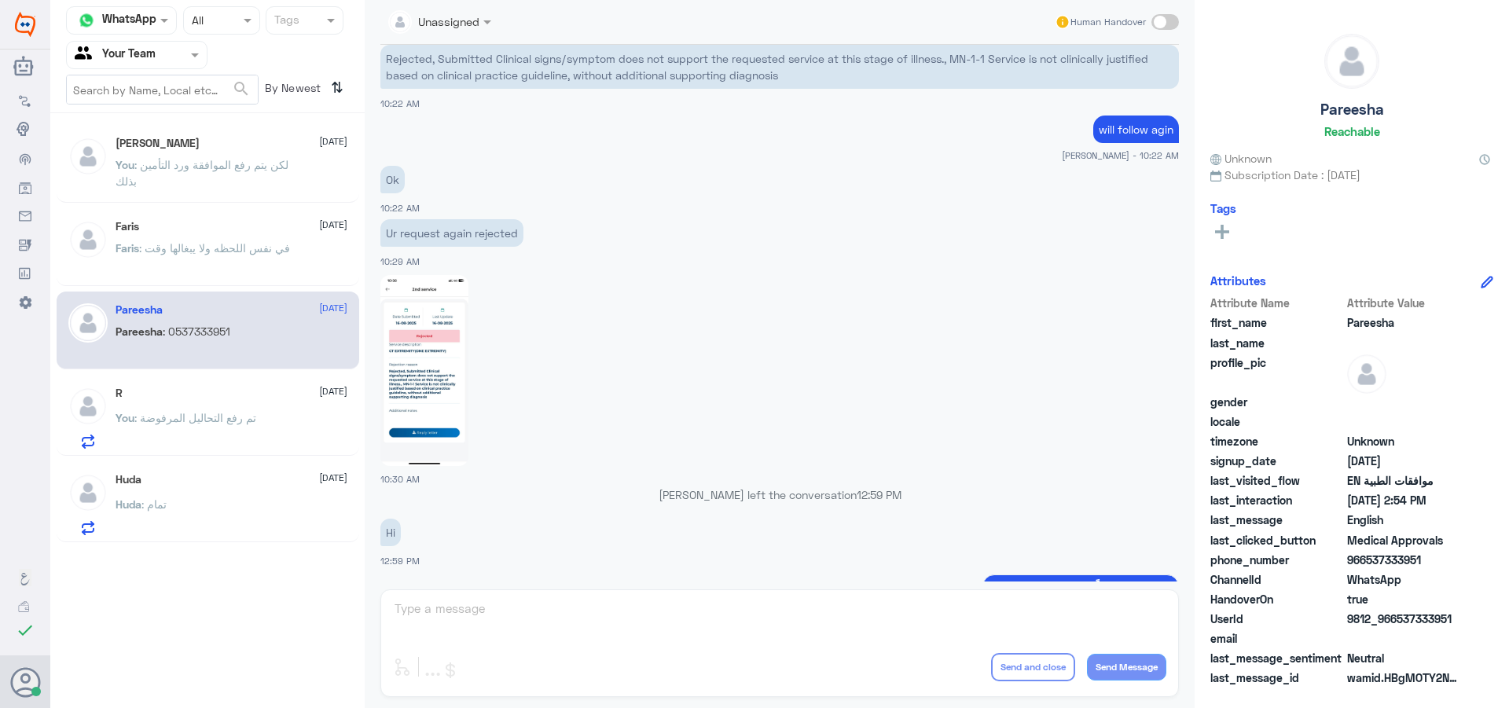
scroll to position [2678, 0]
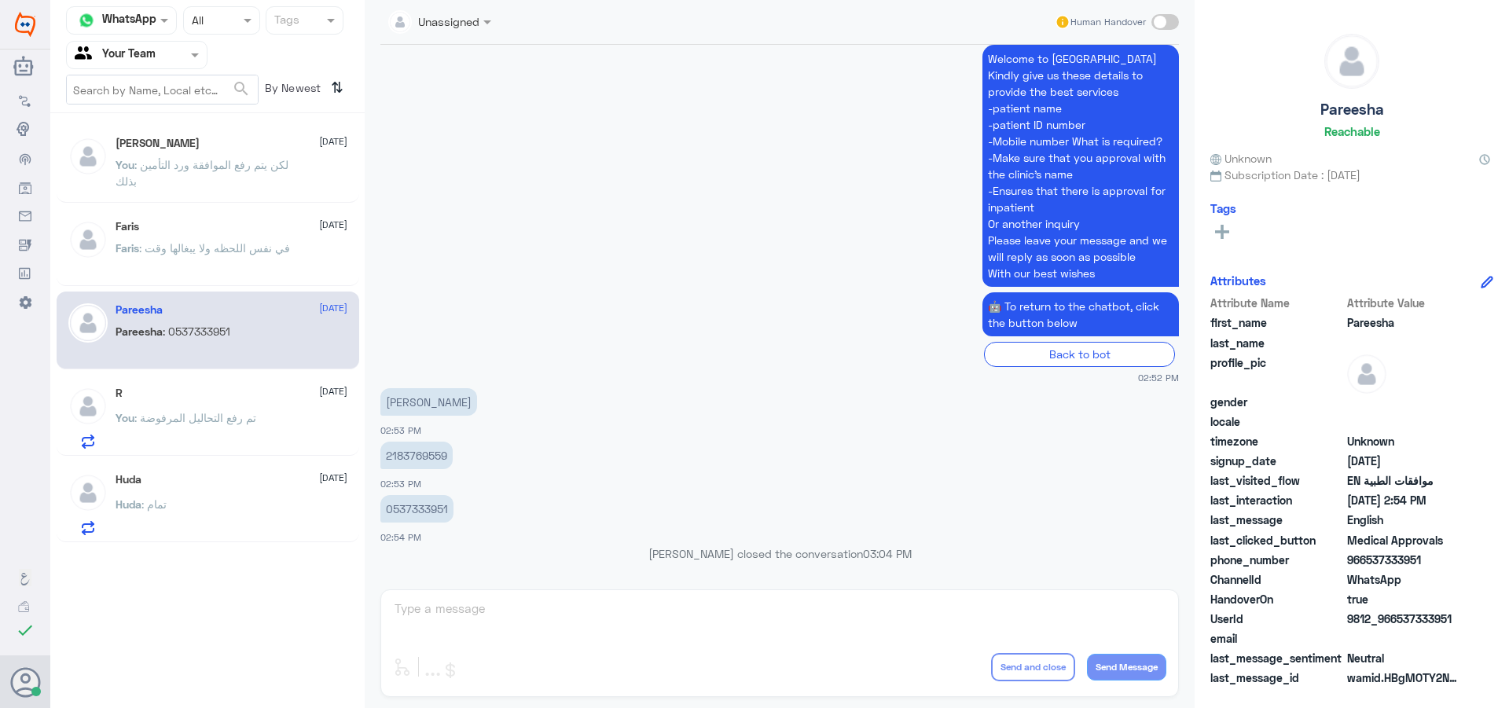
click at [248, 414] on span ": تم رفع التحاليل المرفوضة" at bounding box center [195, 417] width 122 height 13
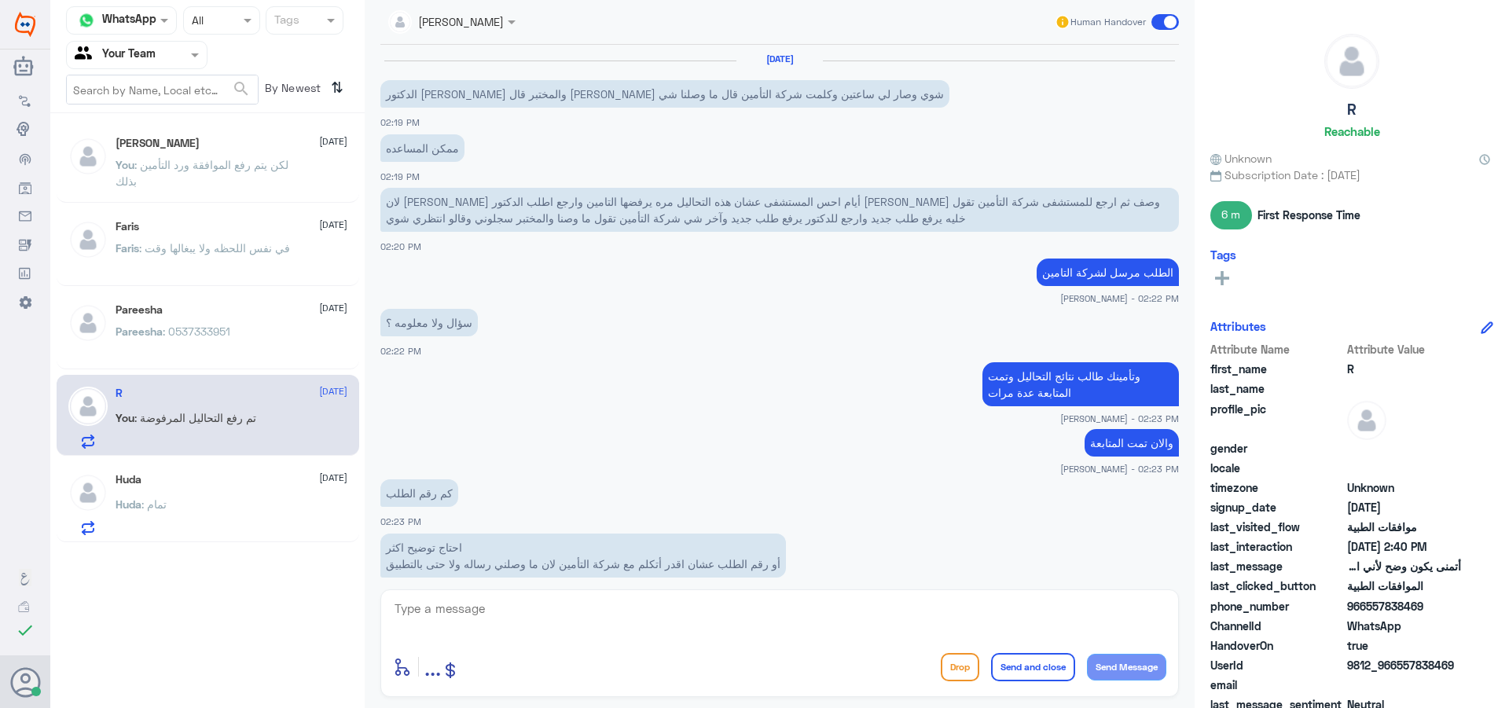
scroll to position [666, 0]
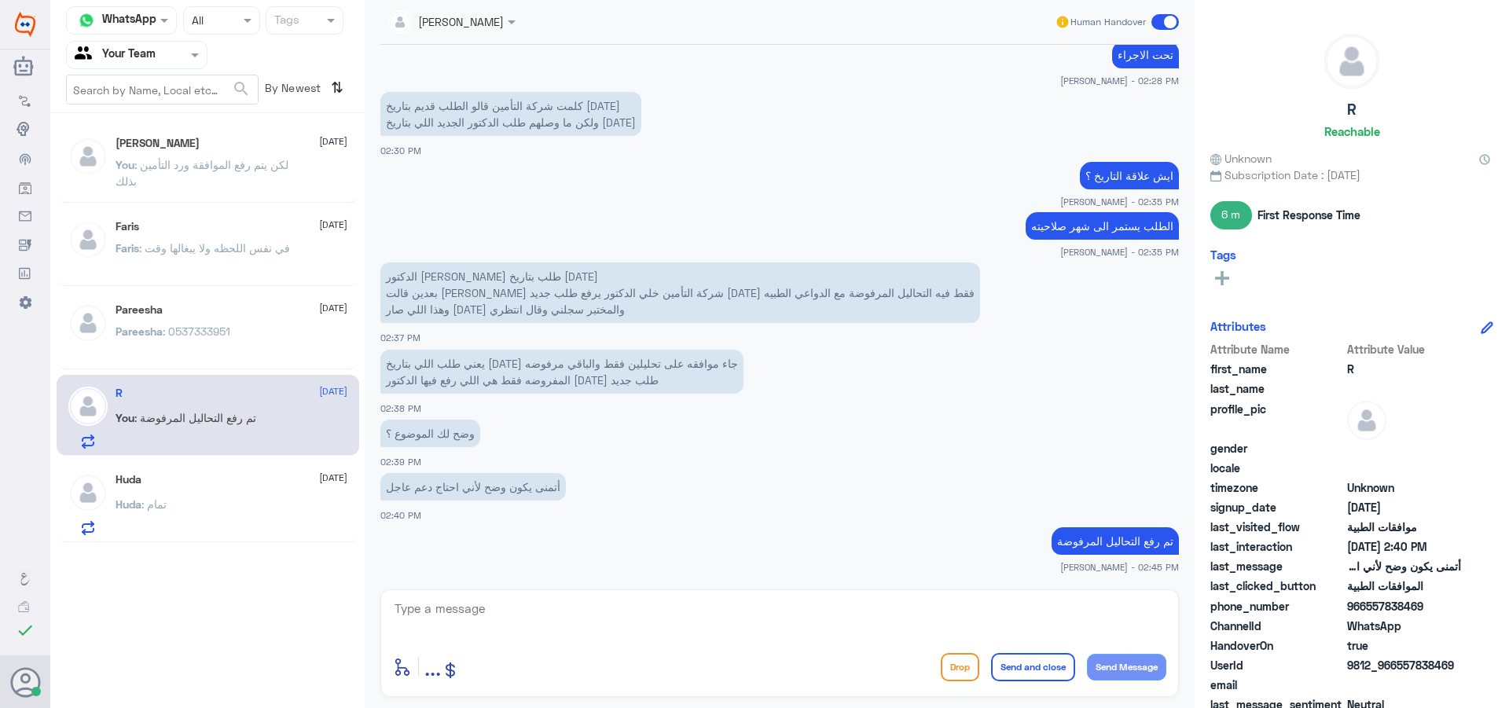
drag, startPoint x: 1173, startPoint y: 20, endPoint x: 1143, endPoint y: 31, distance: 31.8
click at [1172, 21] on span at bounding box center [1165, 22] width 28 height 16
click at [0, 0] on input "checkbox" at bounding box center [0, 0] width 0 height 0
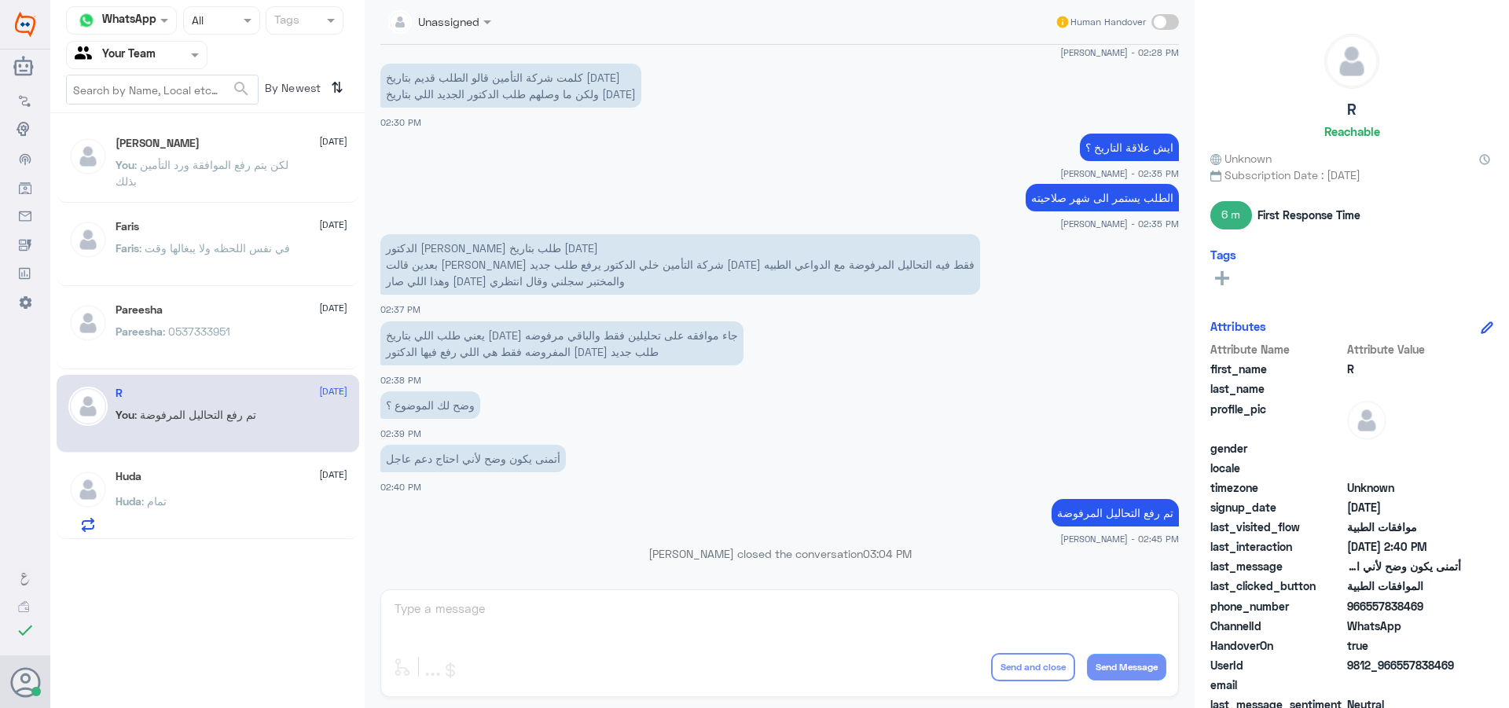
click at [201, 508] on div "Huda : تمام" at bounding box center [232, 514] width 232 height 35
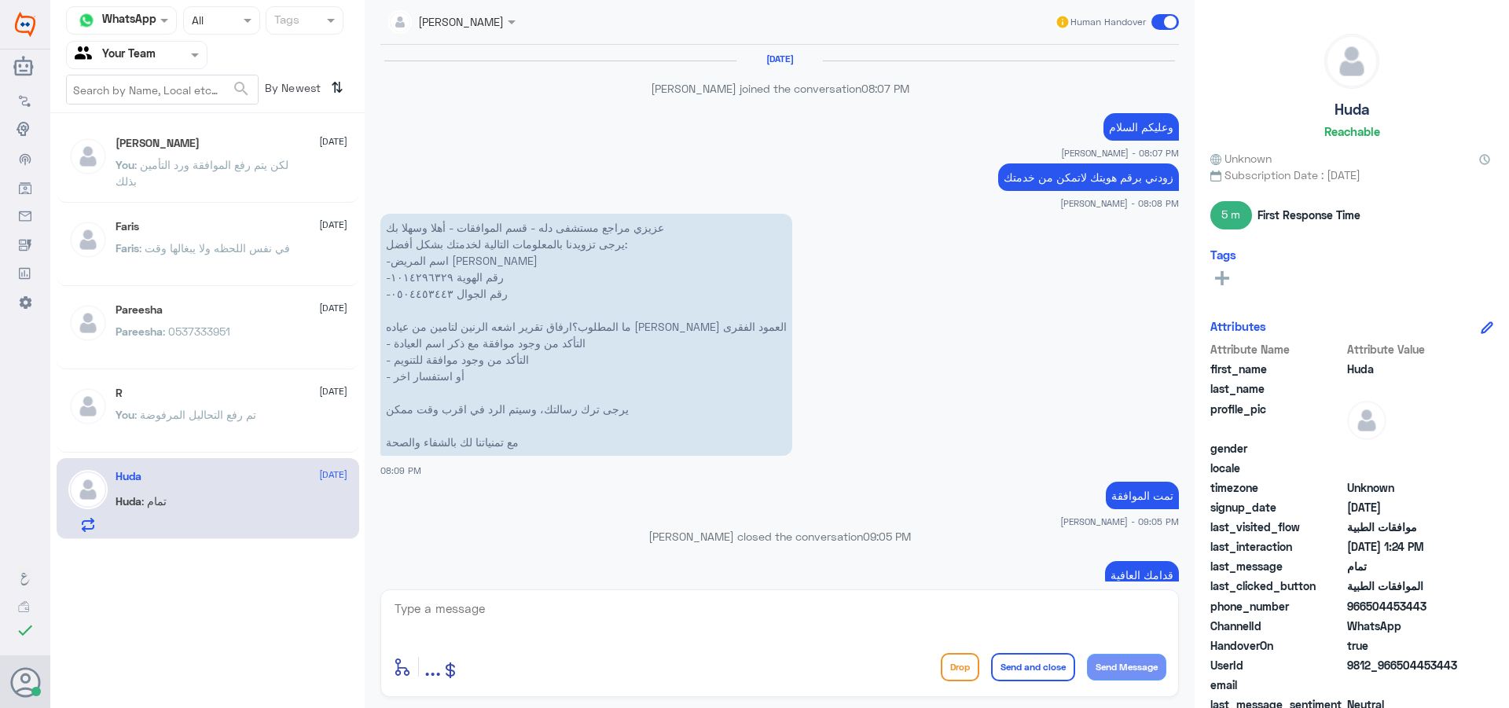
scroll to position [1263, 0]
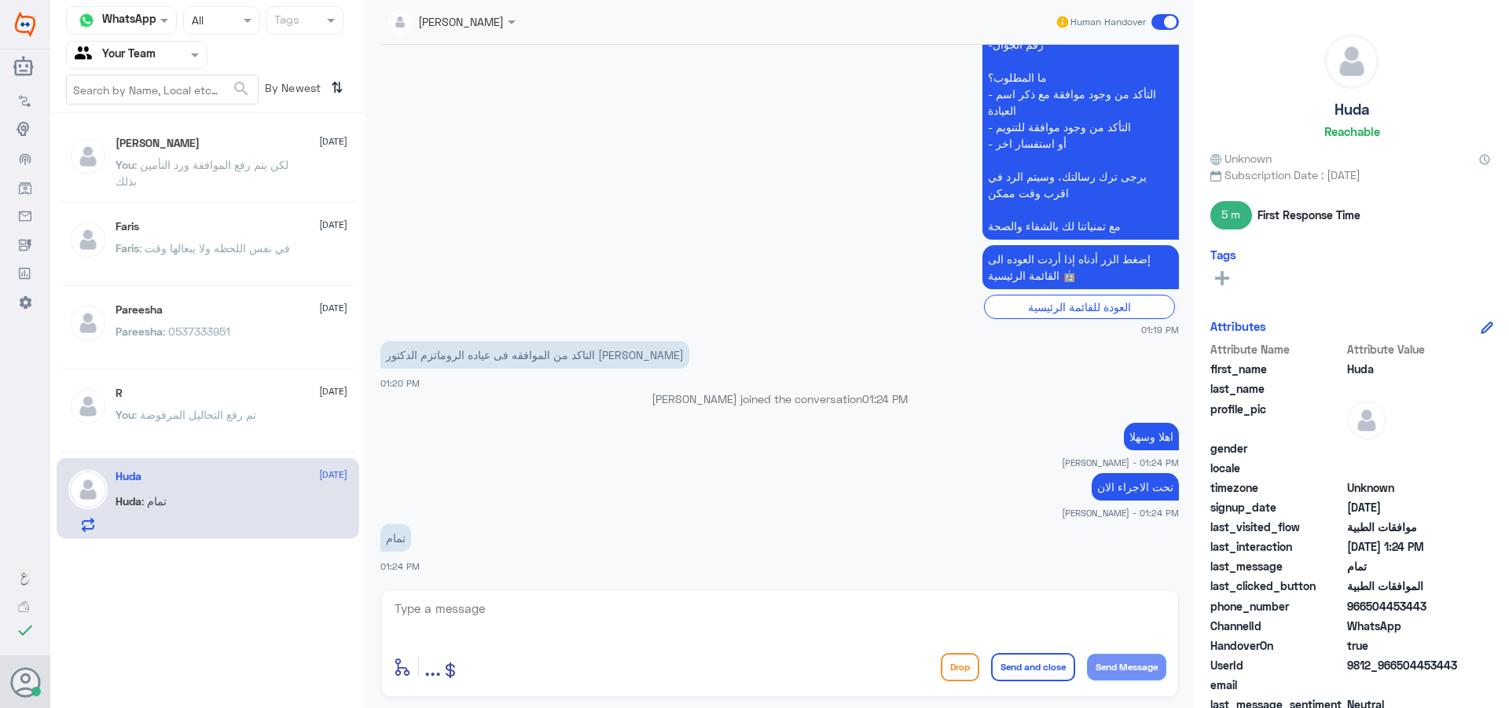
click at [1175, 25] on span at bounding box center [1165, 22] width 28 height 16
click at [0, 0] on input "checkbox" at bounding box center [0, 0] width 0 height 0
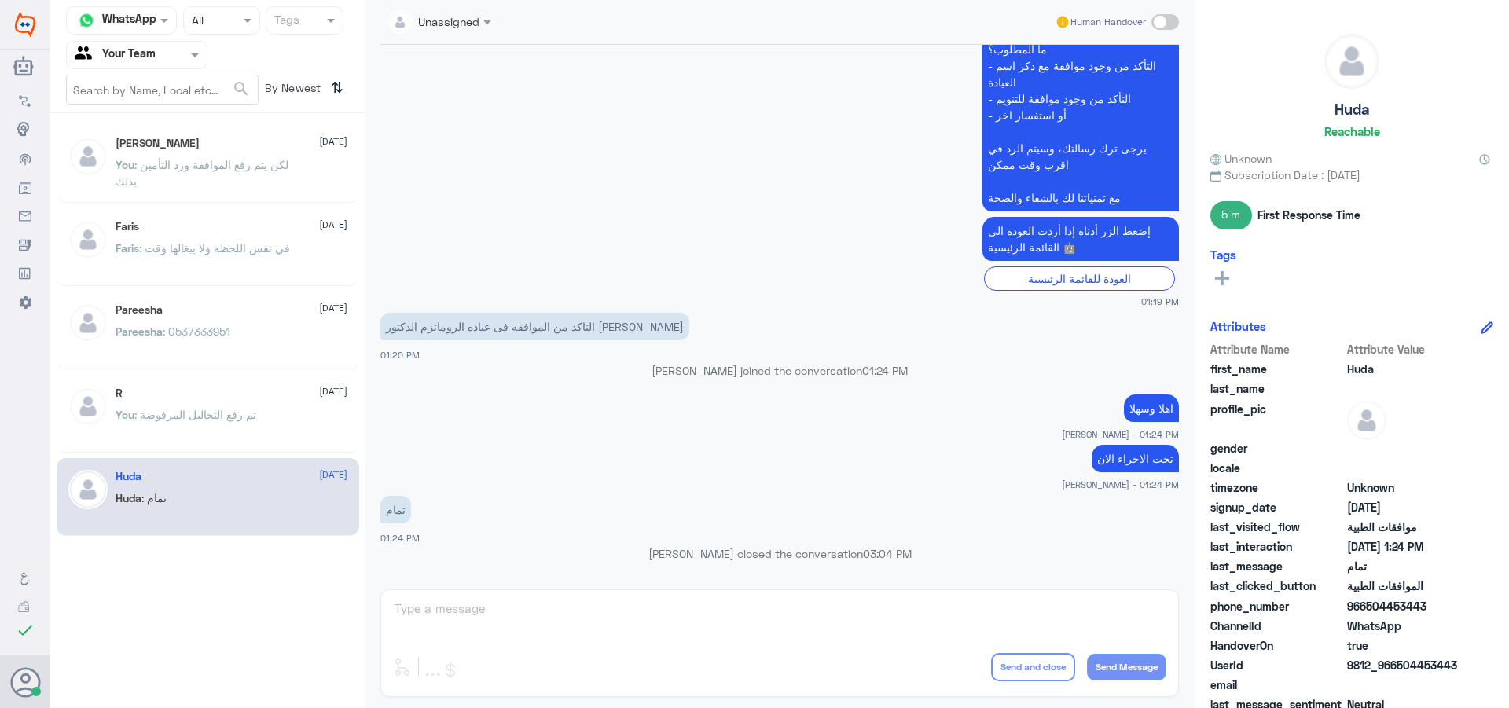
click at [263, 412] on div "You : تم رفع التحاليل المرفوضة" at bounding box center [232, 427] width 232 height 35
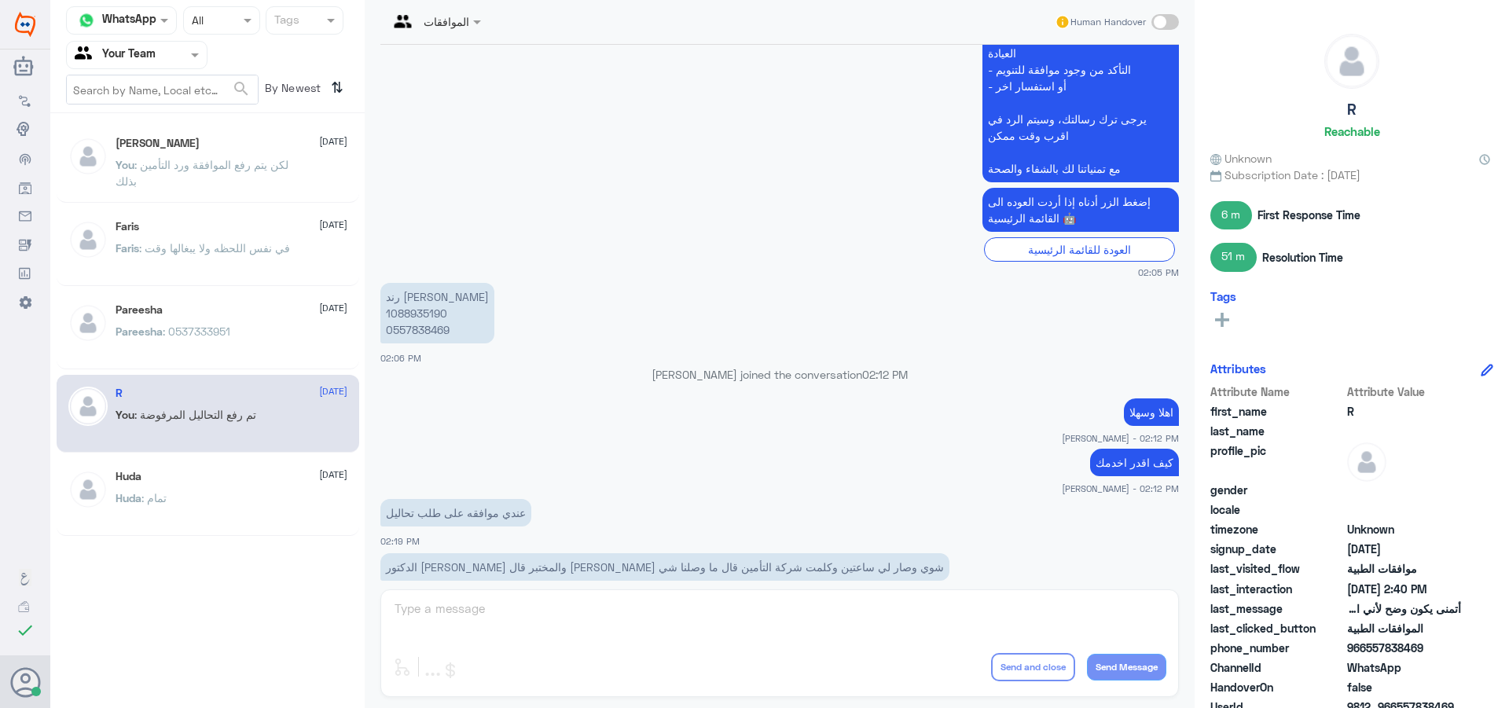
scroll to position [1241, 0]
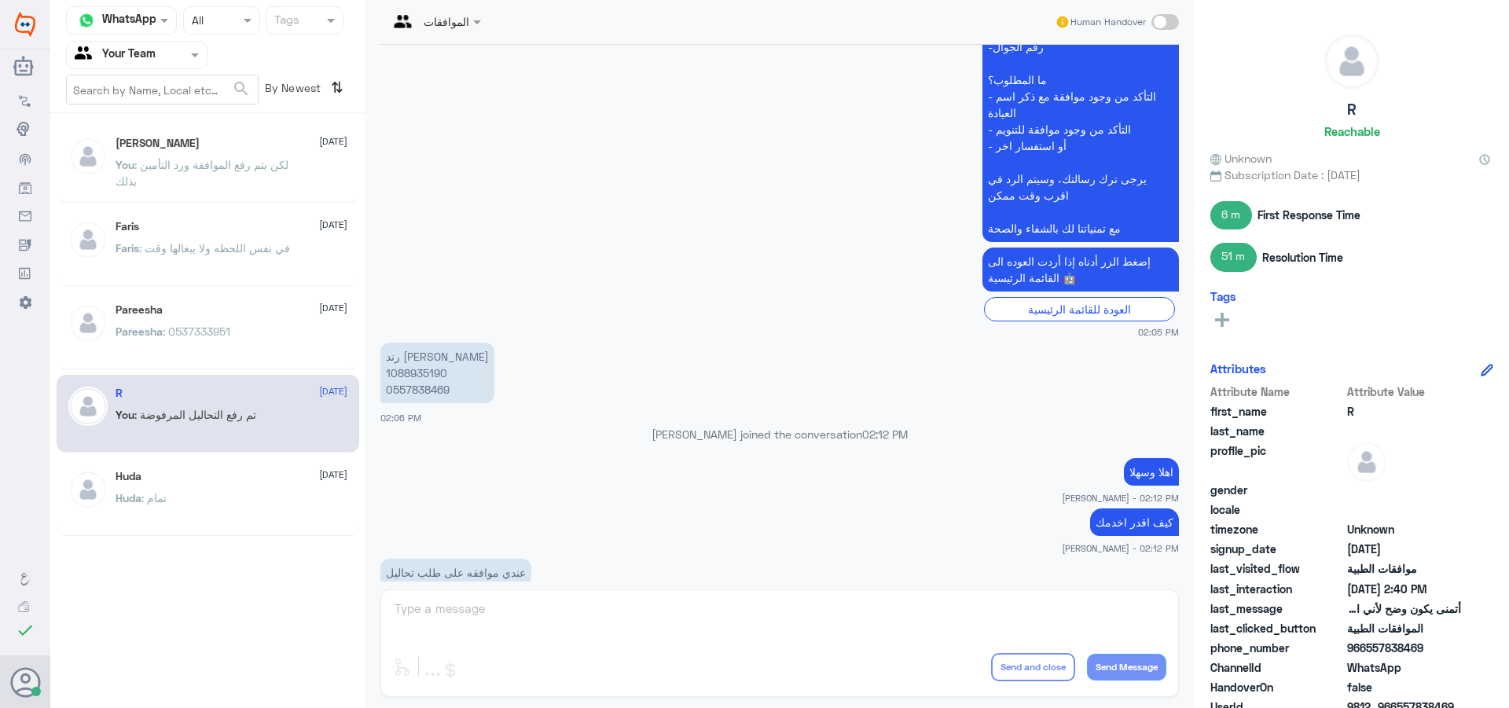
click at [419, 368] on p "رند [PERSON_NAME] 1088935190 0557838469" at bounding box center [437, 373] width 114 height 61
click at [66, 525] on span at bounding box center [64, 524] width 28 height 16
click at [0, 0] on input "checkbox" at bounding box center [0, 0] width 0 height 0
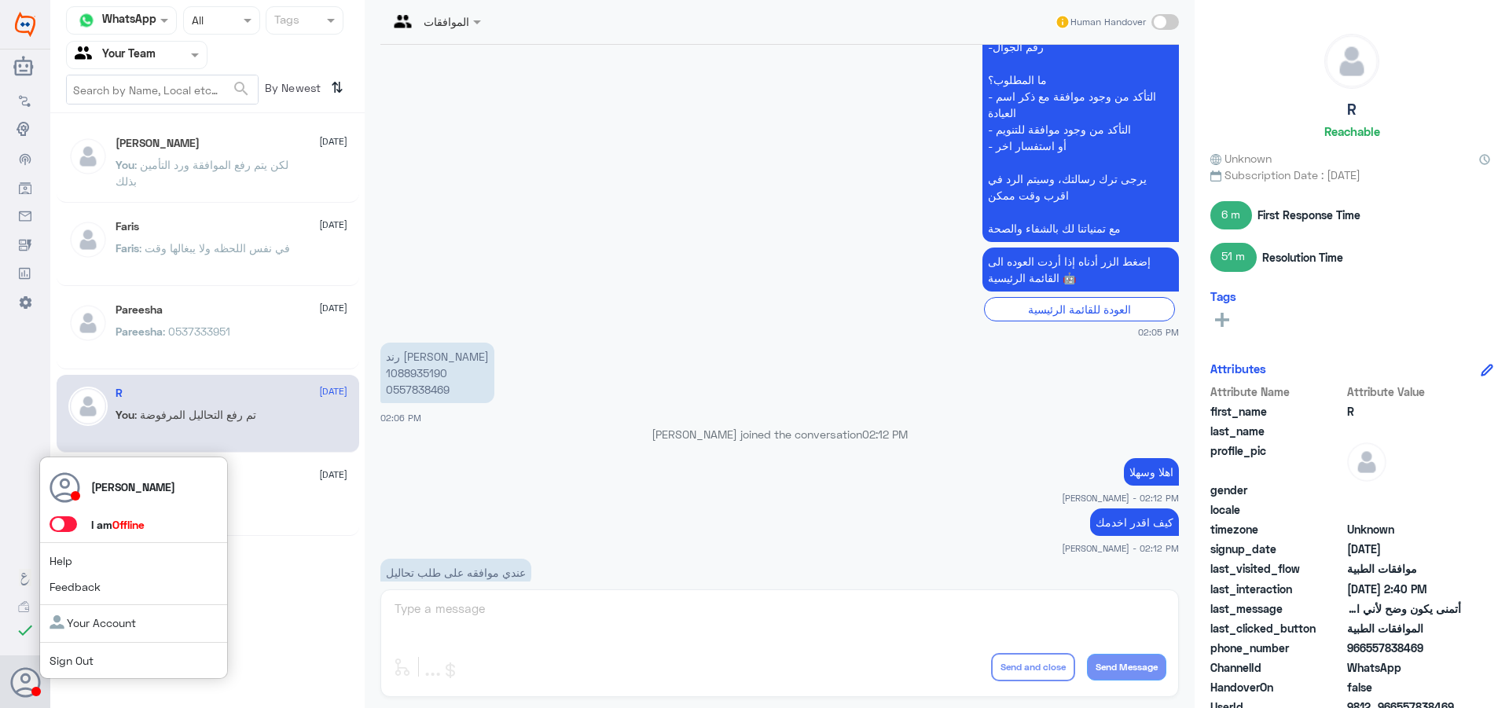
click at [91, 667] on link "Sign Out" at bounding box center [72, 660] width 44 height 13
